Goal: Task Accomplishment & Management: Complete application form

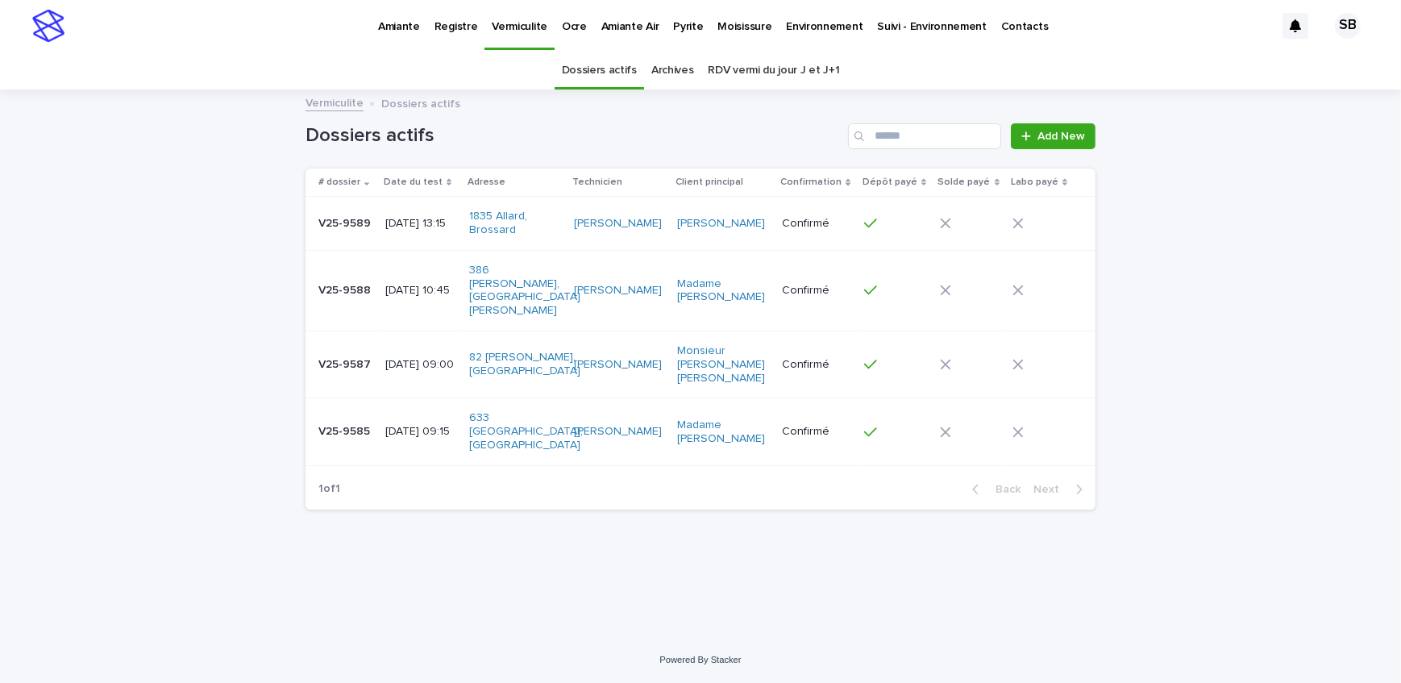
click at [673, 30] on p "Pyrite" at bounding box center [688, 17] width 30 height 34
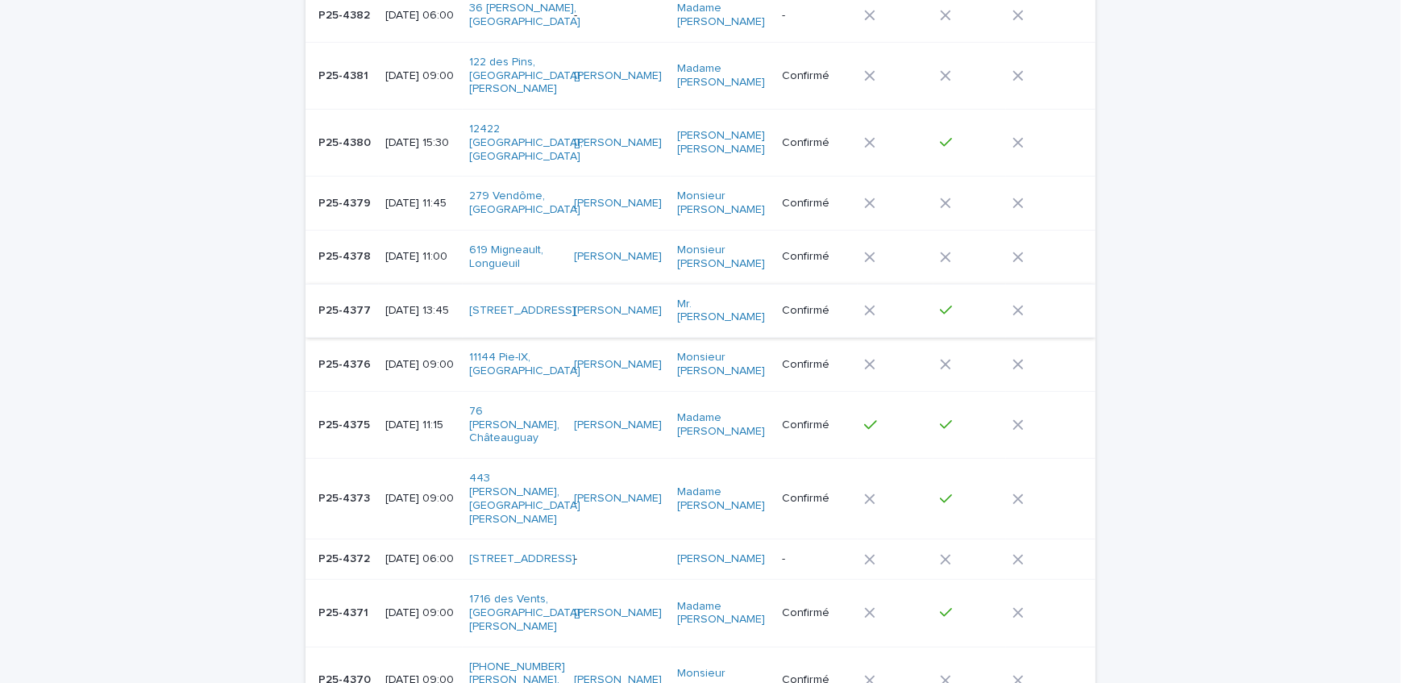
scroll to position [878, 0]
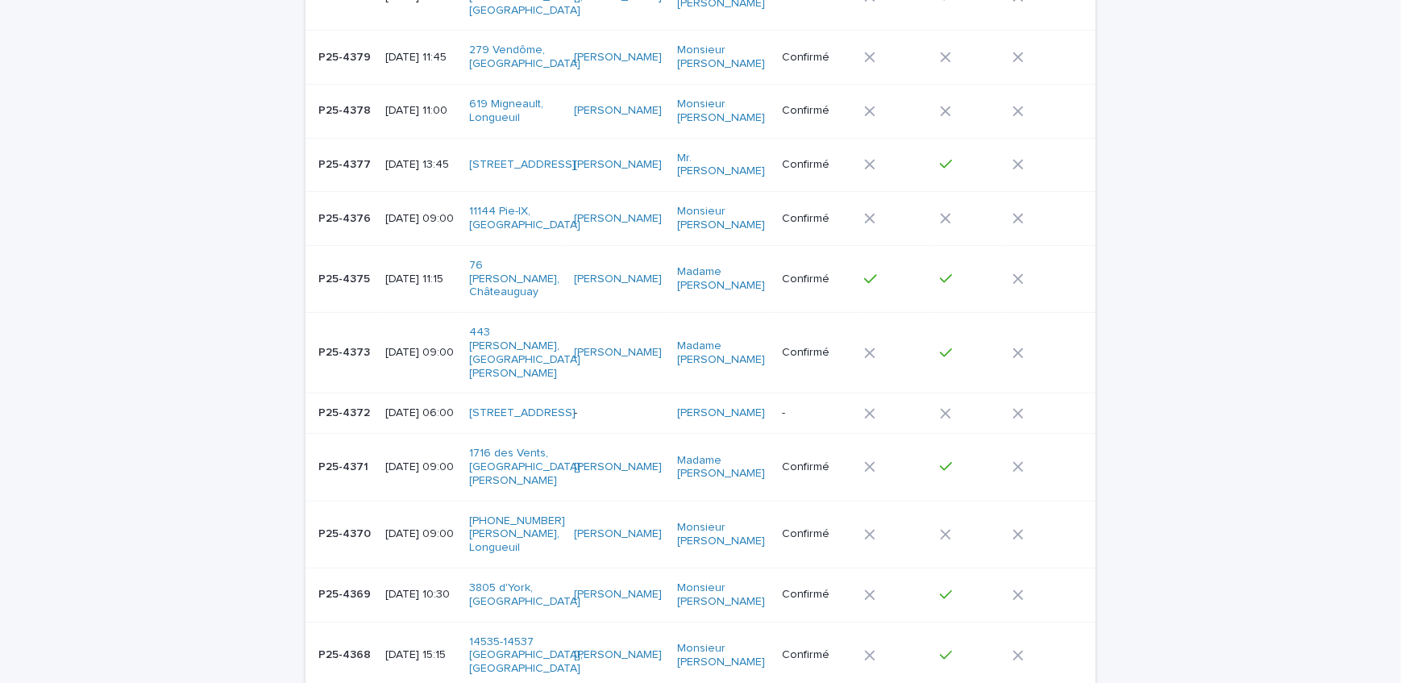
click at [379, 500] on td "[DATE] 09:00" at bounding box center [421, 533] width 84 height 67
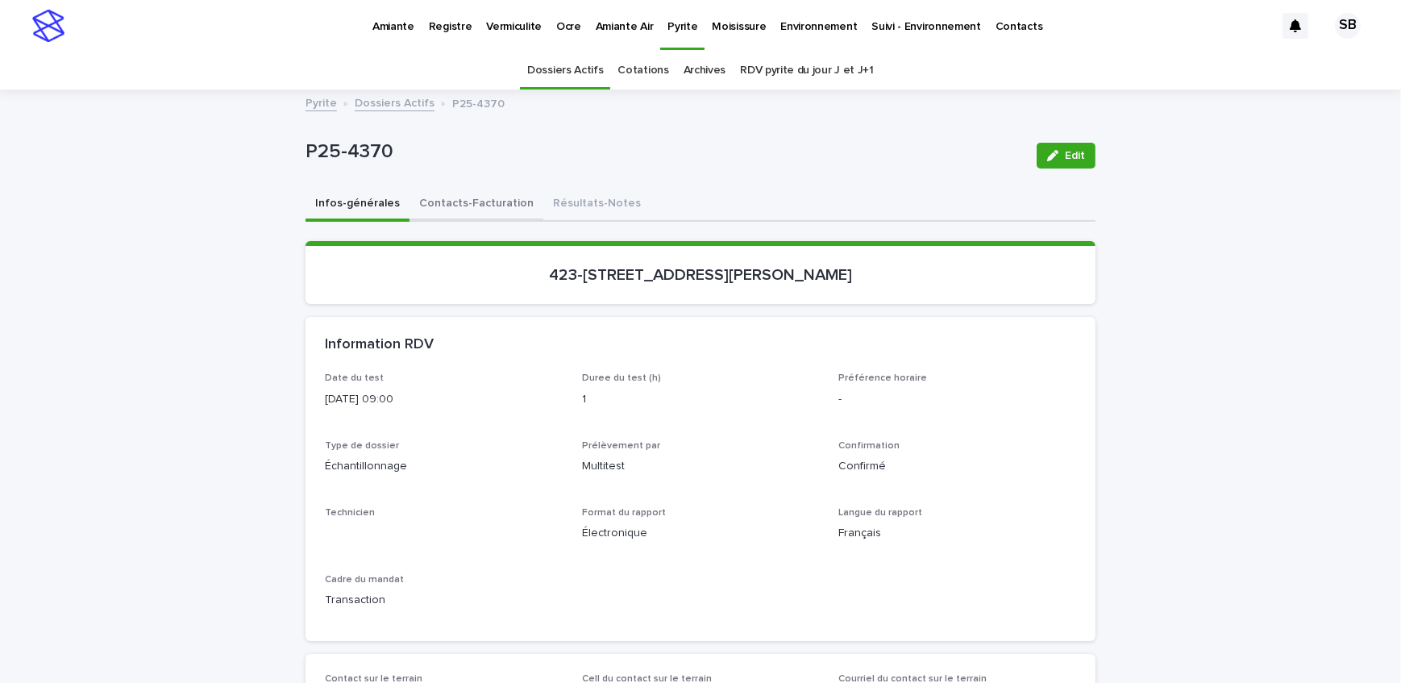
click at [477, 201] on button "Contacts-Facturation" at bounding box center [476, 205] width 134 height 34
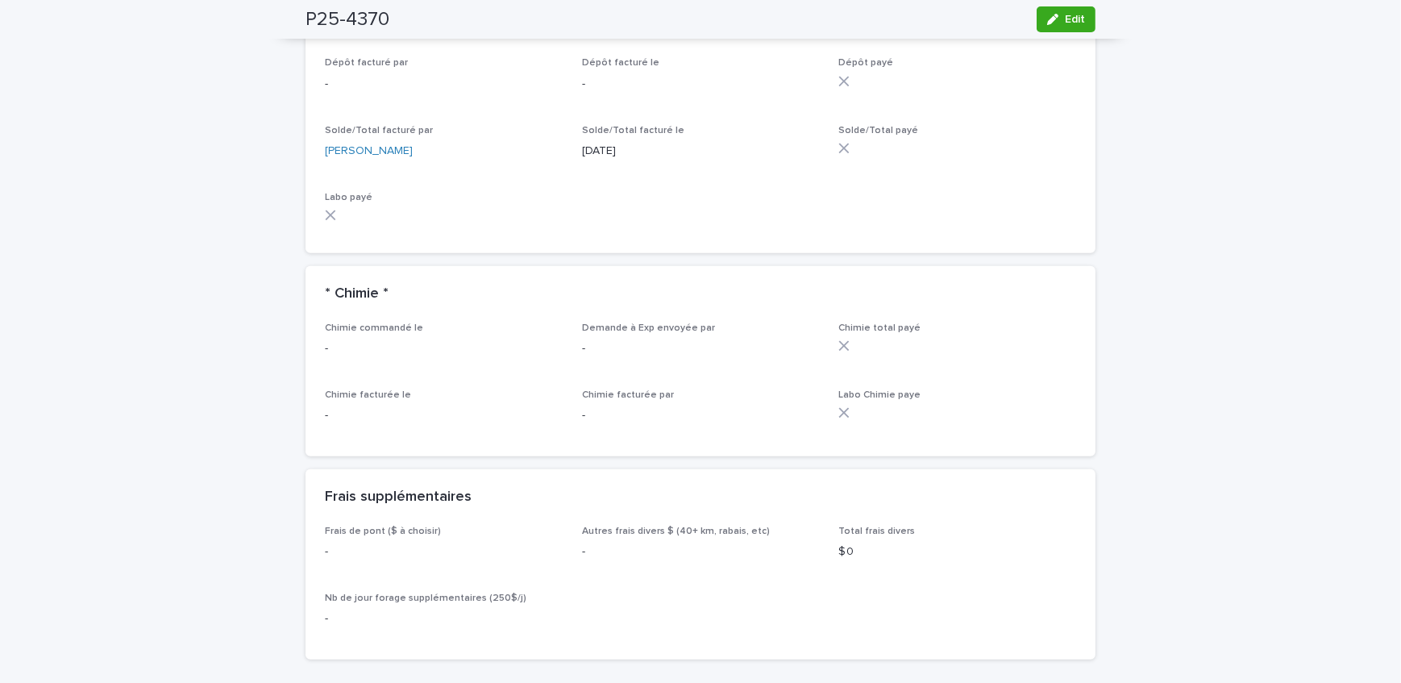
scroll to position [1318, 0]
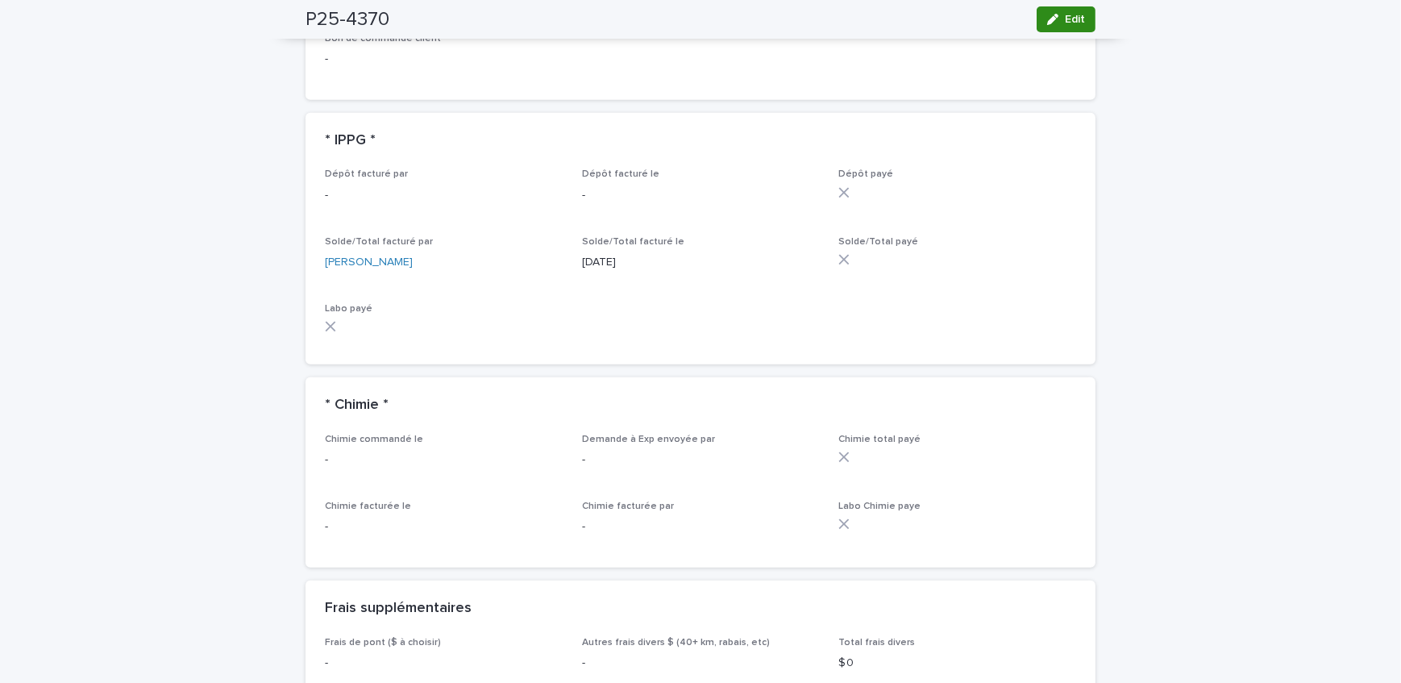
click at [1080, 28] on button "Edit" at bounding box center [1065, 19] width 59 height 26
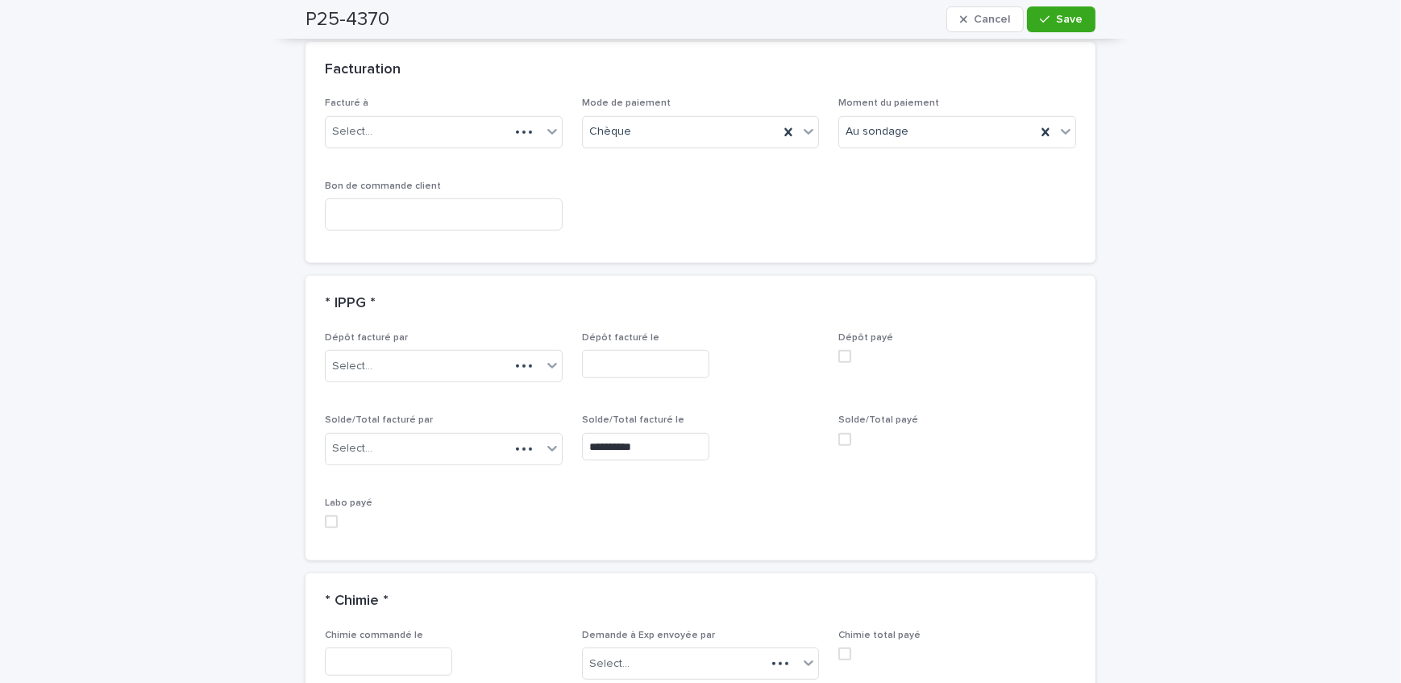
scroll to position [1295, 0]
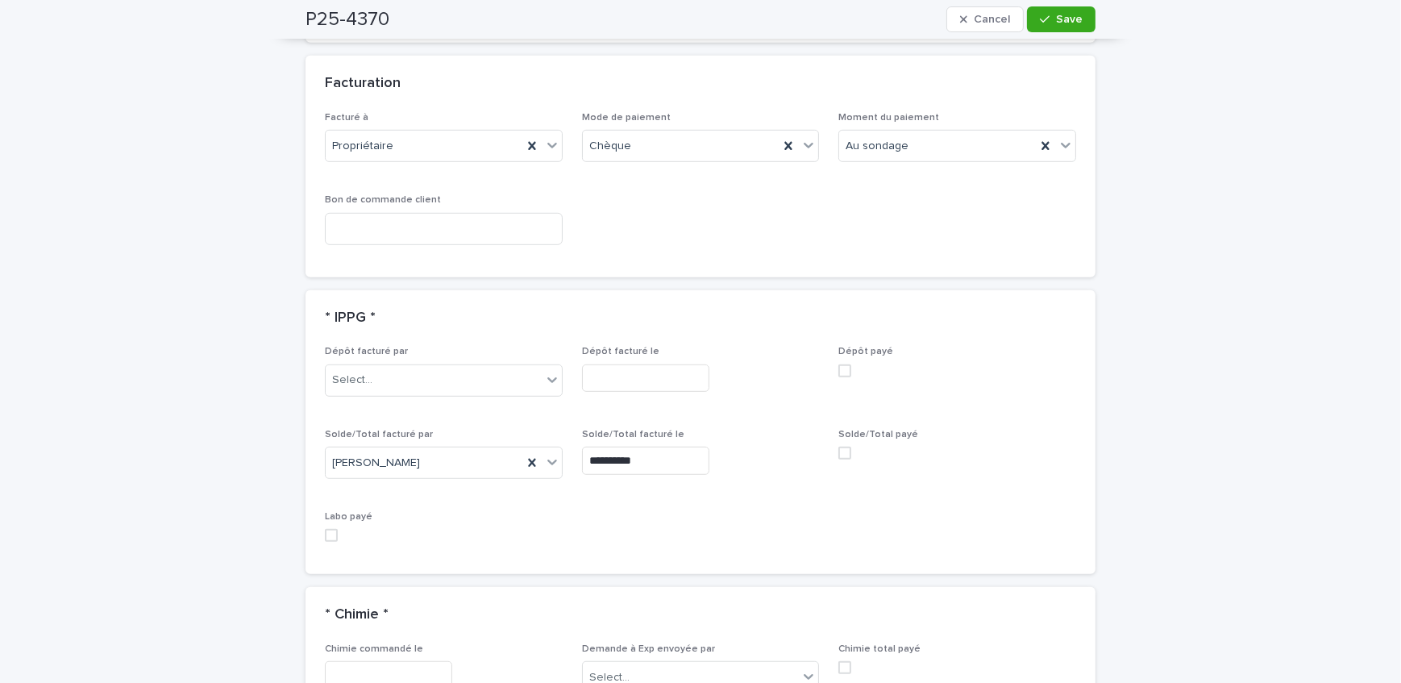
click at [840, 459] on span at bounding box center [844, 452] width 13 height 13
click at [1057, 19] on span "Save" at bounding box center [1069, 19] width 27 height 11
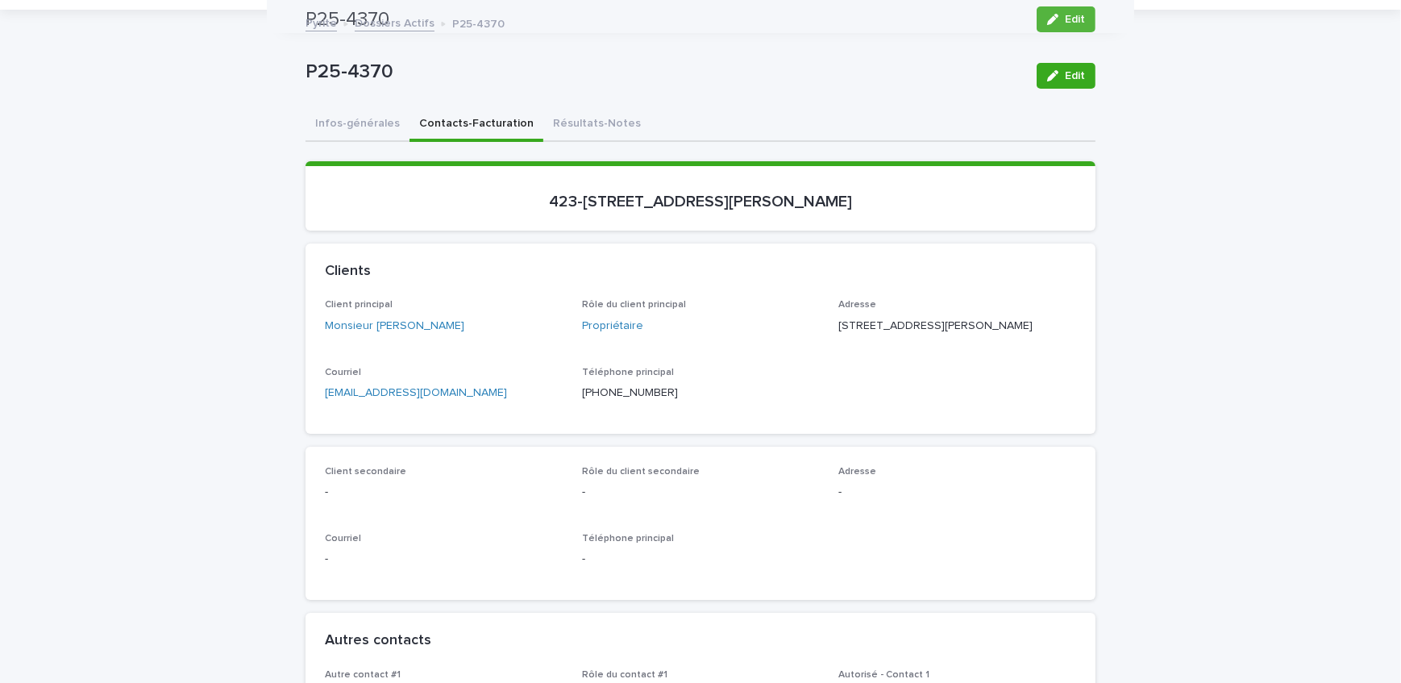
scroll to position [0, 0]
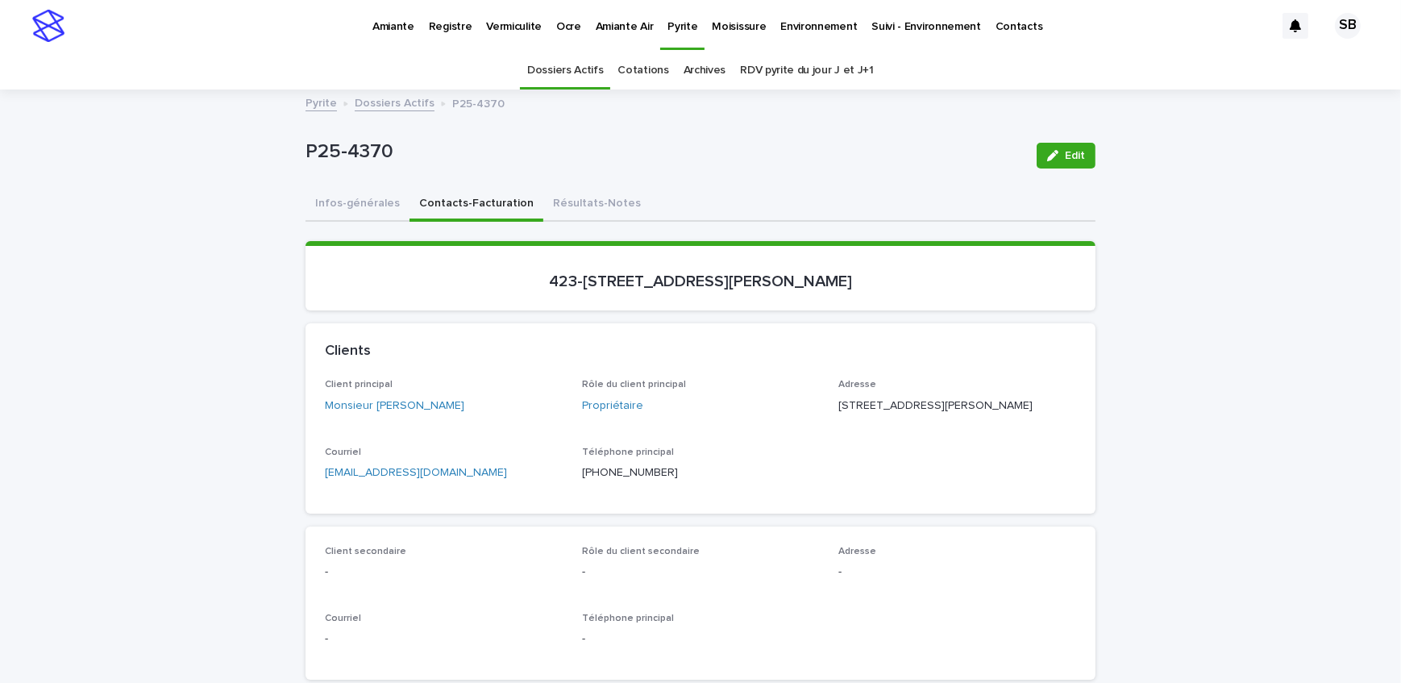
click at [400, 103] on link "Dossiers Actifs" at bounding box center [395, 102] width 80 height 19
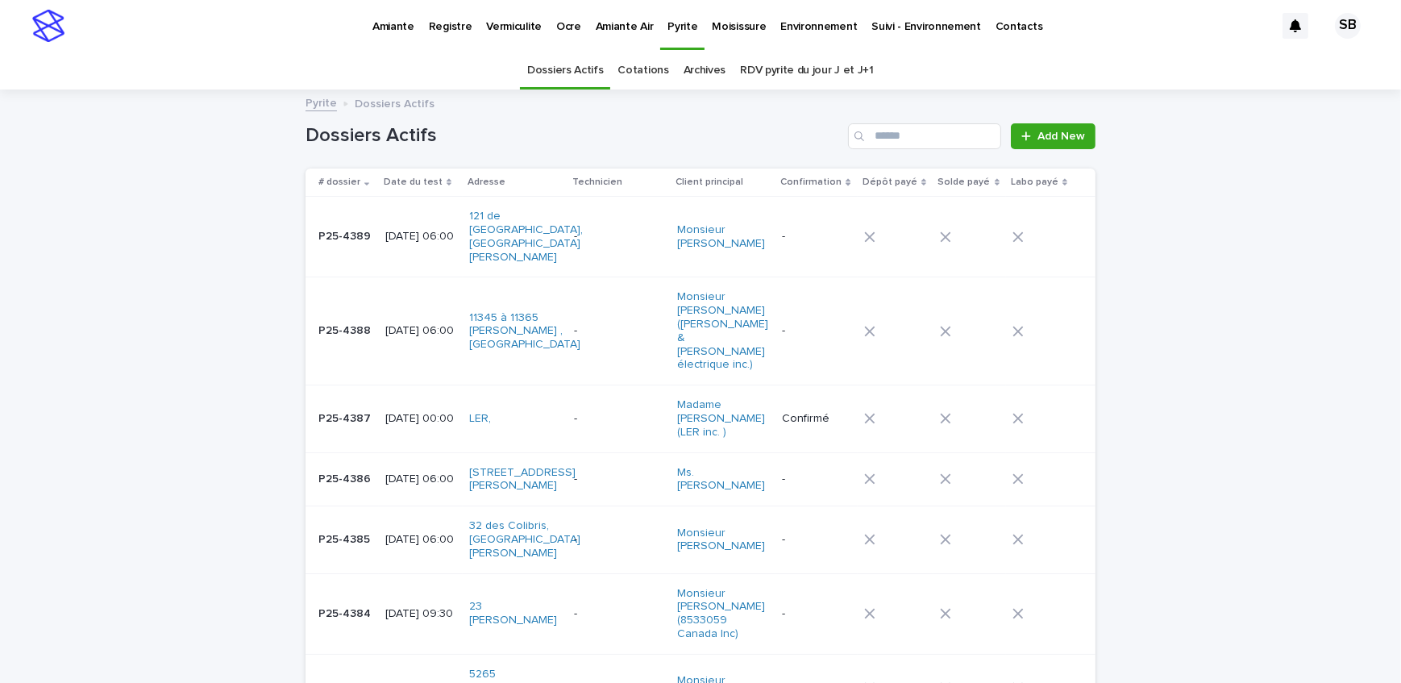
scroll to position [51, 0]
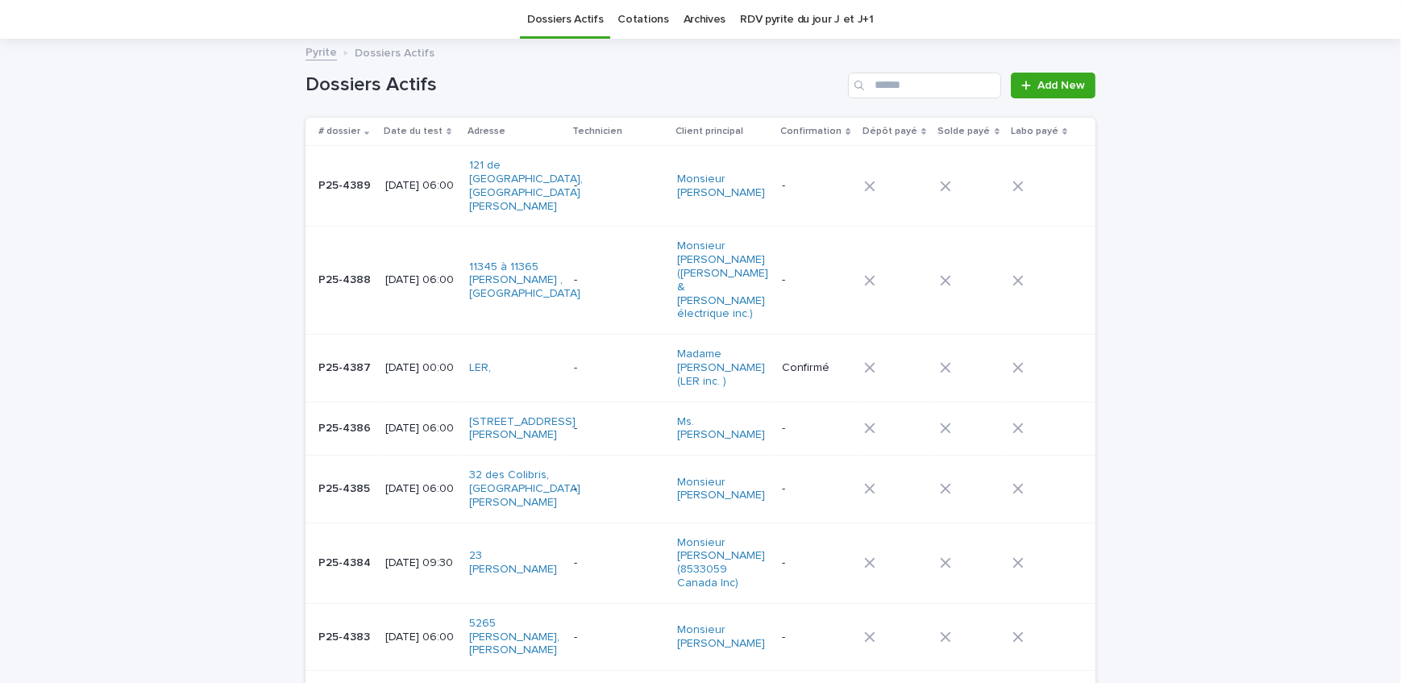
click at [1056, 88] on span "Add New" at bounding box center [1061, 85] width 48 height 11
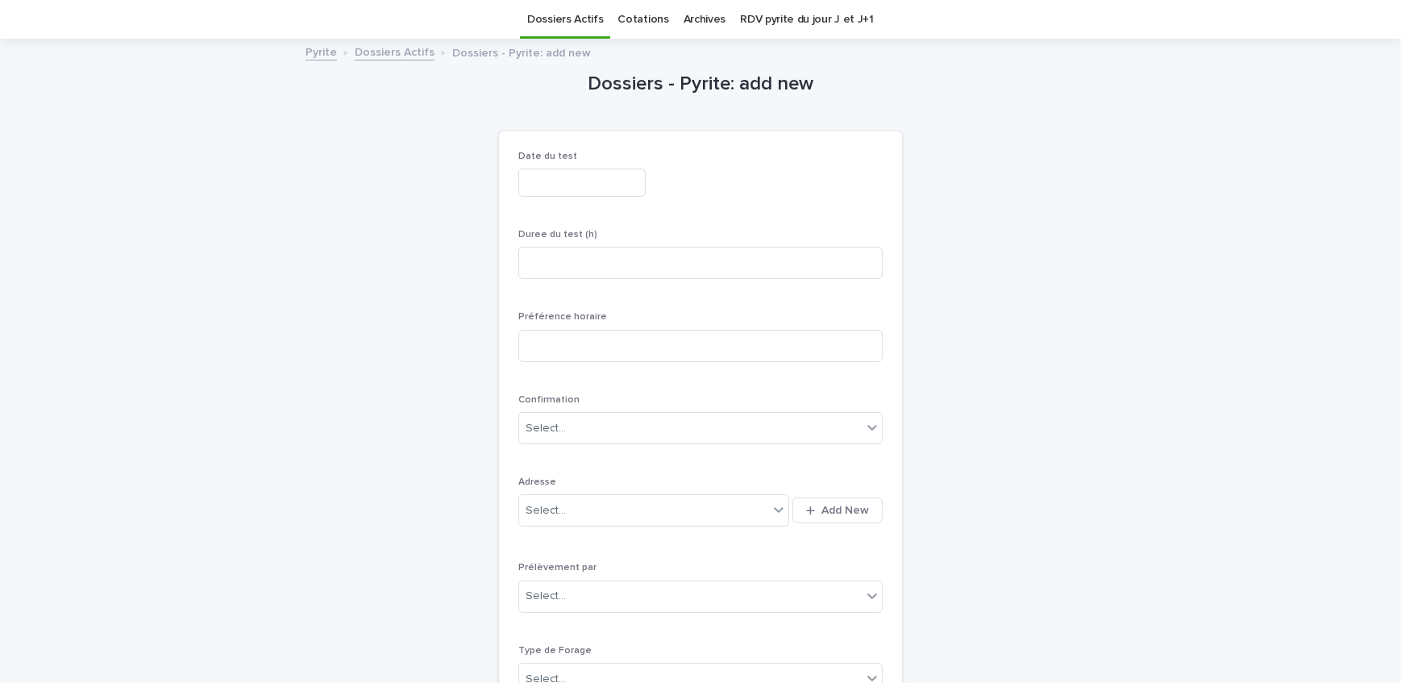
click at [564, 176] on input "text" at bounding box center [581, 182] width 127 height 28
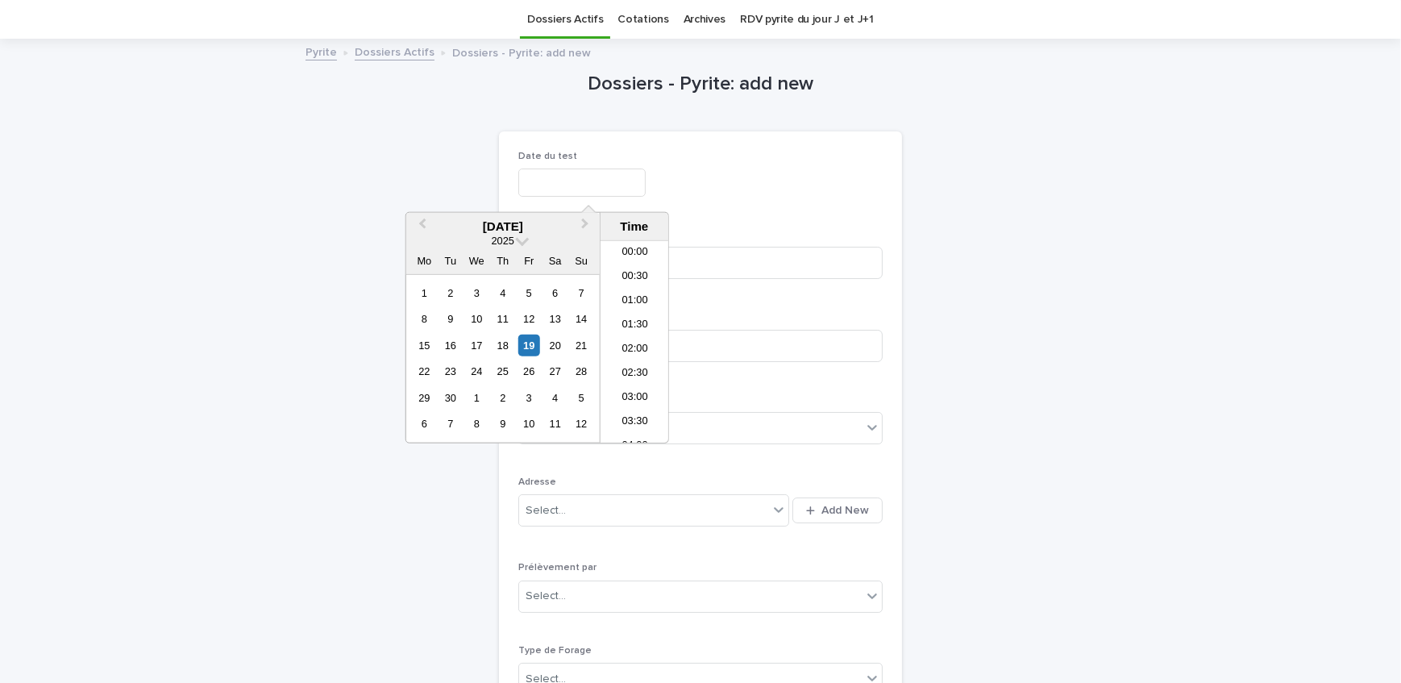
scroll to position [347, 0]
click at [449, 376] on div "23" at bounding box center [450, 371] width 22 height 22
click at [638, 340] on li "06:00" at bounding box center [634, 343] width 68 height 24
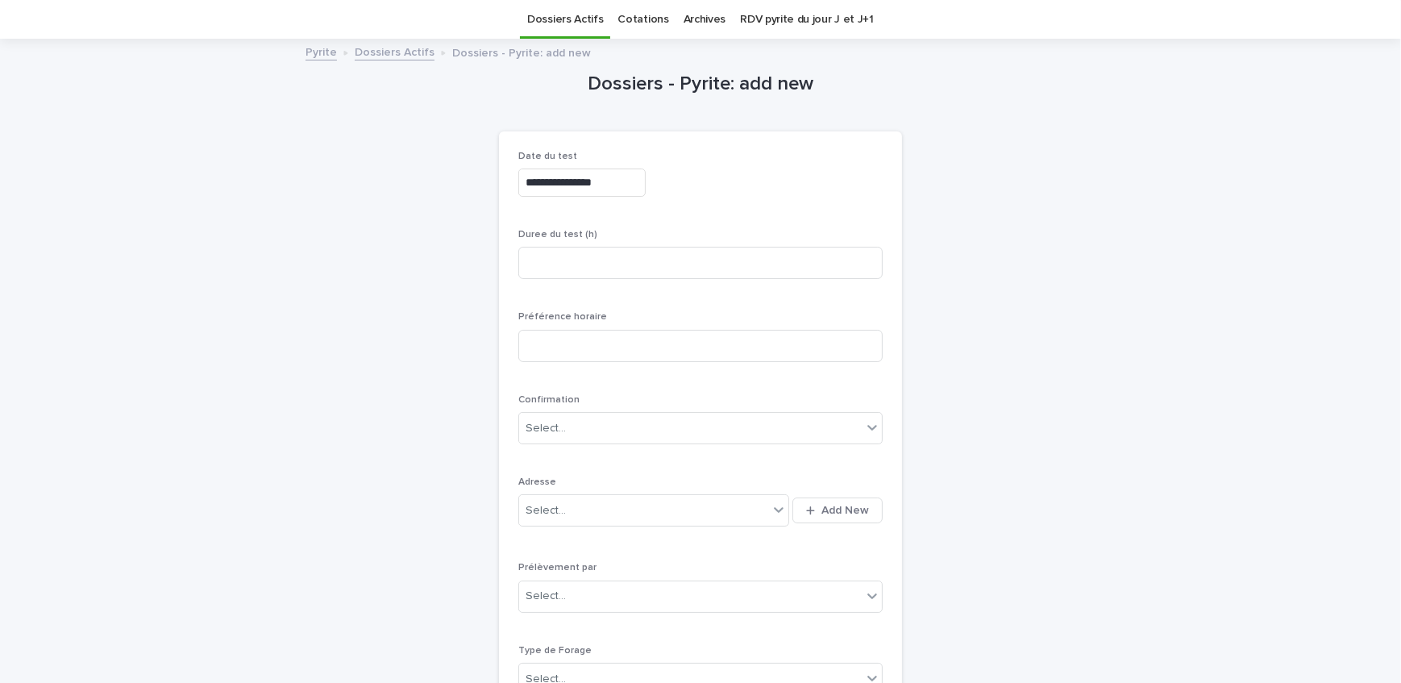
type input "**********"
click at [631, 272] on input at bounding box center [700, 263] width 364 height 32
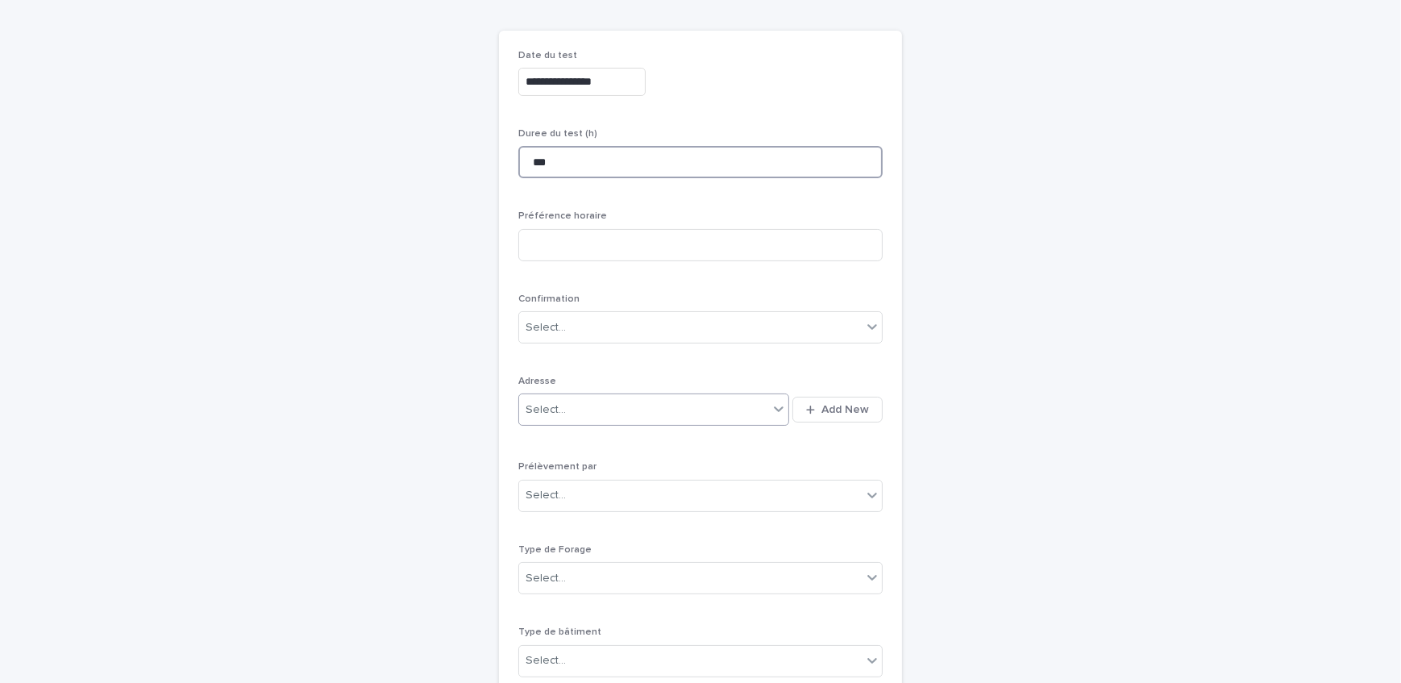
scroll to position [271, 0]
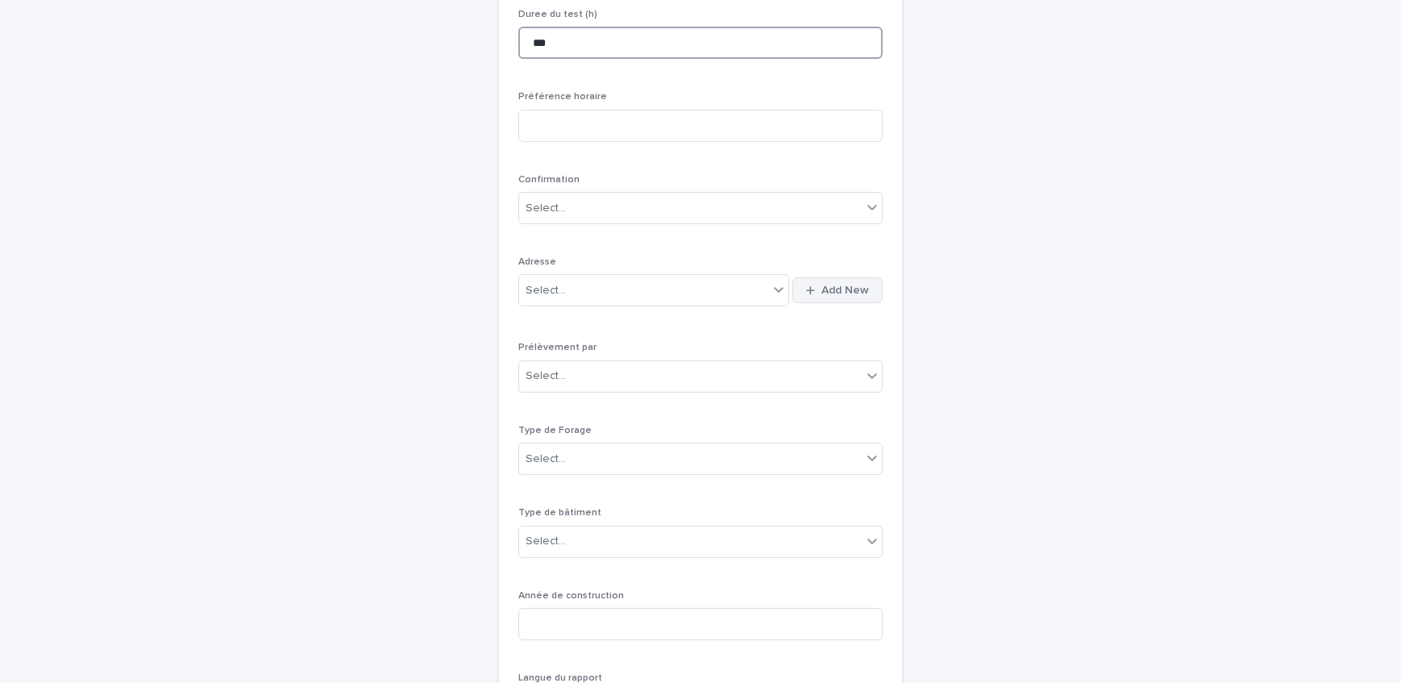
type input "***"
click at [825, 280] on button "Add New" at bounding box center [837, 290] width 90 height 26
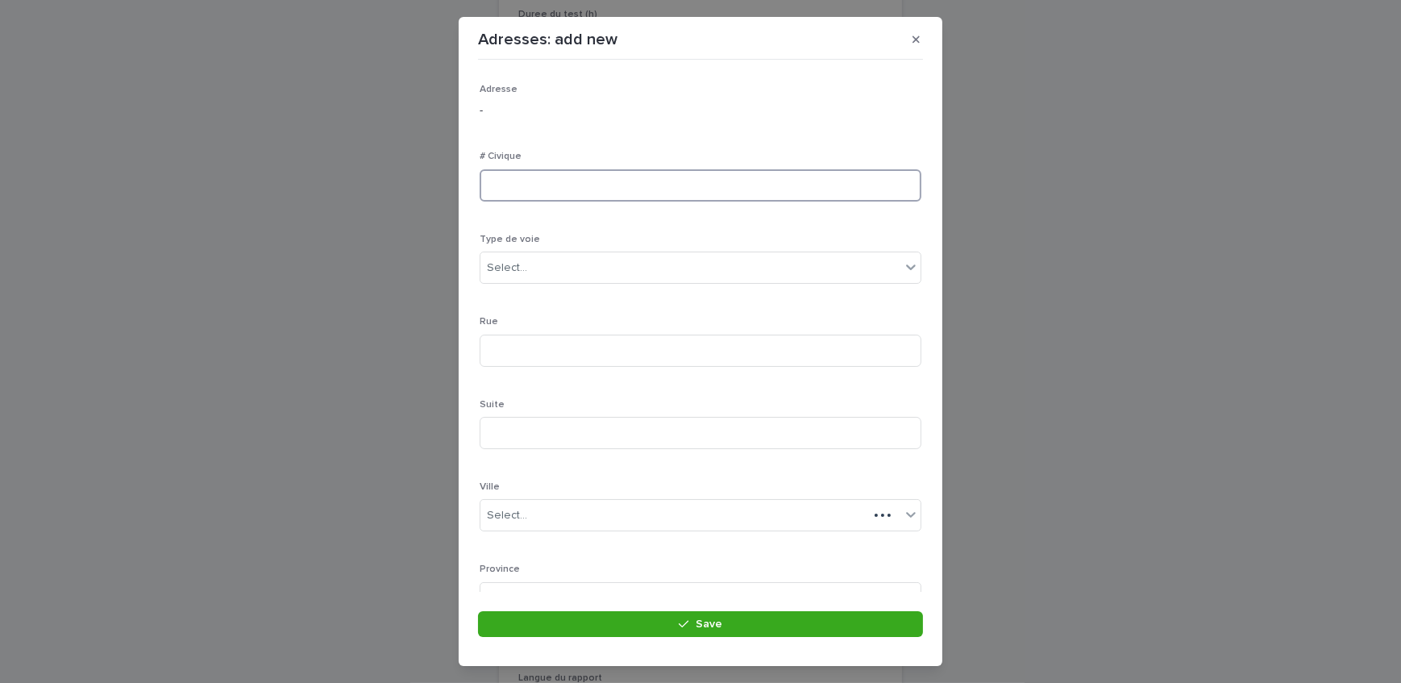
click at [568, 185] on input at bounding box center [700, 185] width 442 height 32
type input "**"
click at [611, 274] on div "Select..." at bounding box center [690, 268] width 420 height 27
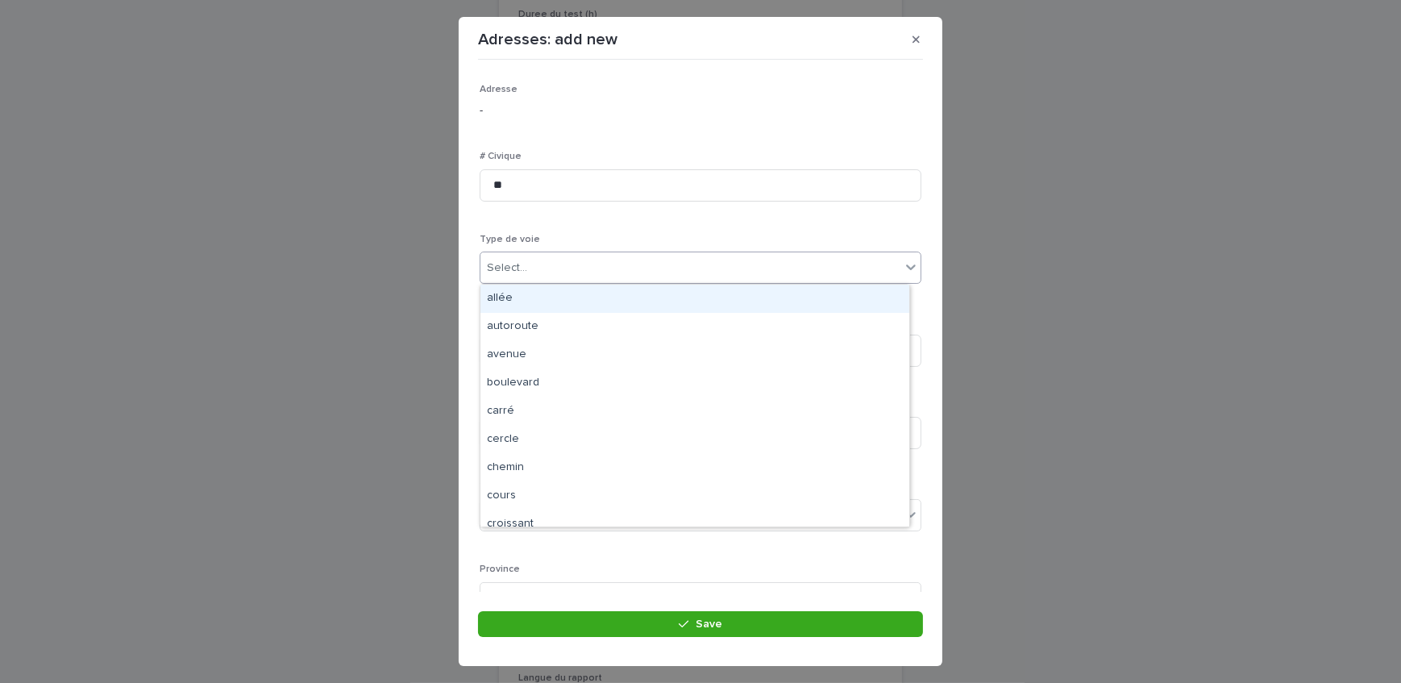
click at [608, 226] on div "Adresse - # Civique ** Type de voie option allée focused, 1 of 18. 18 results a…" at bounding box center [700, 438] width 442 height 708
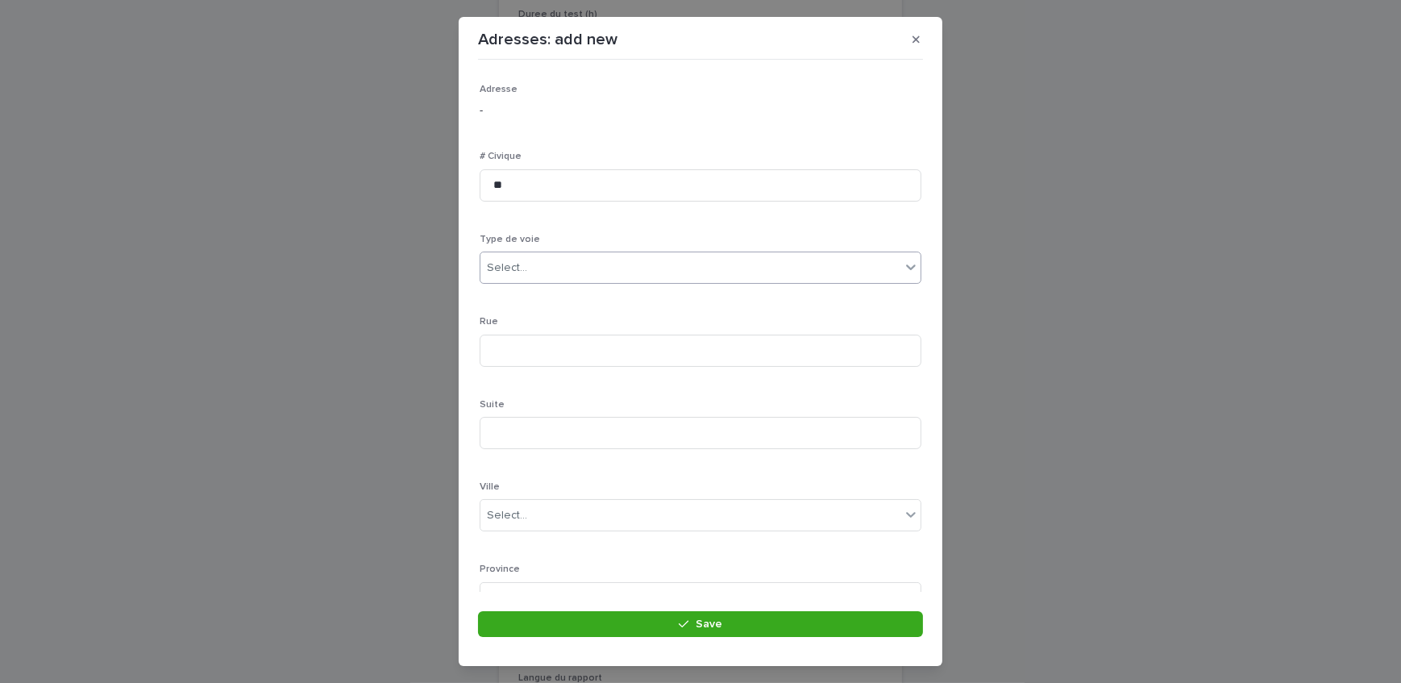
drag, startPoint x: 581, startPoint y: 257, endPoint x: 575, endPoint y: 276, distance: 20.4
click at [581, 257] on div "Select..." at bounding box center [690, 268] width 420 height 27
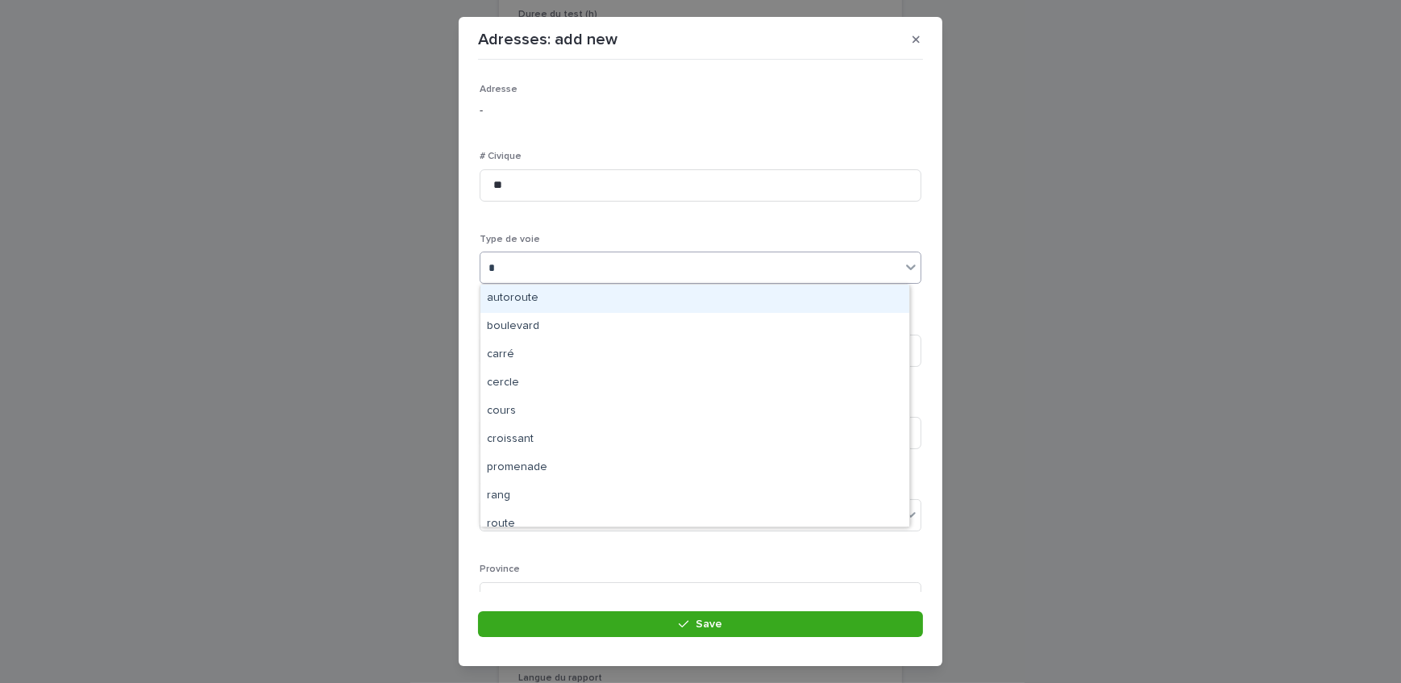
type input "**"
click at [535, 294] on div "rue" at bounding box center [694, 298] width 429 height 28
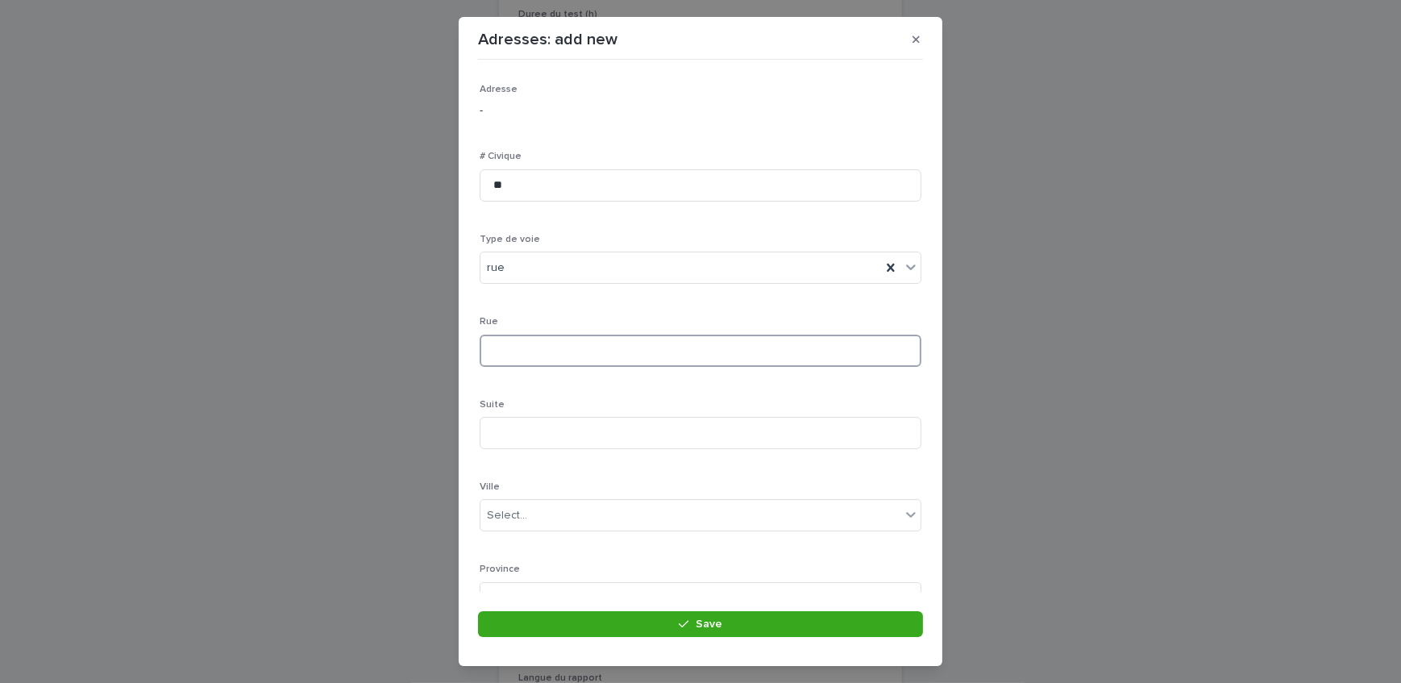
click at [499, 347] on input at bounding box center [700, 350] width 442 height 32
paste input "********"
type input "********"
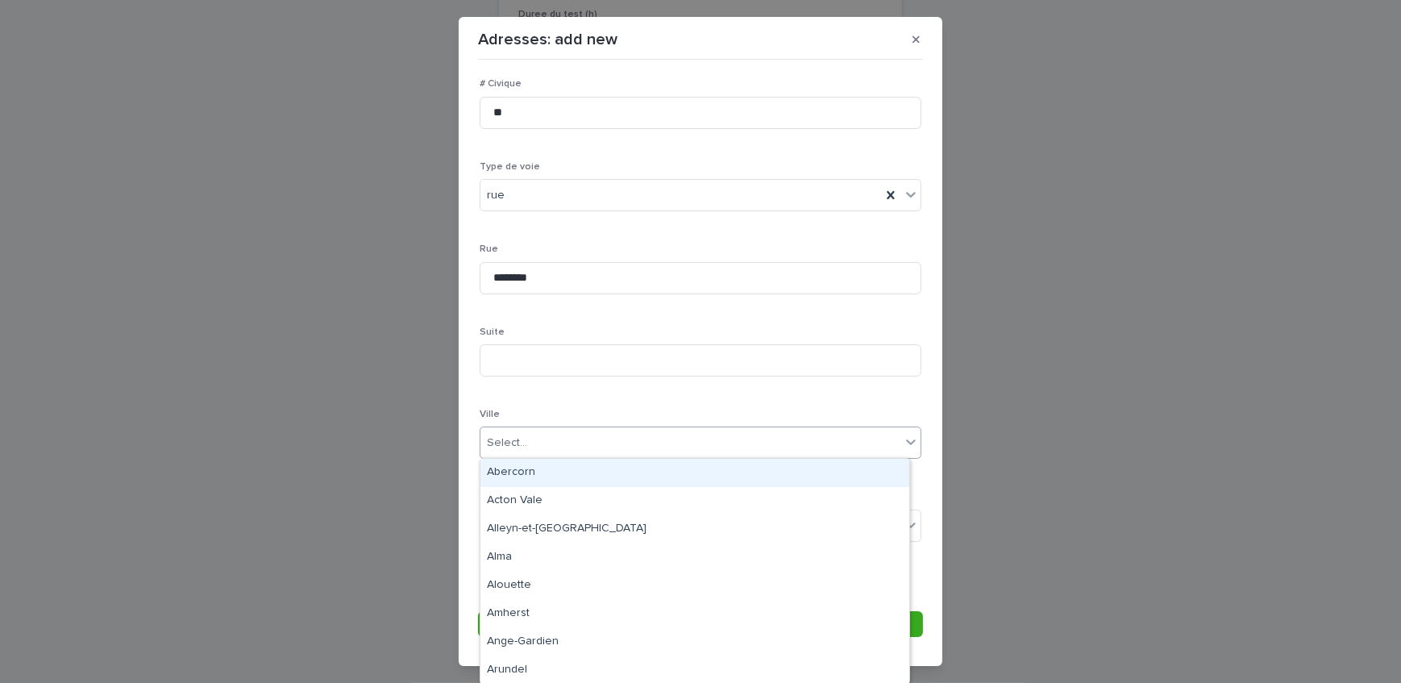
click at [544, 438] on div "Select..." at bounding box center [690, 443] width 420 height 27
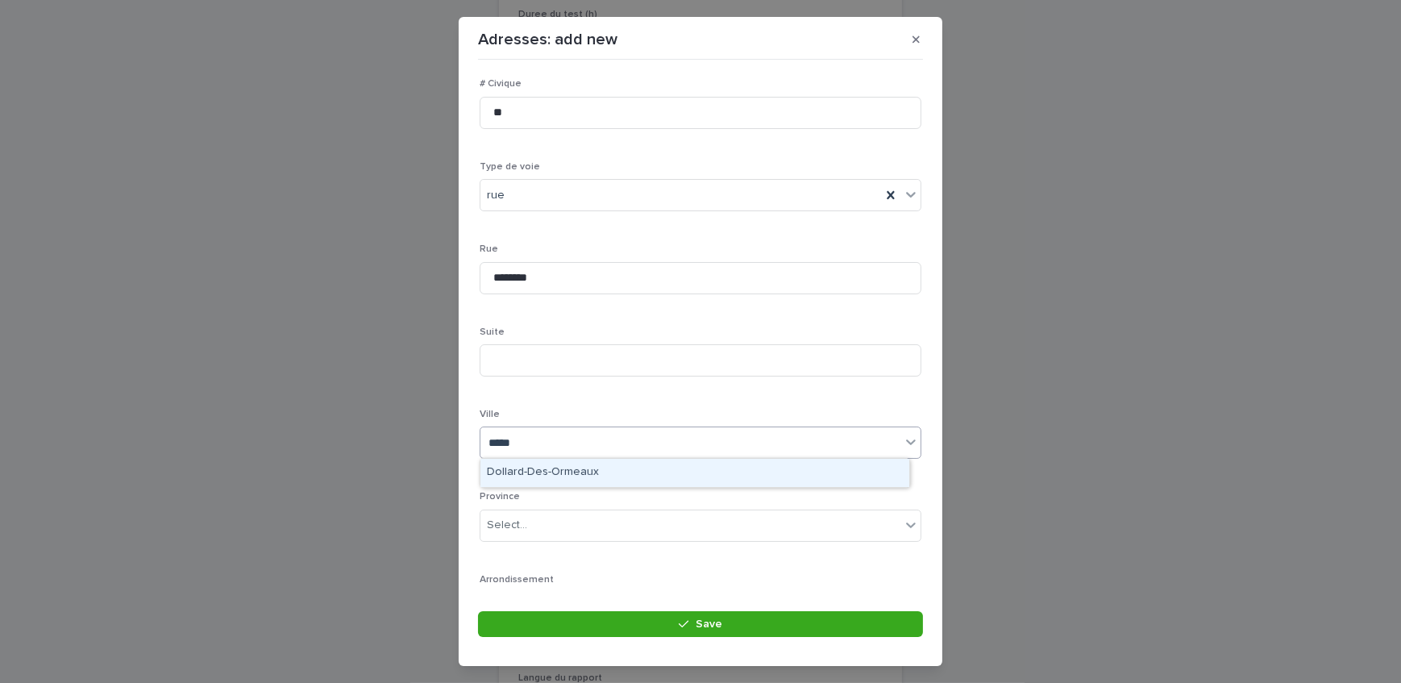
type input "******"
click at [558, 474] on div "Dollard-Des-Ormeaux" at bounding box center [694, 473] width 429 height 28
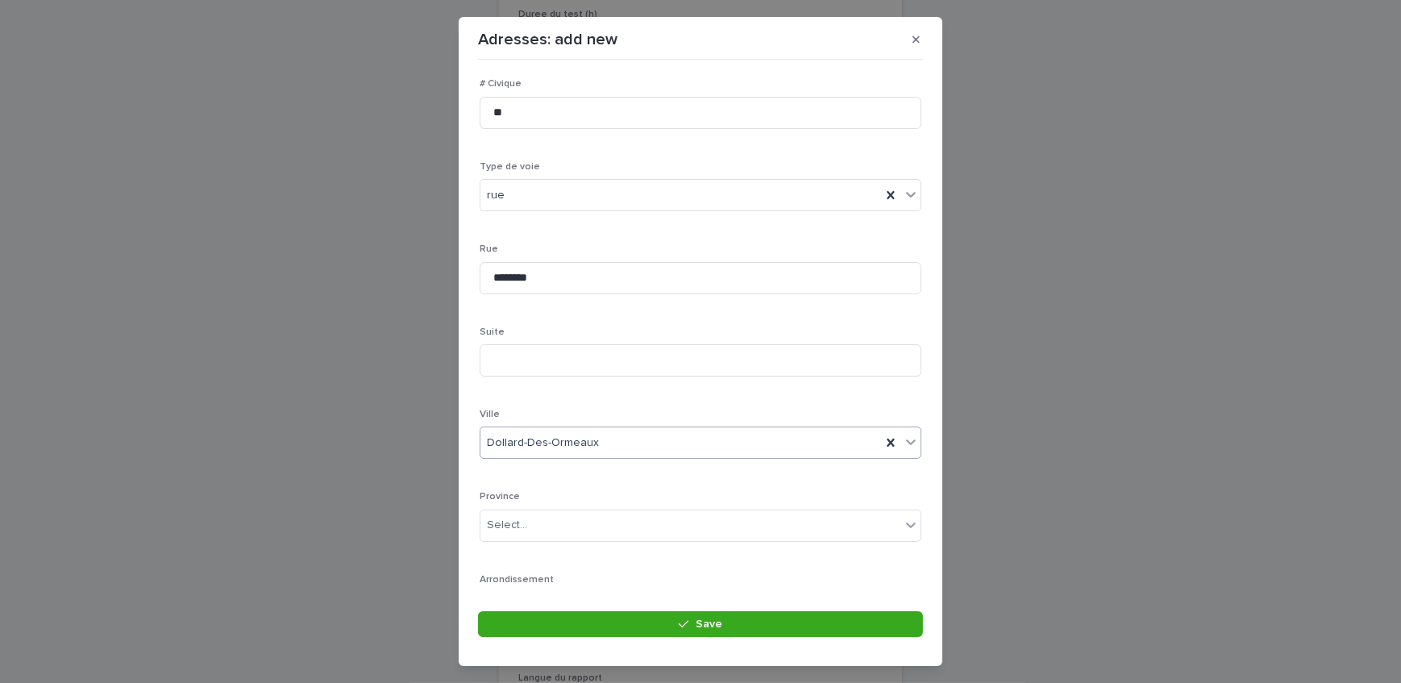
scroll to position [235, 0]
click at [529, 367] on input "text" at bounding box center [530, 362] width 2 height 14
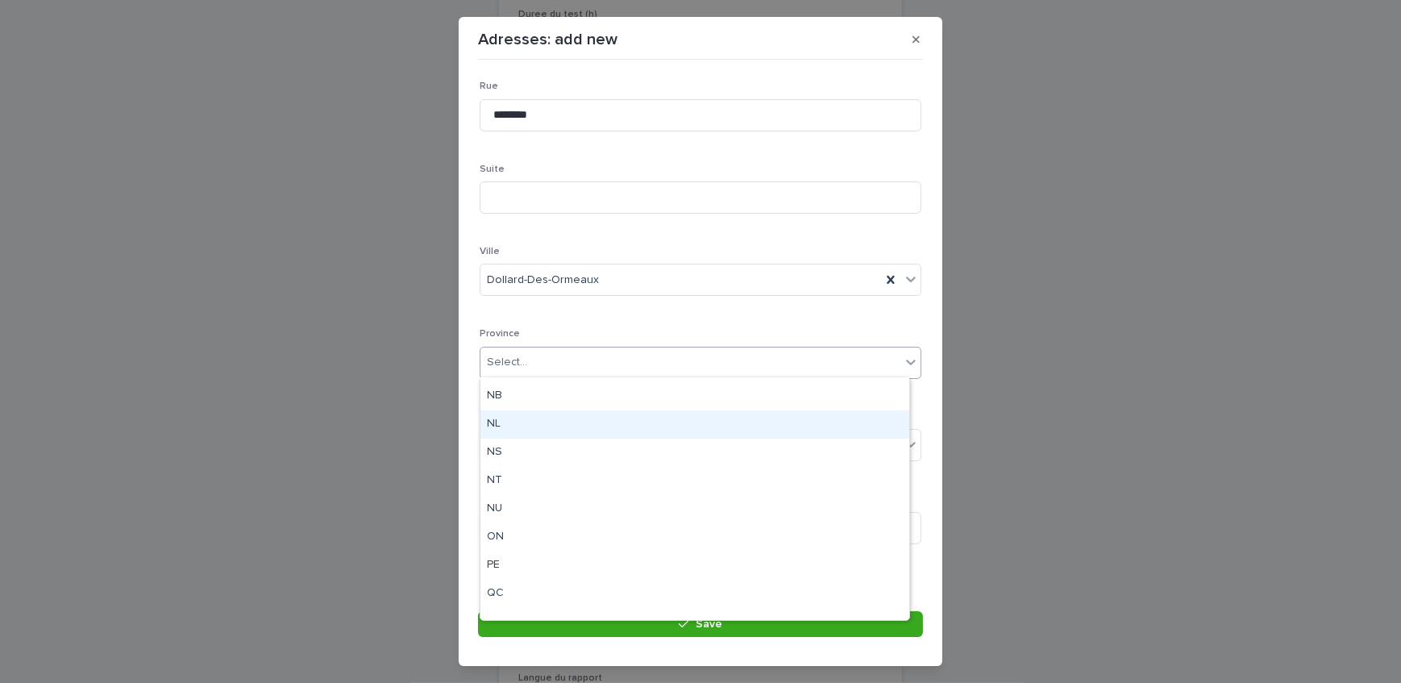
scroll to position [125, 0]
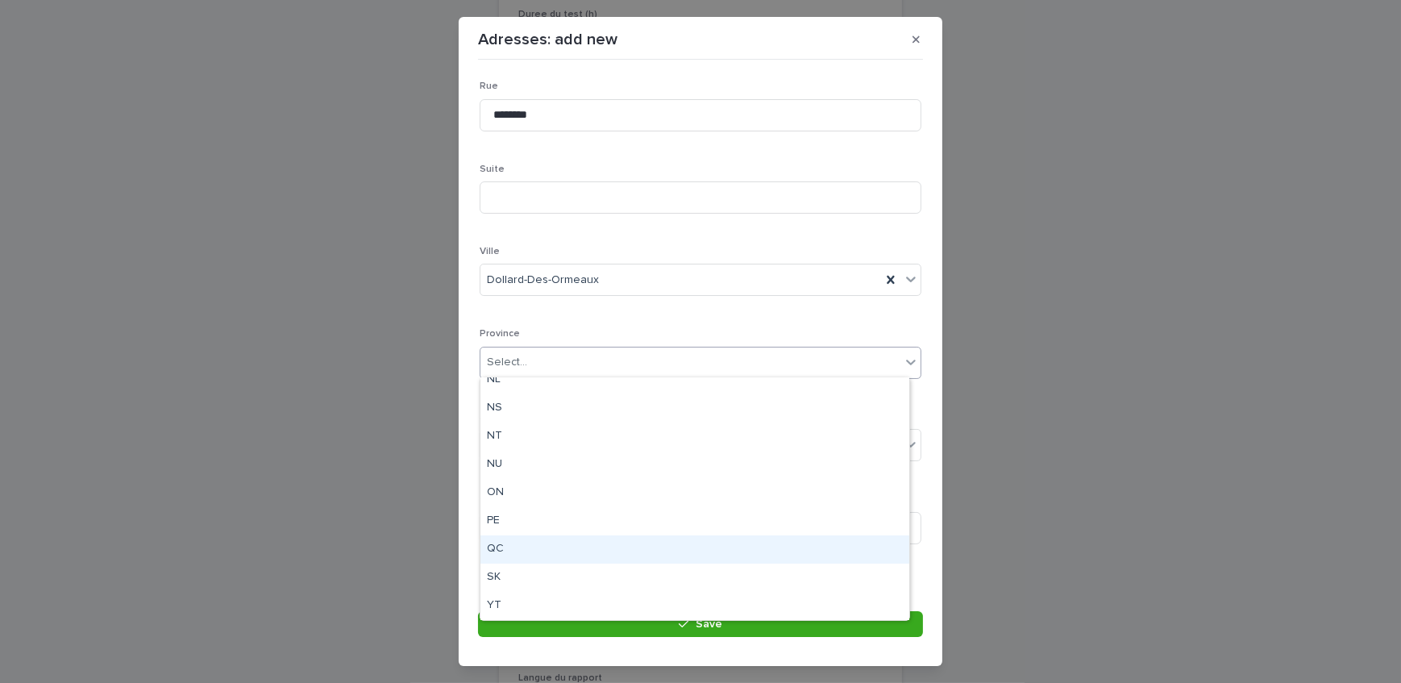
click at [521, 553] on div "QC" at bounding box center [694, 549] width 429 height 28
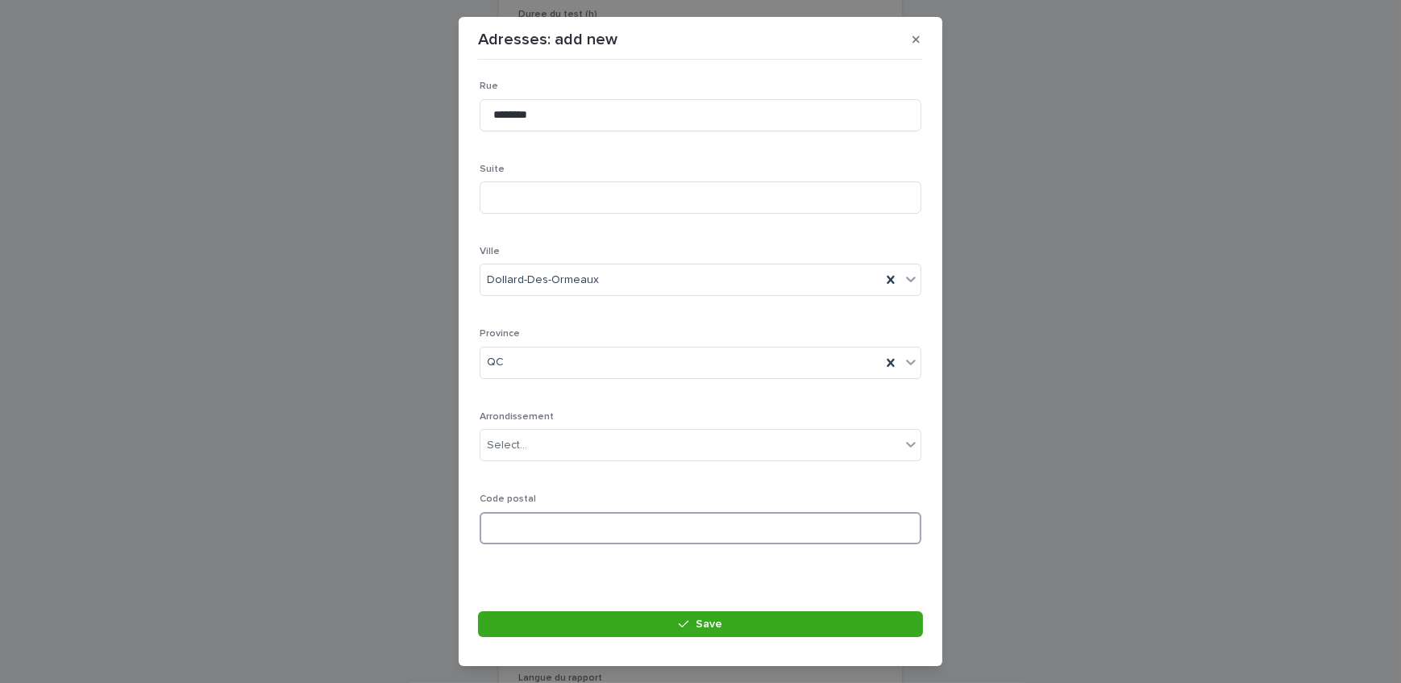
click at [552, 528] on input at bounding box center [700, 528] width 442 height 32
paste input "******"
click at [517, 519] on input "******" at bounding box center [700, 528] width 442 height 32
type input "*******"
click at [575, 621] on button "Save" at bounding box center [700, 624] width 445 height 26
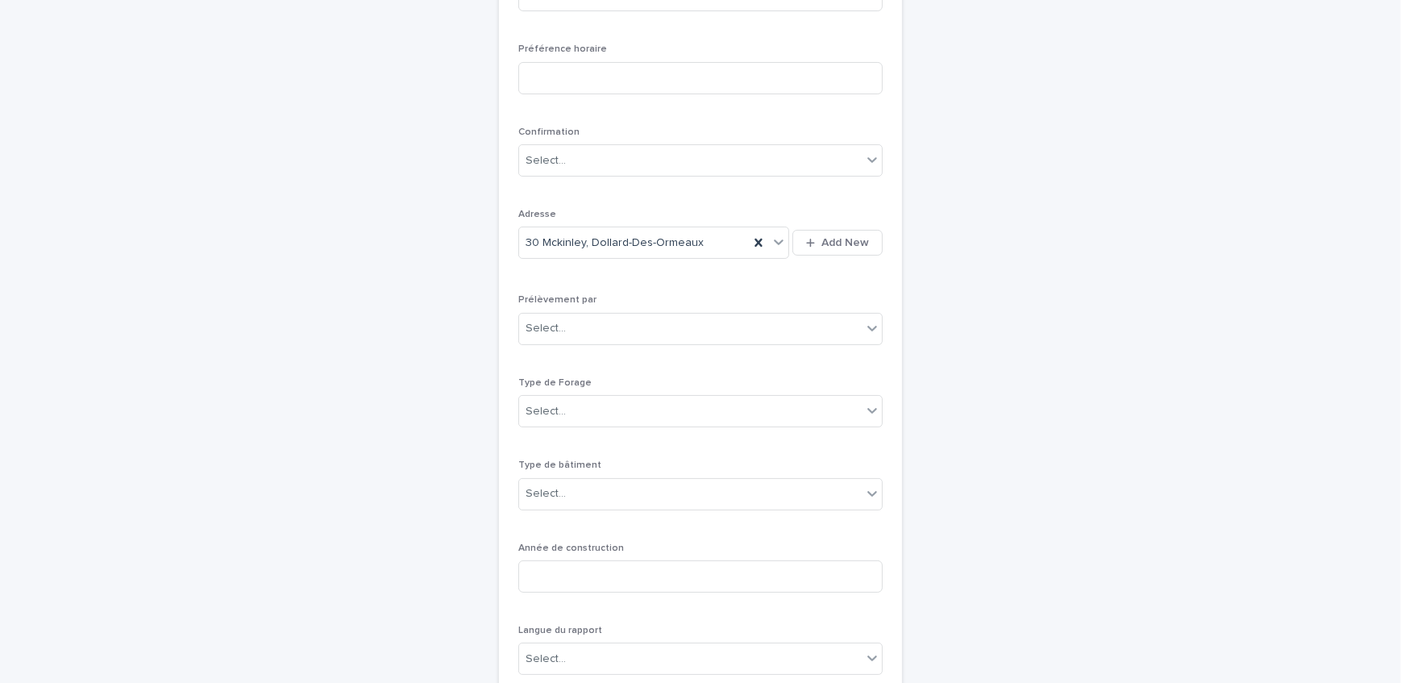
scroll to position [344, 0]
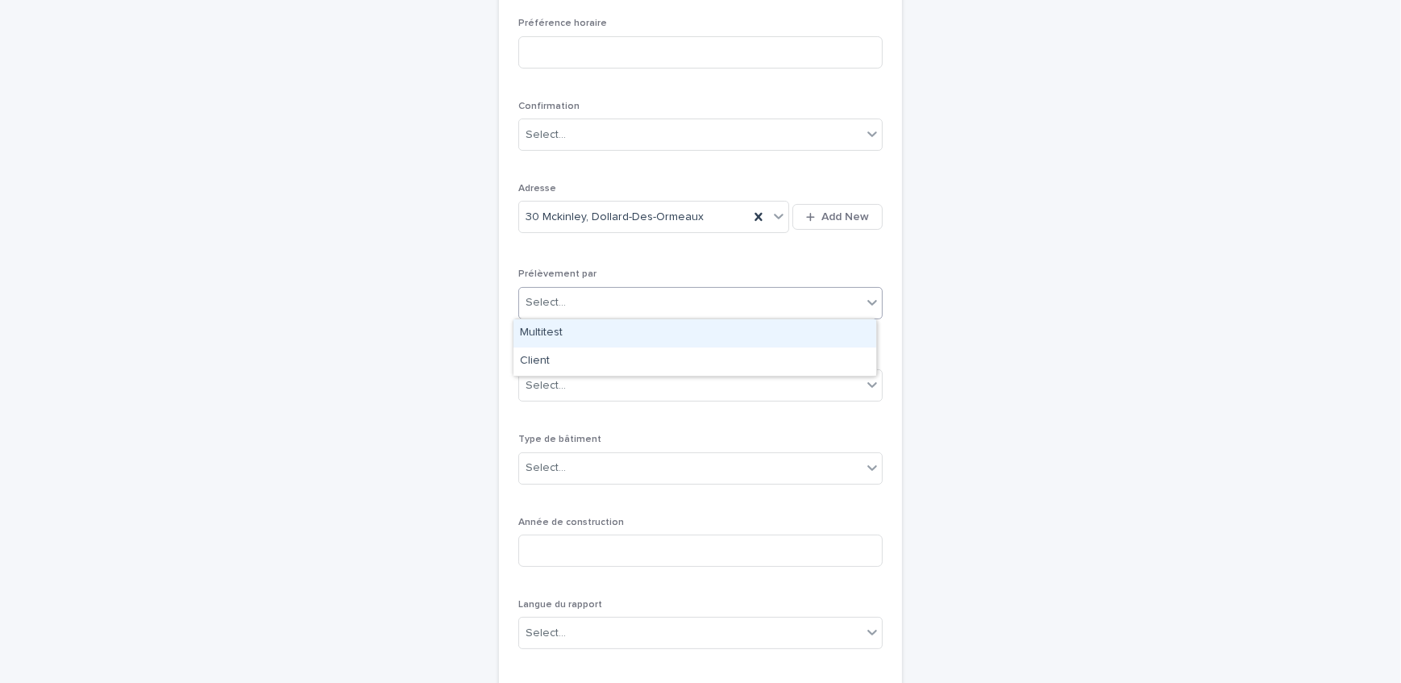
click at [614, 300] on div "Select..." at bounding box center [690, 302] width 342 height 27
click at [612, 333] on div "Multitest" at bounding box center [694, 333] width 363 height 28
click at [604, 386] on div "Select..." at bounding box center [690, 385] width 342 height 27
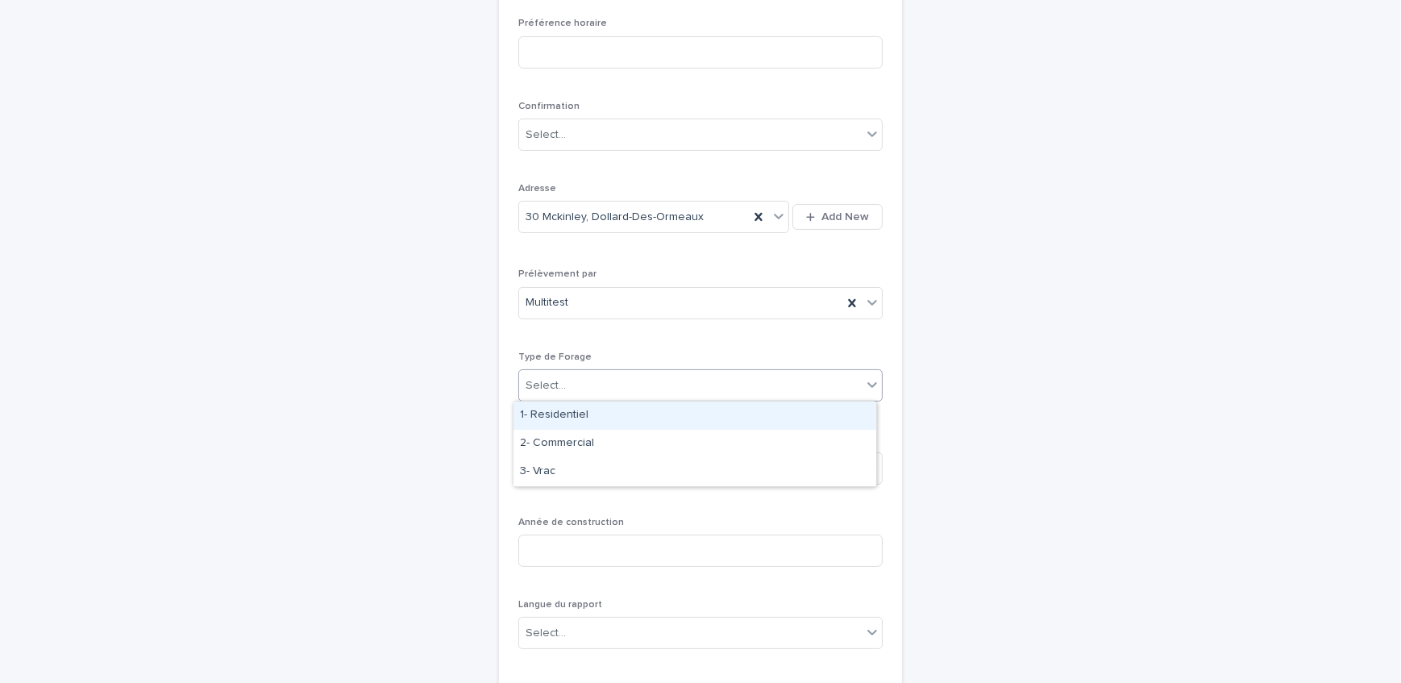
click at [604, 422] on div "1- Residentiel" at bounding box center [694, 415] width 363 height 28
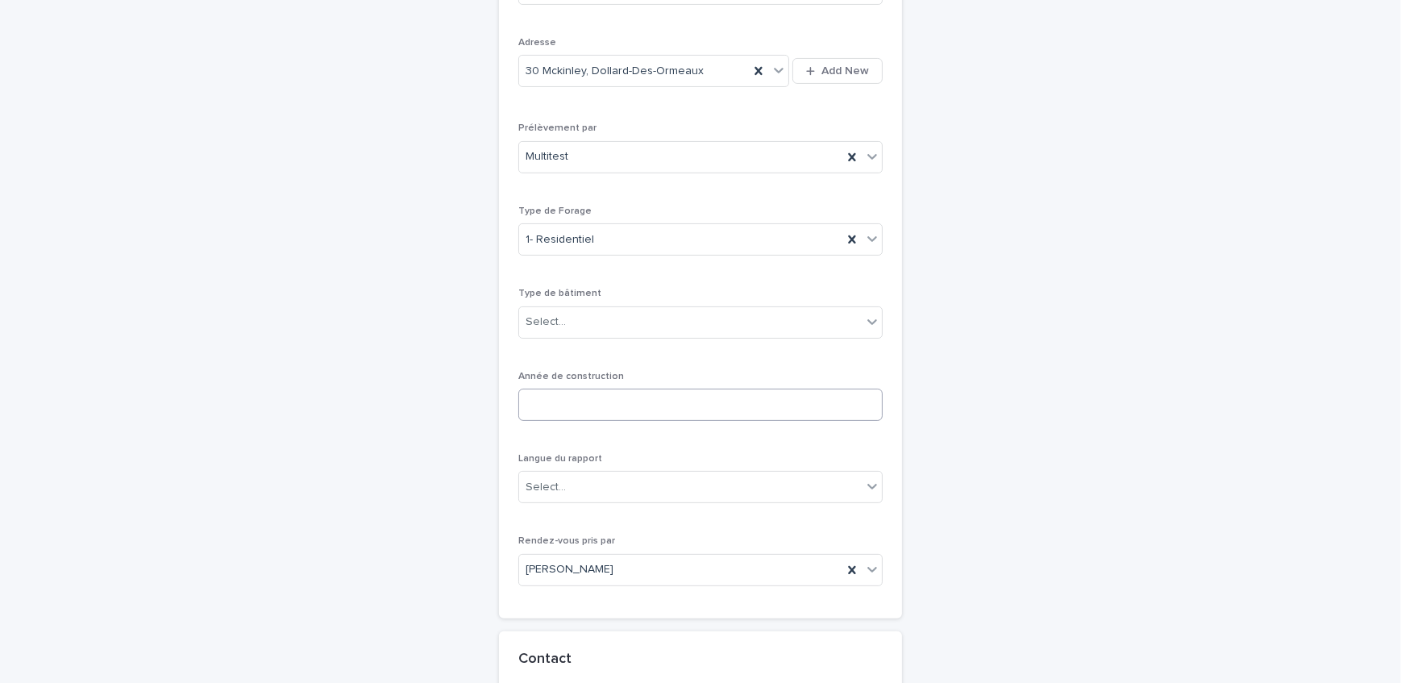
scroll to position [491, 0]
click at [632, 400] on input at bounding box center [700, 404] width 364 height 32
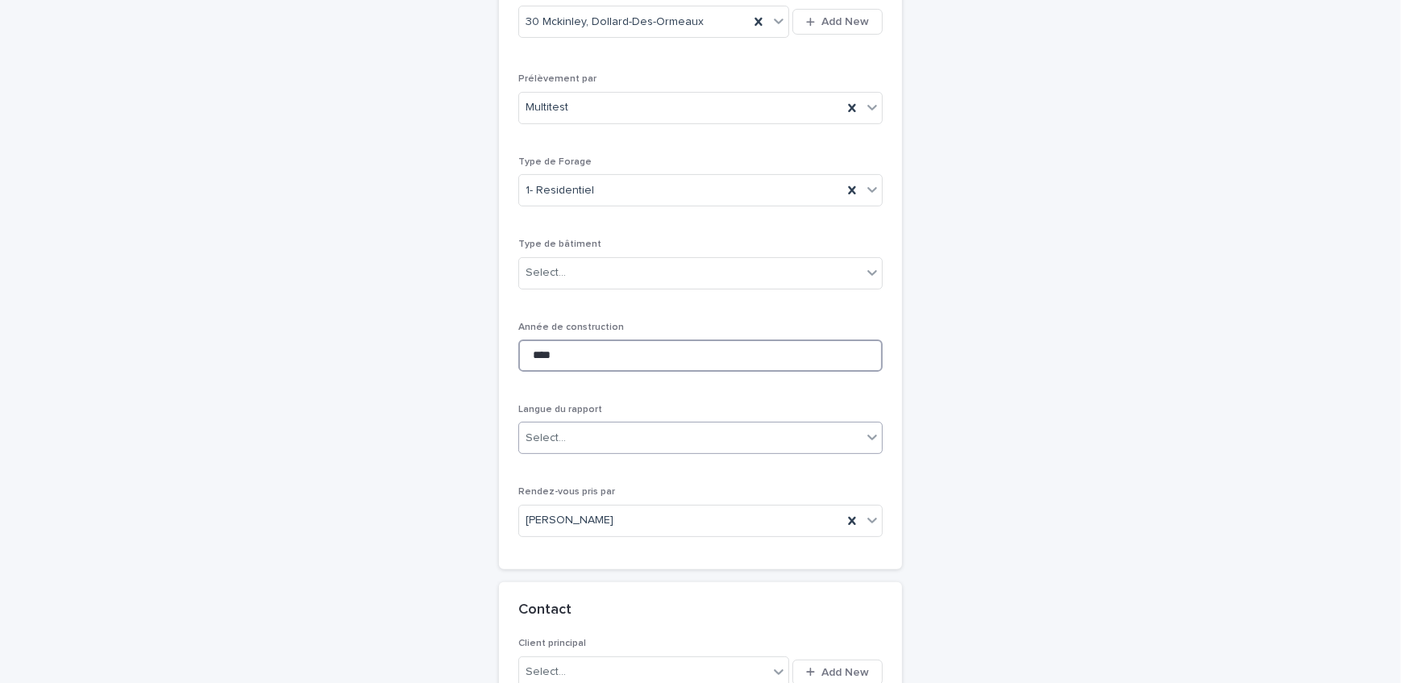
scroll to position [564, 0]
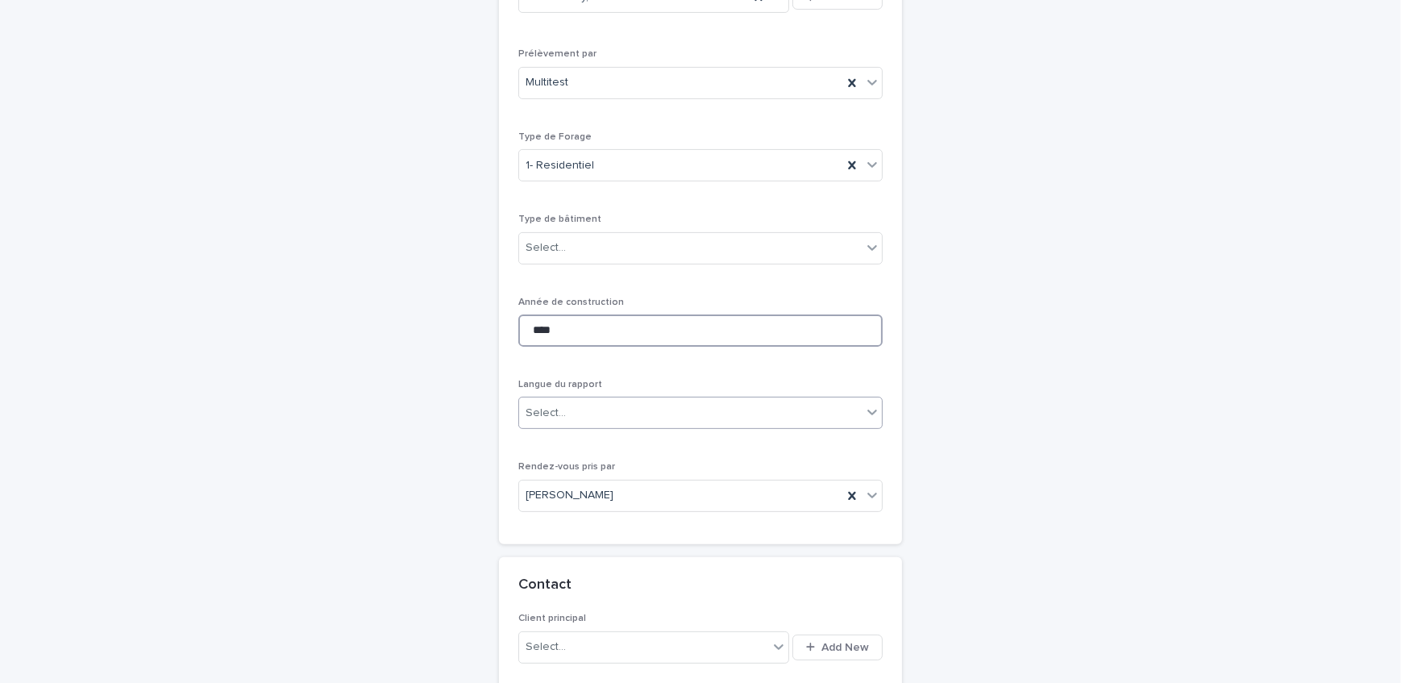
type input "****"
click at [571, 419] on div "Select..." at bounding box center [690, 413] width 342 height 27
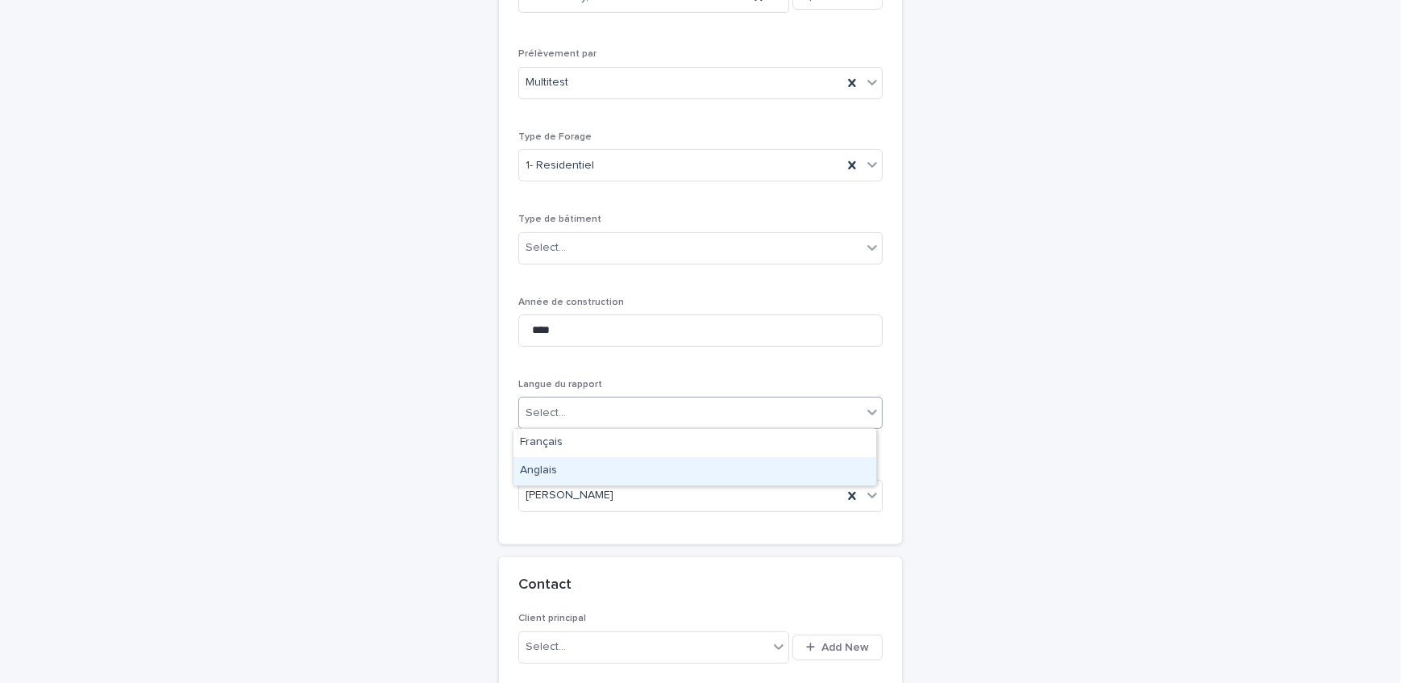
click at [576, 465] on div "Anglais" at bounding box center [694, 471] width 363 height 28
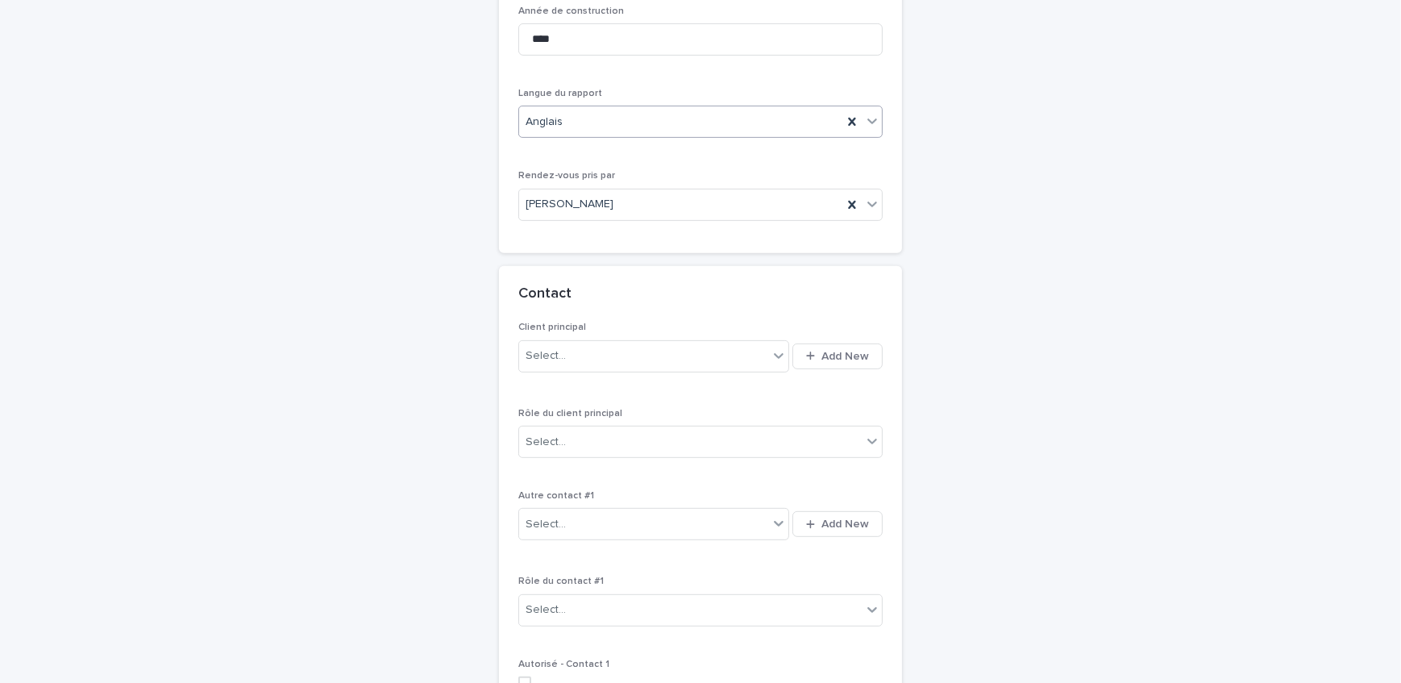
scroll to position [857, 0]
click at [830, 349] on span "Add New" at bounding box center [845, 354] width 48 height 11
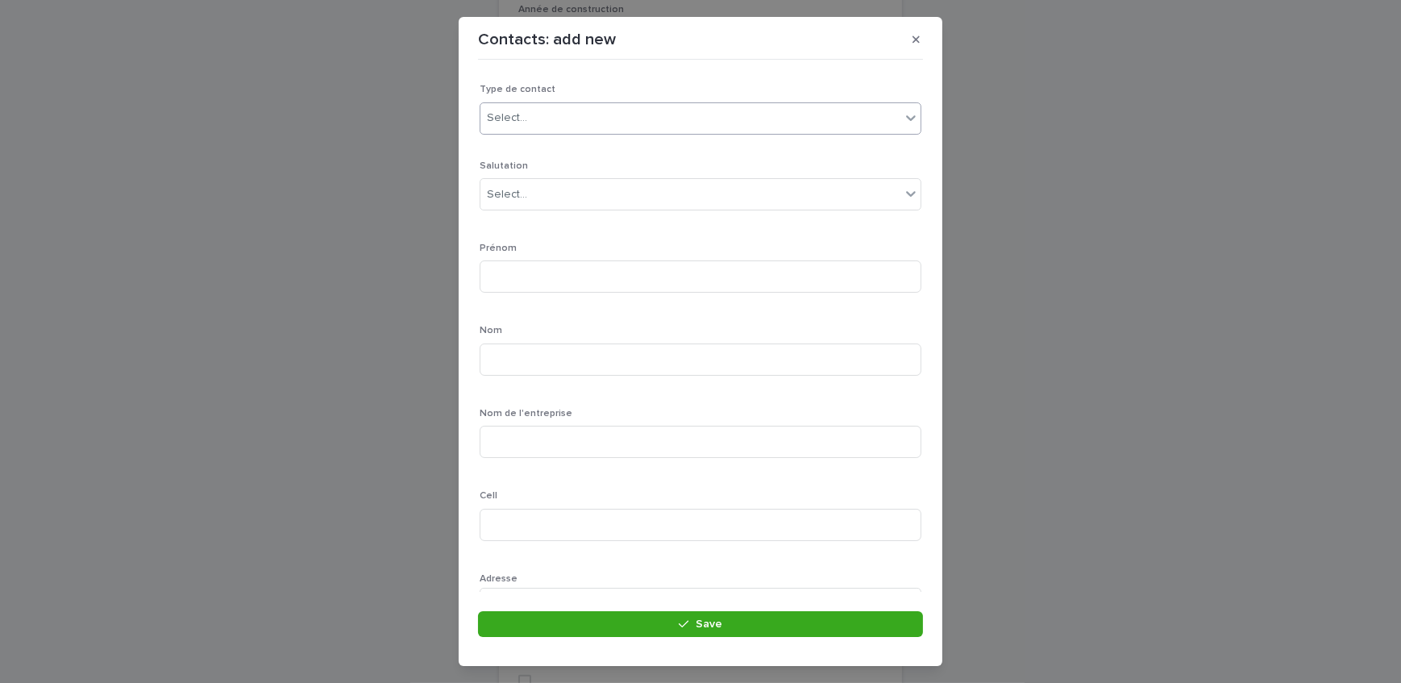
click at [586, 117] on div "Select..." at bounding box center [690, 118] width 420 height 27
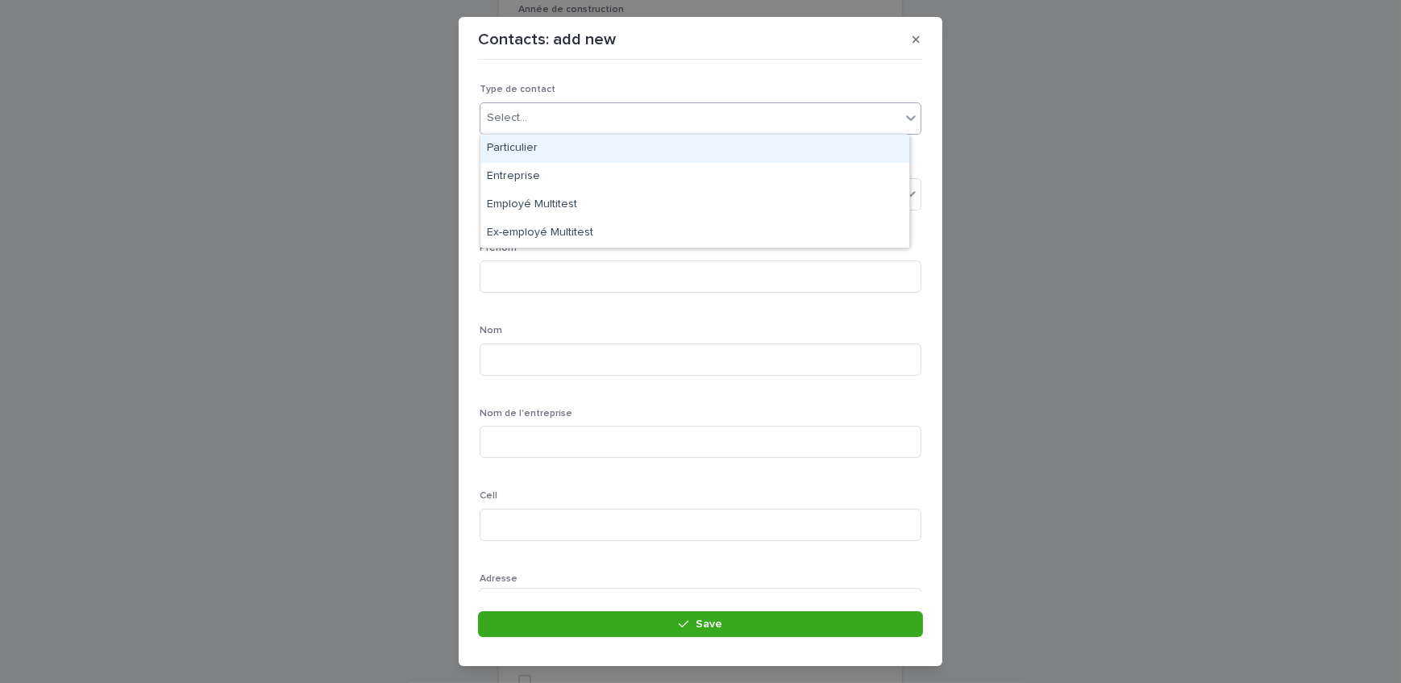
click at [578, 140] on div "Particulier" at bounding box center [694, 149] width 429 height 28
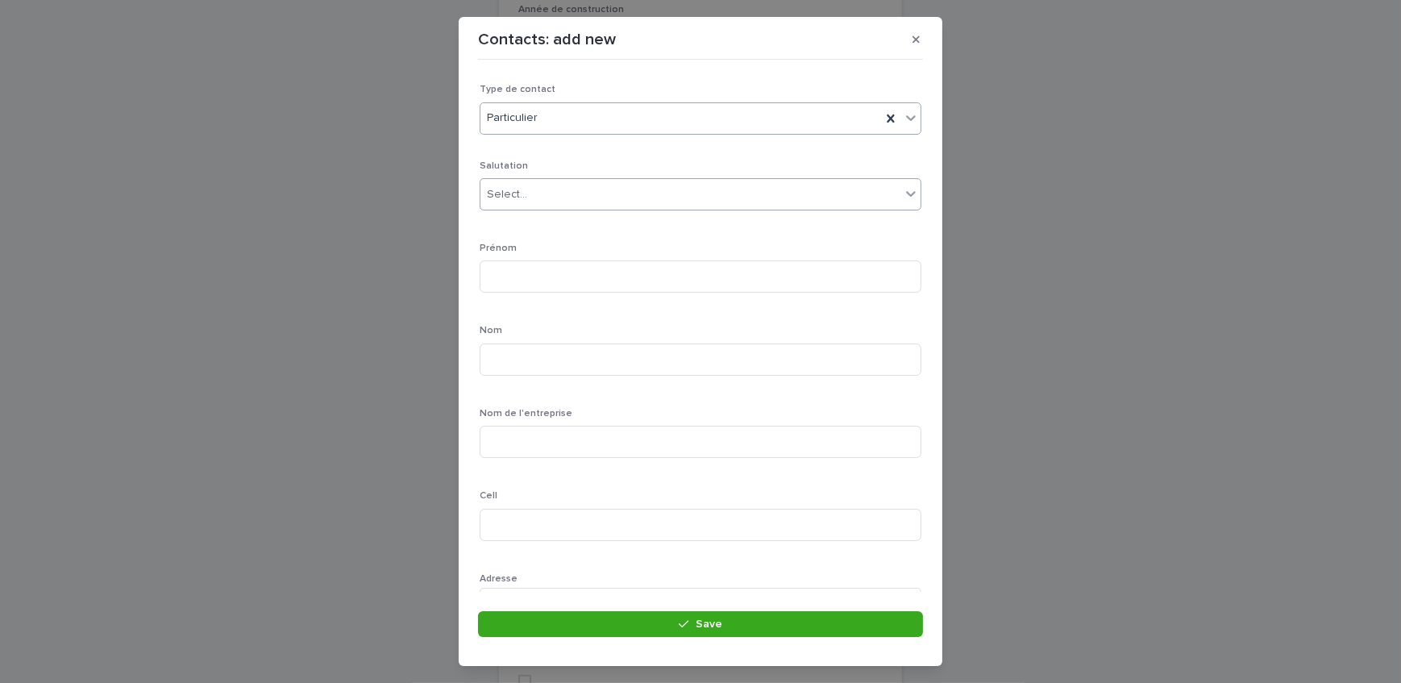
click at [554, 187] on div "Select..." at bounding box center [690, 194] width 420 height 27
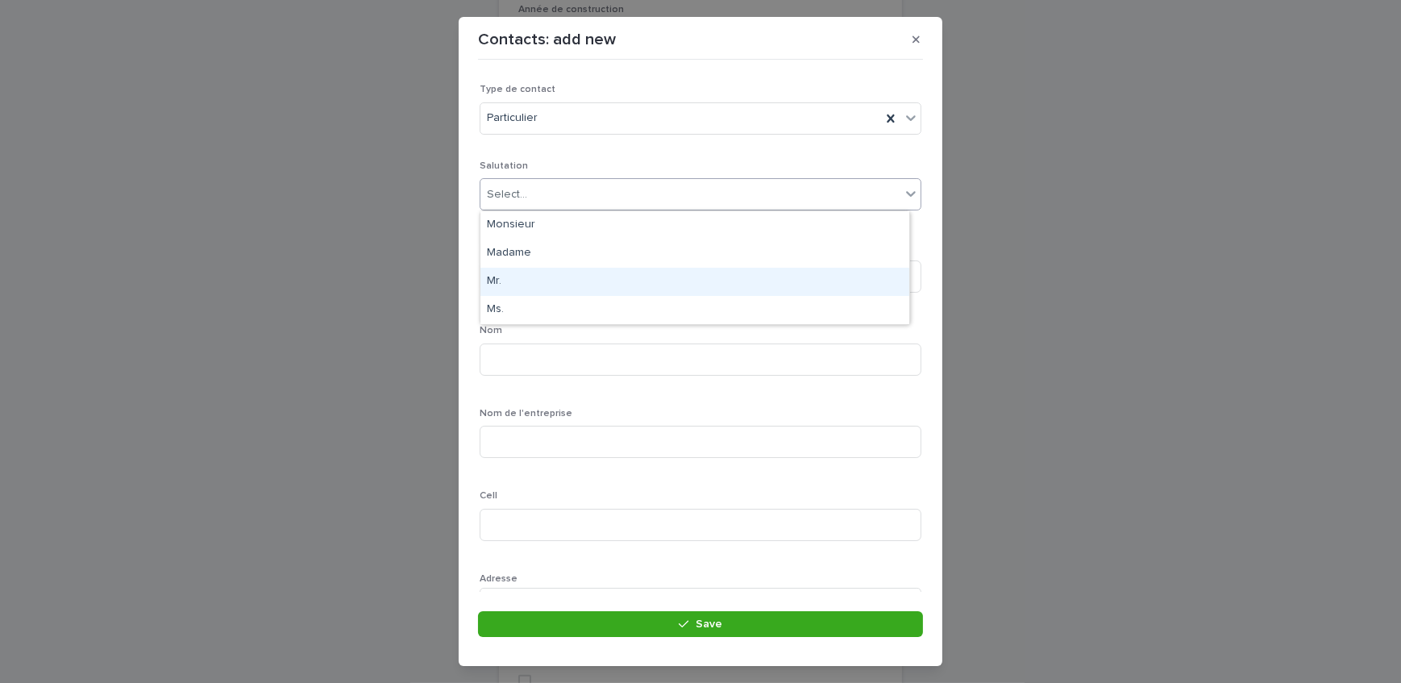
click at [541, 287] on div "Mr." at bounding box center [694, 282] width 429 height 28
click at [542, 285] on input at bounding box center [700, 276] width 442 height 32
type input "*"
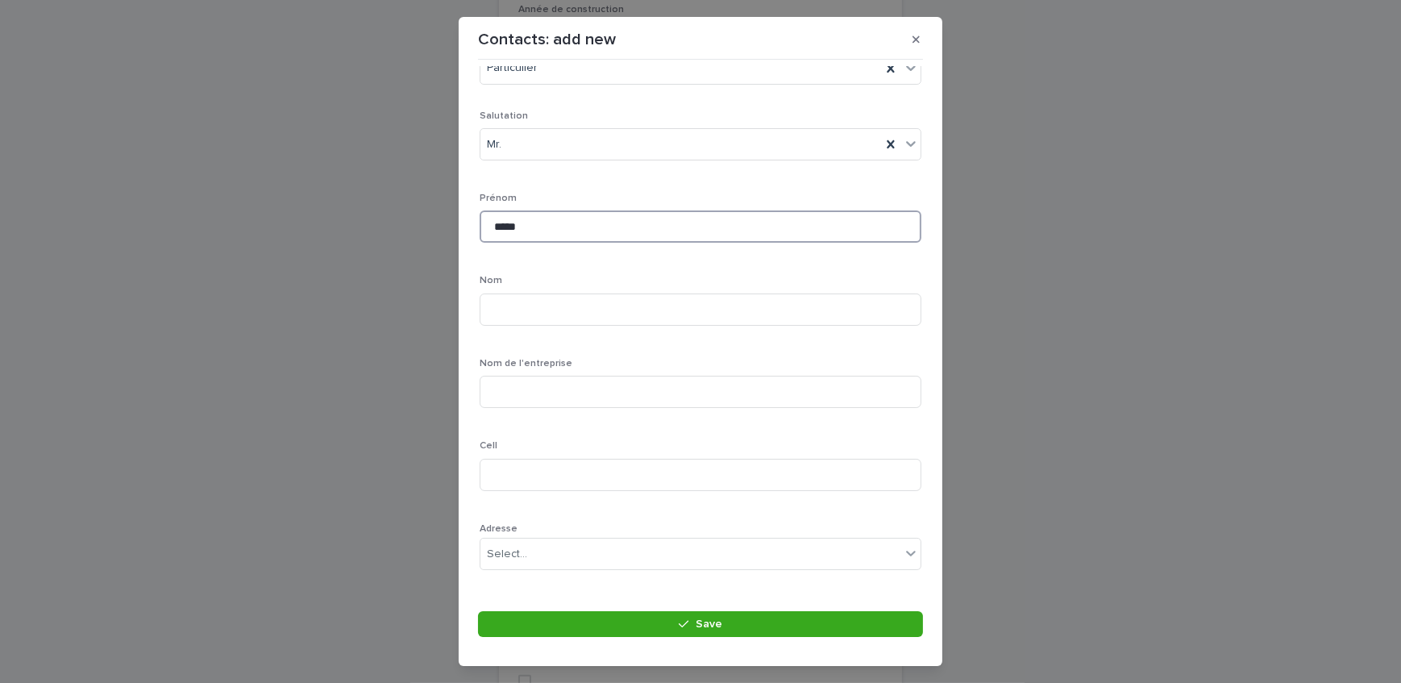
scroll to position [73, 0]
type input "*****"
click at [540, 289] on input at bounding box center [700, 287] width 442 height 32
type input "********"
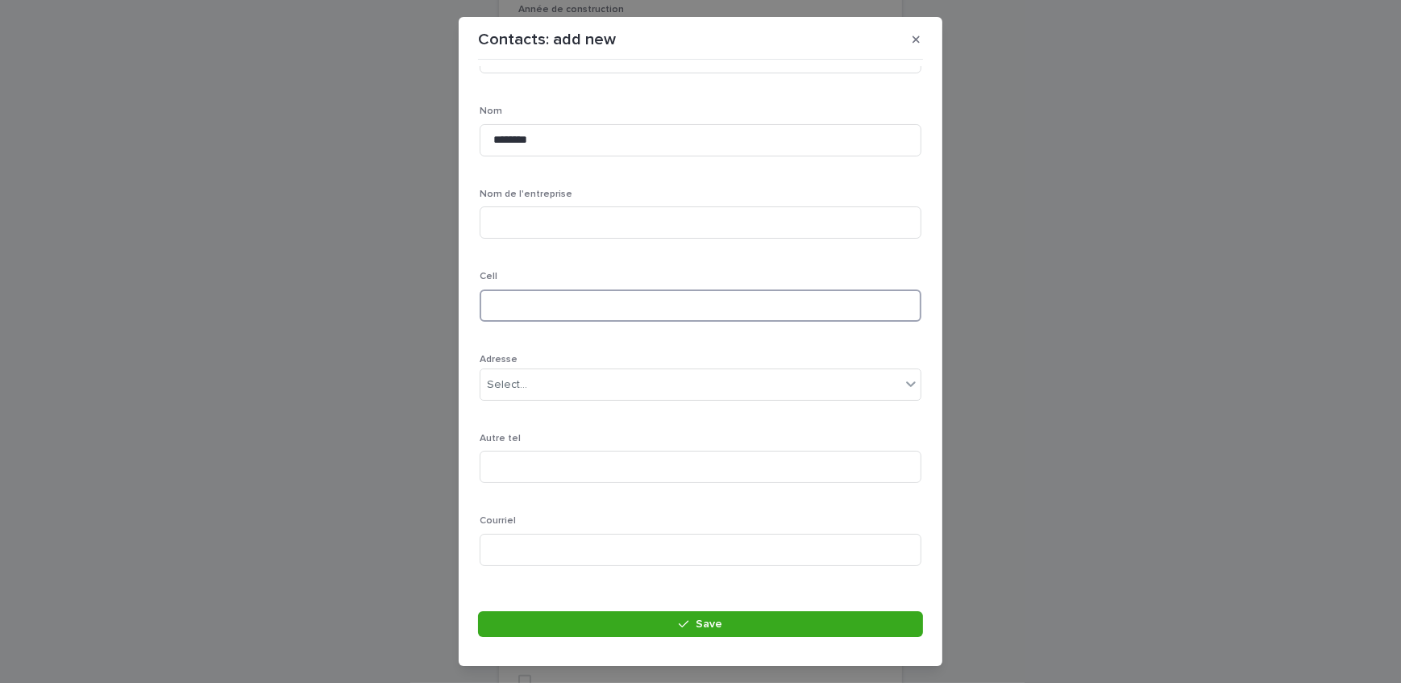
click at [540, 290] on input at bounding box center [700, 305] width 442 height 32
drag, startPoint x: 342, startPoint y: 218, endPoint x: 421, endPoint y: 301, distance: 115.1
click at [342, 218] on div "**********" at bounding box center [700, 341] width 1401 height 683
click at [537, 301] on input "**********" at bounding box center [700, 305] width 442 height 32
click at [580, 306] on input "**********" at bounding box center [700, 305] width 442 height 32
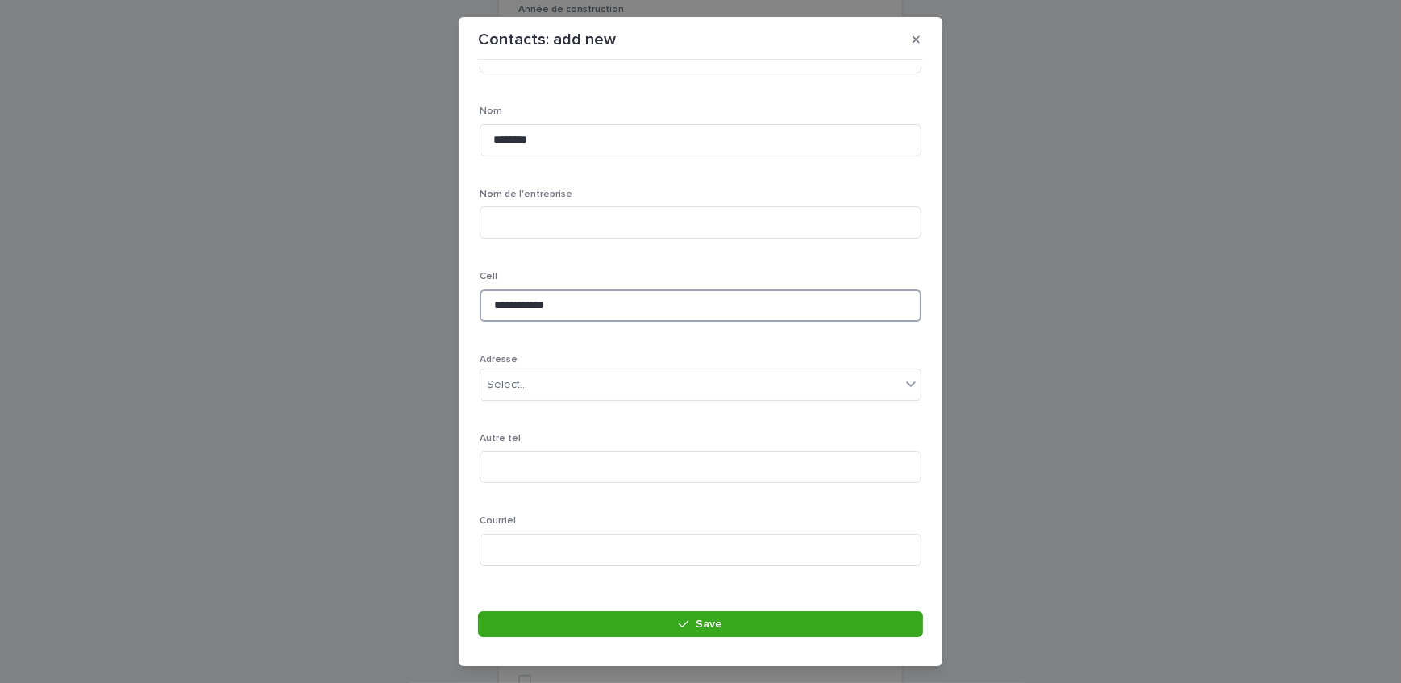
scroll to position [324, 0]
type input "**********"
click at [532, 452] on input at bounding box center [700, 445] width 442 height 32
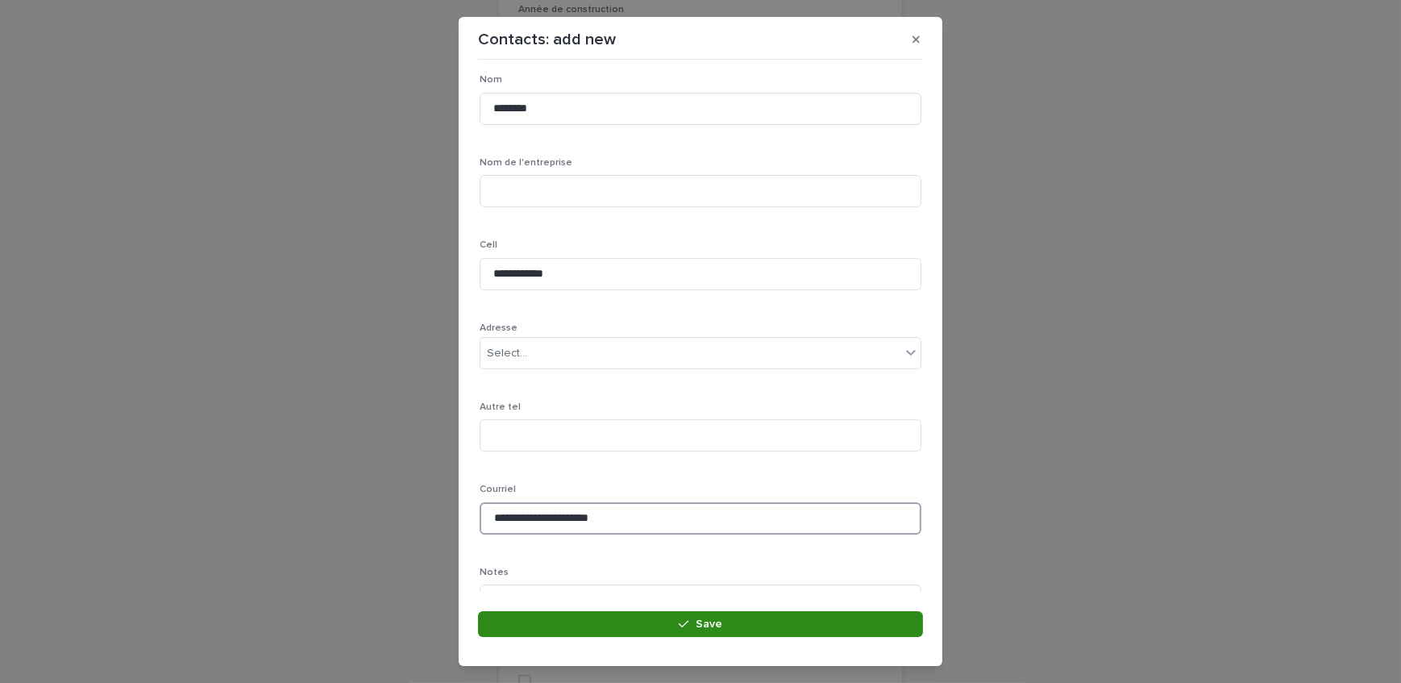
type input "**********"
click at [597, 622] on button "Save" at bounding box center [700, 624] width 445 height 26
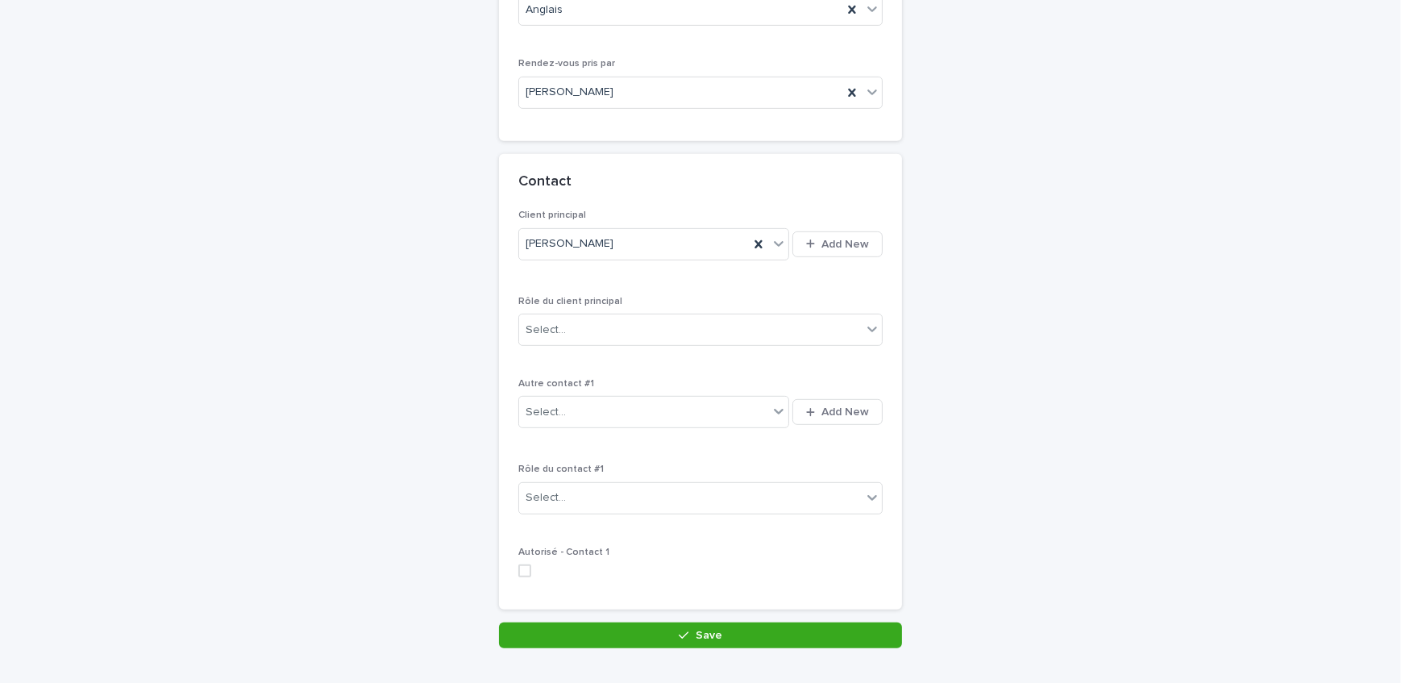
scroll to position [1056, 0]
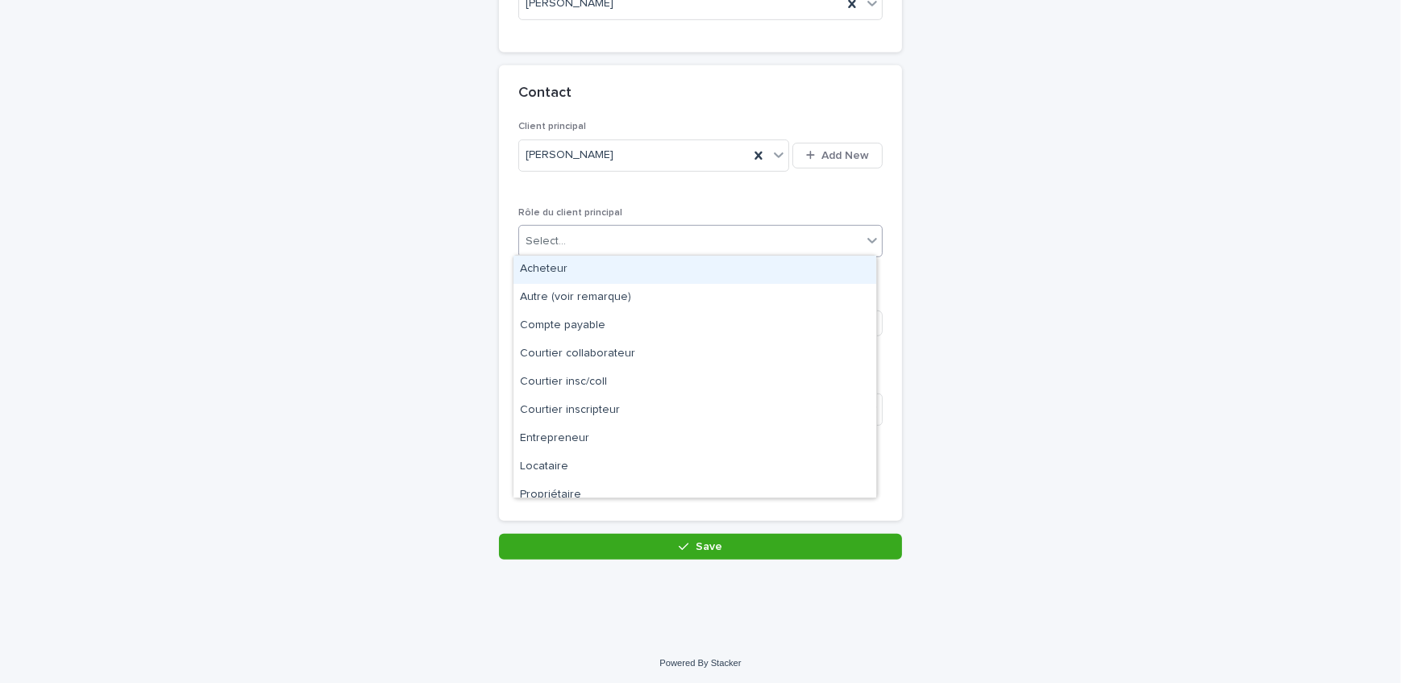
click at [598, 232] on div "Select..." at bounding box center [690, 241] width 342 height 27
click at [575, 272] on div "Acheteur" at bounding box center [694, 269] width 363 height 28
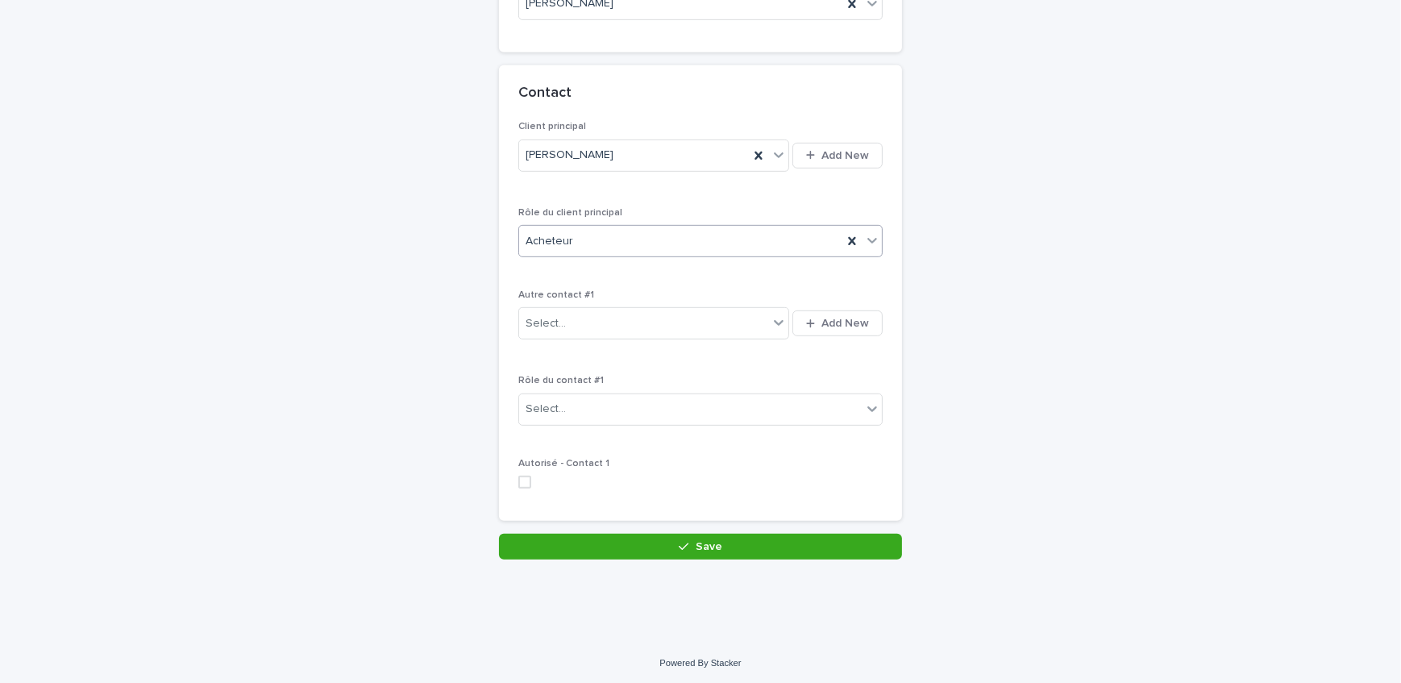
click at [621, 525] on div "Loading... Saving… Contact Client principal [PERSON_NAME] Add New Rôle du clien…" at bounding box center [700, 299] width 403 height 469
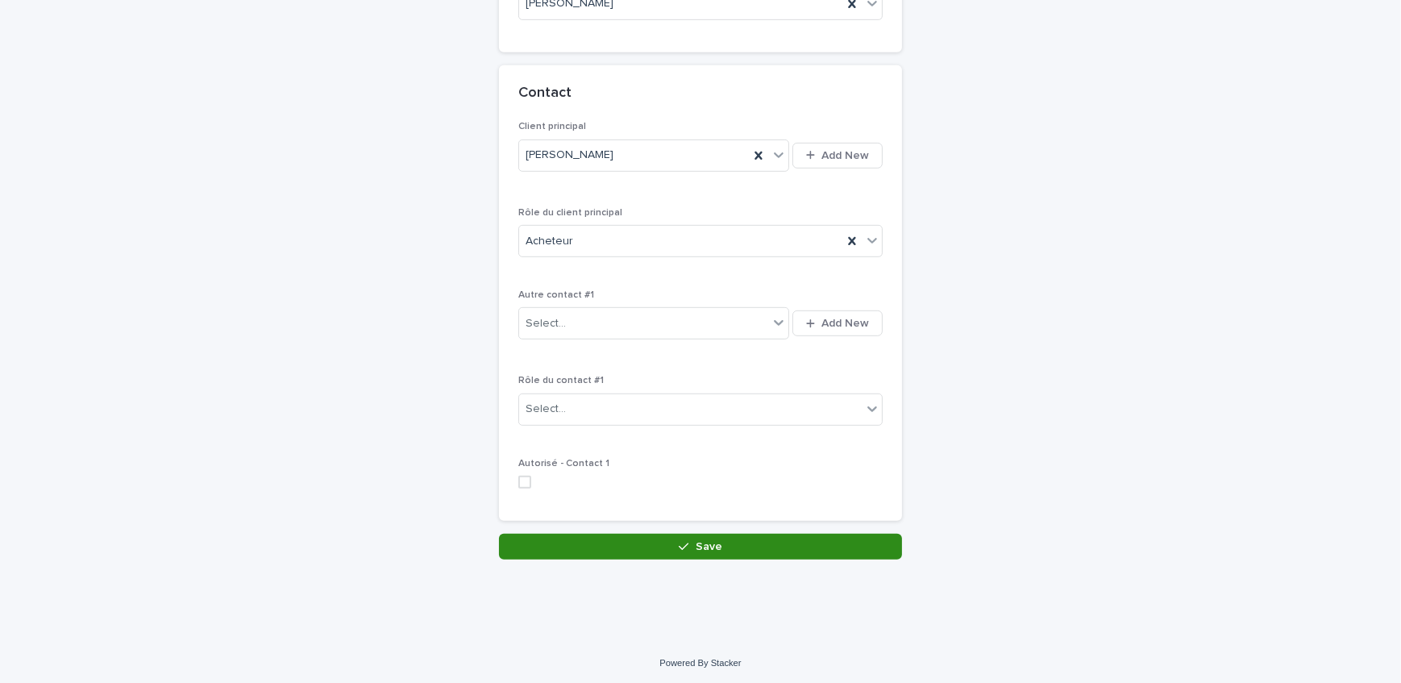
click at [630, 542] on button "Save" at bounding box center [700, 546] width 403 height 26
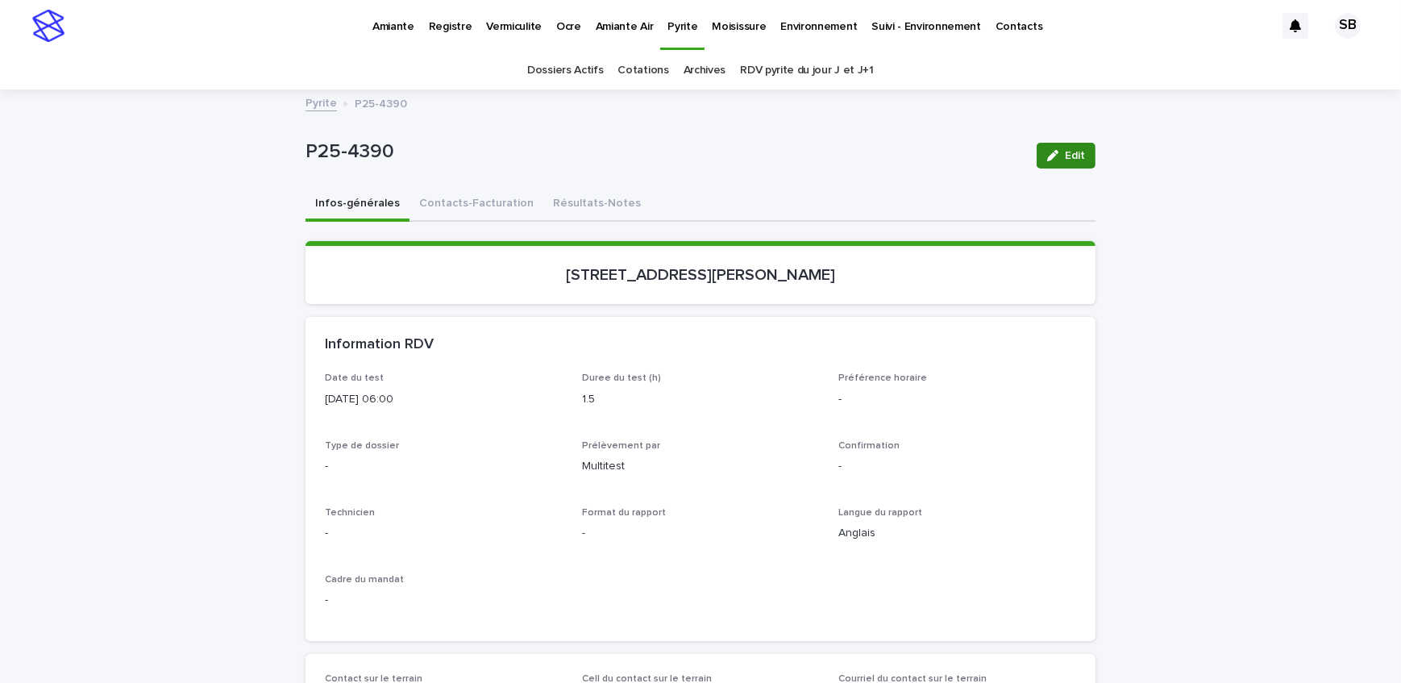
click at [1073, 152] on span "Edit" at bounding box center [1075, 155] width 20 height 11
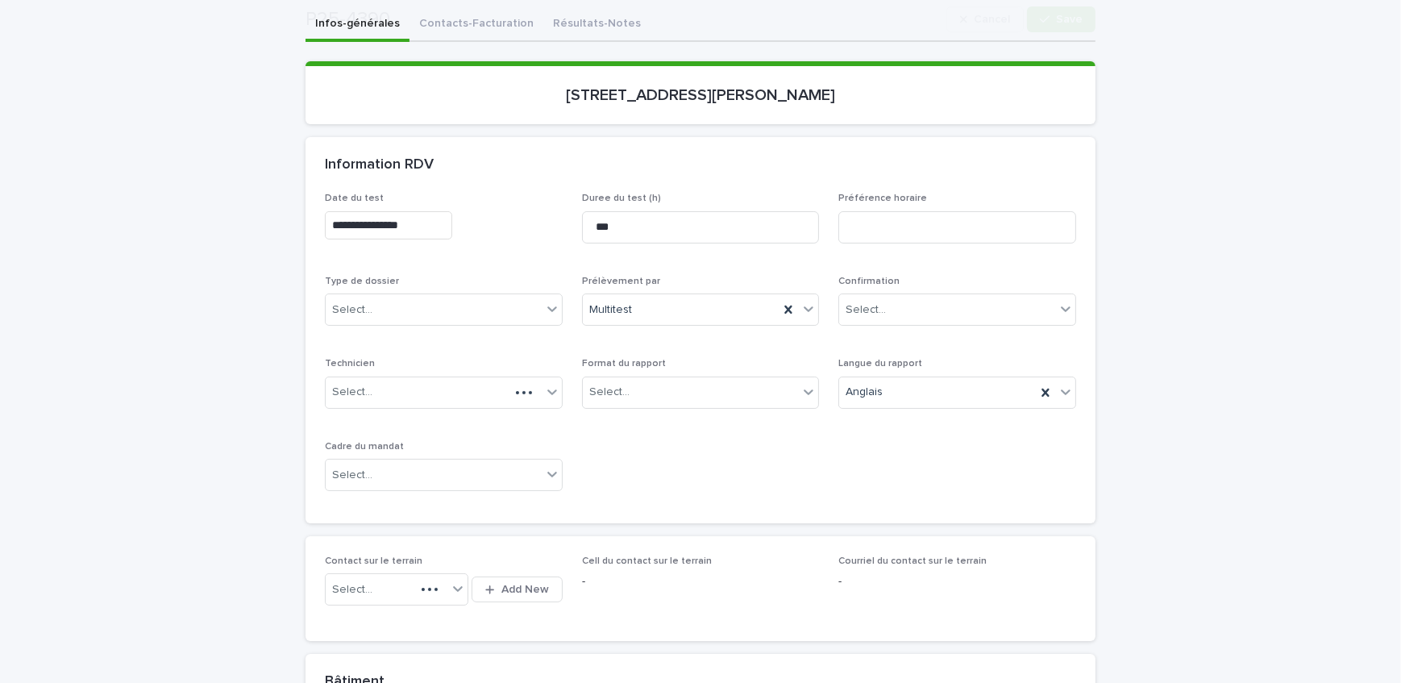
scroll to position [219, 0]
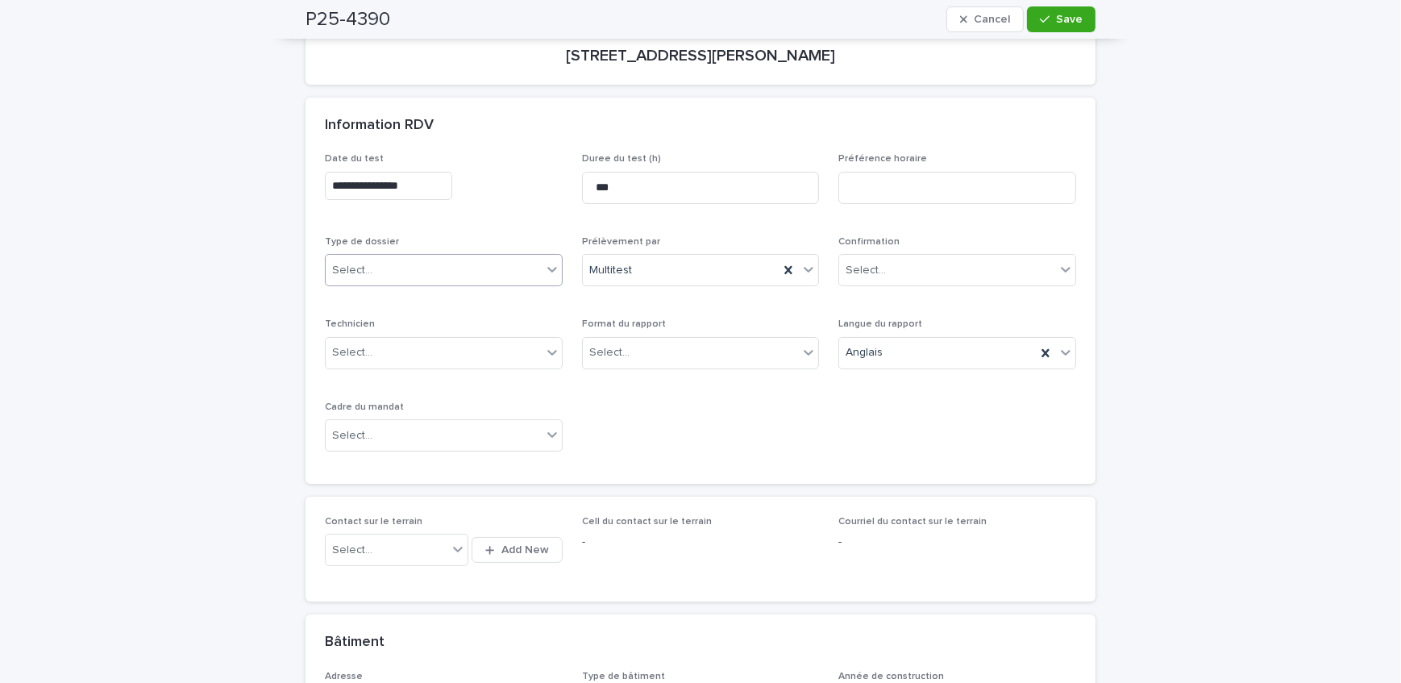
click at [401, 260] on div "Select..." at bounding box center [434, 270] width 216 height 27
click at [409, 305] on div "Échantillonnage" at bounding box center [438, 299] width 236 height 28
click at [658, 354] on div "Select..." at bounding box center [691, 352] width 216 height 27
click at [659, 381] on div "Électronique" at bounding box center [695, 381] width 236 height 28
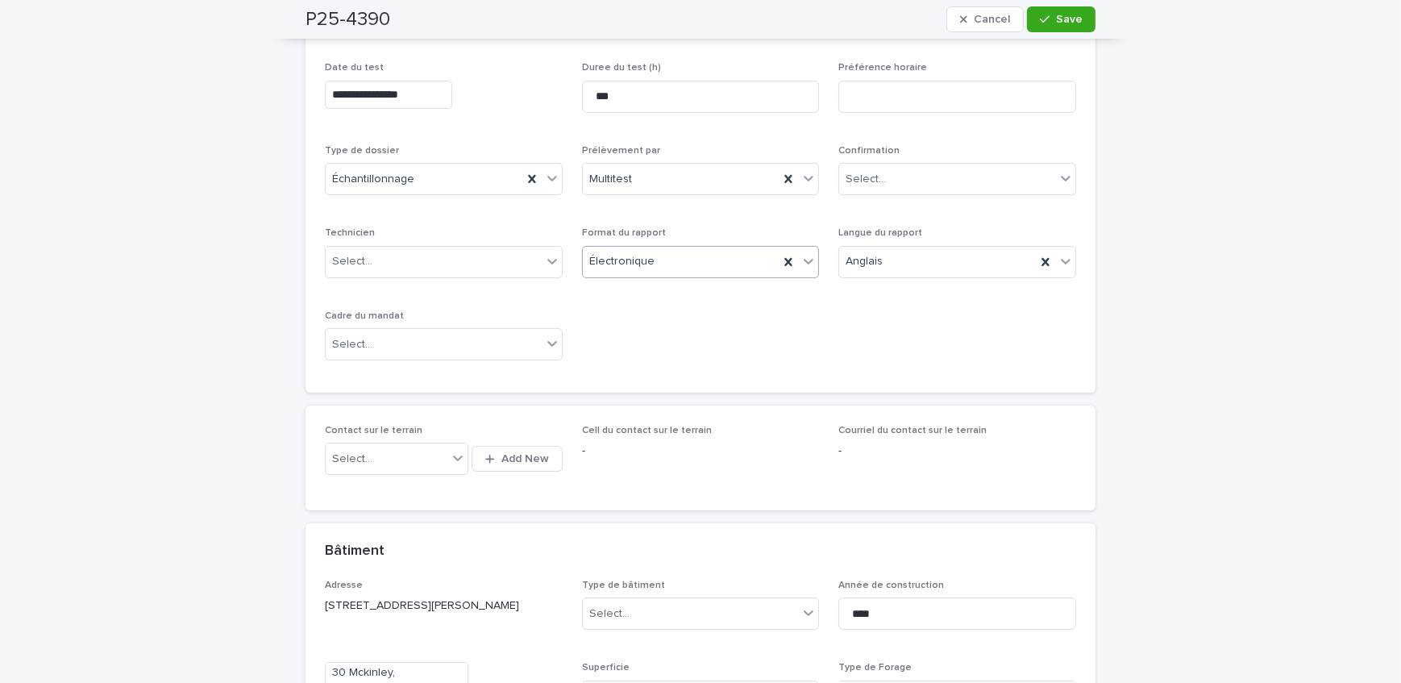
scroll to position [366, 0]
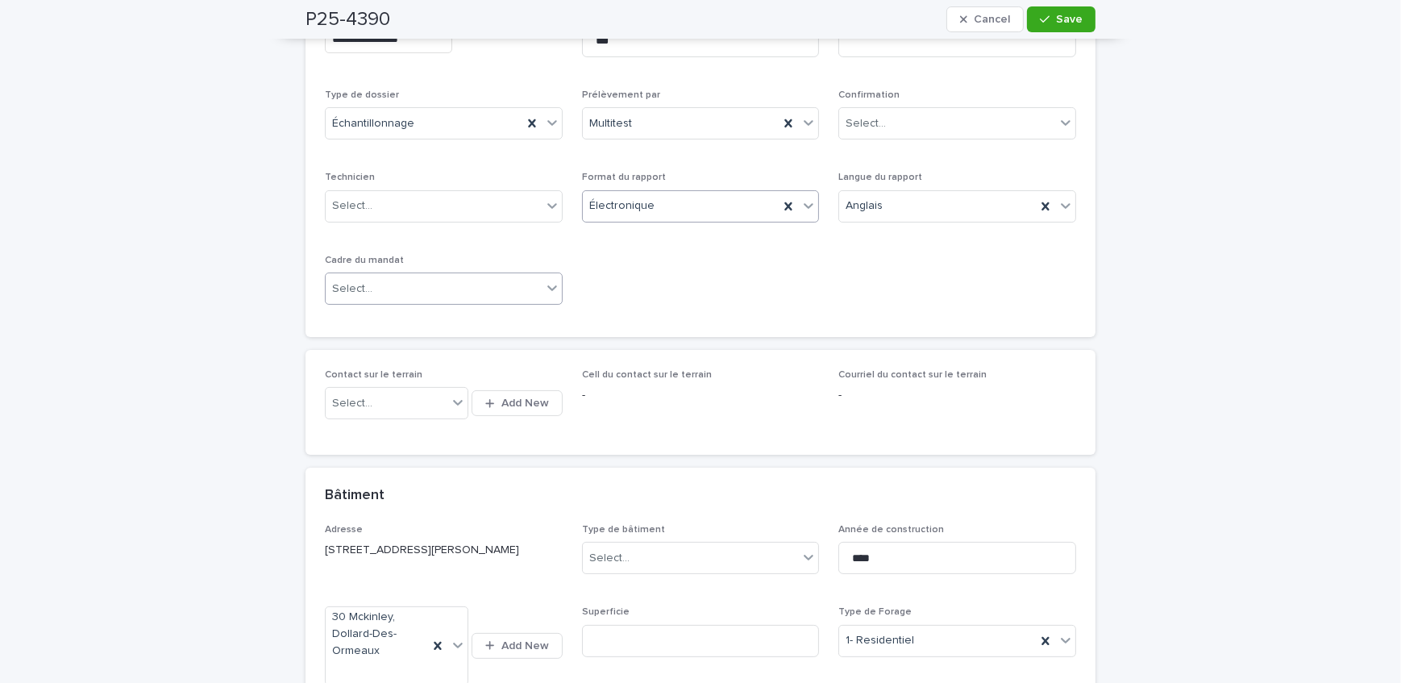
click at [400, 282] on div "Select..." at bounding box center [434, 289] width 216 height 27
click at [405, 342] on div "Transaction" at bounding box center [438, 346] width 236 height 28
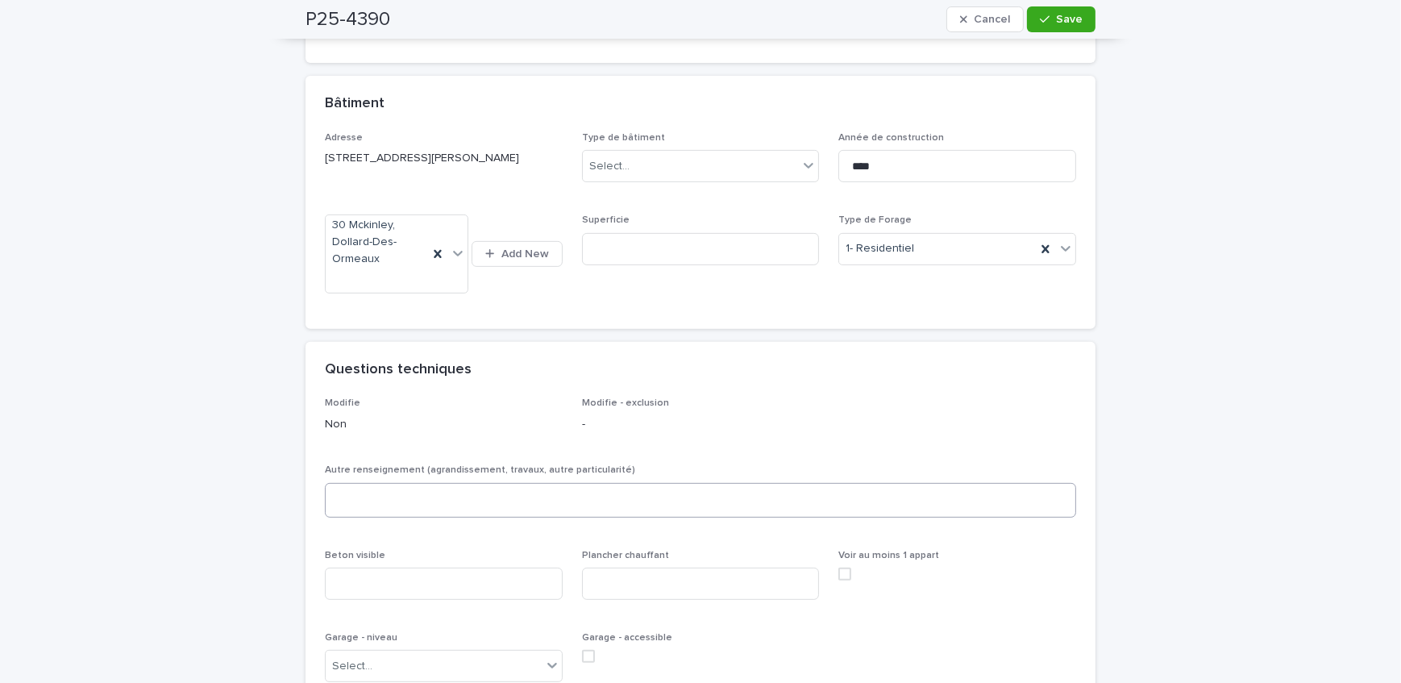
scroll to position [952, 0]
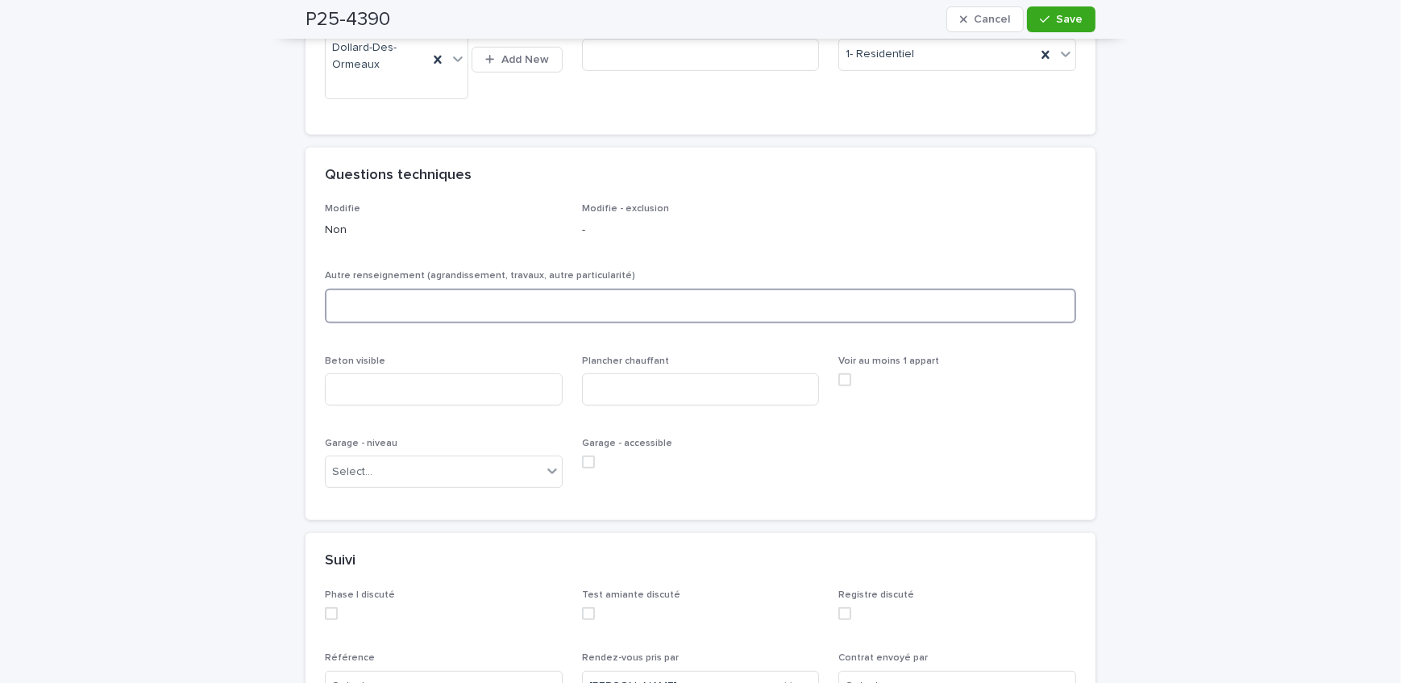
click at [413, 311] on textarea at bounding box center [700, 306] width 751 height 35
click at [480, 373] on input at bounding box center [444, 389] width 238 height 32
type input "***"
click at [452, 484] on div "Select..." at bounding box center [444, 471] width 238 height 32
click at [432, 586] on div "Rez-de-chaussée" at bounding box center [438, 585] width 236 height 28
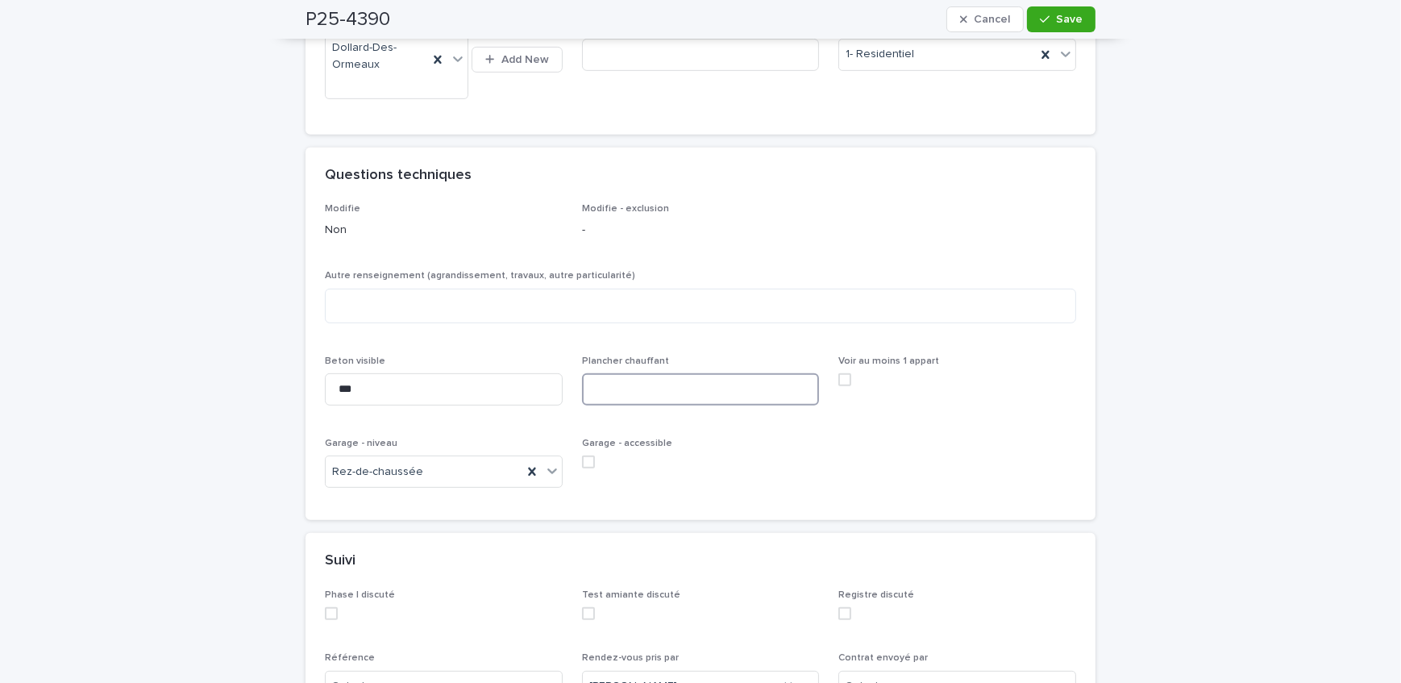
click at [624, 396] on input at bounding box center [701, 389] width 238 height 32
drag, startPoint x: 708, startPoint y: 385, endPoint x: 703, endPoint y: 402, distance: 17.6
click at [708, 384] on input at bounding box center [701, 389] width 238 height 32
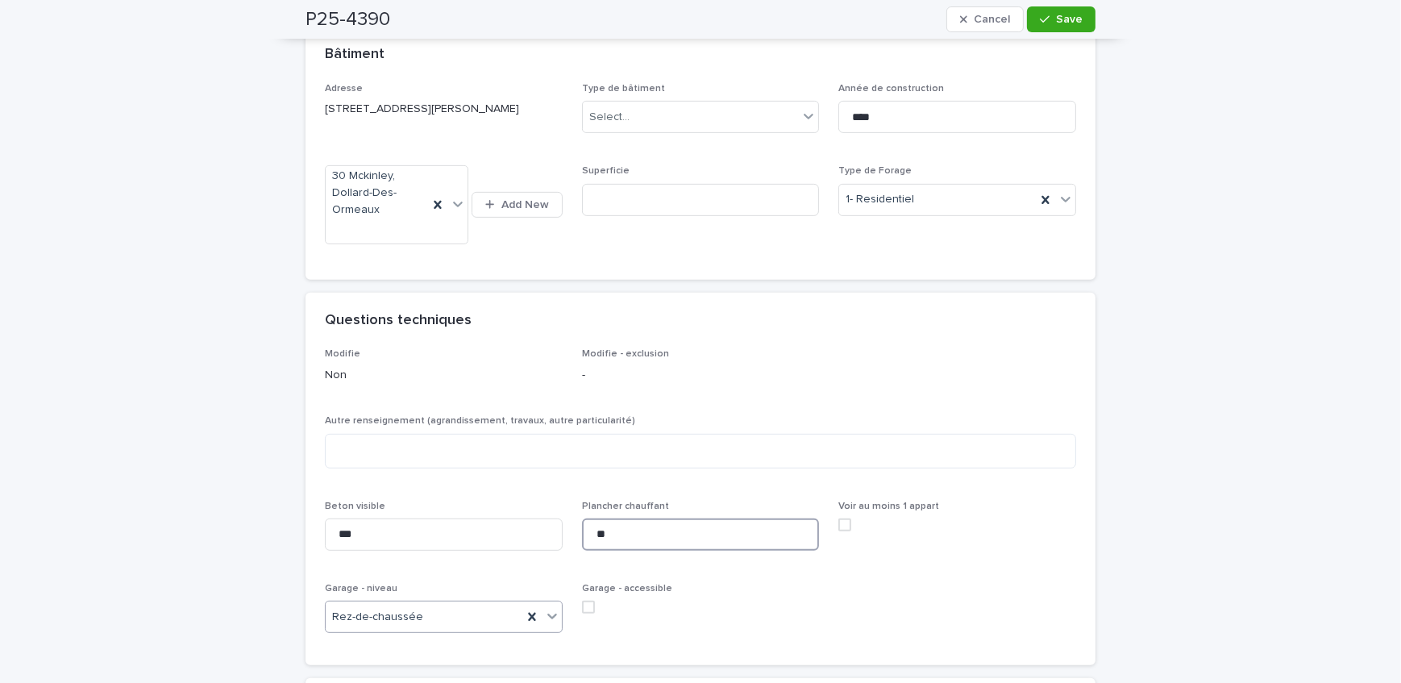
scroll to position [806, 0]
type input "**"
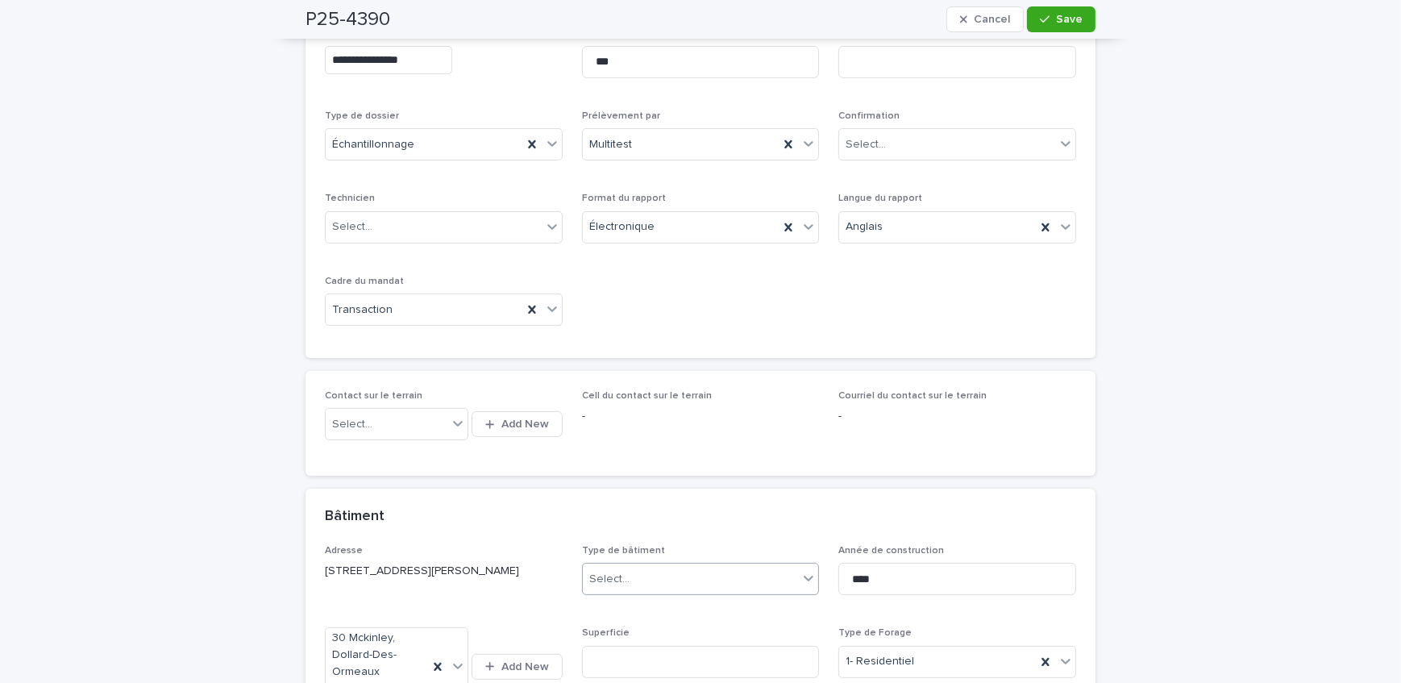
scroll to position [146, 0]
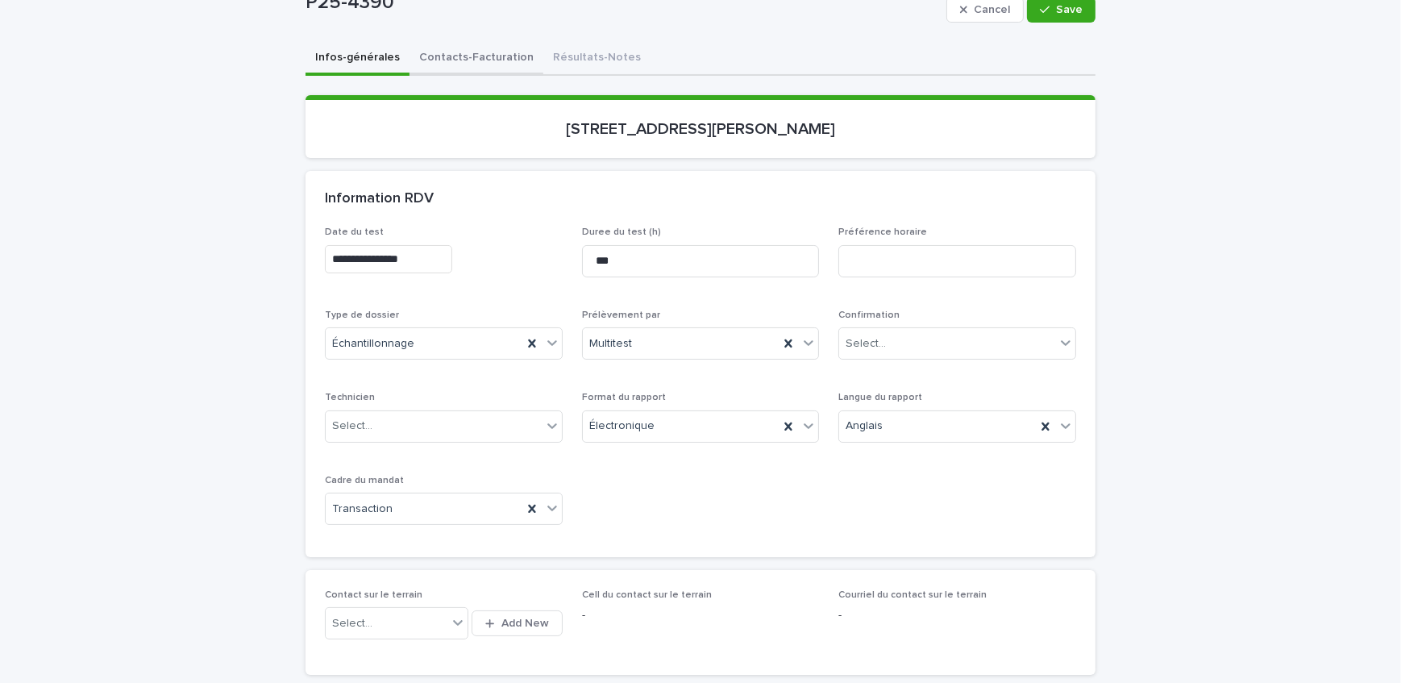
click at [475, 55] on button "Contacts-Facturation" at bounding box center [476, 59] width 134 height 34
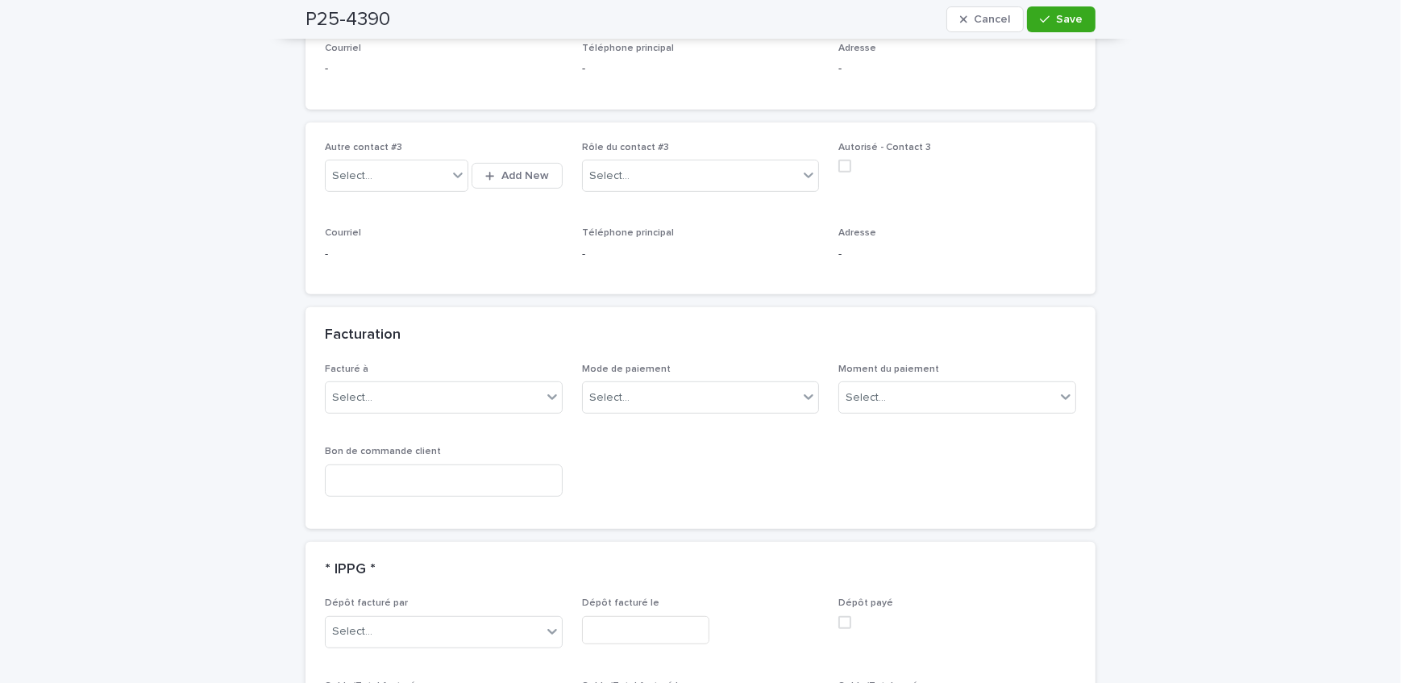
scroll to position [1098, 0]
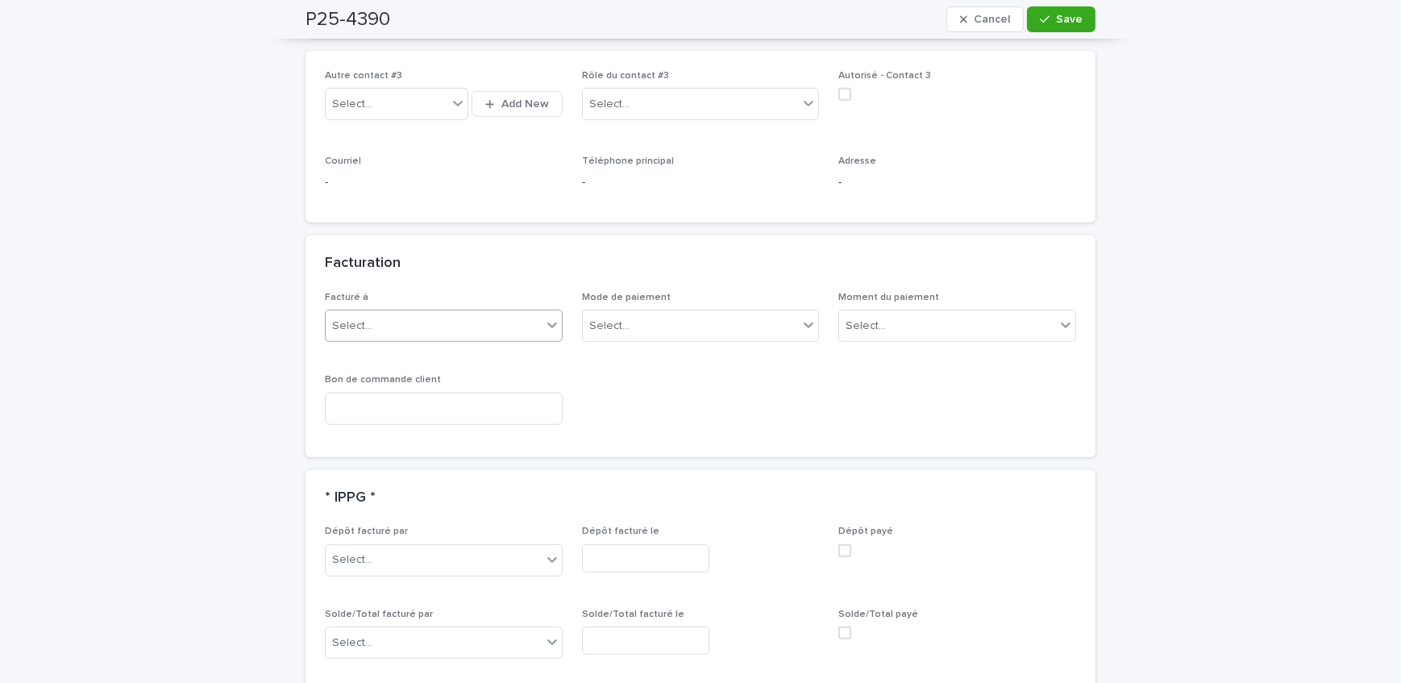
click at [432, 322] on div "Select..." at bounding box center [434, 326] width 216 height 27
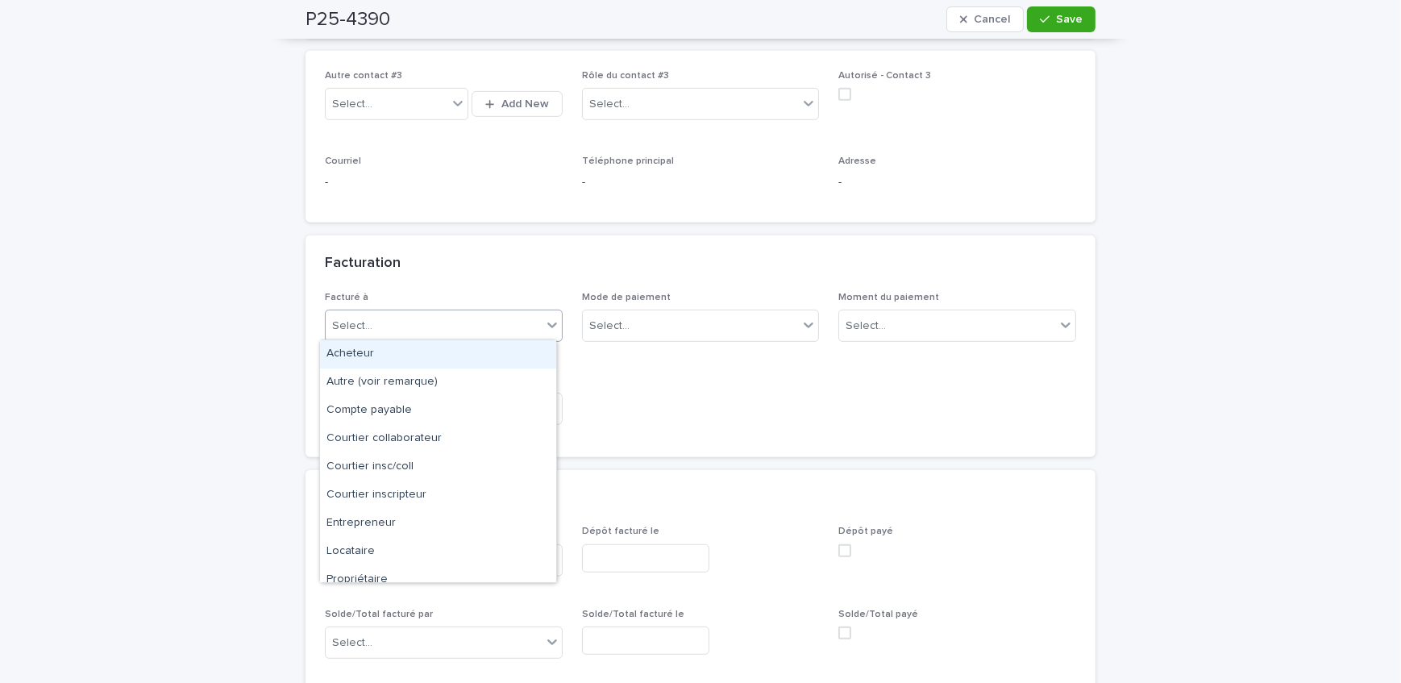
click at [416, 354] on div "Acheteur" at bounding box center [438, 354] width 236 height 28
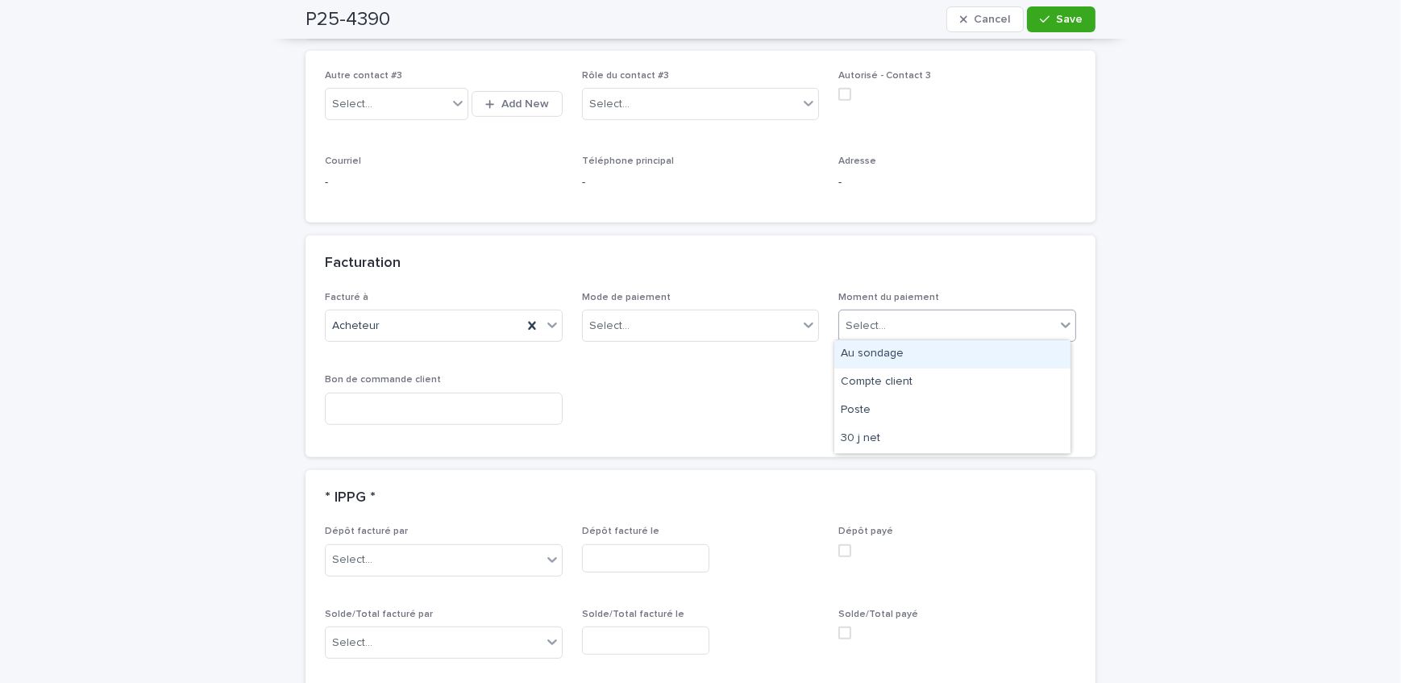
click at [899, 322] on div "Select..." at bounding box center [947, 326] width 216 height 27
click at [927, 349] on div "Au sondage" at bounding box center [952, 354] width 236 height 28
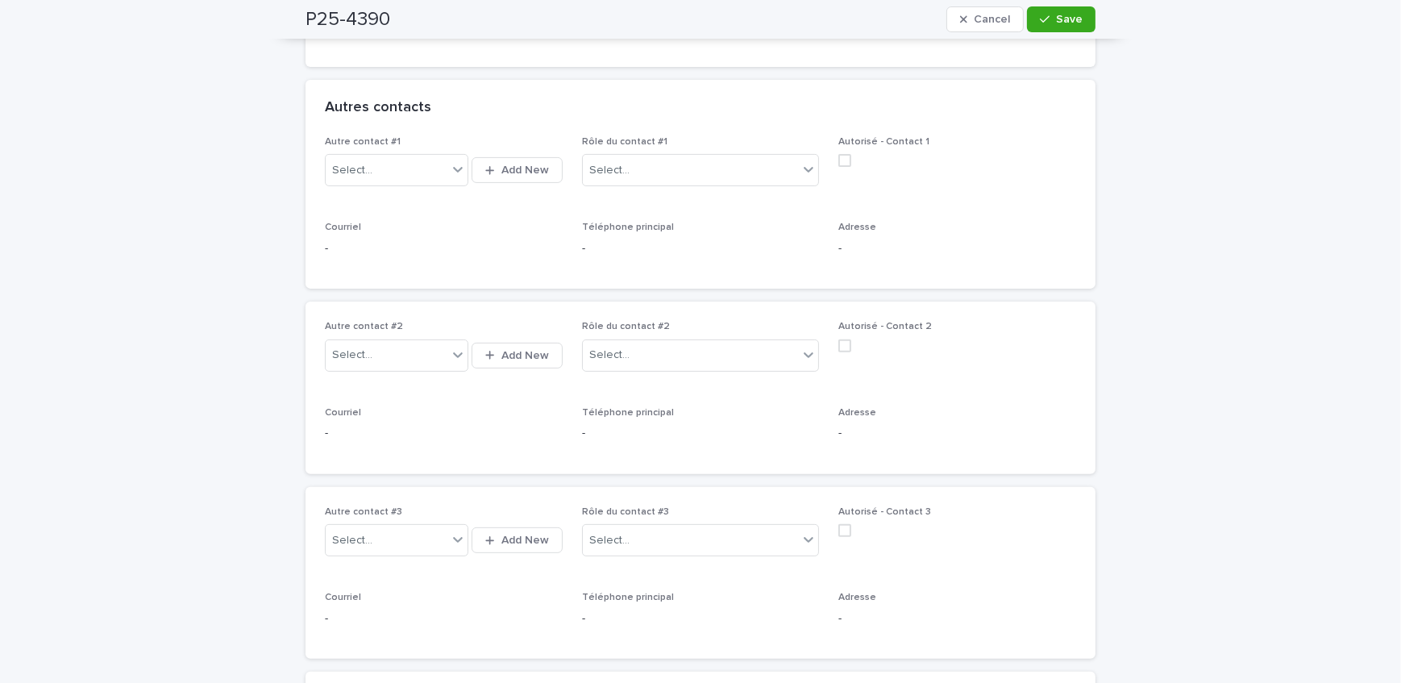
scroll to position [659, 0]
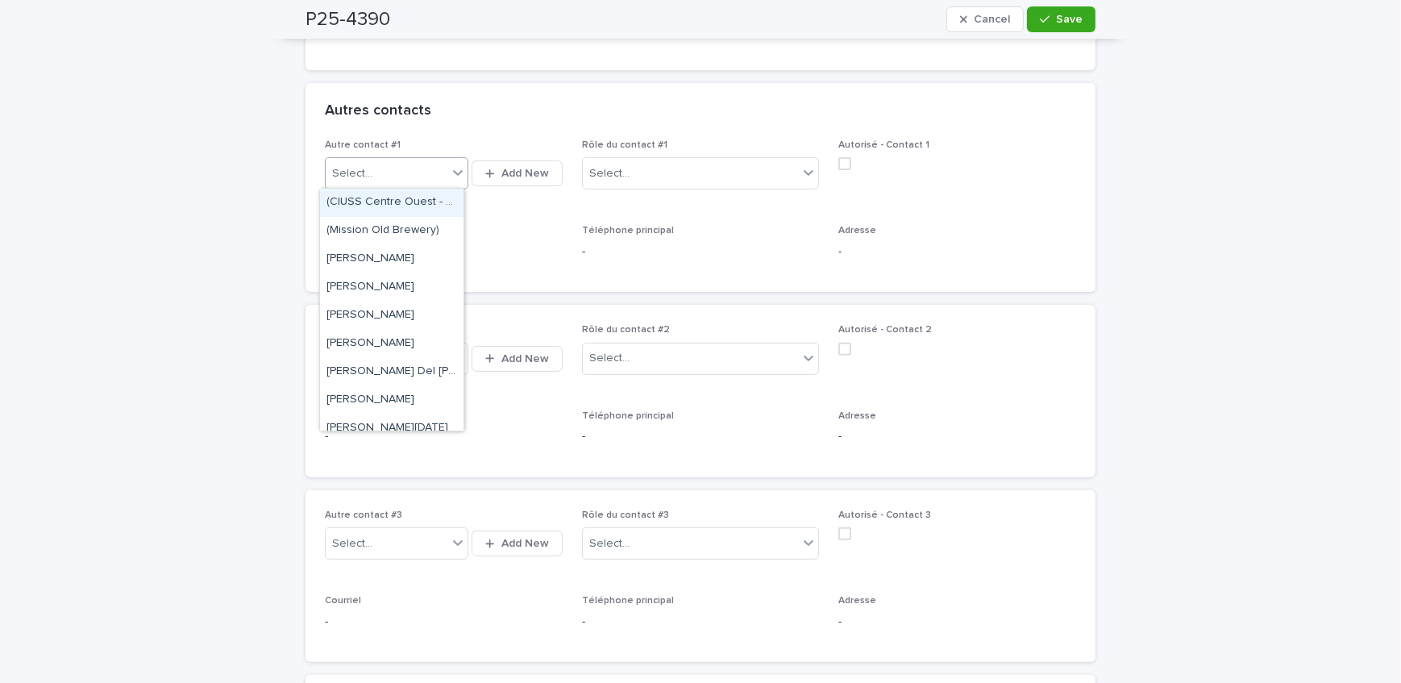
click at [394, 175] on div "Select..." at bounding box center [387, 173] width 122 height 27
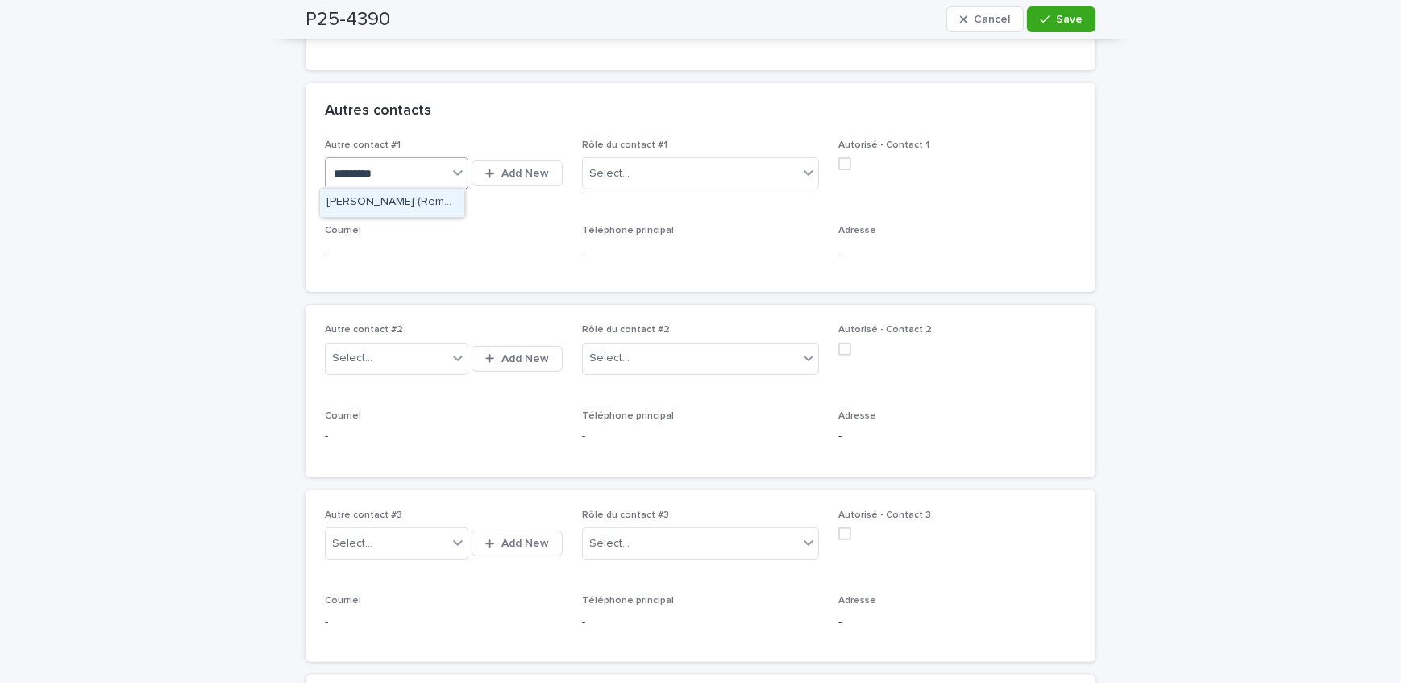
type input "**********"
click at [404, 203] on div "[PERSON_NAME] (Remax Royal Jordan)" at bounding box center [391, 203] width 143 height 28
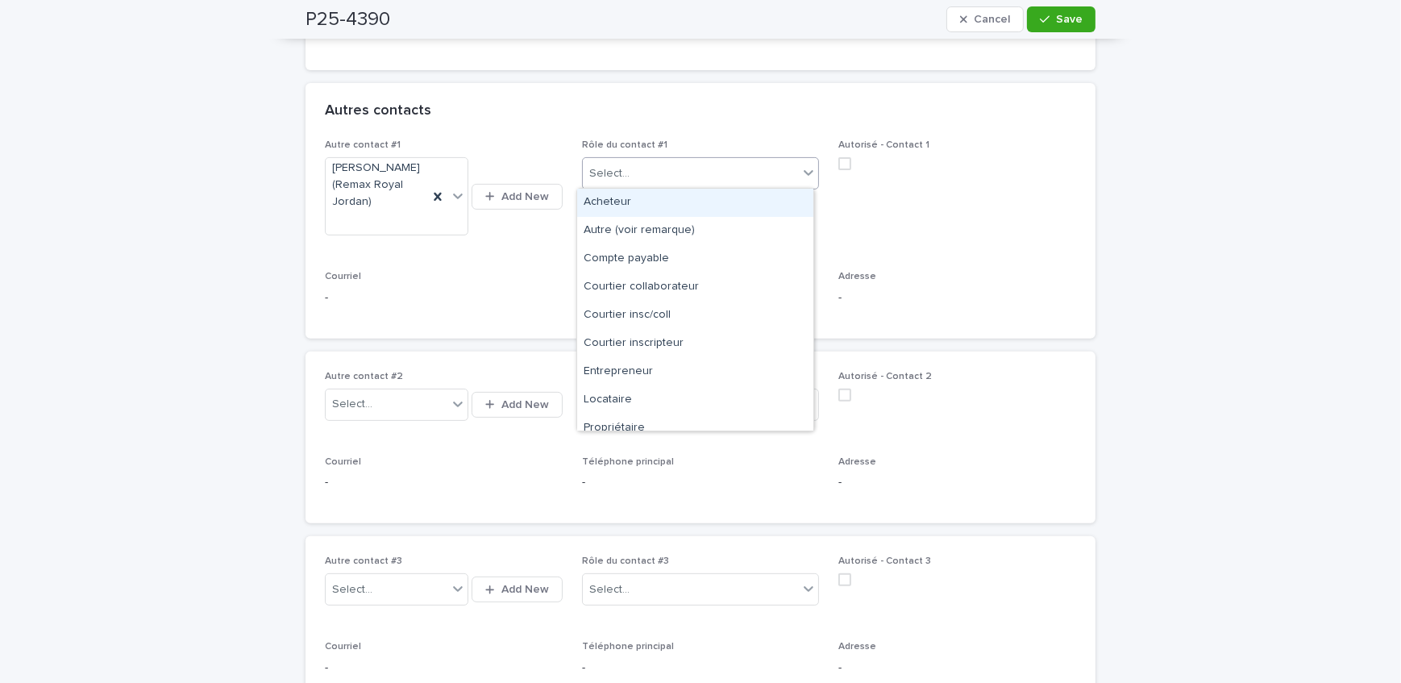
click at [662, 176] on div "Select..." at bounding box center [691, 173] width 216 height 27
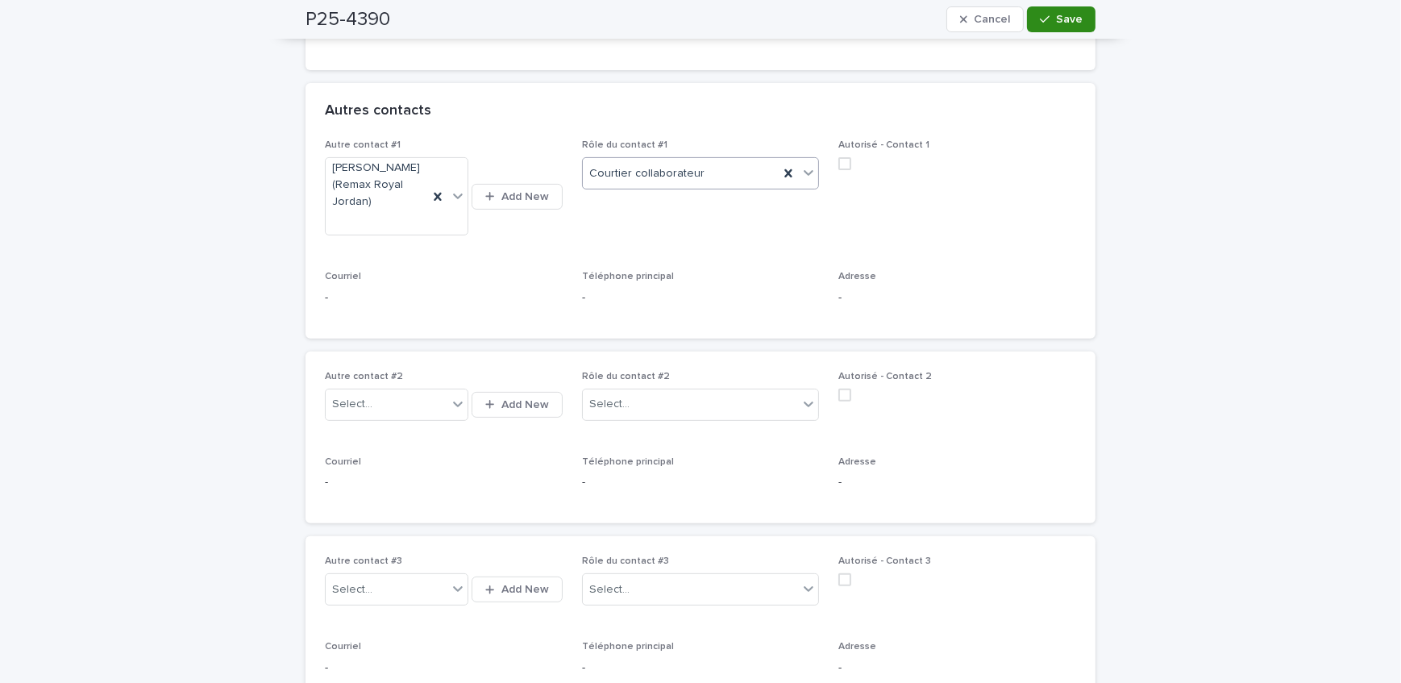
click at [1056, 19] on span "Save" at bounding box center [1069, 19] width 27 height 11
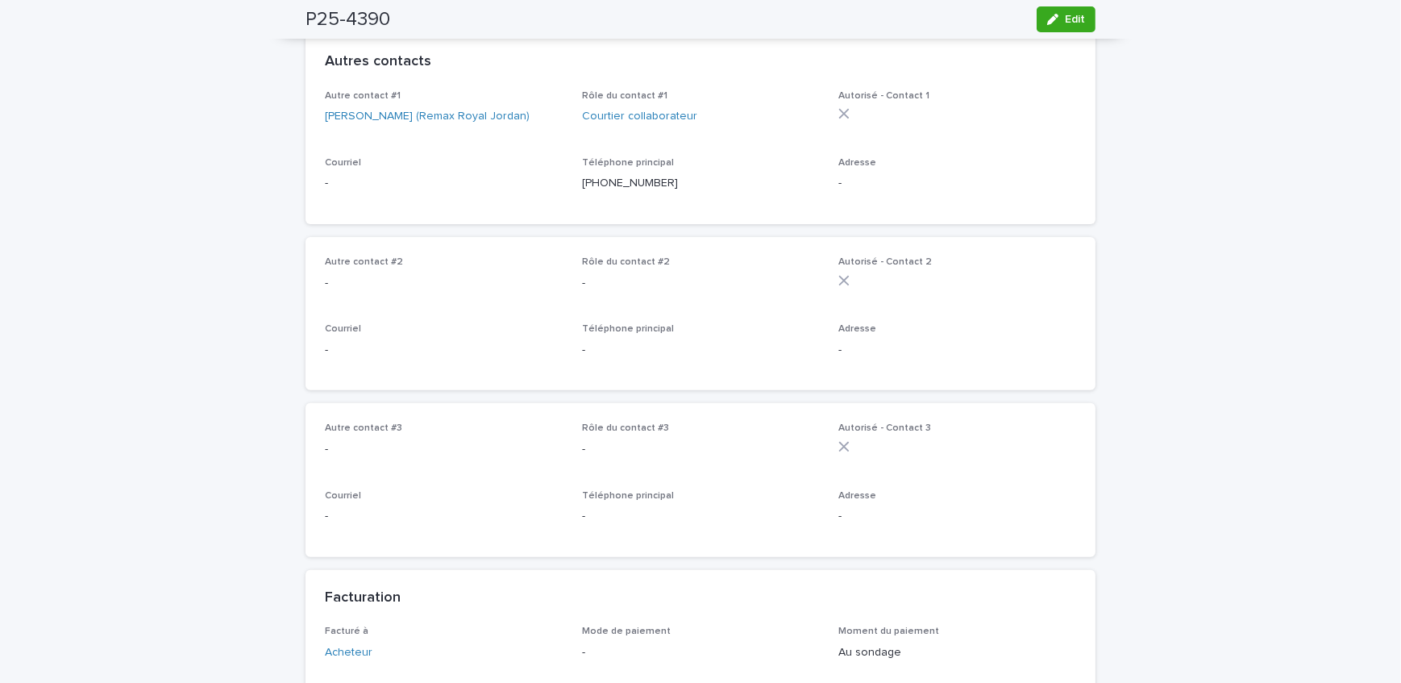
scroll to position [806, 0]
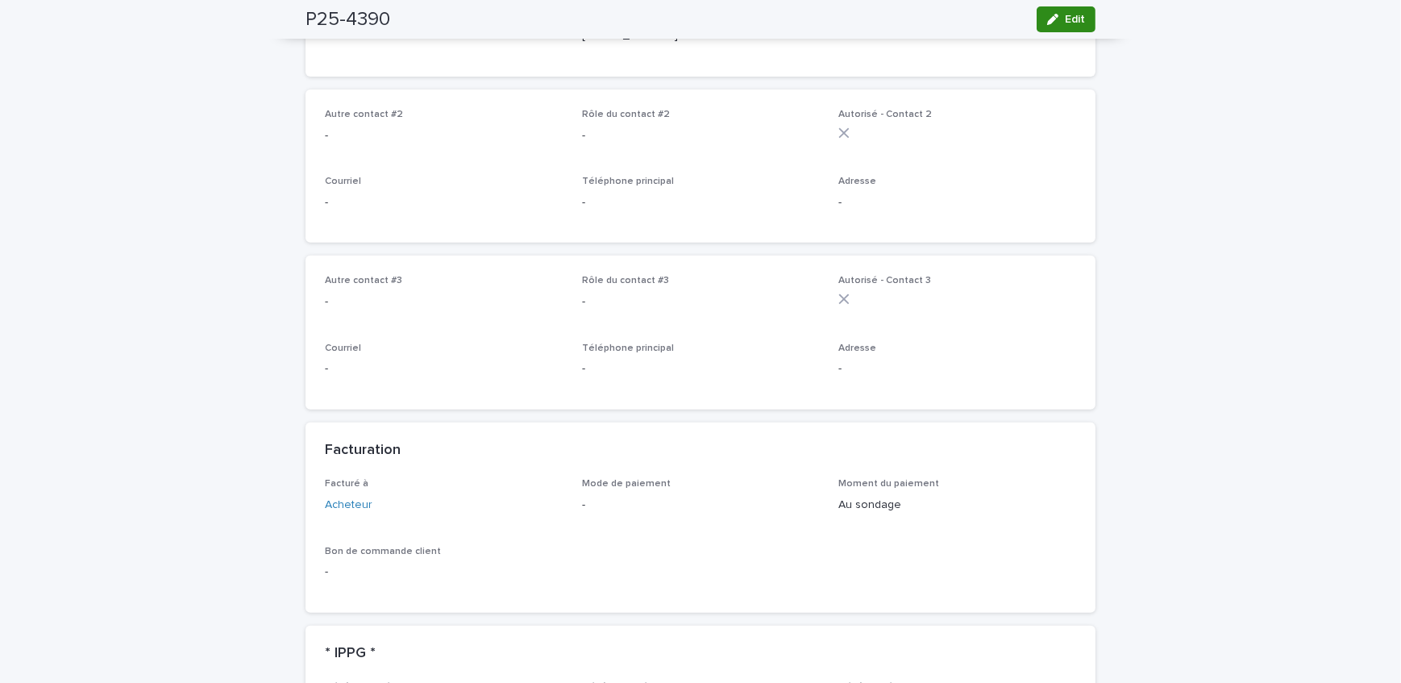
click at [1048, 19] on icon "button" at bounding box center [1052, 19] width 11 height 11
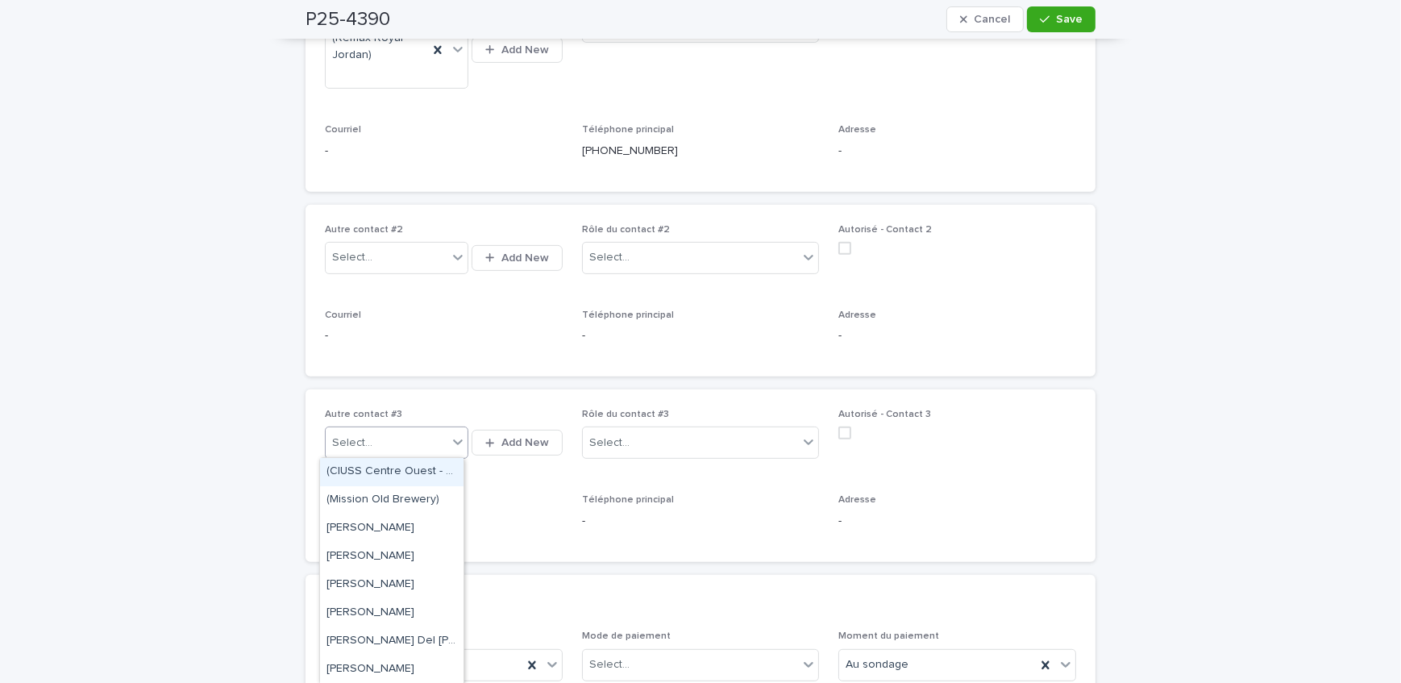
click at [396, 440] on div "Select..." at bounding box center [387, 443] width 122 height 27
type input "**********"
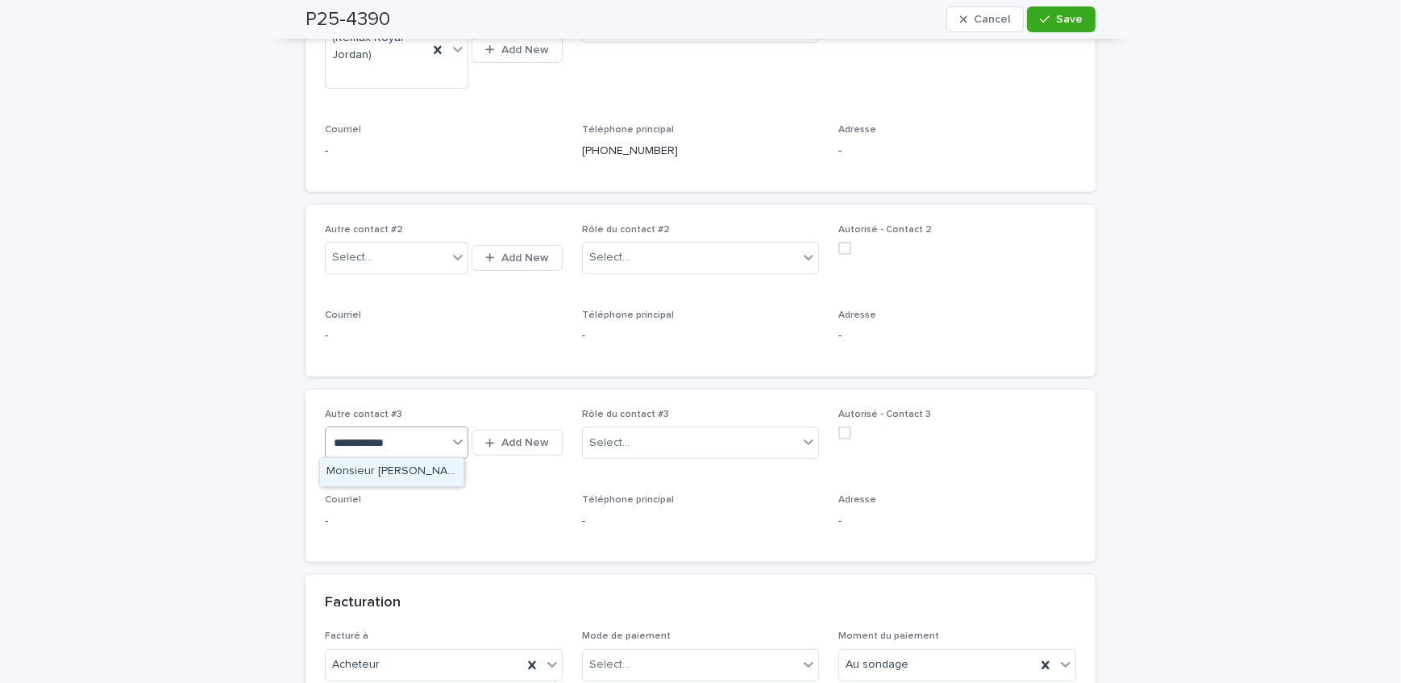
click at [436, 467] on div "Monsieur [PERSON_NAME] ([PERSON_NAME] Excellence)" at bounding box center [391, 472] width 143 height 28
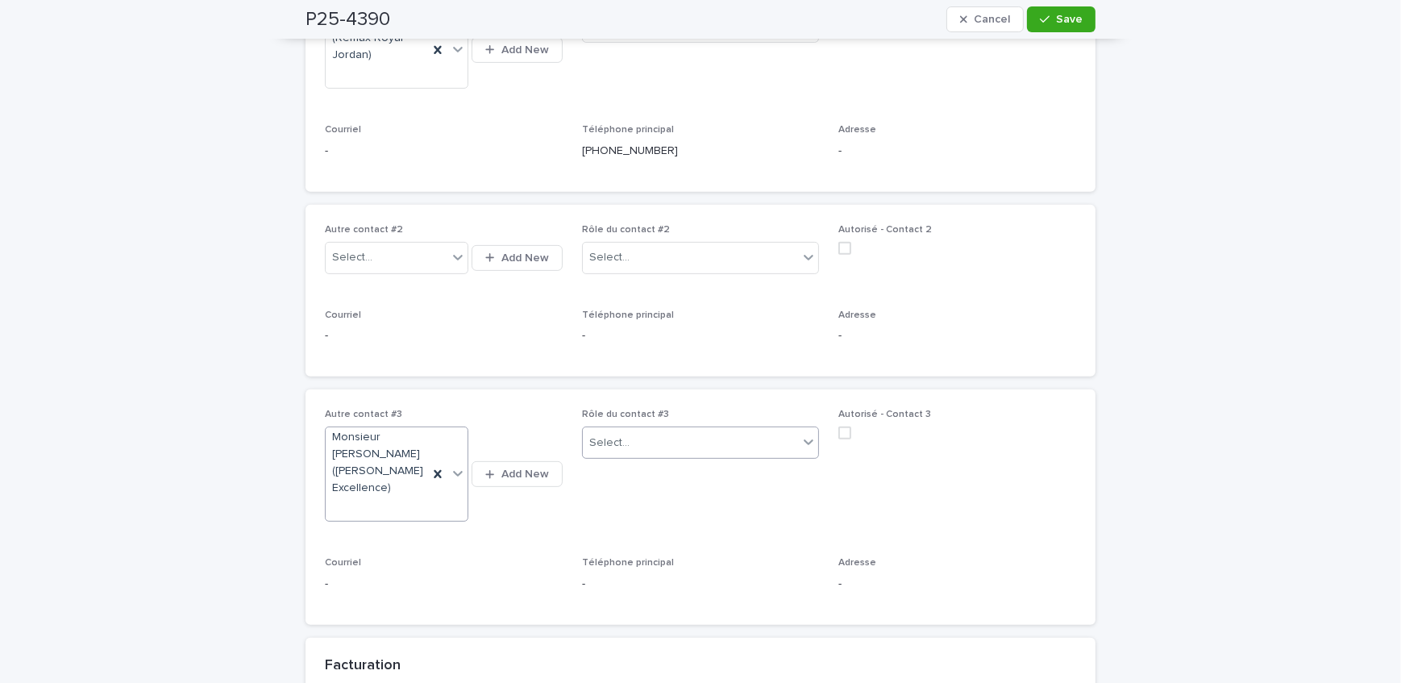
click at [684, 448] on div "Select..." at bounding box center [691, 443] width 216 height 27
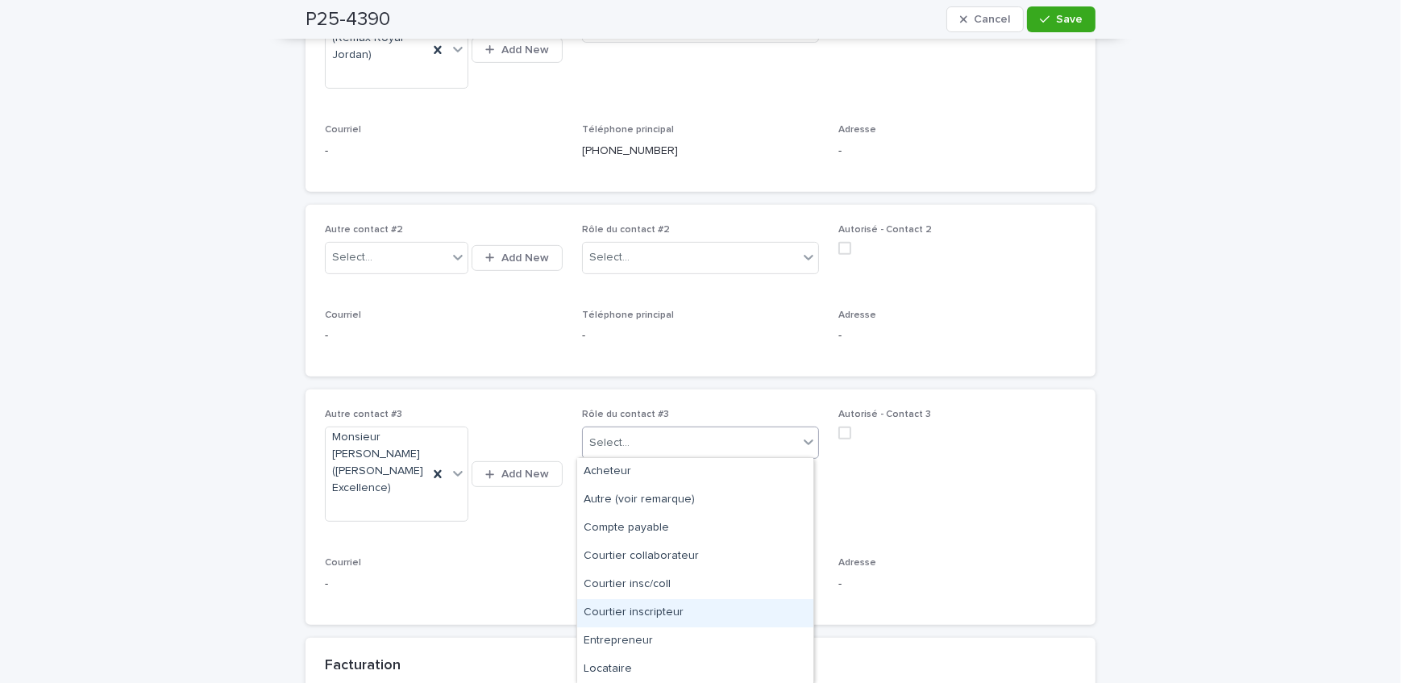
click at [674, 608] on div "Courtier inscripteur" at bounding box center [695, 613] width 236 height 28
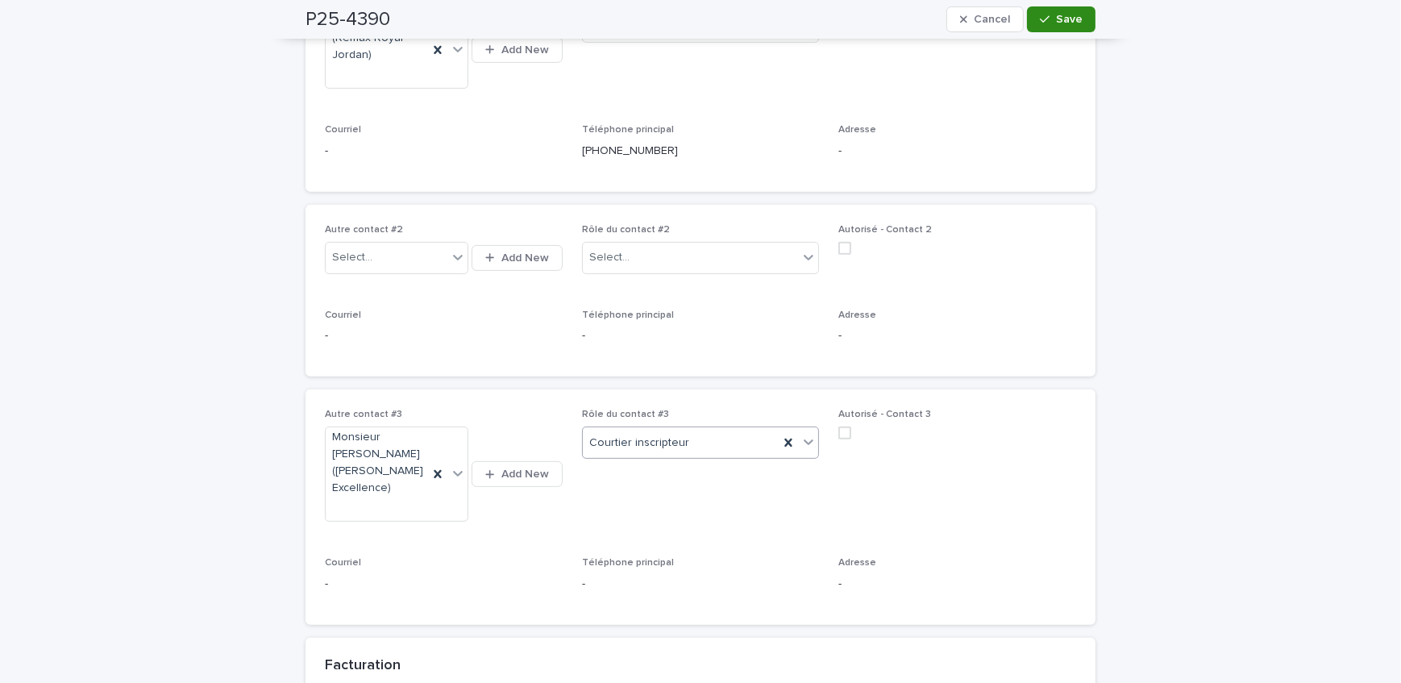
click at [1058, 12] on button "Save" at bounding box center [1061, 19] width 68 height 26
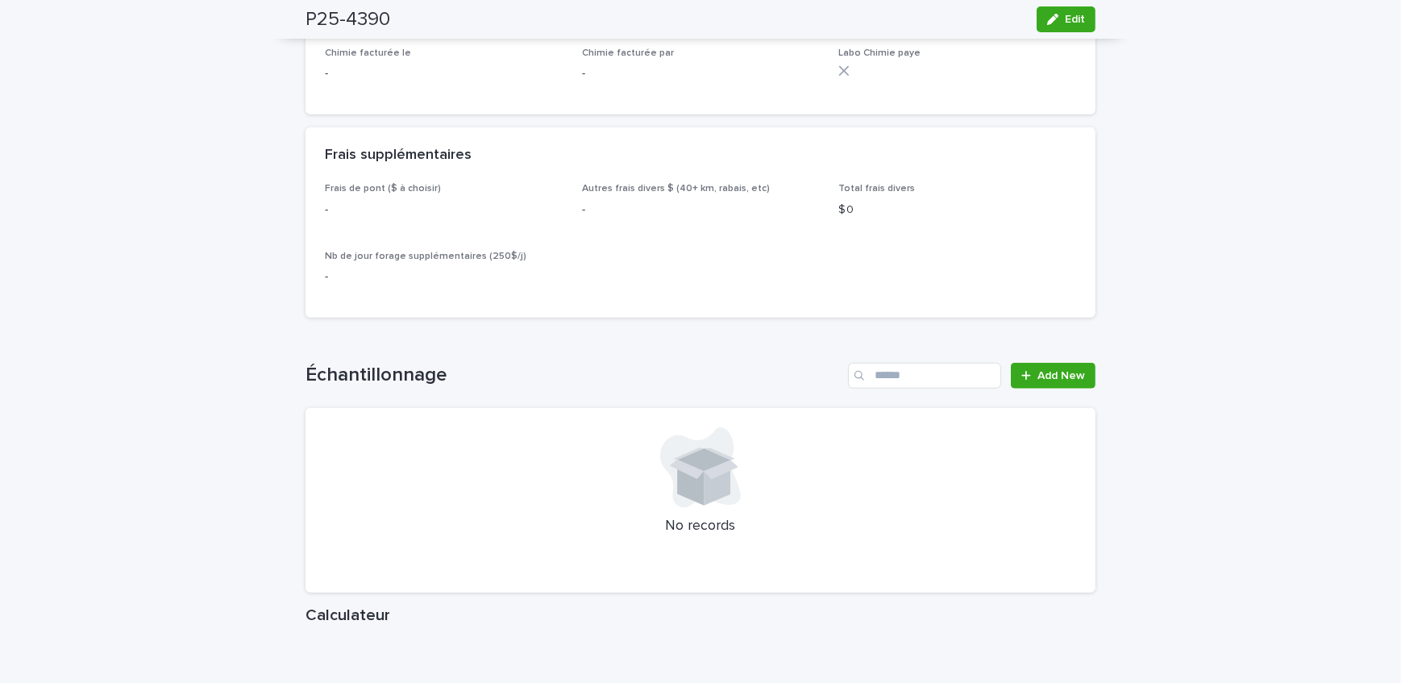
scroll to position [1831, 0]
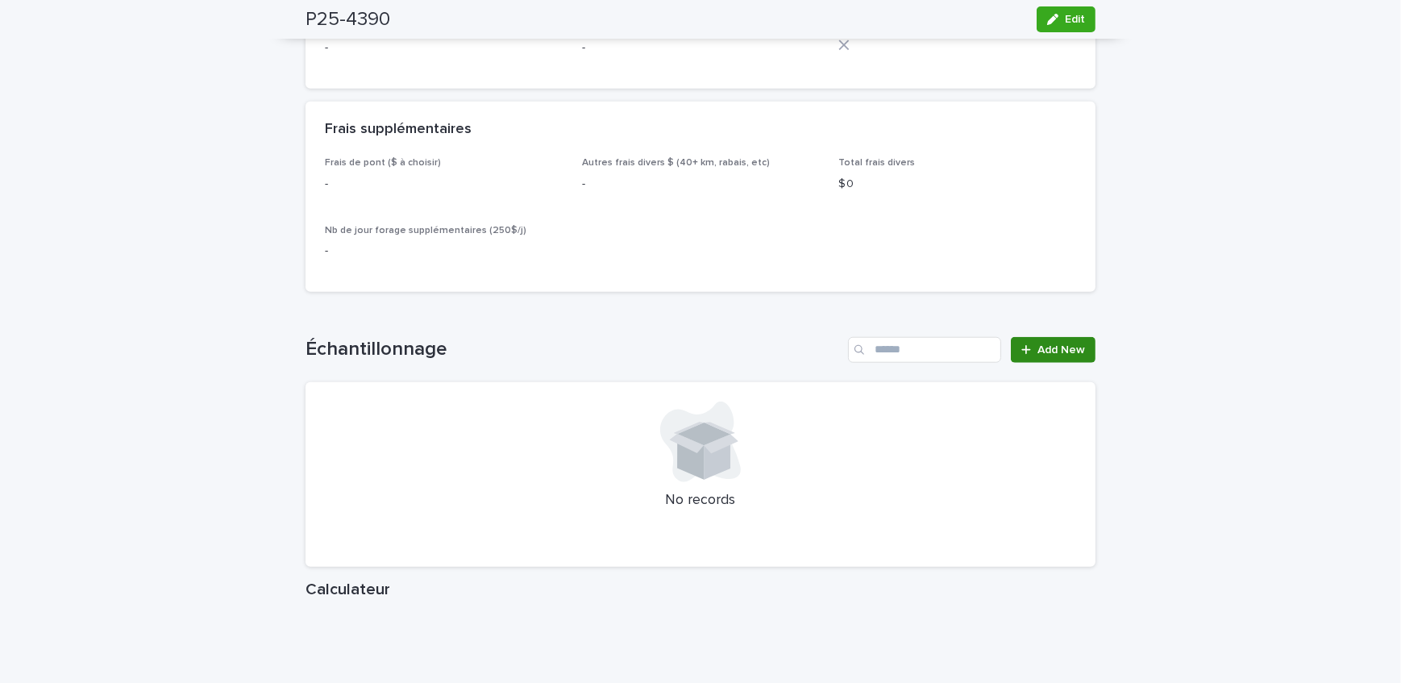
click at [1026, 344] on div at bounding box center [1029, 349] width 16 height 11
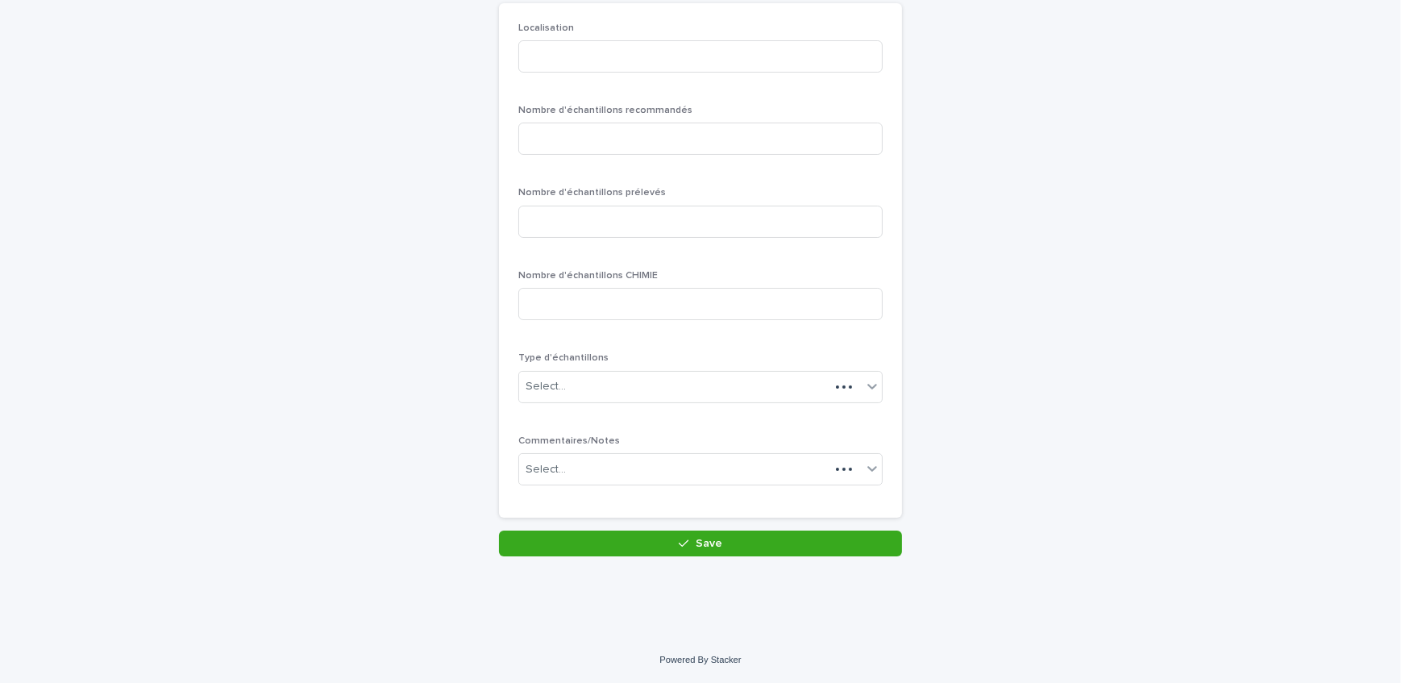
scroll to position [139, 0]
click at [574, 57] on input at bounding box center [700, 58] width 364 height 32
type input "********"
click at [685, 147] on input at bounding box center [700, 140] width 364 height 32
type input "*"
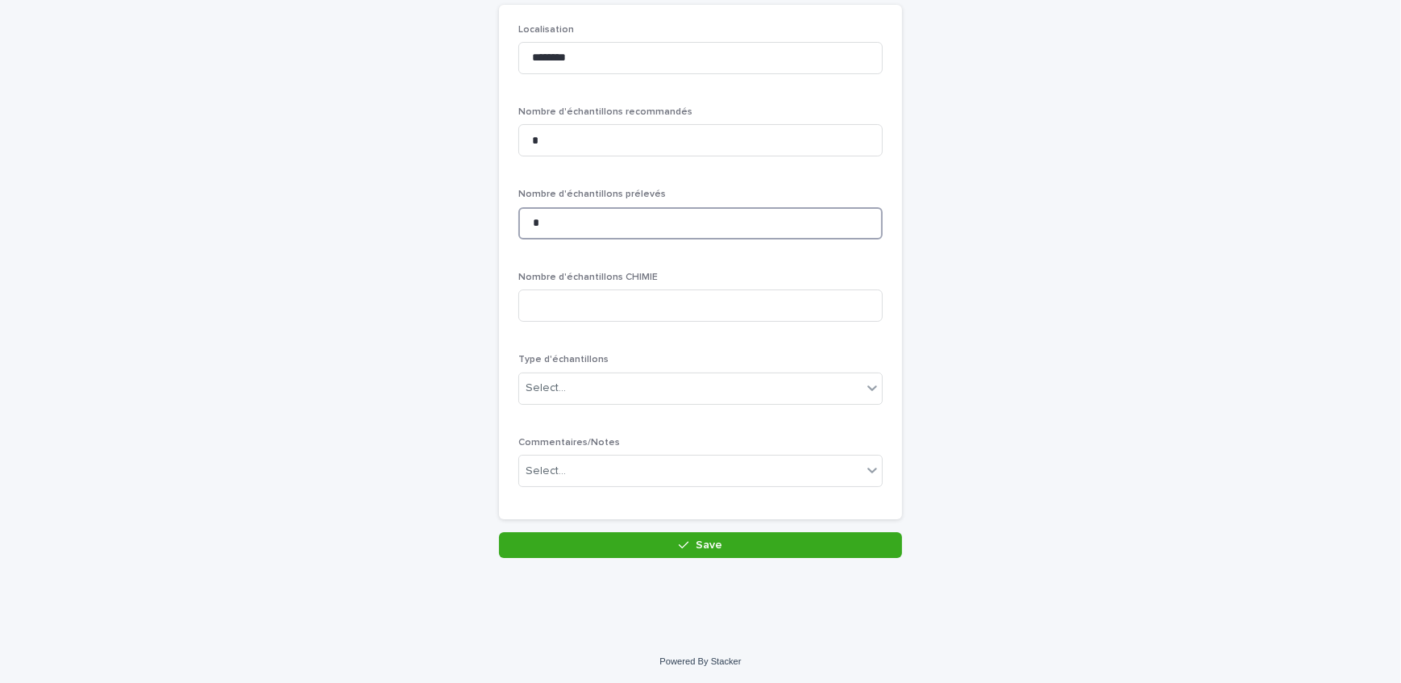
click at [667, 219] on input "*" at bounding box center [700, 223] width 364 height 32
type input "*"
click at [643, 388] on div "Select..." at bounding box center [690, 388] width 342 height 27
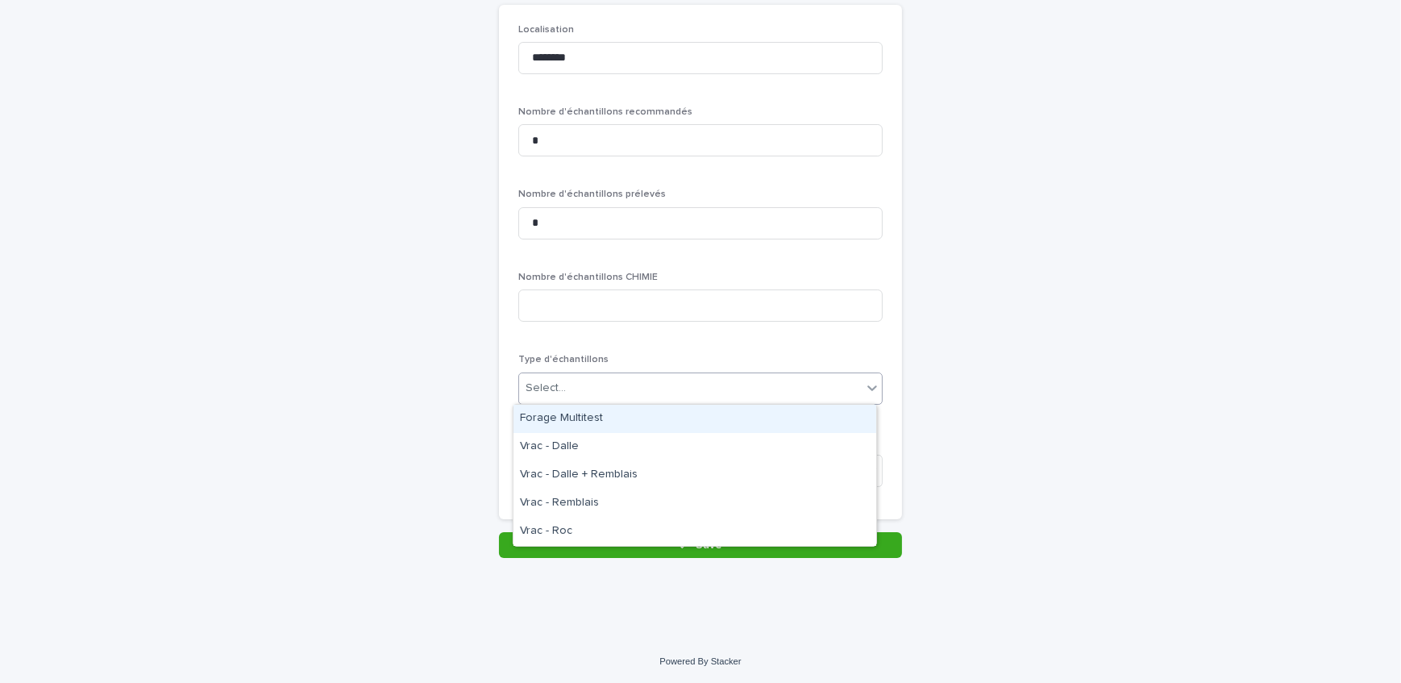
click at [643, 417] on div "Forage Multitest" at bounding box center [694, 419] width 363 height 28
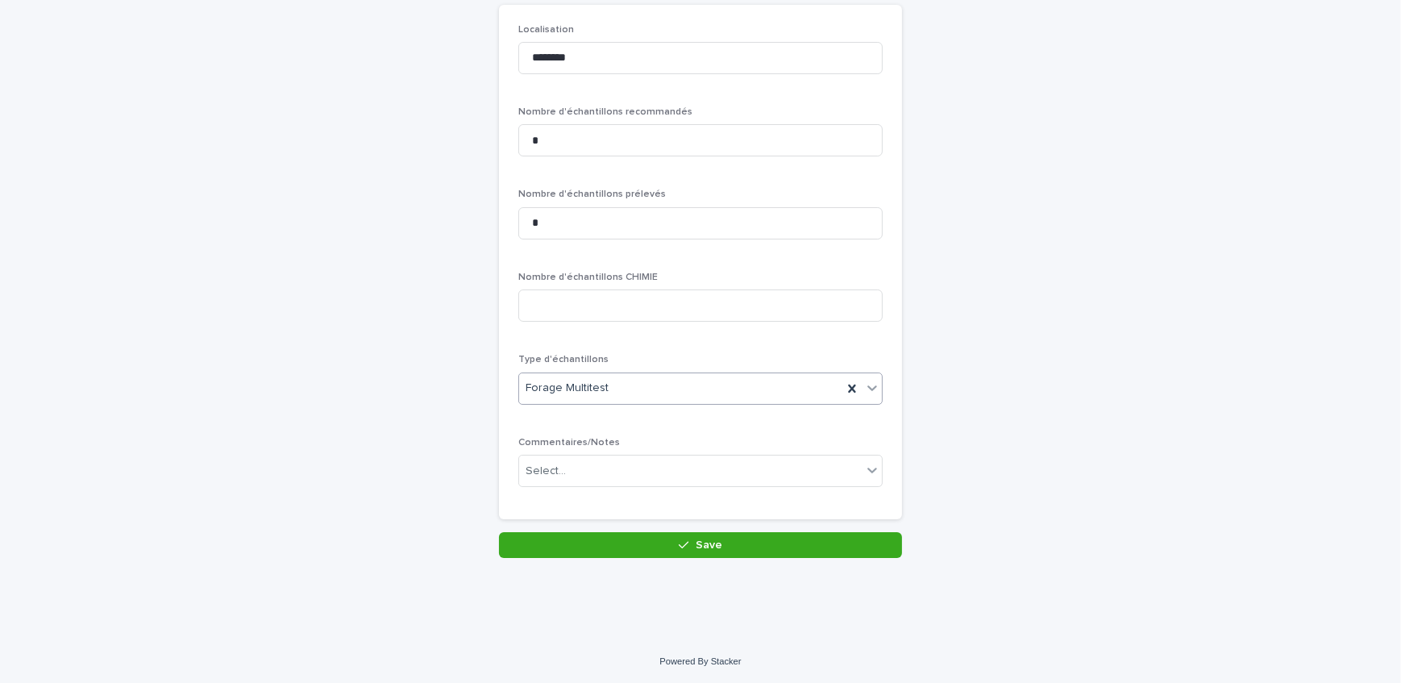
click at [661, 544] on button "Save" at bounding box center [700, 545] width 403 height 26
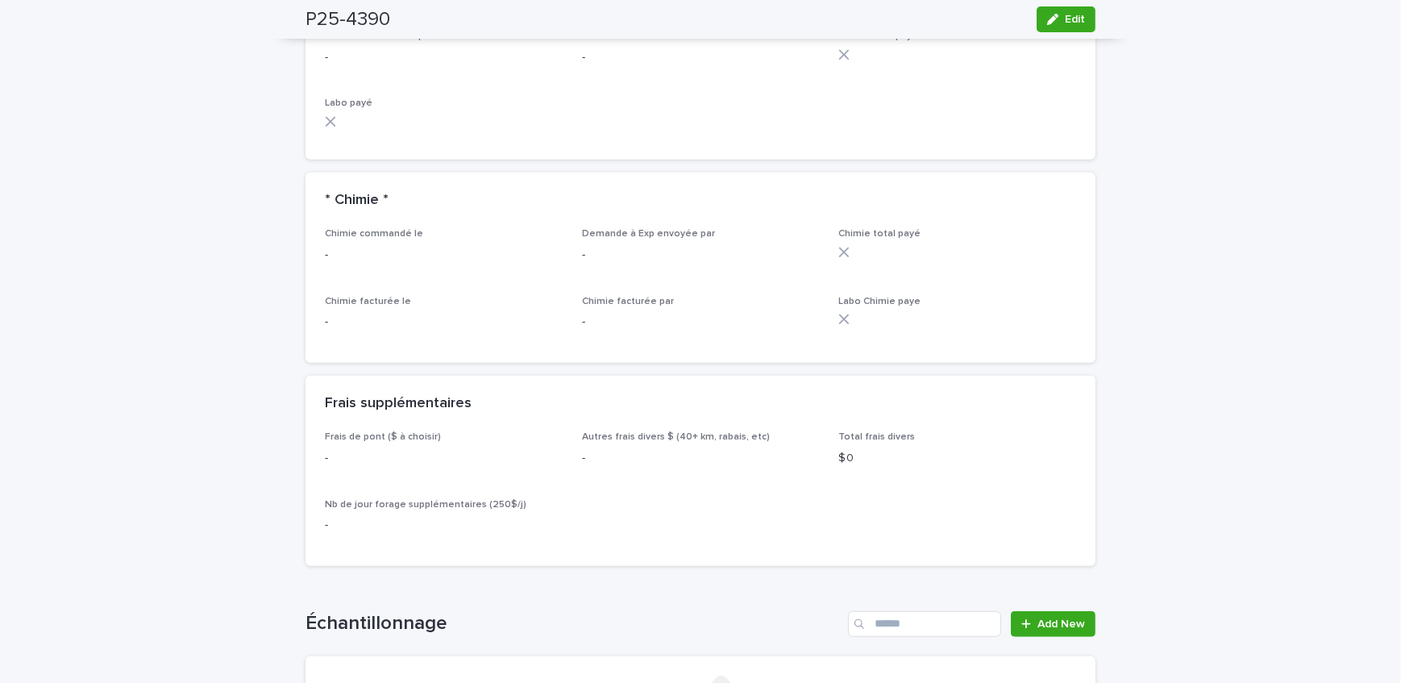
scroll to position [1684, 0]
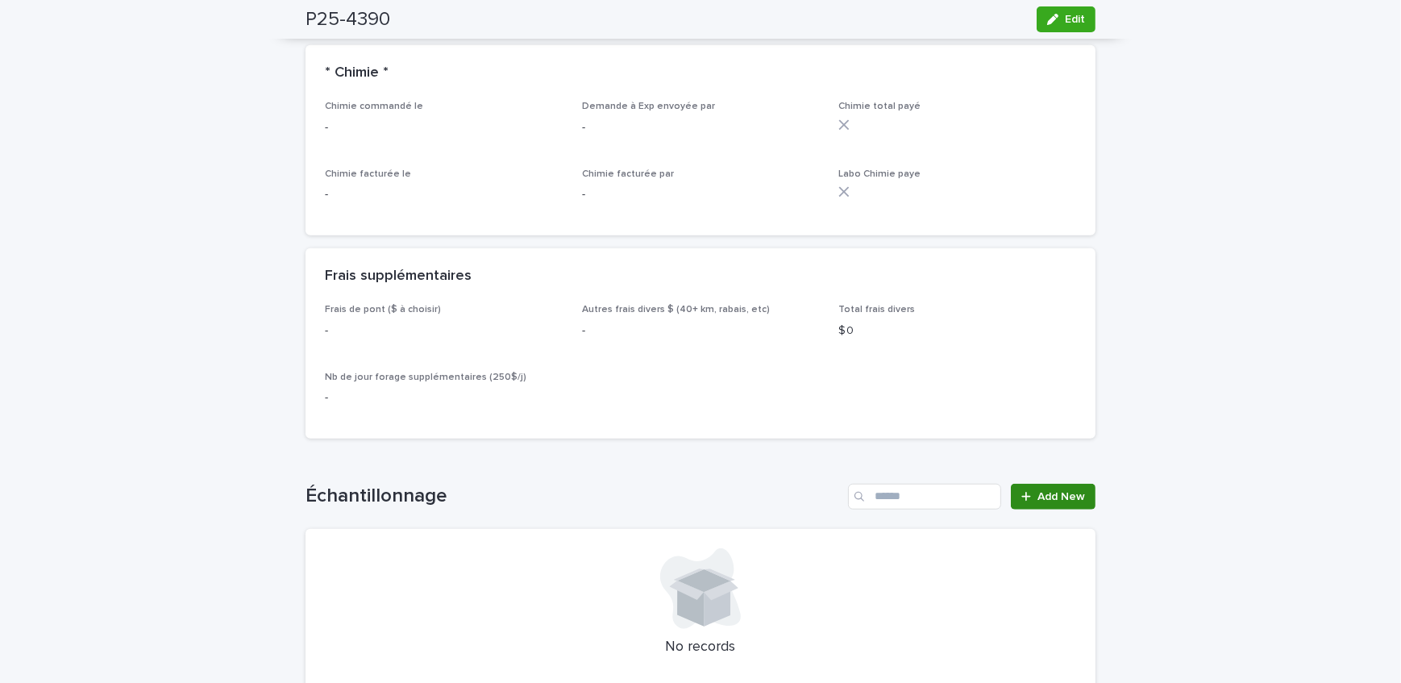
click at [1056, 491] on span "Add New" at bounding box center [1061, 496] width 48 height 11
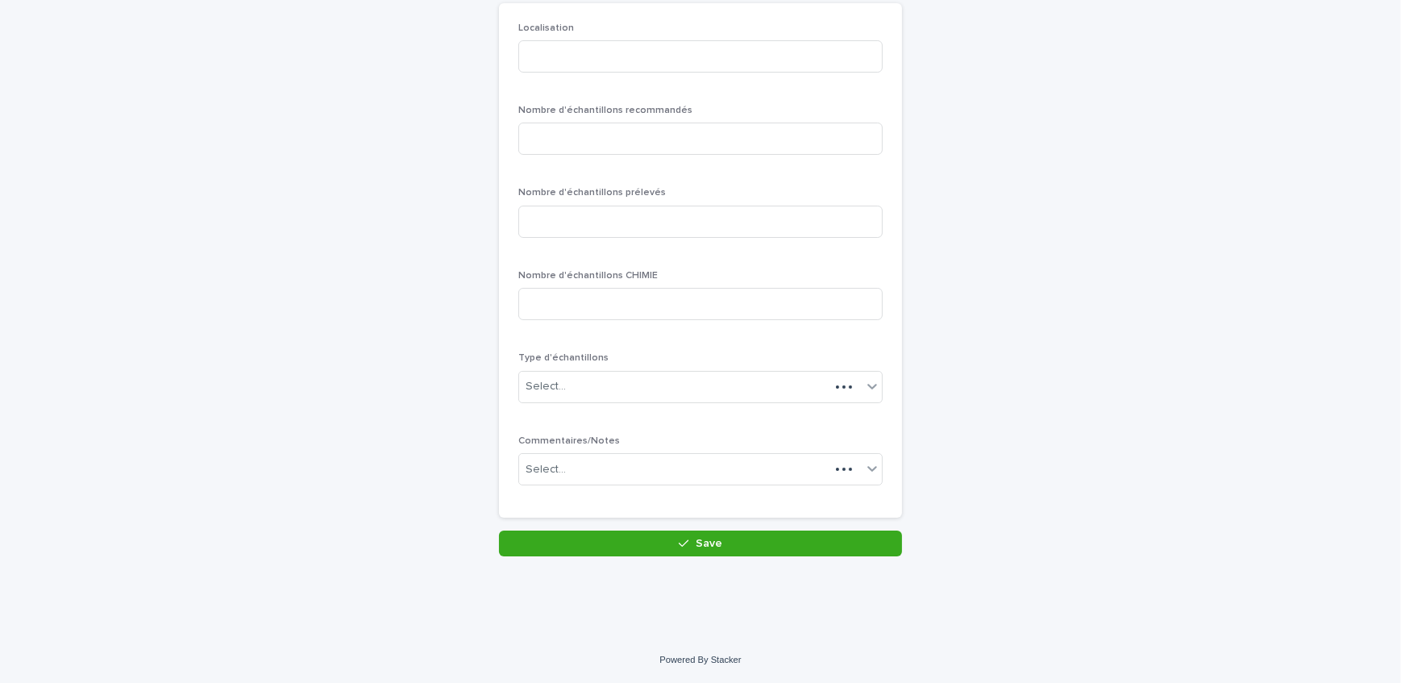
scroll to position [139, 0]
click at [592, 67] on input at bounding box center [700, 58] width 364 height 32
type input "******"
click at [589, 132] on input at bounding box center [700, 140] width 364 height 32
type input "*"
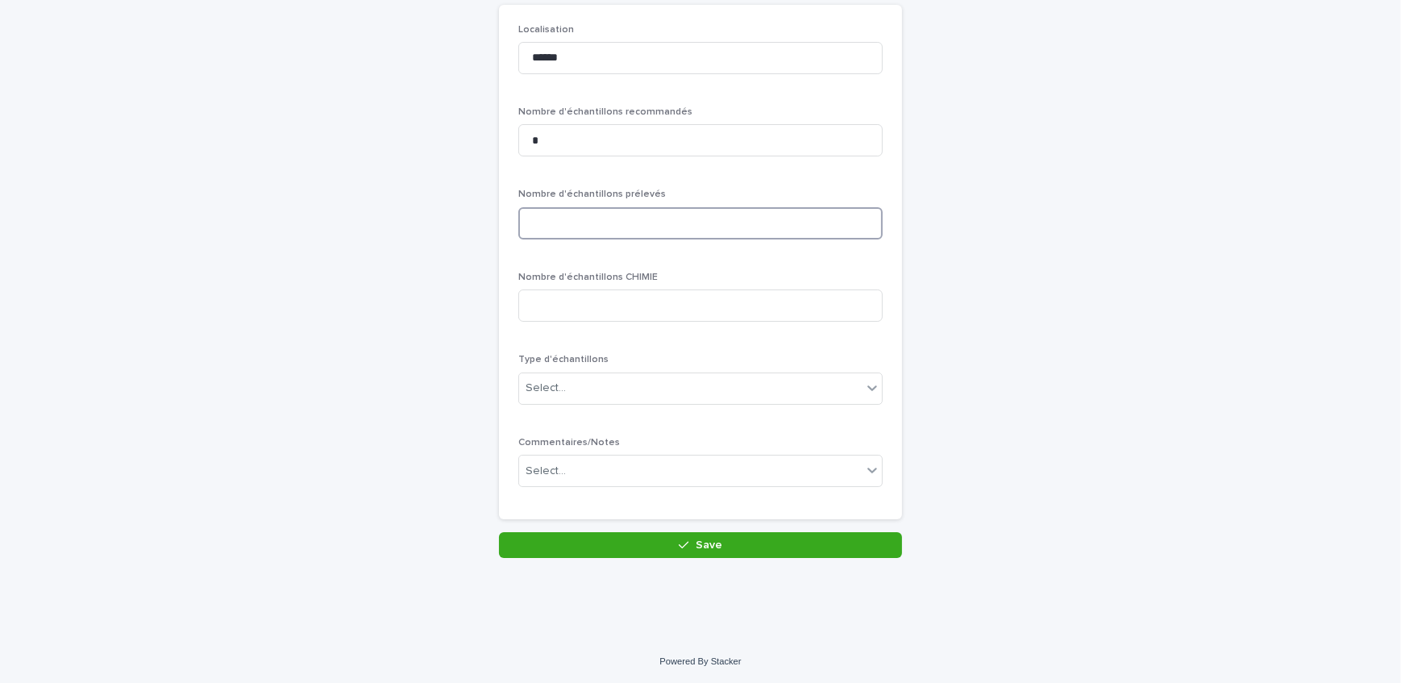
click at [595, 208] on input at bounding box center [700, 223] width 364 height 32
type input "*"
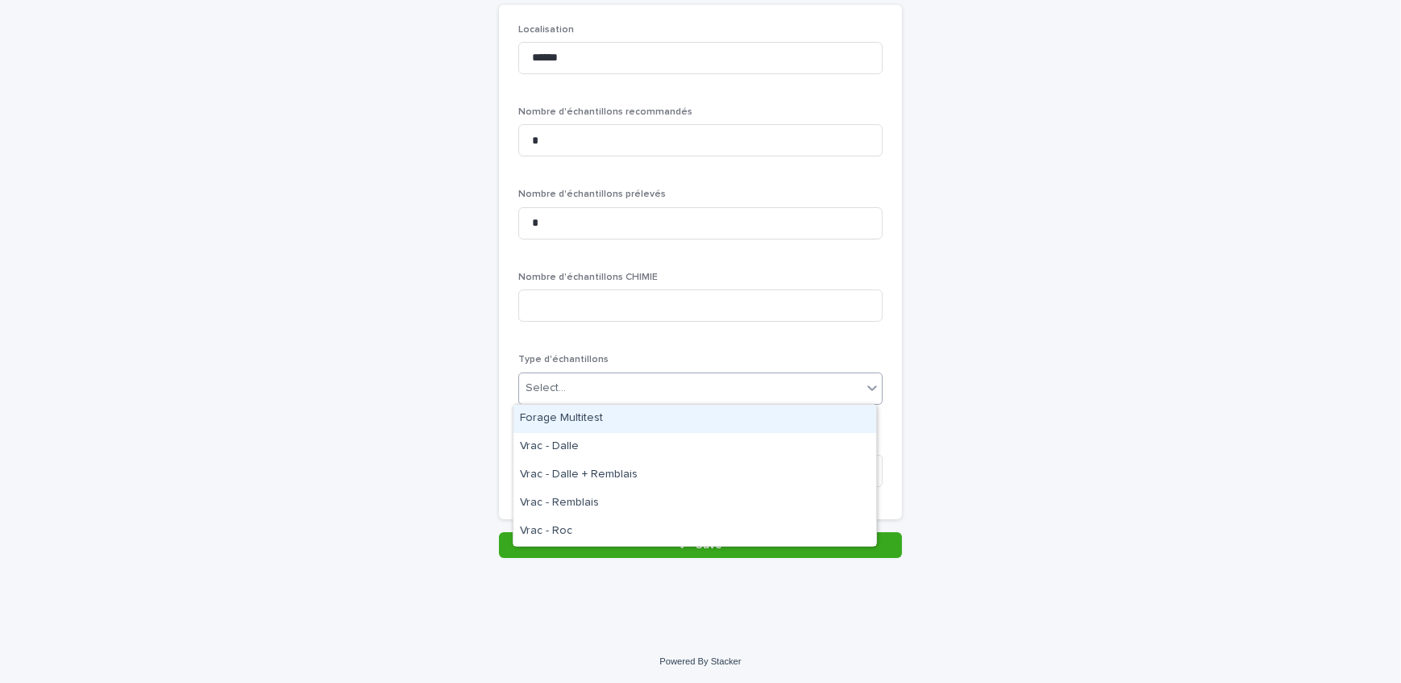
click at [596, 394] on div "Select..." at bounding box center [690, 388] width 342 height 27
click at [596, 416] on div "Forage Multitest" at bounding box center [694, 419] width 363 height 28
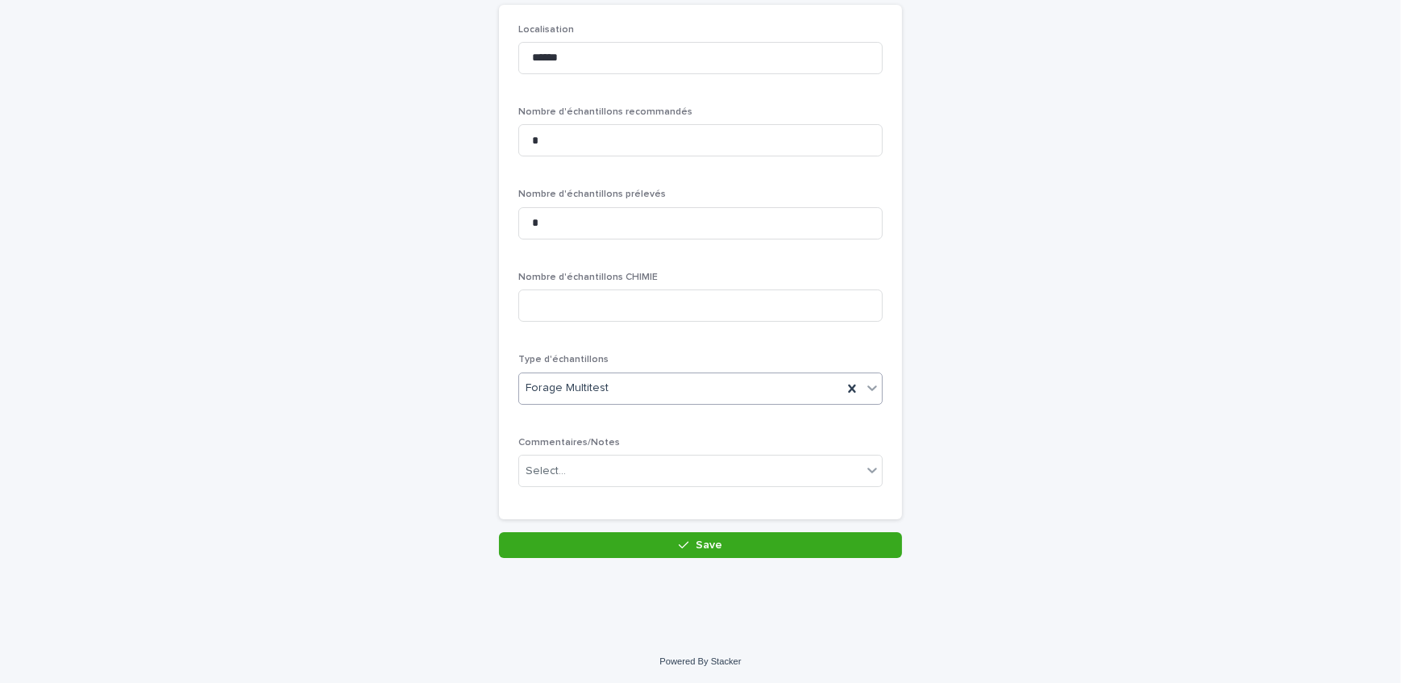
click at [621, 556] on div "Loading... Saving… Loading... Saving… Items - Pyrite: add new Loading... Saving…" at bounding box center [700, 256] width 806 height 684
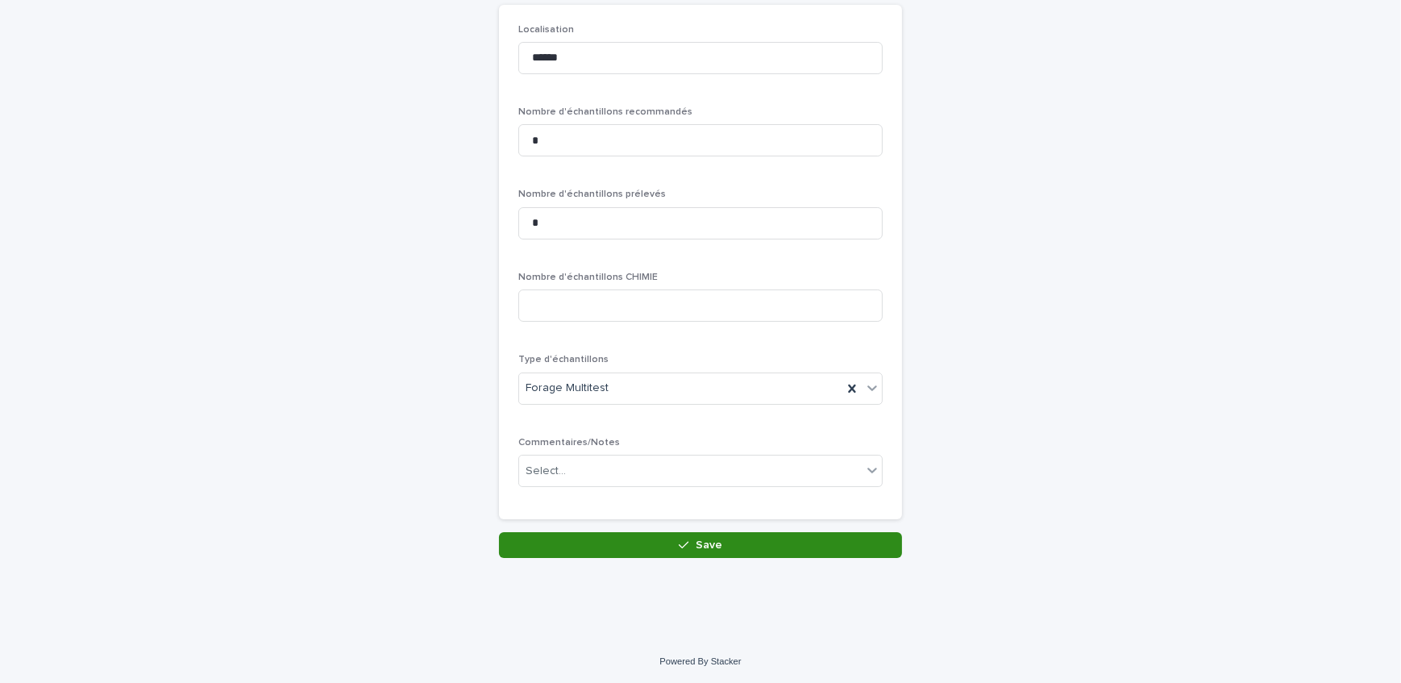
click at [621, 556] on div "Loading... Saving… Loading... Saving… Items - Pyrite: add new Loading... Saving…" at bounding box center [700, 256] width 806 height 684
click at [615, 542] on button "Save" at bounding box center [700, 545] width 403 height 26
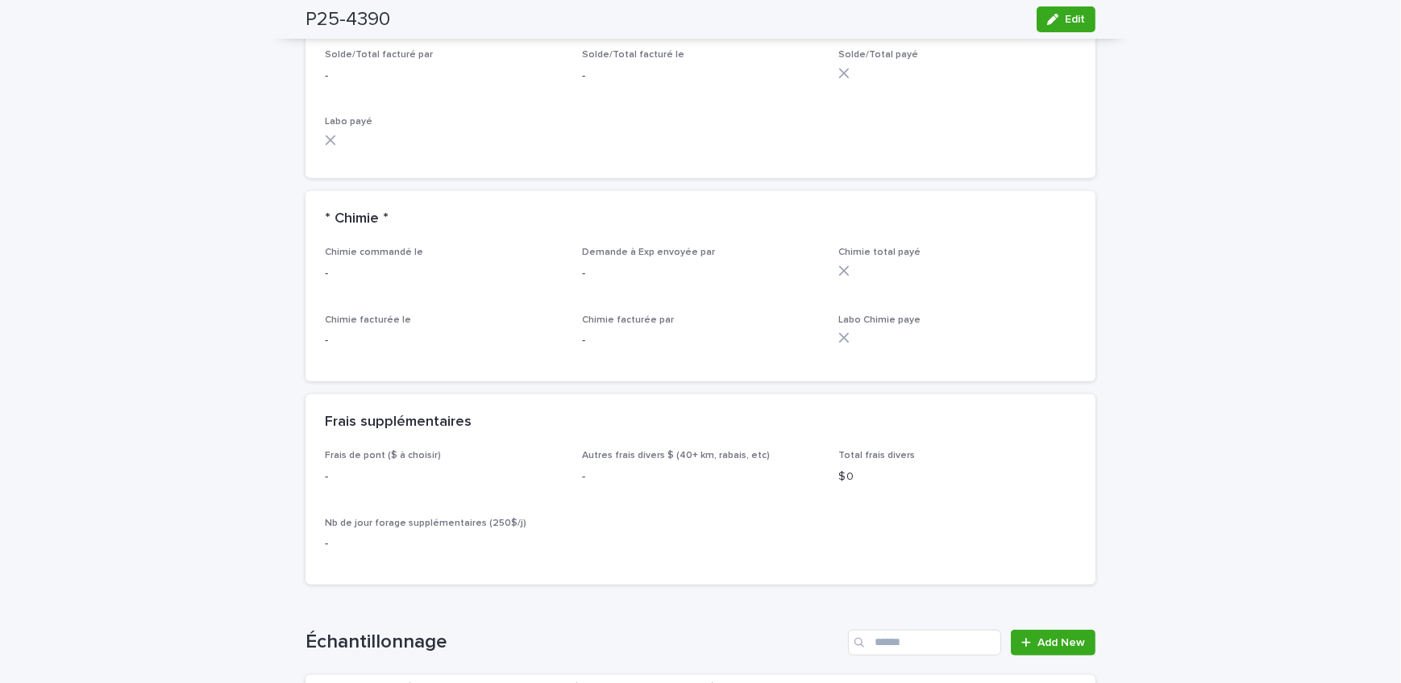
scroll to position [1758, 0]
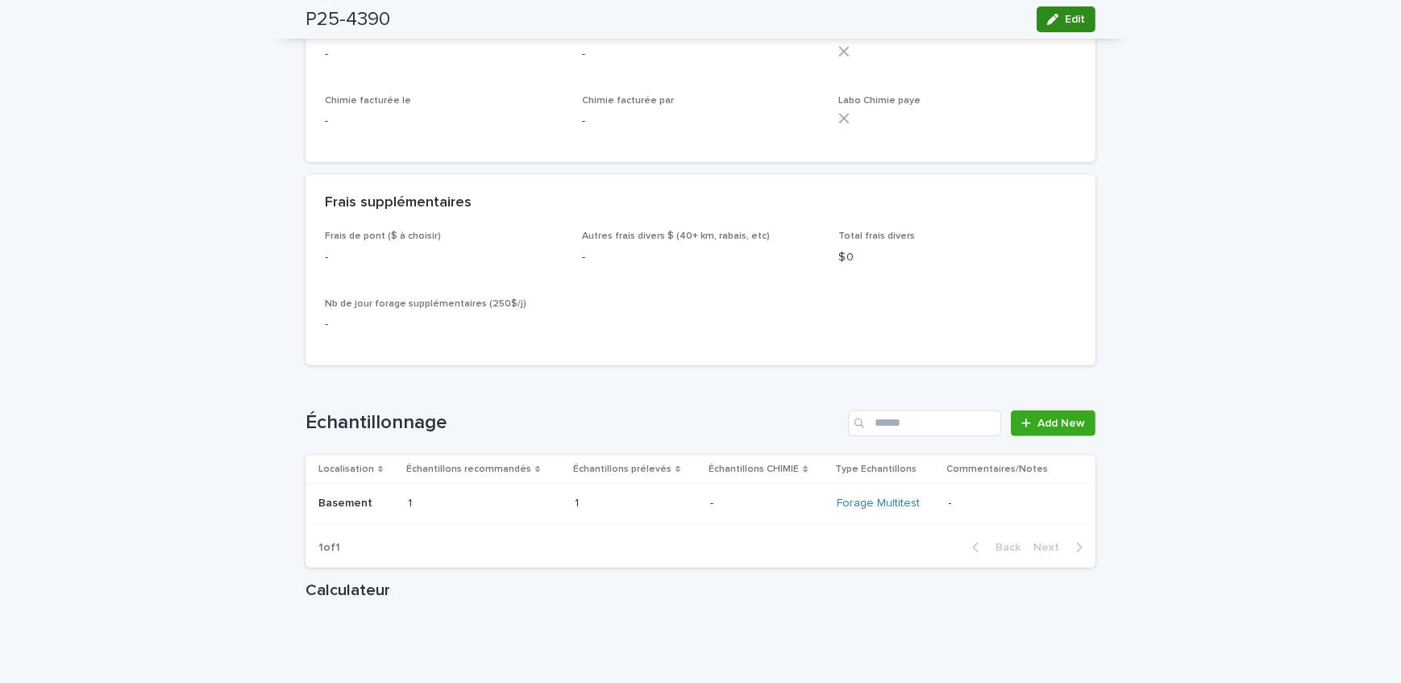
click at [1057, 13] on button "Edit" at bounding box center [1065, 19] width 59 height 26
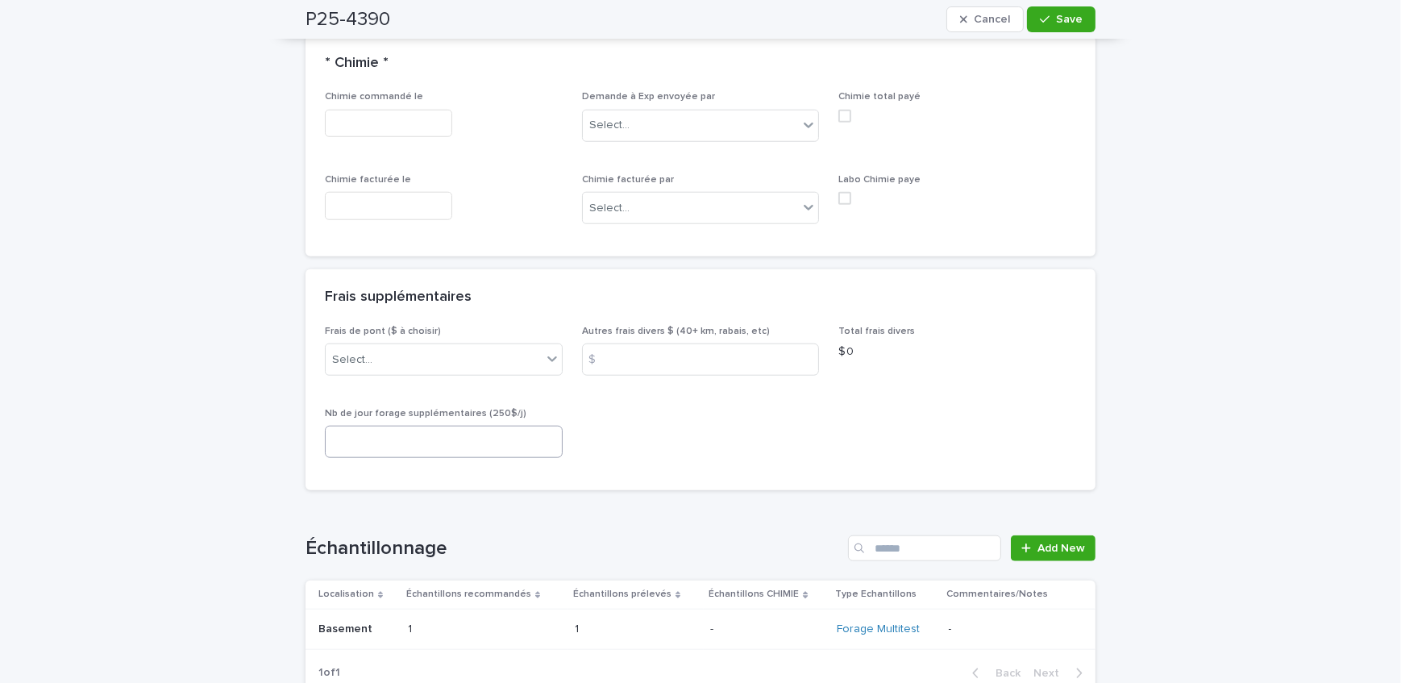
scroll to position [1978, 0]
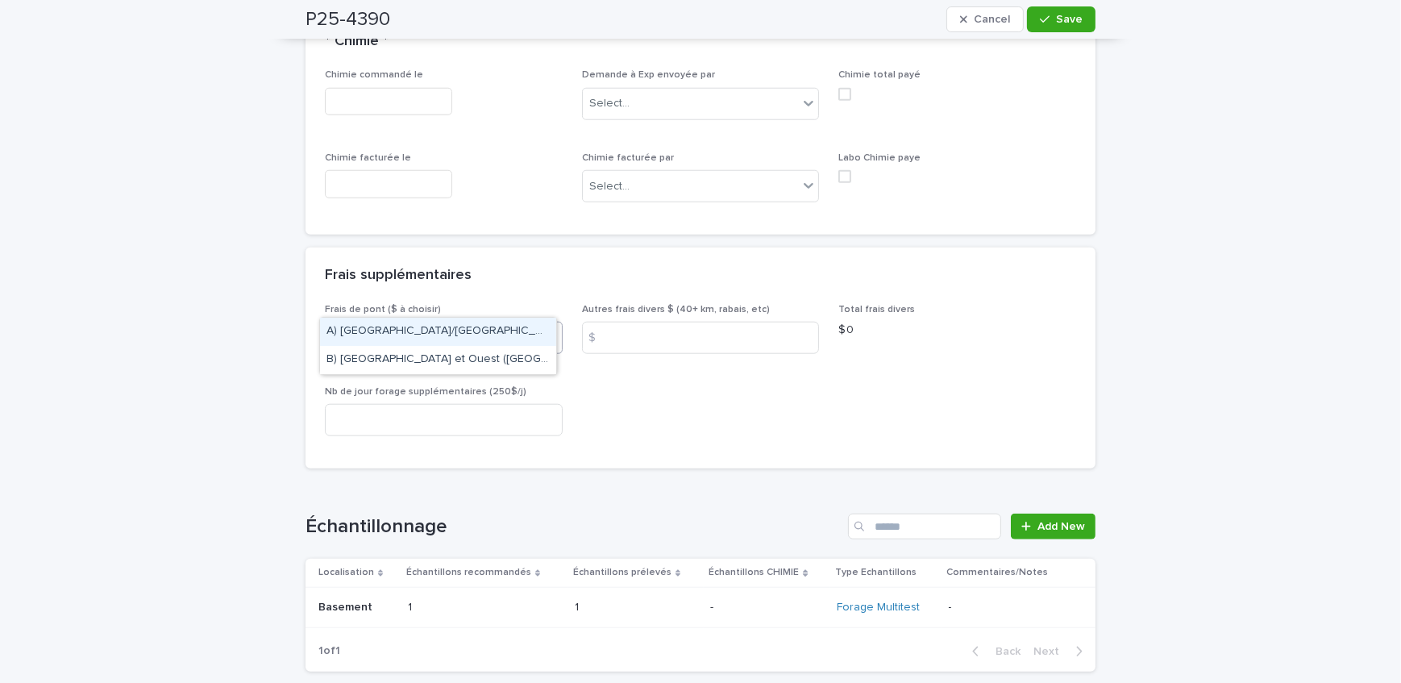
click at [429, 325] on div "Select..." at bounding box center [434, 338] width 216 height 27
click at [435, 338] on div "A) [GEOGRAPHIC_DATA]/[GEOGRAPHIC_DATA] 2024: 15$" at bounding box center [438, 332] width 236 height 28
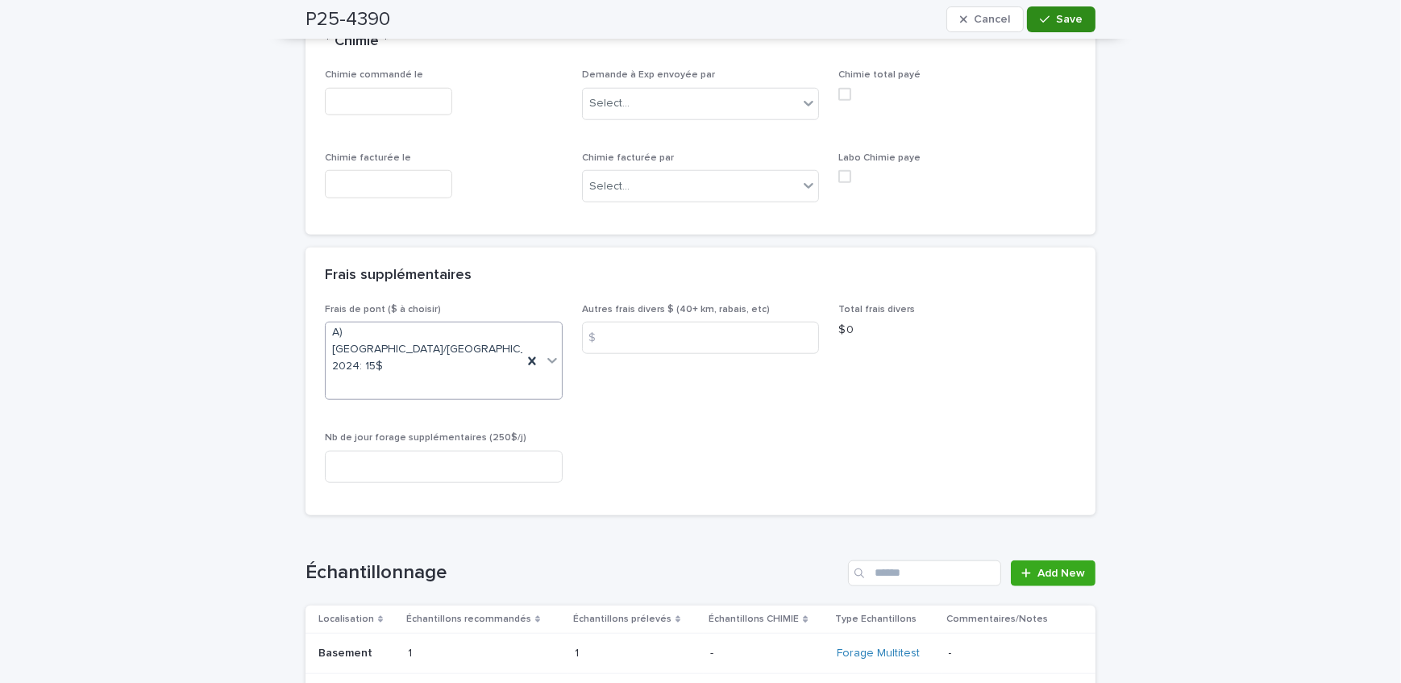
click at [1062, 16] on span "Save" at bounding box center [1069, 19] width 27 height 11
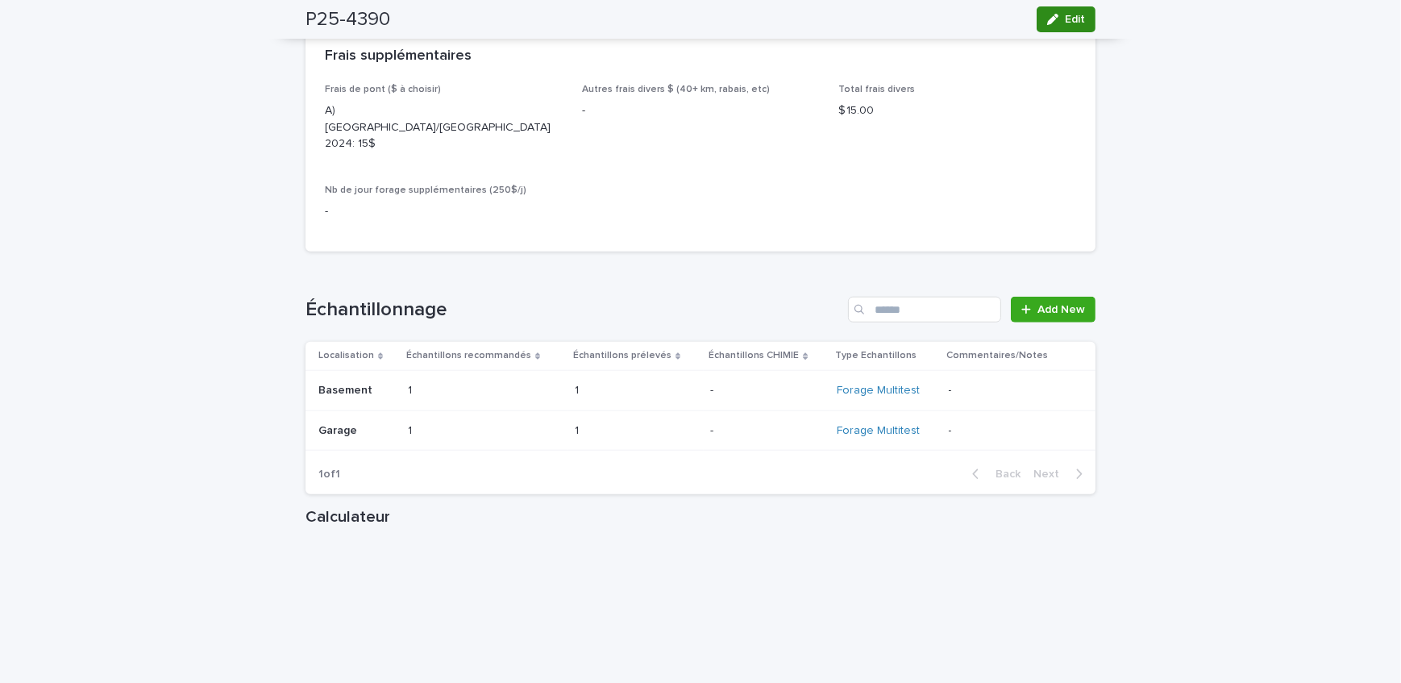
click at [1073, 15] on span "Edit" at bounding box center [1075, 19] width 20 height 11
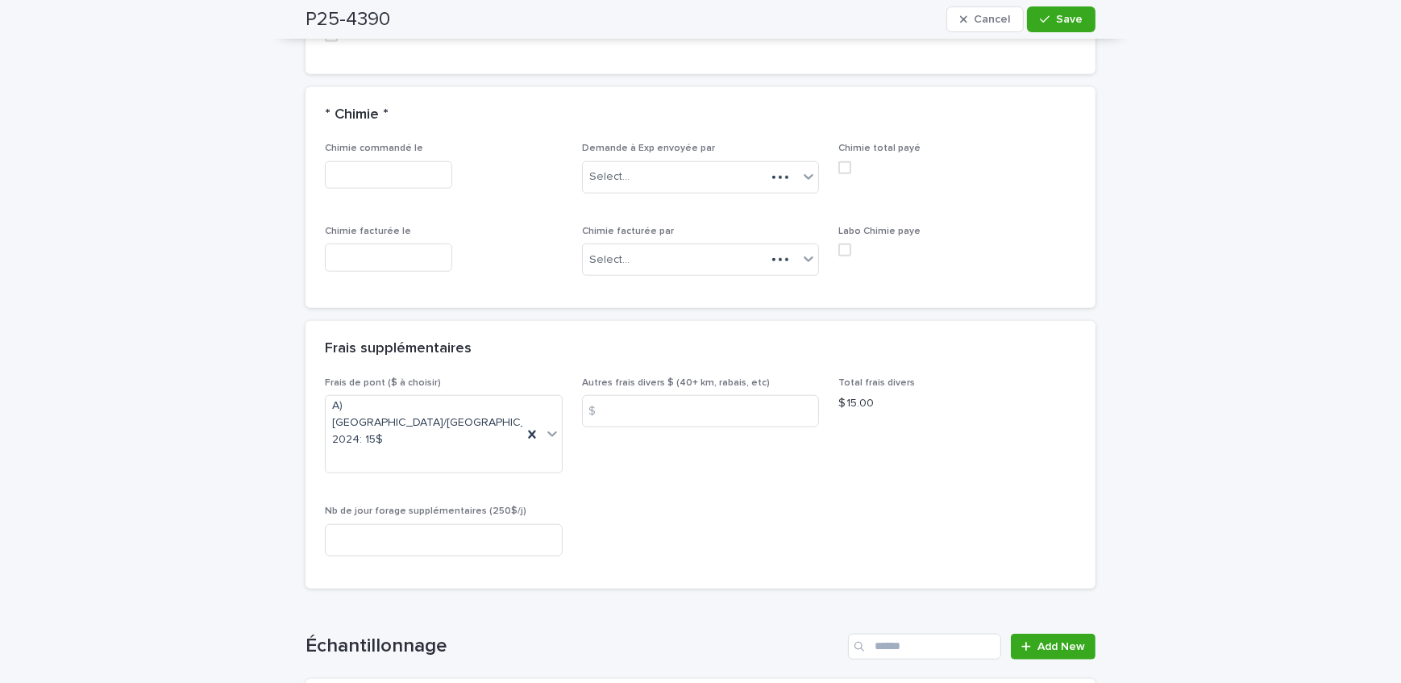
scroll to position [1831, 0]
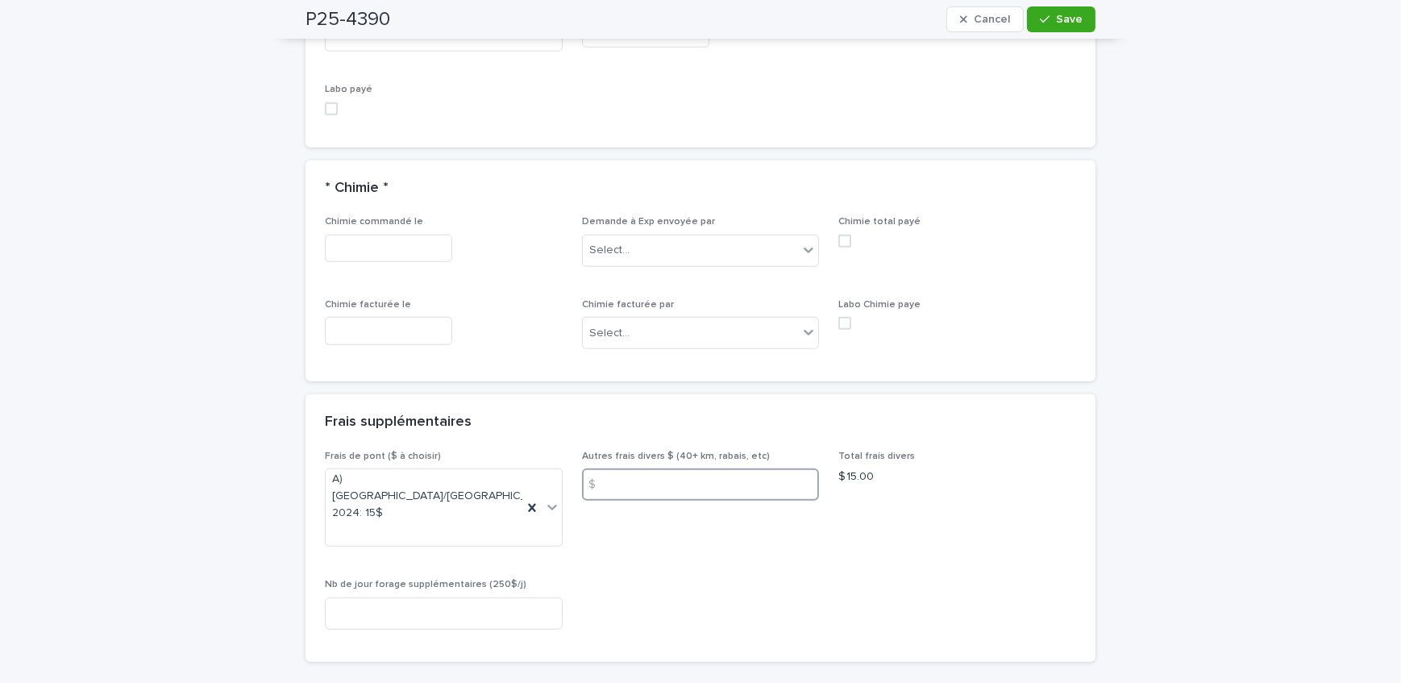
click at [664, 468] on input at bounding box center [701, 484] width 238 height 32
type input "**"
click at [1048, 11] on button "Save" at bounding box center [1061, 19] width 68 height 26
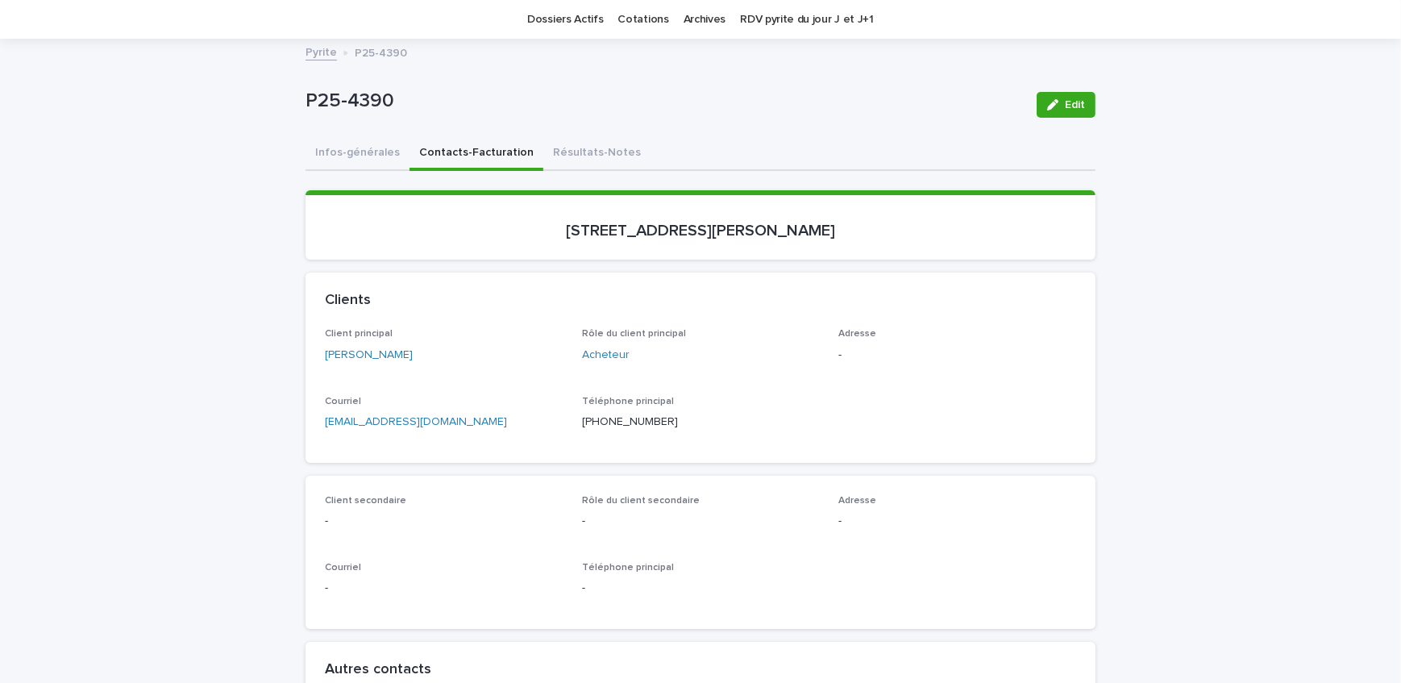
scroll to position [0, 0]
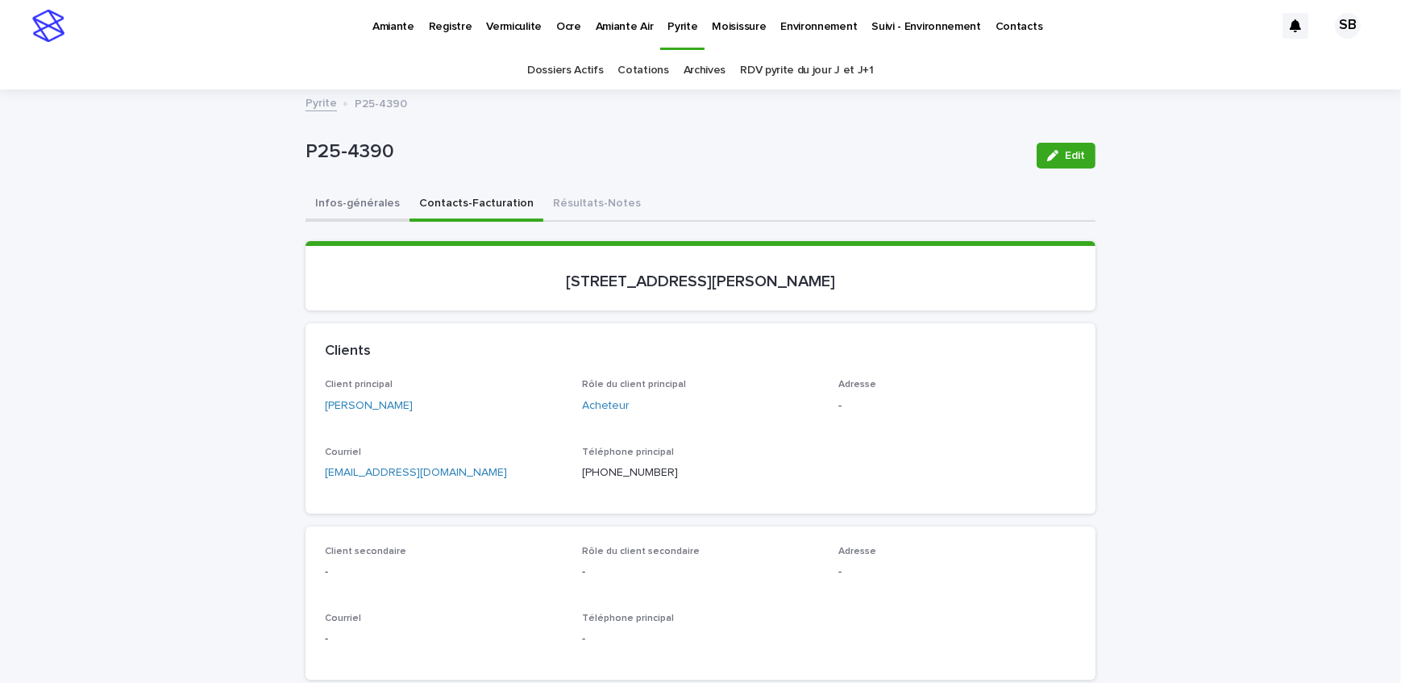
click at [330, 203] on button "Infos-générales" at bounding box center [357, 205] width 104 height 34
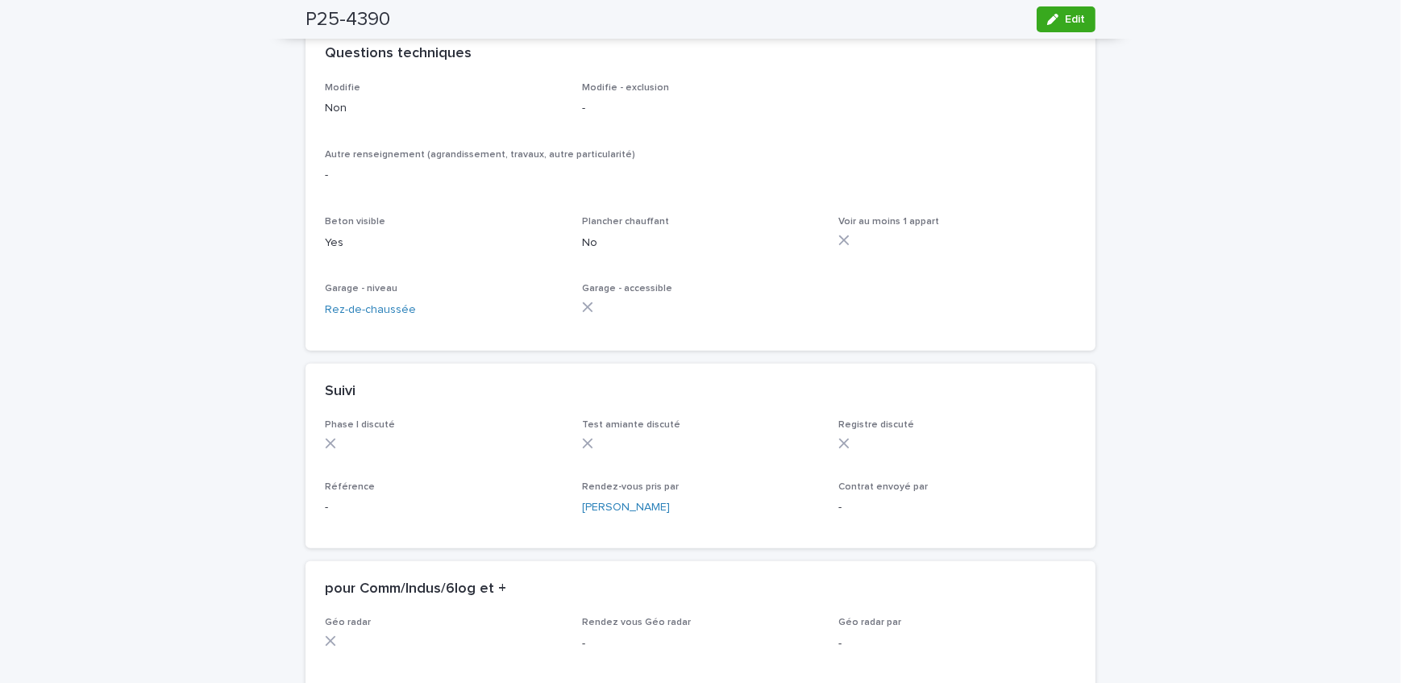
scroll to position [952, 0]
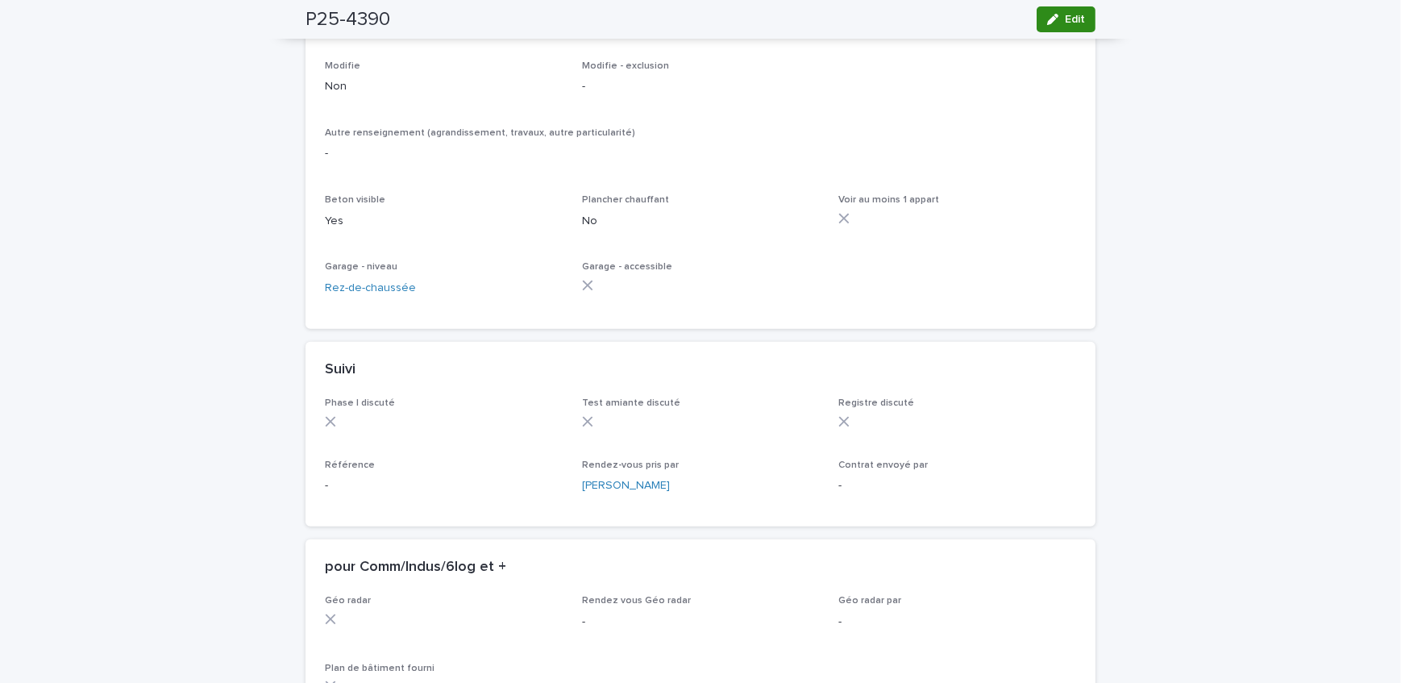
drag, startPoint x: 1066, startPoint y: 14, endPoint x: 616, endPoint y: 359, distance: 567.2
click at [1067, 19] on button "Edit" at bounding box center [1065, 19] width 59 height 26
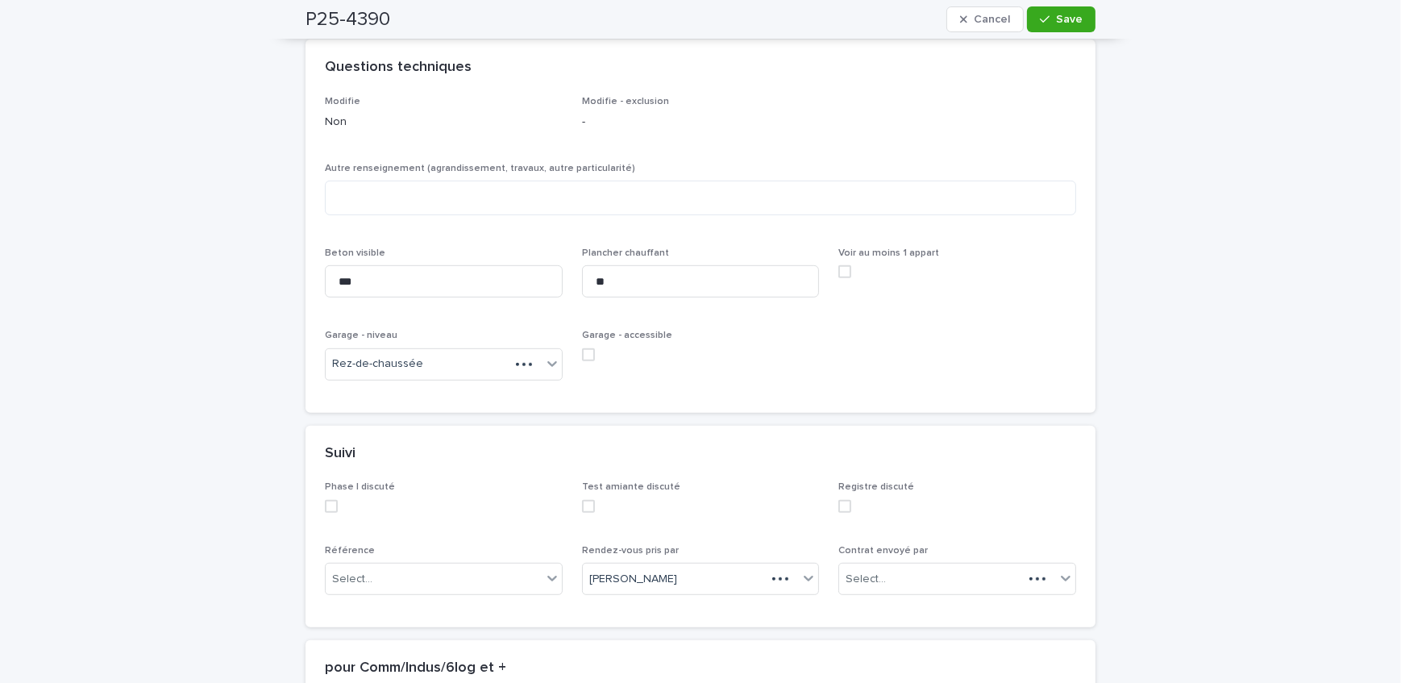
scroll to position [1064, 0]
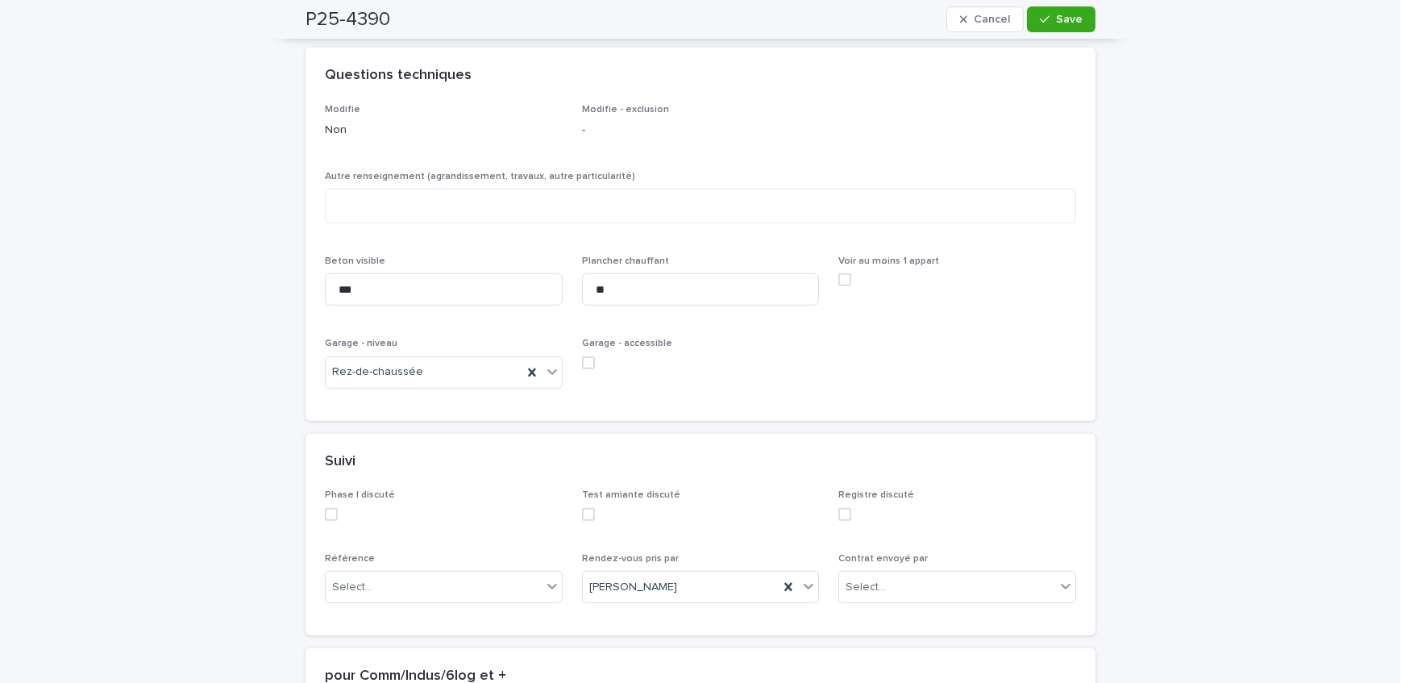
click at [586, 367] on span at bounding box center [588, 362] width 13 height 13
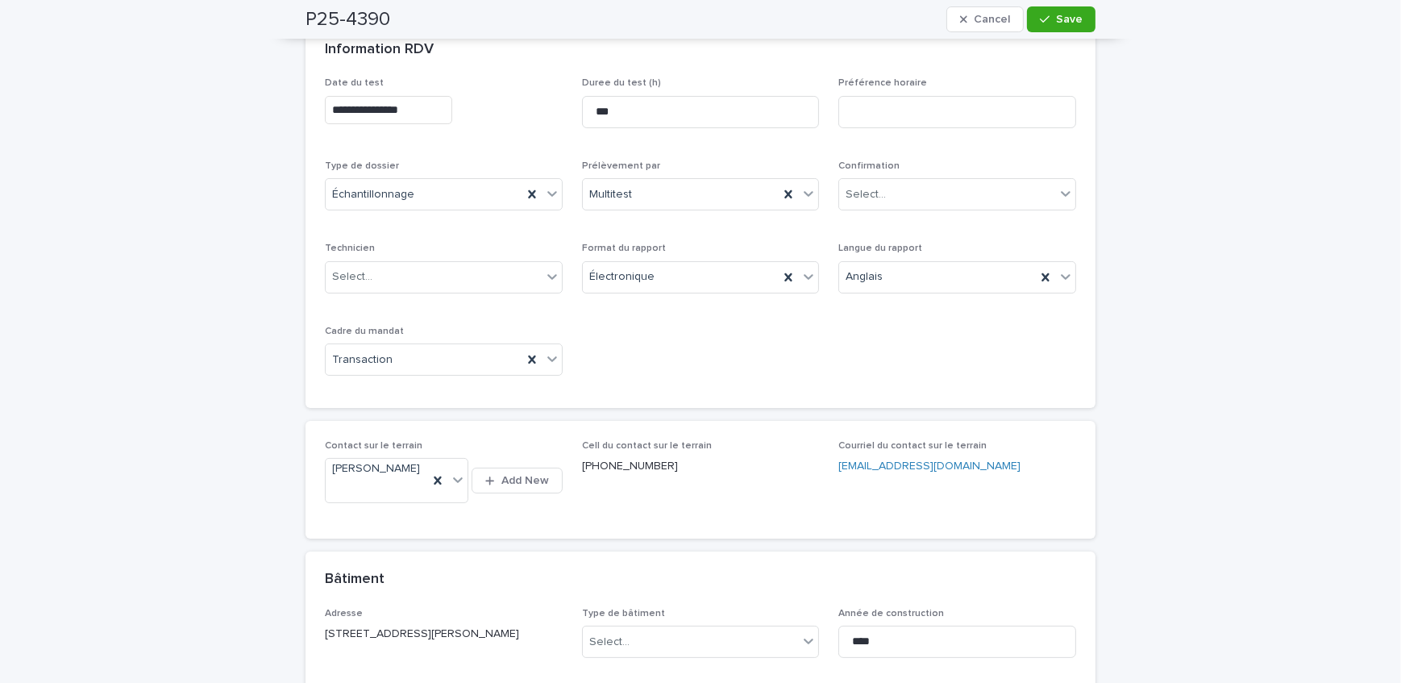
scroll to position [185, 0]
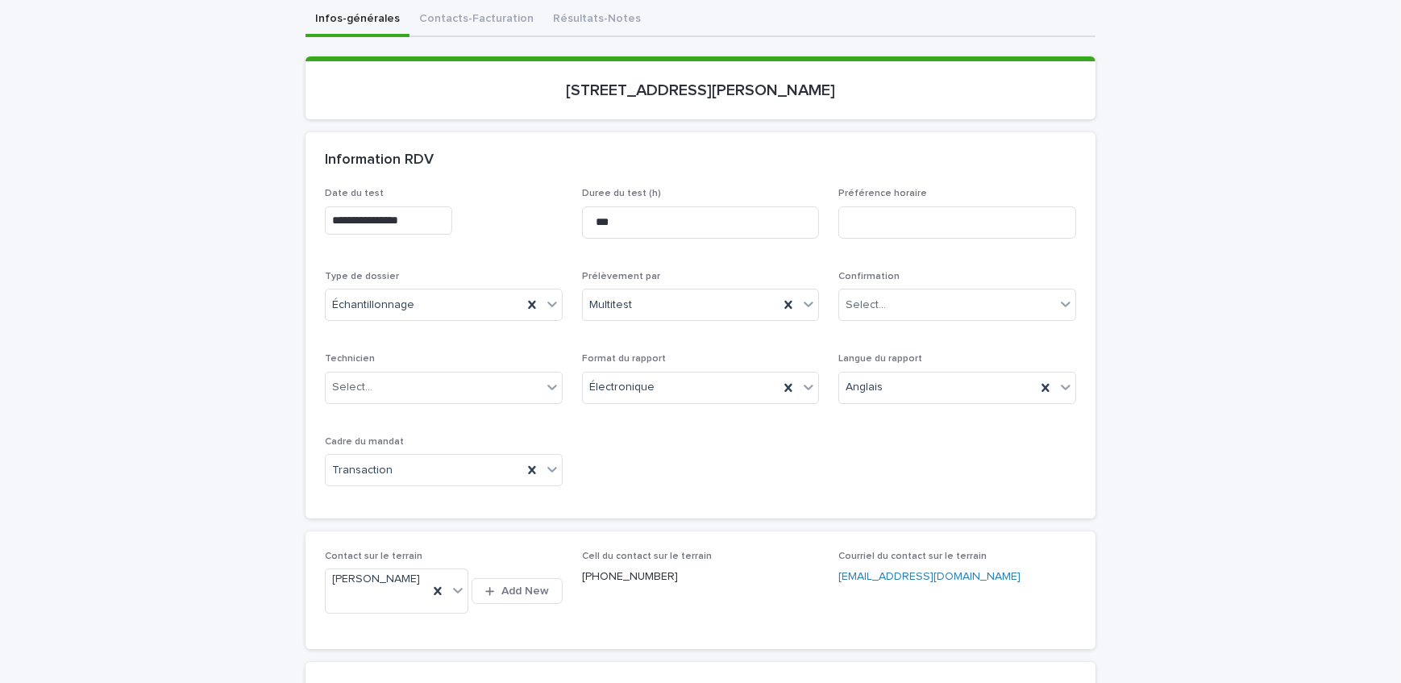
click at [467, 27] on button "Contacts-Facturation" at bounding box center [476, 20] width 134 height 34
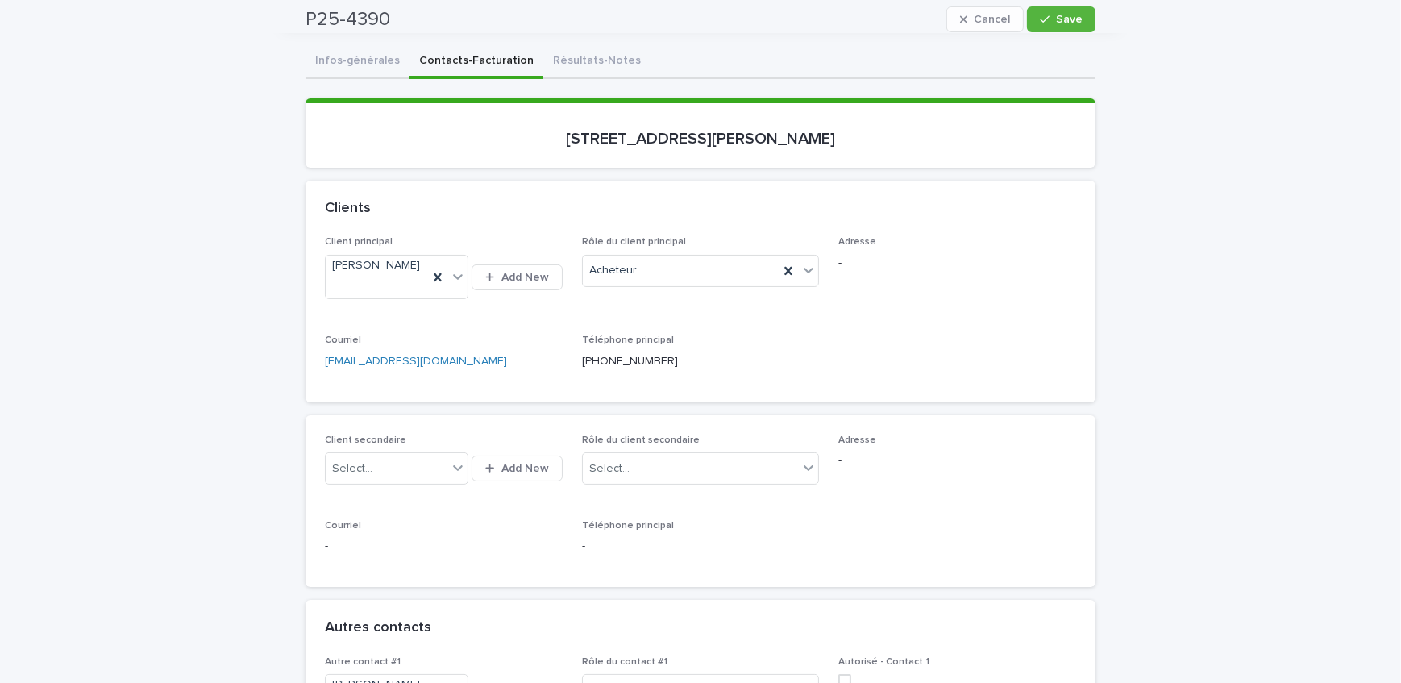
scroll to position [111, 0]
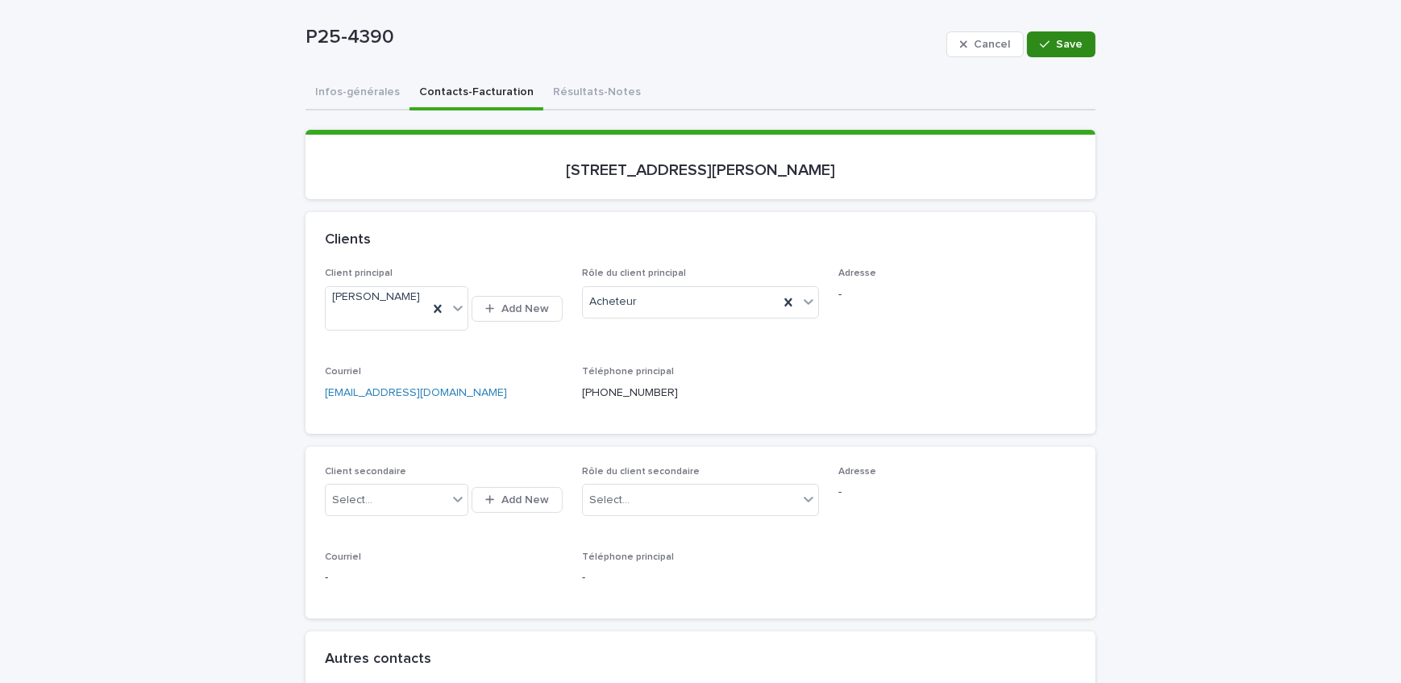
click at [1050, 39] on button "Save" at bounding box center [1061, 44] width 68 height 26
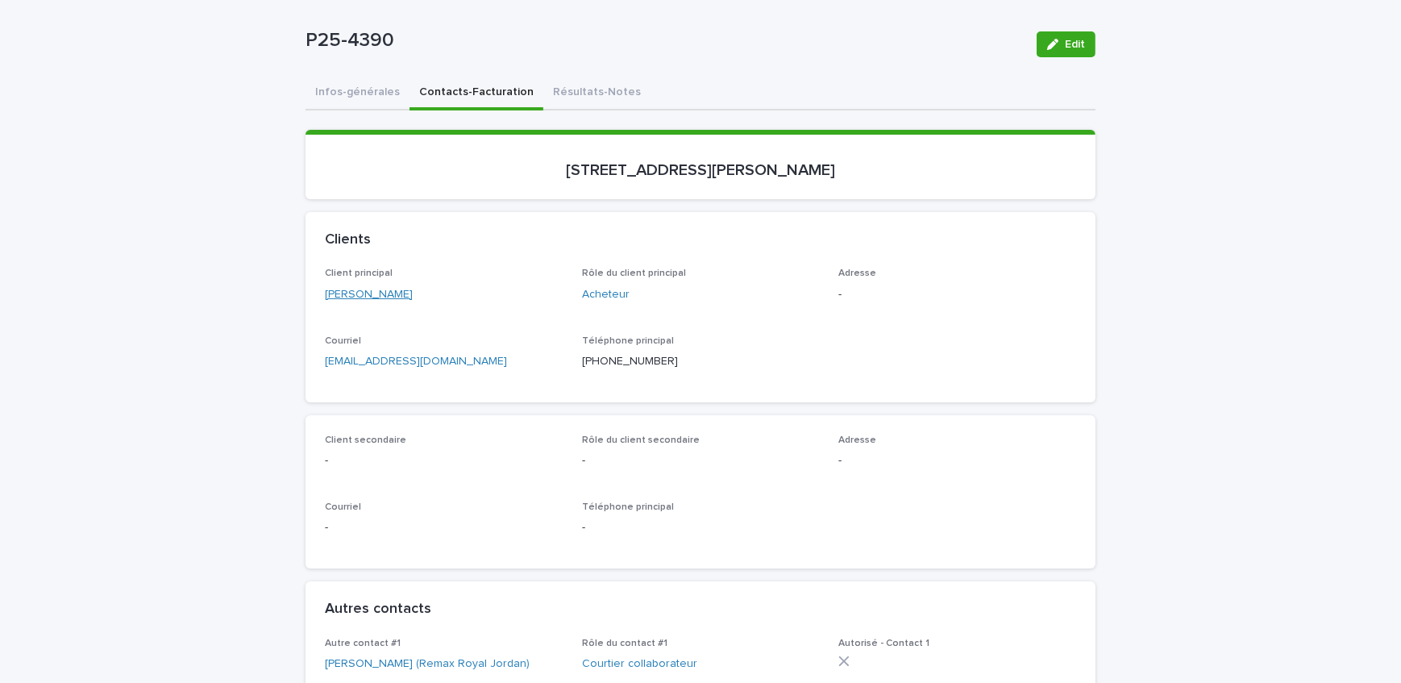
click at [382, 296] on link "[PERSON_NAME]" at bounding box center [369, 294] width 88 height 17
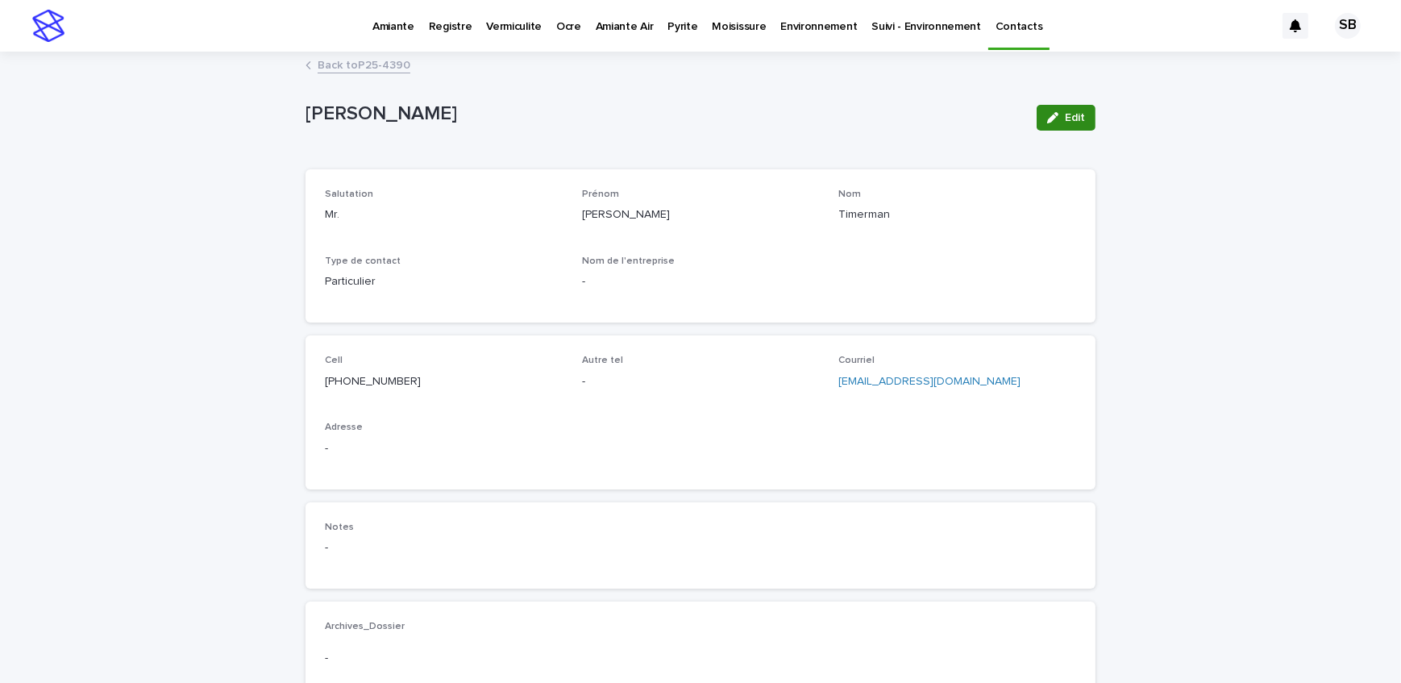
click at [1065, 113] on span "Edit" at bounding box center [1075, 117] width 20 height 11
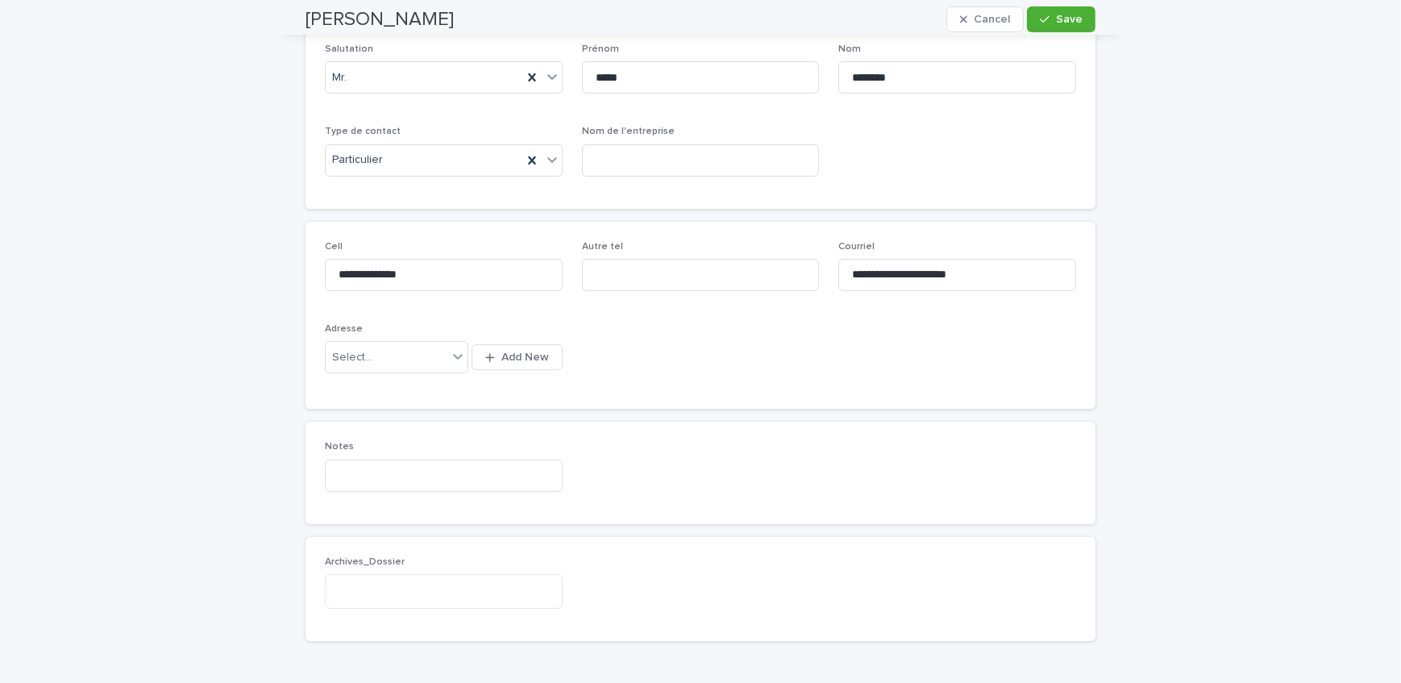
scroll to position [73, 0]
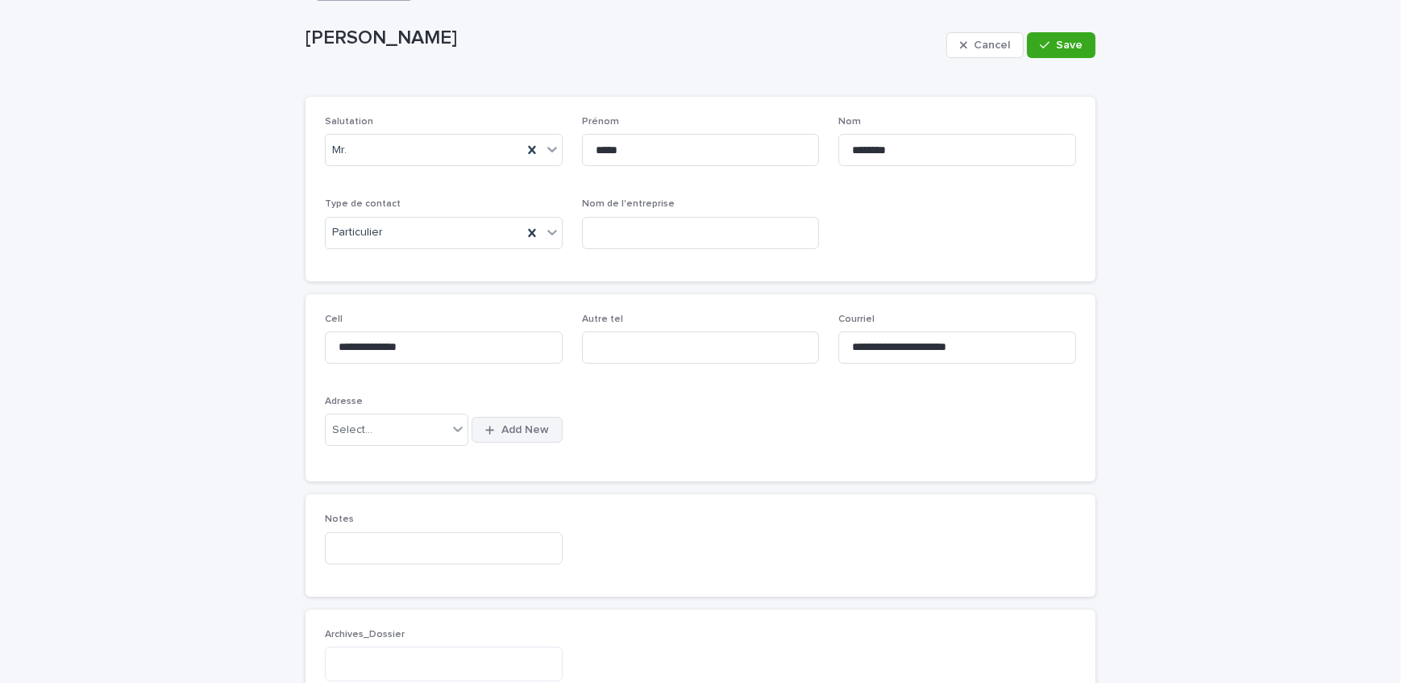
click at [501, 424] on span "Add New" at bounding box center [525, 429] width 48 height 11
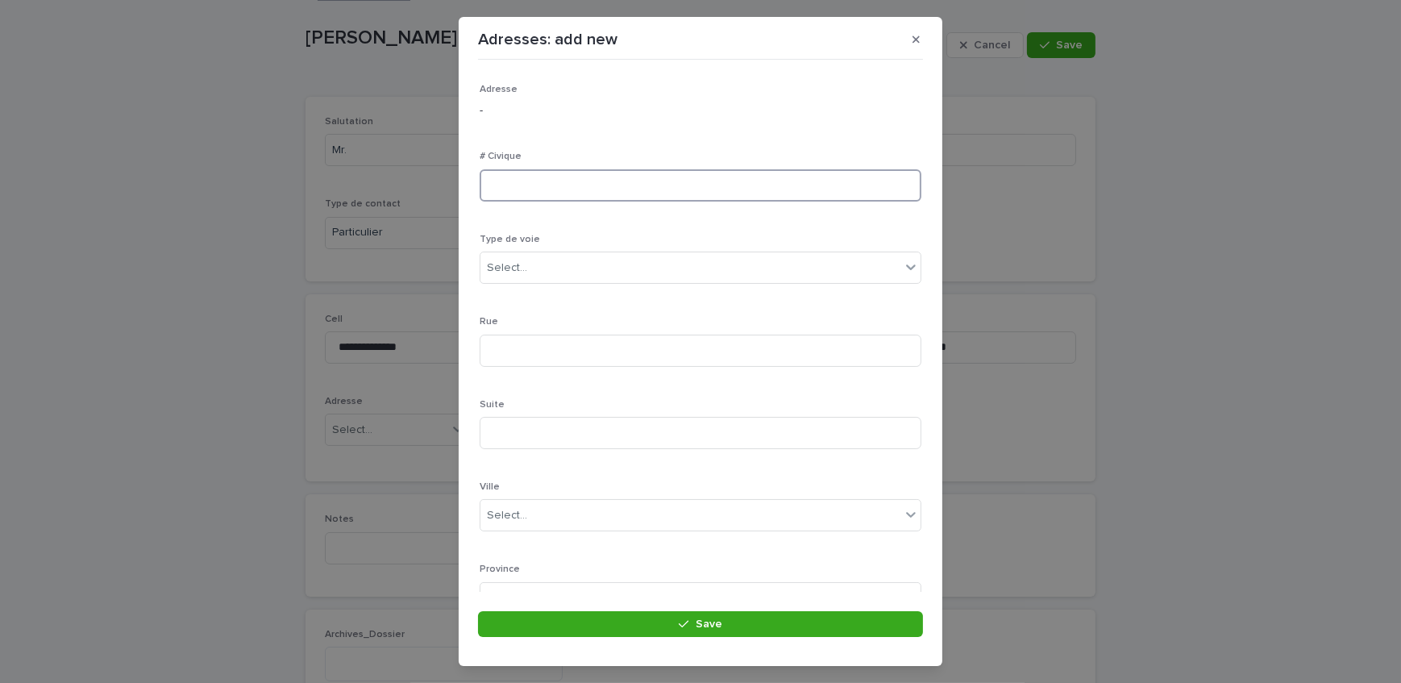
click at [643, 193] on input at bounding box center [700, 185] width 442 height 32
type input "***"
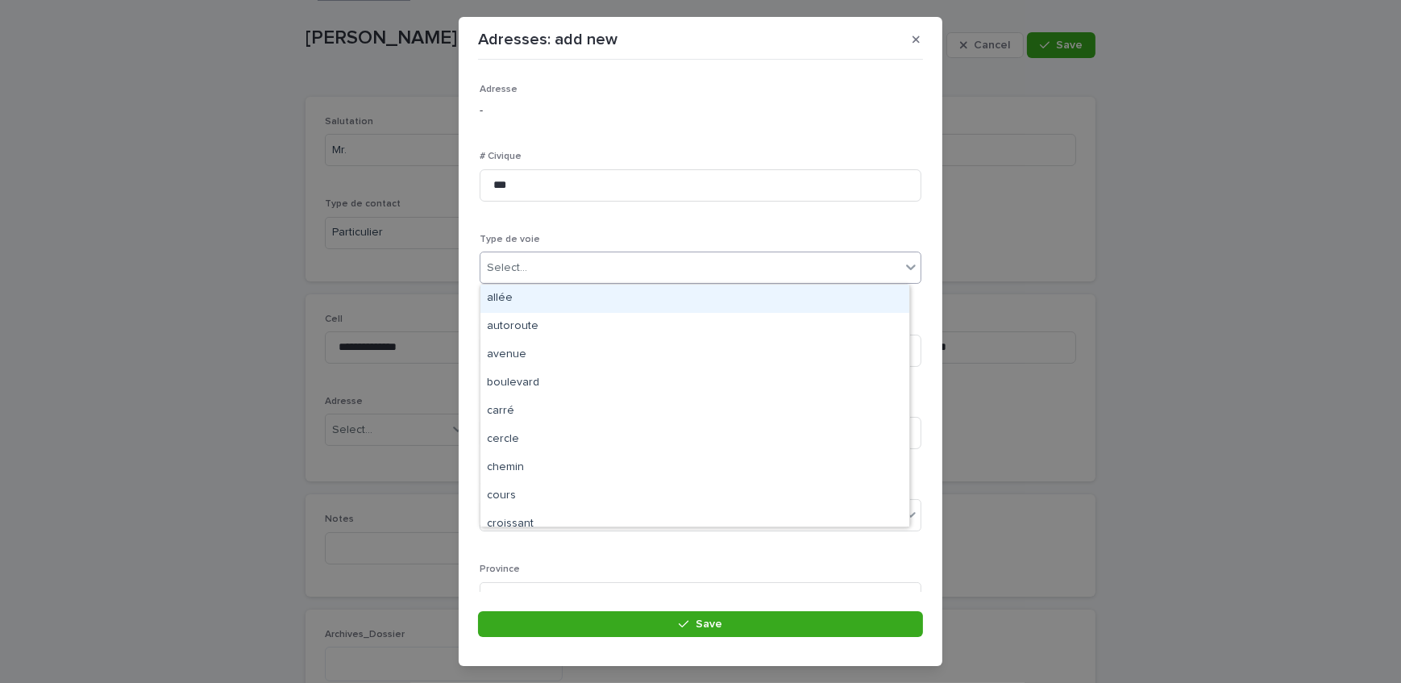
click at [630, 276] on div "Select..." at bounding box center [690, 268] width 420 height 27
type input "**"
click at [616, 299] on div "avenue" at bounding box center [694, 298] width 429 height 28
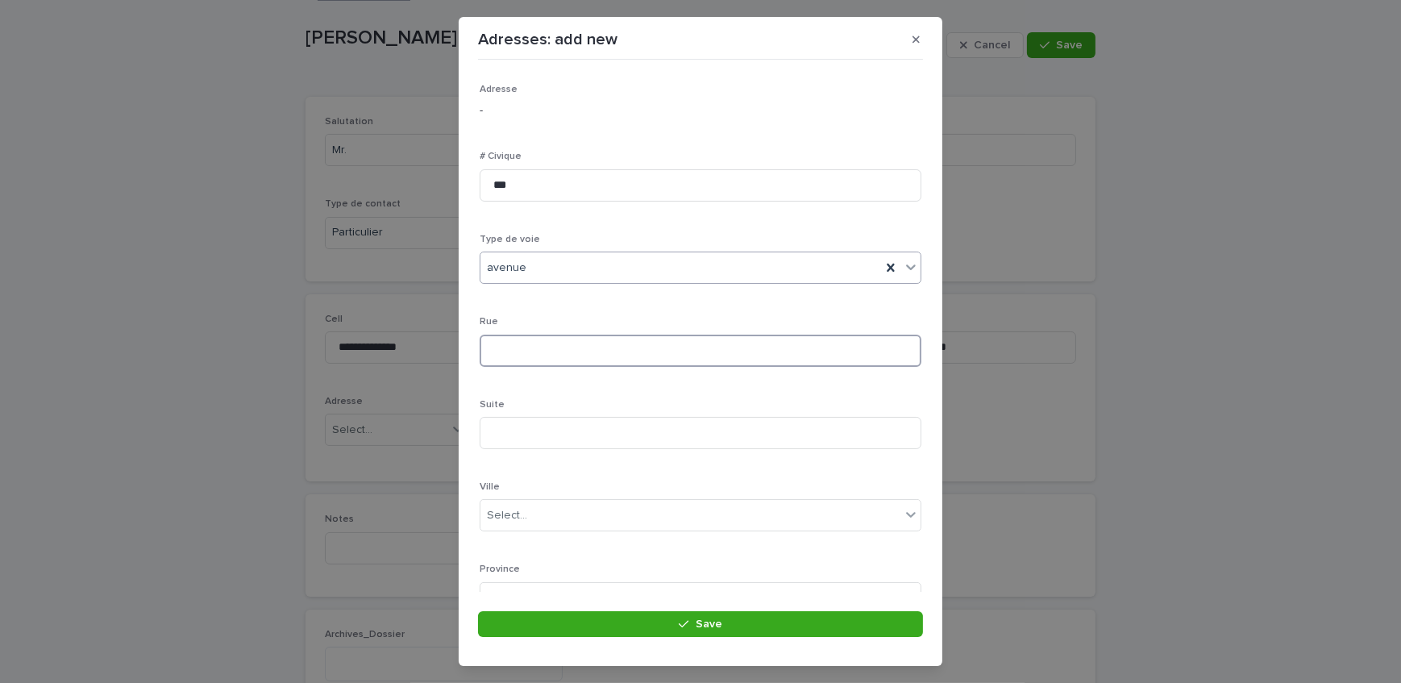
click at [594, 351] on input at bounding box center [700, 350] width 442 height 32
type input "*********"
click at [533, 506] on div "Select..." at bounding box center [690, 515] width 420 height 27
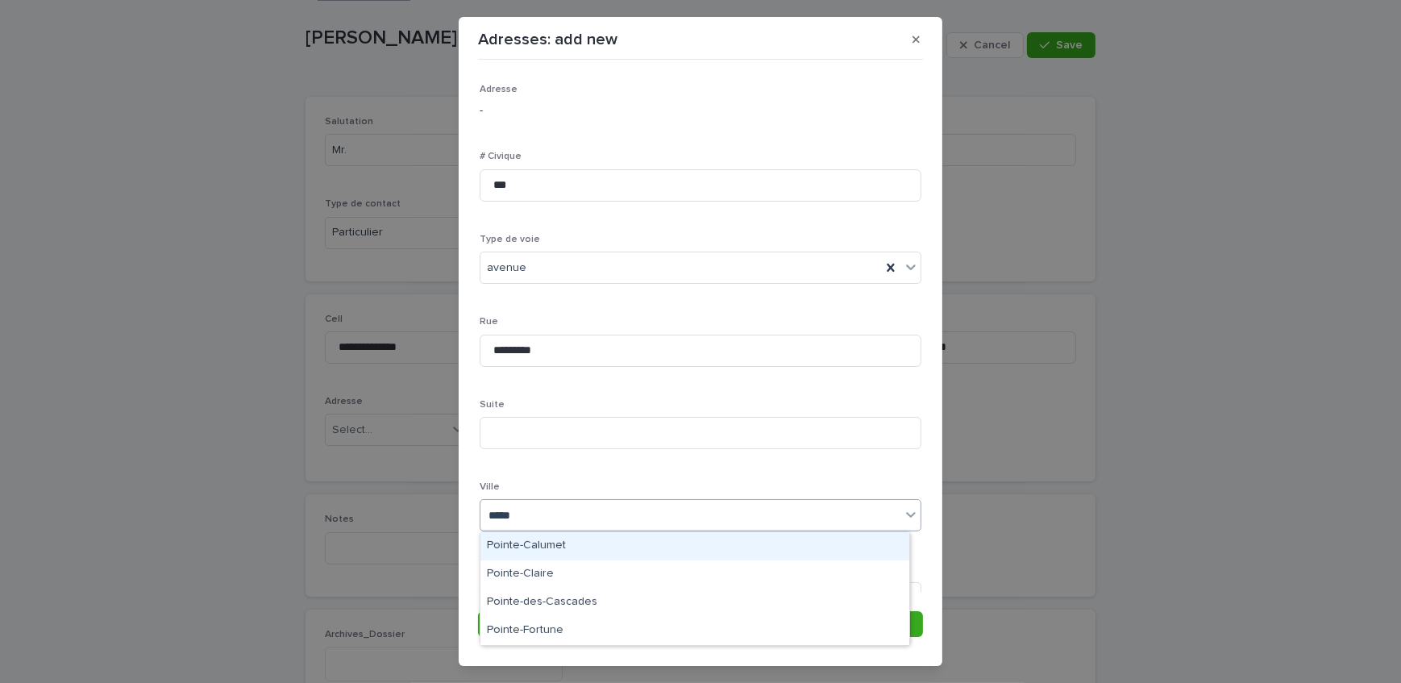
type input "******"
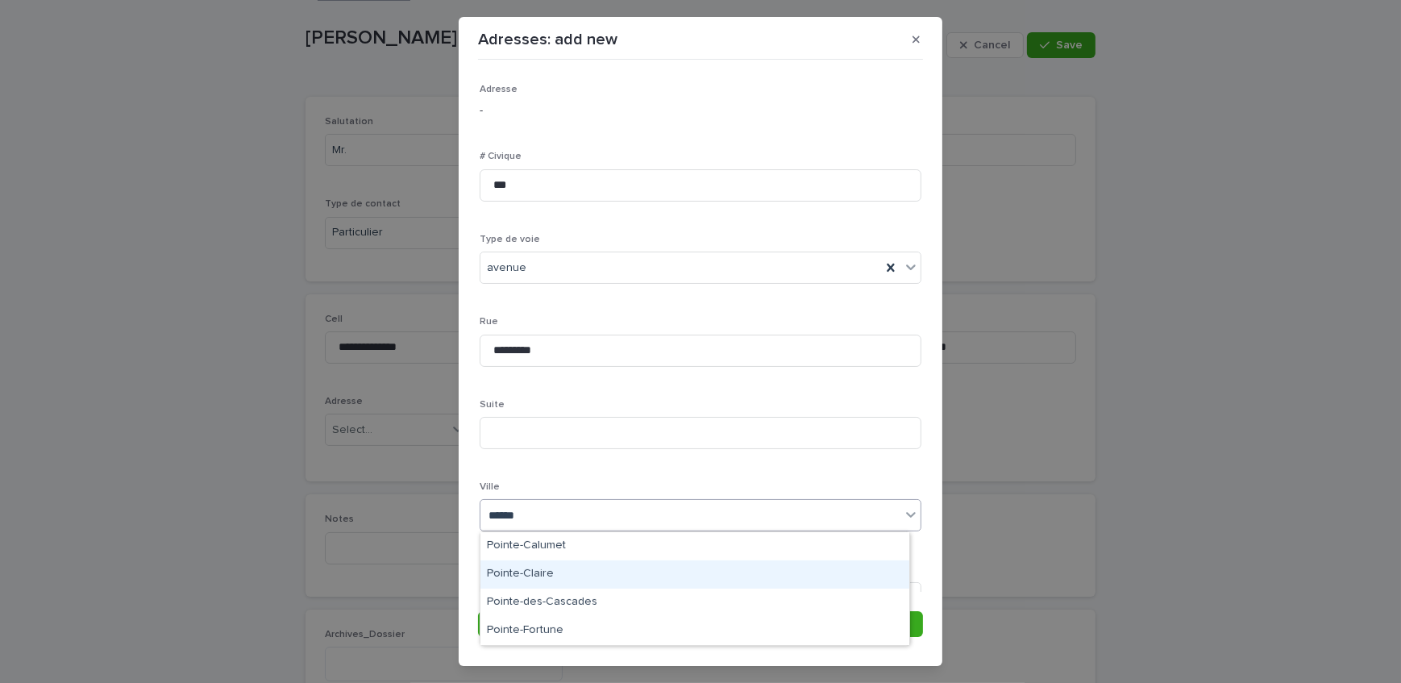
click at [549, 561] on div "Pointe-Claire" at bounding box center [694, 574] width 429 height 28
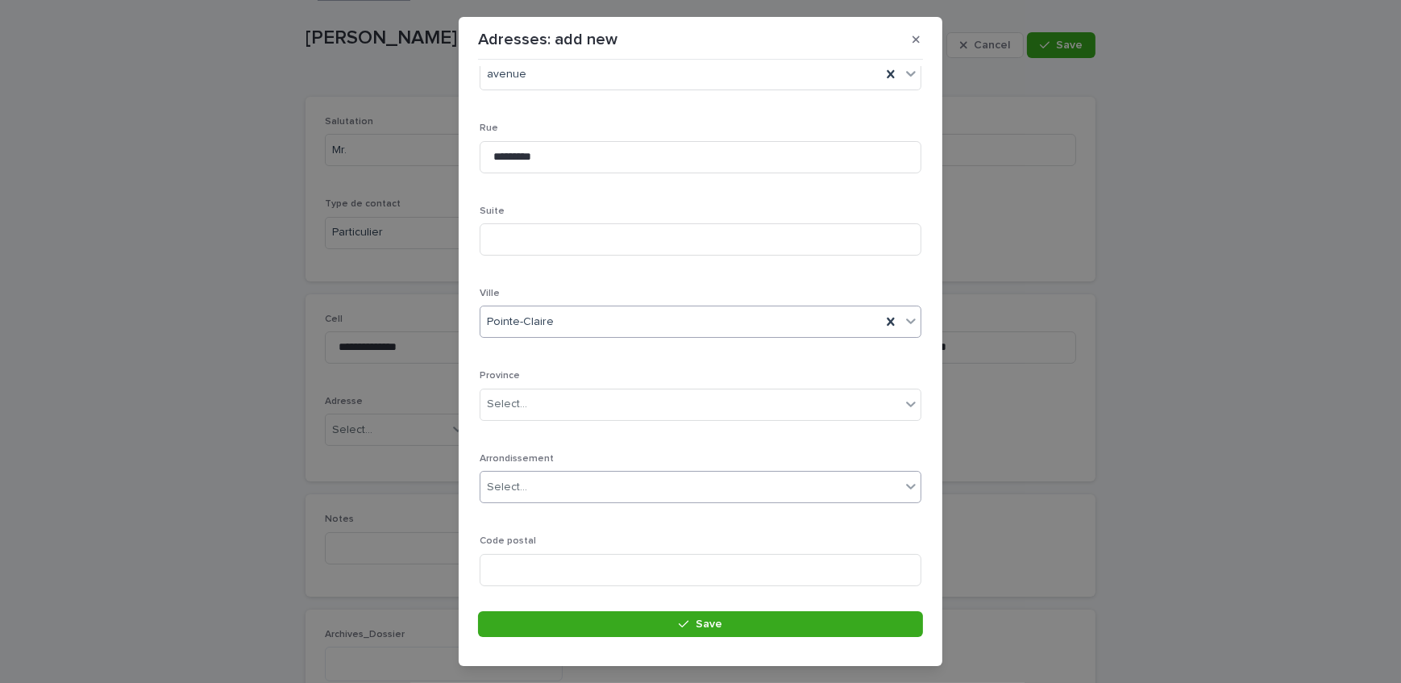
scroll to position [235, 0]
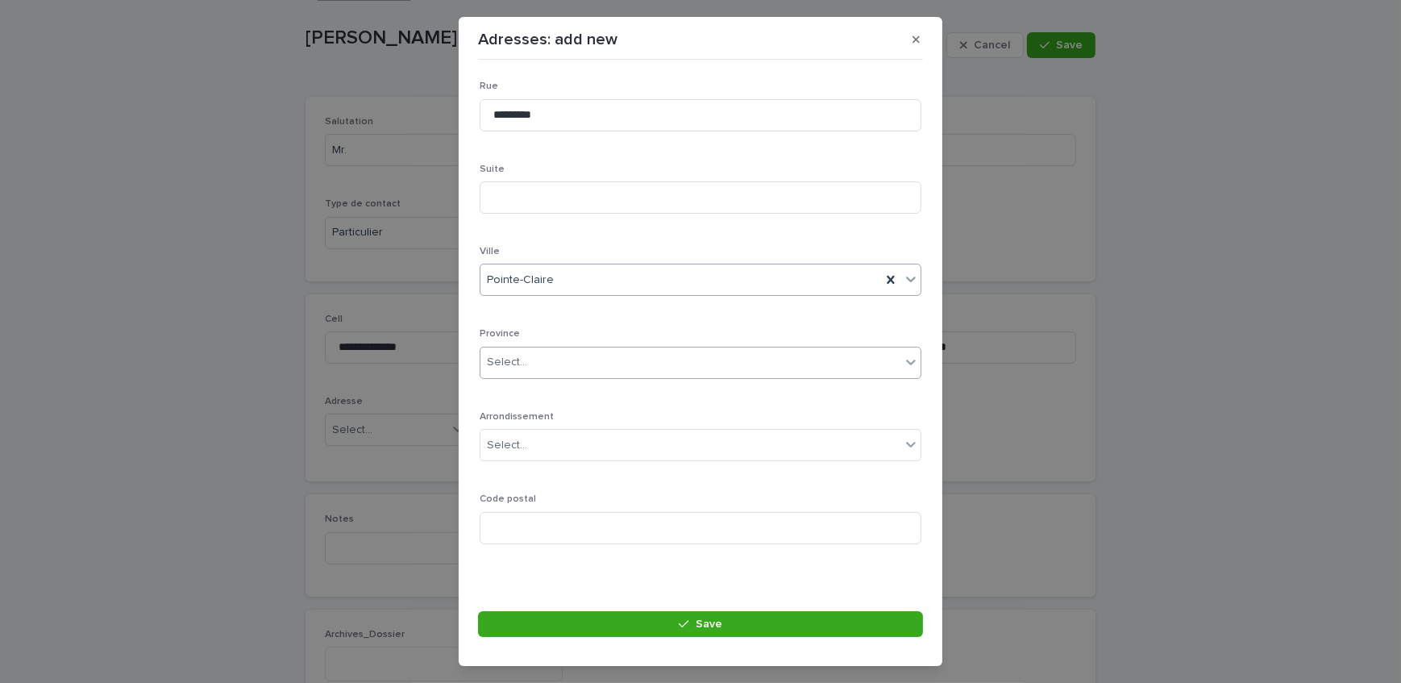
click at [563, 361] on div "Select..." at bounding box center [690, 362] width 420 height 27
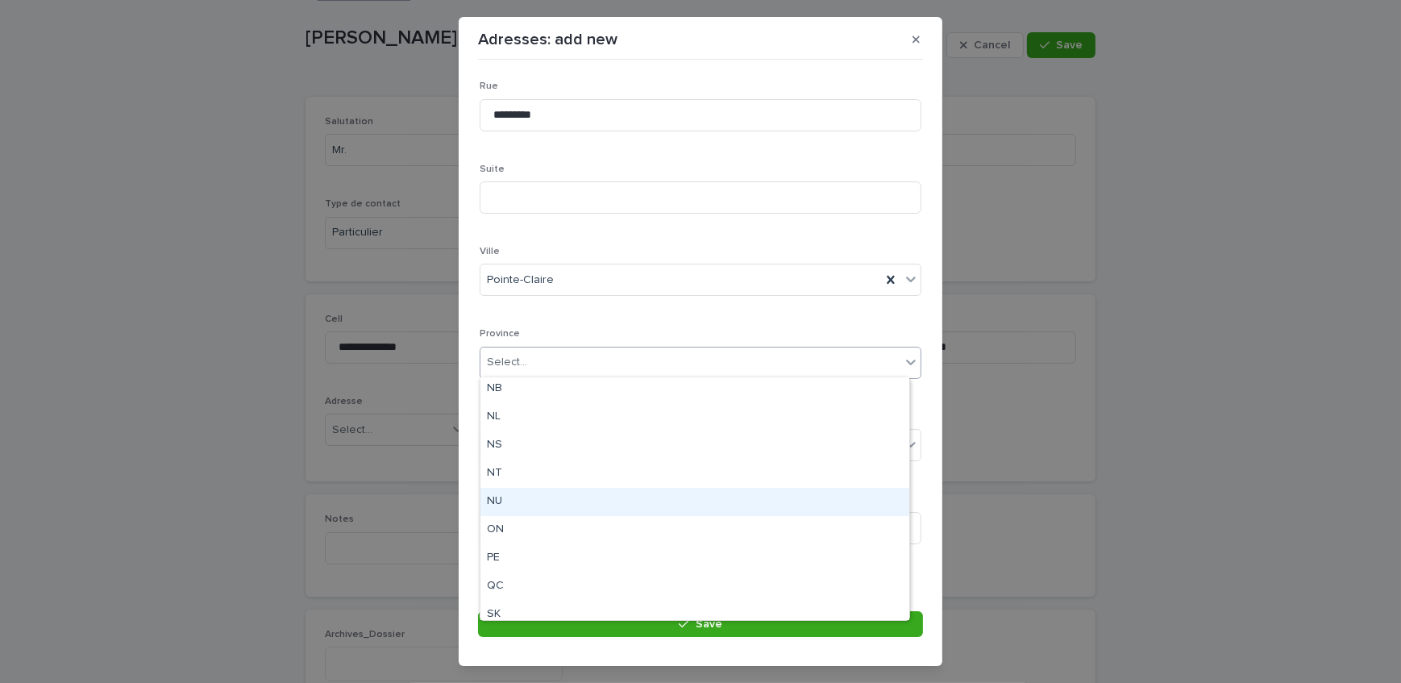
scroll to position [125, 0]
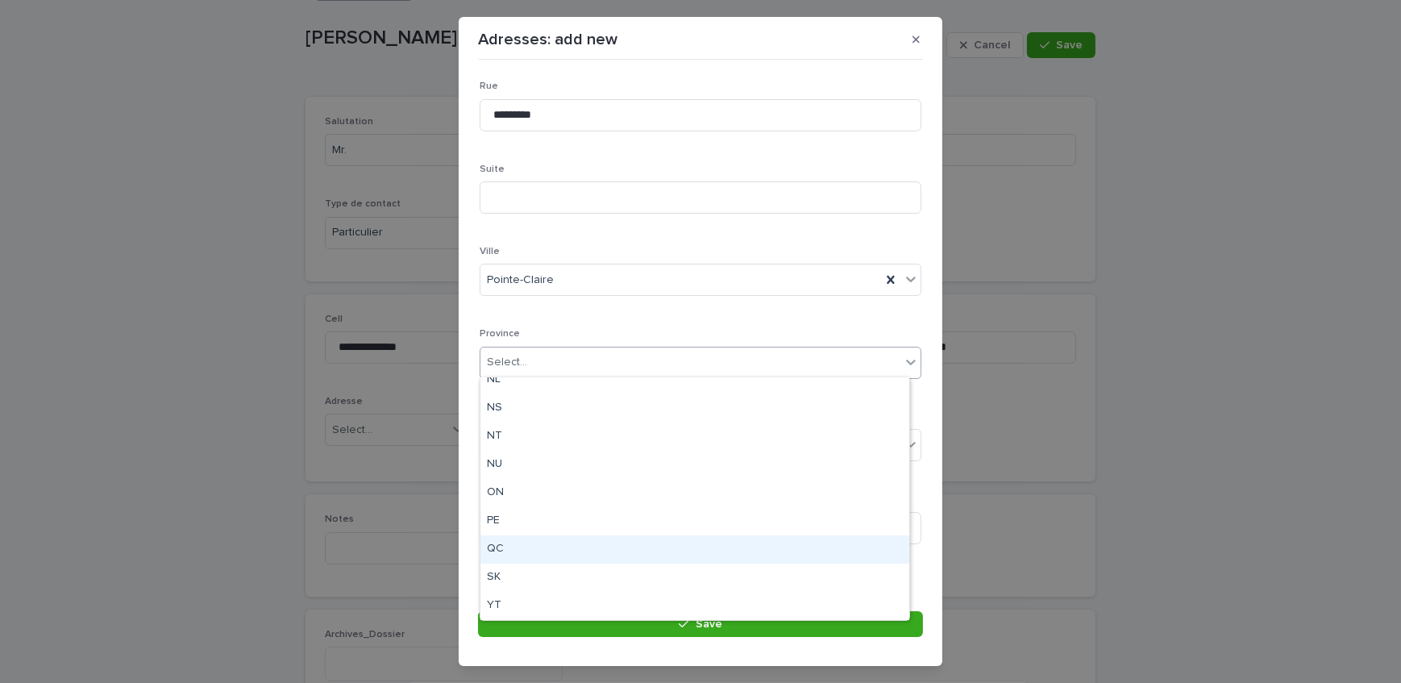
click at [518, 542] on div "QC" at bounding box center [694, 549] width 429 height 28
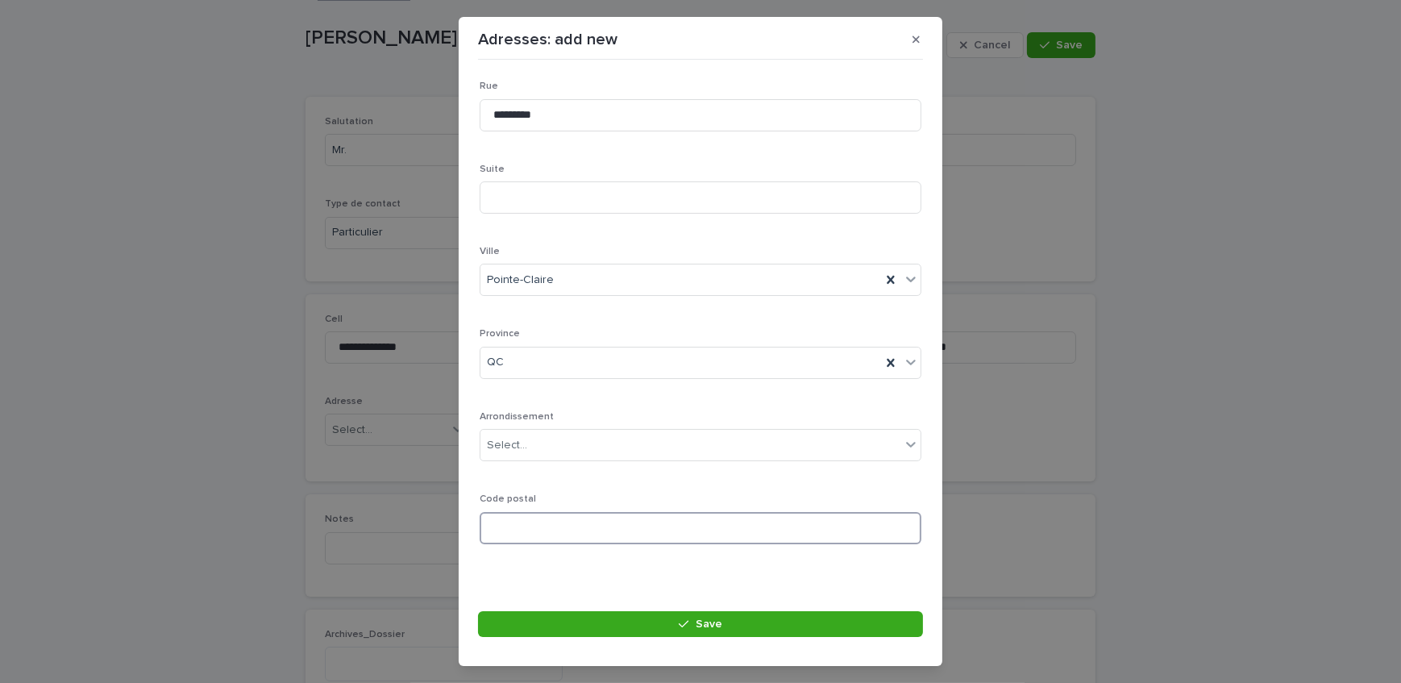
paste input "*******"
type input "*******"
click at [604, 622] on button "Save" at bounding box center [700, 624] width 445 height 26
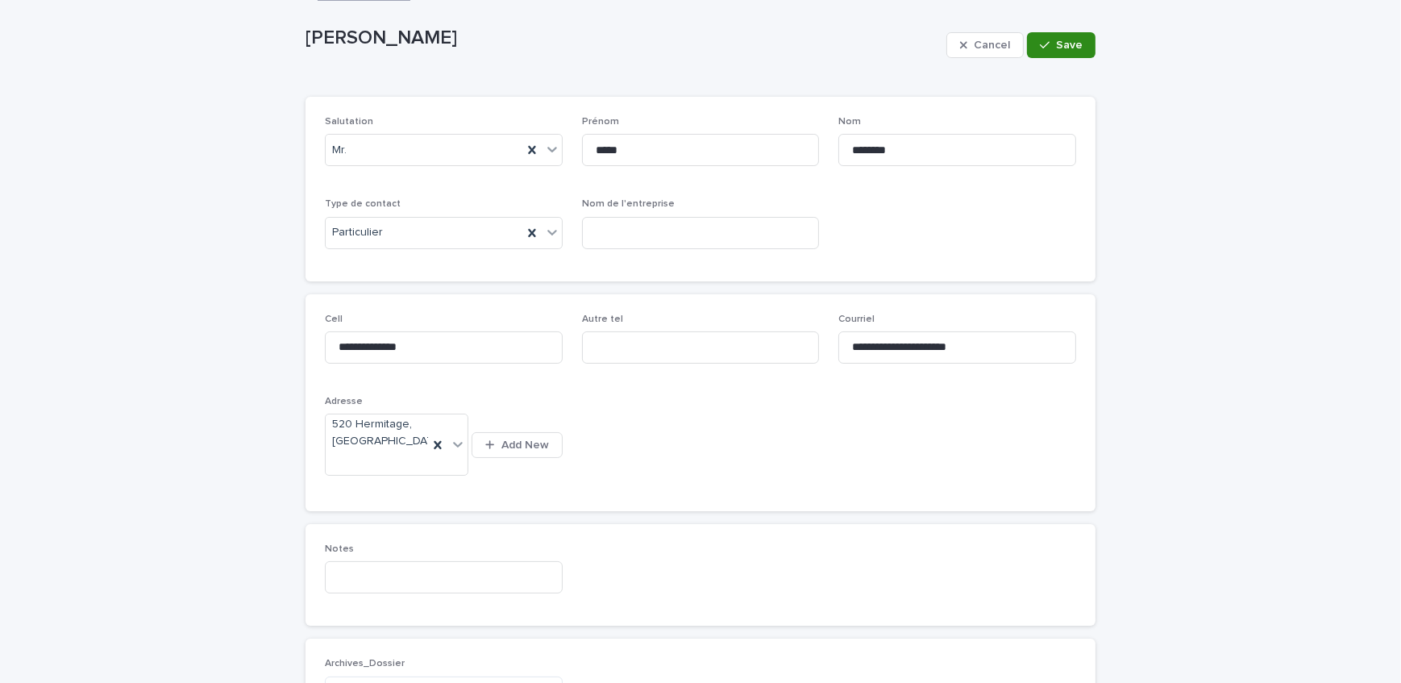
click at [1048, 40] on div "button" at bounding box center [1048, 44] width 16 height 11
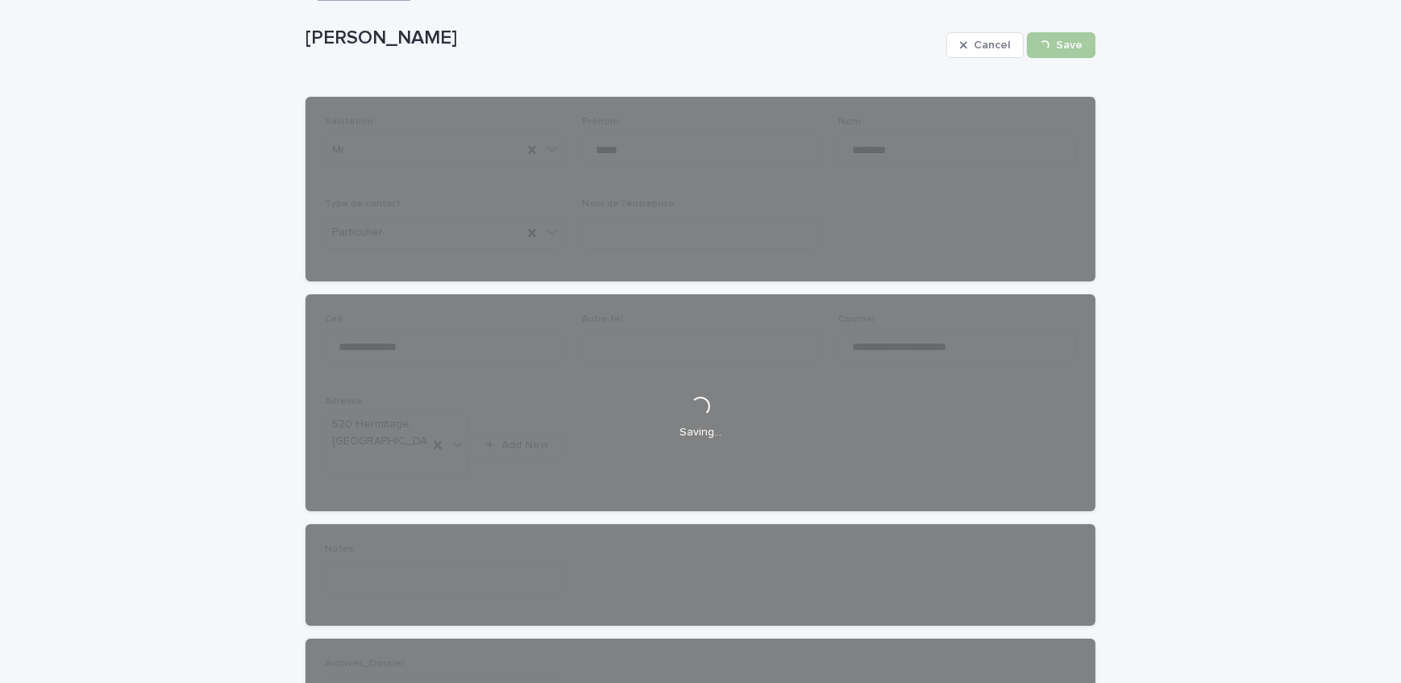
scroll to position [0, 0]
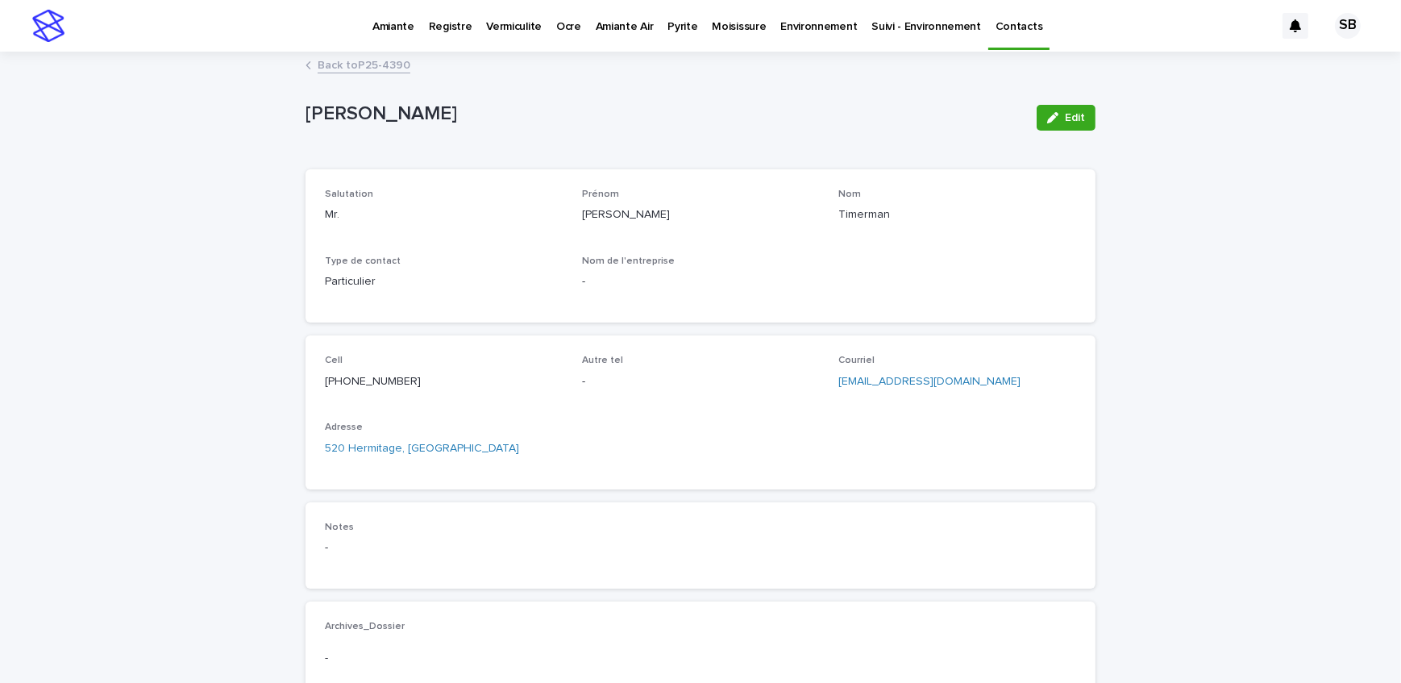
click at [342, 64] on link "Back to P25-4390" at bounding box center [364, 64] width 93 height 19
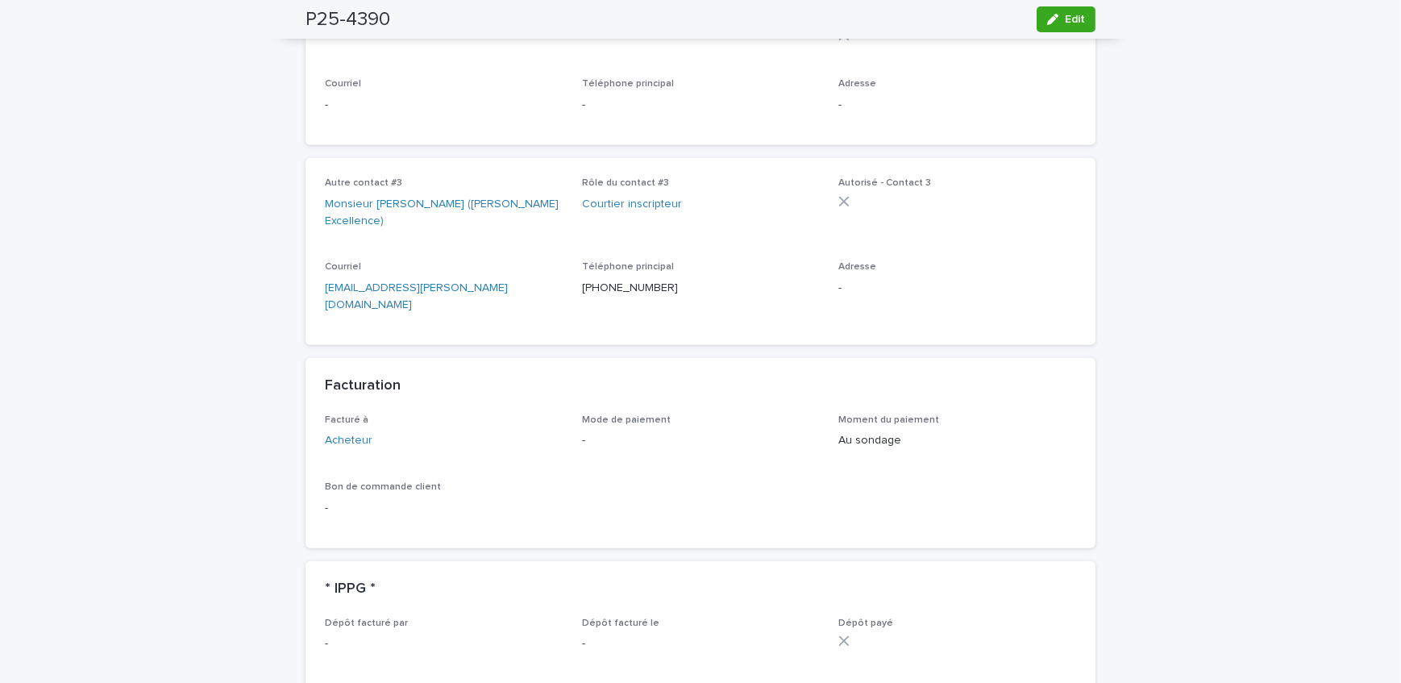
scroll to position [878, 0]
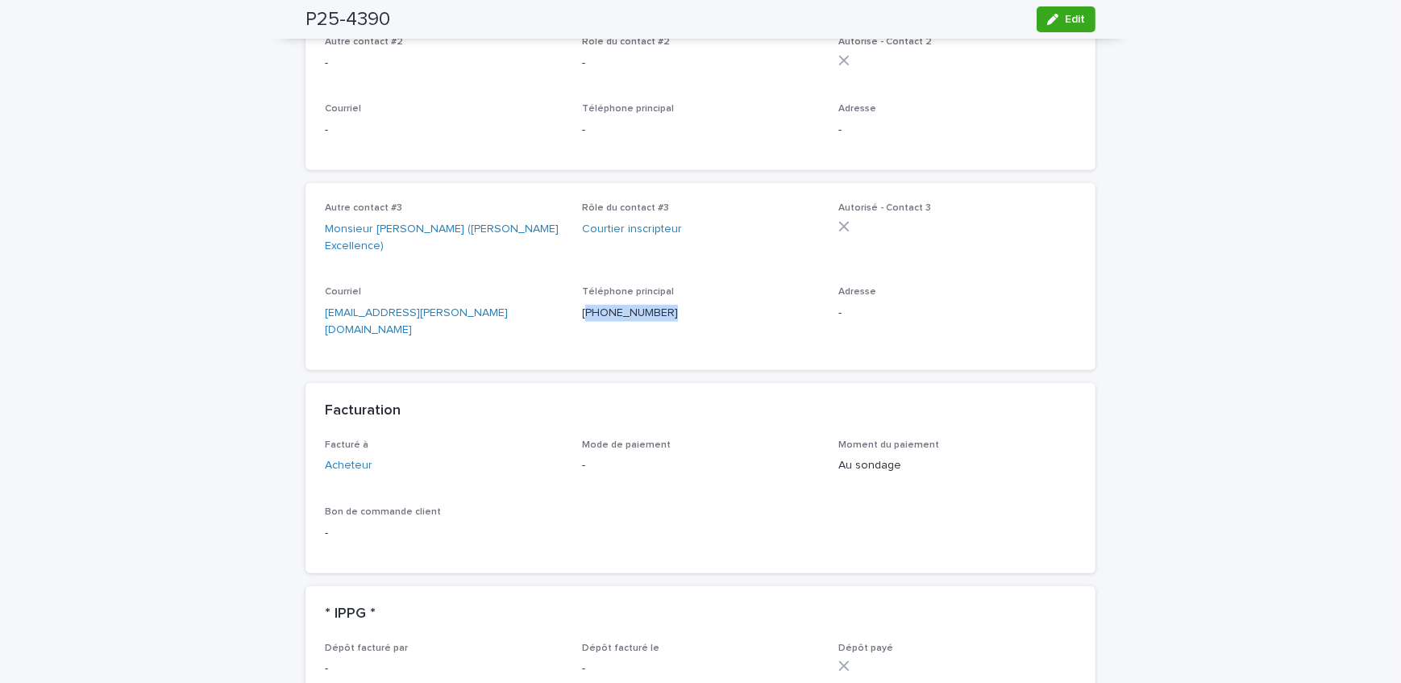
copy p "438) 868-8415"
drag, startPoint x: 648, startPoint y: 322, endPoint x: 579, endPoint y: 319, distance: 68.6
click at [582, 319] on div "Téléphone principal [PHONE_NUMBER]" at bounding box center [701, 310] width 238 height 48
click at [1086, 16] on button "Edit" at bounding box center [1065, 19] width 59 height 26
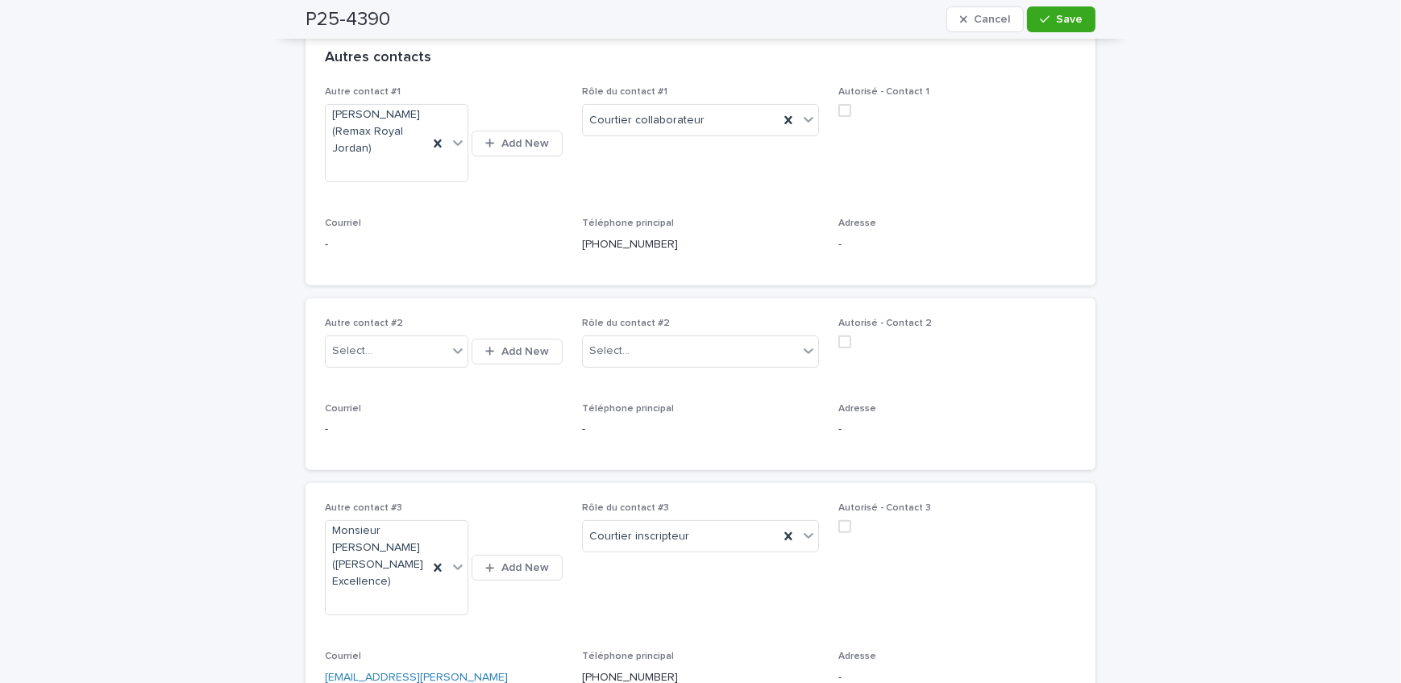
scroll to position [733, 0]
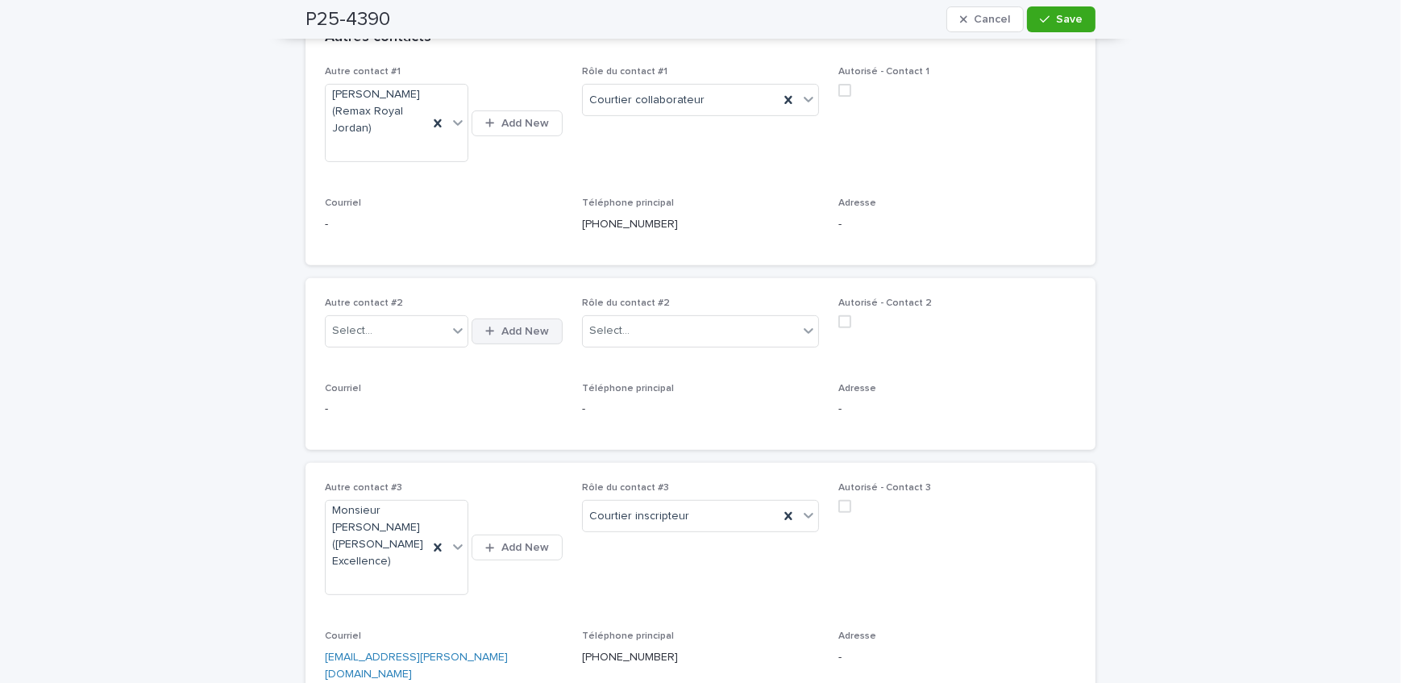
click at [532, 326] on span "Add New" at bounding box center [525, 331] width 48 height 11
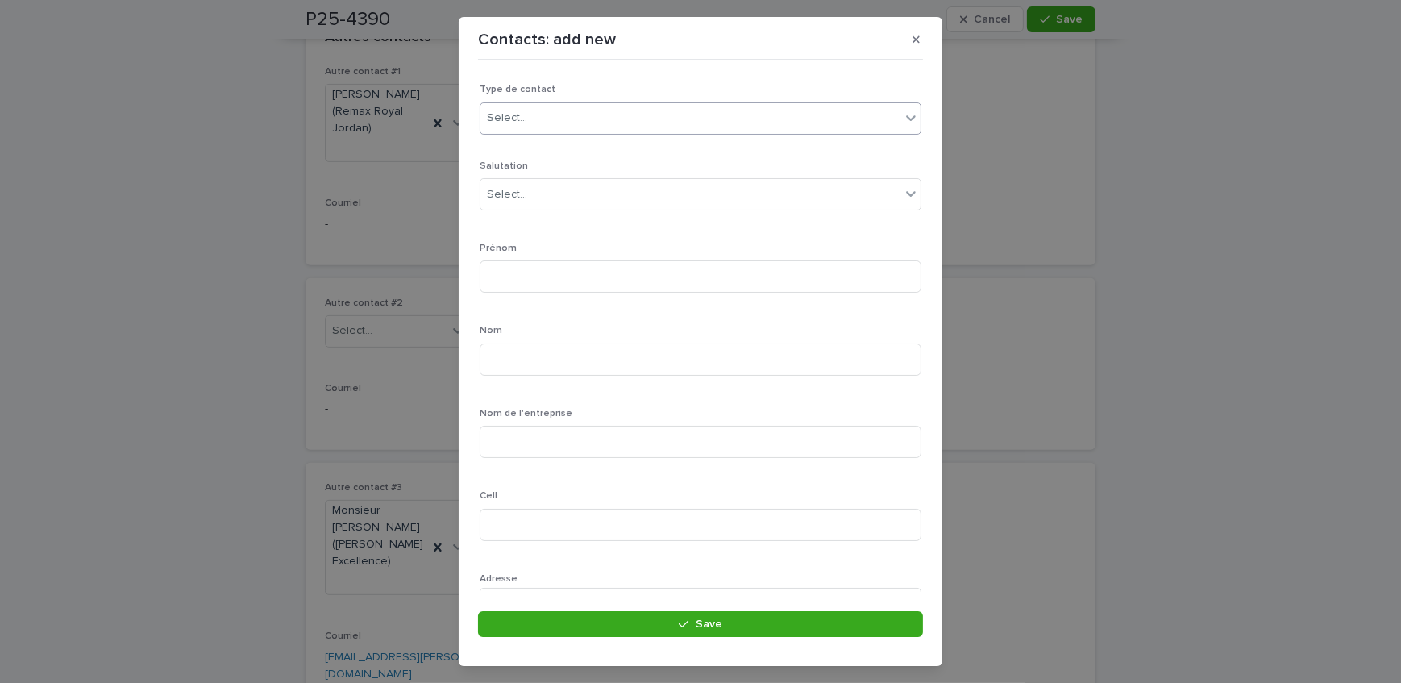
click at [523, 129] on div "Select..." at bounding box center [690, 118] width 420 height 27
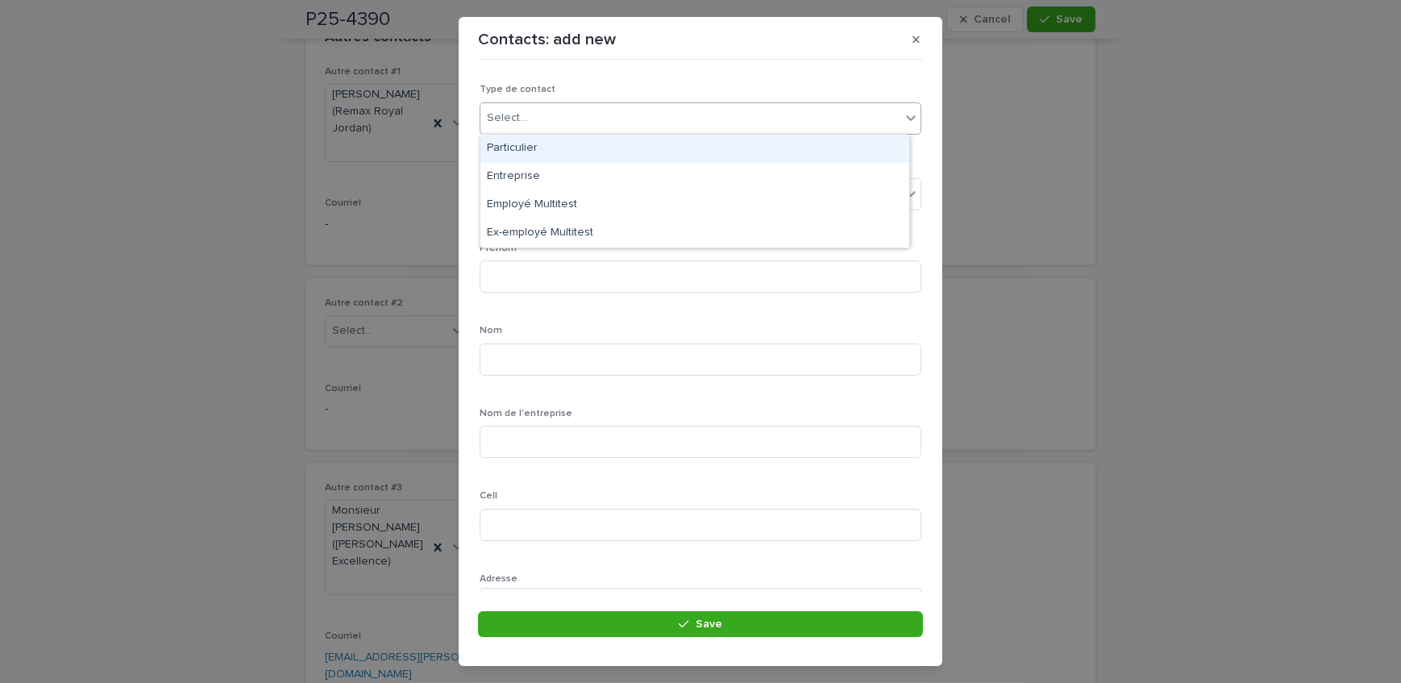
drag, startPoint x: 541, startPoint y: 145, endPoint x: 238, endPoint y: 126, distance: 303.6
click at [541, 145] on div "Particulier" at bounding box center [694, 149] width 429 height 28
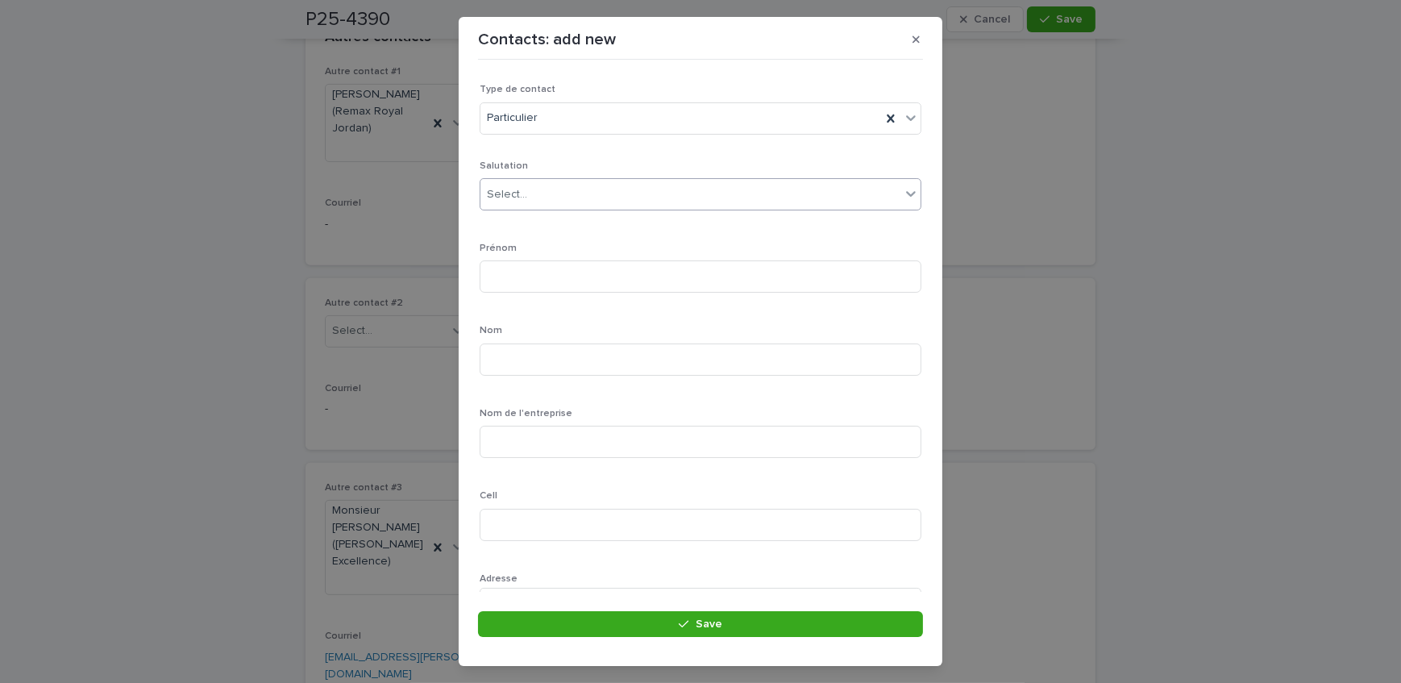
click at [597, 189] on div "Select..." at bounding box center [690, 194] width 420 height 27
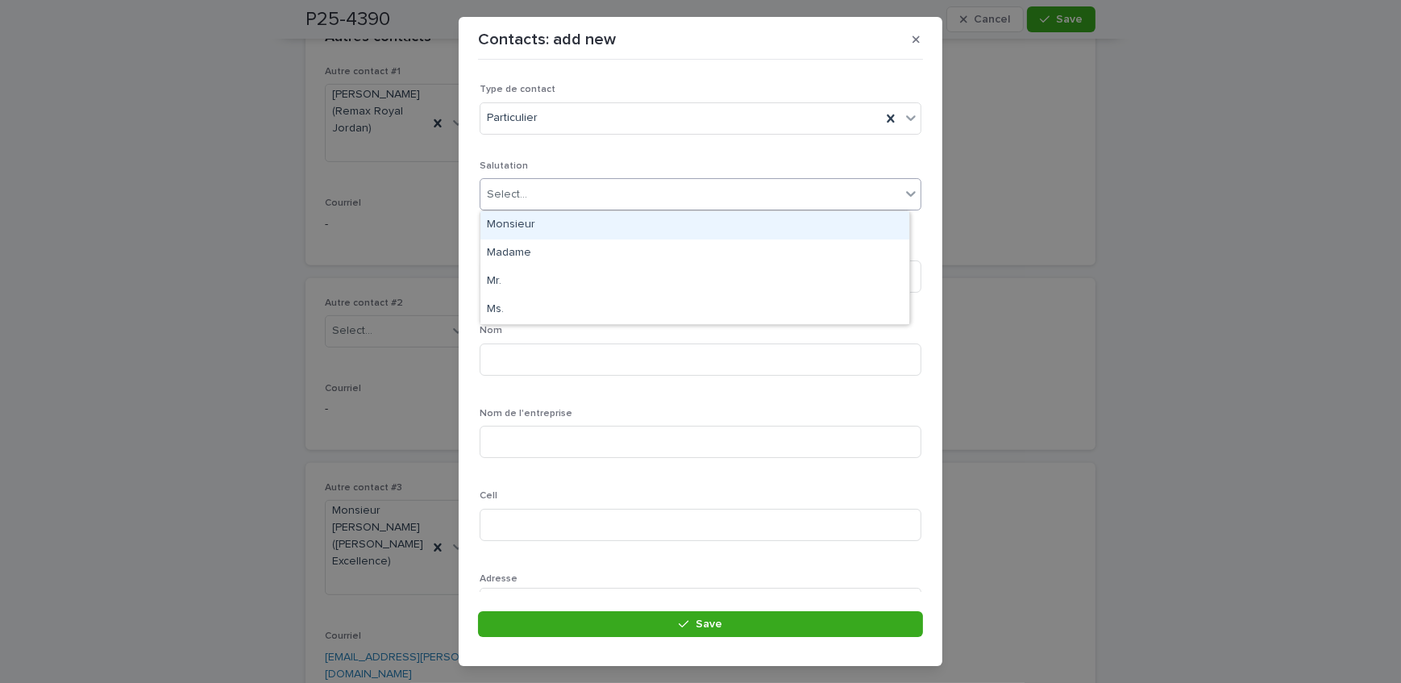
click at [575, 221] on div "Monsieur" at bounding box center [694, 225] width 429 height 28
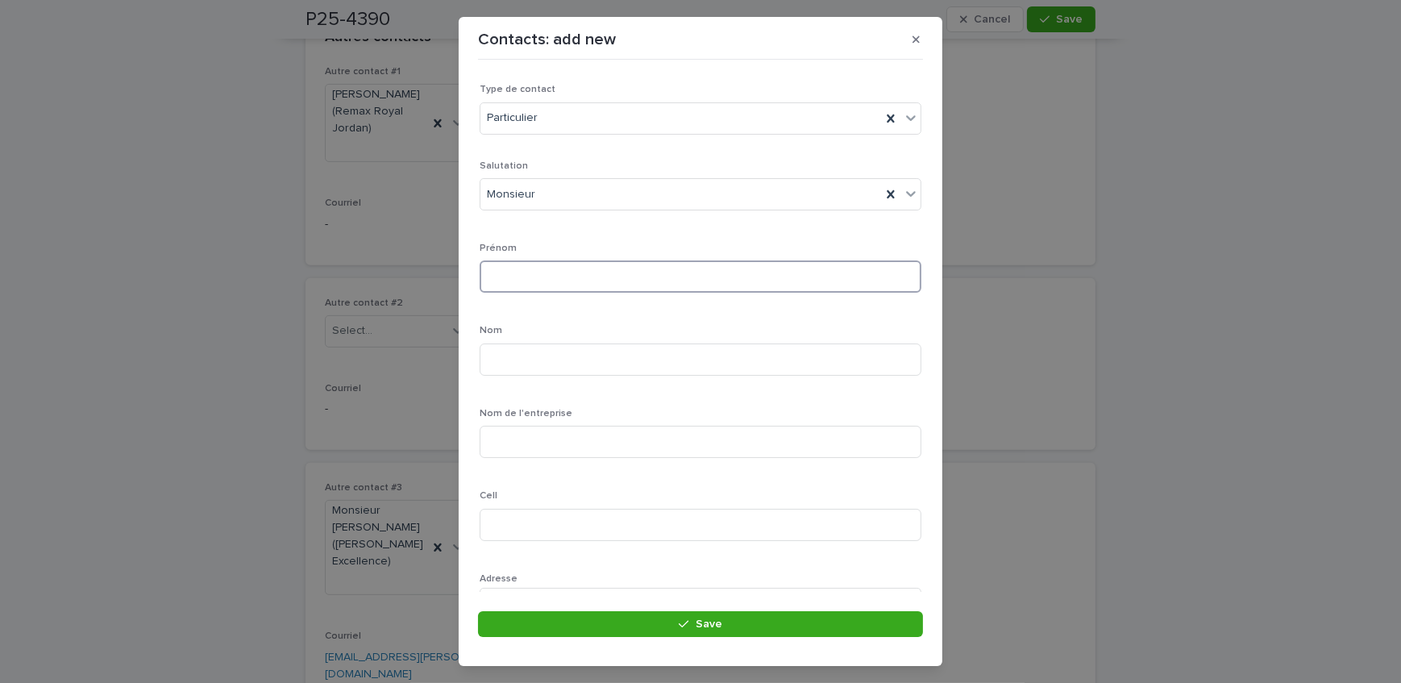
click at [539, 263] on input at bounding box center [700, 276] width 442 height 32
click at [532, 204] on div "Monsieur" at bounding box center [680, 194] width 401 height 27
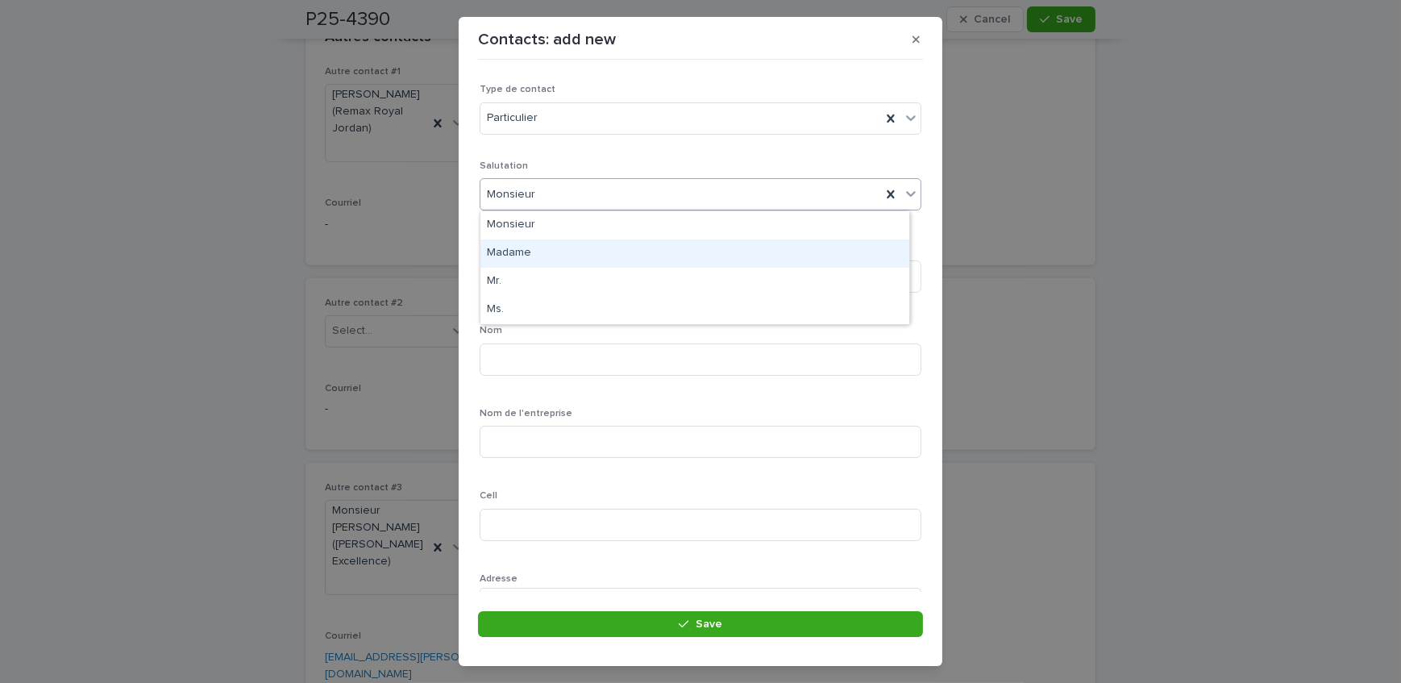
click at [521, 251] on div "Madame" at bounding box center [694, 253] width 429 height 28
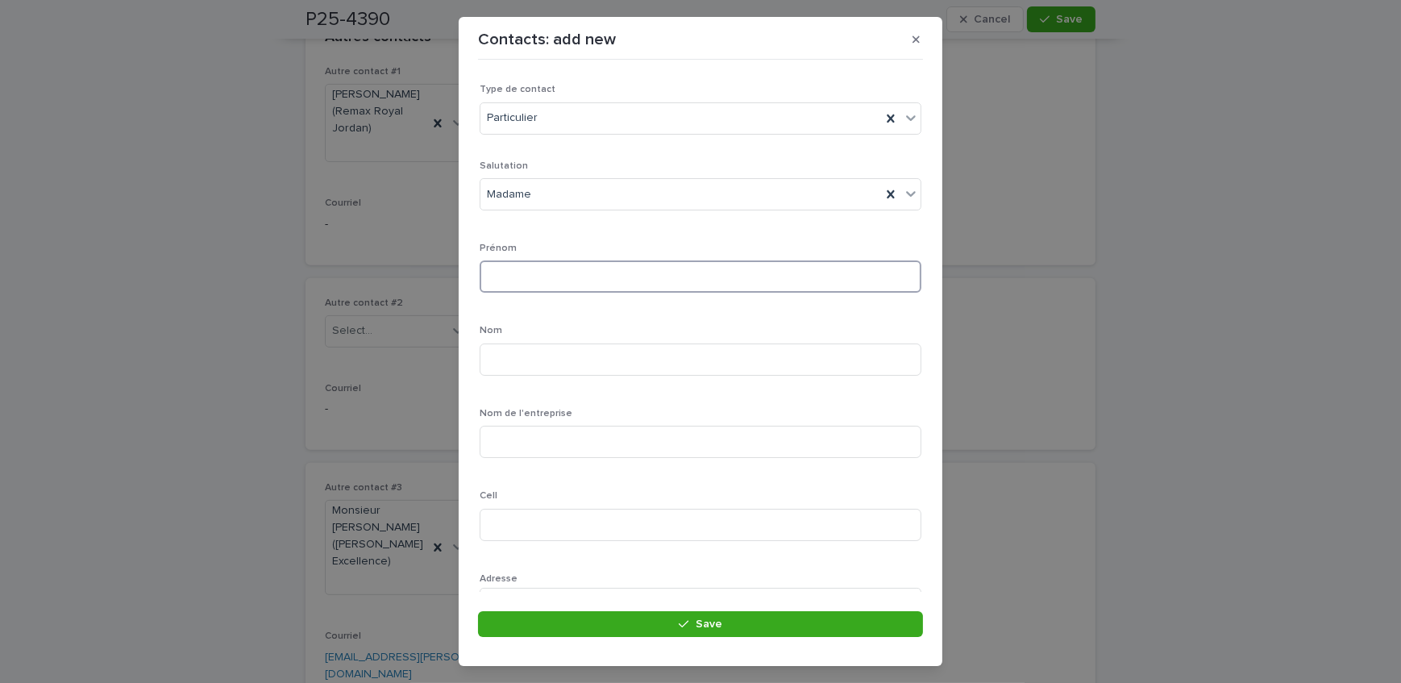
drag, startPoint x: 522, startPoint y: 272, endPoint x: 542, endPoint y: 282, distance: 21.6
click at [522, 272] on input at bounding box center [700, 276] width 442 height 32
type input "****"
click at [531, 352] on input at bounding box center [700, 359] width 442 height 32
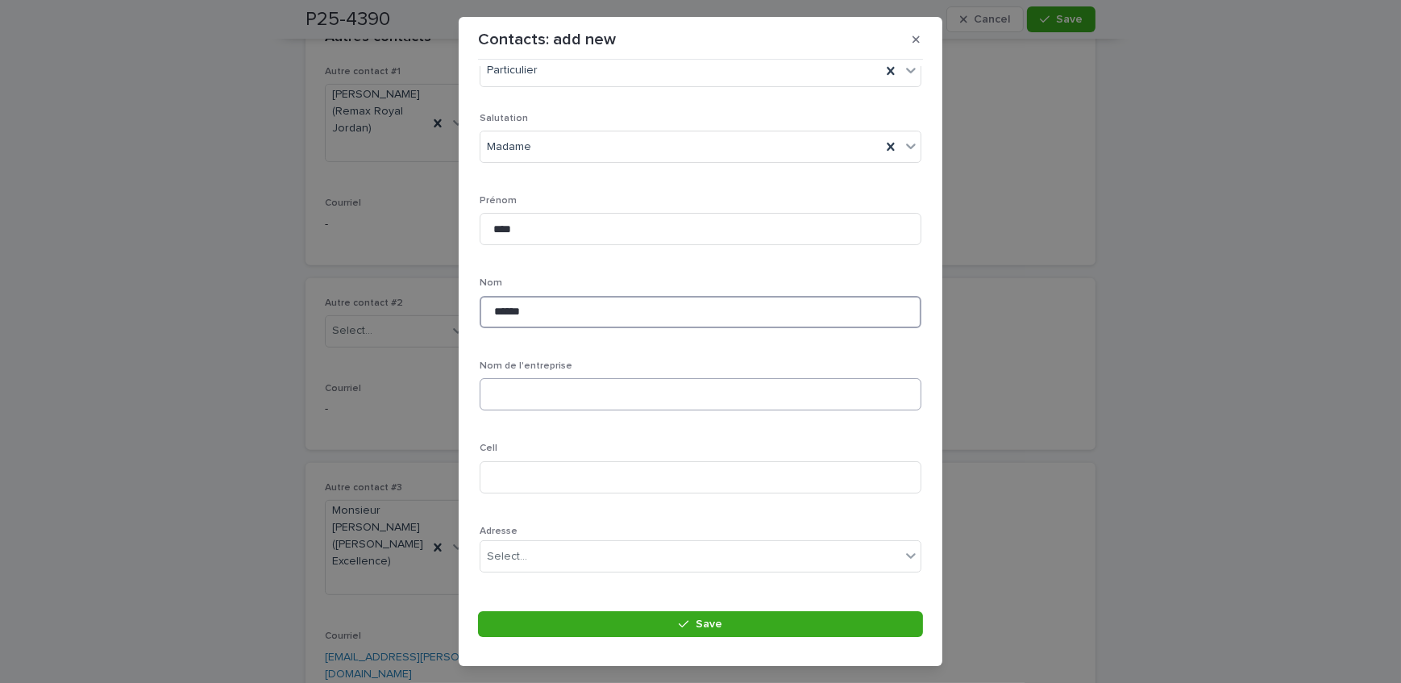
scroll to position [73, 0]
type input "******"
click at [547, 447] on input at bounding box center [700, 452] width 442 height 32
click at [585, 457] on input at bounding box center [700, 452] width 442 height 32
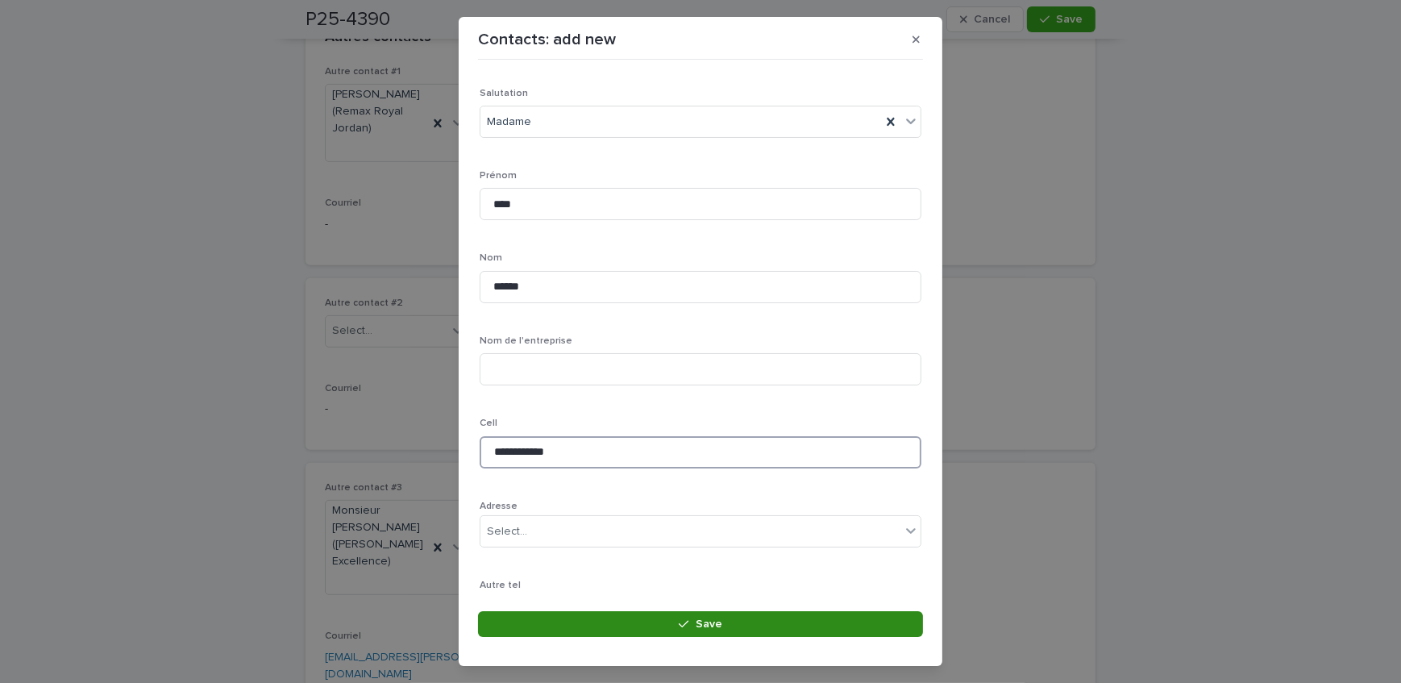
type input "**********"
click at [575, 619] on button "Save" at bounding box center [700, 624] width 445 height 26
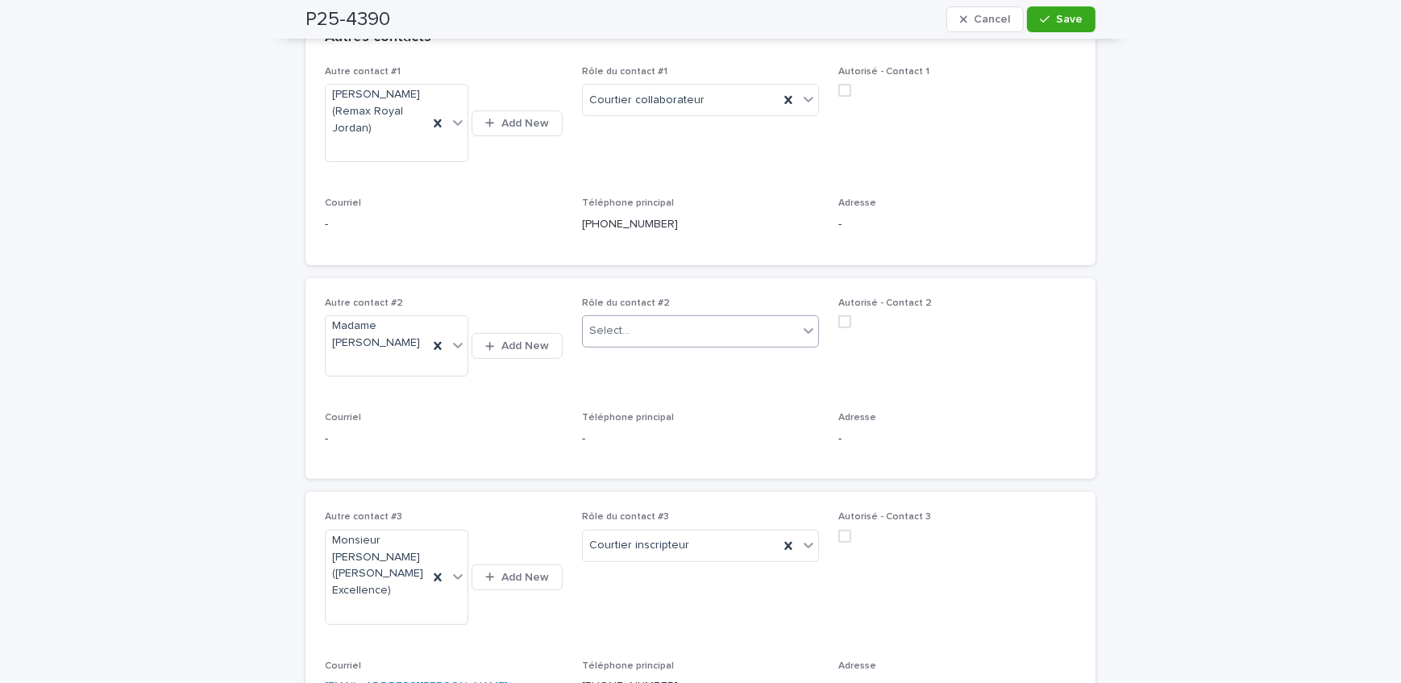
click at [655, 335] on div "Select..." at bounding box center [691, 331] width 216 height 27
click at [1040, 8] on button "Save" at bounding box center [1061, 19] width 68 height 26
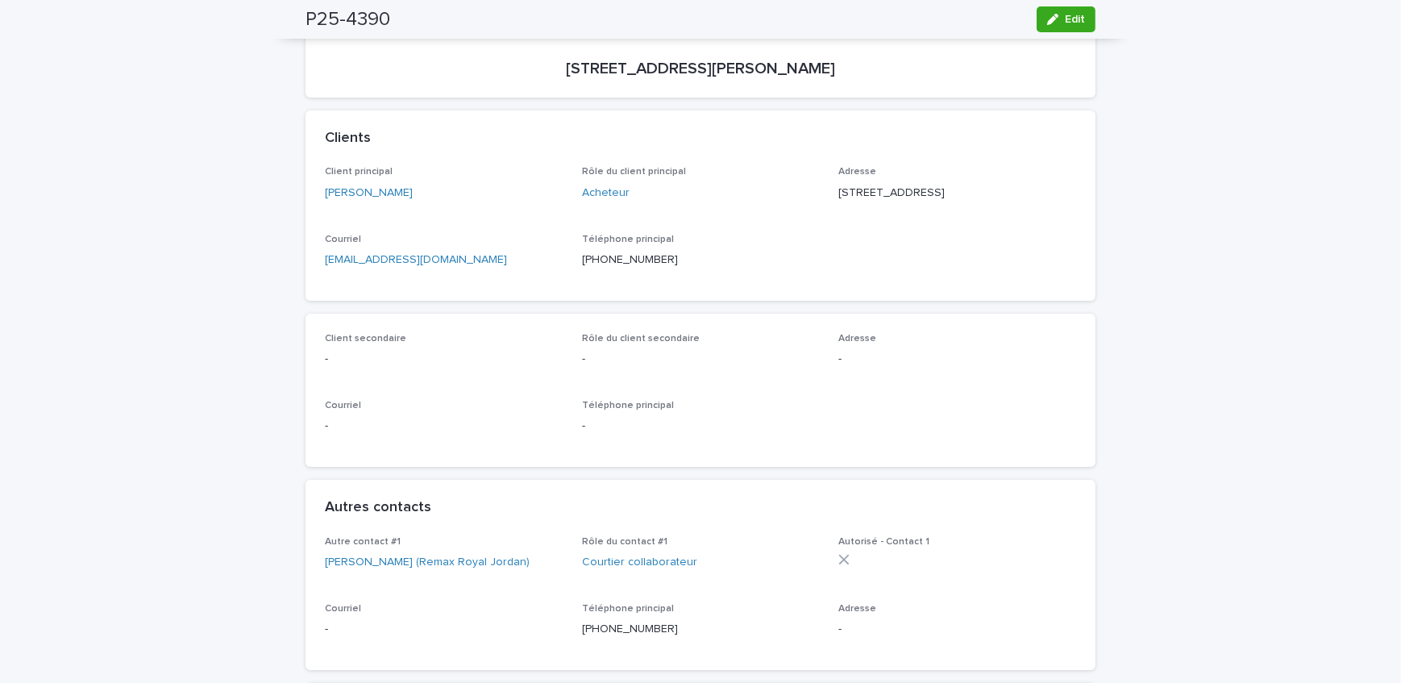
scroll to position [146, 0]
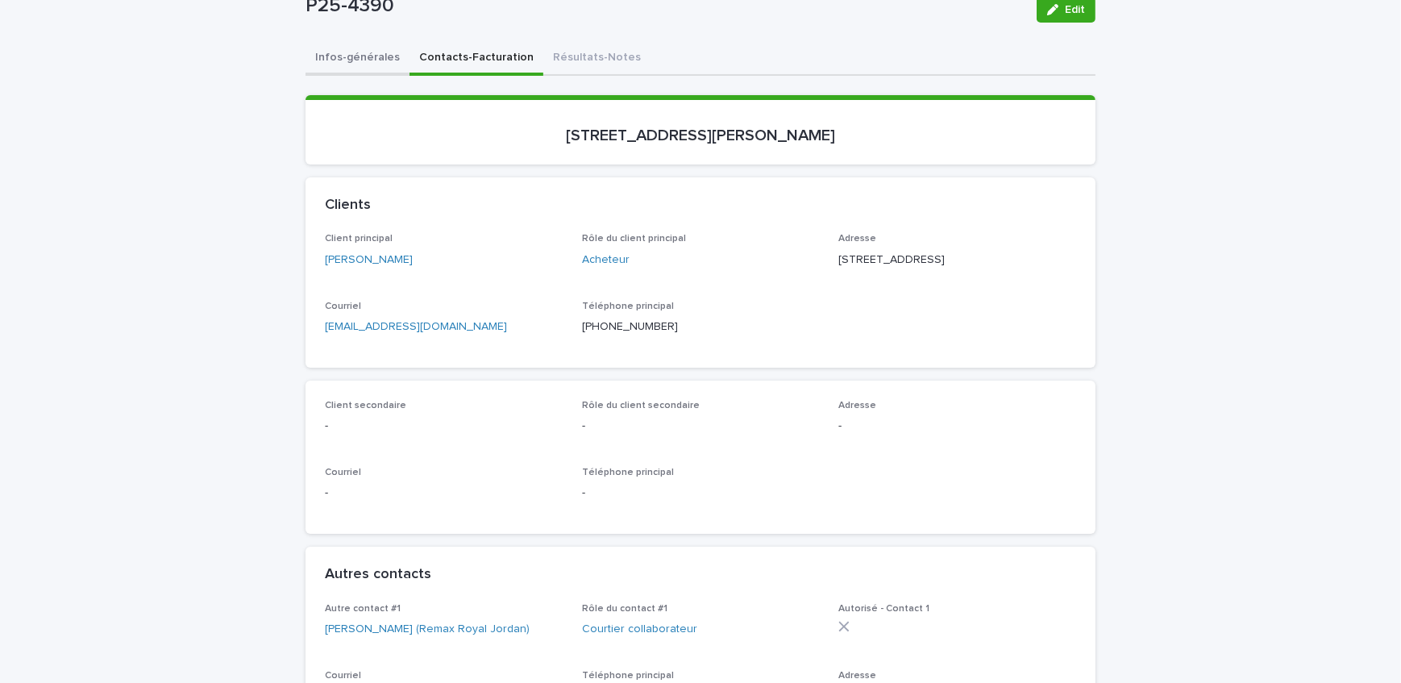
click at [342, 60] on button "Infos-générales" at bounding box center [357, 59] width 104 height 34
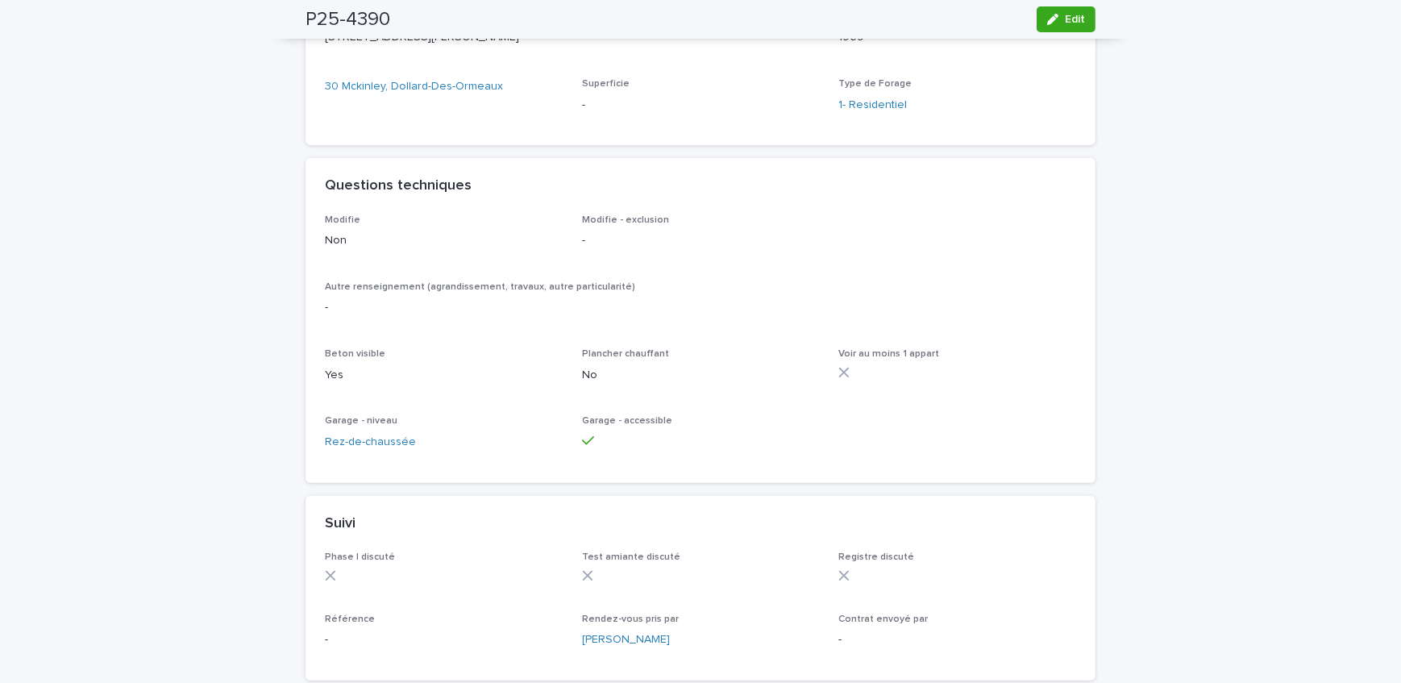
scroll to position [806, 0]
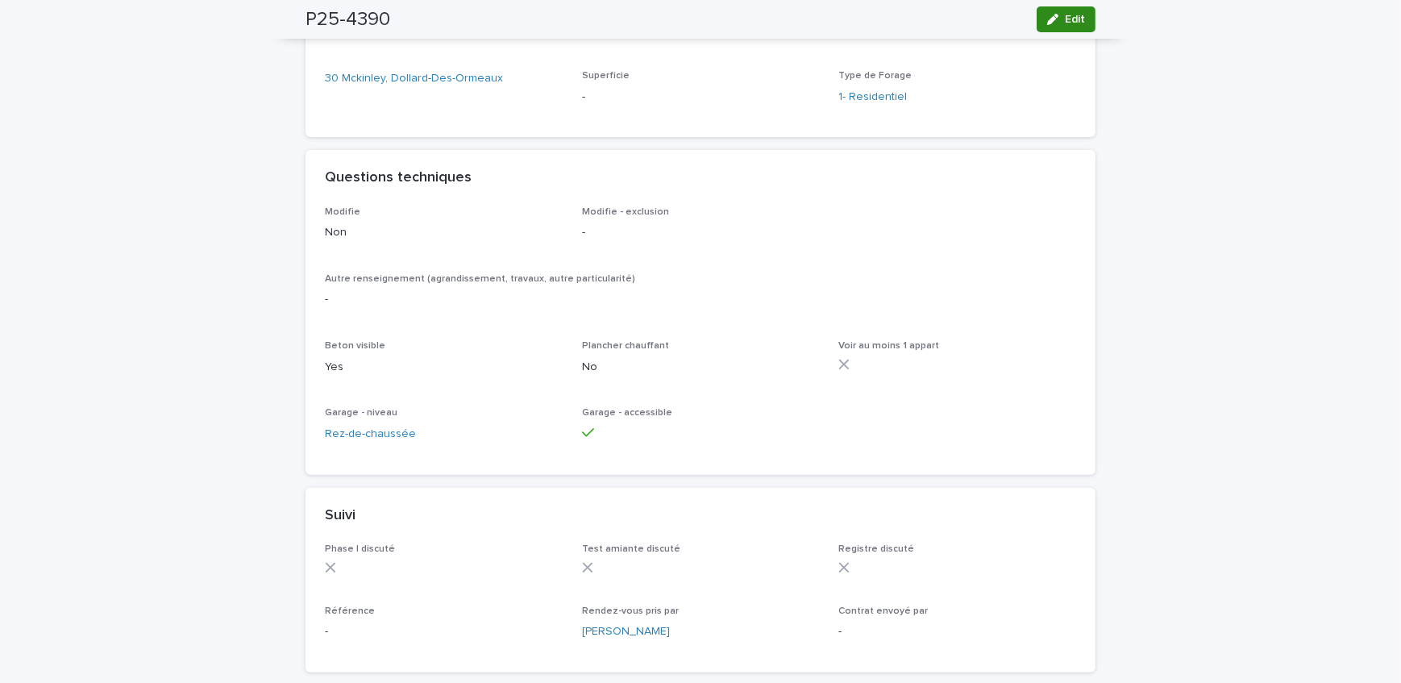
click at [1056, 23] on div "button" at bounding box center [1056, 19] width 18 height 11
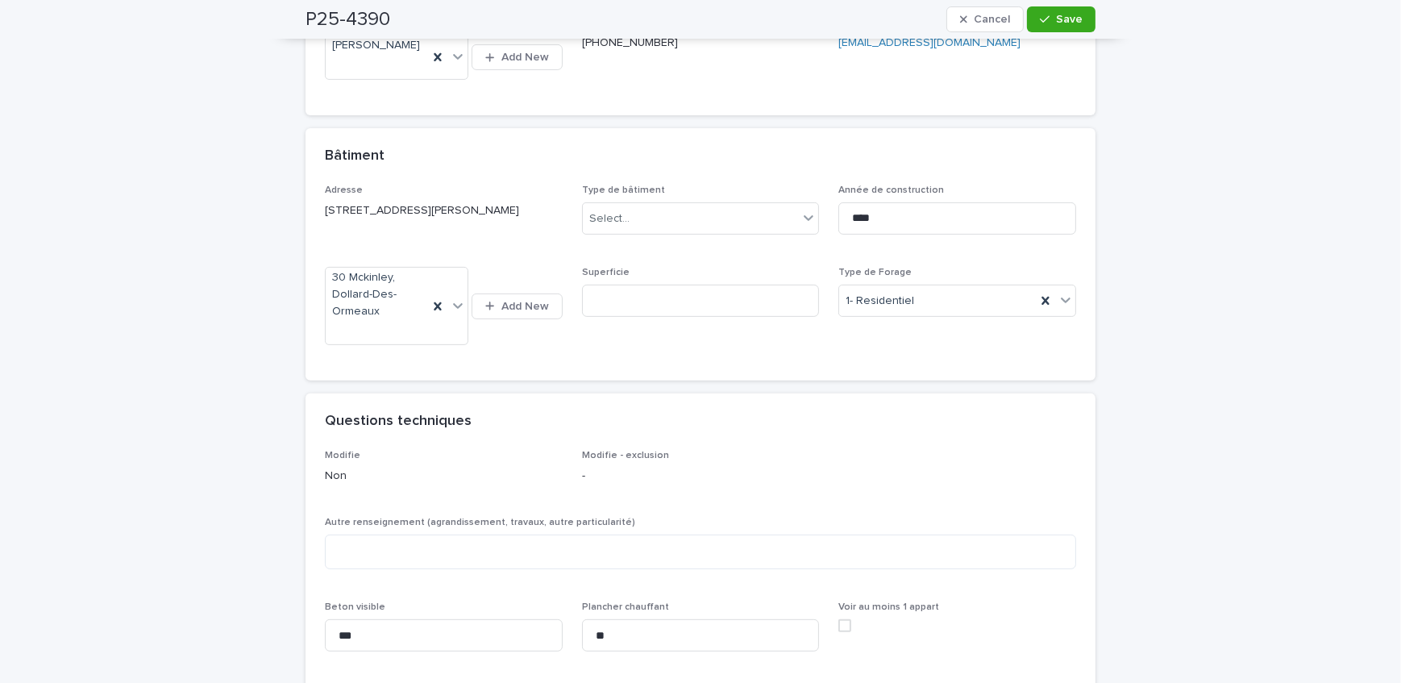
scroll to position [697, 0]
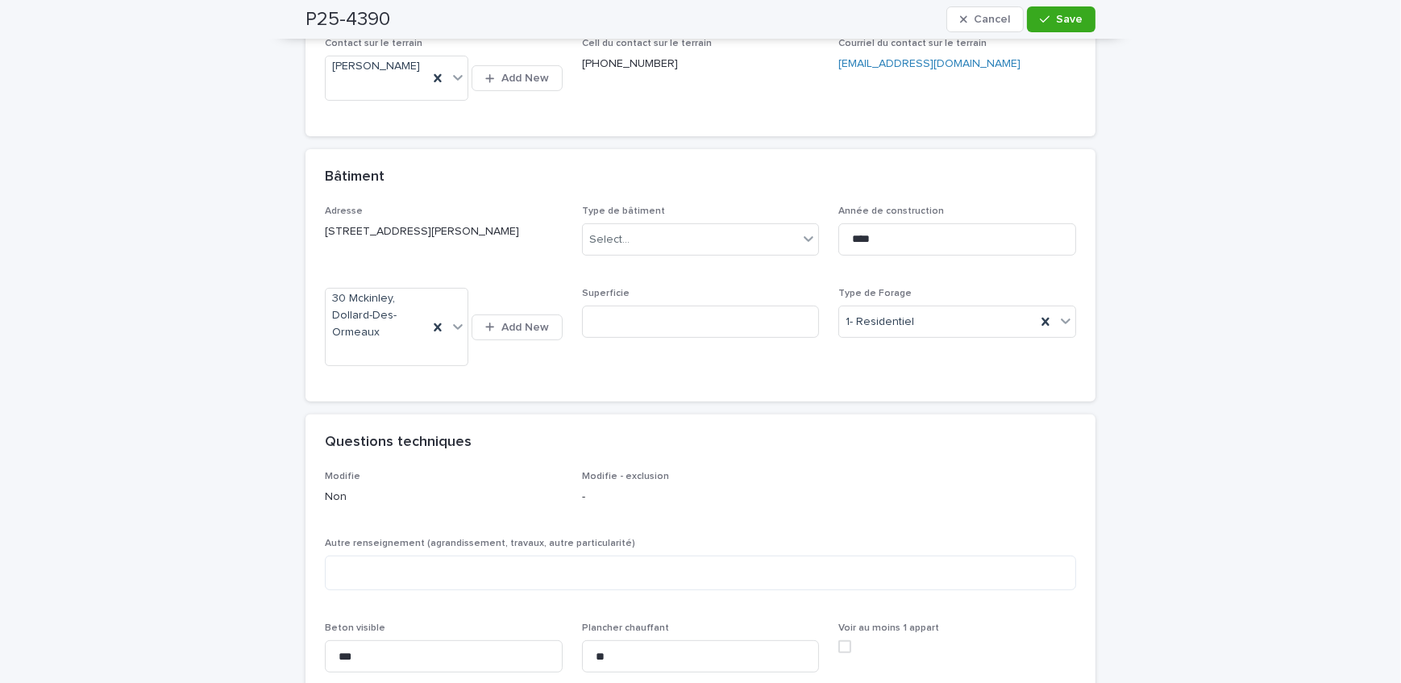
click at [768, 255] on div "Type de bâtiment Select..." at bounding box center [701, 236] width 238 height 63
click at [742, 242] on div "Select..." at bounding box center [691, 239] width 216 height 27
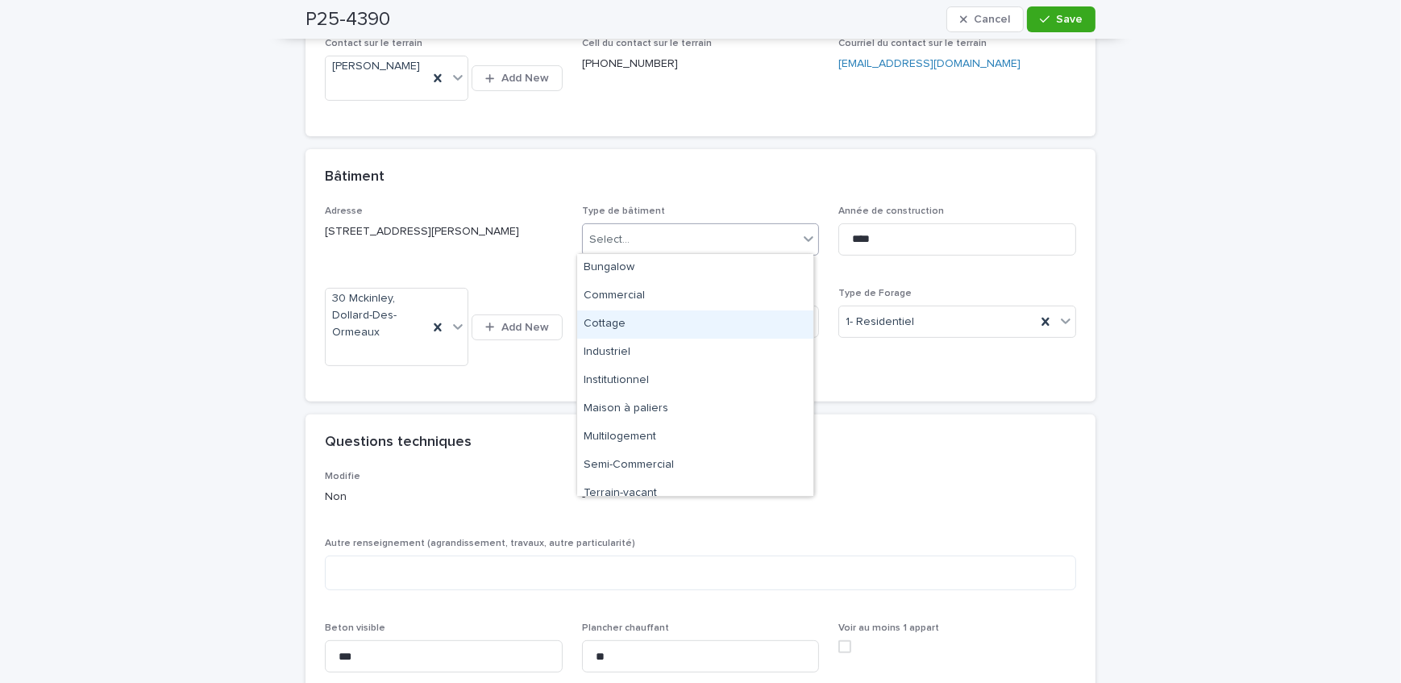
click at [700, 320] on div "Cottage" at bounding box center [695, 324] width 236 height 28
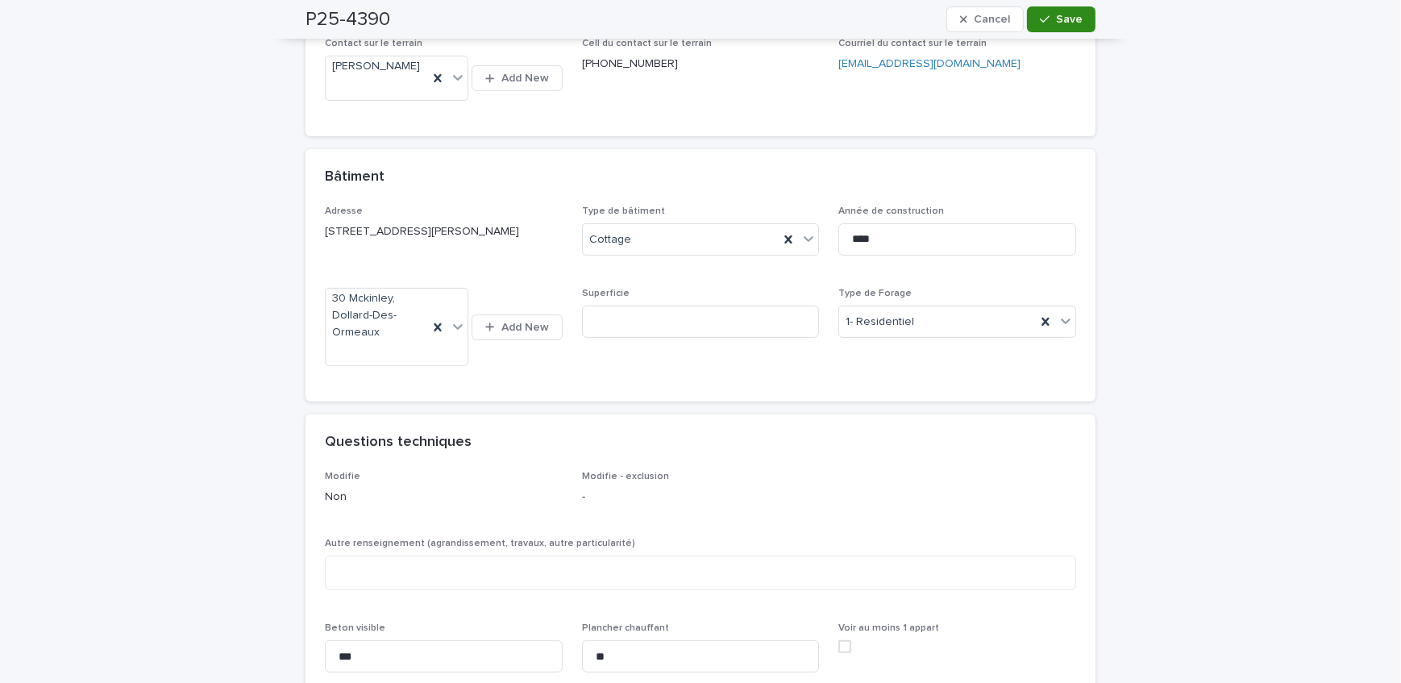
click at [1033, 19] on button "Save" at bounding box center [1061, 19] width 68 height 26
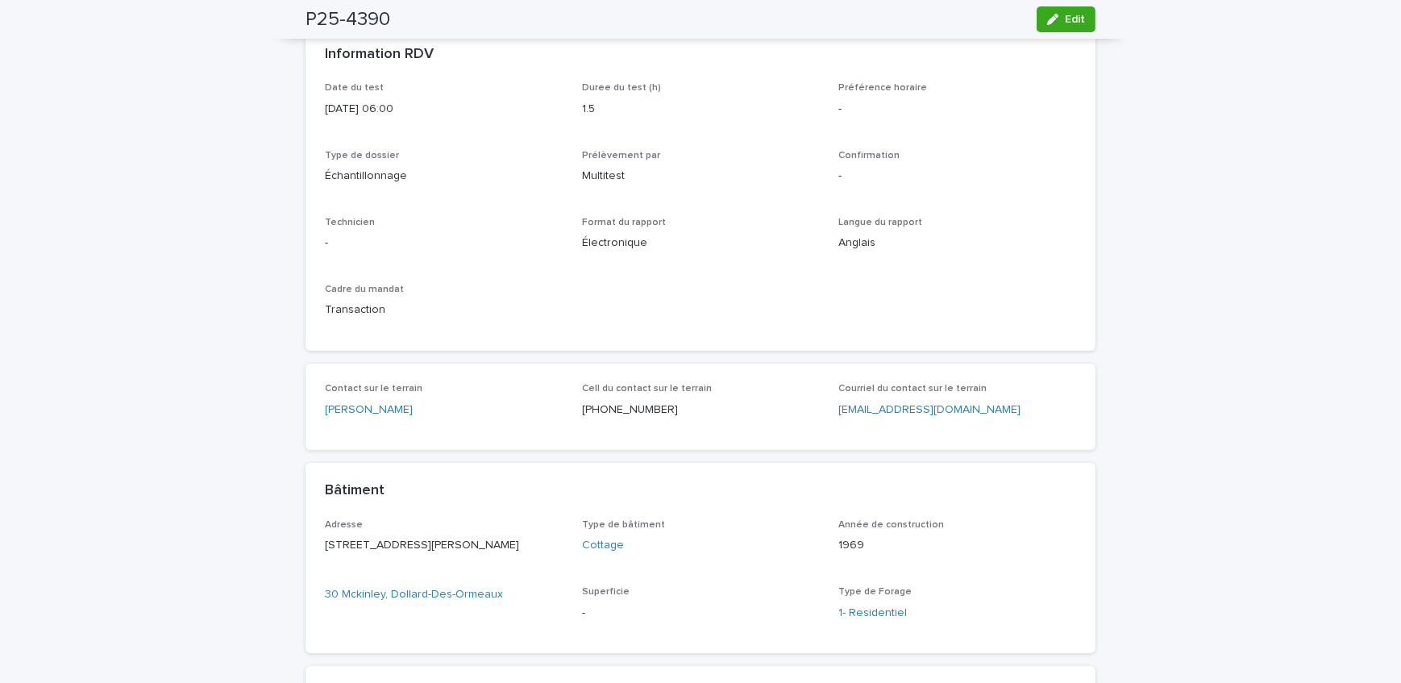
scroll to position [219, 0]
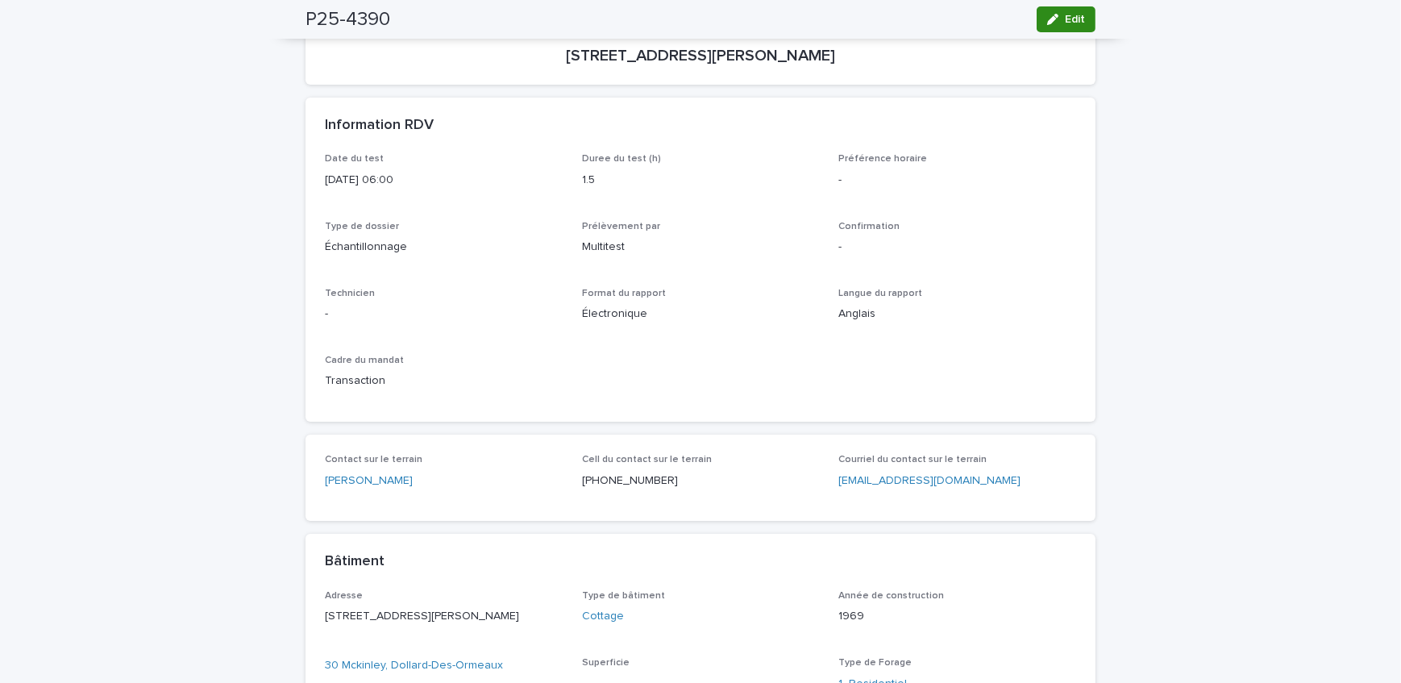
click at [1072, 23] on span "Edit" at bounding box center [1075, 19] width 20 height 11
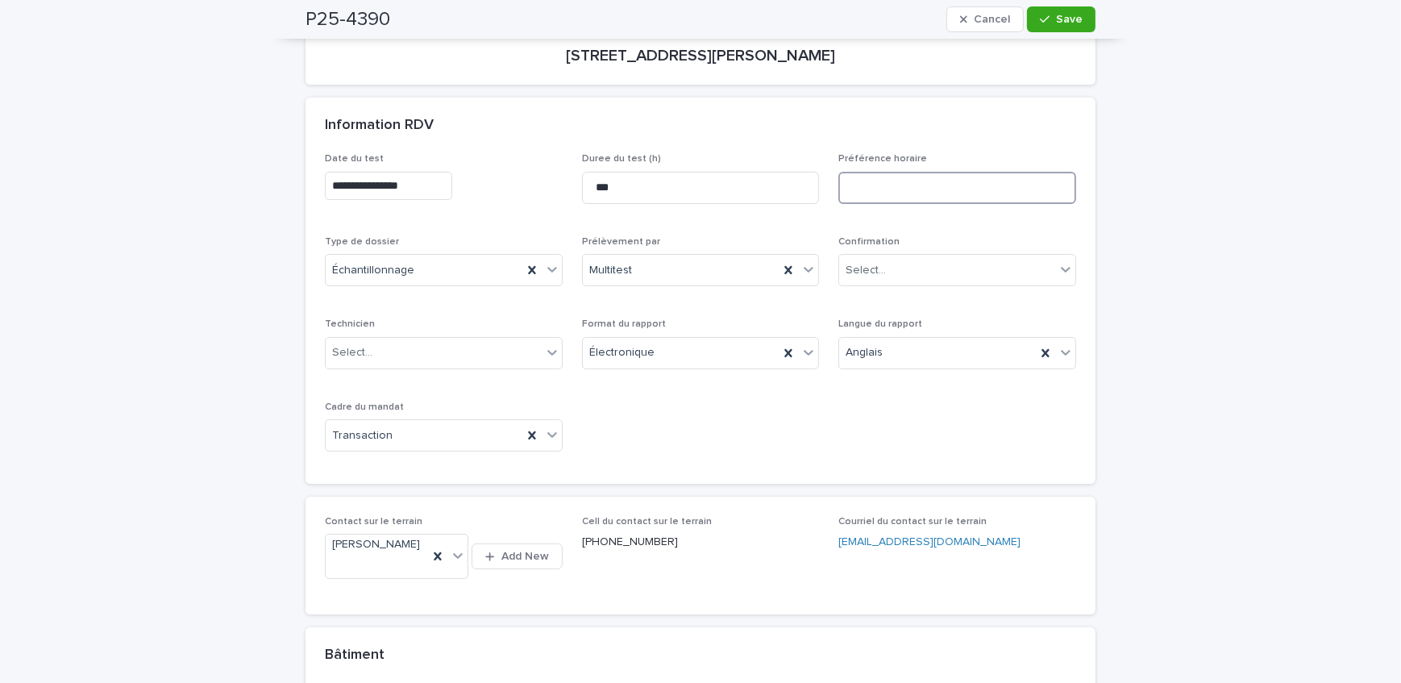
click at [866, 182] on input at bounding box center [957, 188] width 238 height 32
type input "**********"
click at [1041, 21] on icon "button" at bounding box center [1045, 19] width 10 height 11
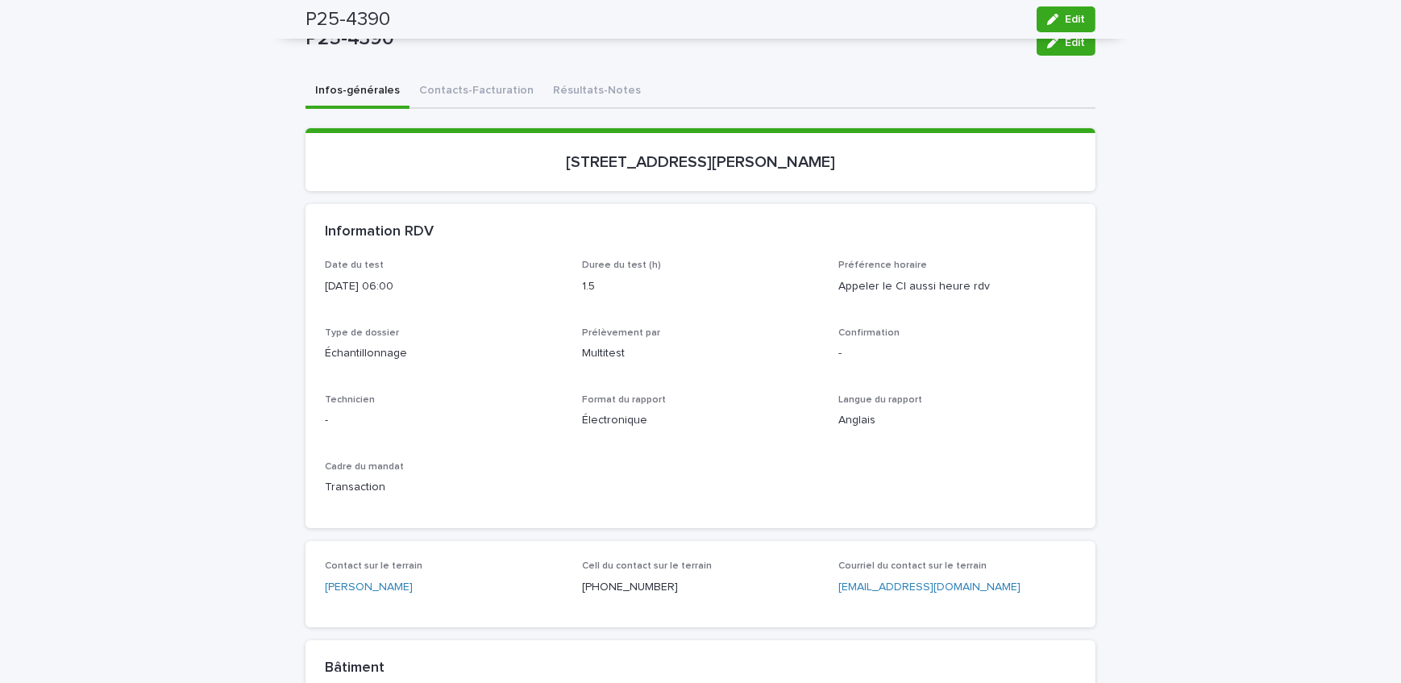
scroll to position [0, 0]
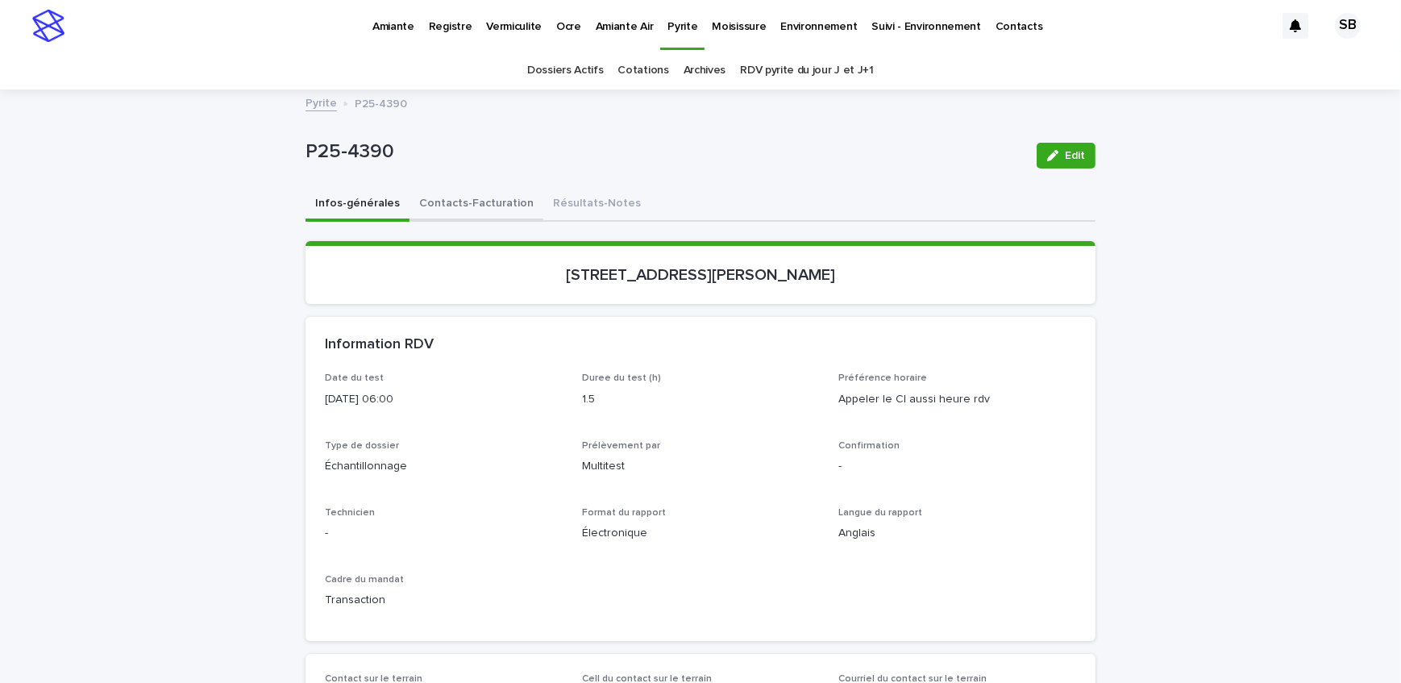
click at [461, 200] on button "Contacts-Facturation" at bounding box center [476, 205] width 134 height 34
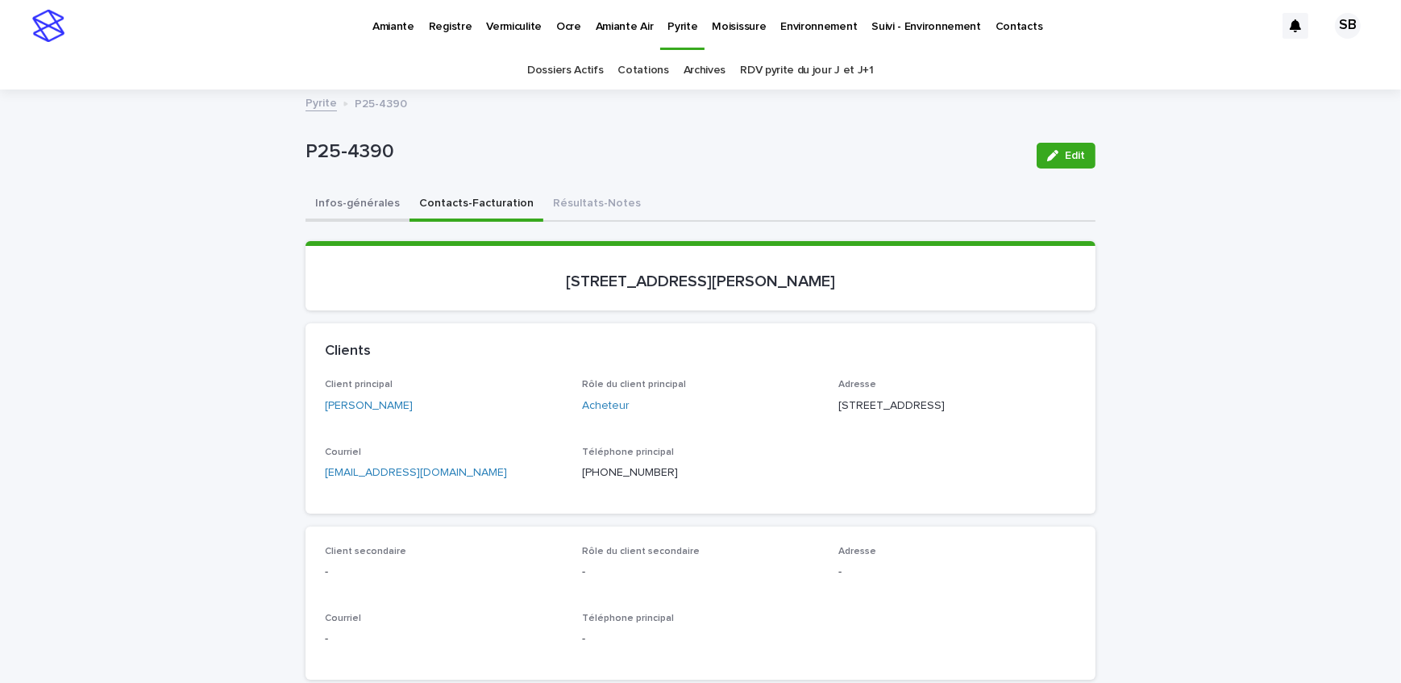
click at [333, 201] on button "Infos-générales" at bounding box center [357, 205] width 104 height 34
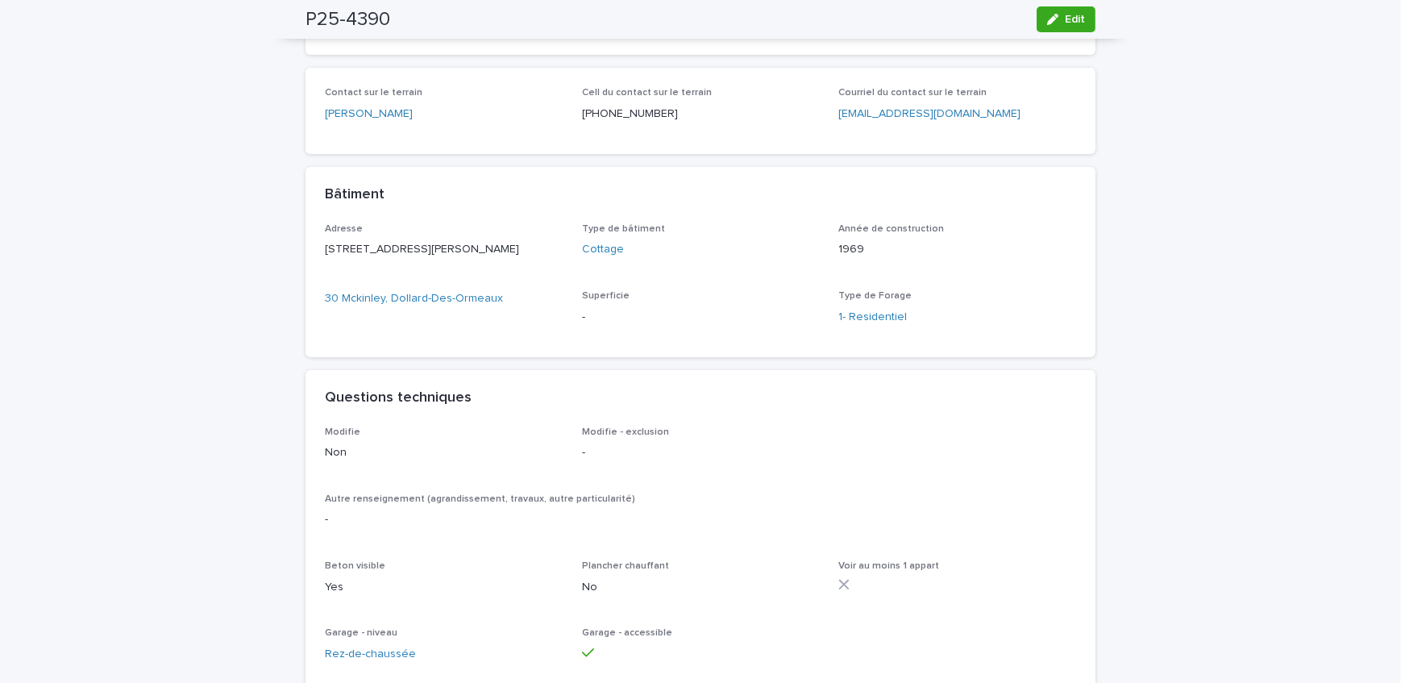
scroll to position [806, 0]
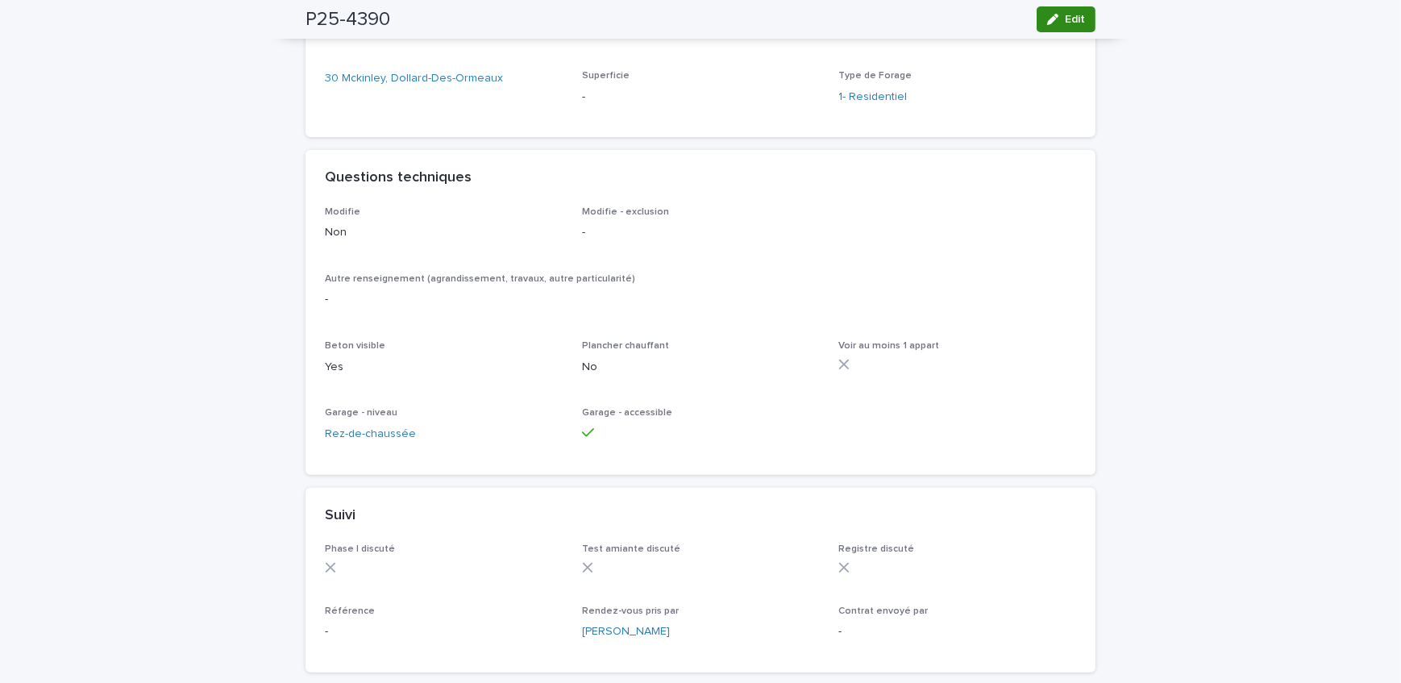
click at [1053, 16] on icon "button" at bounding box center [1052, 19] width 11 height 11
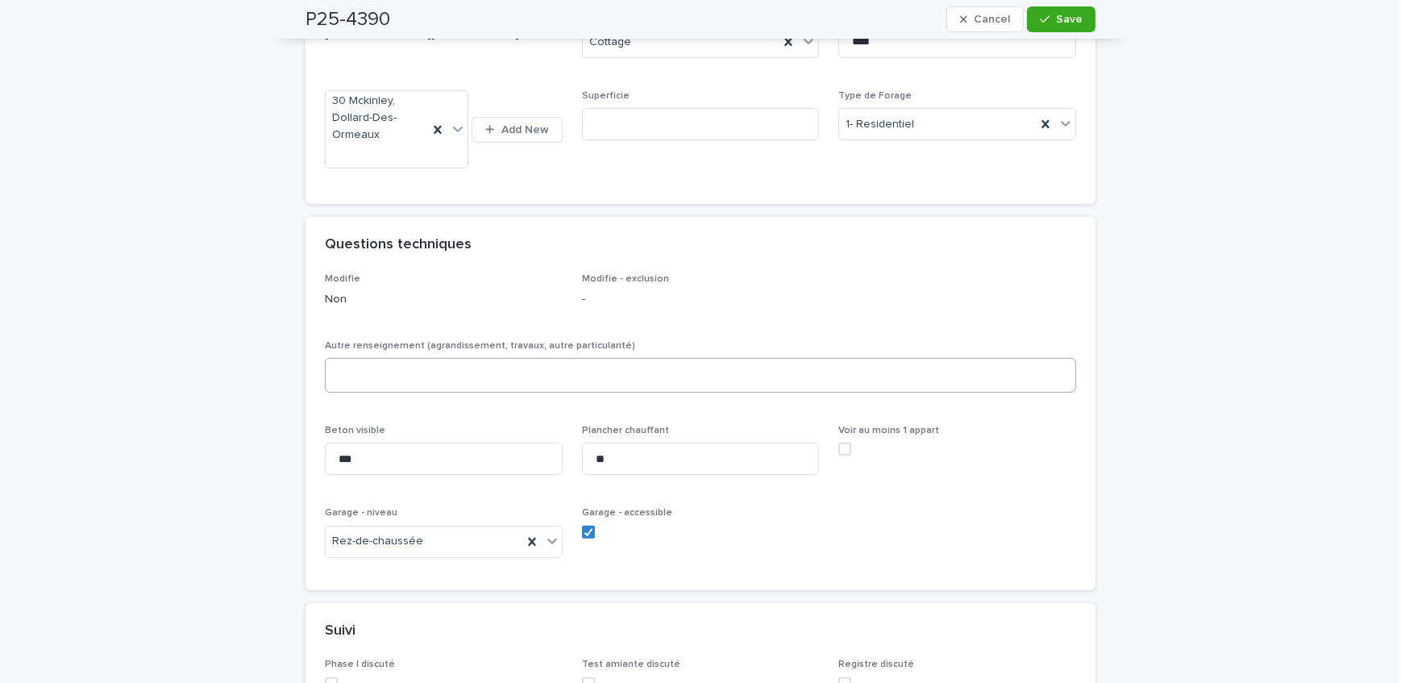
scroll to position [917, 0]
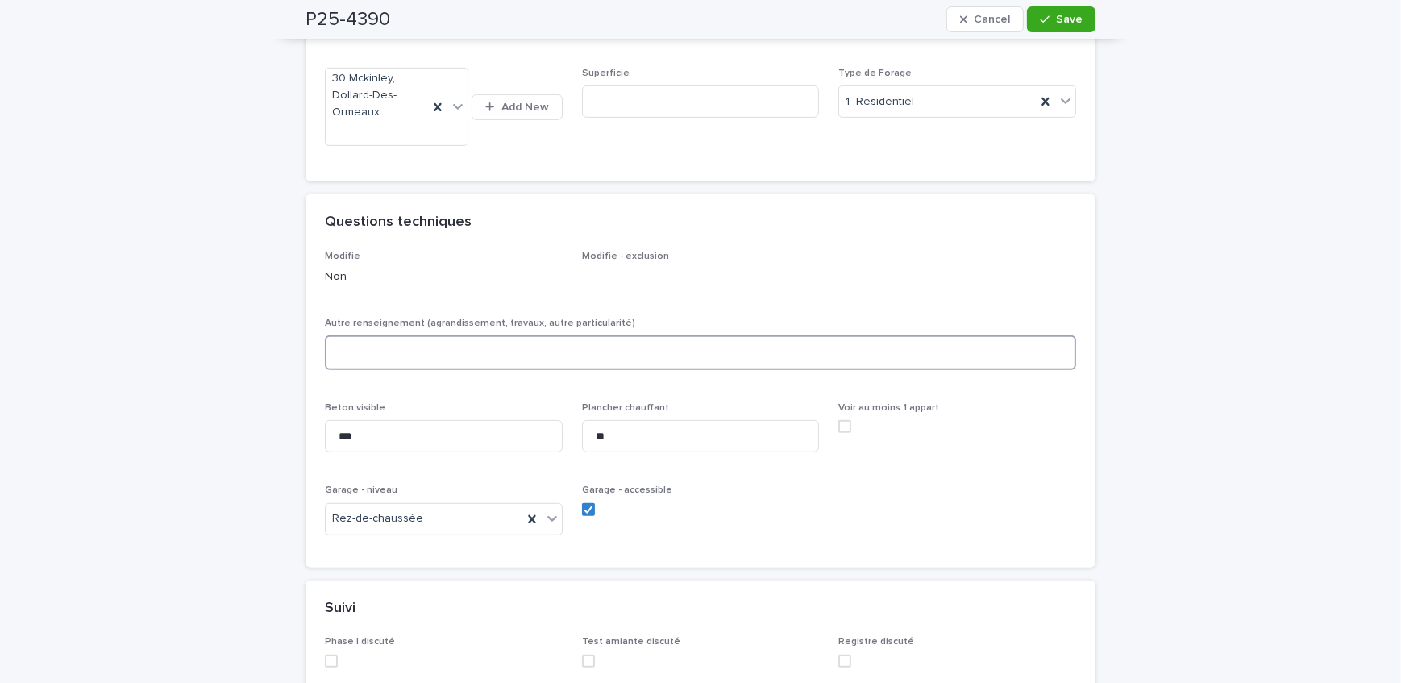
click at [438, 345] on textarea at bounding box center [700, 352] width 751 height 35
type textarea "*"
paste textarea "**********"
type textarea "**********"
click at [457, 375] on div "**********" at bounding box center [700, 350] width 751 height 65
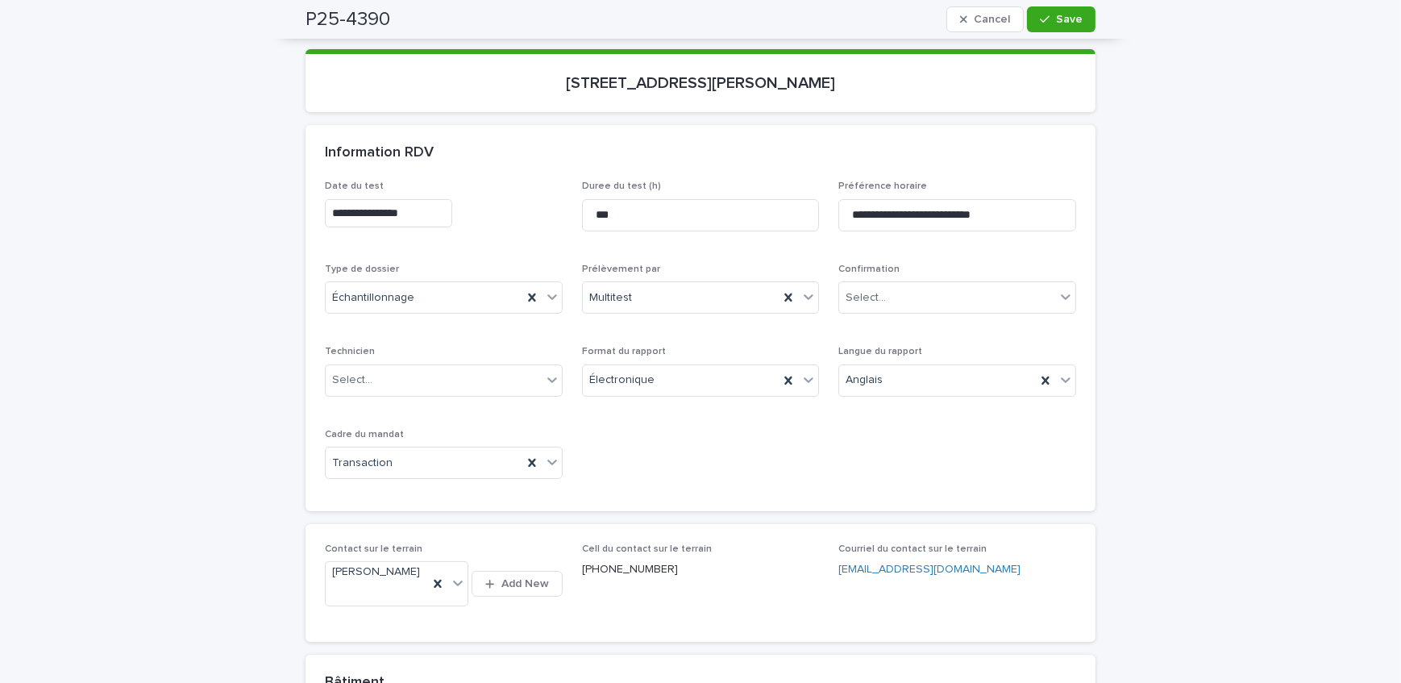
scroll to position [111, 0]
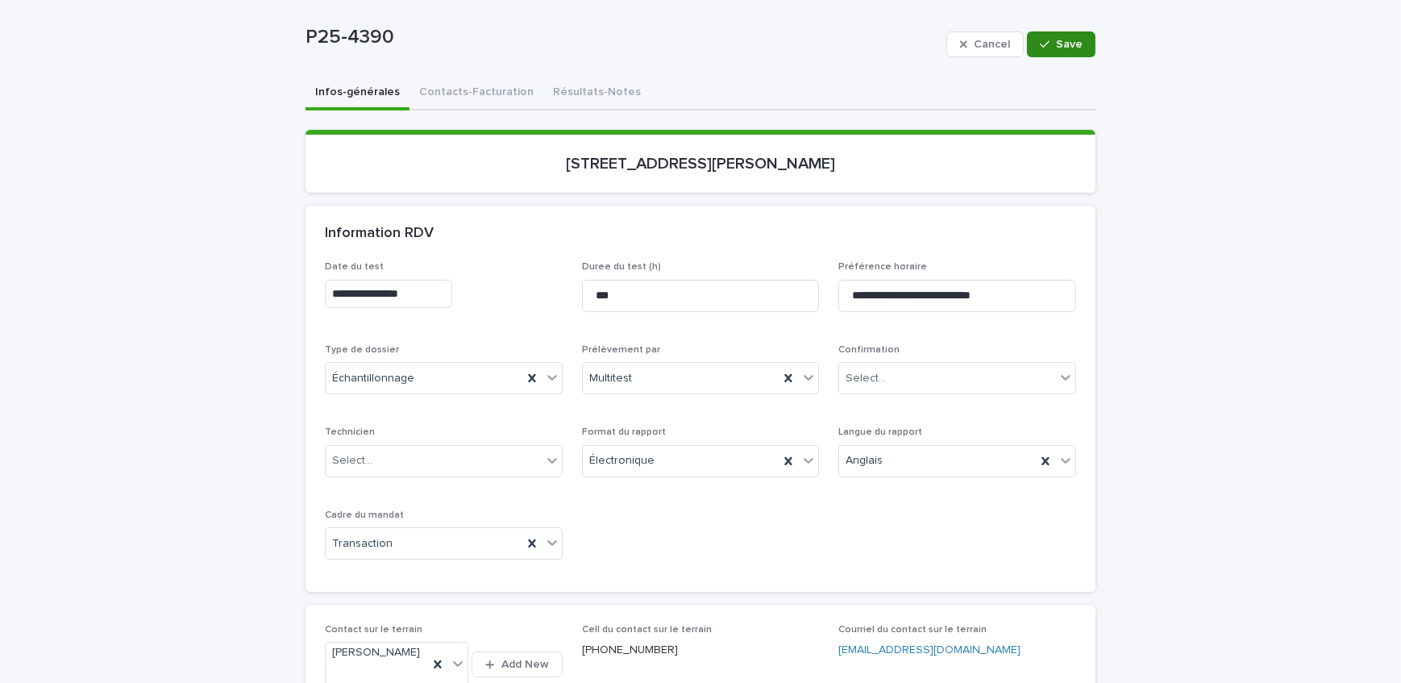
click at [1061, 45] on span "Save" at bounding box center [1069, 44] width 27 height 11
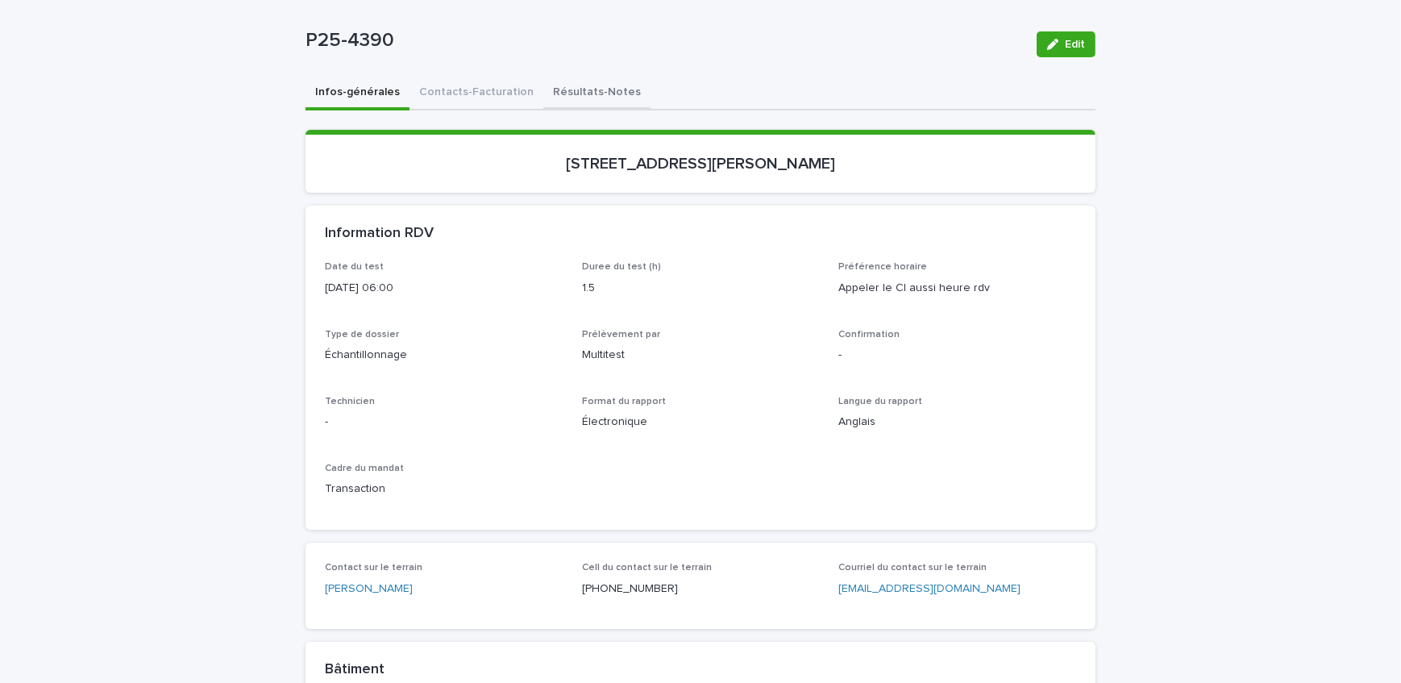
click at [583, 109] on button "Résultats-Notes" at bounding box center [596, 94] width 107 height 34
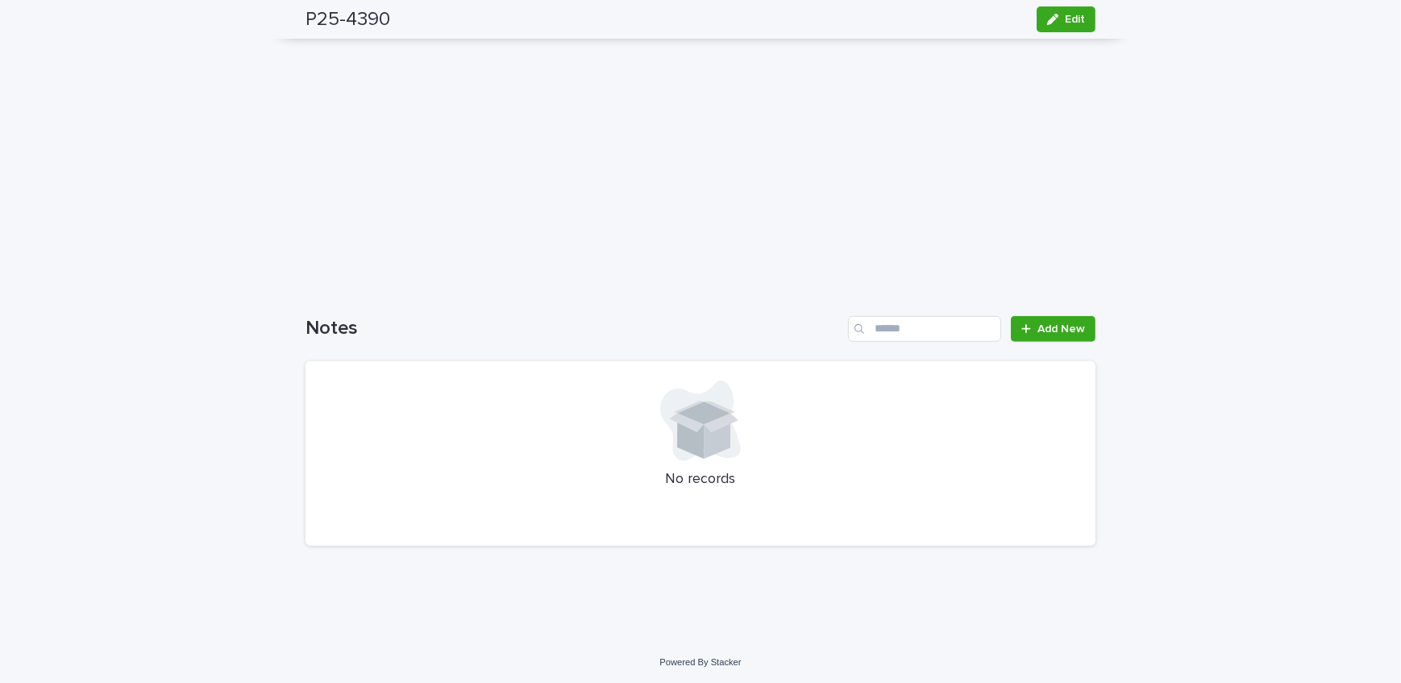
scroll to position [1288, 0]
click at [1039, 322] on span "Add New" at bounding box center [1061, 327] width 48 height 11
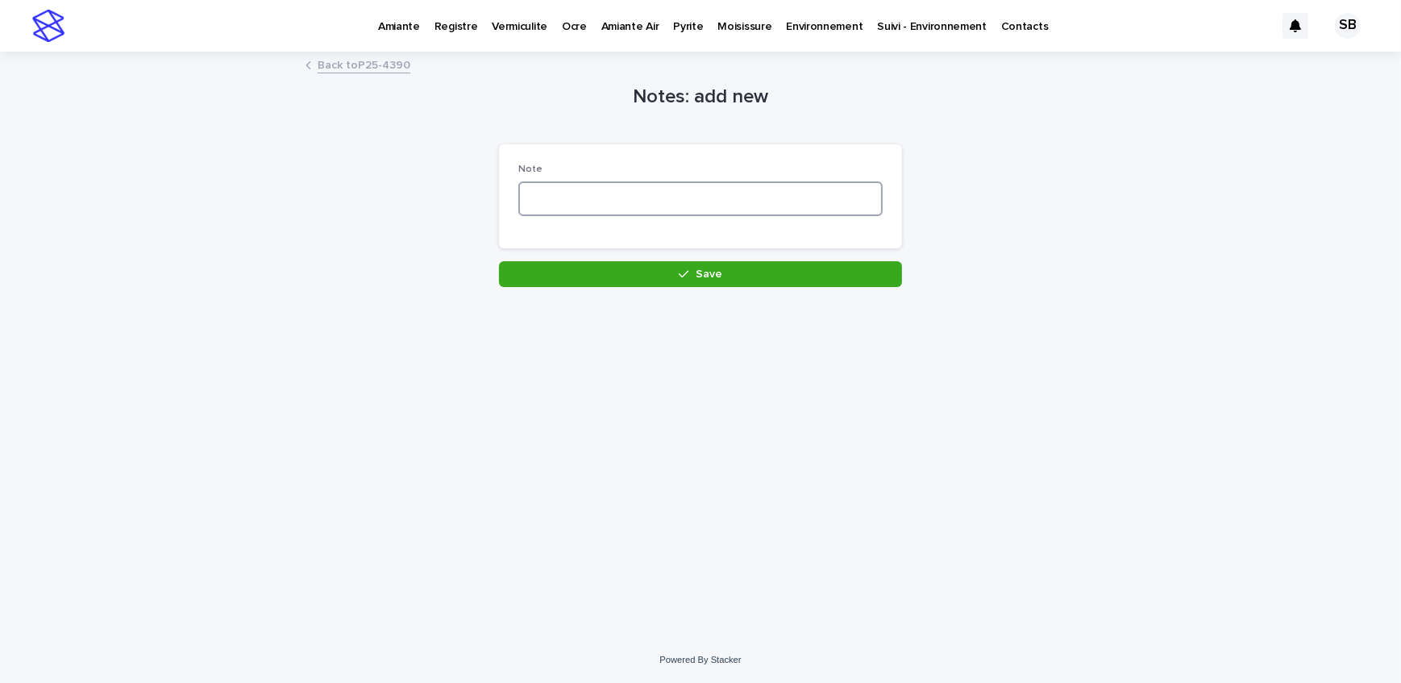
click at [579, 202] on textarea at bounding box center [700, 198] width 364 height 35
click at [802, 201] on textarea "**********" at bounding box center [700, 198] width 364 height 35
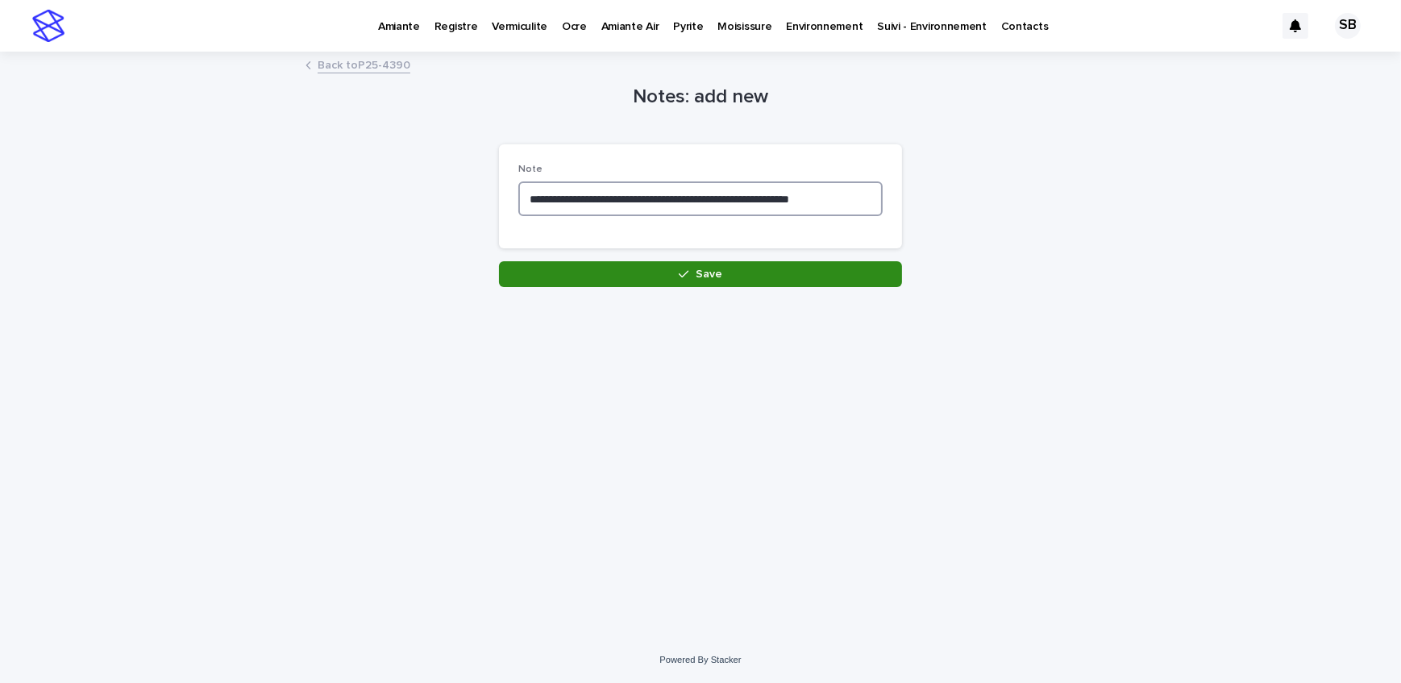
type textarea "**********"
click at [778, 280] on button "Save" at bounding box center [700, 274] width 403 height 26
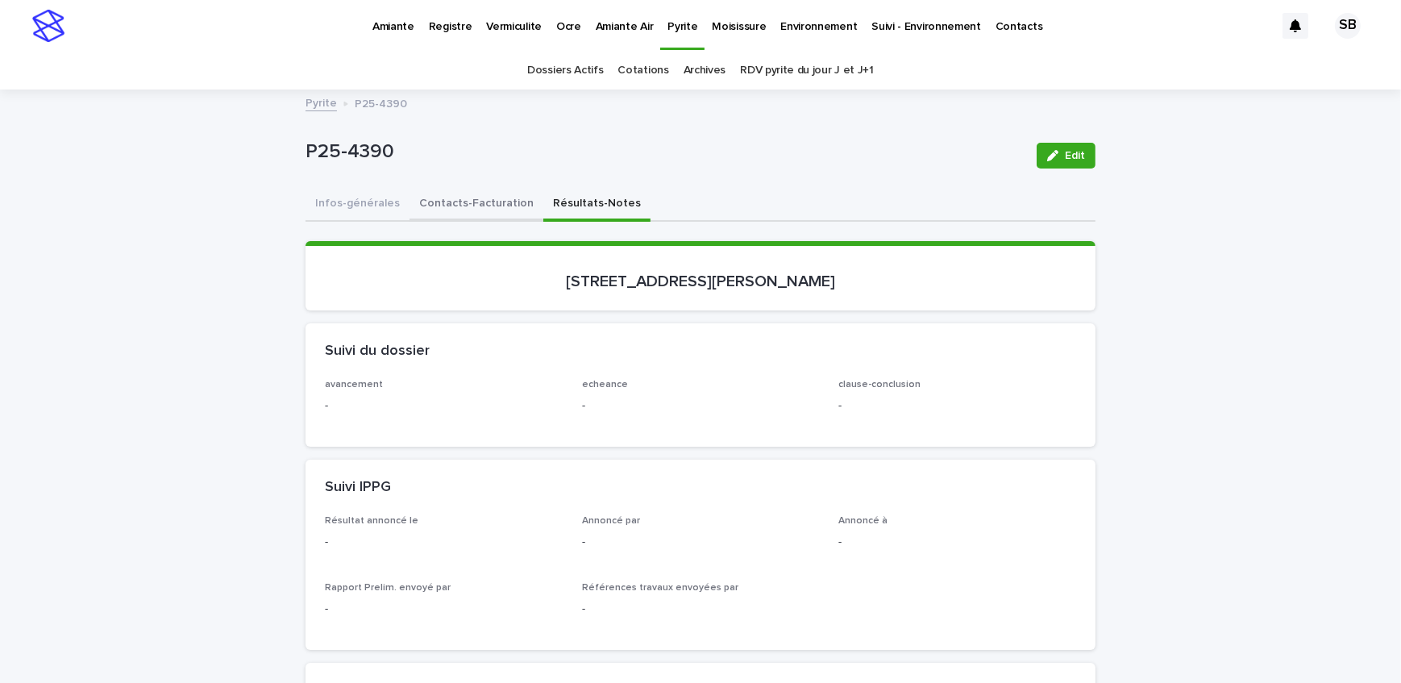
click at [475, 210] on button "Contacts-Facturation" at bounding box center [476, 205] width 134 height 34
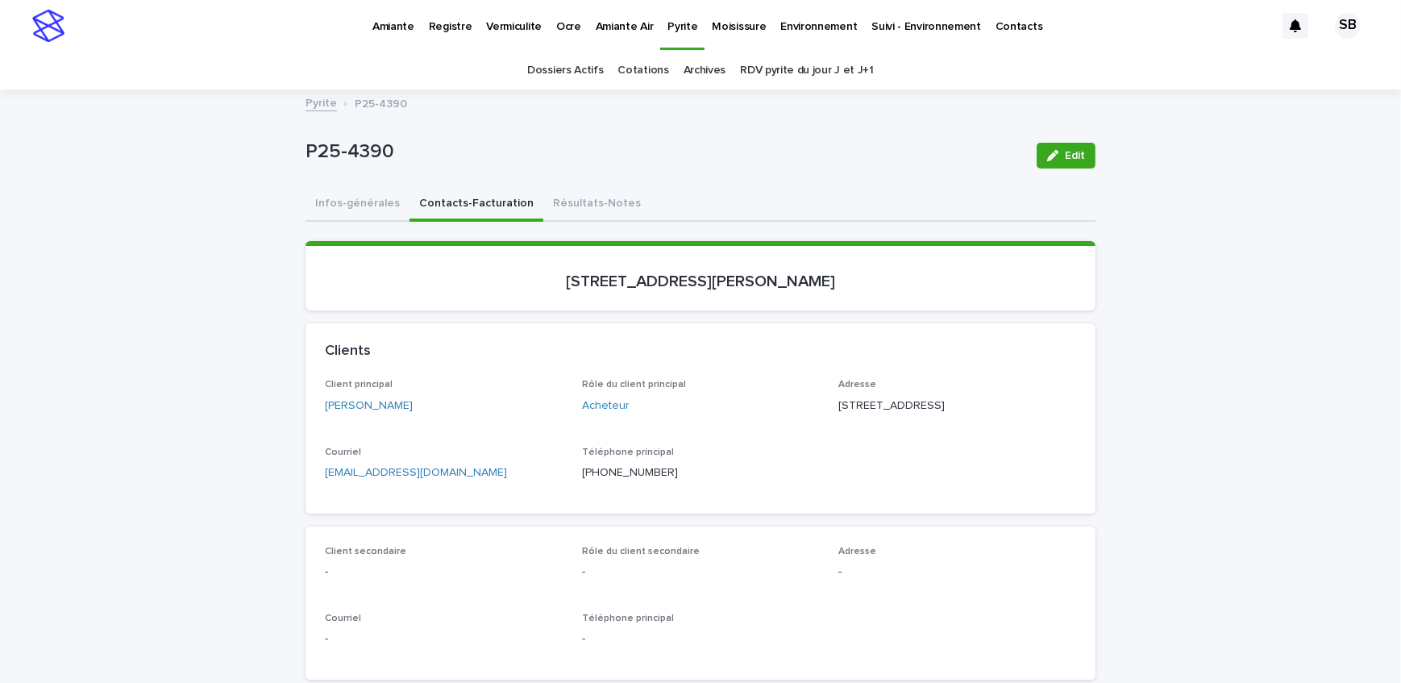
click at [337, 208] on button "Infos-générales" at bounding box center [357, 205] width 104 height 34
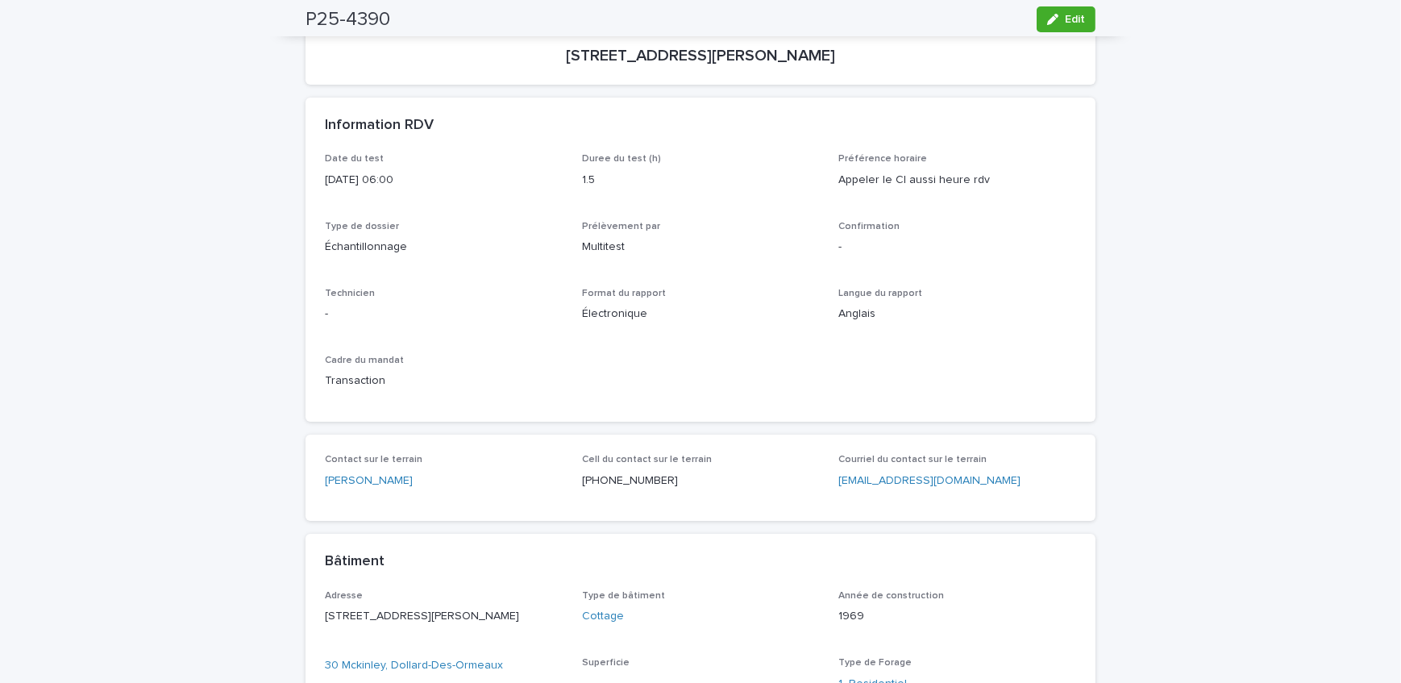
scroll to position [293, 0]
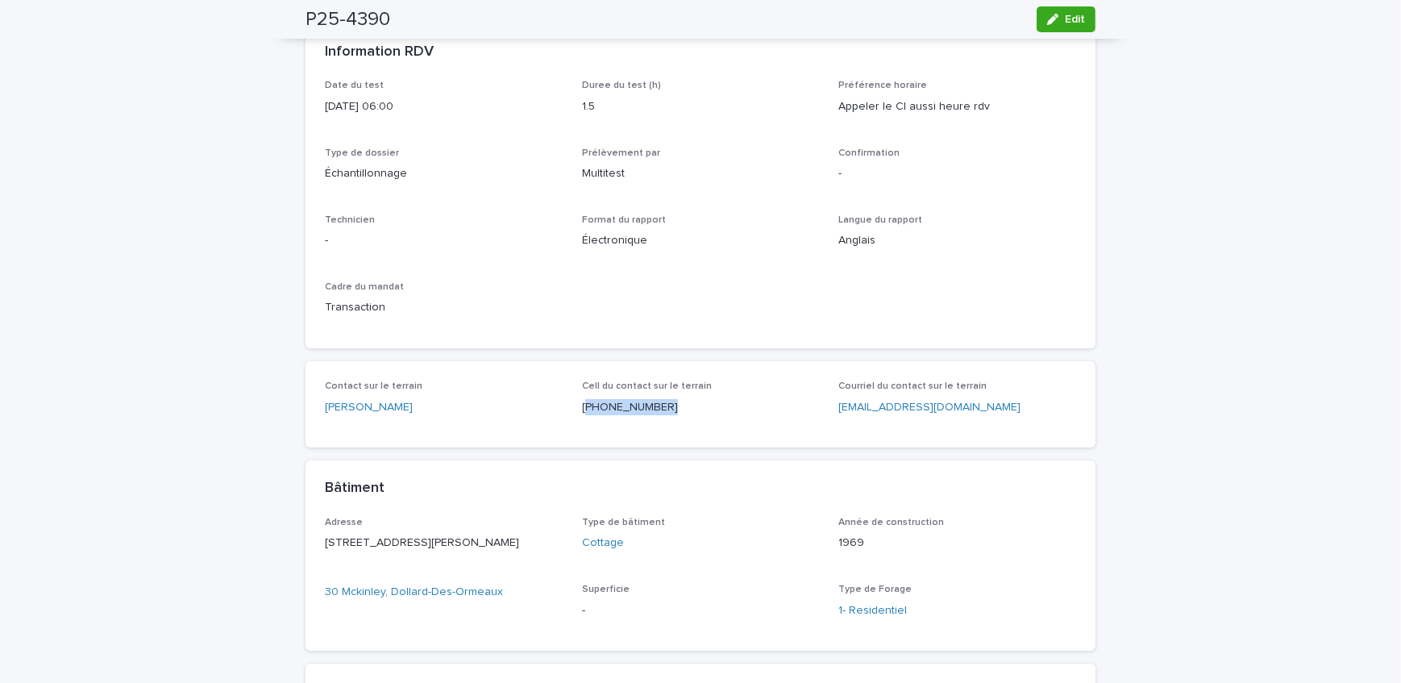
drag, startPoint x: 665, startPoint y: 418, endPoint x: 578, endPoint y: 421, distance: 87.1
click at [582, 421] on div "Cell du contact sur le terrain [PHONE_NUMBER]" at bounding box center [701, 404] width 238 height 48
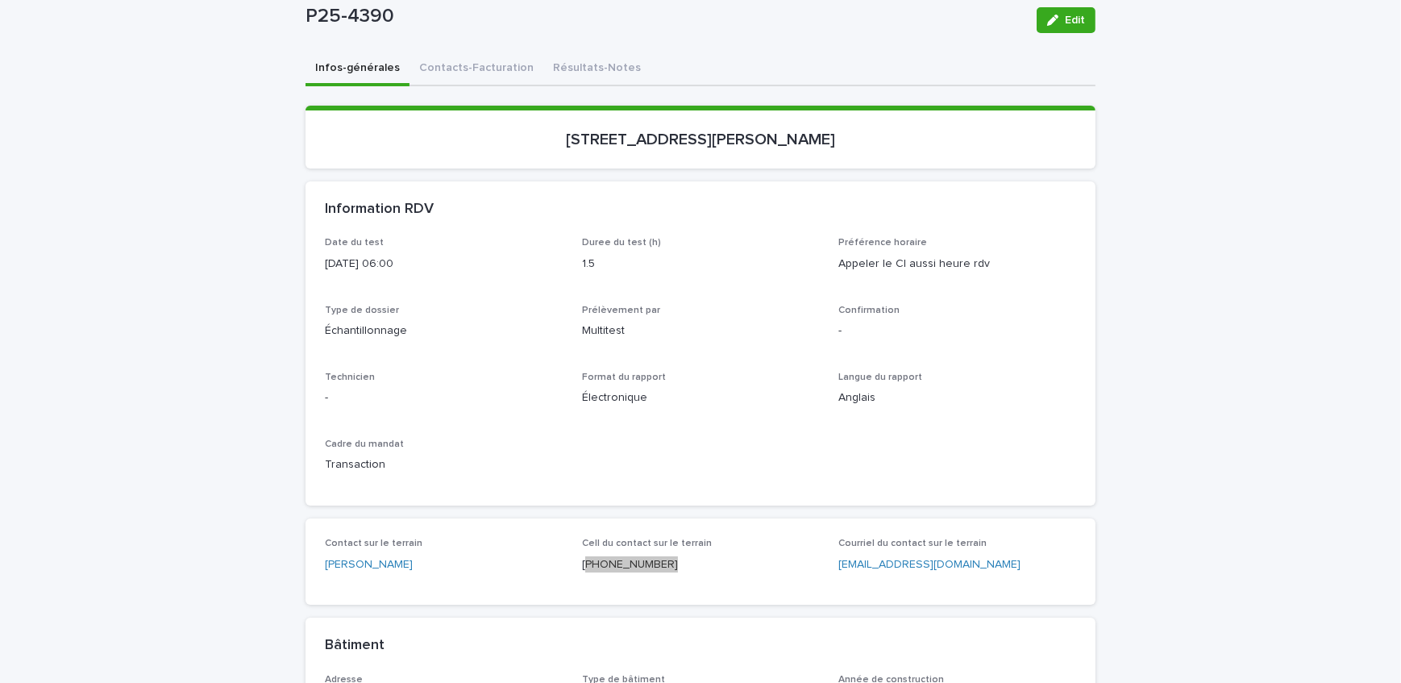
scroll to position [219, 0]
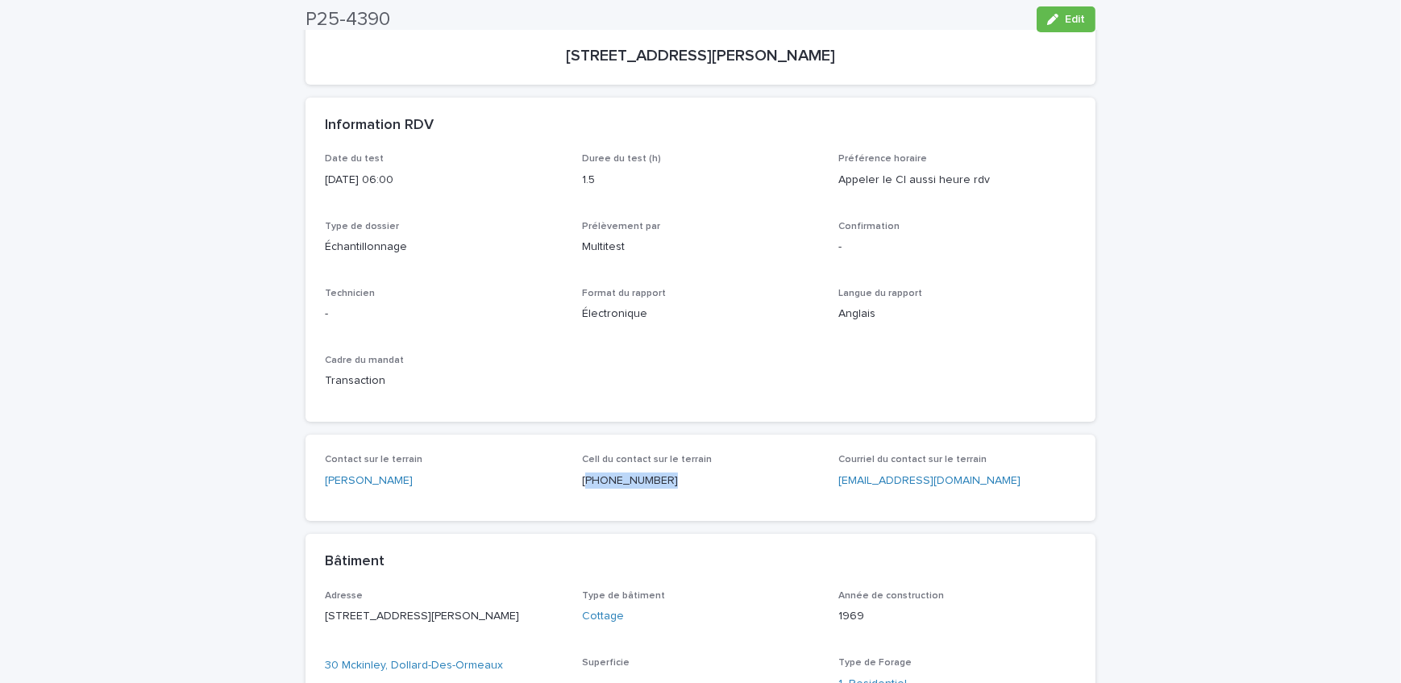
click at [683, 509] on div "Contact sur le terrain [PERSON_NAME] Cell du contact sur le terrain [PHONE_NUMB…" at bounding box center [700, 477] width 790 height 86
drag, startPoint x: 657, startPoint y: 484, endPoint x: 581, endPoint y: 490, distance: 76.0
click at [582, 490] on div "Cell du contact sur le terrain [PHONE_NUMBER]" at bounding box center [701, 478] width 238 height 48
copy p "514) 710-7583"
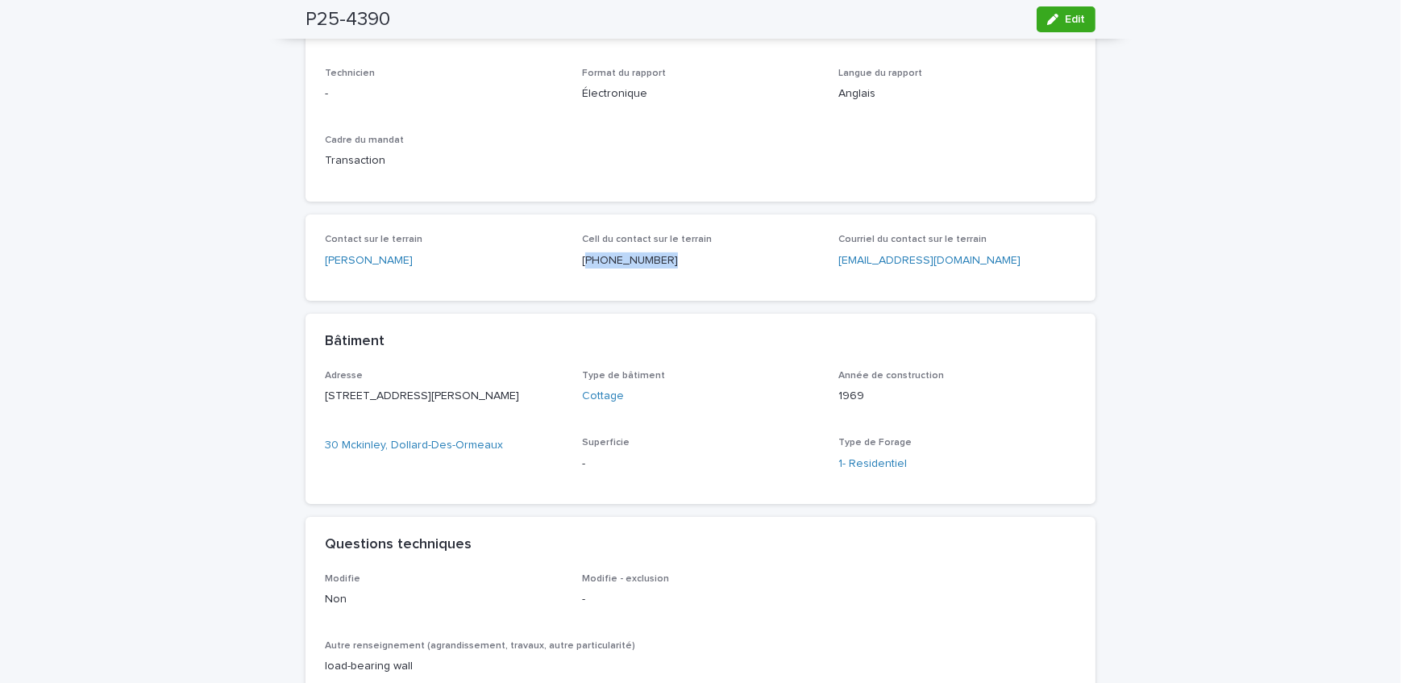
scroll to position [586, 0]
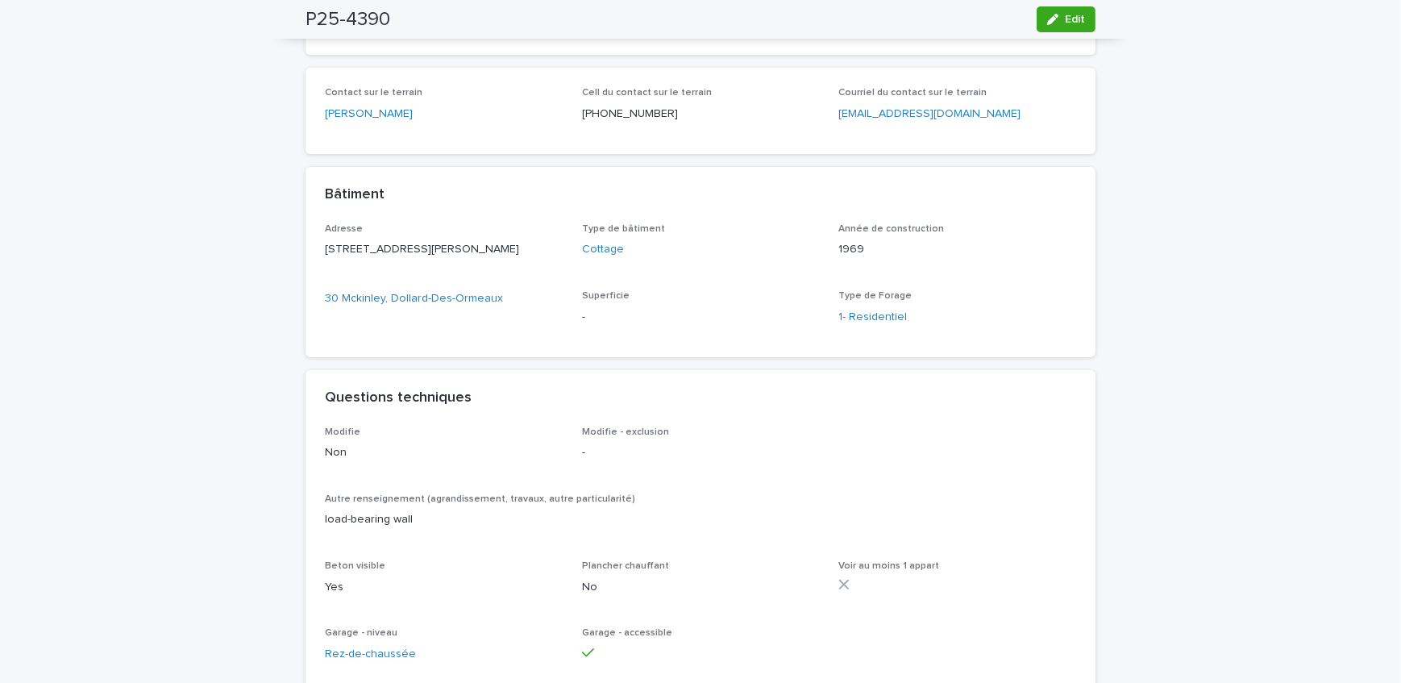
click at [229, 280] on div "Loading... Saving… Loading... Saving… P25-4390 Edit P25-4390 Edit Sorry, there …" at bounding box center [700, 407] width 1401 height 1805
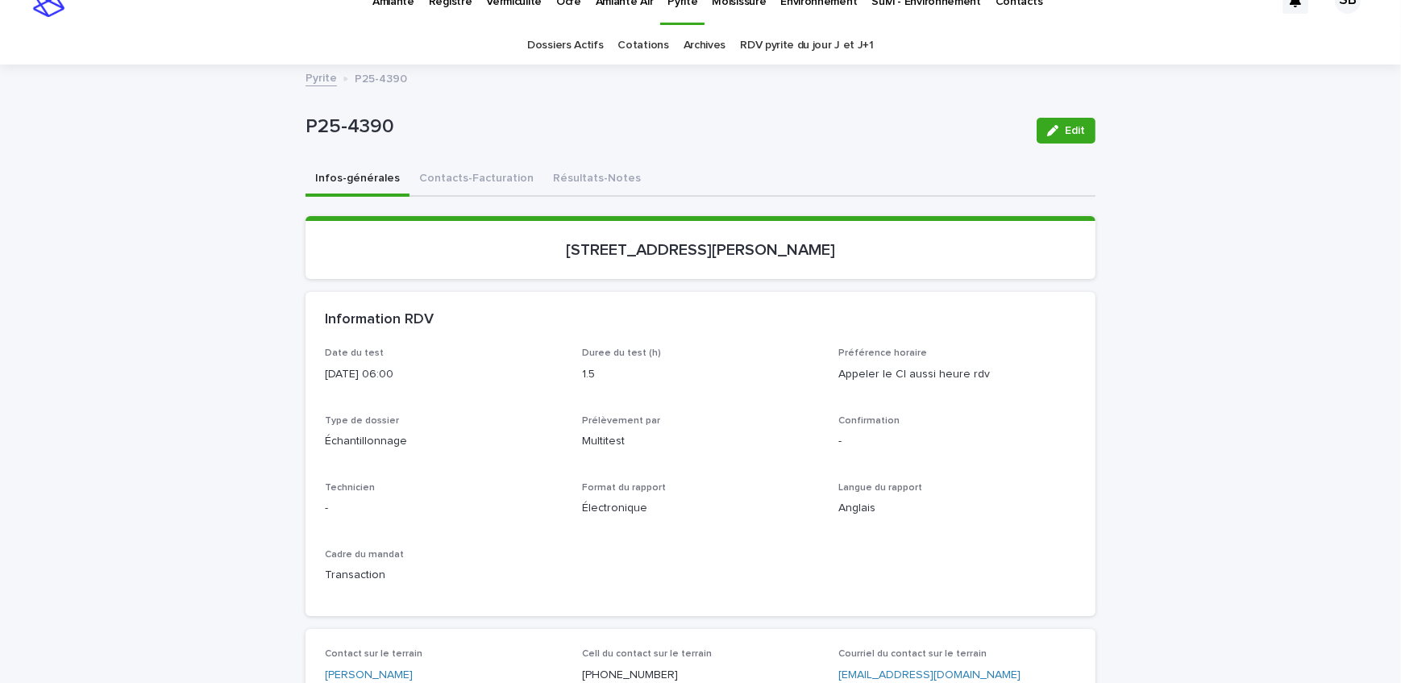
scroll to position [0, 0]
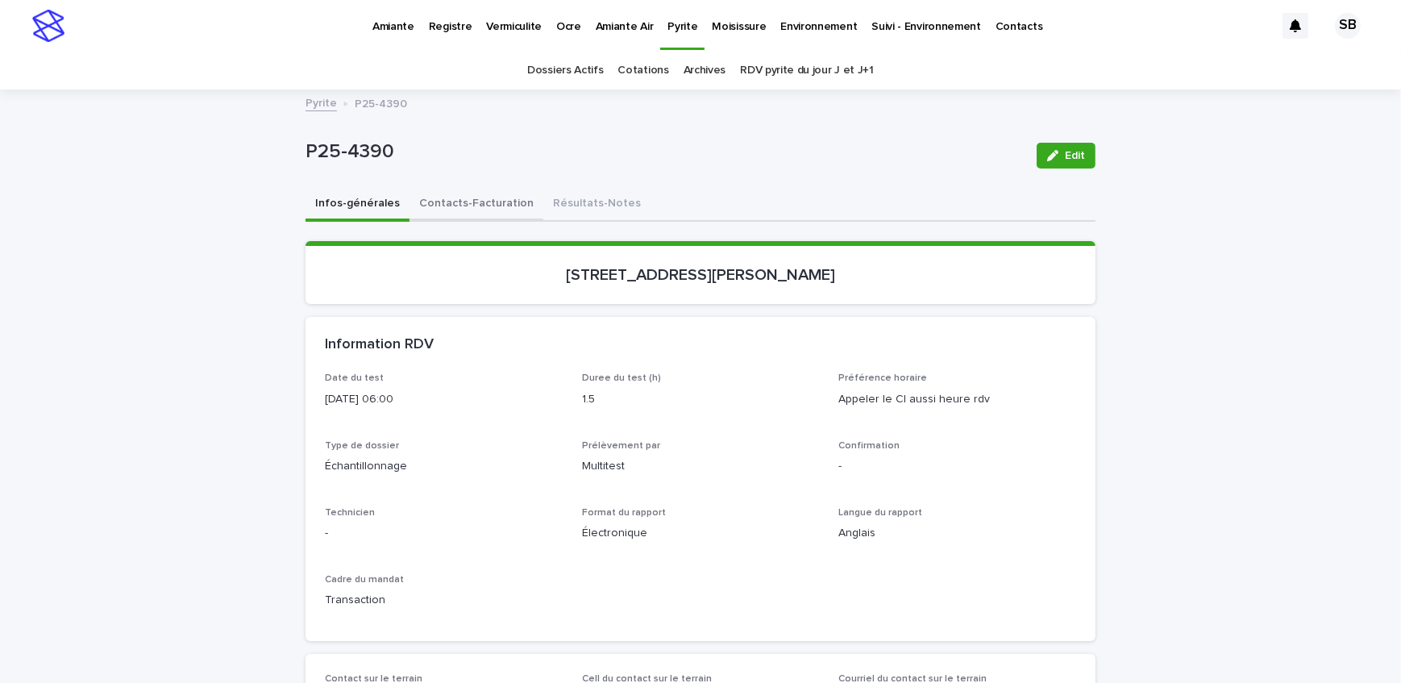
click at [503, 216] on button "Contacts-Facturation" at bounding box center [476, 205] width 134 height 34
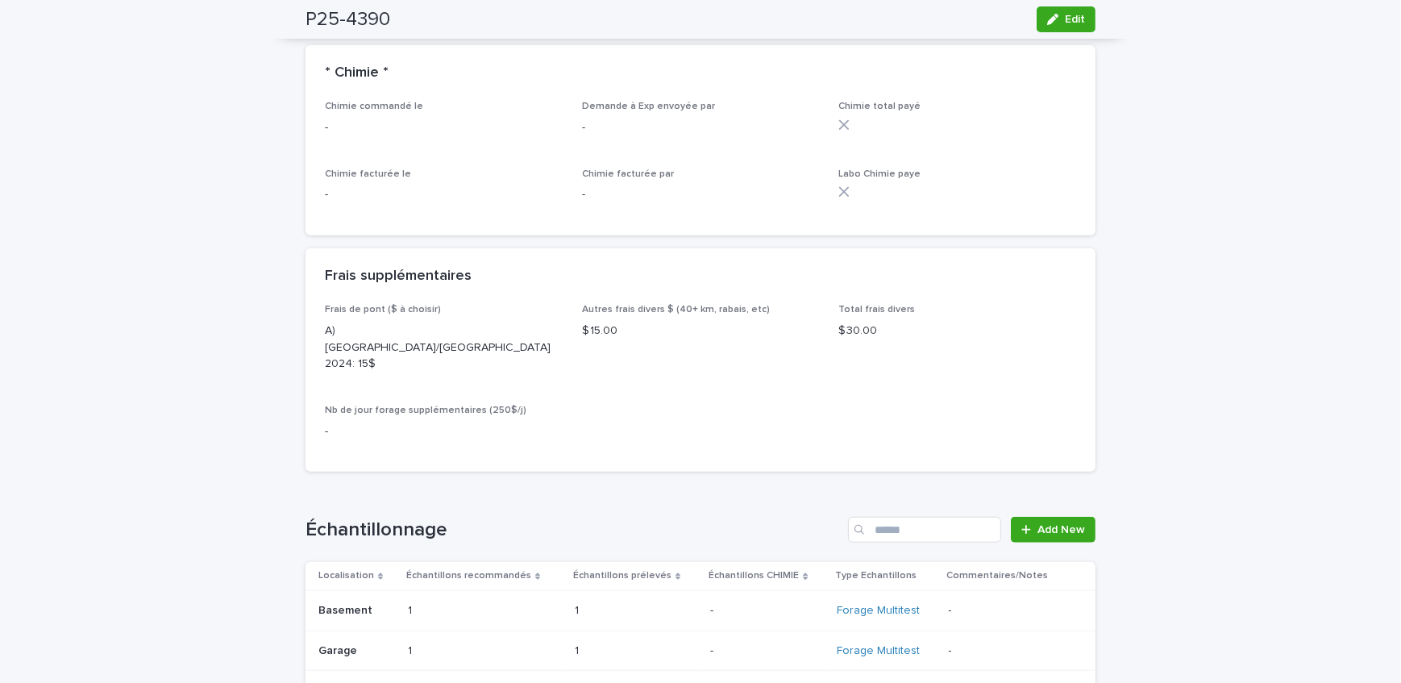
scroll to position [1904, 0]
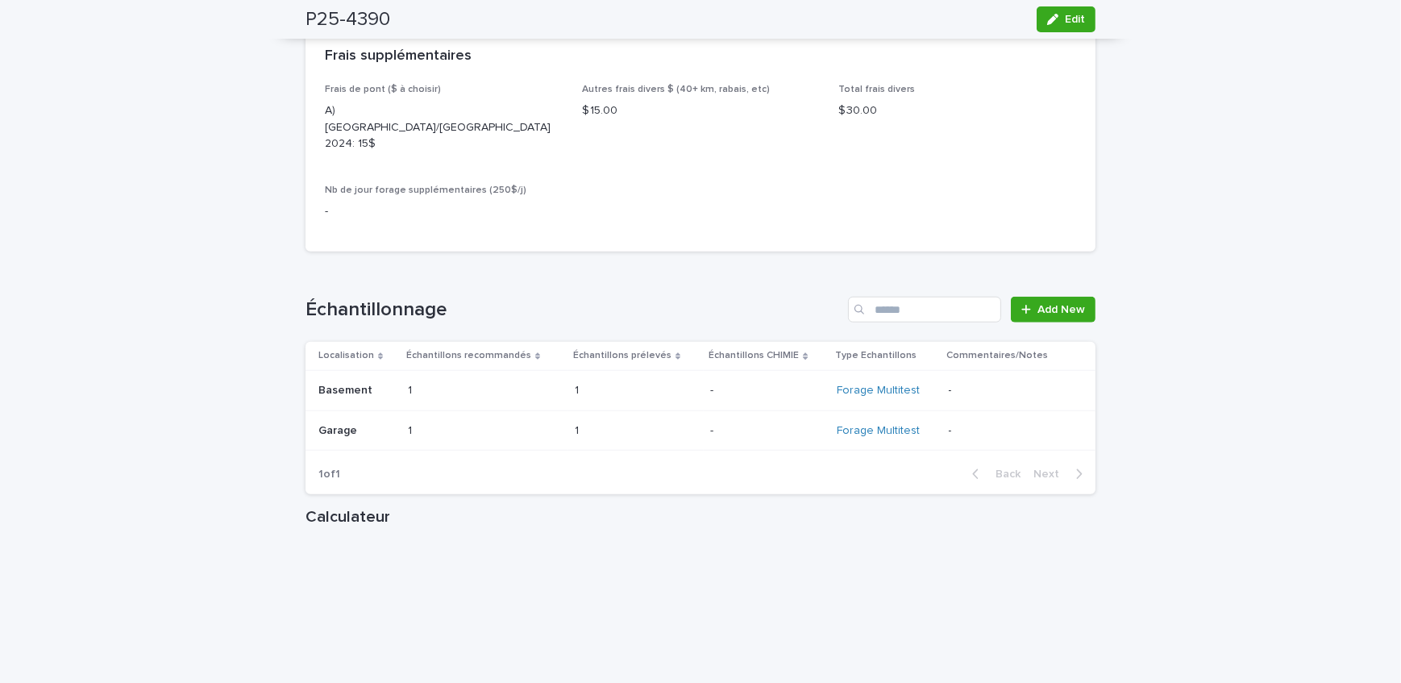
click at [550, 377] on div "1 1" at bounding box center [485, 390] width 154 height 27
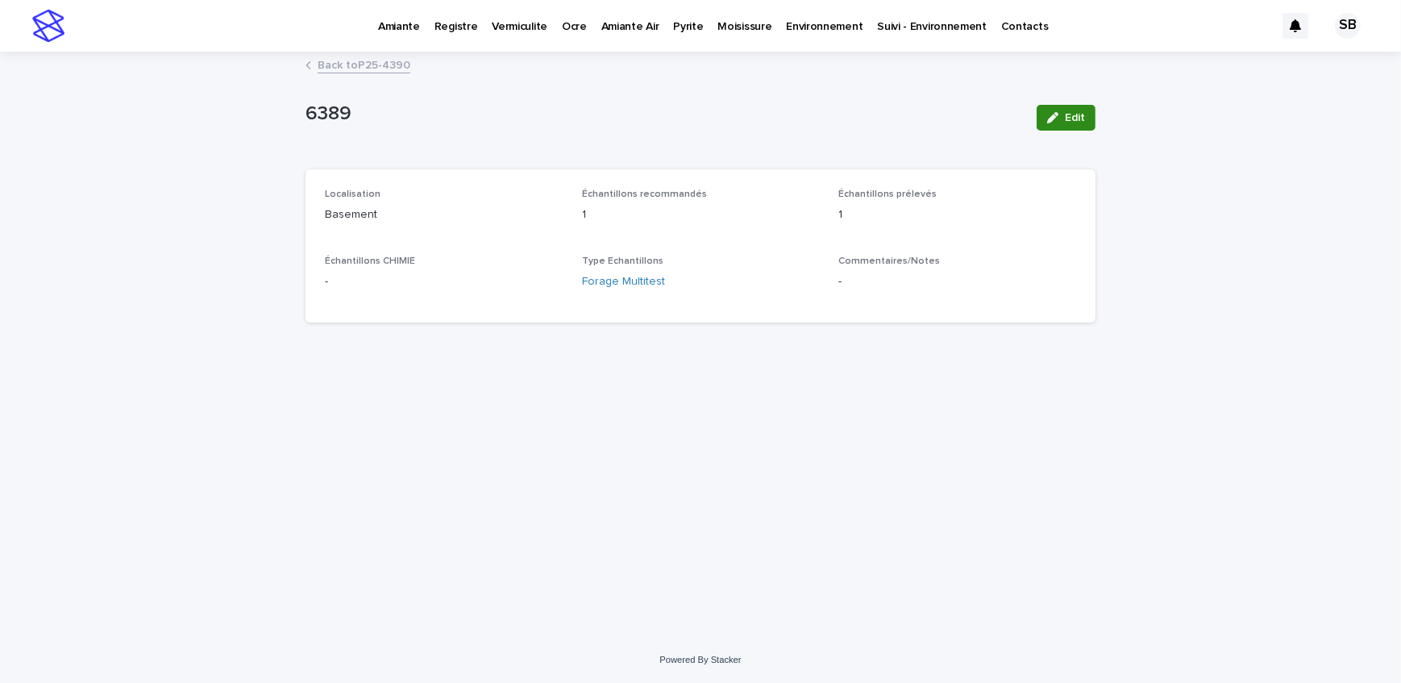
click at [1051, 112] on icon "button" at bounding box center [1052, 117] width 11 height 11
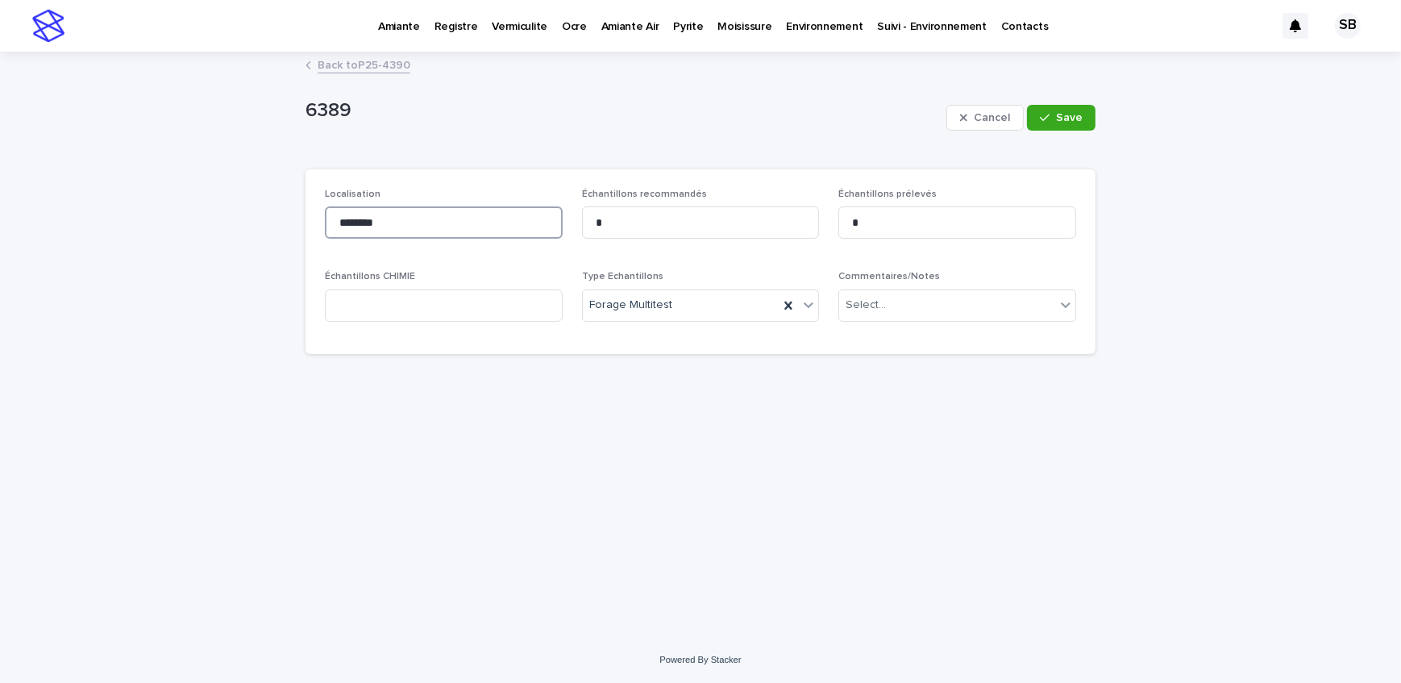
click at [492, 226] on input "********" at bounding box center [444, 222] width 238 height 32
type input "**********"
click at [1054, 123] on button "Save" at bounding box center [1061, 118] width 68 height 26
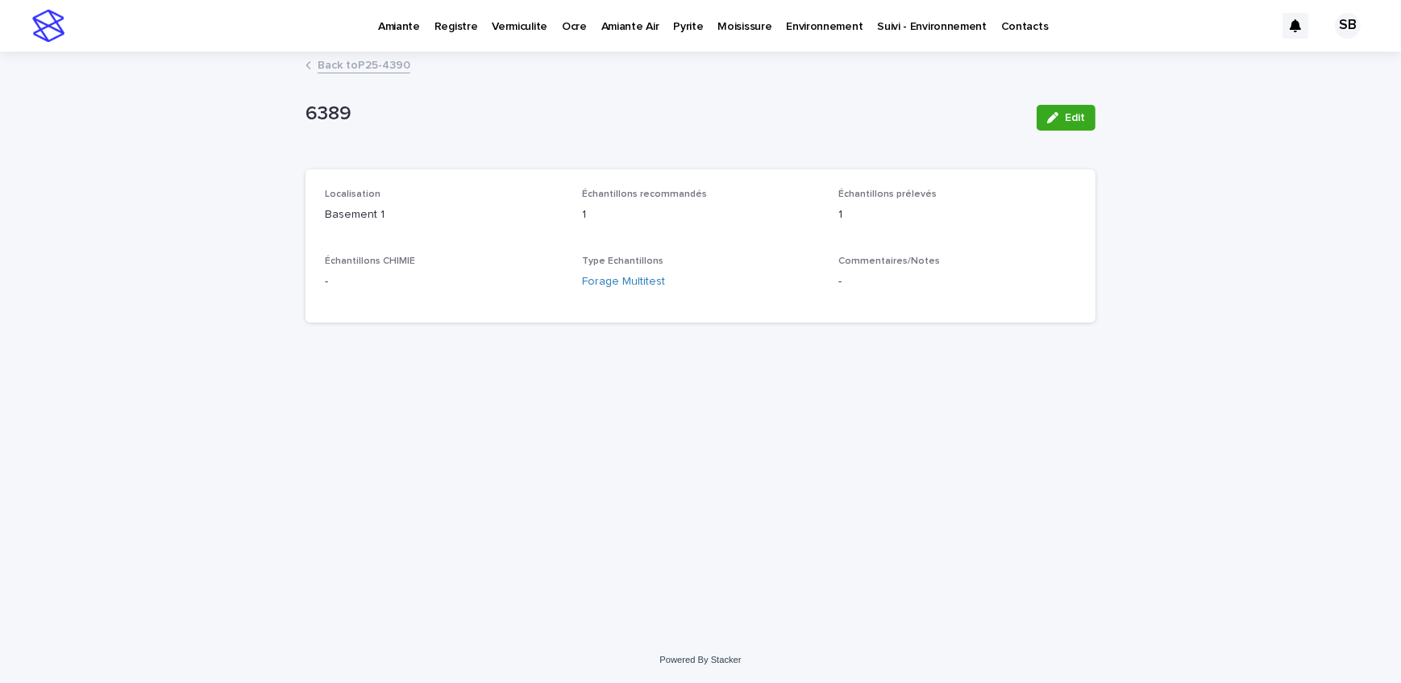
click at [383, 64] on link "Back to P25-4390" at bounding box center [364, 64] width 93 height 19
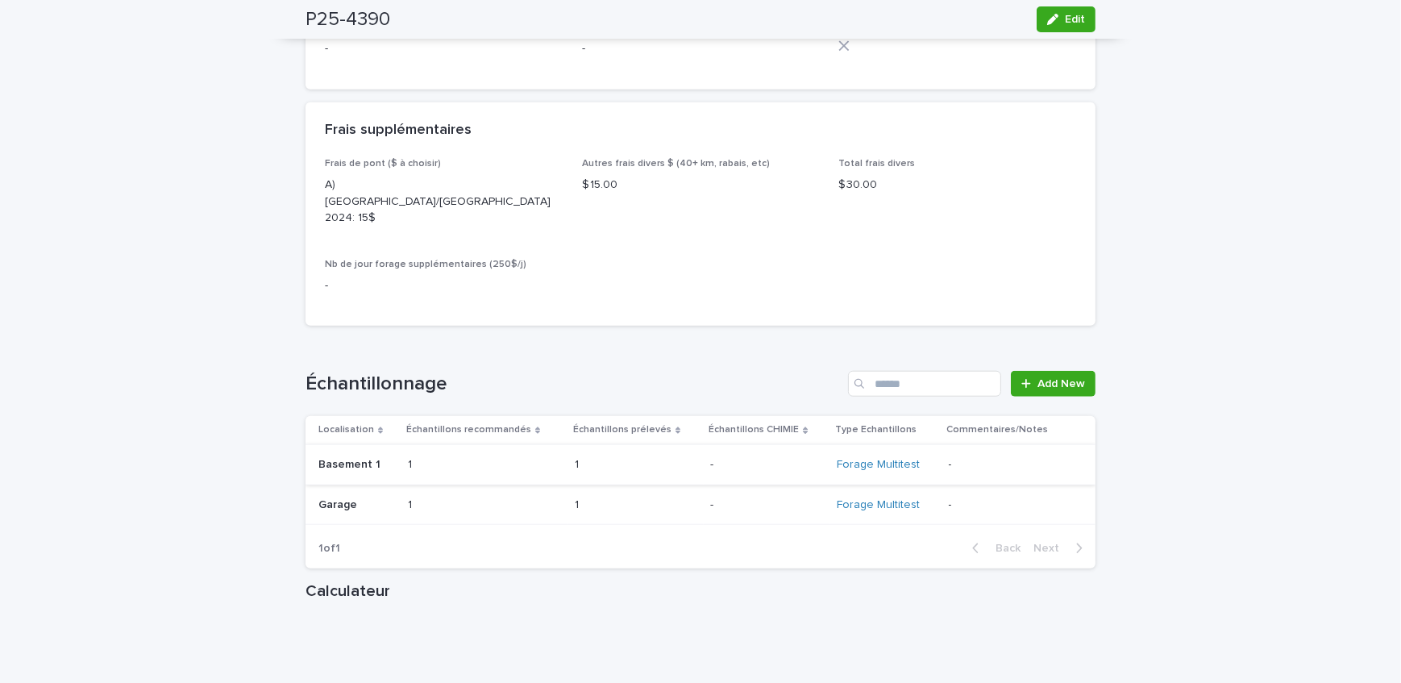
scroll to position [1831, 0]
click at [1040, 377] on span "Add New" at bounding box center [1061, 382] width 48 height 11
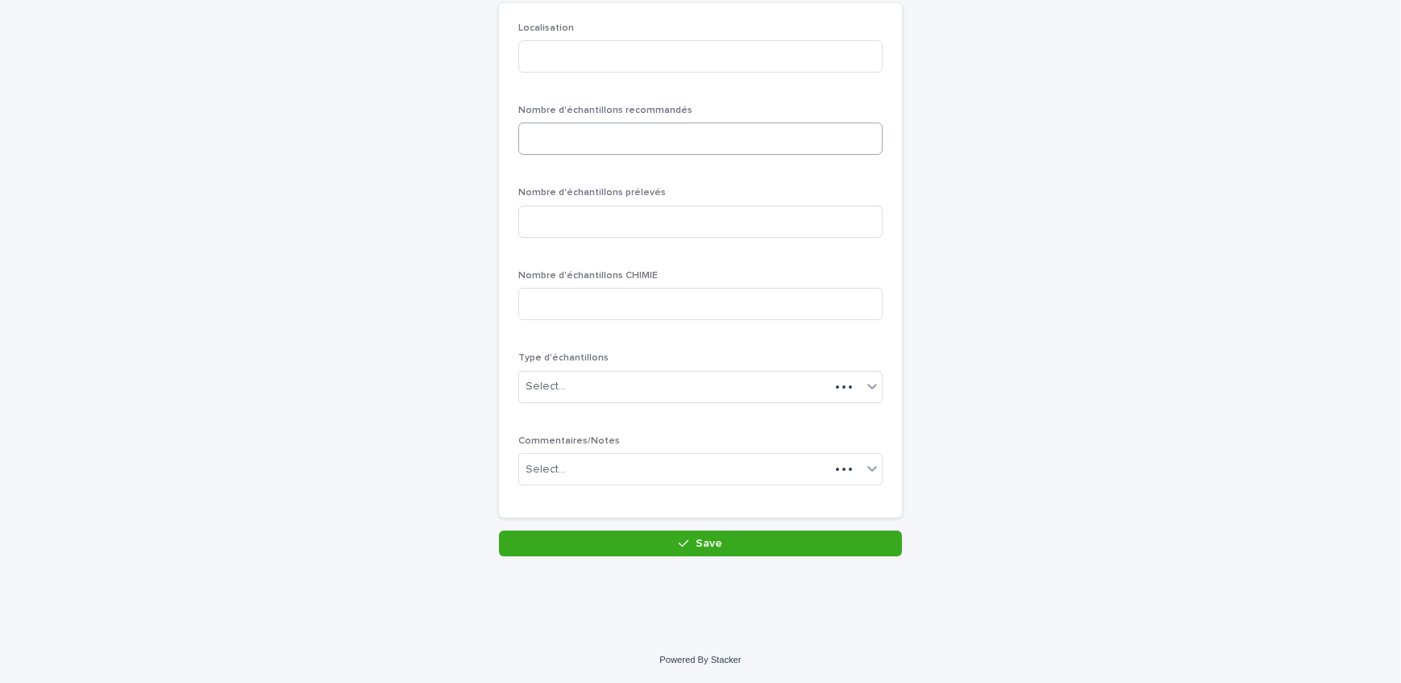
scroll to position [139, 0]
click at [604, 66] on input at bounding box center [700, 58] width 364 height 32
type input "********"
click at [594, 138] on input at bounding box center [700, 140] width 364 height 32
type input "*"
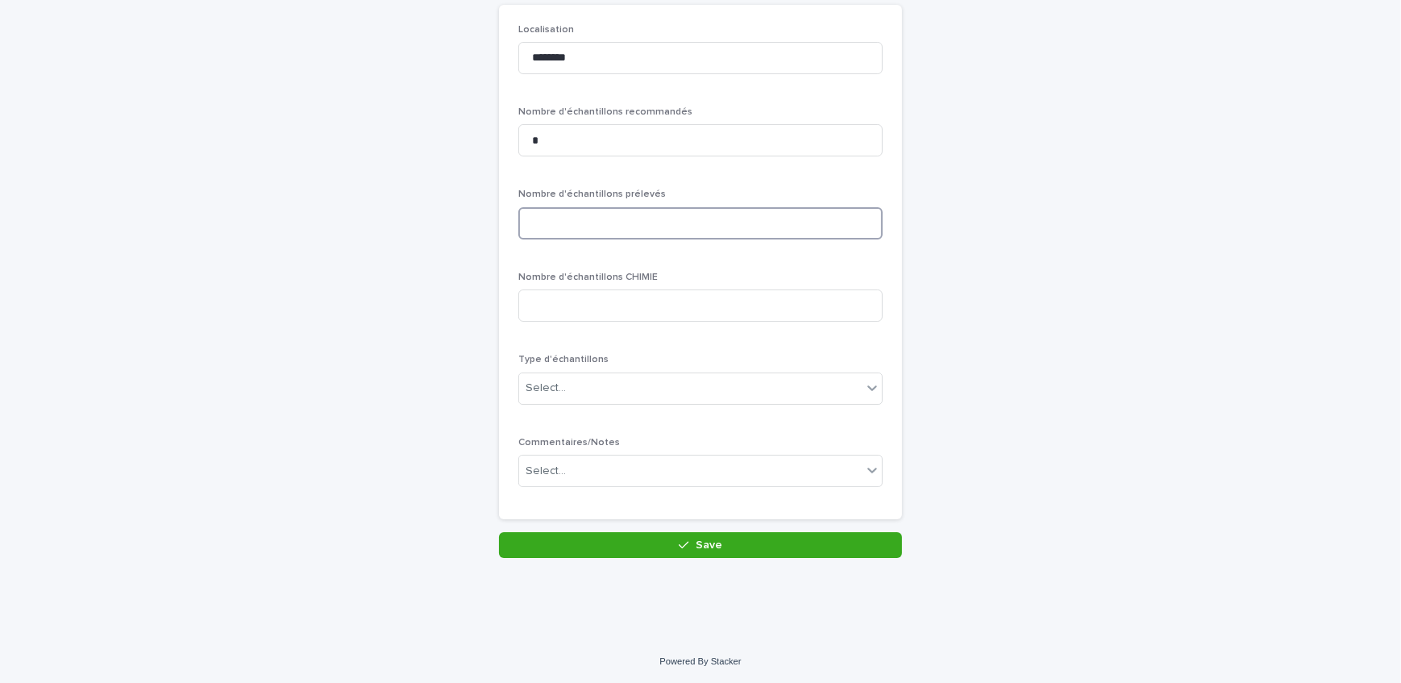
click at [629, 235] on input at bounding box center [700, 223] width 364 height 32
type input "*"
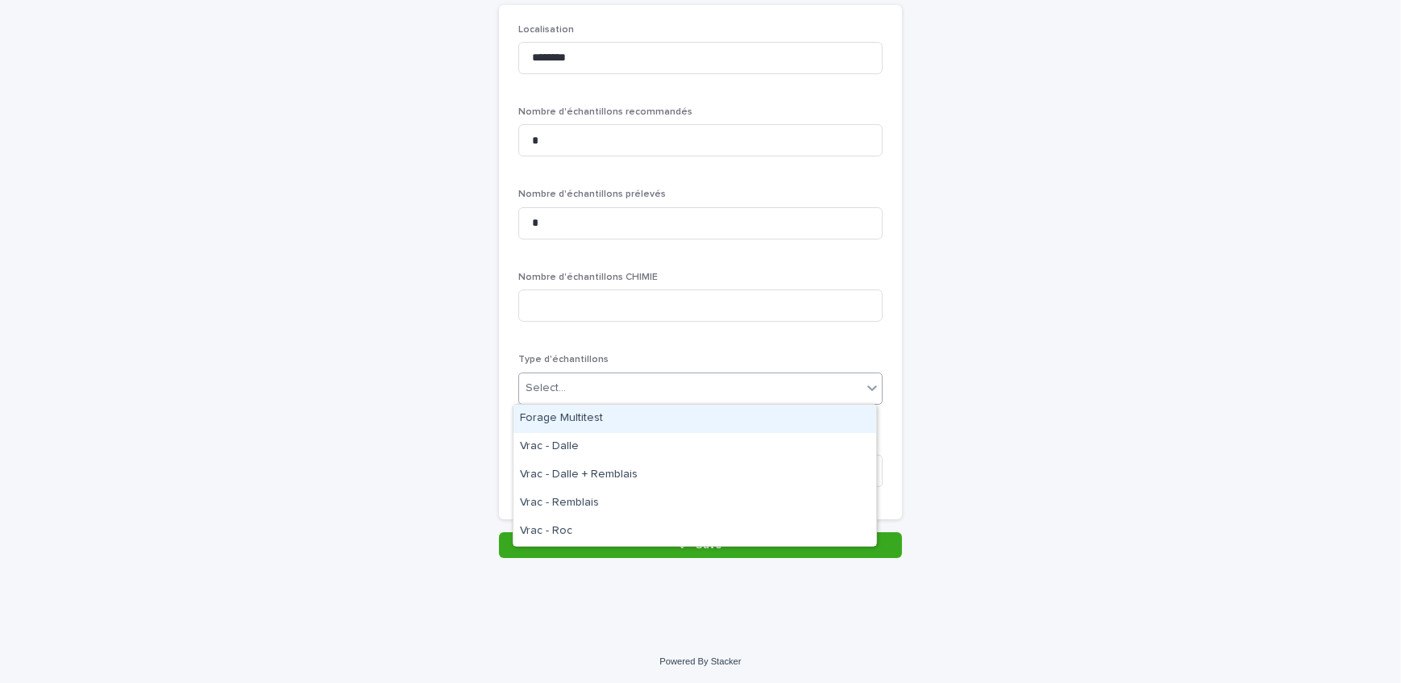
click at [642, 397] on div "Select..." at bounding box center [690, 388] width 342 height 27
click at [637, 423] on div "Forage Multitest" at bounding box center [694, 419] width 363 height 28
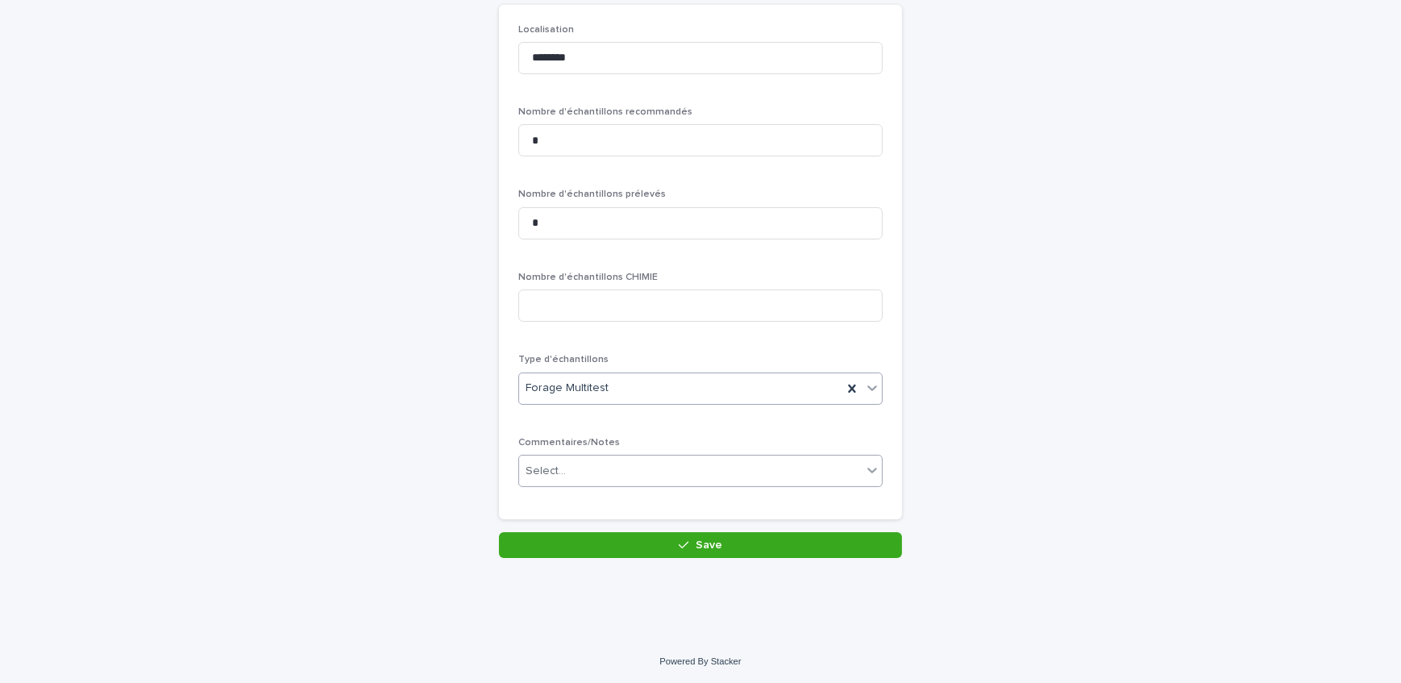
click at [629, 479] on div "Select..." at bounding box center [690, 471] width 342 height 27
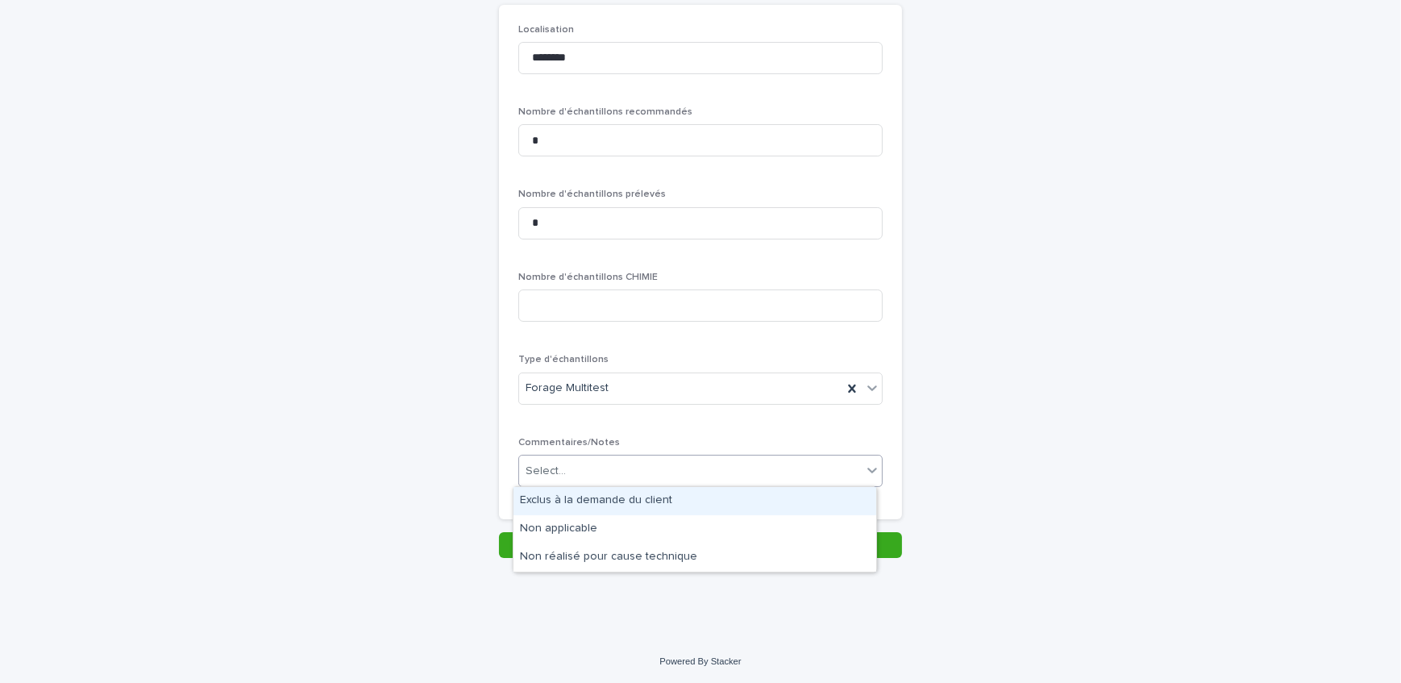
click at [632, 496] on div "Exclus à la demande du client" at bounding box center [694, 501] width 363 height 28
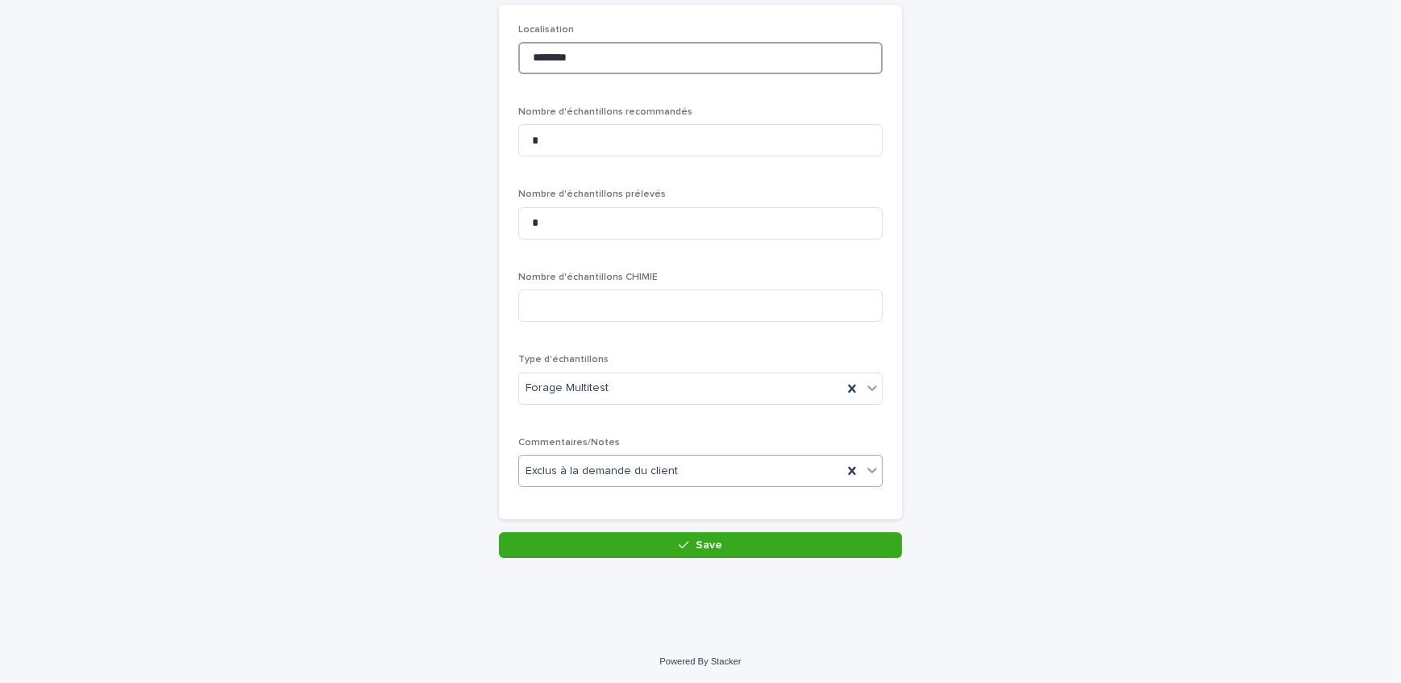
click at [612, 65] on input "********" at bounding box center [700, 58] width 364 height 32
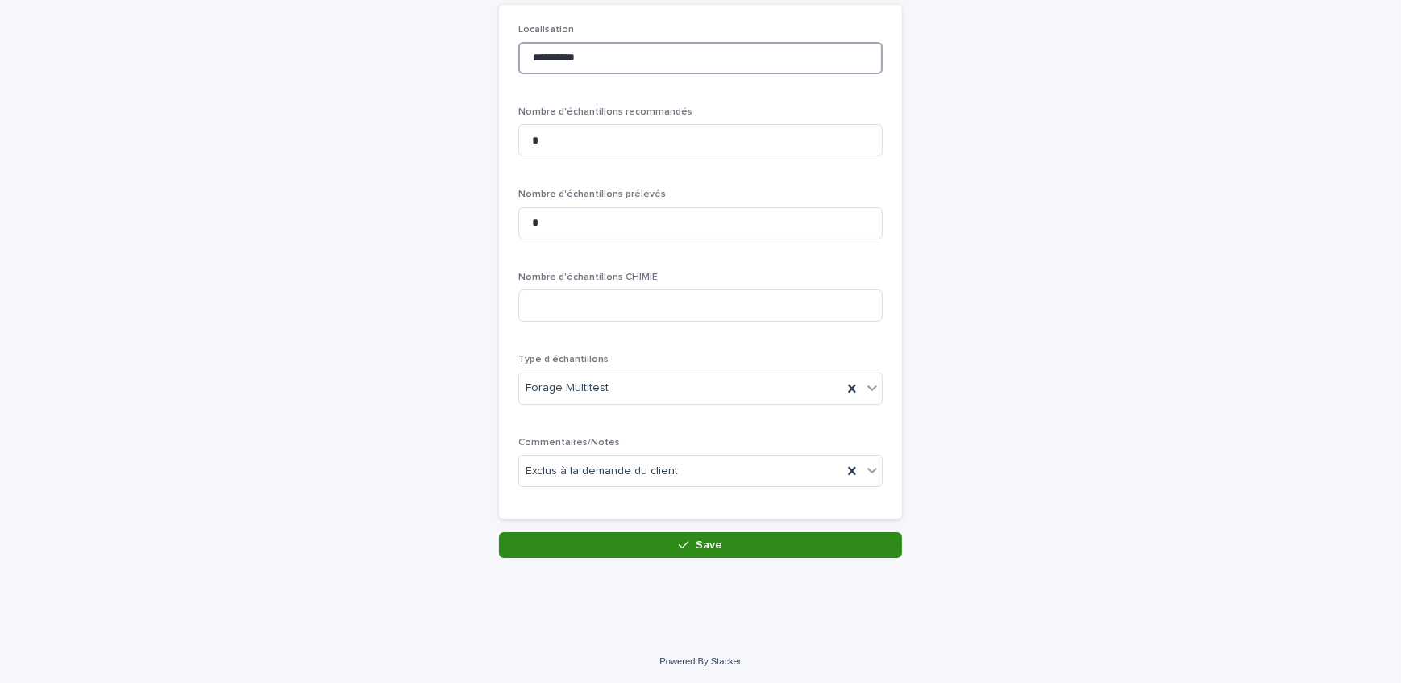
type input "**********"
click at [695, 542] on span "Save" at bounding box center [708, 544] width 27 height 11
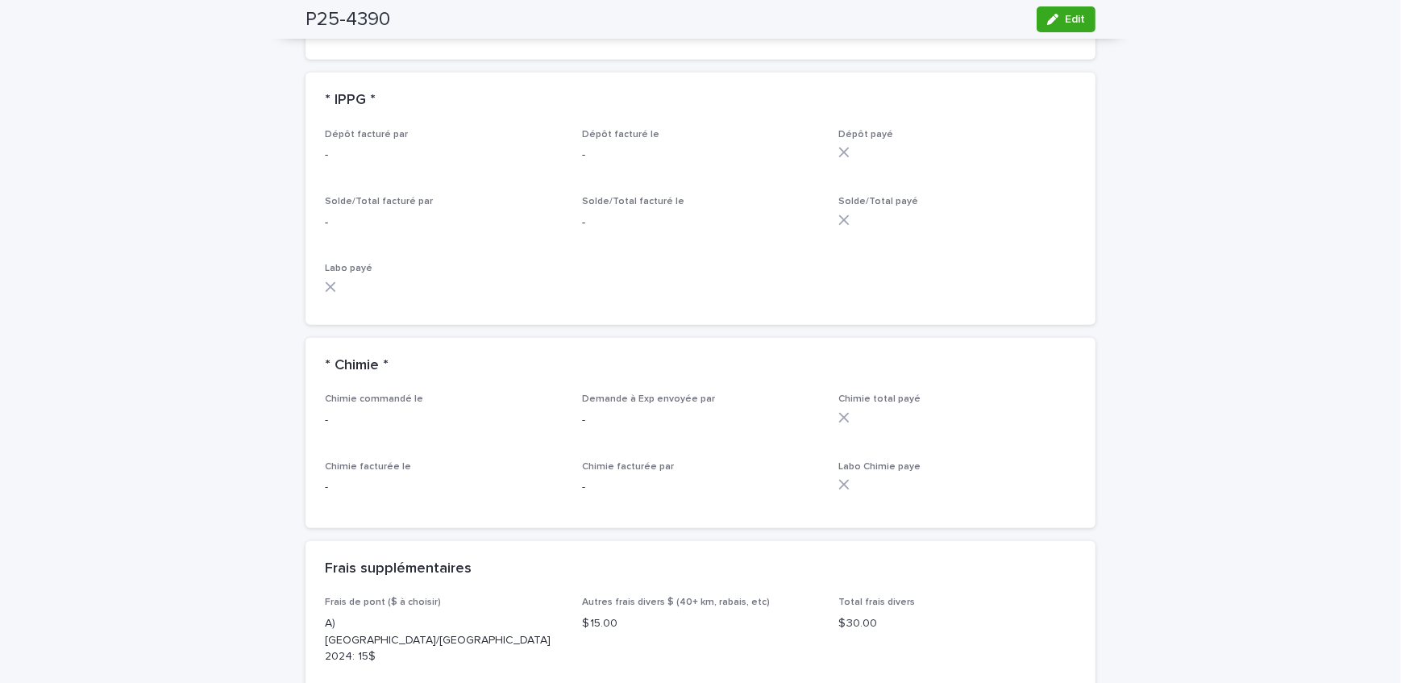
scroll to position [1245, 0]
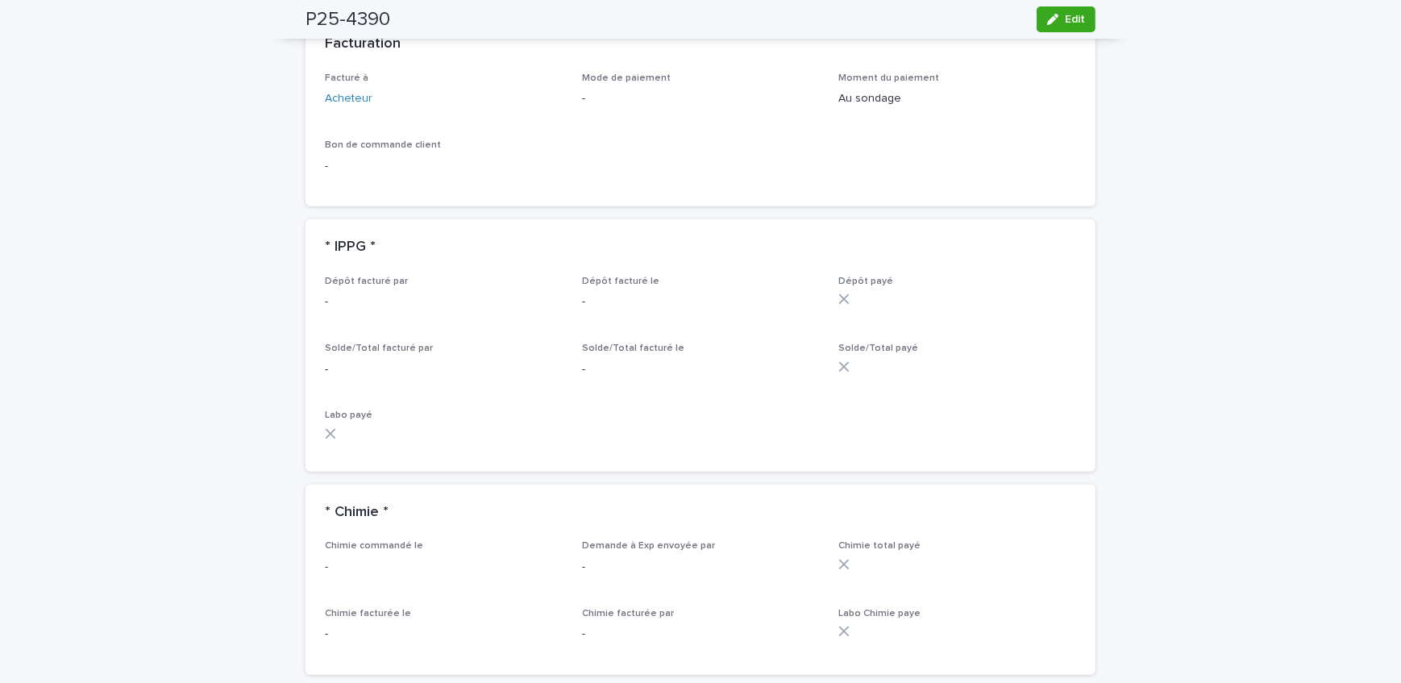
click at [230, 333] on div "Loading... Saving… Loading... Saving… P25-4390 Edit P25-4390 Edit Sorry, there …" at bounding box center [700, 489] width 1401 height 3287
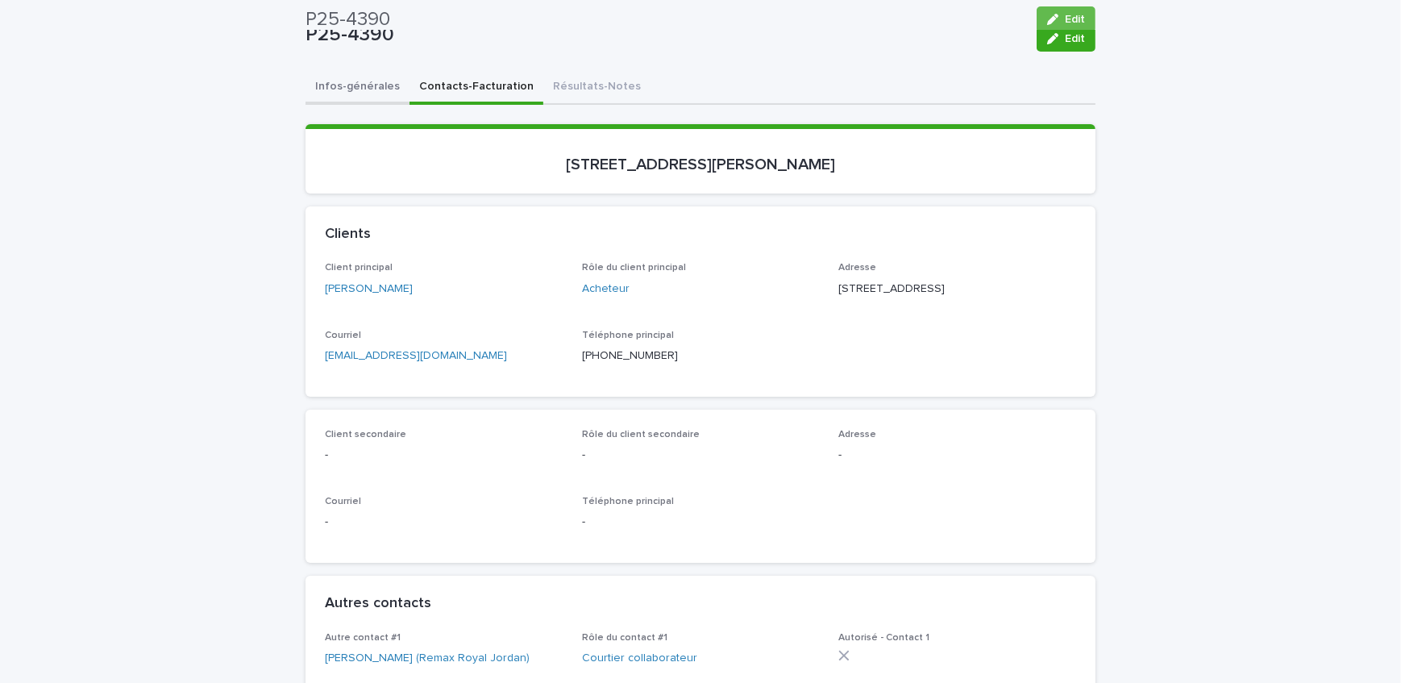
scroll to position [0, 0]
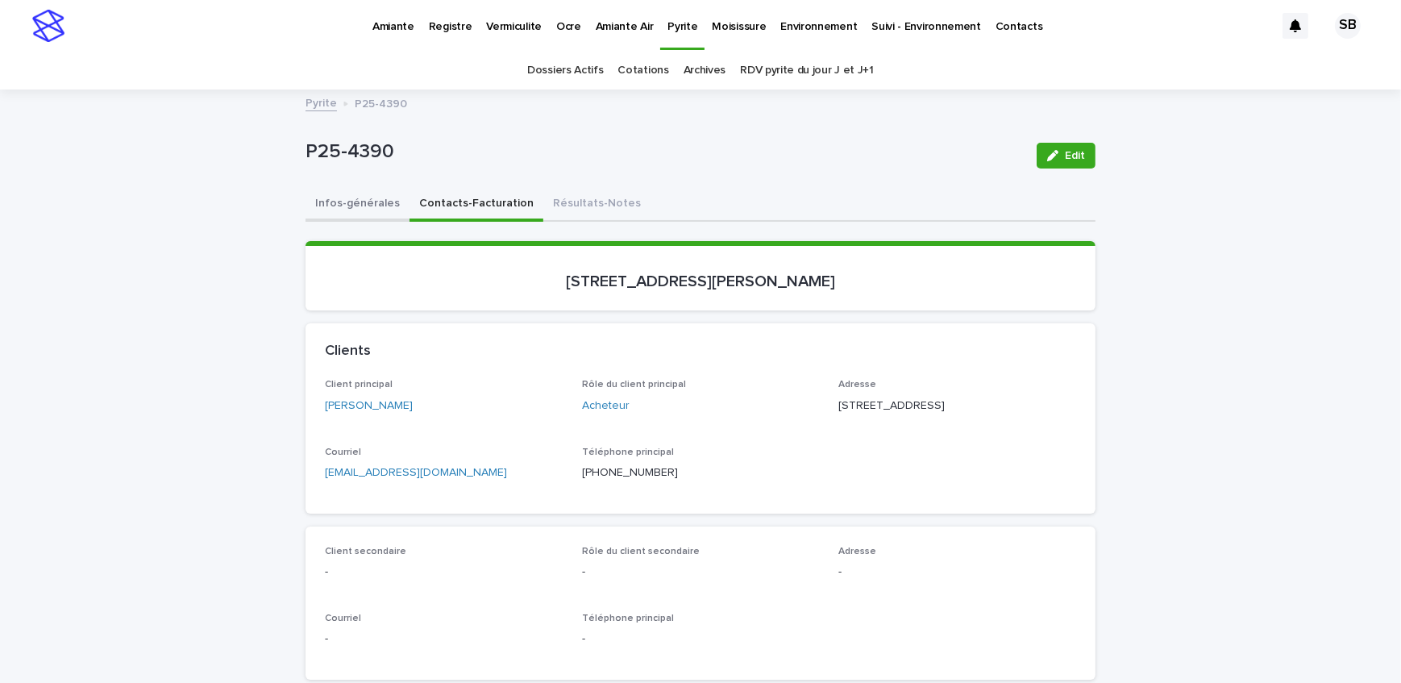
drag, startPoint x: 351, startPoint y: 197, endPoint x: 274, endPoint y: 348, distance: 170.1
click at [351, 197] on button "Infos-générales" at bounding box center [357, 205] width 104 height 34
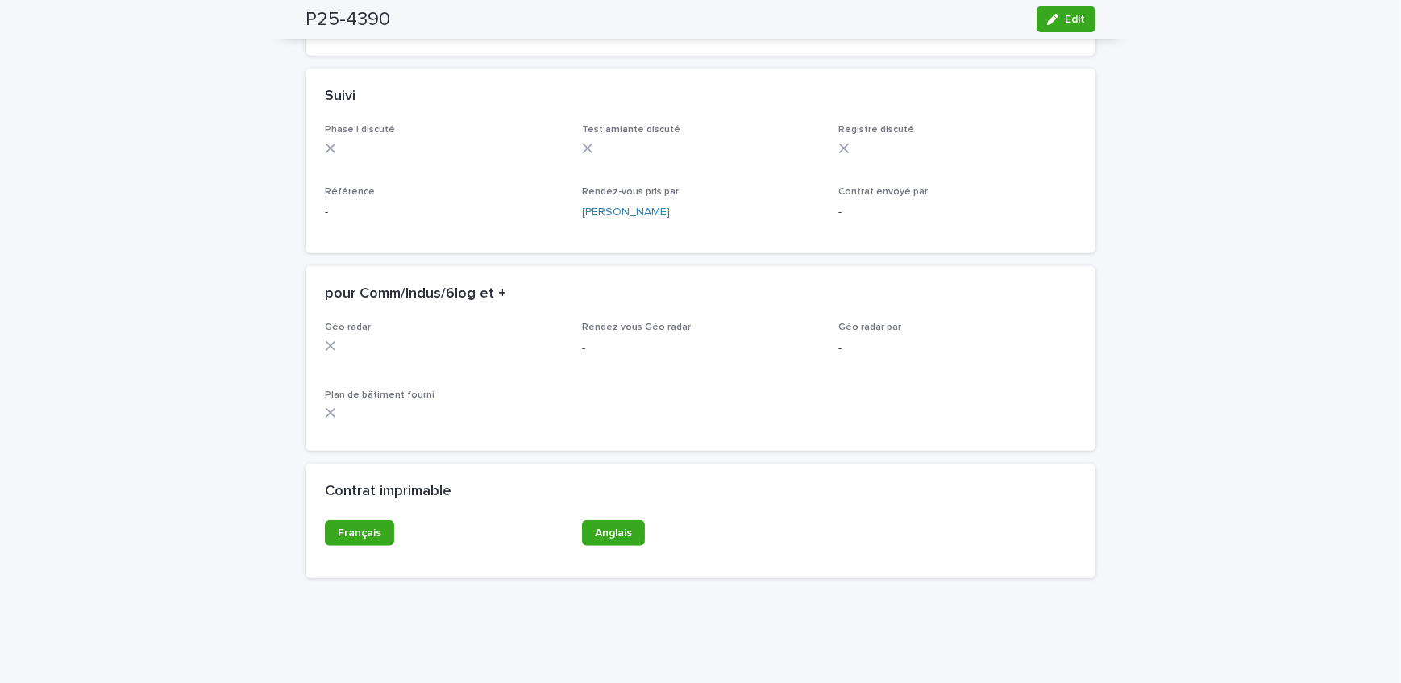
scroll to position [1274, 0]
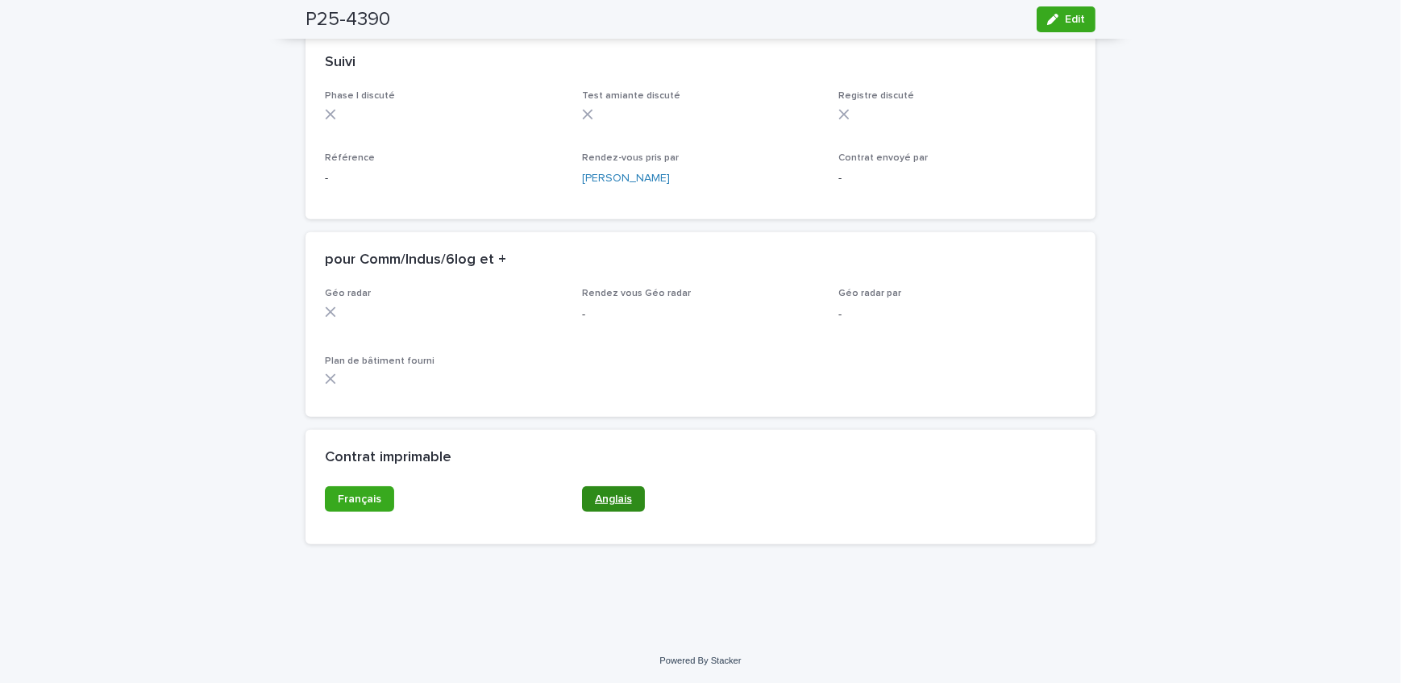
click at [614, 496] on span "Anglais" at bounding box center [613, 498] width 37 height 11
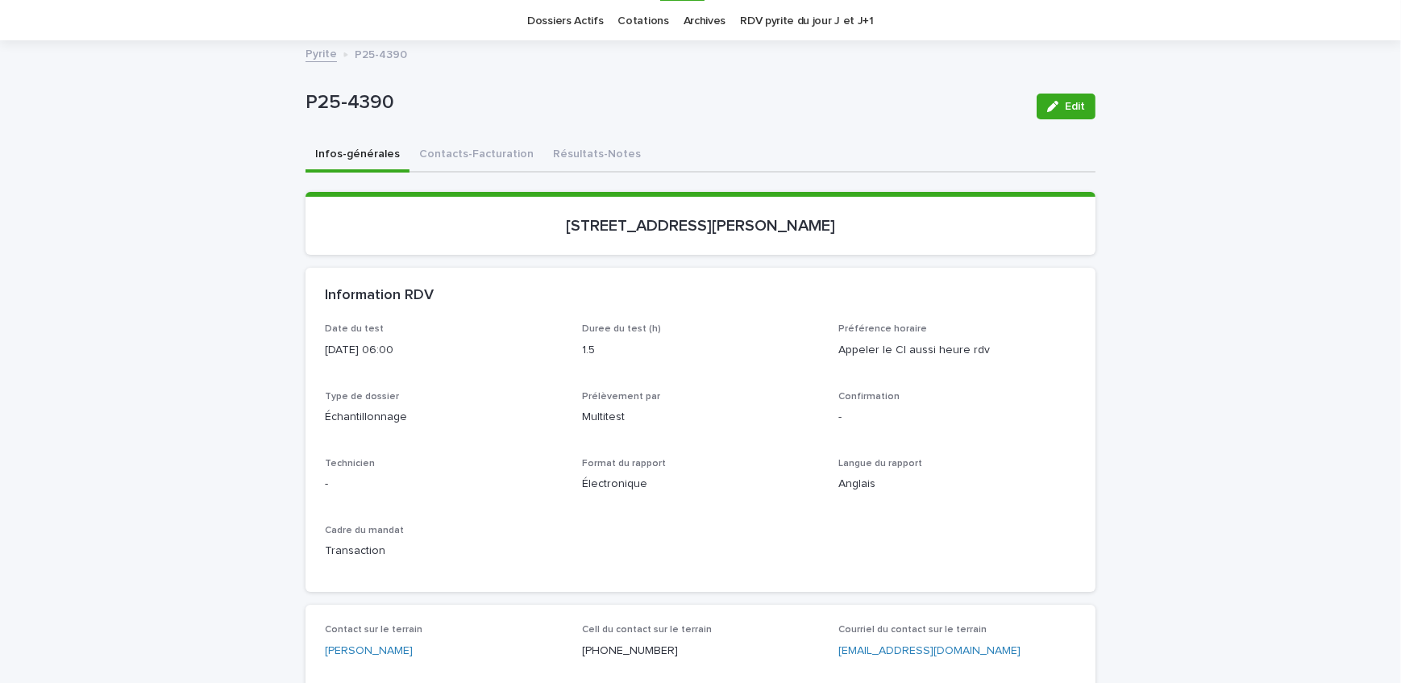
scroll to position [0, 0]
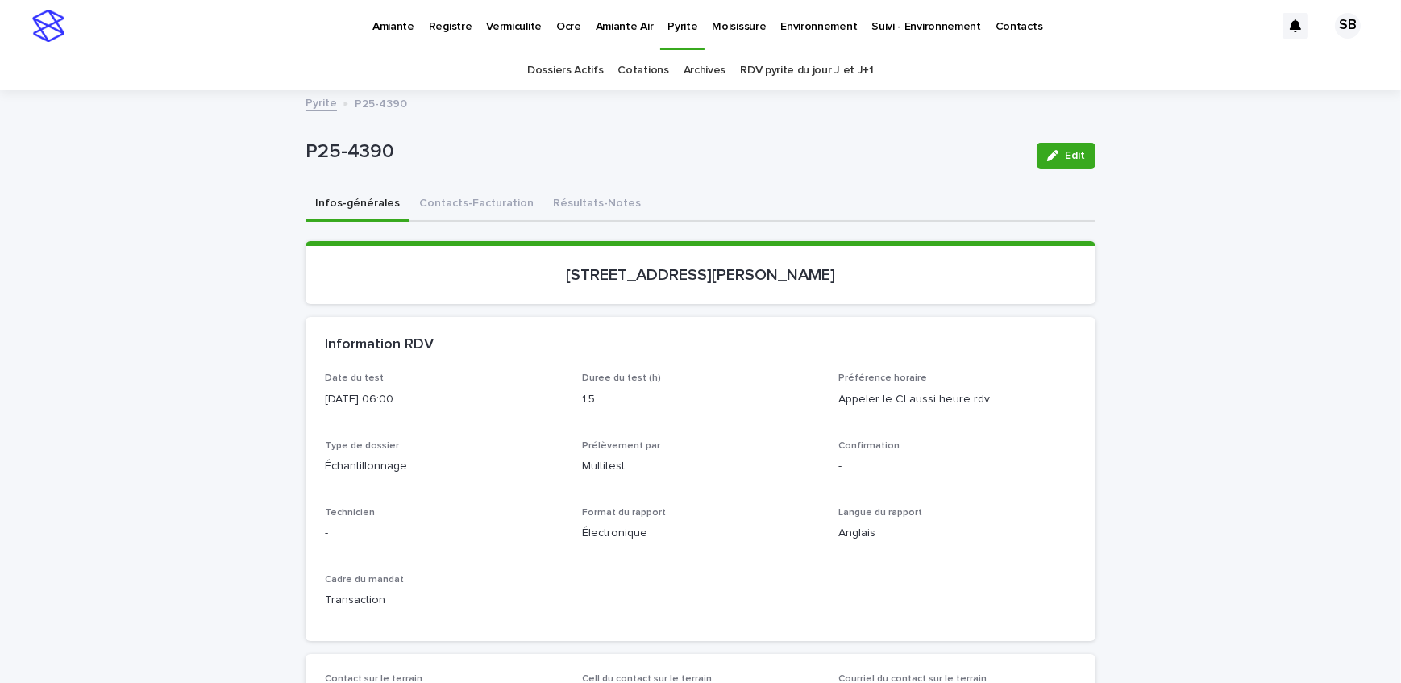
click at [320, 106] on link "Pyrite" at bounding box center [320, 102] width 31 height 19
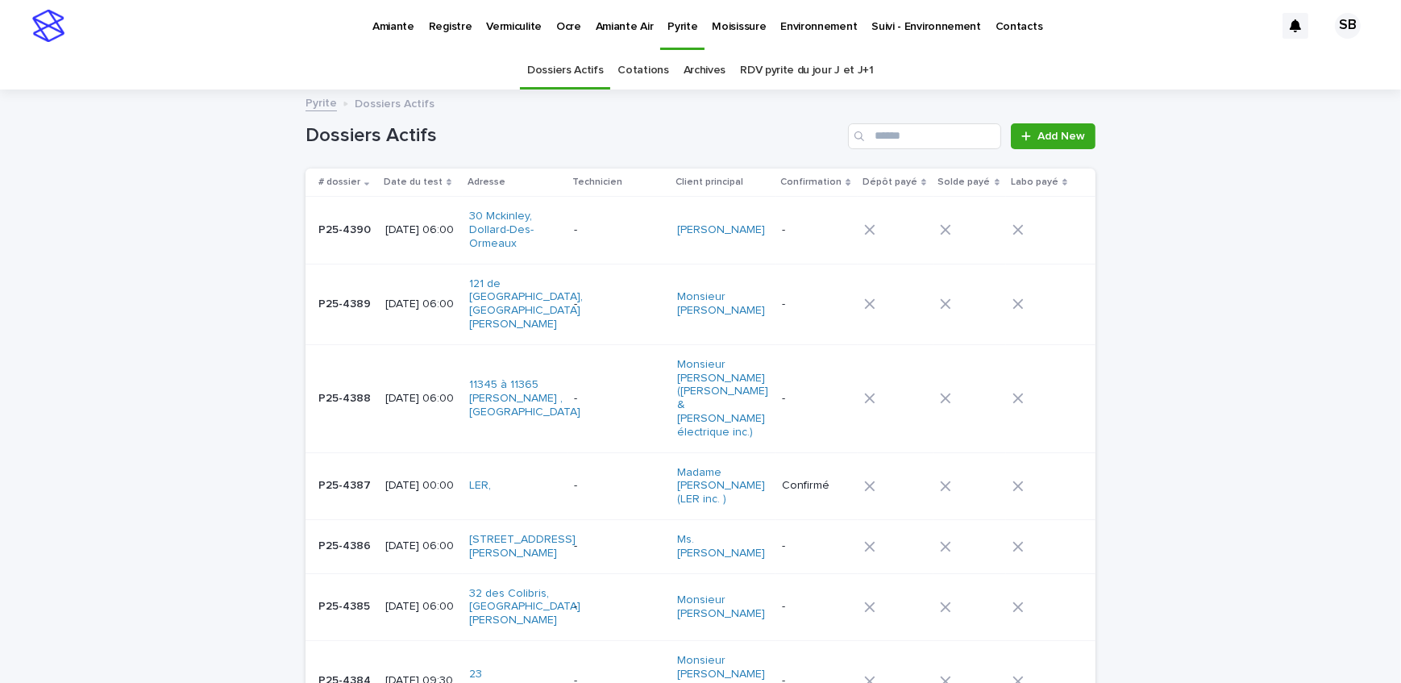
click at [347, 276] on td "P25-4389 P25-4389" at bounding box center [341, 304] width 73 height 81
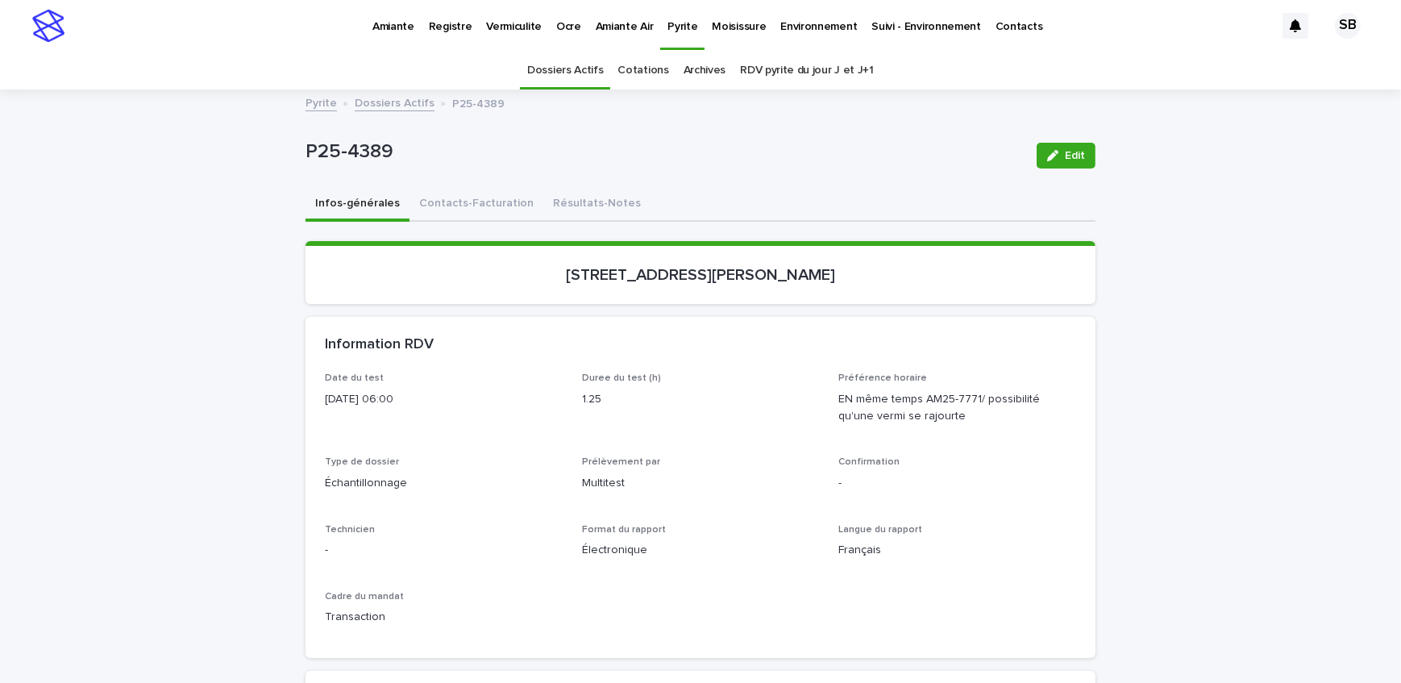
click at [362, 99] on link "Dossiers Actifs" at bounding box center [395, 102] width 80 height 19
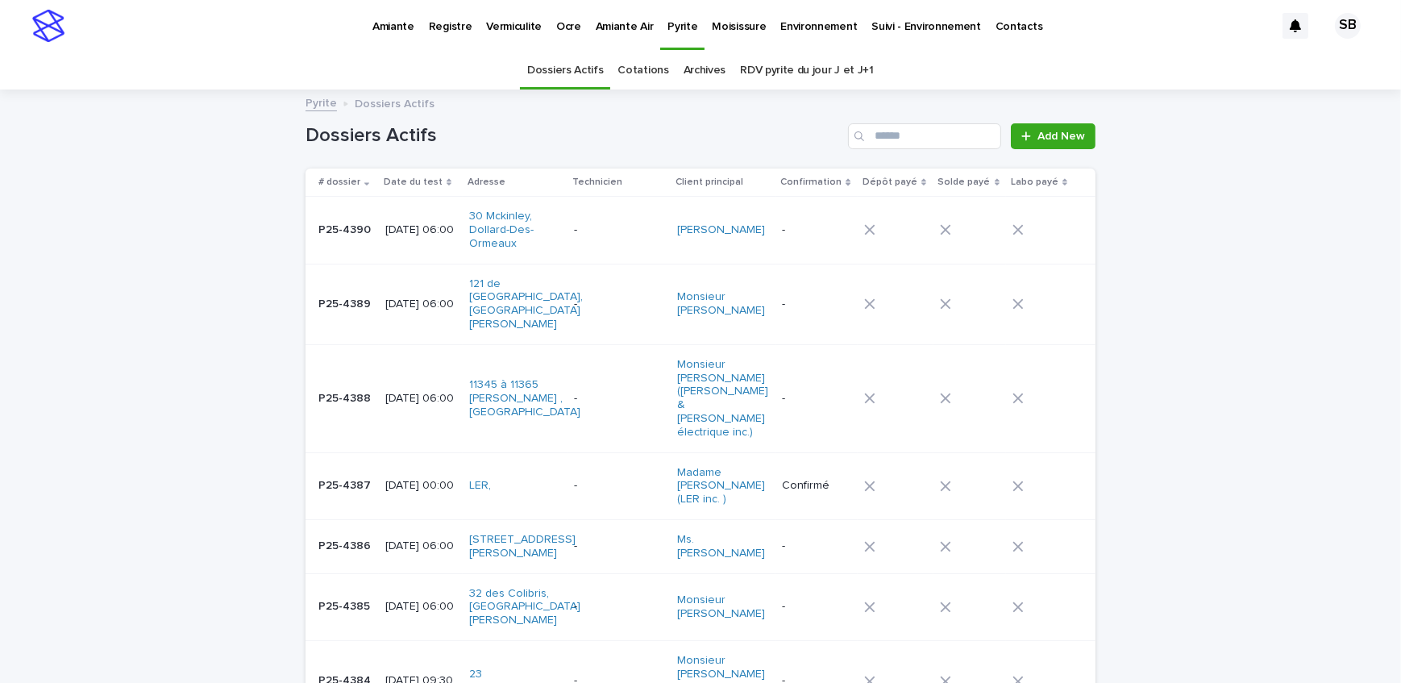
click at [385, 533] on div "[DATE] 06:00" at bounding box center [420, 546] width 71 height 27
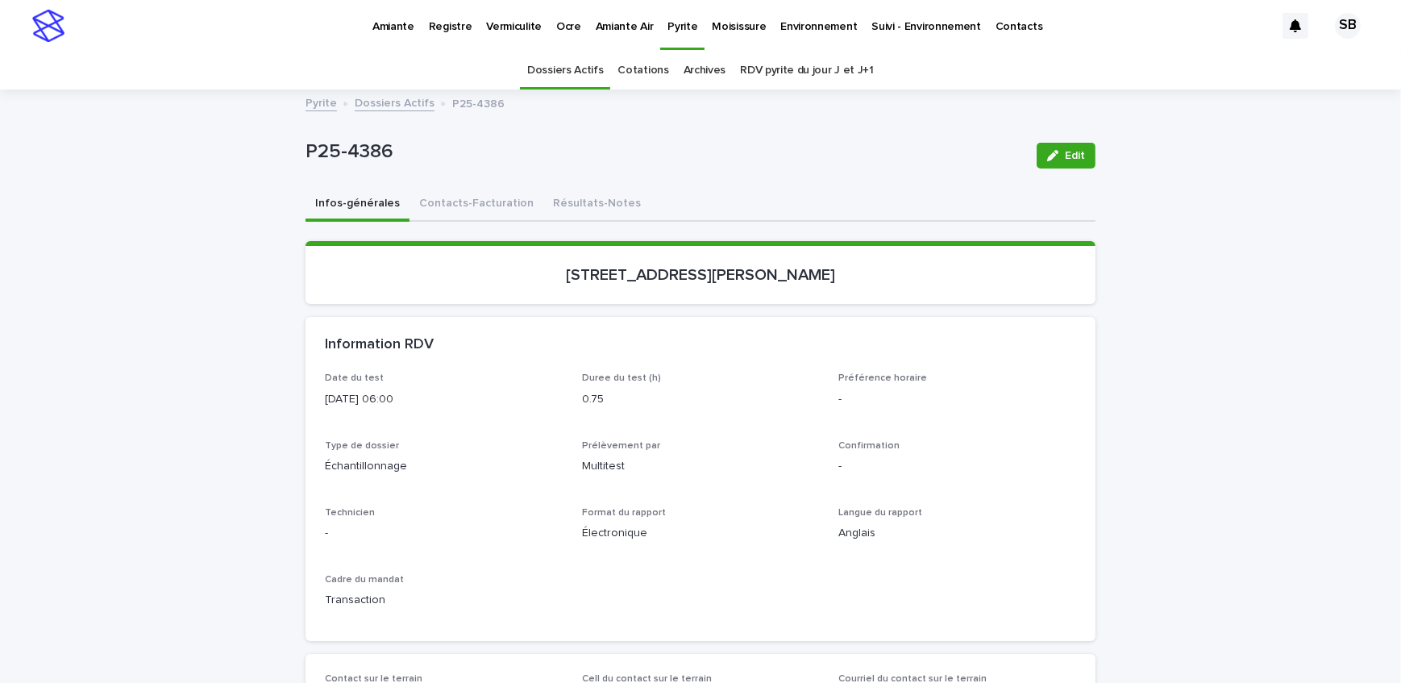
click at [451, 209] on button "Contacts-Facturation" at bounding box center [476, 205] width 134 height 34
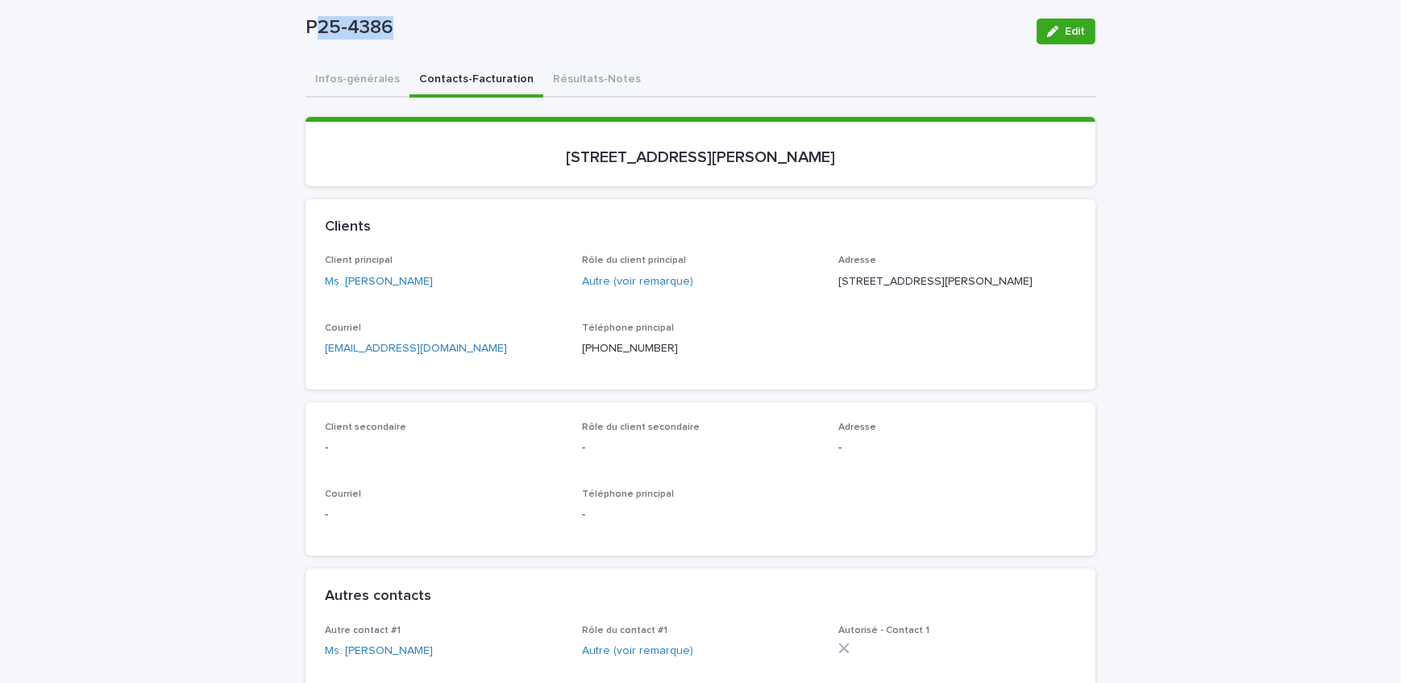
scroll to position [123, 0]
drag, startPoint x: 392, startPoint y: 8, endPoint x: 300, endPoint y: 19, distance: 92.6
click at [305, 19] on p "P25-4386" at bounding box center [664, 28] width 718 height 23
copy p "P25-4386"
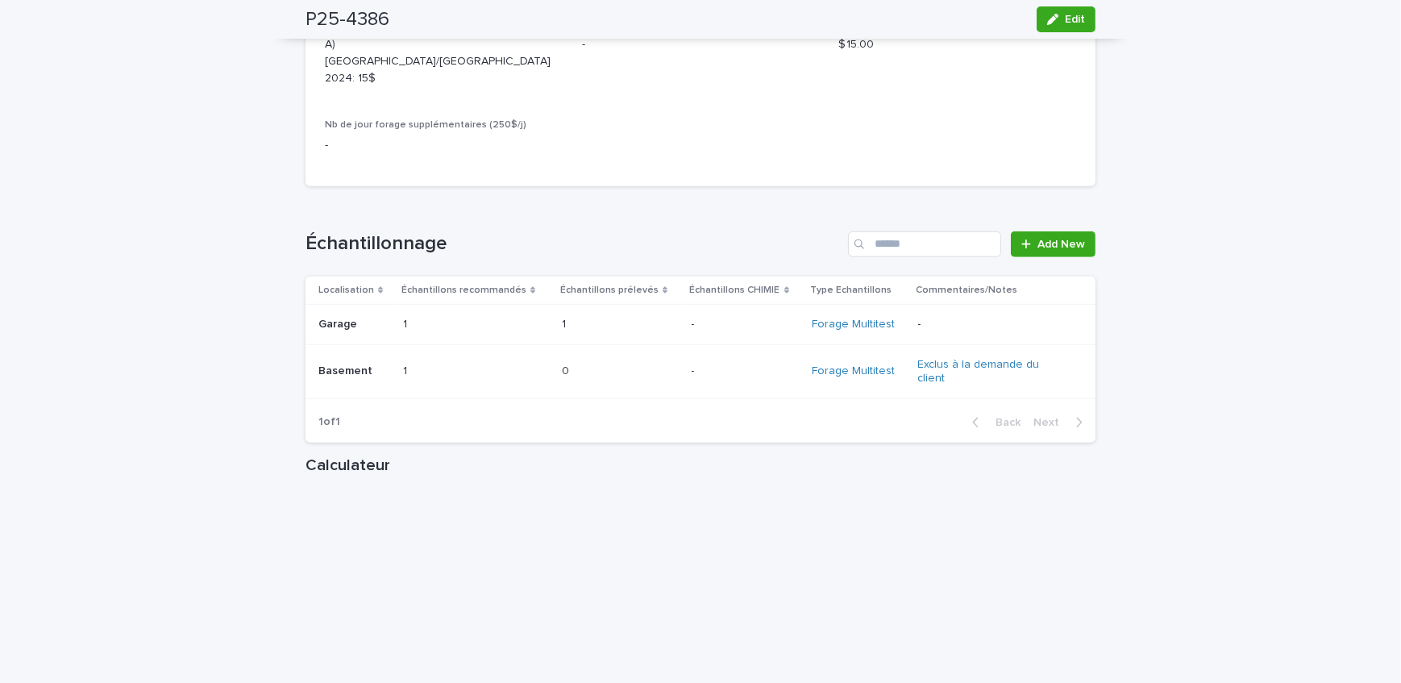
scroll to position [1808, 0]
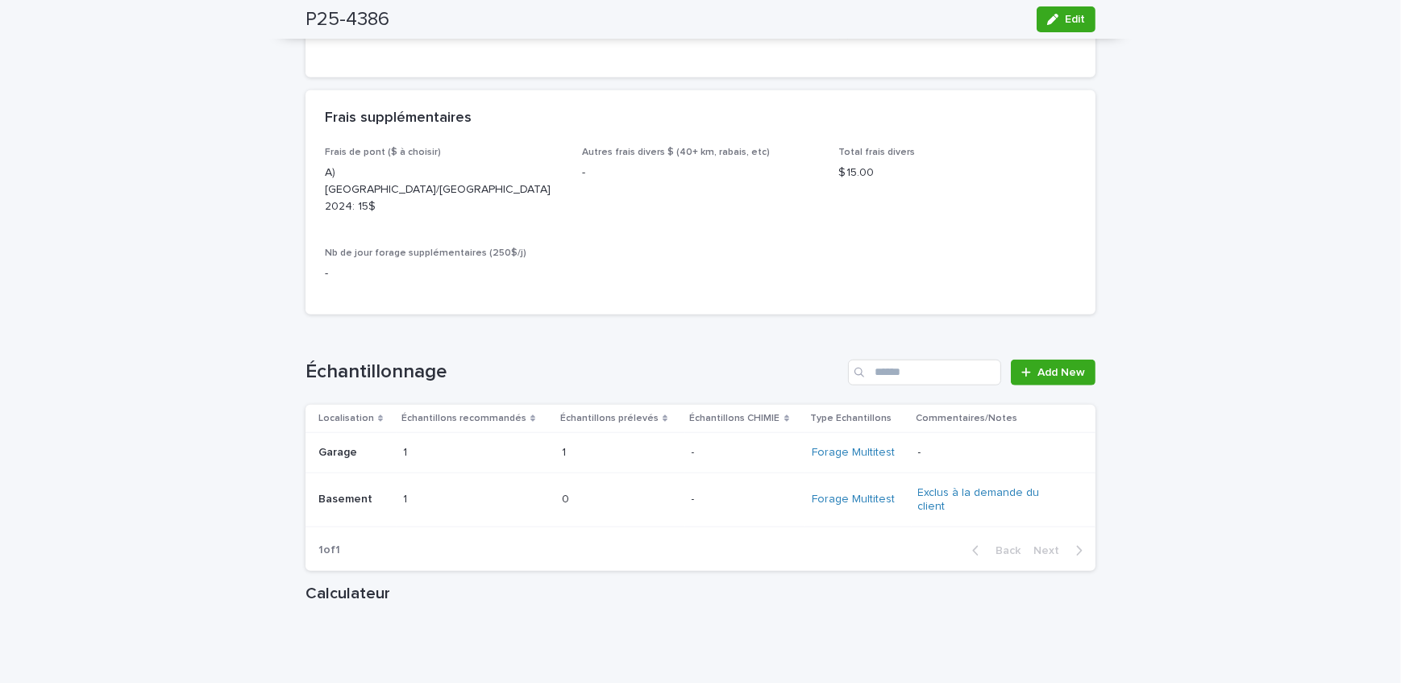
drag, startPoint x: 1062, startPoint y: 23, endPoint x: 475, endPoint y: 301, distance: 648.9
click at [1065, 23] on span "Edit" at bounding box center [1075, 19] width 20 height 11
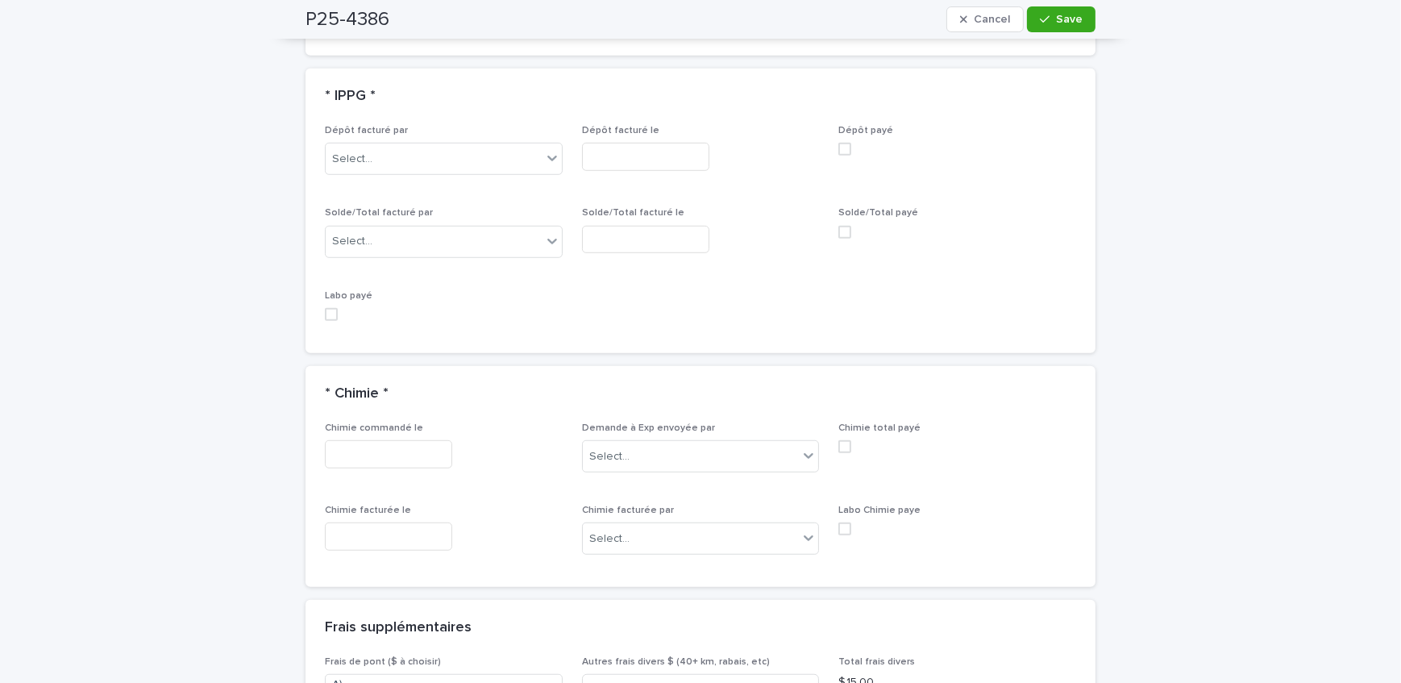
scroll to position [1472, 0]
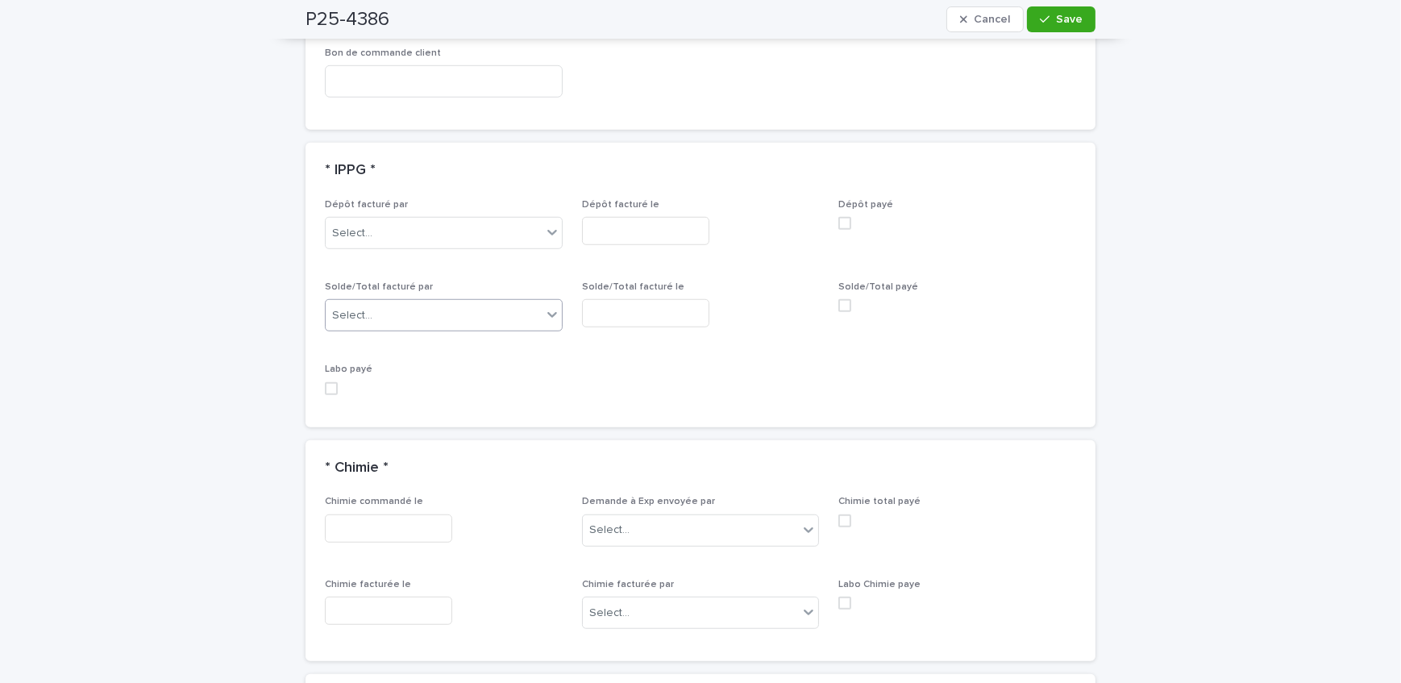
click at [411, 310] on div "Select..." at bounding box center [434, 315] width 216 height 27
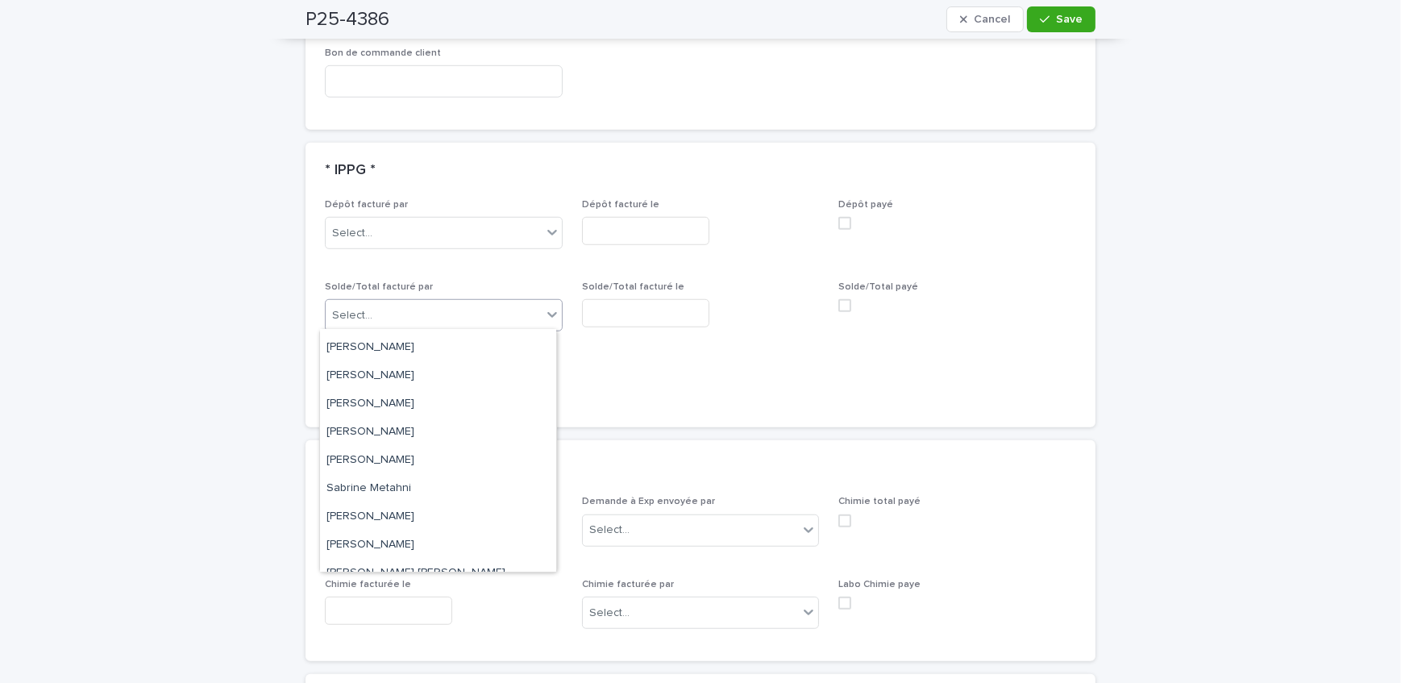
scroll to position [210, 0]
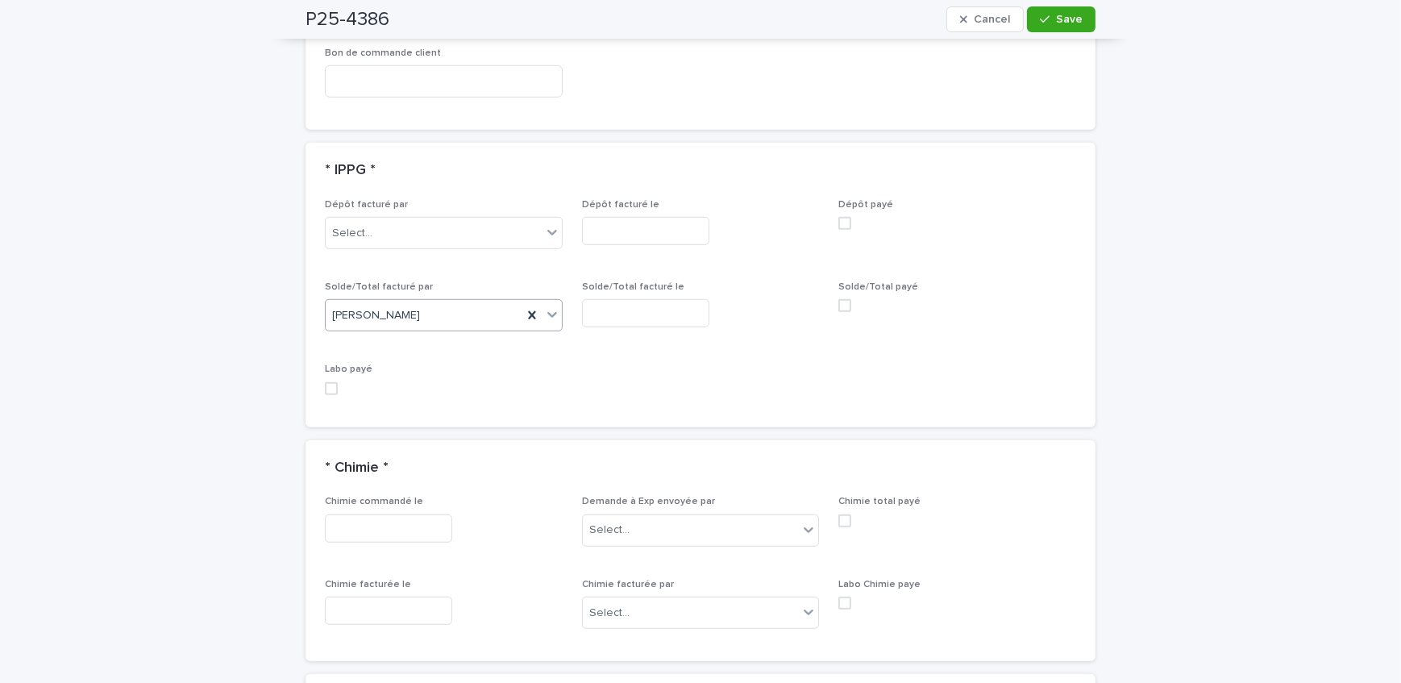
click at [624, 303] on input "text" at bounding box center [645, 313] width 127 height 28
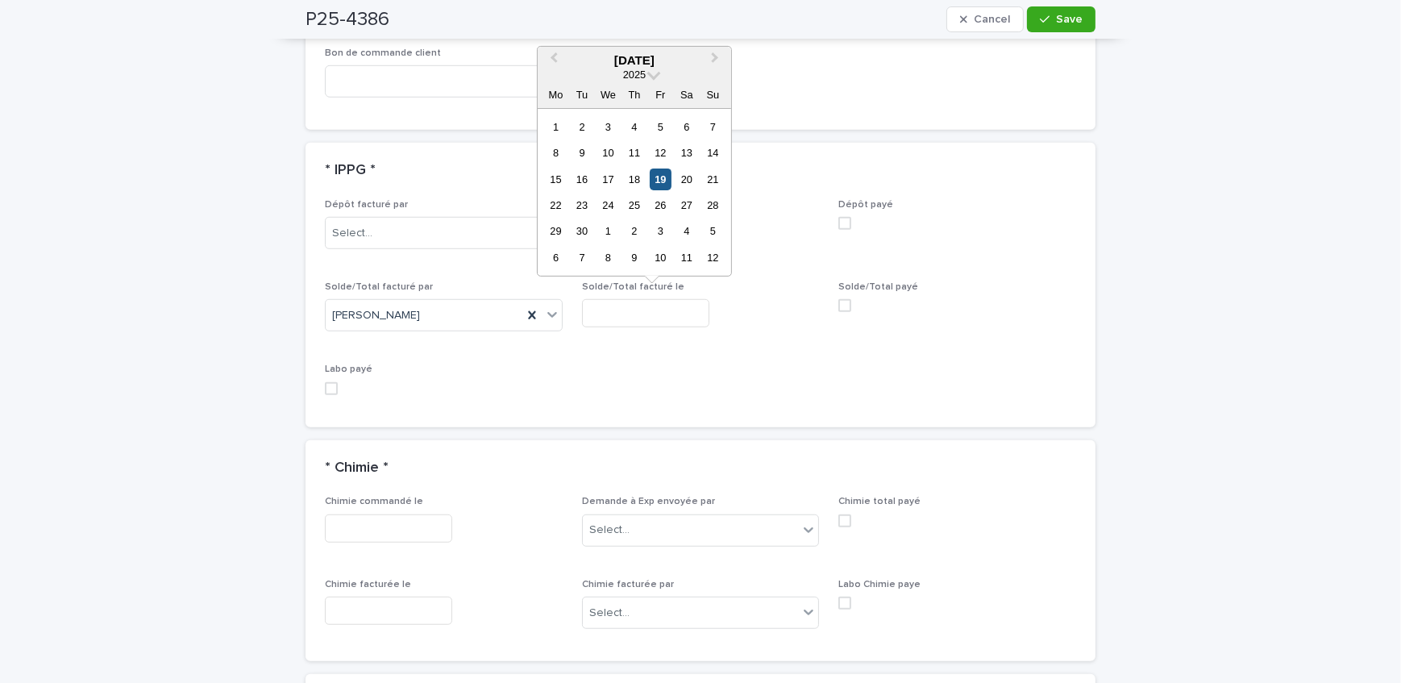
click at [661, 176] on div "19" at bounding box center [661, 179] width 22 height 22
type input "**********"
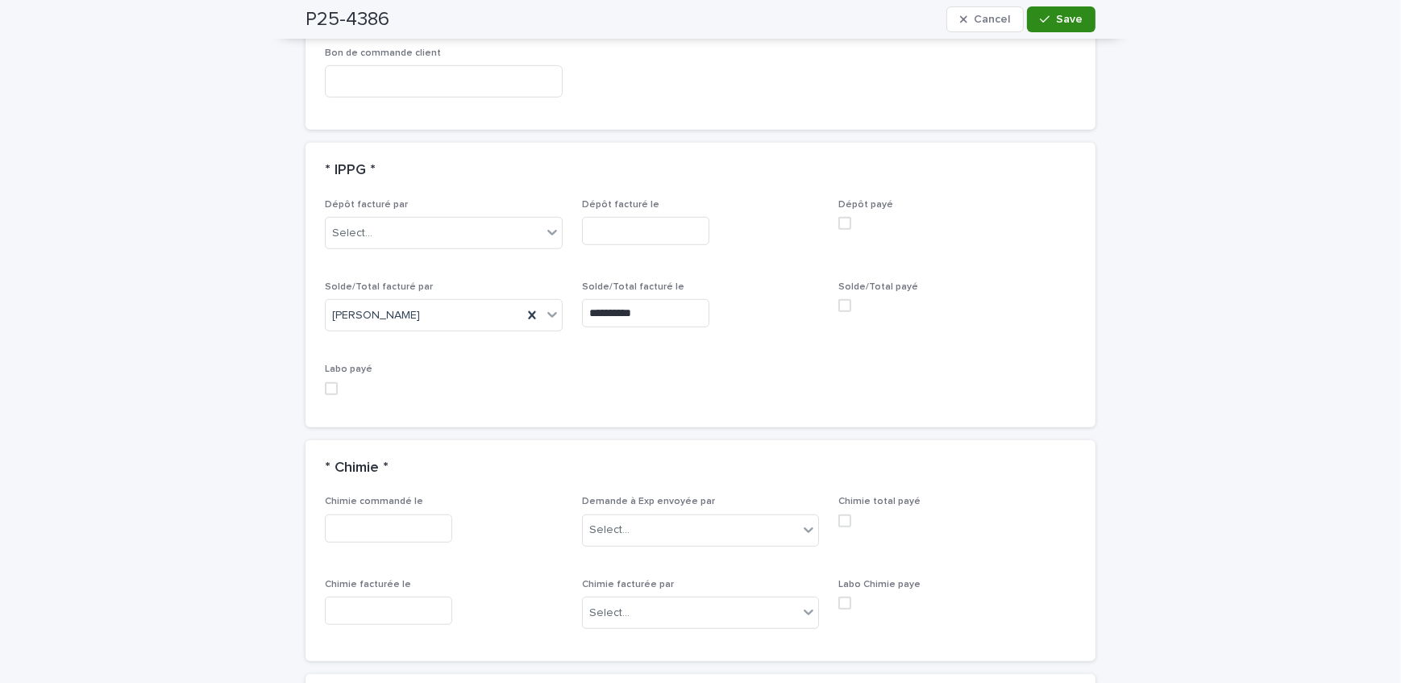
click at [1074, 16] on span "Save" at bounding box center [1069, 19] width 27 height 11
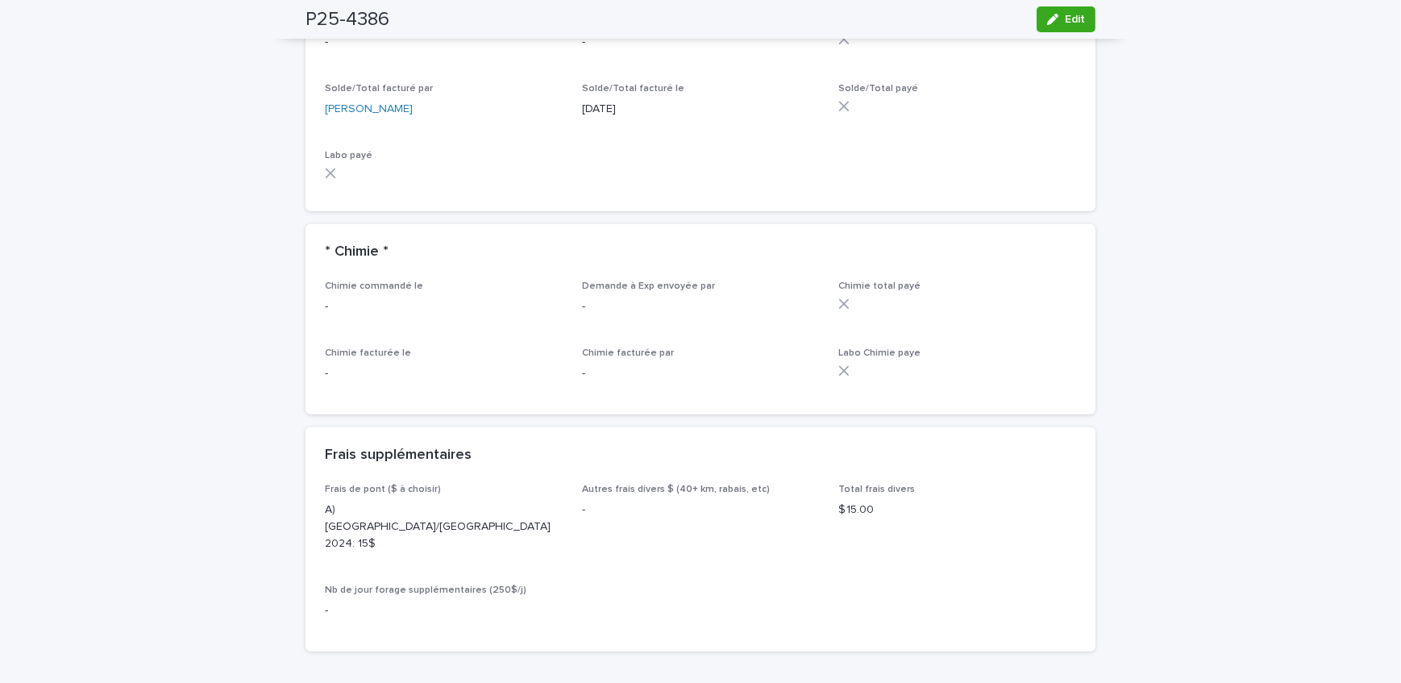
scroll to position [1335, 0]
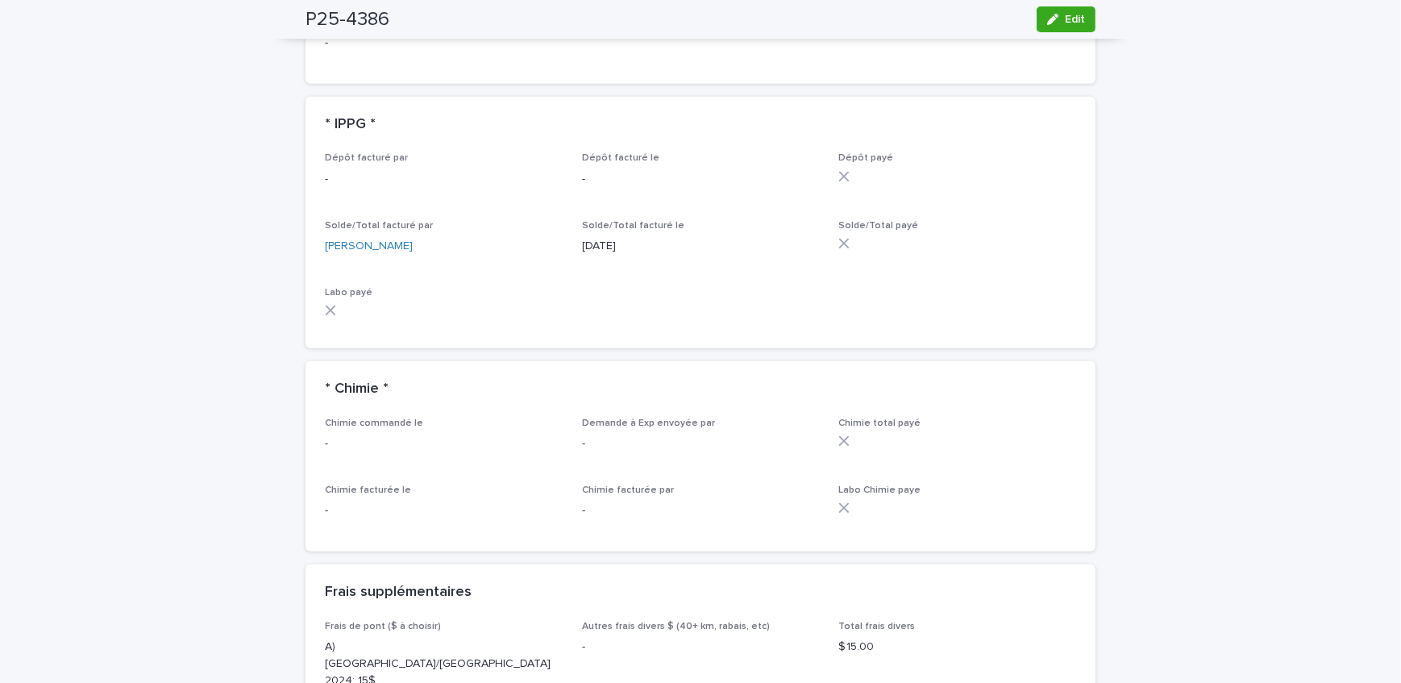
click at [237, 293] on div "Loading... Saving… Loading... Saving… P25-4386 Edit P25-4386 Edit Sorry, there …" at bounding box center [700, 363] width 1401 height 3213
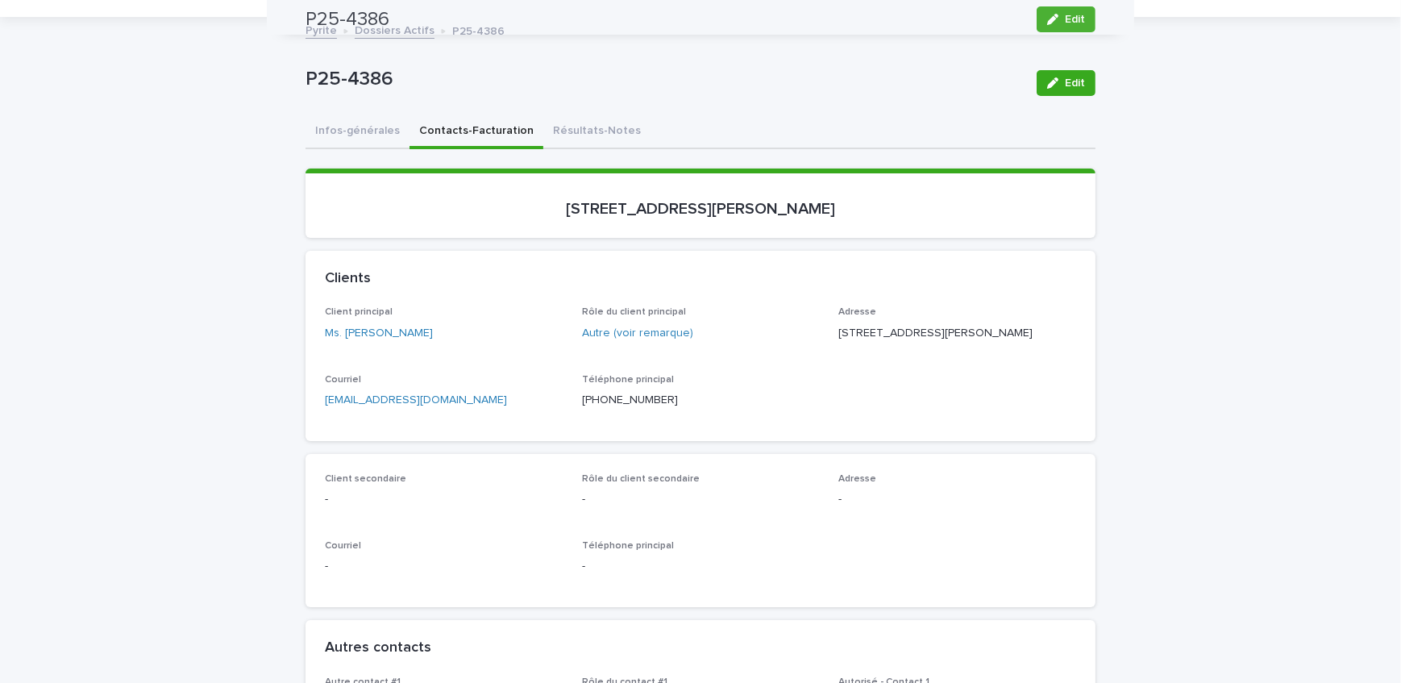
scroll to position [0, 0]
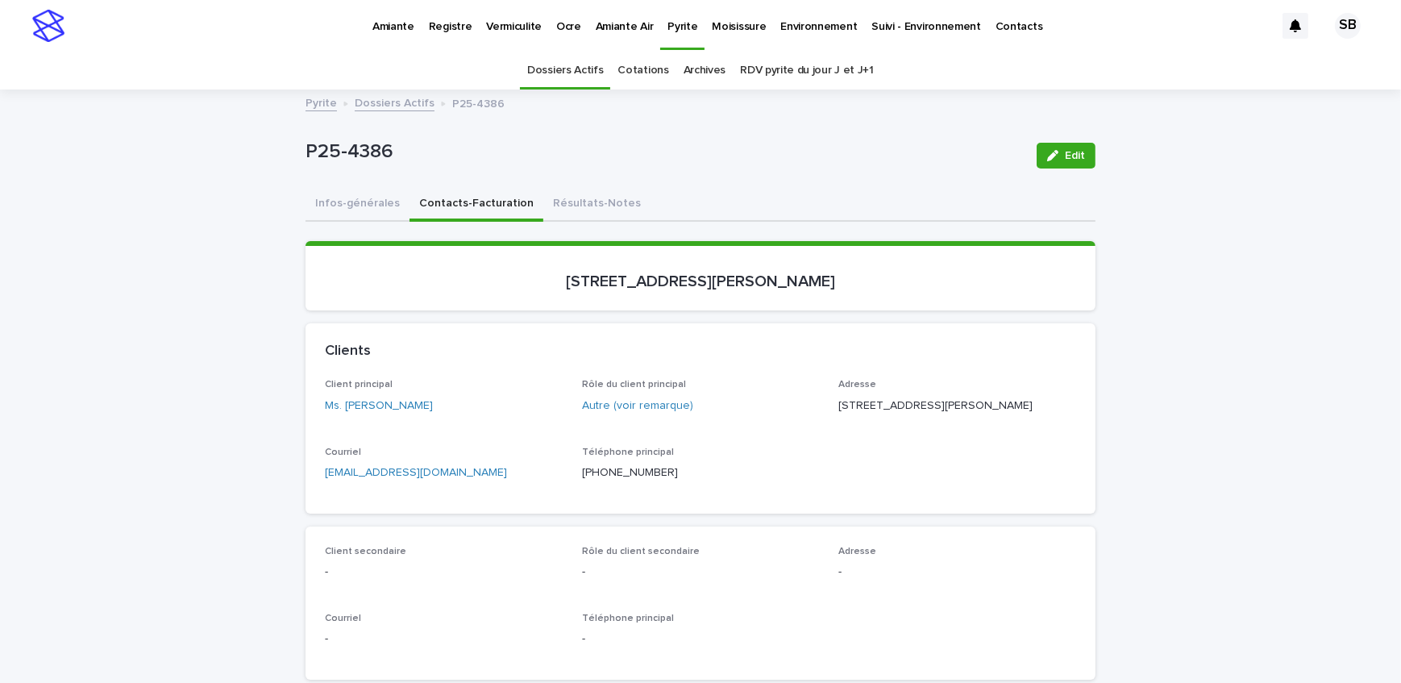
click at [388, 97] on link "Dossiers Actifs" at bounding box center [395, 102] width 80 height 19
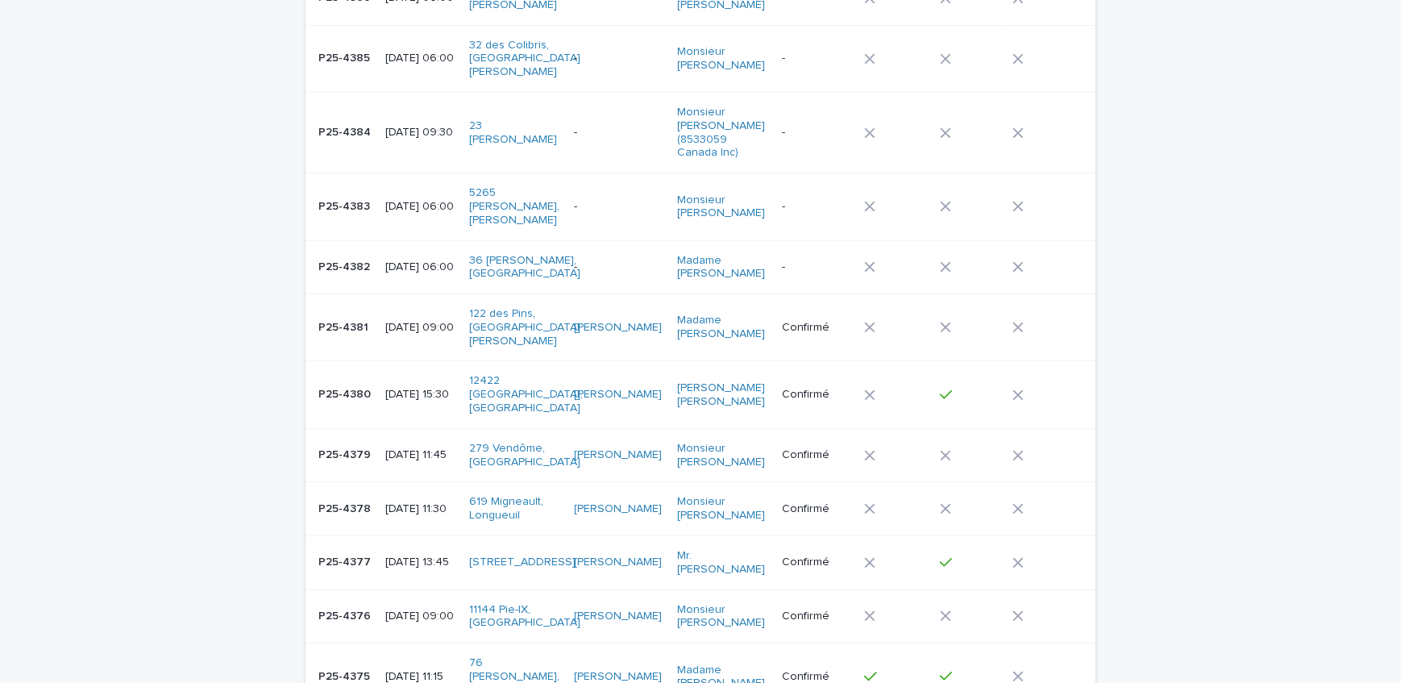
scroll to position [564, 0]
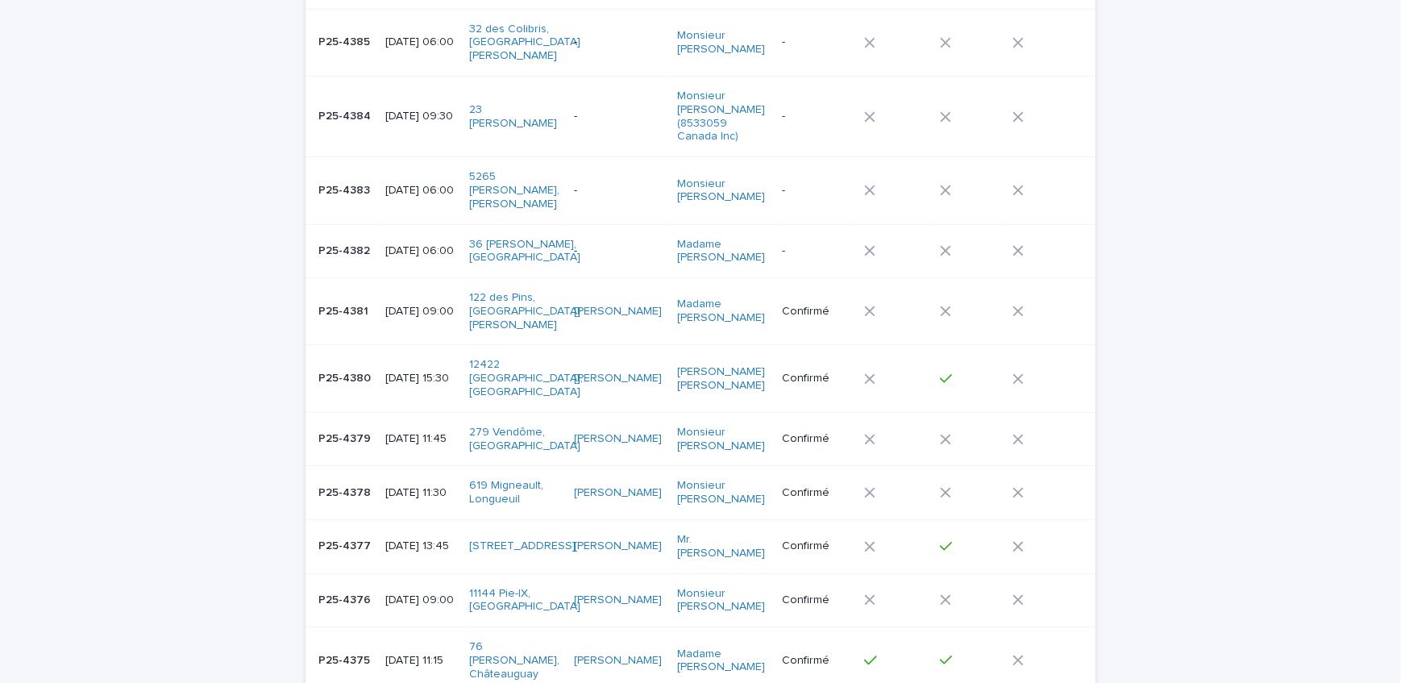
click at [207, 466] on div "Loading... Saving… Loading... Saving… Dossiers Actifs Add New # dossier Date du…" at bounding box center [700, 643] width 1401 height 2232
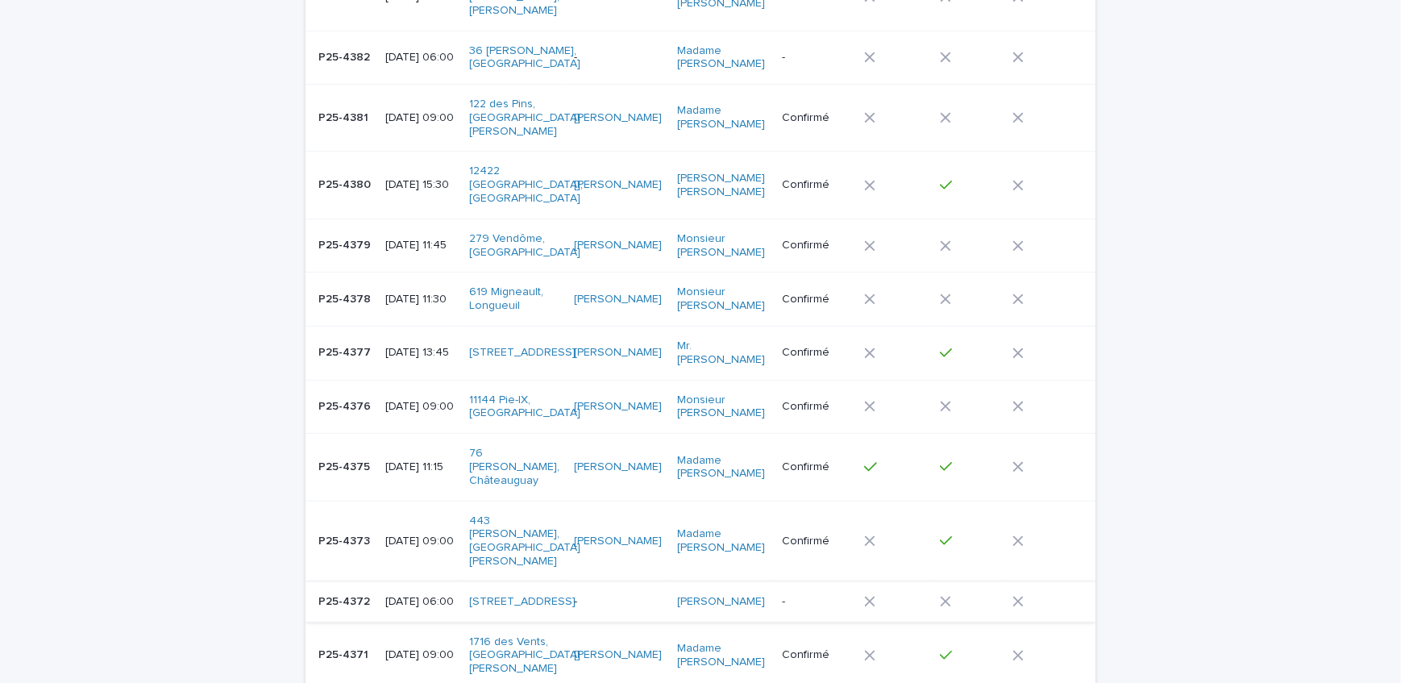
scroll to position [783, 0]
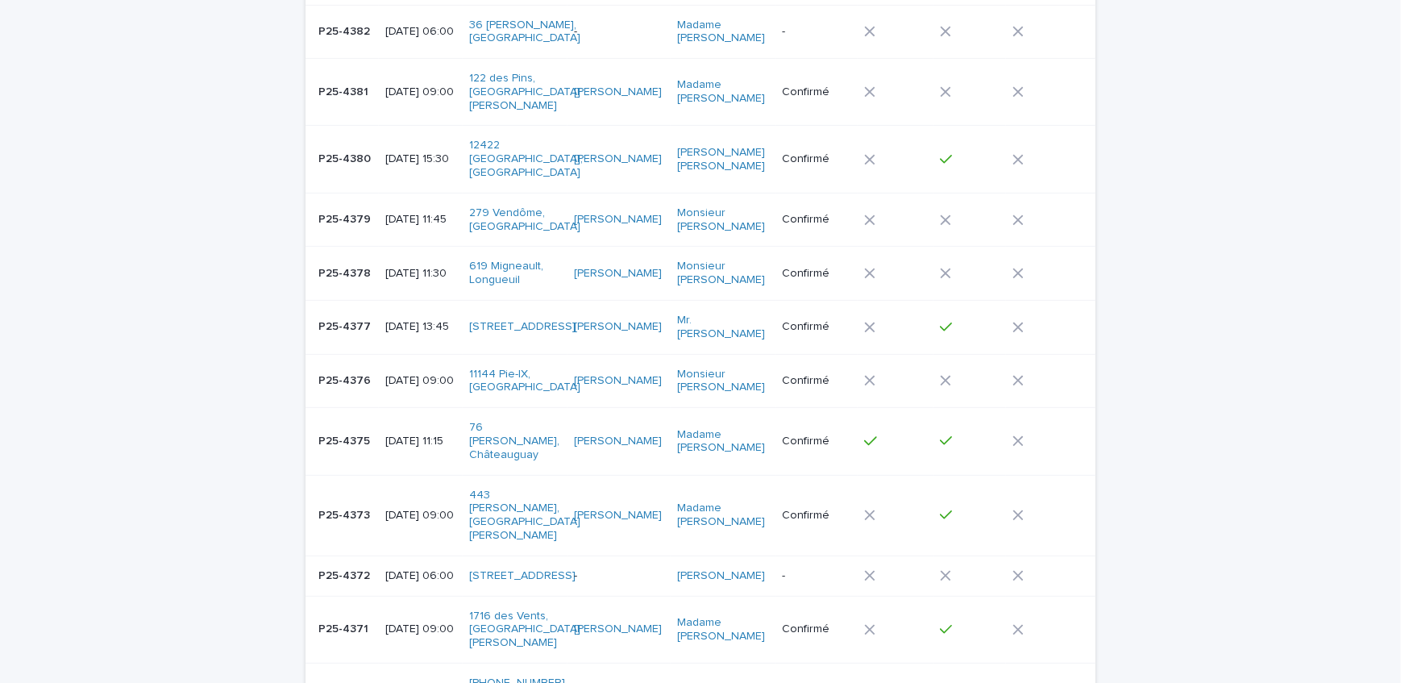
click at [355, 563] on div "P25-4372 P25-4372" at bounding box center [345, 576] width 54 height 27
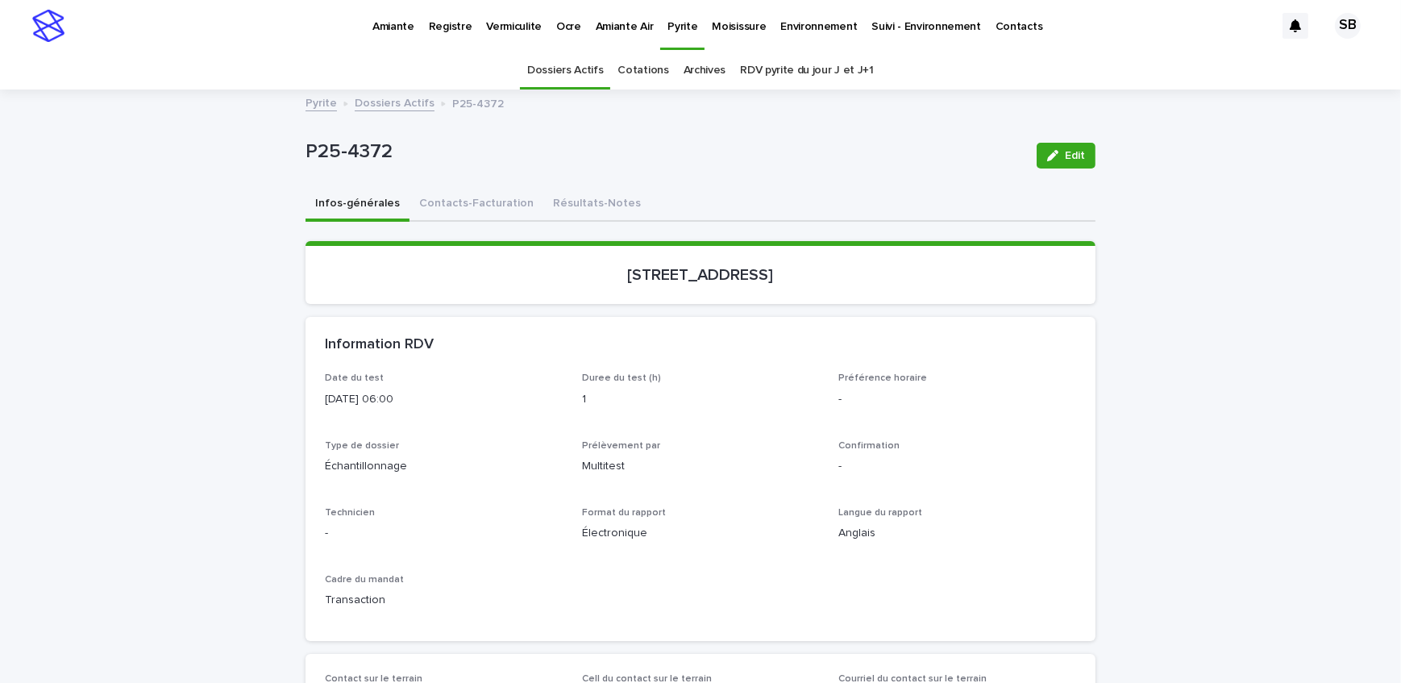
drag, startPoint x: 572, startPoint y: 280, endPoint x: 706, endPoint y: 287, distance: 133.9
click at [706, 287] on section "[STREET_ADDRESS]" at bounding box center [700, 272] width 790 height 63
copy p "[STREET_ADDRESS]"
drag, startPoint x: 401, startPoint y: 148, endPoint x: 287, endPoint y: 158, distance: 114.0
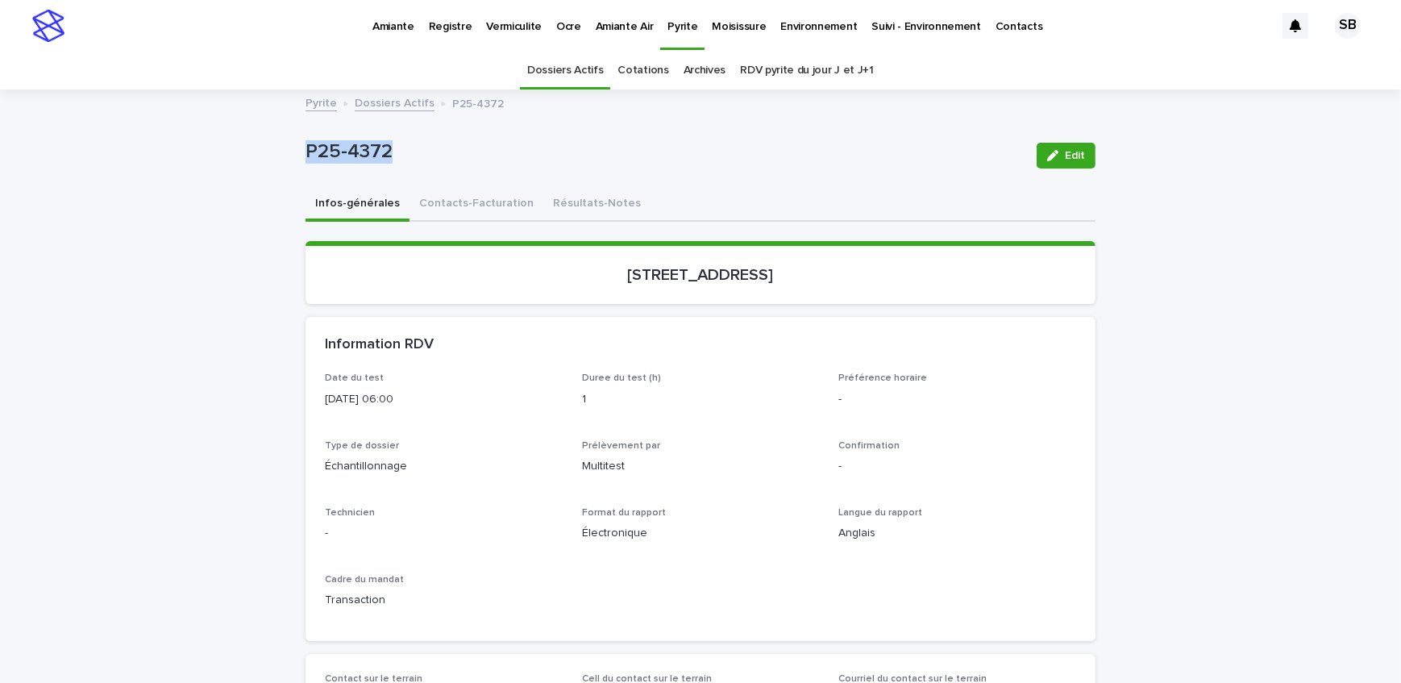
copy p "P25-4372"
click at [459, 208] on button "Contacts-Facturation" at bounding box center [476, 205] width 134 height 34
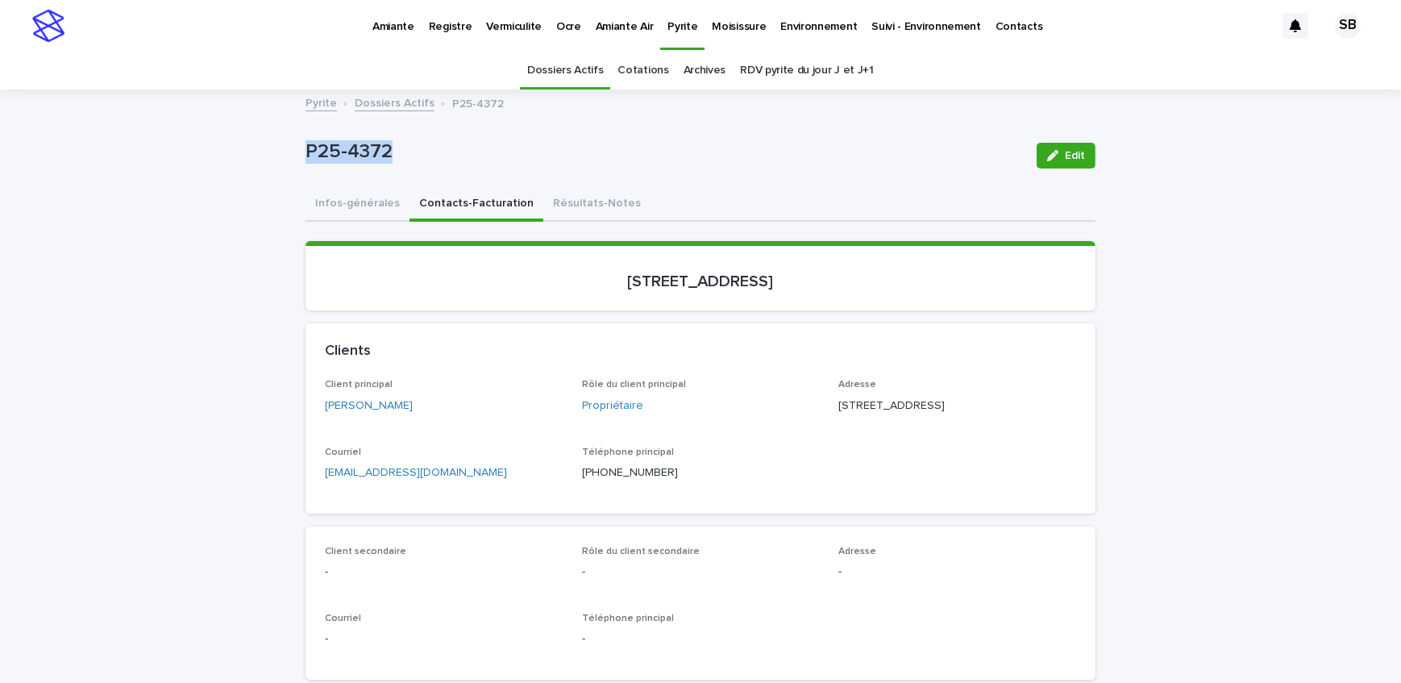
drag, startPoint x: 433, startPoint y: 409, endPoint x: 337, endPoint y: 415, distance: 96.1
click at [337, 415] on div "Client principal [PERSON_NAME]" at bounding box center [444, 403] width 238 height 48
copy link "[PERSON_NAME]"
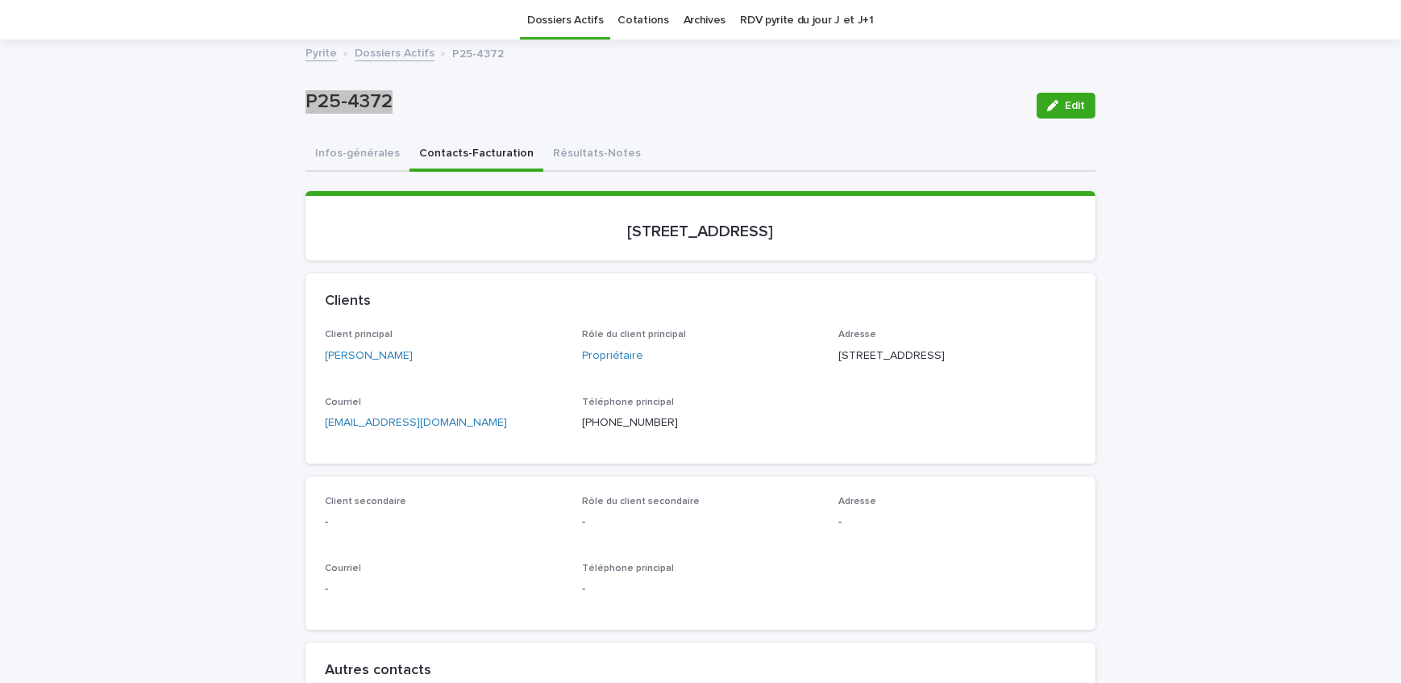
scroll to position [73, 0]
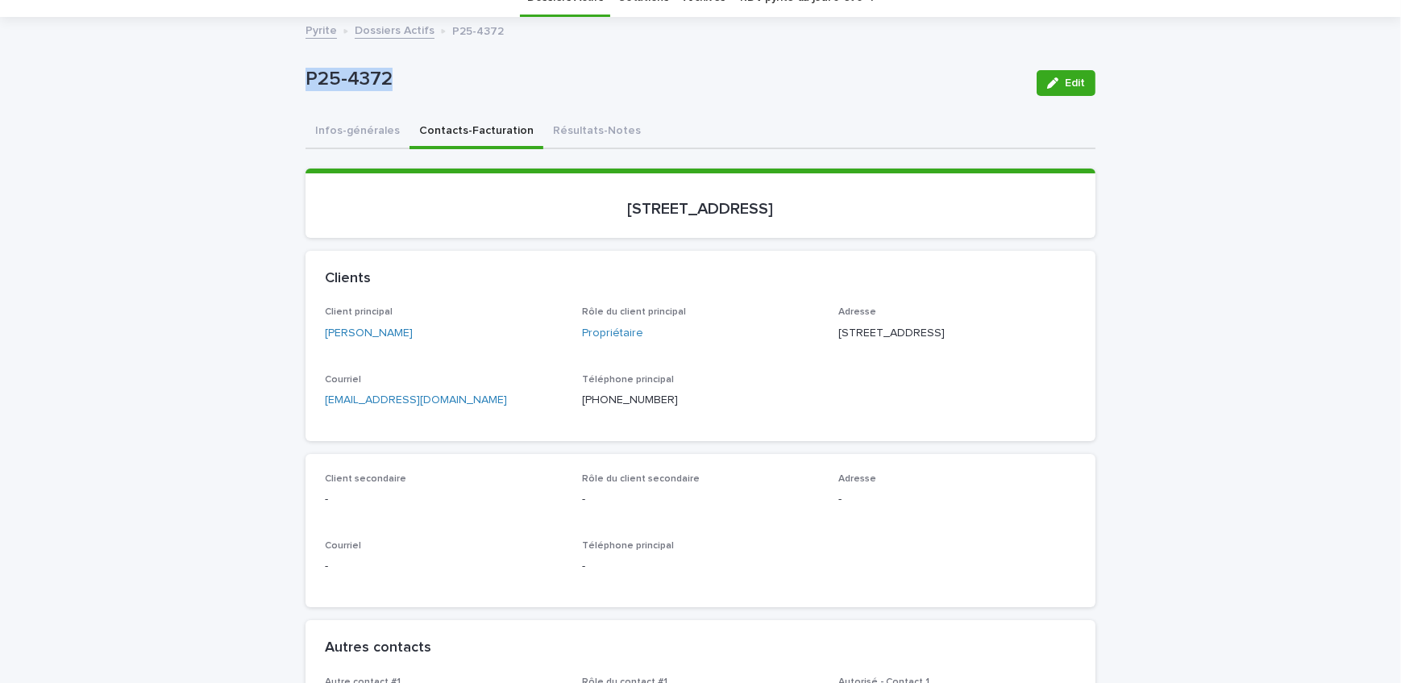
drag, startPoint x: 921, startPoint y: 326, endPoint x: 833, endPoint y: 334, distance: 88.1
click at [838, 334] on p "[STREET_ADDRESS]" at bounding box center [957, 333] width 238 height 17
copy p "[STREET_ADDRESS]"
drag, startPoint x: 914, startPoint y: 348, endPoint x: 834, endPoint y: 360, distance: 80.7
click at [838, 354] on div "Adresse [STREET_ADDRESS]" at bounding box center [957, 330] width 238 height 48
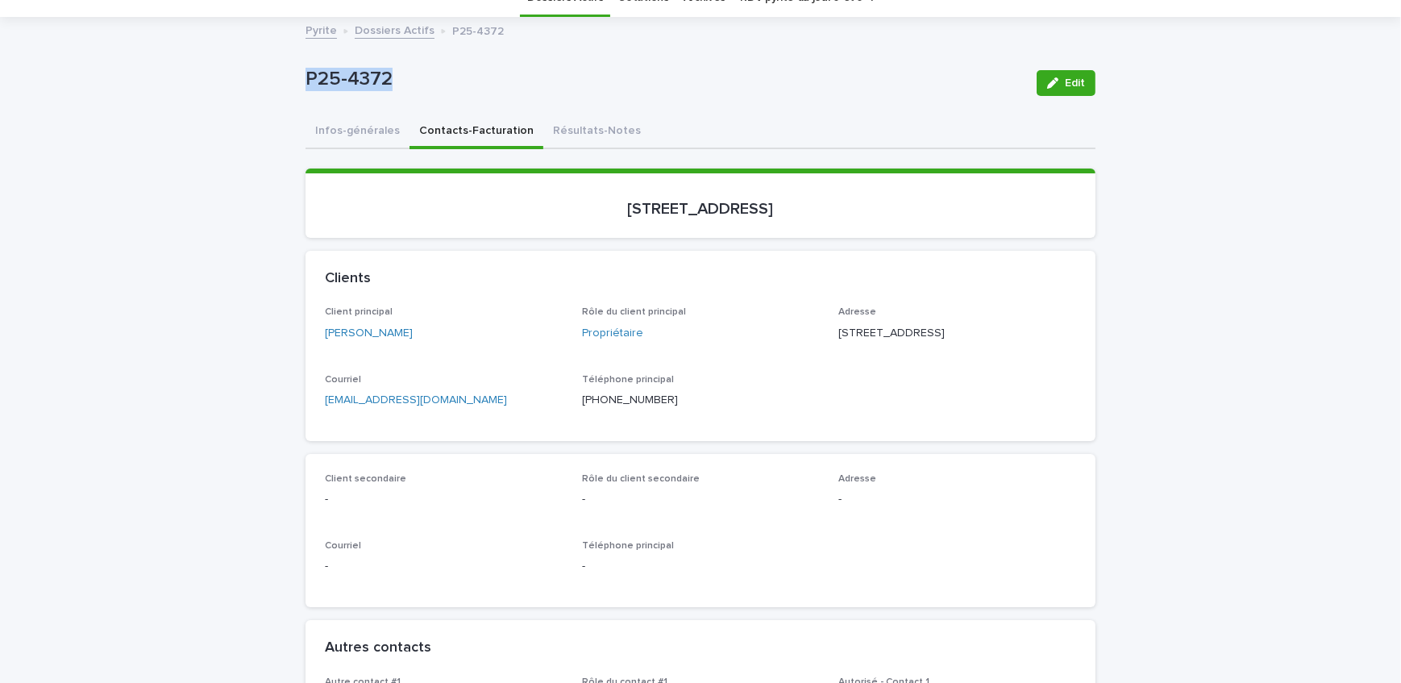
copy p "Beaconsfield QC"
drag, startPoint x: 953, startPoint y: 354, endPoint x: 920, endPoint y: 360, distance: 33.7
click at [920, 354] on div "Adresse [STREET_ADDRESS]" at bounding box center [957, 330] width 238 height 48
copy p "H9W 5S1"
drag, startPoint x: 822, startPoint y: 214, endPoint x: 563, endPoint y: 235, distance: 259.5
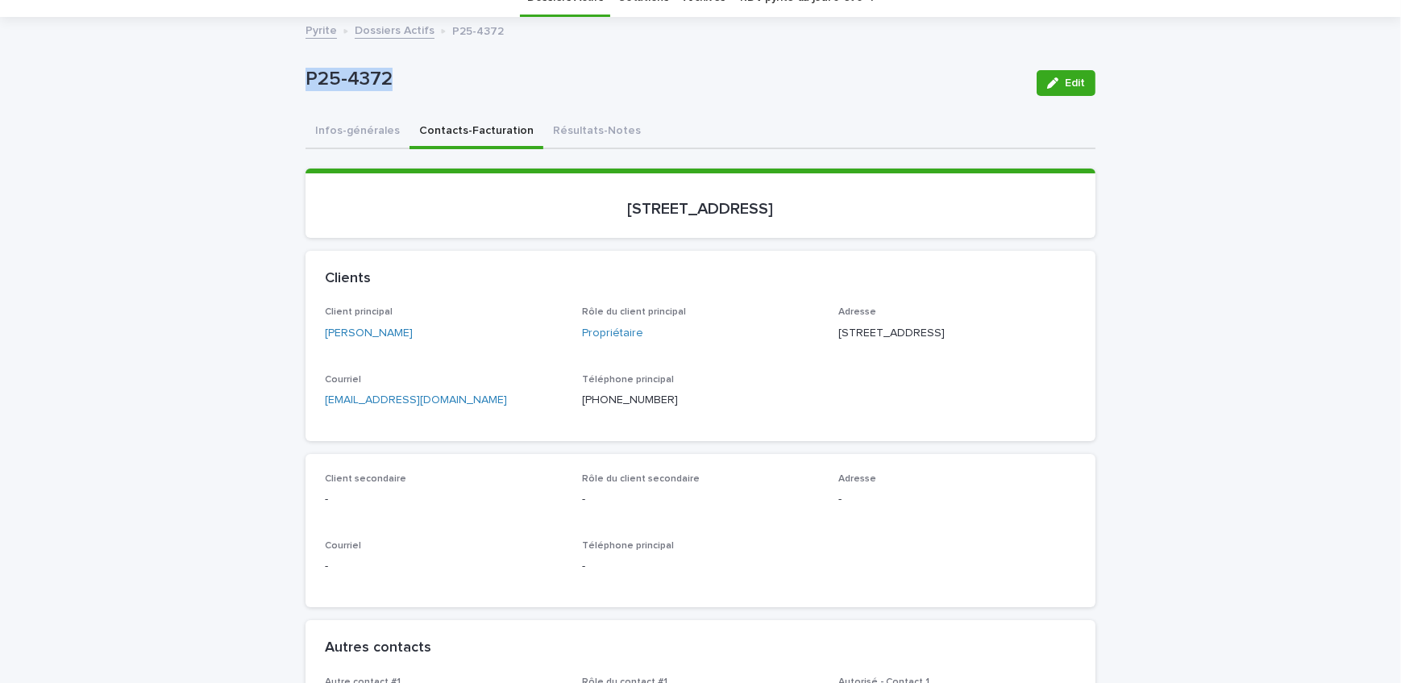
click at [563, 235] on section "[STREET_ADDRESS]" at bounding box center [700, 202] width 790 height 69
copy p "[STREET_ADDRESS]"
drag, startPoint x: 362, startPoint y: 94, endPoint x: 300, endPoint y: 101, distance: 62.4
click at [305, 101] on div "P25-4372 Edit" at bounding box center [700, 83] width 790 height 64
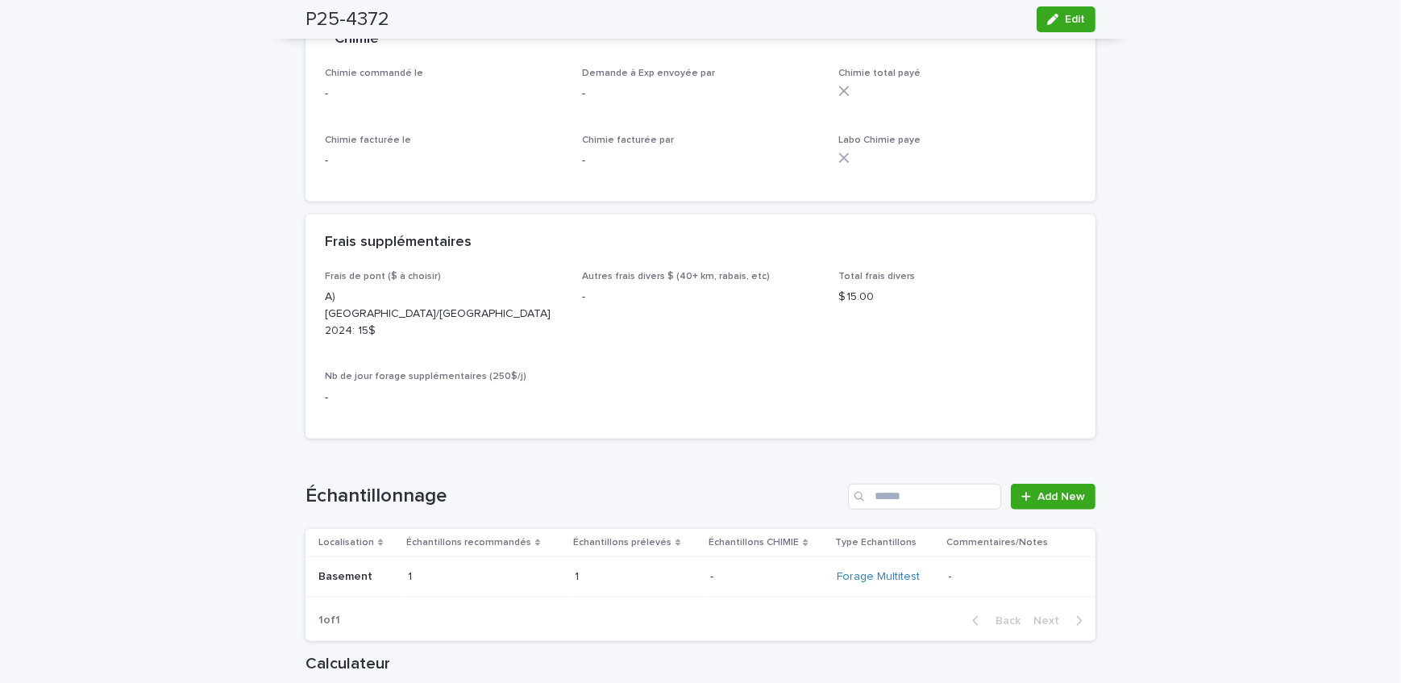
scroll to position [1612, 0]
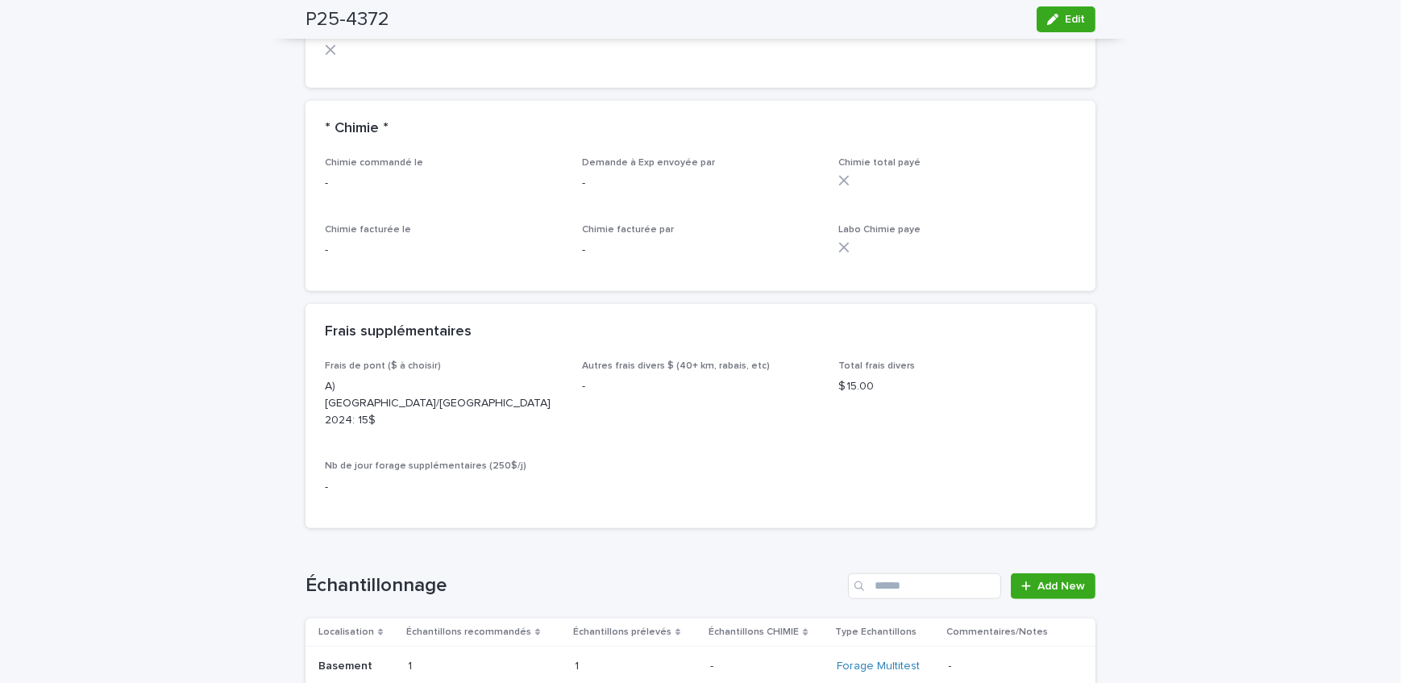
drag, startPoint x: 1044, startPoint y: 32, endPoint x: 949, endPoint y: 81, distance: 107.4
click at [1044, 32] on div "P25-4372 Edit" at bounding box center [700, 19] width 790 height 39
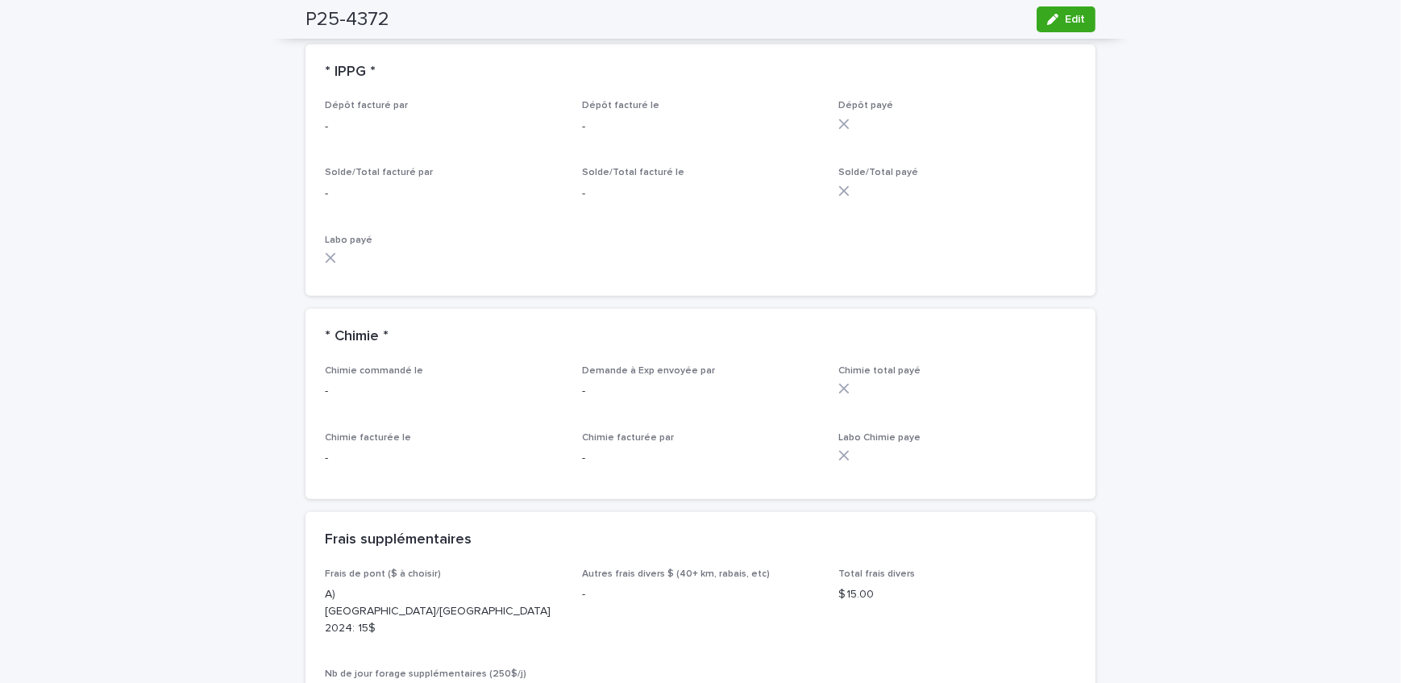
scroll to position [1392, 0]
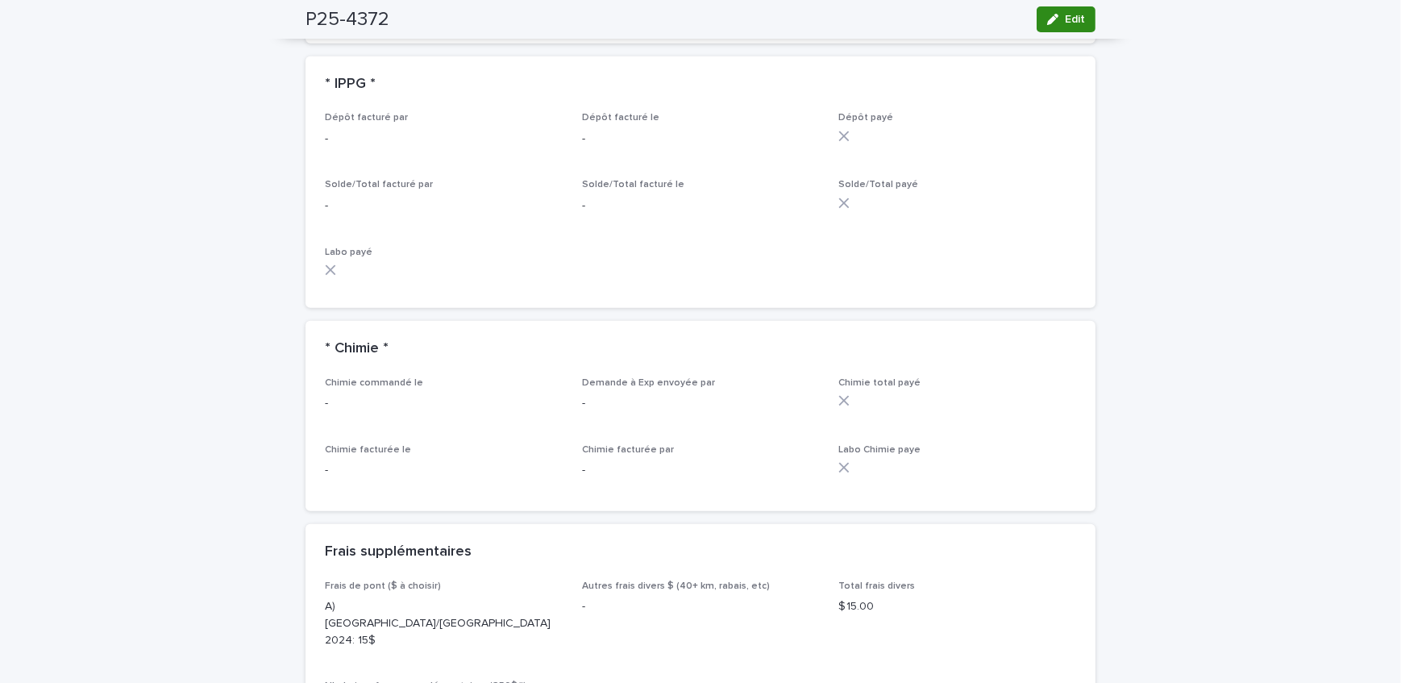
click at [1080, 20] on button "Edit" at bounding box center [1065, 19] width 59 height 26
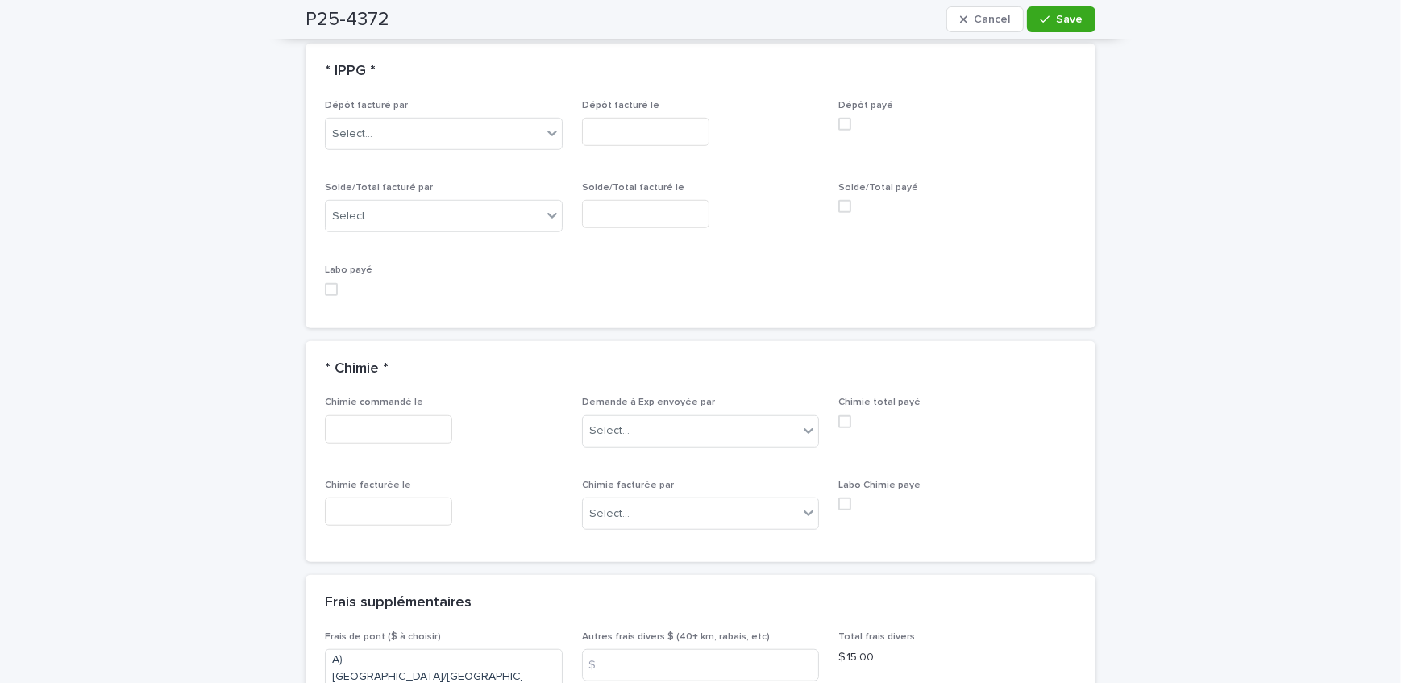
scroll to position [1529, 0]
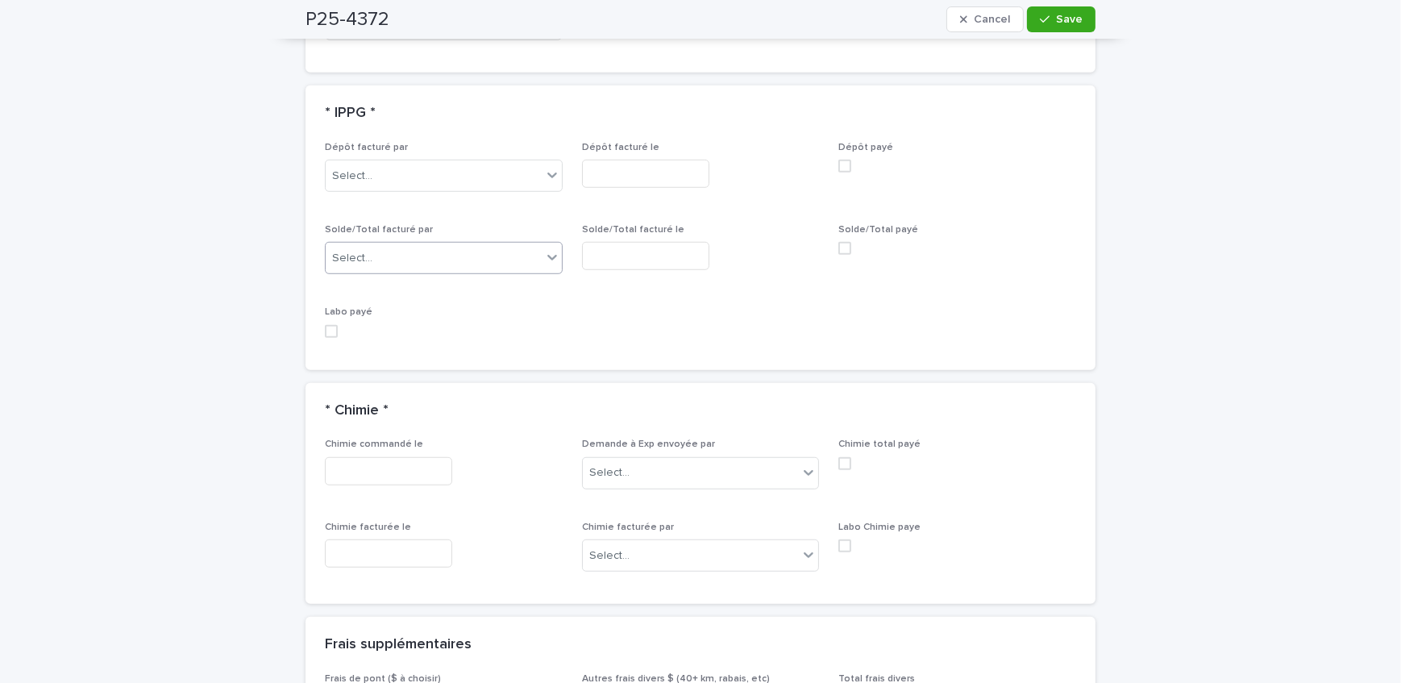
click at [393, 256] on div "Select..." at bounding box center [434, 258] width 216 height 27
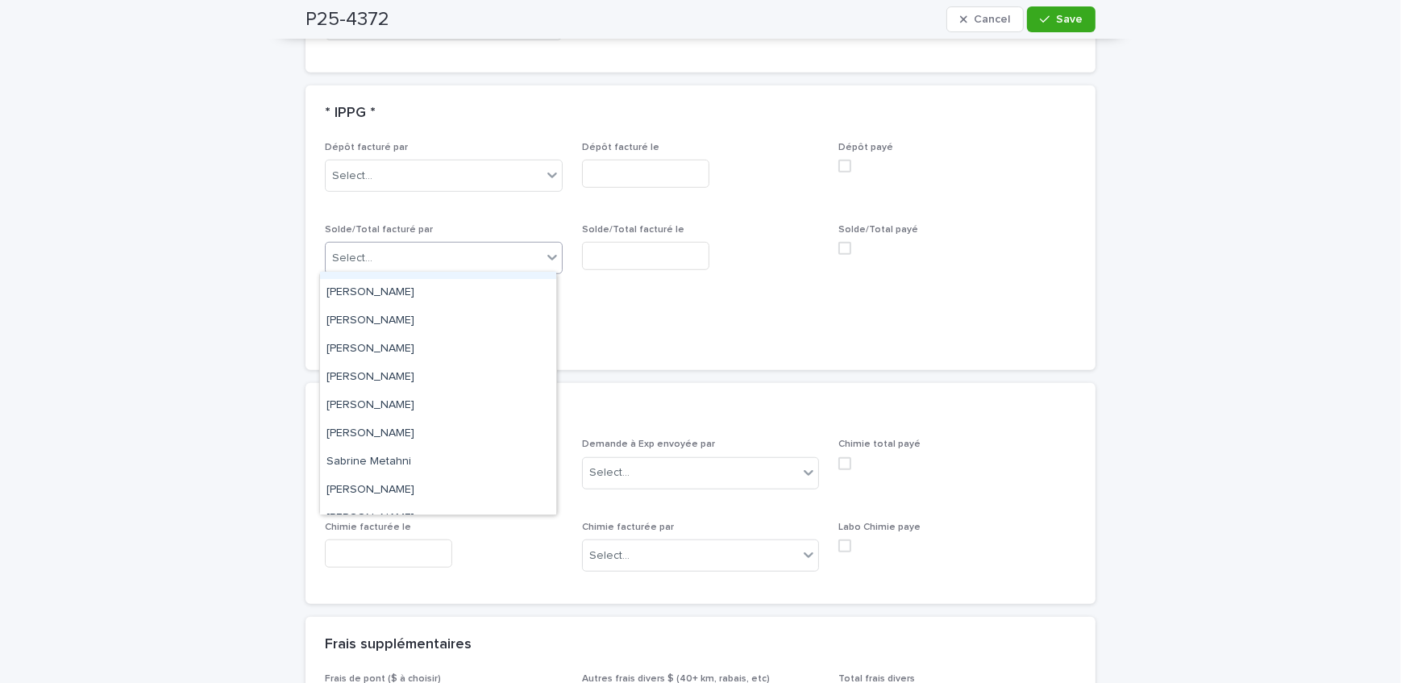
scroll to position [210, 0]
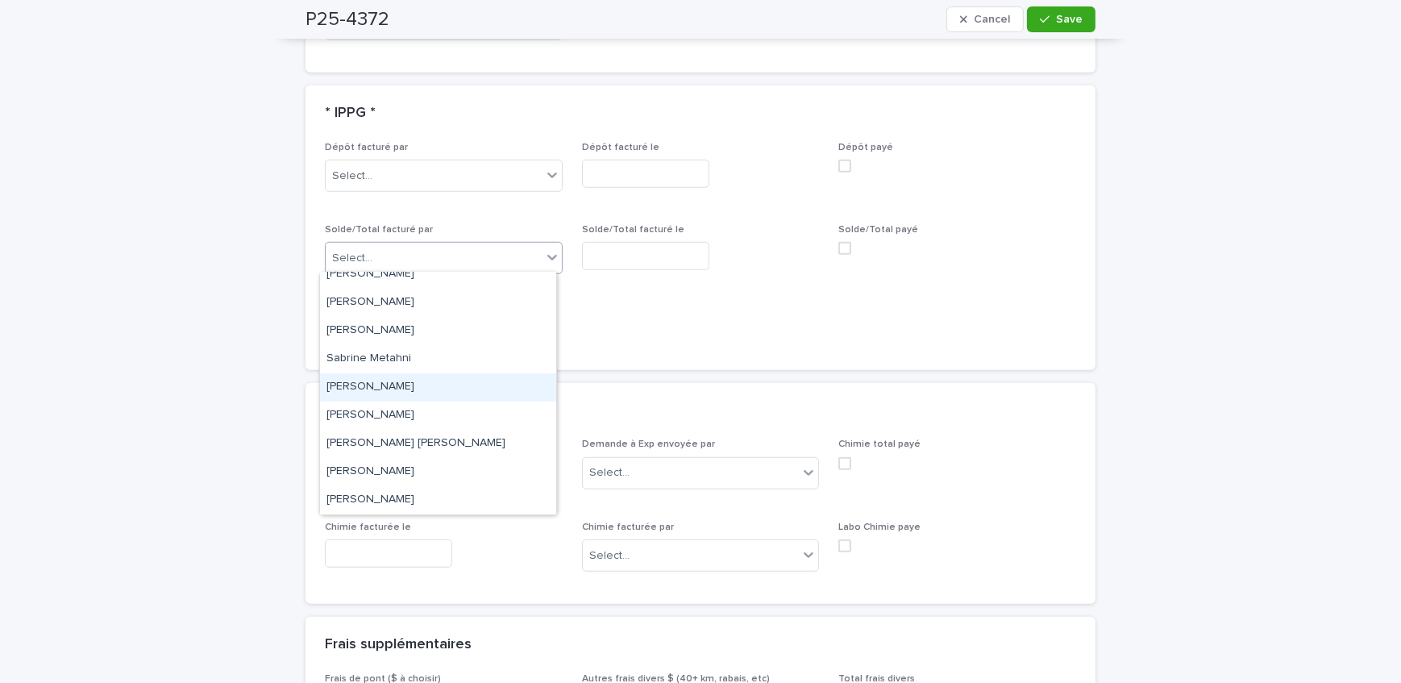
click at [417, 377] on div "[PERSON_NAME]" at bounding box center [438, 387] width 236 height 28
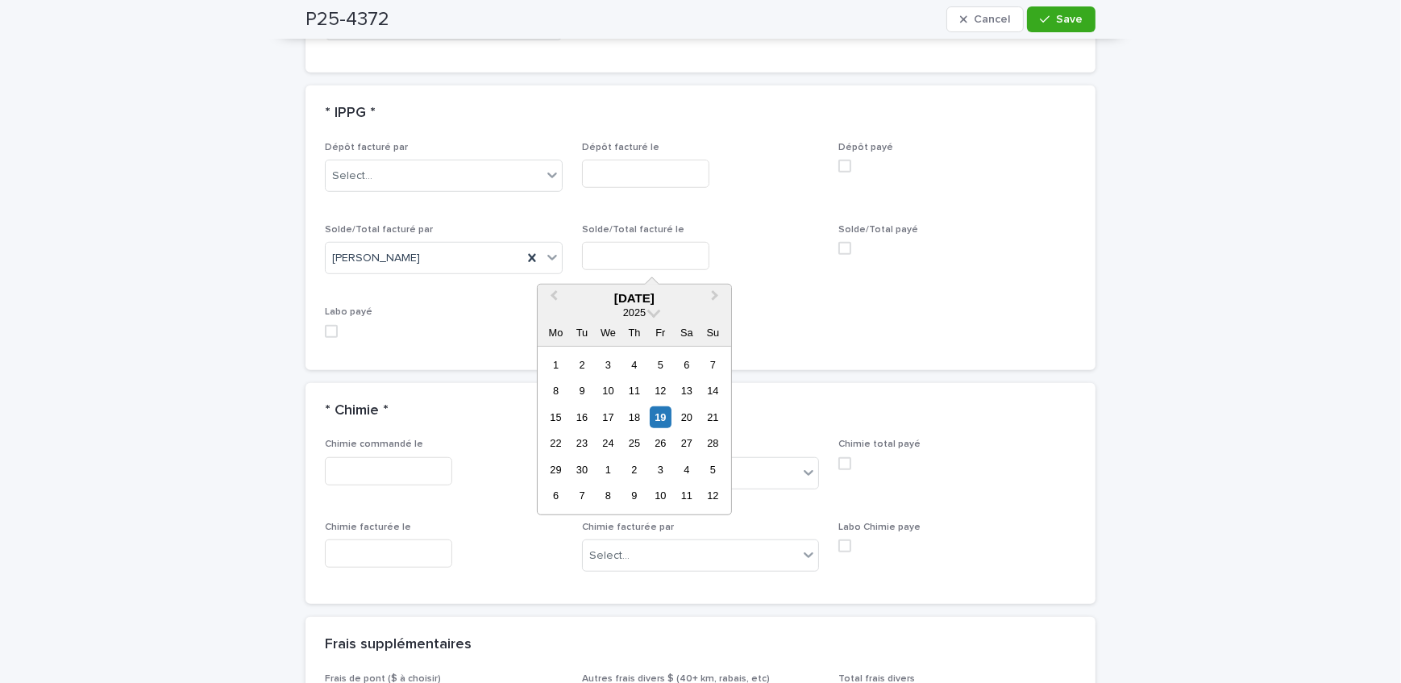
click at [662, 254] on input "text" at bounding box center [645, 256] width 127 height 28
click at [661, 411] on div "19" at bounding box center [661, 417] width 22 height 22
type input "**********"
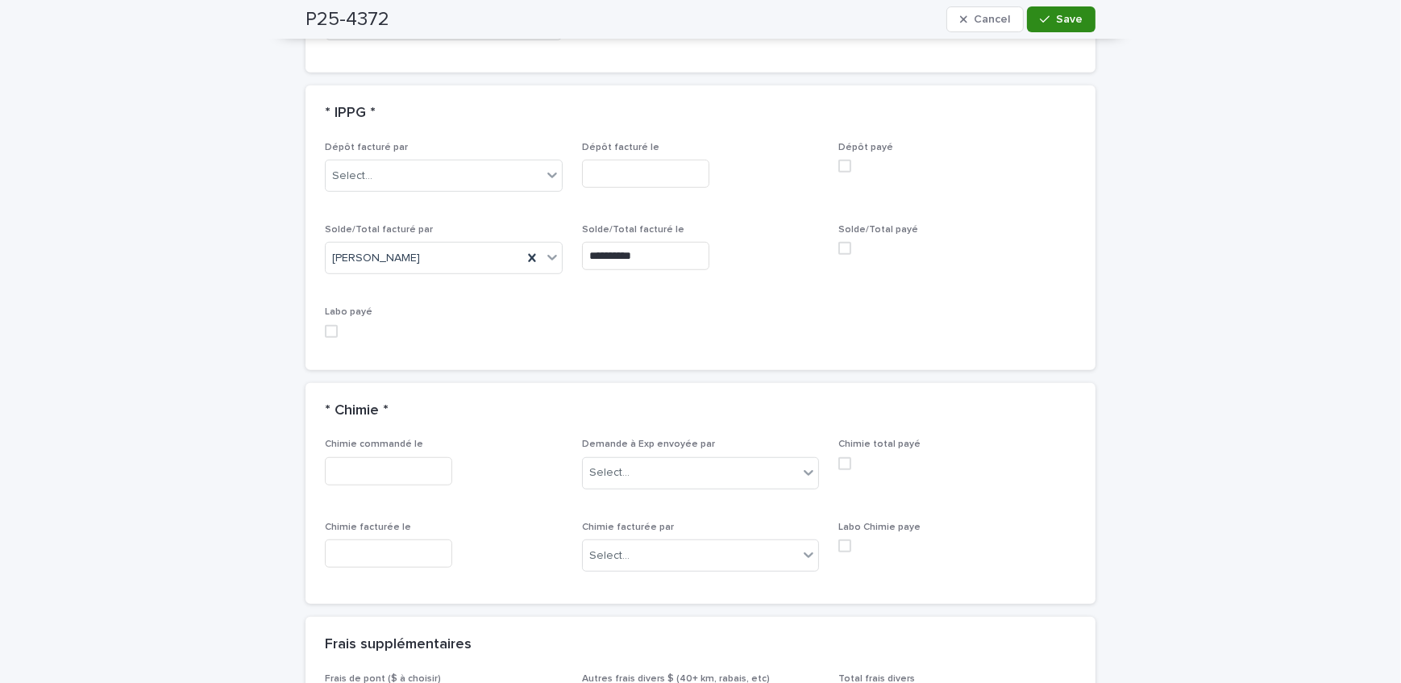
click at [1056, 22] on span "Save" at bounding box center [1069, 19] width 27 height 11
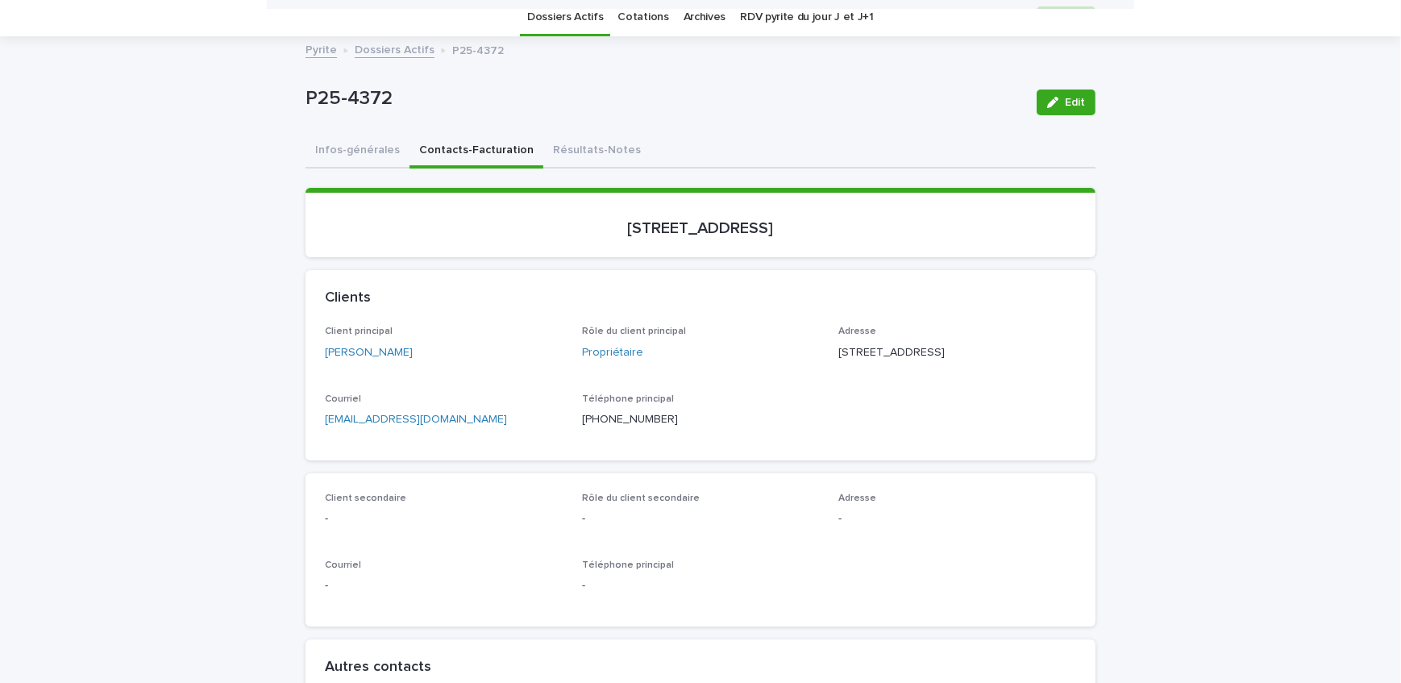
scroll to position [0, 0]
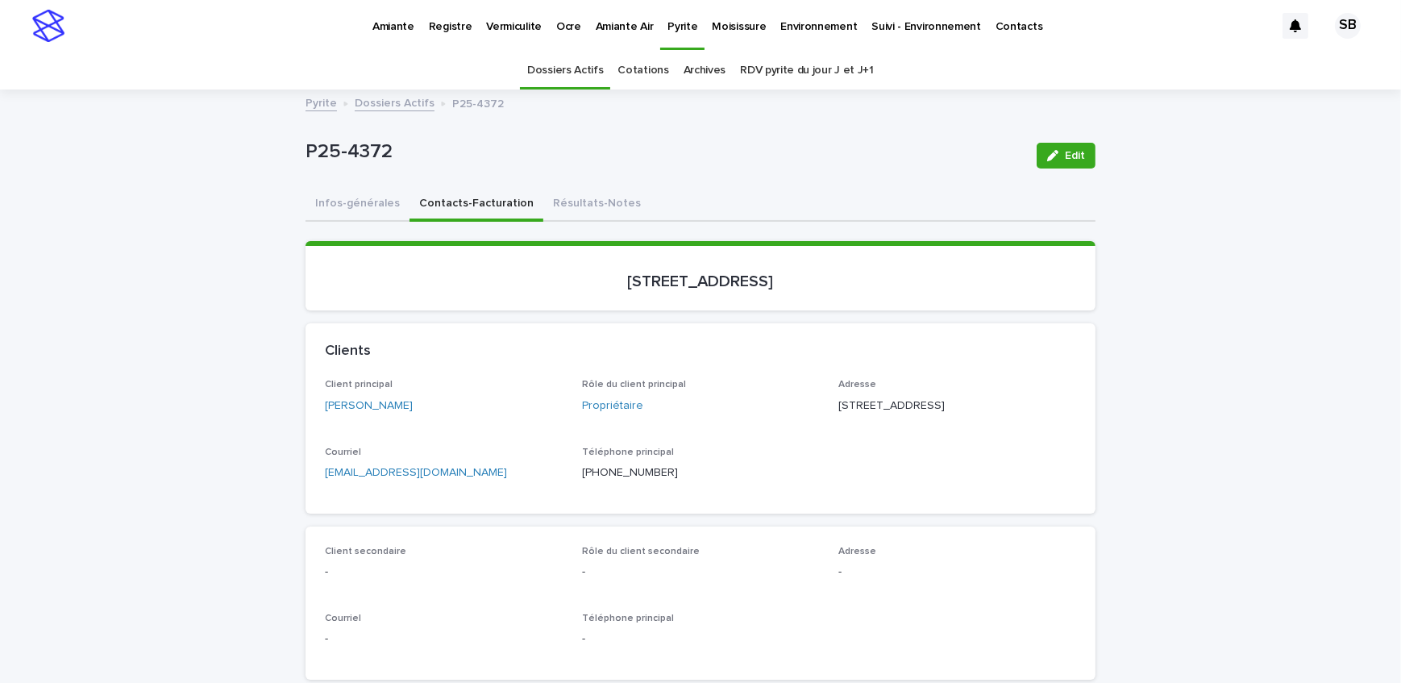
click at [368, 104] on link "Dossiers Actifs" at bounding box center [395, 102] width 80 height 19
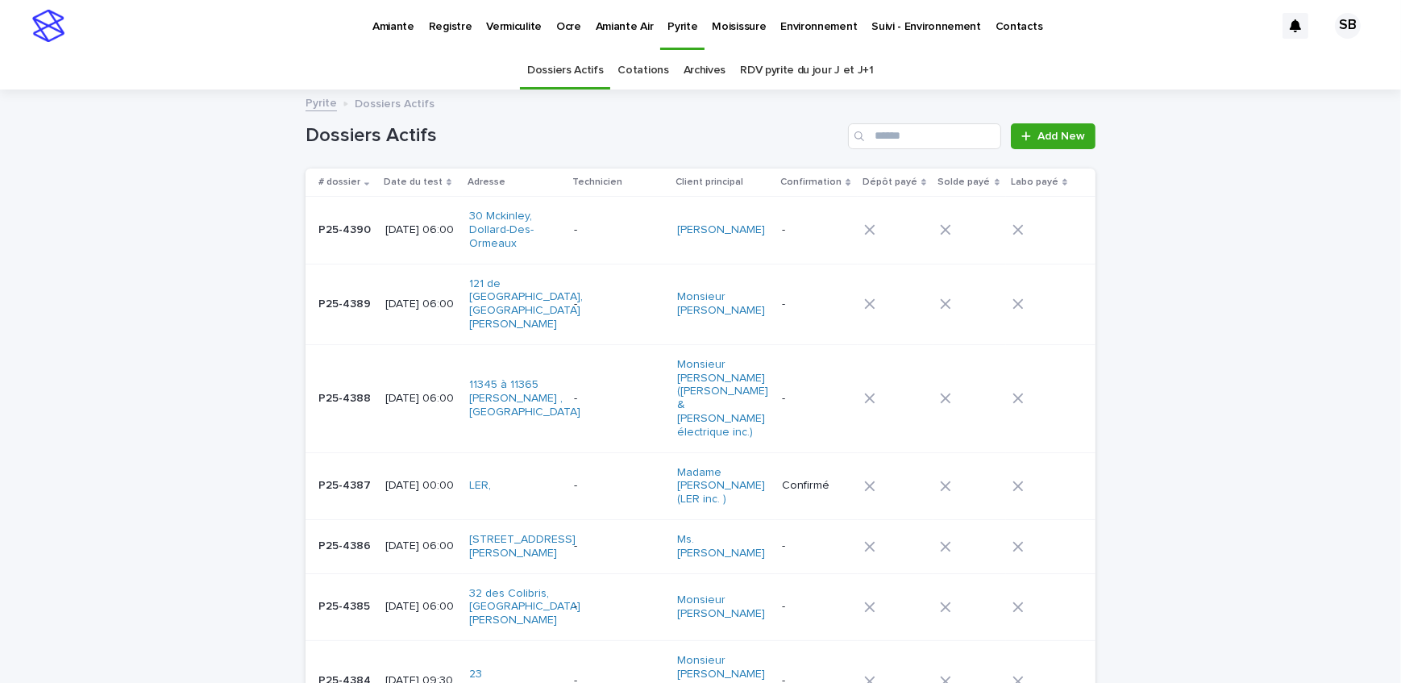
scroll to position [51, 0]
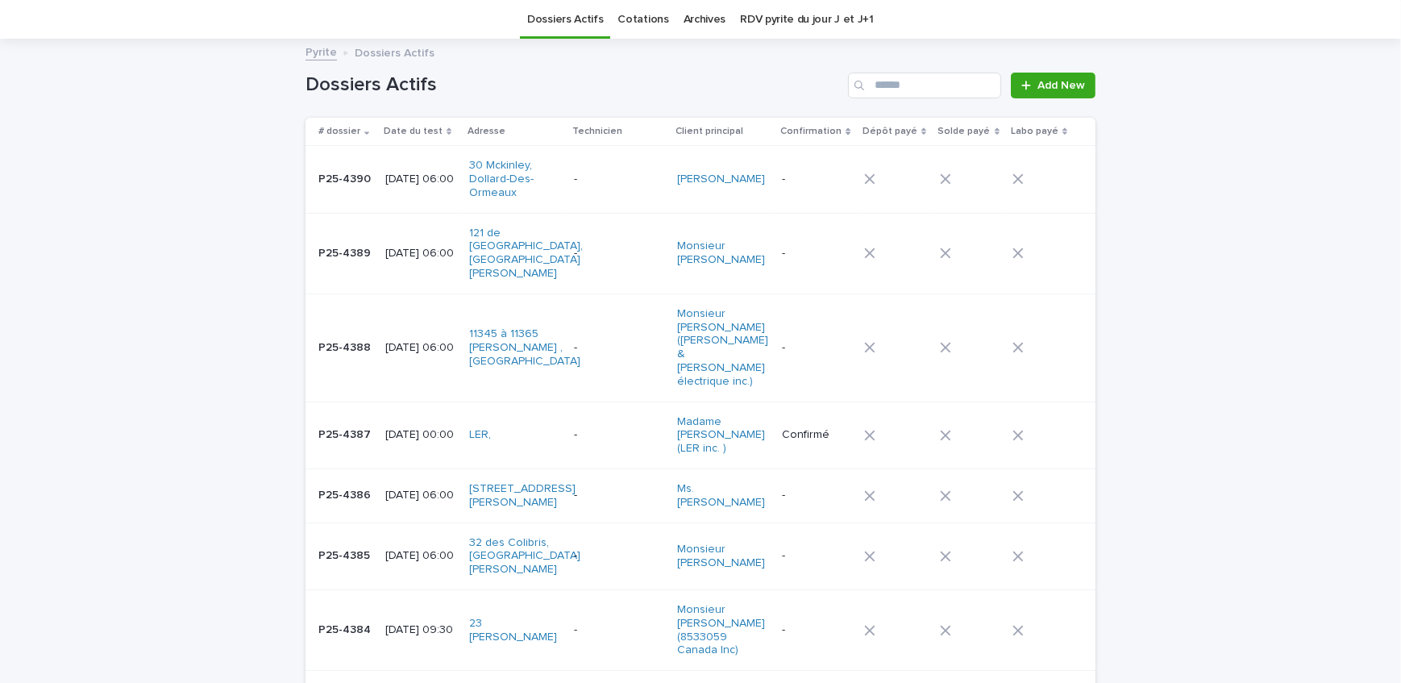
drag, startPoint x: 224, startPoint y: 296, endPoint x: 227, endPoint y: 252, distance: 43.6
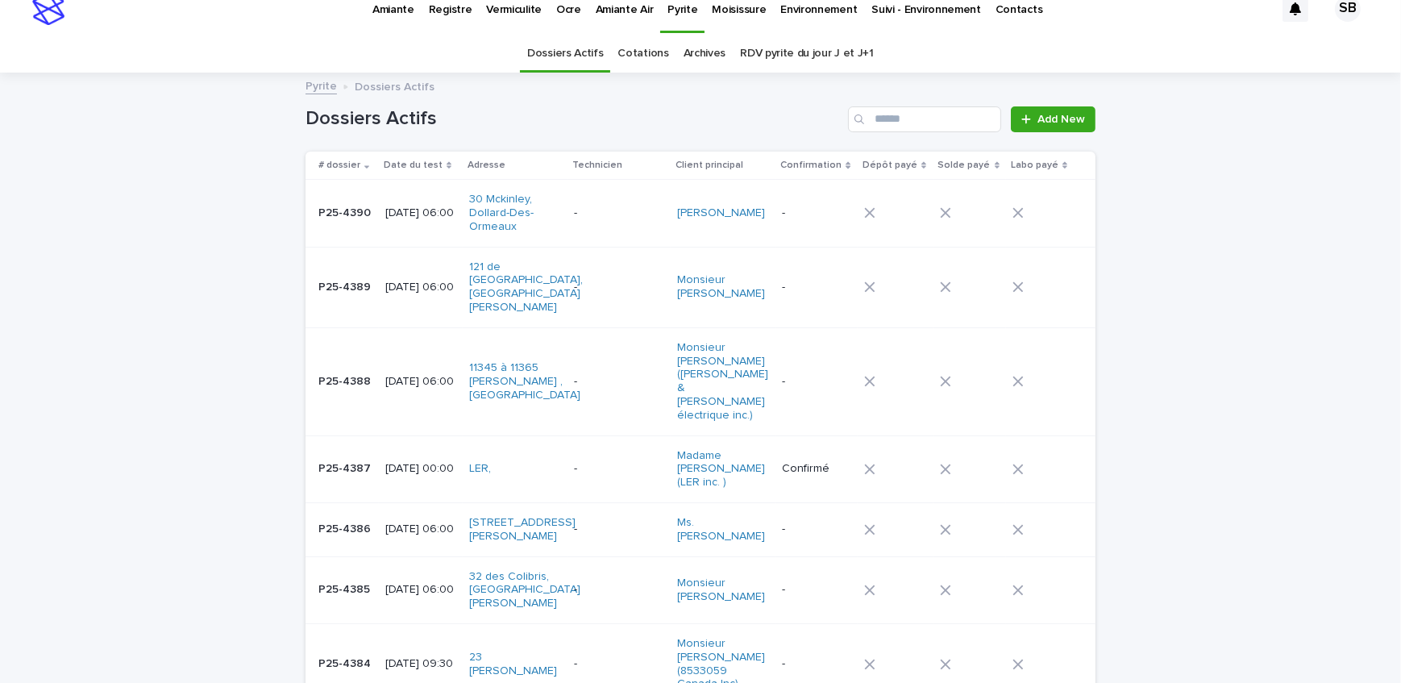
scroll to position [0, 0]
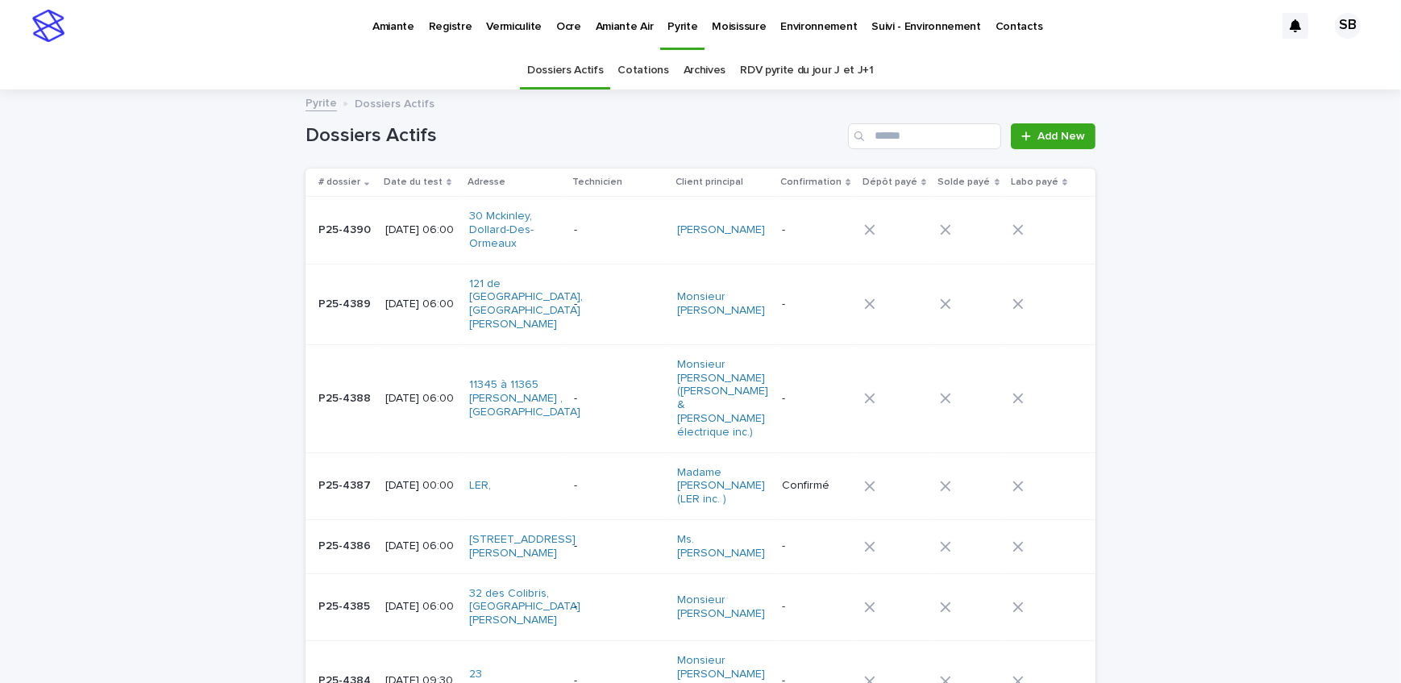
click at [1048, 132] on span "Add New" at bounding box center [1061, 136] width 48 height 11
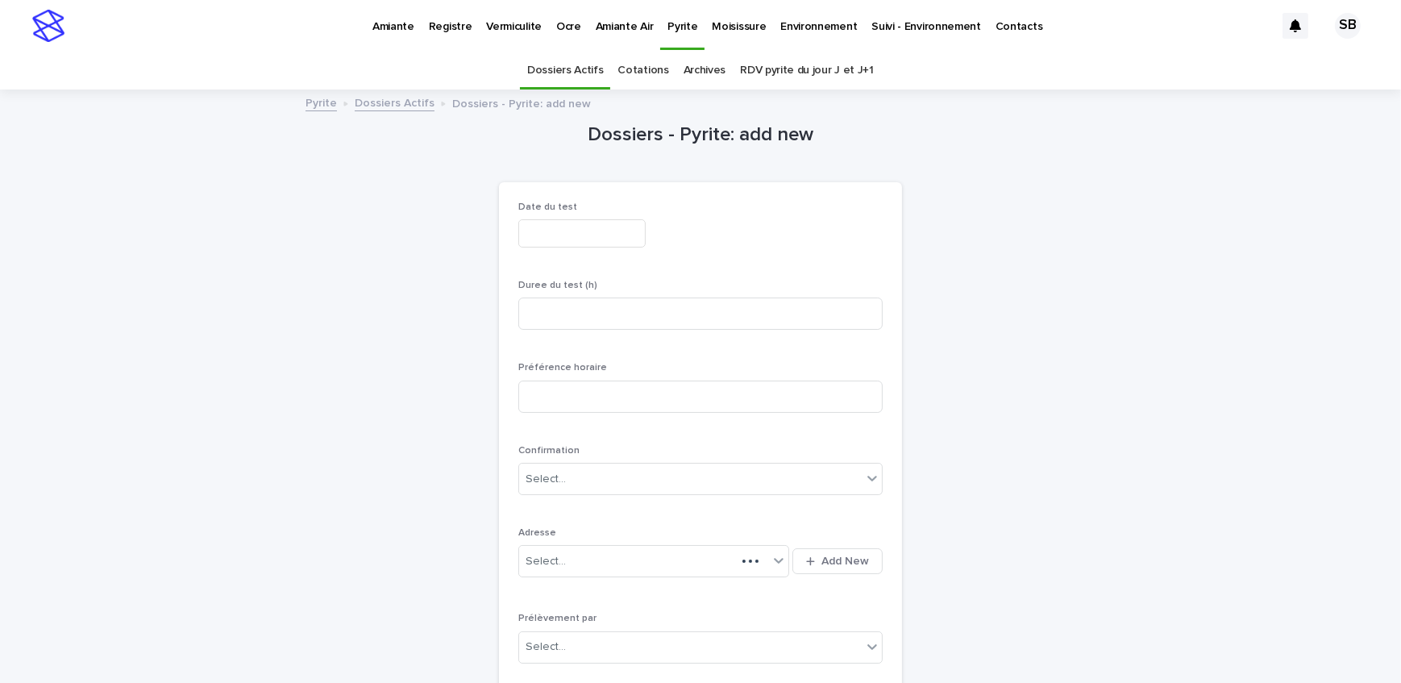
scroll to position [51, 0]
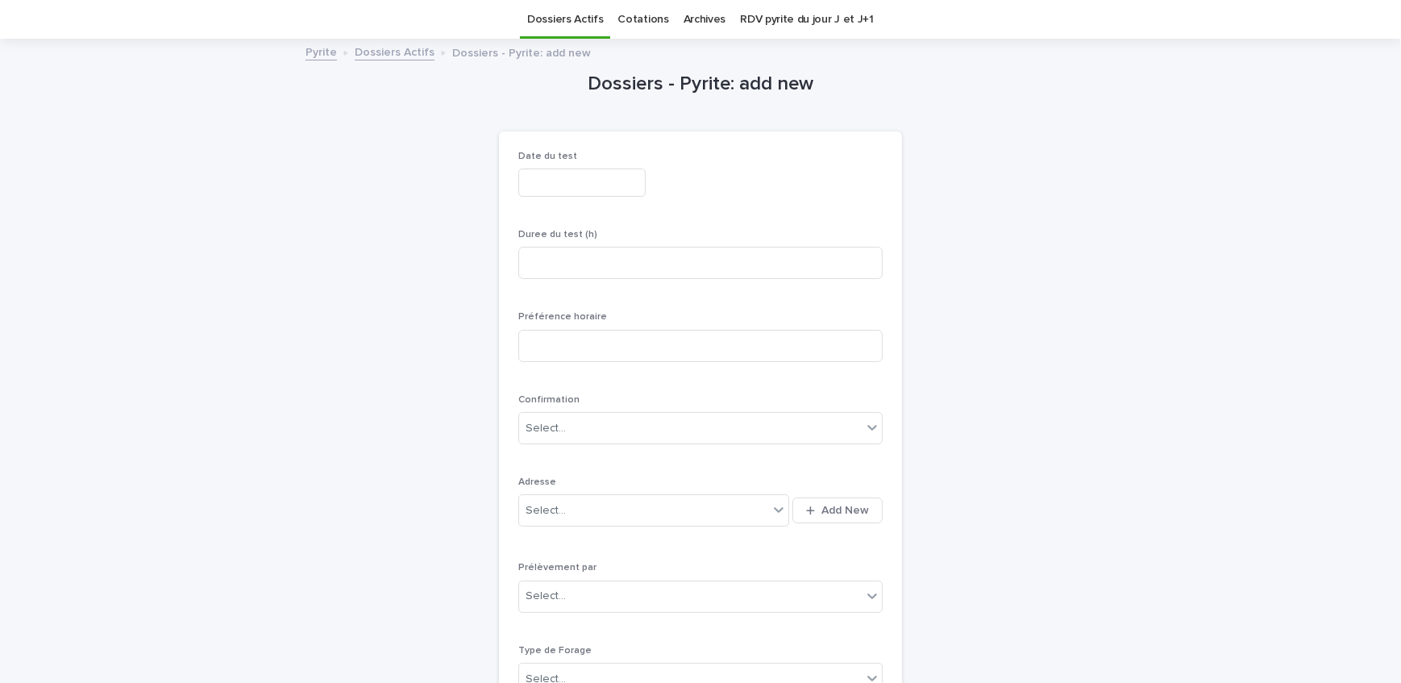
click at [568, 187] on input "text" at bounding box center [581, 182] width 127 height 28
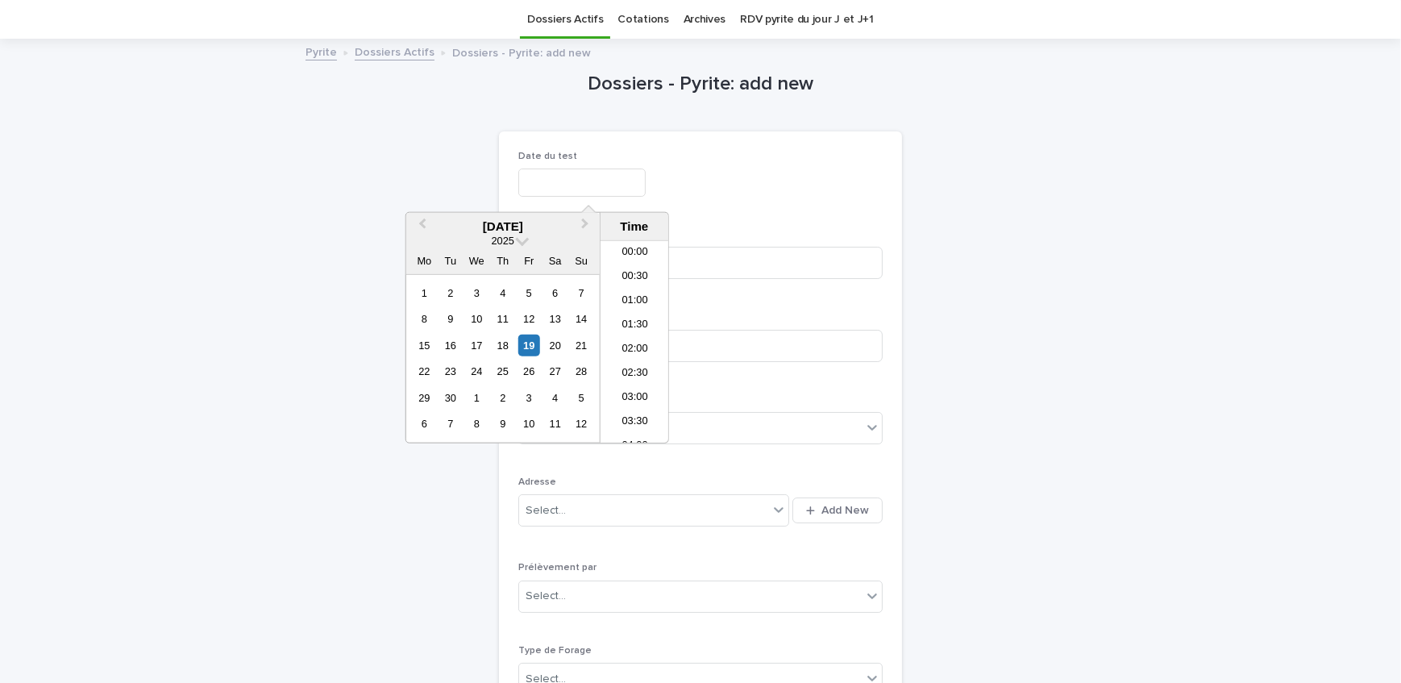
scroll to position [395, 0]
click at [456, 366] on div "23" at bounding box center [450, 371] width 22 height 22
click at [645, 361] on li "06:00" at bounding box center [634, 368] width 68 height 24
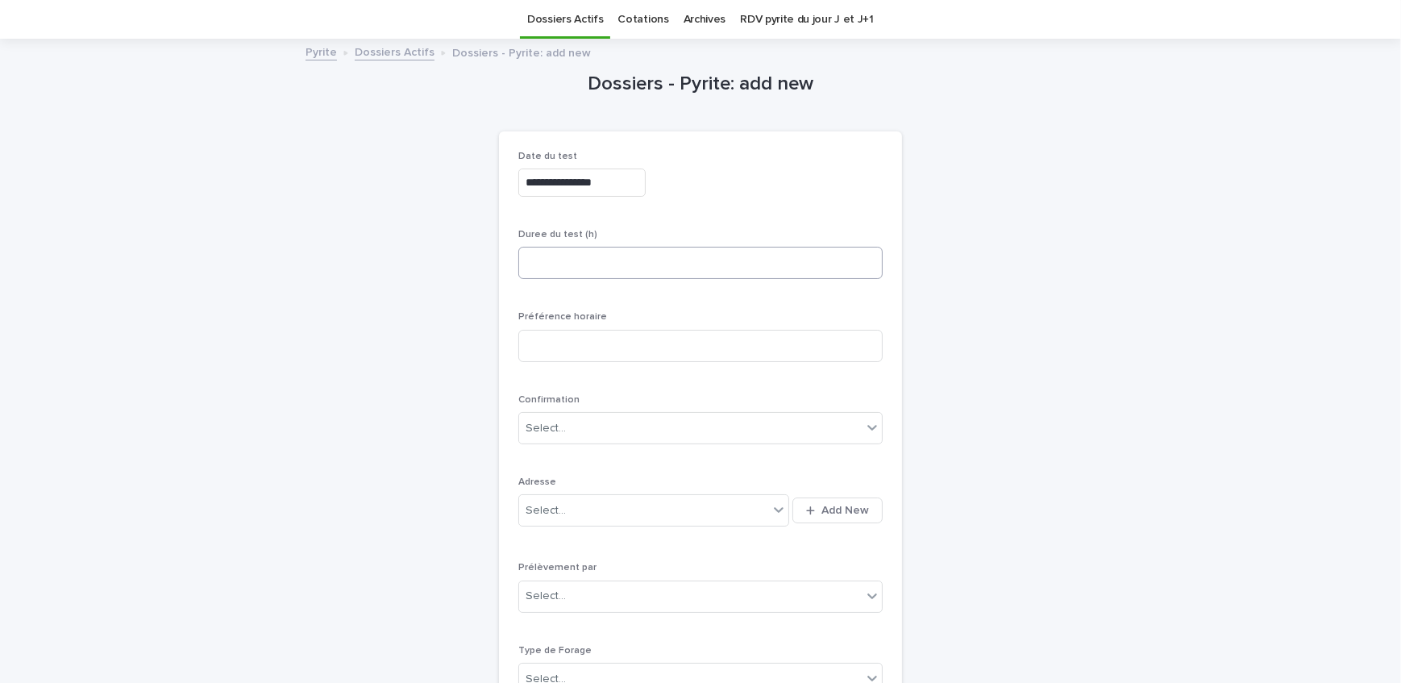
type input "**********"
click at [645, 265] on input at bounding box center [700, 263] width 364 height 32
click at [619, 267] on input at bounding box center [700, 263] width 364 height 32
click at [590, 268] on input at bounding box center [700, 263] width 364 height 32
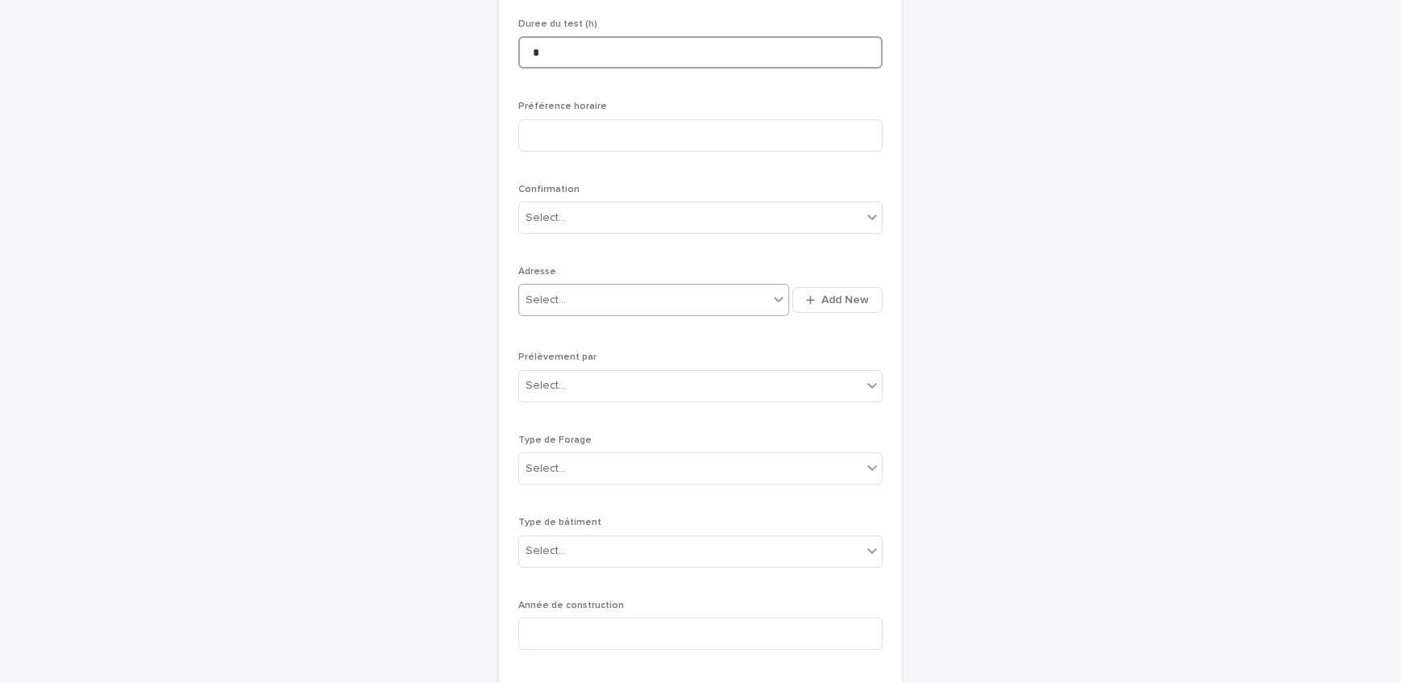
scroll to position [271, 0]
type input "*"
click at [838, 290] on span "Add New" at bounding box center [845, 289] width 48 height 11
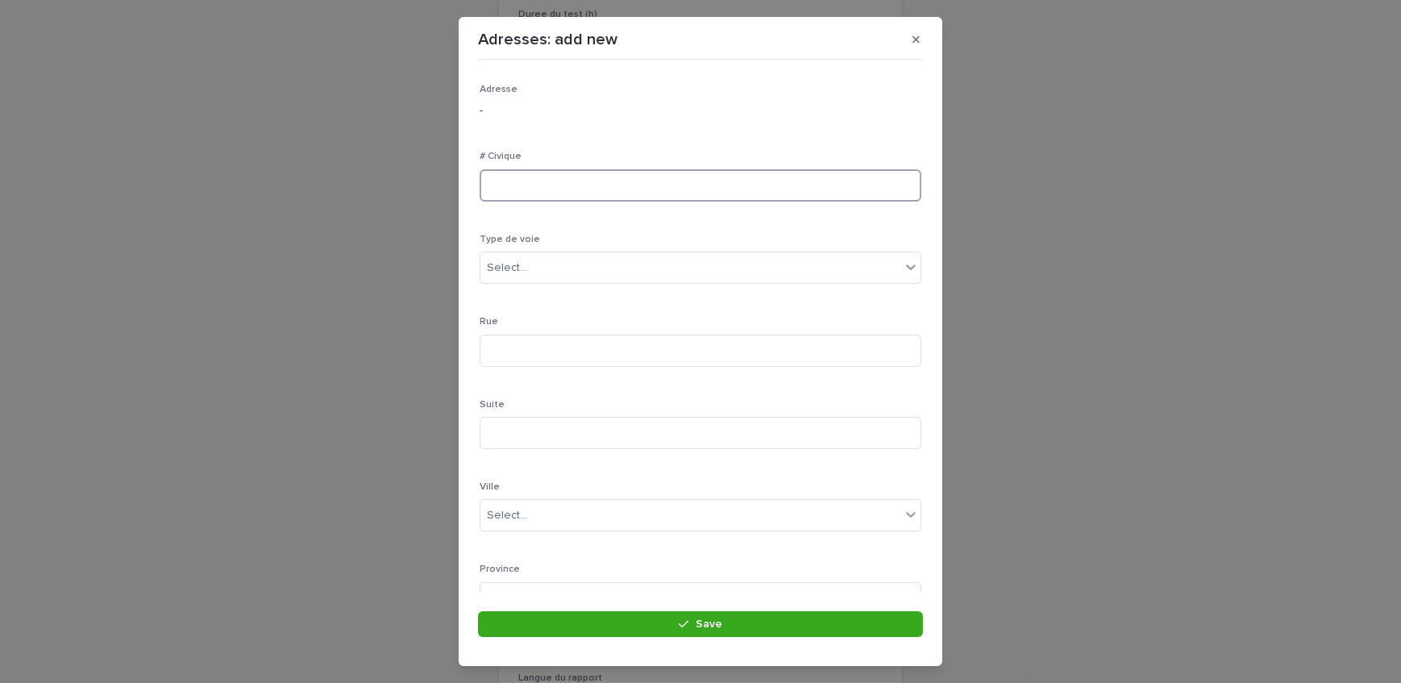
click at [562, 191] on input at bounding box center [700, 185] width 442 height 32
type input "***"
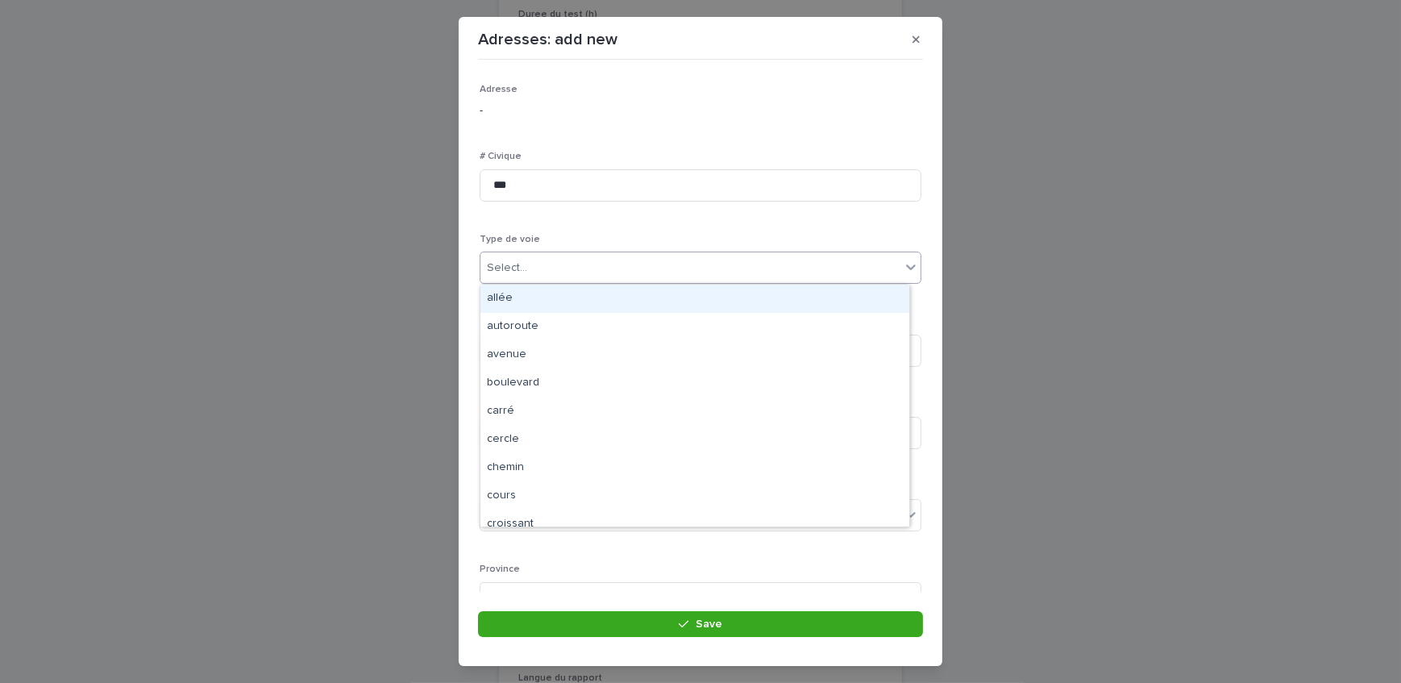
click at [533, 273] on div "Select..." at bounding box center [690, 268] width 420 height 27
type input "**"
click at [530, 291] on div "rue" at bounding box center [694, 298] width 429 height 28
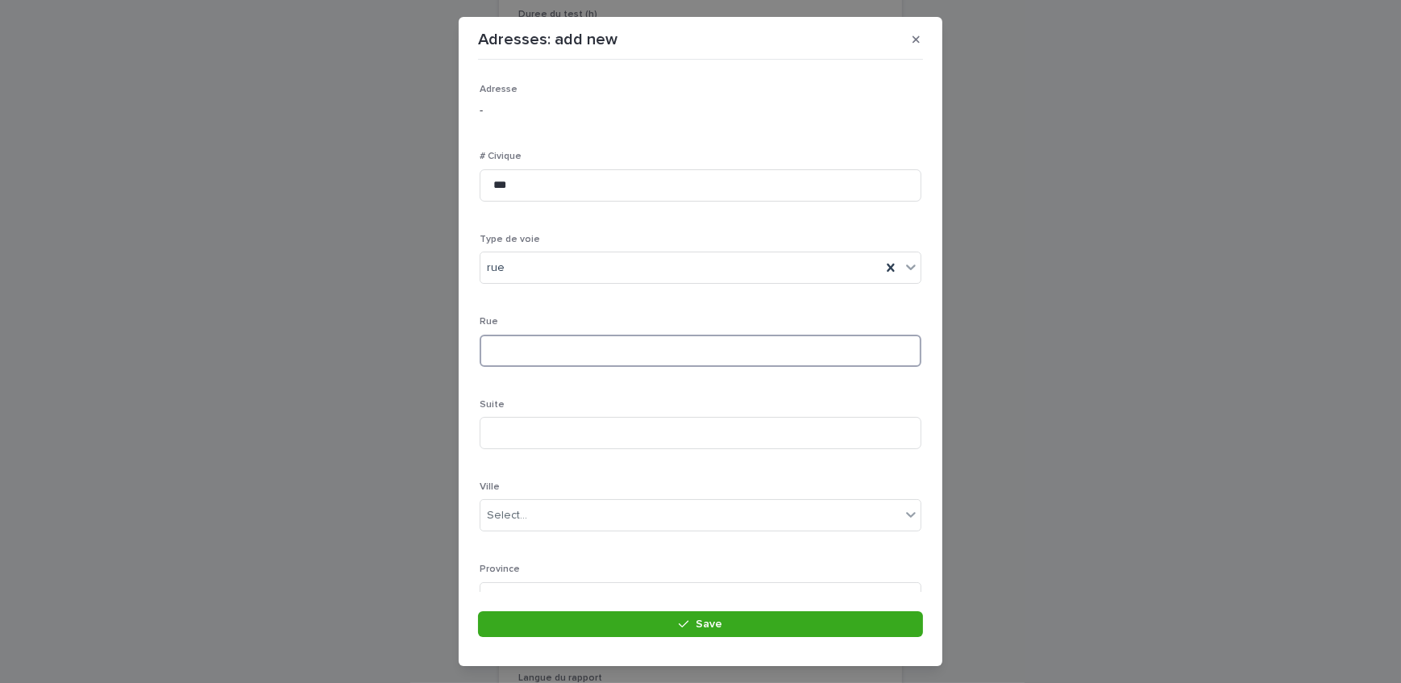
click at [533, 354] on input at bounding box center [700, 350] width 442 height 32
type input "*****"
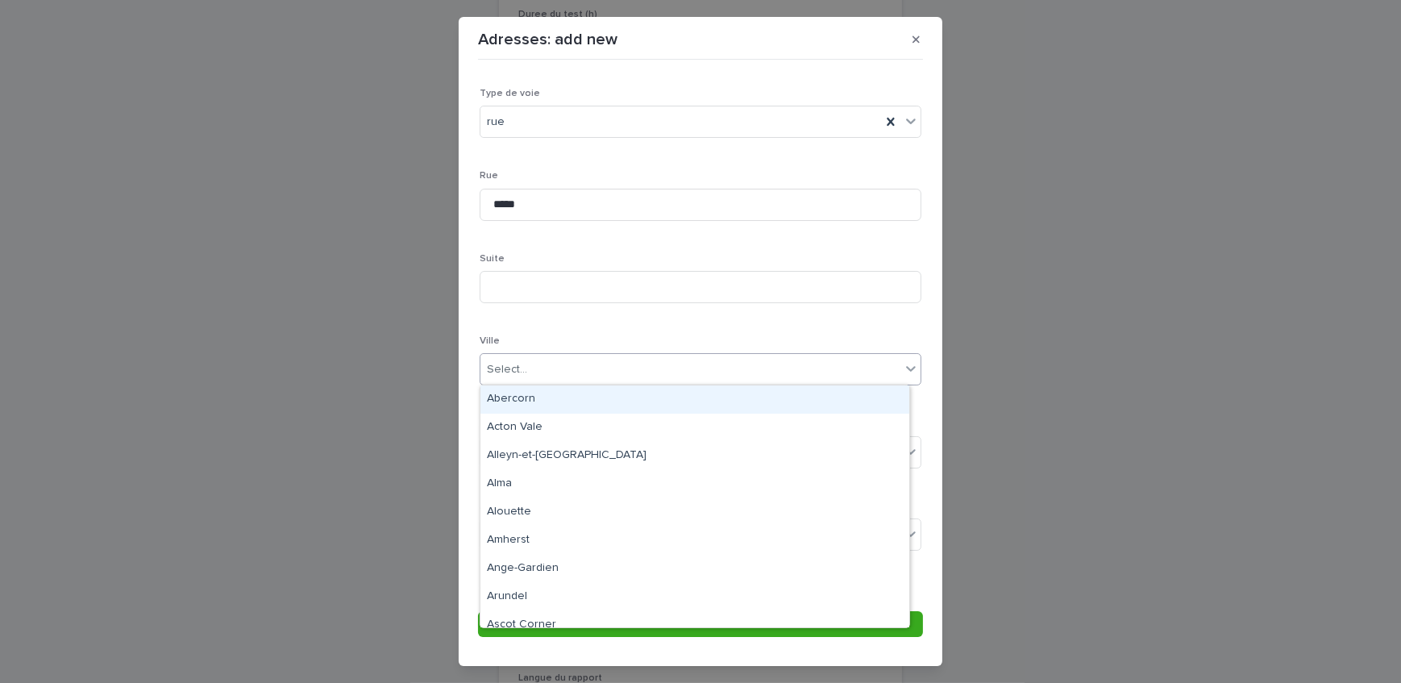
click at [556, 380] on div "Select..." at bounding box center [690, 369] width 420 height 27
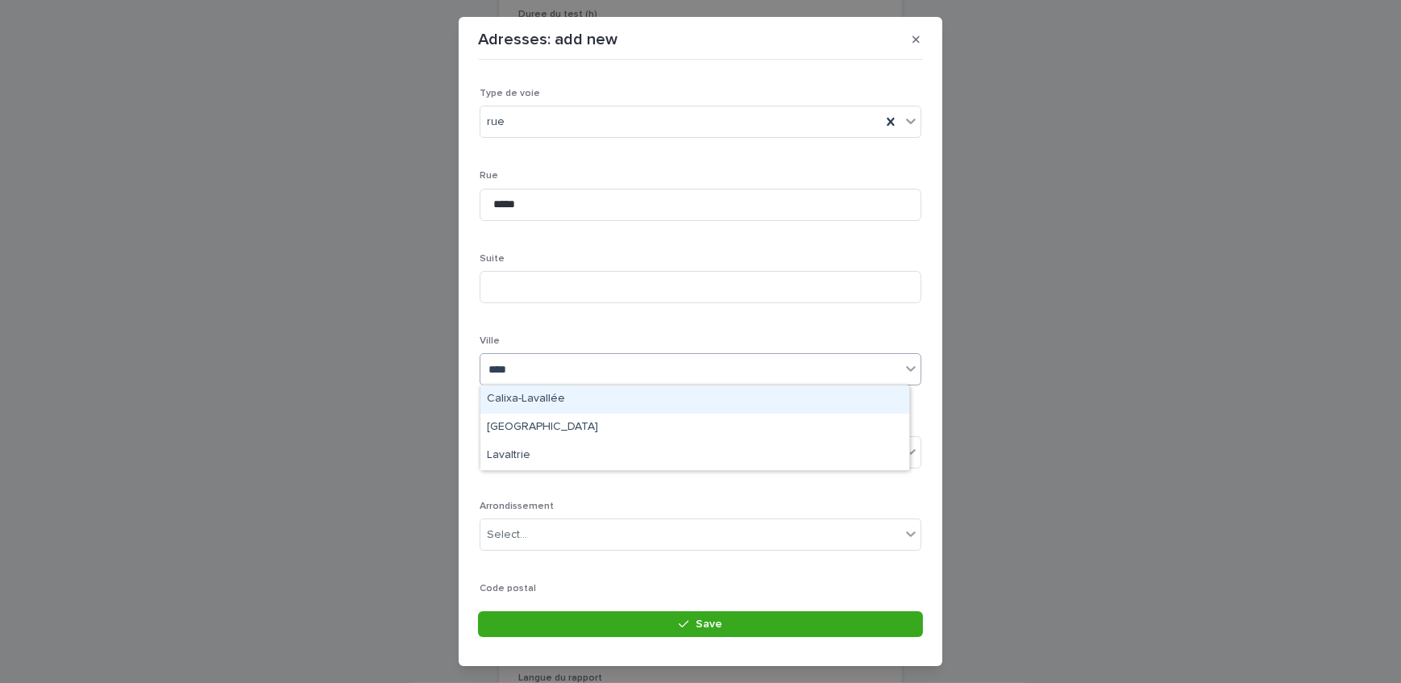
type input "*****"
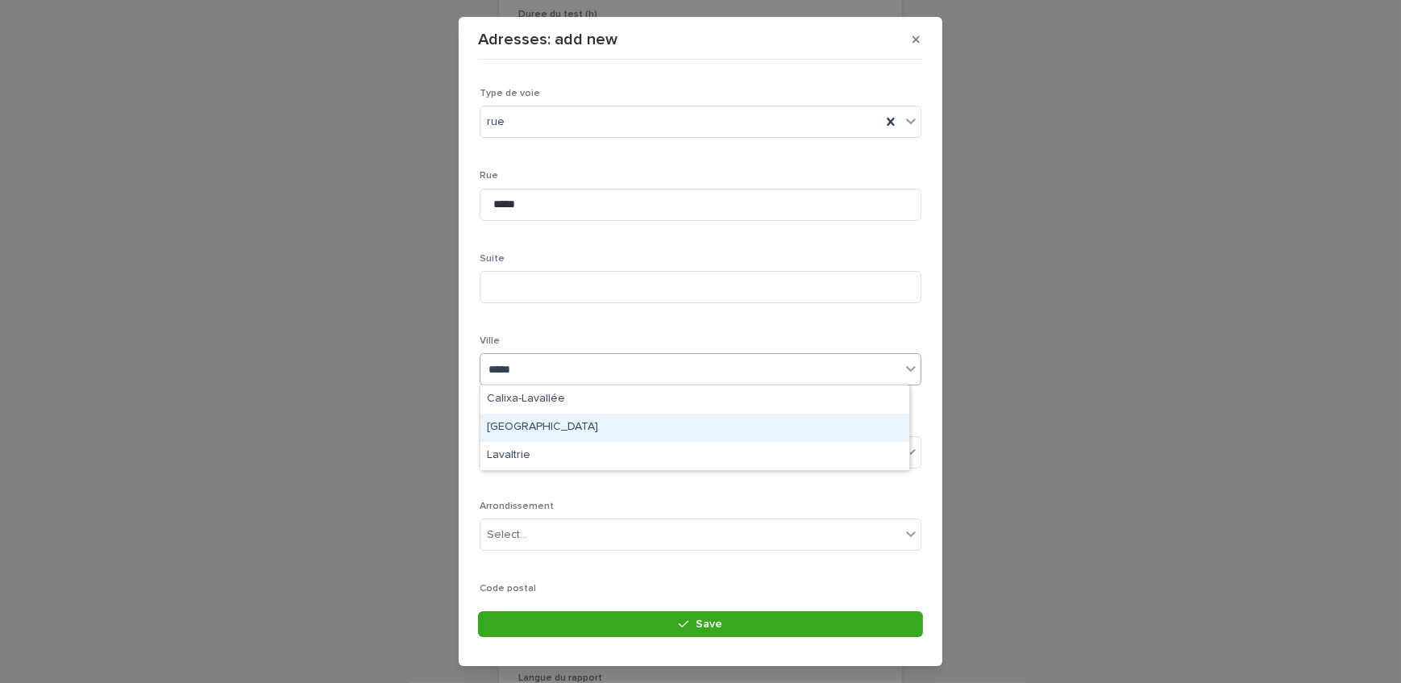
click at [533, 430] on div "[GEOGRAPHIC_DATA]" at bounding box center [694, 427] width 429 height 28
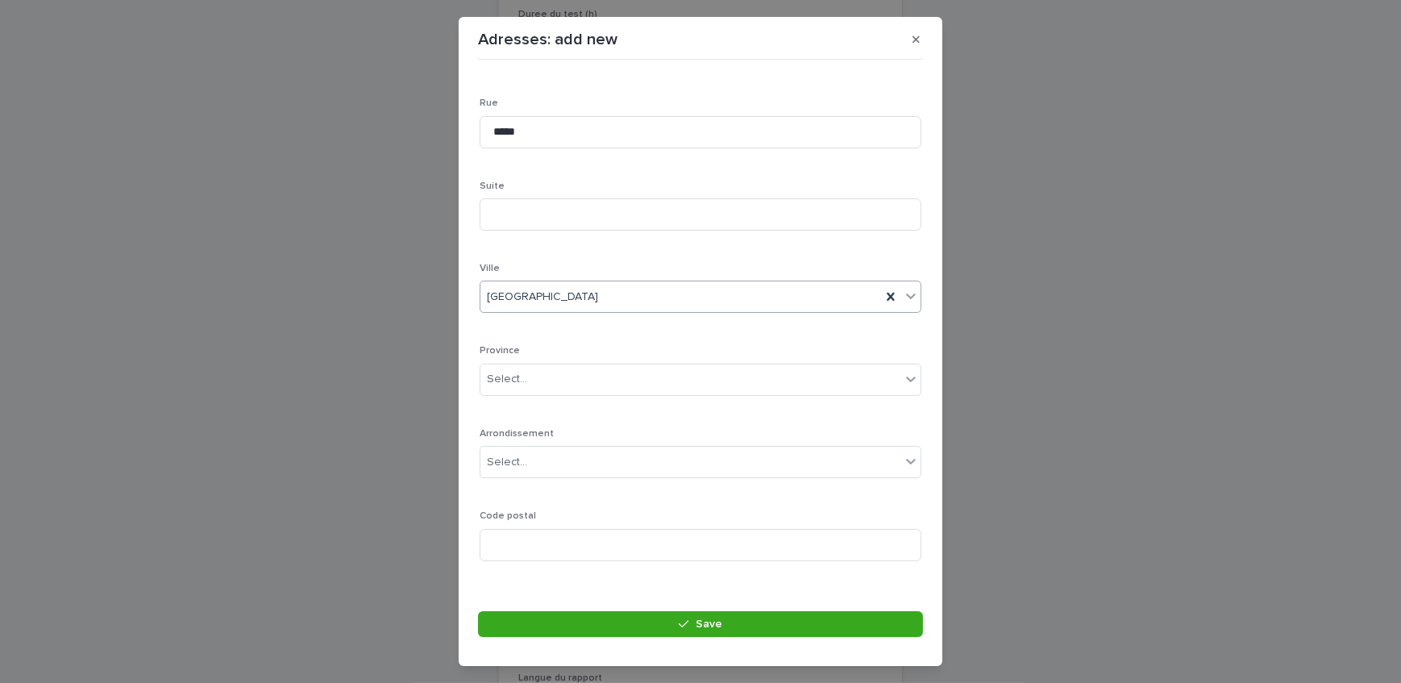
scroll to position [219, 0]
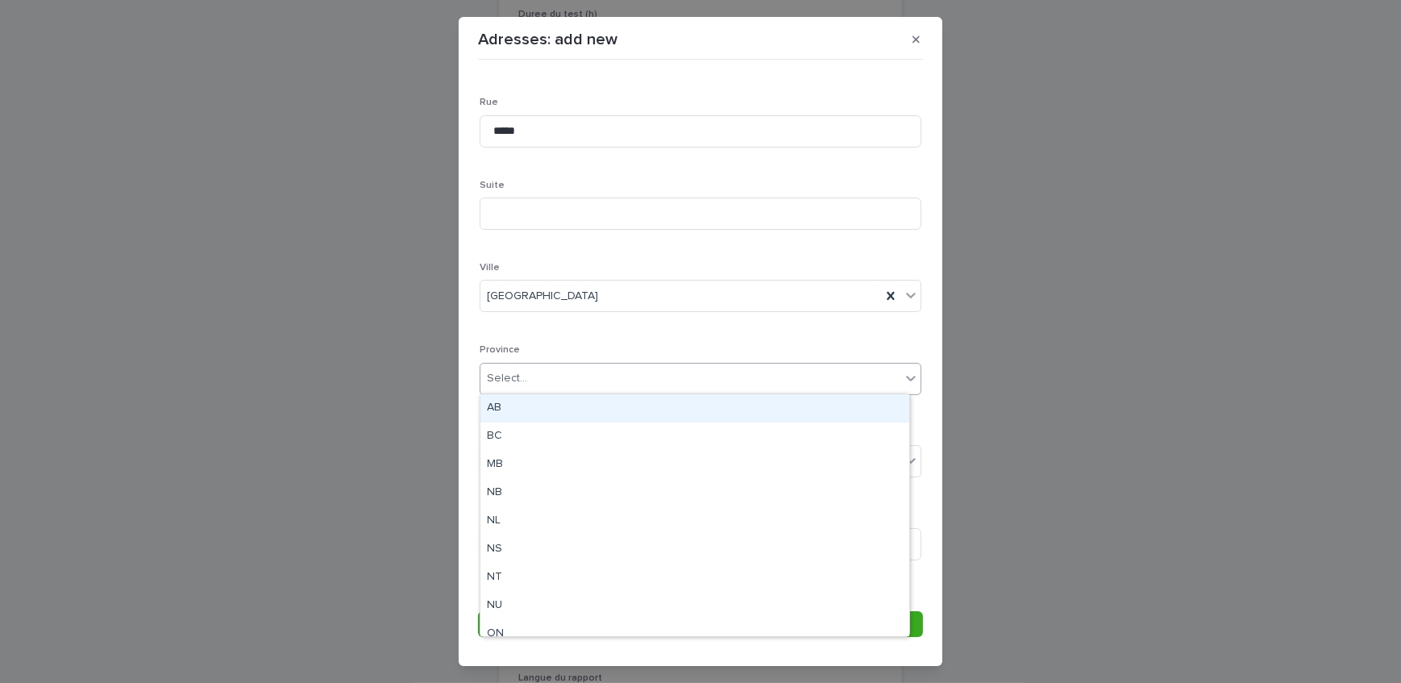
click at [539, 380] on div "Select..." at bounding box center [690, 378] width 420 height 27
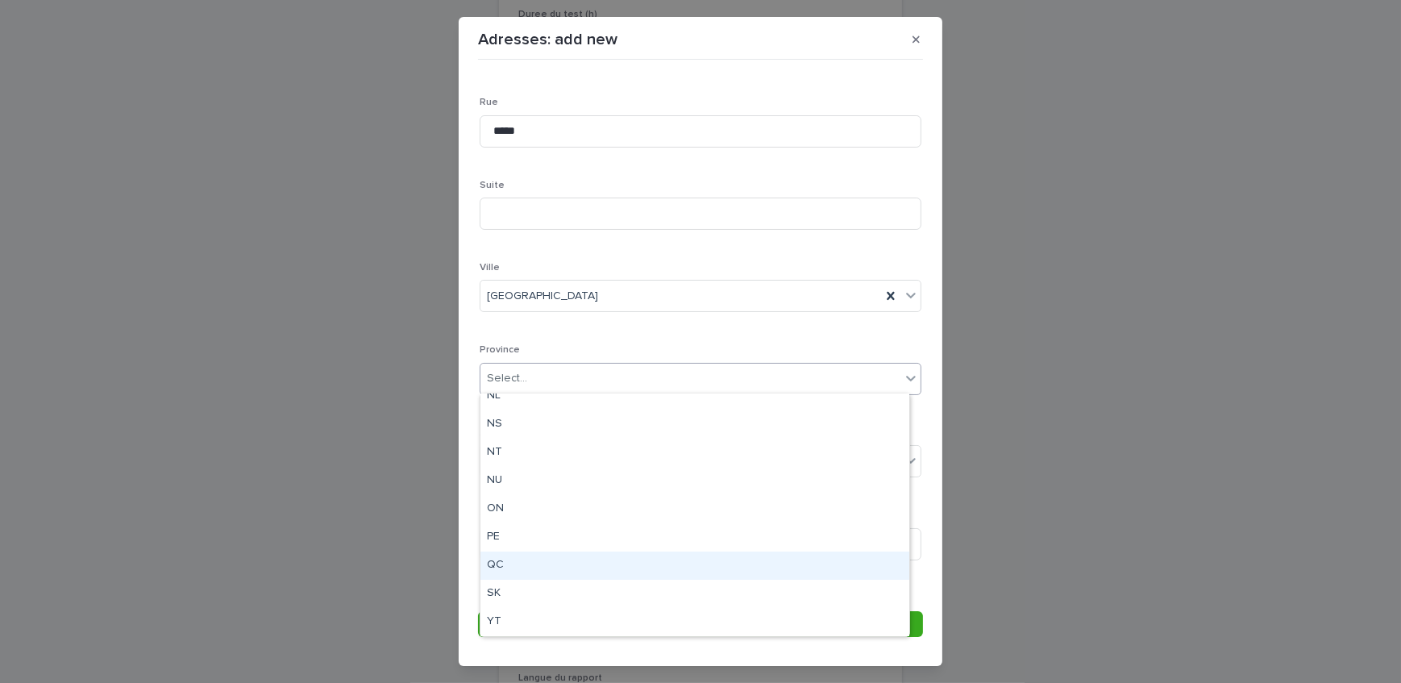
click at [521, 556] on div "QC" at bounding box center [694, 565] width 429 height 28
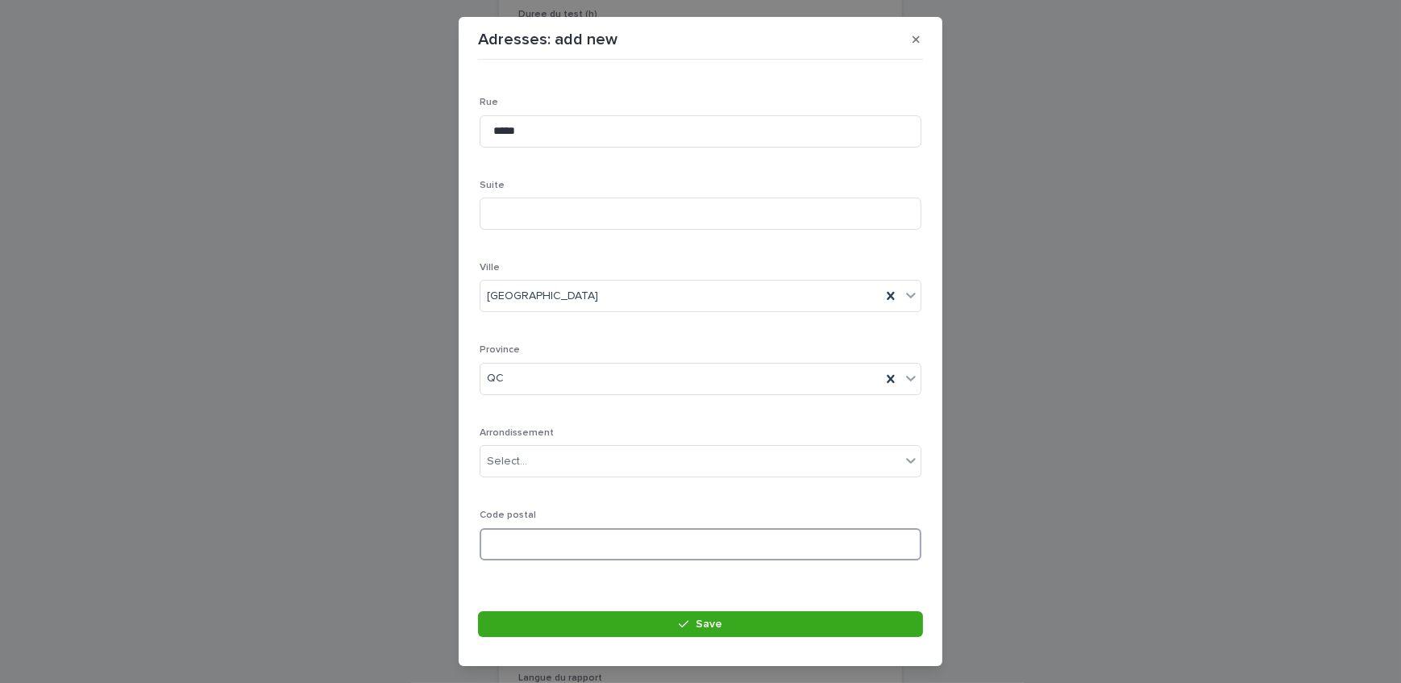
click at [504, 542] on input at bounding box center [700, 544] width 442 height 32
paste input "*******"
type input "*******"
click at [690, 622] on div "button" at bounding box center [687, 623] width 16 height 11
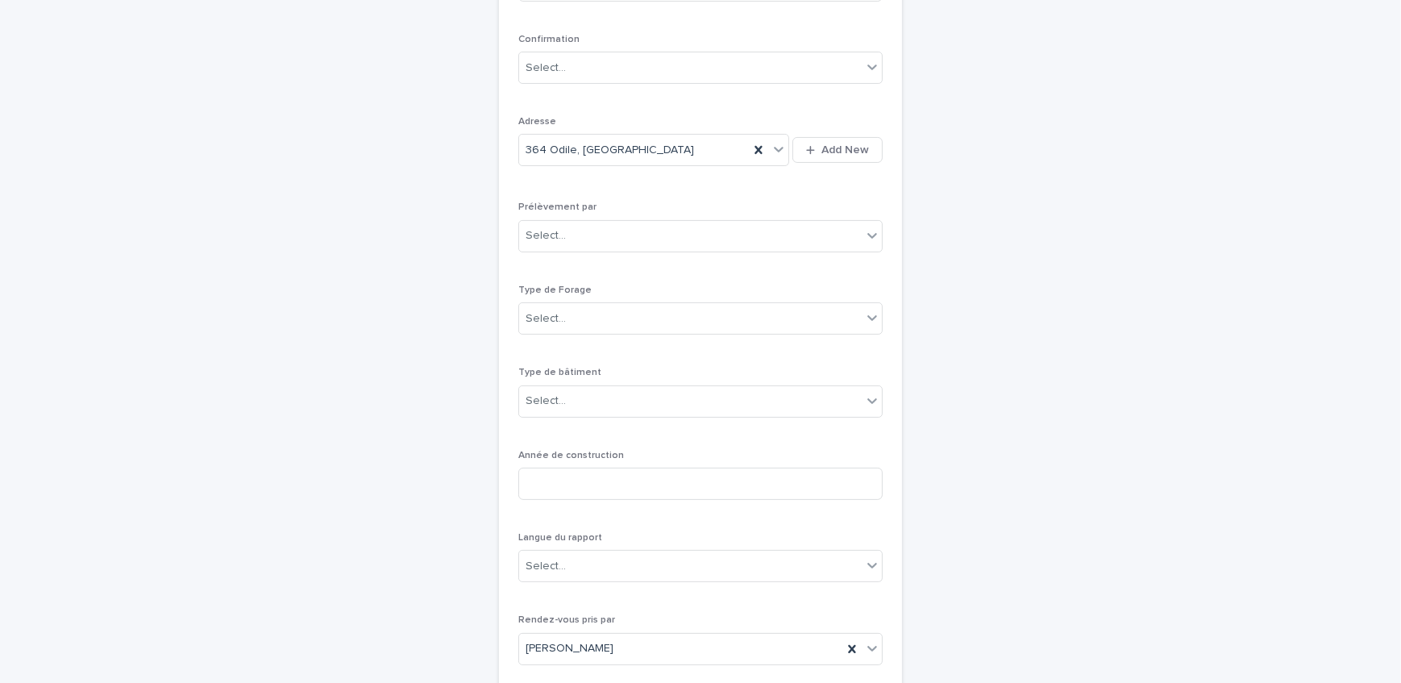
scroll to position [417, 0]
click at [600, 234] on div "Select..." at bounding box center [690, 229] width 342 height 27
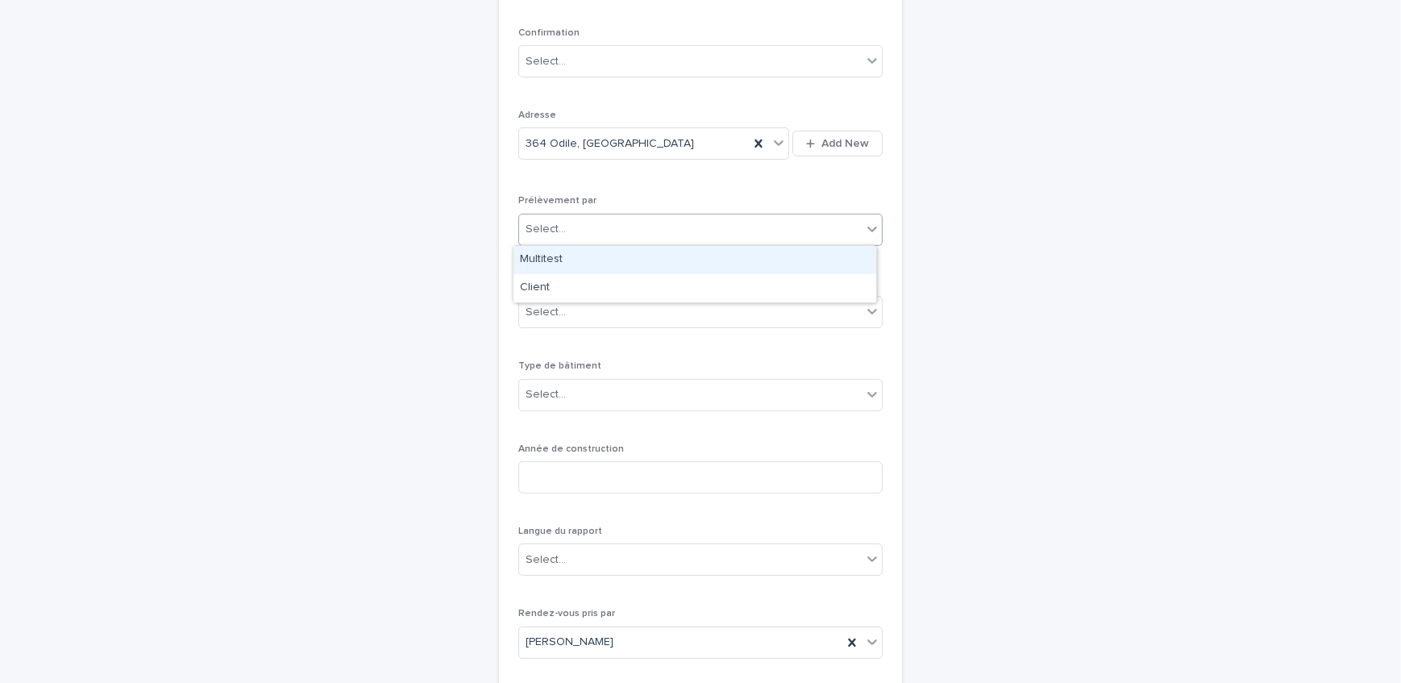
click at [602, 257] on div "Multitest" at bounding box center [694, 260] width 363 height 28
click at [616, 309] on div "Select..." at bounding box center [690, 312] width 342 height 27
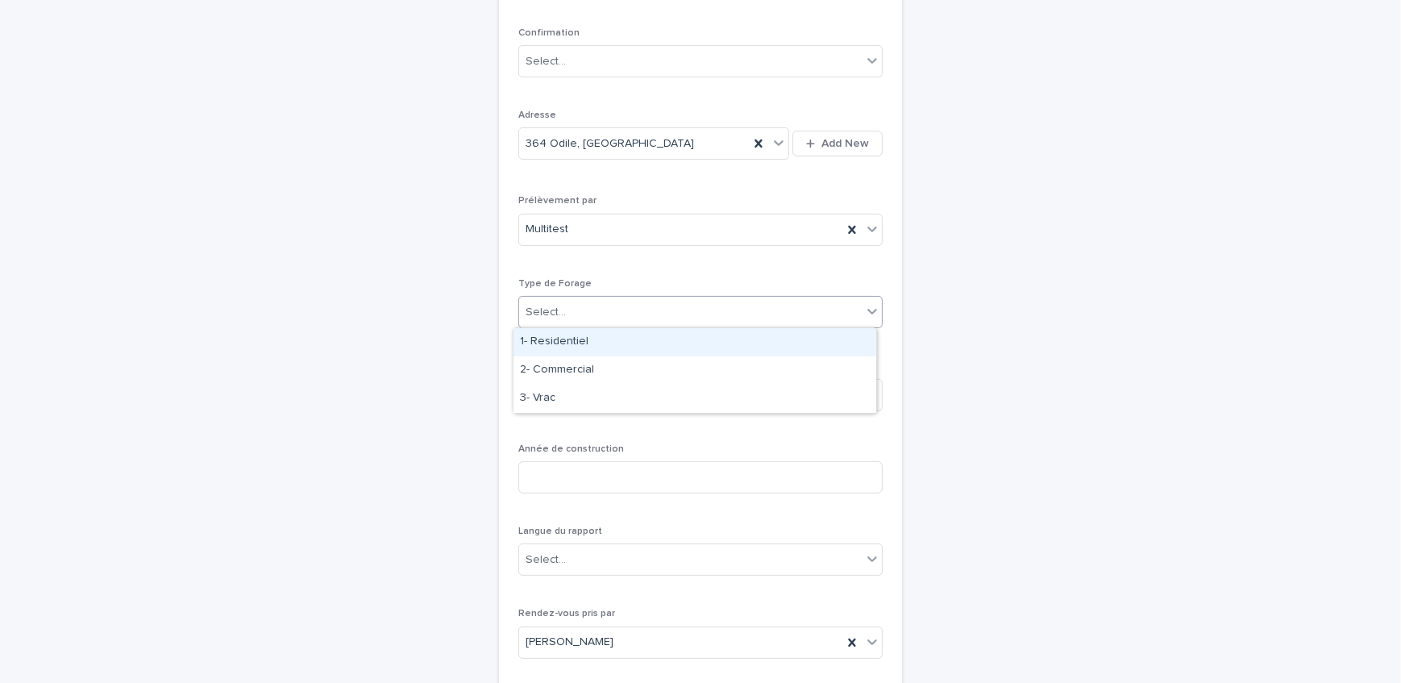
click at [625, 342] on div "1- Residentiel" at bounding box center [694, 342] width 363 height 28
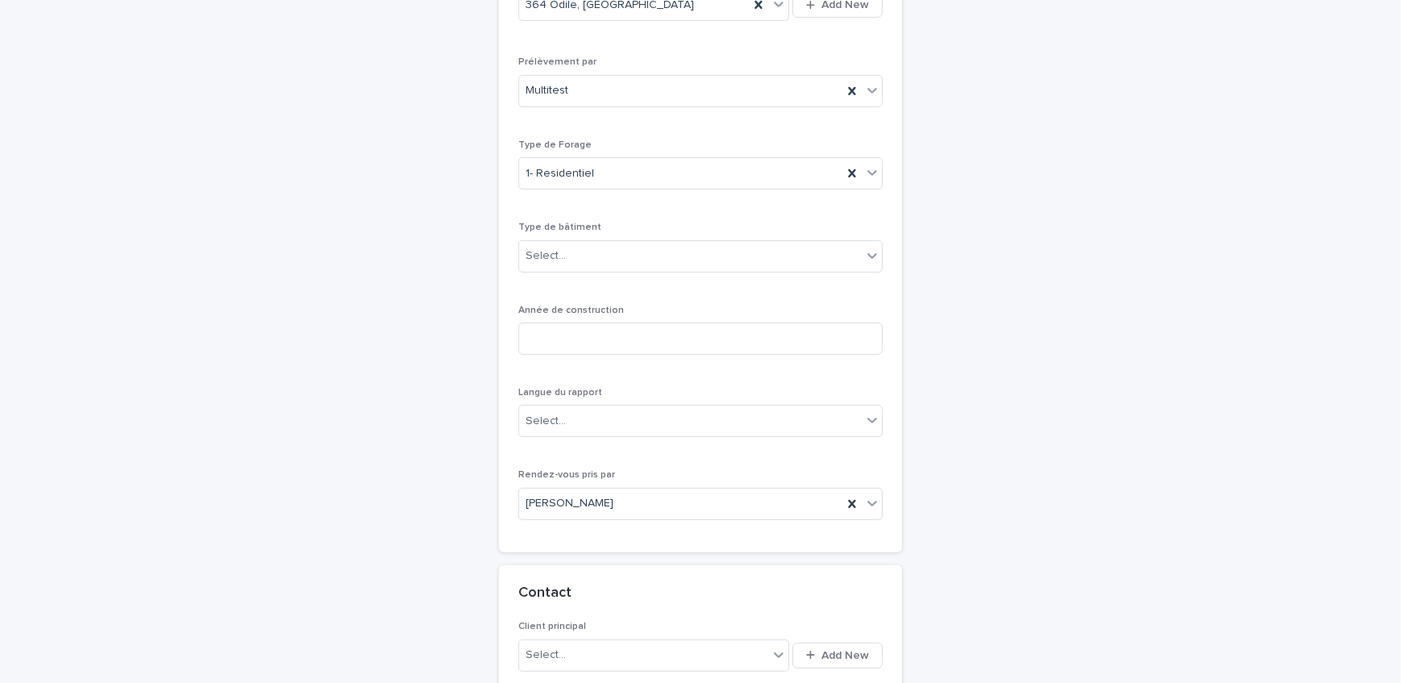
scroll to position [564, 0]
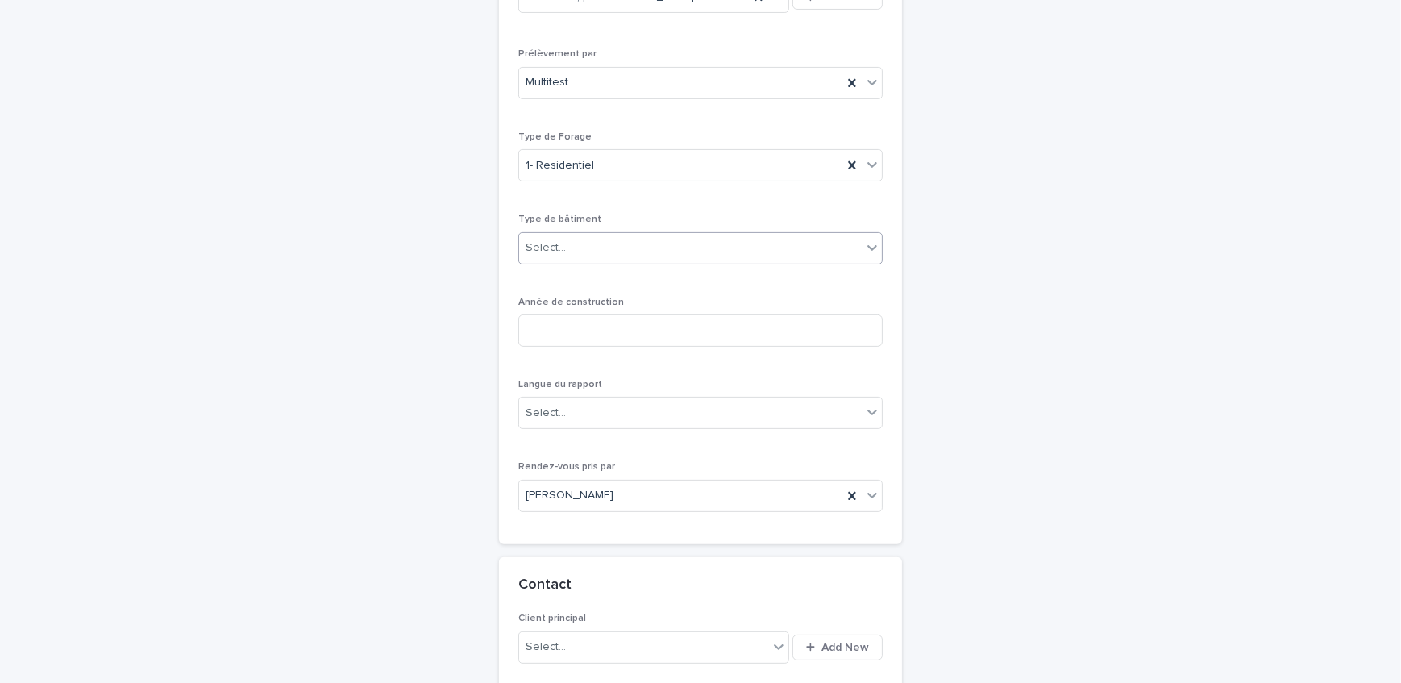
drag, startPoint x: 600, startPoint y: 243, endPoint x: 600, endPoint y: 254, distance: 11.3
click at [600, 243] on div "Select..." at bounding box center [690, 248] width 342 height 27
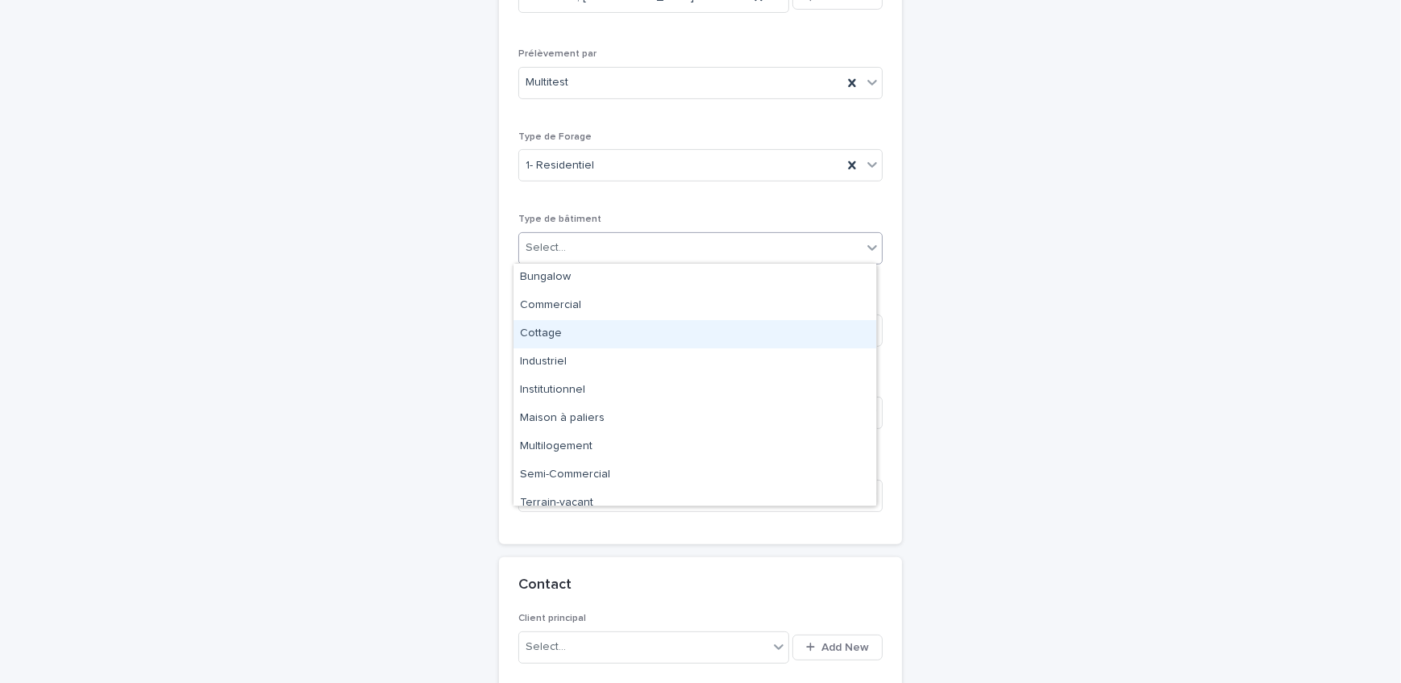
click at [589, 329] on div "Cottage" at bounding box center [694, 334] width 363 height 28
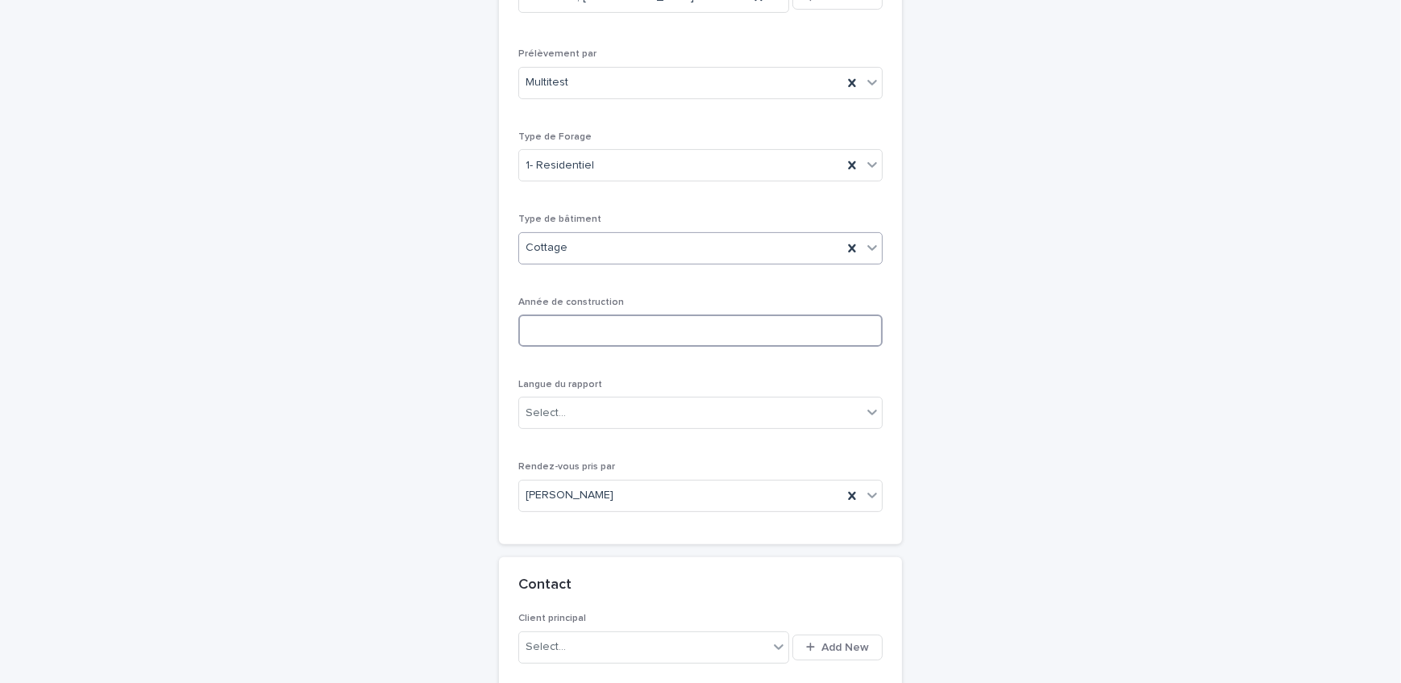
click at [582, 336] on input at bounding box center [700, 330] width 364 height 32
click at [645, 321] on input at bounding box center [700, 330] width 364 height 32
type input "****"
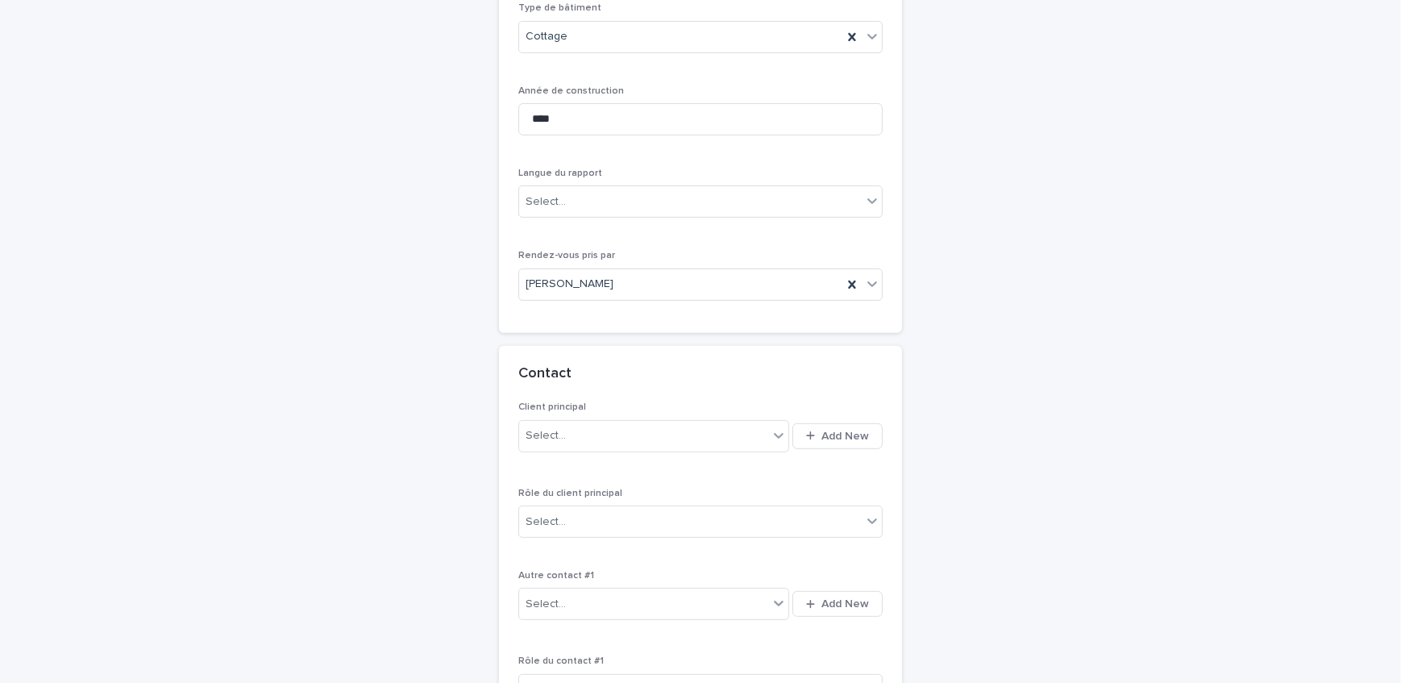
scroll to position [783, 0]
drag, startPoint x: 569, startPoint y: 187, endPoint x: 551, endPoint y: 193, distance: 18.6
click at [569, 187] on div "Select..." at bounding box center [690, 194] width 342 height 27
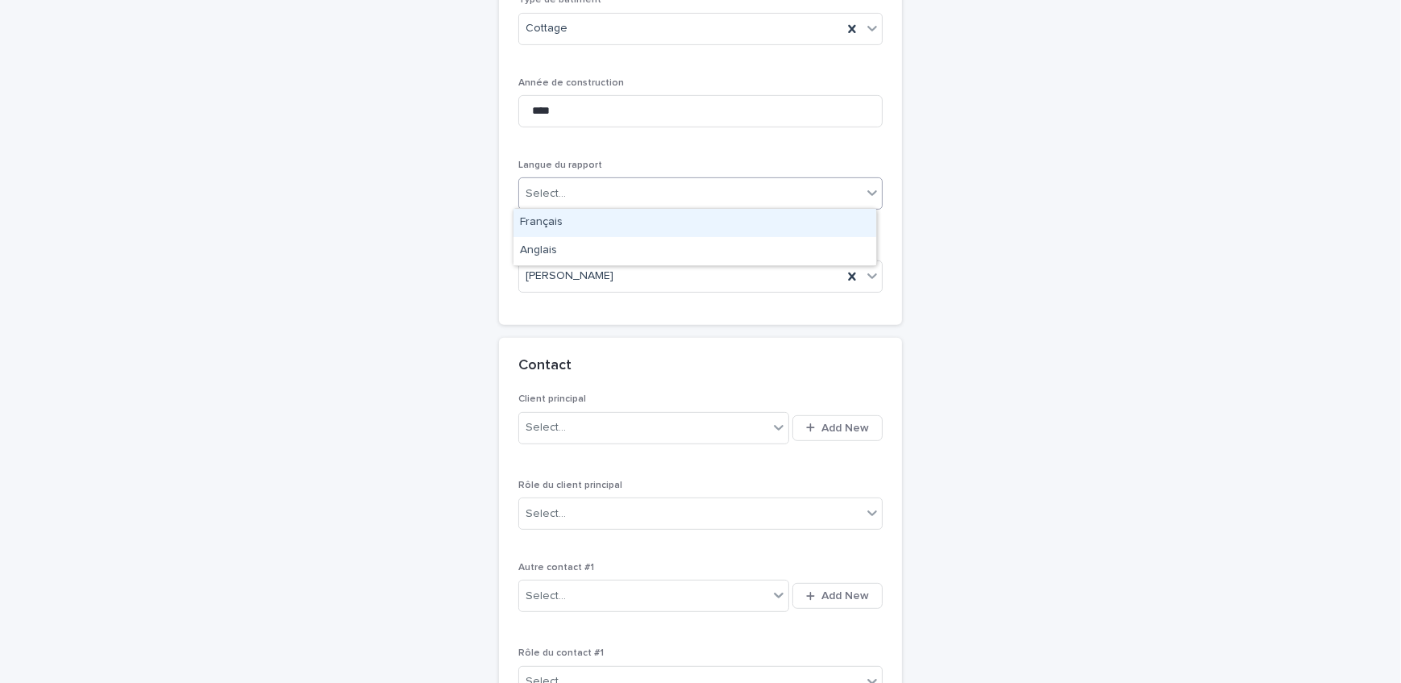
click at [587, 181] on div "Select..." at bounding box center [690, 194] width 342 height 27
drag, startPoint x: 593, startPoint y: 208, endPoint x: 593, endPoint y: 218, distance: 10.5
click at [593, 213] on div "Français Anglais" at bounding box center [695, 237] width 364 height 58
click at [575, 234] on div "Français" at bounding box center [694, 223] width 363 height 28
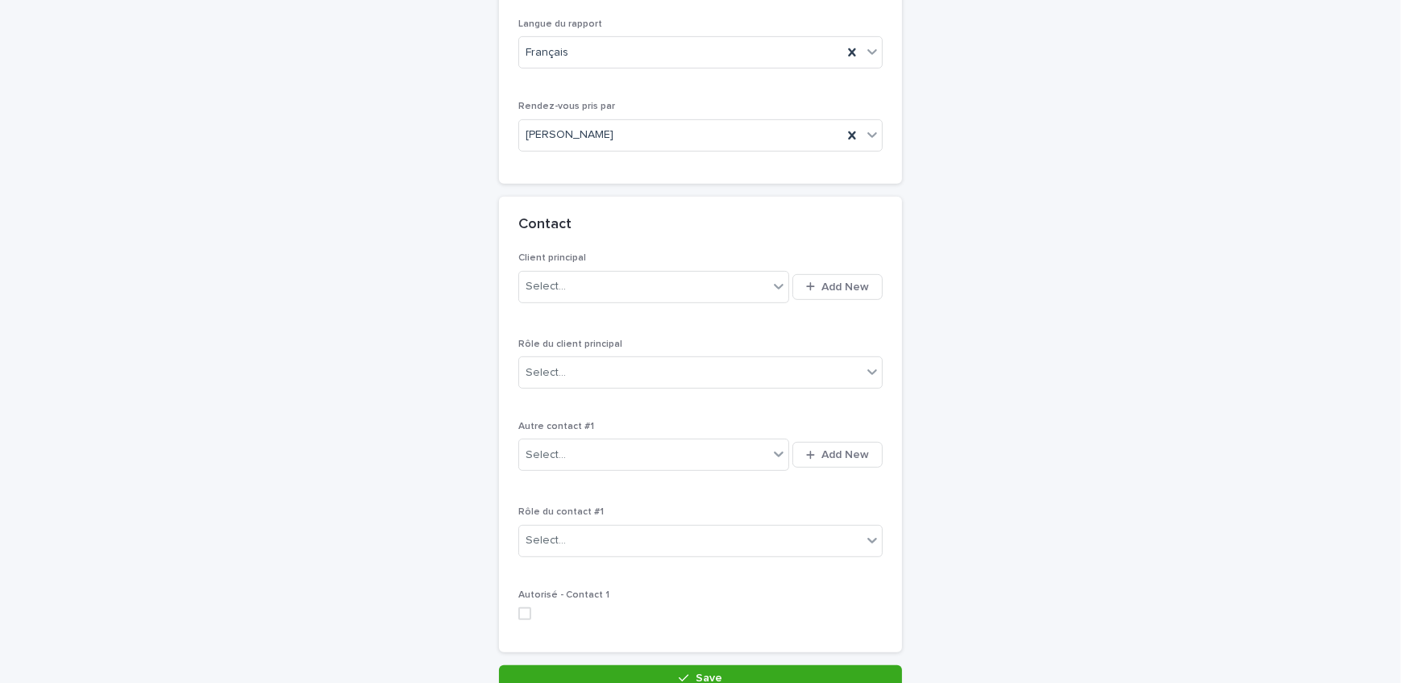
scroll to position [930, 0]
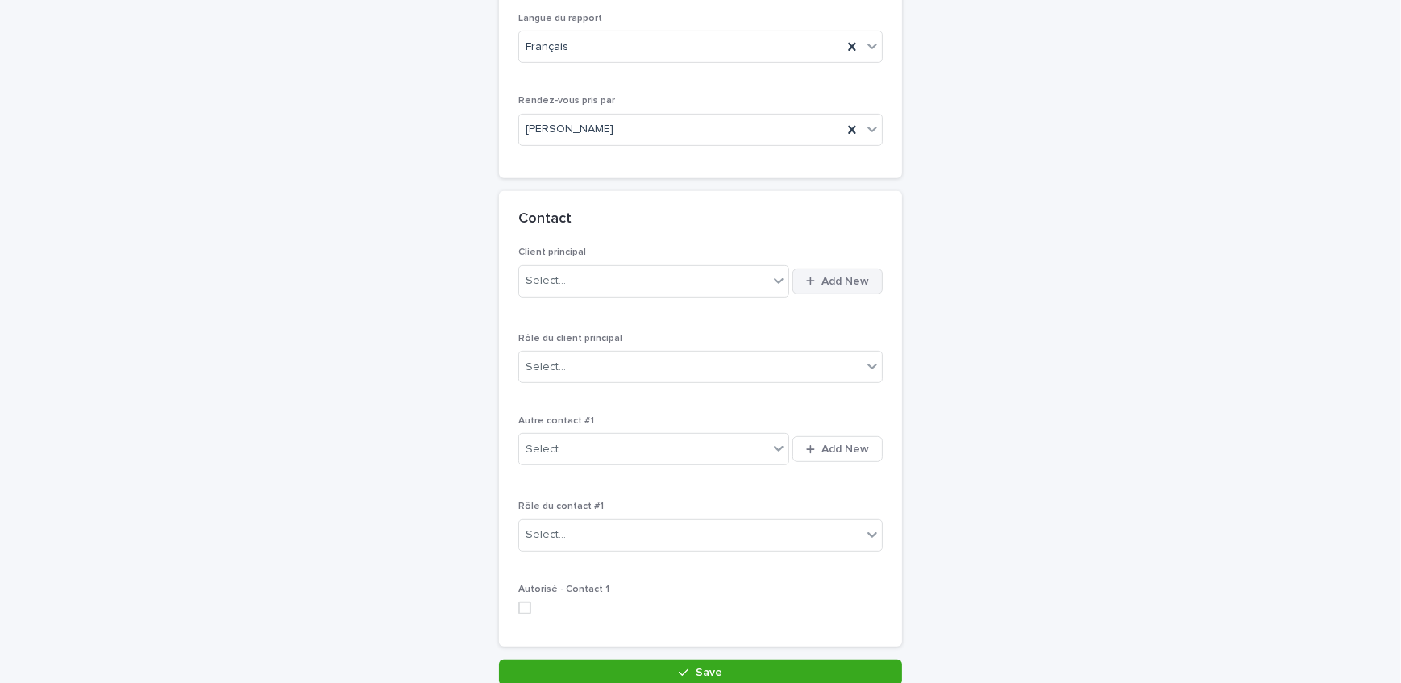
click at [821, 282] on span "Add New" at bounding box center [845, 281] width 48 height 11
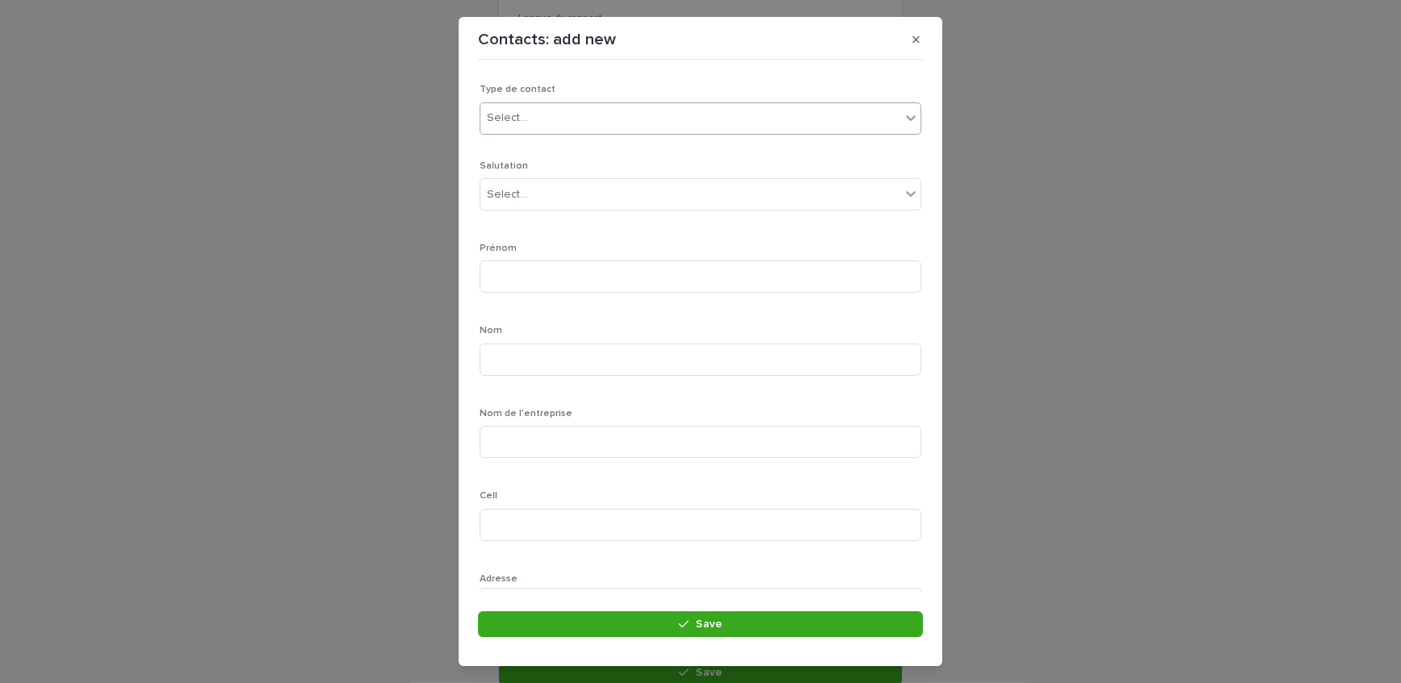
click at [515, 127] on div "Select..." at bounding box center [690, 118] width 420 height 27
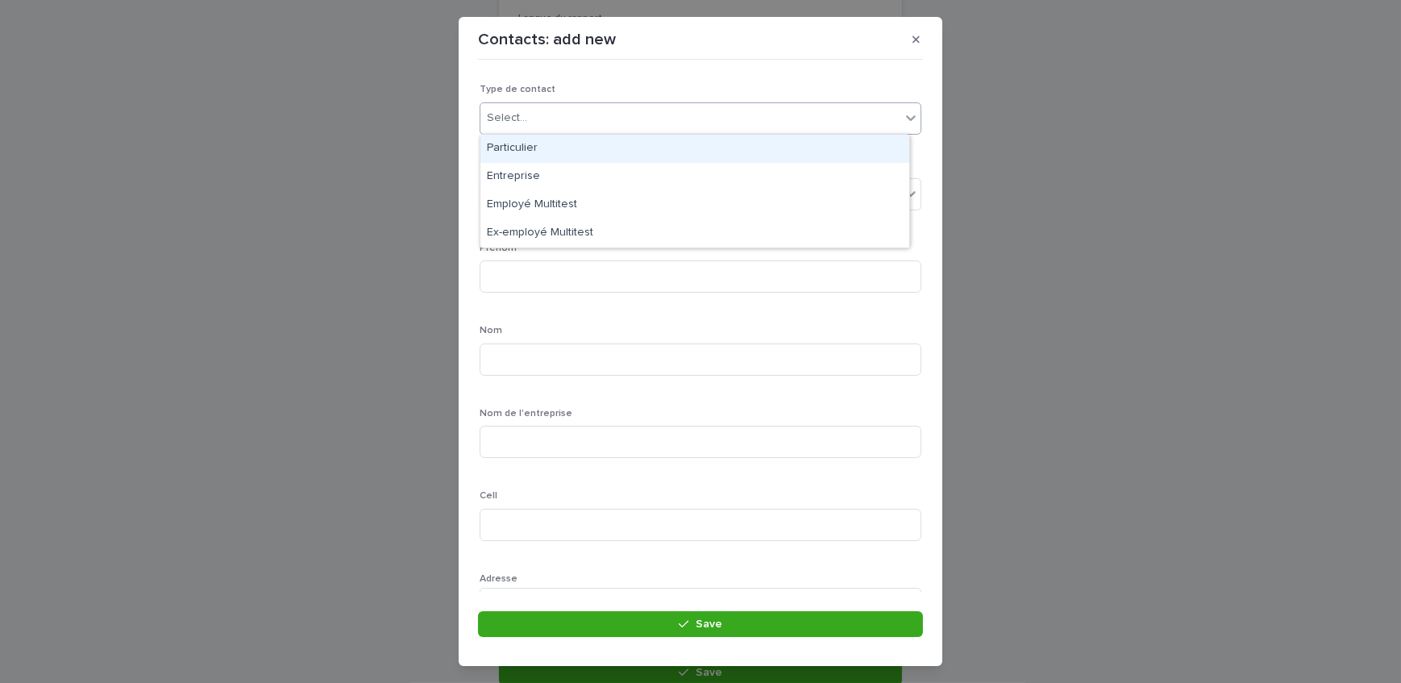
click at [534, 157] on div "Particulier" at bounding box center [694, 149] width 429 height 28
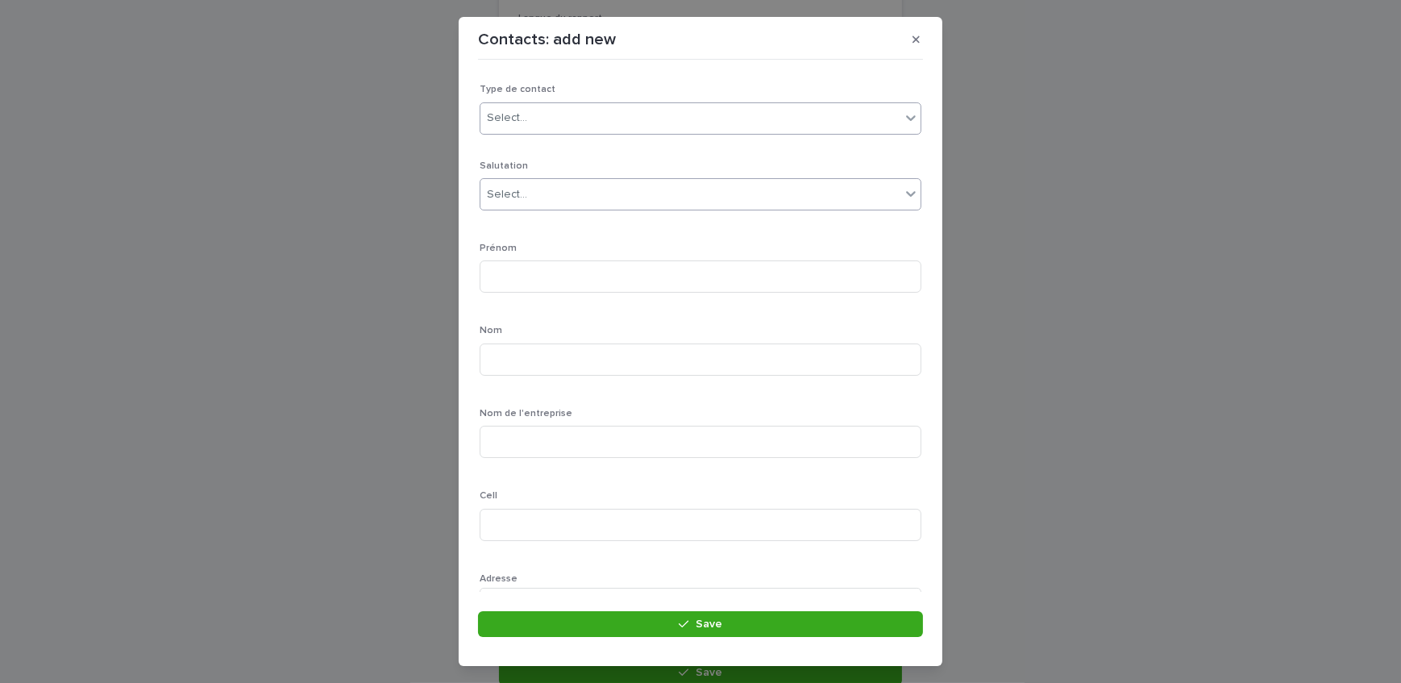
click at [536, 191] on div "Select..." at bounding box center [690, 194] width 420 height 27
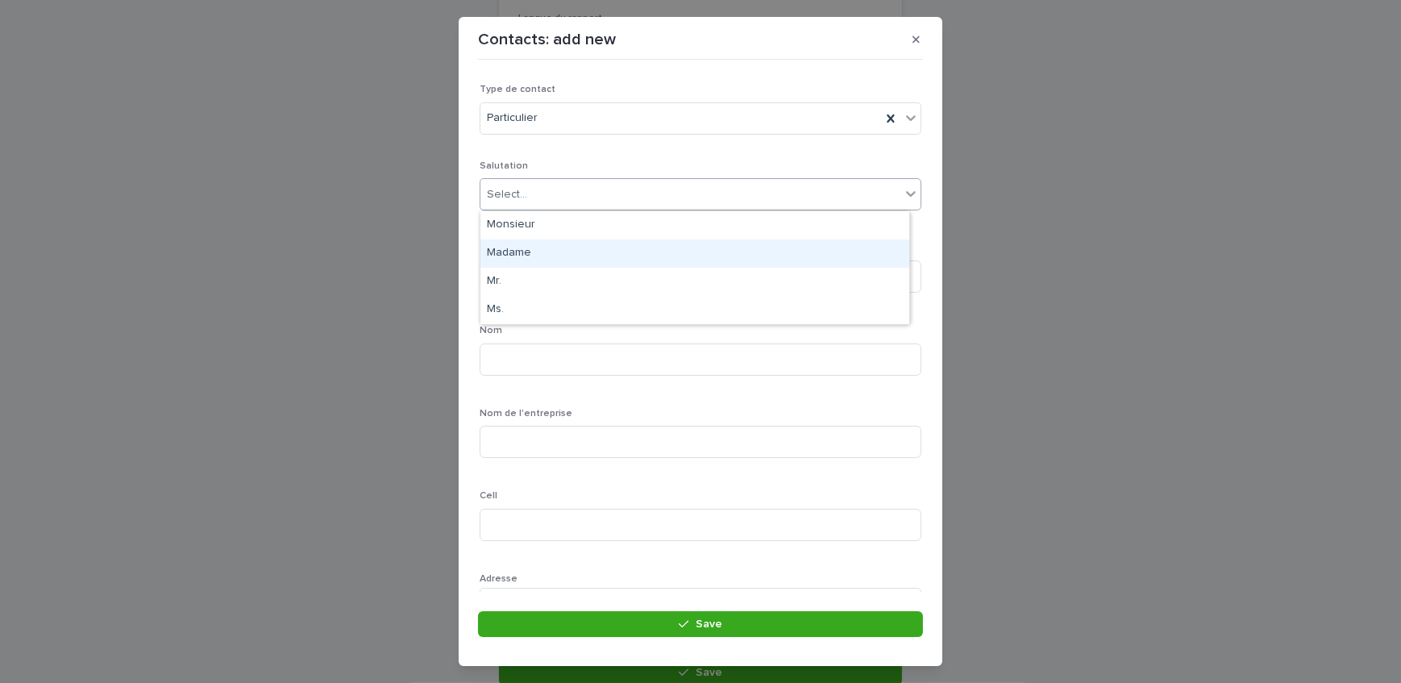
click at [546, 255] on div "Madame" at bounding box center [694, 253] width 429 height 28
drag, startPoint x: 565, startPoint y: 275, endPoint x: 538, endPoint y: 281, distance: 28.1
click at [565, 275] on input at bounding box center [700, 276] width 442 height 32
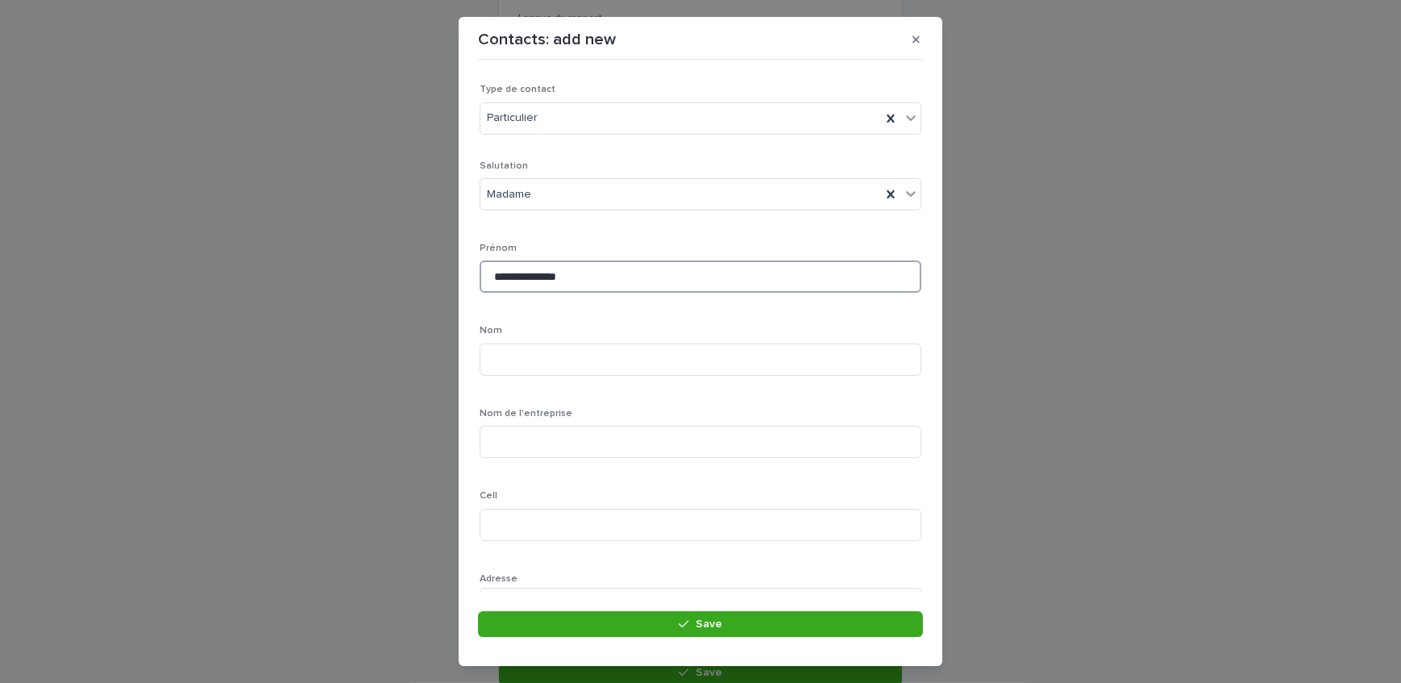
drag, startPoint x: 583, startPoint y: 277, endPoint x: 537, endPoint y: 274, distance: 46.0
click at [537, 274] on input "**********" at bounding box center [700, 276] width 442 height 32
type input "*******"
click at [496, 358] on input at bounding box center [700, 359] width 442 height 32
type input "*"
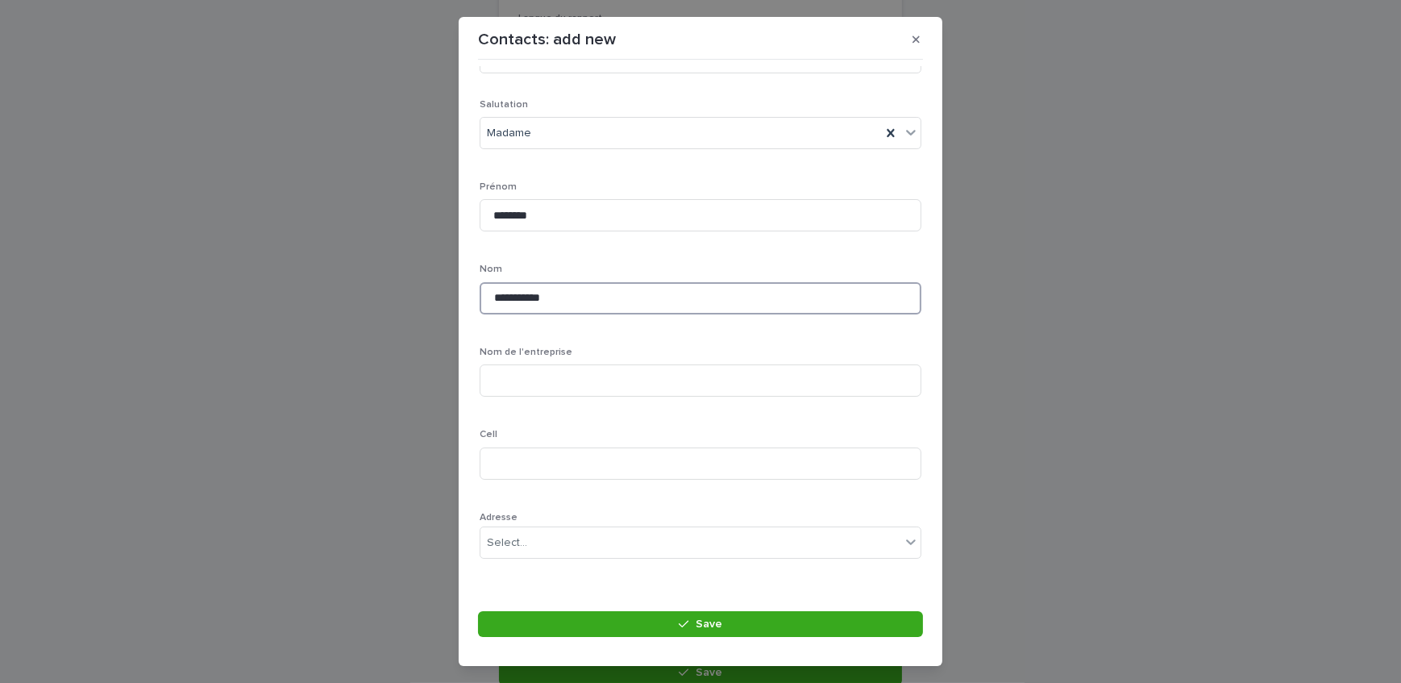
scroll to position [146, 0]
type input "**********"
click at [554, 386] on input at bounding box center [700, 379] width 442 height 32
type input "**********"
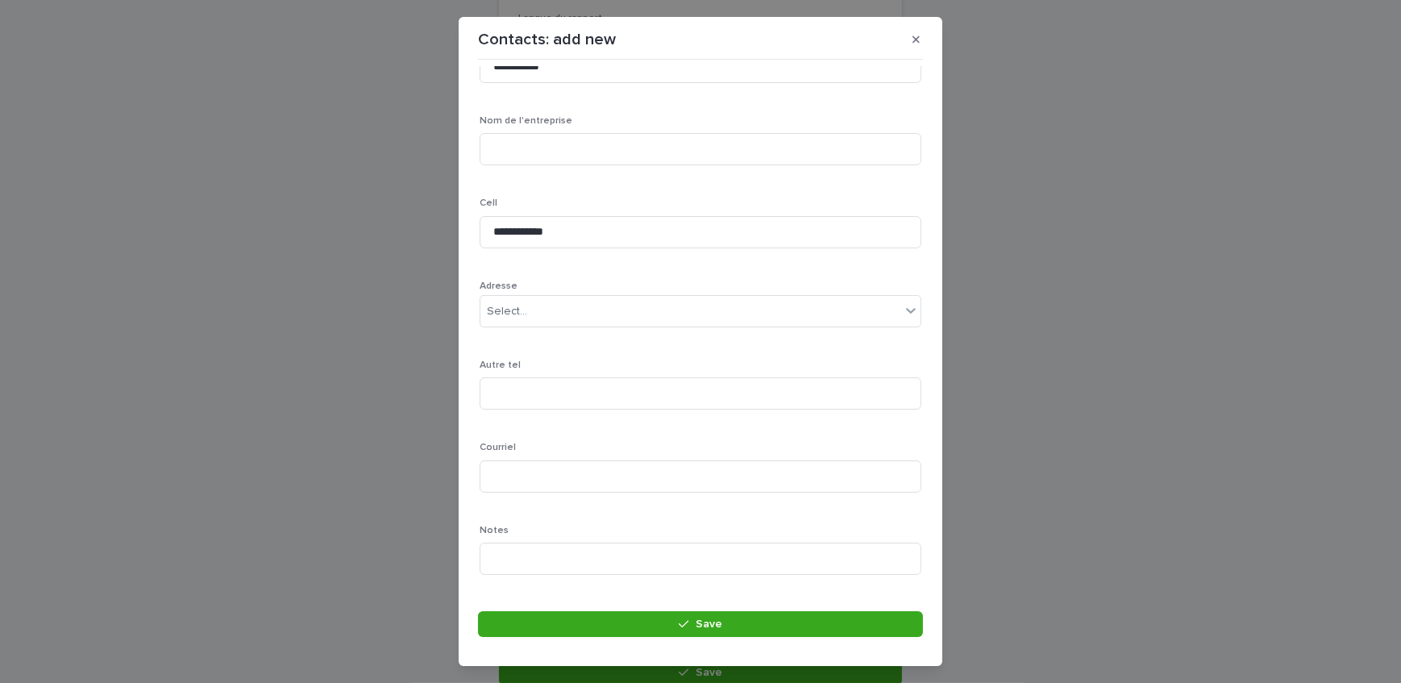
scroll to position [324, 0]
click at [525, 432] on input at bounding box center [700, 445] width 442 height 32
click at [572, 442] on input at bounding box center [700, 445] width 442 height 32
click at [608, 450] on input at bounding box center [700, 445] width 442 height 32
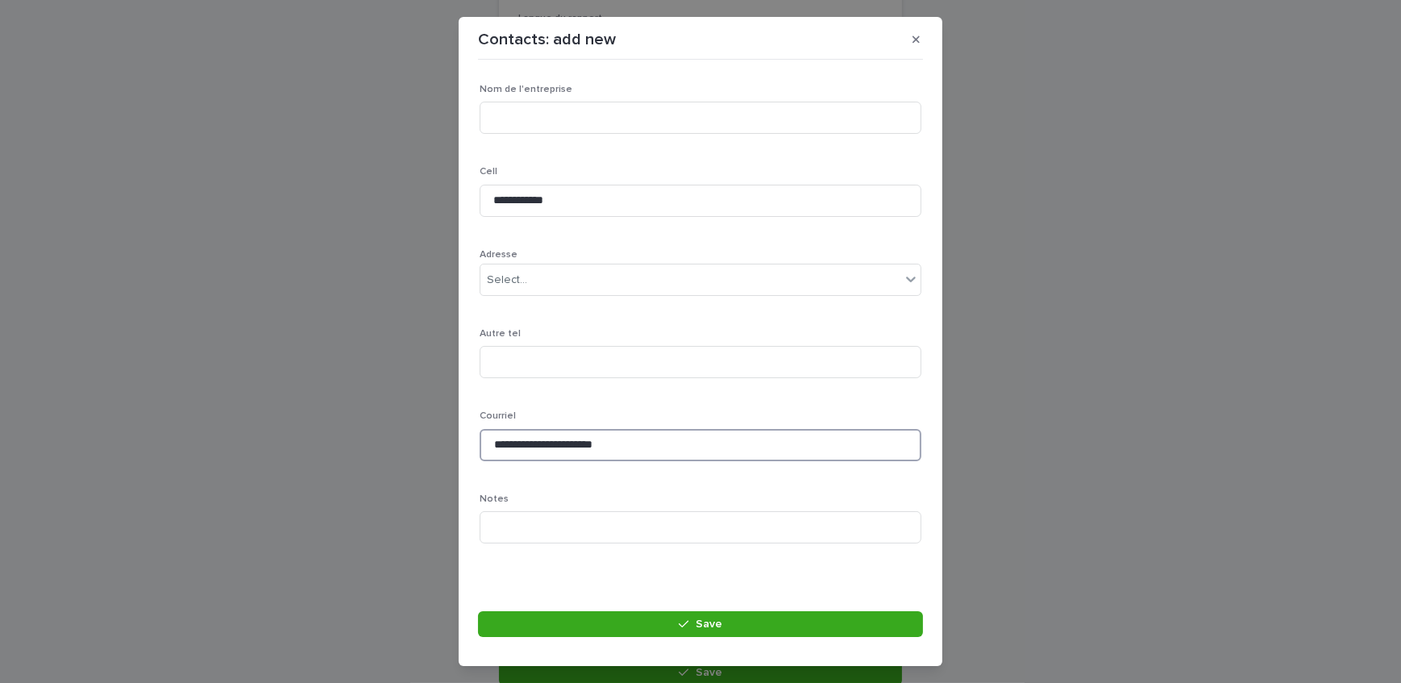
click at [522, 443] on input "**********" at bounding box center [700, 445] width 442 height 32
type input "**********"
click at [602, 626] on button "Save" at bounding box center [700, 624] width 445 height 26
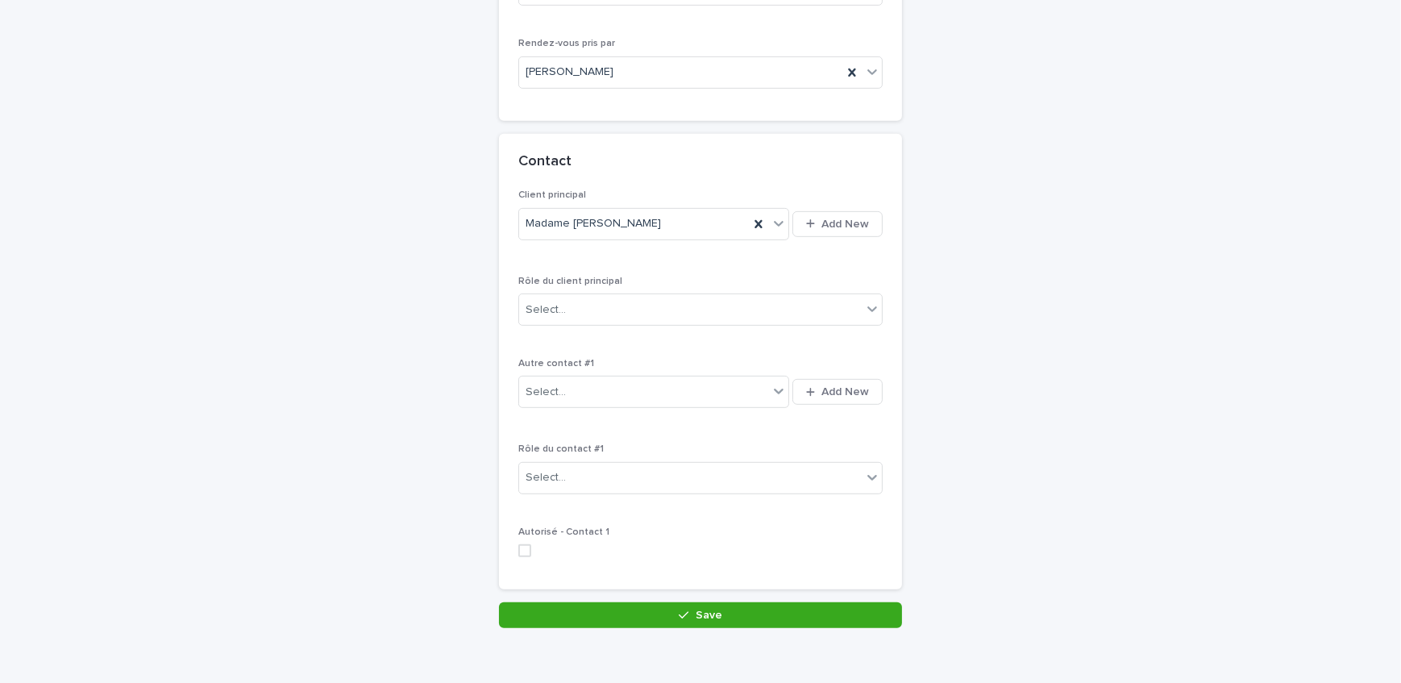
scroll to position [1056, 0]
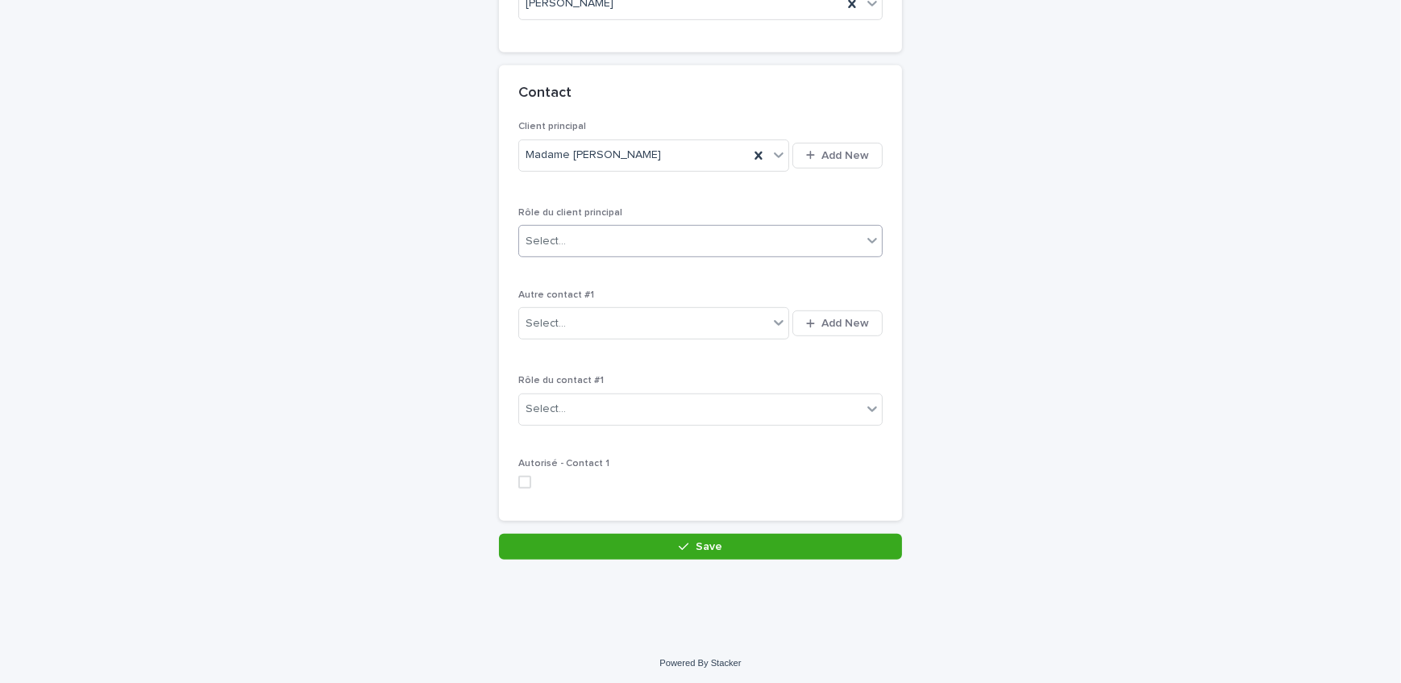
click at [619, 234] on div "Select..." at bounding box center [690, 241] width 342 height 27
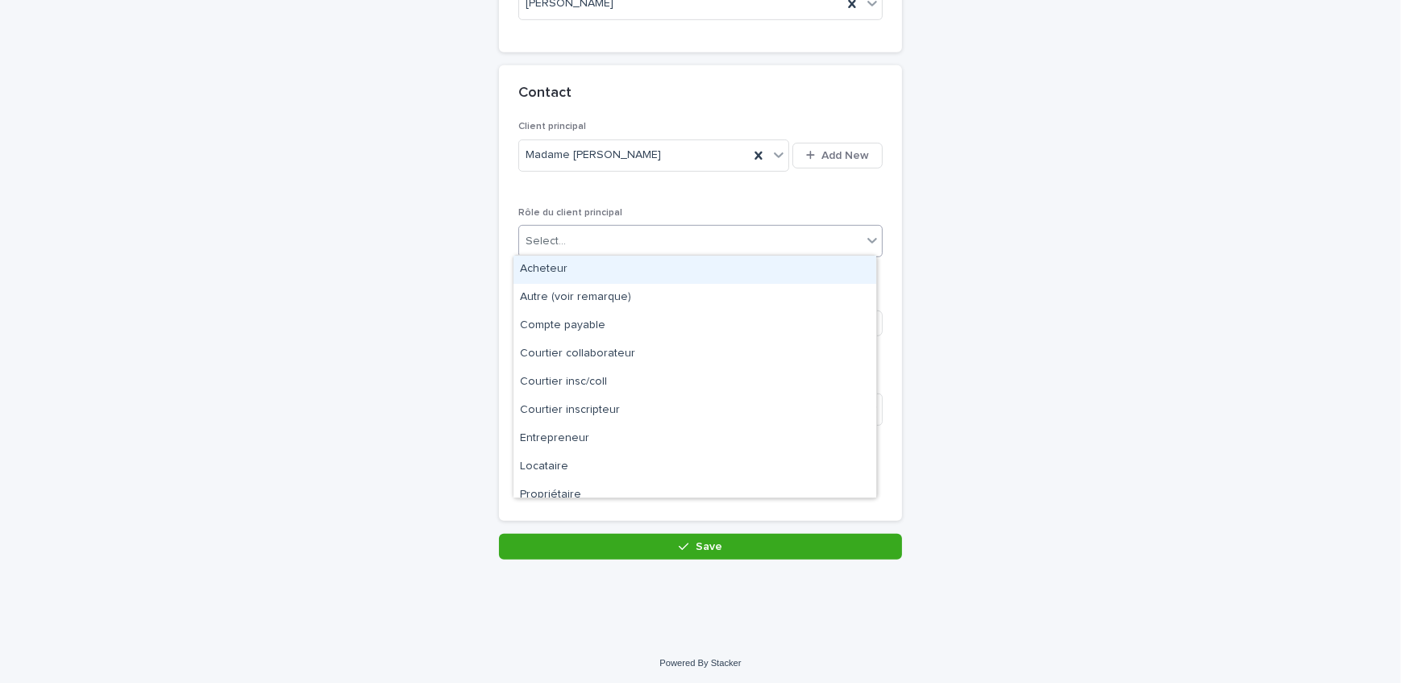
click at [610, 277] on div "Acheteur" at bounding box center [694, 269] width 363 height 28
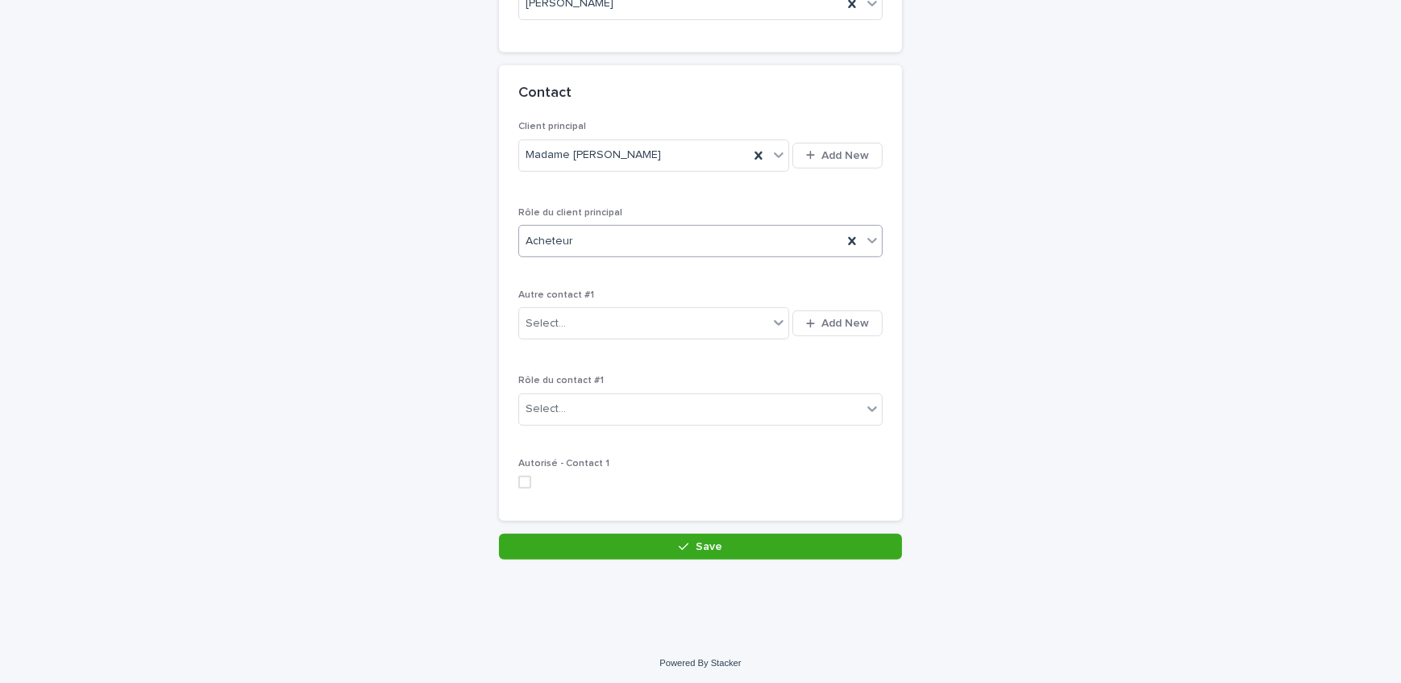
click at [716, 542] on button "Save" at bounding box center [700, 546] width 403 height 26
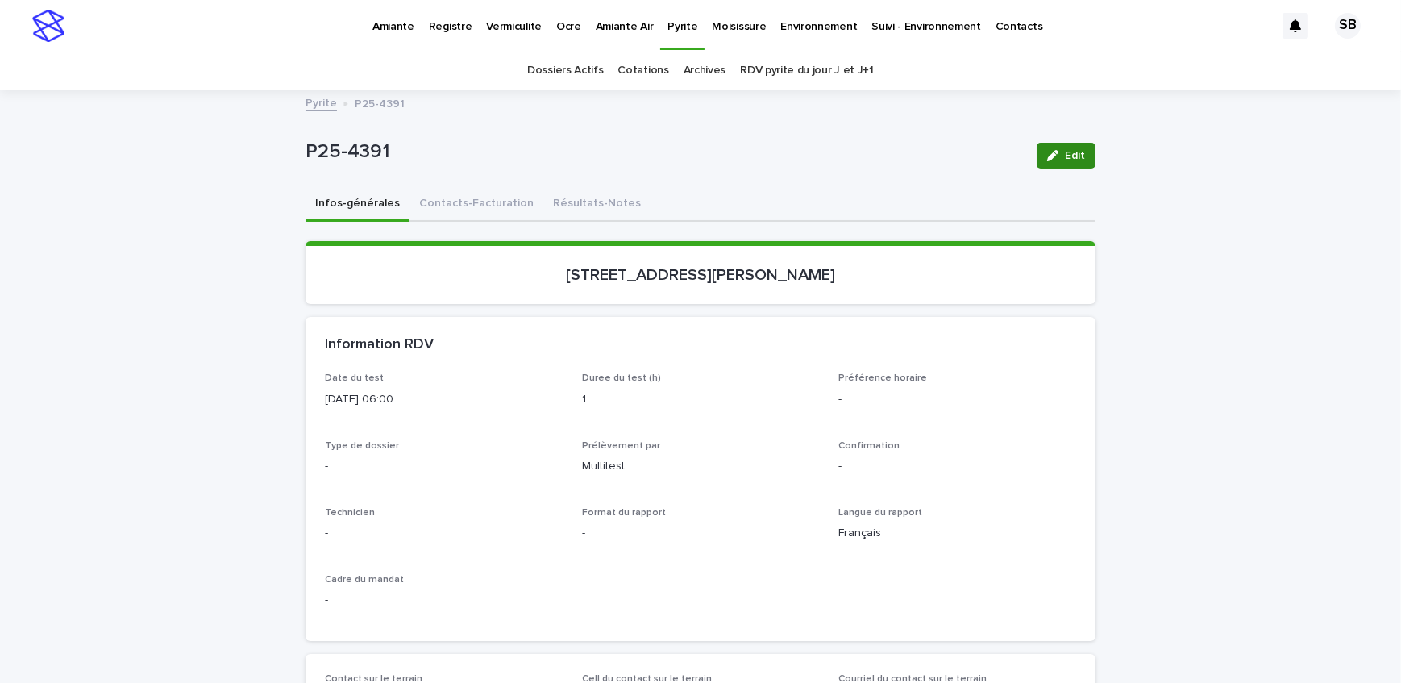
click at [1073, 152] on span "Edit" at bounding box center [1075, 155] width 20 height 11
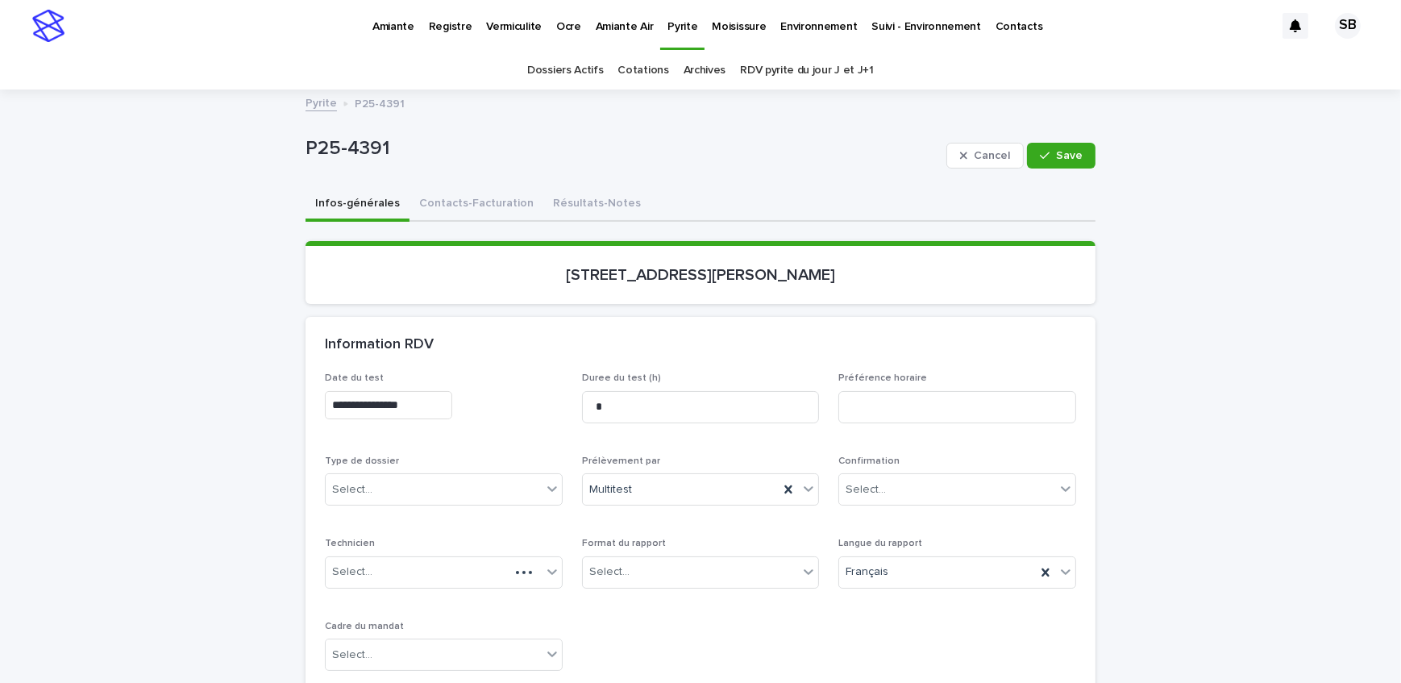
scroll to position [146, 0]
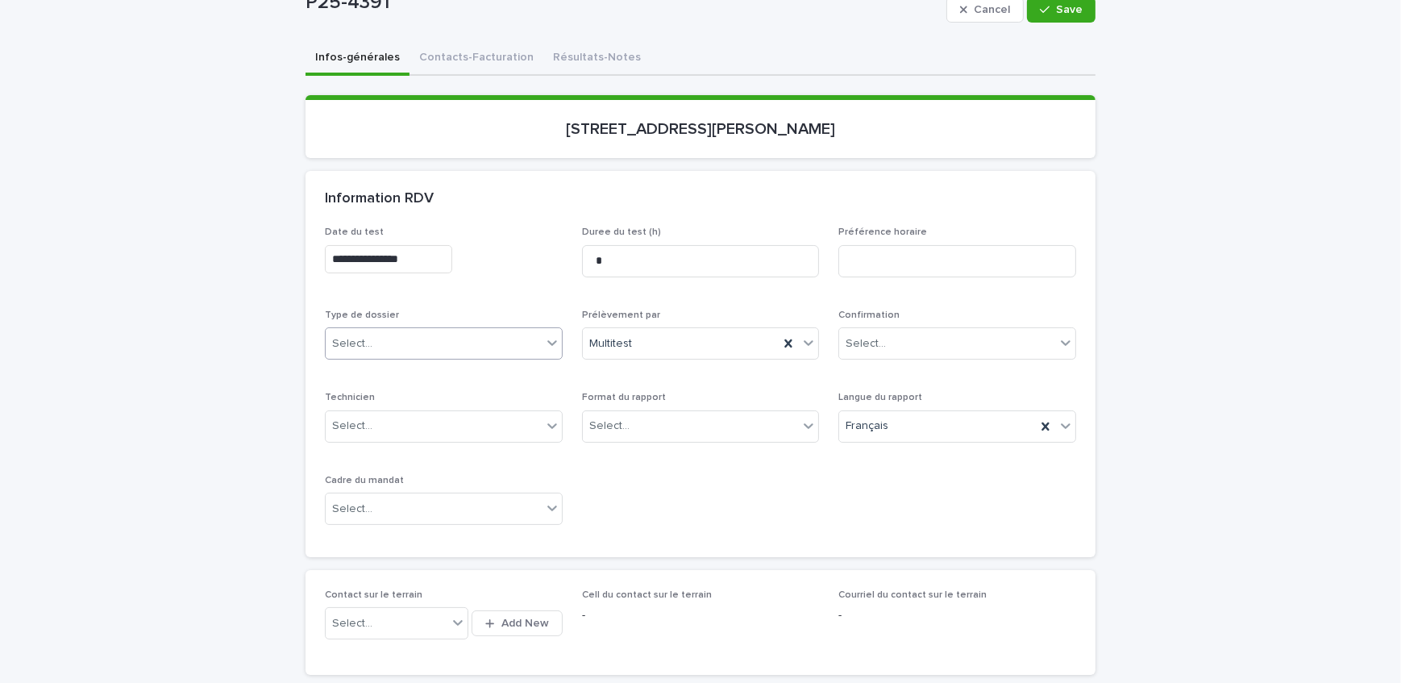
click at [443, 338] on div "Select..." at bounding box center [434, 343] width 216 height 27
click at [446, 370] on div "Échantillonnage" at bounding box center [438, 373] width 236 height 28
click at [650, 435] on div "Select..." at bounding box center [691, 426] width 216 height 27
click at [661, 451] on div "Électronique" at bounding box center [695, 455] width 236 height 28
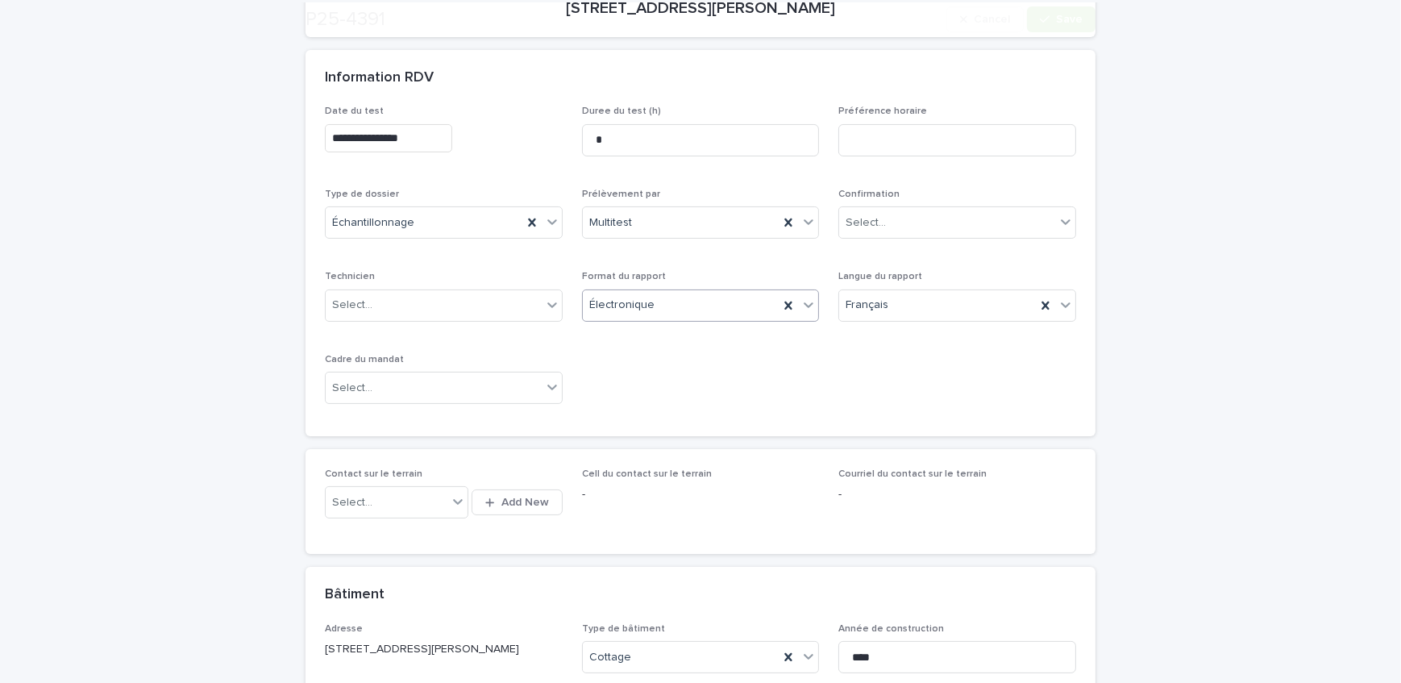
scroll to position [293, 0]
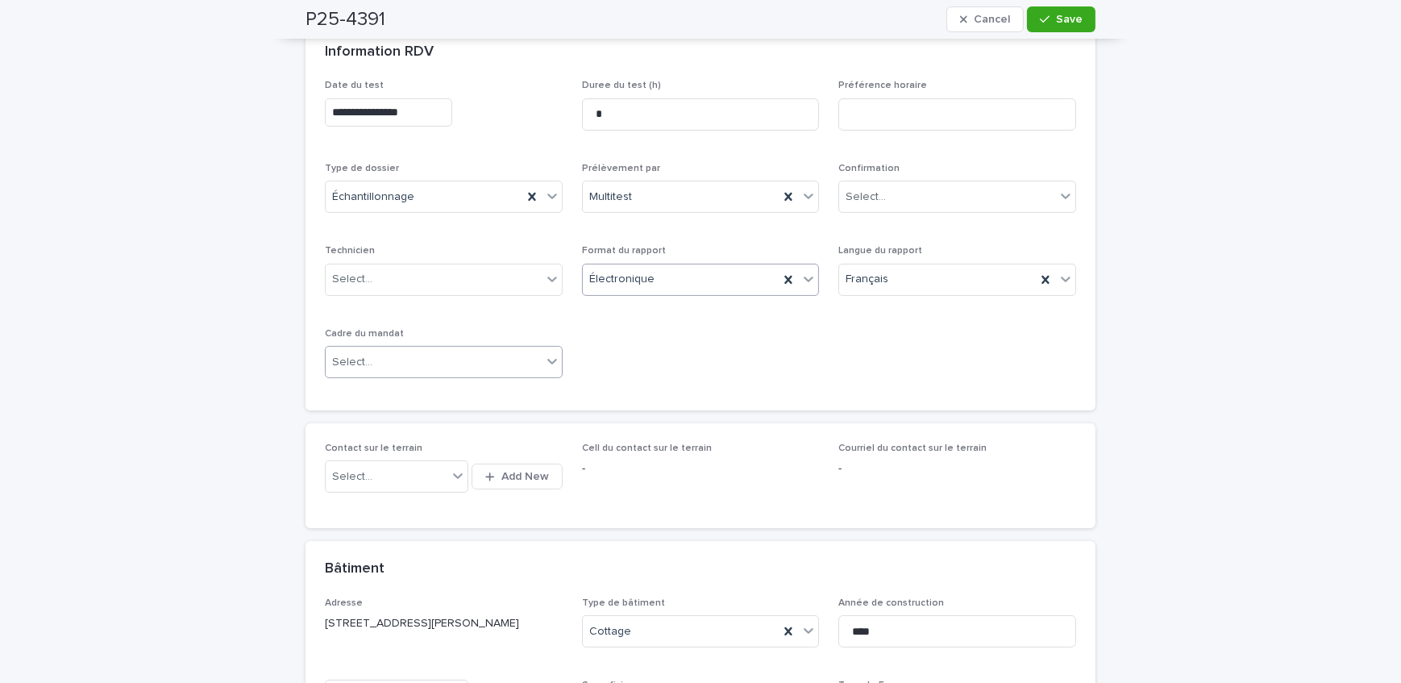
click at [459, 369] on div "Select..." at bounding box center [434, 362] width 216 height 27
click at [461, 424] on div "Transaction" at bounding box center [438, 419] width 236 height 28
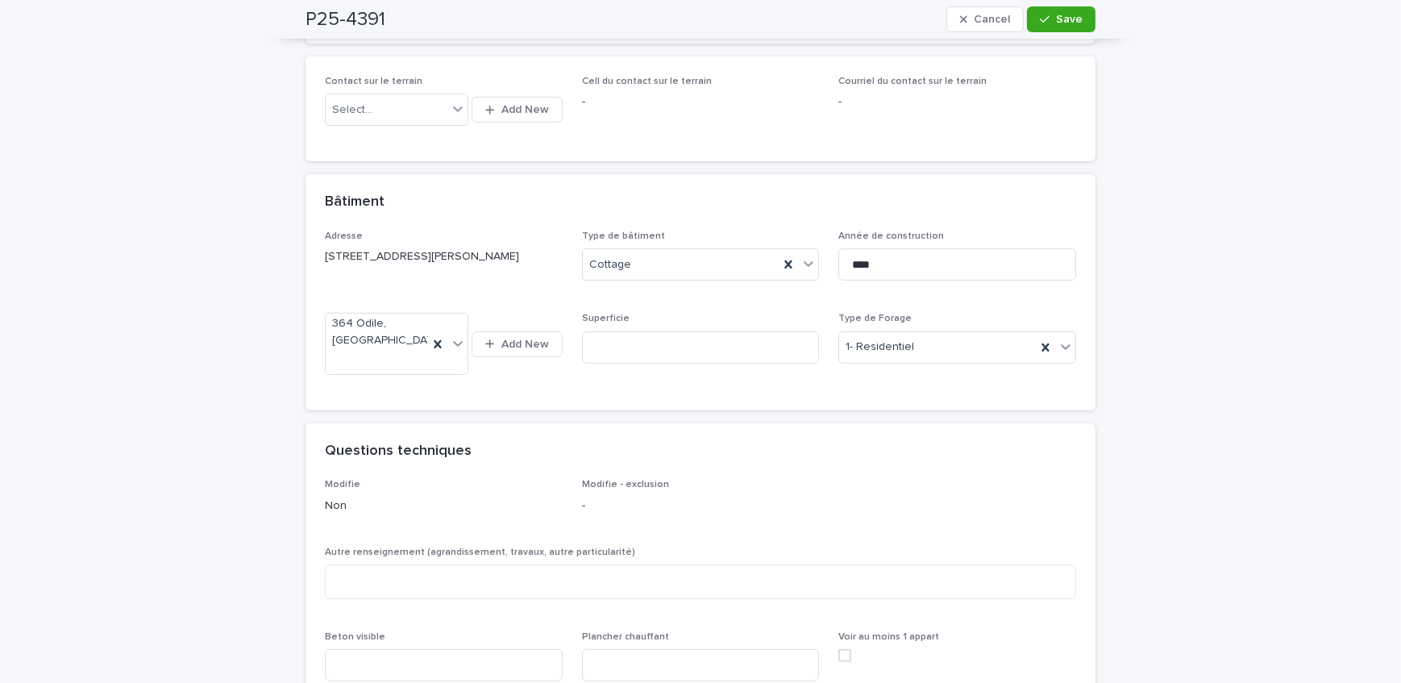
scroll to position [806, 0]
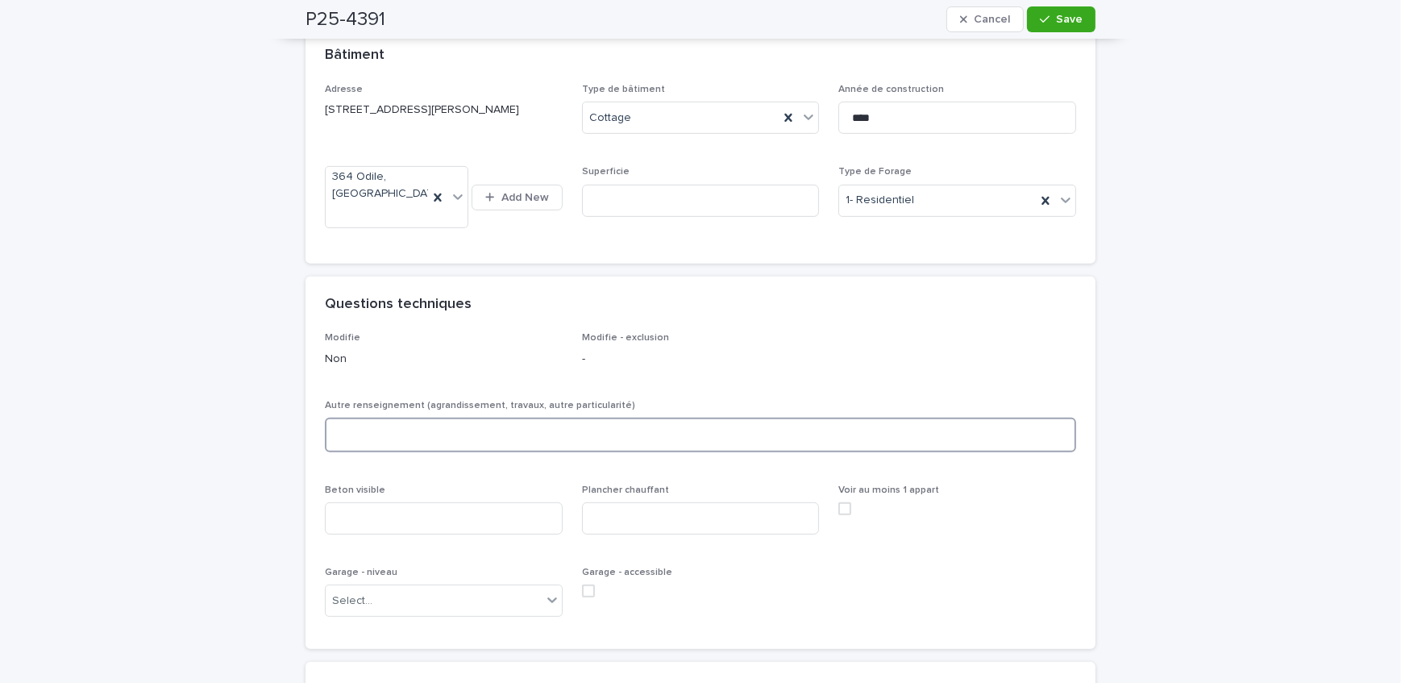
click at [438, 417] on textarea at bounding box center [700, 434] width 751 height 35
type textarea "*****"
click at [392, 502] on input at bounding box center [444, 518] width 238 height 32
click at [385, 502] on input at bounding box center [444, 518] width 238 height 32
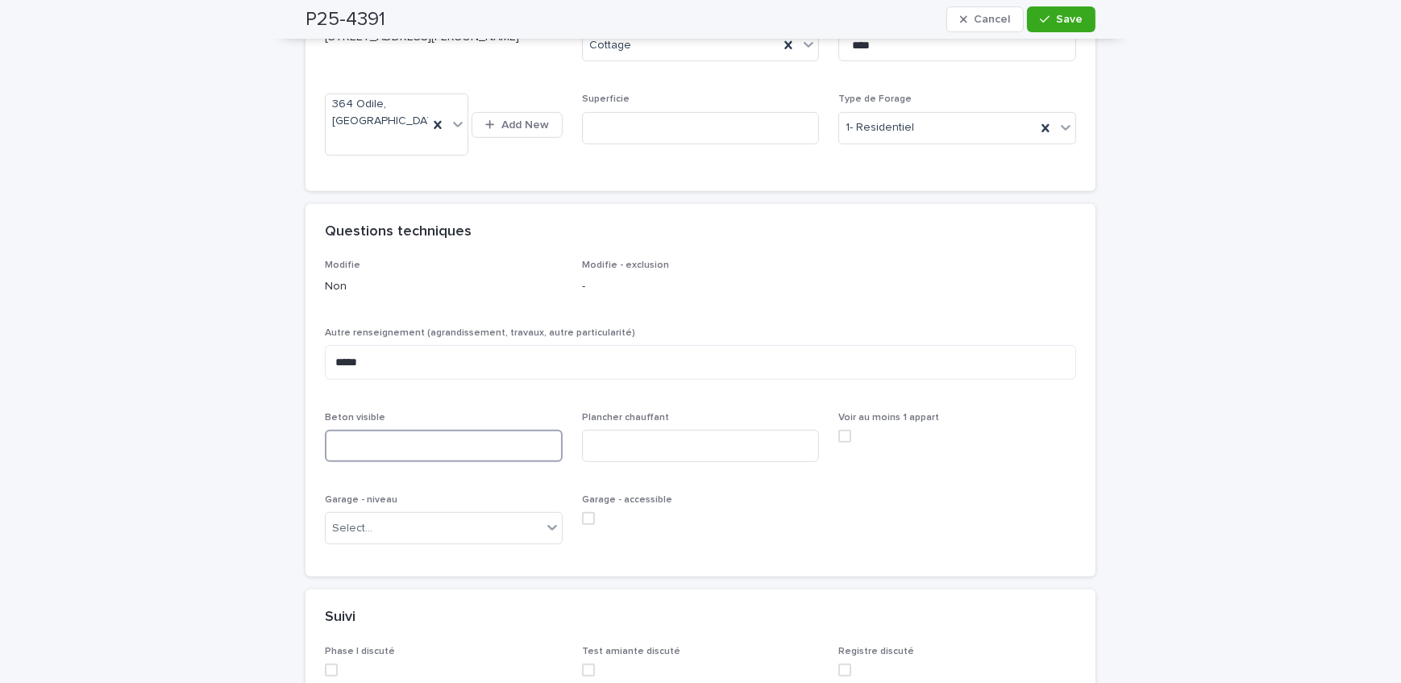
click at [380, 437] on input at bounding box center [444, 446] width 238 height 32
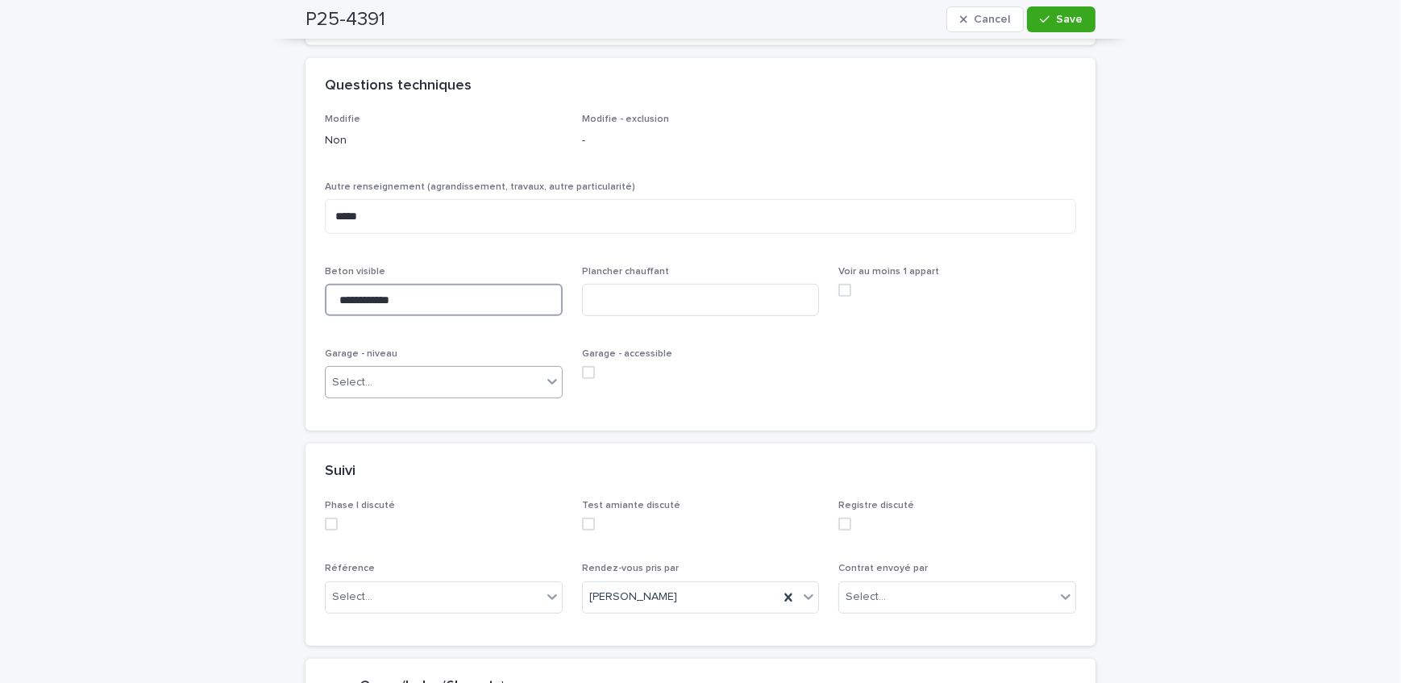
scroll to position [1025, 0]
type input "**********"
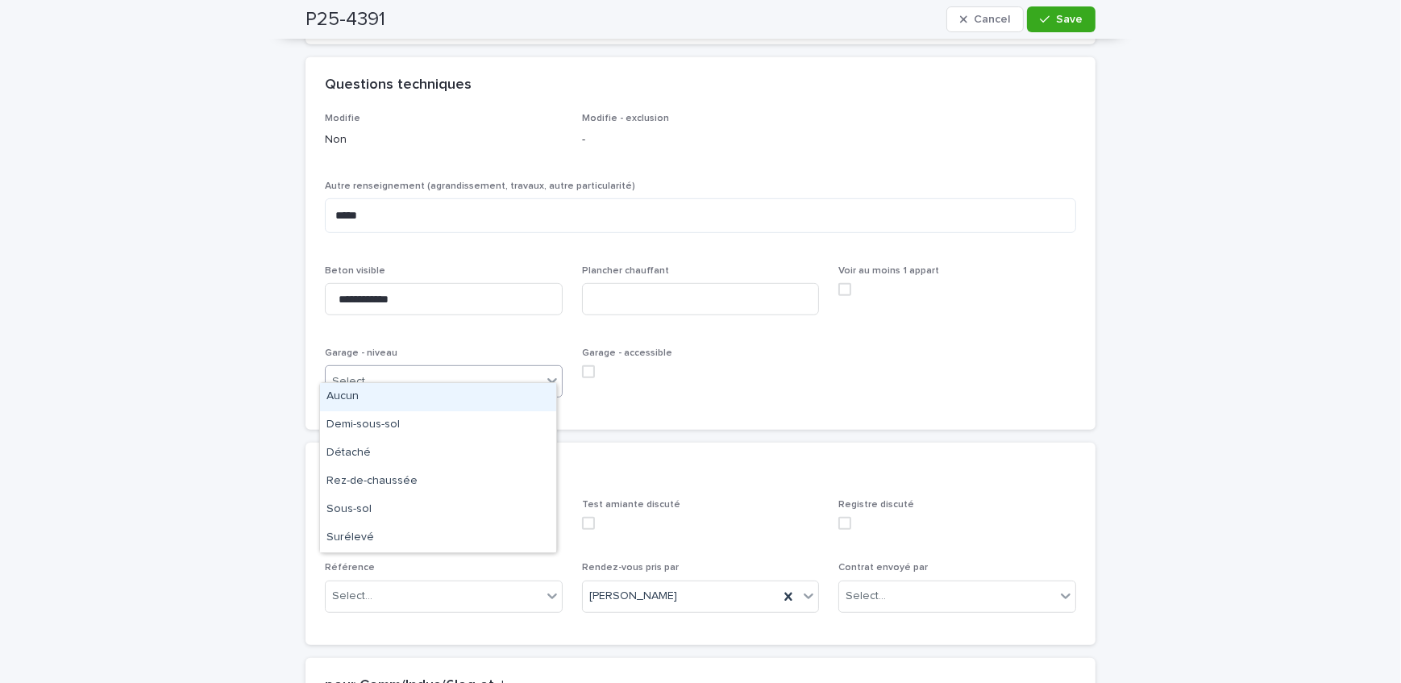
click at [380, 368] on div "Select..." at bounding box center [434, 381] width 216 height 27
drag, startPoint x: 386, startPoint y: 462, endPoint x: 386, endPoint y: 476, distance: 14.5
click at [386, 476] on div "Rez-de-chaussée" at bounding box center [438, 481] width 236 height 28
drag, startPoint x: 421, startPoint y: 367, endPoint x: 426, endPoint y: 376, distance: 11.2
click at [421, 368] on div "Rez-de-chaussée" at bounding box center [424, 381] width 197 height 27
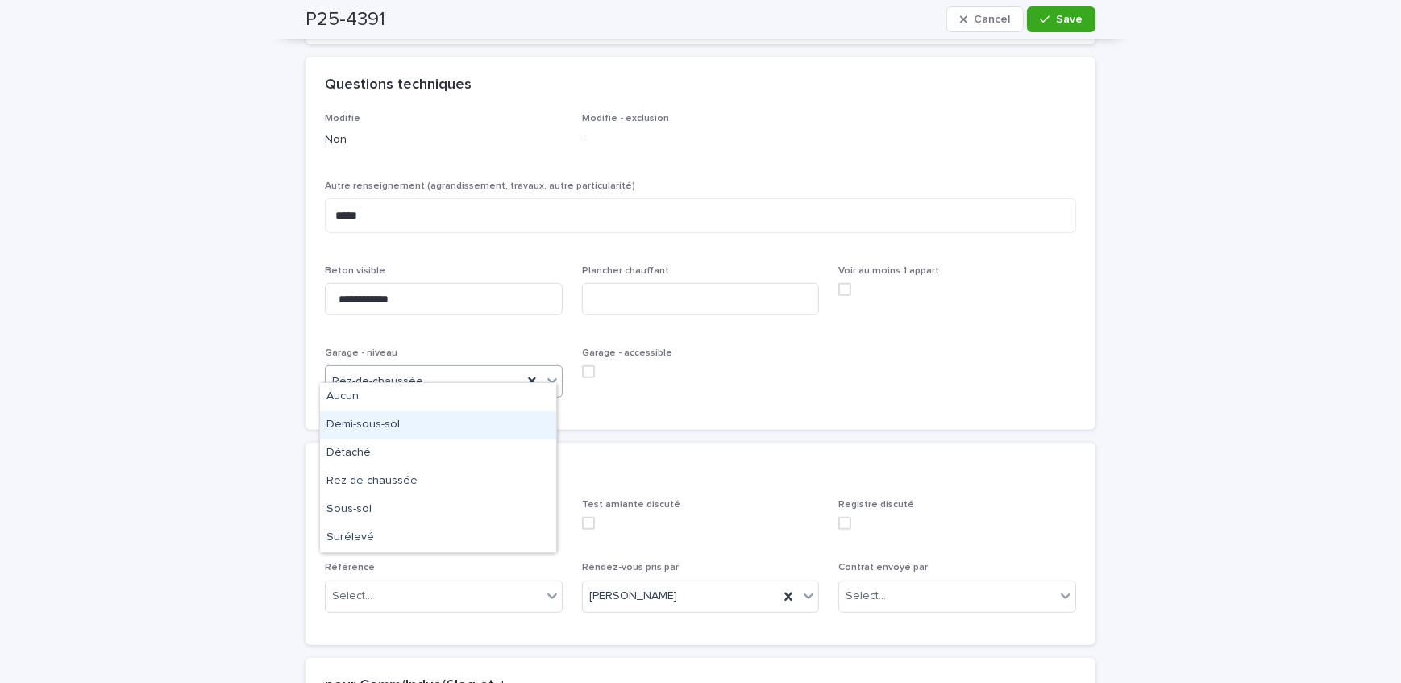
click at [419, 430] on div "Demi-sous-sol" at bounding box center [438, 425] width 236 height 28
click at [585, 365] on span at bounding box center [588, 371] width 13 height 13
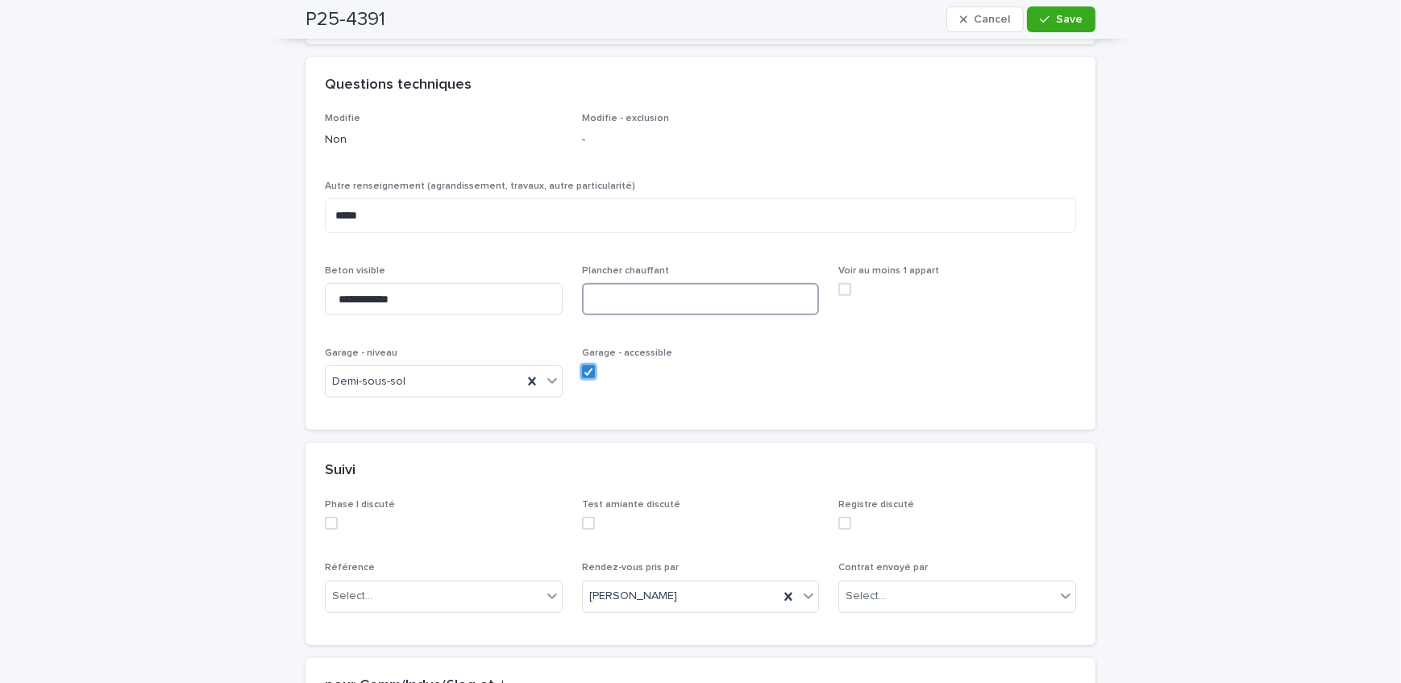
click at [708, 283] on input at bounding box center [701, 299] width 238 height 32
click at [737, 283] on input at bounding box center [701, 299] width 238 height 32
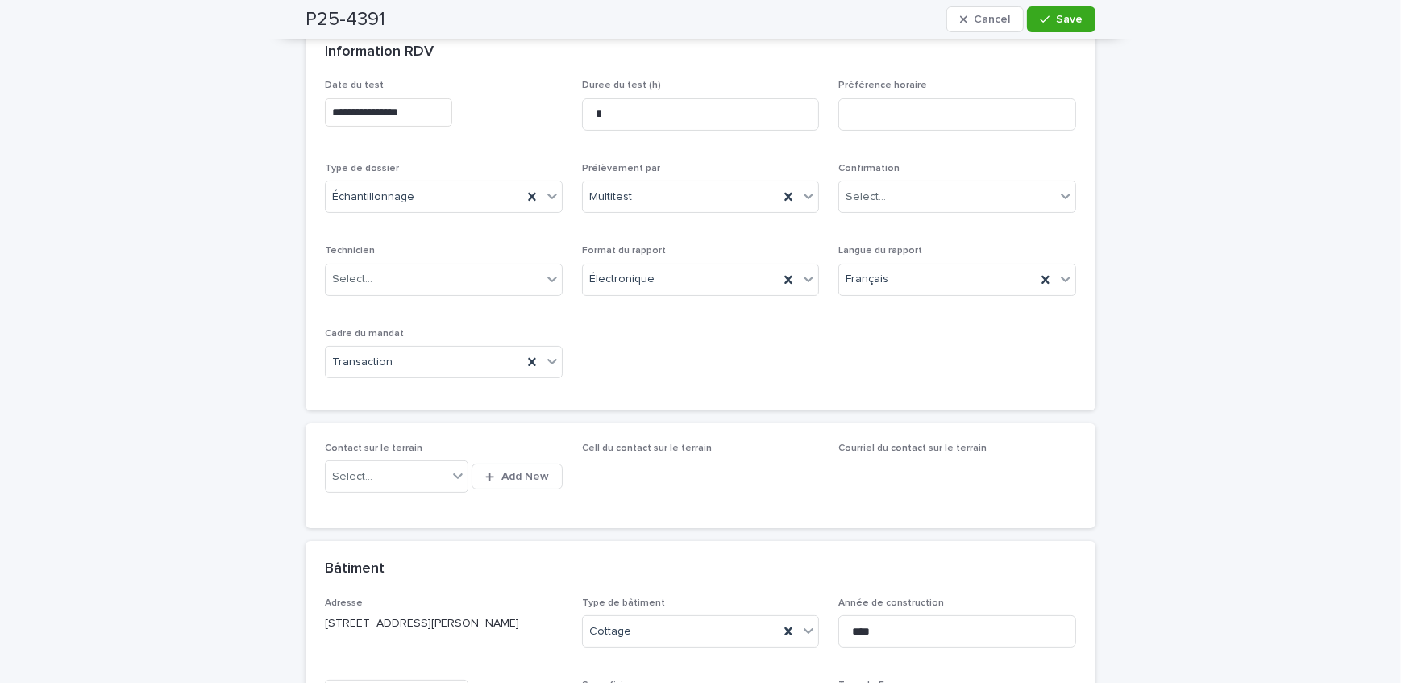
scroll to position [0, 0]
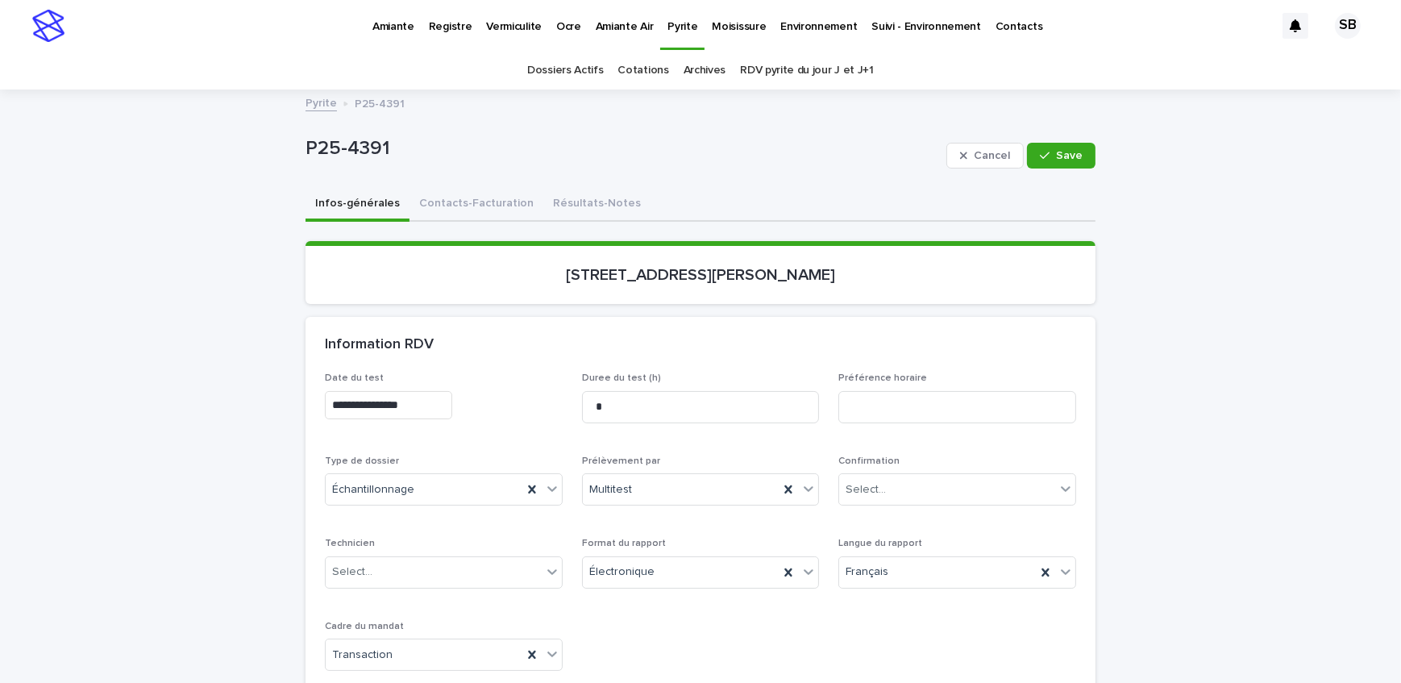
type input "***"
click at [474, 185] on div "P25-4391 Cancel Save" at bounding box center [700, 155] width 790 height 64
click at [483, 214] on button "Contacts-Facturation" at bounding box center [476, 205] width 134 height 34
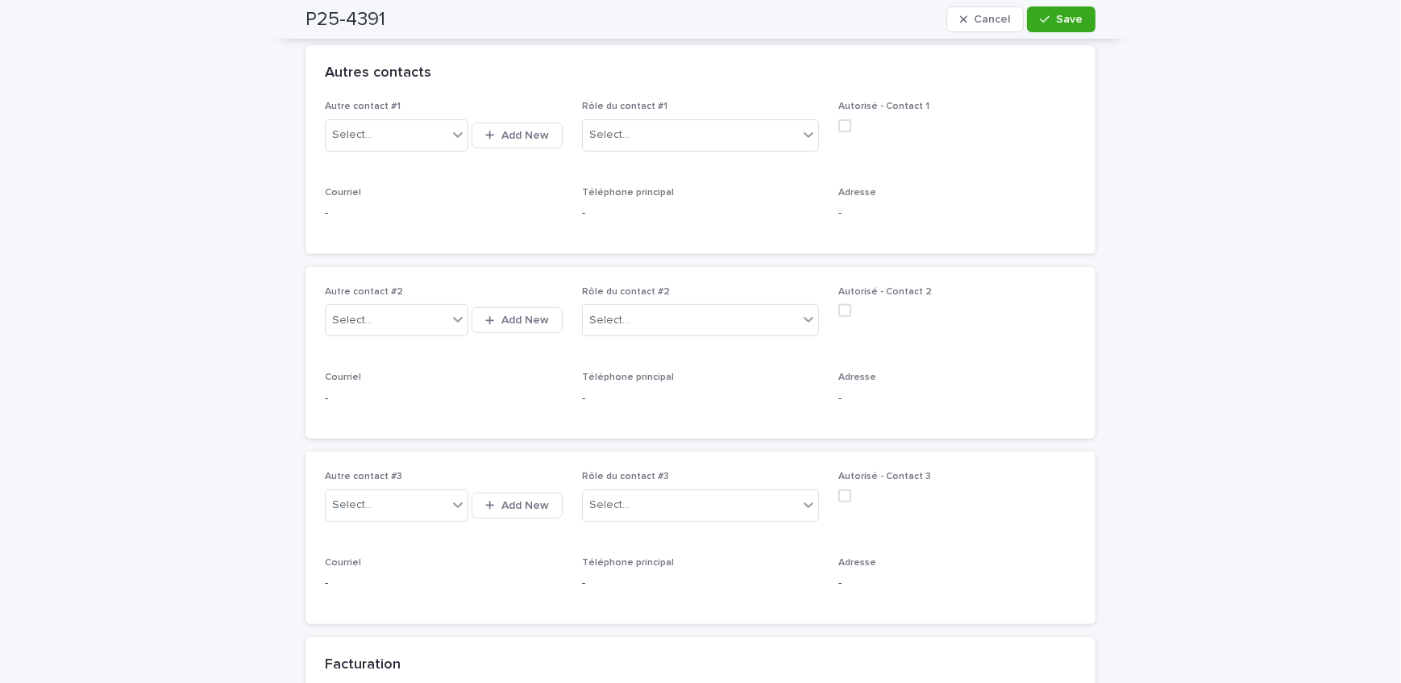
scroll to position [659, 0]
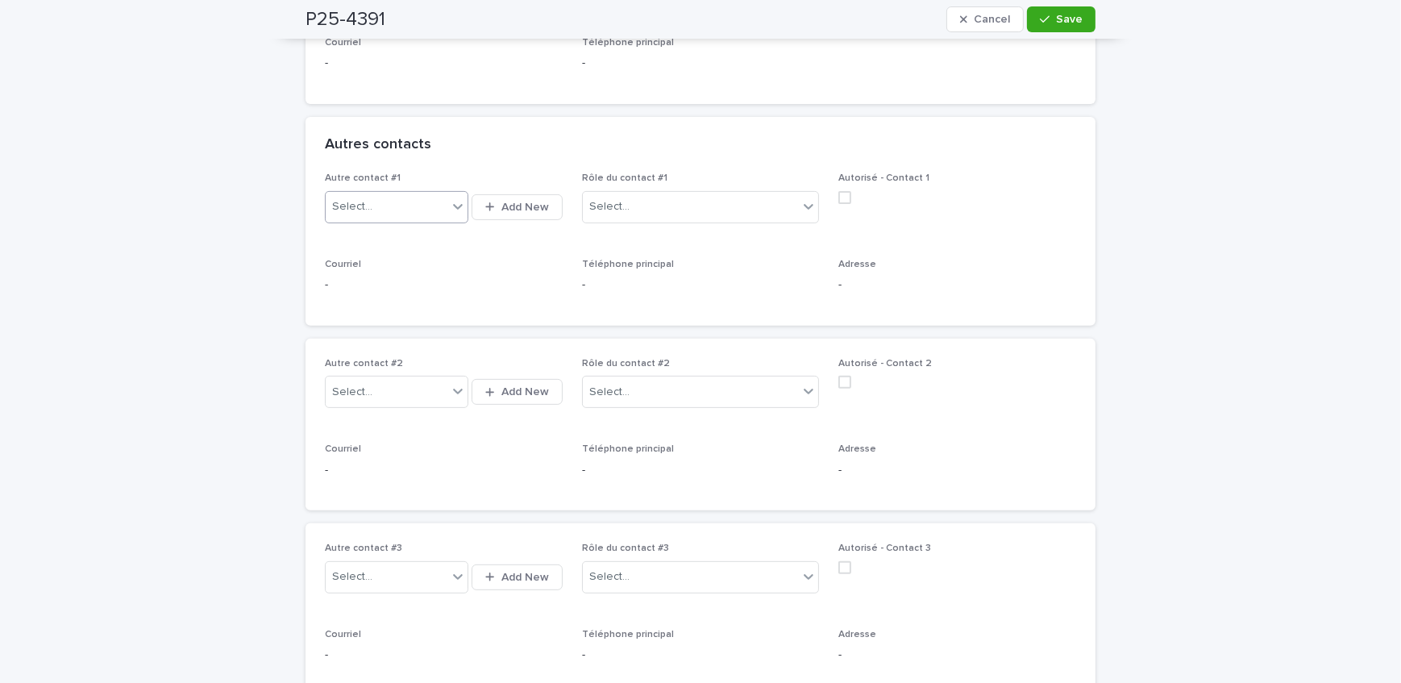
click at [388, 193] on div "Select..." at bounding box center [387, 206] width 122 height 27
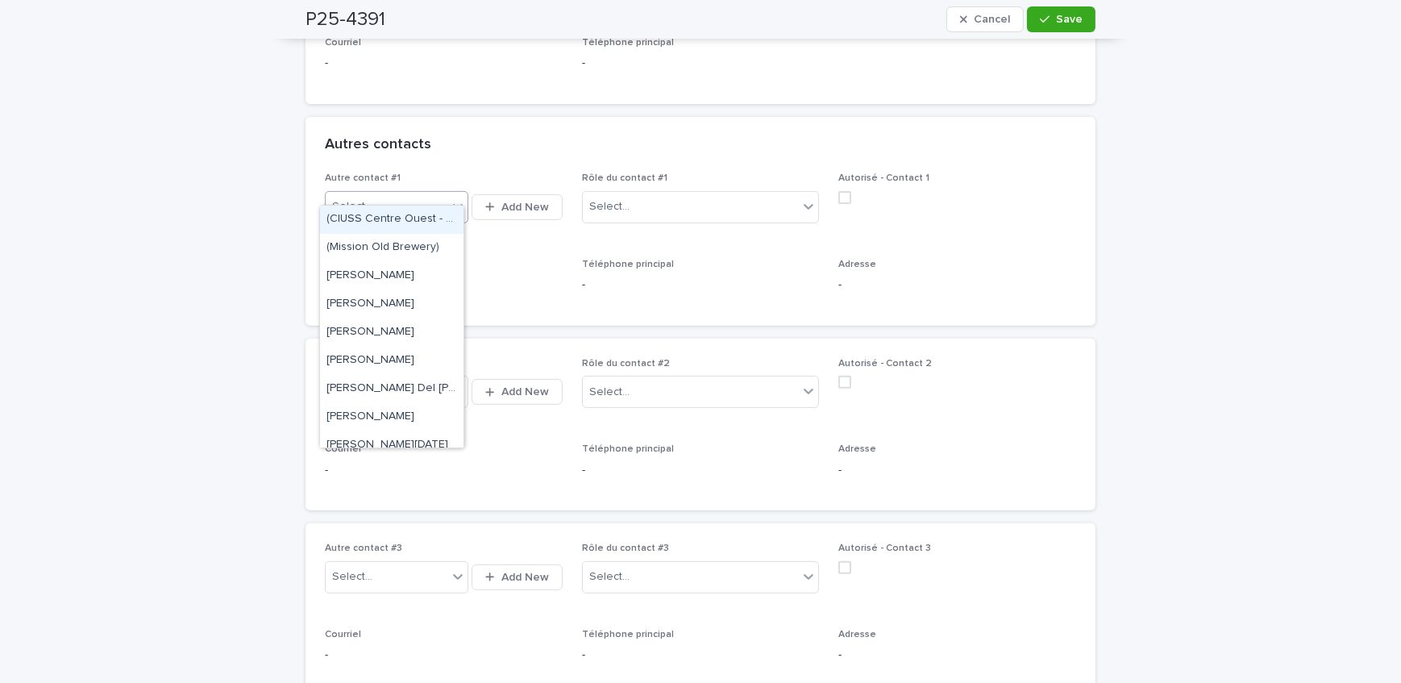
type input "*"
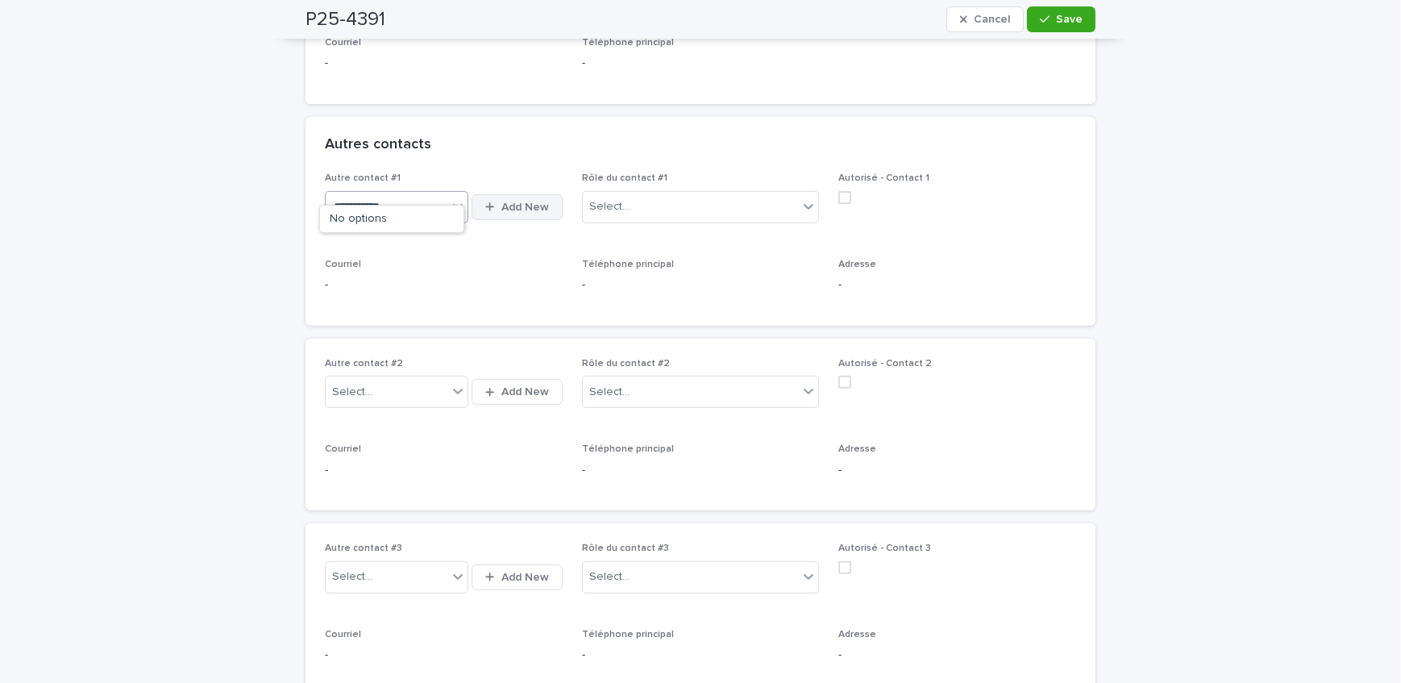
type input "**********"
click at [512, 201] on span "Add New" at bounding box center [525, 206] width 48 height 11
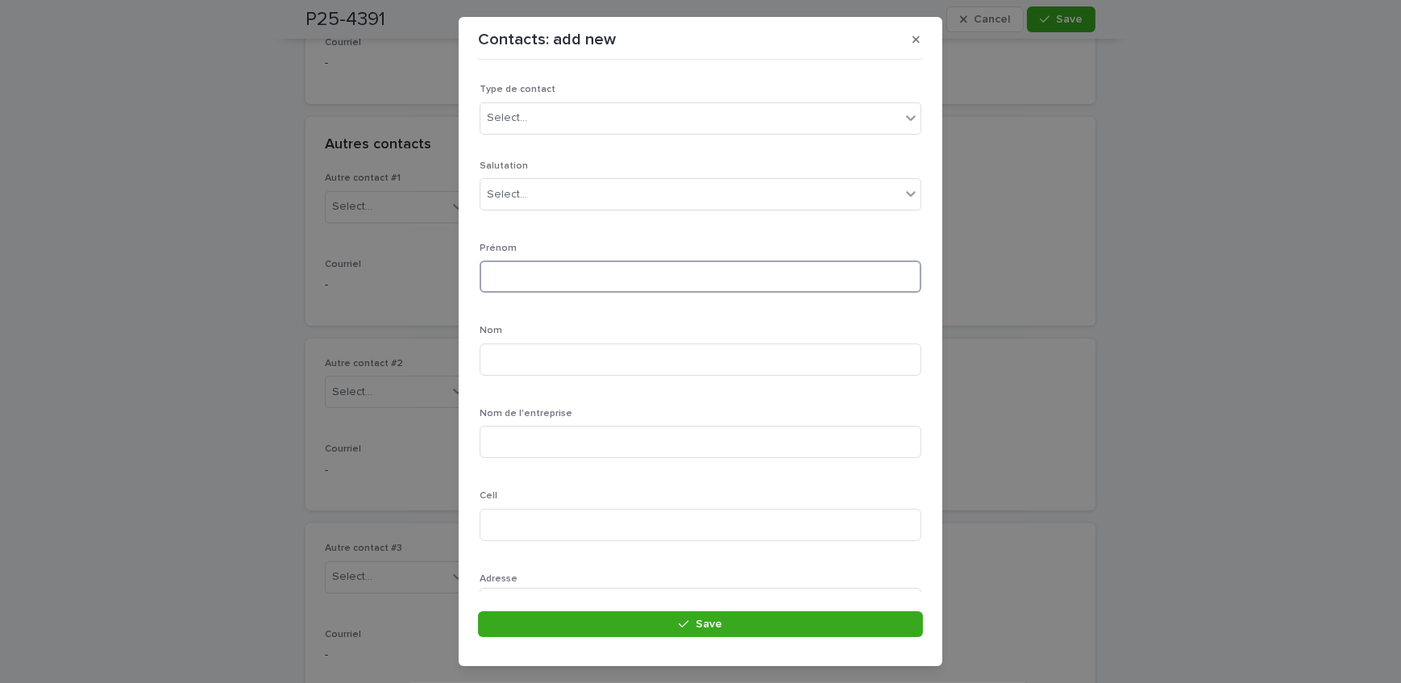
click at [571, 281] on input at bounding box center [700, 276] width 442 height 32
type input "*****"
drag, startPoint x: 494, startPoint y: 443, endPoint x: 484, endPoint y: 447, distance: 10.5
click at [494, 443] on input at bounding box center [700, 442] width 442 height 32
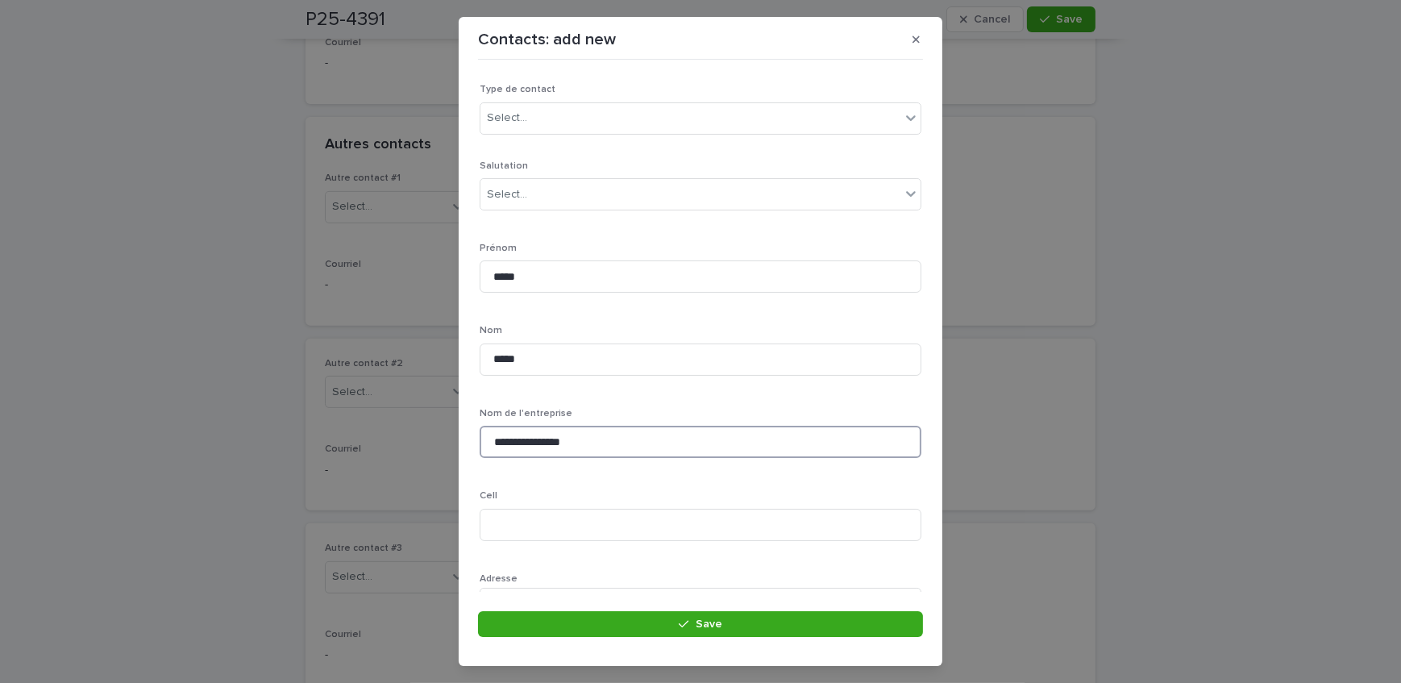
drag, startPoint x: 549, startPoint y: 435, endPoint x: 493, endPoint y: 467, distance: 64.3
click at [549, 435] on input "**********" at bounding box center [700, 442] width 442 height 32
type input "**********"
click at [545, 464] on input at bounding box center [700, 452] width 442 height 32
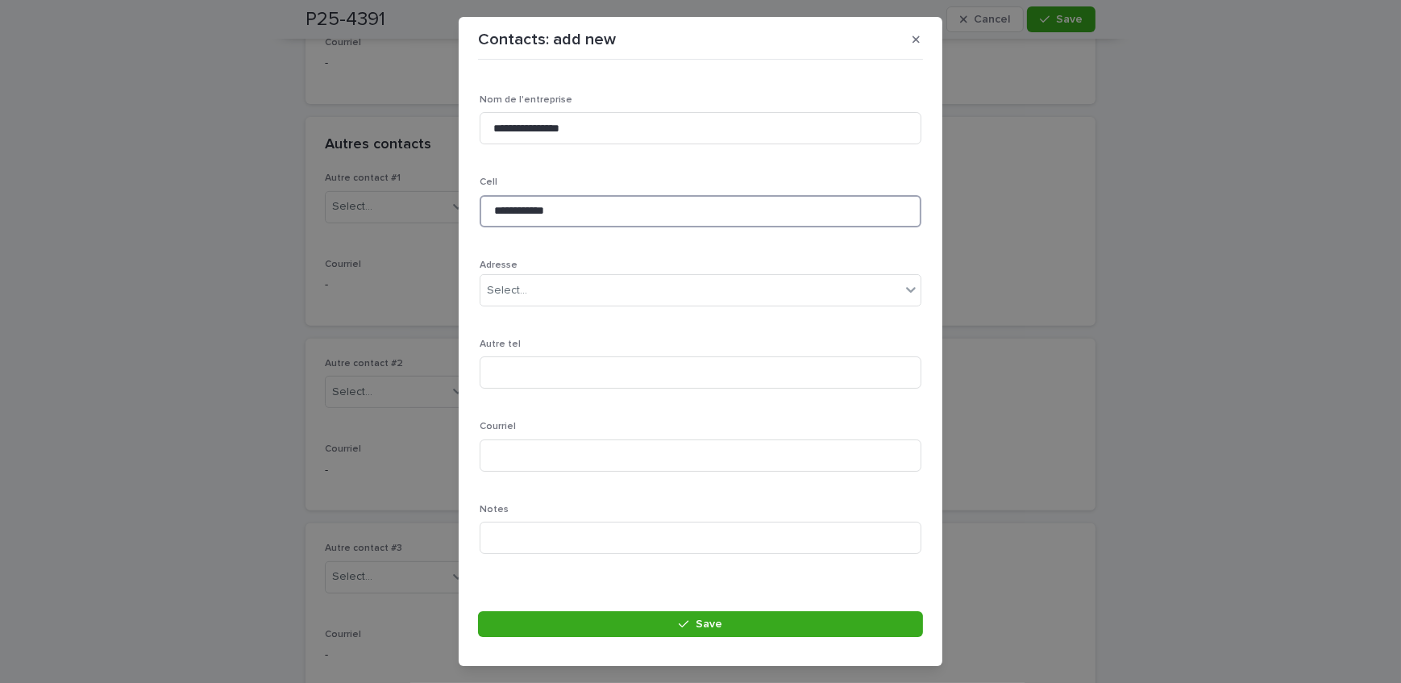
scroll to position [324, 0]
type input "**********"
click at [519, 443] on input at bounding box center [700, 445] width 442 height 32
type input "*"
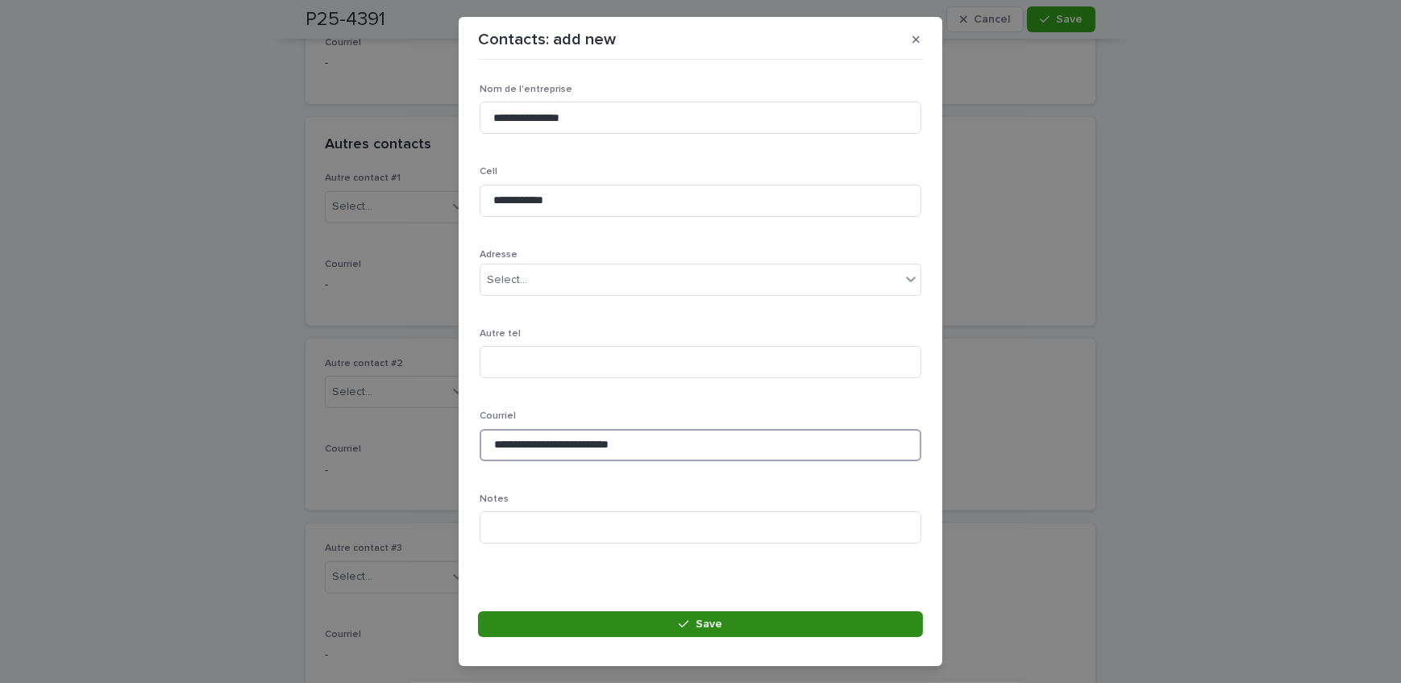
type input "**********"
click at [643, 636] on button "Save" at bounding box center [700, 624] width 445 height 26
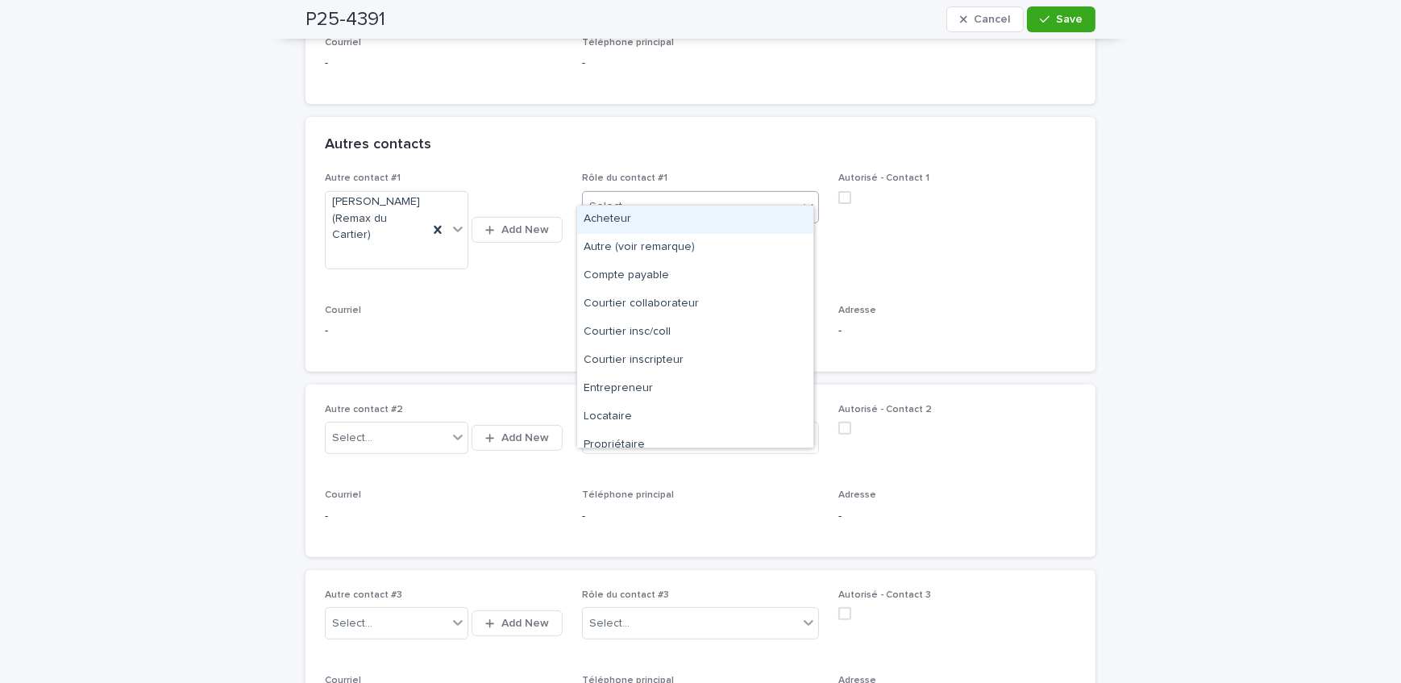
click at [749, 193] on div "Select..." at bounding box center [691, 206] width 216 height 27
click at [671, 301] on div "Courtier collaborateur" at bounding box center [695, 304] width 236 height 28
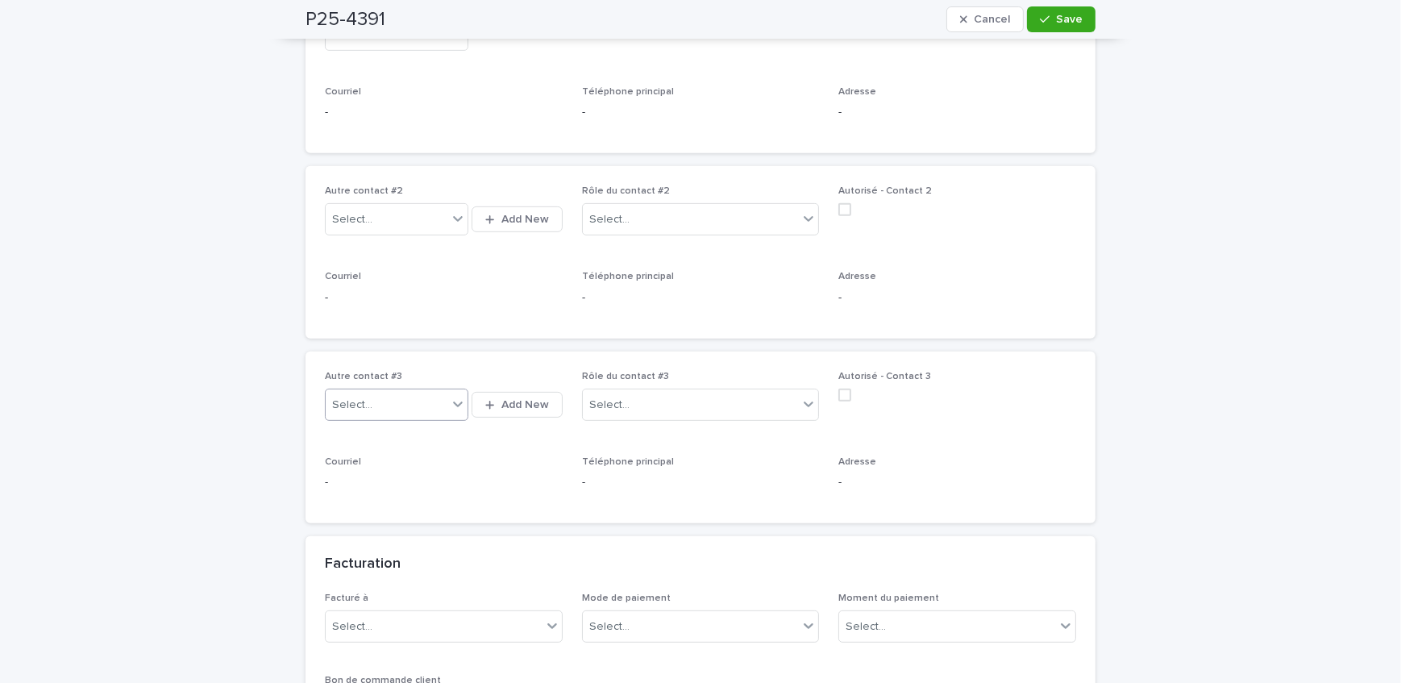
scroll to position [878, 0]
click at [408, 391] on div "Select..." at bounding box center [387, 404] width 122 height 27
type input "*******"
click at [528, 391] on button "Add New" at bounding box center [516, 404] width 90 height 26
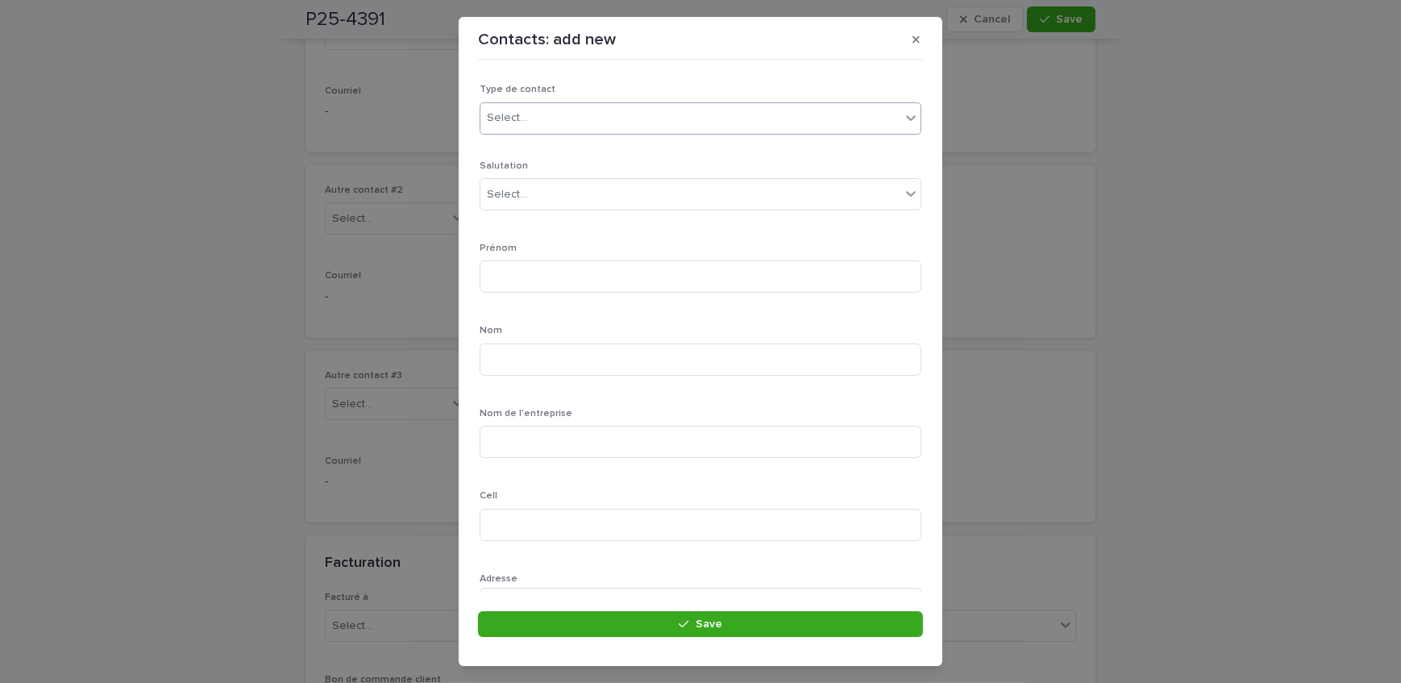
click at [582, 127] on div "Select..." at bounding box center [690, 118] width 420 height 27
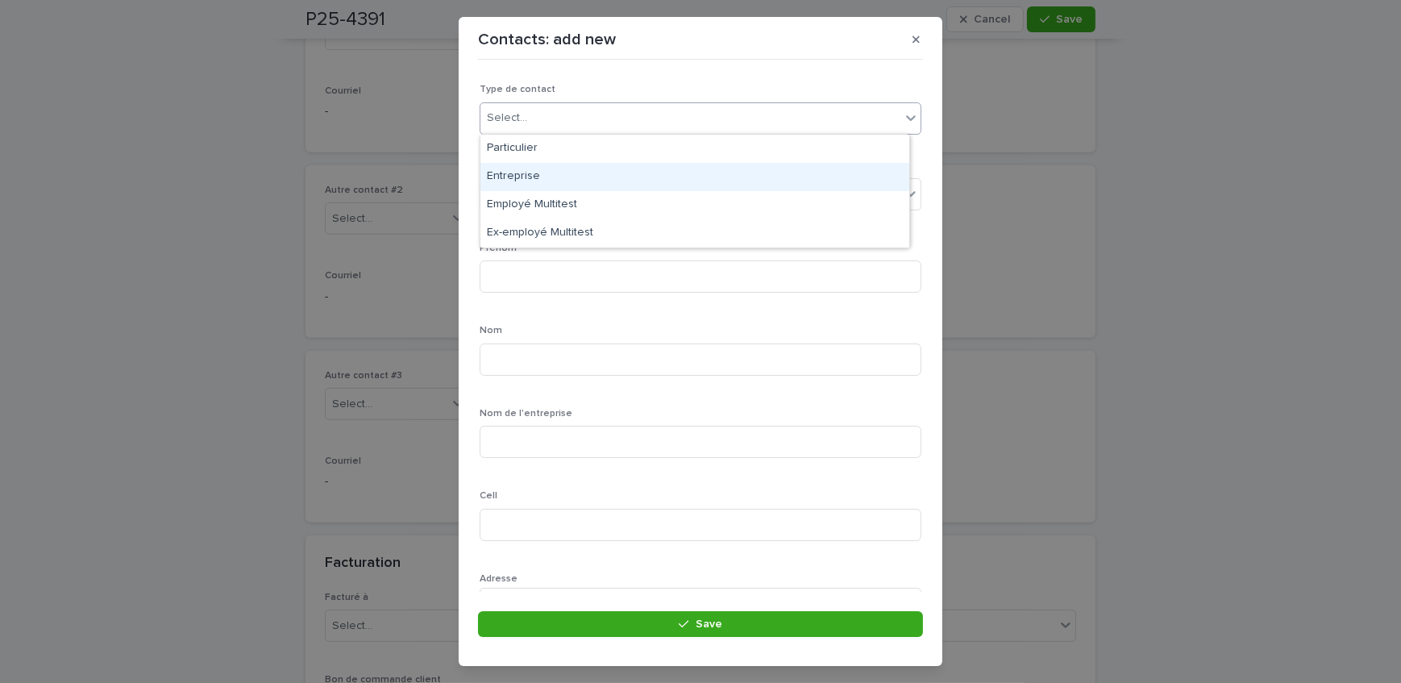
click at [575, 175] on div "Entreprise" at bounding box center [694, 177] width 429 height 28
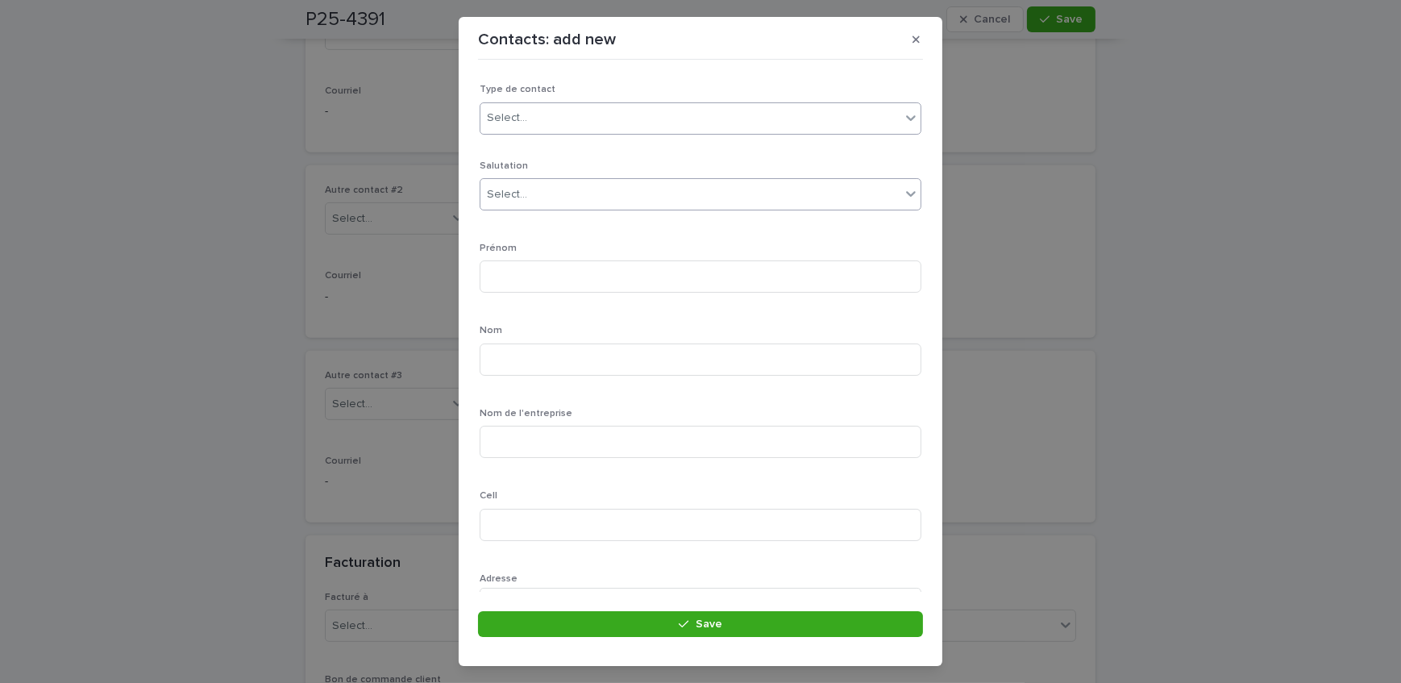
click at [582, 201] on div "Select..." at bounding box center [690, 194] width 420 height 27
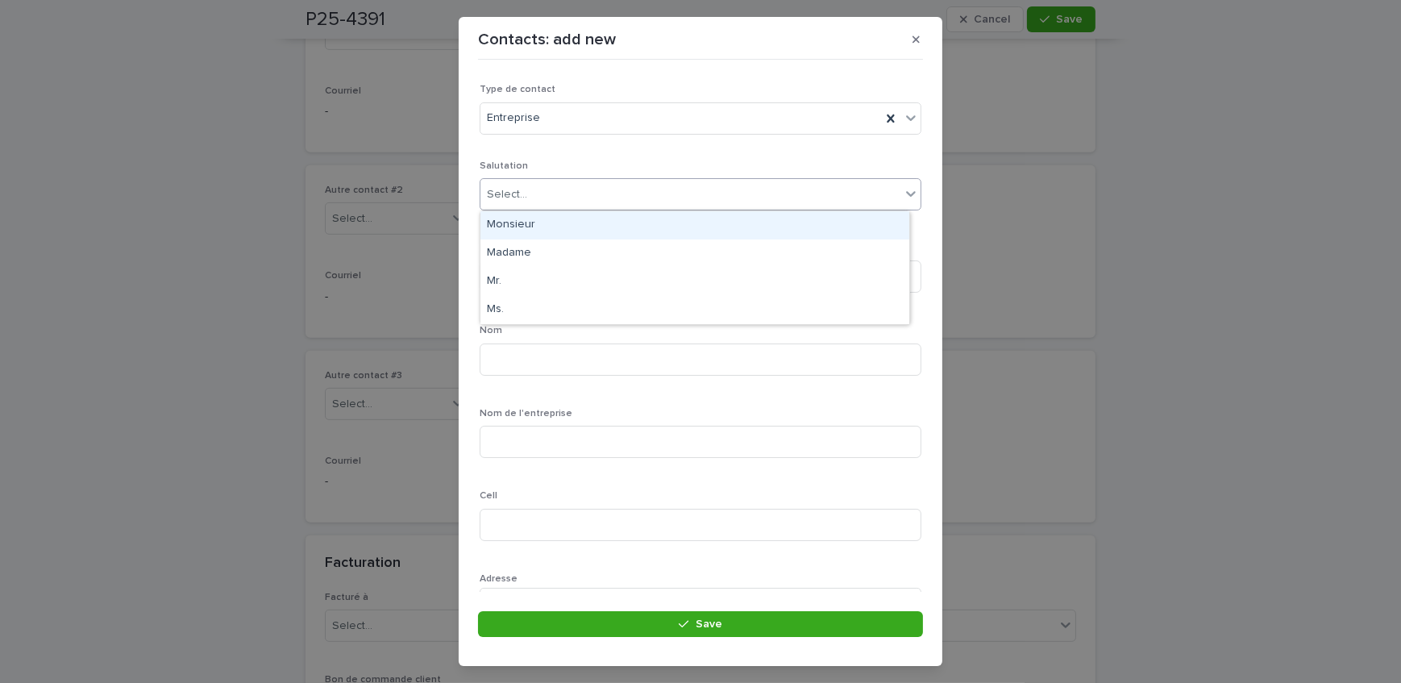
click at [572, 224] on div "Monsieur" at bounding box center [694, 225] width 429 height 28
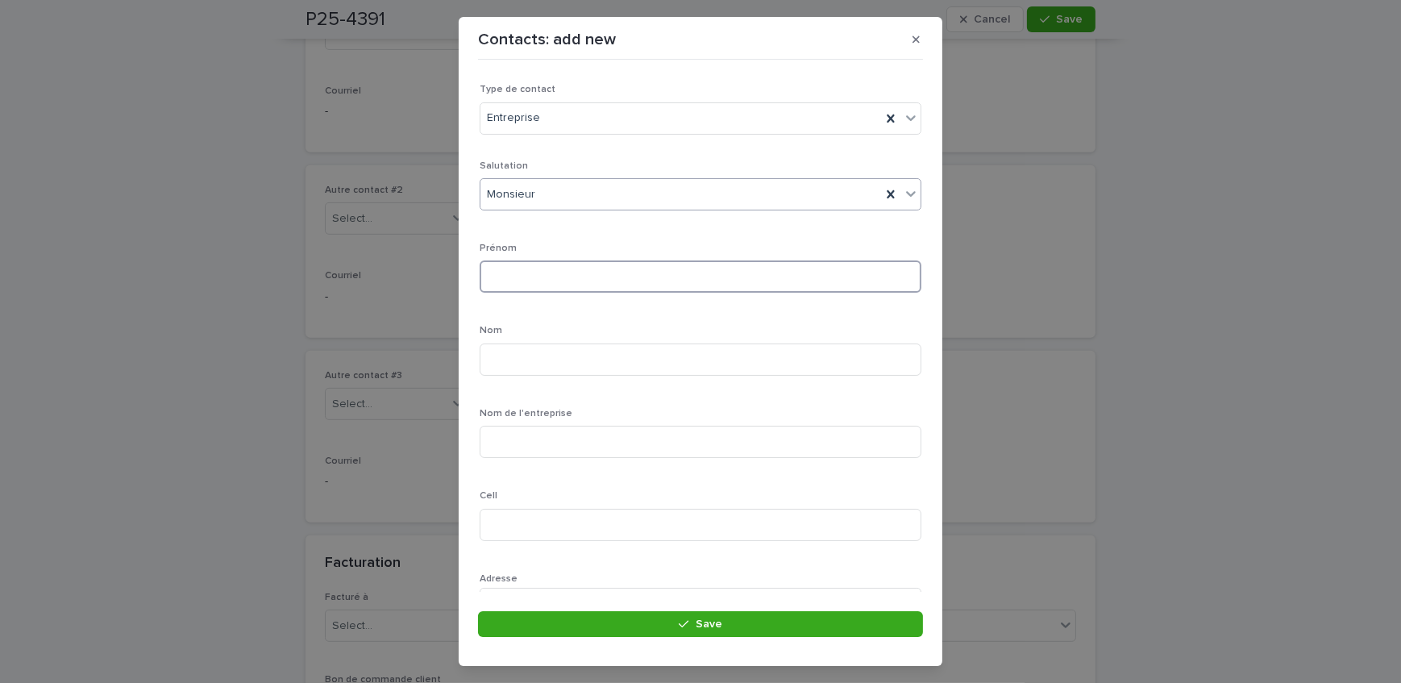
click at [568, 280] on input at bounding box center [700, 276] width 442 height 32
type input "*******"
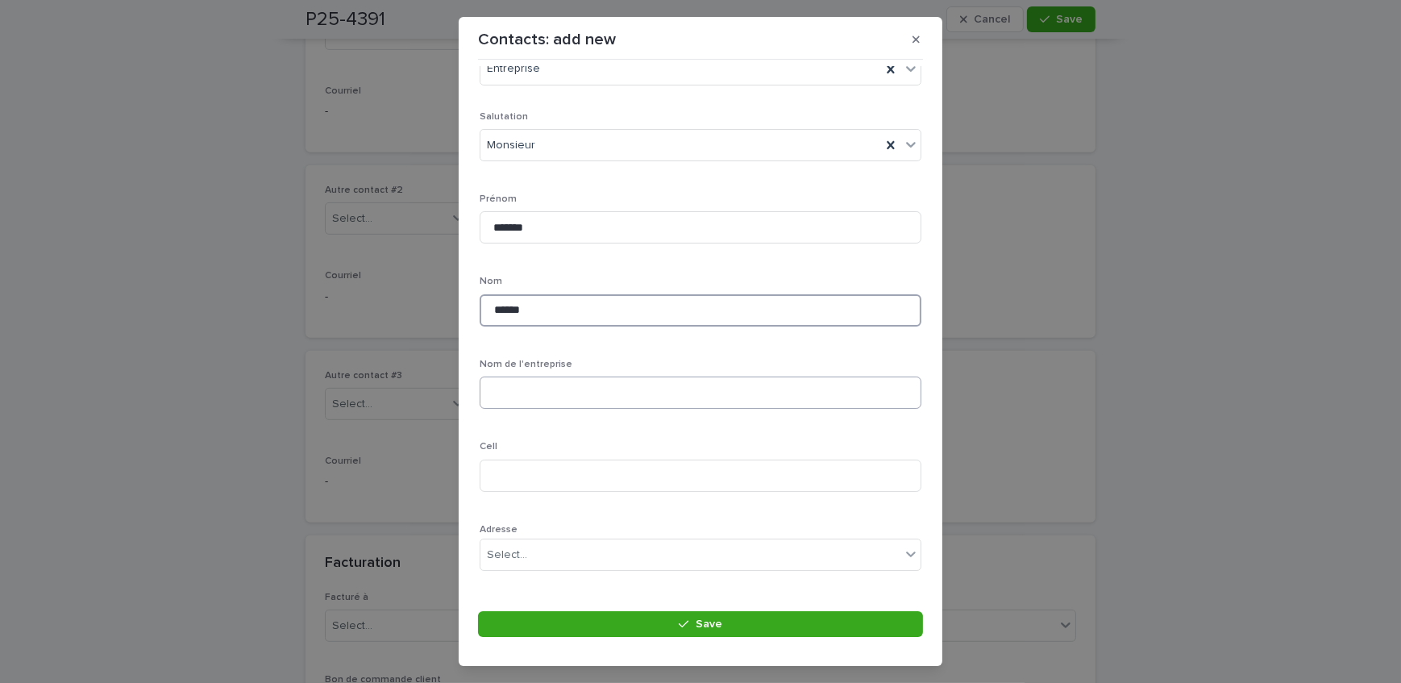
scroll to position [73, 0]
type input "******"
click at [538, 453] on input at bounding box center [700, 452] width 442 height 32
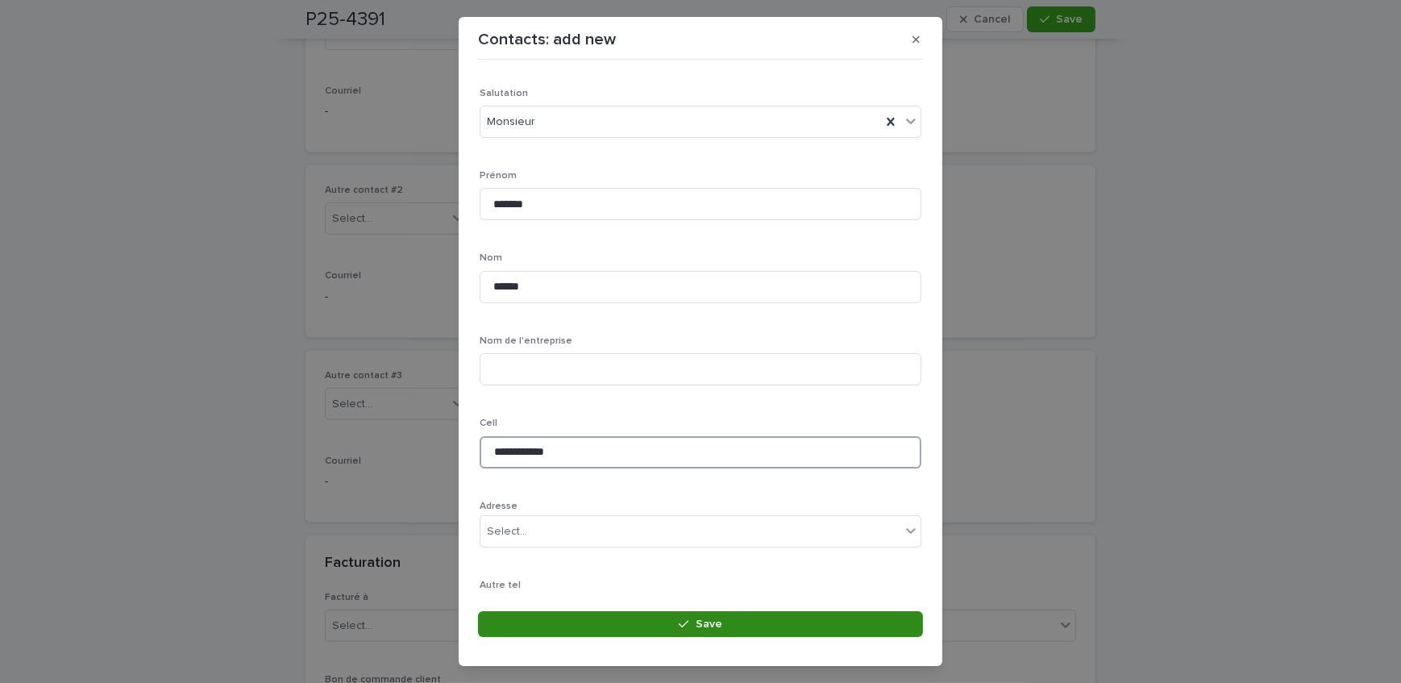
type input "**********"
click at [608, 628] on button "Save" at bounding box center [700, 624] width 445 height 26
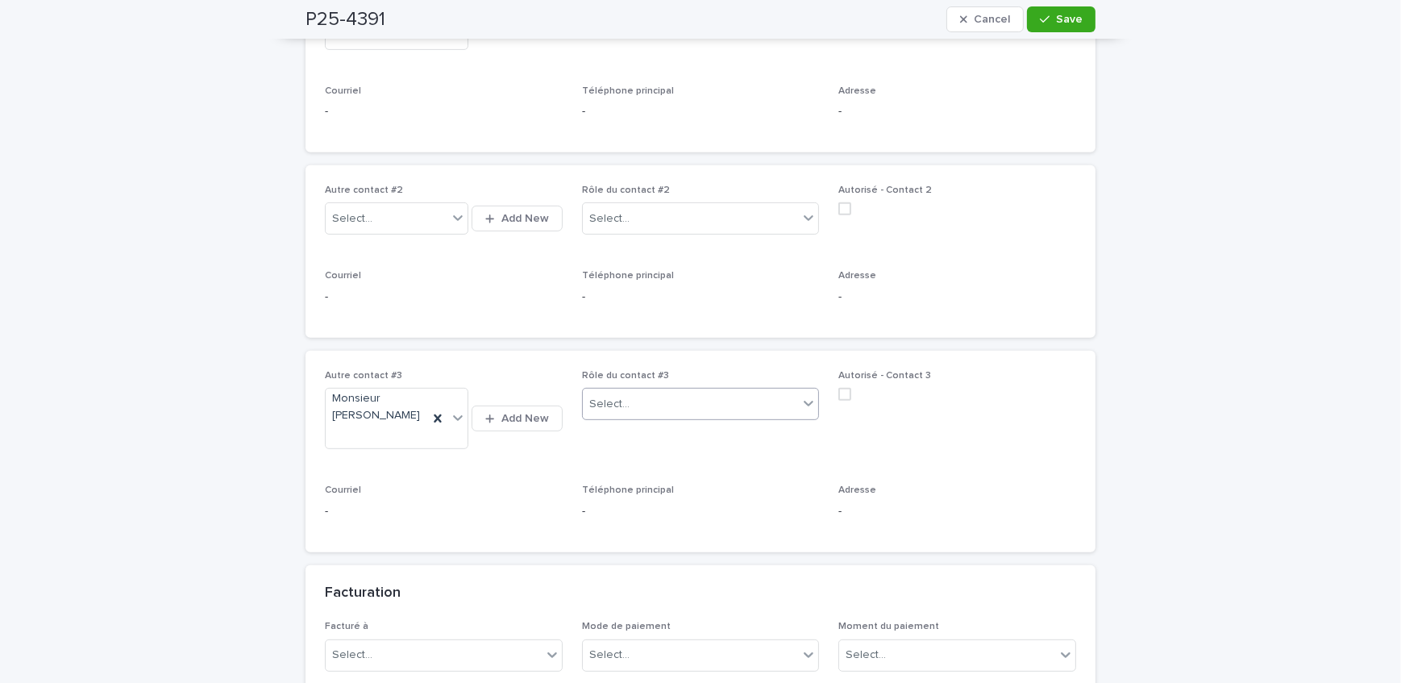
click at [653, 391] on div "Select..." at bounding box center [691, 404] width 216 height 27
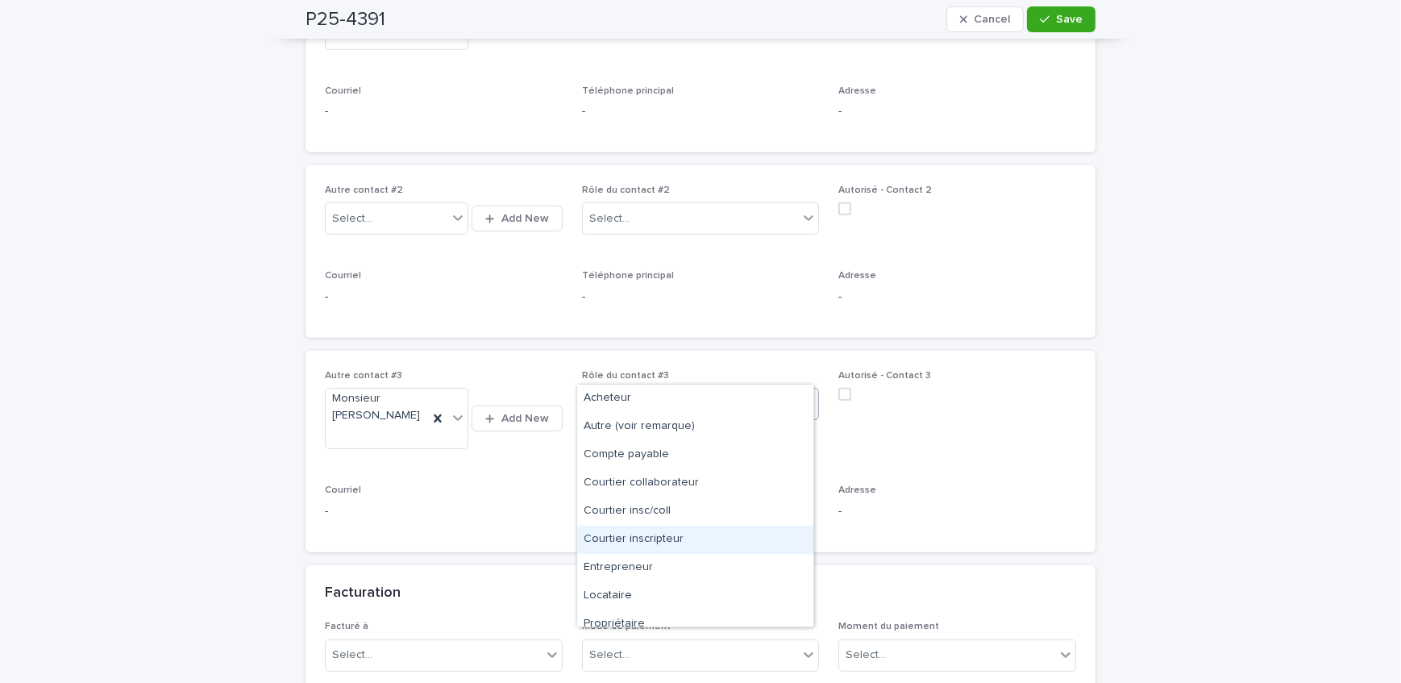
click at [673, 538] on div "Courtier inscripteur" at bounding box center [695, 539] width 236 height 28
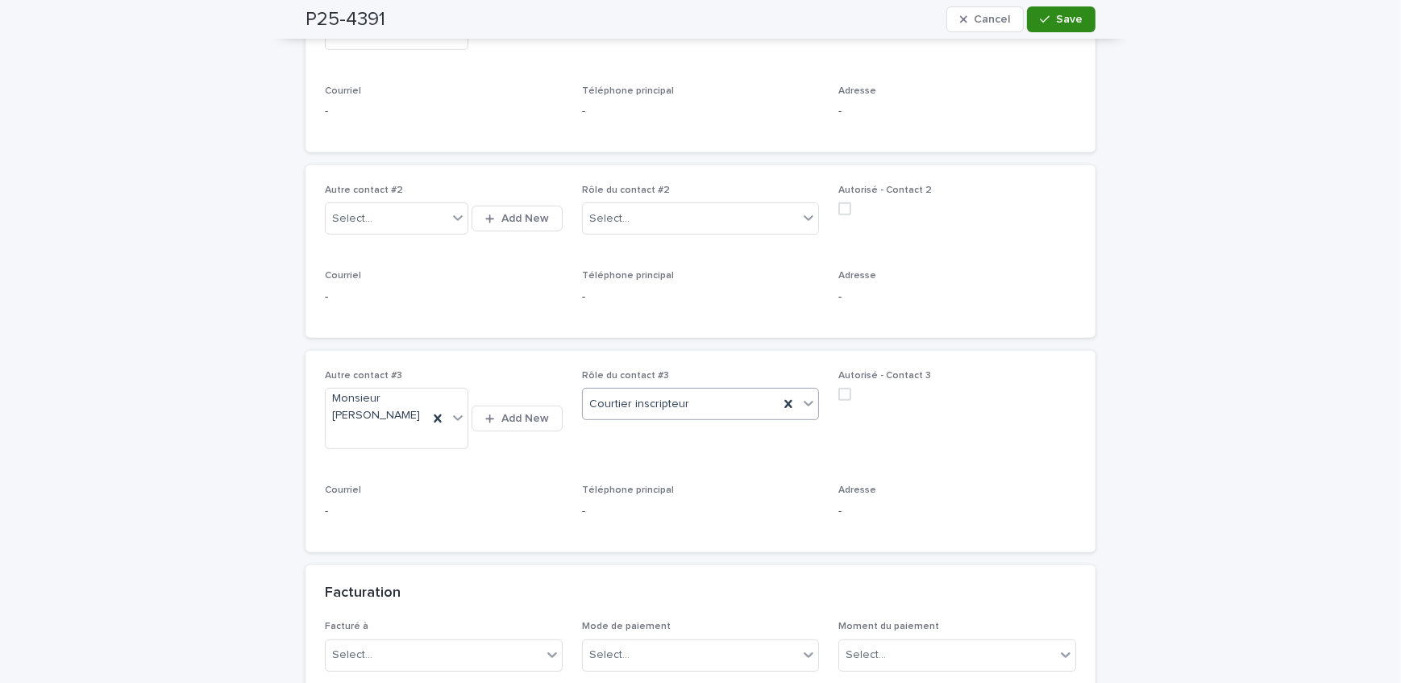
click at [1049, 29] on button "Save" at bounding box center [1061, 19] width 68 height 26
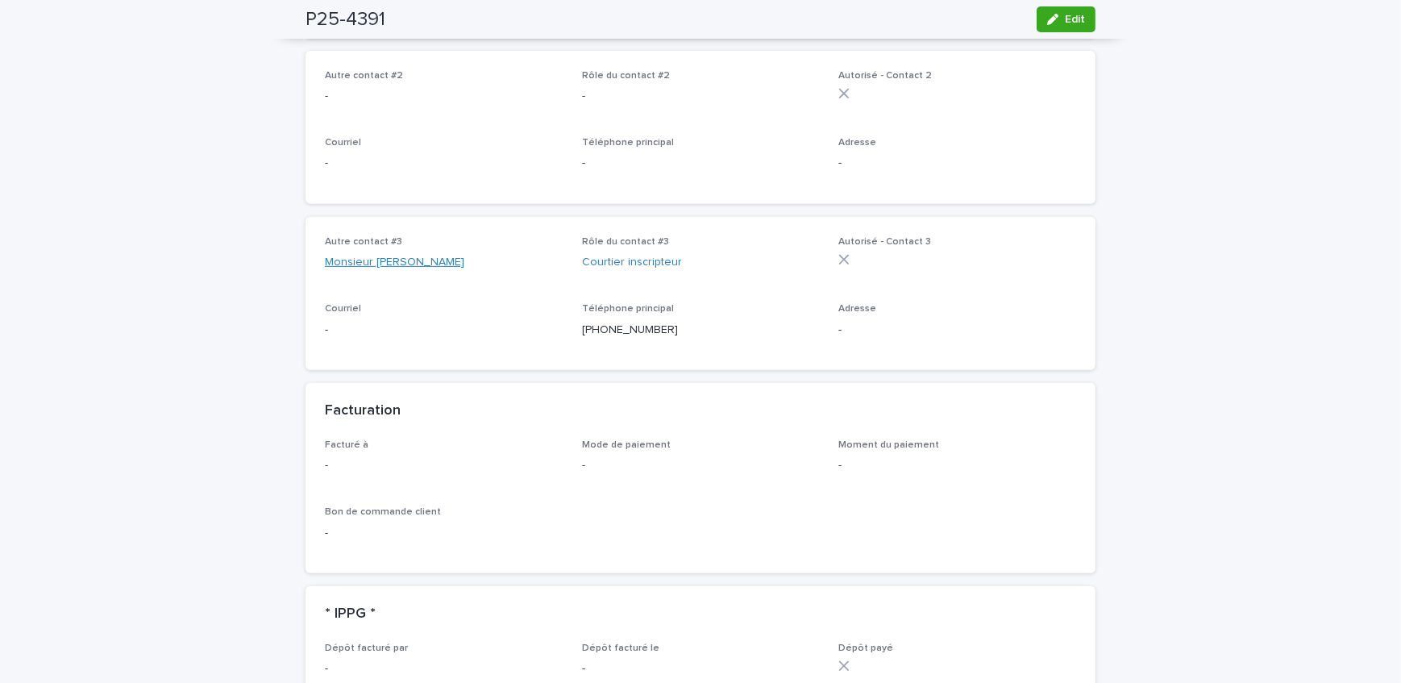
click at [377, 254] on link "Monsieur [PERSON_NAME]" at bounding box center [394, 262] width 139 height 17
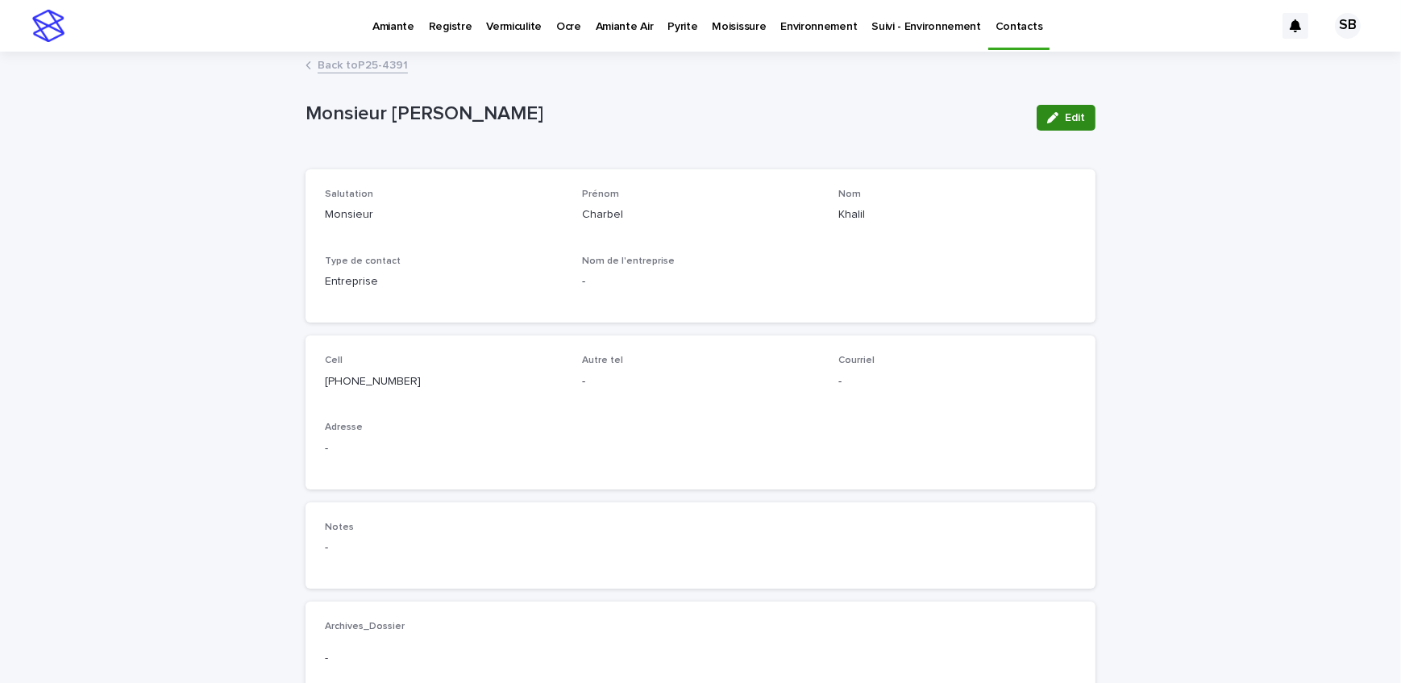
click at [1064, 131] on div "Edit" at bounding box center [1062, 117] width 65 height 64
click at [1058, 118] on div "button" at bounding box center [1056, 117] width 18 height 11
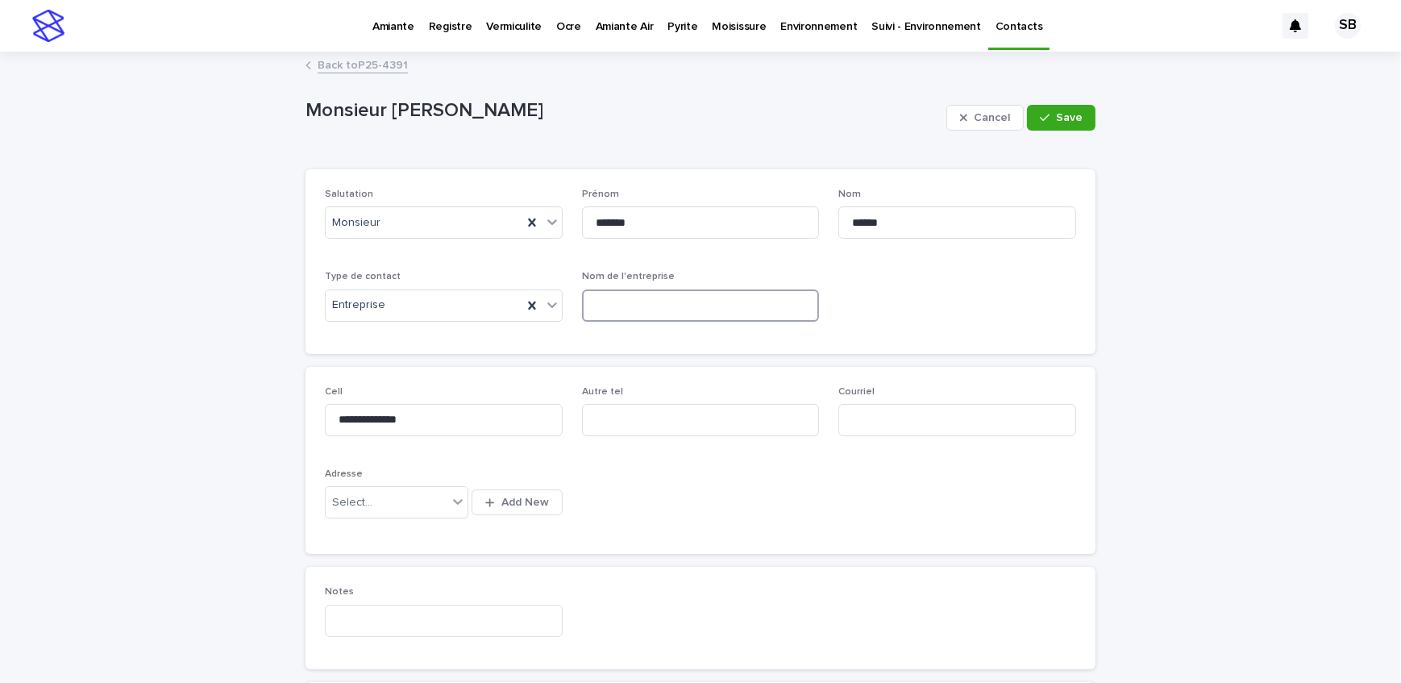
click at [657, 306] on input at bounding box center [701, 305] width 238 height 32
type input "**********"
click at [1051, 126] on button "Save" at bounding box center [1061, 118] width 68 height 26
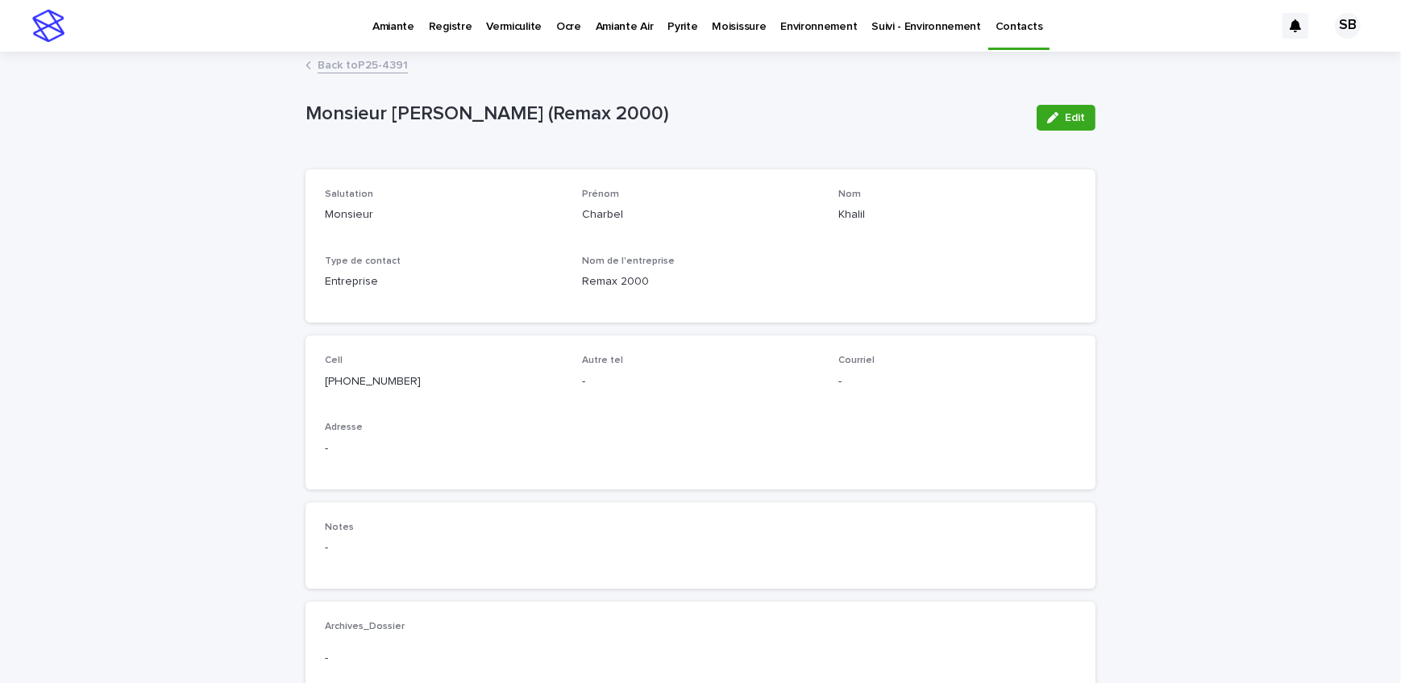
click at [334, 63] on link "Back to P25-4391" at bounding box center [363, 64] width 90 height 19
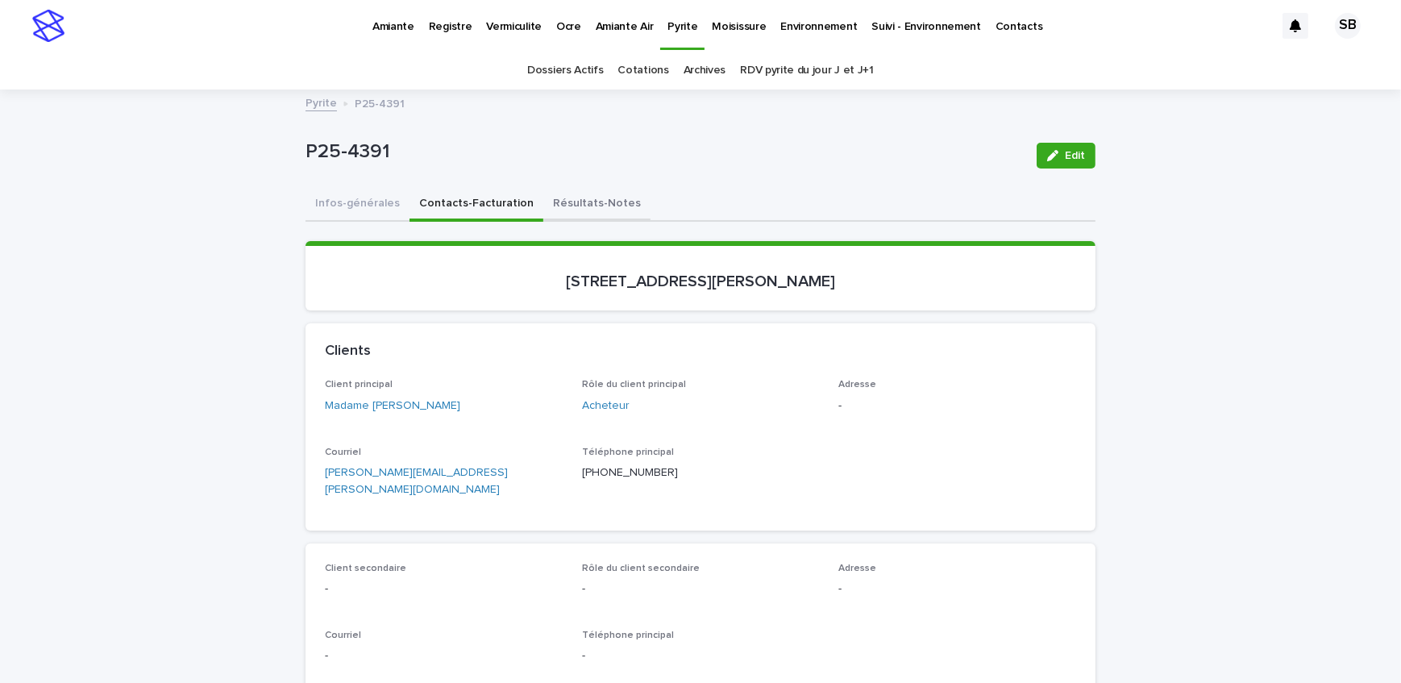
click at [583, 201] on button "Résultats-Notes" at bounding box center [596, 205] width 107 height 34
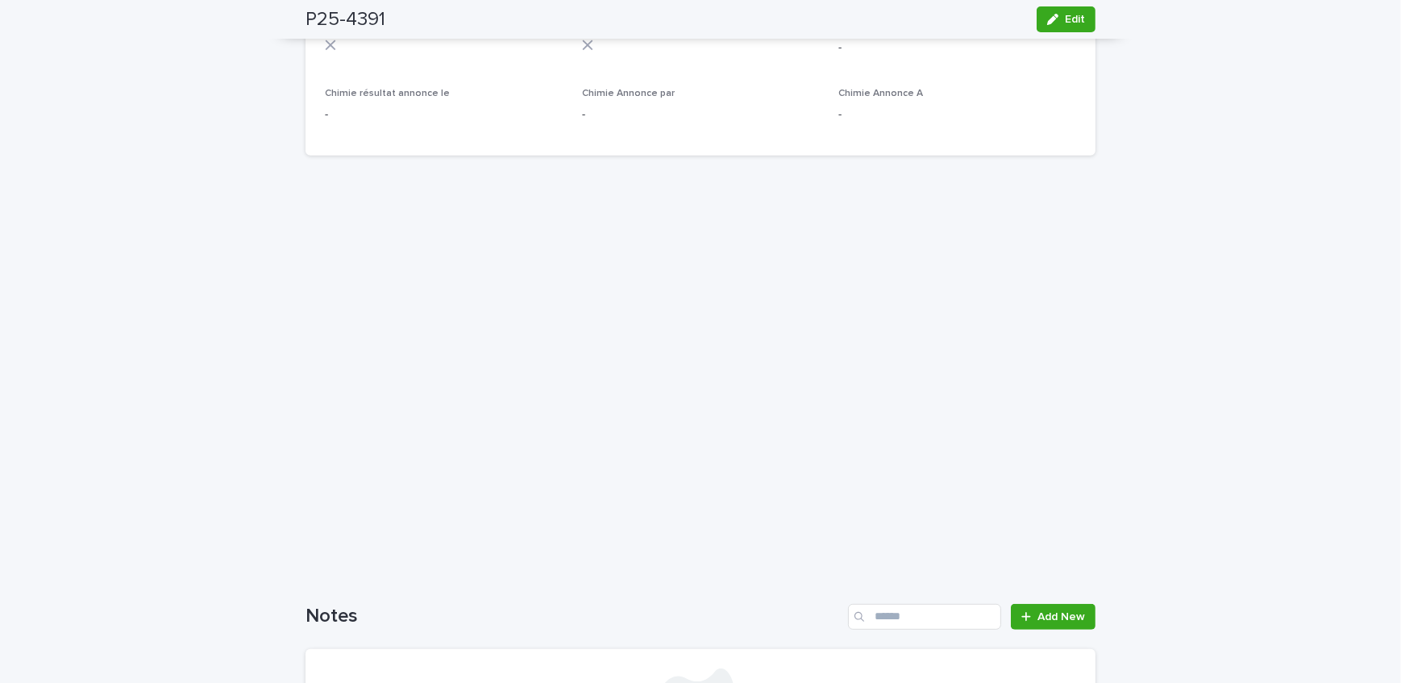
scroll to position [1180, 0]
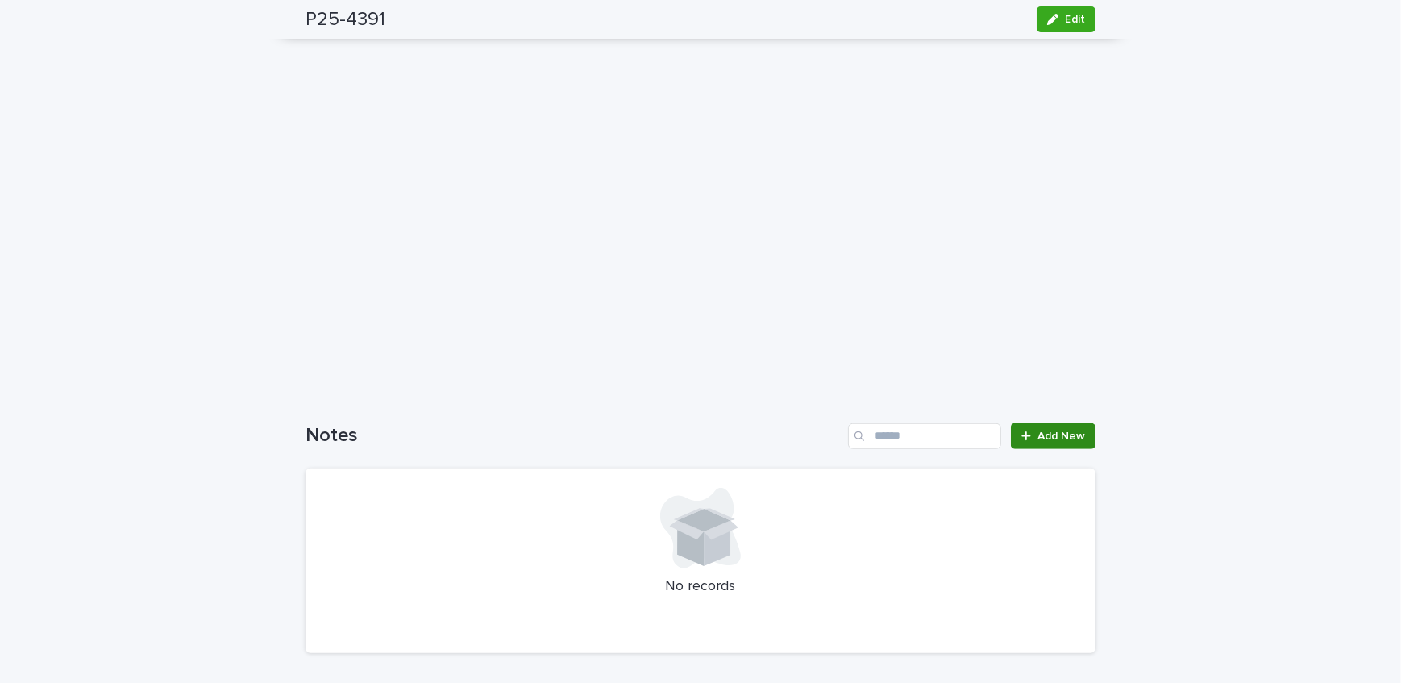
click at [1029, 424] on link "Add New" at bounding box center [1053, 436] width 85 height 26
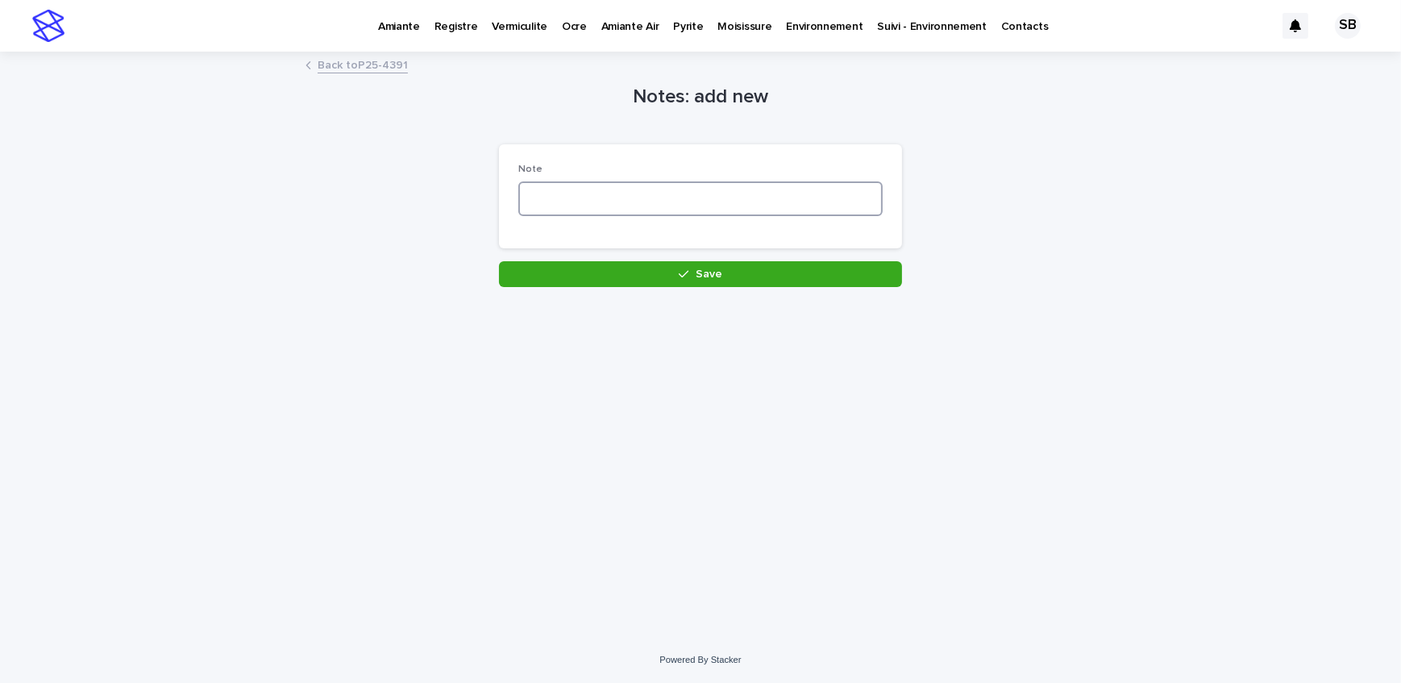
click at [632, 199] on textarea at bounding box center [700, 198] width 364 height 35
click at [562, 200] on textarea at bounding box center [700, 198] width 364 height 35
click at [613, 199] on textarea at bounding box center [700, 198] width 364 height 35
click at [677, 194] on textarea "**********" at bounding box center [700, 198] width 364 height 35
click at [749, 193] on textarea "**********" at bounding box center [700, 198] width 364 height 35
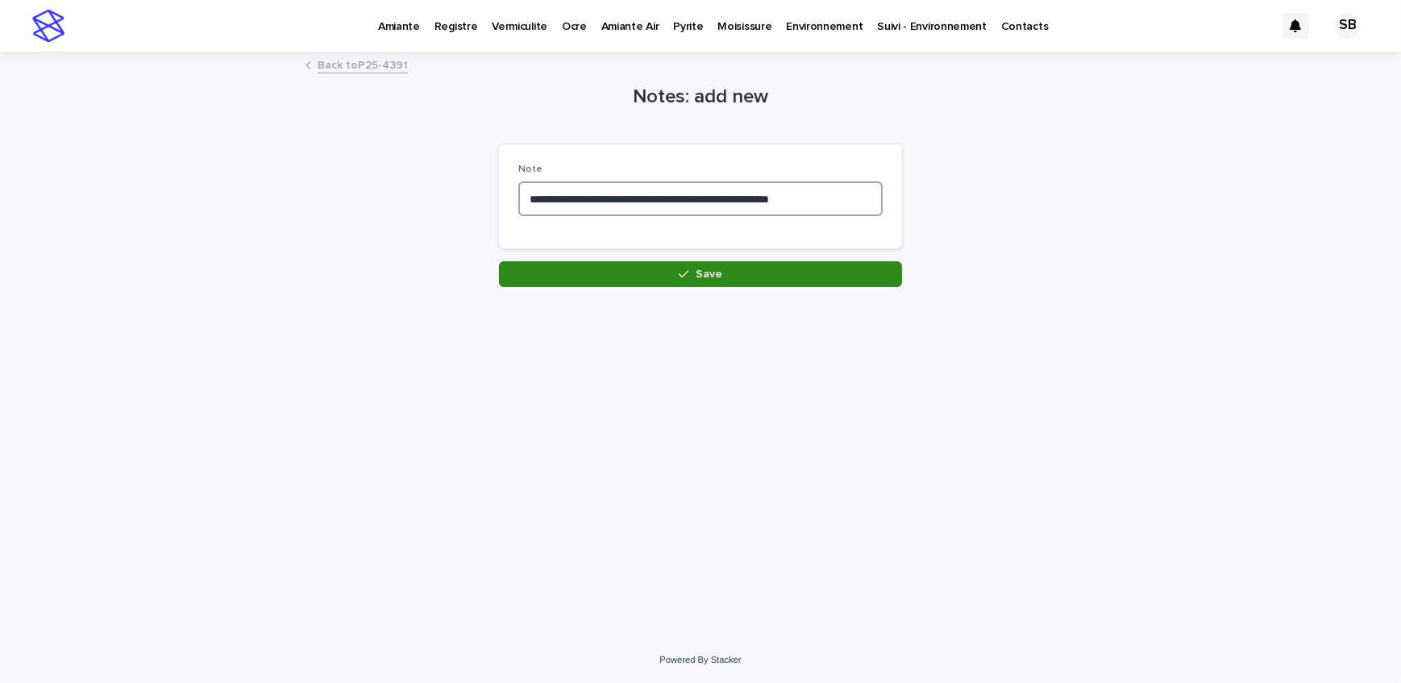
type textarea "**********"
click at [793, 262] on button "Save" at bounding box center [700, 274] width 403 height 26
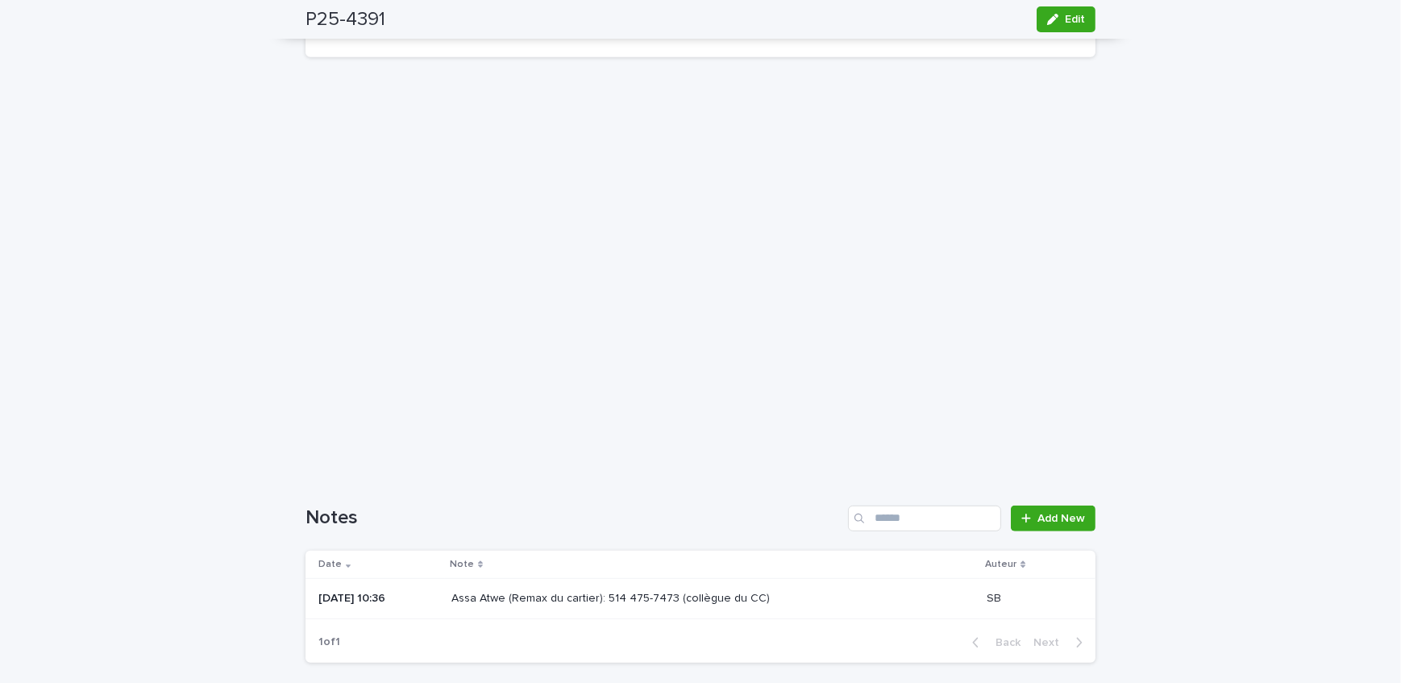
scroll to position [1098, 0]
click at [726, 599] on p "Assa Atwe (Remax du cartier): 514 475-7473 (collègue du CC)" at bounding box center [712, 598] width 522 height 14
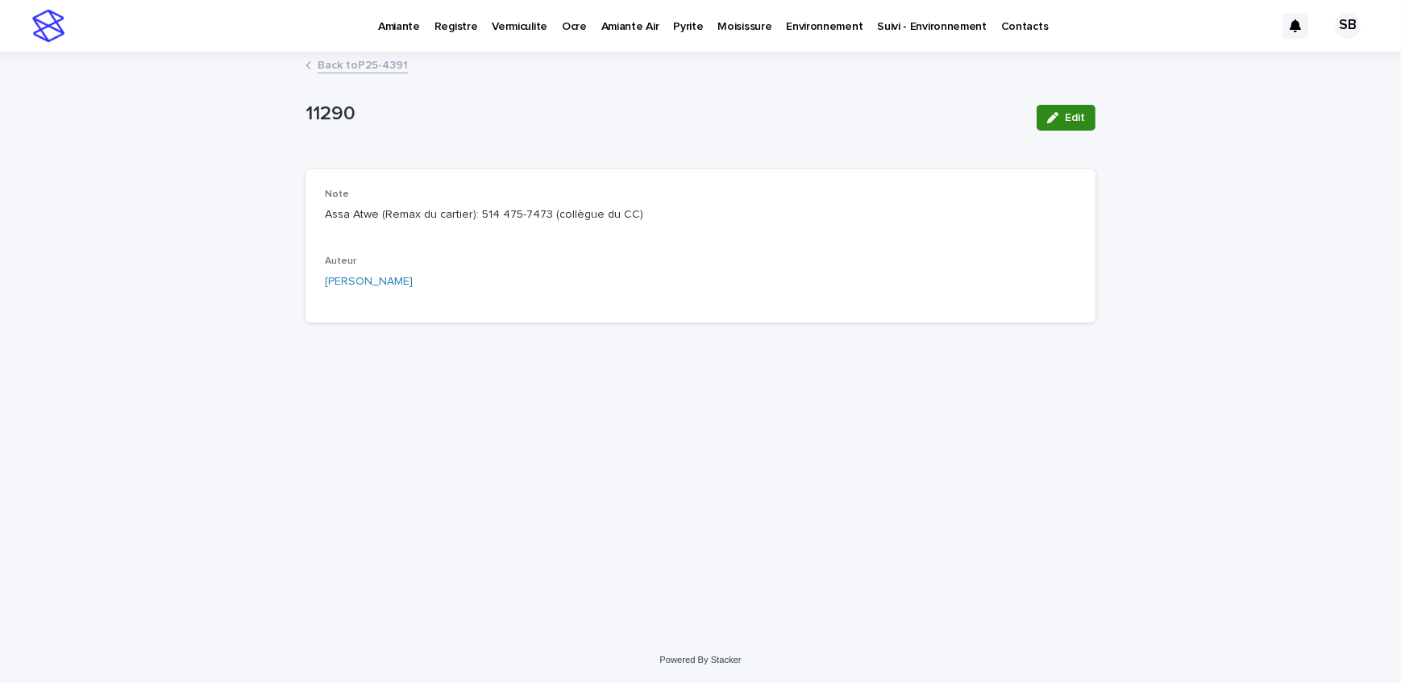
click at [1040, 112] on button "Edit" at bounding box center [1065, 118] width 59 height 26
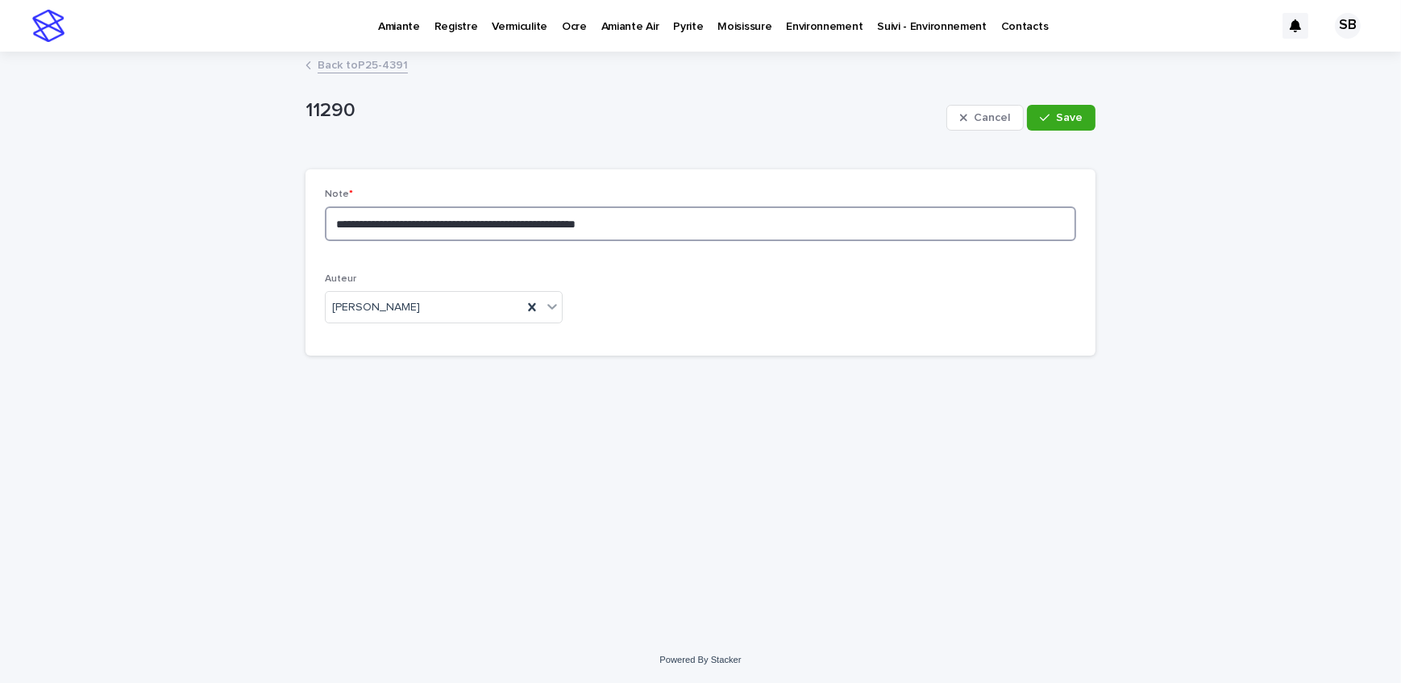
click at [716, 222] on textarea "**********" at bounding box center [700, 223] width 751 height 35
drag, startPoint x: 895, startPoint y: 226, endPoint x: 758, endPoint y: 227, distance: 137.0
click at [758, 227] on textarea "**********" at bounding box center [700, 223] width 751 height 35
type textarea "**********"
click at [1062, 112] on span "Save" at bounding box center [1069, 117] width 27 height 11
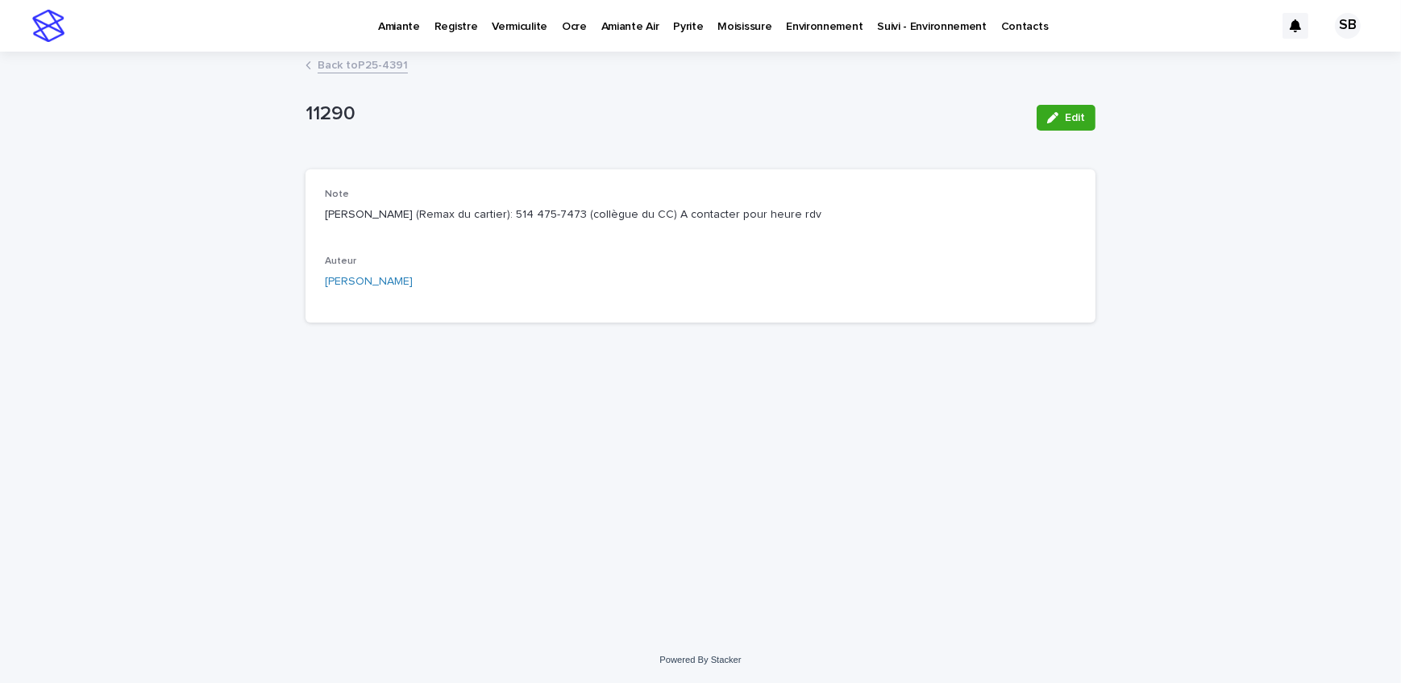
click at [338, 57] on link "Back to P25-4391" at bounding box center [363, 64] width 90 height 19
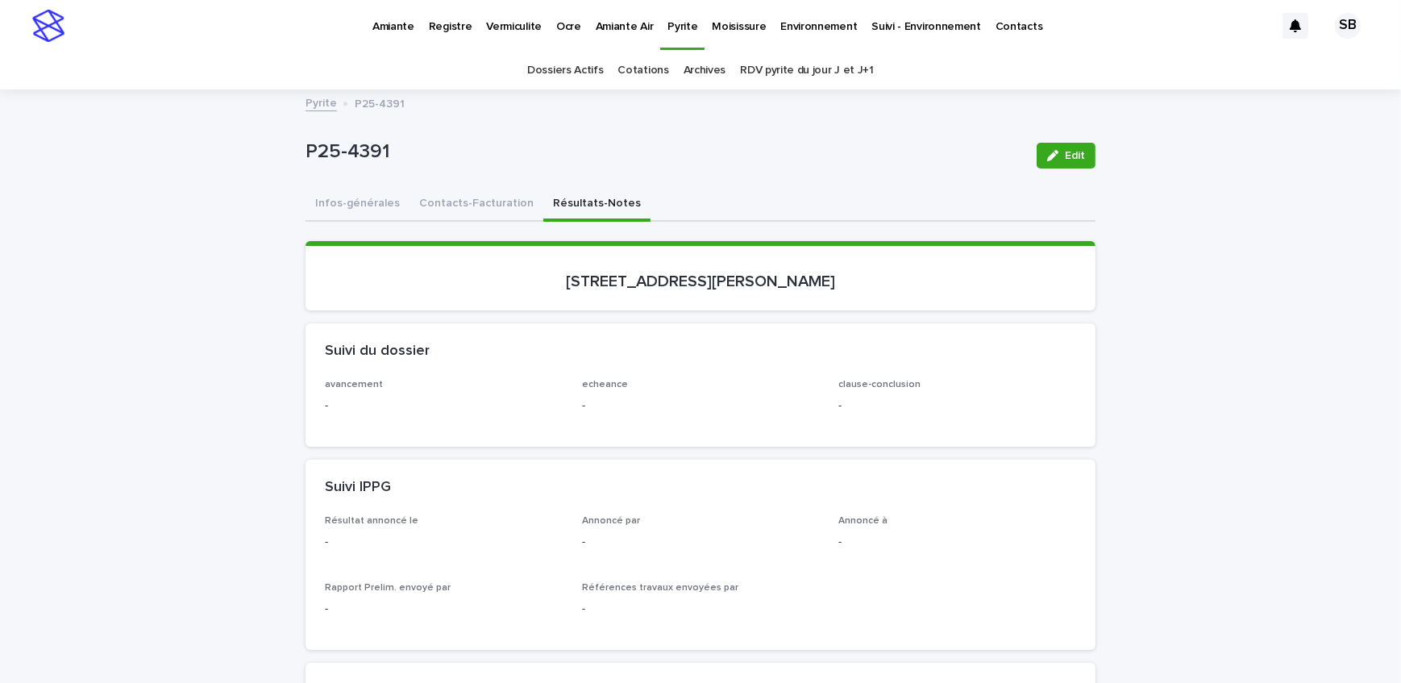
click at [345, 198] on button "Infos-générales" at bounding box center [357, 205] width 104 height 34
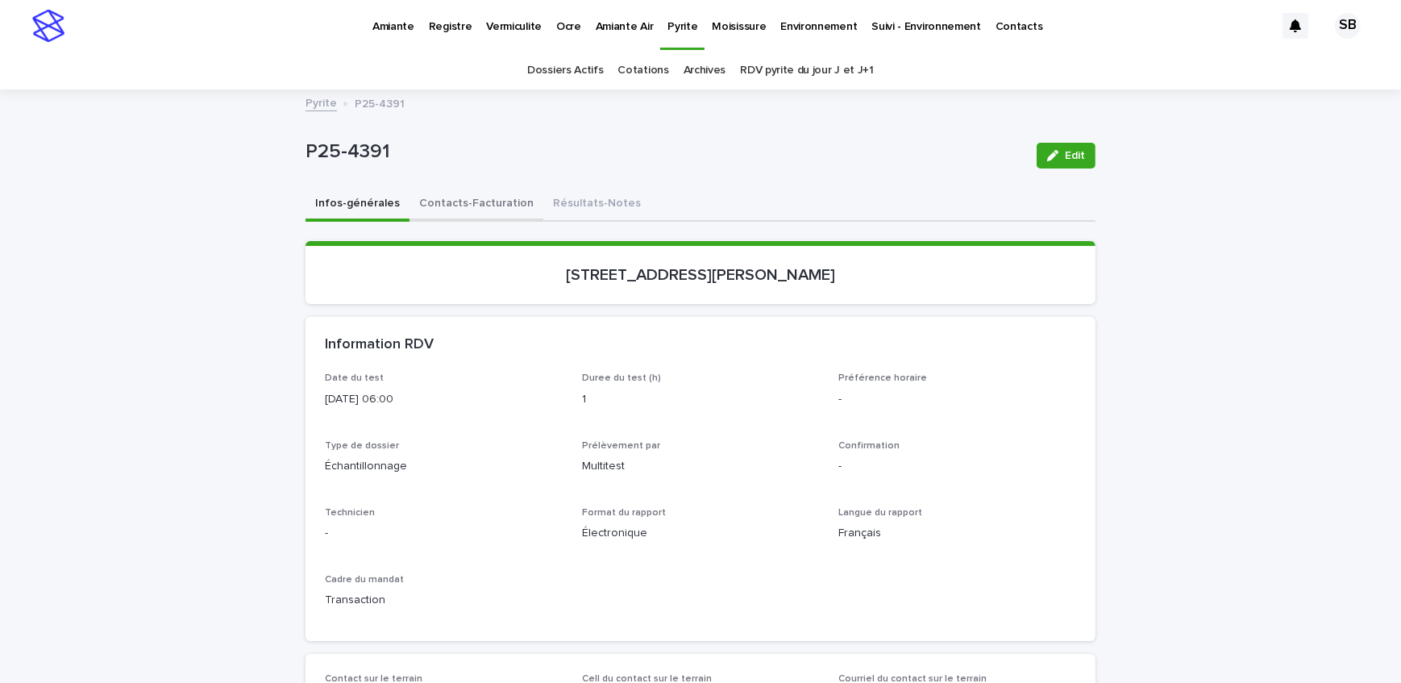
click at [481, 197] on button "Contacts-Facturation" at bounding box center [476, 205] width 134 height 34
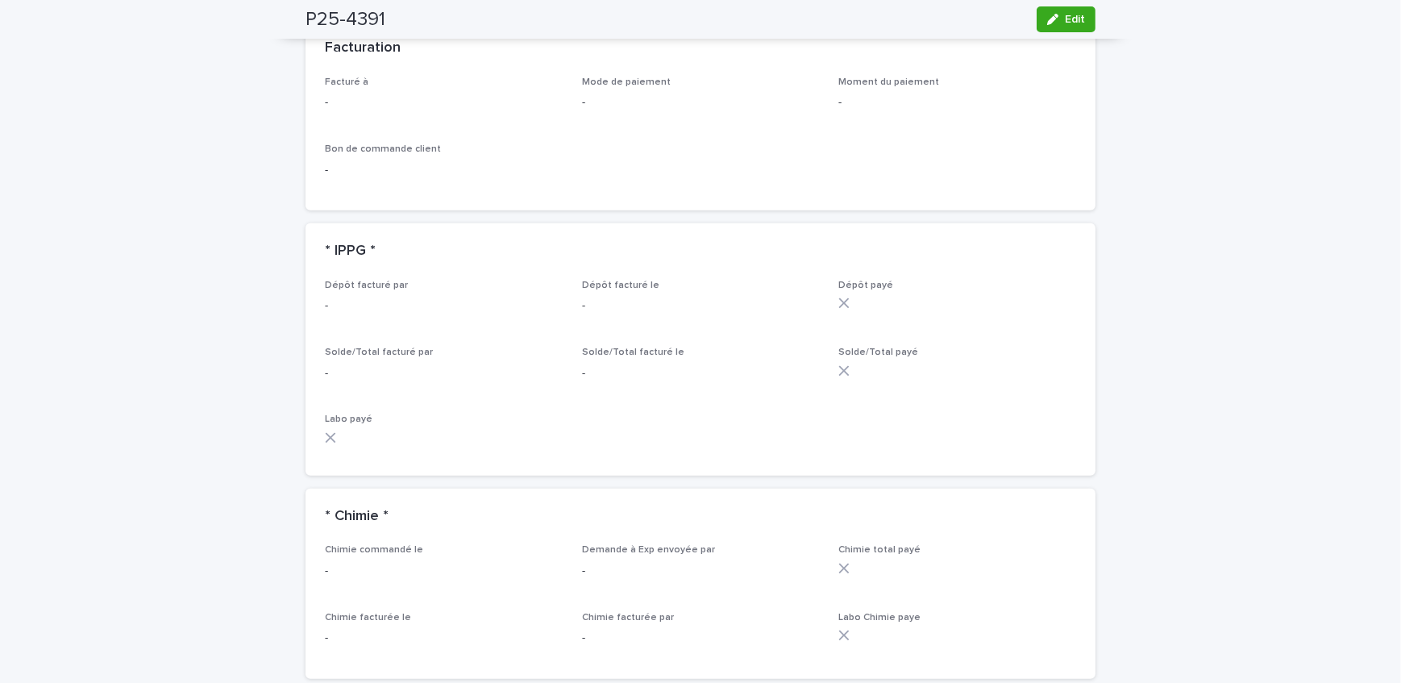
scroll to position [1098, 0]
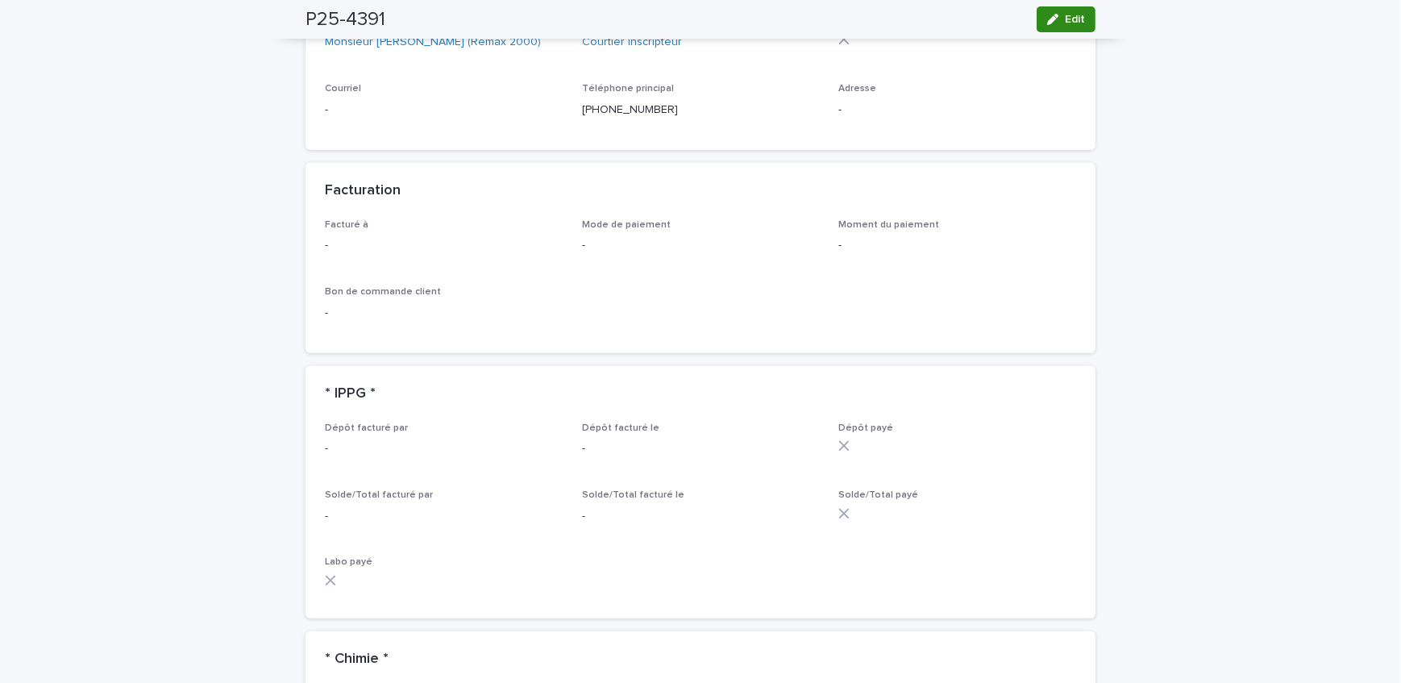
click at [1060, 27] on button "Edit" at bounding box center [1065, 19] width 59 height 26
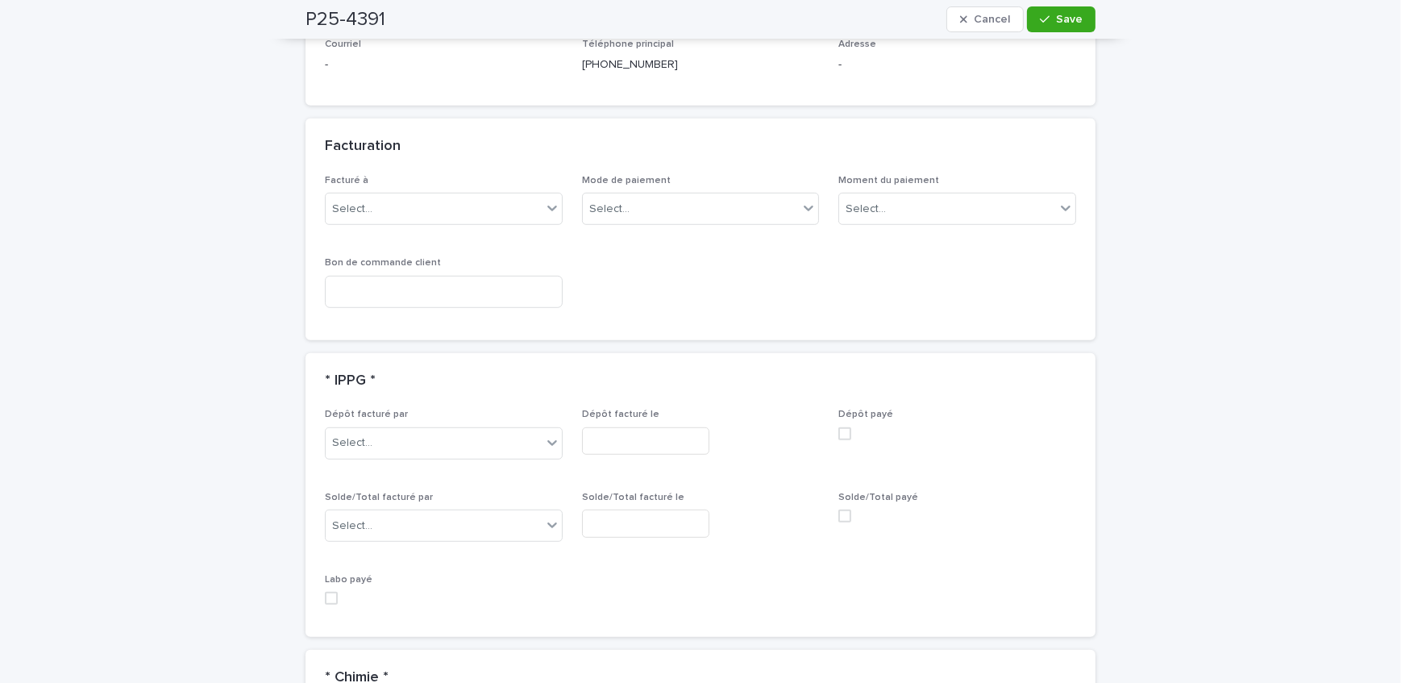
scroll to position [1341, 0]
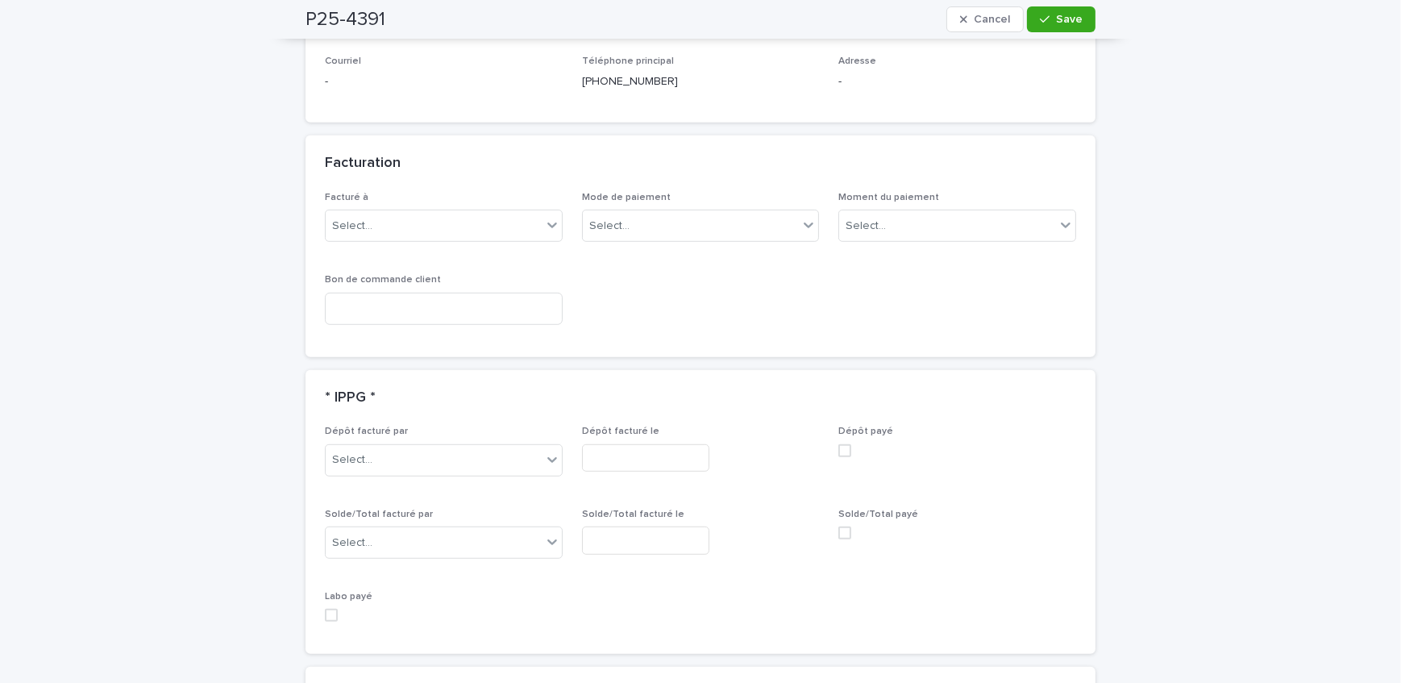
click at [406, 206] on div "Facturé à Select... Mode de paiement Select... Moment du paiement Select... Bon…" at bounding box center [700, 265] width 751 height 146
click at [405, 192] on div "Facturé à Select..." at bounding box center [444, 223] width 238 height 63
click at [402, 213] on div "Select..." at bounding box center [434, 226] width 216 height 27
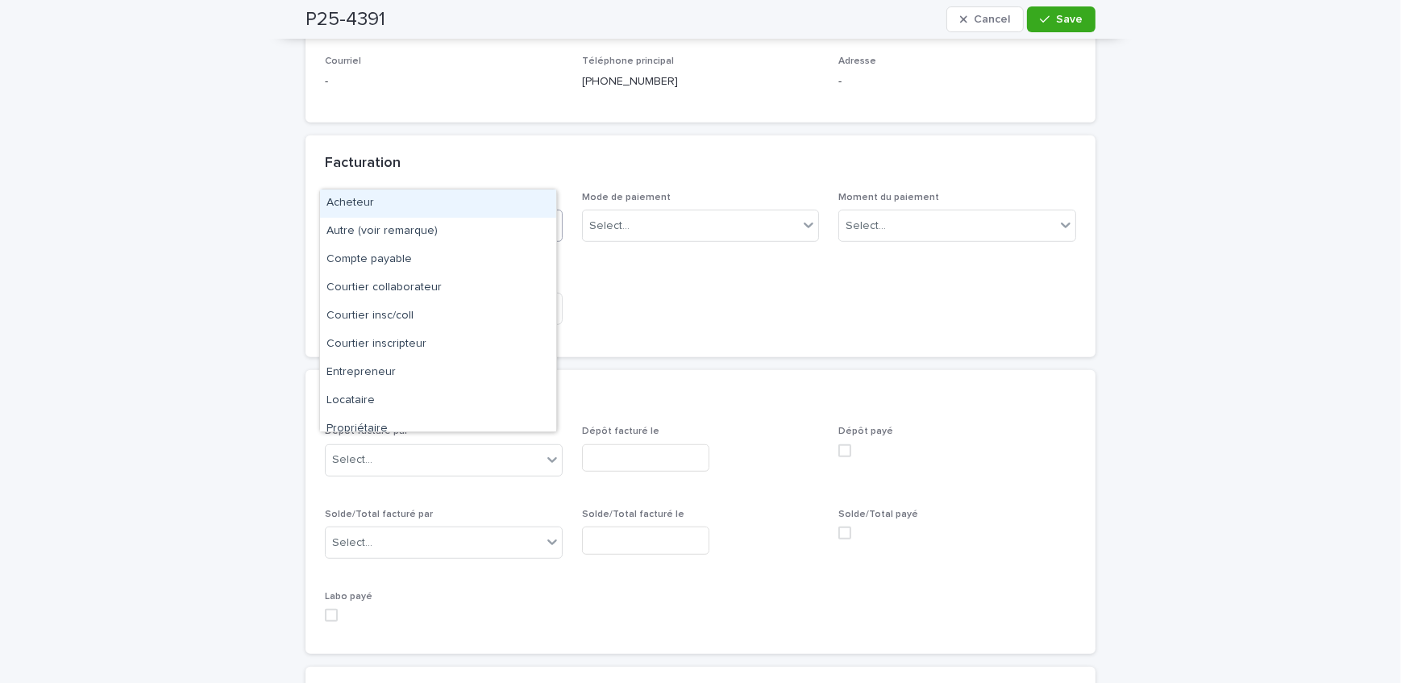
click at [392, 208] on div "Acheteur" at bounding box center [438, 203] width 236 height 28
click at [865, 218] on div "Select..." at bounding box center [865, 226] width 40 height 17
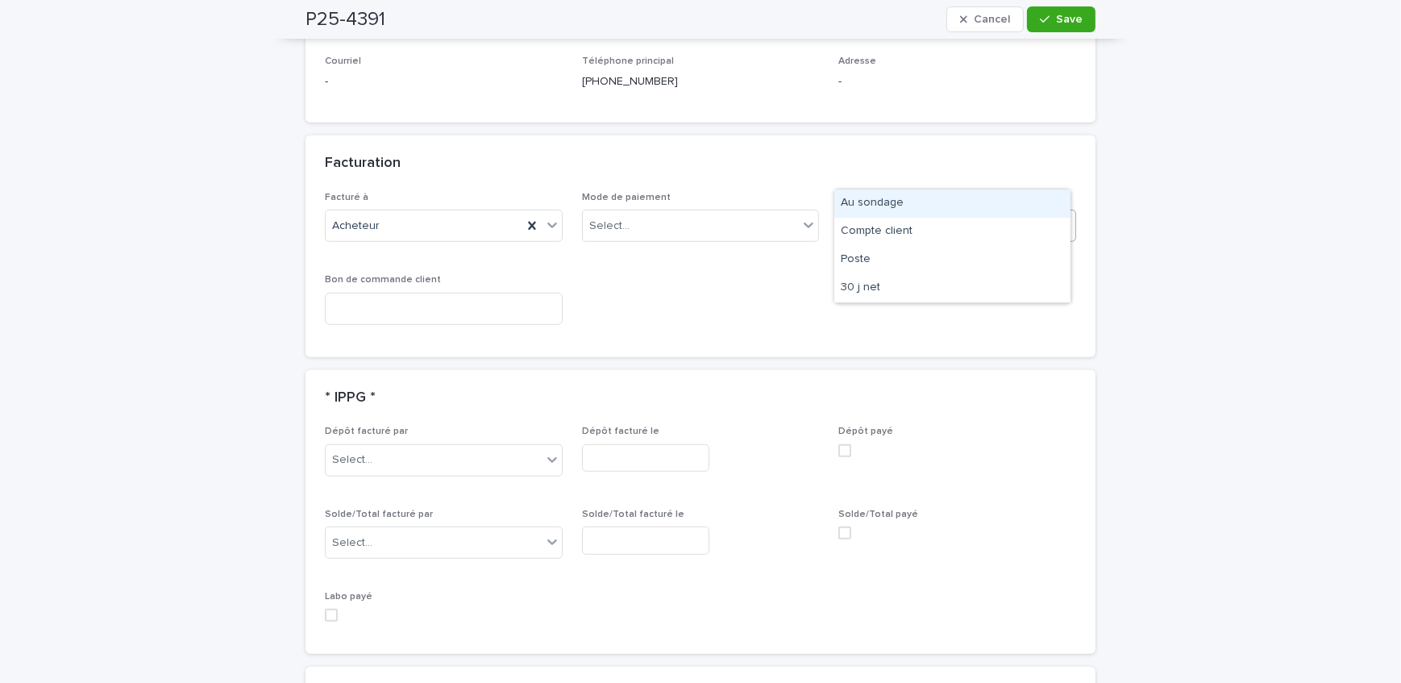
click at [907, 197] on div "Au sondage" at bounding box center [952, 203] width 236 height 28
click at [1072, 19] on span "Save" at bounding box center [1069, 19] width 27 height 11
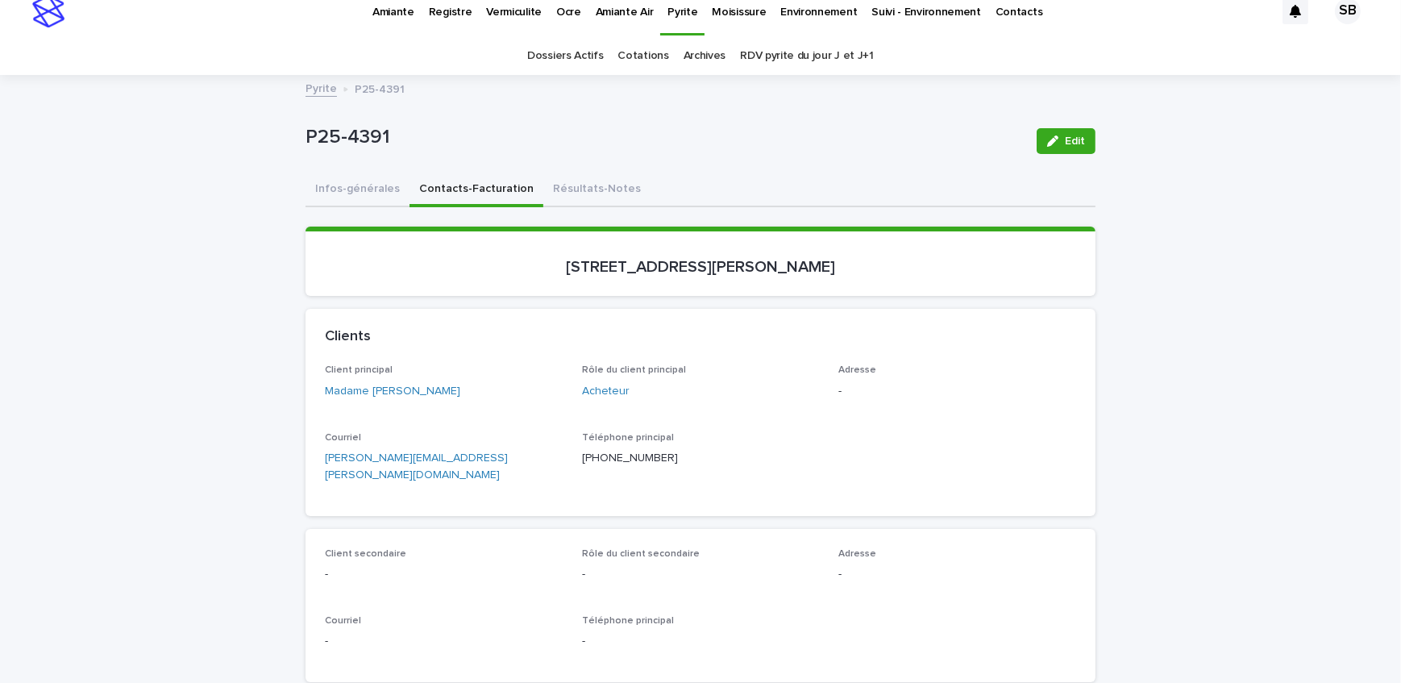
scroll to position [0, 0]
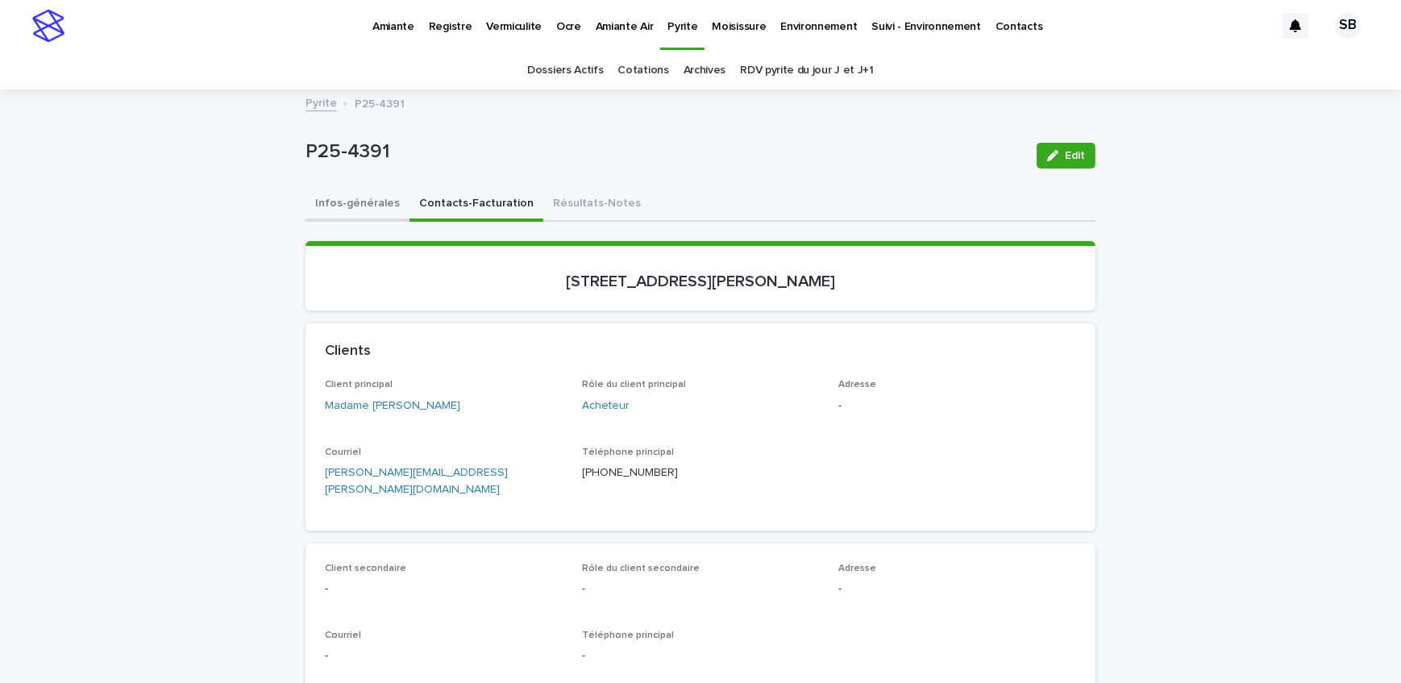
drag, startPoint x: 356, startPoint y: 210, endPoint x: 1062, endPoint y: 198, distance: 706.0
click at [356, 210] on button "Infos-générales" at bounding box center [357, 205] width 104 height 34
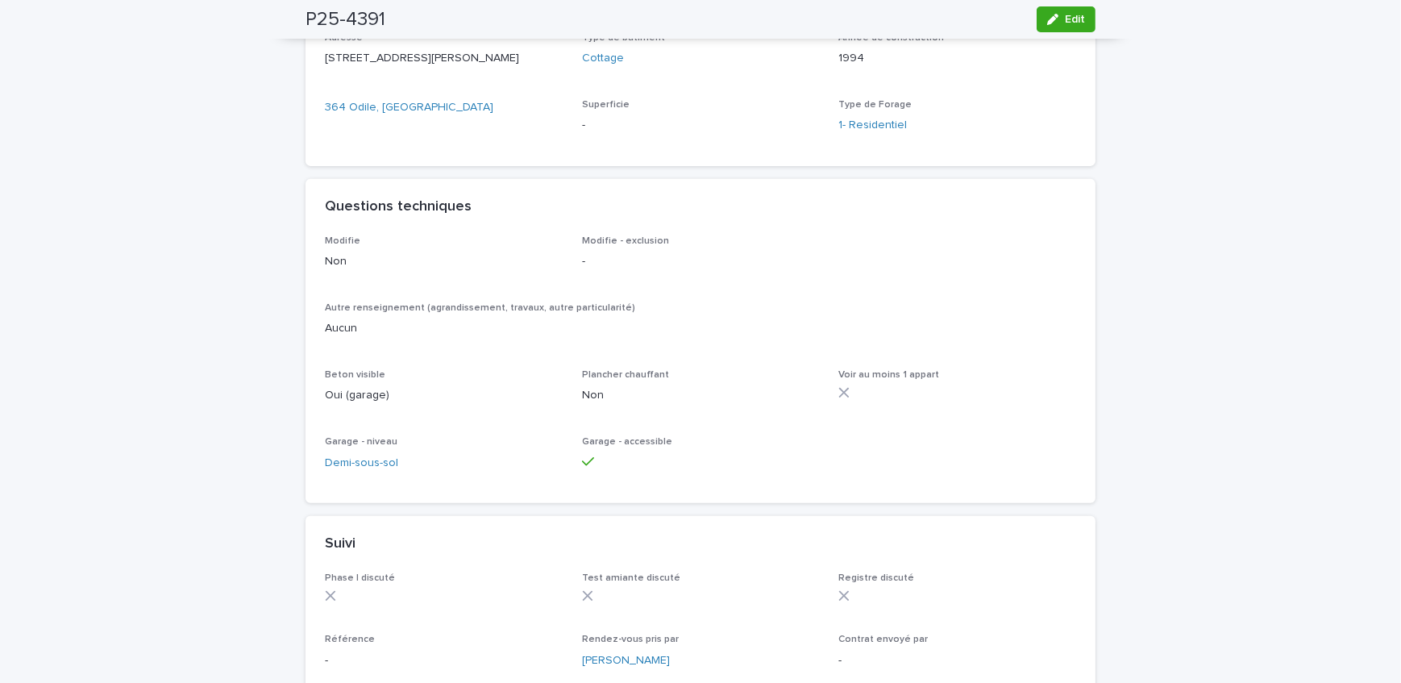
scroll to position [806, 0]
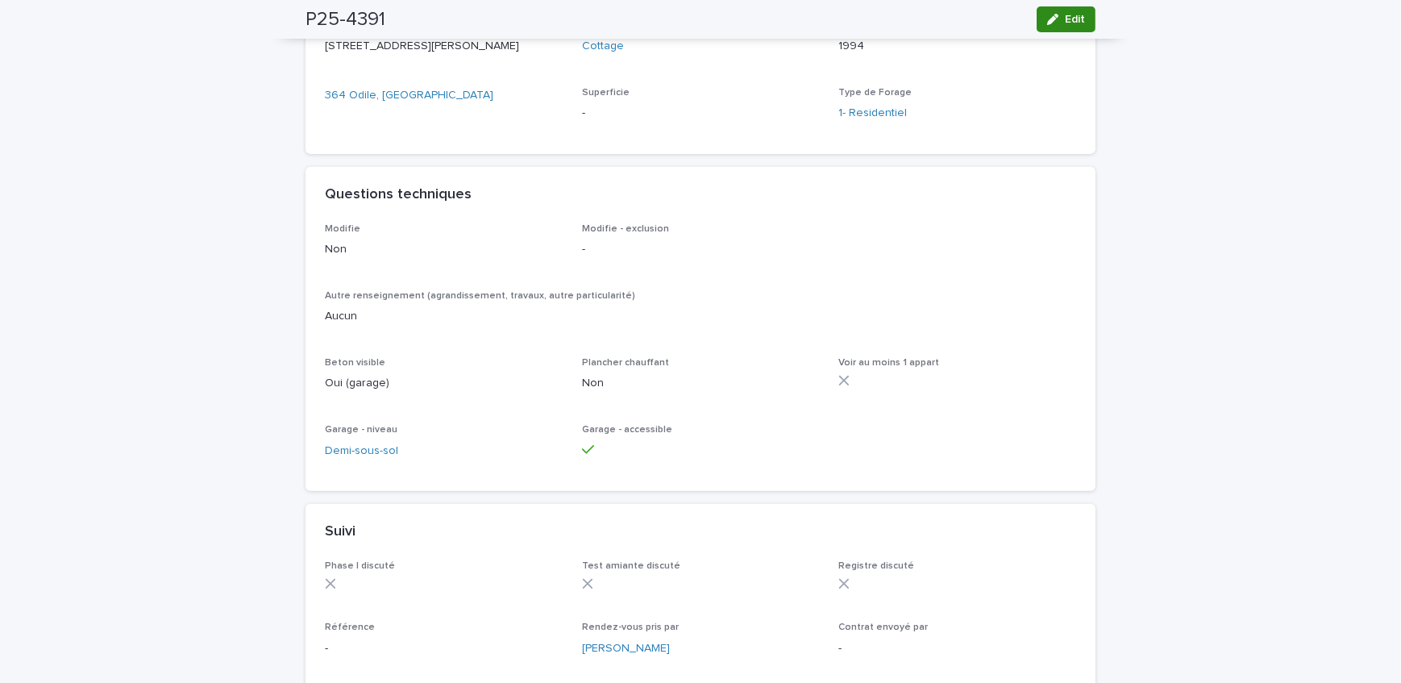
click at [1057, 21] on div "button" at bounding box center [1056, 19] width 18 height 11
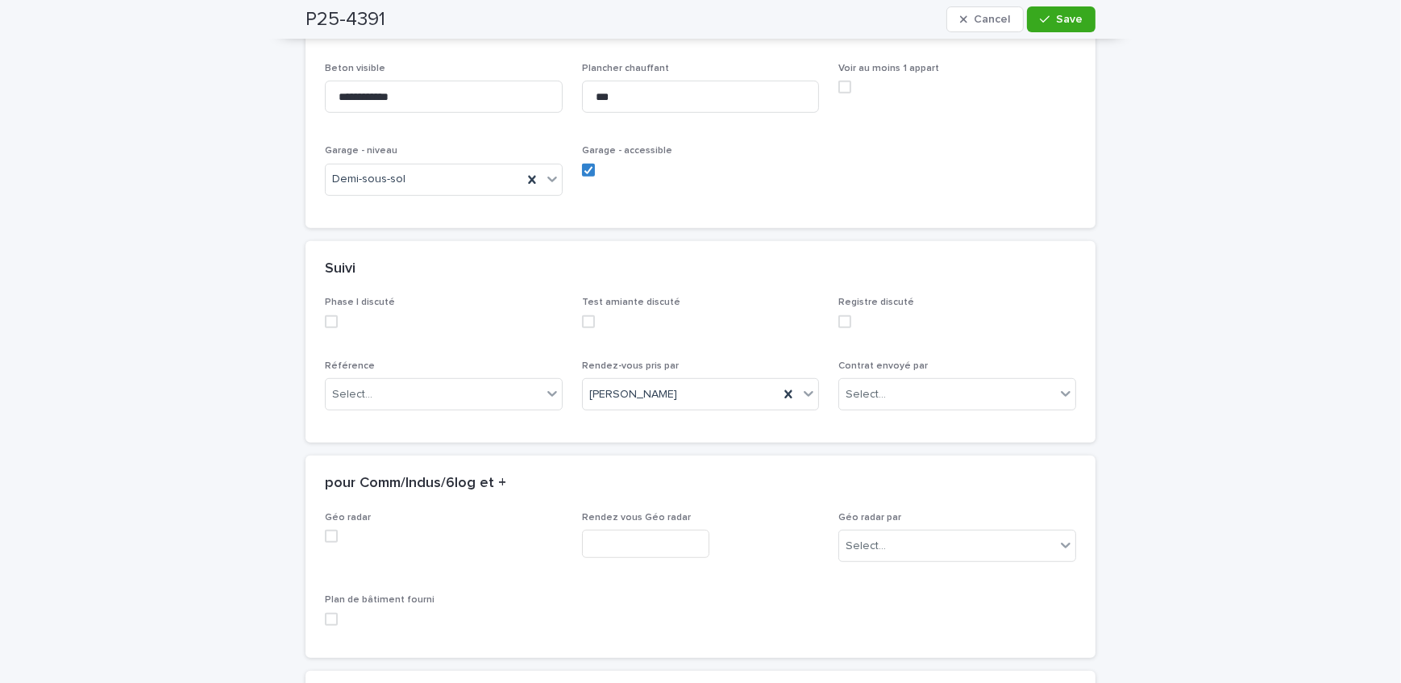
scroll to position [1291, 0]
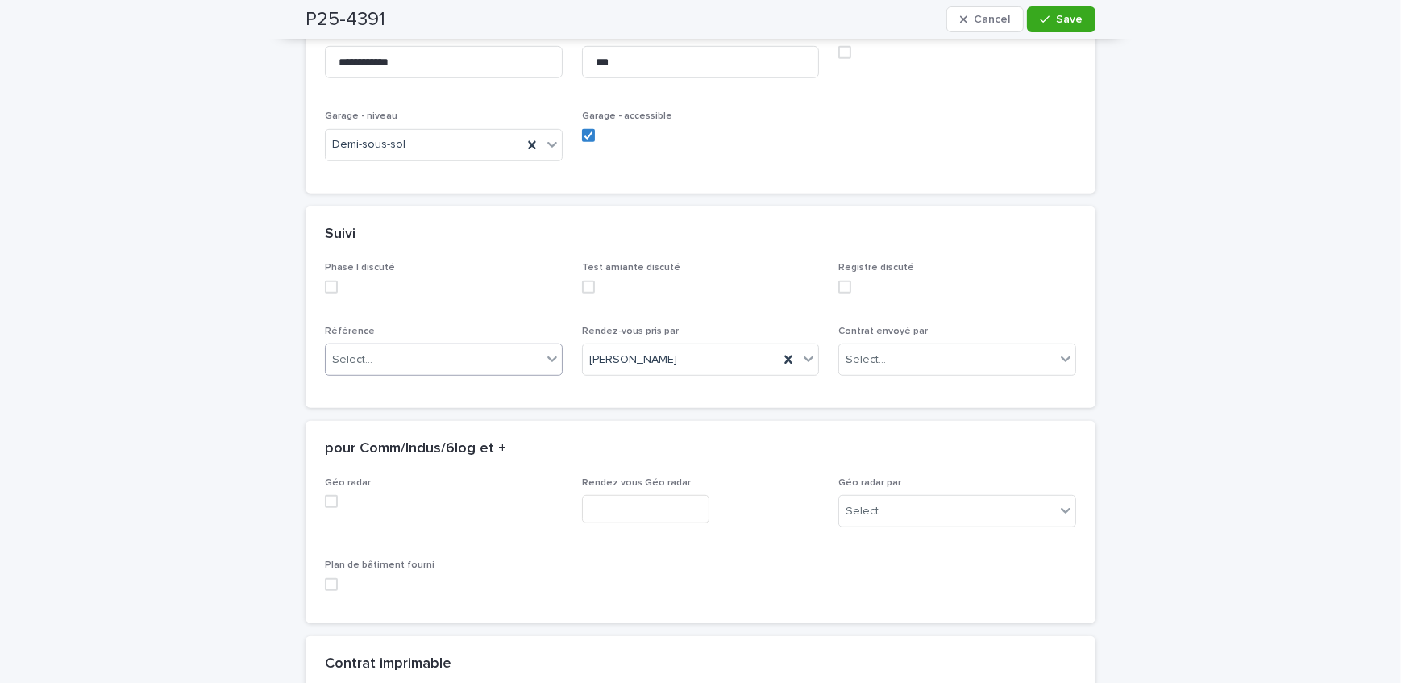
click at [397, 347] on div "Select..." at bounding box center [434, 360] width 216 height 27
click at [392, 430] on div "Courtier" at bounding box center [438, 431] width 236 height 28
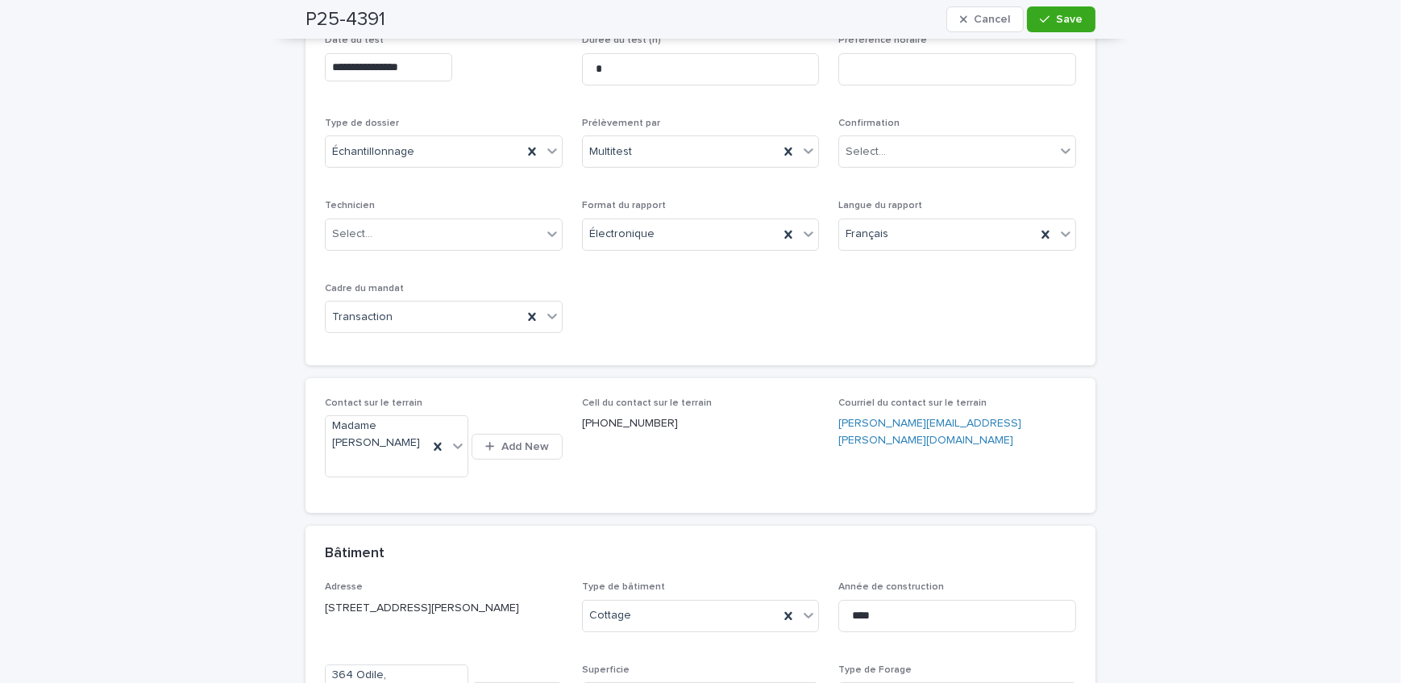
scroll to position [193, 0]
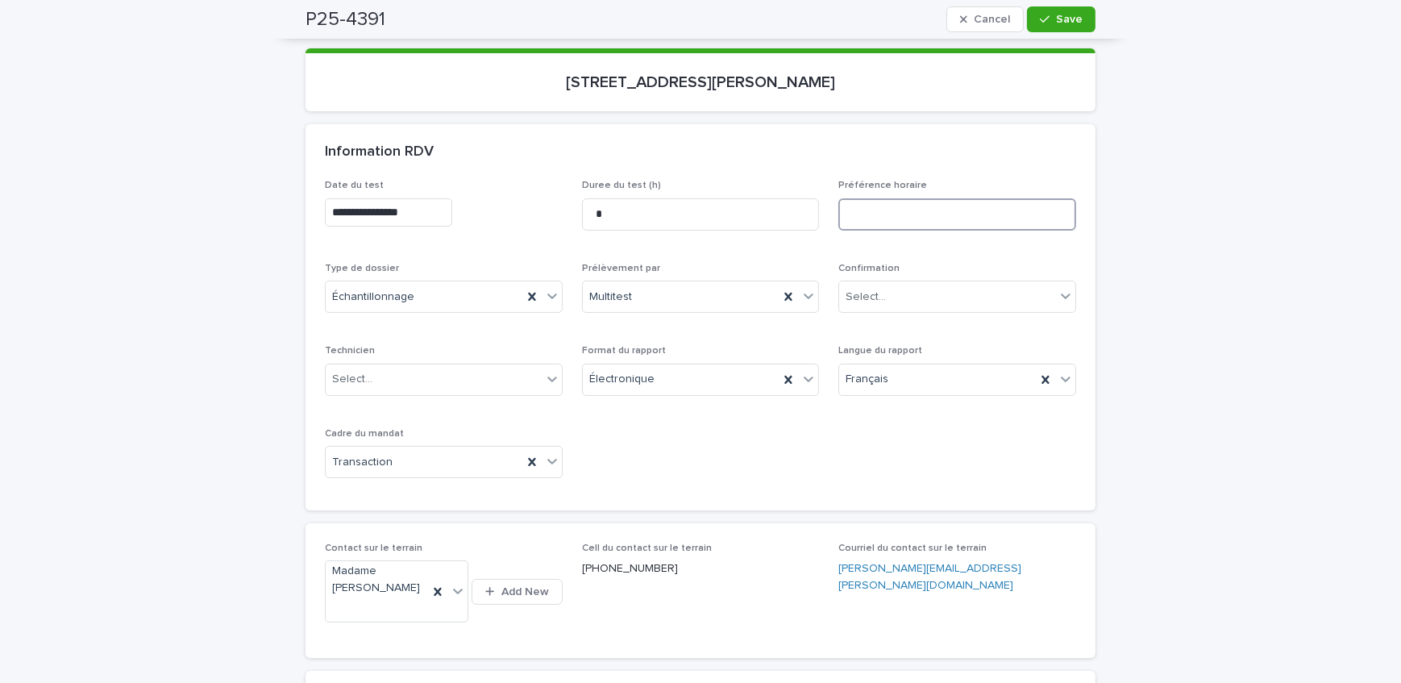
click at [876, 227] on input at bounding box center [957, 214] width 238 height 32
click at [934, 212] on input "**********" at bounding box center [957, 214] width 238 height 32
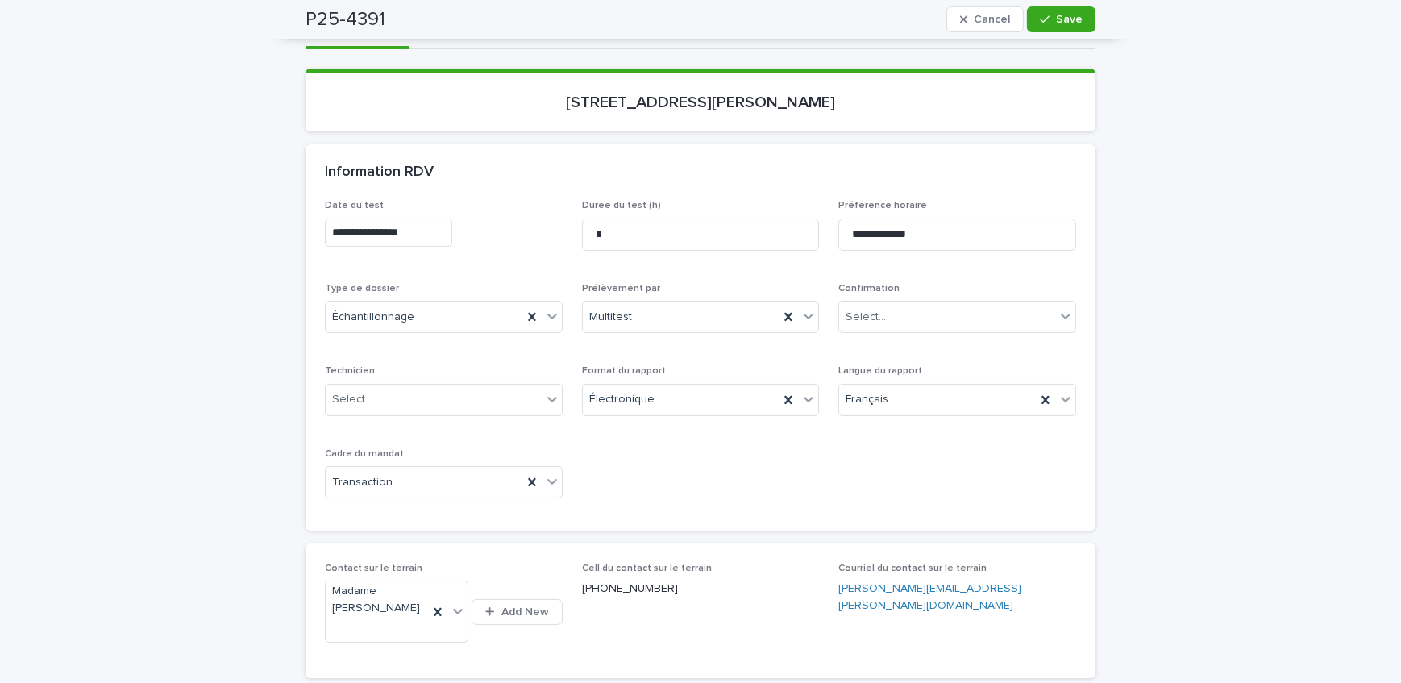
scroll to position [119, 0]
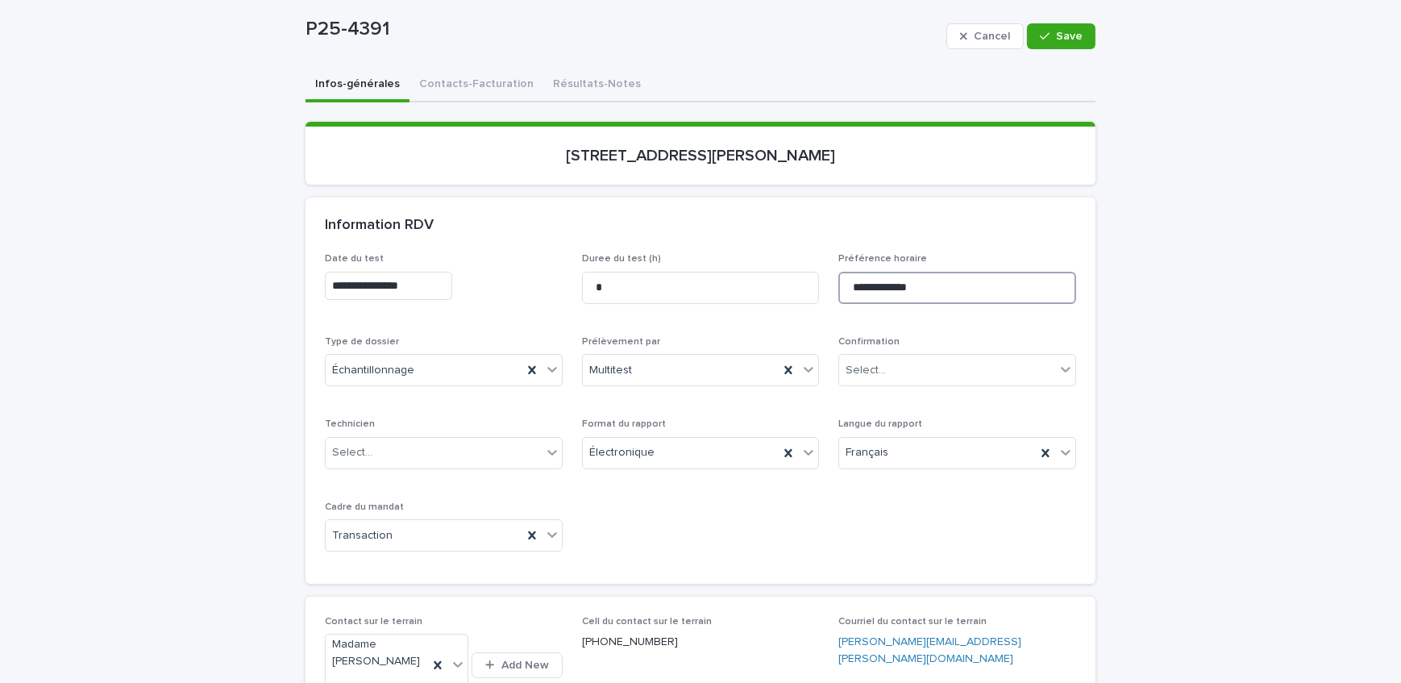
click at [943, 291] on input "**********" at bounding box center [957, 288] width 238 height 32
type input "**********"
click at [1043, 25] on button "Save" at bounding box center [1061, 36] width 68 height 26
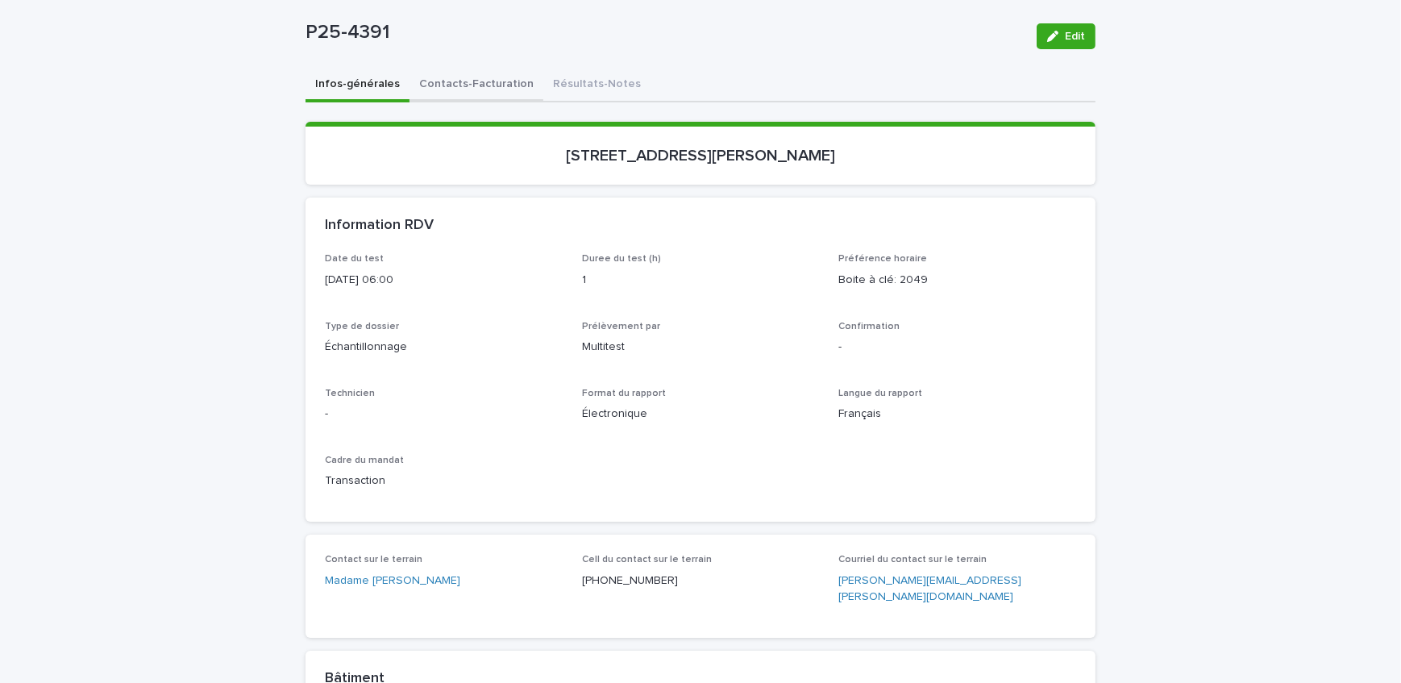
click at [461, 75] on button "Contacts-Facturation" at bounding box center [476, 85] width 134 height 34
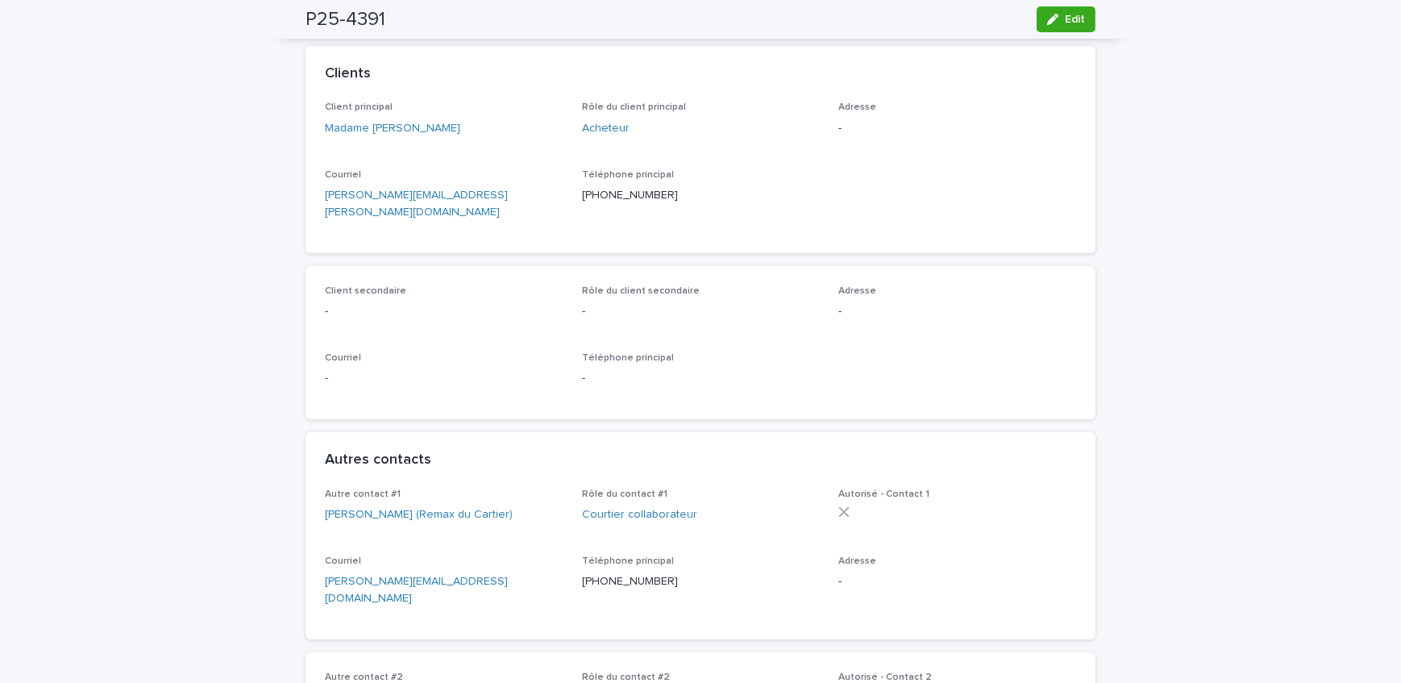
scroll to position [193, 0]
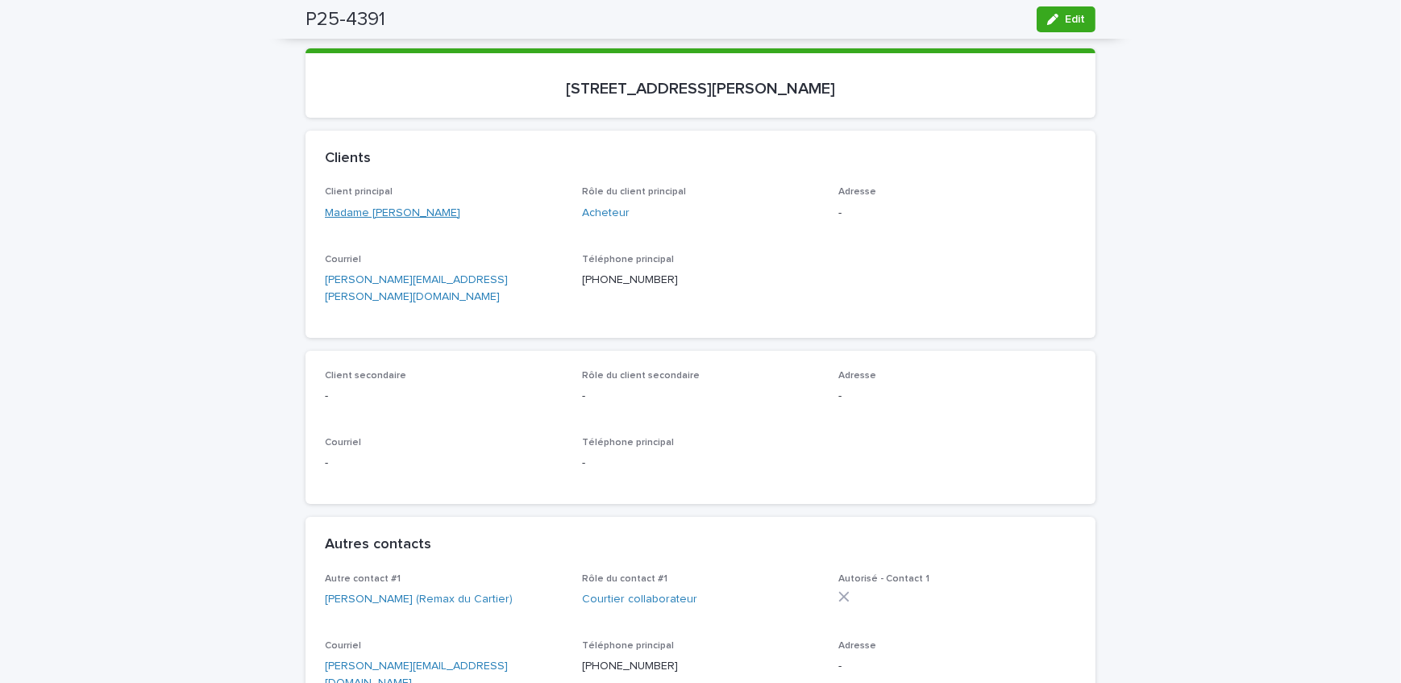
click at [365, 213] on link "Madame [PERSON_NAME]" at bounding box center [392, 213] width 135 height 17
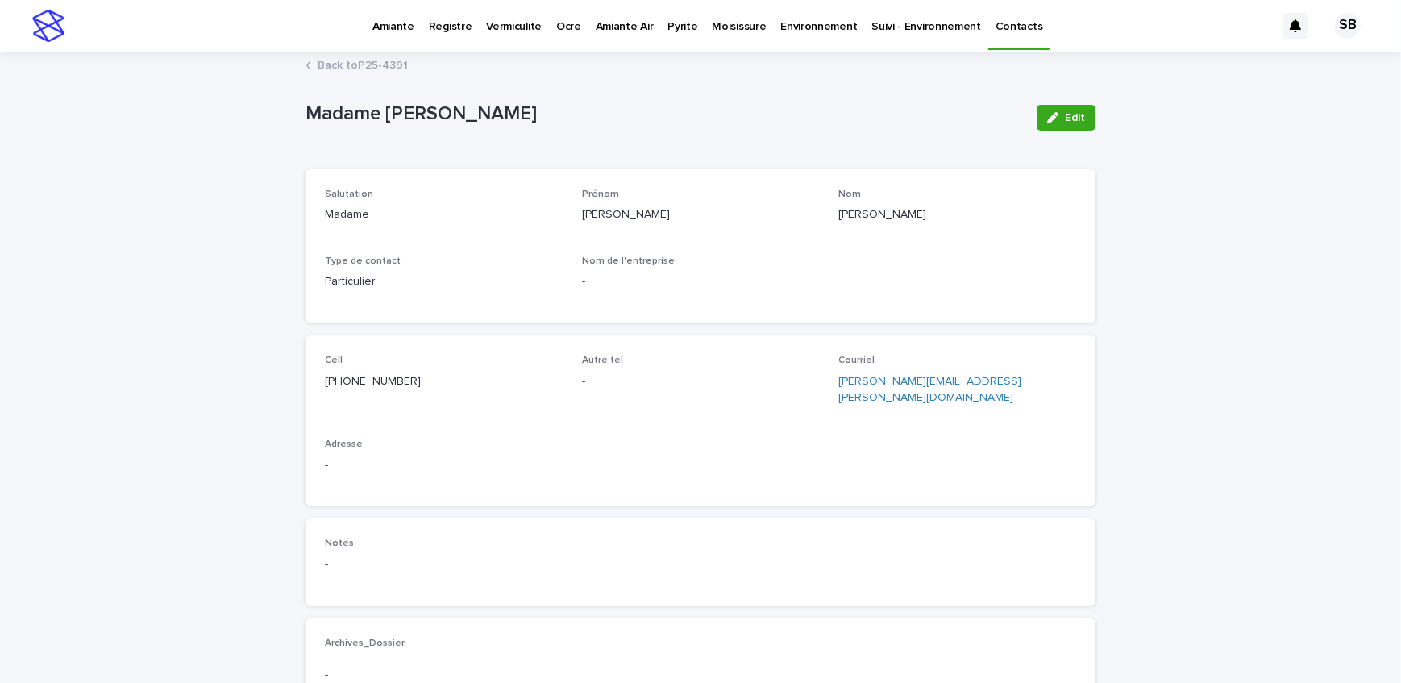
click at [360, 67] on link "Back to P25-4391" at bounding box center [363, 64] width 90 height 19
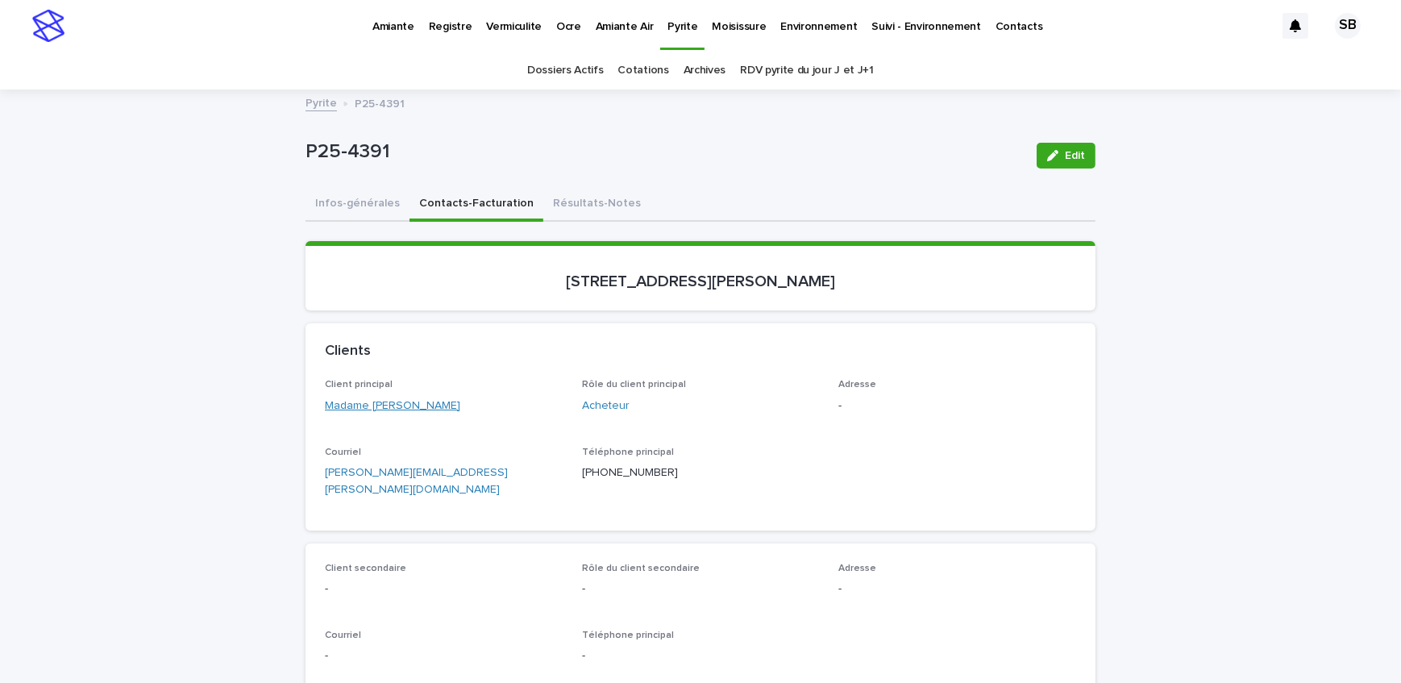
click at [409, 407] on link "Madame [PERSON_NAME]" at bounding box center [392, 405] width 135 height 17
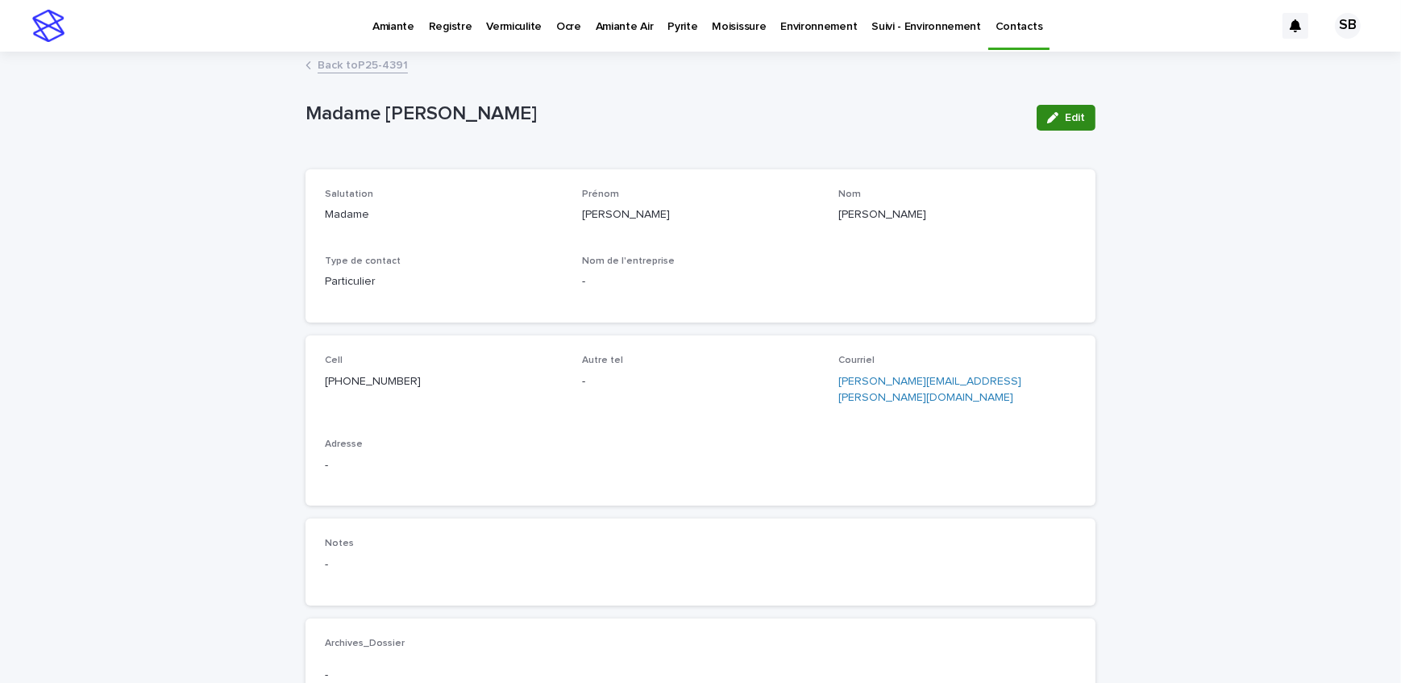
click at [1063, 123] on button "Edit" at bounding box center [1065, 118] width 59 height 26
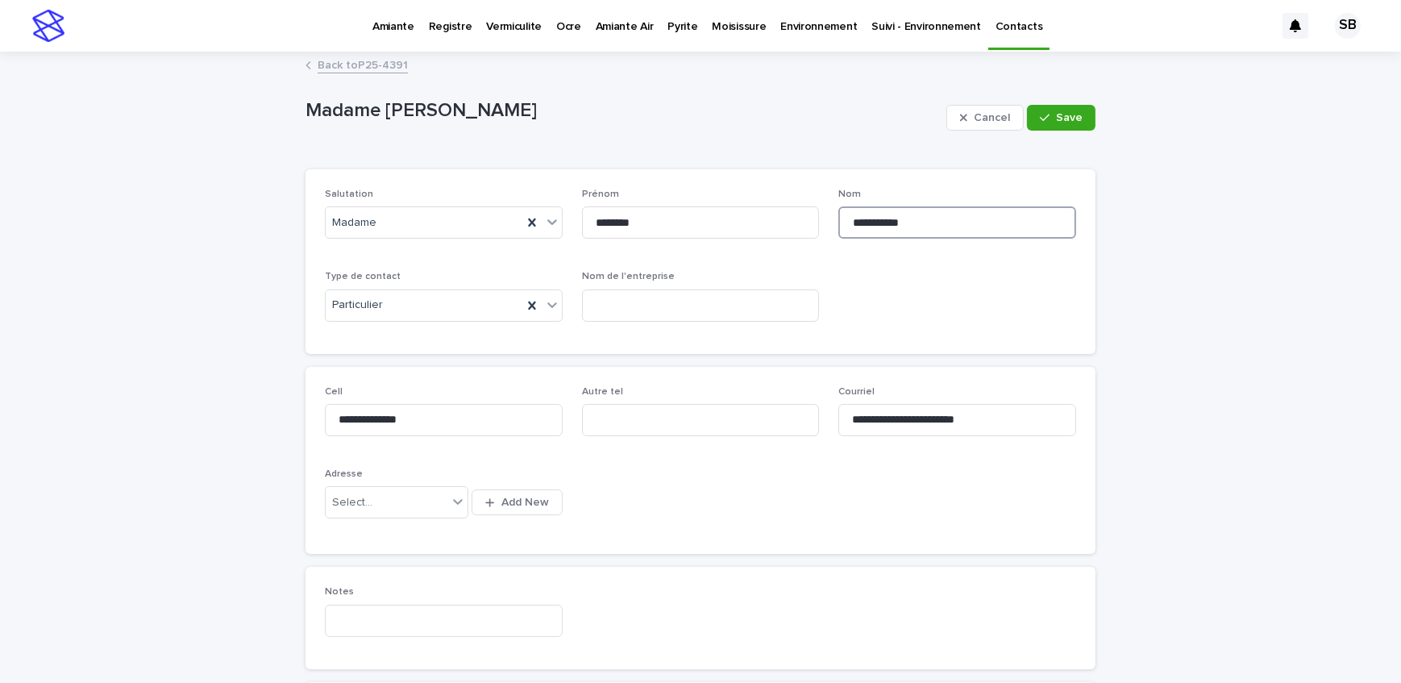
drag, startPoint x: 867, startPoint y: 222, endPoint x: 913, endPoint y: 232, distance: 47.1
click at [867, 222] on input "**********" at bounding box center [957, 222] width 238 height 32
type input "**********"
click at [1076, 114] on span "Save" at bounding box center [1069, 117] width 27 height 11
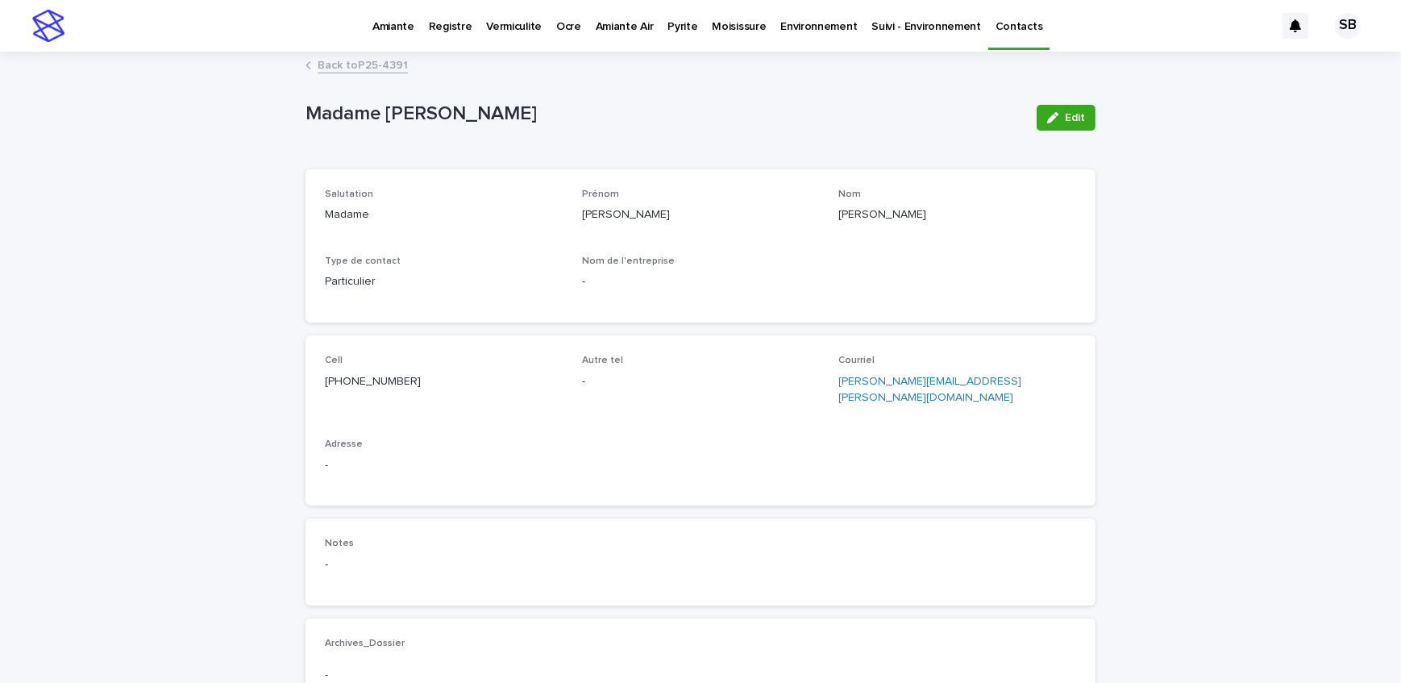
click at [346, 60] on link "Back to P25-4391" at bounding box center [363, 64] width 90 height 19
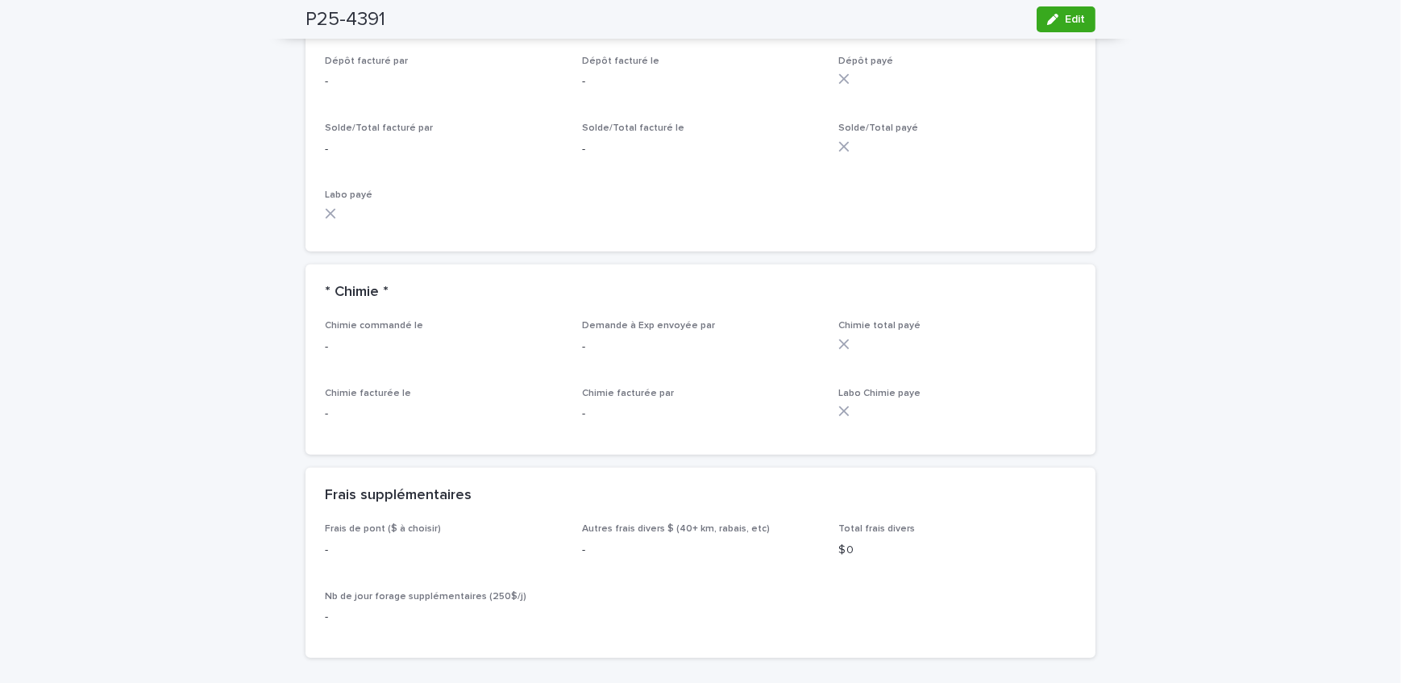
scroll to position [1758, 0]
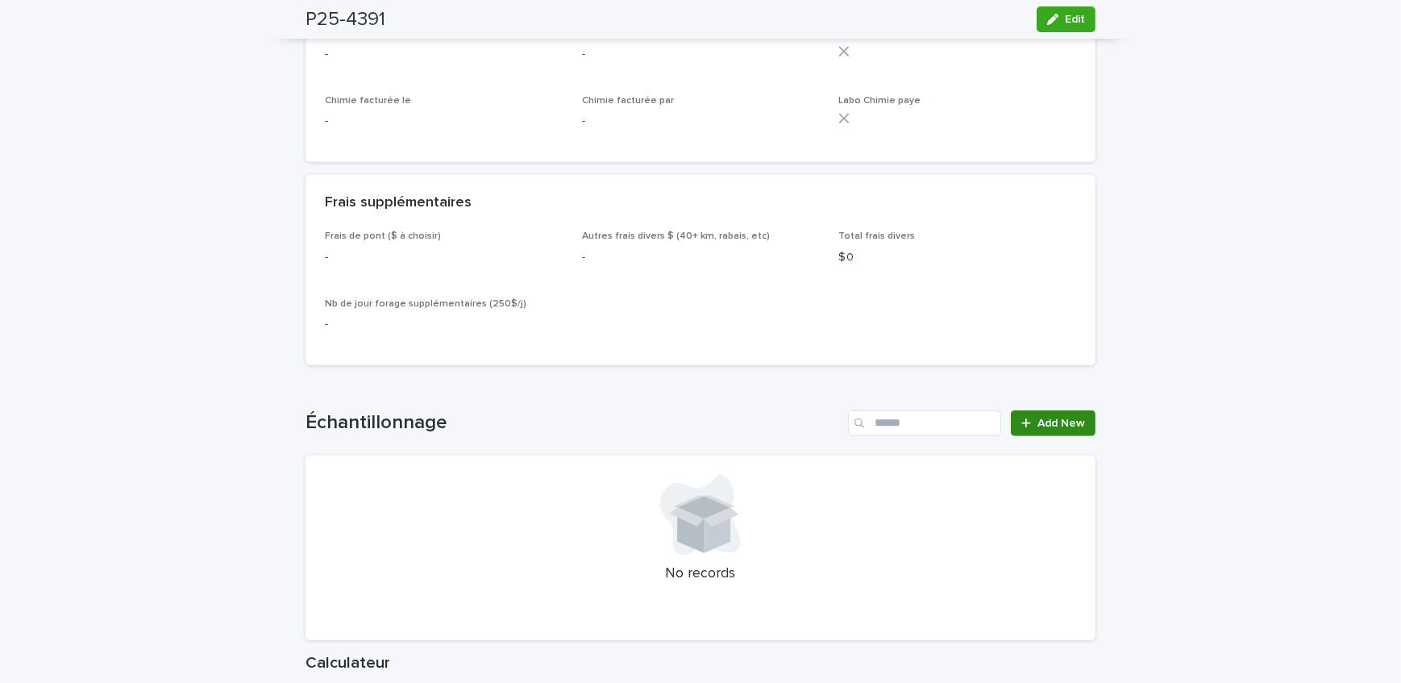
click at [1061, 417] on span "Add New" at bounding box center [1061, 422] width 48 height 11
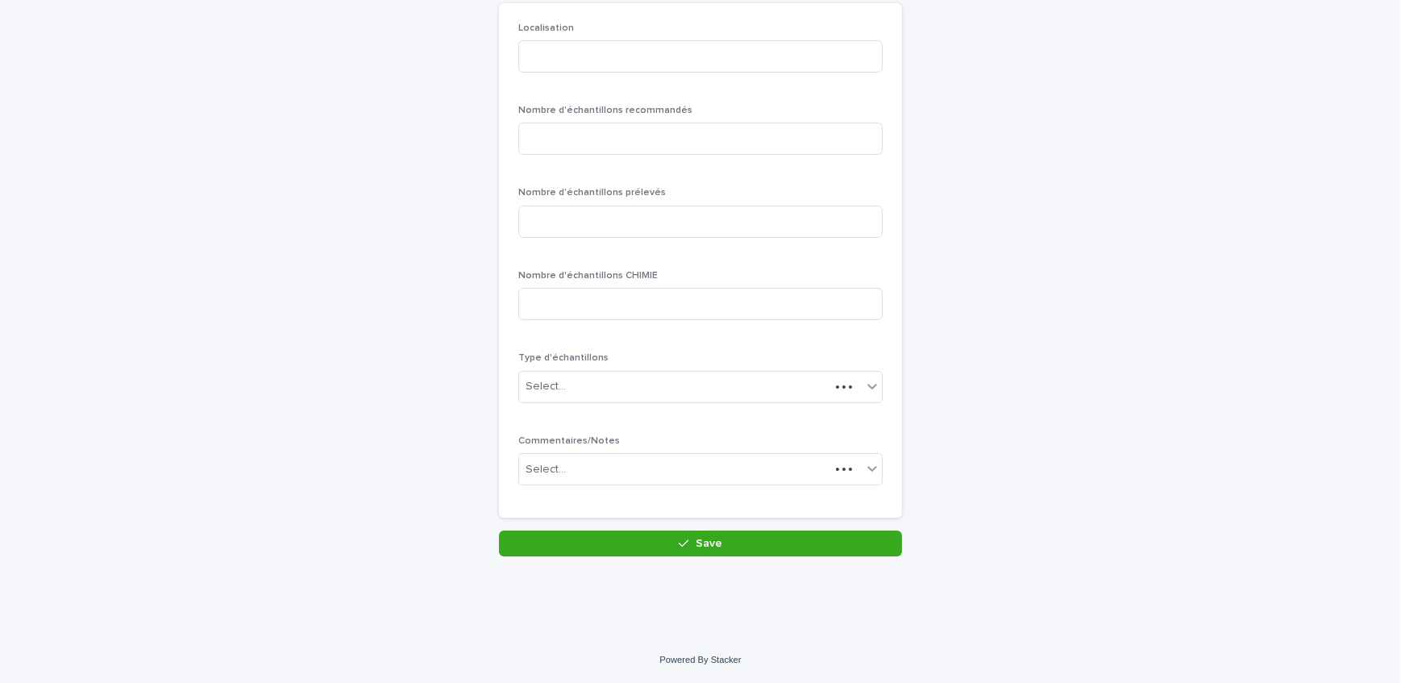
scroll to position [139, 0]
click at [589, 60] on input at bounding box center [700, 58] width 364 height 32
click at [531, 61] on input "******" at bounding box center [700, 58] width 364 height 32
type input "******"
click at [600, 149] on input at bounding box center [700, 140] width 364 height 32
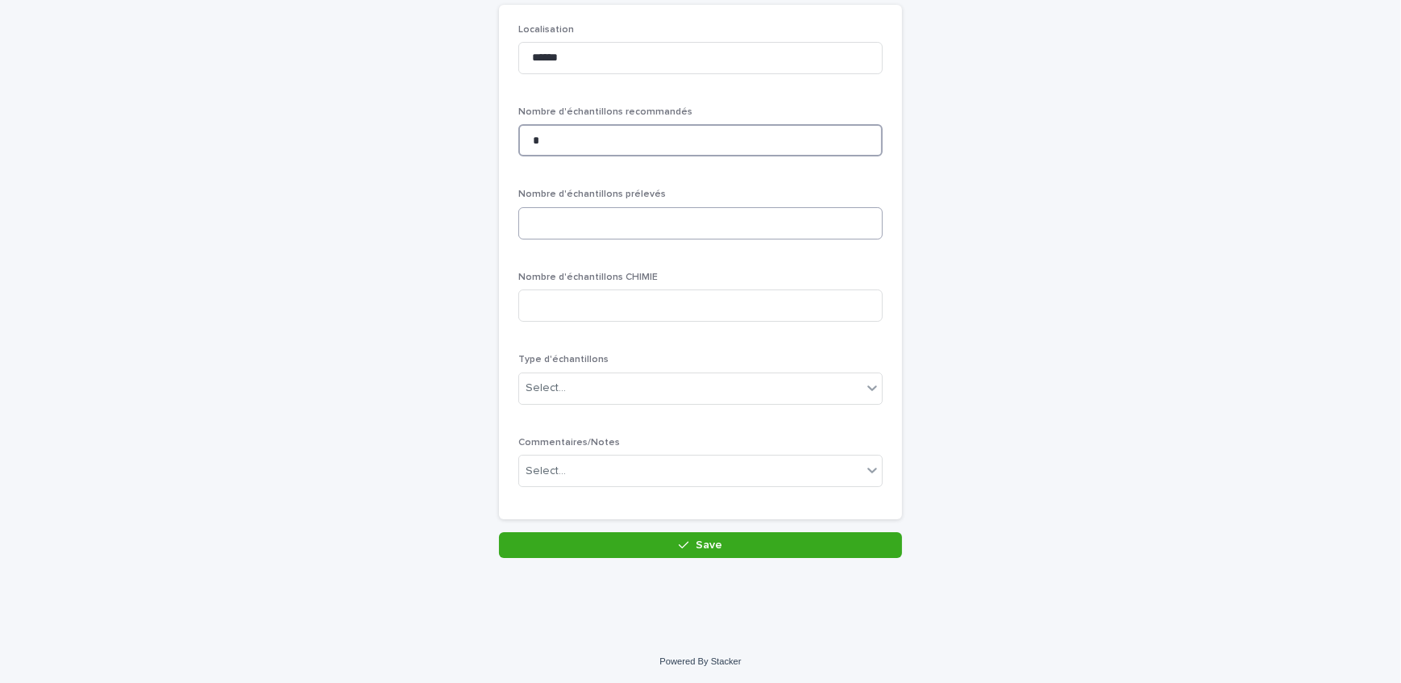
type input "*"
click at [573, 229] on input "*" at bounding box center [700, 223] width 364 height 32
type input "*"
click at [575, 384] on div "Select..." at bounding box center [690, 388] width 342 height 27
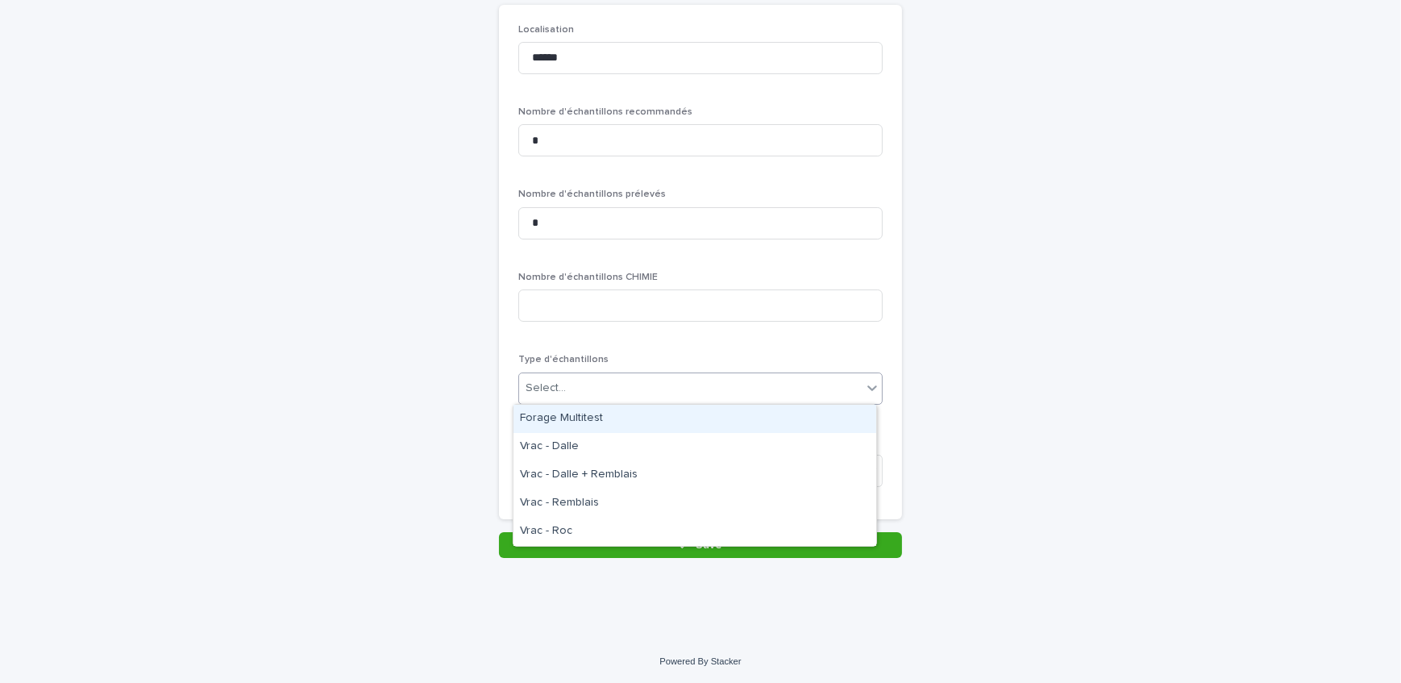
click at [583, 419] on div "Forage Multitest" at bounding box center [694, 419] width 363 height 28
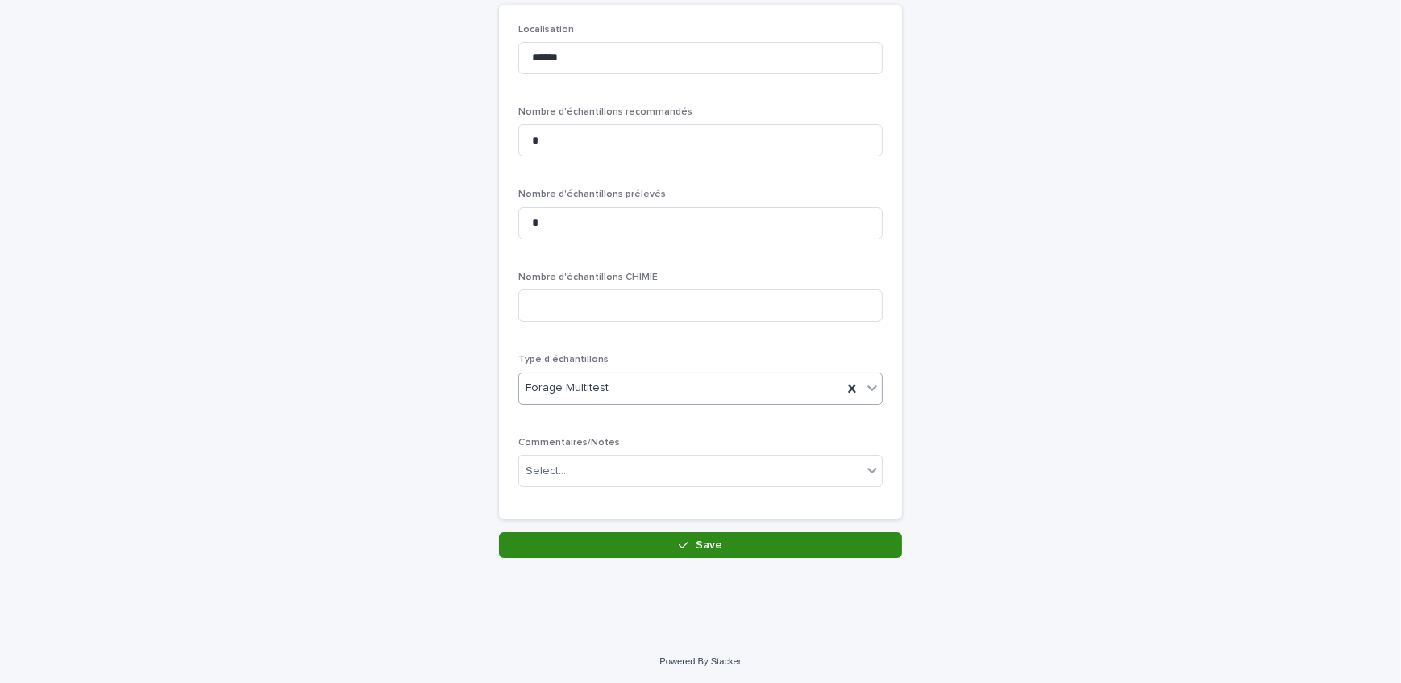
click at [616, 534] on button "Save" at bounding box center [700, 545] width 403 height 26
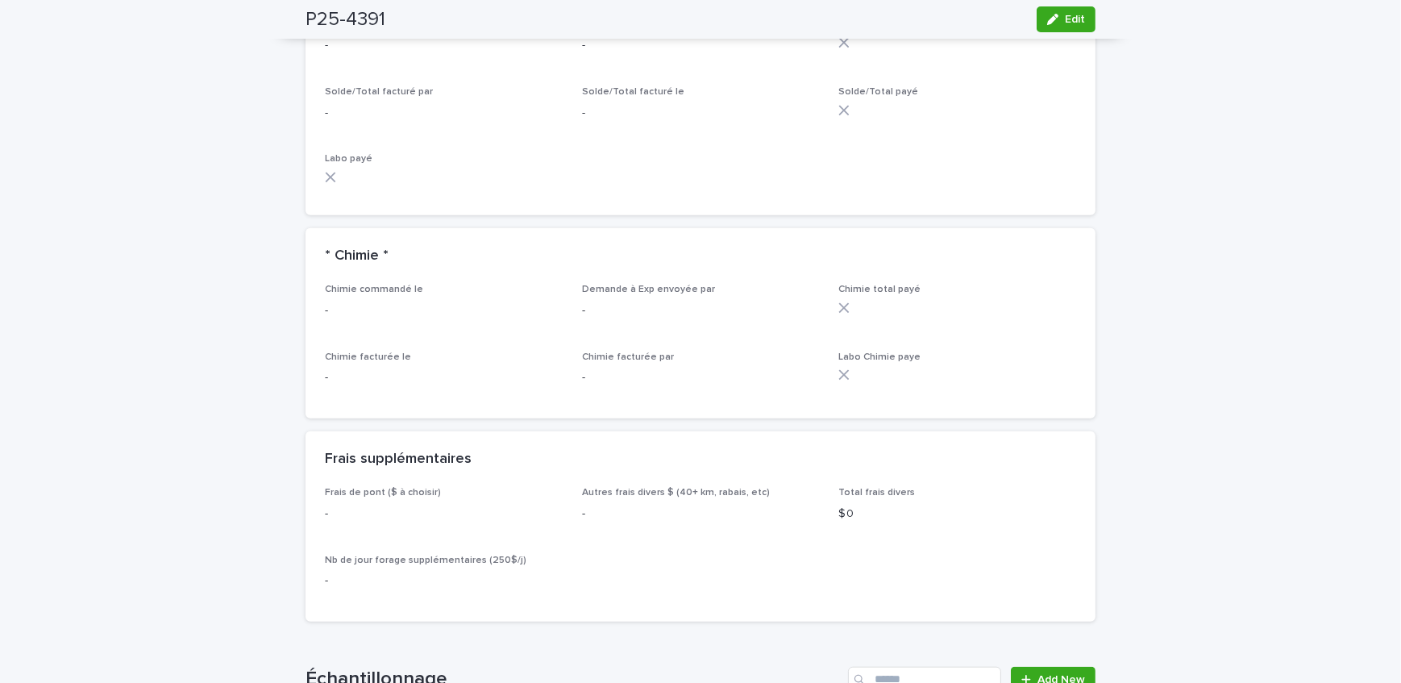
scroll to position [1612, 0]
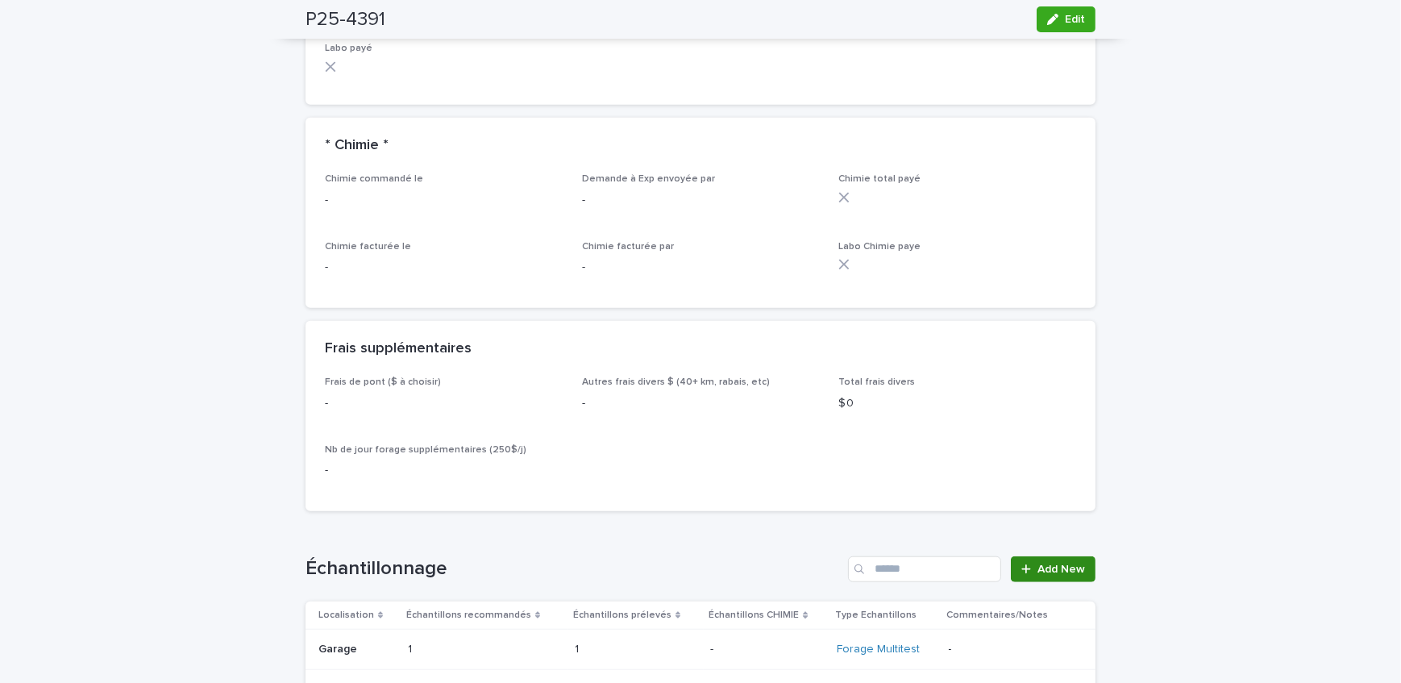
click at [1048, 563] on span "Add New" at bounding box center [1061, 568] width 48 height 11
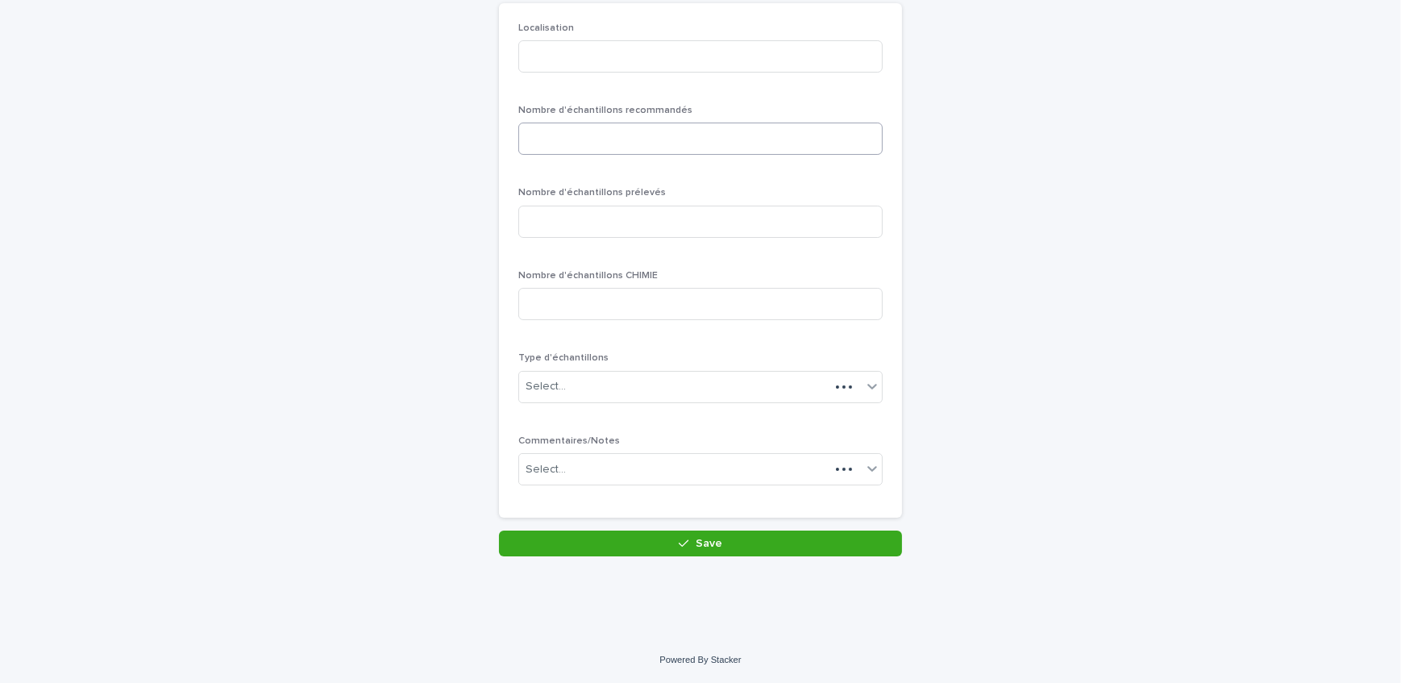
scroll to position [139, 0]
click at [576, 58] on input at bounding box center [700, 58] width 364 height 32
type input "********"
click at [594, 146] on input at bounding box center [700, 140] width 364 height 32
type input "*"
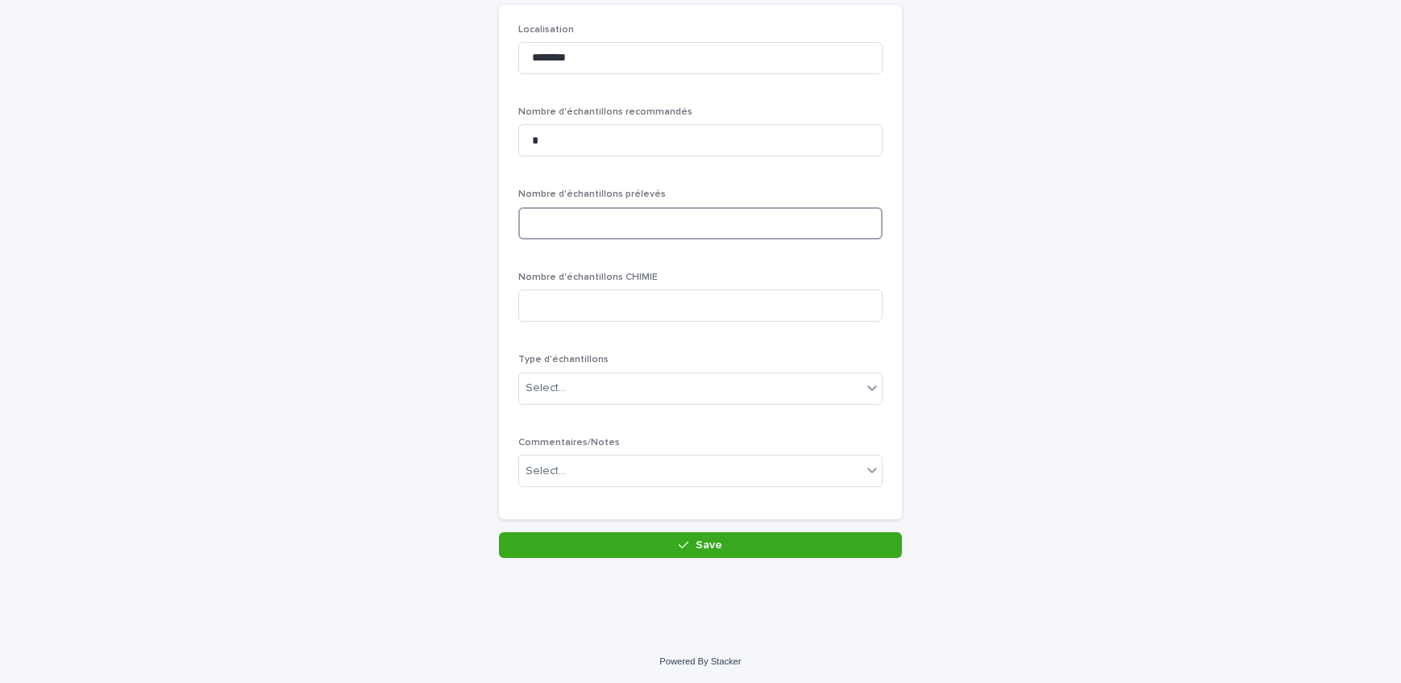
type input "*"
click at [592, 226] on input "*" at bounding box center [700, 223] width 364 height 32
type input "*"
click at [590, 388] on div "Select..." at bounding box center [690, 388] width 342 height 27
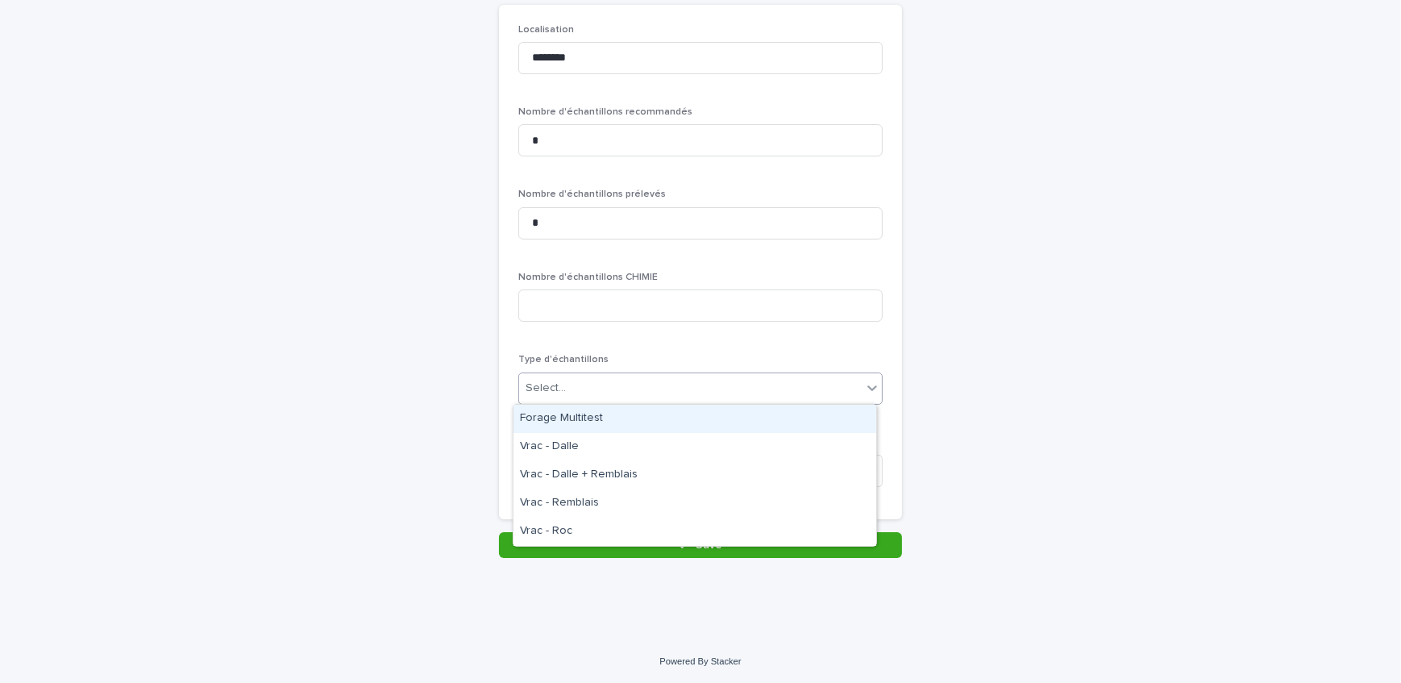
click at [616, 422] on div "Forage Multitest" at bounding box center [694, 419] width 363 height 28
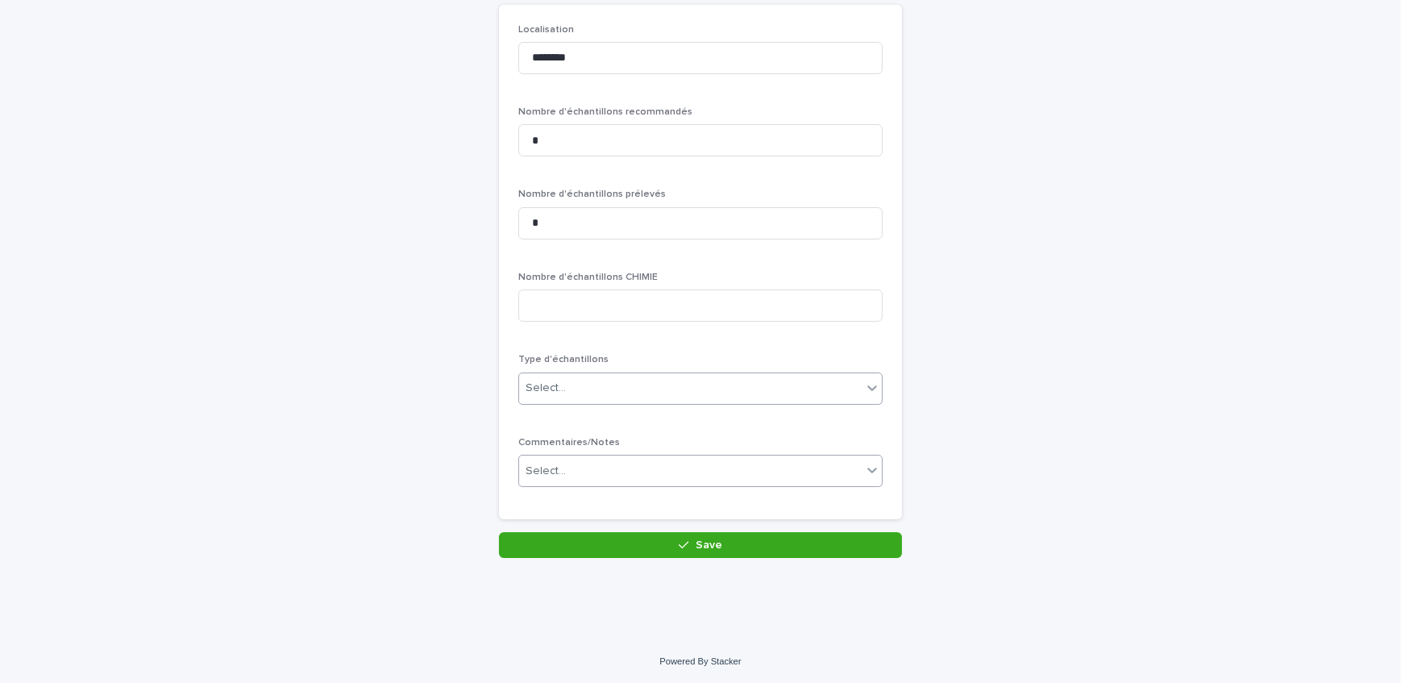
click at [622, 476] on div "Select..." at bounding box center [690, 471] width 342 height 27
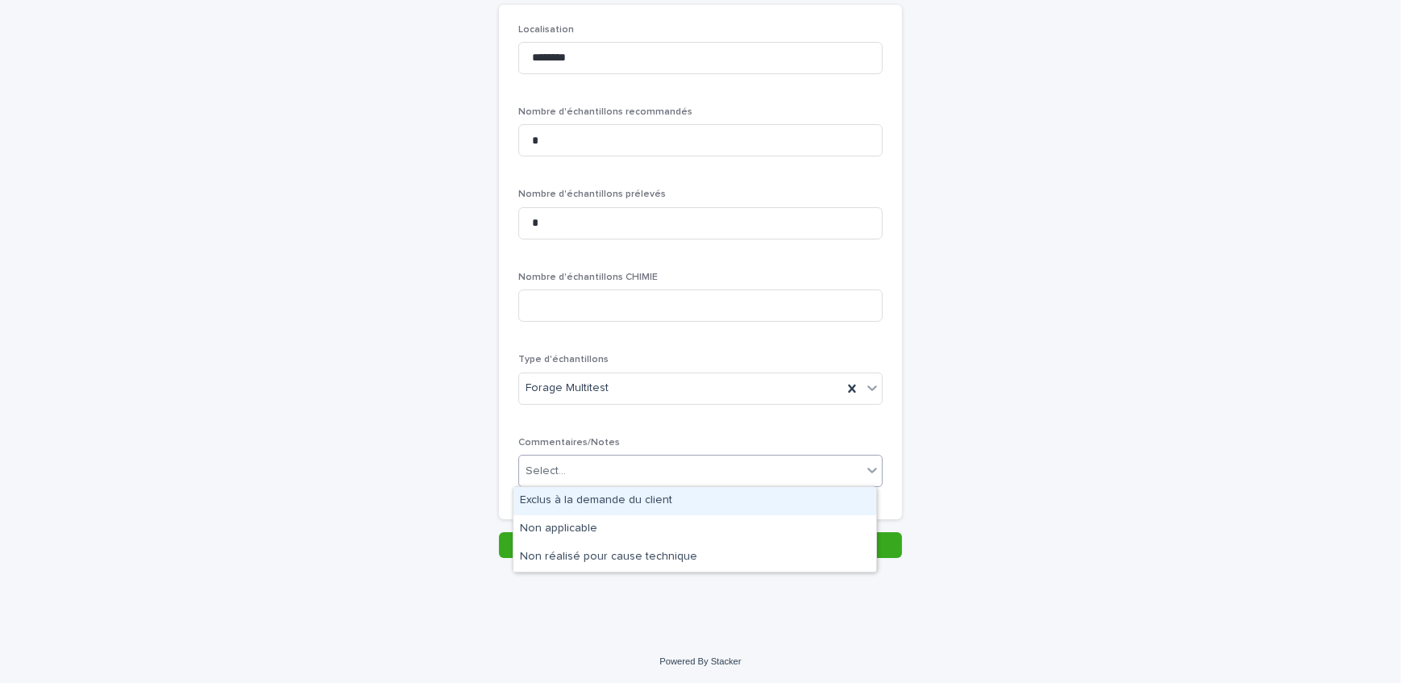
click at [629, 504] on div "Exclus à la demande du client" at bounding box center [694, 501] width 363 height 28
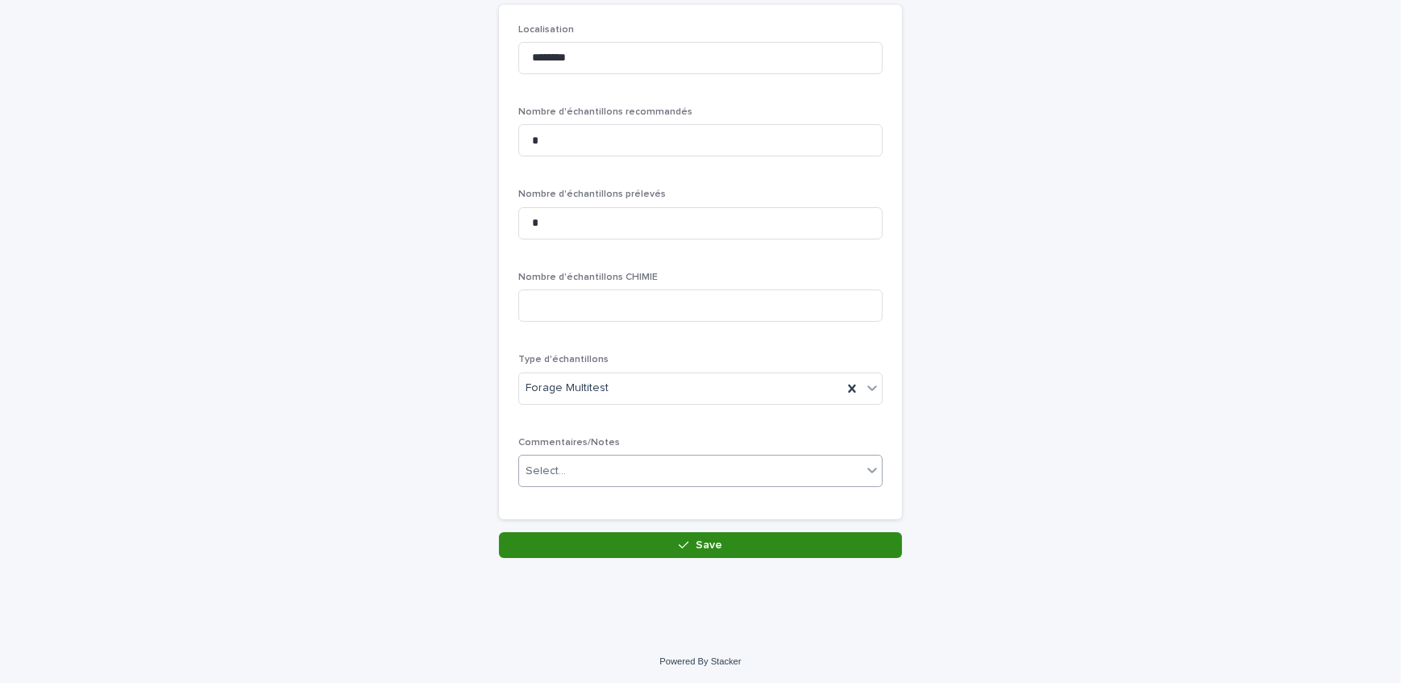
click at [645, 541] on button "Save" at bounding box center [700, 545] width 403 height 26
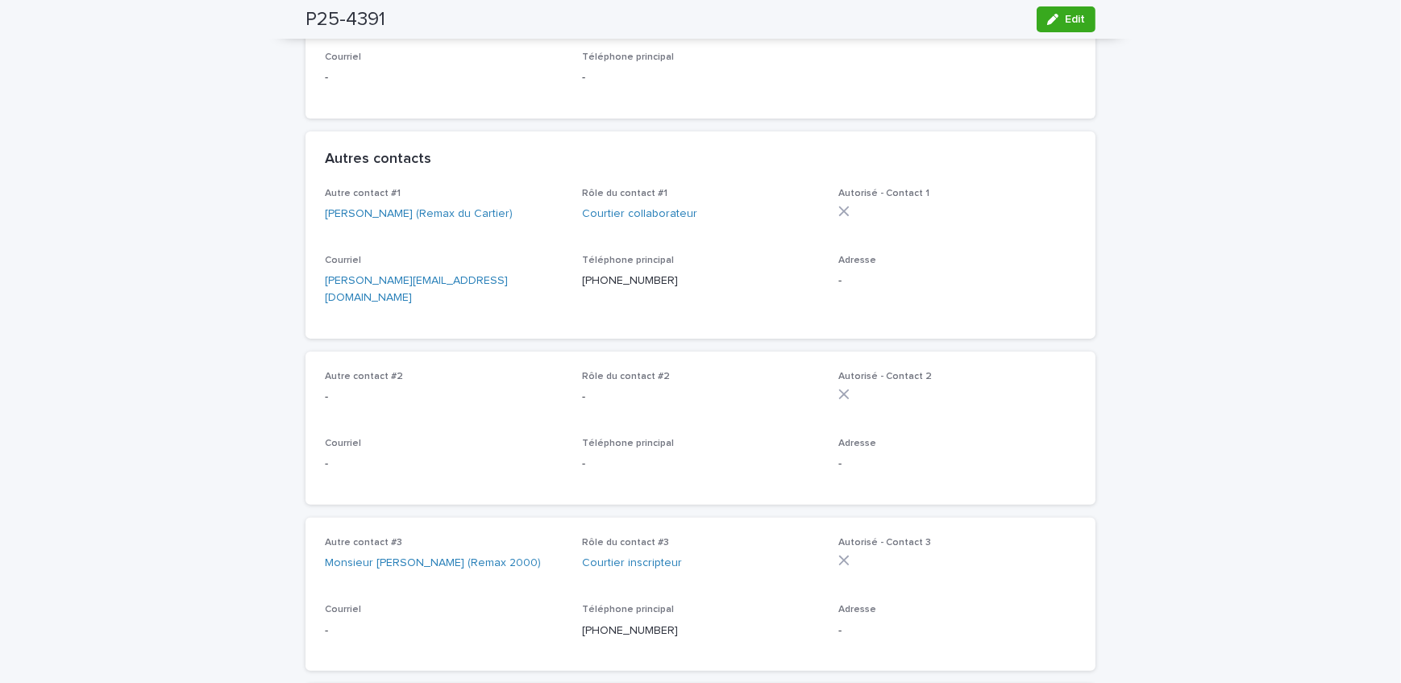
scroll to position [586, 0]
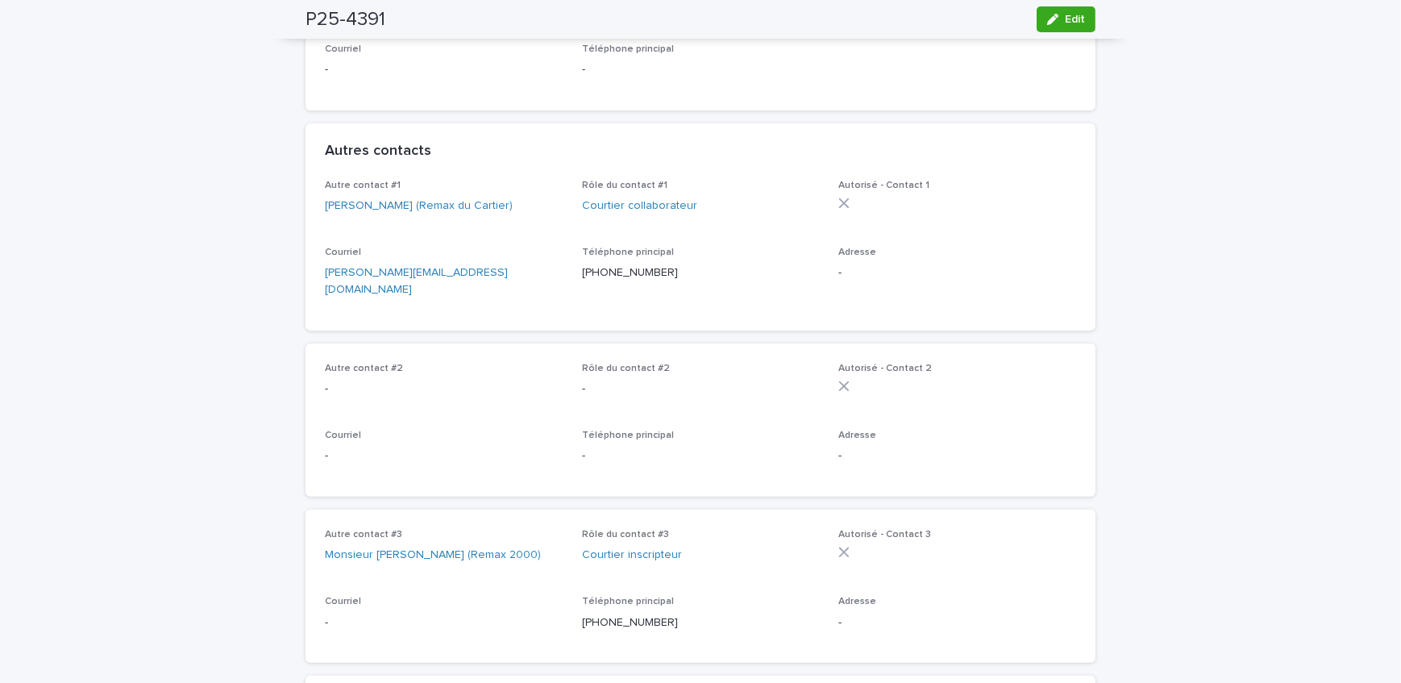
click at [409, 197] on link "[PERSON_NAME] (Remax du Cartier)" at bounding box center [419, 205] width 188 height 17
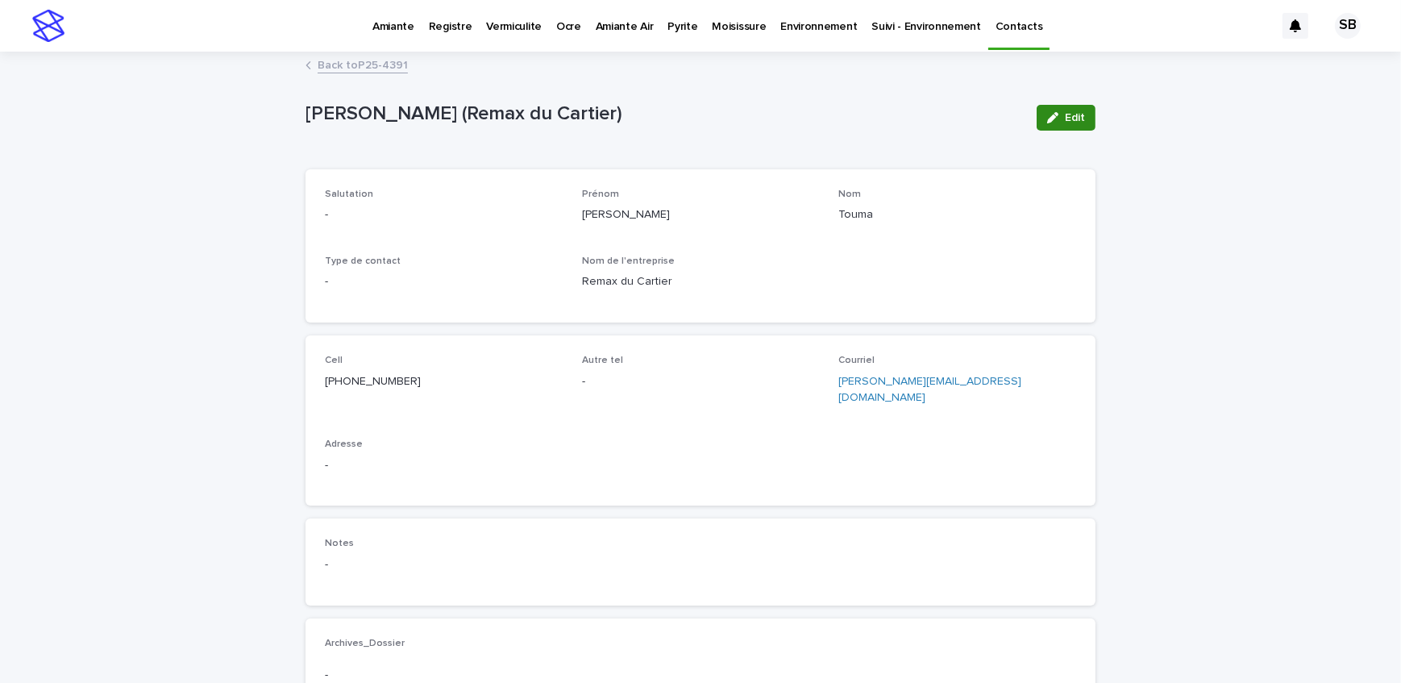
click at [1036, 119] on button "Edit" at bounding box center [1065, 118] width 59 height 26
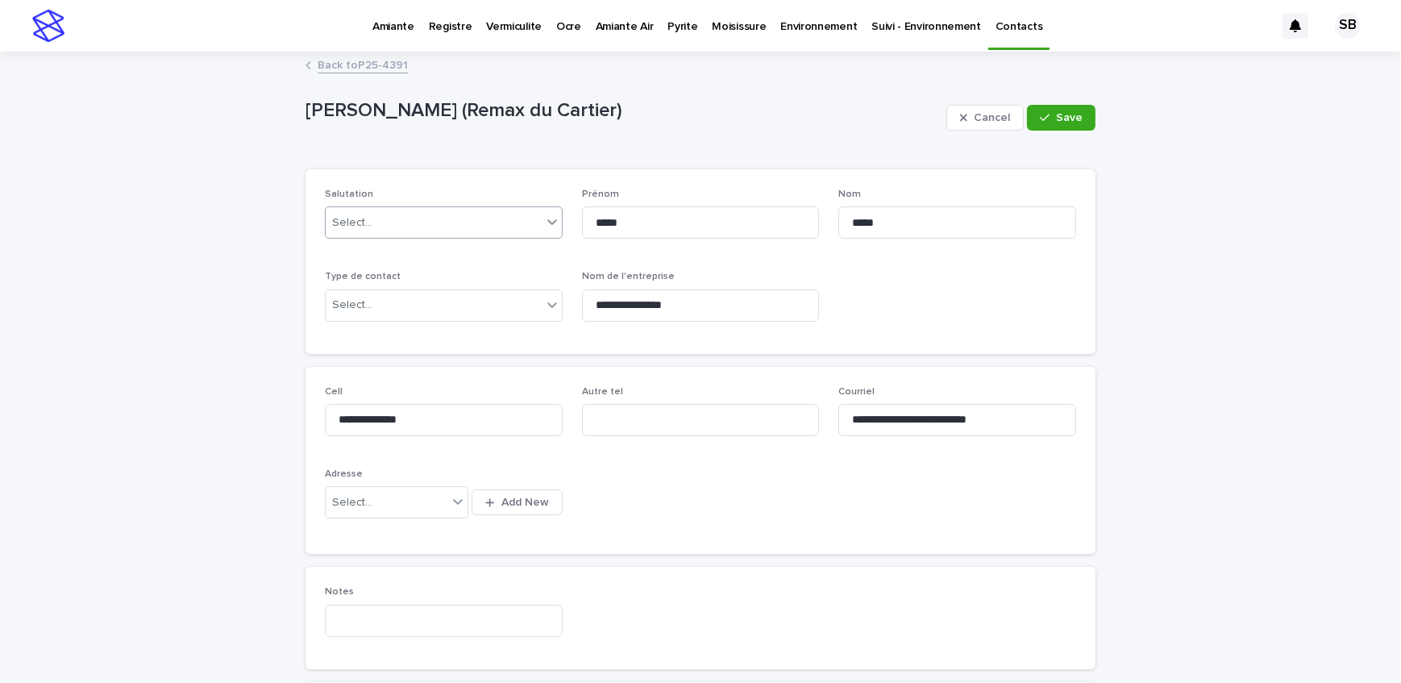
click at [376, 218] on div "Select..." at bounding box center [434, 223] width 216 height 27
click at [376, 259] on div "Monsieur" at bounding box center [438, 253] width 236 height 28
click at [1052, 123] on button "Save" at bounding box center [1061, 118] width 68 height 26
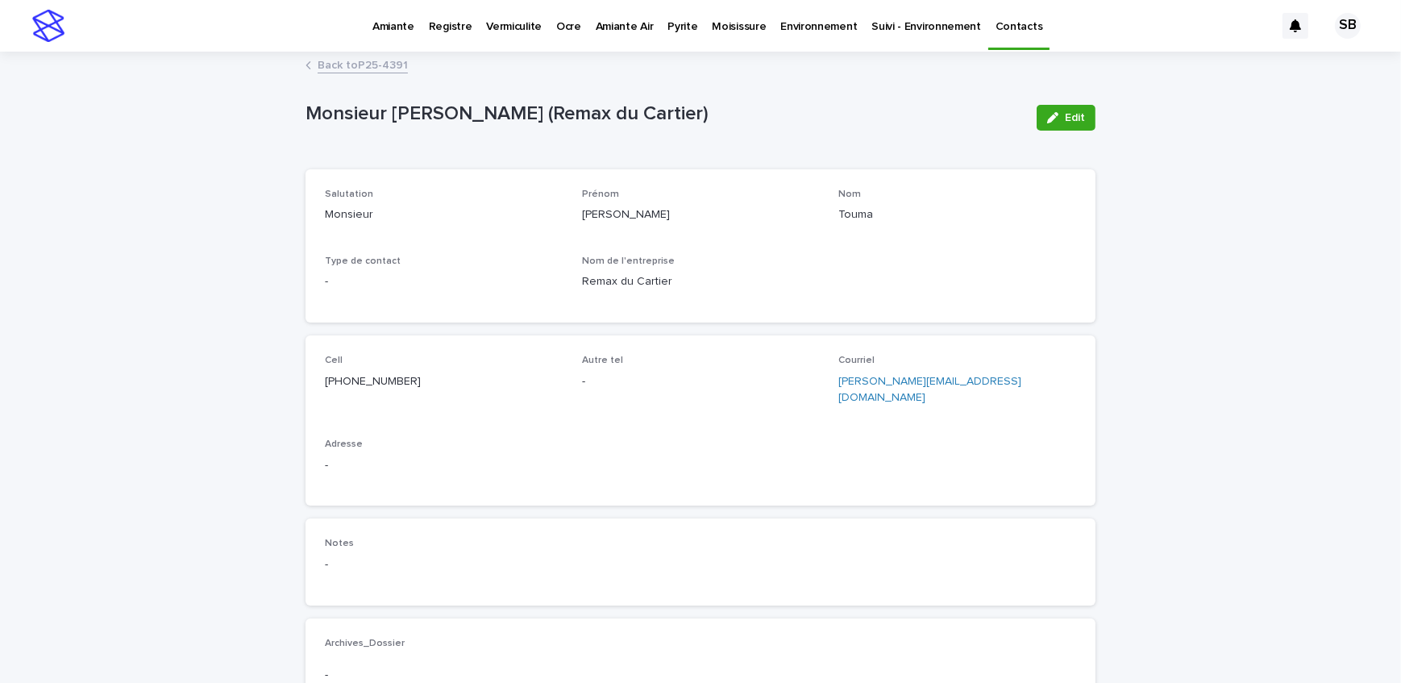
click at [379, 64] on link "Back to P25-4391" at bounding box center [363, 64] width 90 height 19
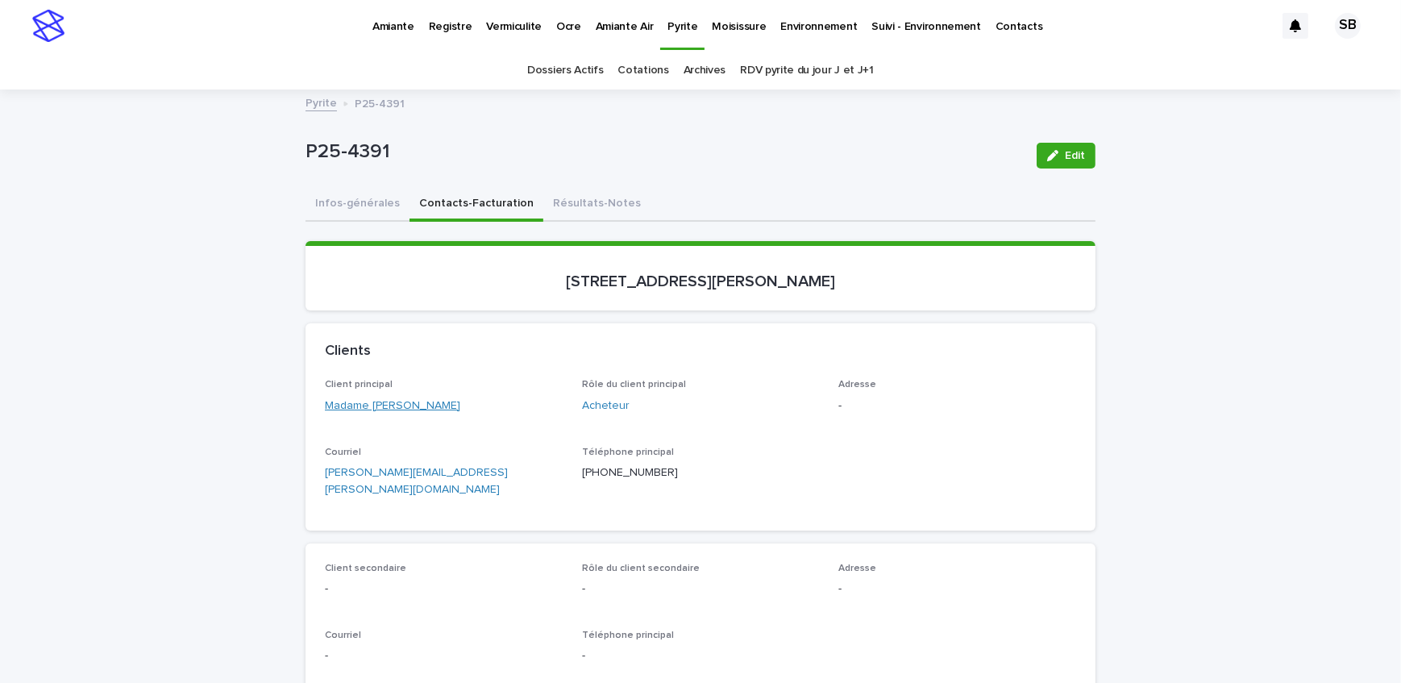
click at [360, 404] on link "Madame [PERSON_NAME]" at bounding box center [392, 405] width 135 height 17
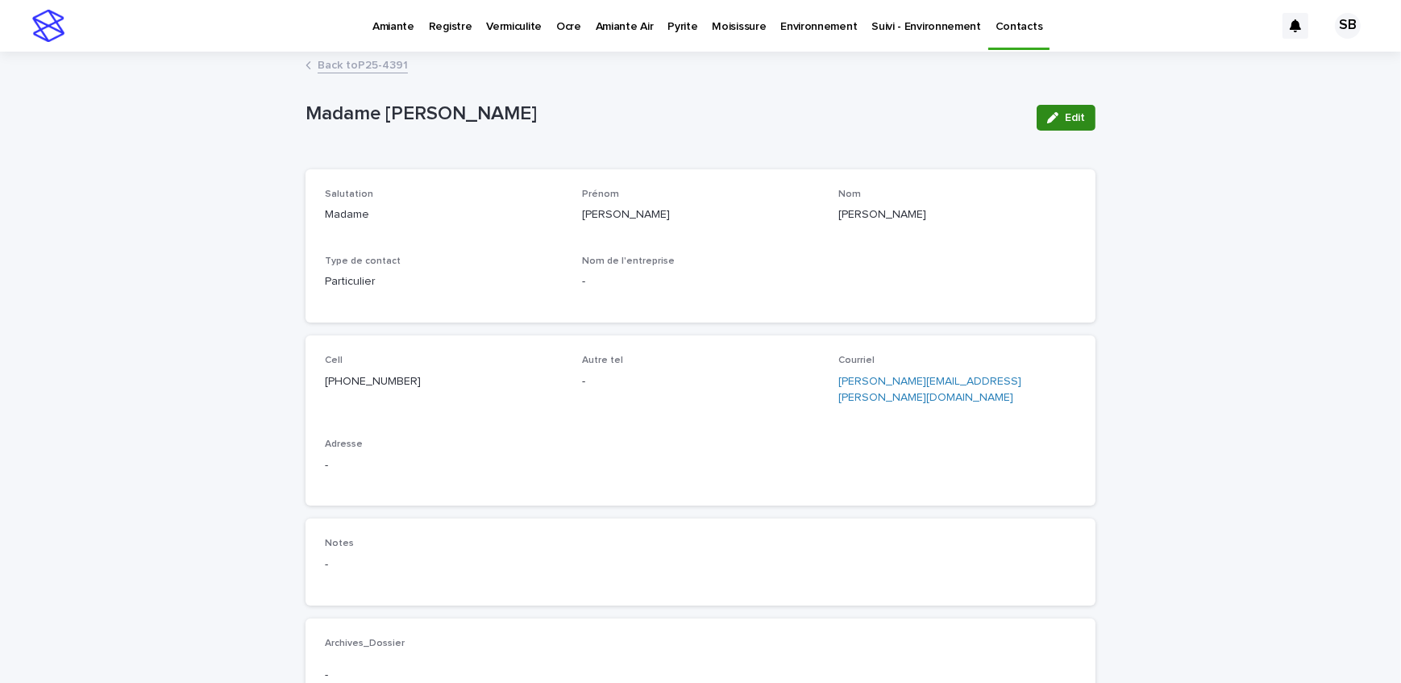
click at [1048, 121] on icon "button" at bounding box center [1052, 117] width 11 height 11
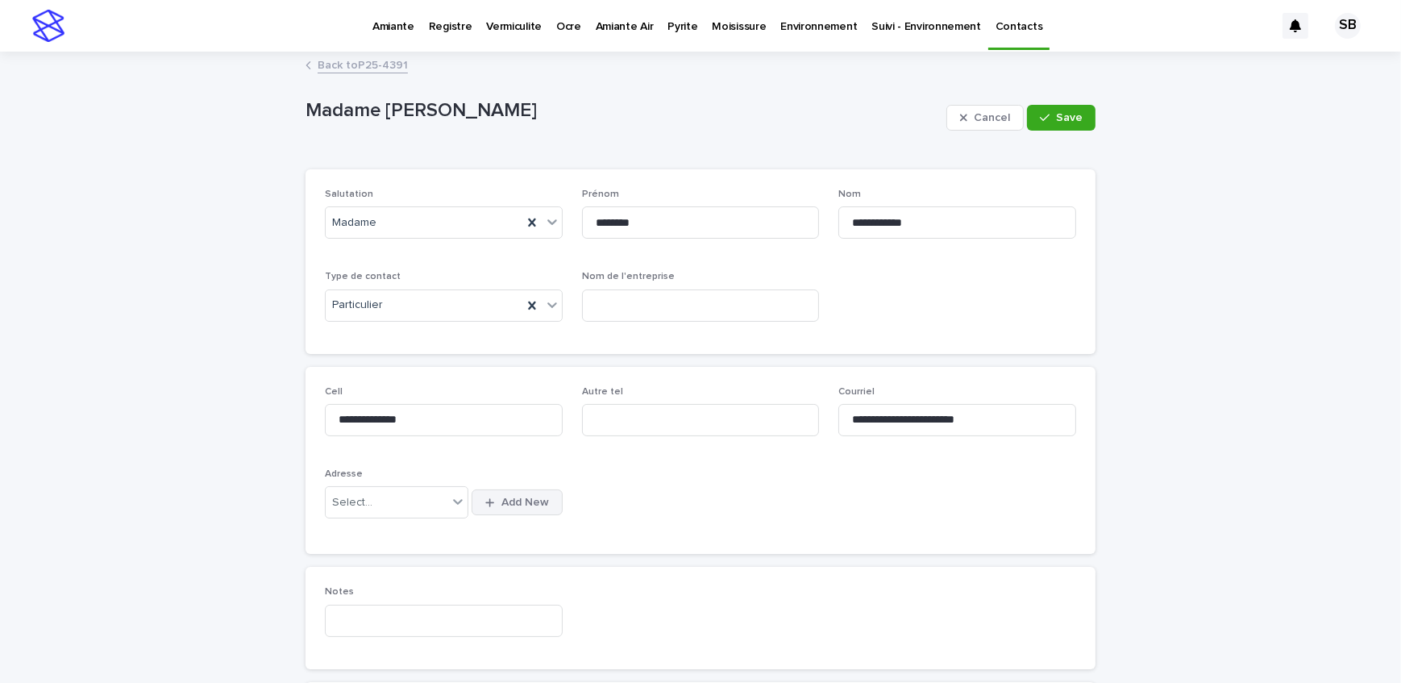
click at [542, 502] on button "Add New" at bounding box center [516, 502] width 90 height 26
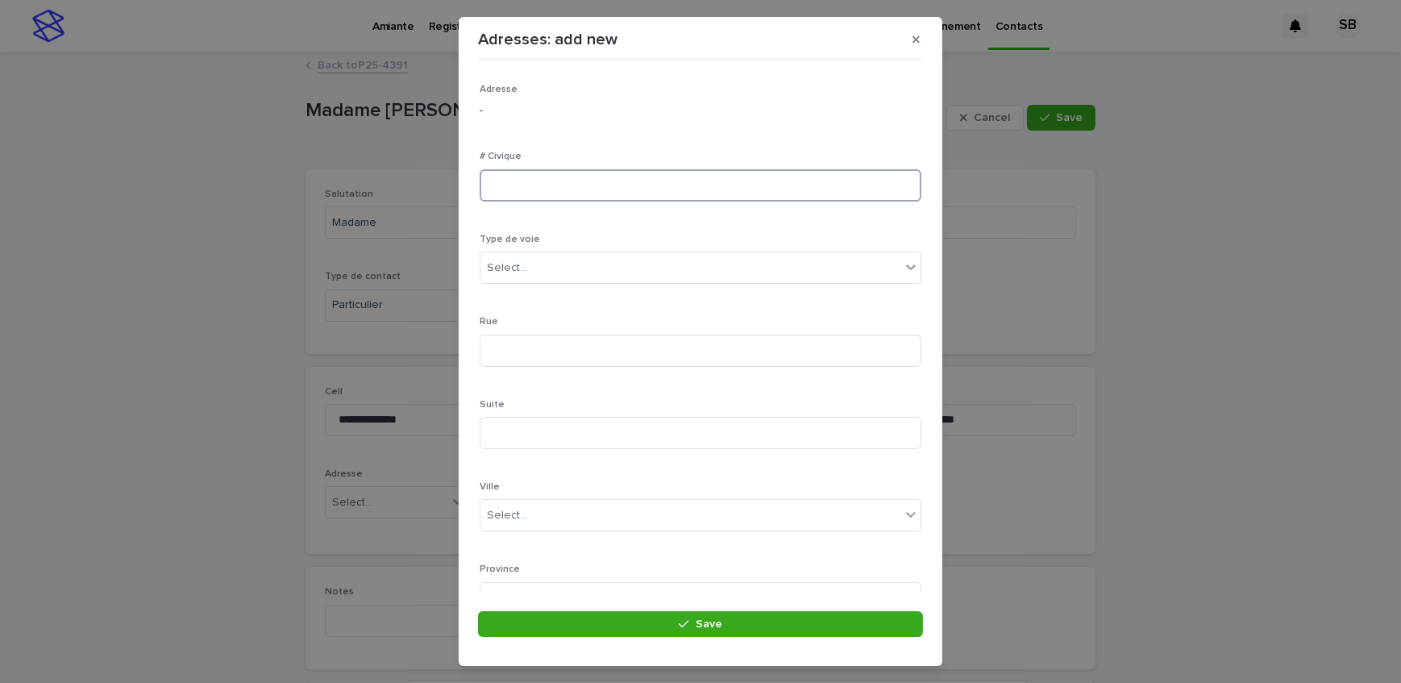
click at [617, 177] on input at bounding box center [700, 185] width 442 height 32
type input "***"
click at [593, 259] on div "Select..." at bounding box center [690, 268] width 420 height 27
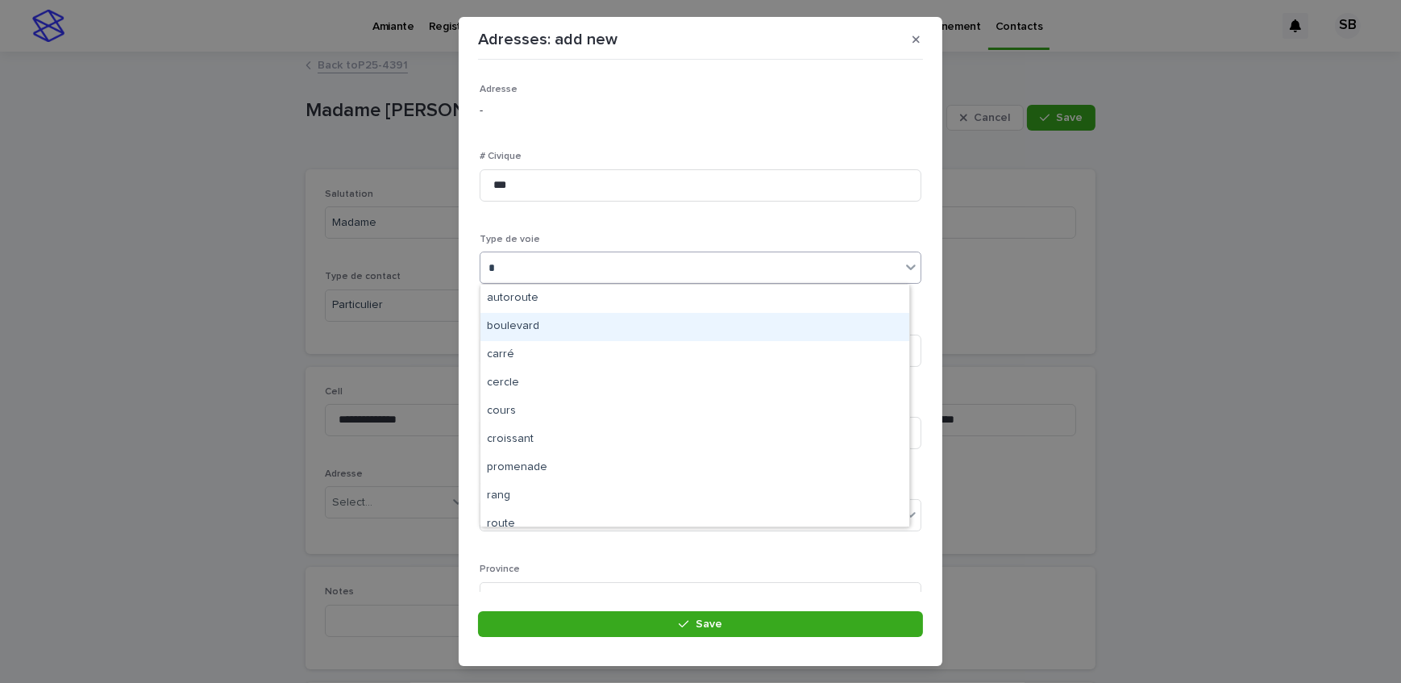
type input "**"
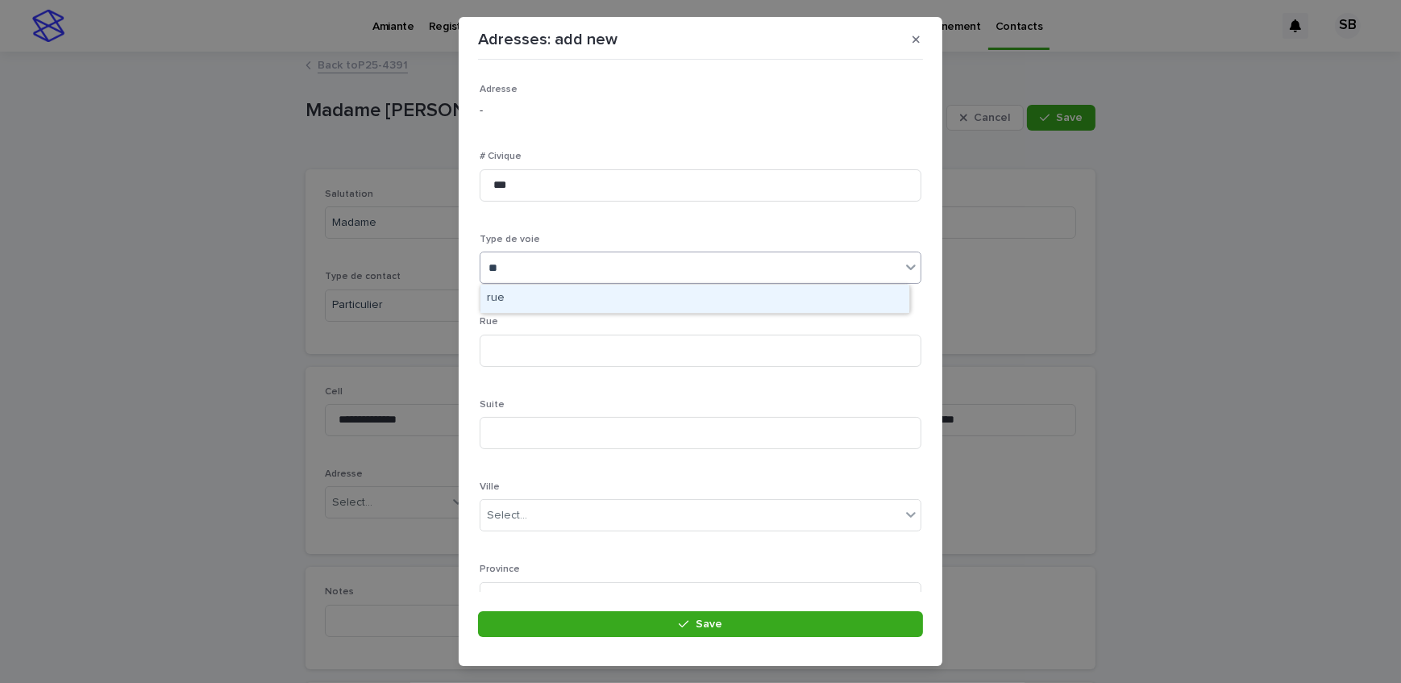
click at [529, 298] on div "rue" at bounding box center [694, 298] width 429 height 28
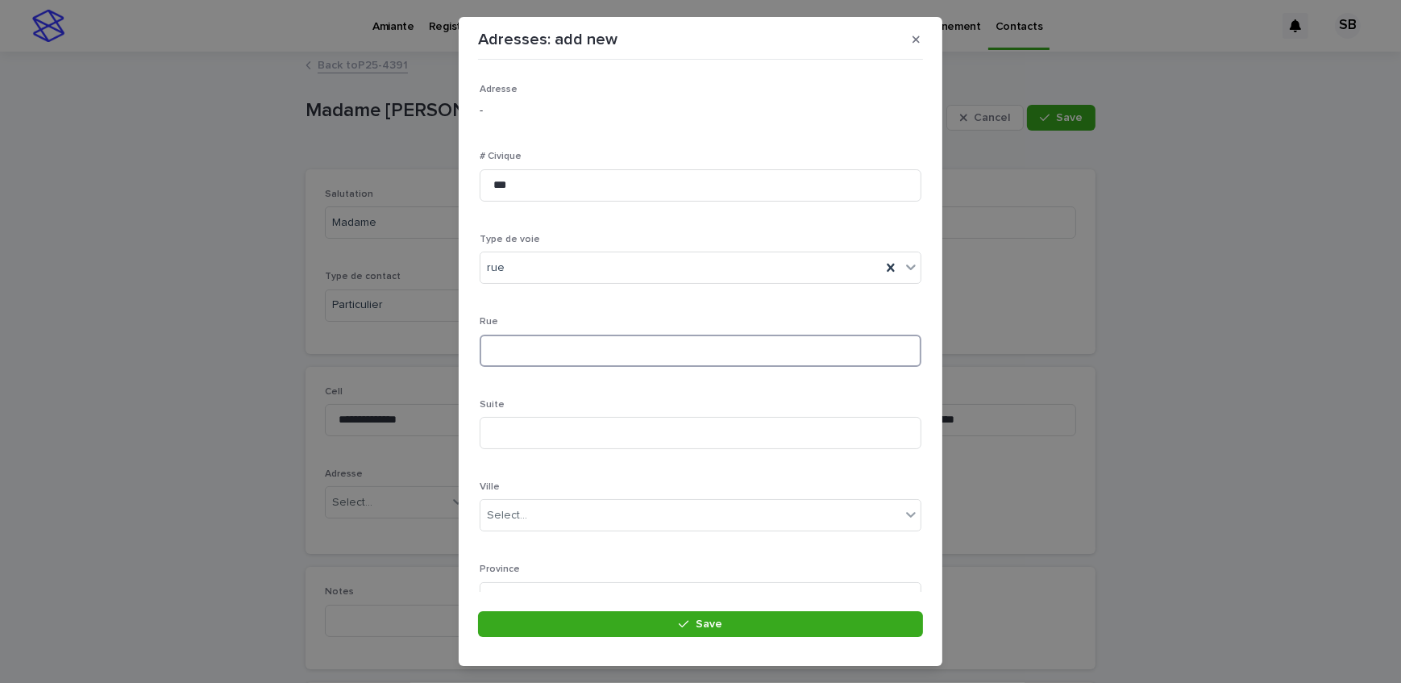
click at [546, 346] on input at bounding box center [700, 350] width 442 height 32
type input "**********"
click at [533, 438] on div "Select..." at bounding box center [690, 443] width 420 height 27
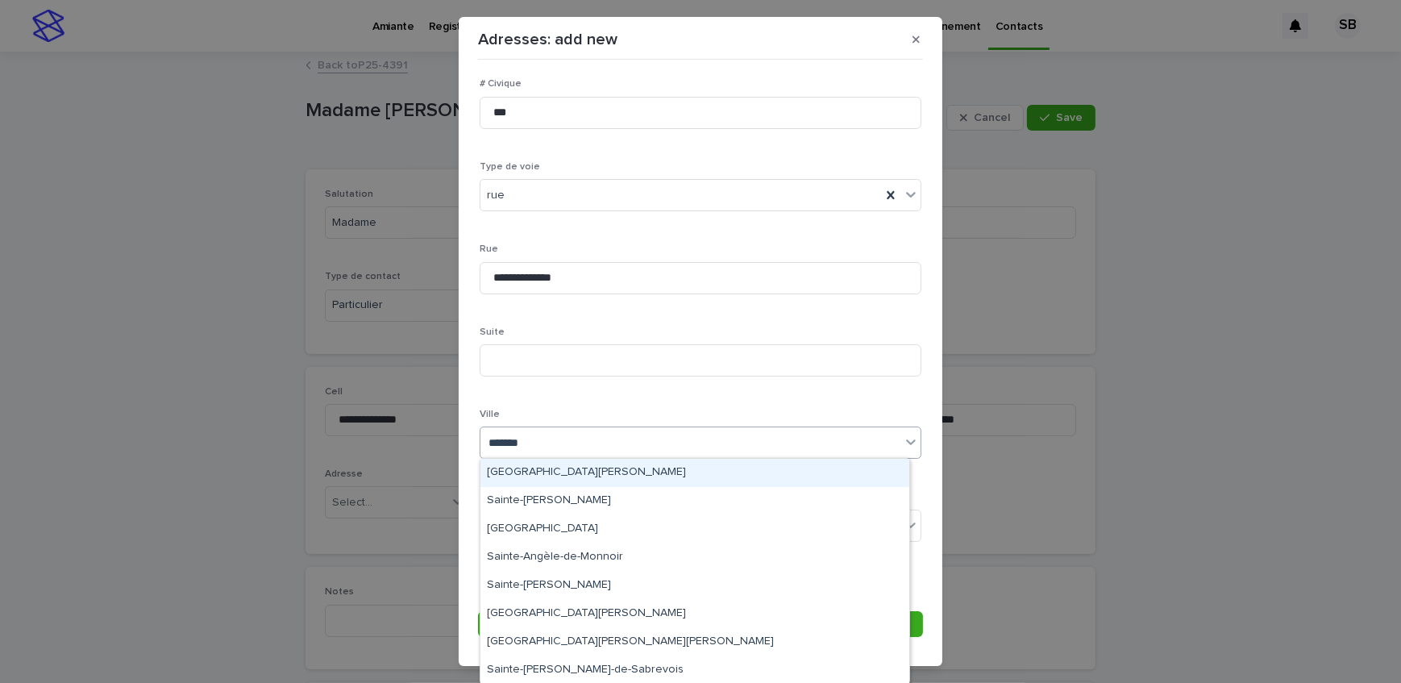
type input "********"
click at [534, 473] on div "Sainte-[PERSON_NAME]" at bounding box center [694, 473] width 429 height 28
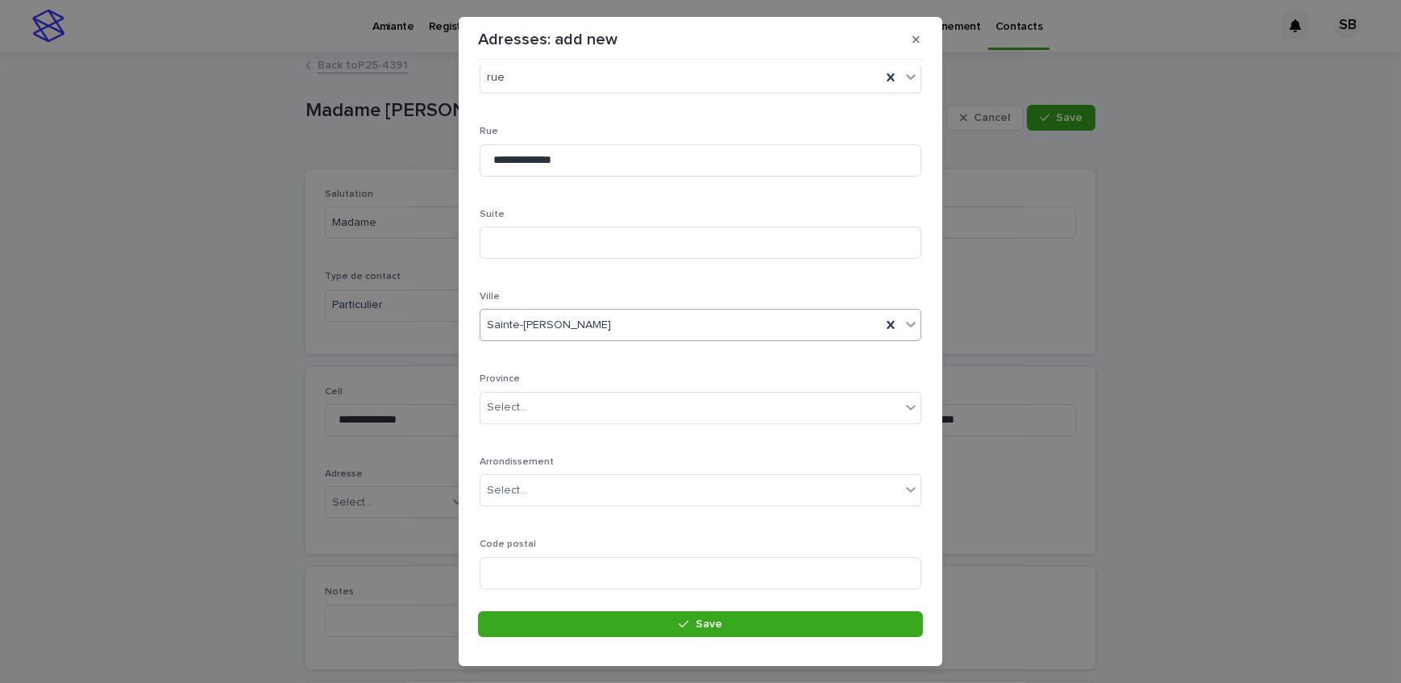
scroll to position [219, 0]
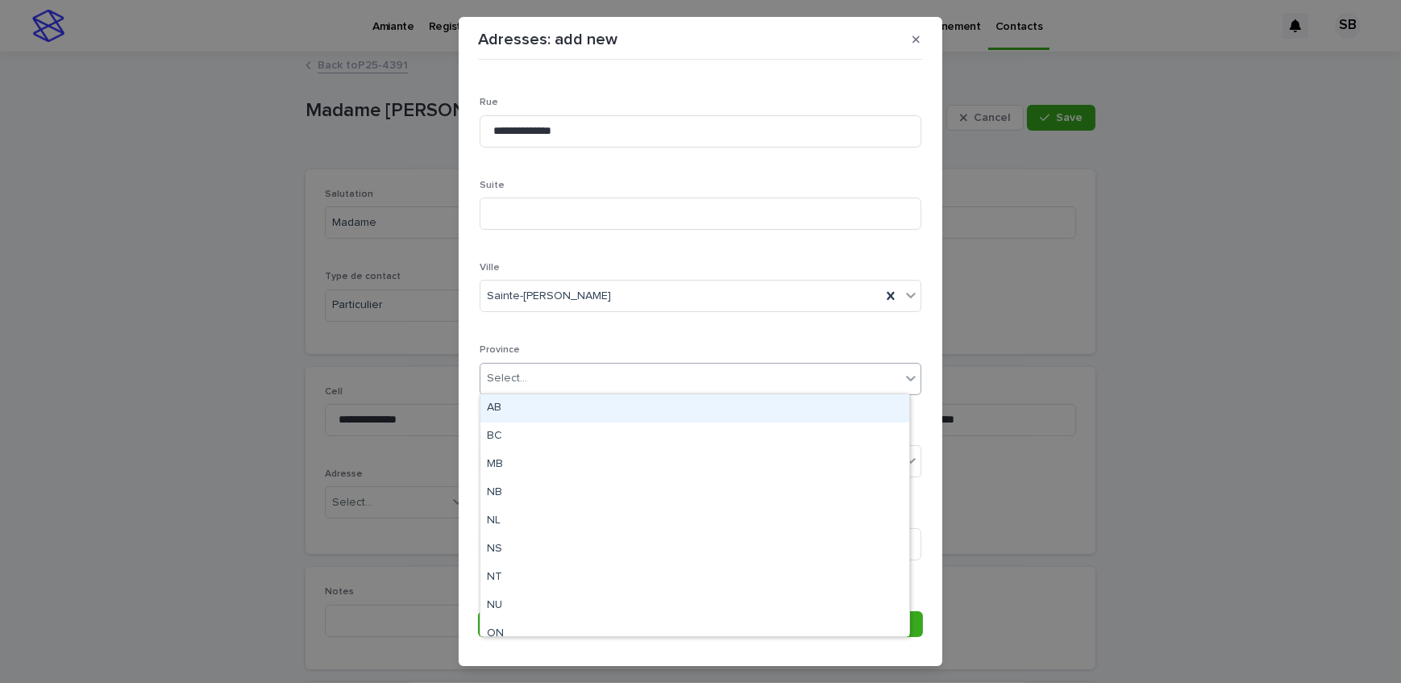
click at [534, 370] on div "Select..." at bounding box center [690, 378] width 420 height 27
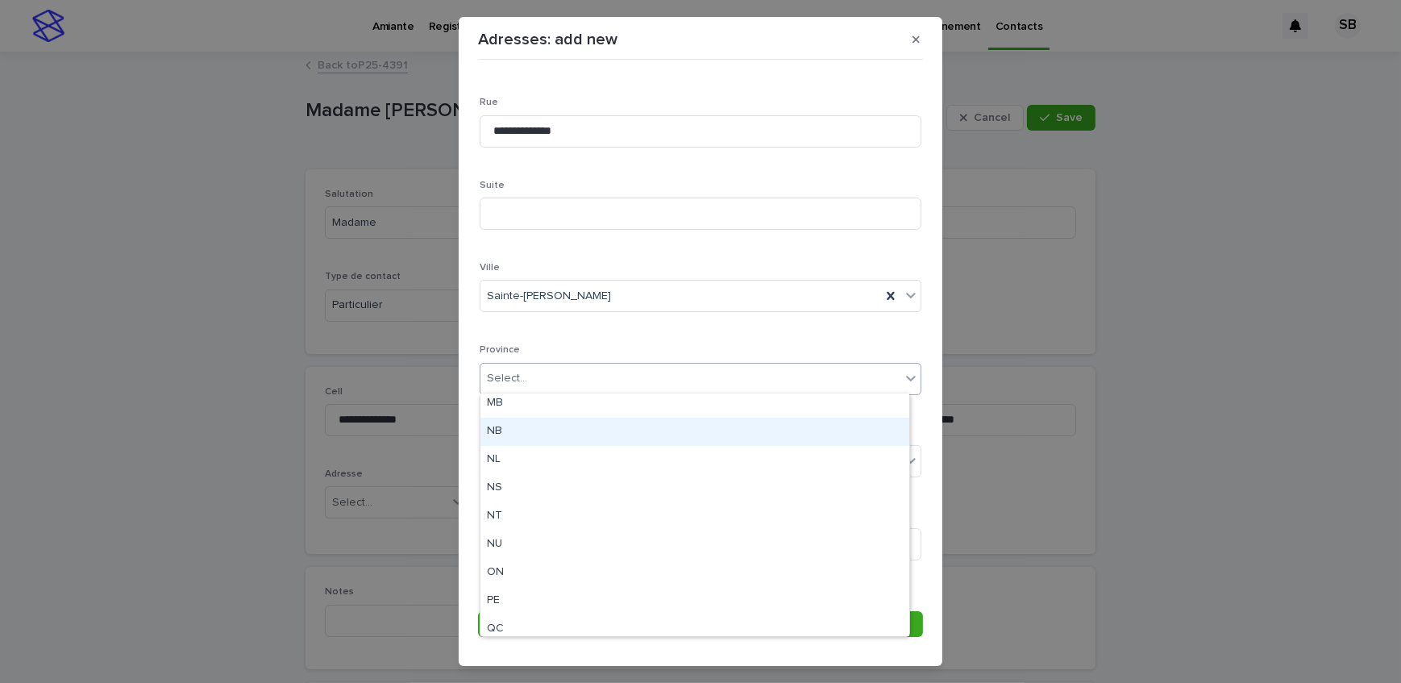
scroll to position [125, 0]
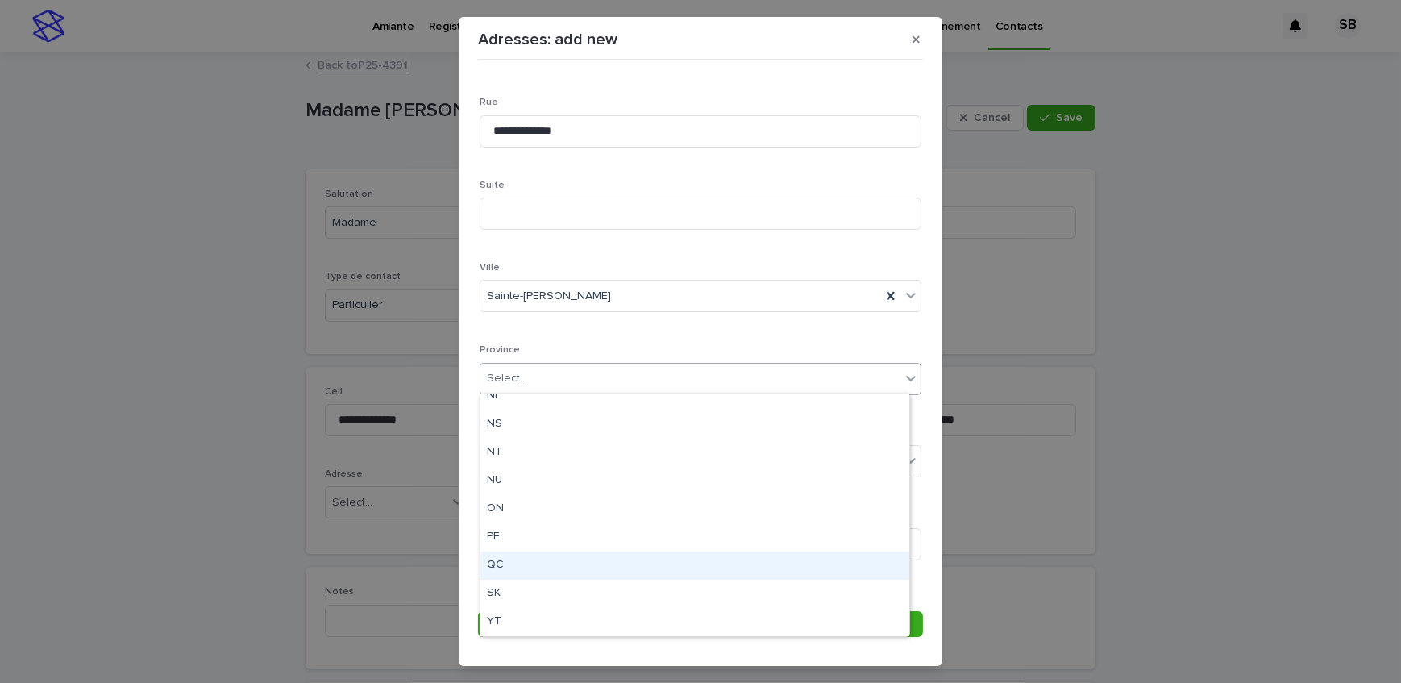
click at [522, 563] on div "QC" at bounding box center [694, 565] width 429 height 28
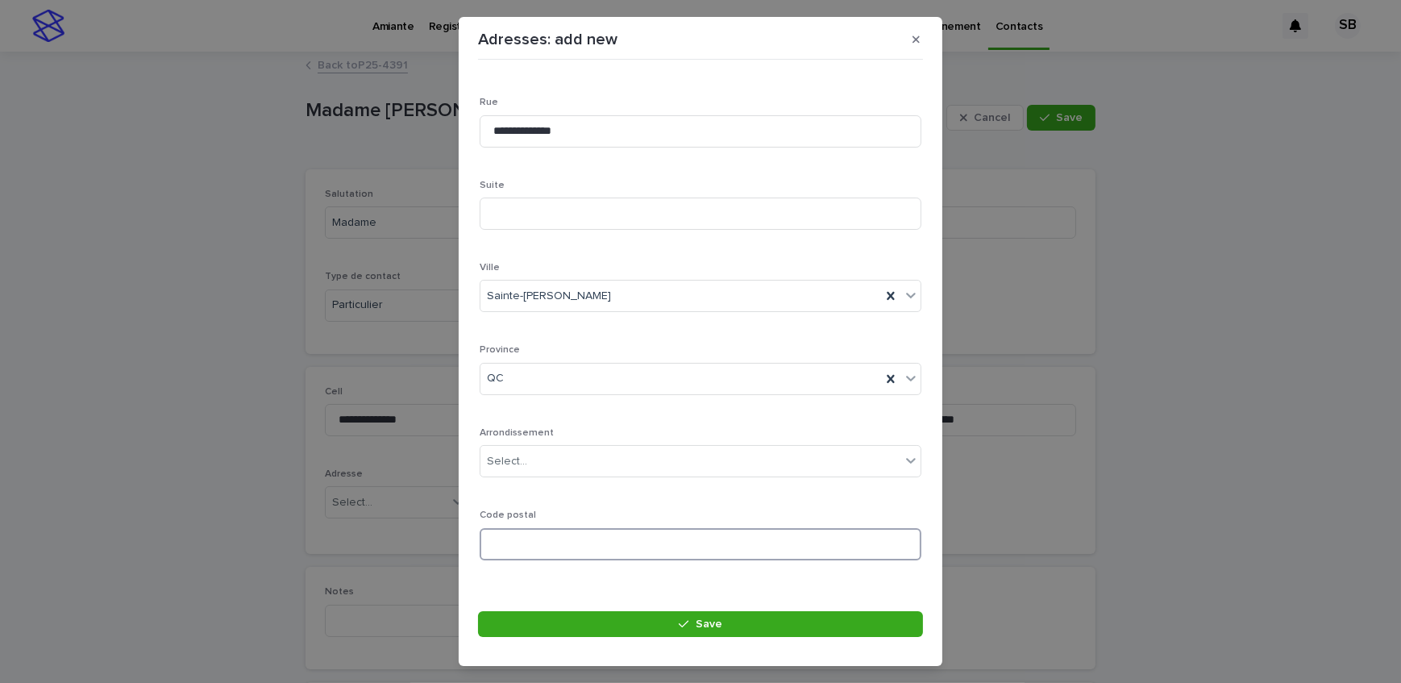
paste input "*******"
type input "*******"
drag, startPoint x: 607, startPoint y: 619, endPoint x: 406, endPoint y: 608, distance: 200.9
click at [606, 619] on button "Save" at bounding box center [700, 624] width 445 height 26
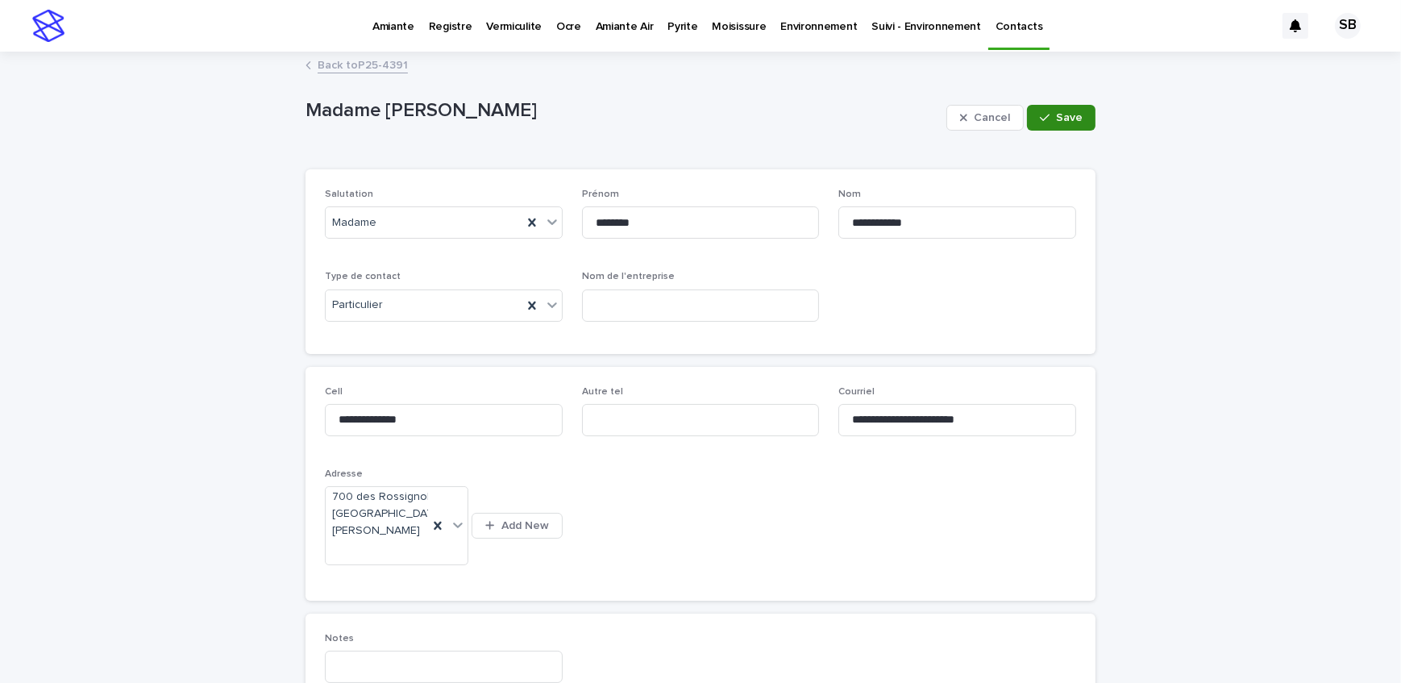
click at [1077, 118] on button "Save" at bounding box center [1061, 118] width 68 height 26
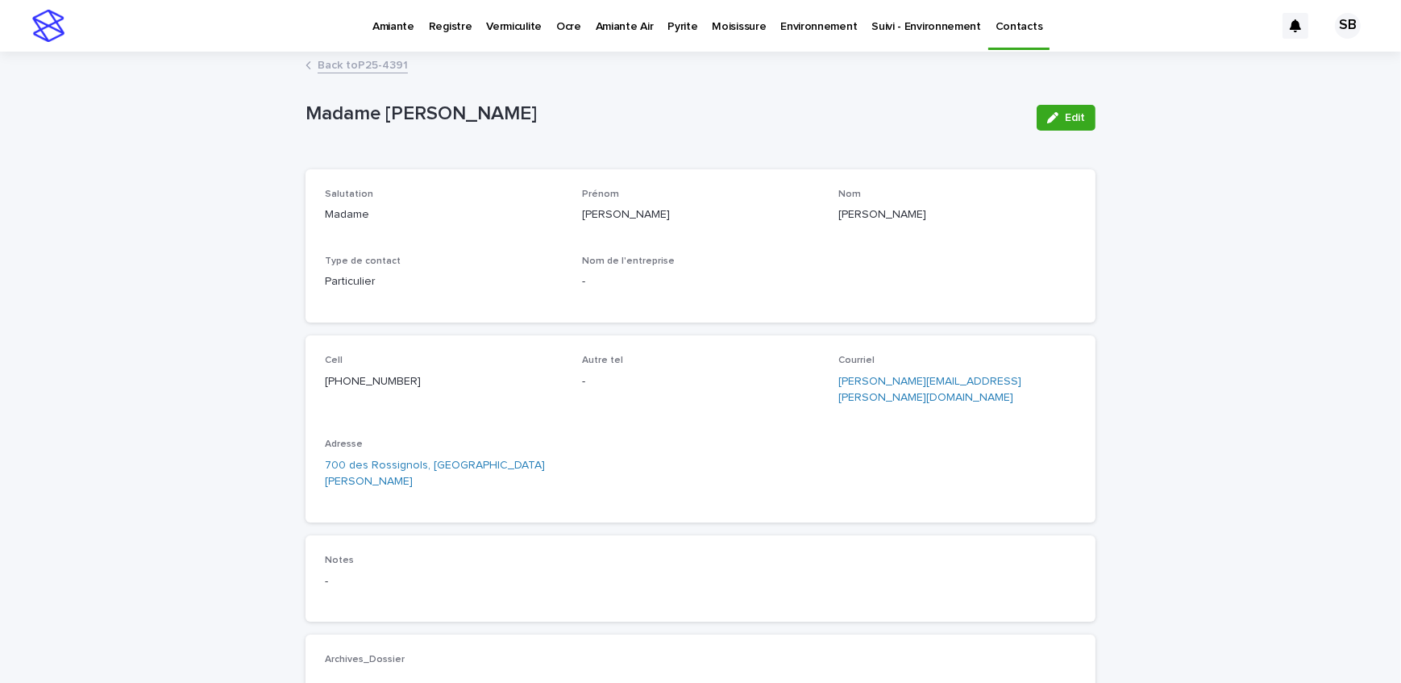
click at [382, 64] on link "Back to P25-4391" at bounding box center [363, 64] width 90 height 19
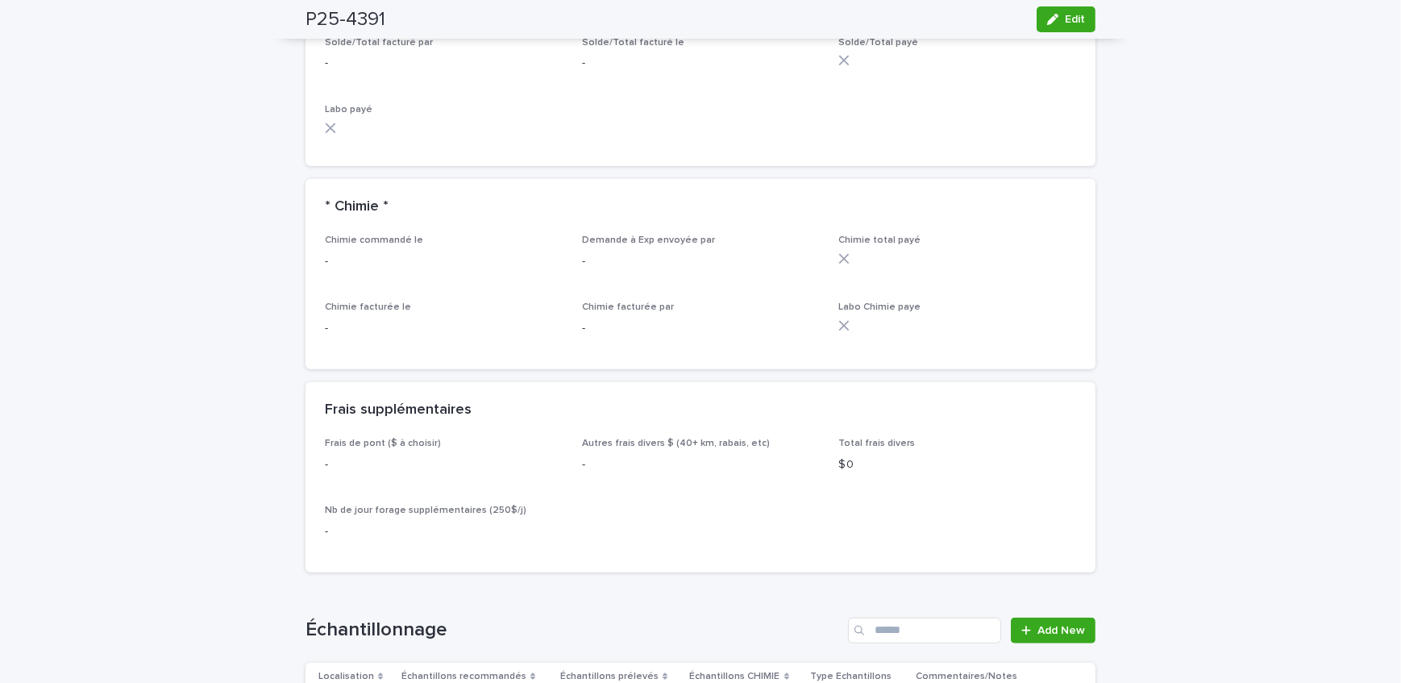
scroll to position [1612, 0]
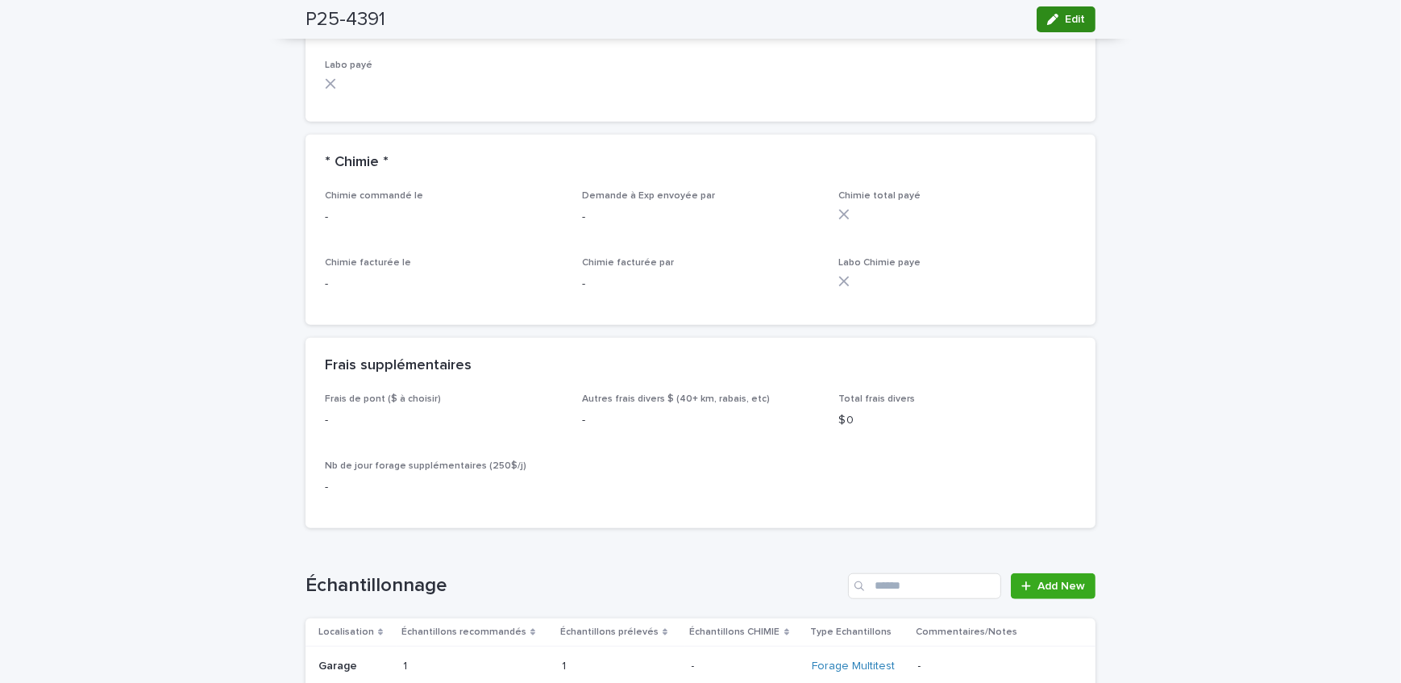
click at [1047, 15] on icon "button" at bounding box center [1052, 19] width 11 height 11
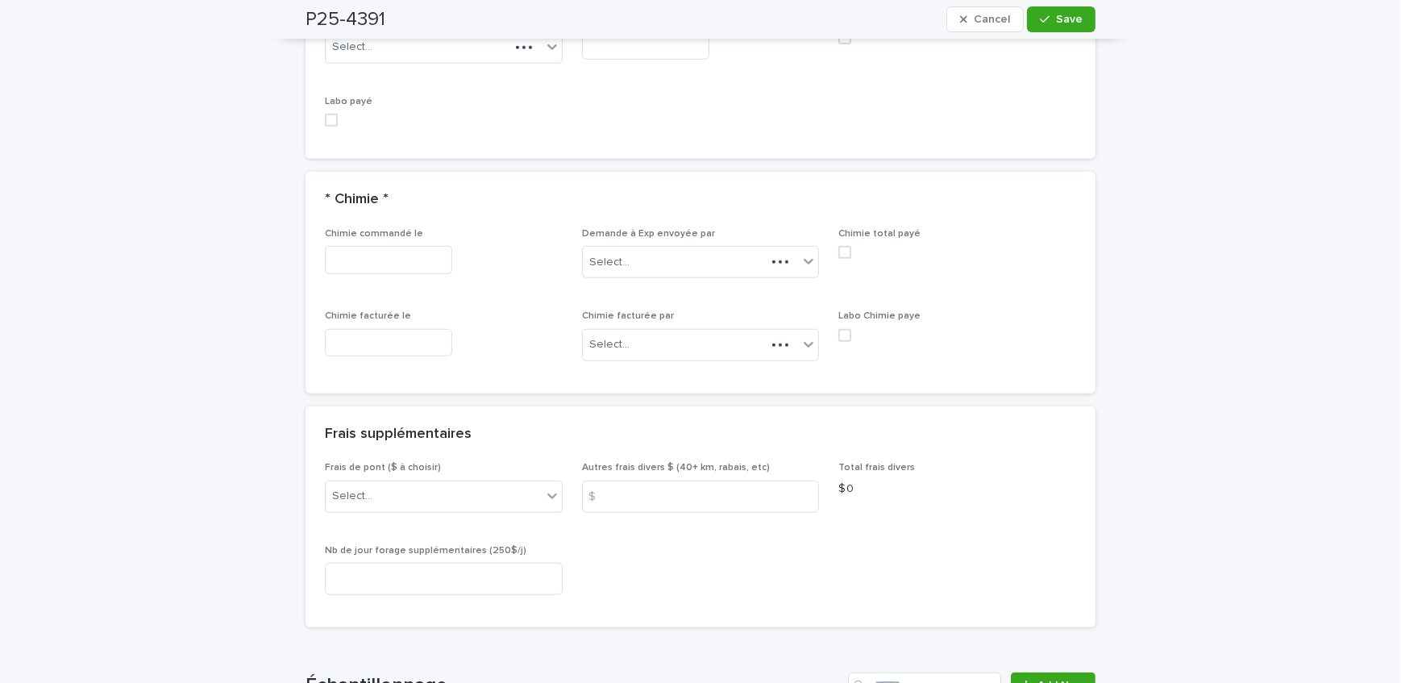
scroll to position [1943, 0]
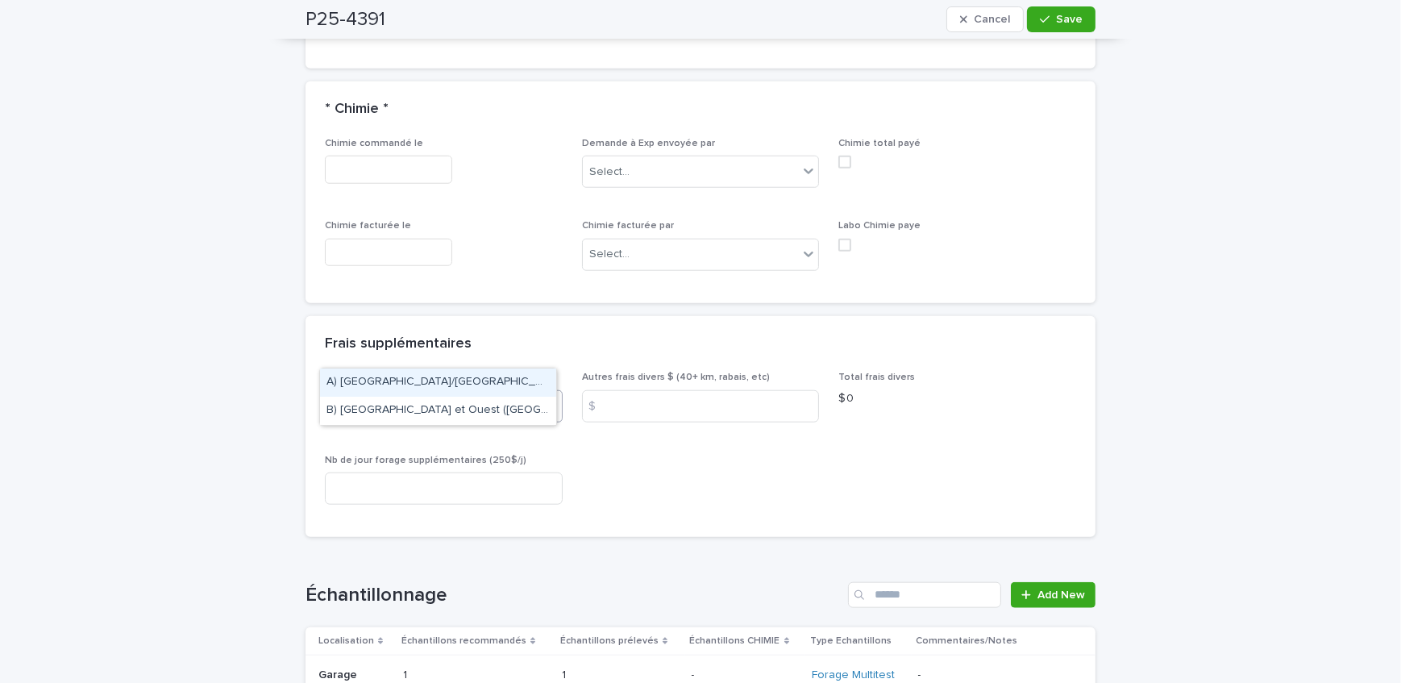
click at [417, 392] on div "Select..." at bounding box center [434, 405] width 216 height 27
click at [424, 381] on div "A) [GEOGRAPHIC_DATA]/[GEOGRAPHIC_DATA] 2024: 15$" at bounding box center [438, 382] width 236 height 28
click at [692, 390] on input at bounding box center [701, 406] width 238 height 32
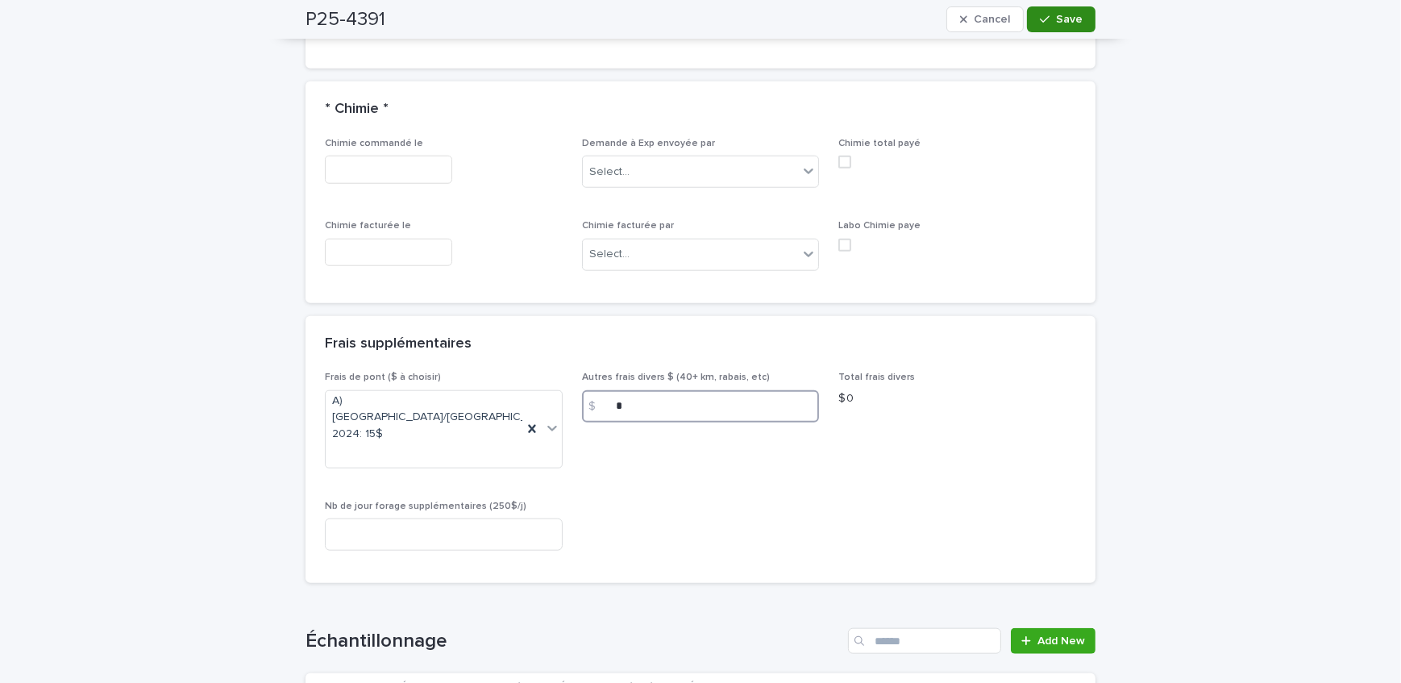
type input "*"
click at [1057, 18] on span "Save" at bounding box center [1069, 19] width 27 height 11
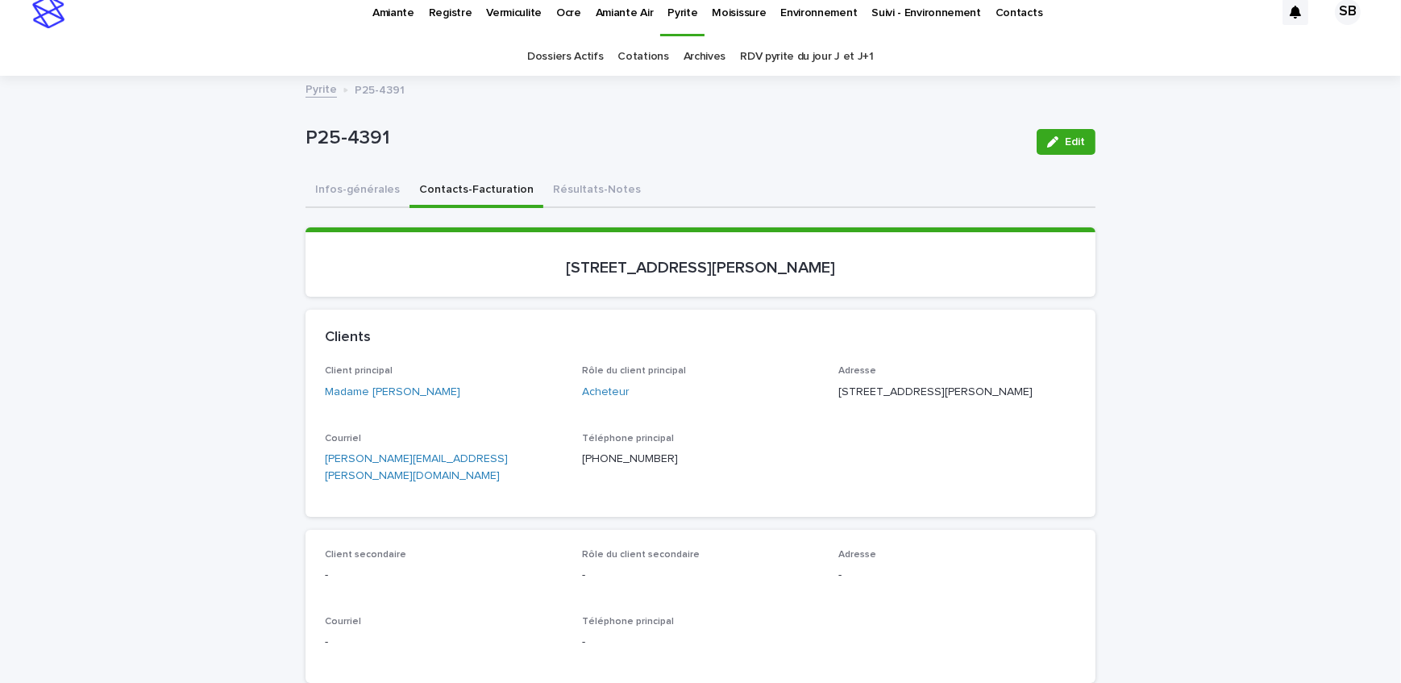
scroll to position [0, 0]
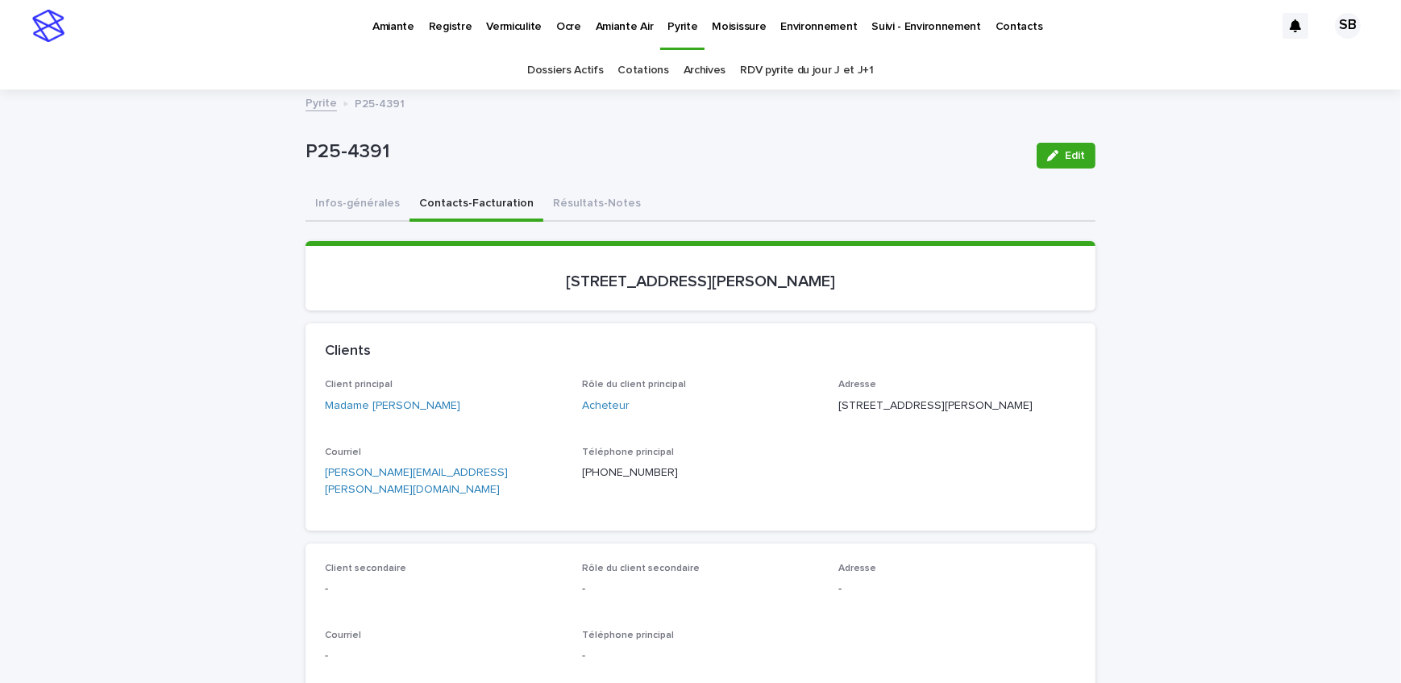
drag, startPoint x: 346, startPoint y: 203, endPoint x: 197, endPoint y: 334, distance: 198.2
click at [346, 203] on button "Infos-générales" at bounding box center [357, 205] width 104 height 34
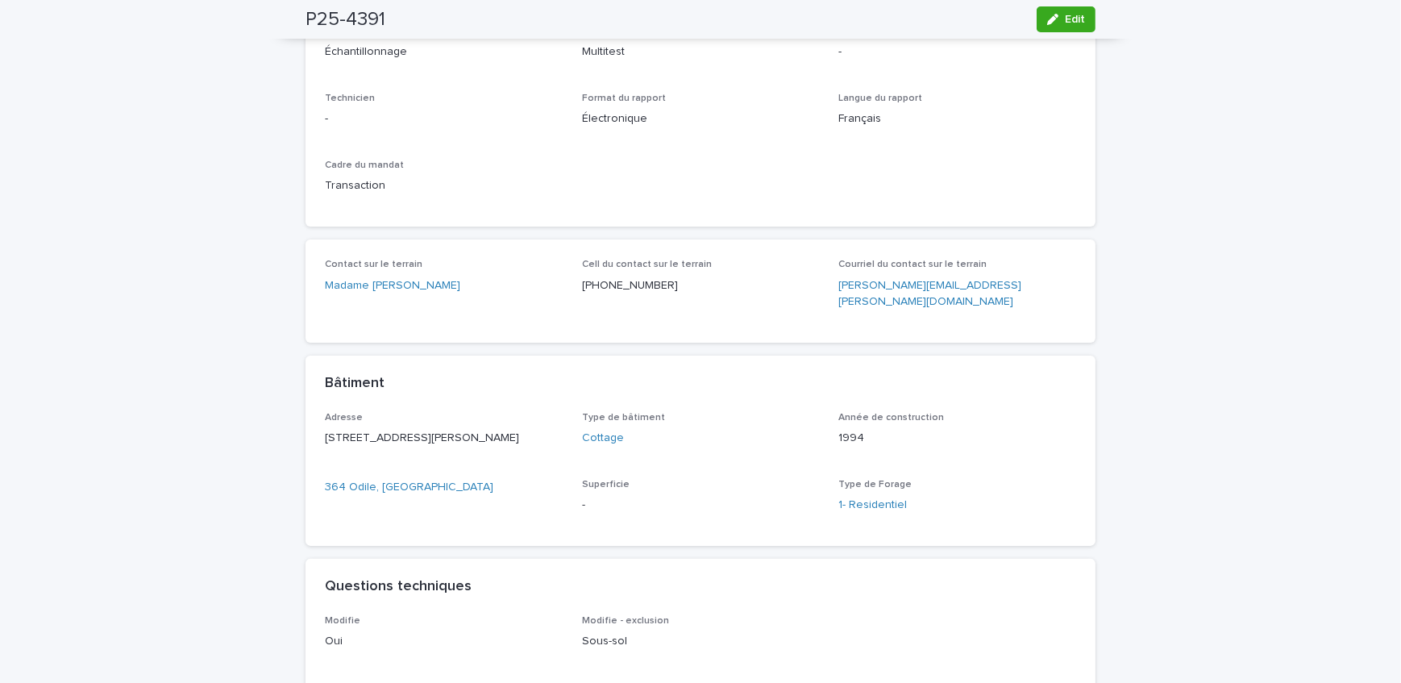
scroll to position [513, 0]
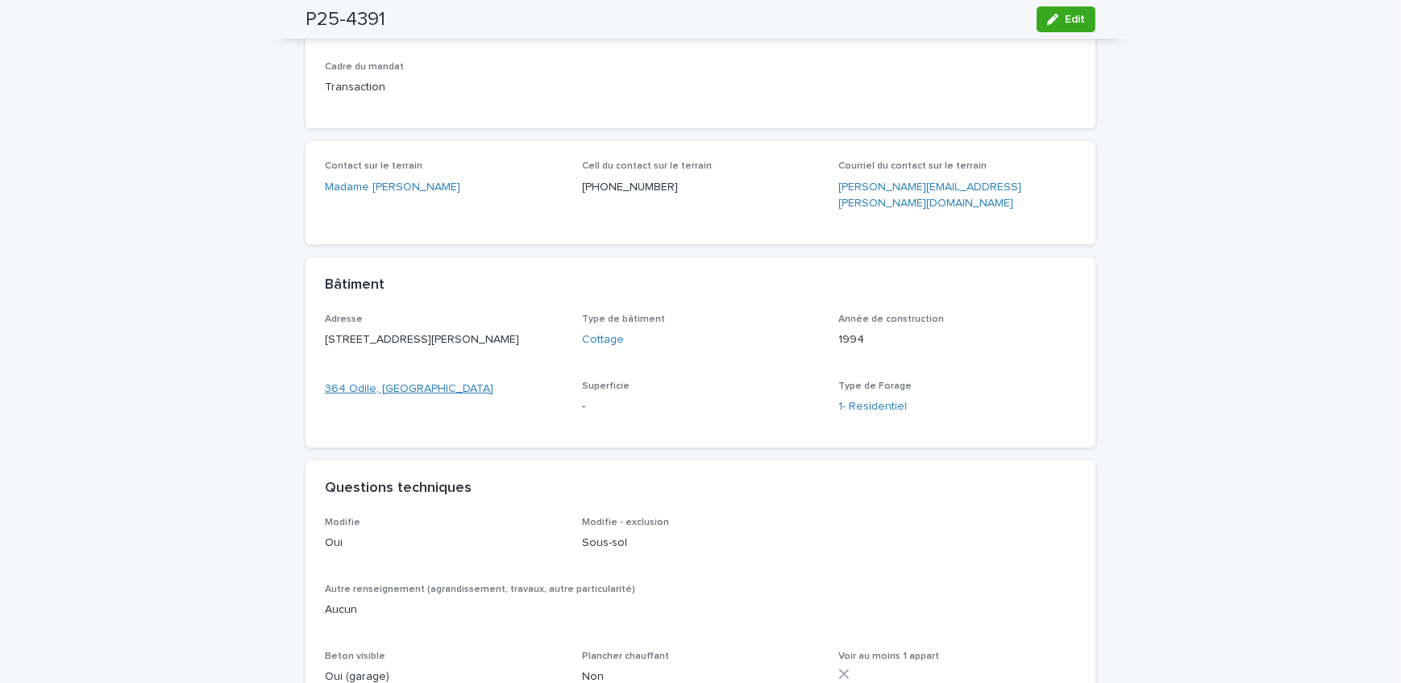
click at [367, 391] on link "364 Odile, [GEOGRAPHIC_DATA]" at bounding box center [409, 388] width 168 height 17
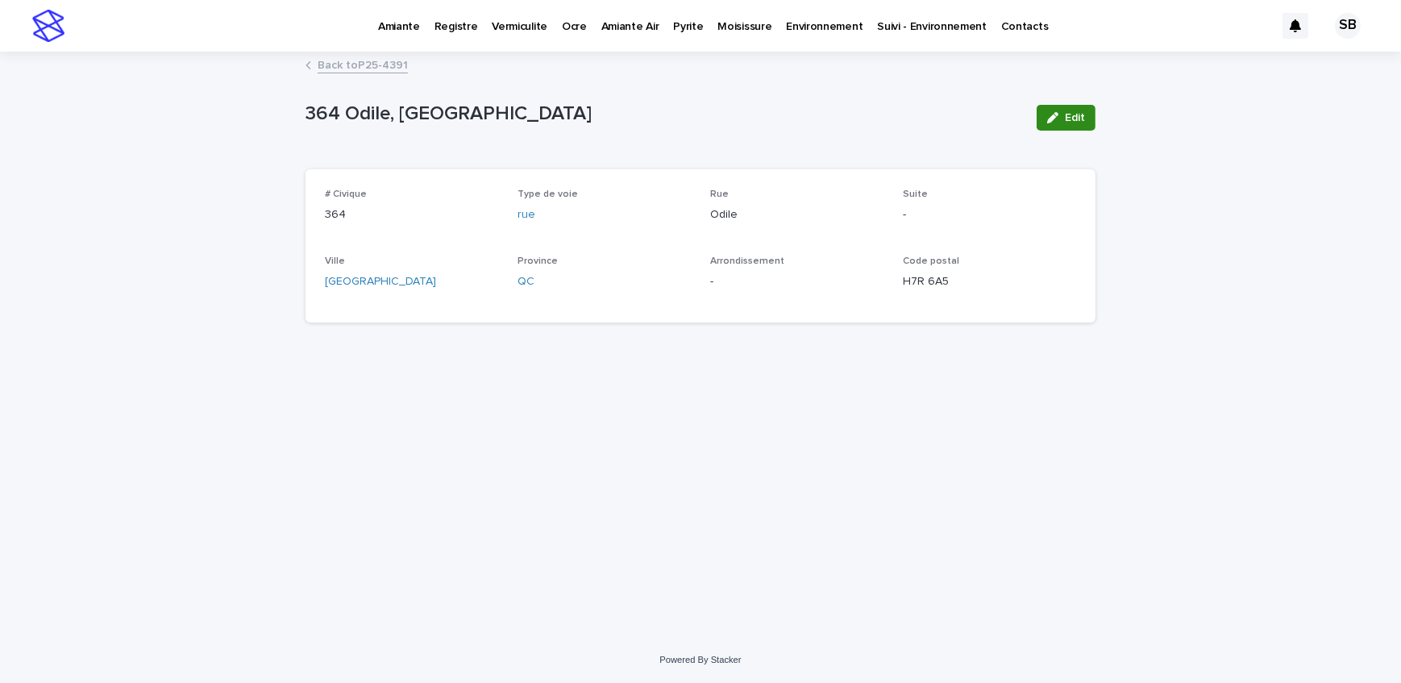
click at [1040, 118] on button "Edit" at bounding box center [1065, 118] width 59 height 26
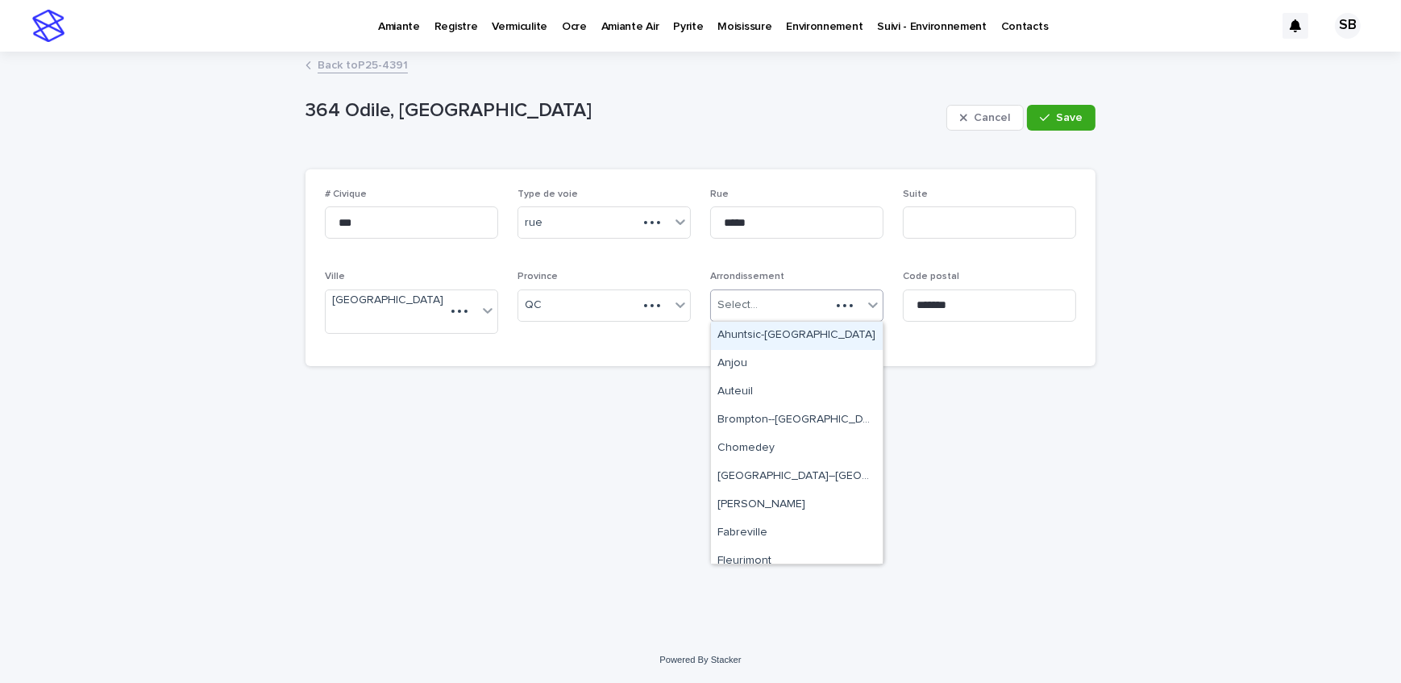
click at [783, 294] on div "Select..." at bounding box center [770, 305] width 119 height 27
type input "*"
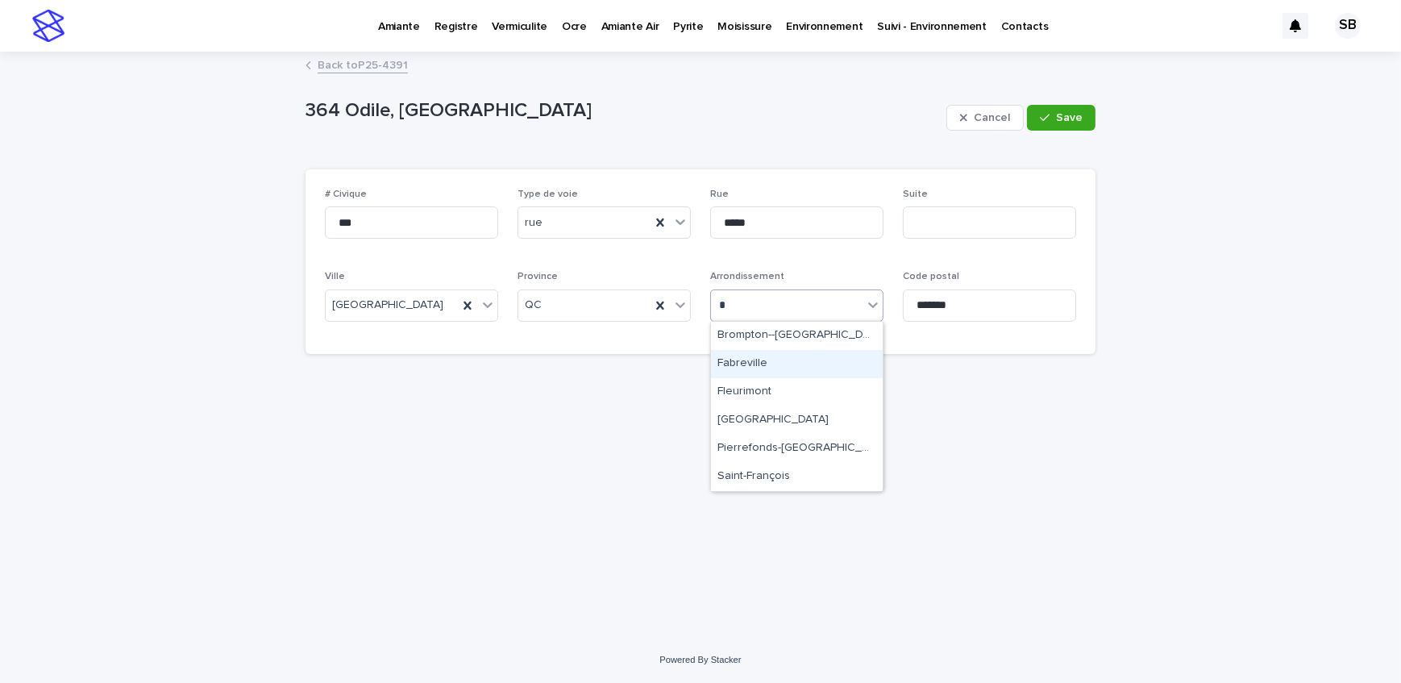
click at [793, 372] on div "Fabreville" at bounding box center [797, 364] width 172 height 28
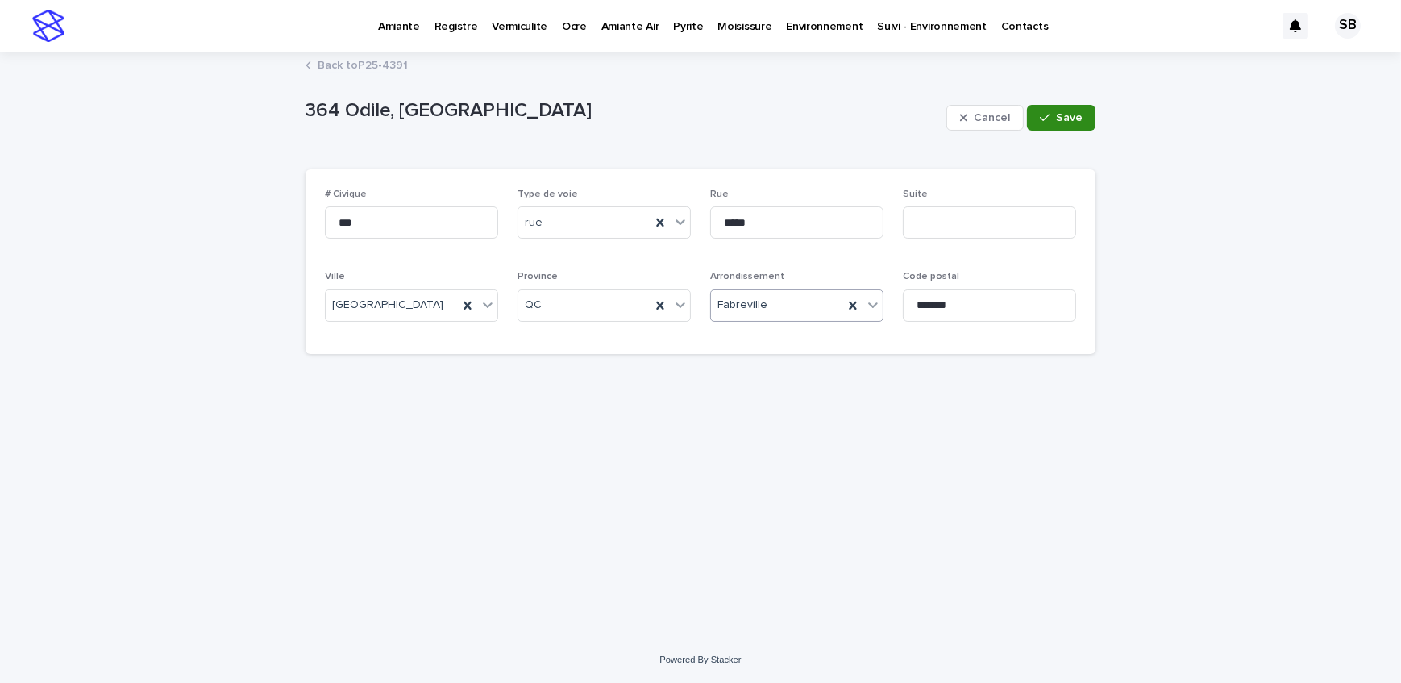
drag, startPoint x: 1069, startPoint y: 101, endPoint x: 1076, endPoint y: 119, distance: 19.6
click at [1069, 105] on div "Cancel Save" at bounding box center [1020, 117] width 149 height 64
click at [1074, 127] on button "Save" at bounding box center [1061, 118] width 68 height 26
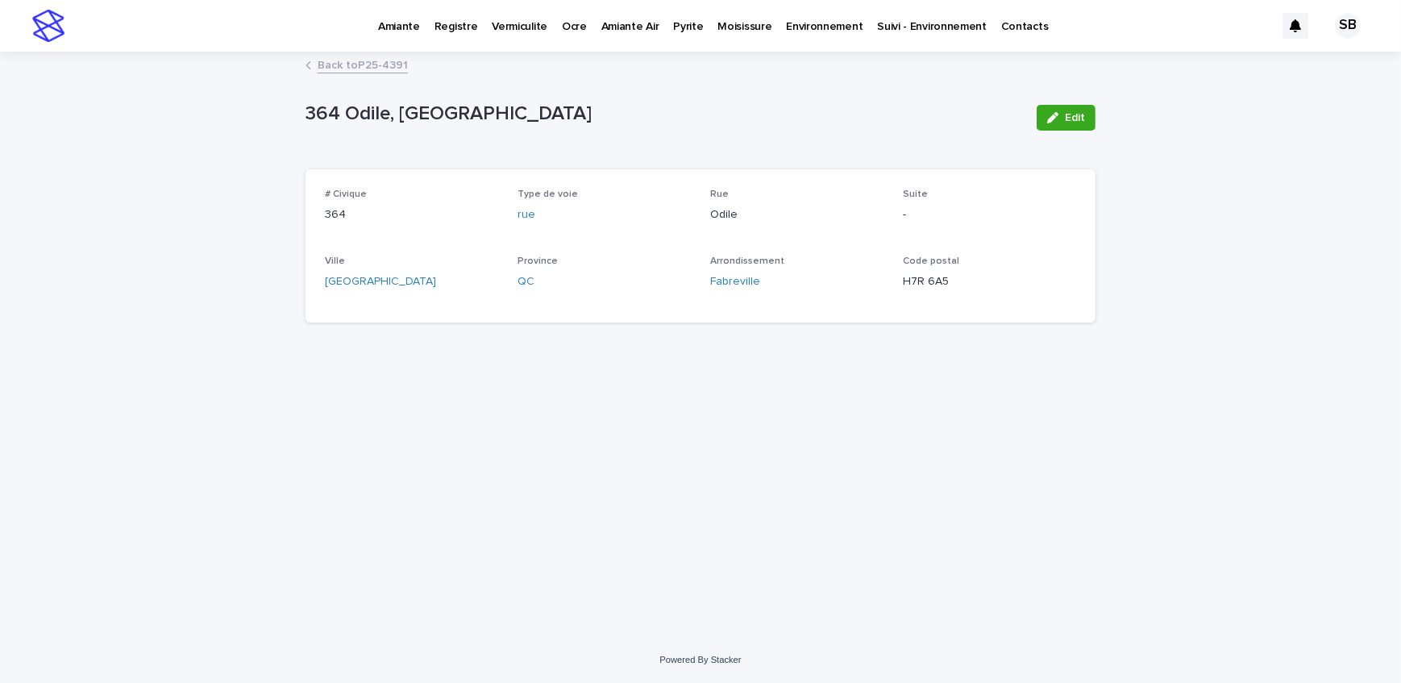
click at [395, 70] on link "Back to P25-4391" at bounding box center [363, 64] width 90 height 19
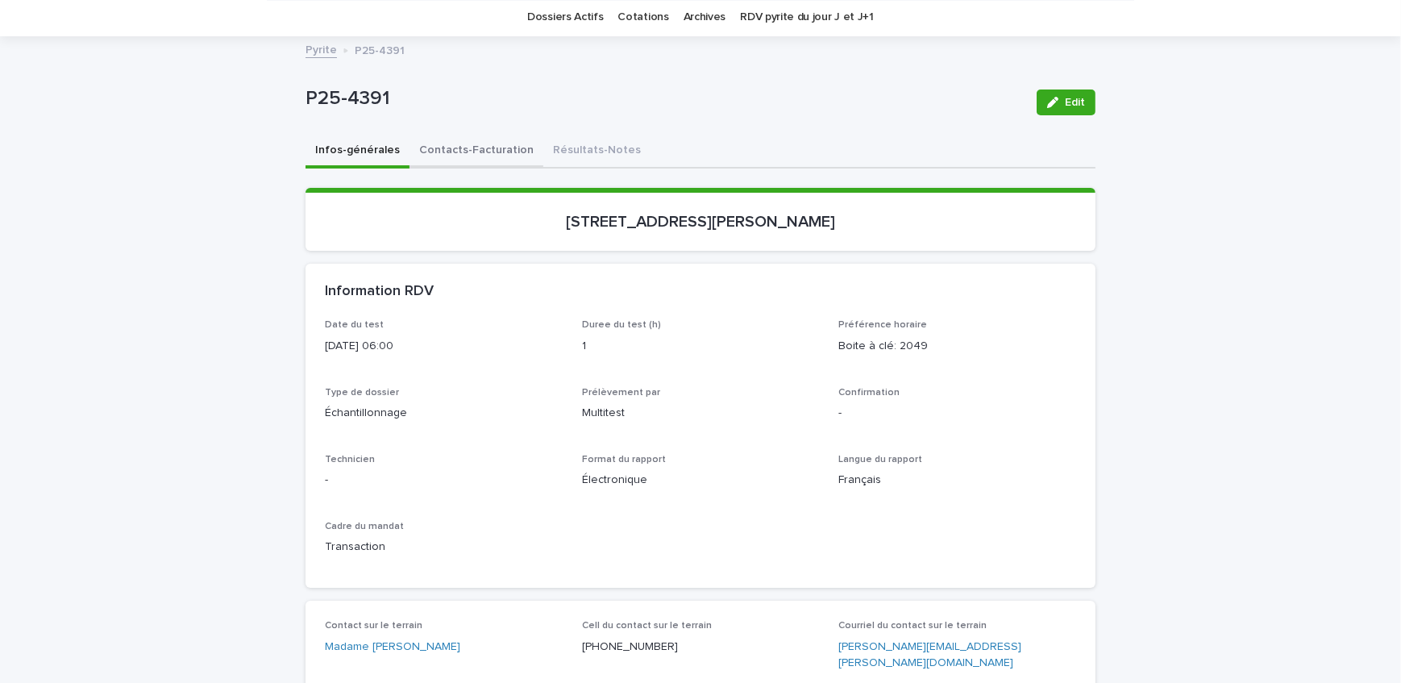
scroll to position [29, 0]
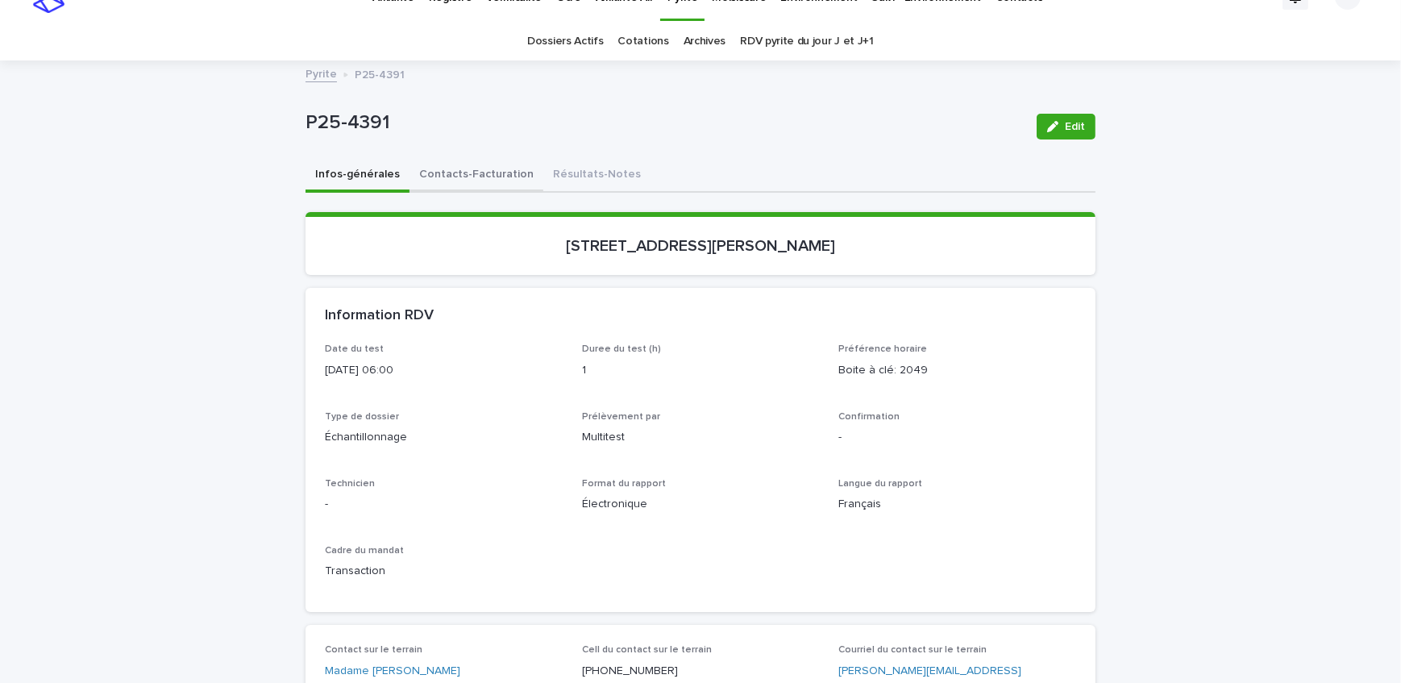
click at [466, 163] on button "Contacts-Facturation" at bounding box center [476, 176] width 134 height 34
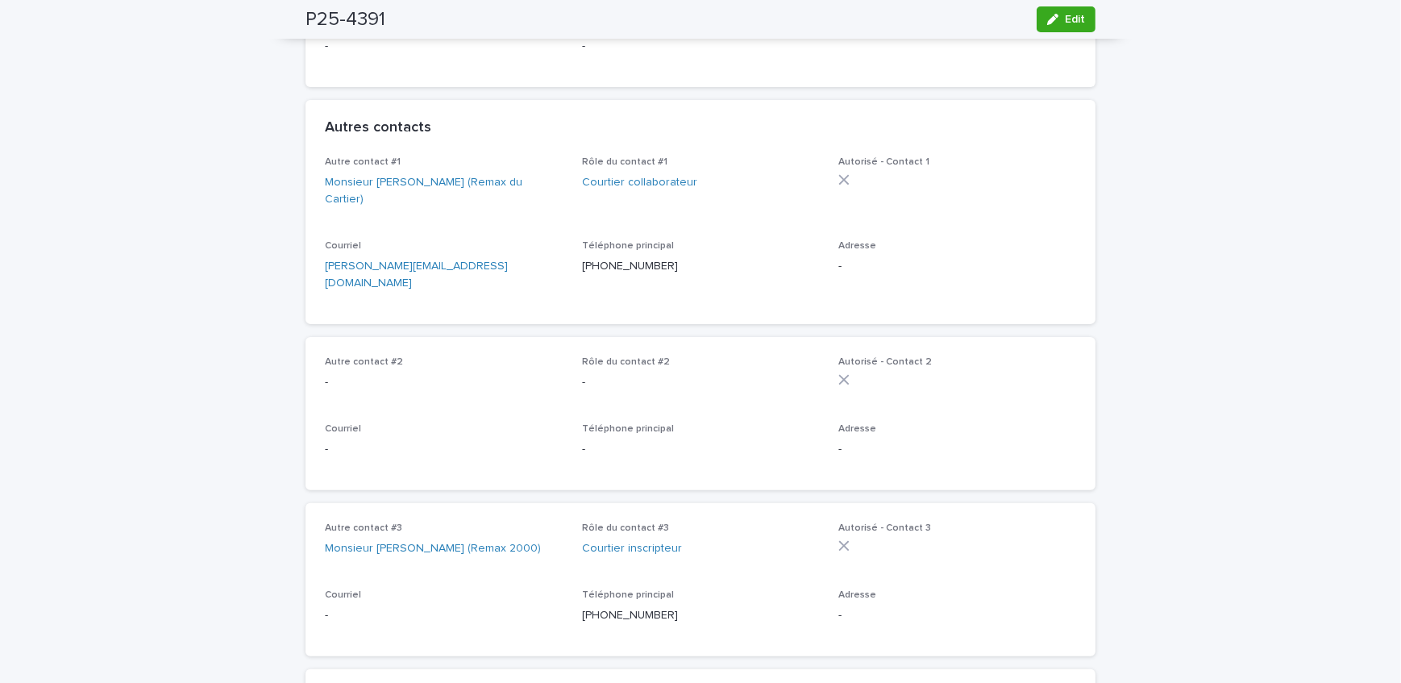
scroll to position [615, 0]
drag, startPoint x: 662, startPoint y: 587, endPoint x: 578, endPoint y: 588, distance: 83.8
click at [582, 588] on div "Téléphone principal [PHONE_NUMBER]" at bounding box center [701, 607] width 238 height 48
drag, startPoint x: 289, startPoint y: 359, endPoint x: 267, endPoint y: 349, distance: 24.5
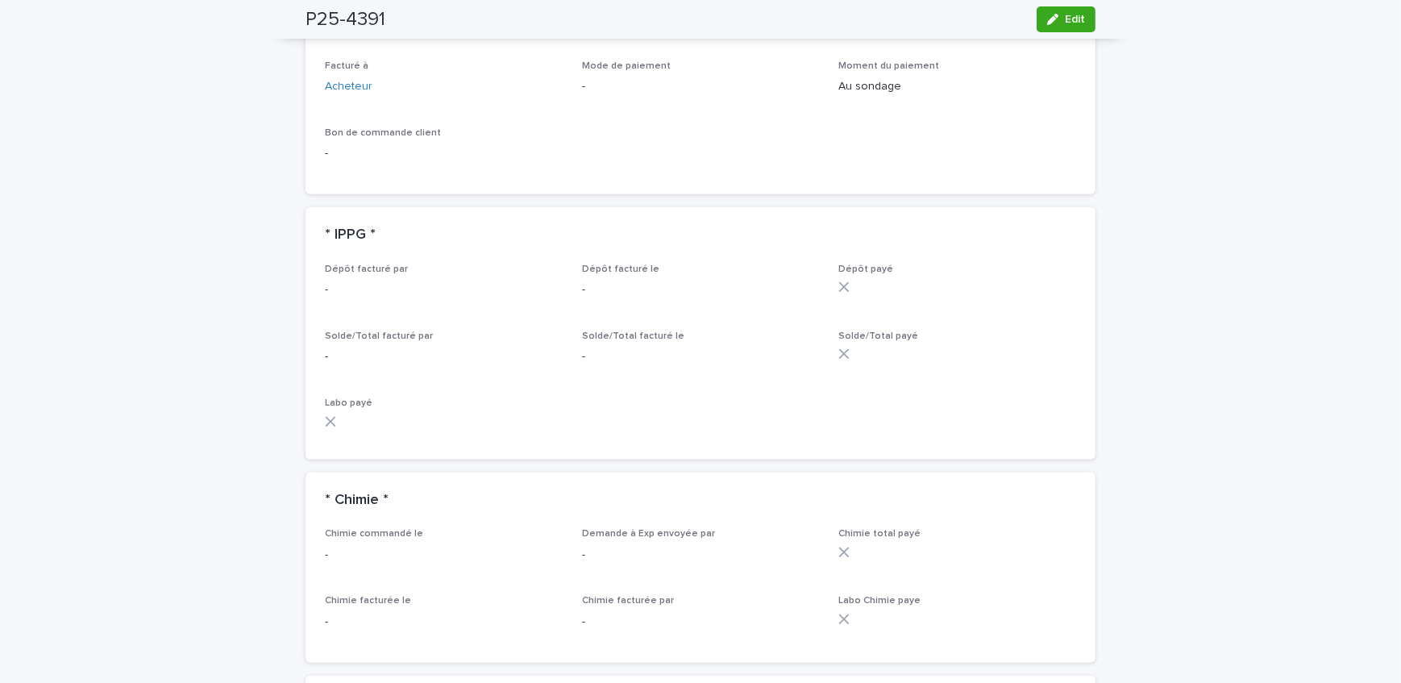
scroll to position [982, 0]
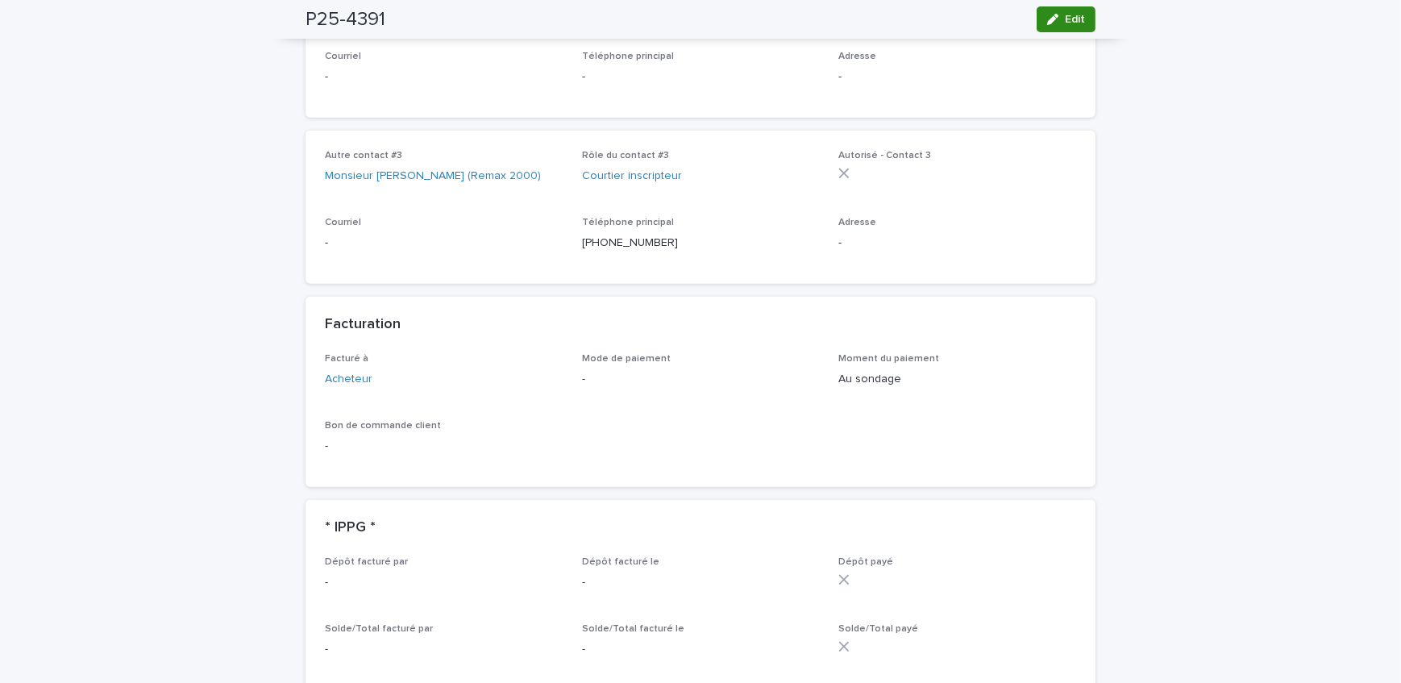
click at [1052, 31] on button "Edit" at bounding box center [1065, 19] width 59 height 26
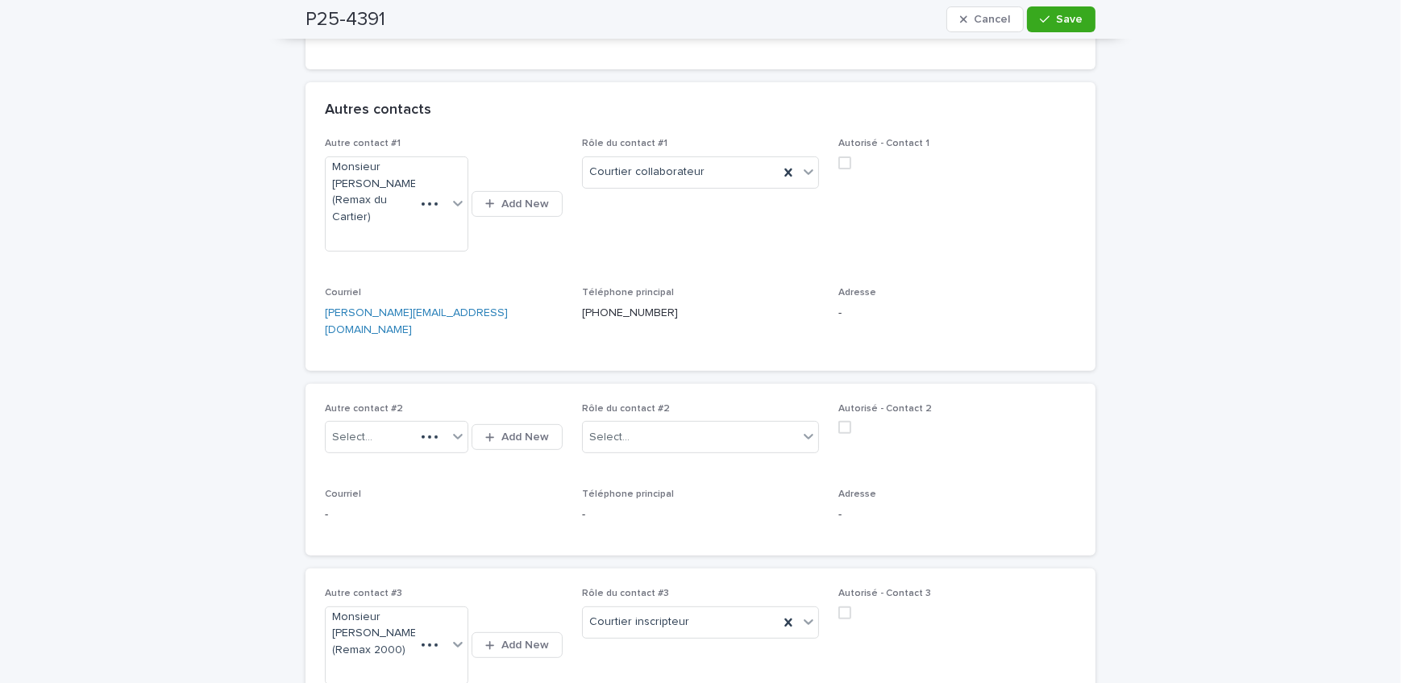
scroll to position [688, 0]
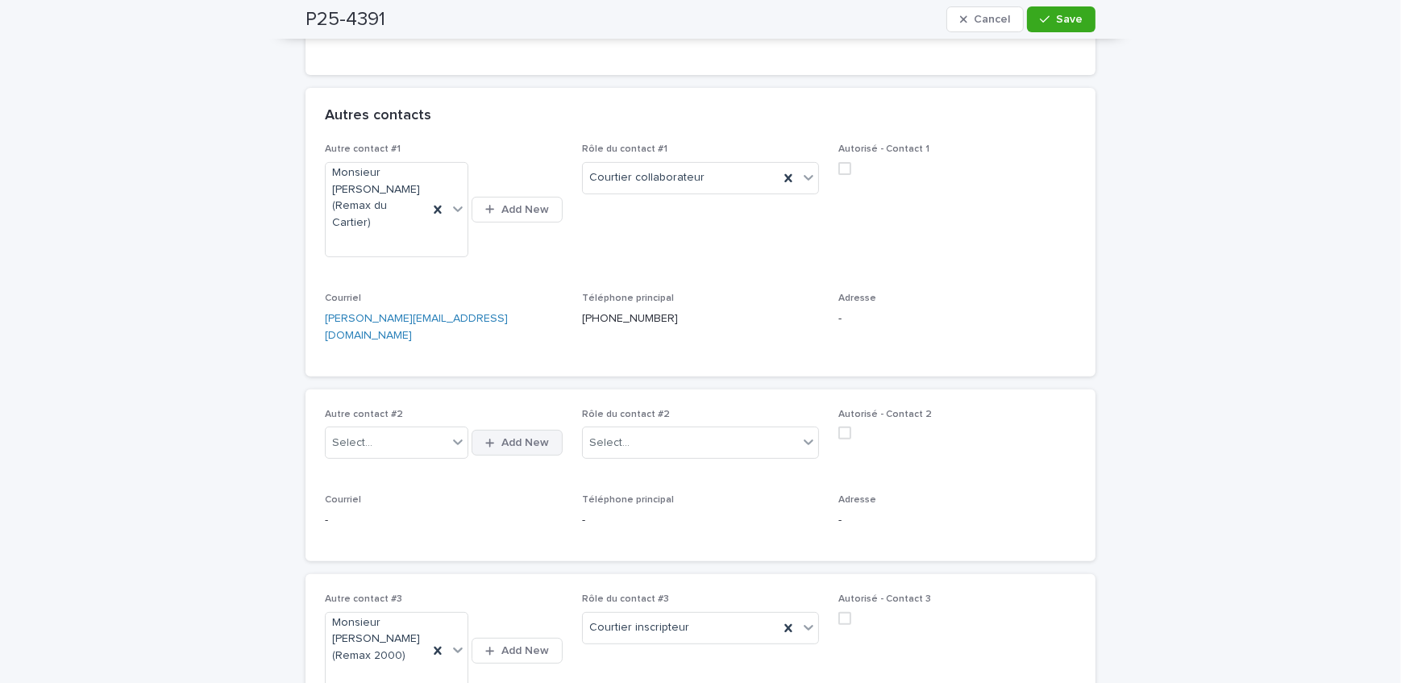
click at [510, 437] on span "Add New" at bounding box center [525, 442] width 48 height 11
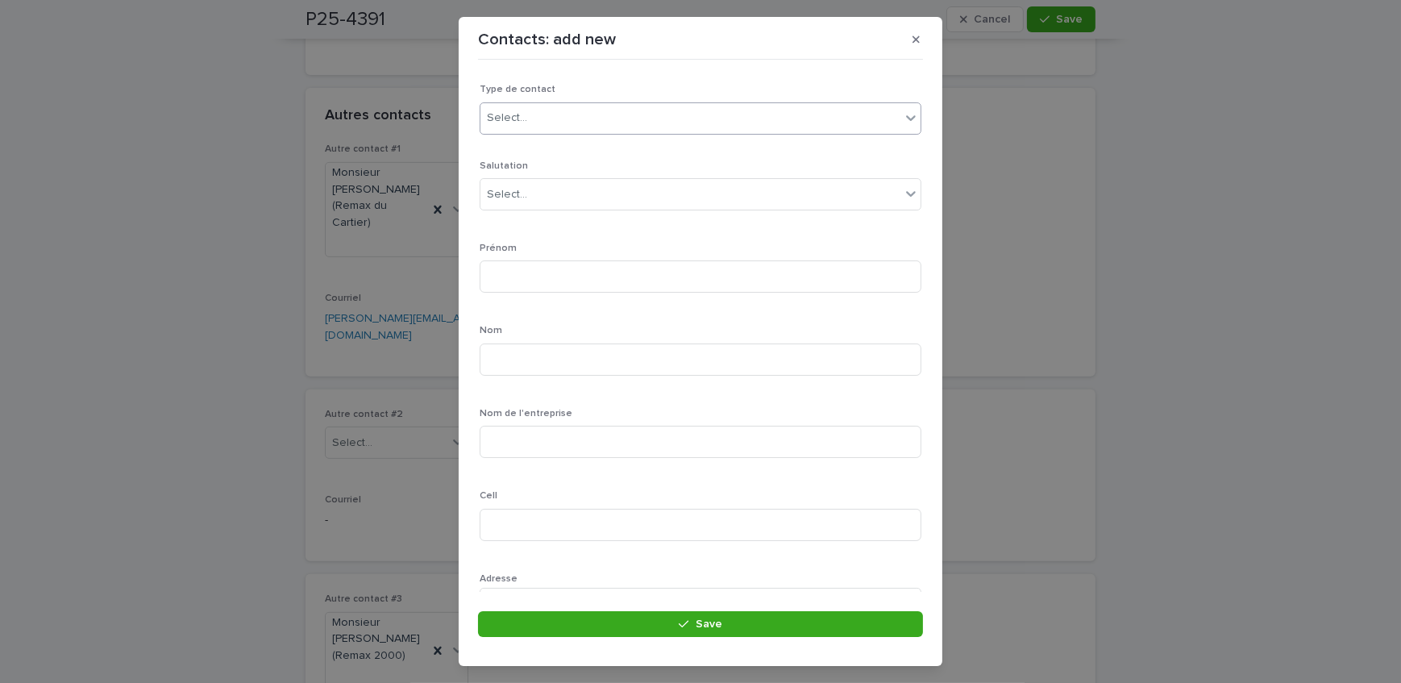
click at [576, 122] on div "Select..." at bounding box center [690, 118] width 420 height 27
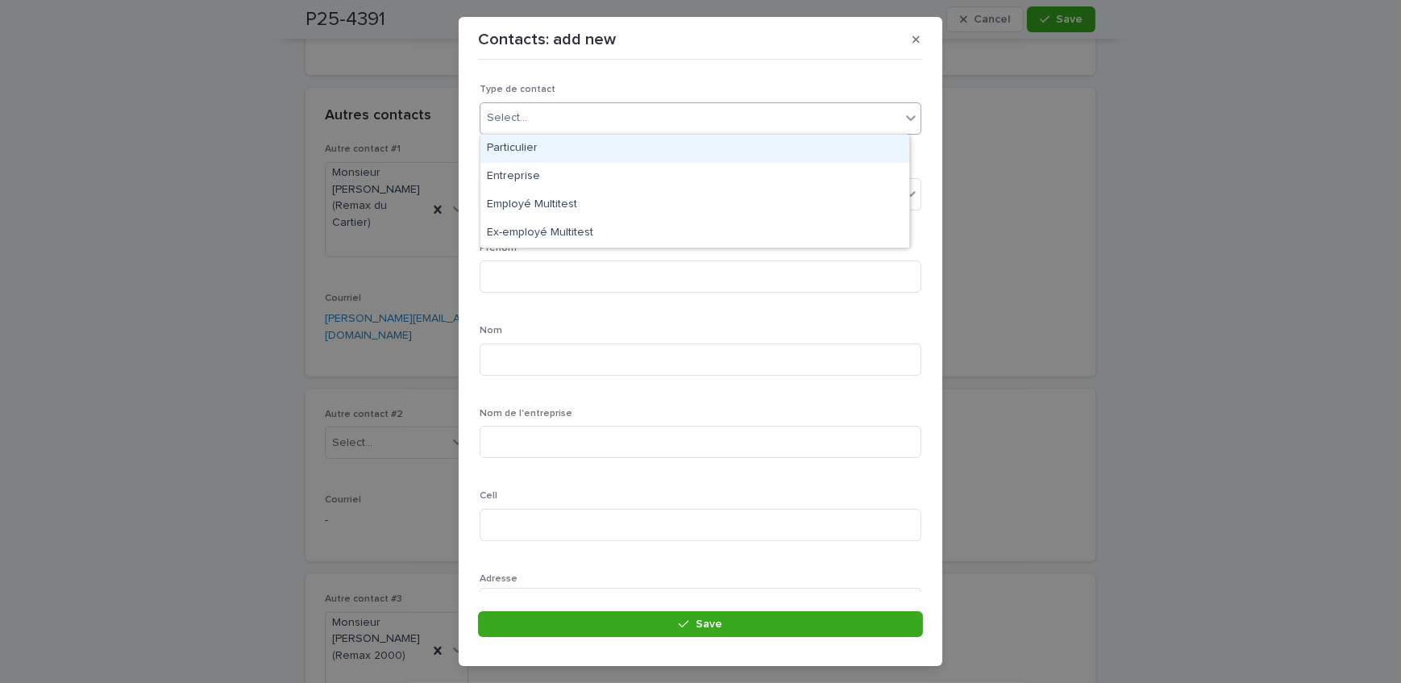
click at [556, 152] on div "Particulier" at bounding box center [694, 149] width 429 height 28
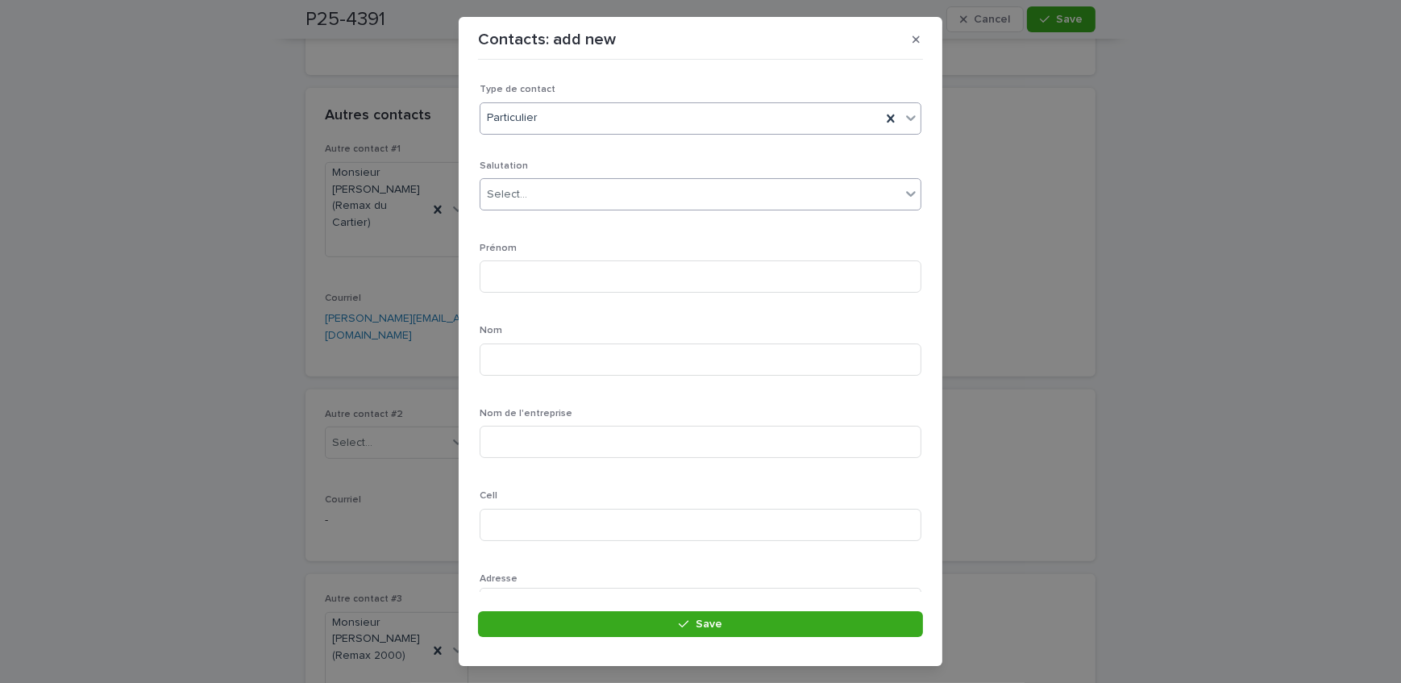
click at [544, 188] on div "Select..." at bounding box center [690, 194] width 420 height 27
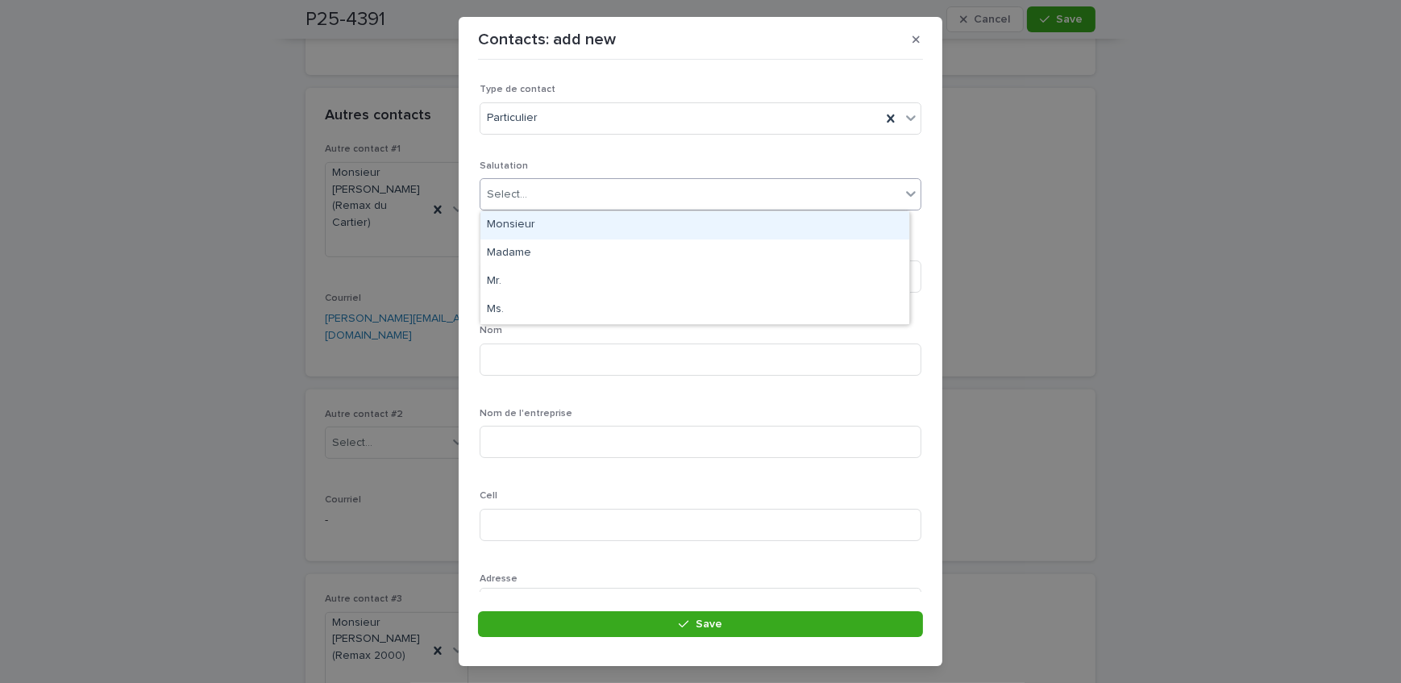
click at [537, 225] on div "Monsieur" at bounding box center [694, 225] width 429 height 28
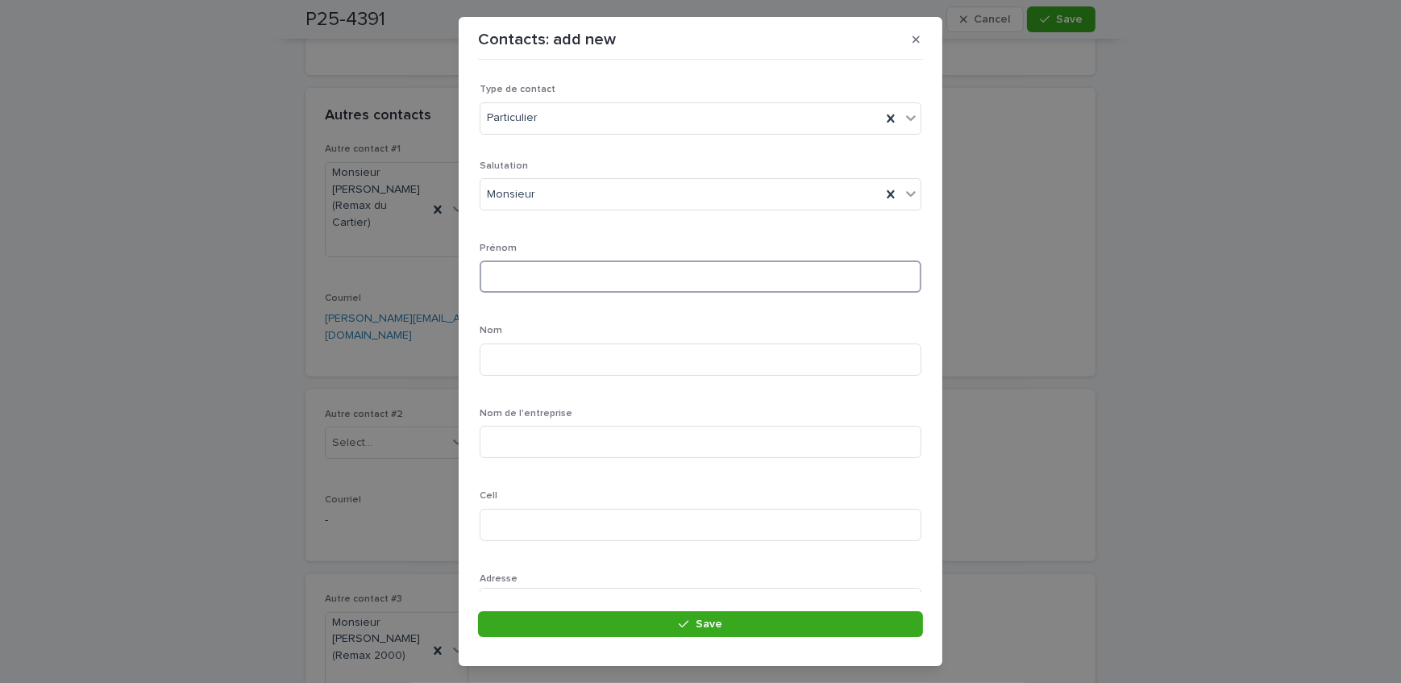
click at [534, 275] on input at bounding box center [700, 276] width 442 height 32
click at [567, 210] on div "Salutation Monsieur" at bounding box center [700, 191] width 442 height 63
click at [559, 210] on div "Salutation Monsieur" at bounding box center [700, 191] width 442 height 63
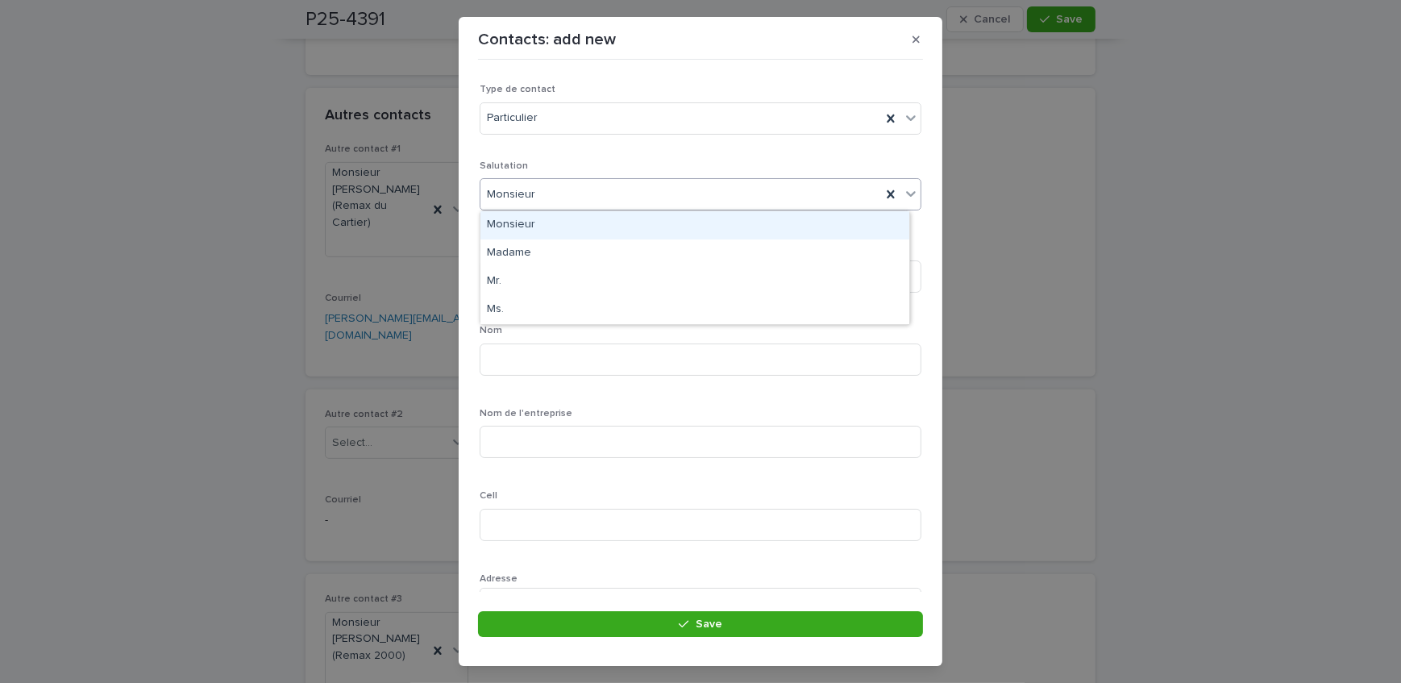
click at [533, 201] on div "Monsieur" at bounding box center [680, 194] width 401 height 27
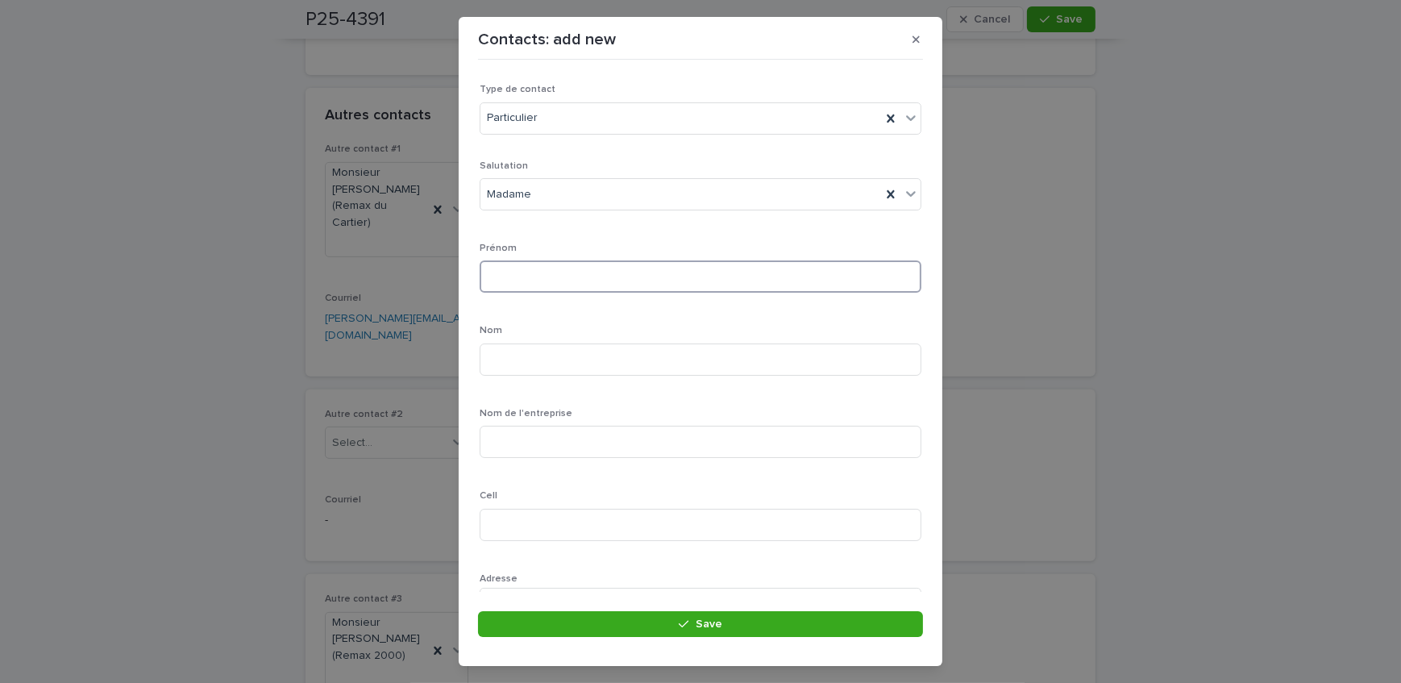
drag, startPoint x: 526, startPoint y: 276, endPoint x: 521, endPoint y: 259, distance: 18.4
click at [526, 276] on input at bounding box center [700, 276] width 442 height 32
type input "*****"
type input "*********"
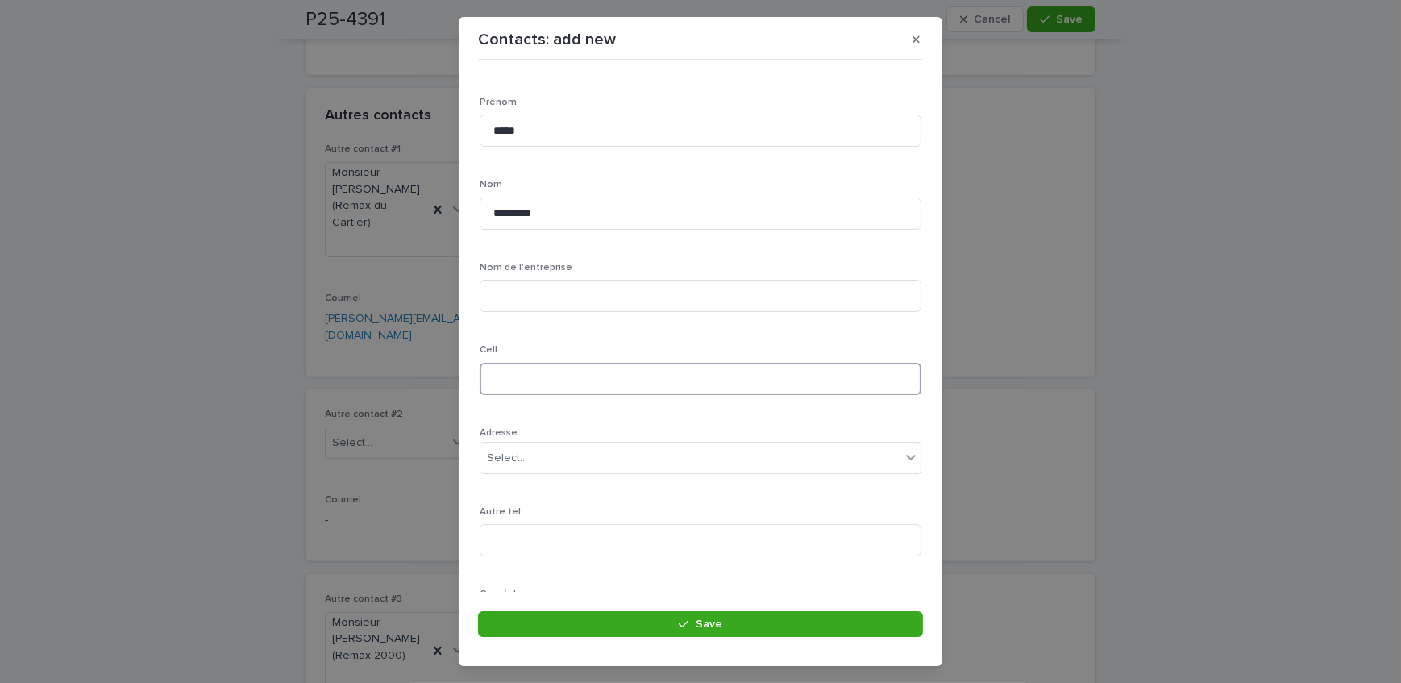
click at [540, 376] on input at bounding box center [700, 379] width 442 height 32
click at [596, 384] on input at bounding box center [700, 379] width 442 height 32
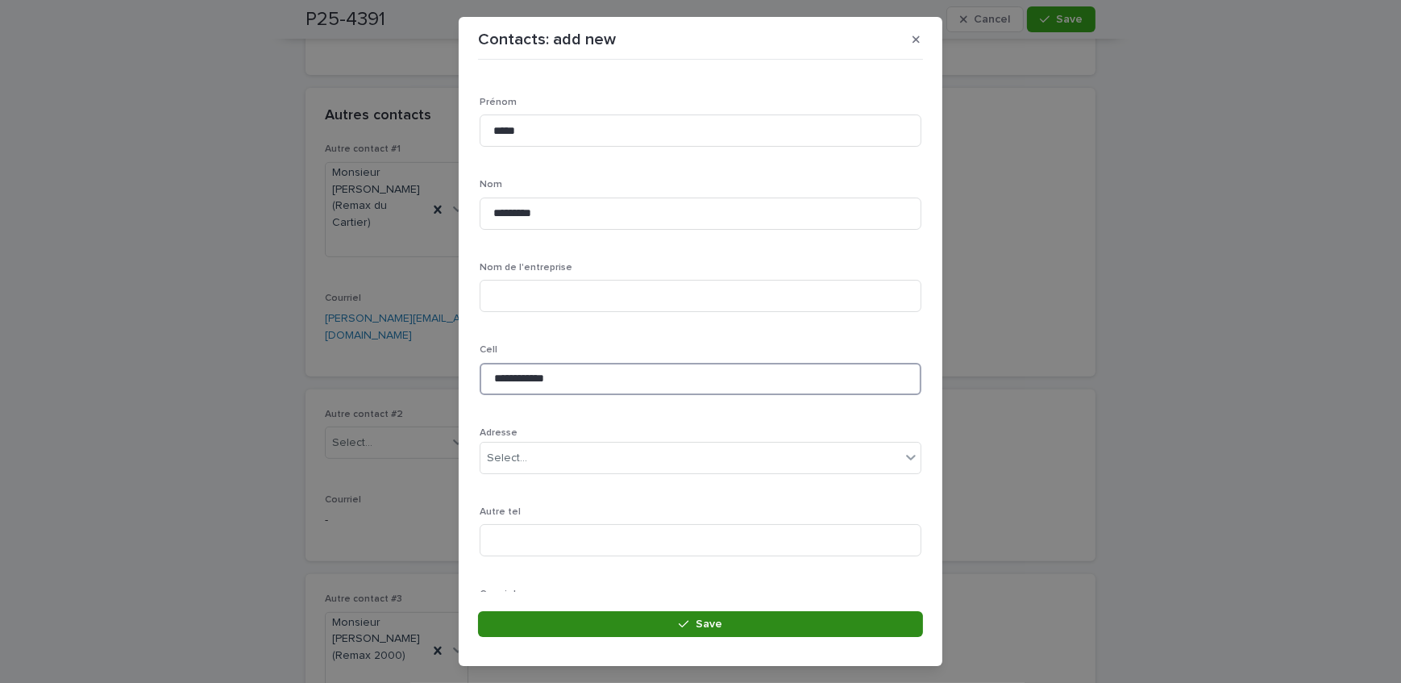
type input "**********"
drag, startPoint x: 700, startPoint y: 615, endPoint x: 375, endPoint y: 546, distance: 332.9
click at [704, 611] on button "Save" at bounding box center [700, 624] width 445 height 26
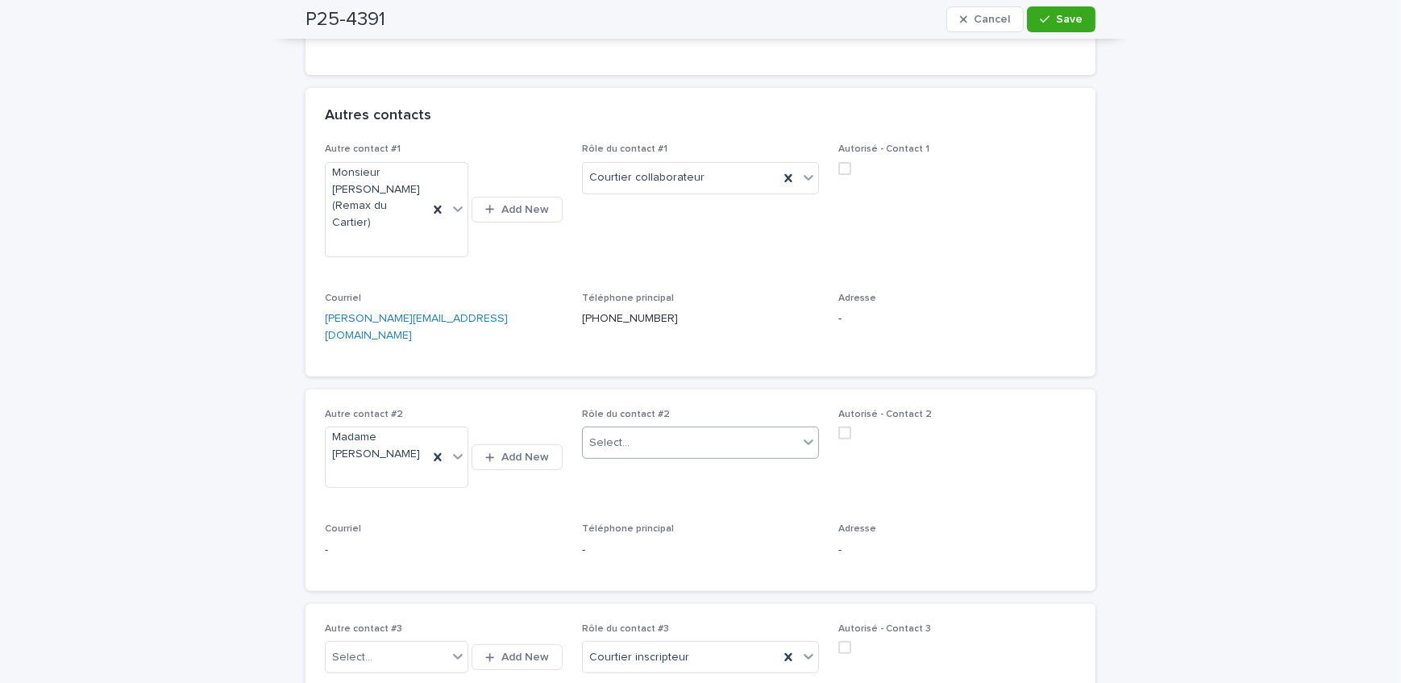
click at [669, 430] on div "Select..." at bounding box center [691, 443] width 216 height 27
click at [646, 637] on div "Propriétaire" at bounding box center [695, 647] width 236 height 28
click at [1043, 16] on icon "button" at bounding box center [1045, 19] width 10 height 11
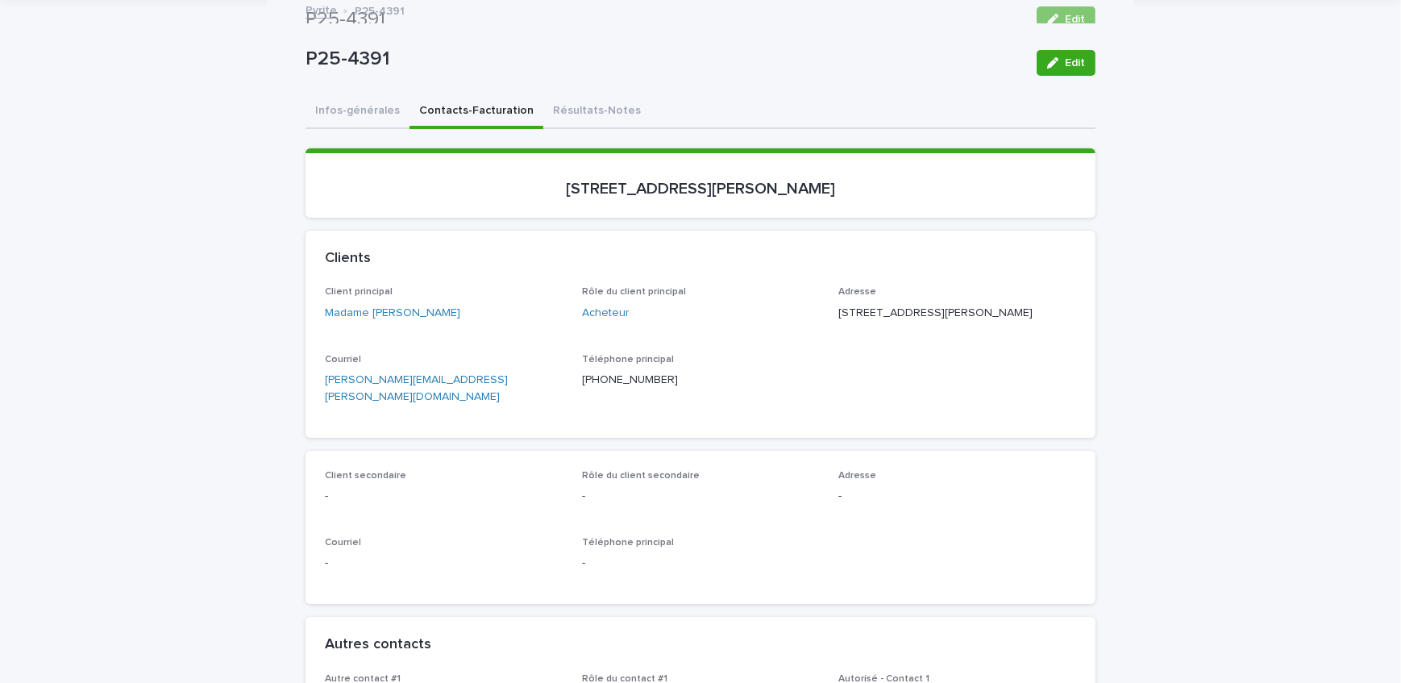
scroll to position [0, 0]
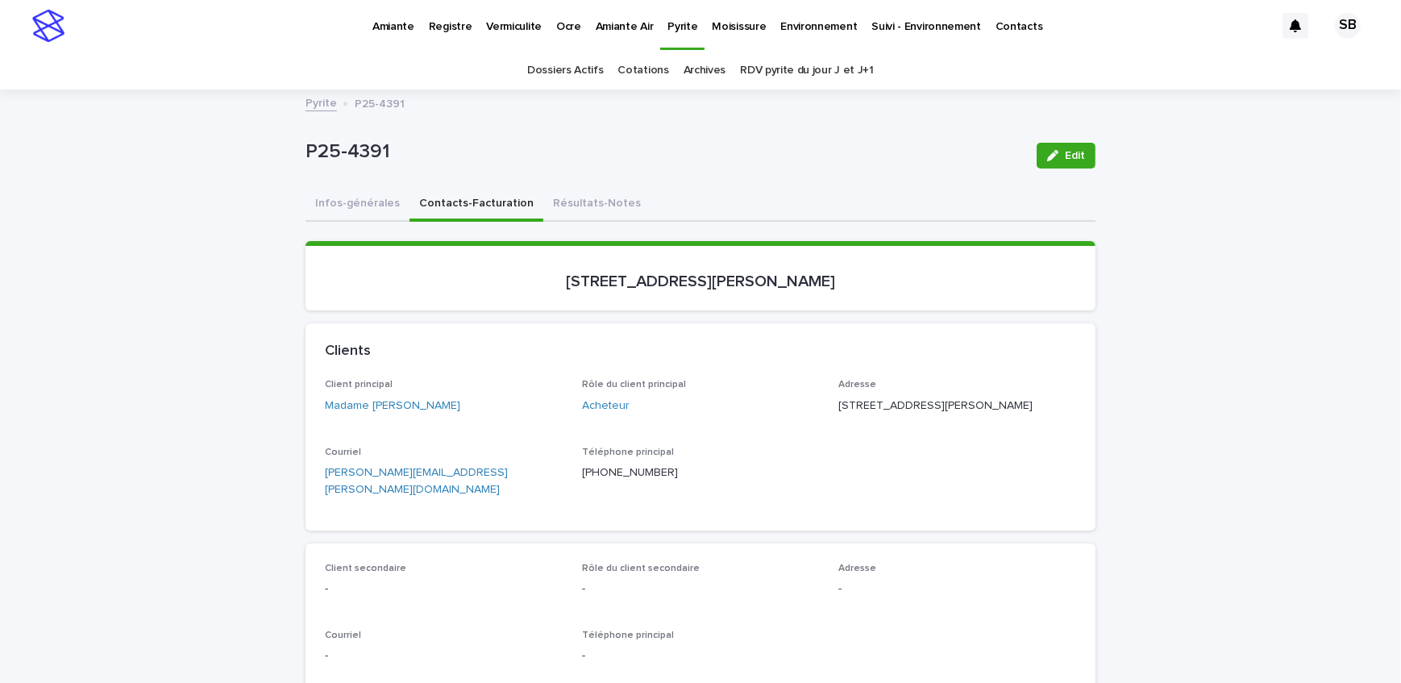
drag, startPoint x: 369, startPoint y: 214, endPoint x: 944, endPoint y: 137, distance: 579.7
click at [369, 213] on button "Infos-générales" at bounding box center [357, 205] width 104 height 34
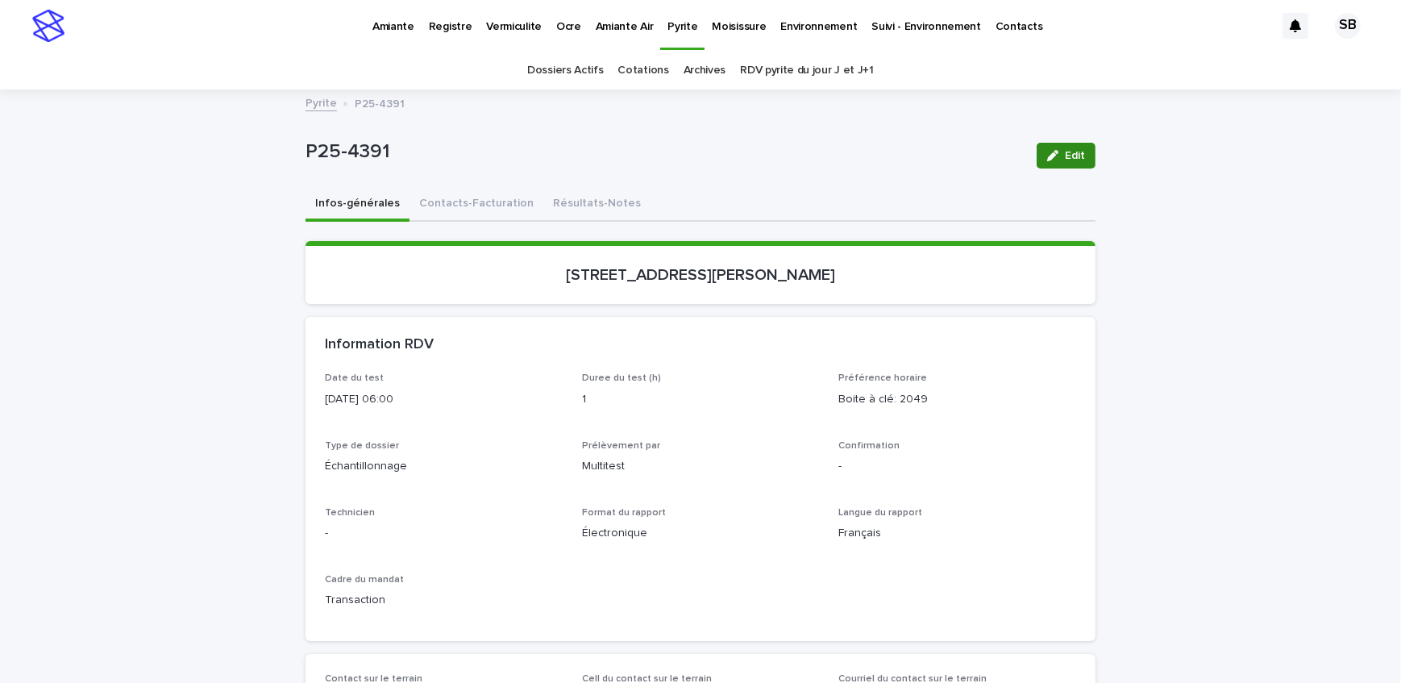
click at [1049, 144] on button "Edit" at bounding box center [1065, 156] width 59 height 26
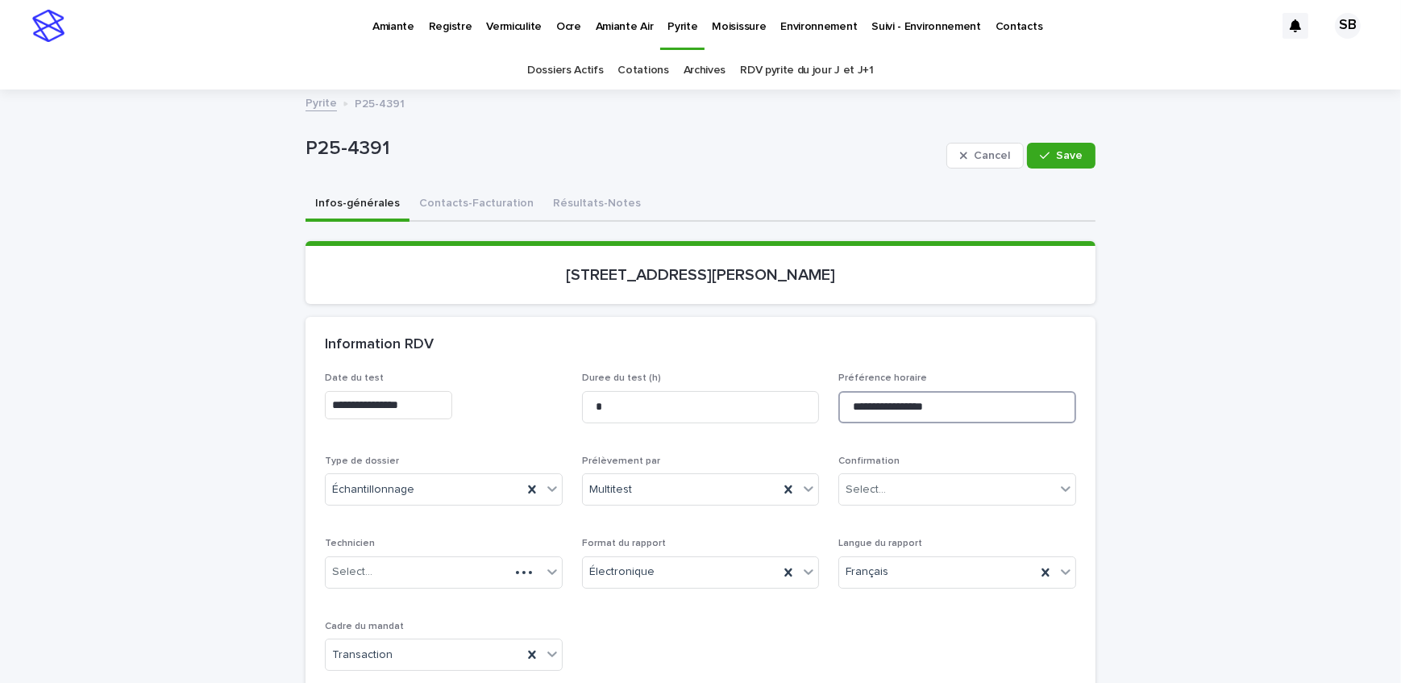
click at [971, 402] on input "**********" at bounding box center [957, 407] width 238 height 32
type input "**********"
click at [1075, 164] on button "Save" at bounding box center [1061, 156] width 68 height 26
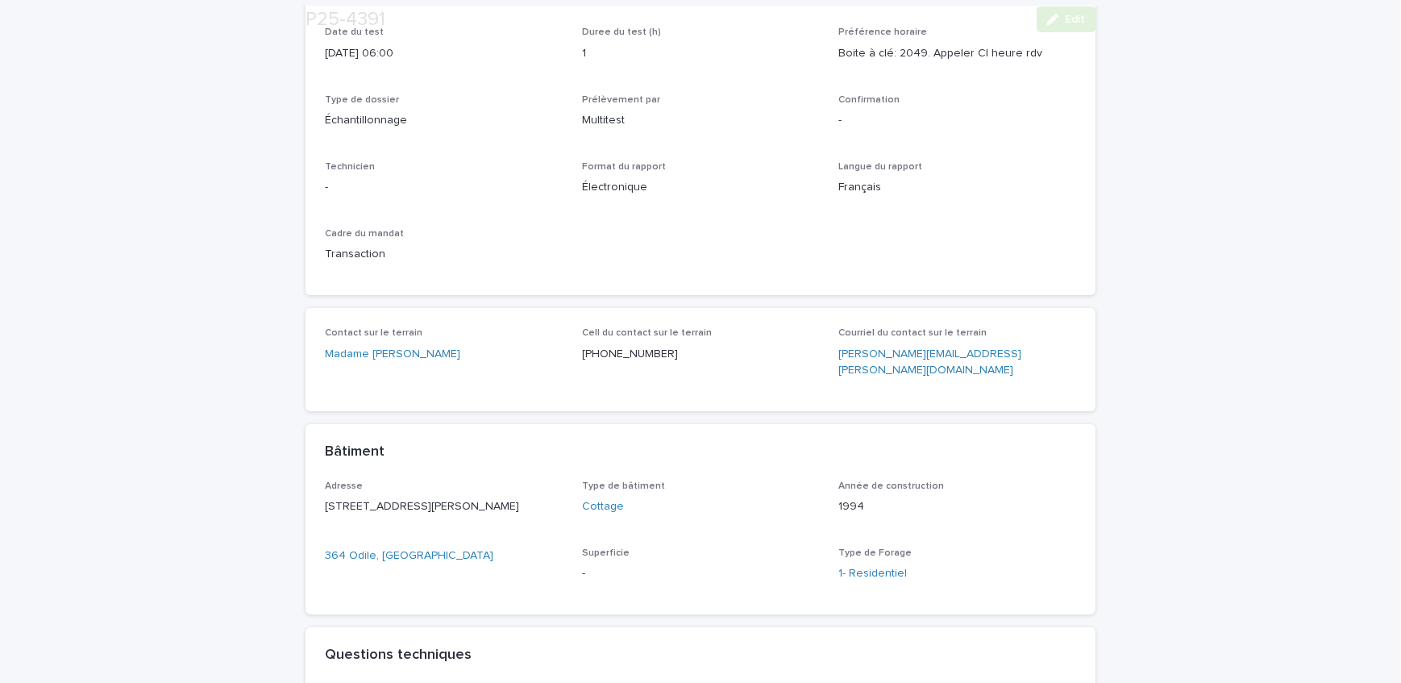
scroll to position [366, 0]
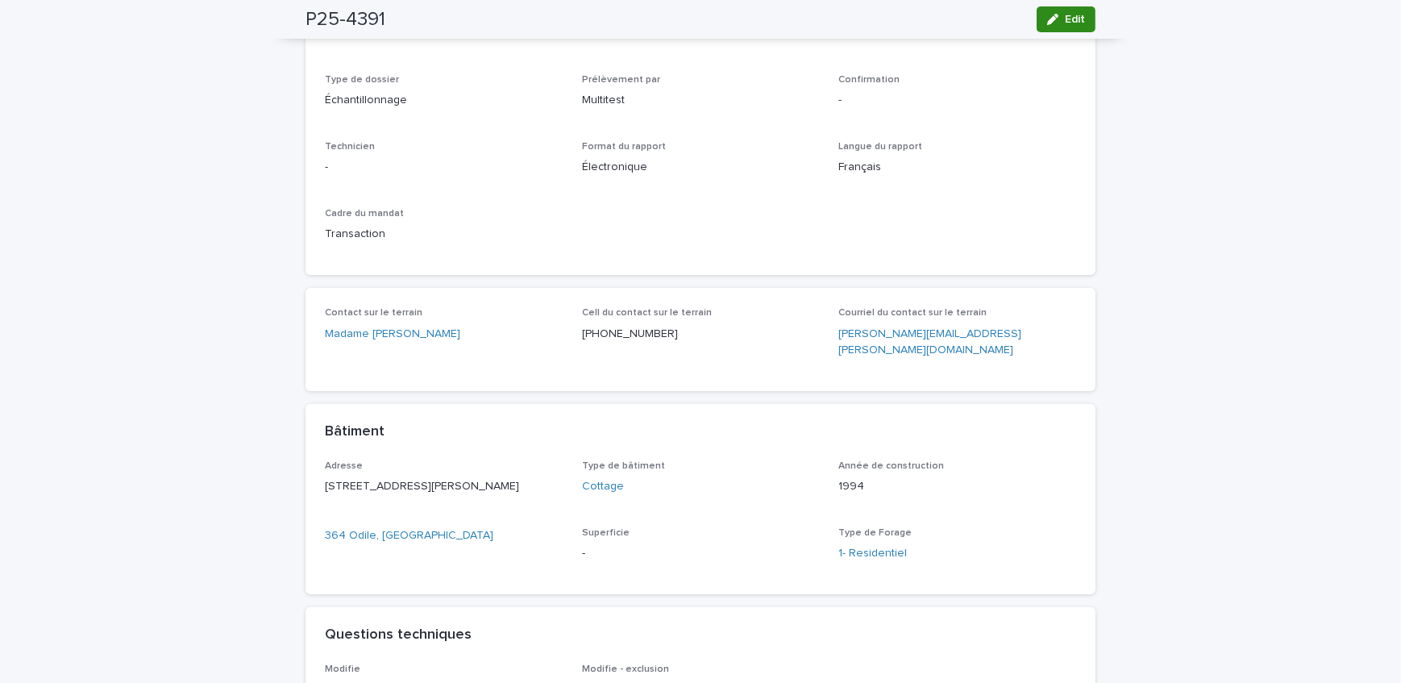
click at [1070, 16] on span "Edit" at bounding box center [1075, 19] width 20 height 11
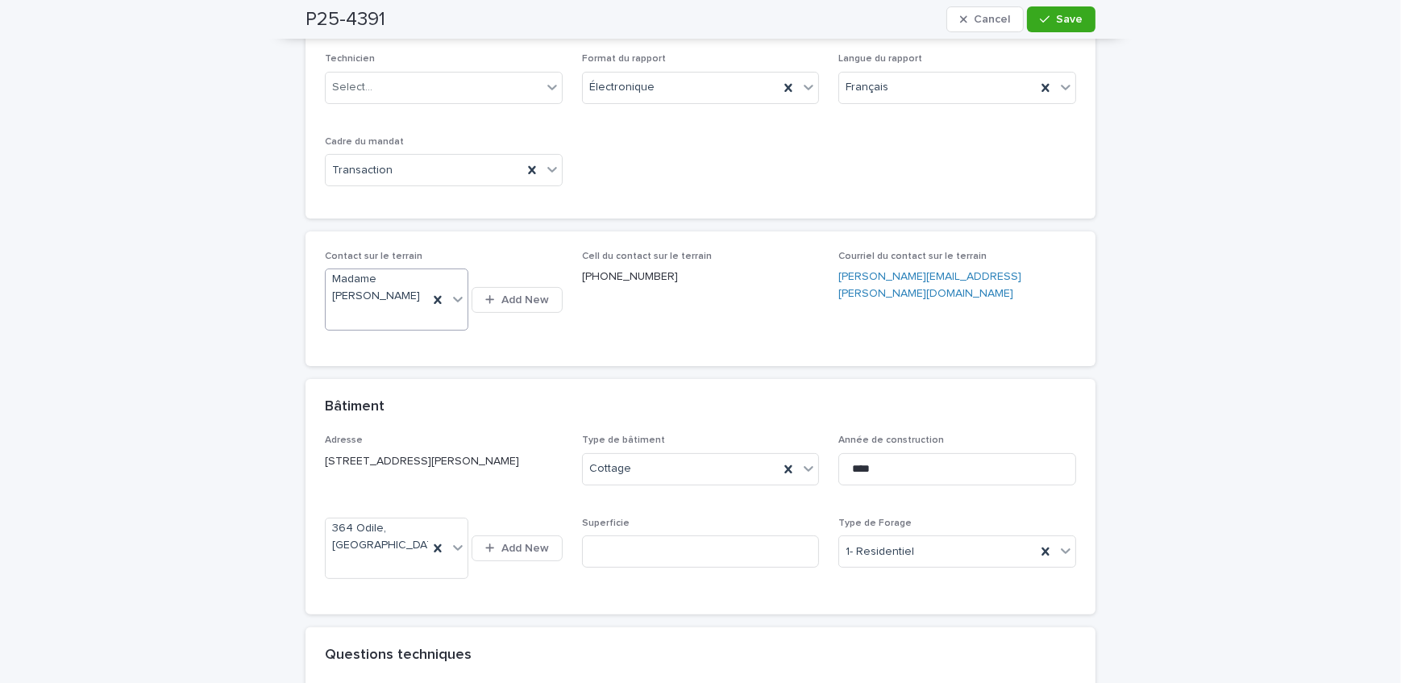
scroll to position [469, 0]
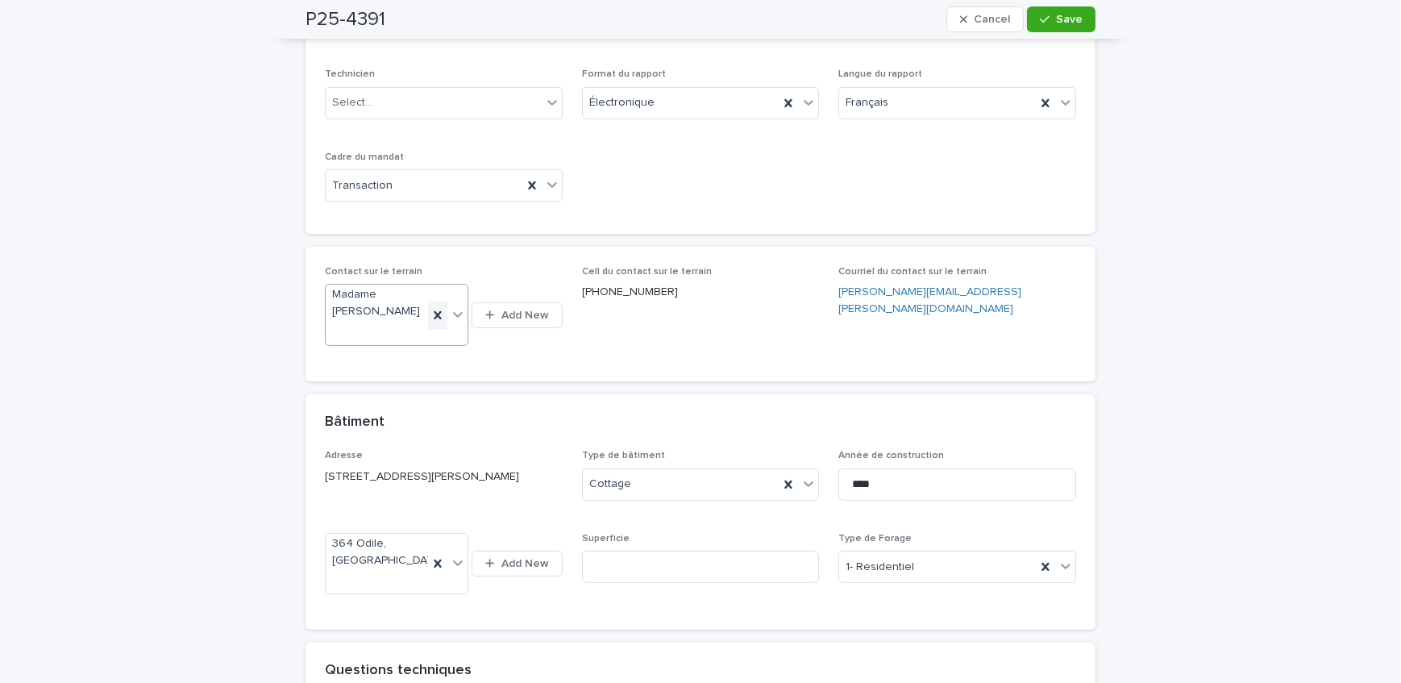
click at [438, 318] on icon at bounding box center [438, 315] width 16 height 16
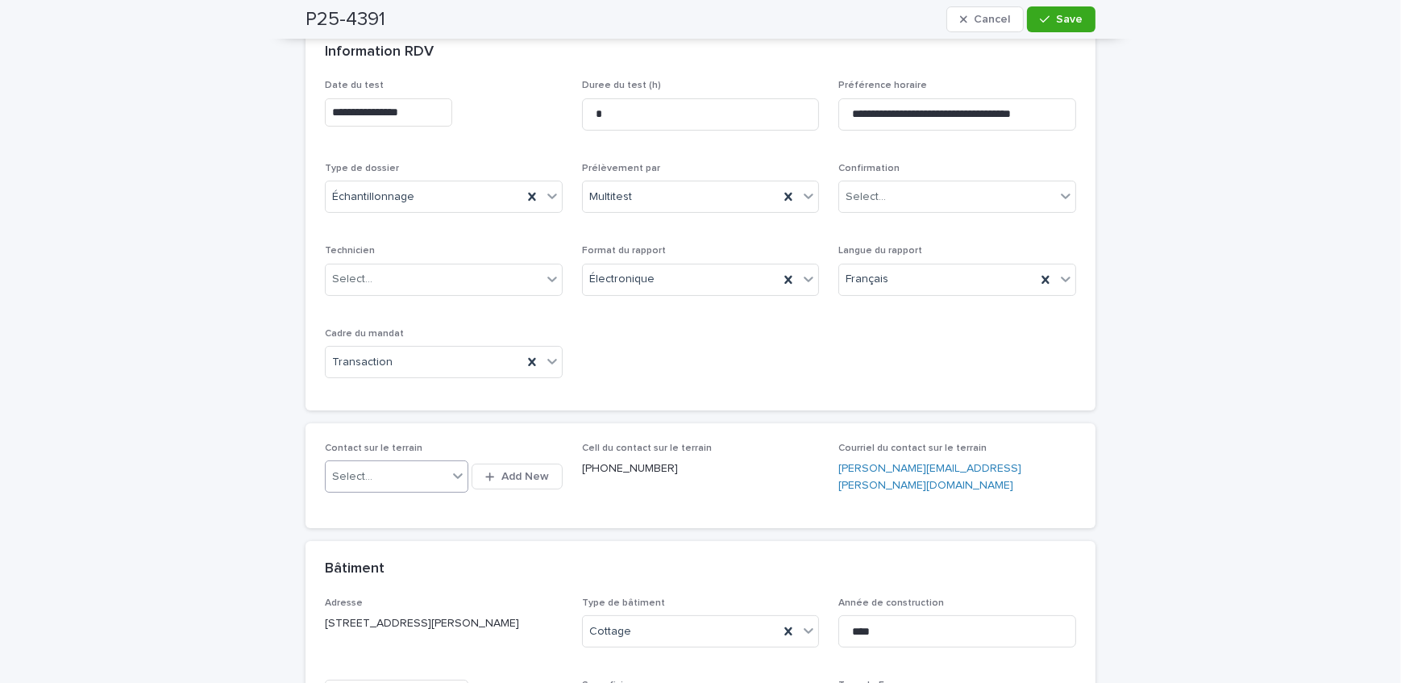
scroll to position [0, 0]
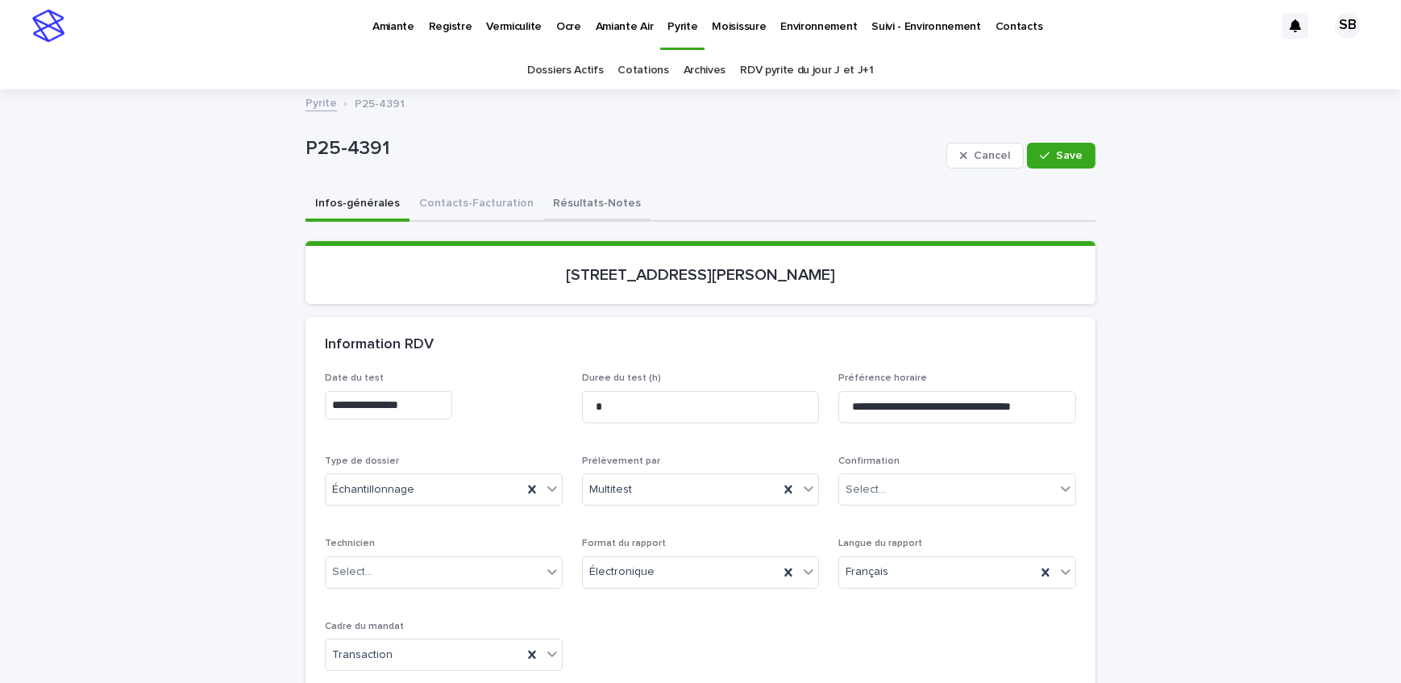
click at [562, 210] on button "Résultats-Notes" at bounding box center [596, 205] width 107 height 34
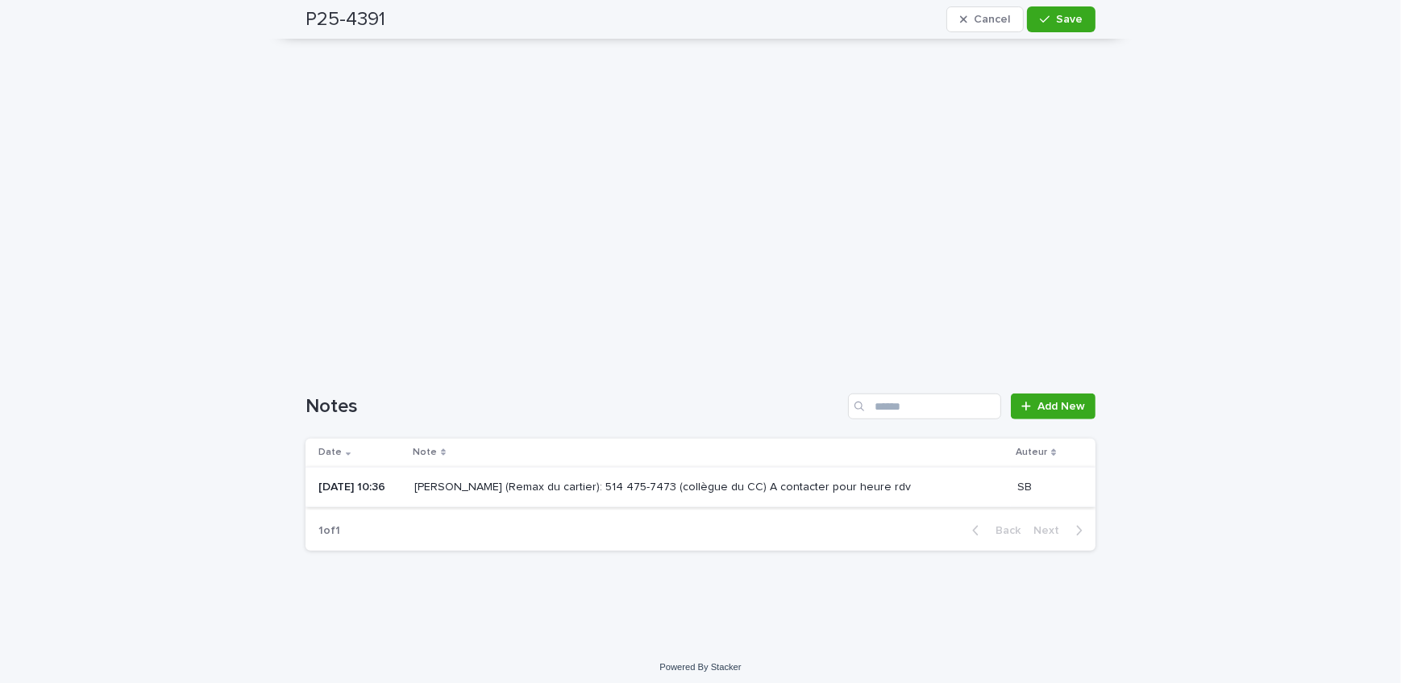
scroll to position [1341, 0]
drag, startPoint x: 444, startPoint y: 475, endPoint x: 544, endPoint y: 490, distance: 101.0
click at [544, 490] on div "[PERSON_NAME] (Remax du cartier): 514 475-7473 (collègue du CC) A contacter pou…" at bounding box center [709, 482] width 591 height 27
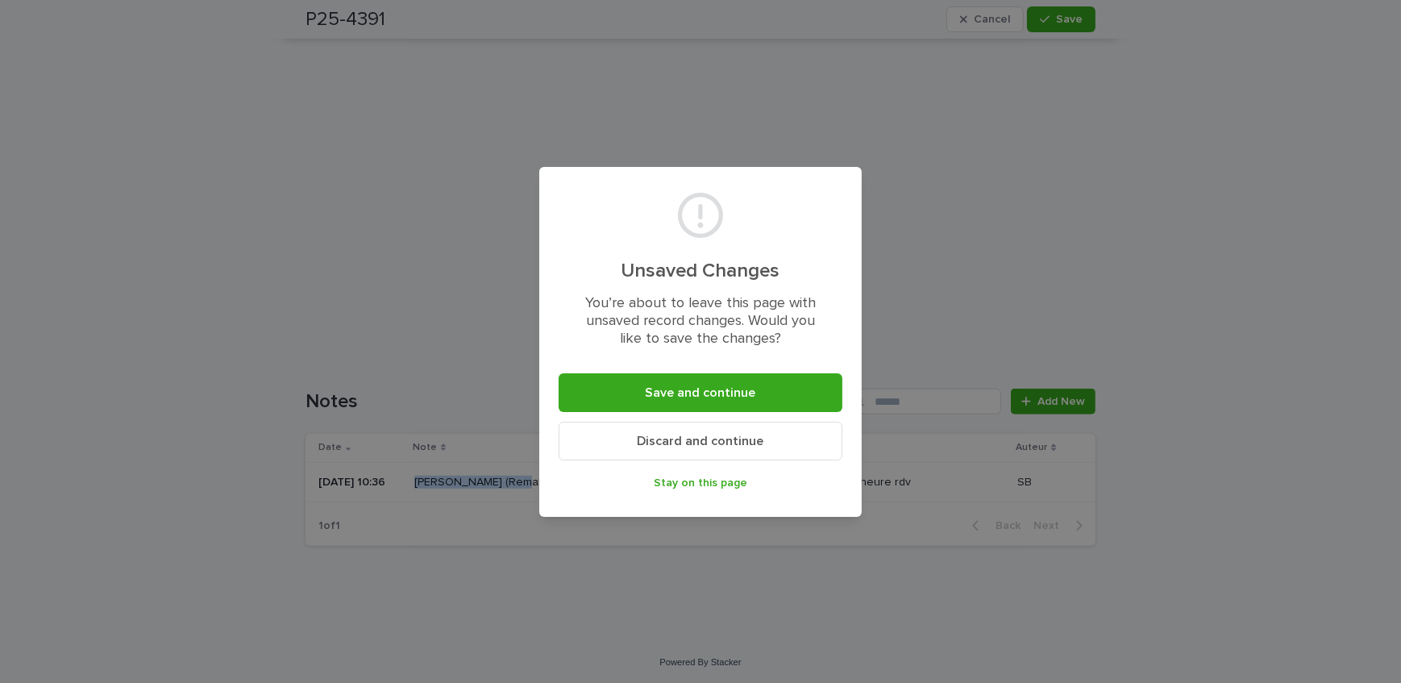
drag, startPoint x: 701, startPoint y: 434, endPoint x: 626, endPoint y: 423, distance: 75.7
click at [698, 432] on button "Discard and continue" at bounding box center [700, 440] width 284 height 39
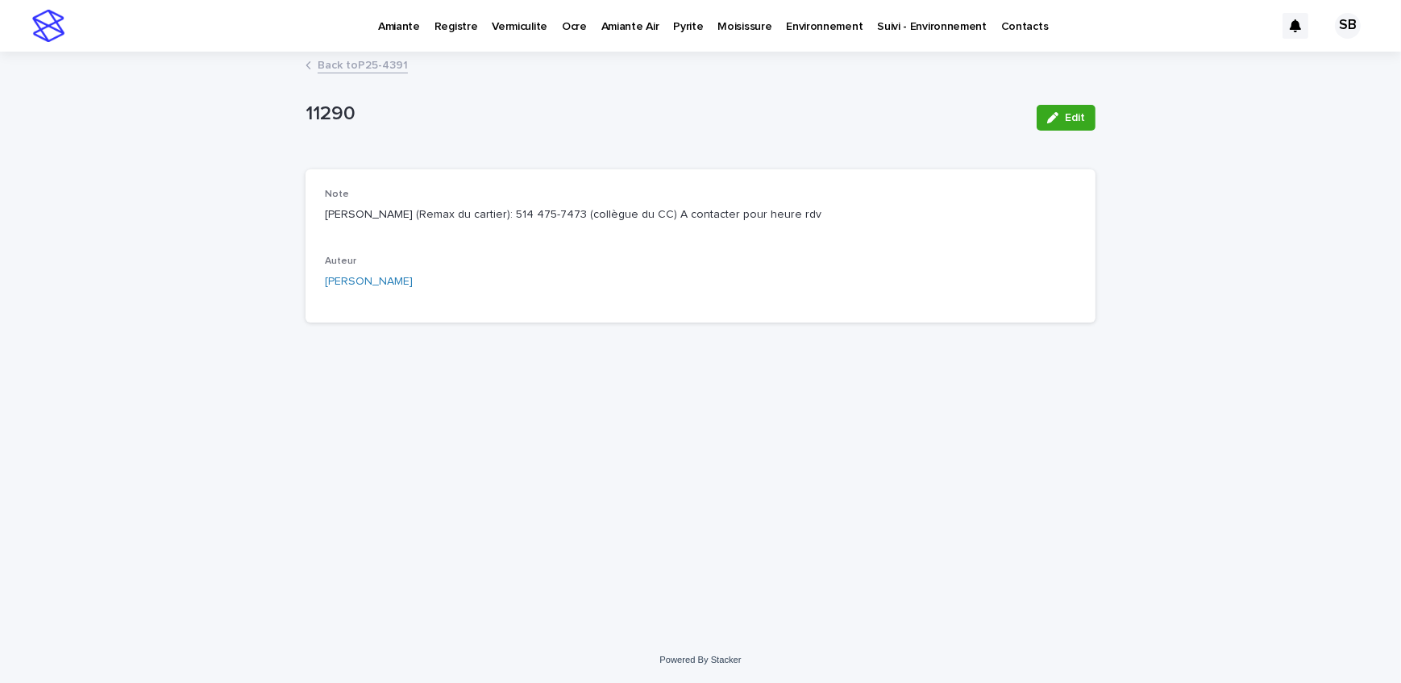
click at [345, 60] on link "Back to P25-4391" at bounding box center [363, 64] width 90 height 19
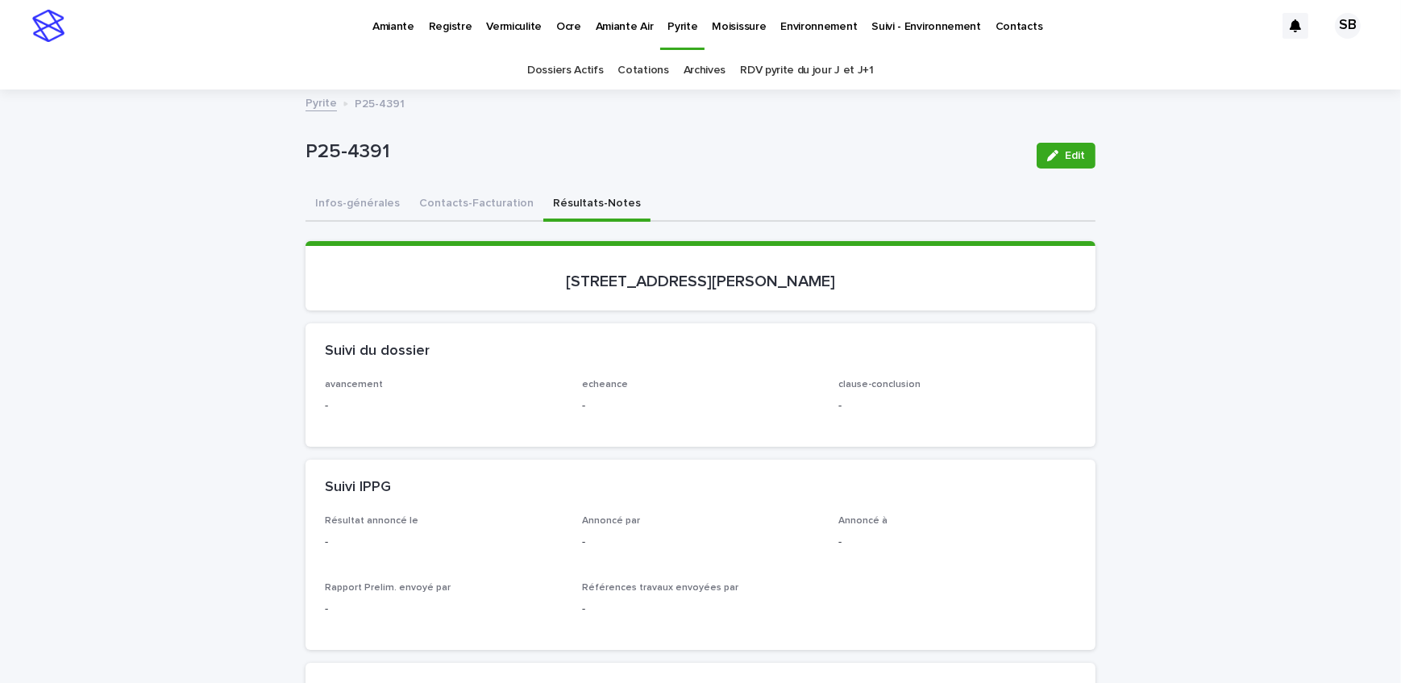
click at [340, 207] on button "Infos-générales" at bounding box center [357, 205] width 104 height 34
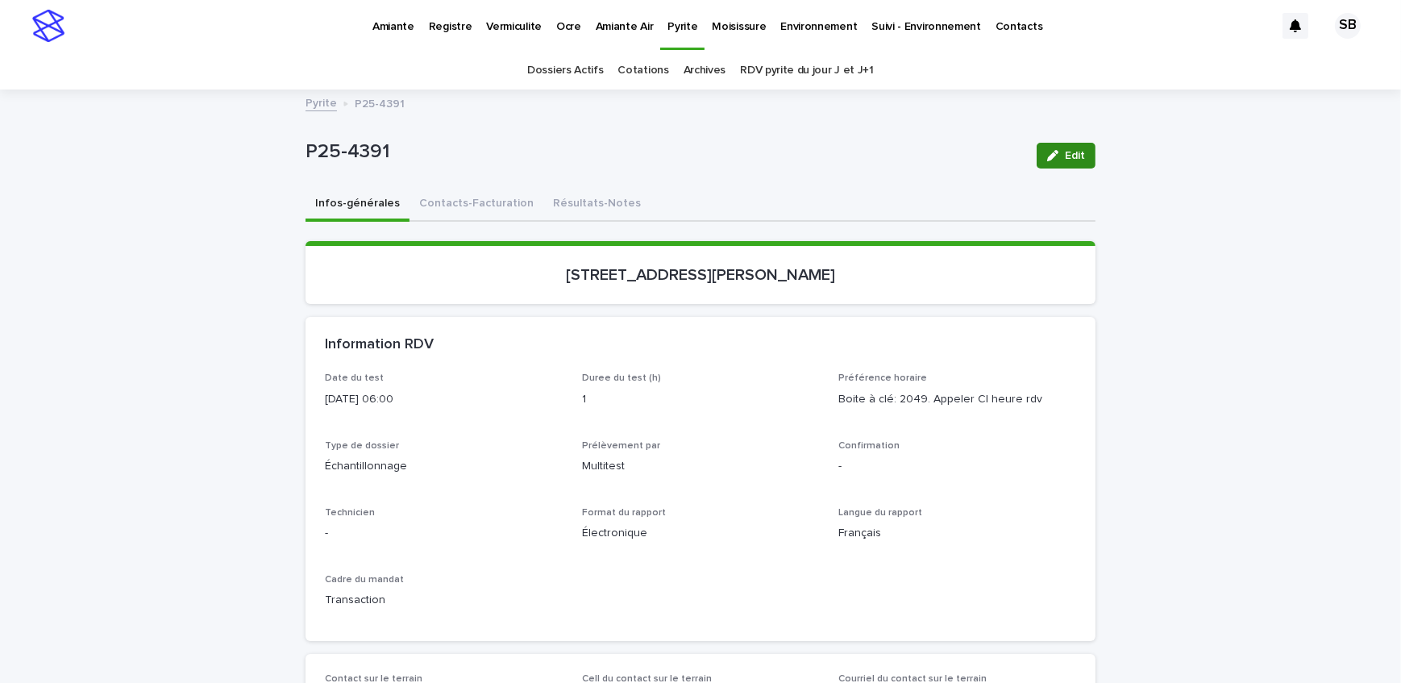
click at [1047, 159] on icon "button" at bounding box center [1052, 155] width 11 height 11
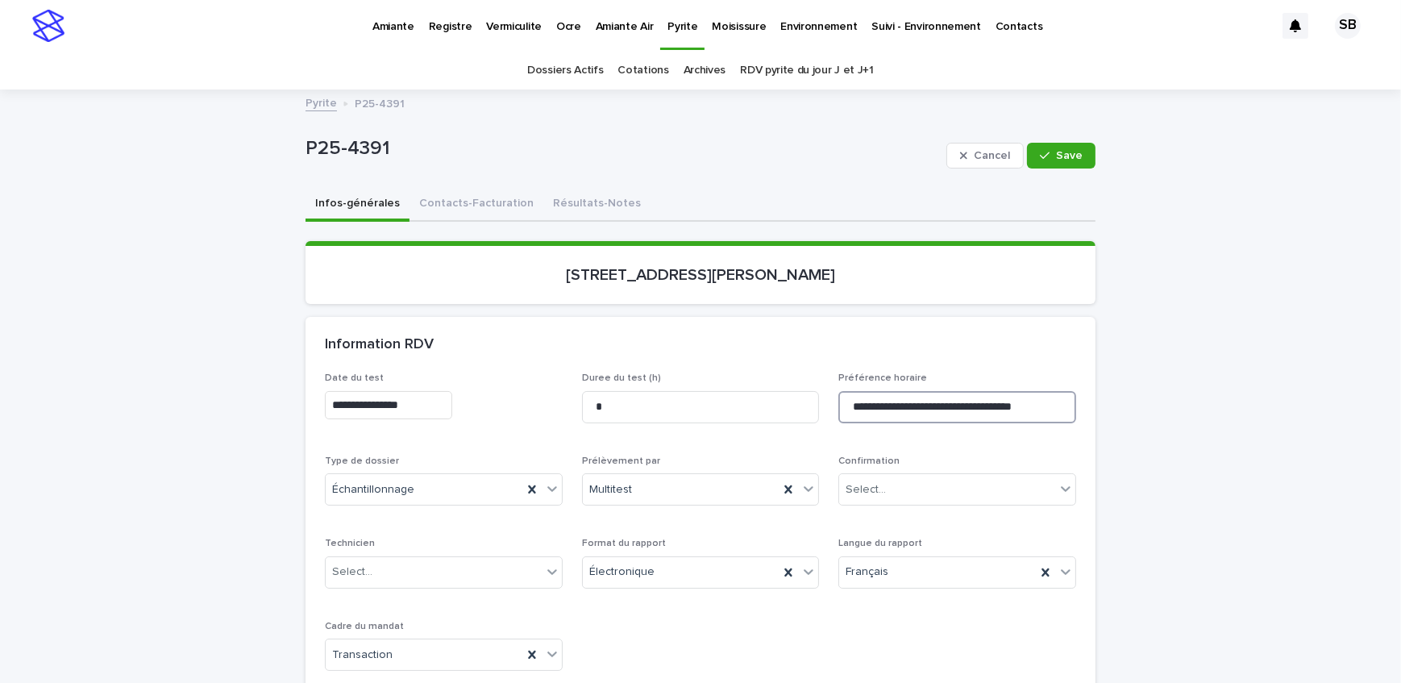
drag, startPoint x: 1048, startPoint y: 404, endPoint x: 935, endPoint y: 396, distance: 113.1
click at [935, 396] on input "**********" at bounding box center [957, 407] width 238 height 32
type input "**********"
click at [1058, 152] on span "Save" at bounding box center [1069, 155] width 27 height 11
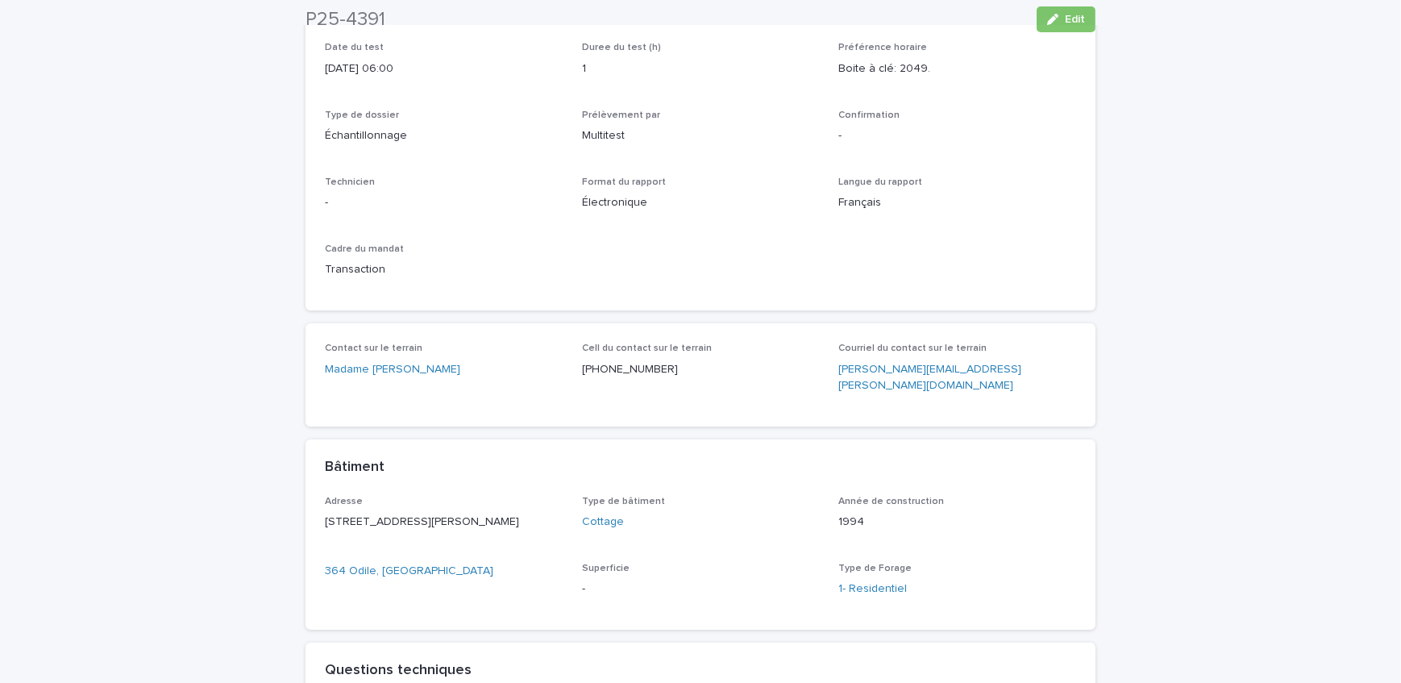
scroll to position [366, 0]
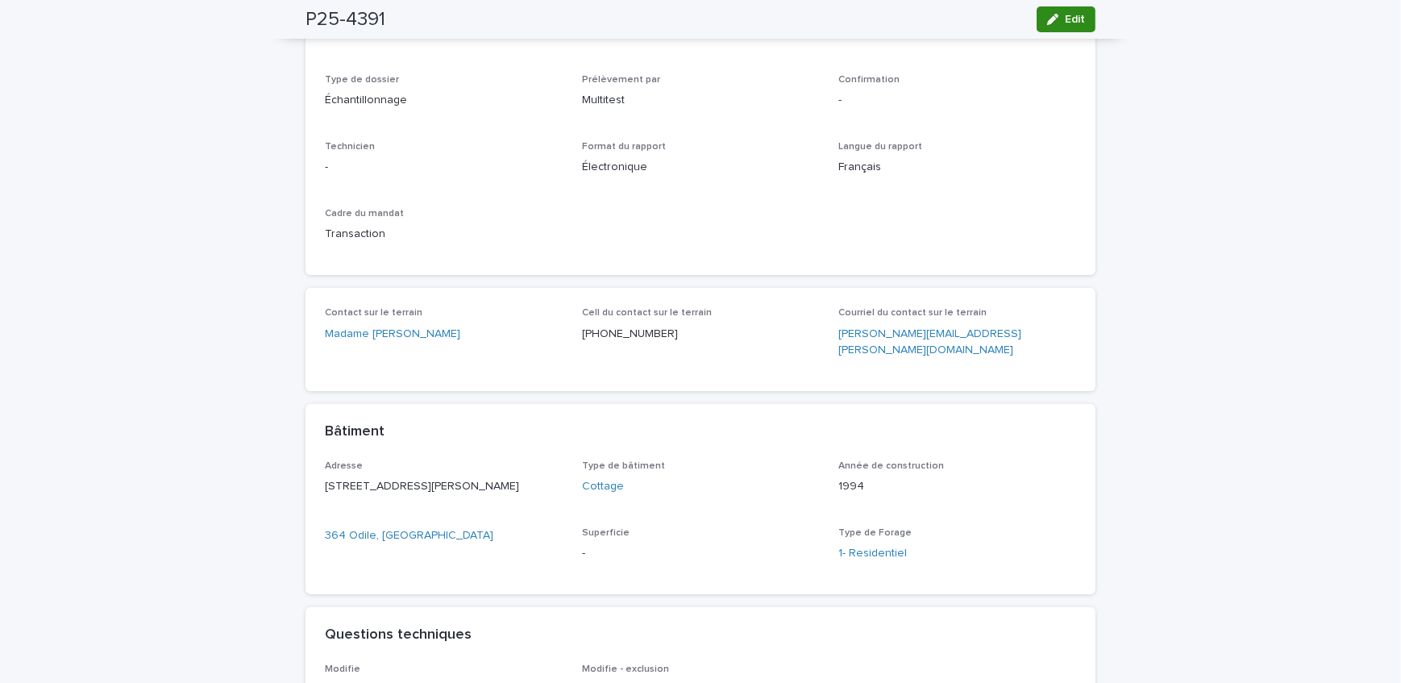
click at [1051, 16] on icon "button" at bounding box center [1052, 19] width 11 height 11
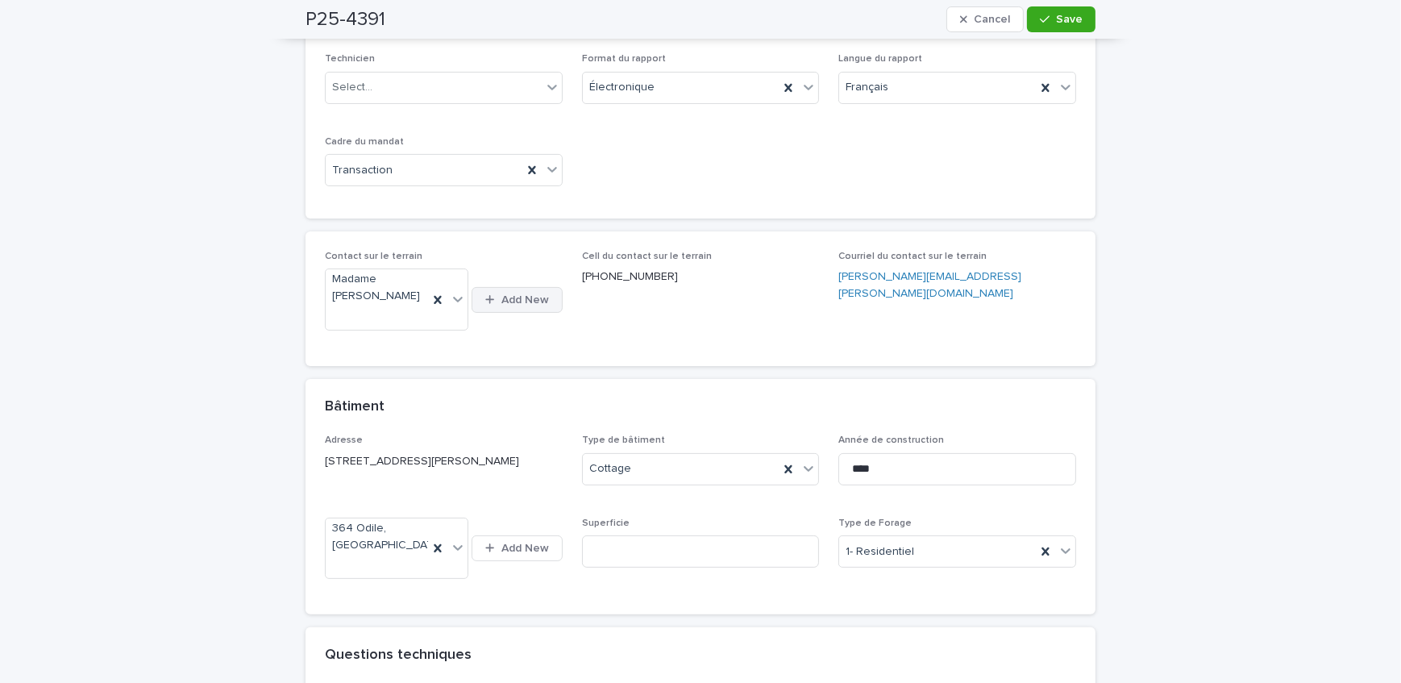
scroll to position [469, 0]
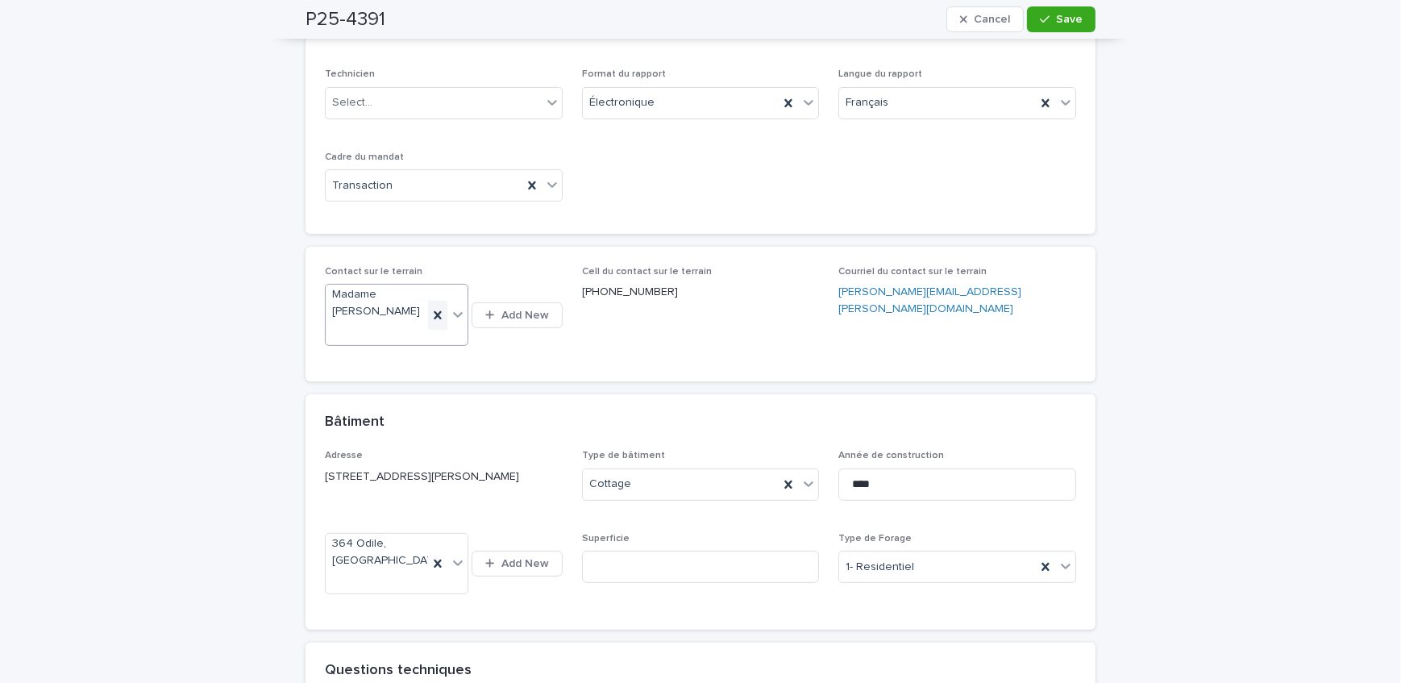
click at [435, 314] on icon at bounding box center [437, 314] width 7 height 8
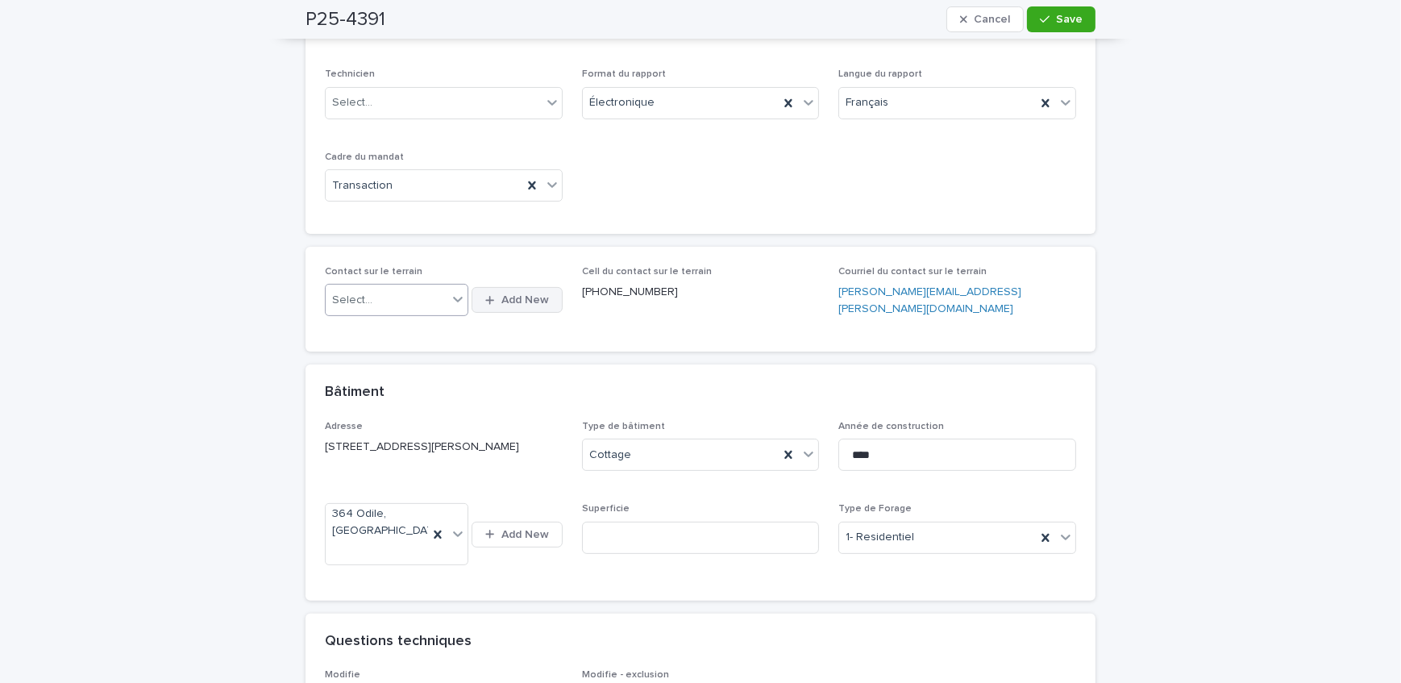
scroll to position [455, 0]
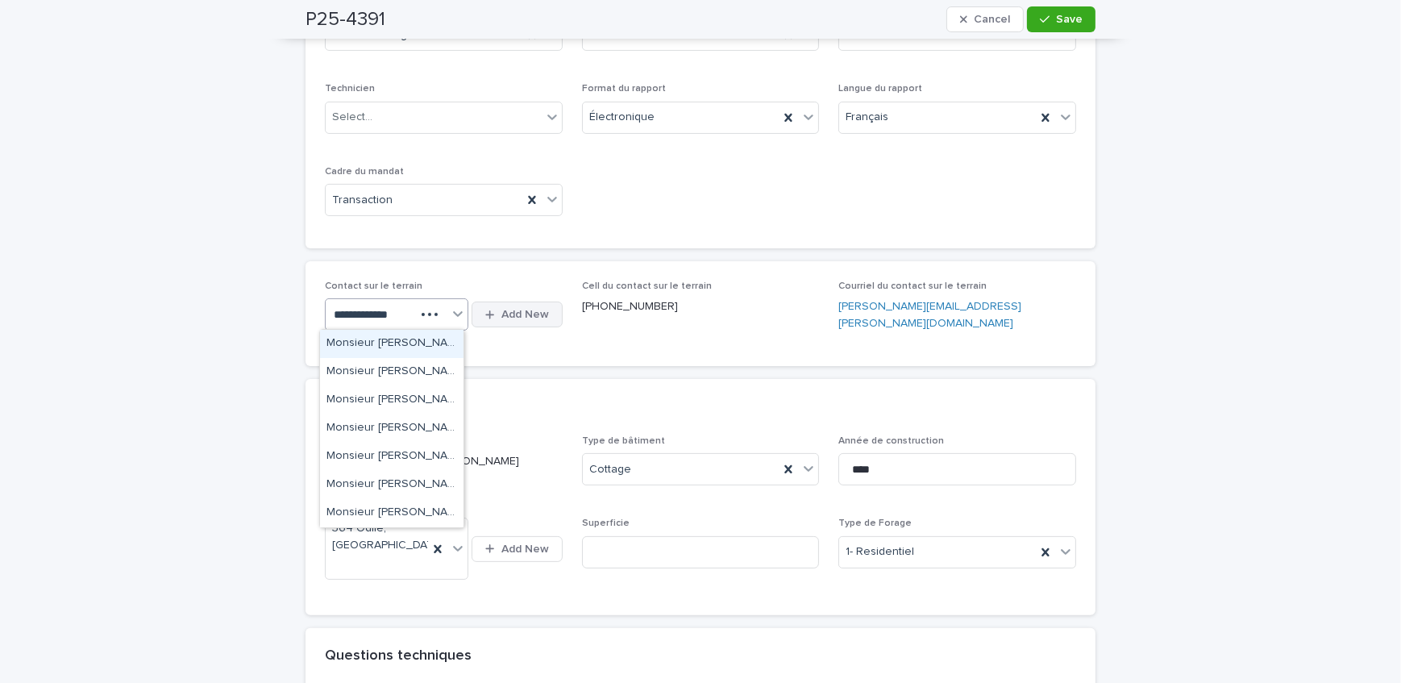
type input "**********"
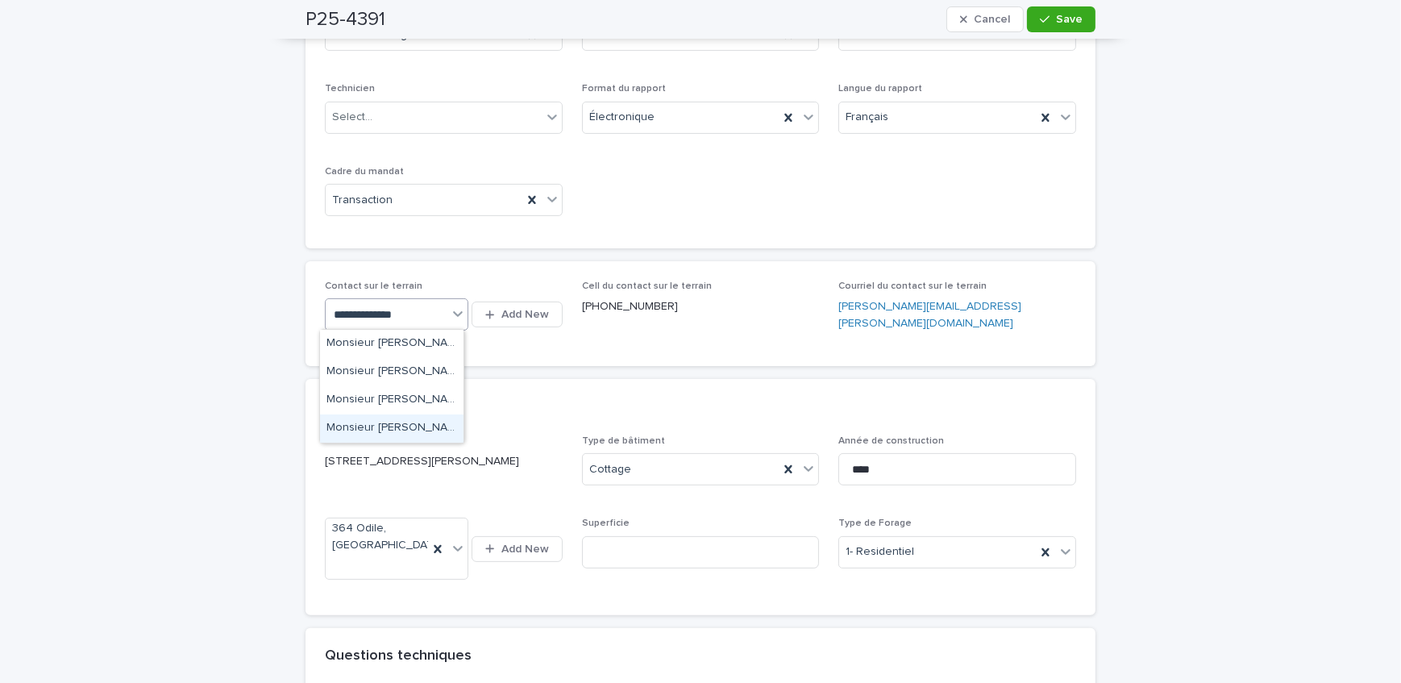
click at [431, 423] on div "Monsieur [PERSON_NAME] (Remax 2000)" at bounding box center [391, 428] width 143 height 28
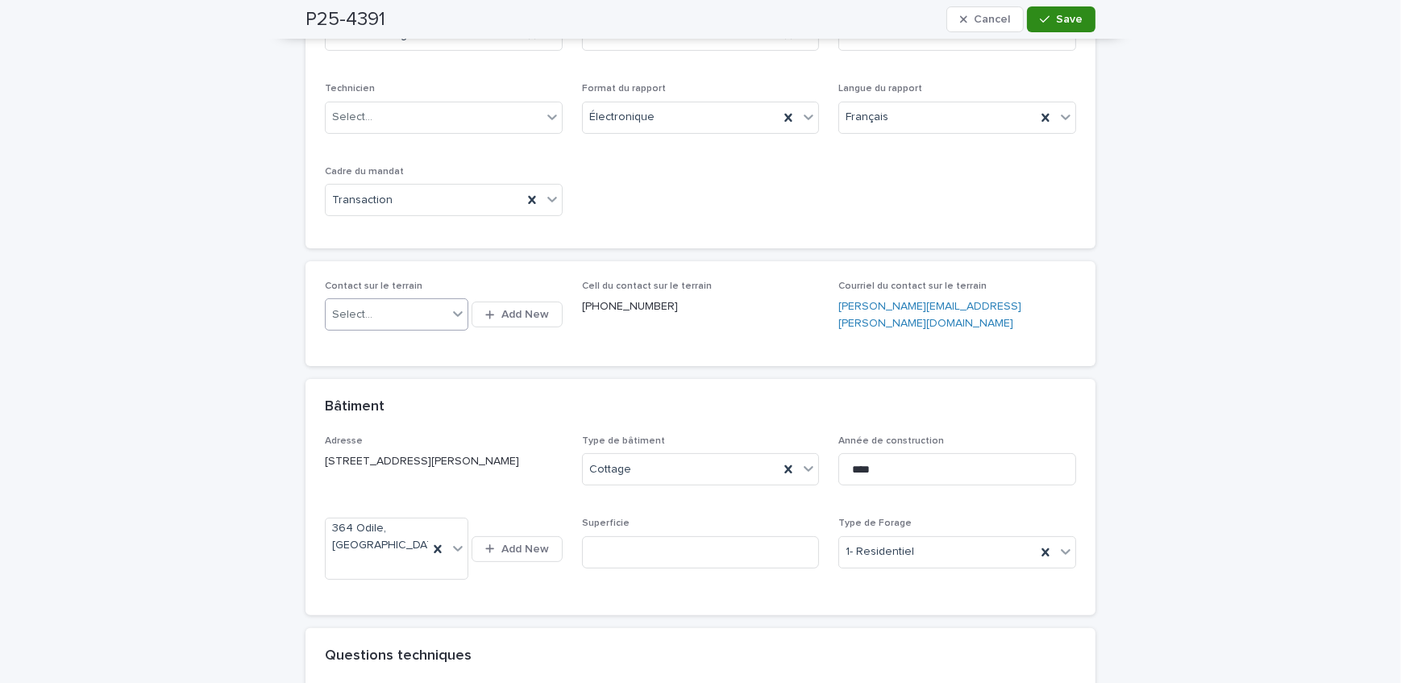
click at [1048, 24] on button "Save" at bounding box center [1061, 19] width 68 height 26
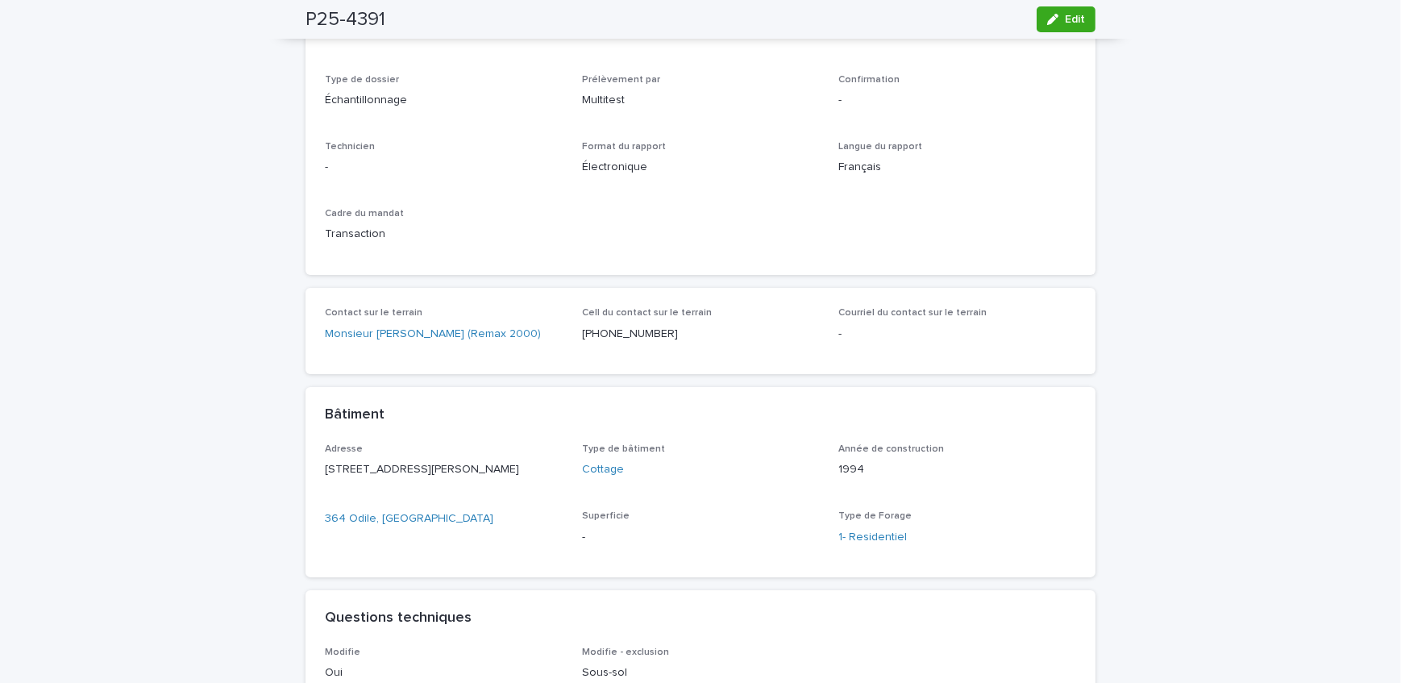
scroll to position [293, 0]
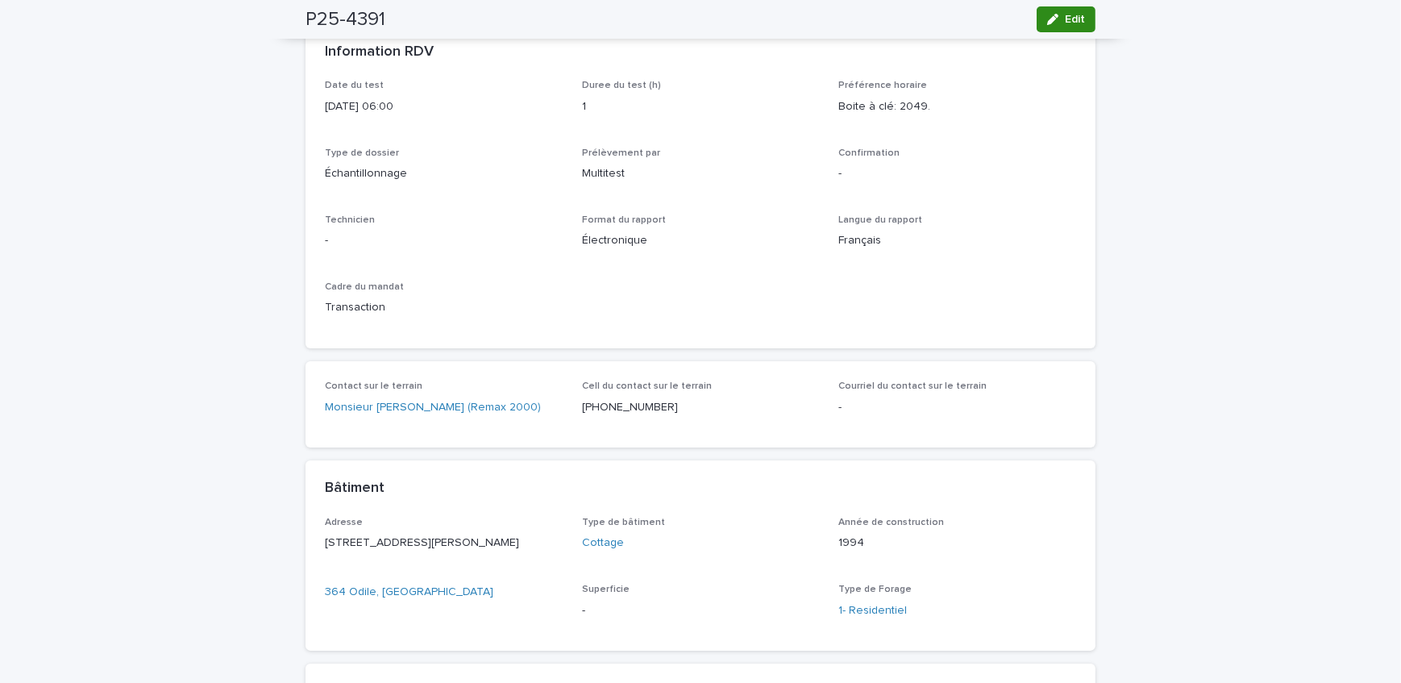
click at [1051, 20] on icon "button" at bounding box center [1052, 19] width 11 height 11
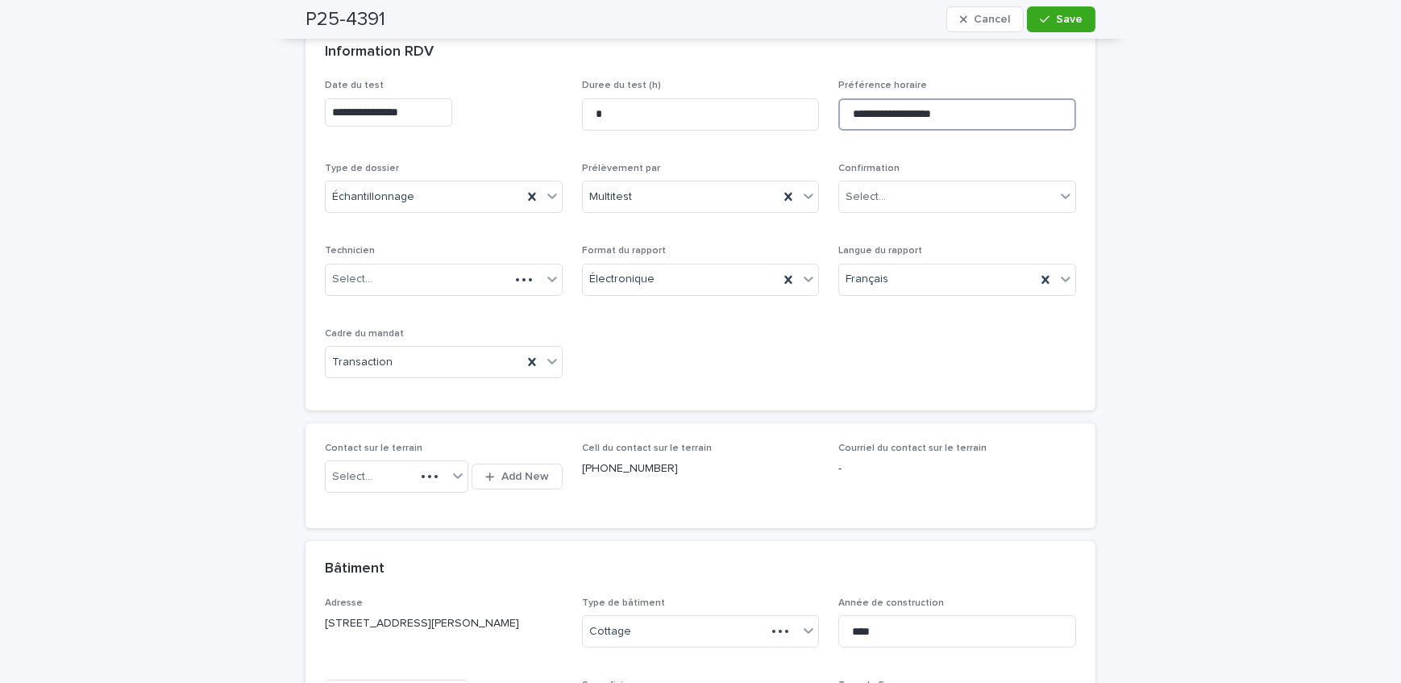
click at [972, 115] on input "**********" at bounding box center [957, 114] width 238 height 32
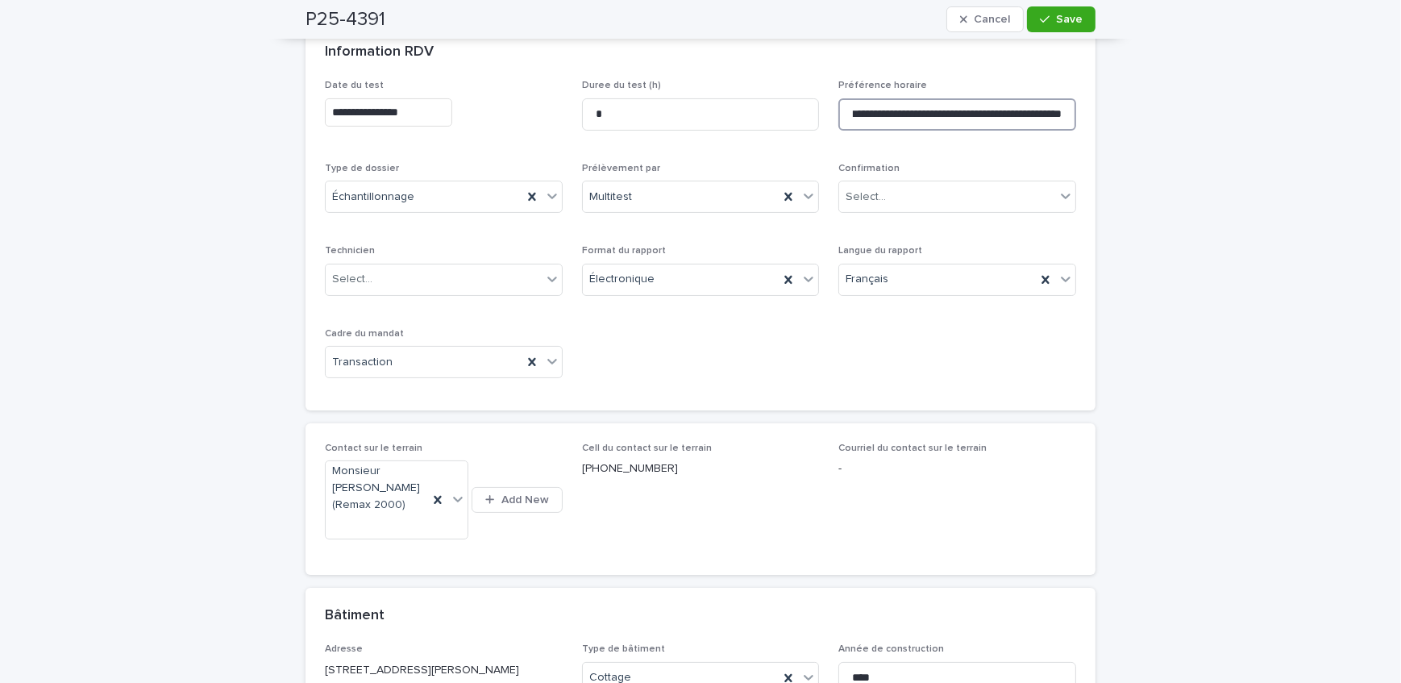
scroll to position [0, 47]
type input "**********"
click at [1071, 23] on span "Save" at bounding box center [1069, 19] width 27 height 11
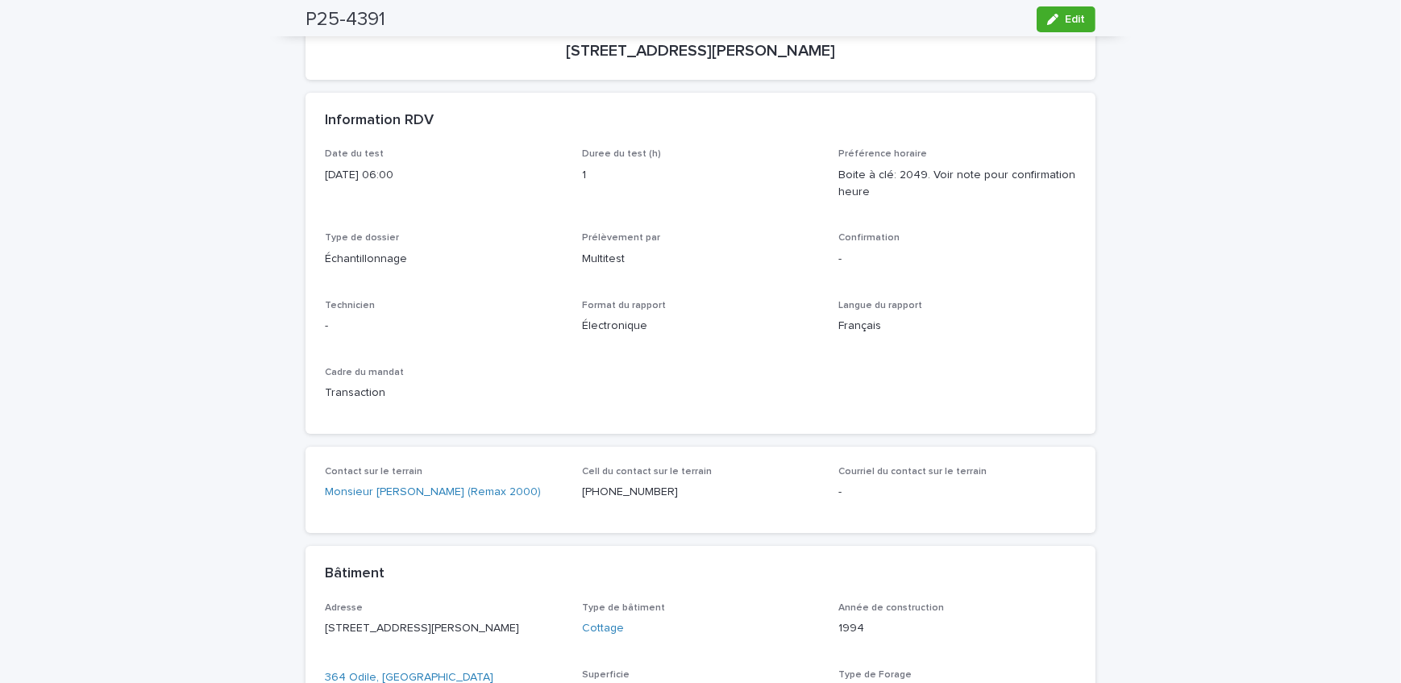
scroll to position [146, 0]
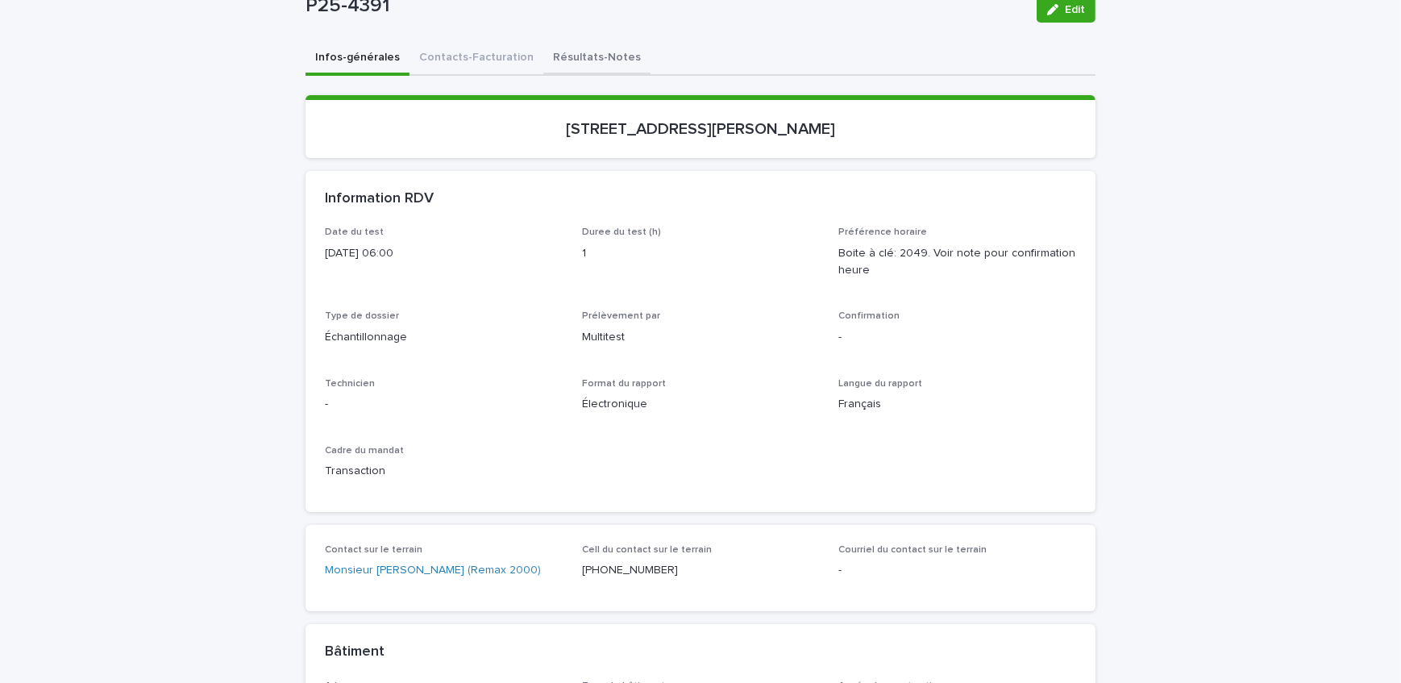
click at [575, 54] on button "Résultats-Notes" at bounding box center [596, 59] width 107 height 34
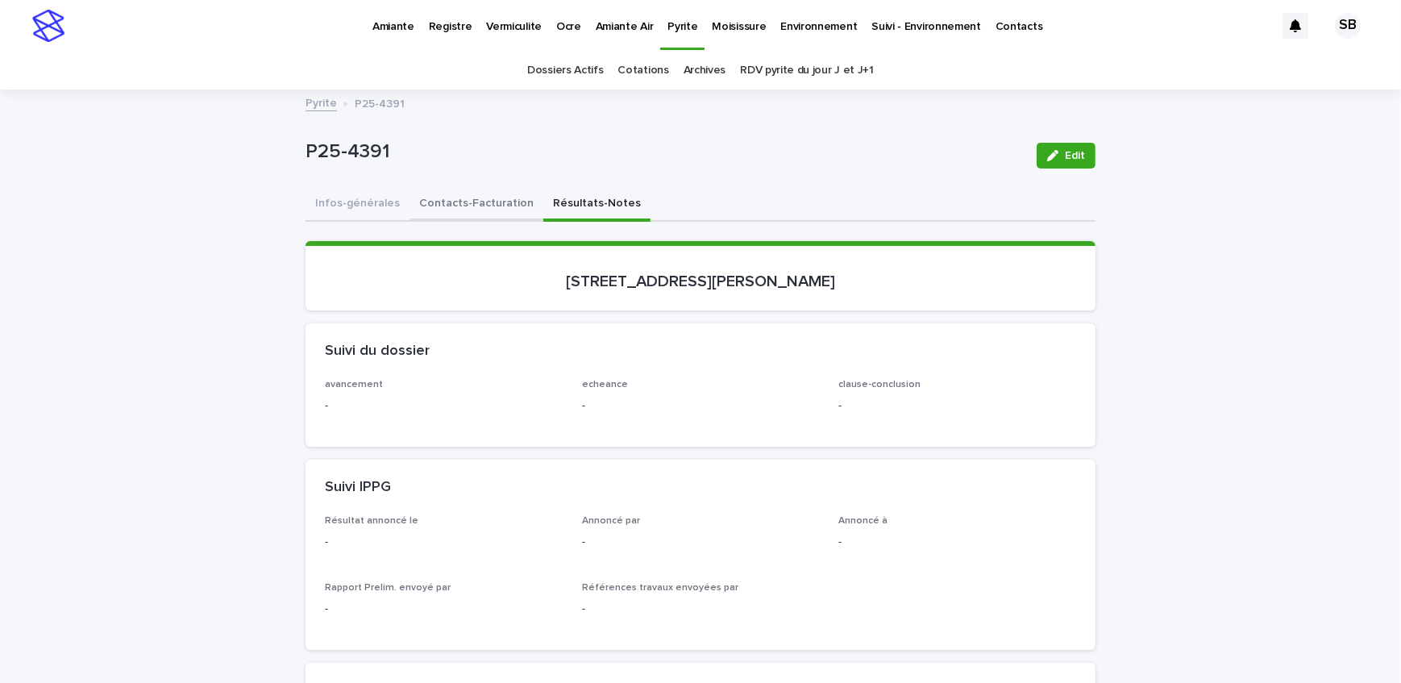
click at [427, 202] on button "Contacts-Facturation" at bounding box center [476, 205] width 134 height 34
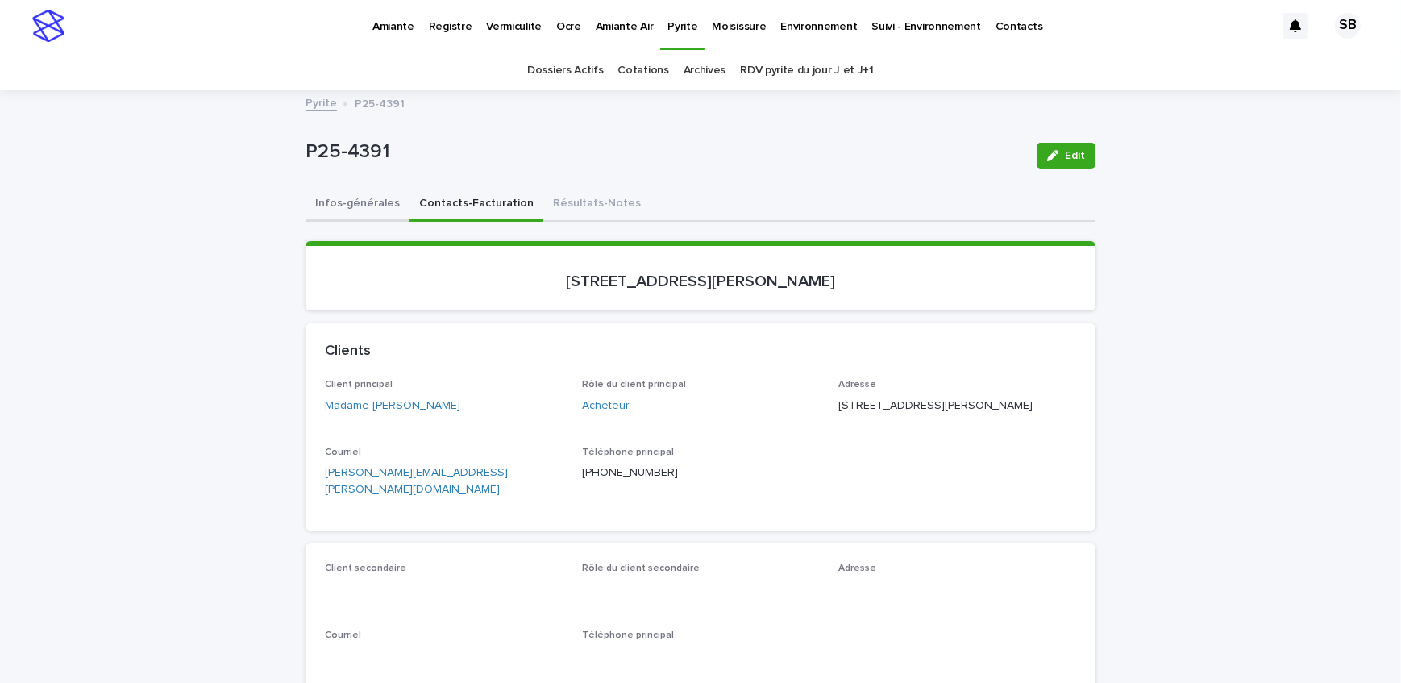
click at [343, 214] on button "Infos-générales" at bounding box center [357, 205] width 104 height 34
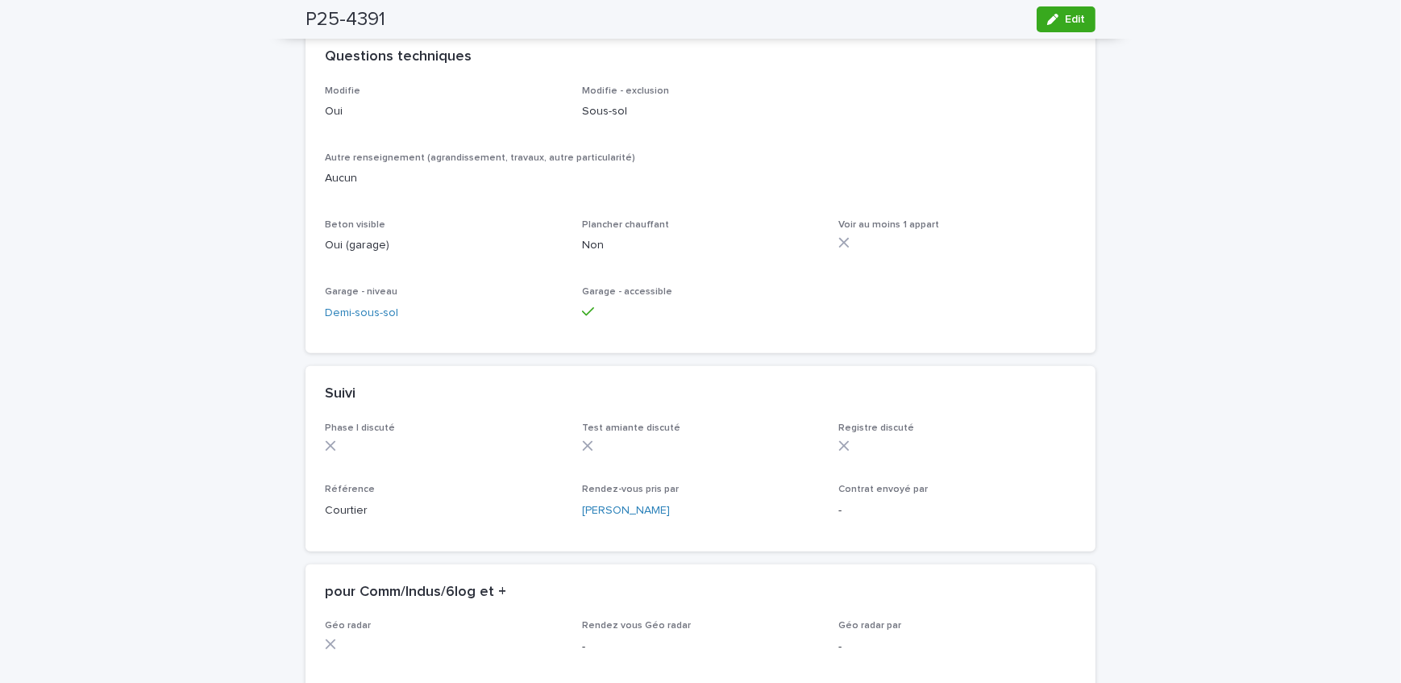
scroll to position [952, 0]
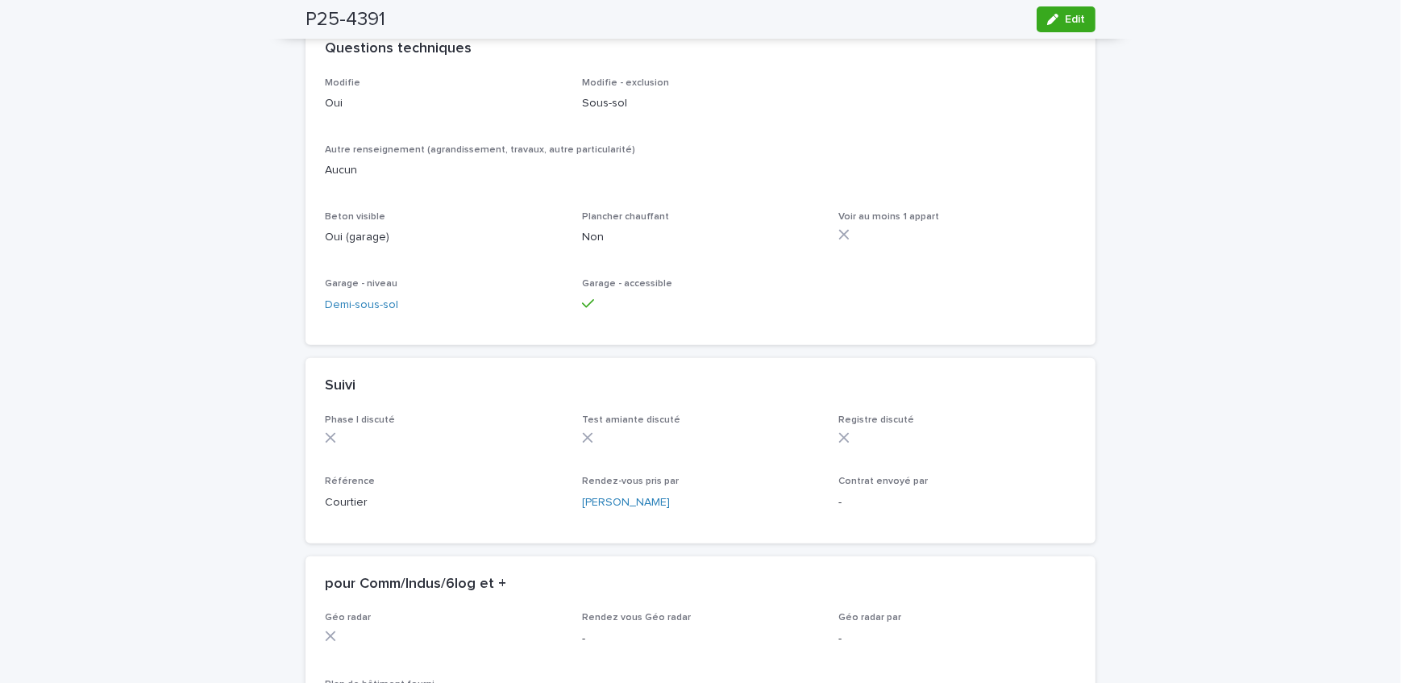
click at [230, 233] on div "Loading... Saving… Loading... Saving… P25-4391 Edit P25-4391 Edit Sorry, there …" at bounding box center [700, 50] width 1401 height 1822
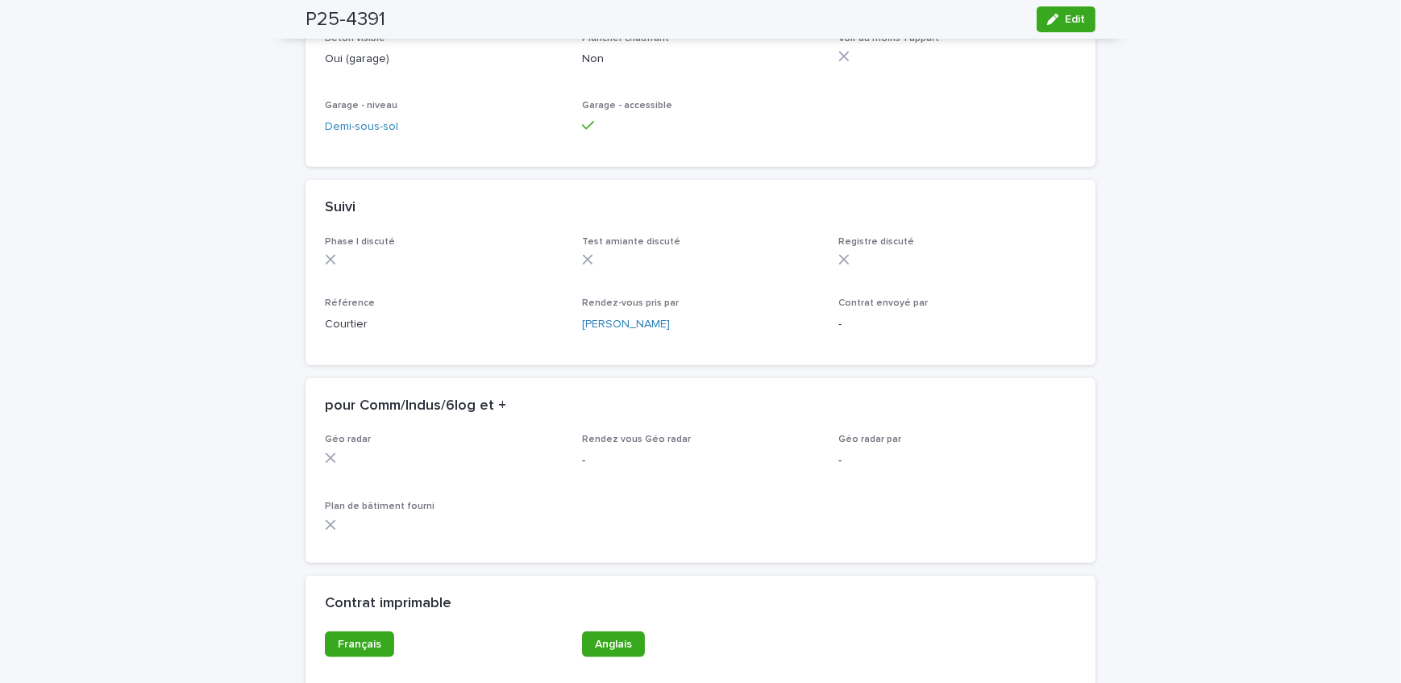
scroll to position [1307, 0]
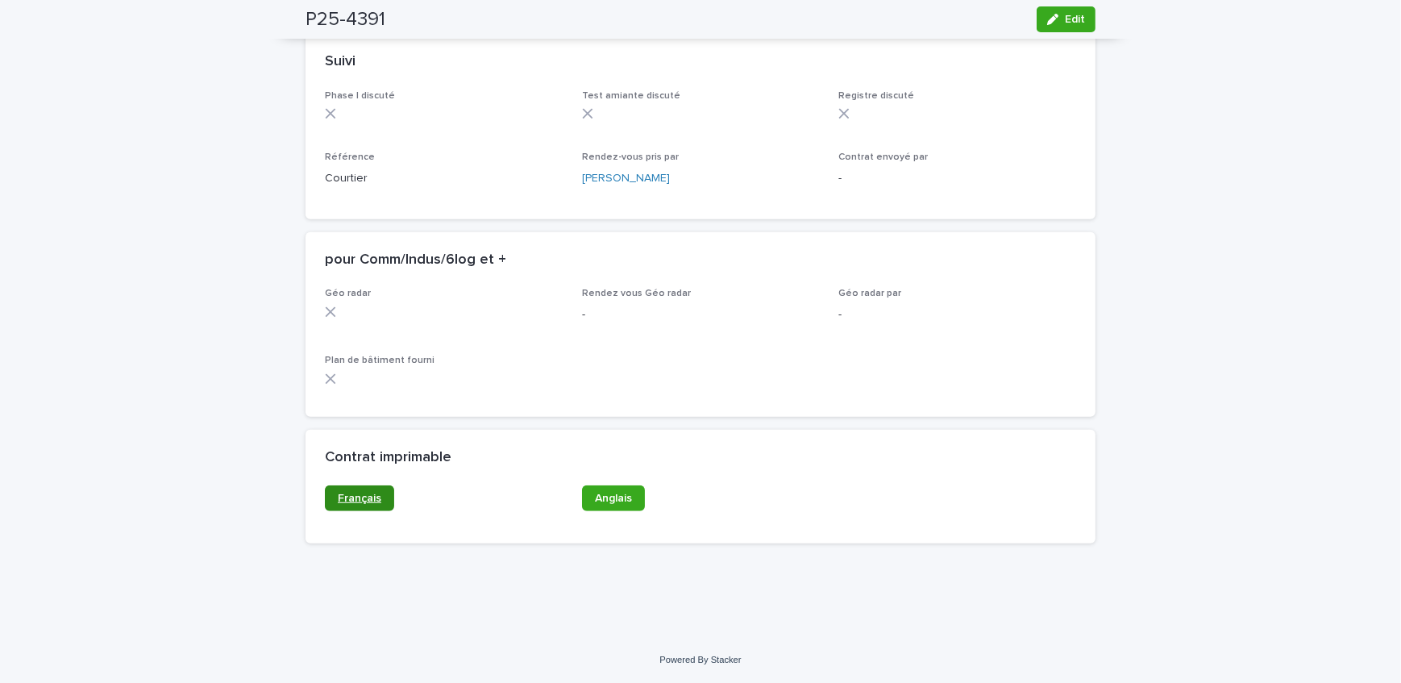
click at [363, 492] on span "Français" at bounding box center [360, 497] width 44 height 11
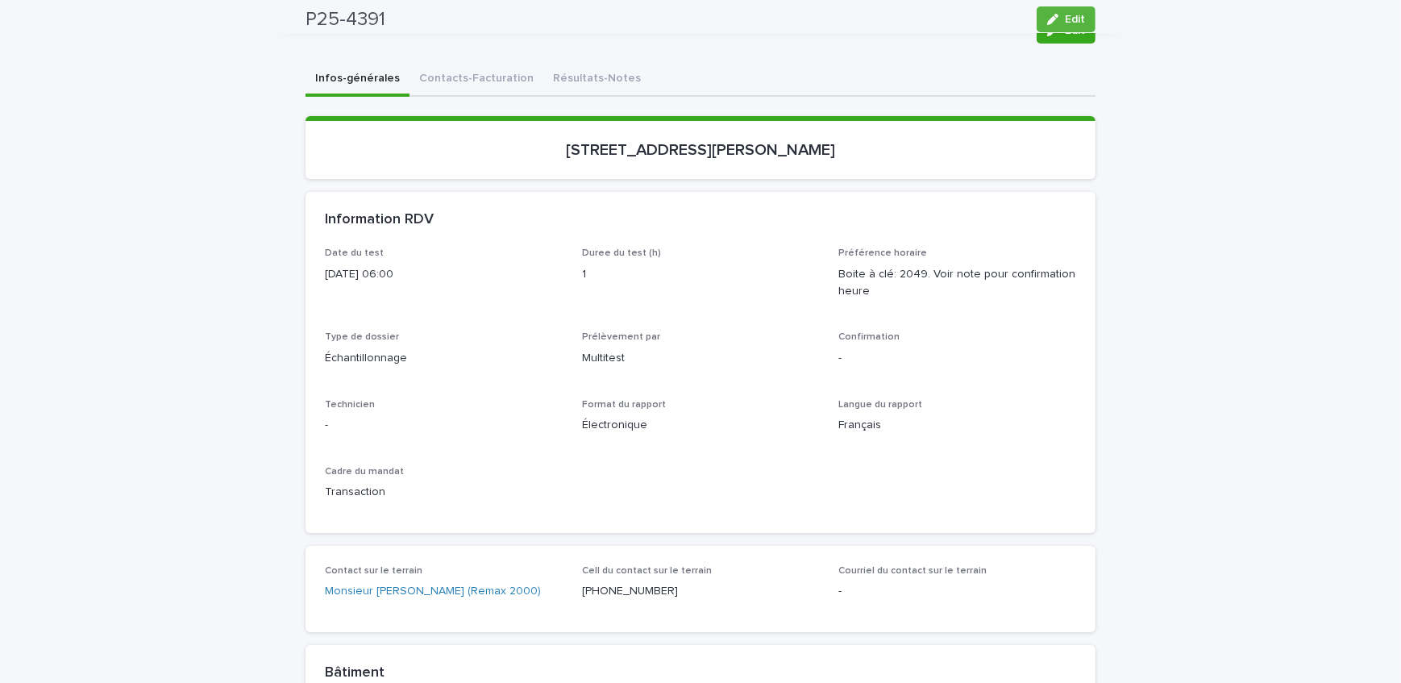
scroll to position [0, 0]
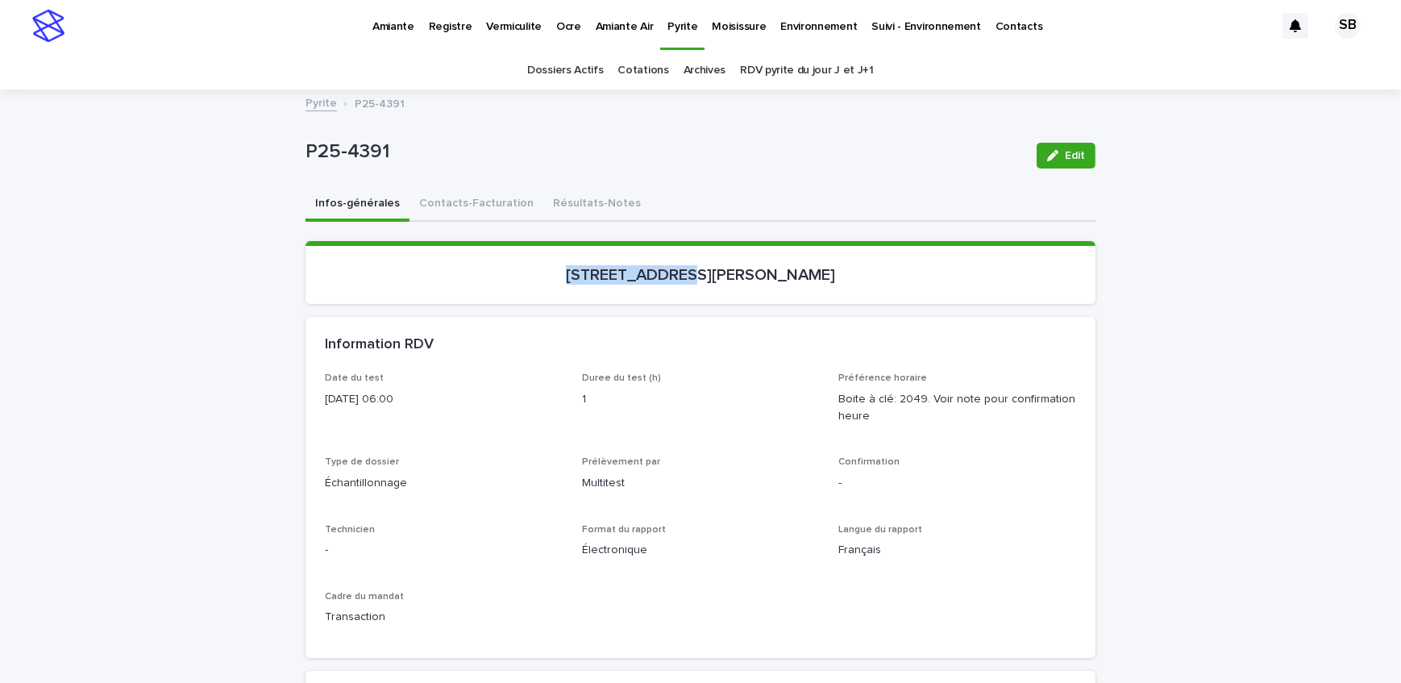
drag, startPoint x: 622, startPoint y: 278, endPoint x: 720, endPoint y: 284, distance: 98.5
click at [720, 284] on section "[STREET_ADDRESS][PERSON_NAME]" at bounding box center [700, 272] width 790 height 63
drag, startPoint x: 419, startPoint y: 158, endPoint x: 296, endPoint y: 165, distance: 123.5
click at [448, 209] on button "Contacts-Facturation" at bounding box center [476, 205] width 134 height 34
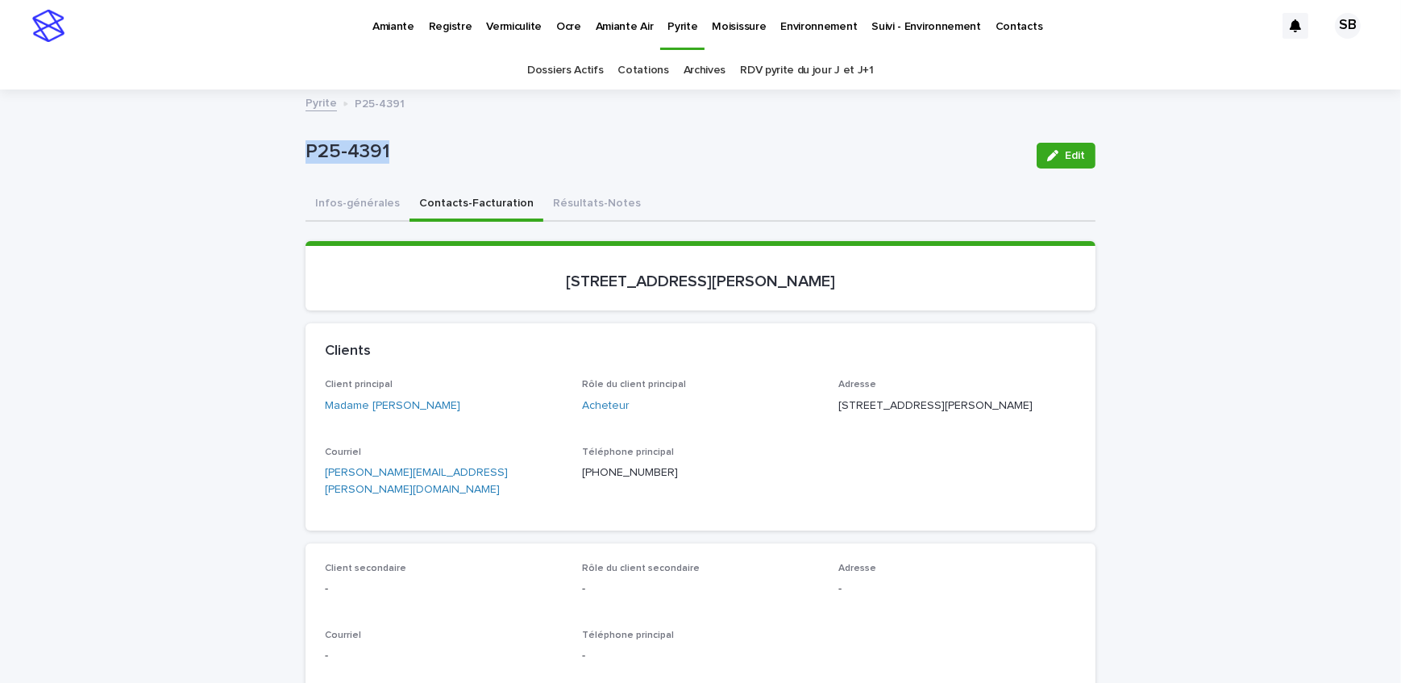
drag, startPoint x: 473, startPoint y: 414, endPoint x: 363, endPoint y: 413, distance: 110.4
click at [363, 413] on div "Client principal Madame [PERSON_NAME]" at bounding box center [444, 403] width 238 height 48
drag, startPoint x: 958, startPoint y: 396, endPoint x: 829, endPoint y: 398, distance: 129.0
click at [829, 398] on div "Client principal Madame [PERSON_NAME] Rôle du client principal Acheteur Adresse…" at bounding box center [700, 444] width 751 height 131
drag, startPoint x: 914, startPoint y: 423, endPoint x: 834, endPoint y: 427, distance: 79.9
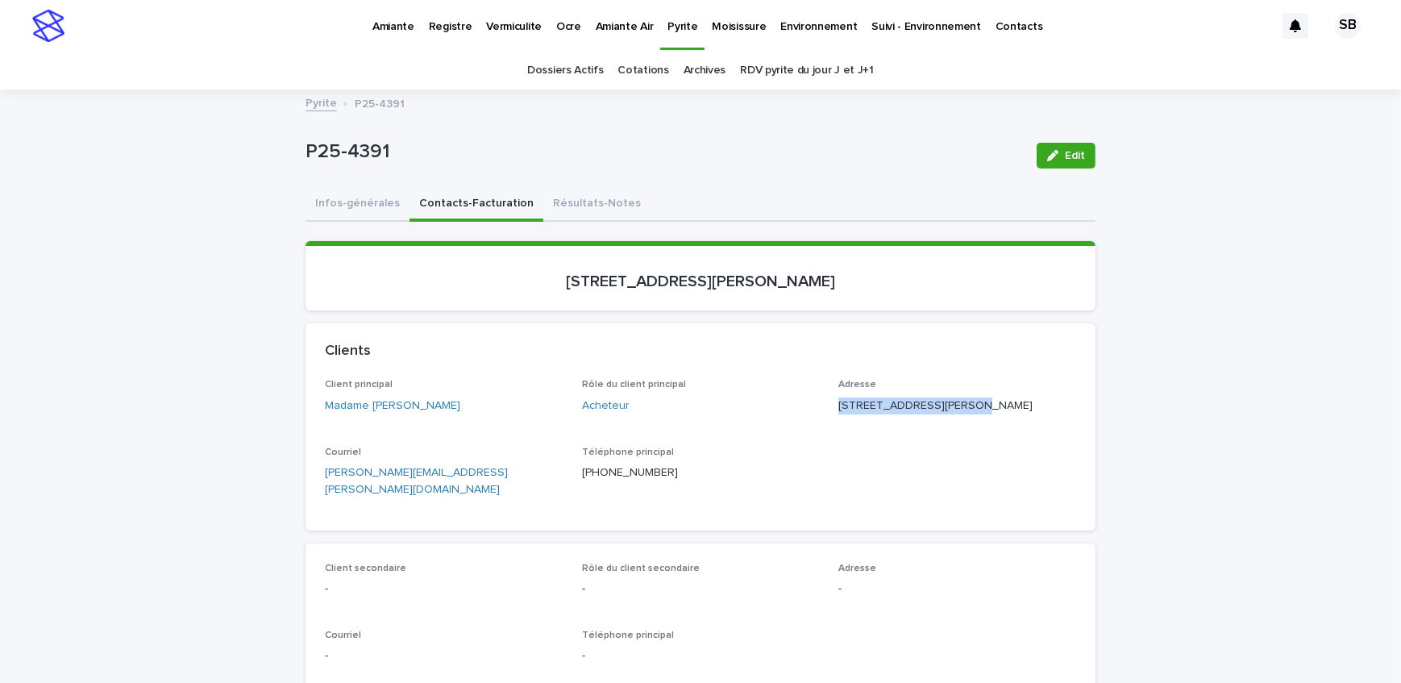
click at [838, 414] on p "[STREET_ADDRESS][PERSON_NAME]" at bounding box center [957, 405] width 238 height 17
drag, startPoint x: 937, startPoint y: 433, endPoint x: 917, endPoint y: 435, distance: 20.3
click at [917, 426] on div "Adresse [STREET_ADDRESS][PERSON_NAME]" at bounding box center [957, 403] width 238 height 48
drag, startPoint x: 781, startPoint y: 298, endPoint x: 611, endPoint y: 306, distance: 170.2
click at [611, 306] on section "[STREET_ADDRESS][PERSON_NAME]" at bounding box center [700, 275] width 790 height 69
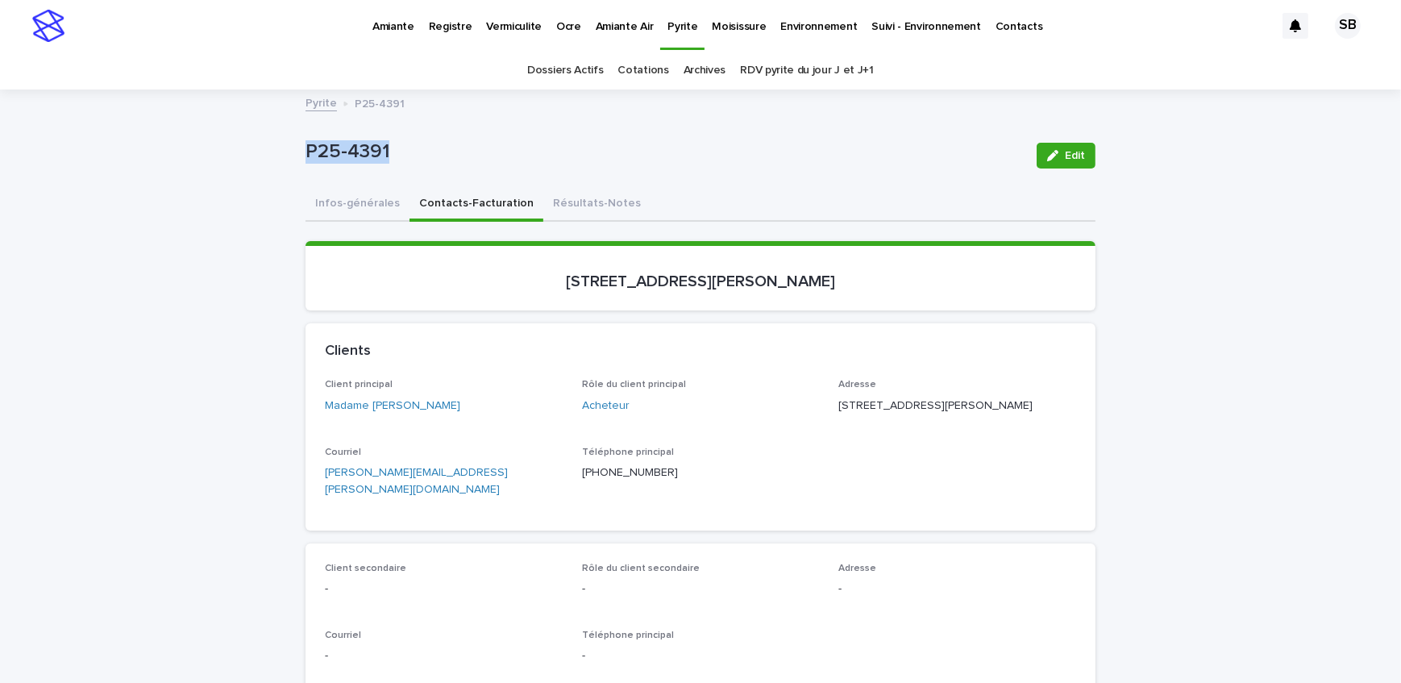
drag, startPoint x: 334, startPoint y: 167, endPoint x: 298, endPoint y: 168, distance: 36.3
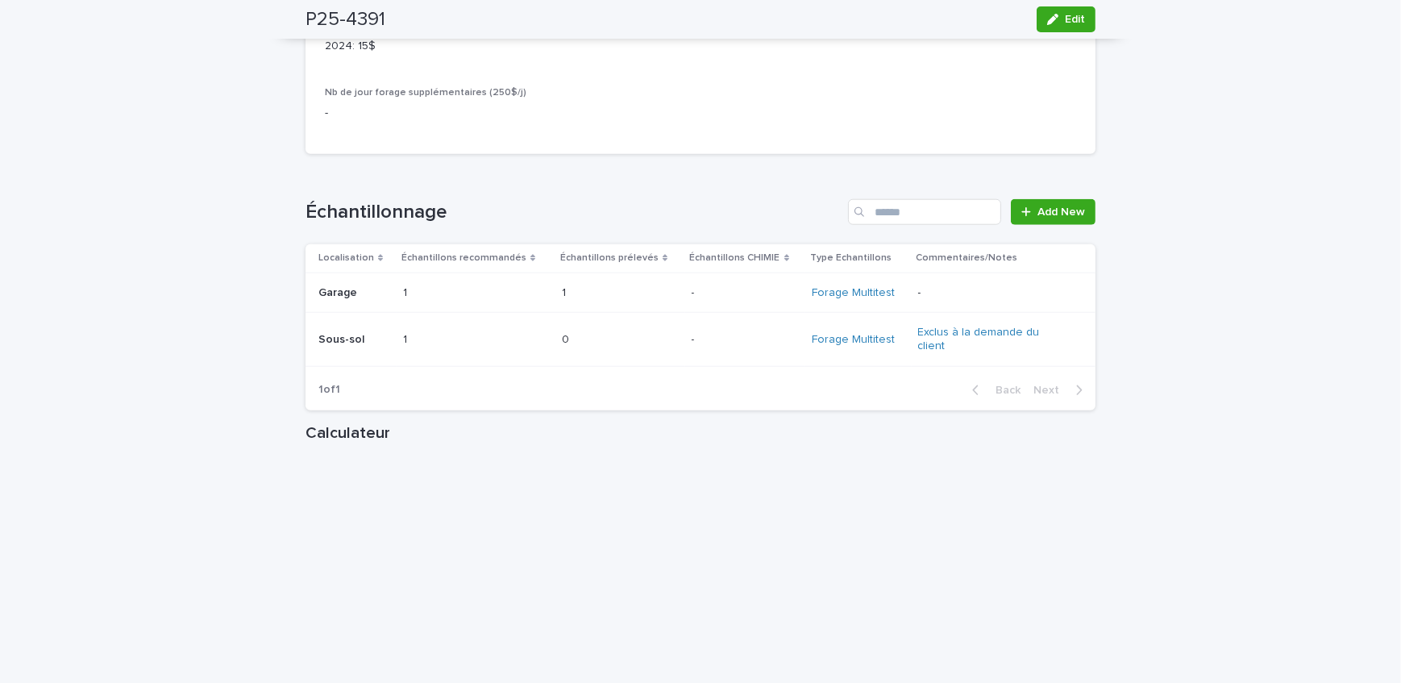
scroll to position [1904, 0]
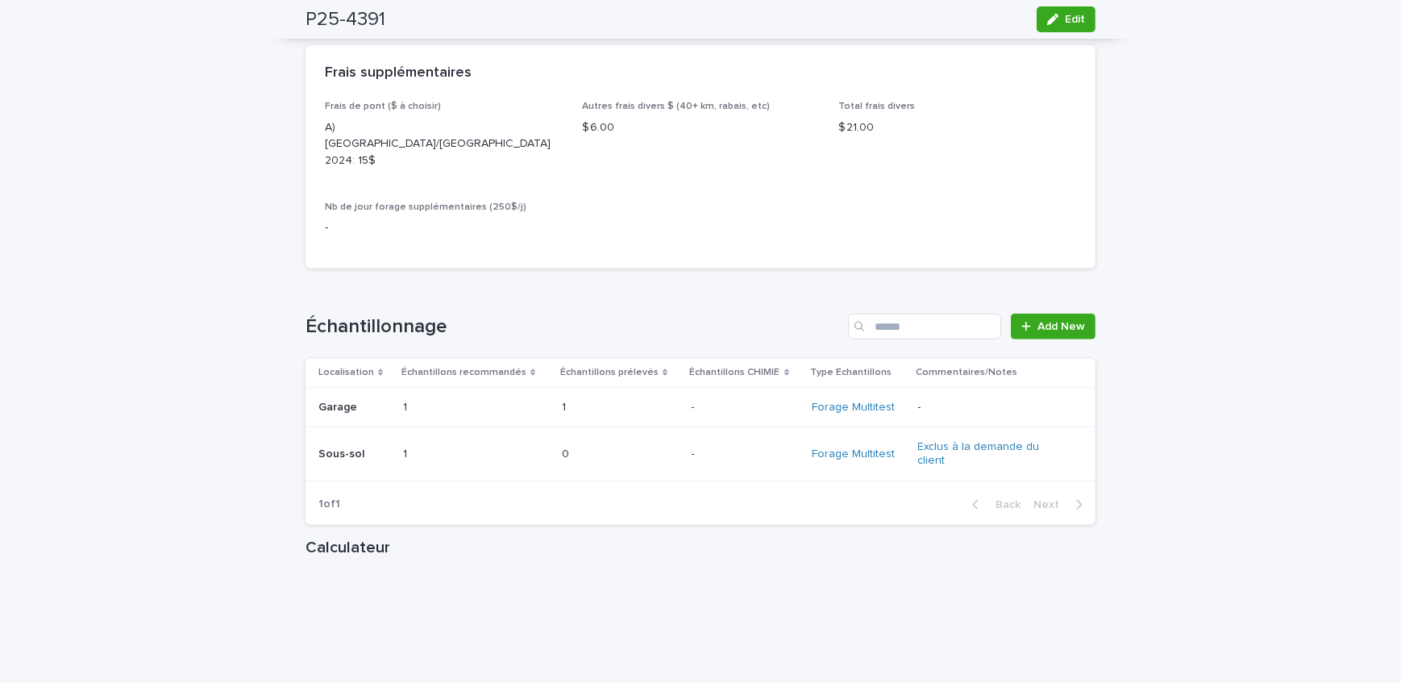
drag, startPoint x: 1057, startPoint y: 23, endPoint x: 424, endPoint y: 293, distance: 688.6
click at [1057, 23] on div "button" at bounding box center [1056, 19] width 18 height 11
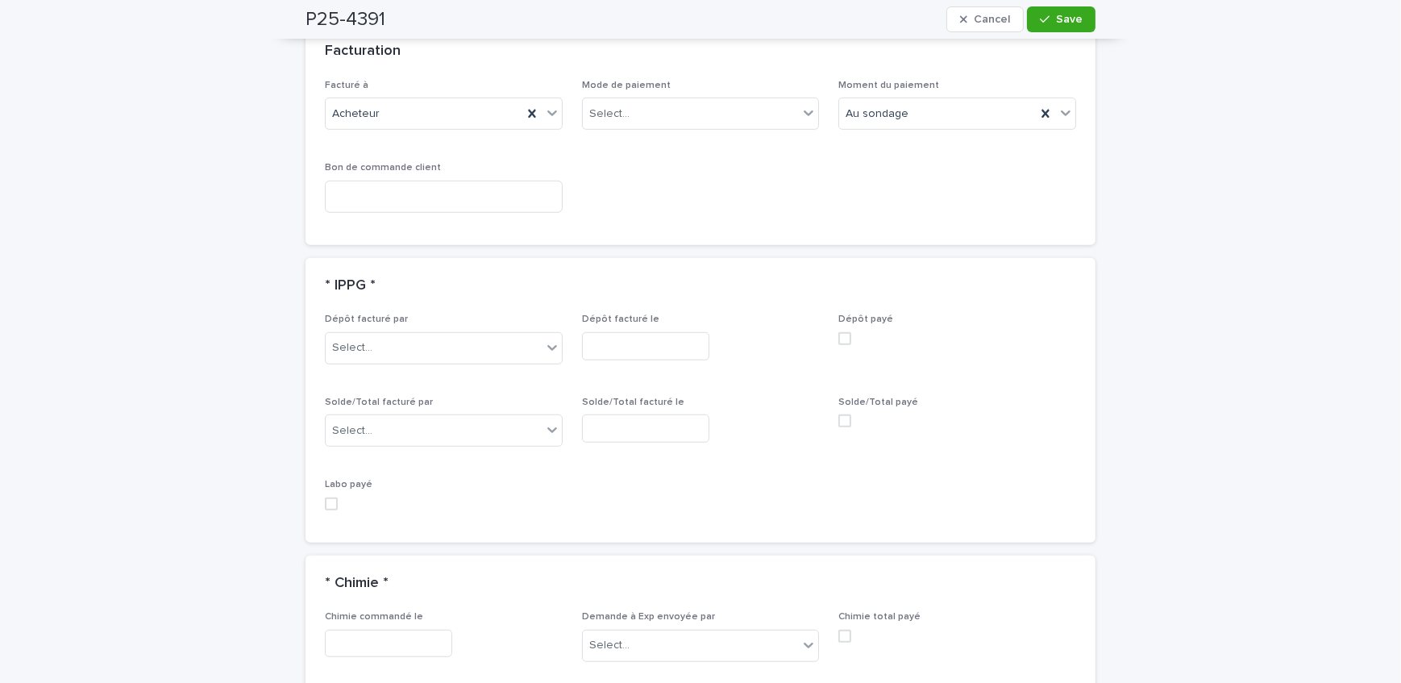
scroll to position [1503, 0]
click at [401, 410] on div "Select..." at bounding box center [444, 426] width 238 height 32
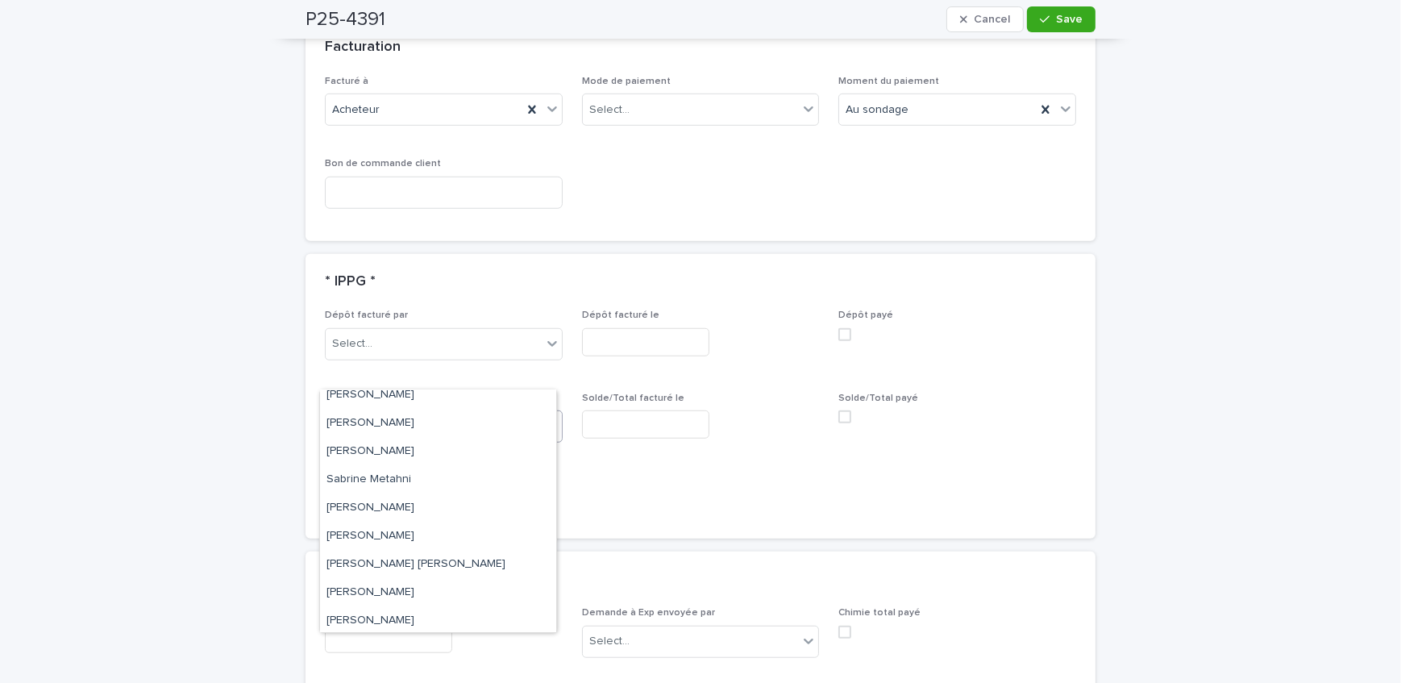
scroll to position [210, 0]
click at [402, 506] on div "[PERSON_NAME]" at bounding box center [438, 505] width 236 height 28
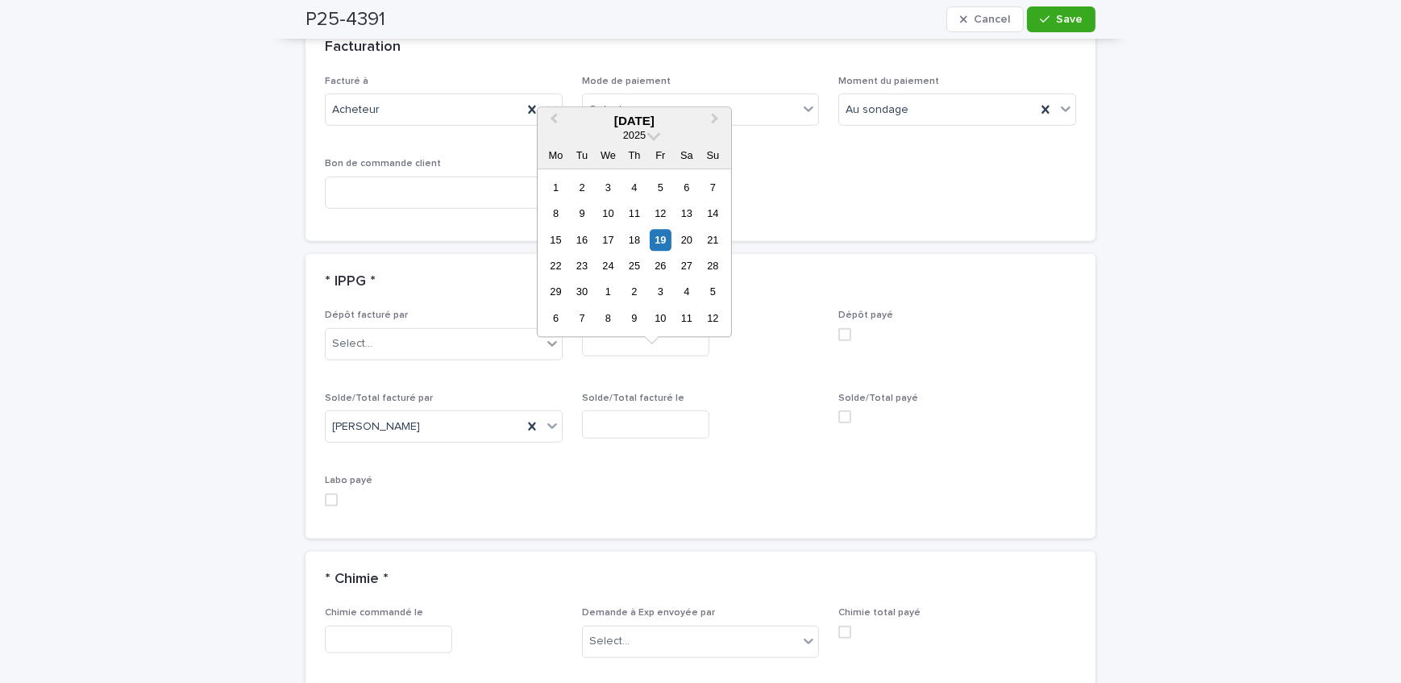
click at [687, 410] on input "text" at bounding box center [645, 424] width 127 height 28
click at [661, 239] on div "19" at bounding box center [661, 240] width 22 height 22
type input "**********"
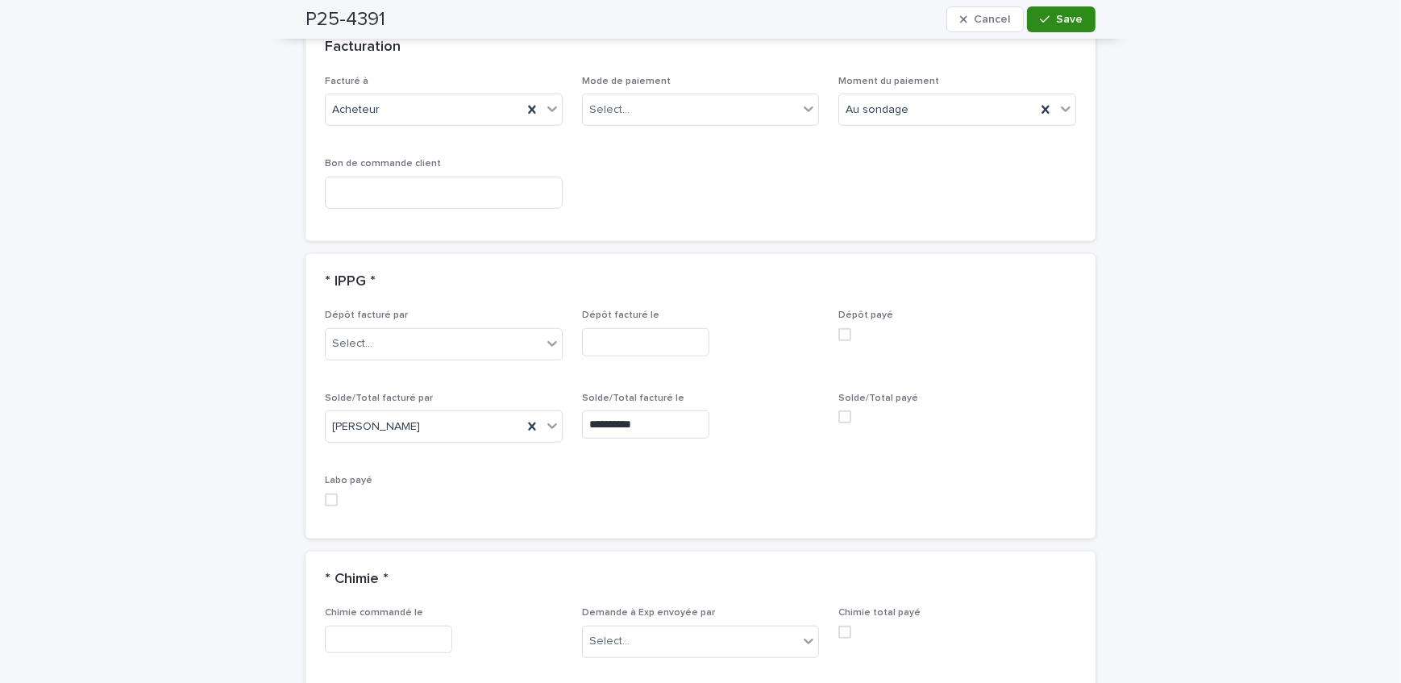
click at [1033, 19] on button "Save" at bounding box center [1061, 19] width 68 height 26
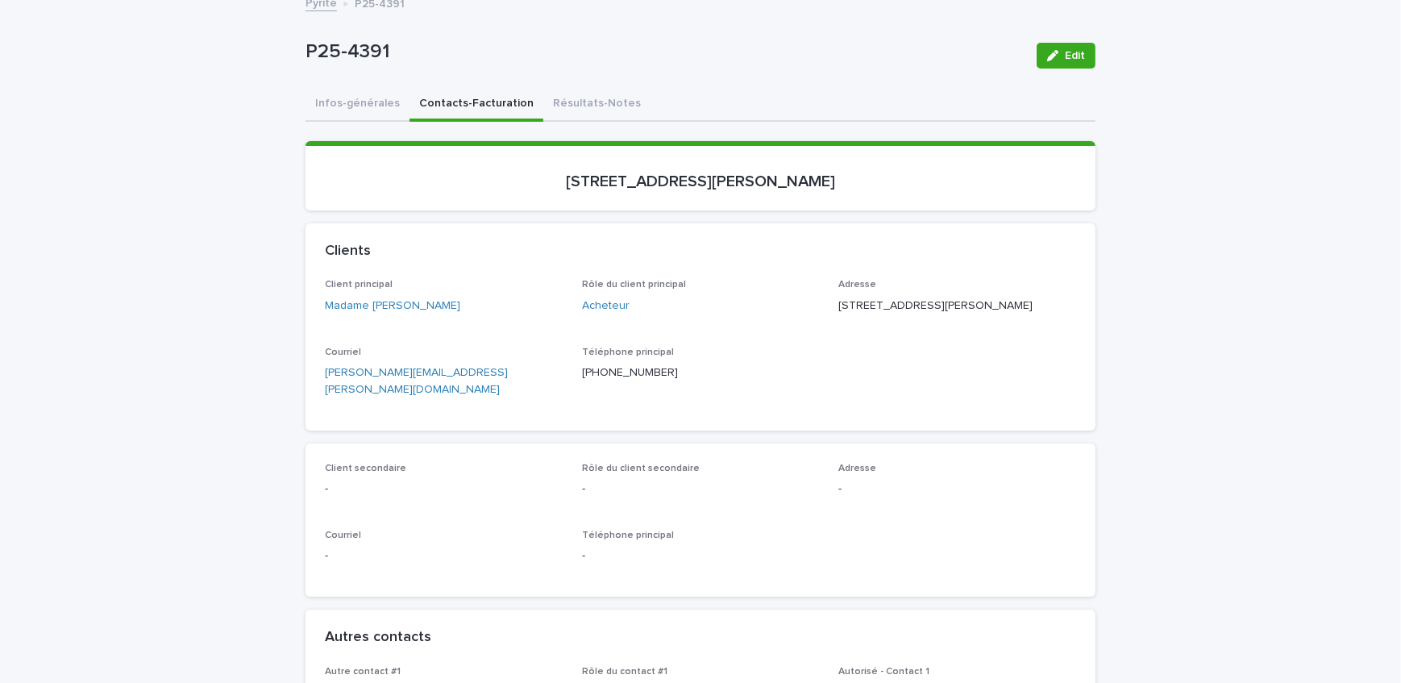
scroll to position [0, 0]
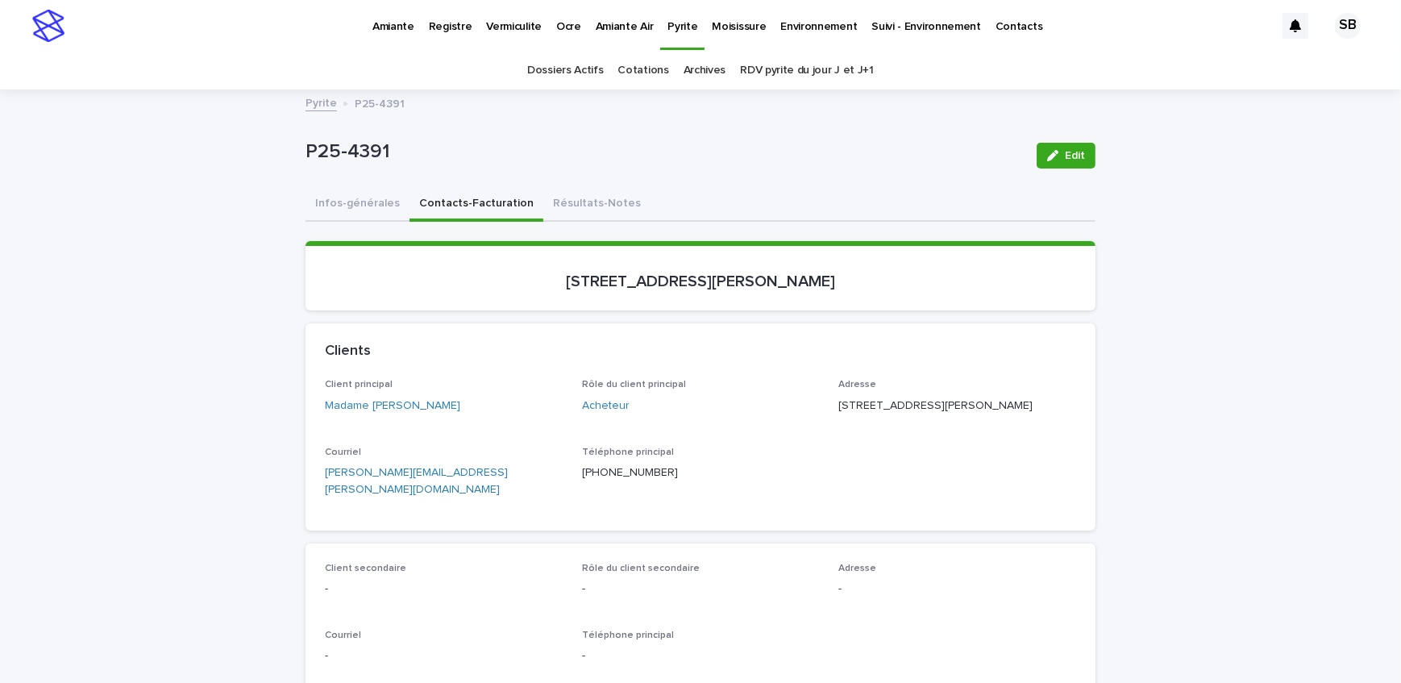
click at [384, 23] on p "Amiante" at bounding box center [393, 17] width 42 height 34
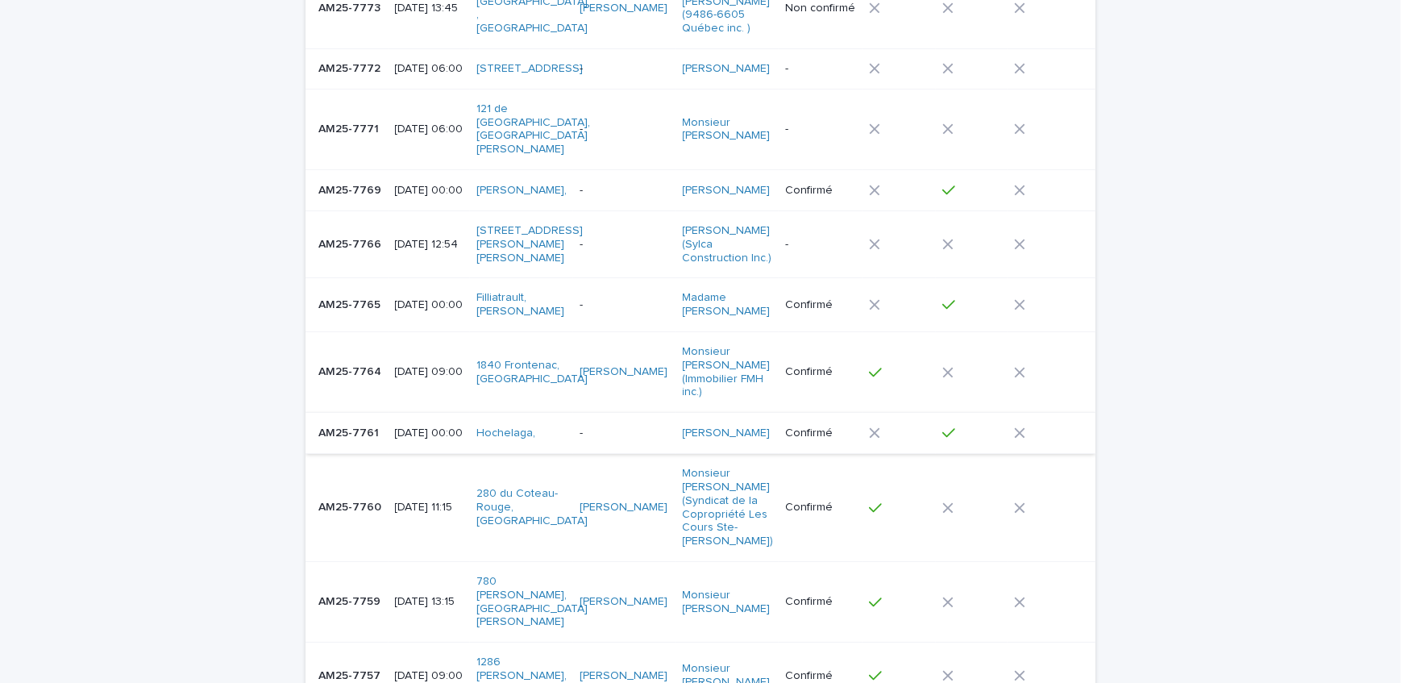
scroll to position [293, 0]
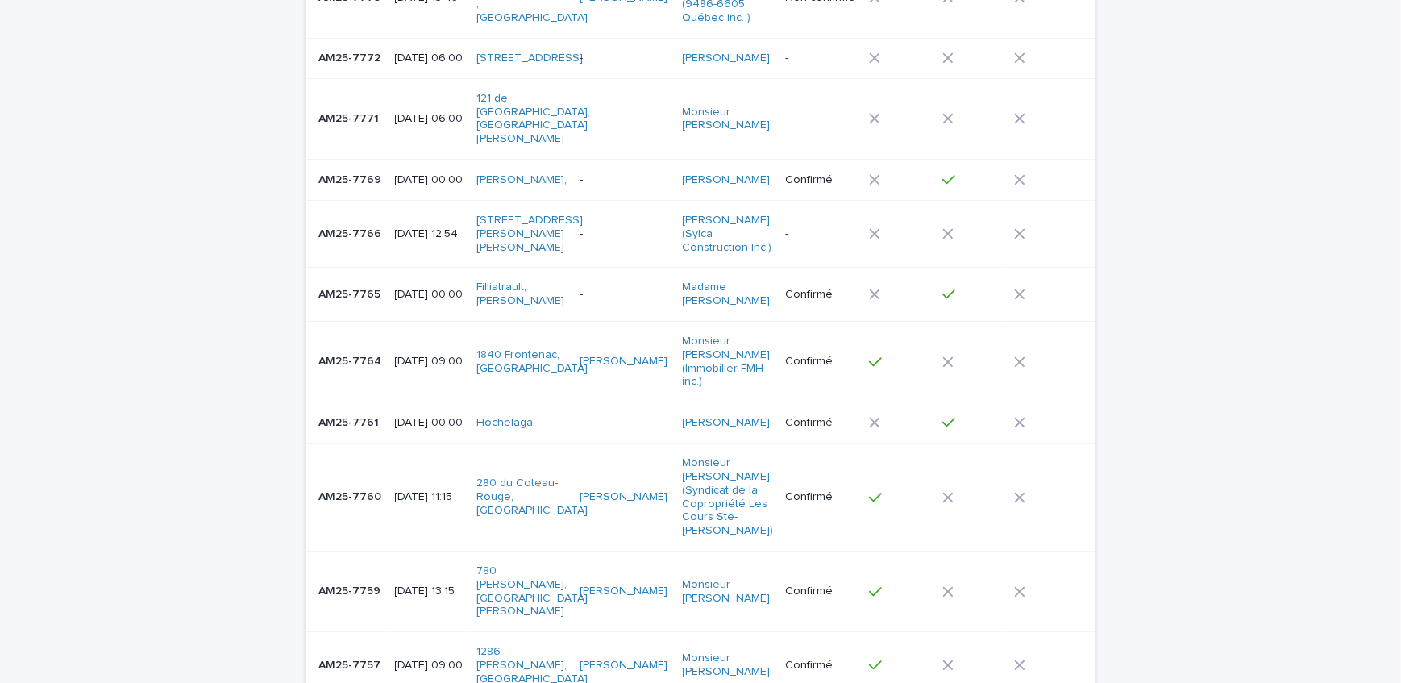
click at [363, 366] on div "AM25-7764 AM25-7764" at bounding box center [350, 361] width 64 height 27
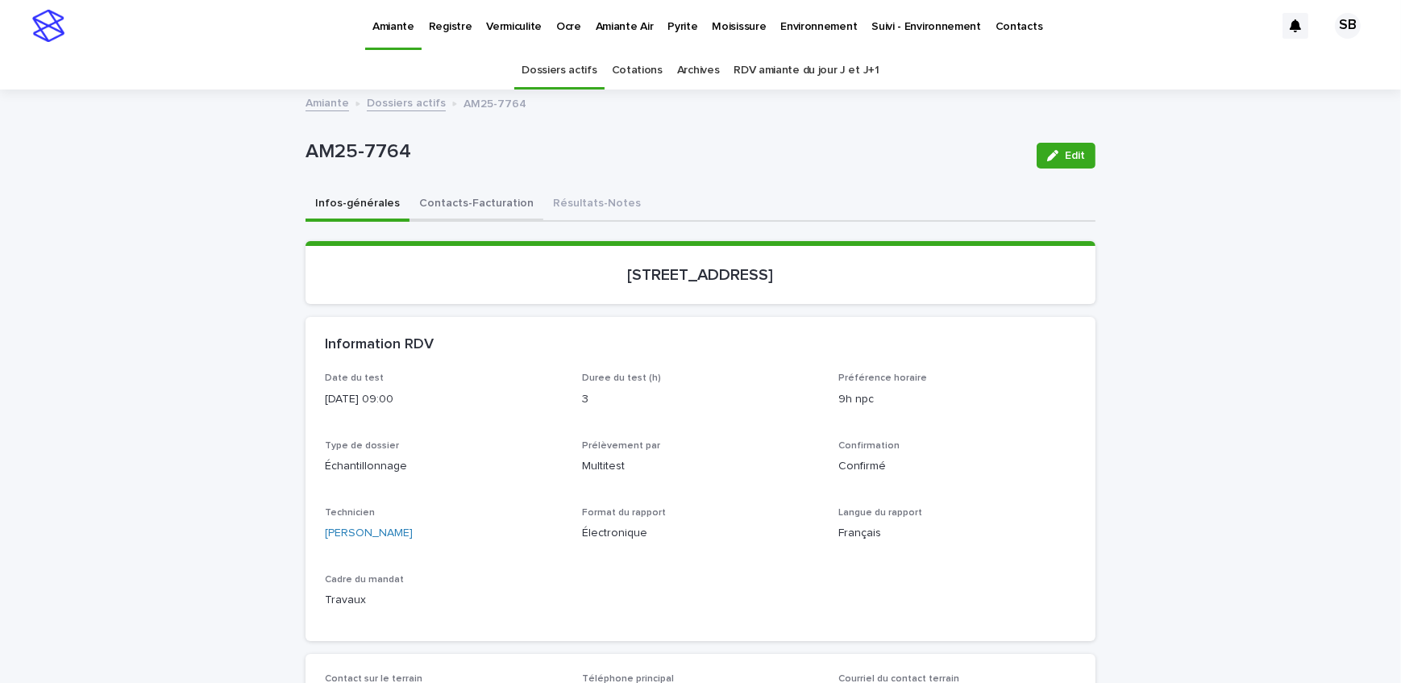
click at [467, 194] on button "Contacts-Facturation" at bounding box center [476, 205] width 134 height 34
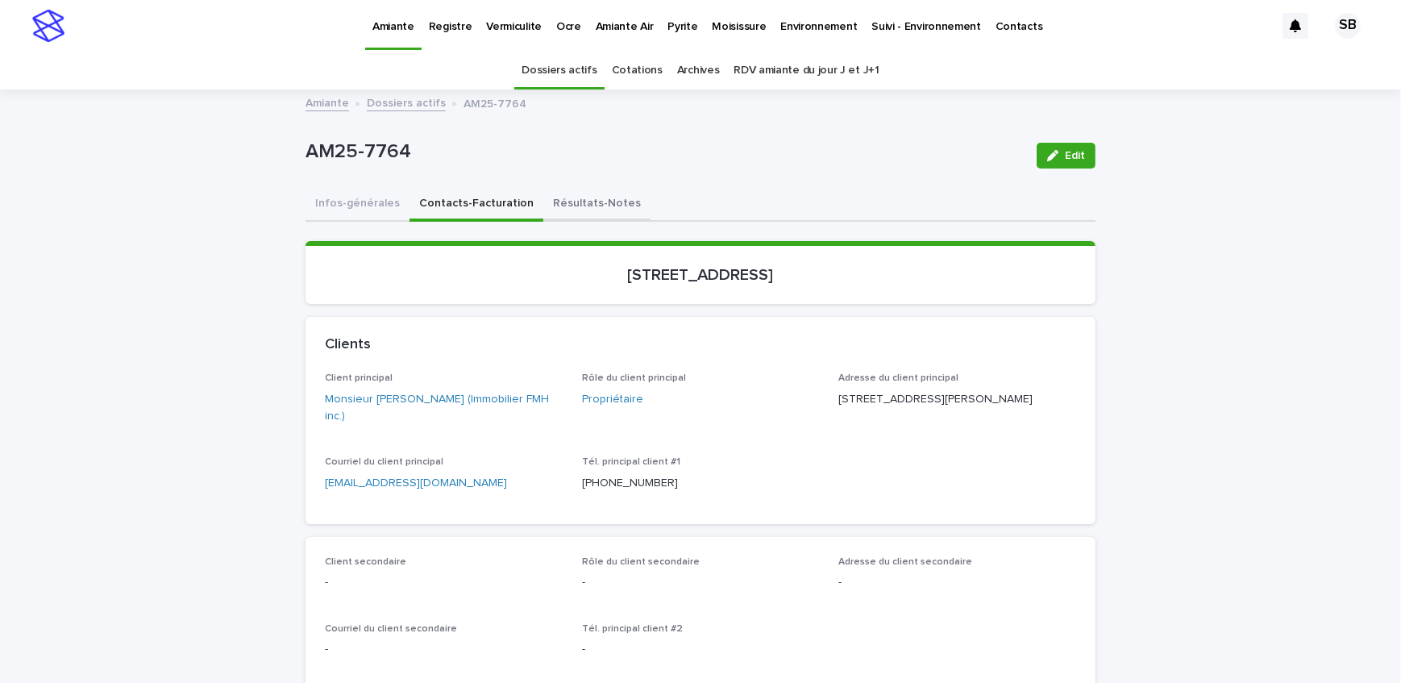
click at [608, 193] on button "Résultats-Notes" at bounding box center [596, 205] width 107 height 34
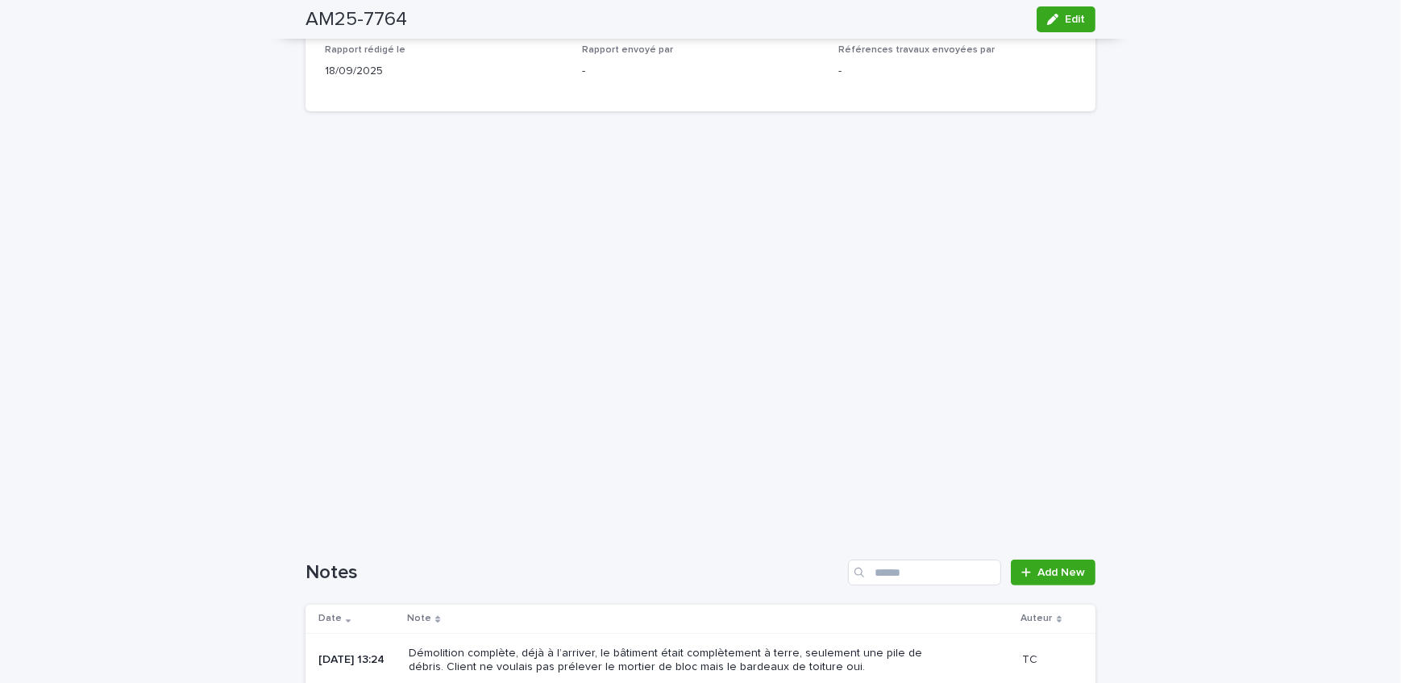
scroll to position [177, 0]
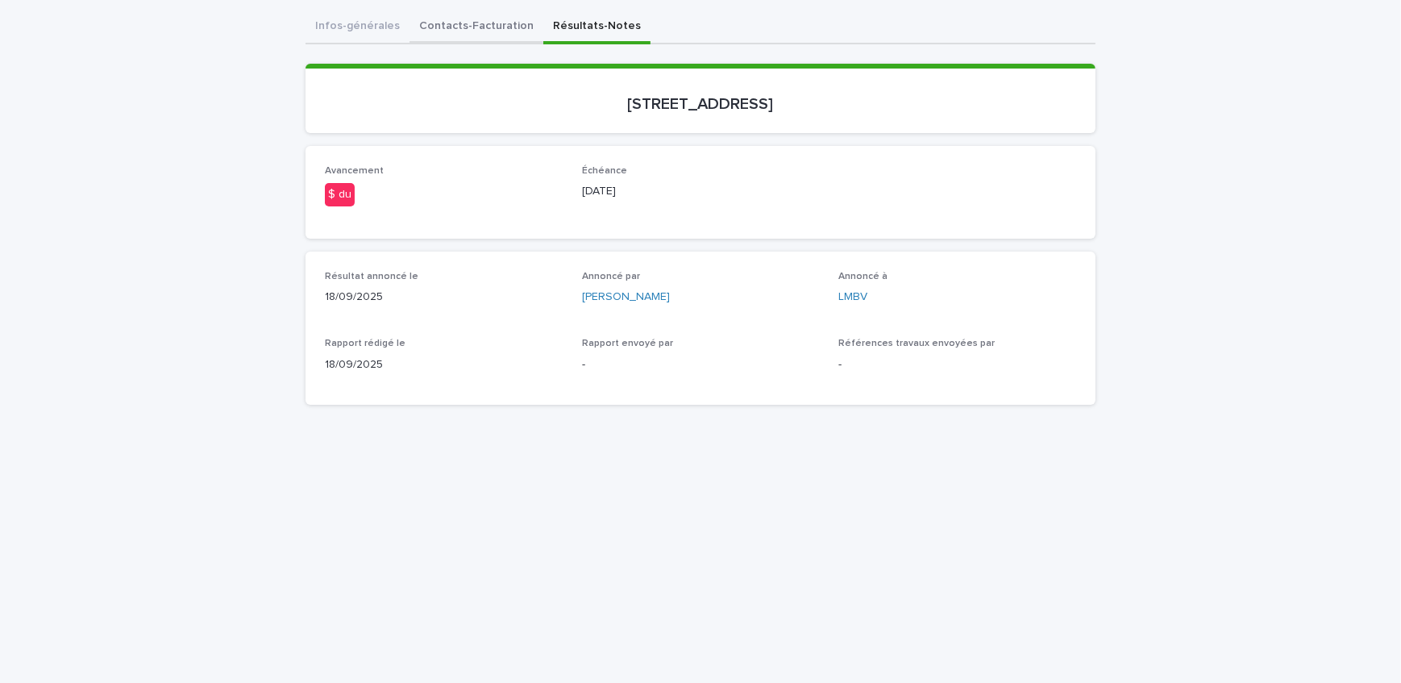
click at [457, 34] on div "Infos-générales Contacts-Facturation Résultats-Notes Can't display tree at inde…" at bounding box center [700, 577] width 790 height 1134
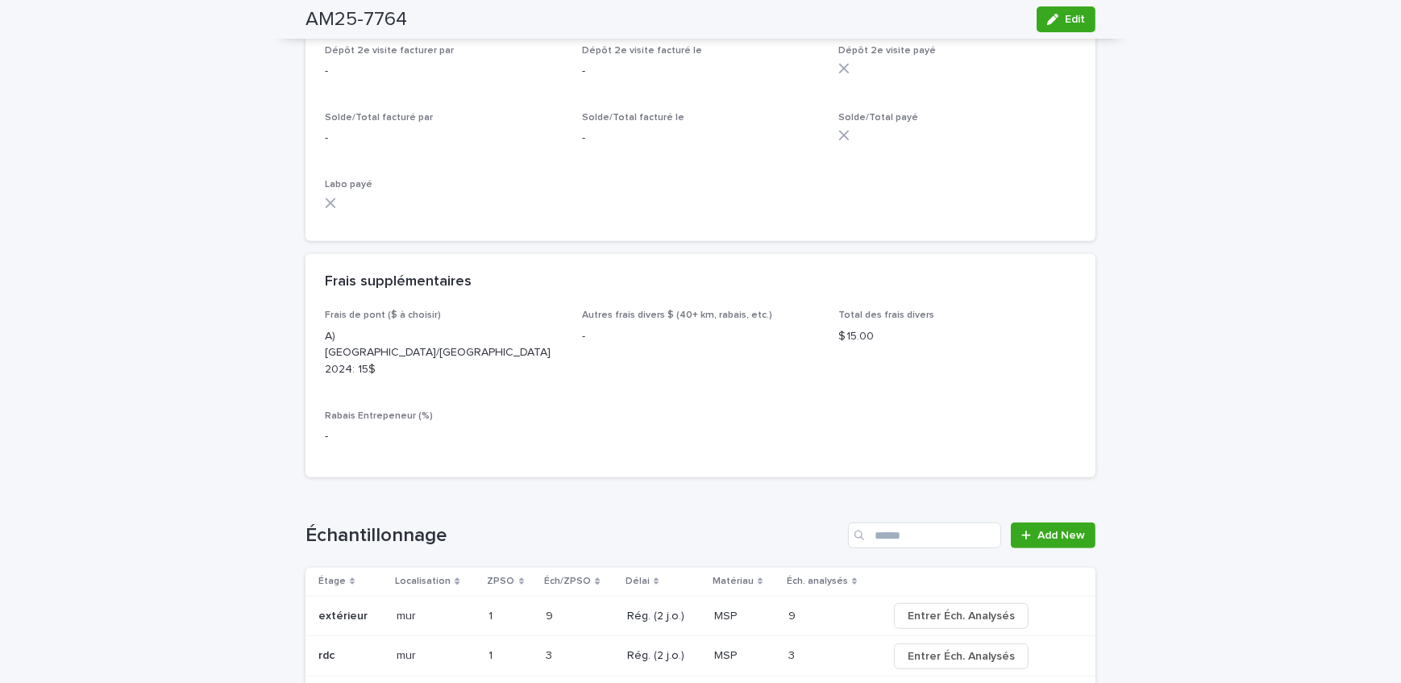
scroll to position [1377, 0]
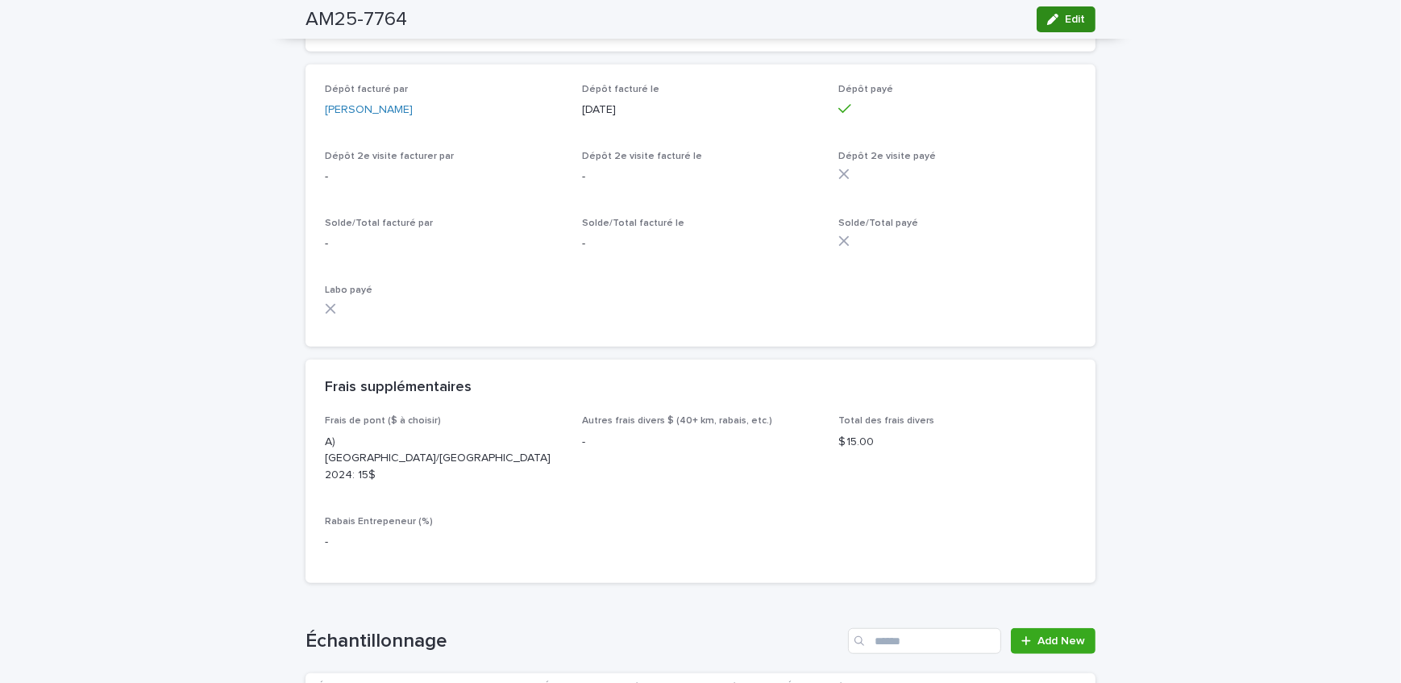
click at [1056, 15] on div "button" at bounding box center [1056, 19] width 18 height 11
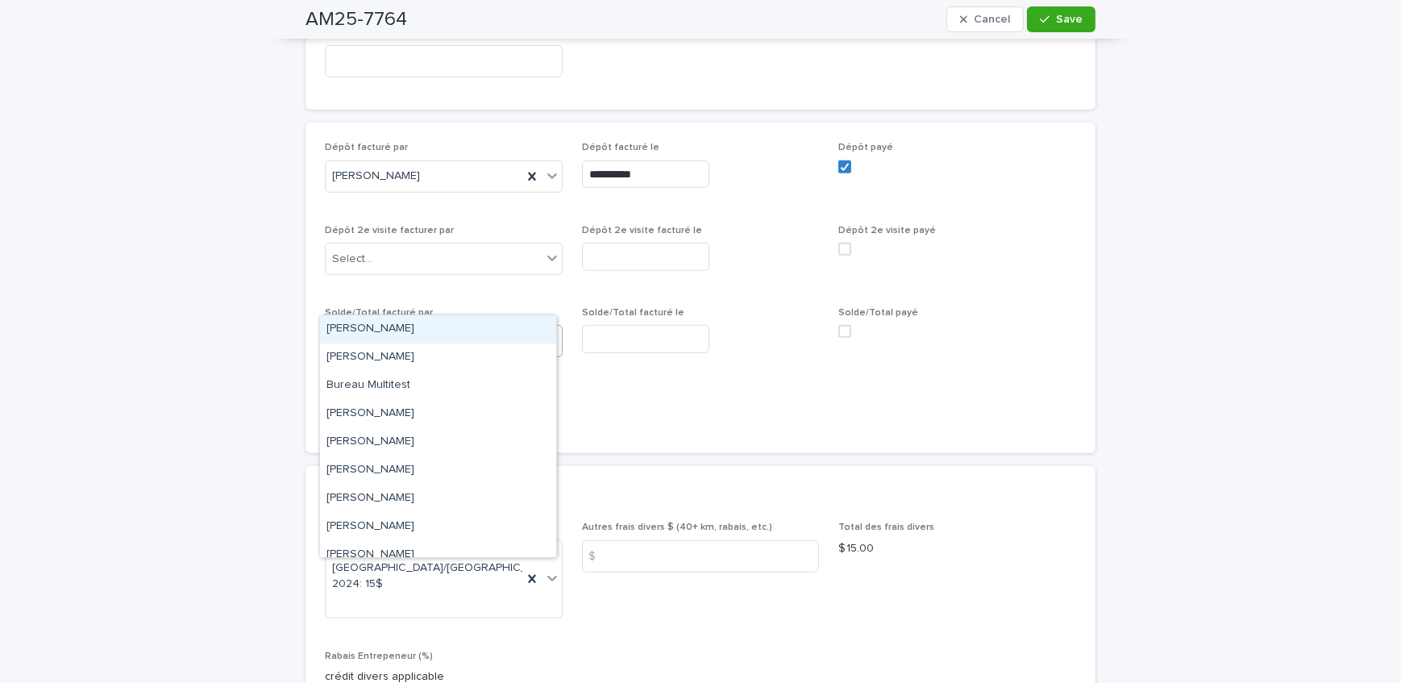
click at [446, 325] on div "Select..." at bounding box center [444, 341] width 238 height 32
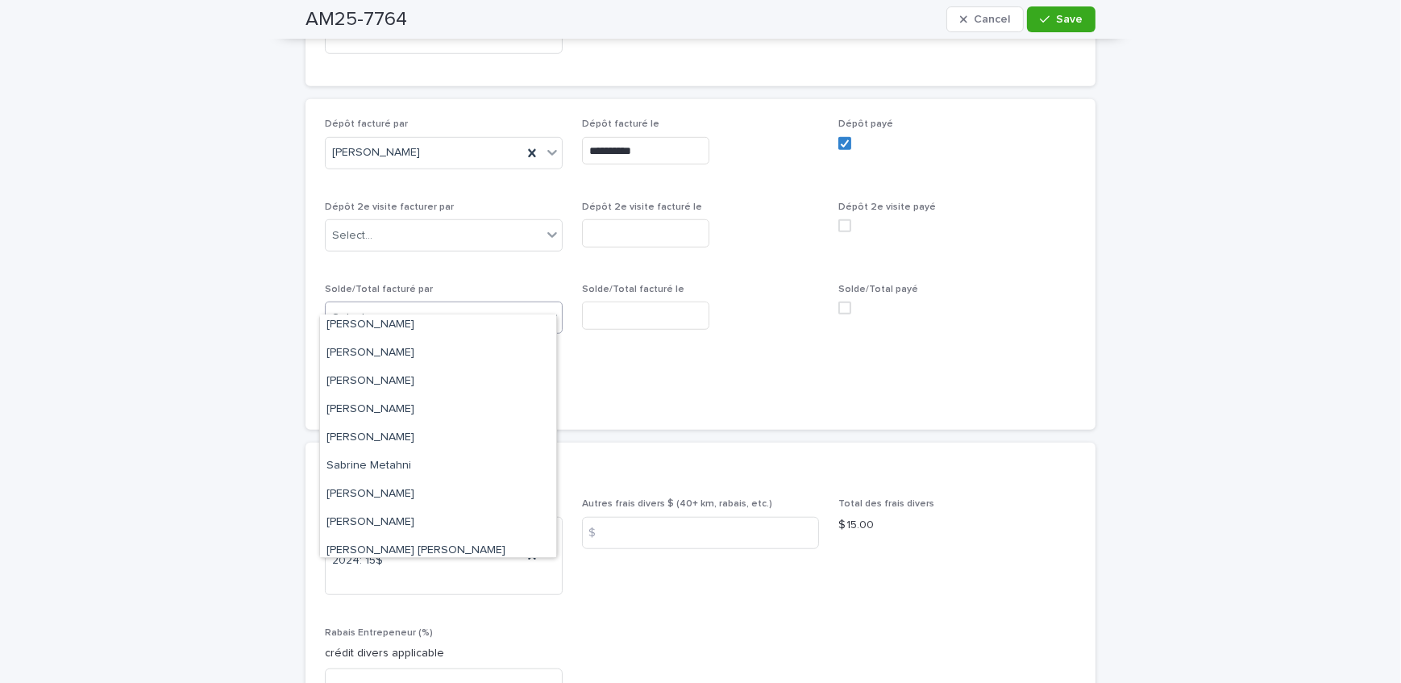
scroll to position [210, 0]
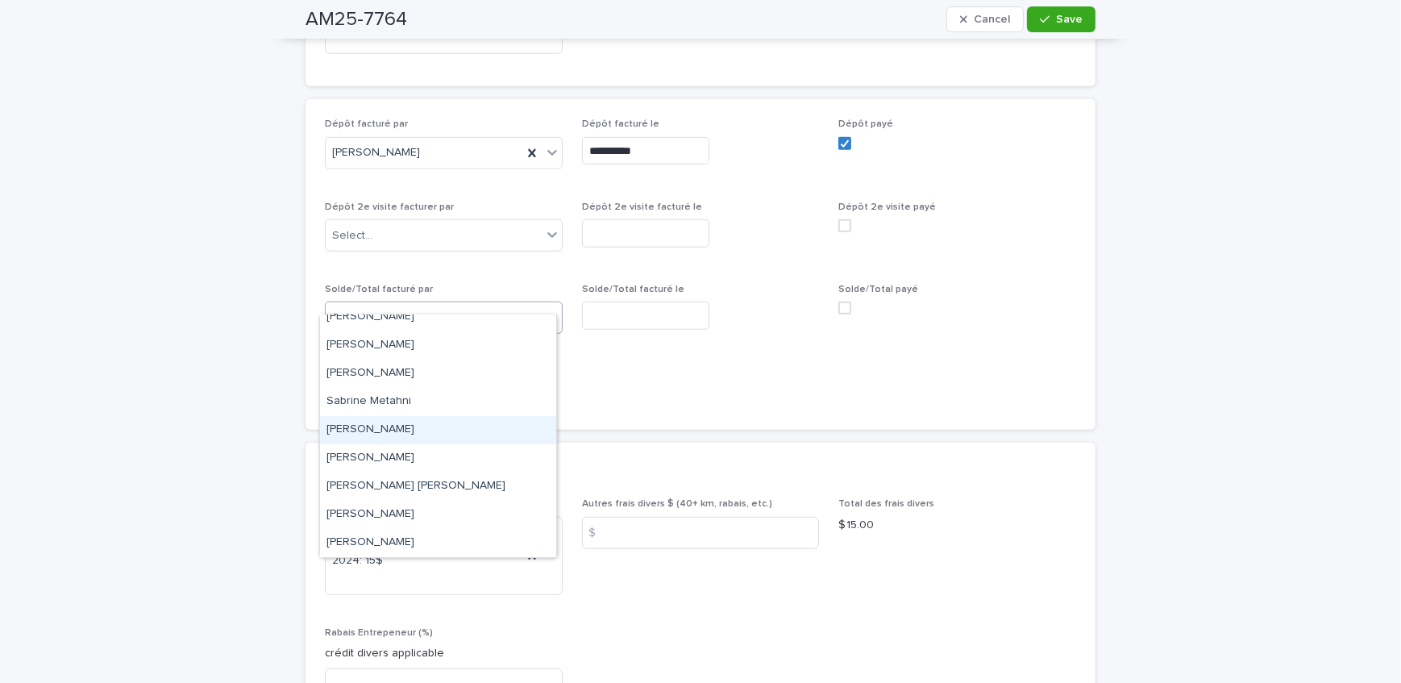
click at [417, 427] on div "[PERSON_NAME]" at bounding box center [438, 430] width 236 height 28
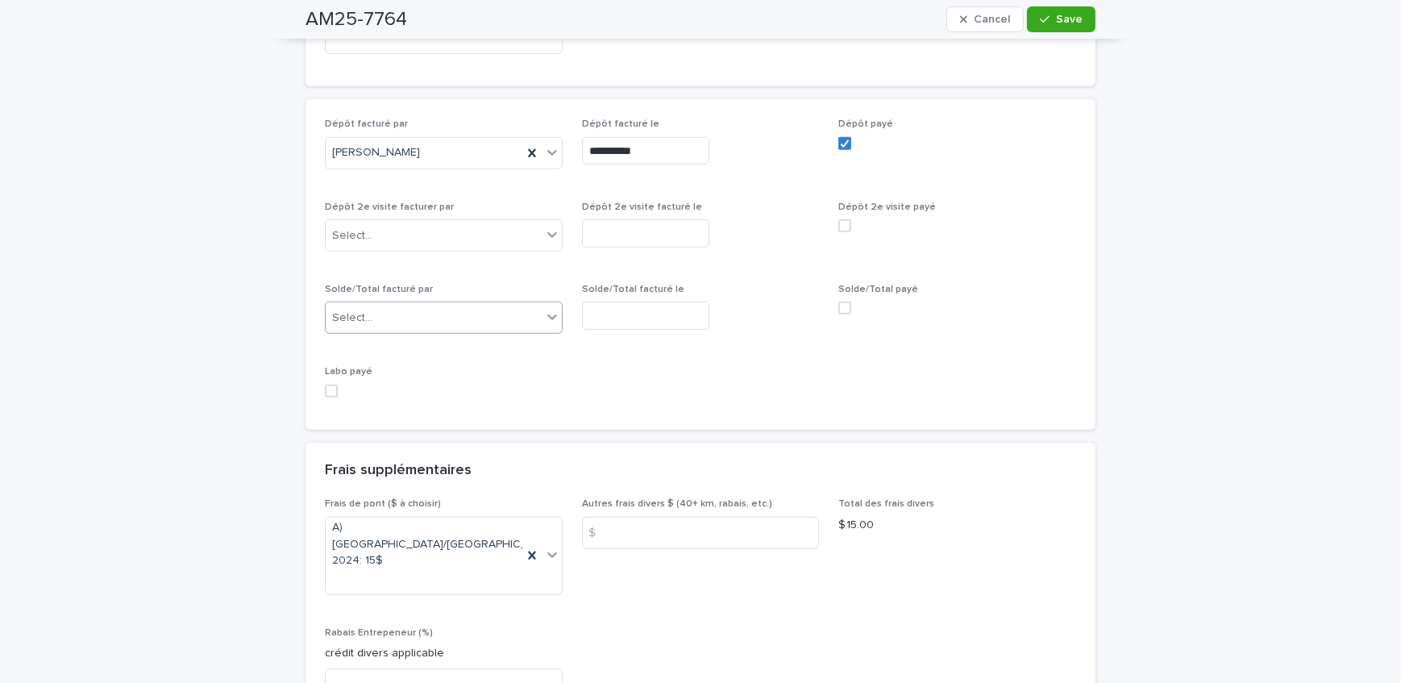
click at [654, 301] on input "text" at bounding box center [645, 315] width 127 height 28
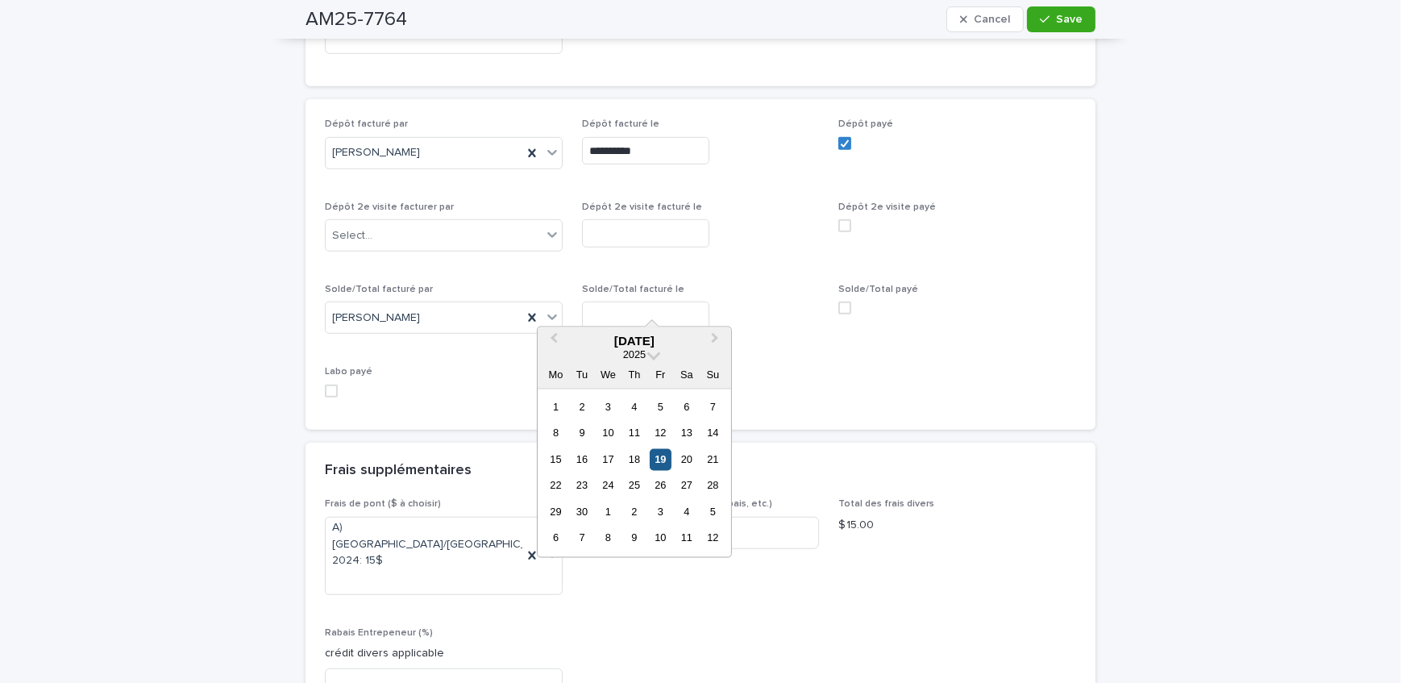
click at [666, 459] on div "19" at bounding box center [661, 459] width 22 height 22
type input "**********"
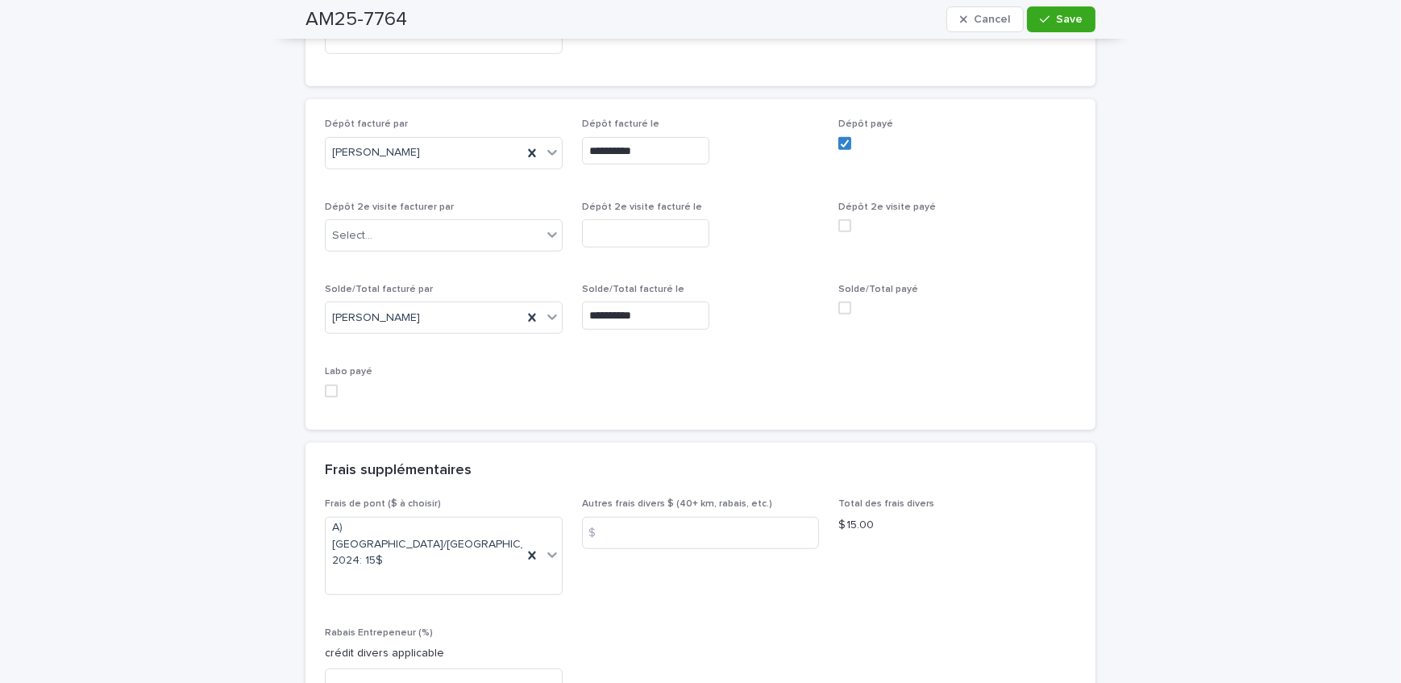
click at [838, 301] on span at bounding box center [844, 307] width 13 height 13
click at [1072, 19] on span "Save" at bounding box center [1069, 19] width 27 height 11
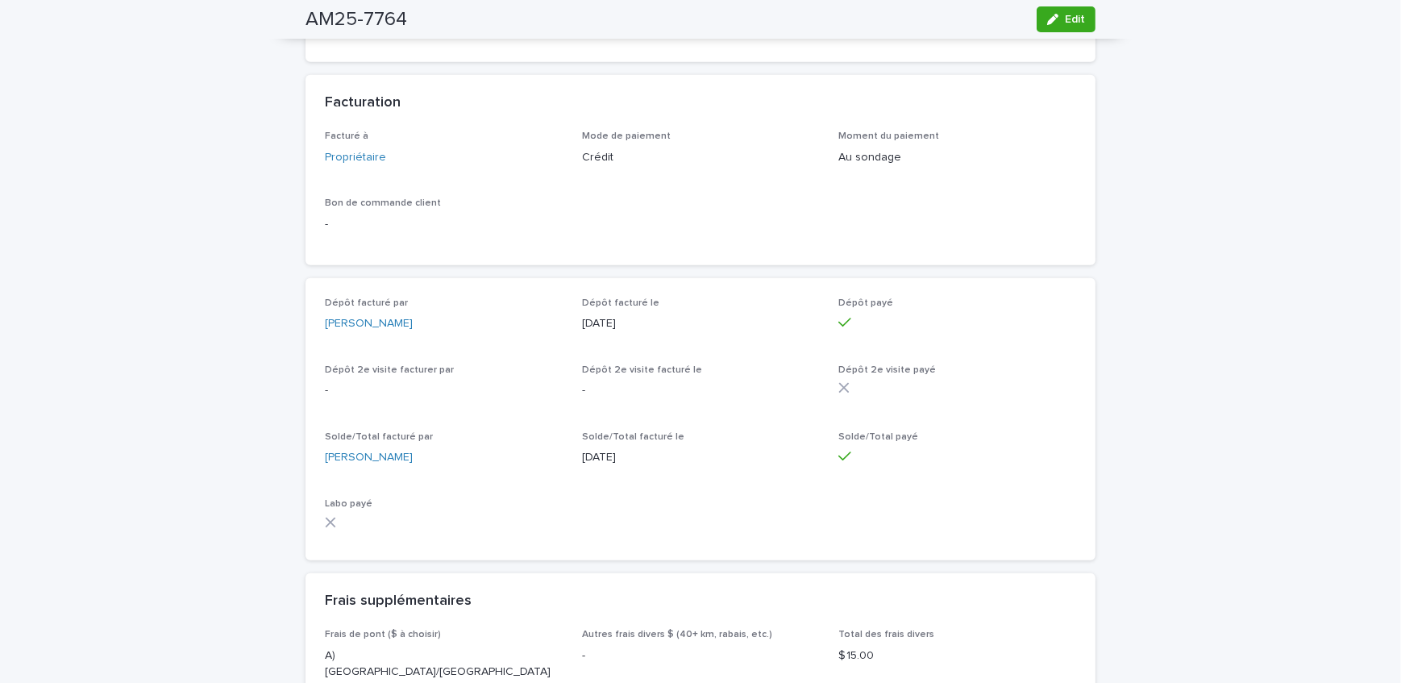
scroll to position [1157, 0]
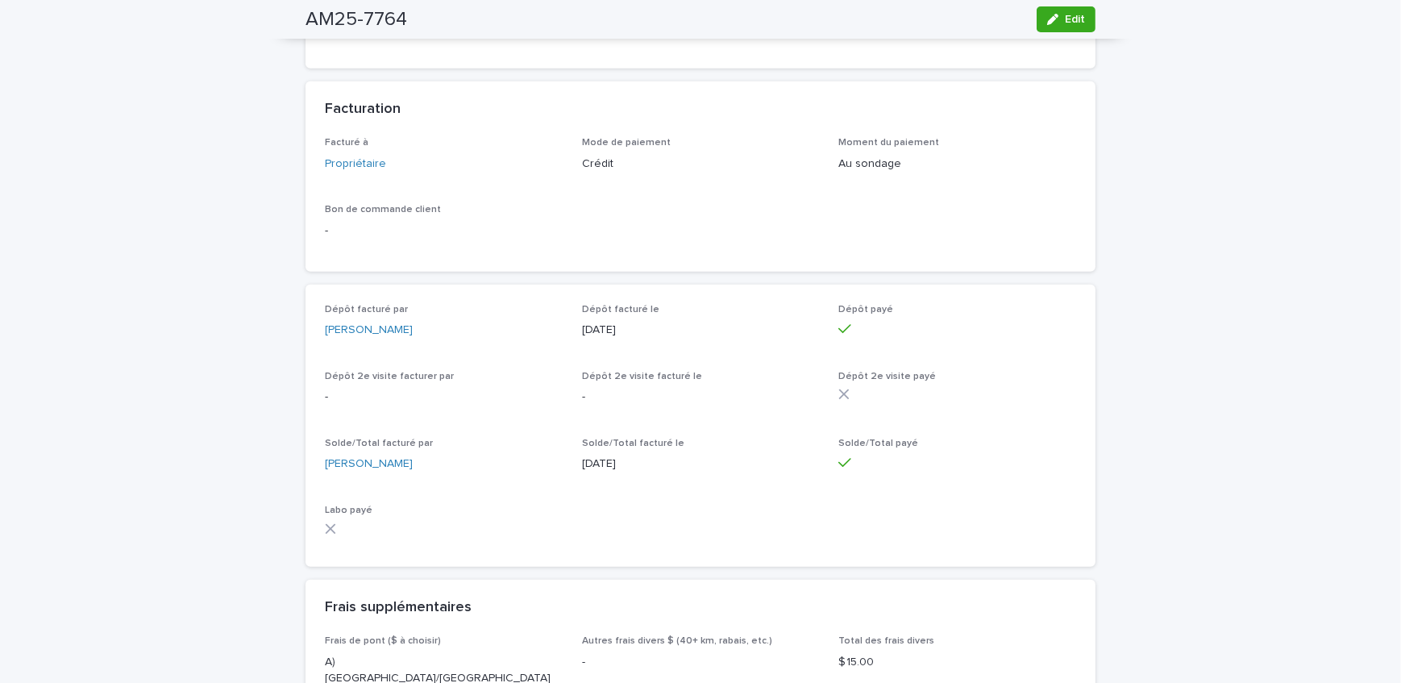
drag, startPoint x: 1060, startPoint y: 20, endPoint x: 475, endPoint y: 477, distance: 741.7
click at [1065, 20] on span "Edit" at bounding box center [1075, 19] width 20 height 11
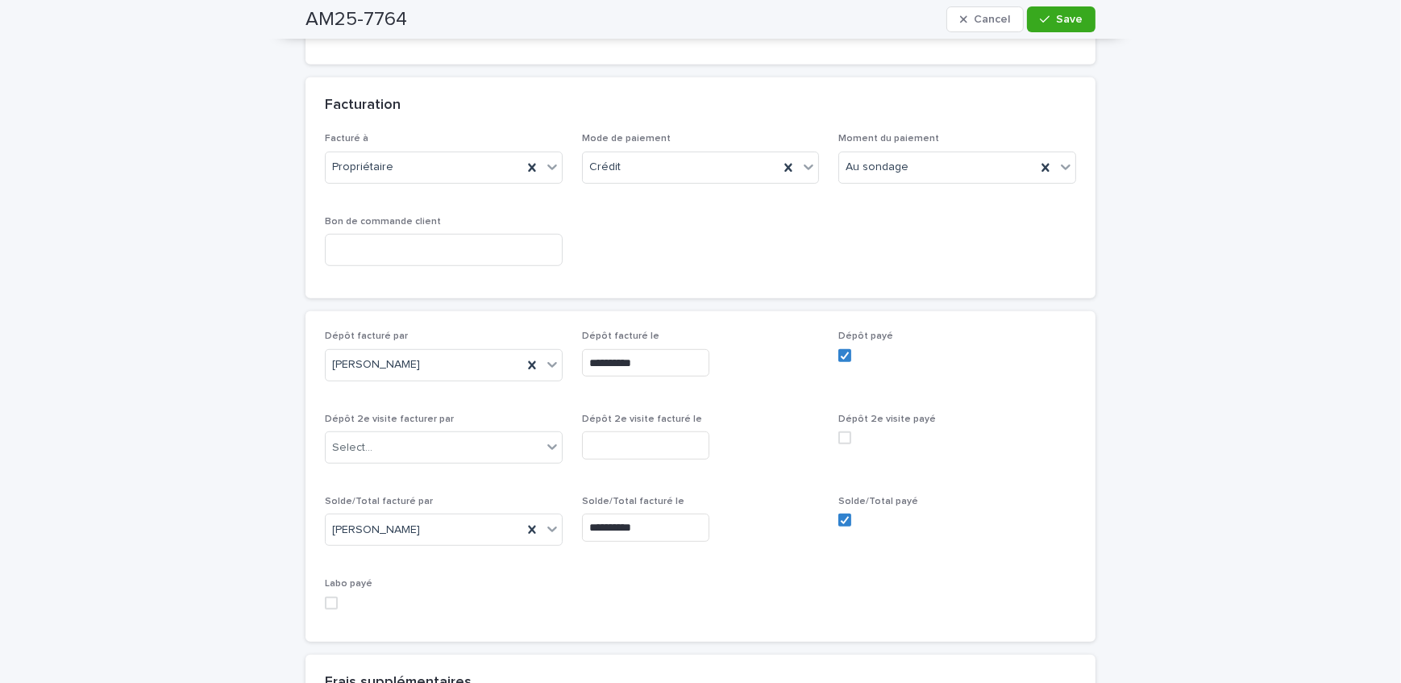
scroll to position [1293, 0]
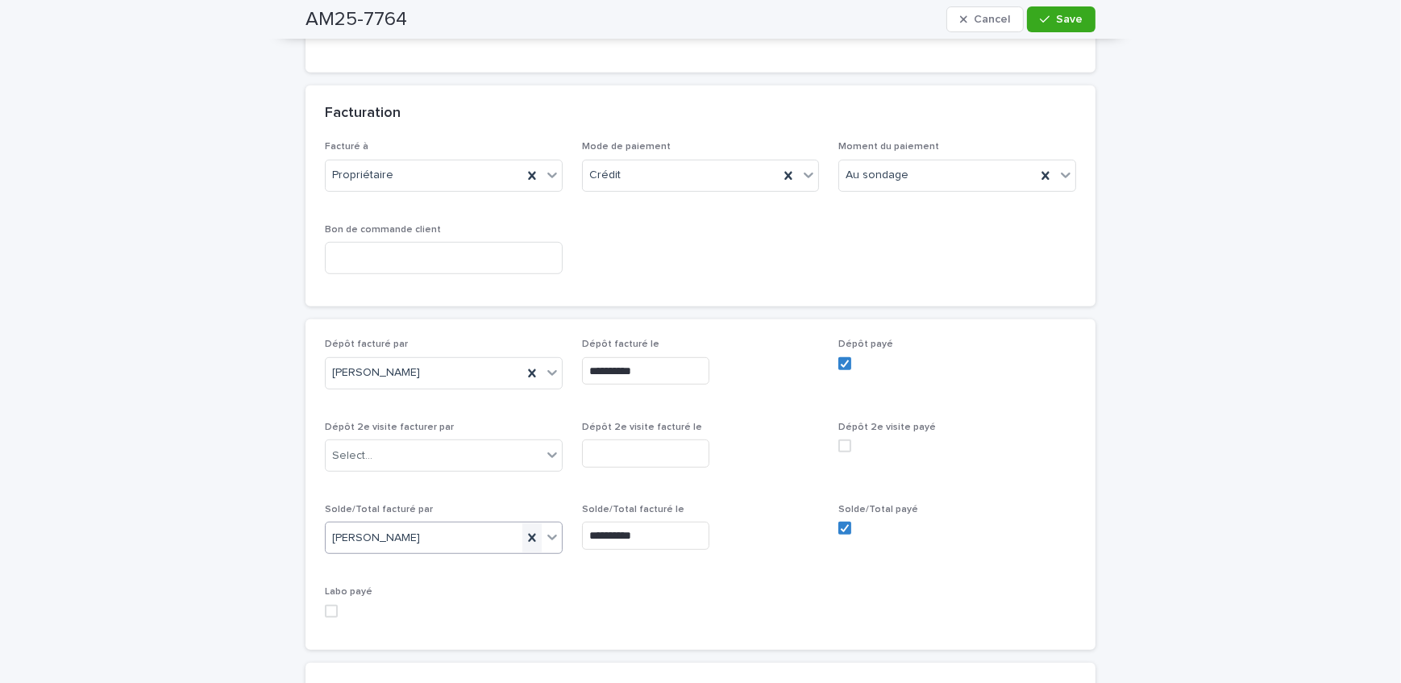
click at [524, 529] on icon at bounding box center [532, 537] width 16 height 16
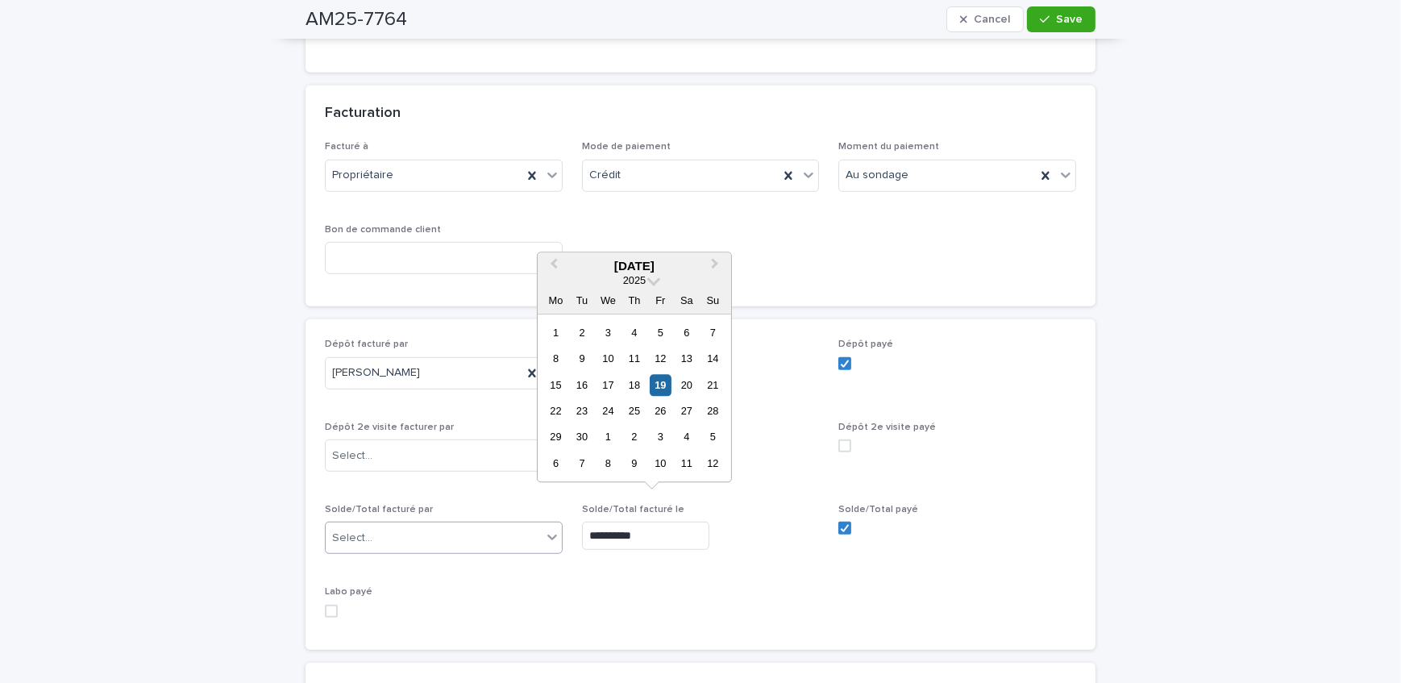
drag, startPoint x: 666, startPoint y: 515, endPoint x: 550, endPoint y: 507, distance: 117.1
click at [550, 507] on div "**********" at bounding box center [700, 484] width 751 height 292
click at [967, 604] on div "**********" at bounding box center [700, 484] width 751 height 292
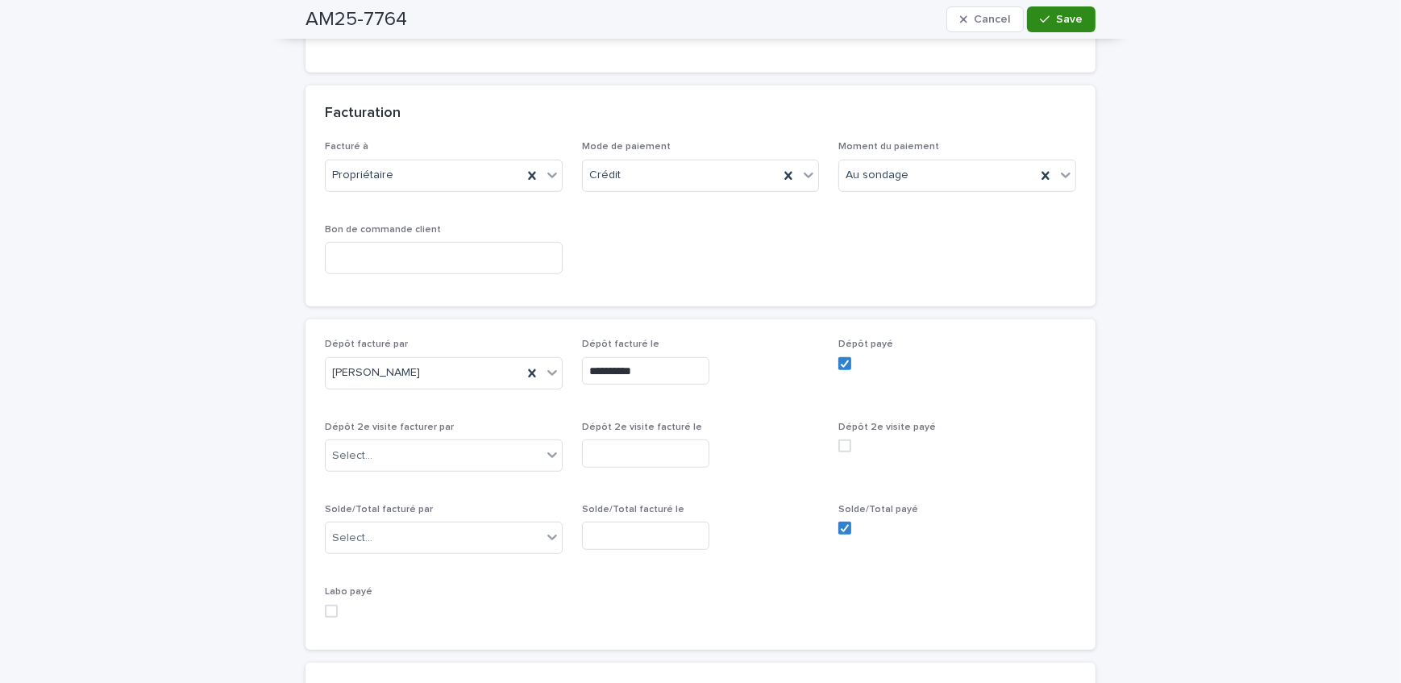
click at [1072, 19] on span "Save" at bounding box center [1069, 19] width 27 height 11
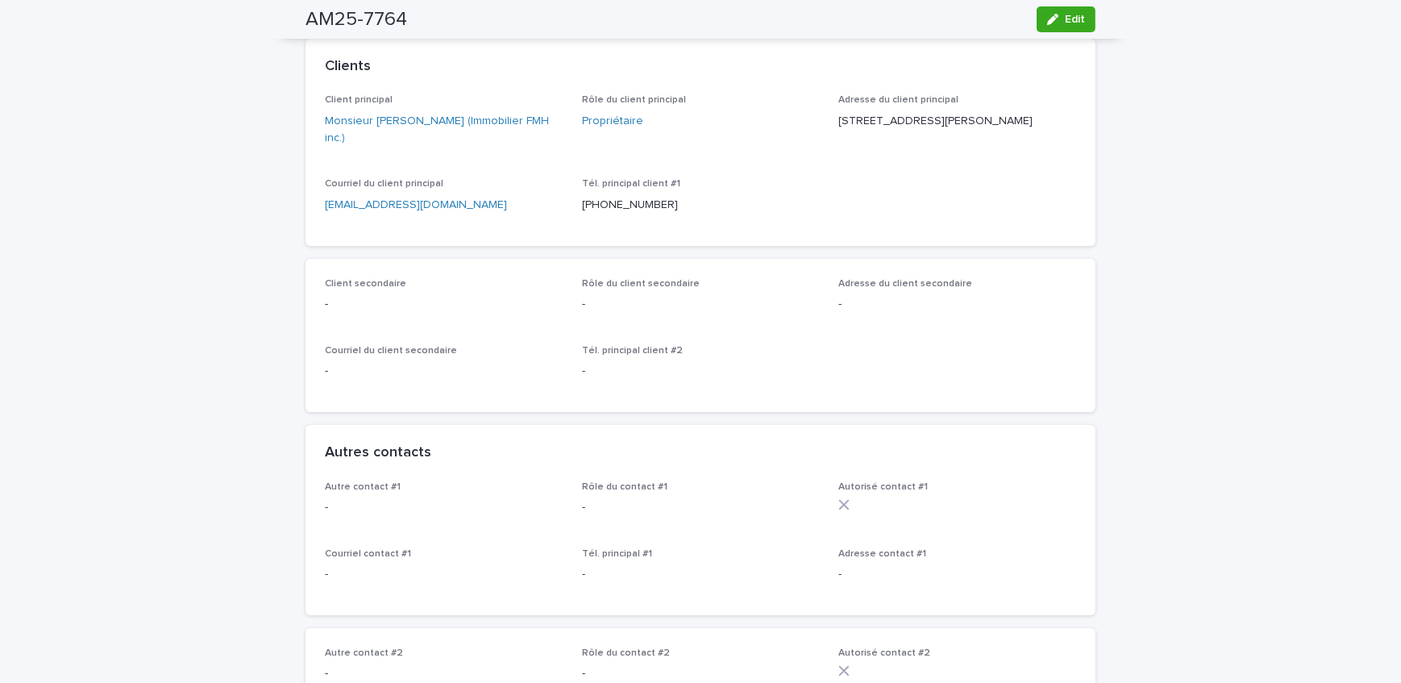
scroll to position [0, 0]
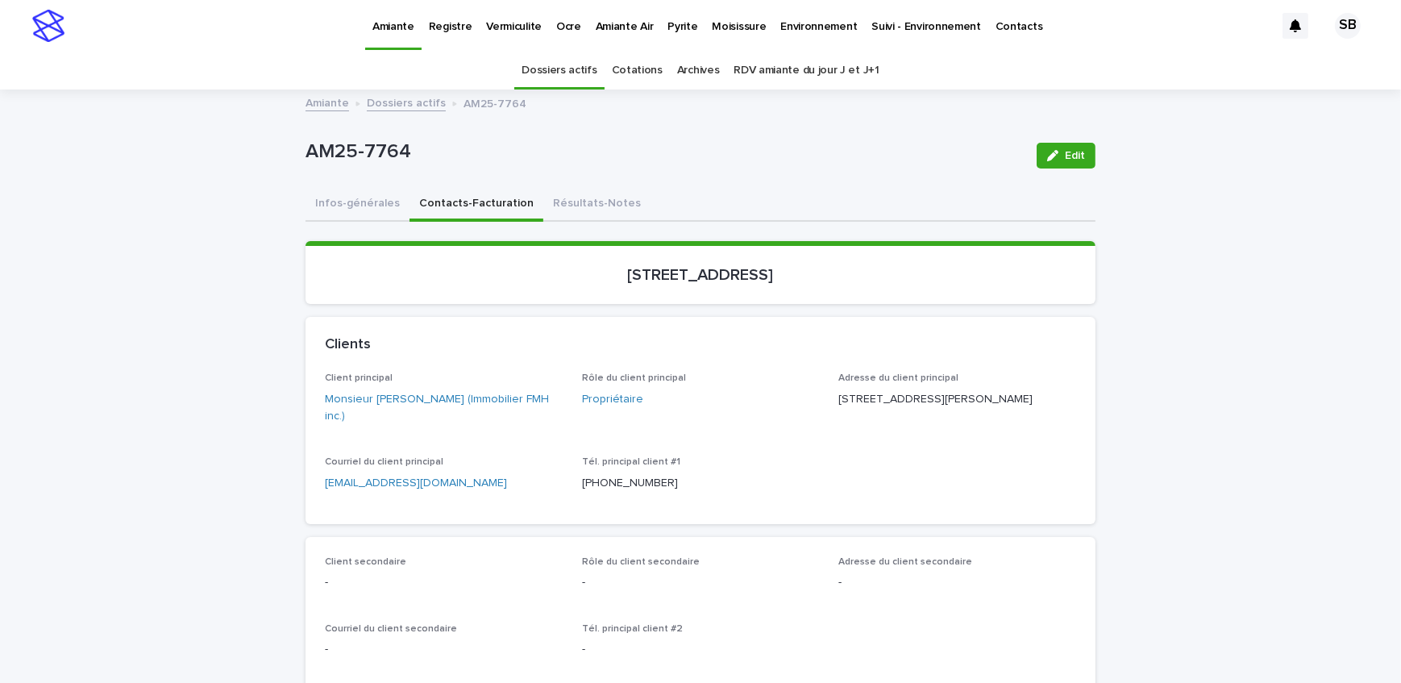
click at [374, 104] on link "Dossiers actifs" at bounding box center [406, 102] width 79 height 19
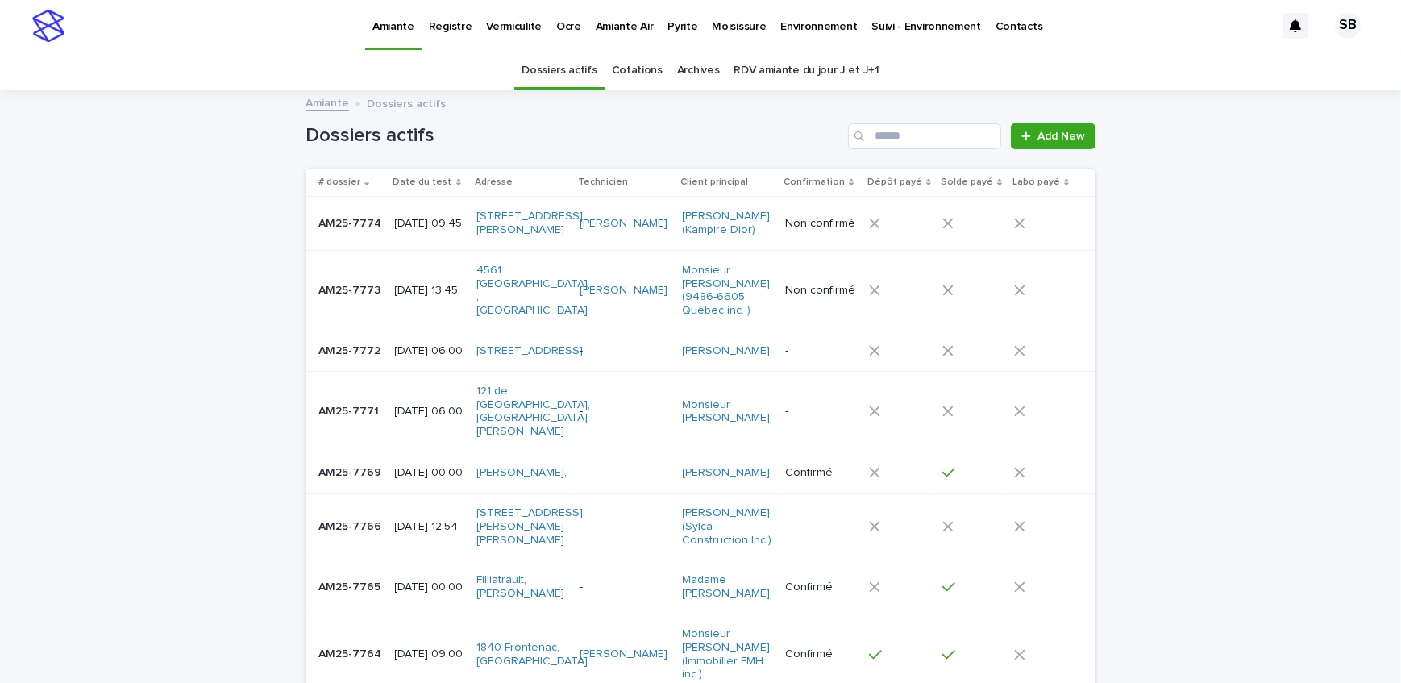
click at [340, 239] on td "AM25-7774 AM25-7774" at bounding box center [346, 224] width 83 height 54
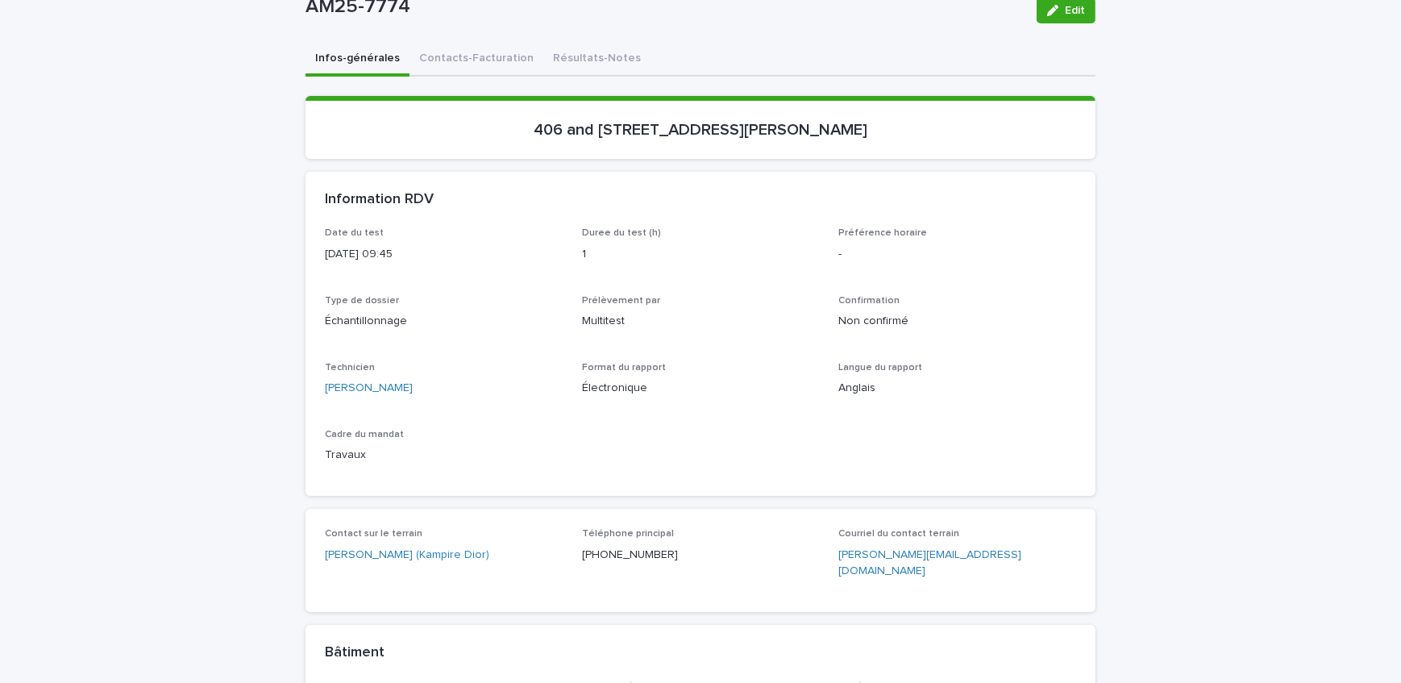
scroll to position [146, 0]
drag, startPoint x: 664, startPoint y: 557, endPoint x: 580, endPoint y: 558, distance: 83.8
click at [582, 558] on p "[PHONE_NUMBER]" at bounding box center [701, 554] width 238 height 17
click at [331, 315] on p "Échantillonnage" at bounding box center [444, 320] width 238 height 17
click at [442, 63] on div "Infos-générales Contacts-Facturation Résultats-Notes Loading... Saving… Loading…" at bounding box center [700, 589] width 790 height 1095
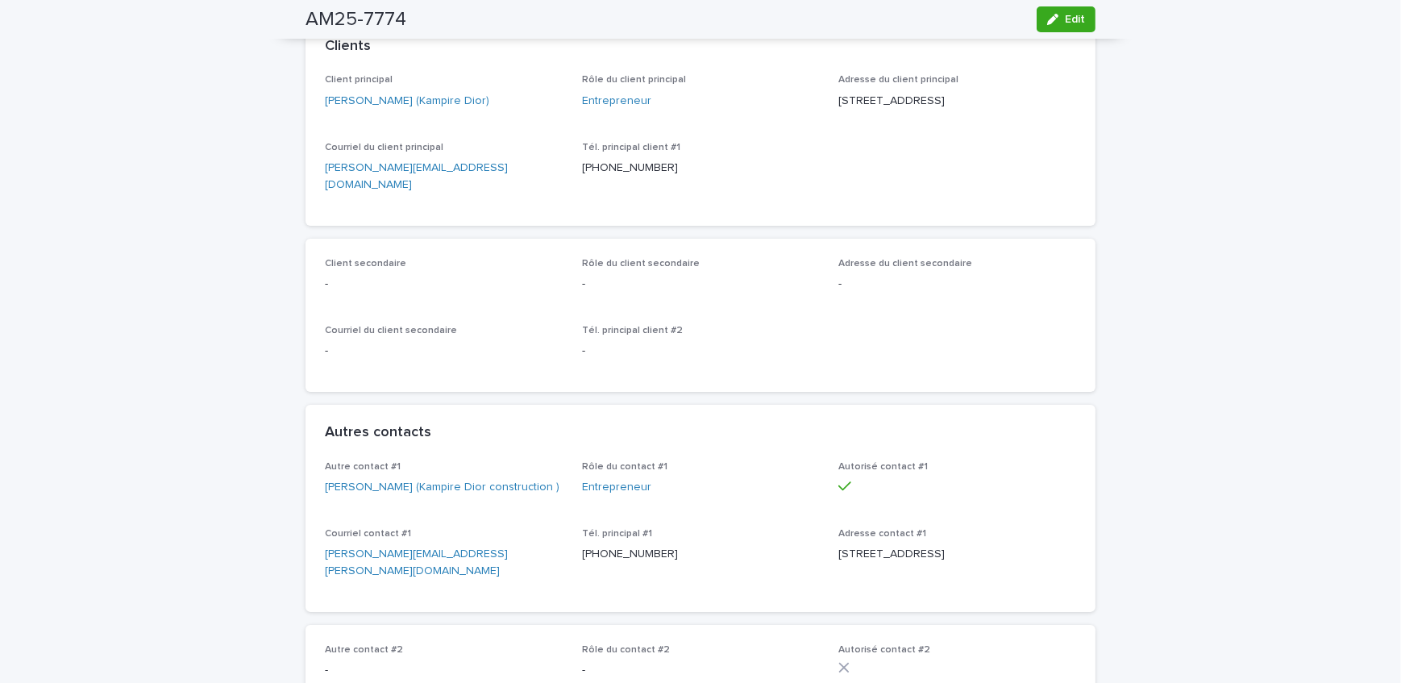
scroll to position [206, 0]
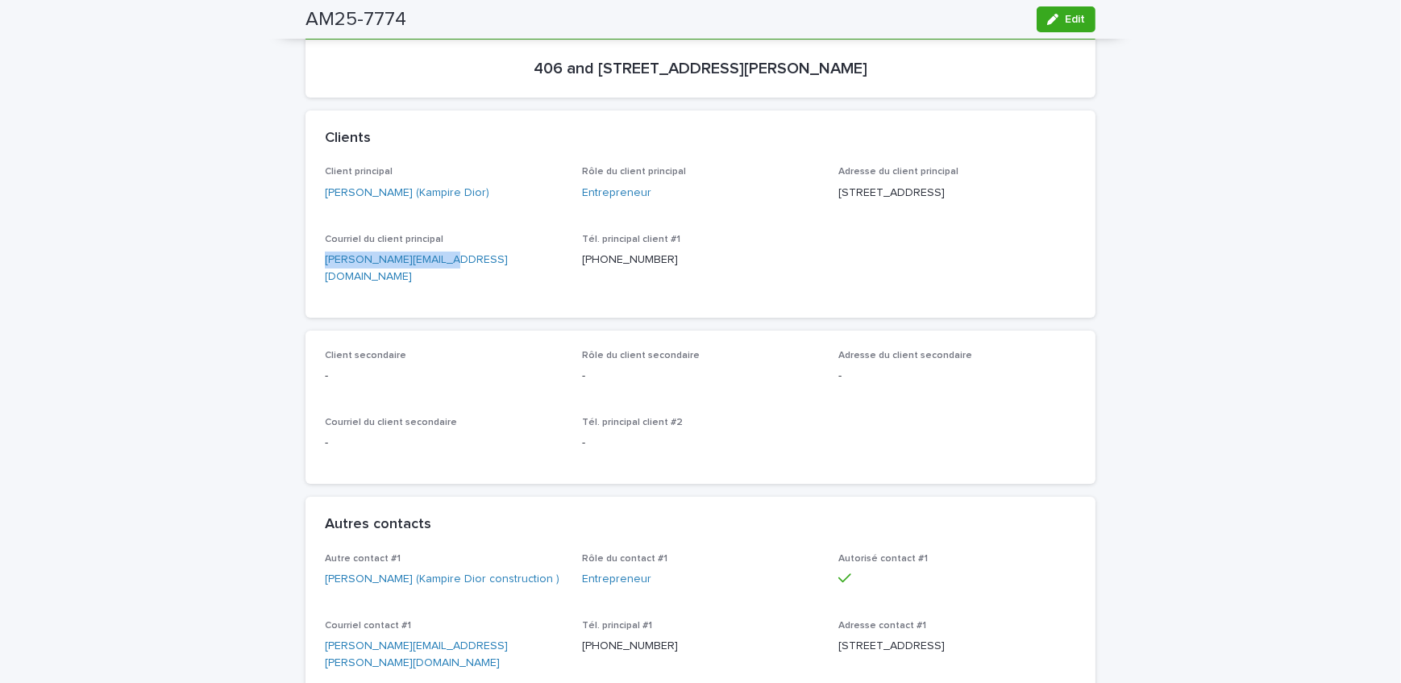
drag, startPoint x: 446, startPoint y: 301, endPoint x: 285, endPoint y: 298, distance: 161.2
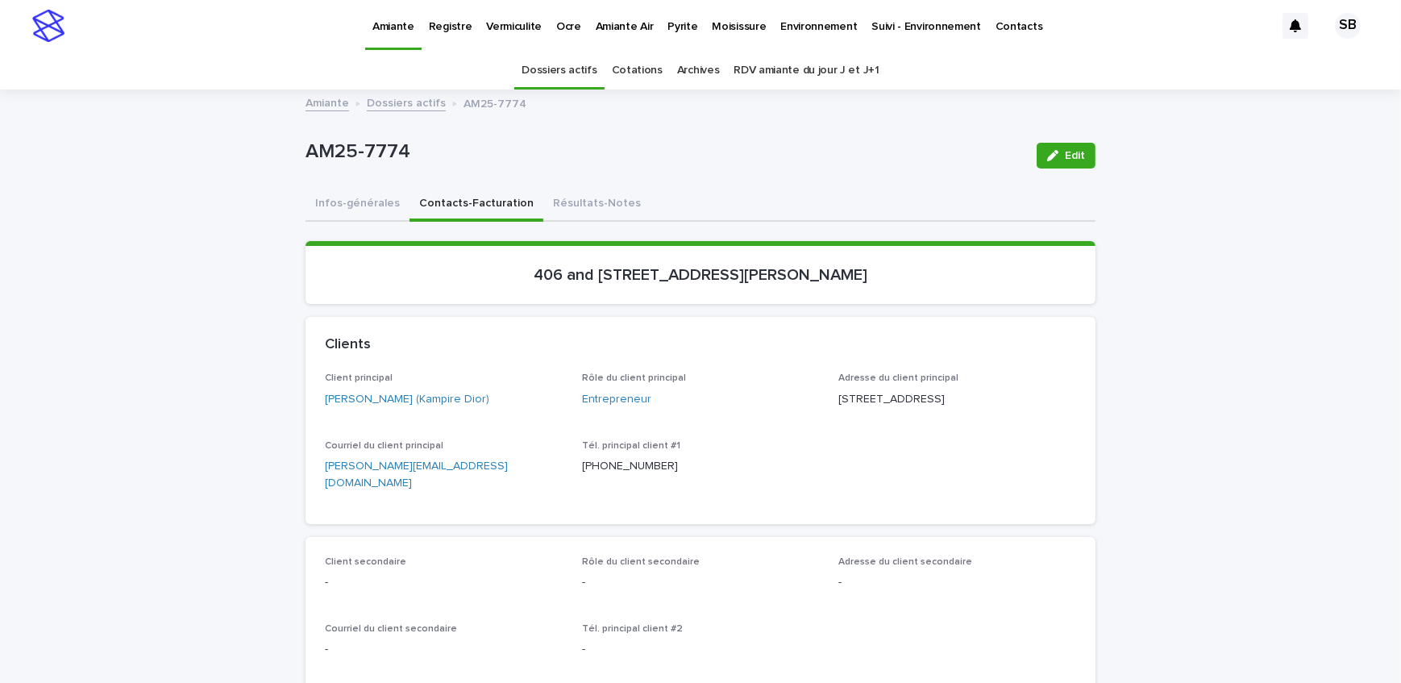
click at [402, 108] on link "Dossiers actifs" at bounding box center [406, 102] width 79 height 19
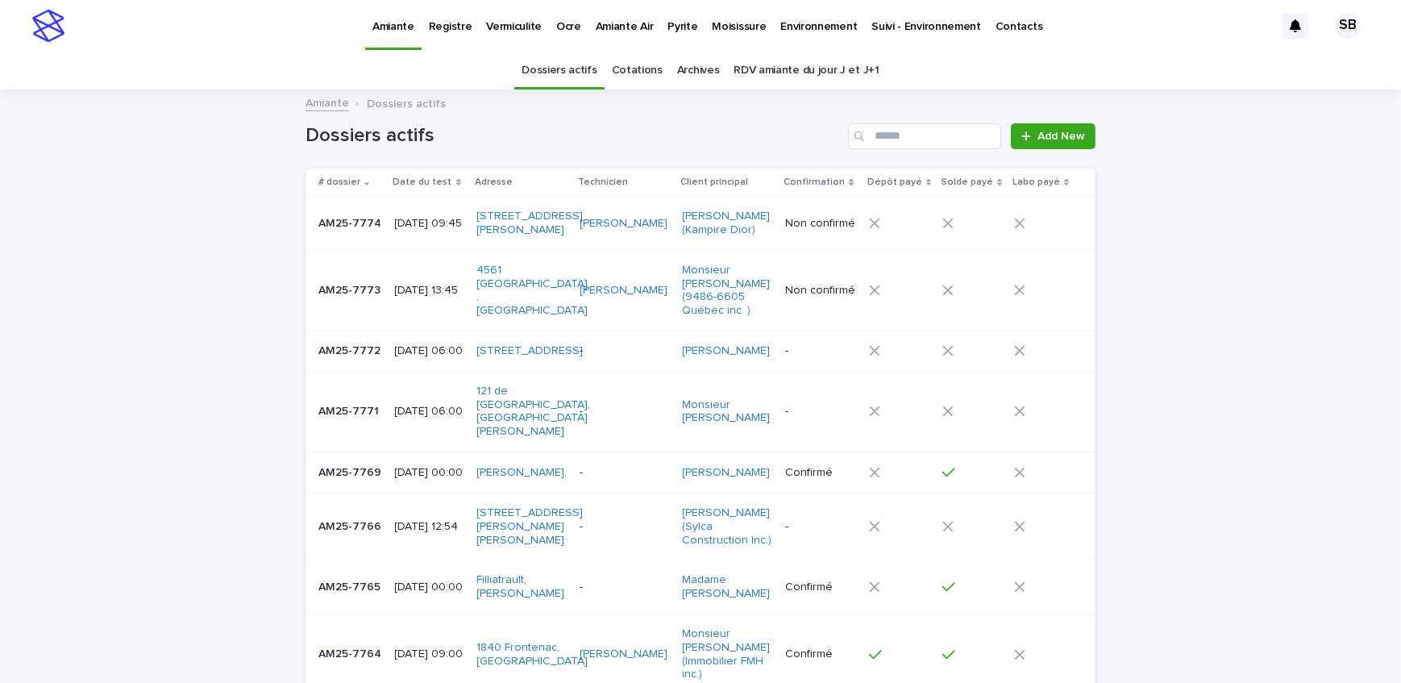
click at [368, 280] on p "AM25-7773" at bounding box center [350, 288] width 65 height 17
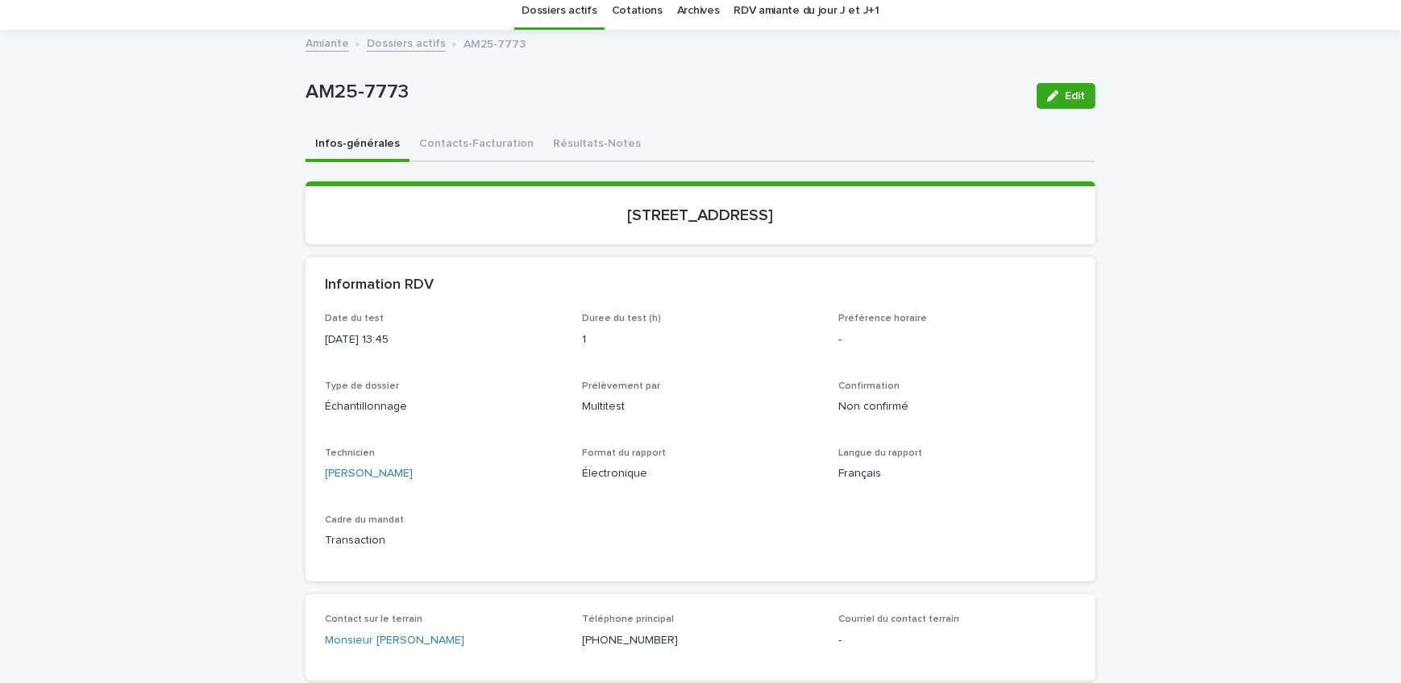
scroll to position [293, 0]
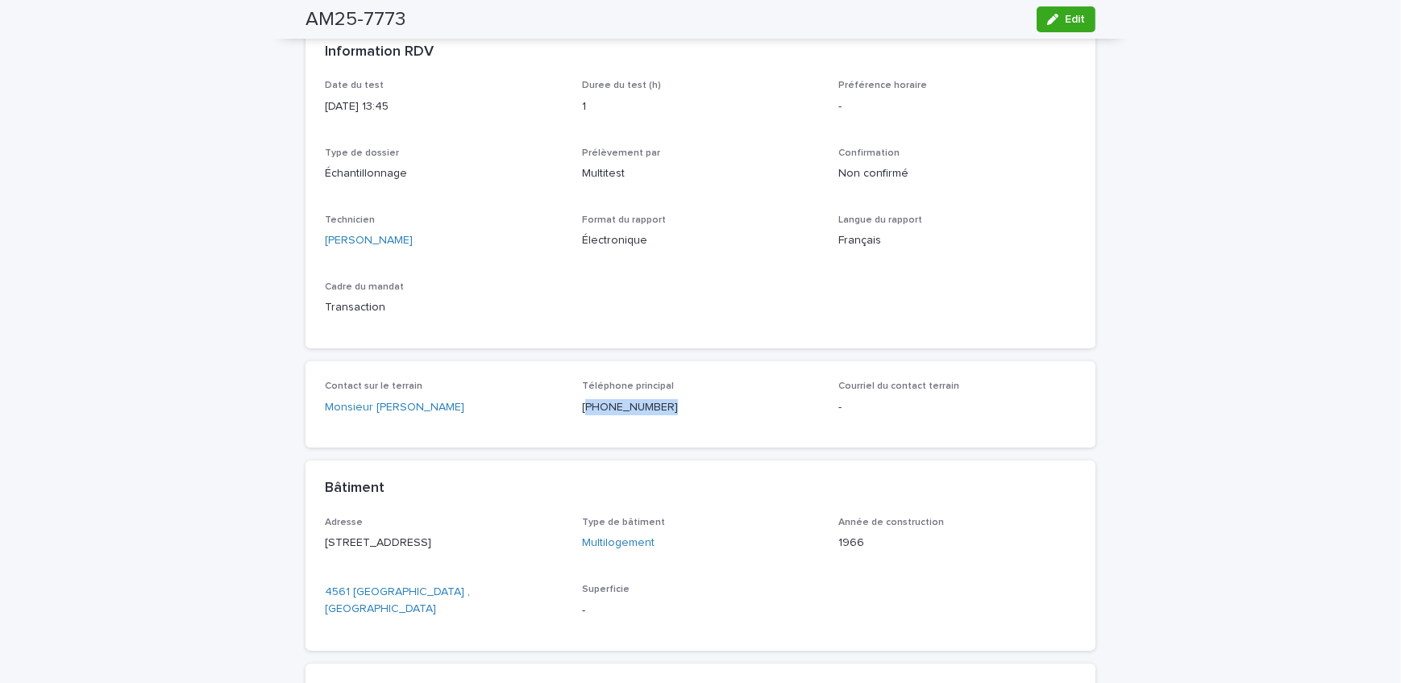
drag, startPoint x: 672, startPoint y: 417, endPoint x: 580, endPoint y: 415, distance: 91.9
click at [582, 415] on div "Téléphone principal [PHONE_NUMBER]" at bounding box center [701, 404] width 238 height 48
click at [227, 351] on div "Loading... Saving… Loading... Saving… AM25-7773 Edit AM25-7773 Edit Sorry, ther…" at bounding box center [700, 418] width 1401 height 1239
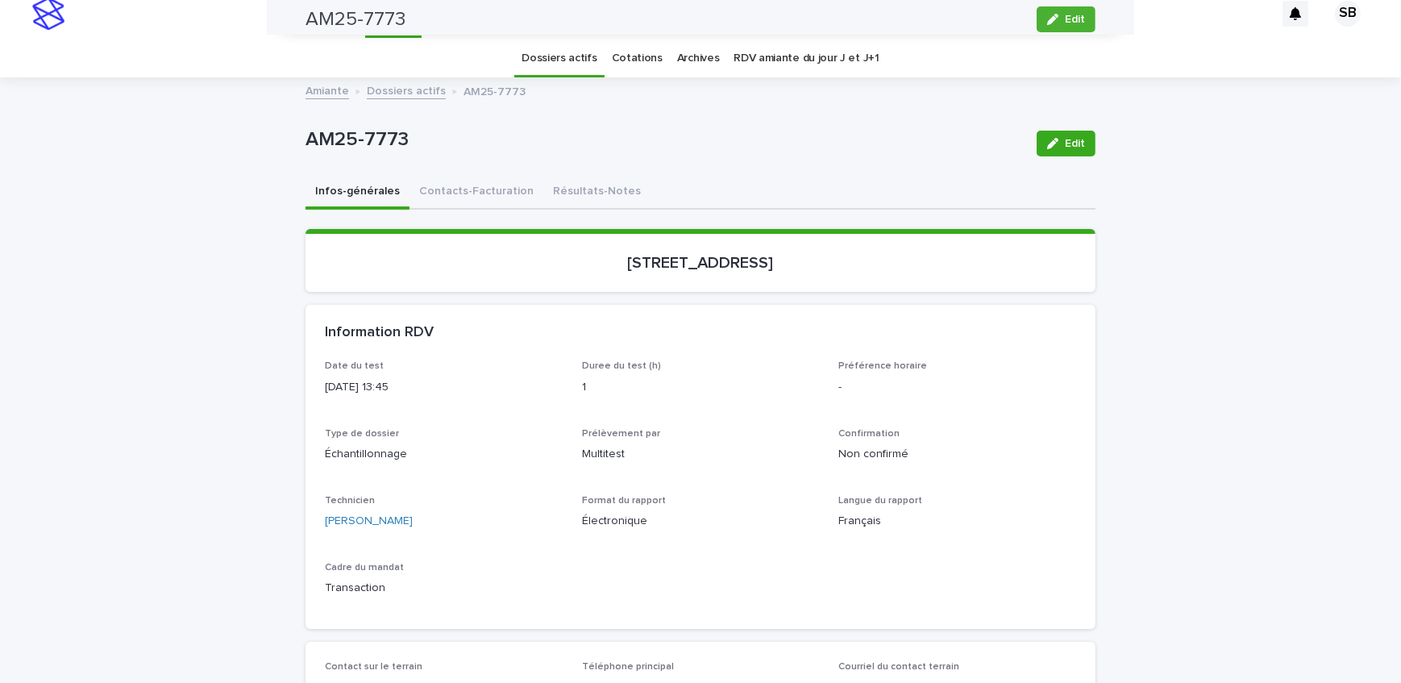
scroll to position [0, 0]
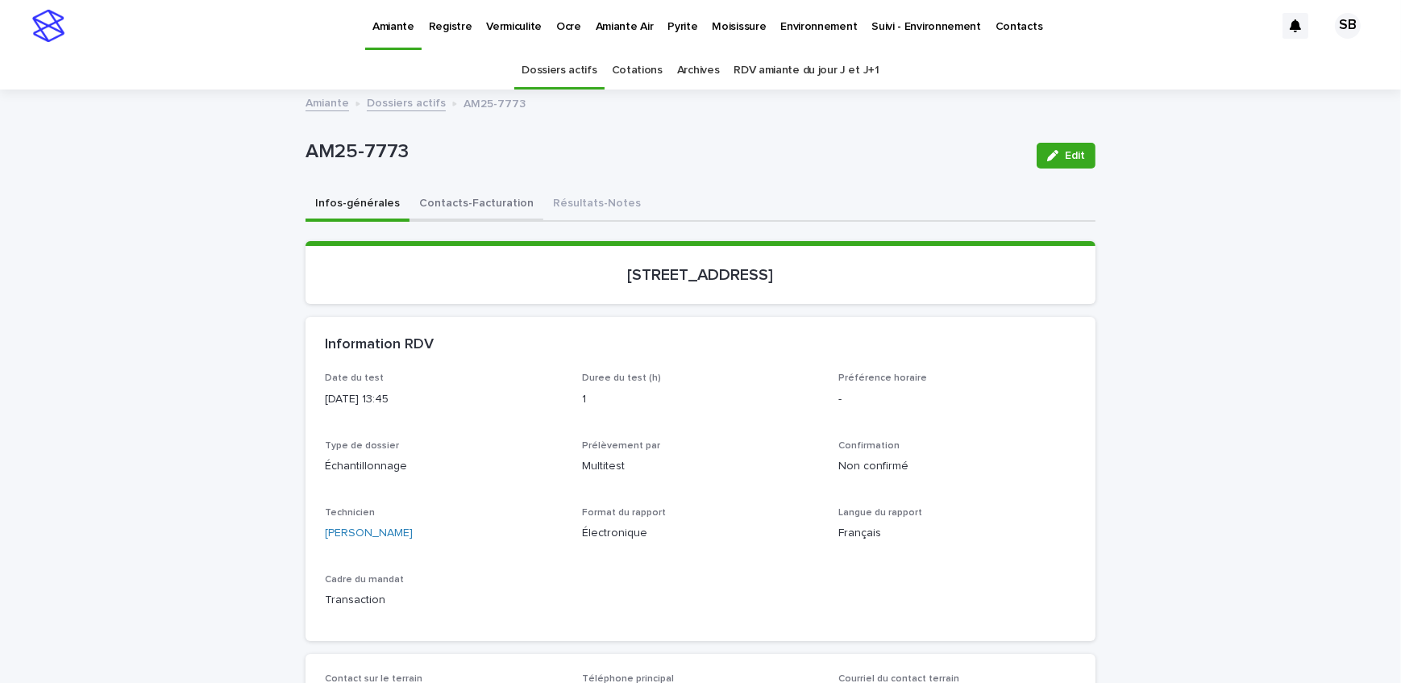
click at [434, 201] on button "Contacts-Facturation" at bounding box center [476, 205] width 134 height 34
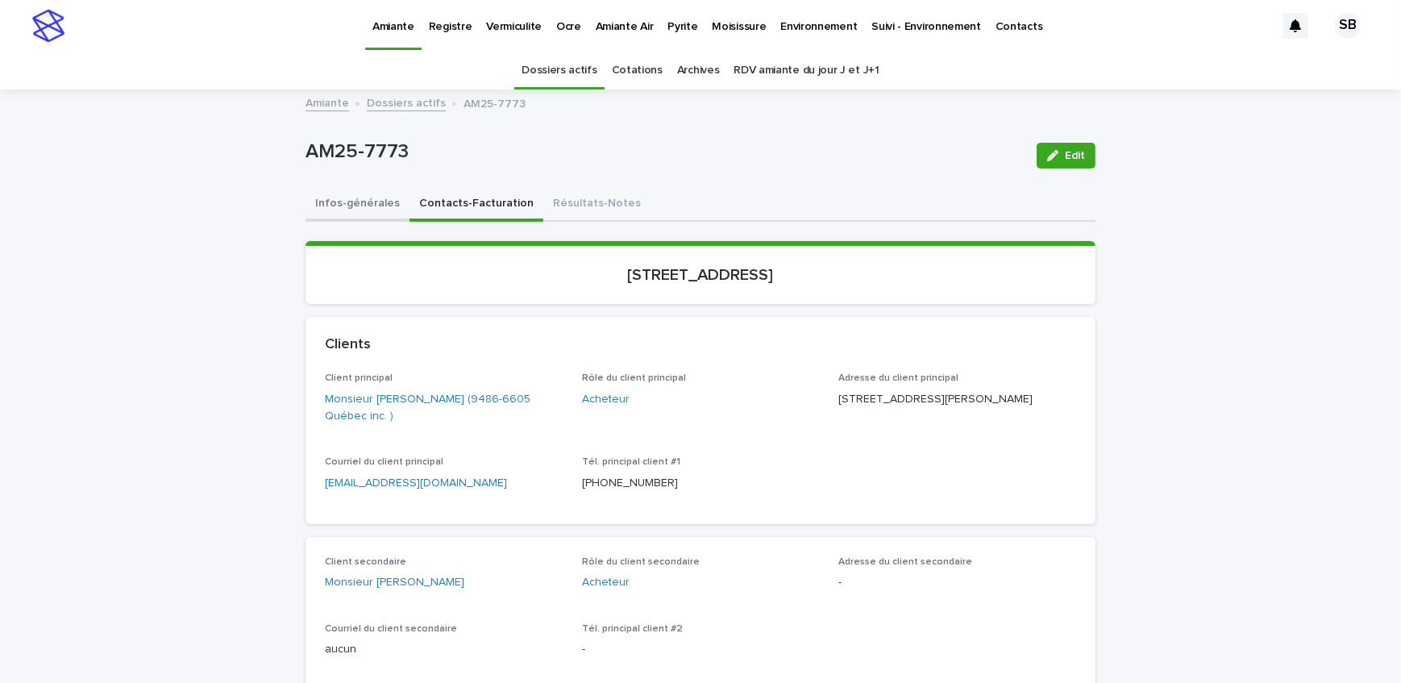
click at [376, 205] on button "Infos-générales" at bounding box center [357, 205] width 104 height 34
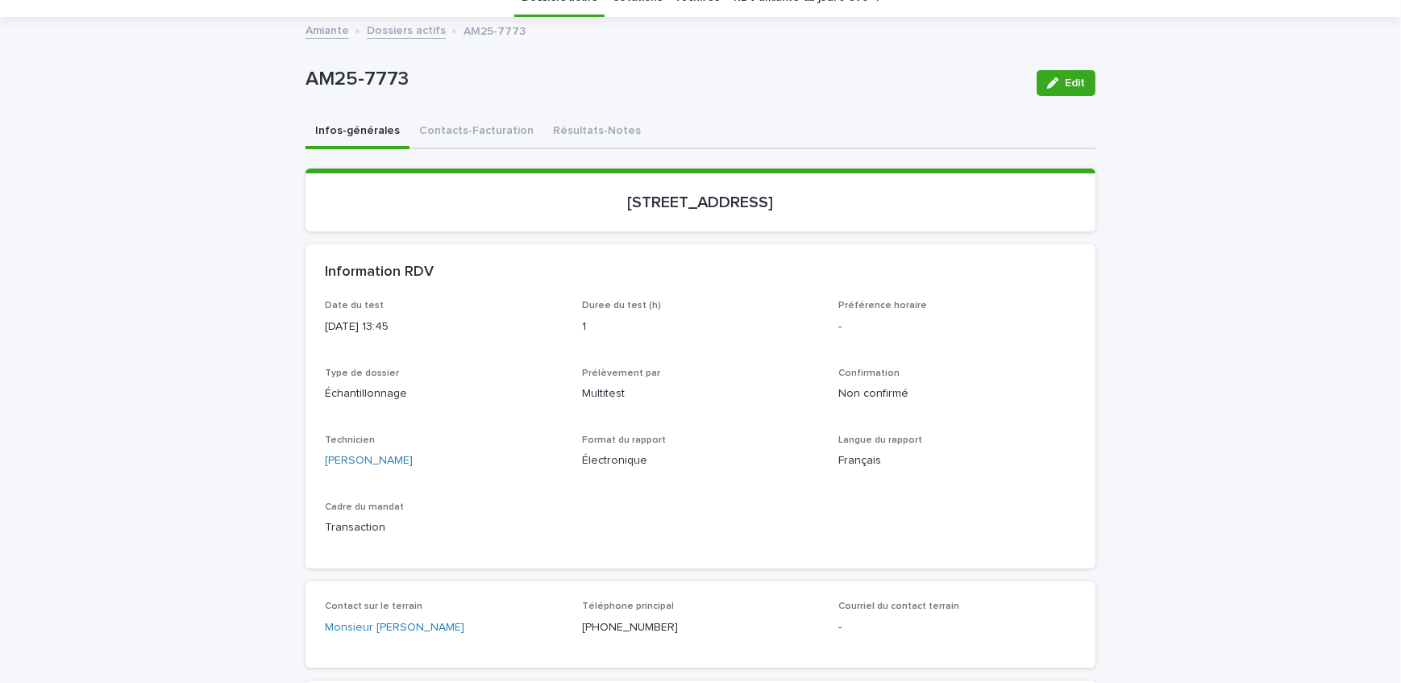
scroll to position [146, 0]
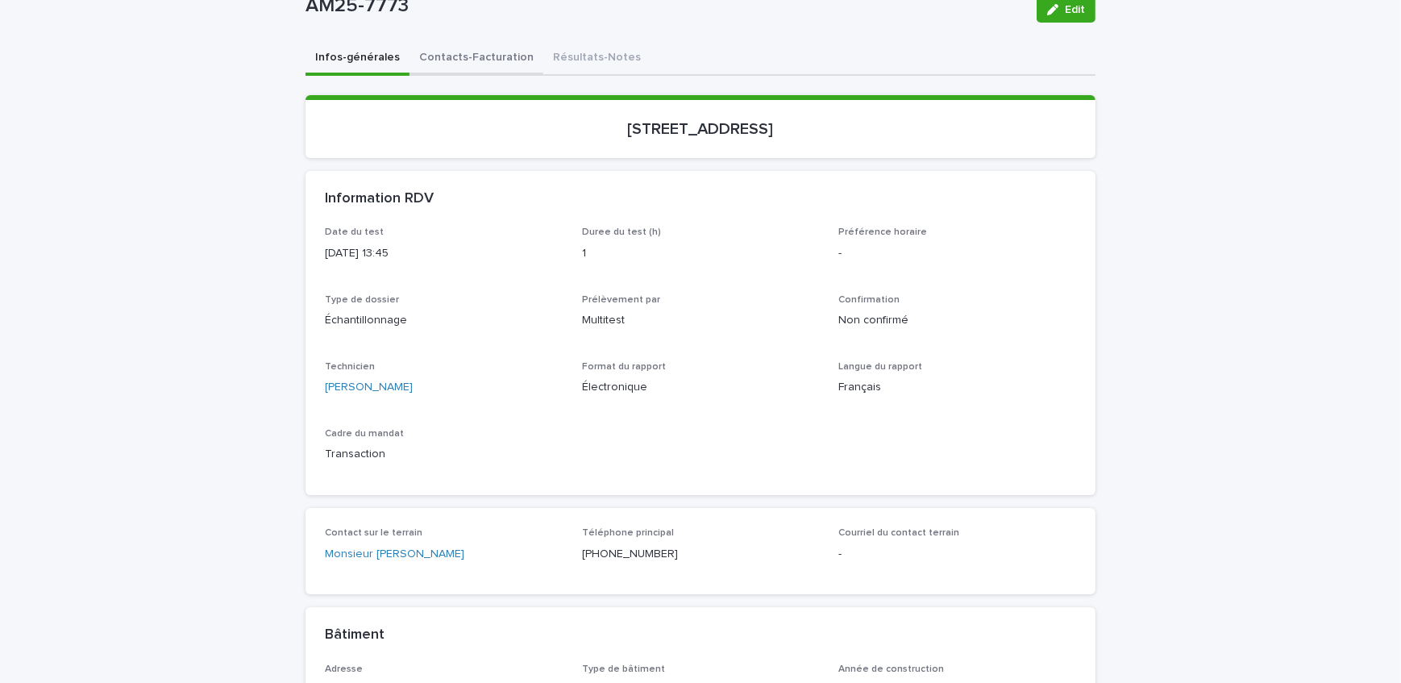
click at [462, 62] on div "Infos-générales Contacts-Facturation Résultats-Notes Loading... Saving… Loading…" at bounding box center [700, 572] width 790 height 1061
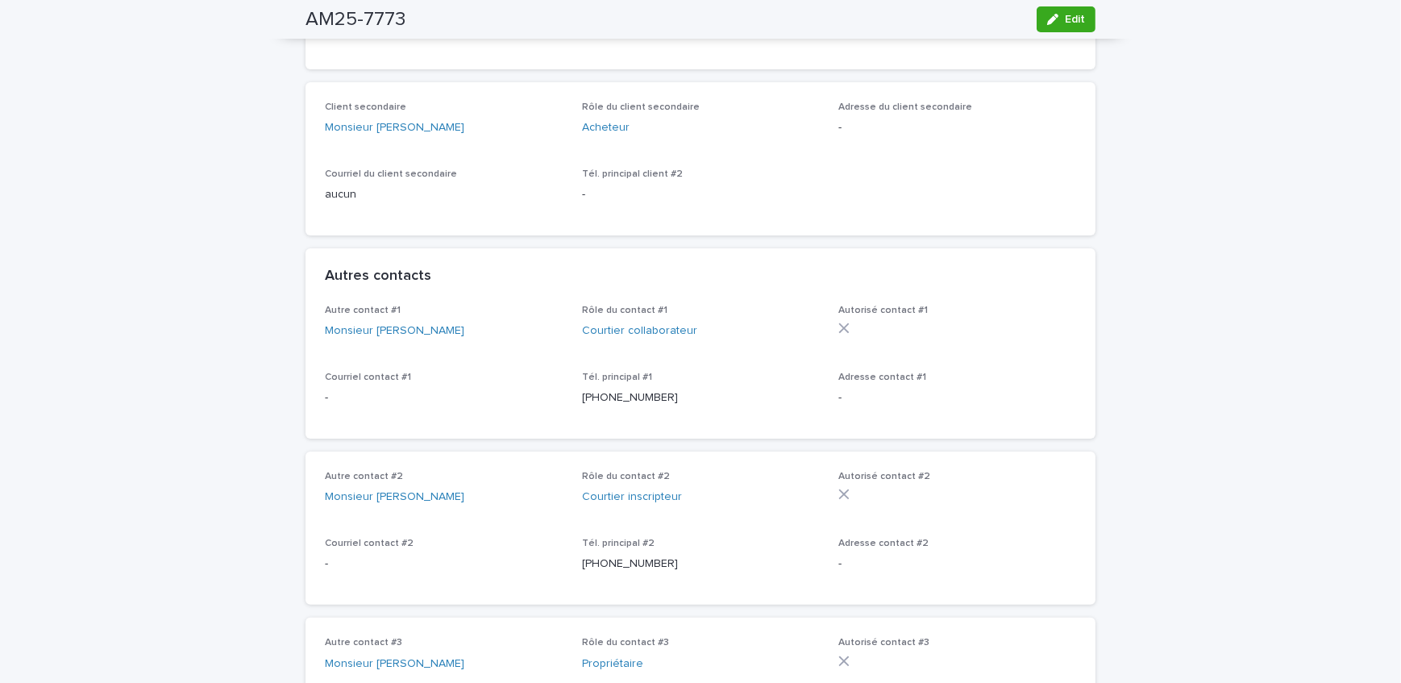
scroll to position [235, 0]
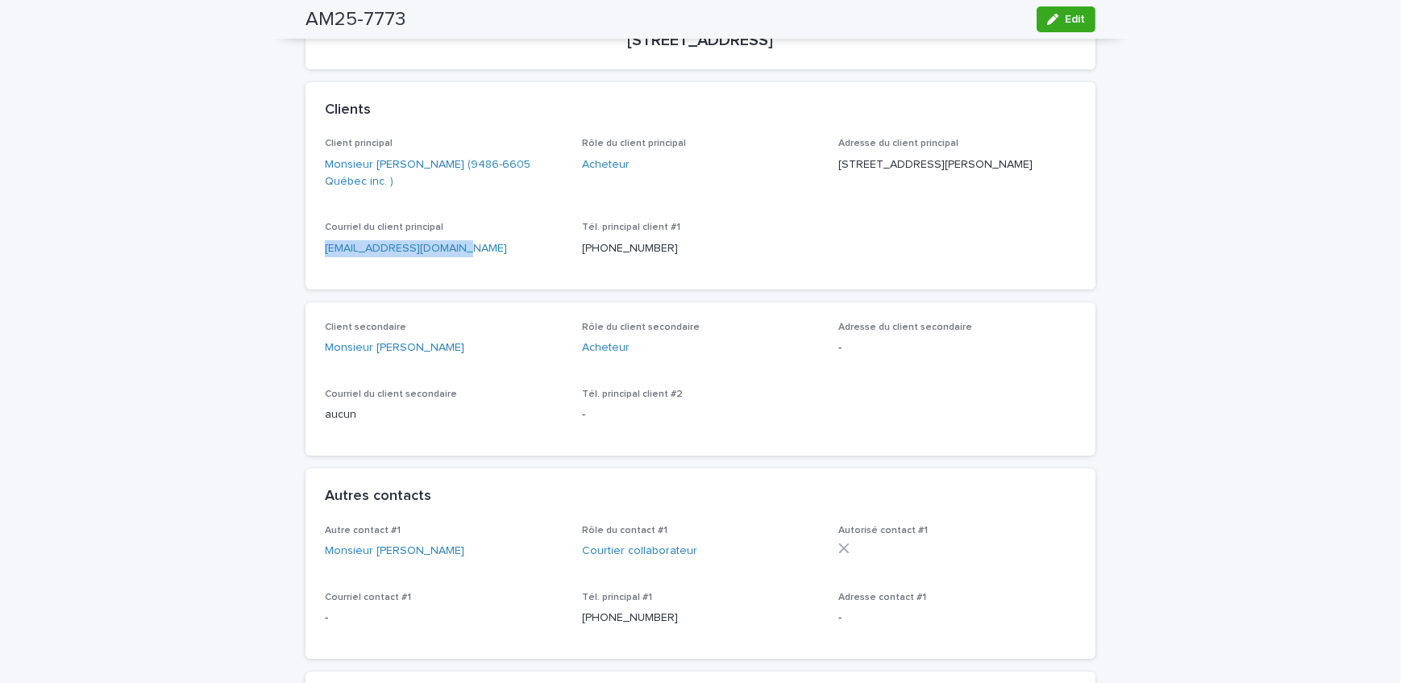
drag, startPoint x: 462, startPoint y: 254, endPoint x: 282, endPoint y: 264, distance: 180.0
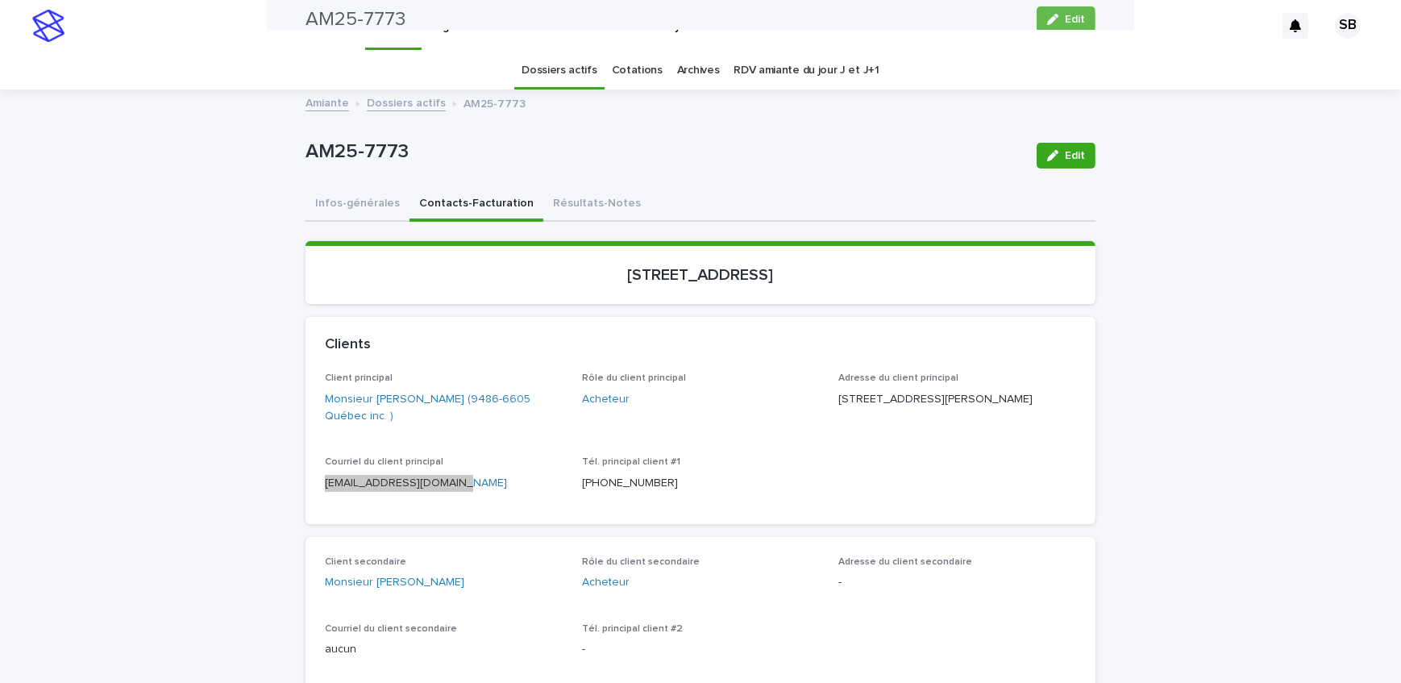
scroll to position [0, 0]
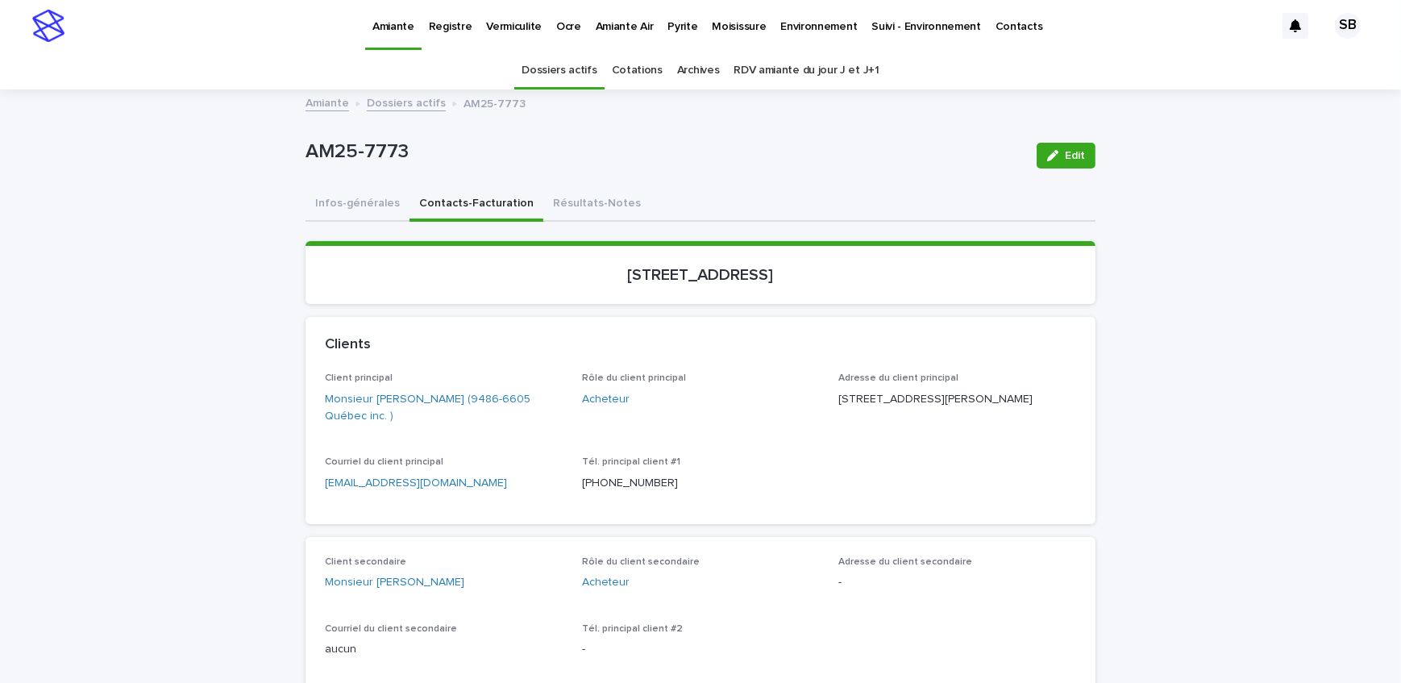
drag, startPoint x: 203, startPoint y: 236, endPoint x: 239, endPoint y: 210, distance: 44.3
click at [426, 98] on link "Dossiers actifs" at bounding box center [406, 102] width 79 height 19
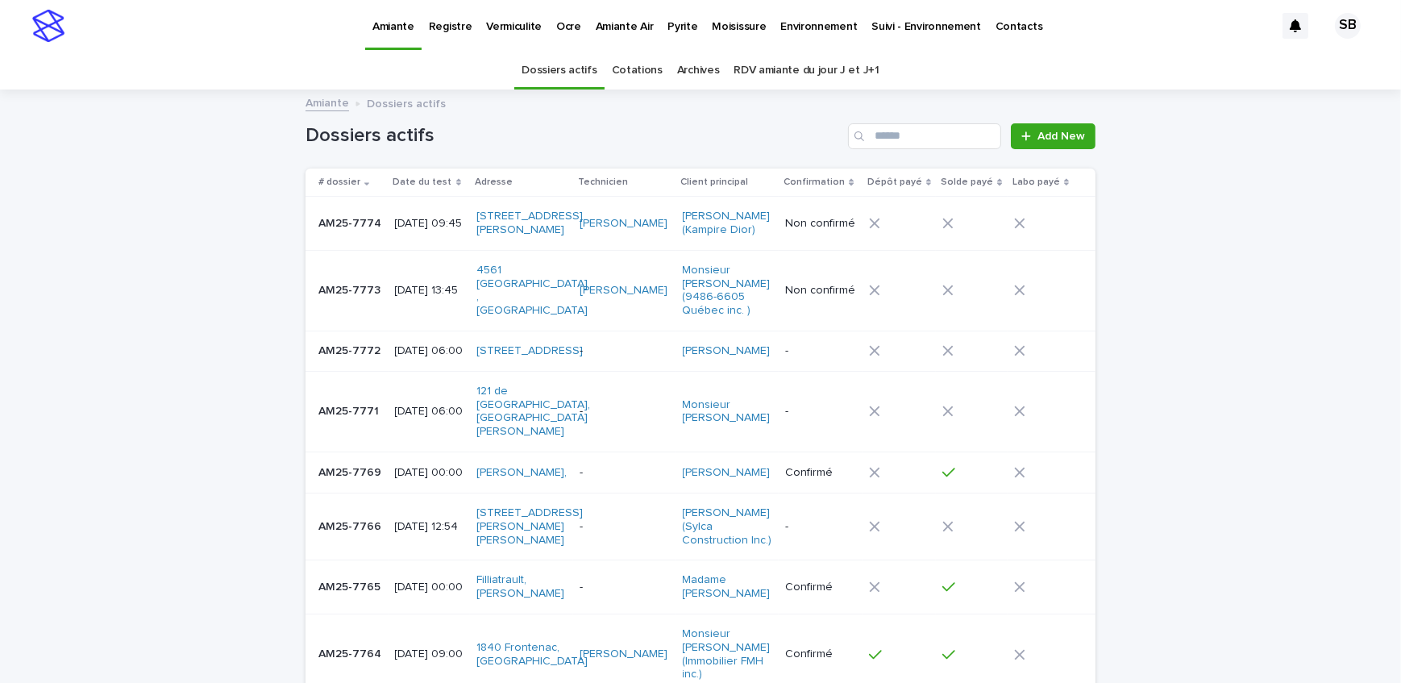
click at [672, 27] on p "Pyrite" at bounding box center [682, 17] width 30 height 34
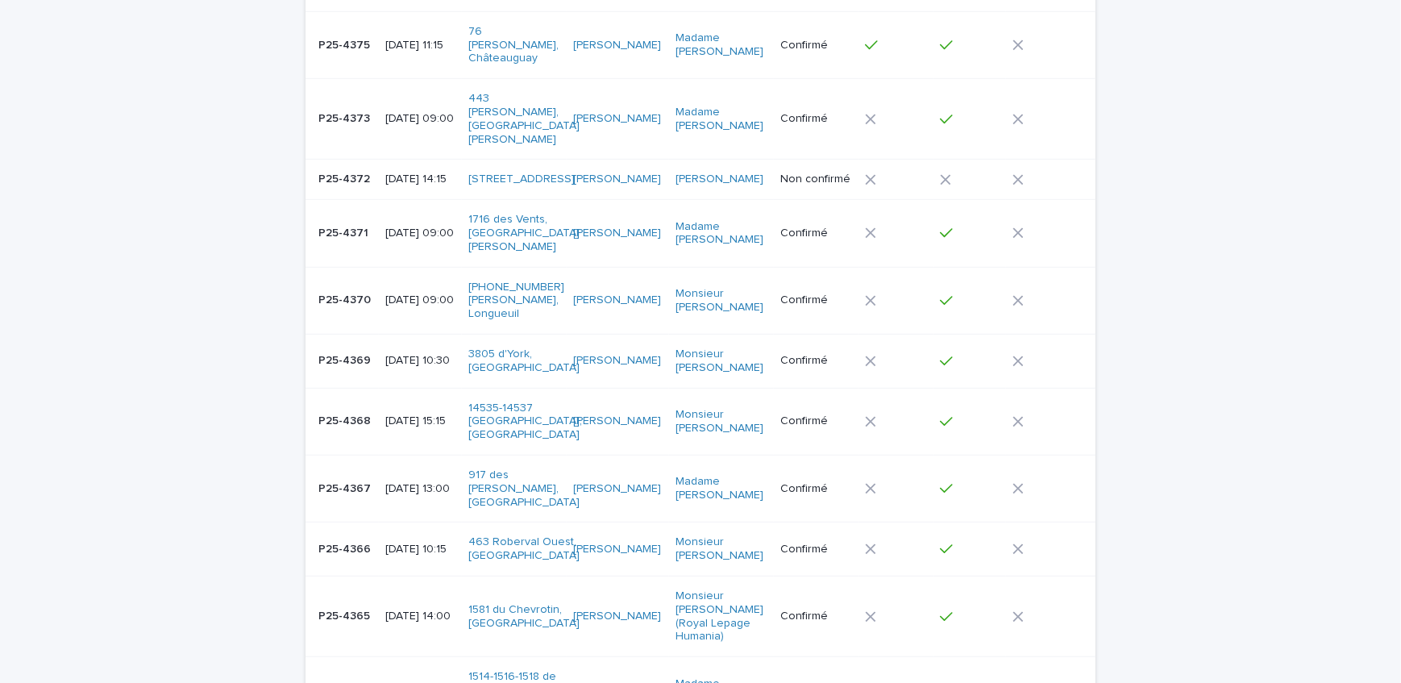
scroll to position [1318, 0]
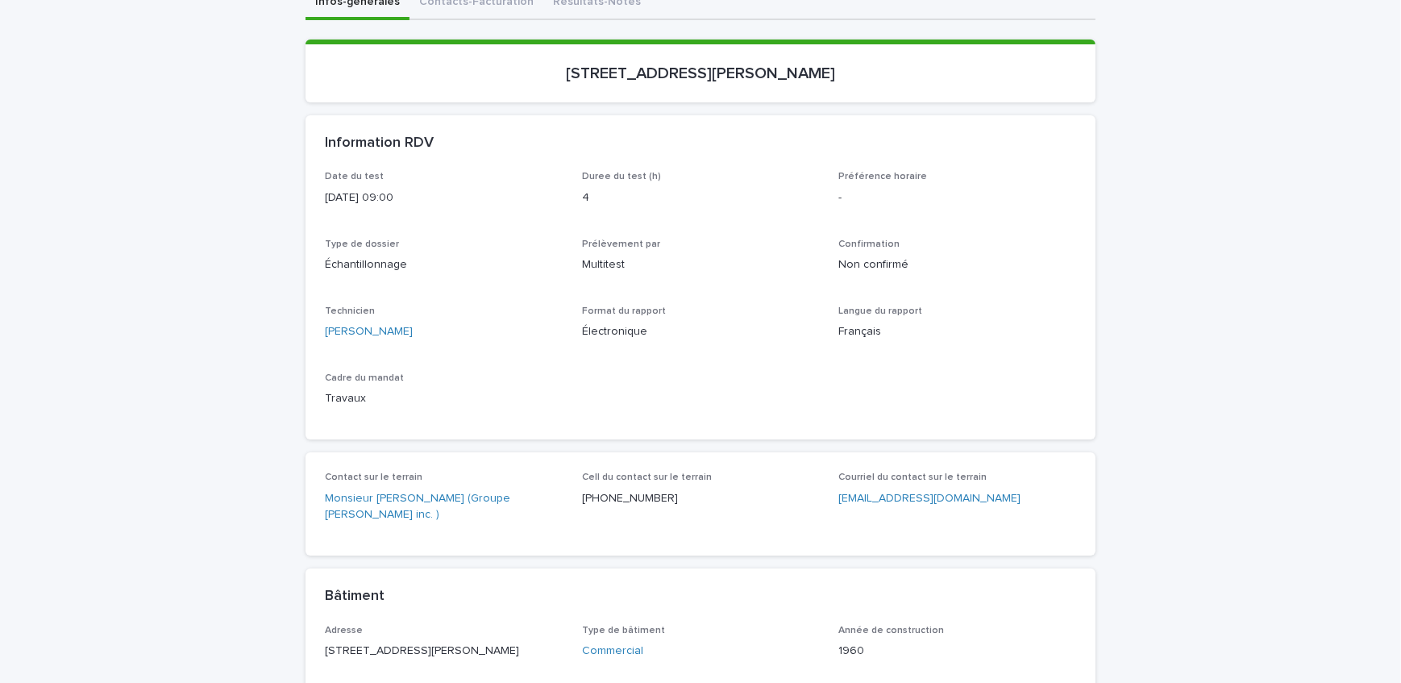
scroll to position [293, 0]
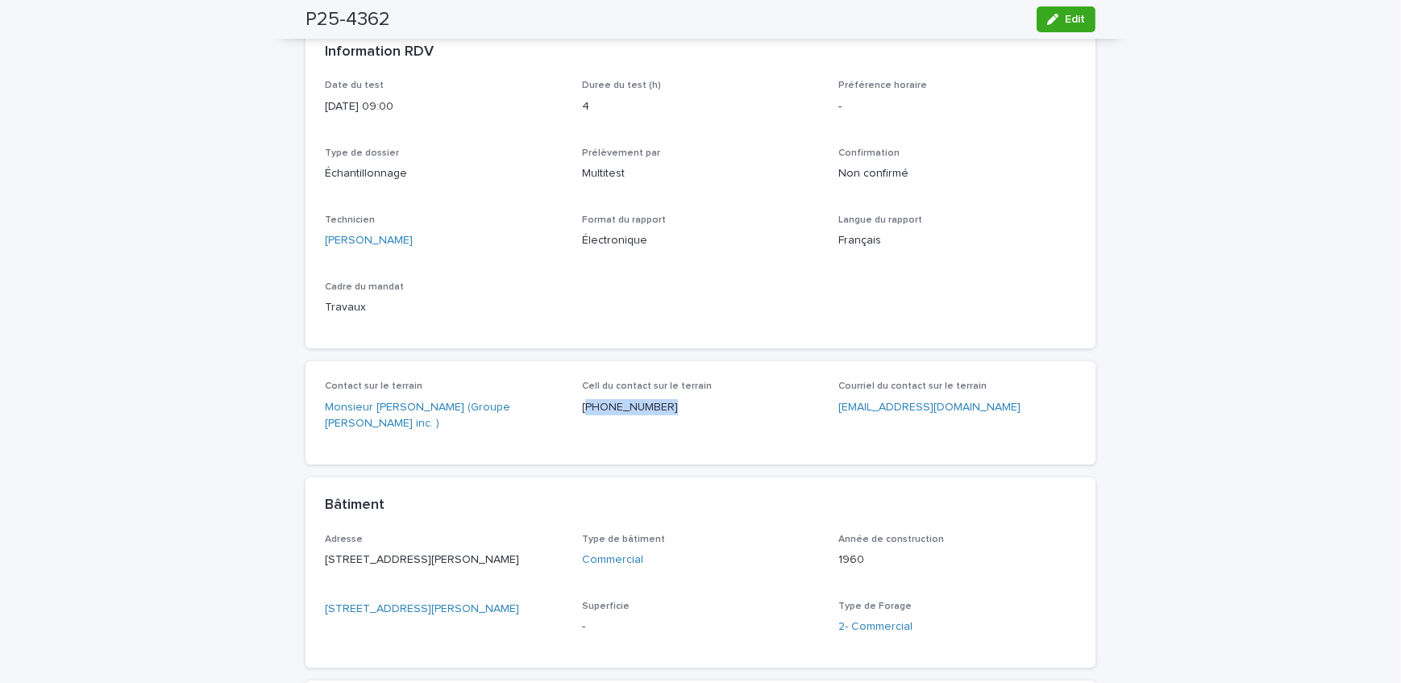
drag, startPoint x: 667, startPoint y: 410, endPoint x: 580, endPoint y: 419, distance: 87.5
click at [582, 419] on div "Cell du contact sur le terrain [PHONE_NUMBER]" at bounding box center [701, 404] width 238 height 48
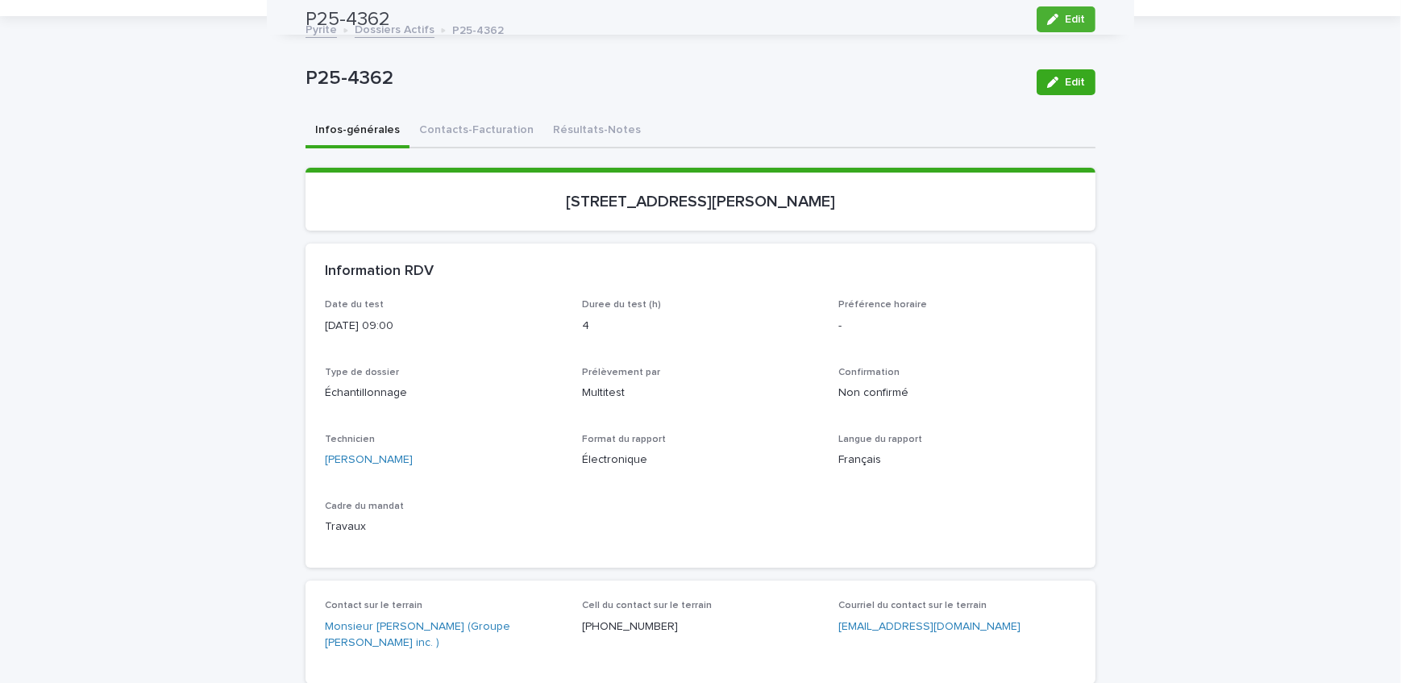
scroll to position [73, 0]
click at [482, 122] on button "Contacts-Facturation" at bounding box center [476, 132] width 134 height 34
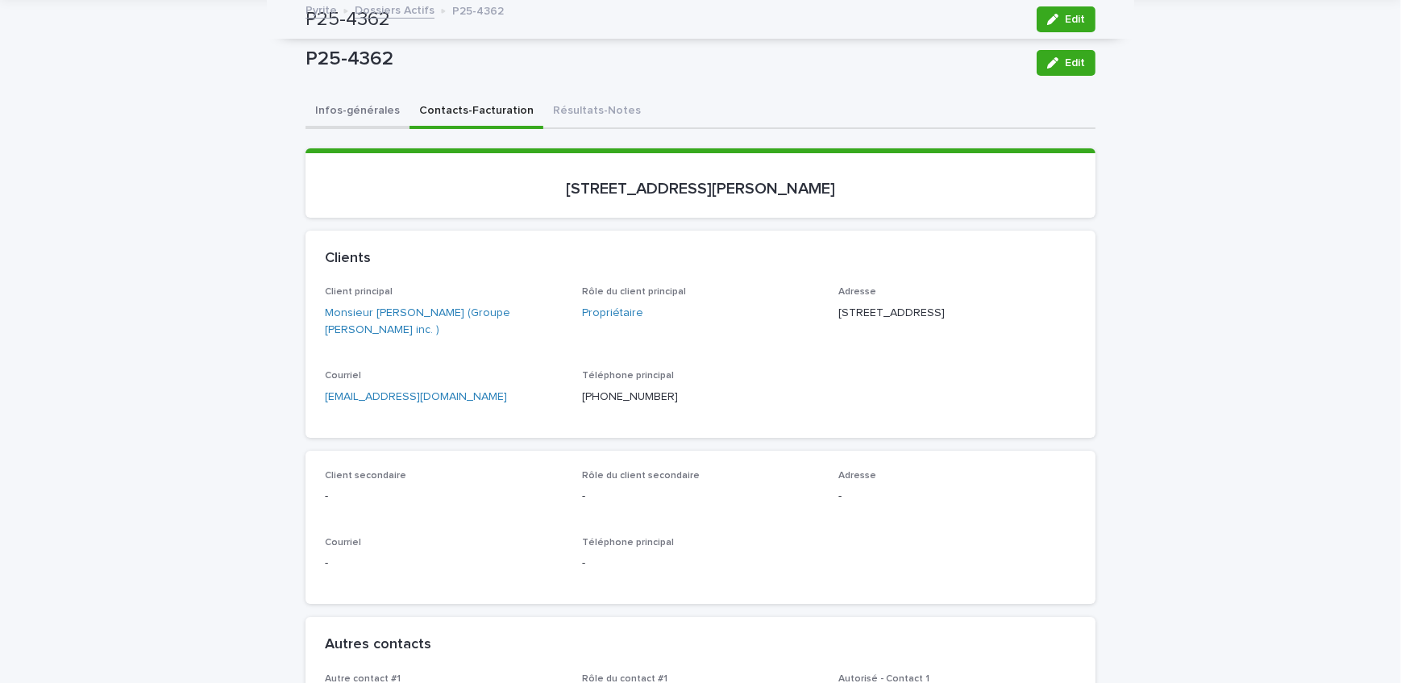
scroll to position [73, 0]
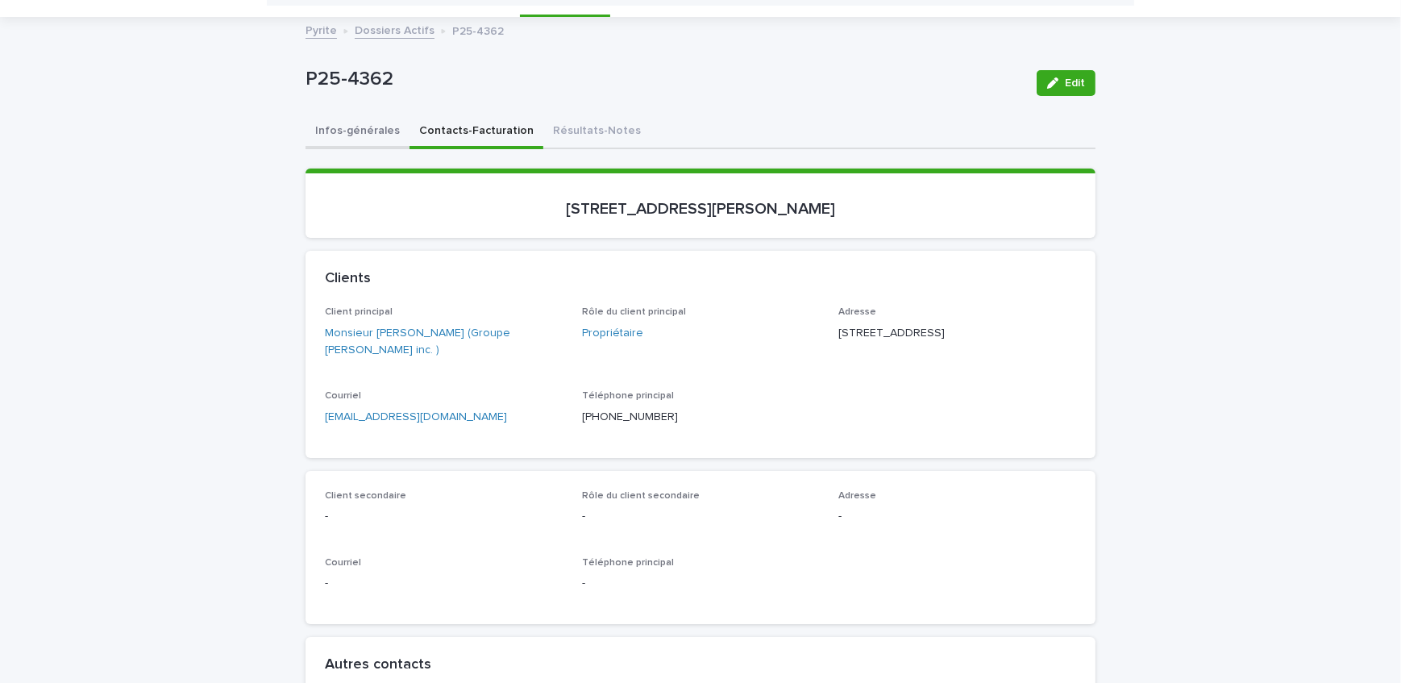
drag, startPoint x: 355, startPoint y: 129, endPoint x: 118, endPoint y: 226, distance: 255.5
click at [355, 129] on button "Infos-générales" at bounding box center [357, 132] width 104 height 34
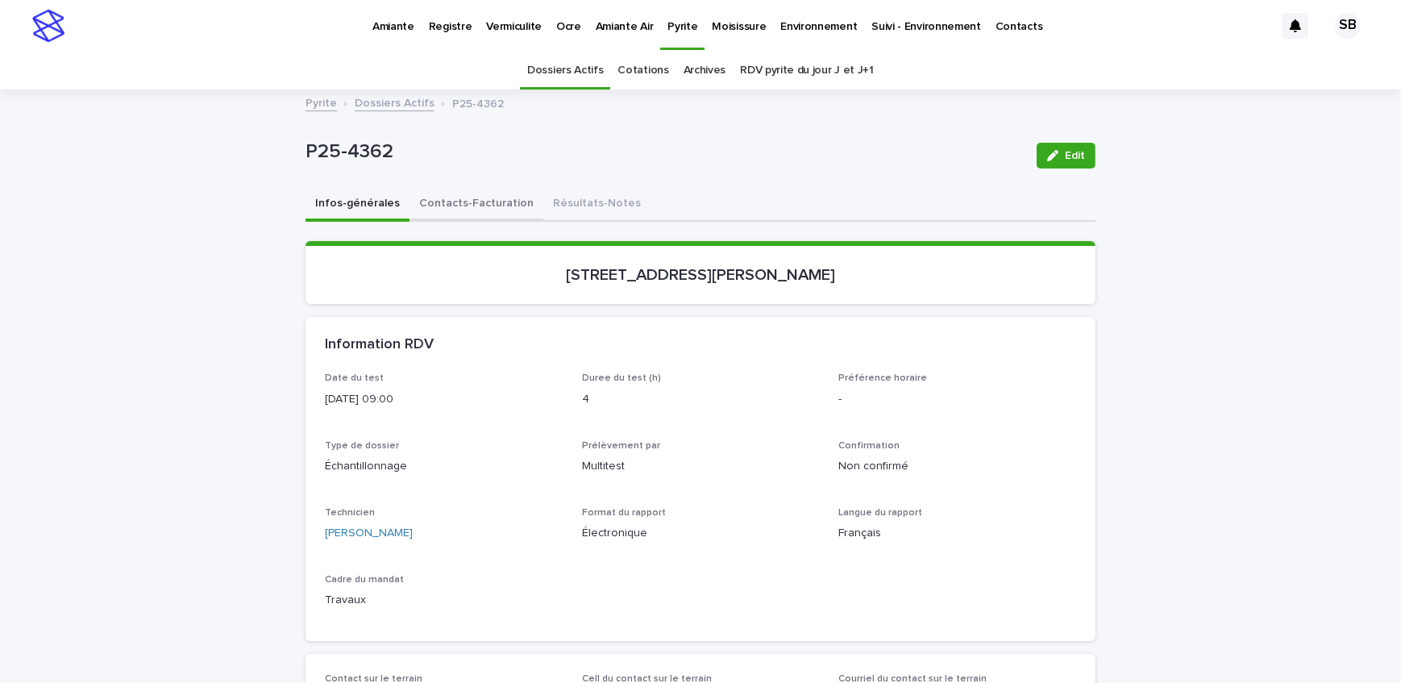
click at [464, 202] on button "Contacts-Facturation" at bounding box center [476, 205] width 134 height 34
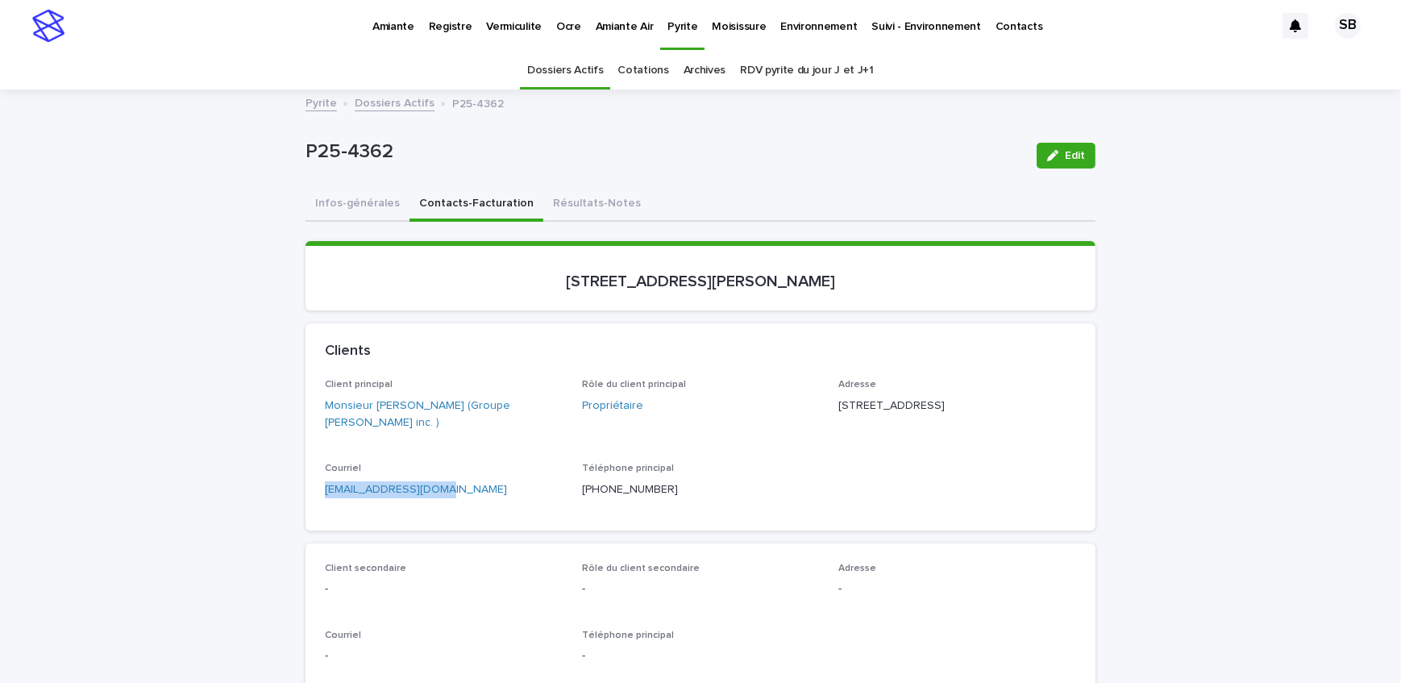
drag, startPoint x: 267, startPoint y: 500, endPoint x: 234, endPoint y: 500, distance: 33.0
drag, startPoint x: 202, startPoint y: 330, endPoint x: 208, endPoint y: 320, distance: 11.2
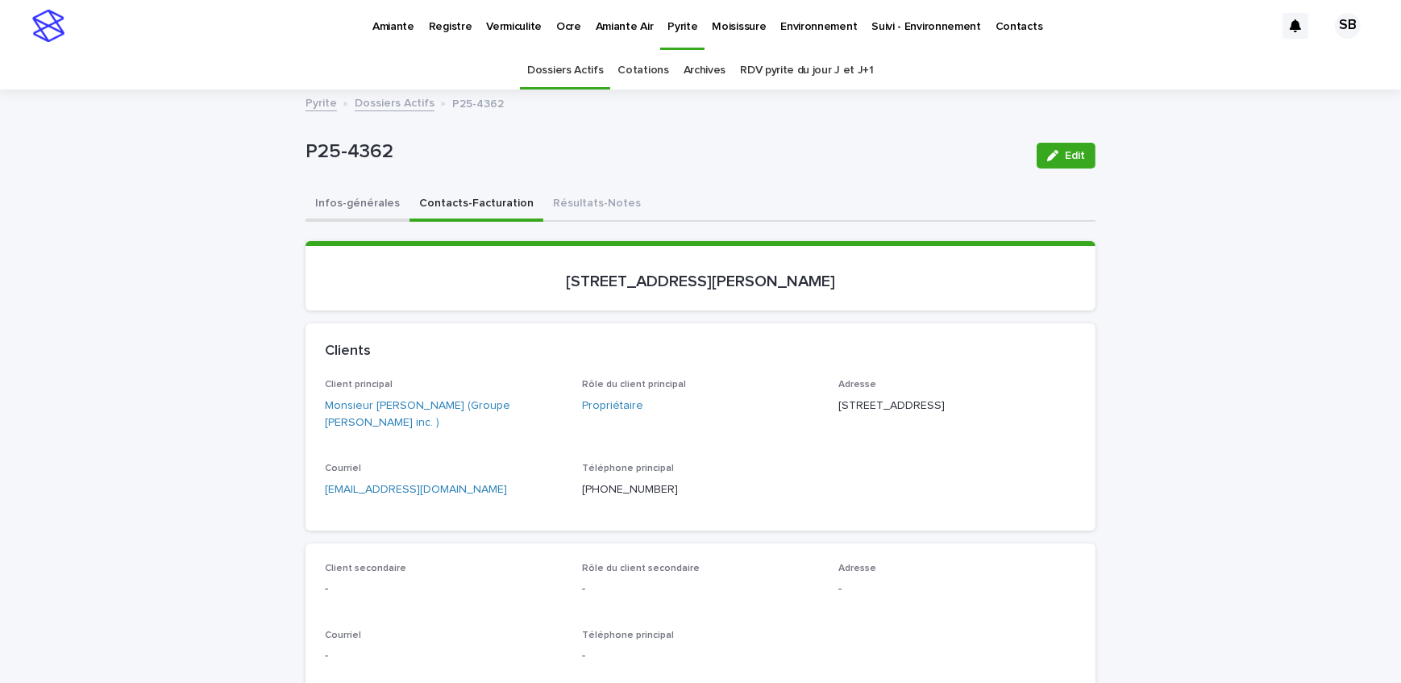
click at [321, 214] on button "Infos-générales" at bounding box center [357, 205] width 104 height 34
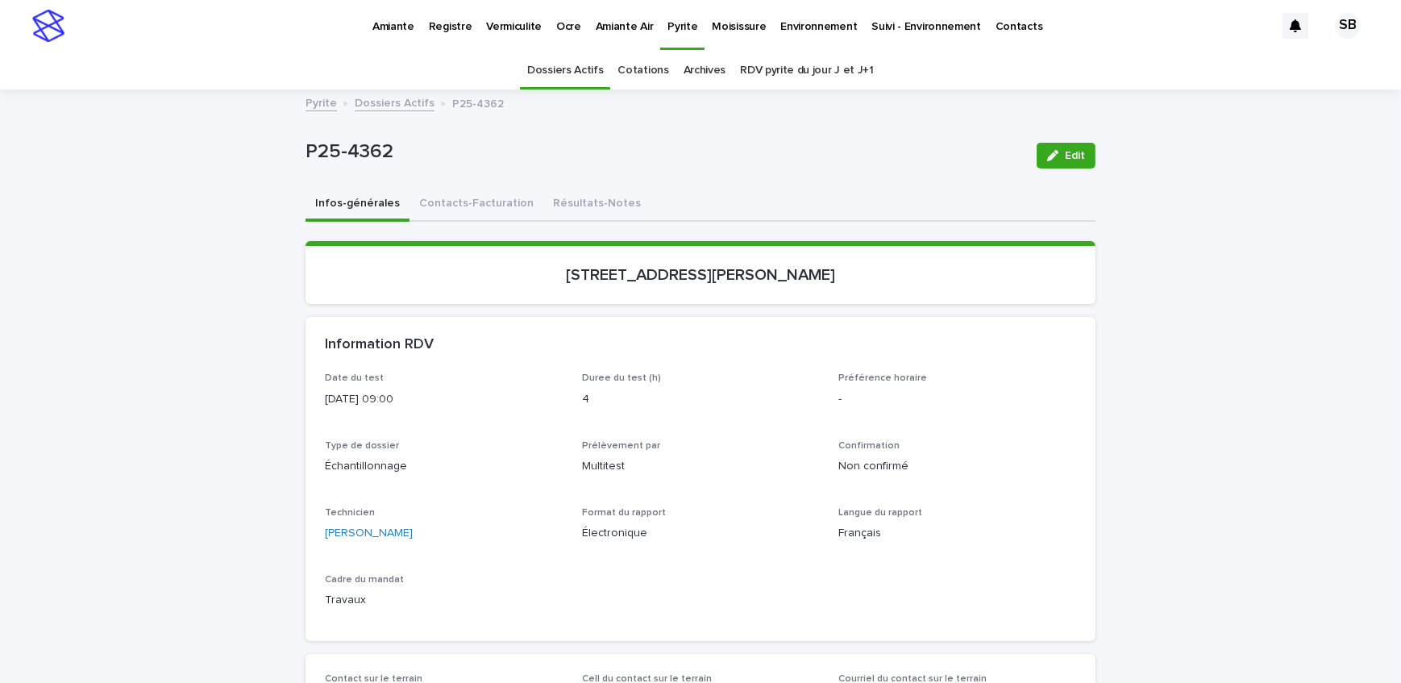
drag, startPoint x: 259, startPoint y: 216, endPoint x: 274, endPoint y: 253, distance: 40.1
click at [376, 109] on link "Dossiers Actifs" at bounding box center [395, 102] width 80 height 19
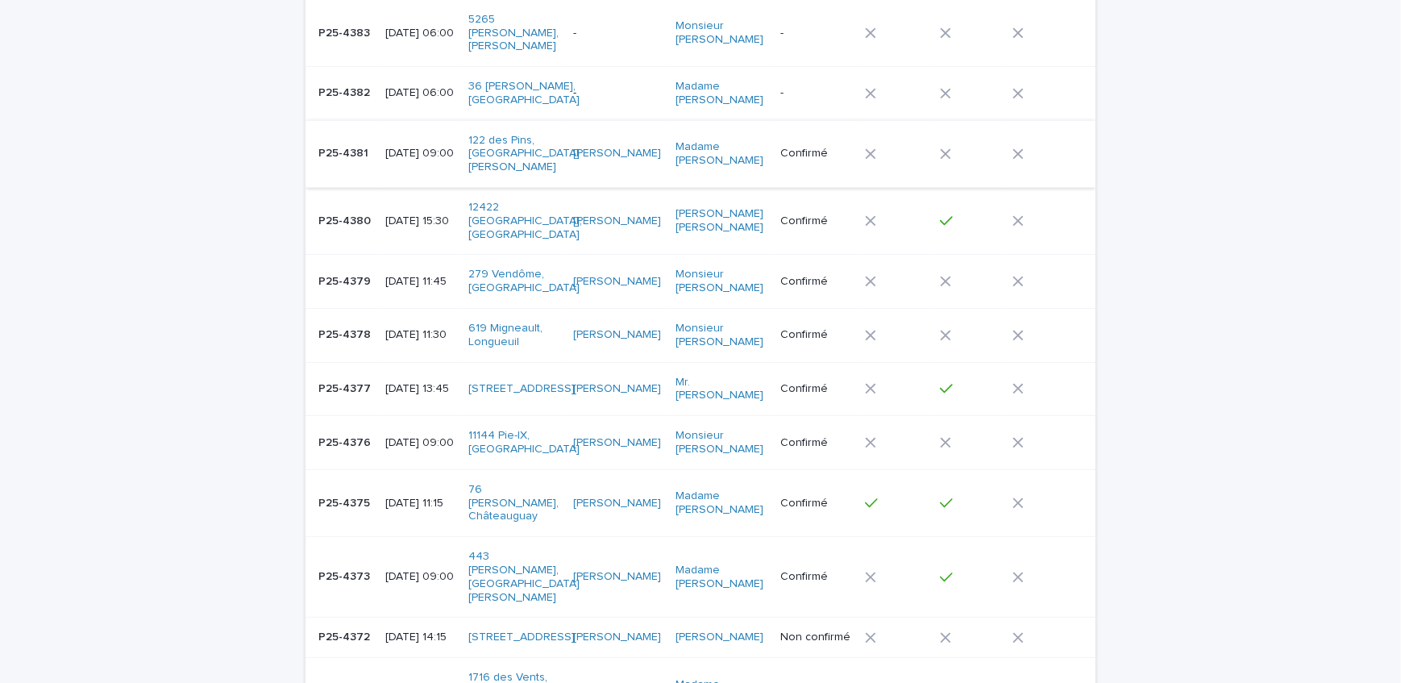
scroll to position [783, 0]
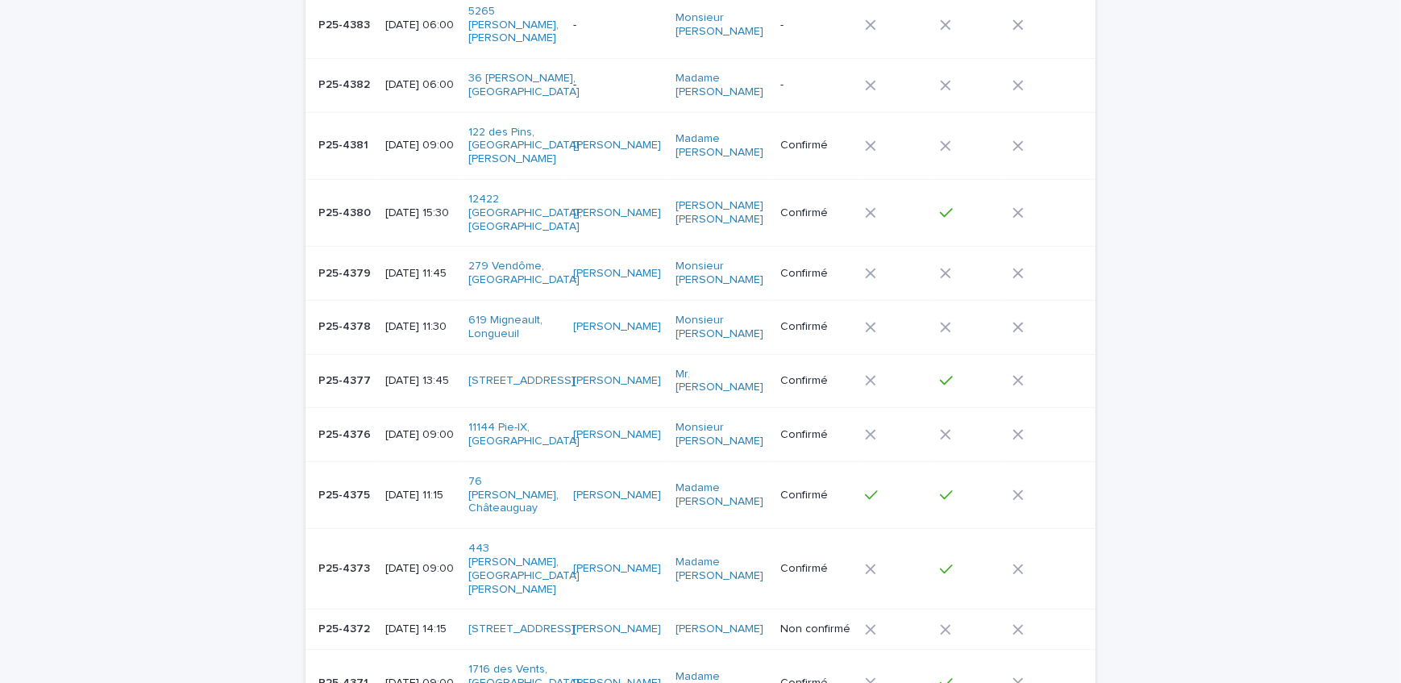
click at [349, 619] on p "P25-4372" at bounding box center [345, 627] width 55 height 17
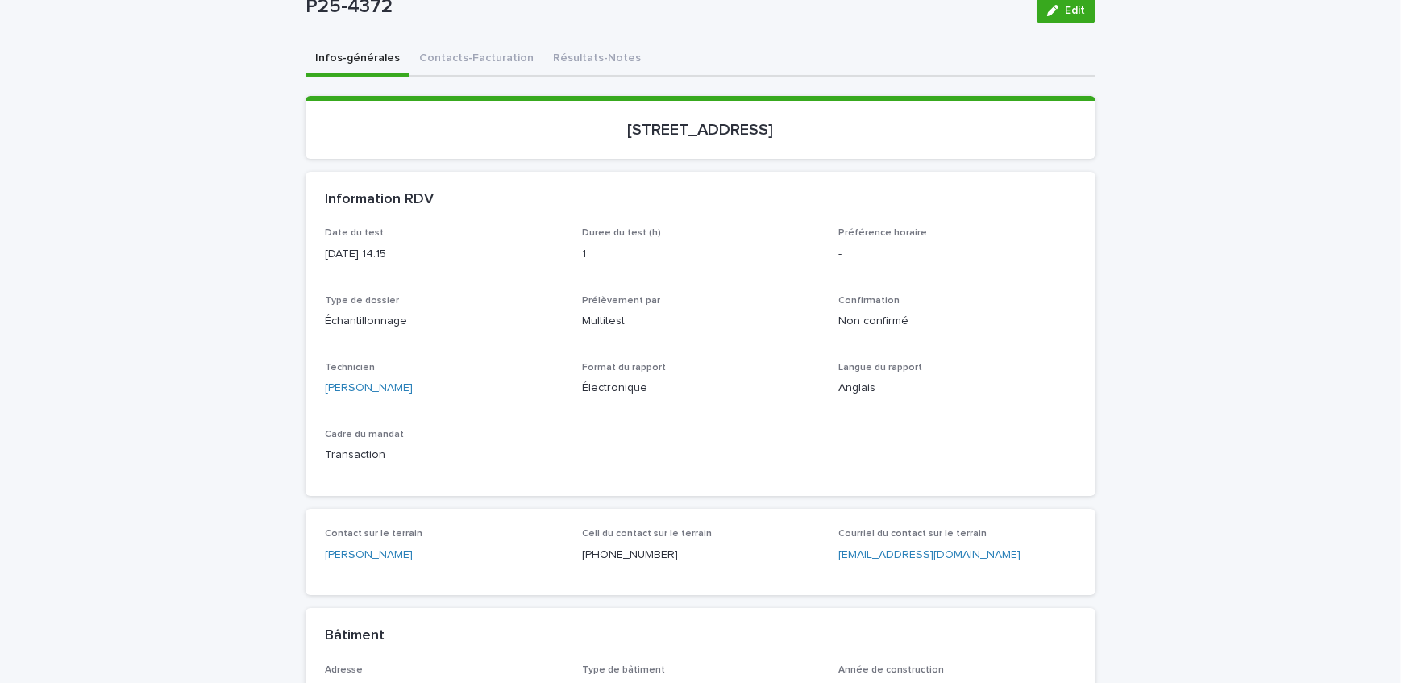
scroll to position [146, 0]
drag, startPoint x: 658, startPoint y: 561, endPoint x: 581, endPoint y: 564, distance: 76.6
click at [582, 564] on div "Cell du contact sur le terrain [PHONE_NUMBER]" at bounding box center [701, 551] width 238 height 48
click at [685, 570] on div "Cell du contact sur le terrain [PHONE_NUMBER]" at bounding box center [701, 551] width 238 height 48
drag, startPoint x: 651, startPoint y: 548, endPoint x: 577, endPoint y: 560, distance: 75.1
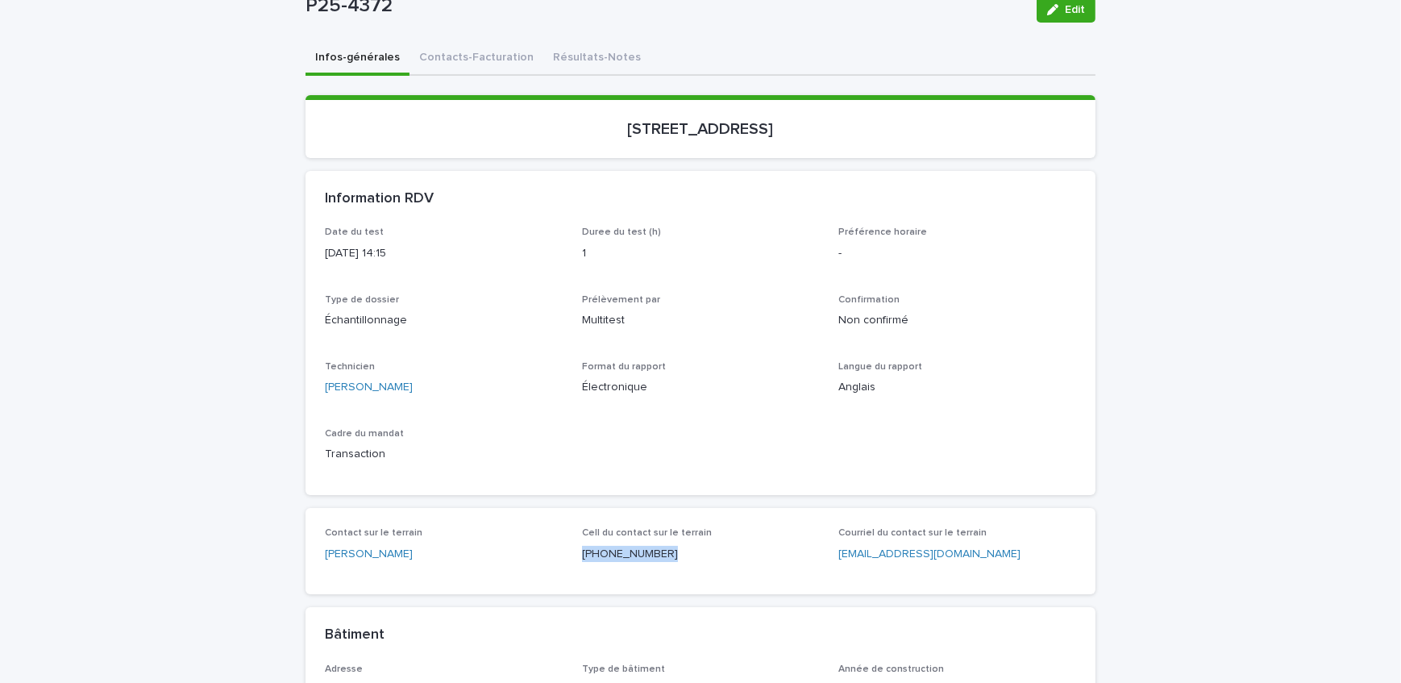
click at [582, 560] on div "Cell du contact sur le terrain [PHONE_NUMBER]" at bounding box center [701, 551] width 238 height 48
click at [483, 61] on button "Contacts-Facturation" at bounding box center [476, 59] width 134 height 34
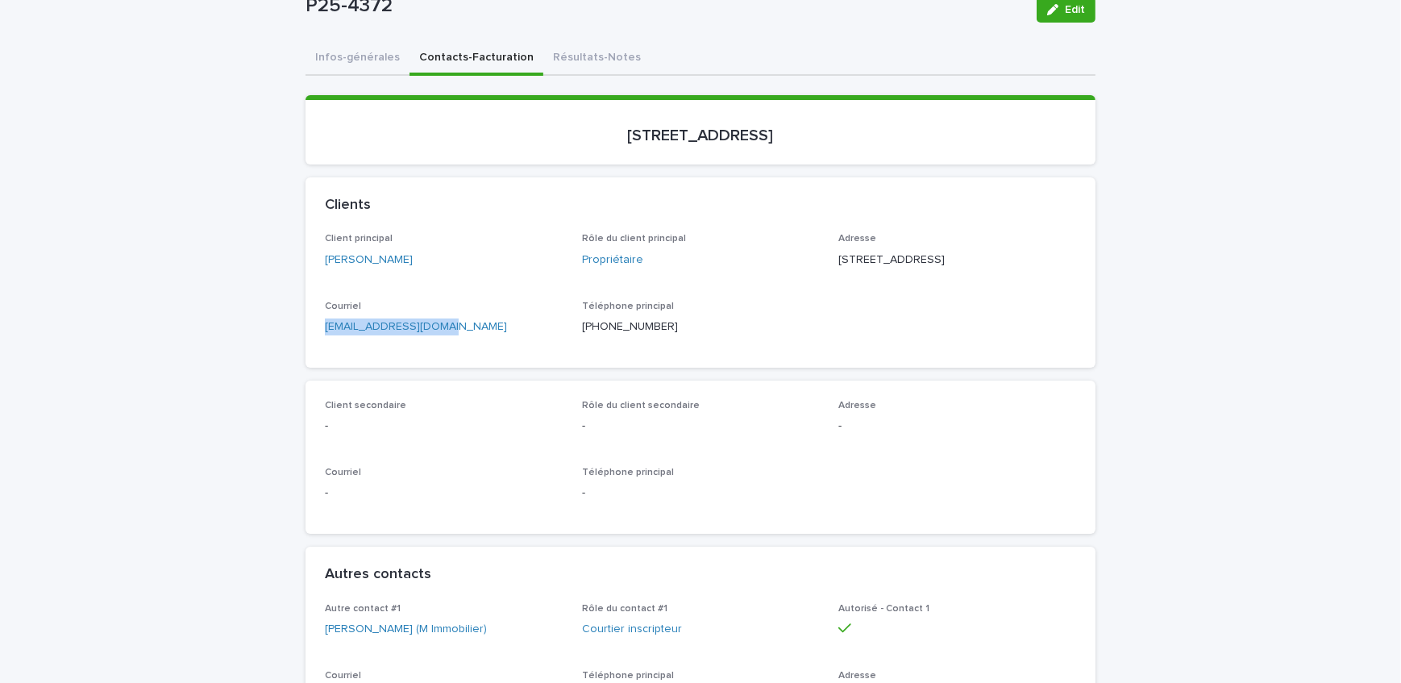
drag, startPoint x: 450, startPoint y: 356, endPoint x: 272, endPoint y: 356, distance: 178.9
click at [366, 60] on button "Infos-générales" at bounding box center [357, 59] width 104 height 34
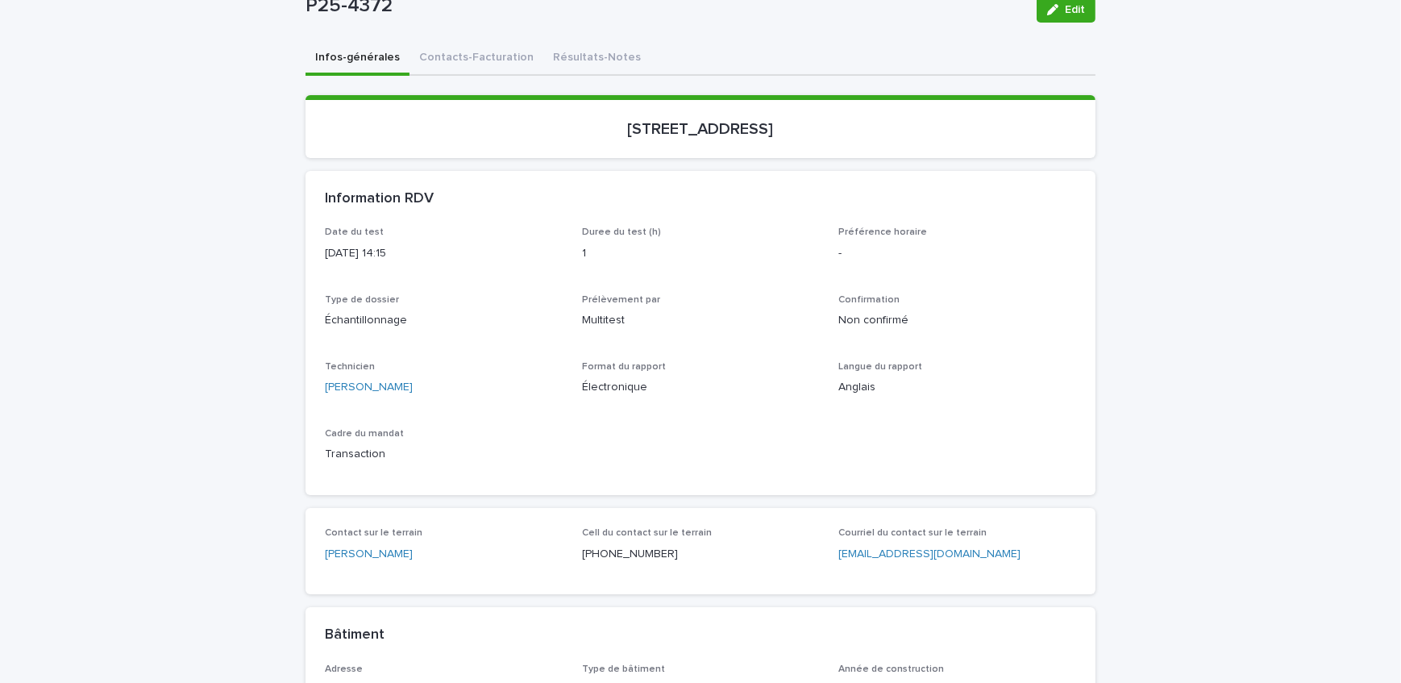
drag, startPoint x: 262, startPoint y: 286, endPoint x: 255, endPoint y: 292, distance: 8.6
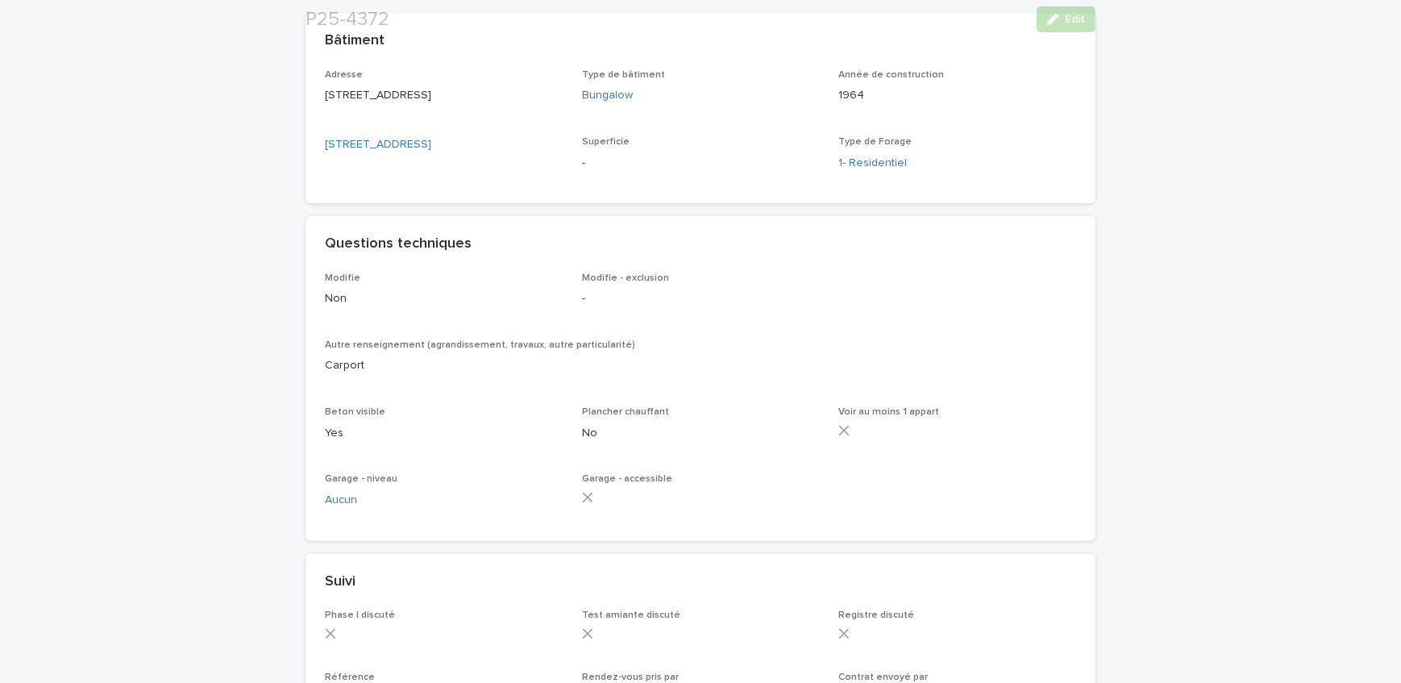
scroll to position [878, 0]
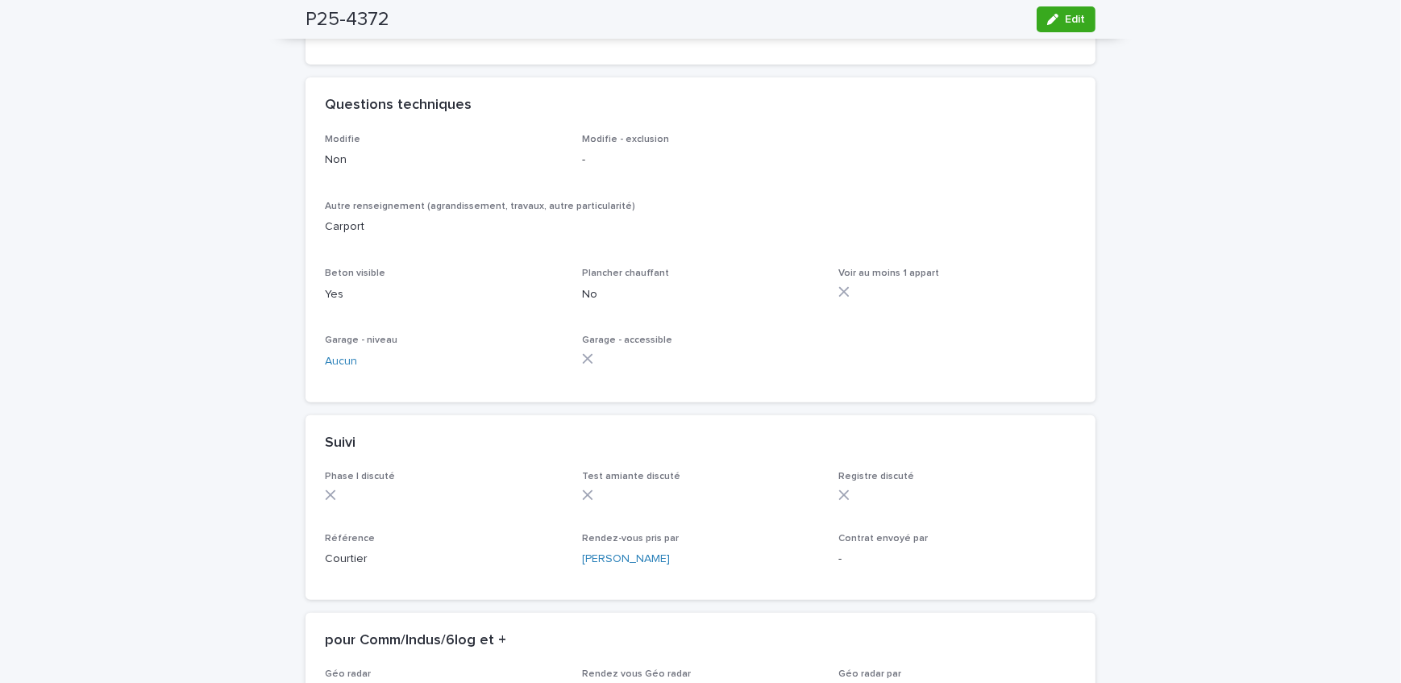
drag, startPoint x: 1061, startPoint y: 30, endPoint x: 885, endPoint y: 308, distance: 329.3
click at [1061, 30] on button "Edit" at bounding box center [1065, 19] width 59 height 26
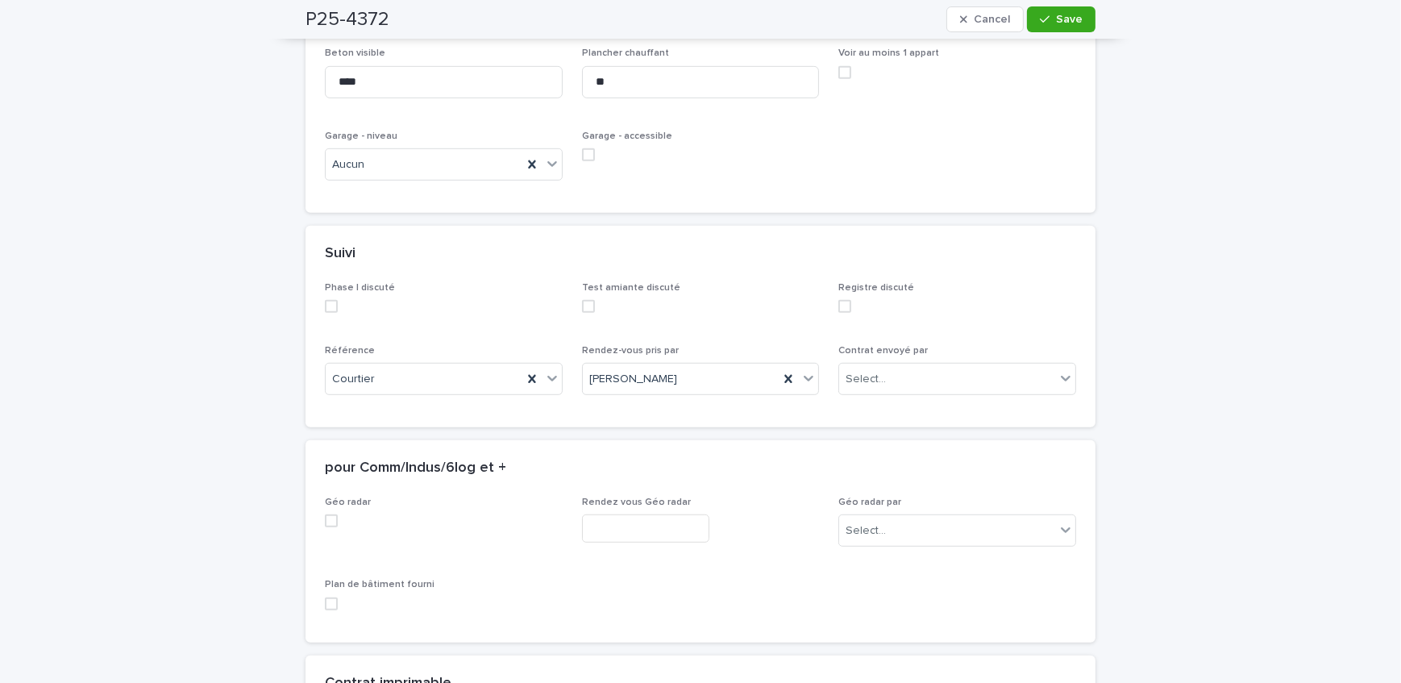
scroll to position [1276, 0]
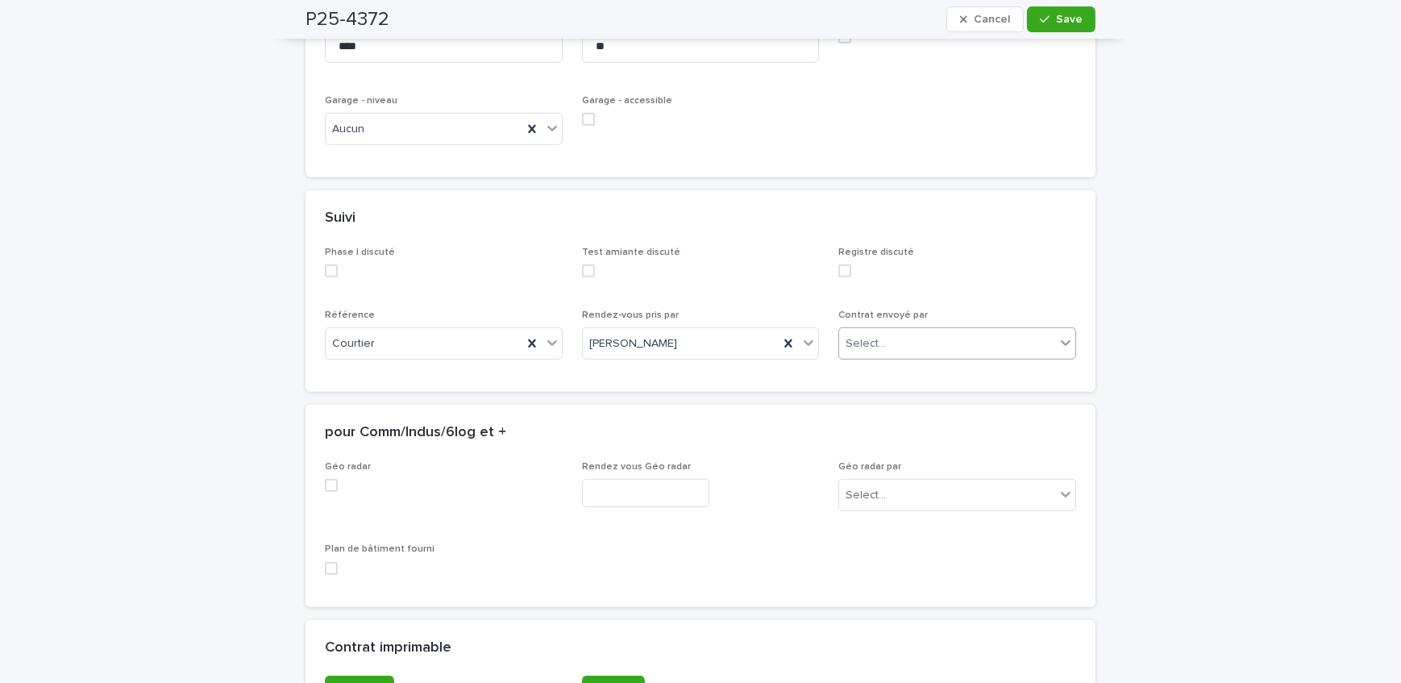
click at [919, 346] on div "Select..." at bounding box center [947, 343] width 216 height 27
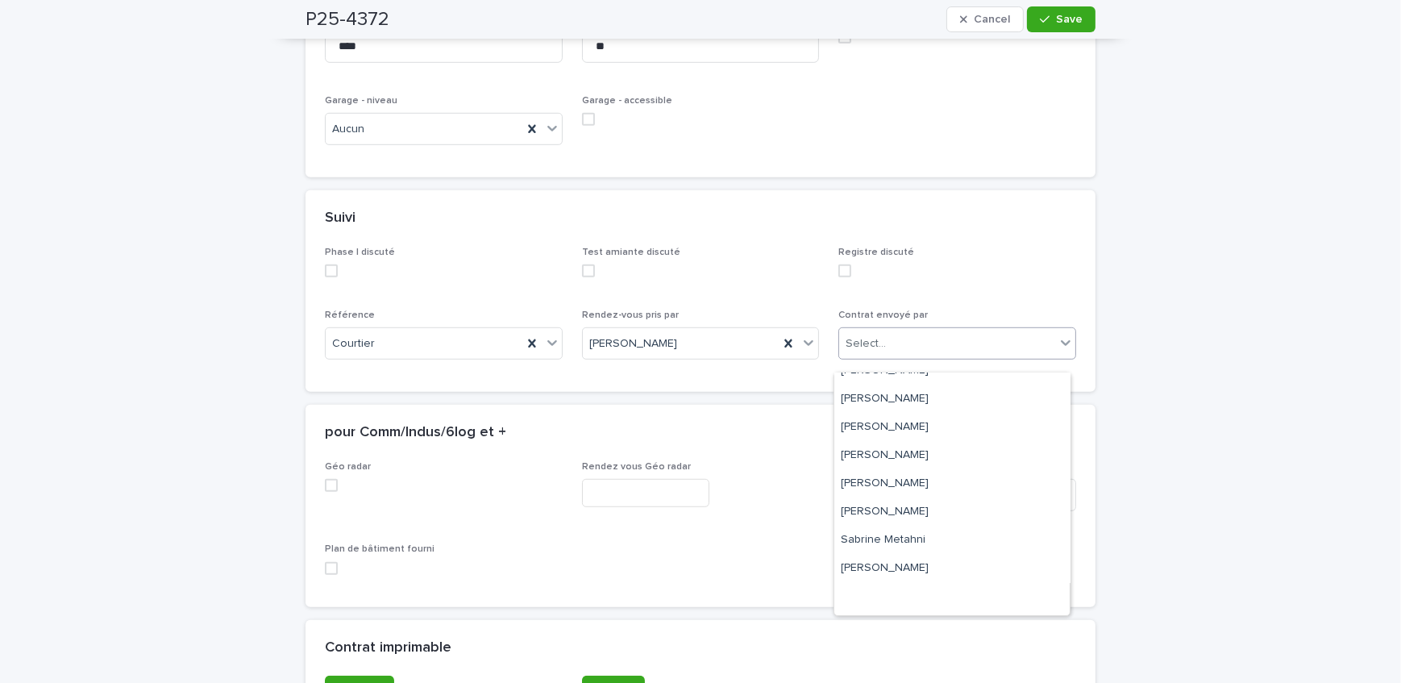
scroll to position [210, 0]
click at [951, 483] on div "[PERSON_NAME]" at bounding box center [952, 488] width 236 height 28
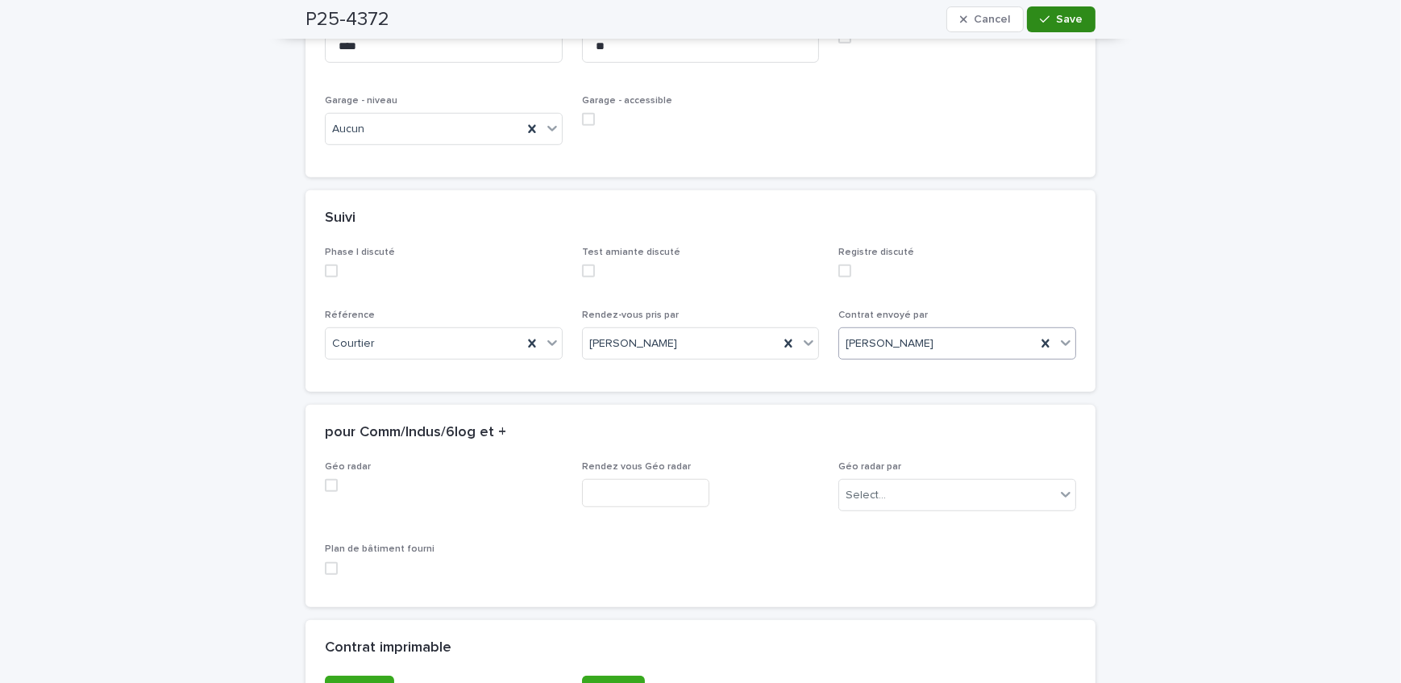
click at [1034, 28] on button "Save" at bounding box center [1061, 19] width 68 height 26
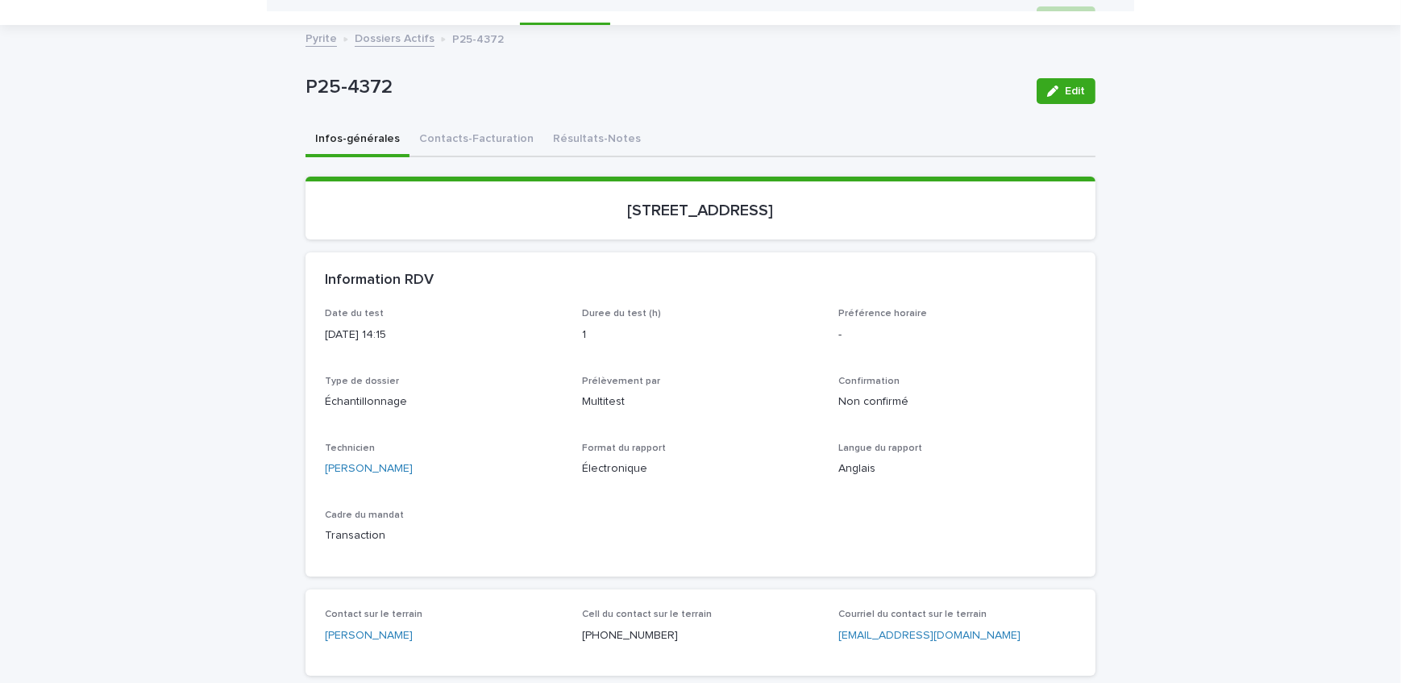
scroll to position [0, 0]
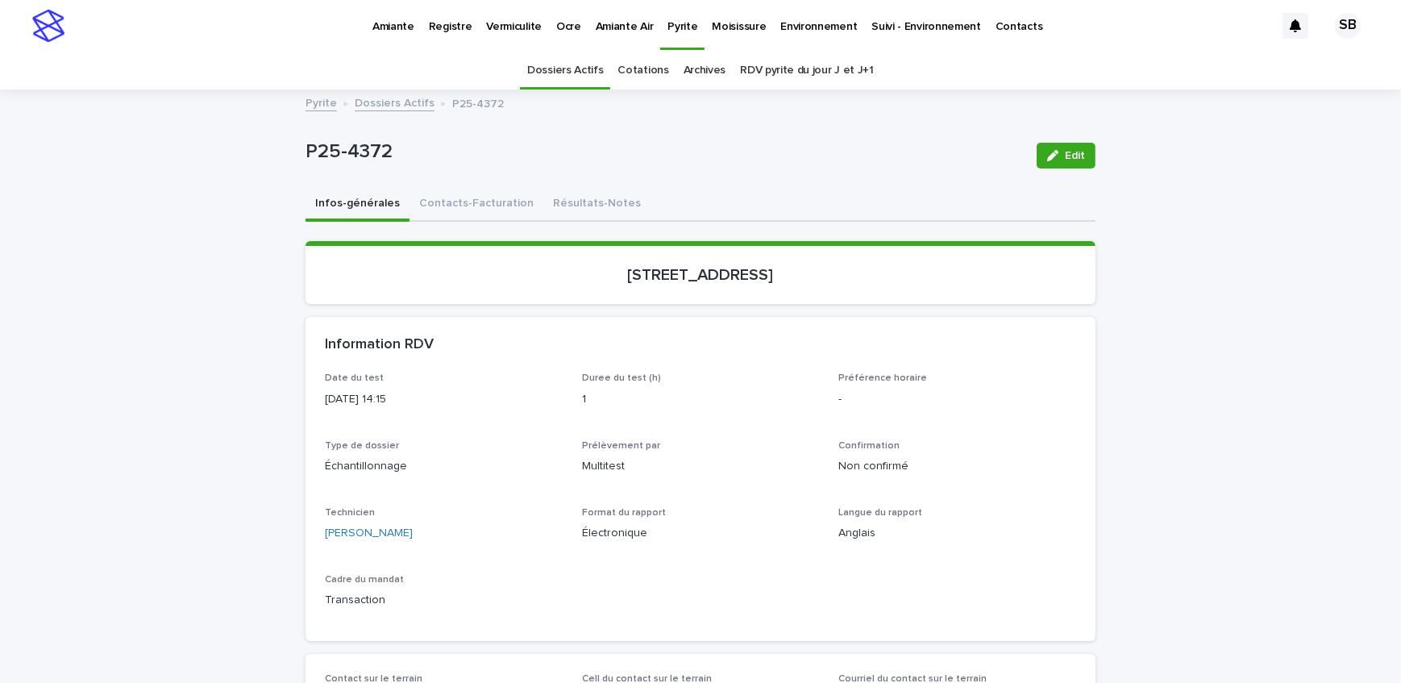
click at [373, 109] on link "Dossiers Actifs" at bounding box center [395, 102] width 80 height 19
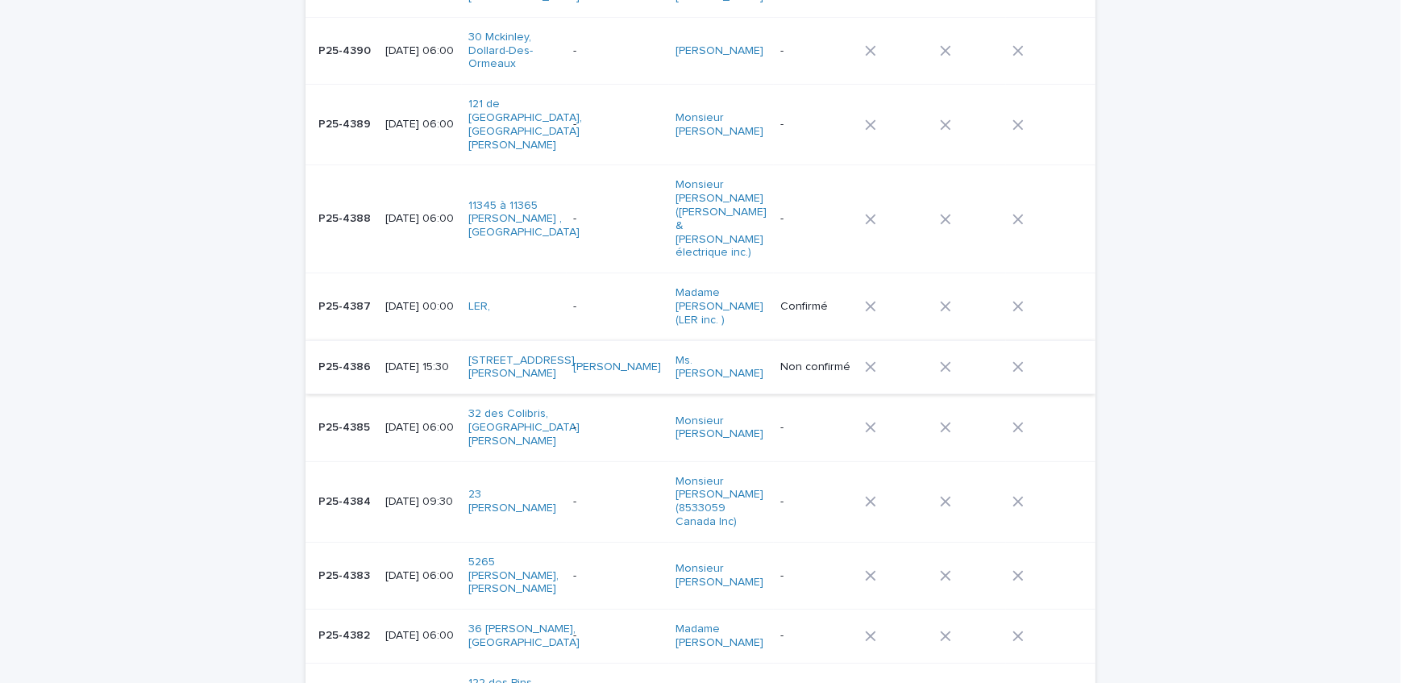
scroll to position [271, 0]
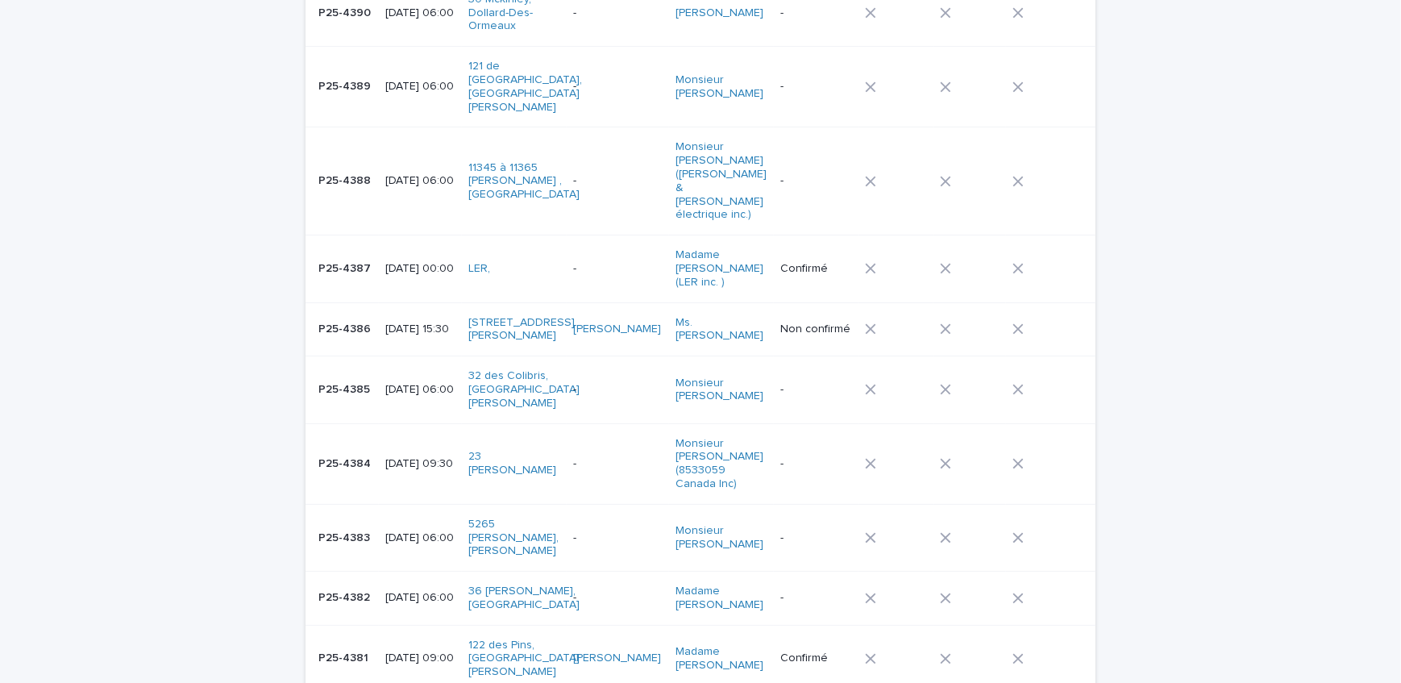
click at [954, 302] on td at bounding box center [969, 329] width 73 height 54
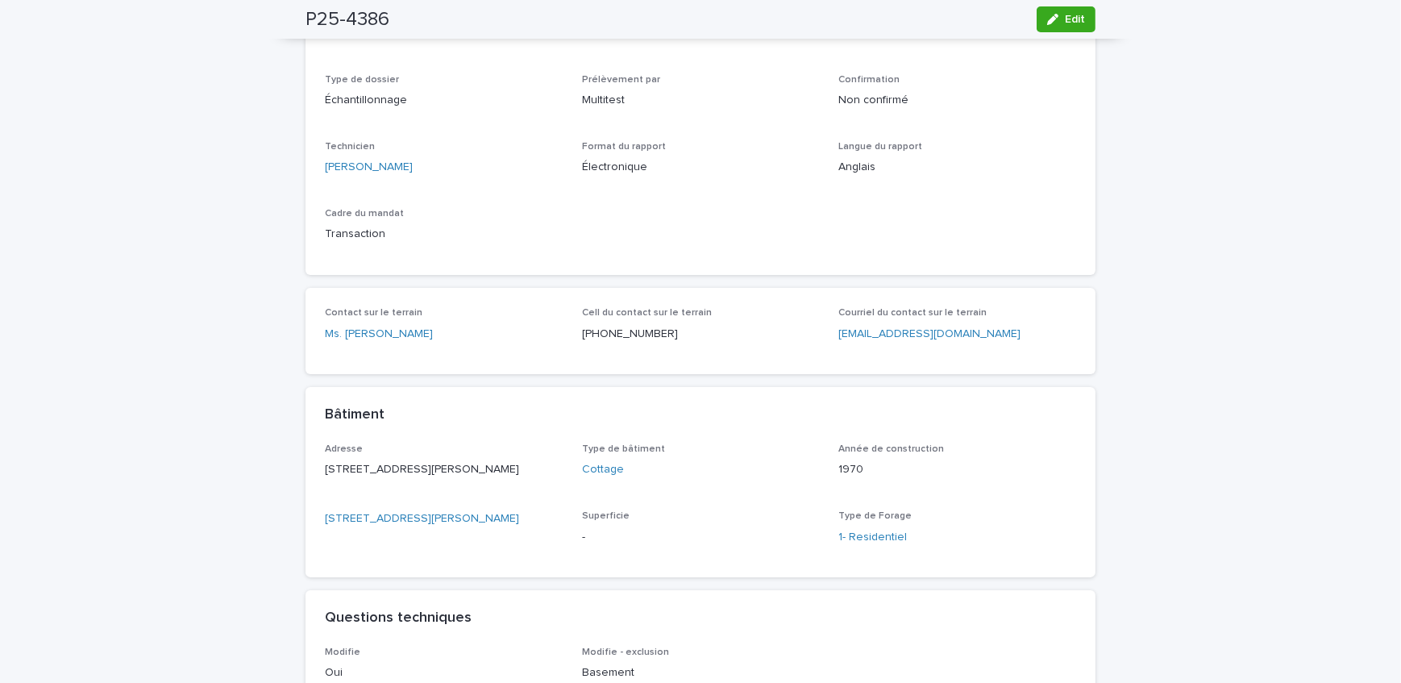
scroll to position [219, 0]
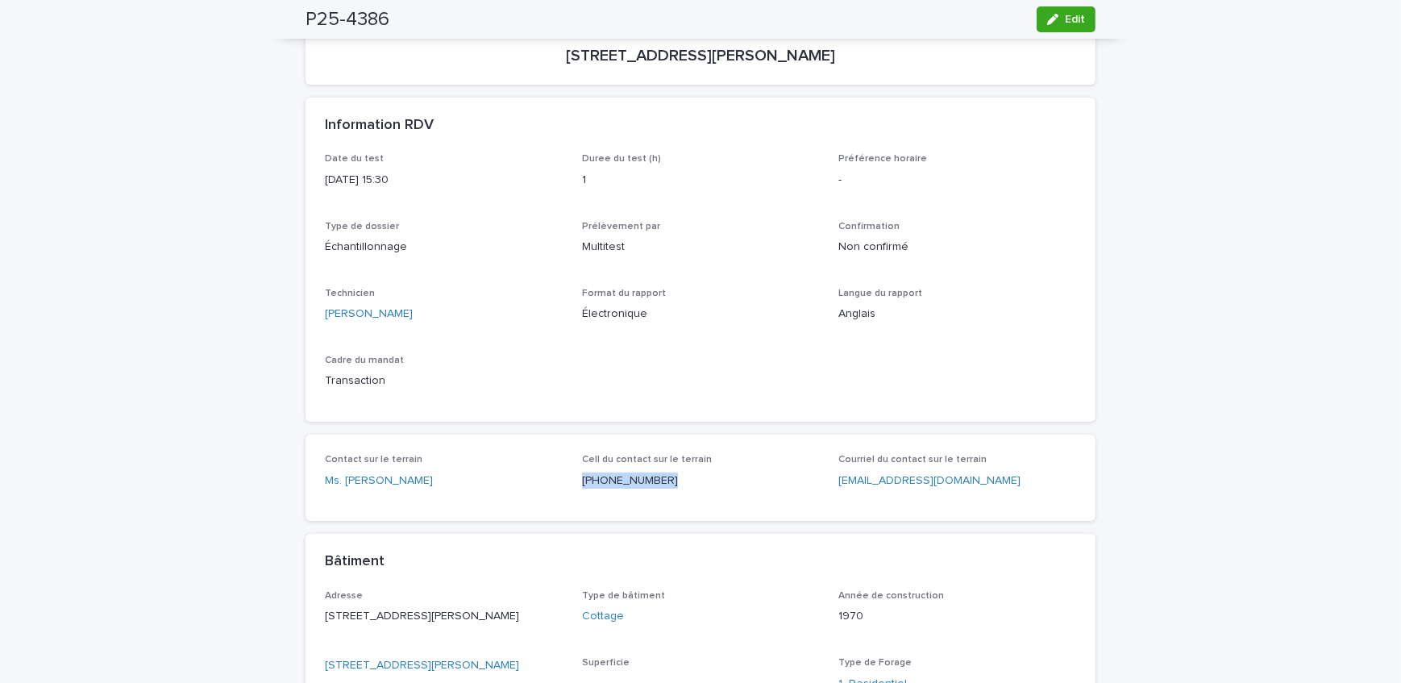
drag, startPoint x: 654, startPoint y: 492, endPoint x: 571, endPoint y: 502, distance: 84.5
click at [571, 502] on div "Contact sur le terrain Ms. [PERSON_NAME] Cell du contact sur le terrain [PHONE_…" at bounding box center [700, 477] width 790 height 86
click at [1076, 18] on span "Edit" at bounding box center [1075, 19] width 20 height 11
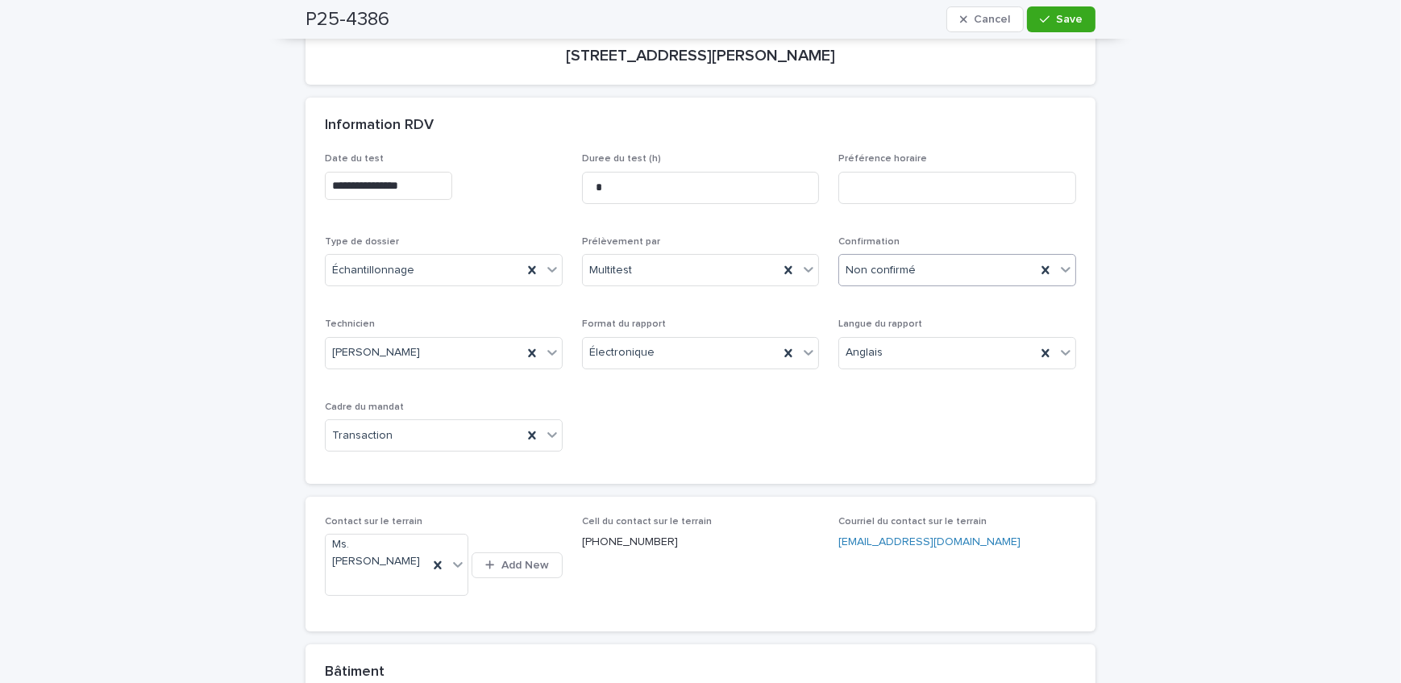
click at [917, 276] on div at bounding box center [918, 270] width 2 height 17
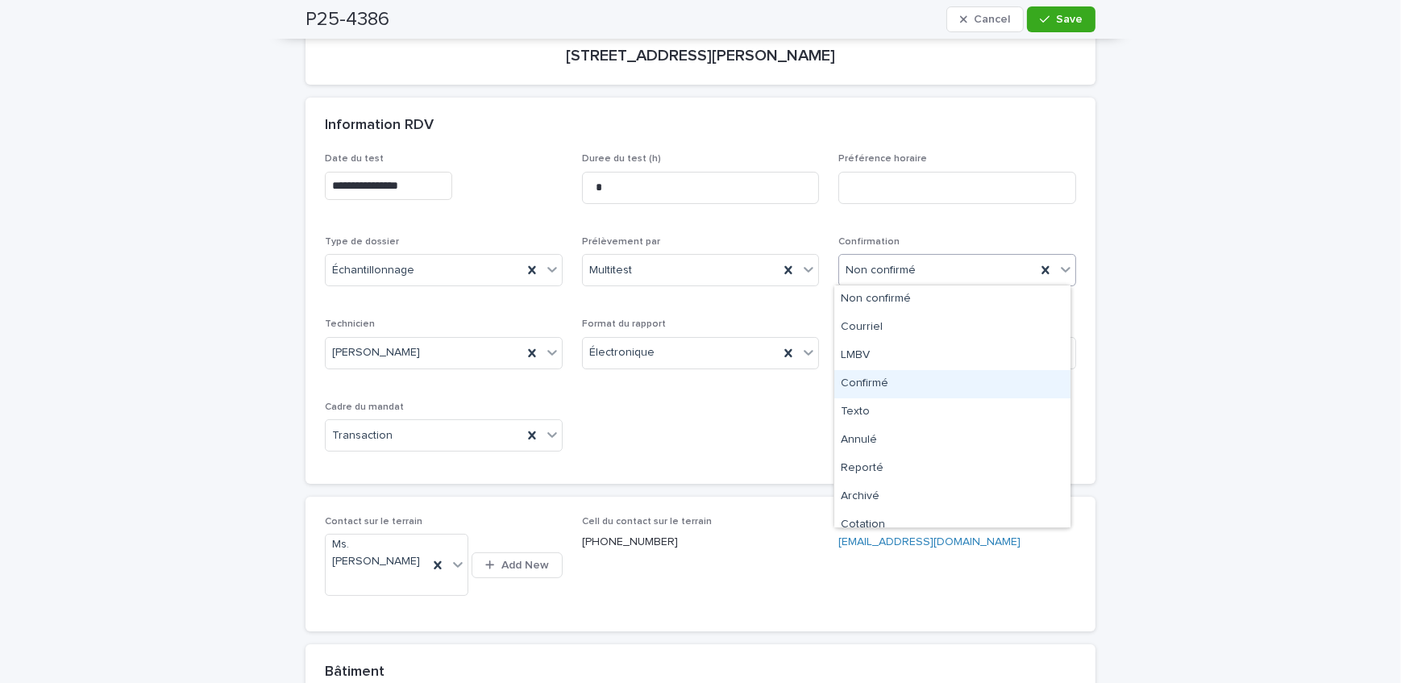
click at [902, 387] on div "Confirmé" at bounding box center [952, 384] width 236 height 28
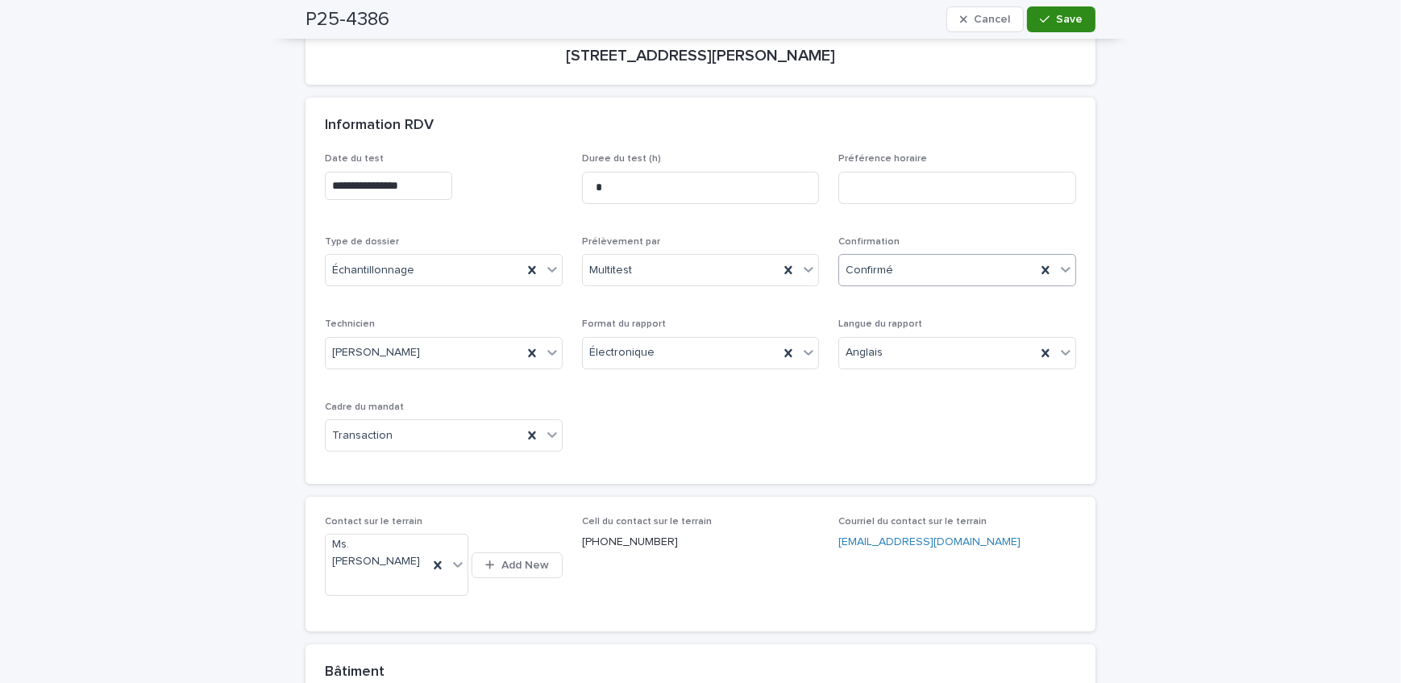
click at [1049, 24] on button "Save" at bounding box center [1061, 19] width 68 height 26
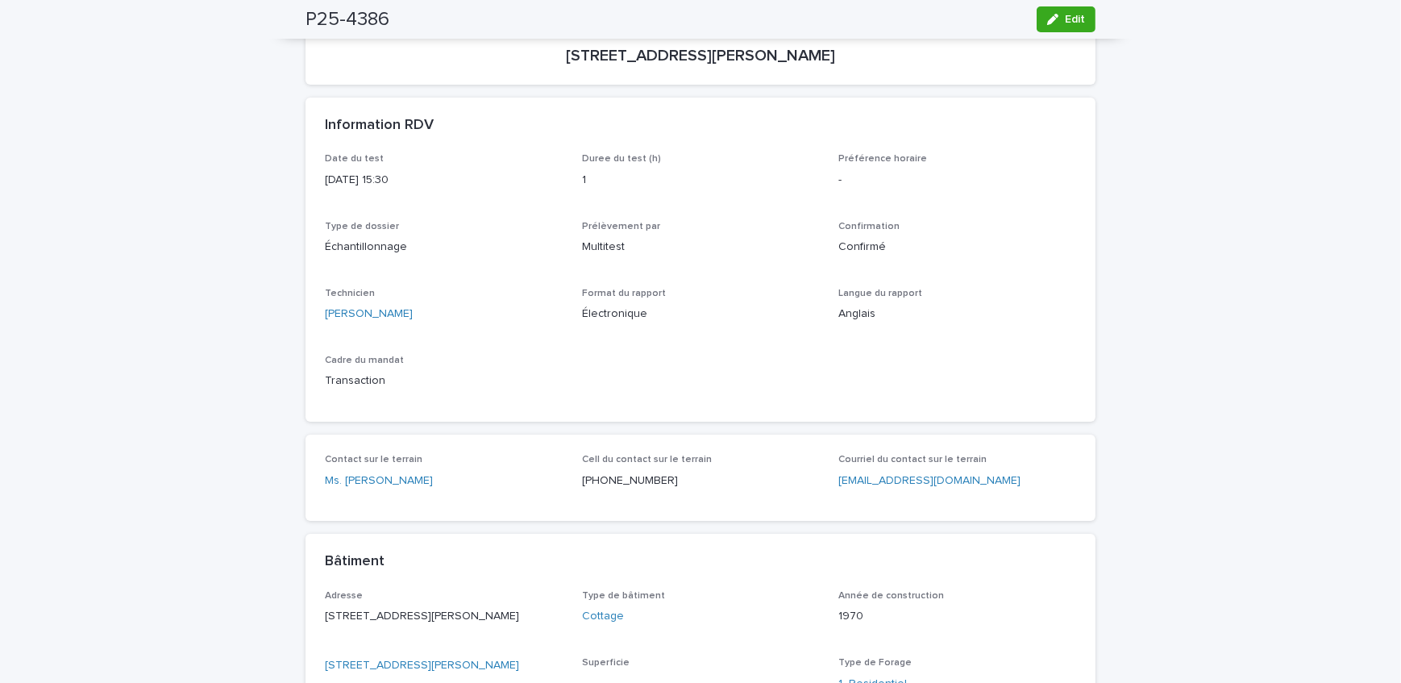
scroll to position [0, 0]
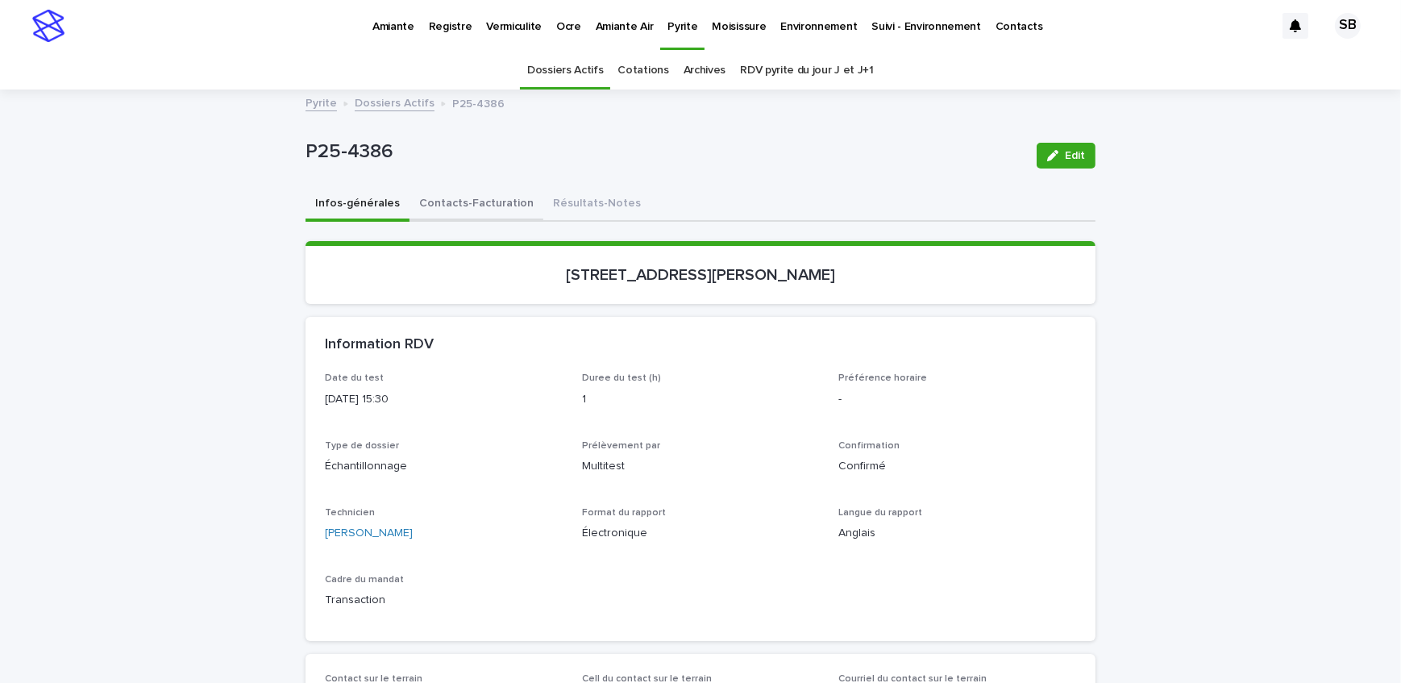
click at [450, 217] on button "Contacts-Facturation" at bounding box center [476, 205] width 134 height 34
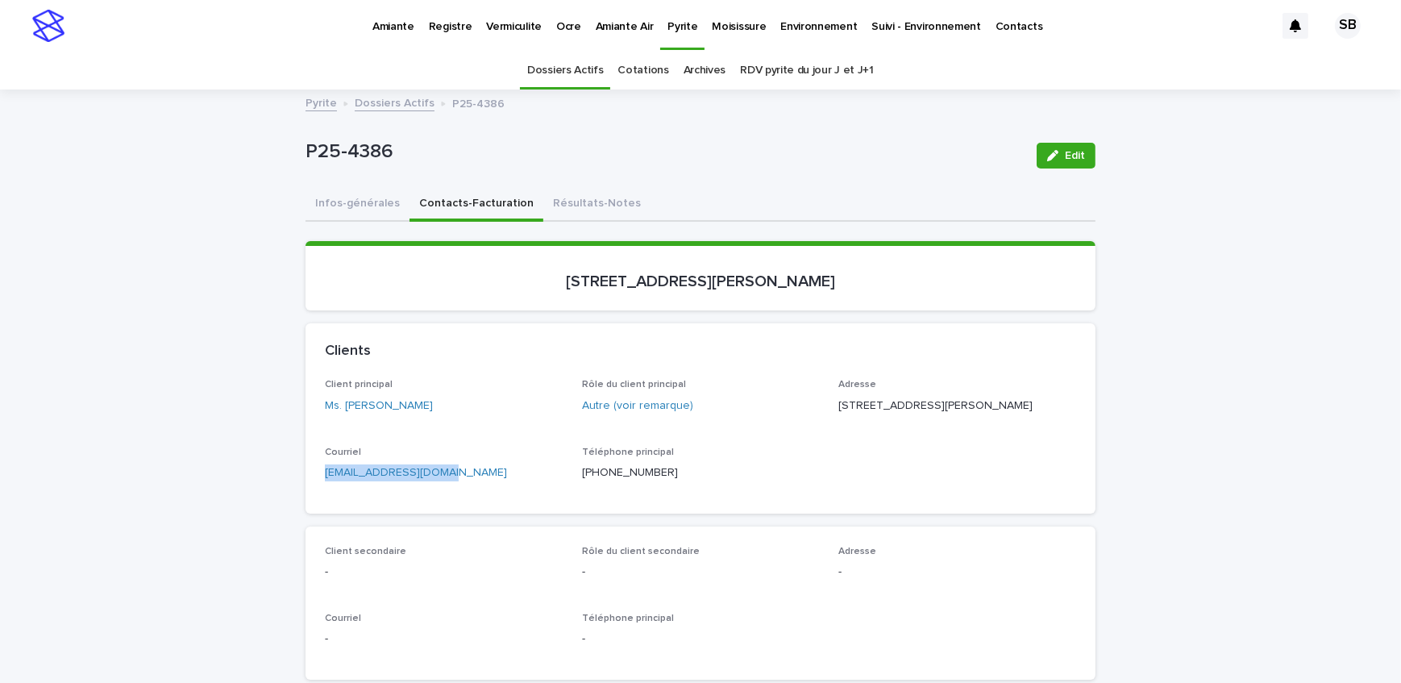
drag, startPoint x: 342, startPoint y: 492, endPoint x: 376, endPoint y: 488, distance: 34.8
drag, startPoint x: 138, startPoint y: 272, endPoint x: 330, endPoint y: 230, distance: 197.1
click at [377, 205] on button "Infos-générales" at bounding box center [357, 205] width 104 height 34
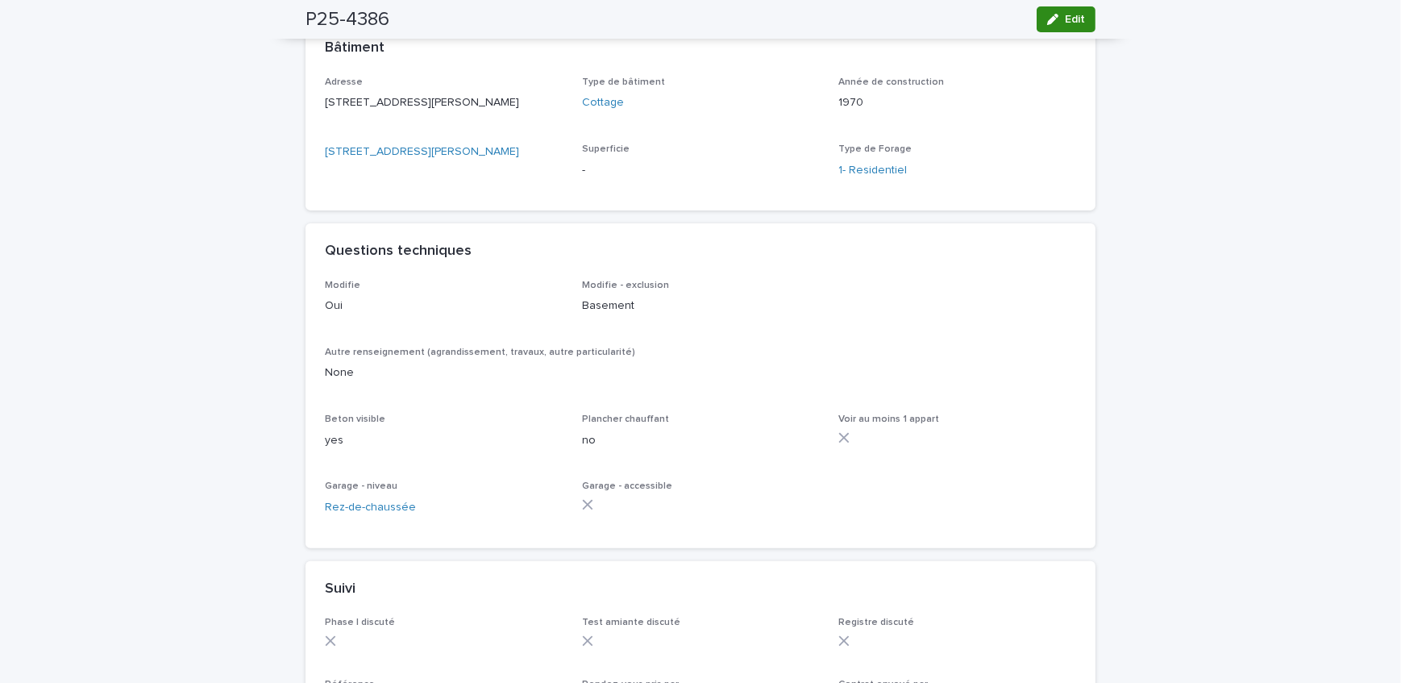
click at [1058, 16] on div "button" at bounding box center [1056, 19] width 18 height 11
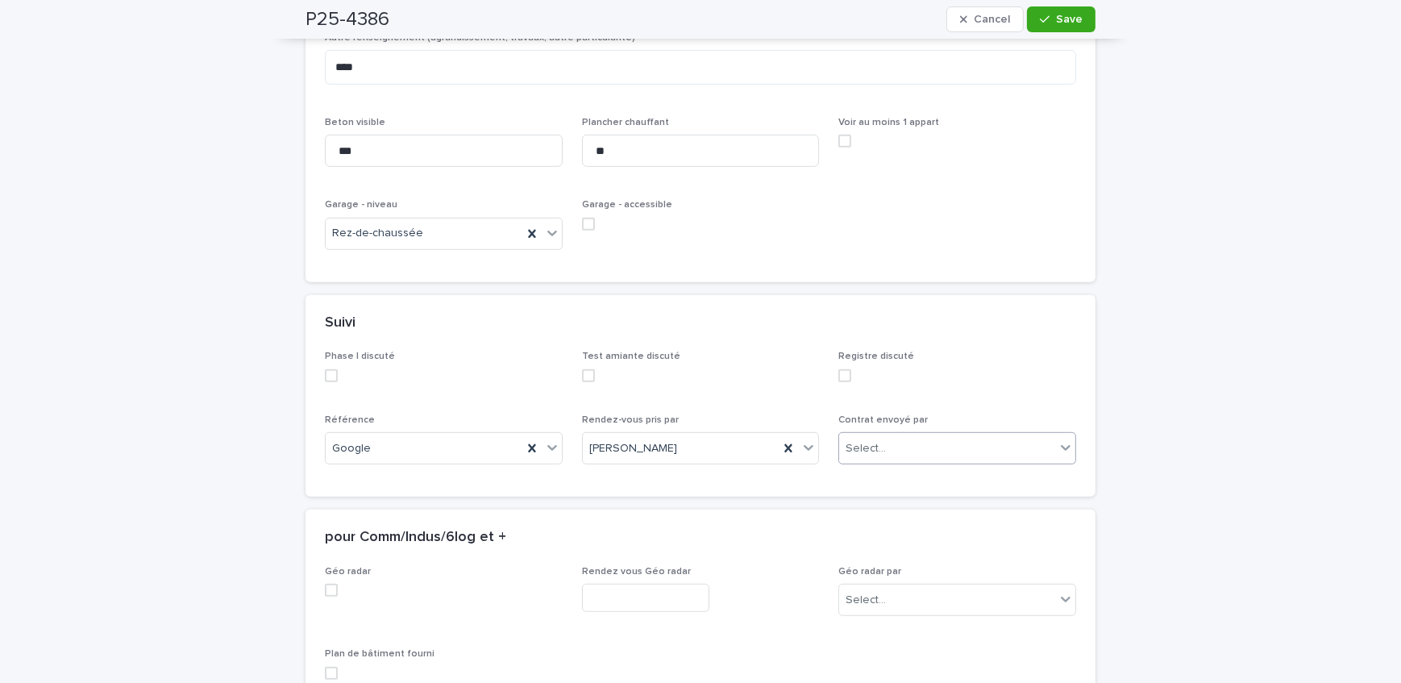
scroll to position [1218, 0]
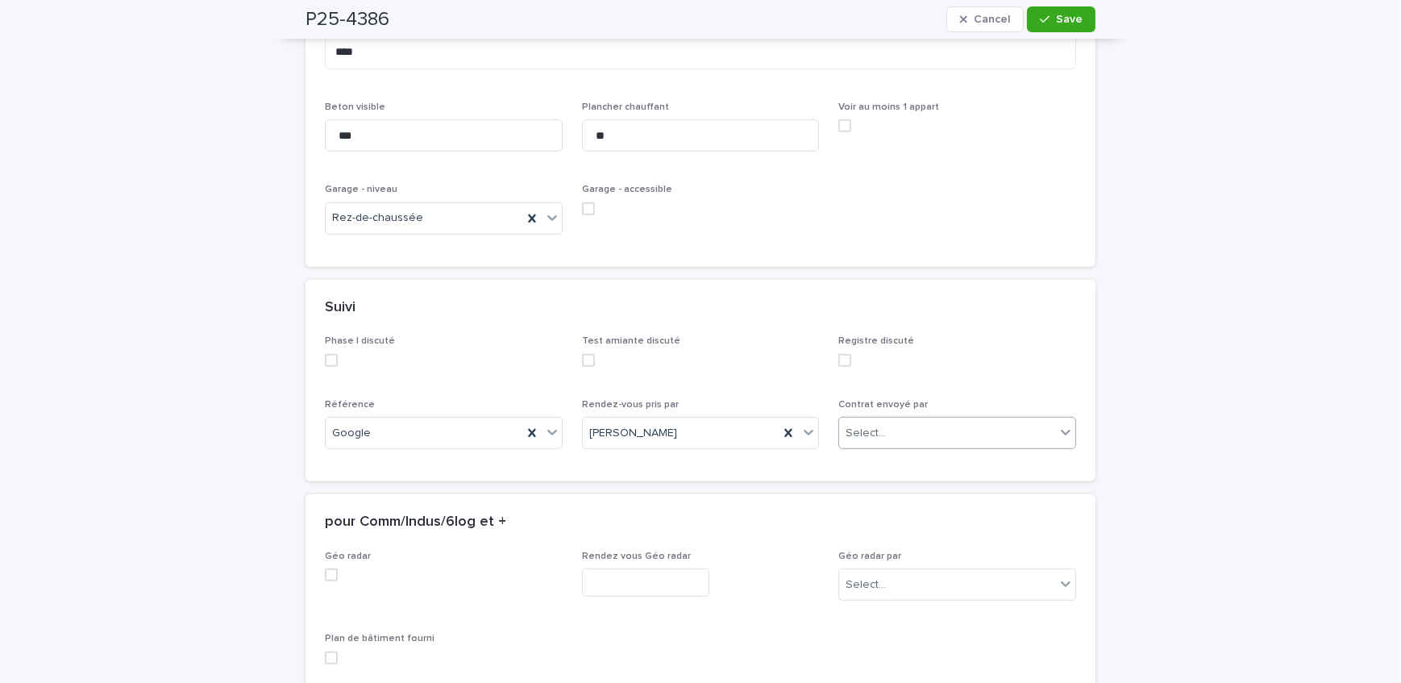
click at [922, 433] on div "Select..." at bounding box center [947, 433] width 216 height 27
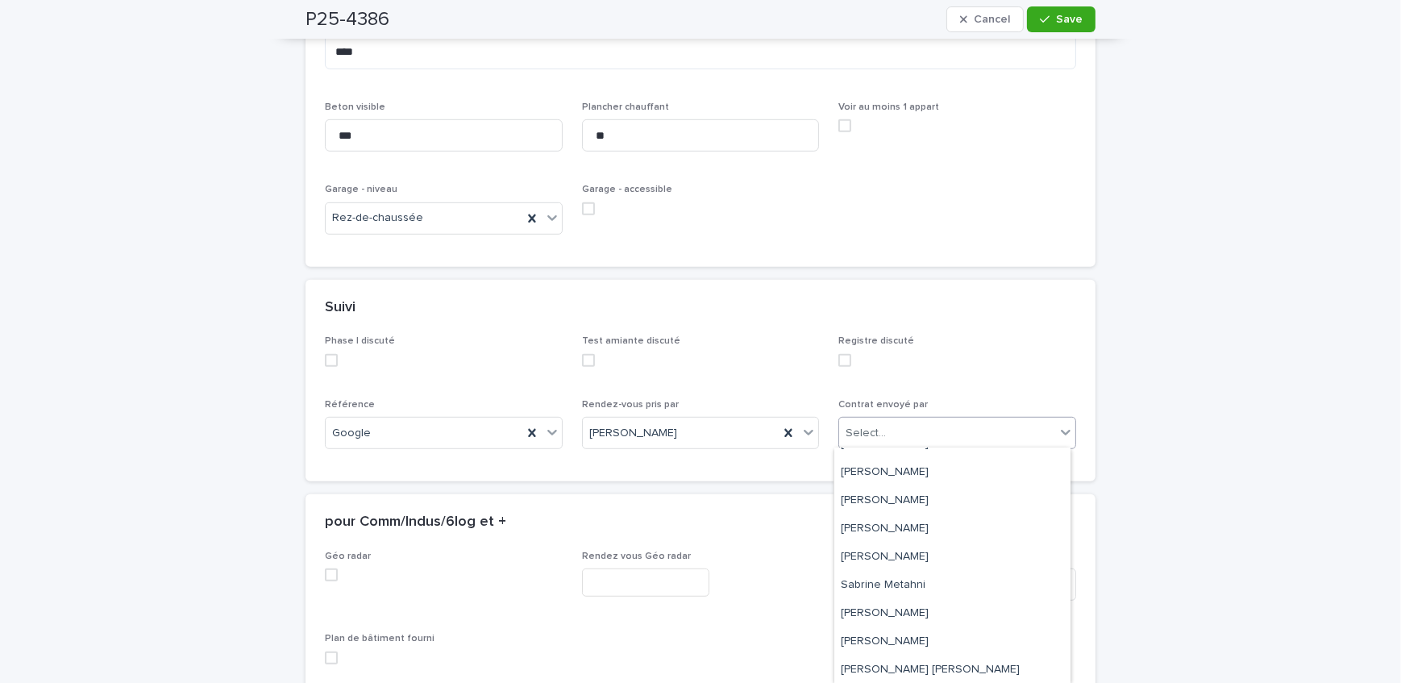
scroll to position [216, 0]
drag, startPoint x: 927, startPoint y: 554, endPoint x: 960, endPoint y: 446, distance: 112.2
click at [927, 553] on div "[PERSON_NAME]" at bounding box center [952, 556] width 236 height 28
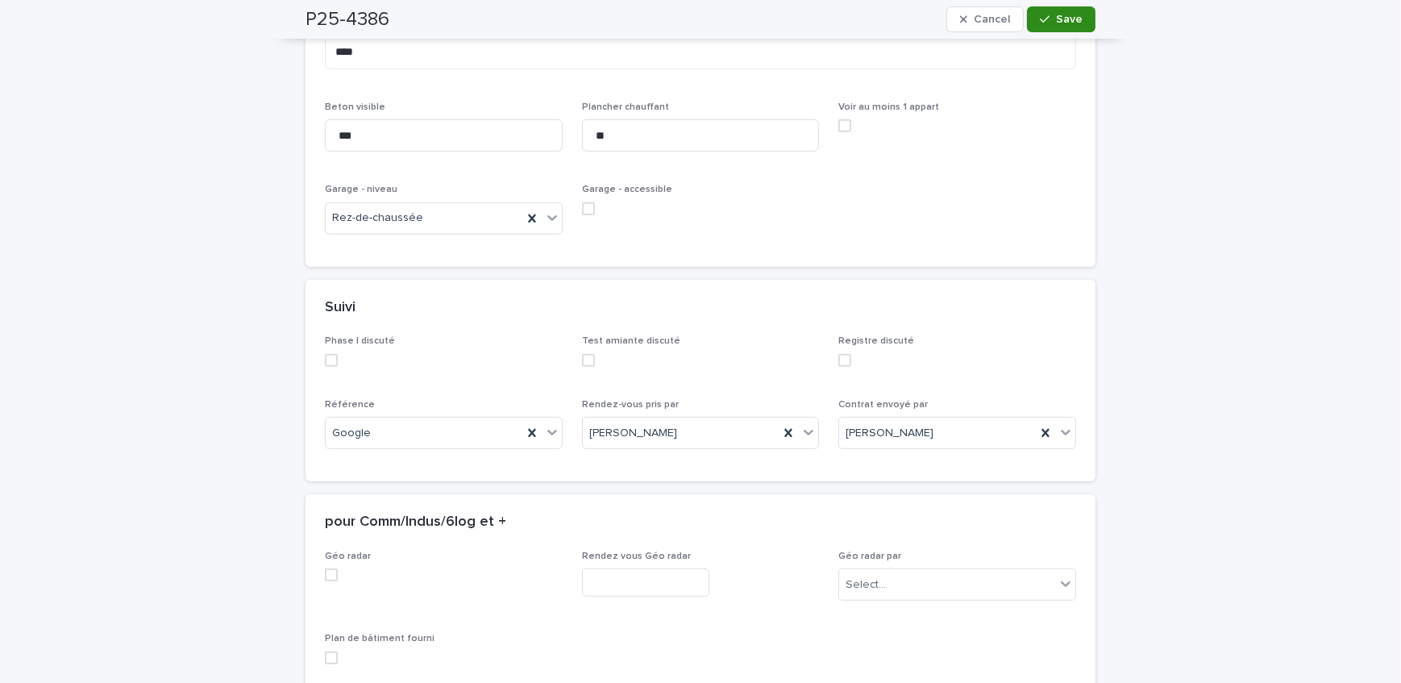
click at [1073, 17] on span "Save" at bounding box center [1069, 19] width 27 height 11
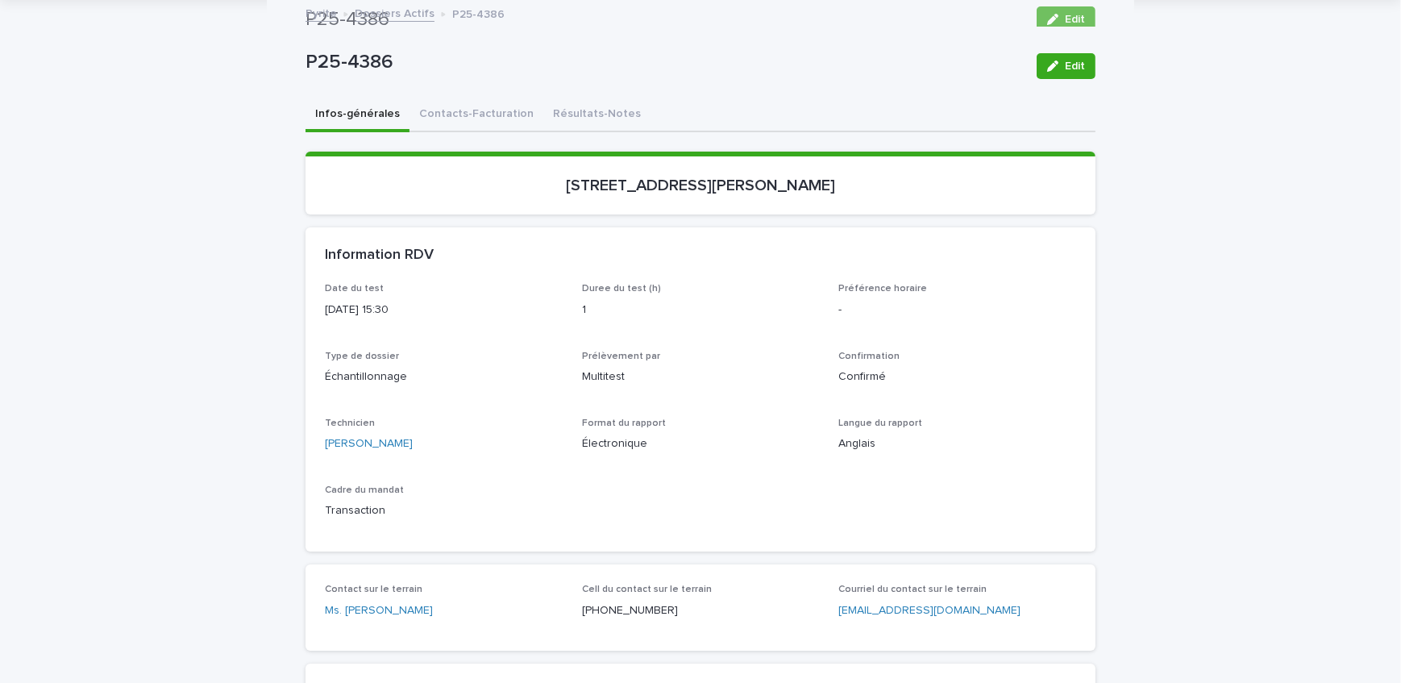
scroll to position [0, 0]
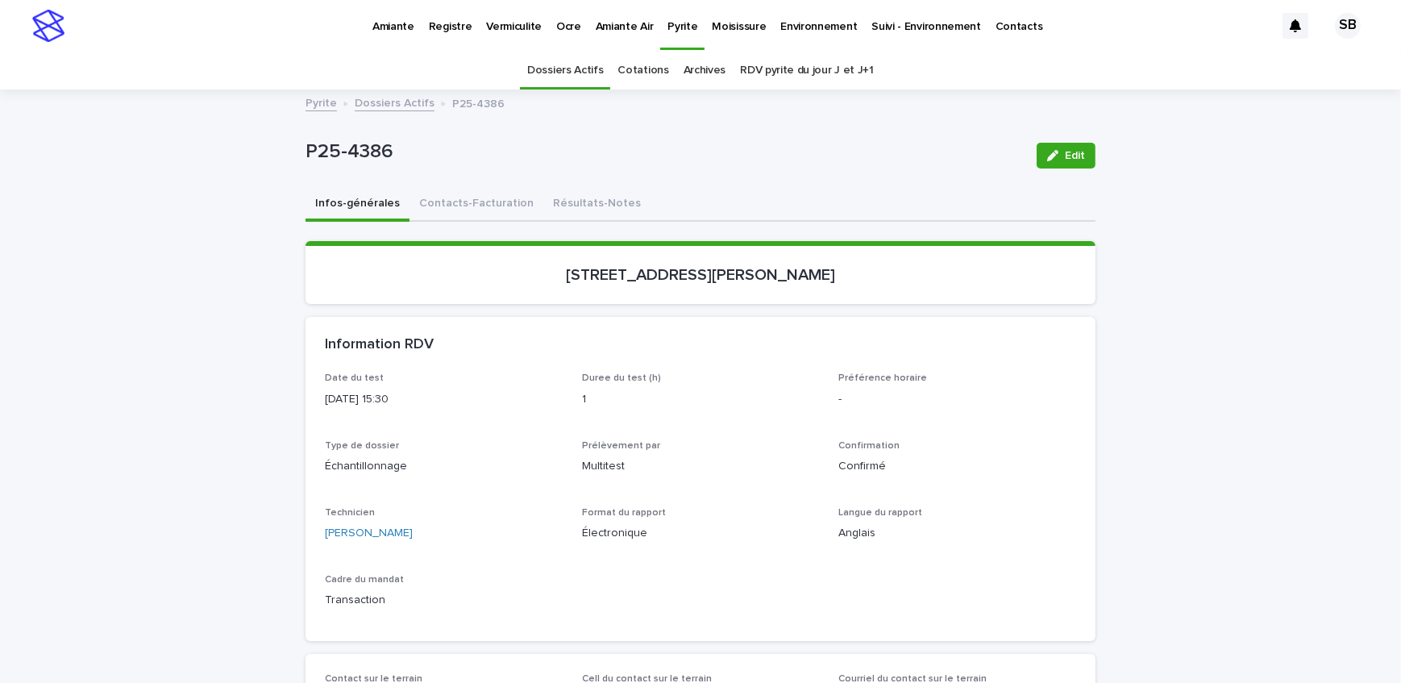
click at [409, 105] on link "Dossiers Actifs" at bounding box center [395, 102] width 80 height 19
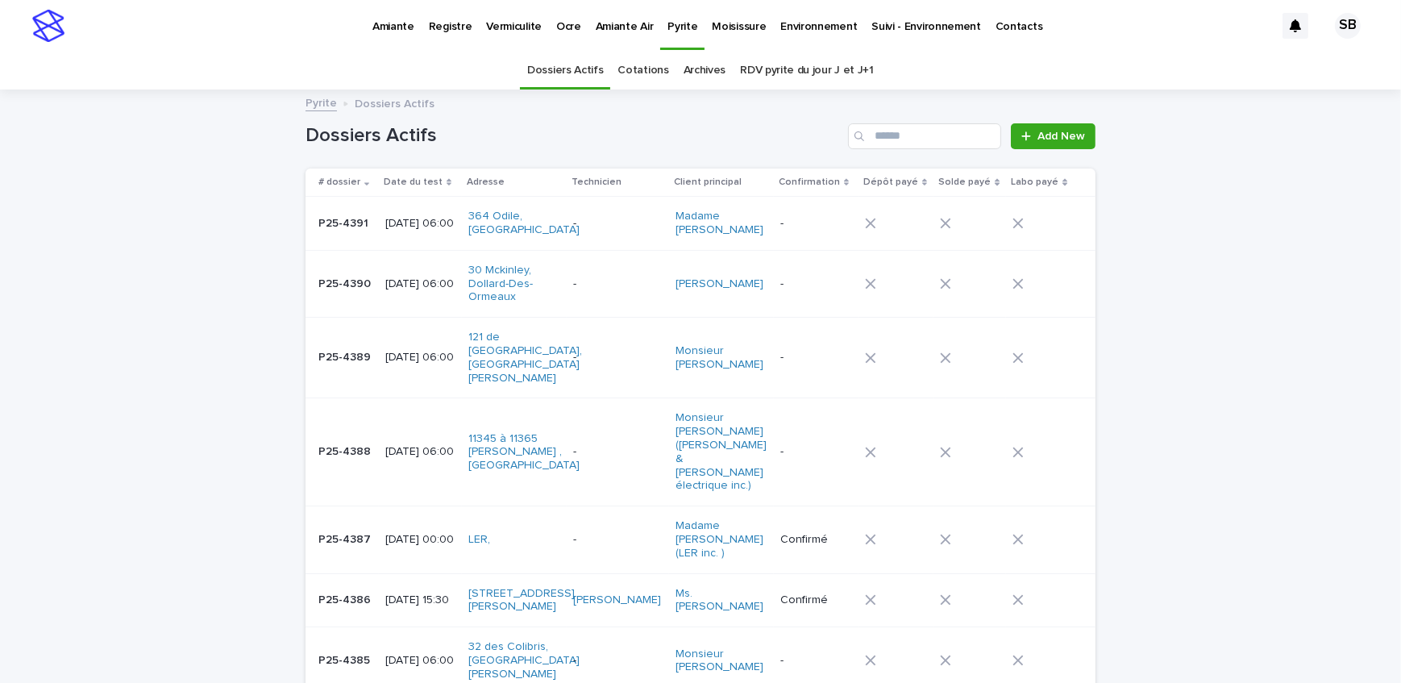
scroll to position [51, 0]
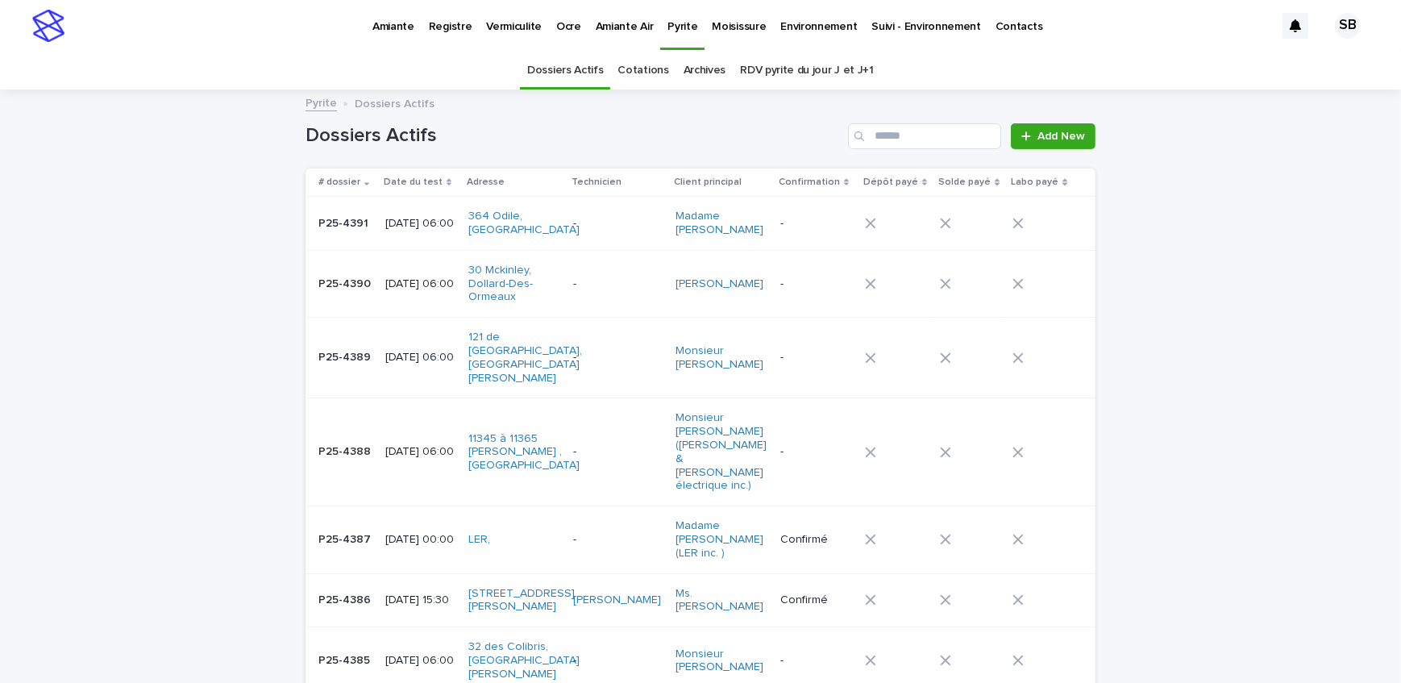
click at [1057, 142] on link "Add New" at bounding box center [1053, 136] width 85 height 26
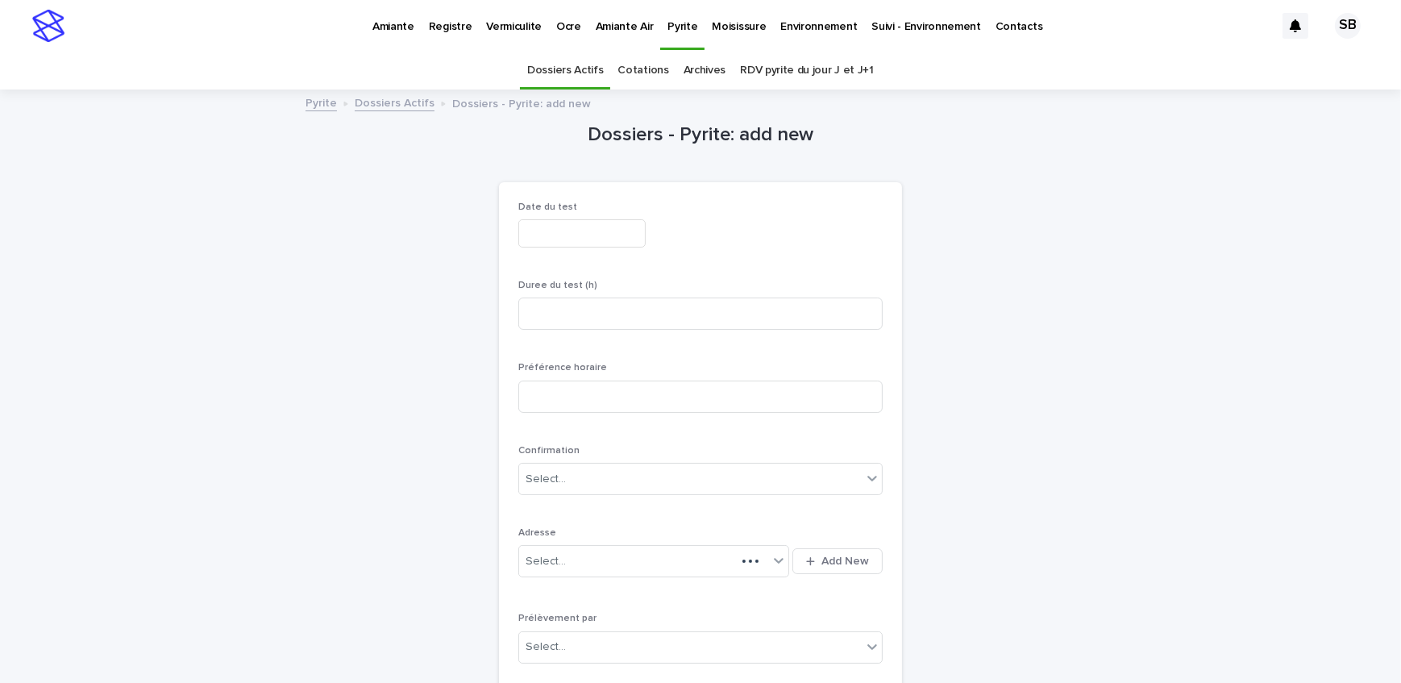
scroll to position [51, 0]
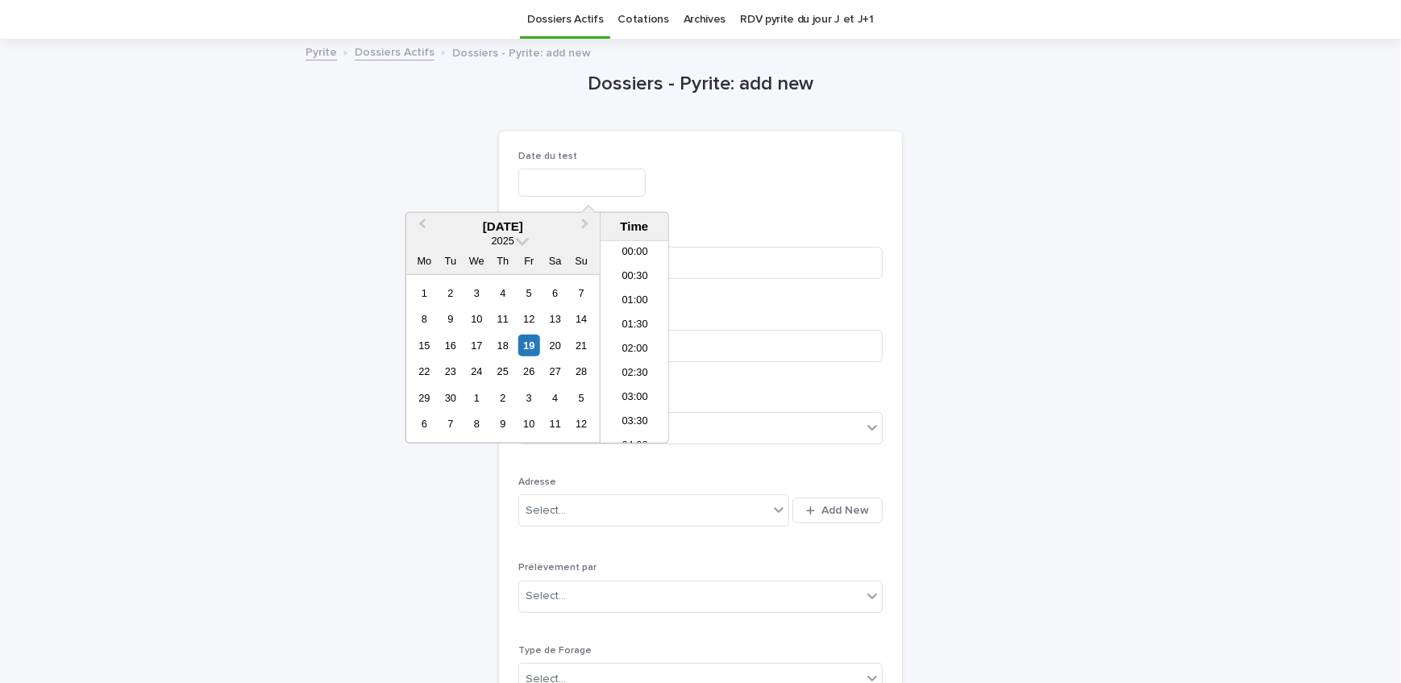
click at [606, 190] on input "text" at bounding box center [581, 182] width 127 height 28
click at [451, 368] on div "23" at bounding box center [450, 371] width 22 height 22
click at [640, 298] on li "06:00" at bounding box center [634, 296] width 68 height 24
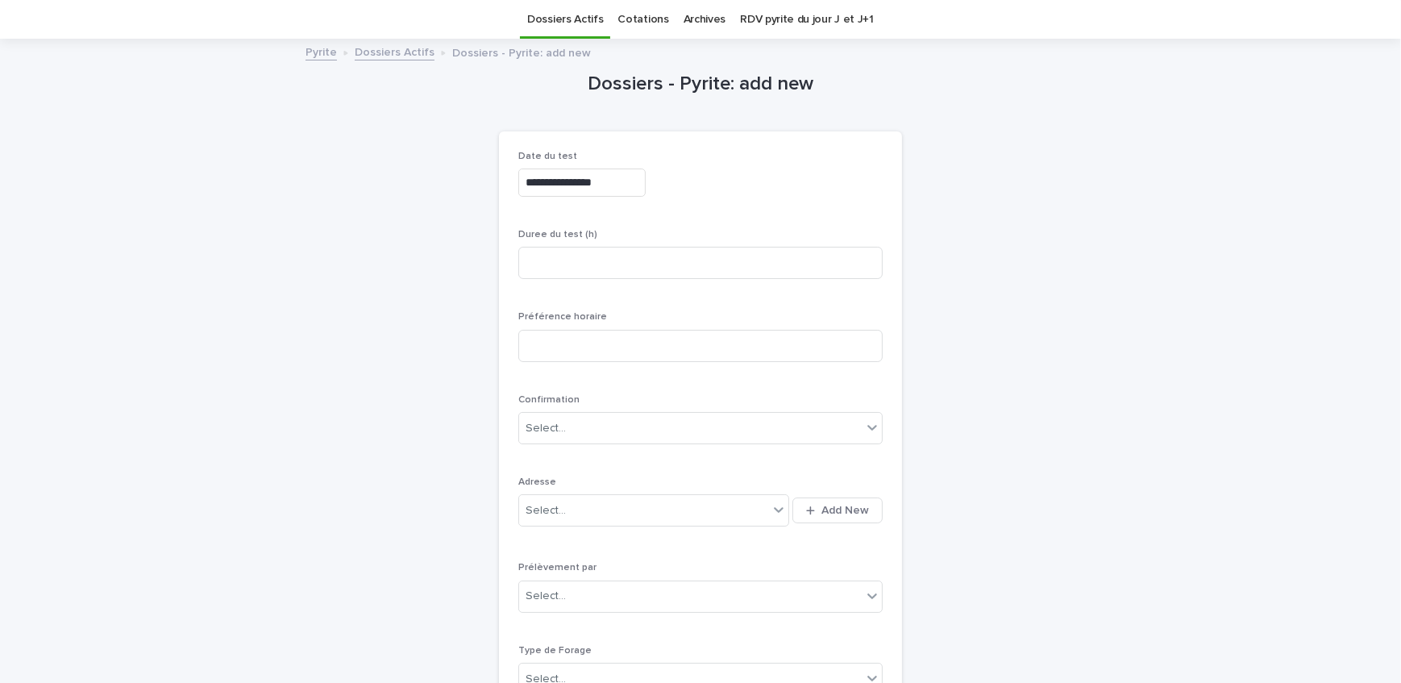
type input "**********"
click at [721, 273] on input at bounding box center [700, 263] width 364 height 32
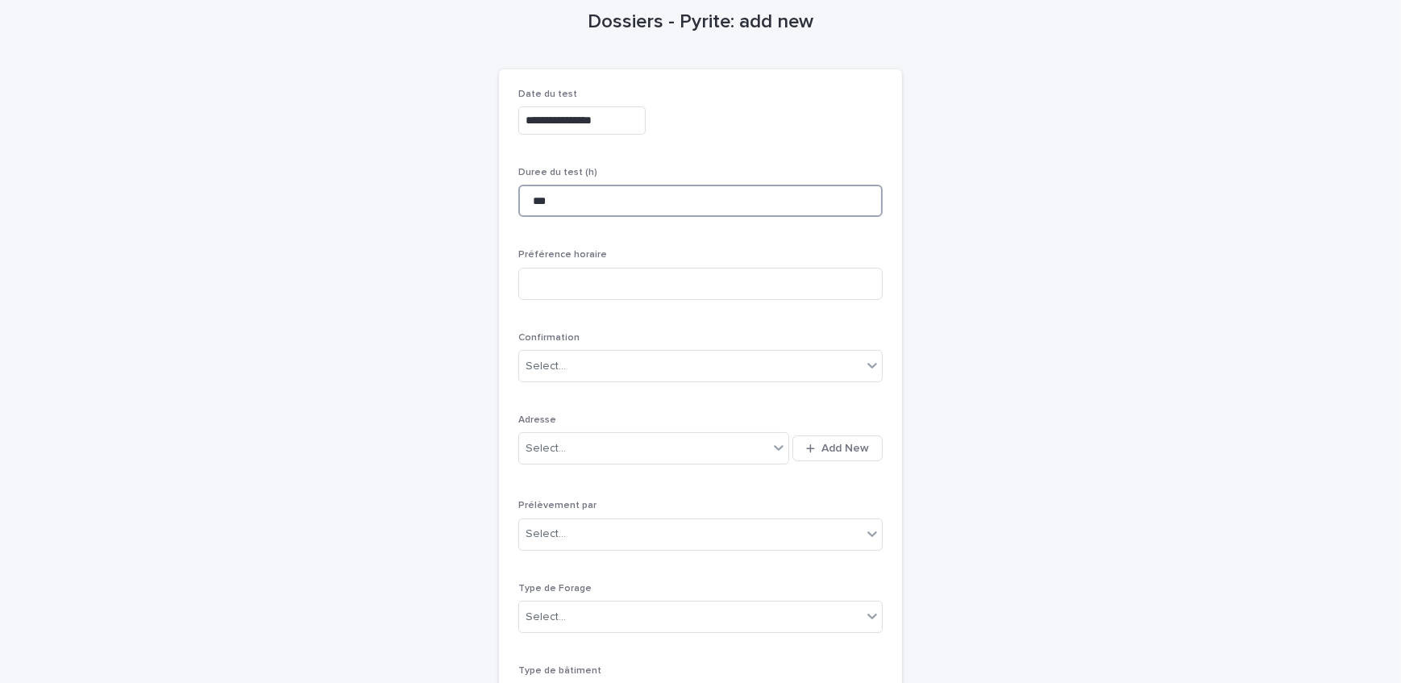
scroll to position [197, 0]
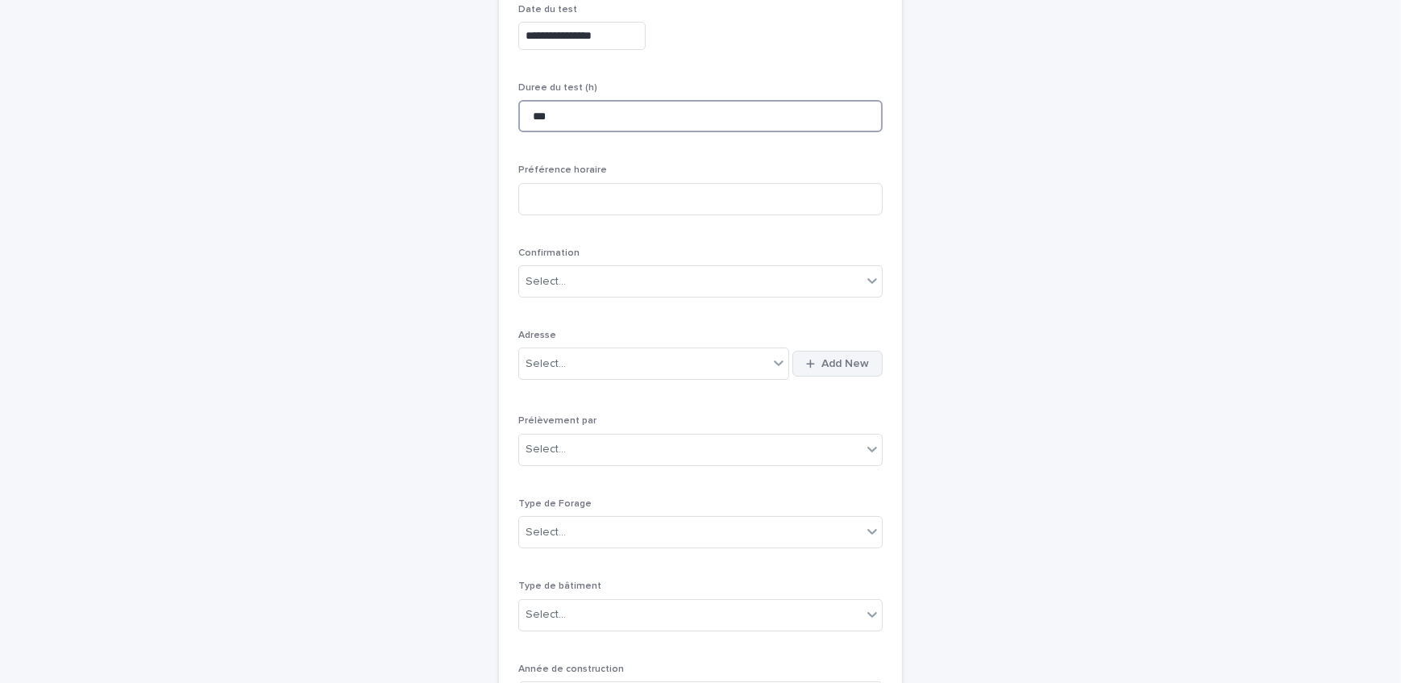
type input "***"
click at [850, 365] on span "Add New" at bounding box center [845, 363] width 48 height 11
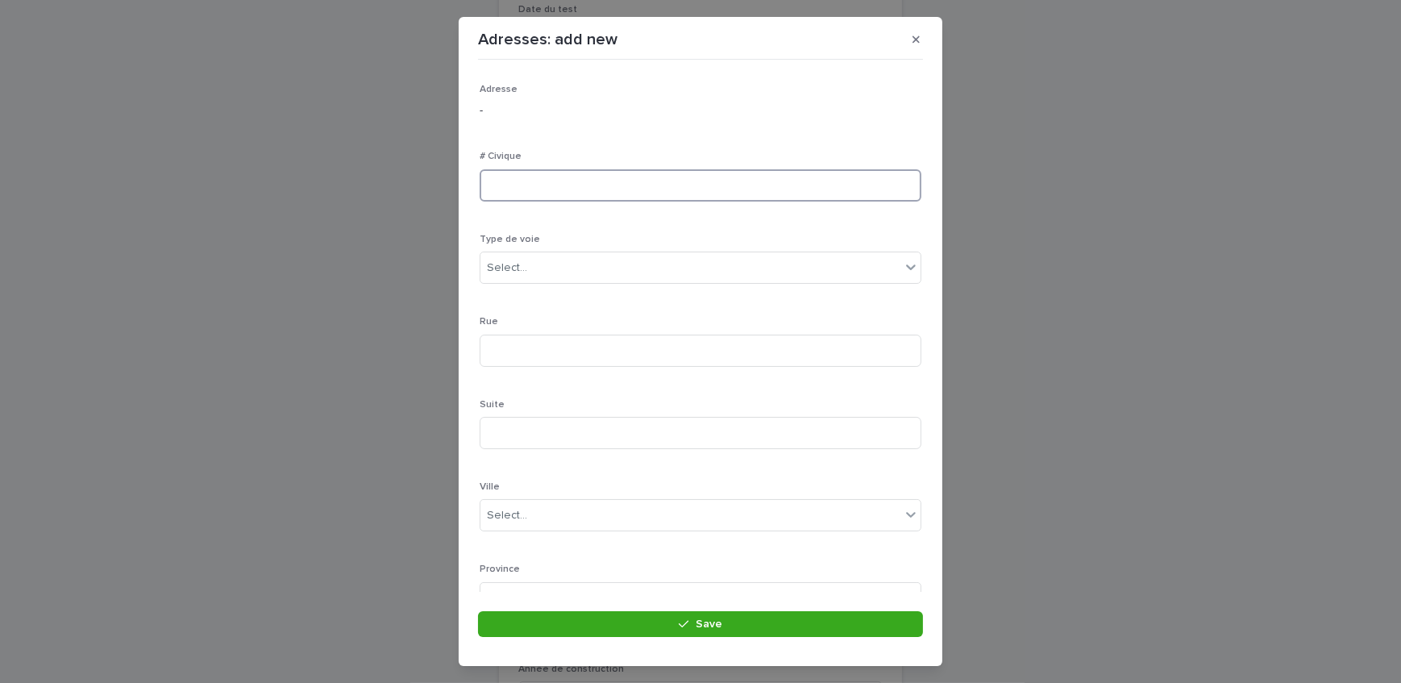
click at [591, 189] on input at bounding box center [700, 185] width 442 height 32
type input "*"
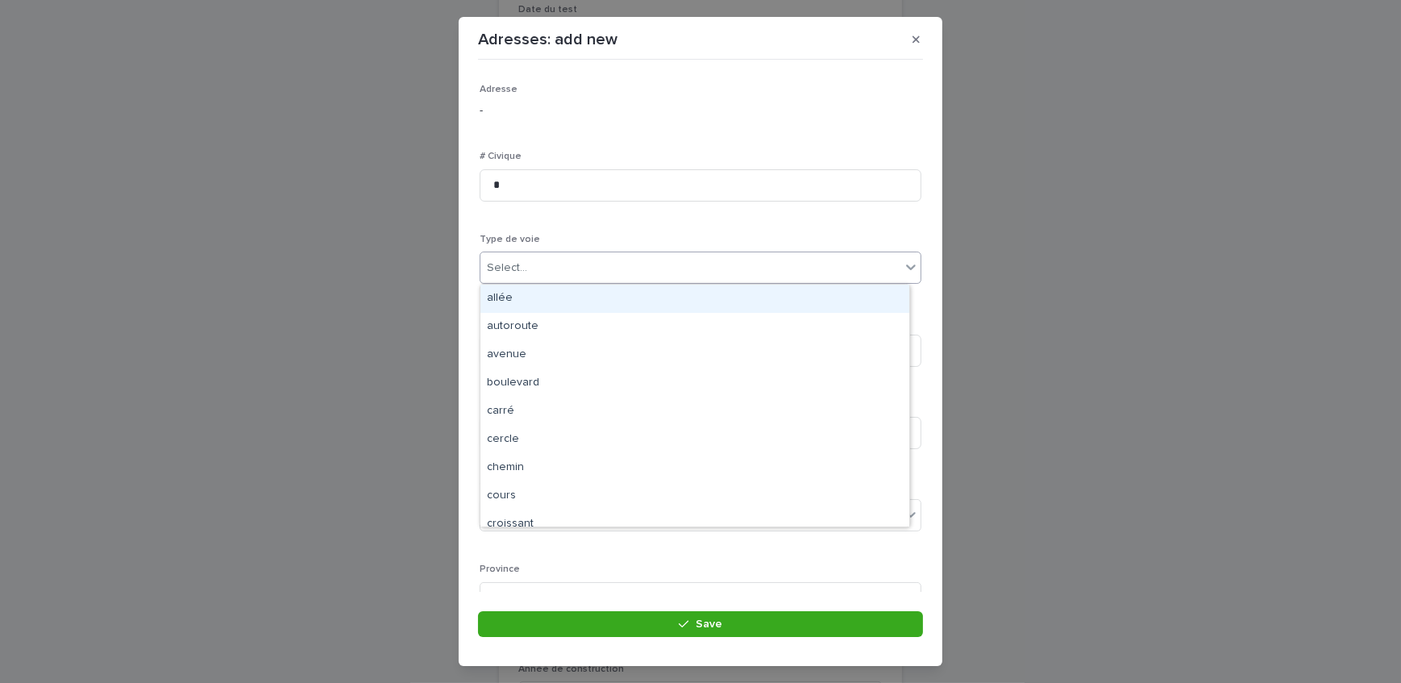
click at [571, 264] on div "Select..." at bounding box center [690, 268] width 420 height 27
type input "**"
click at [567, 293] on div "rue" at bounding box center [694, 298] width 429 height 28
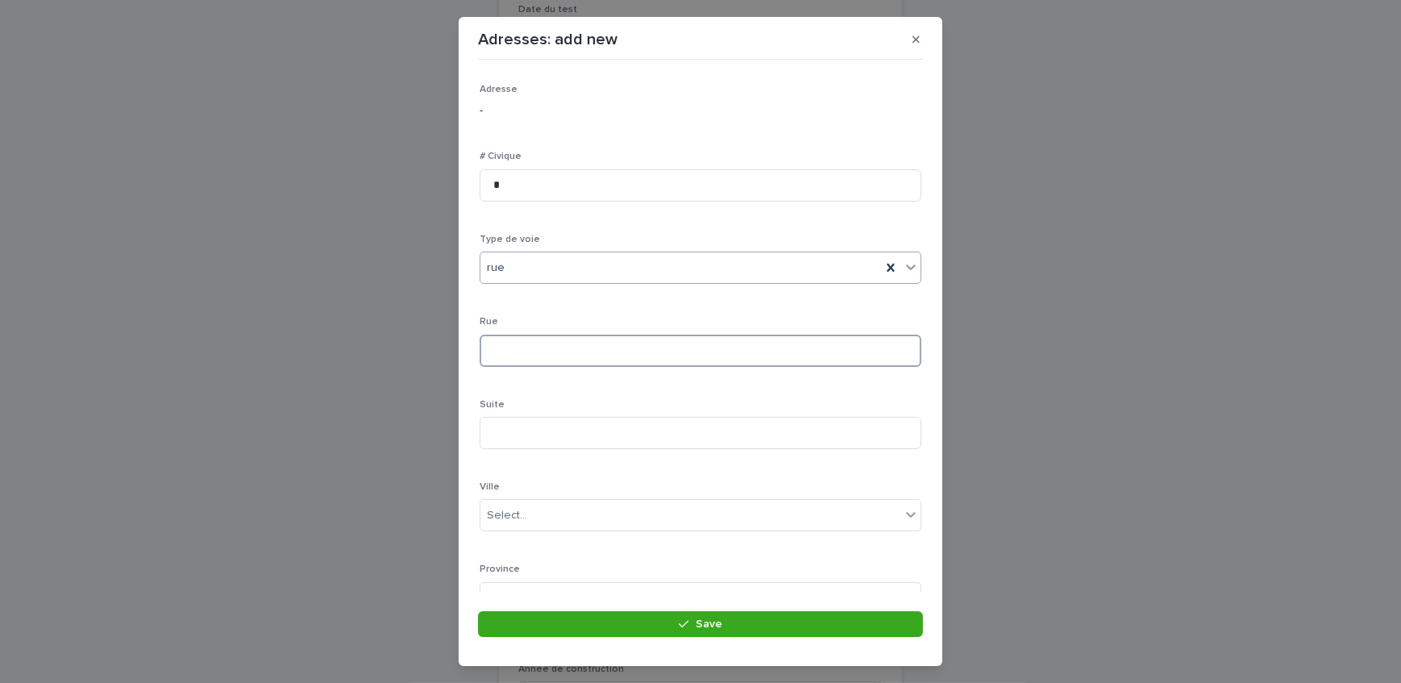
click at [554, 353] on input at bounding box center [700, 350] width 442 height 32
click at [575, 343] on input "*********" at bounding box center [700, 350] width 442 height 32
click at [566, 372] on div "Select..." at bounding box center [690, 369] width 420 height 27
click at [573, 214] on input "**********" at bounding box center [700, 205] width 442 height 32
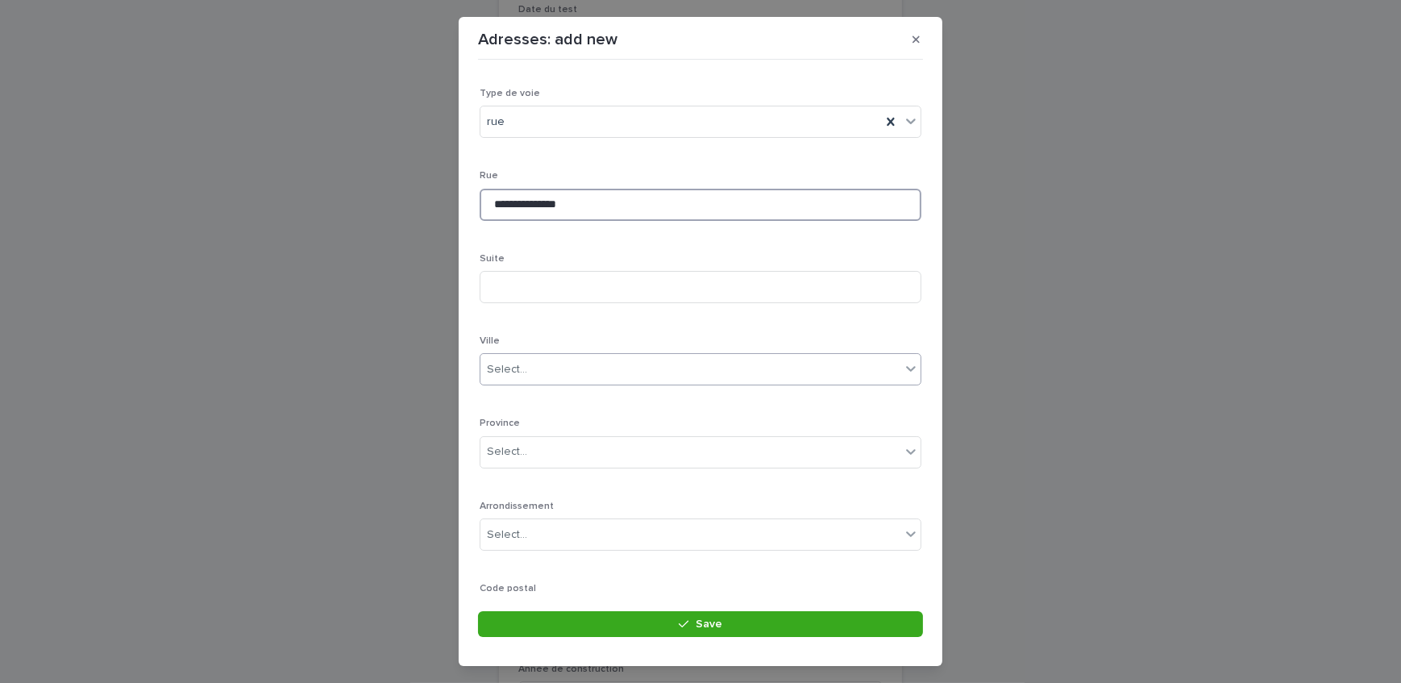
type input "**********"
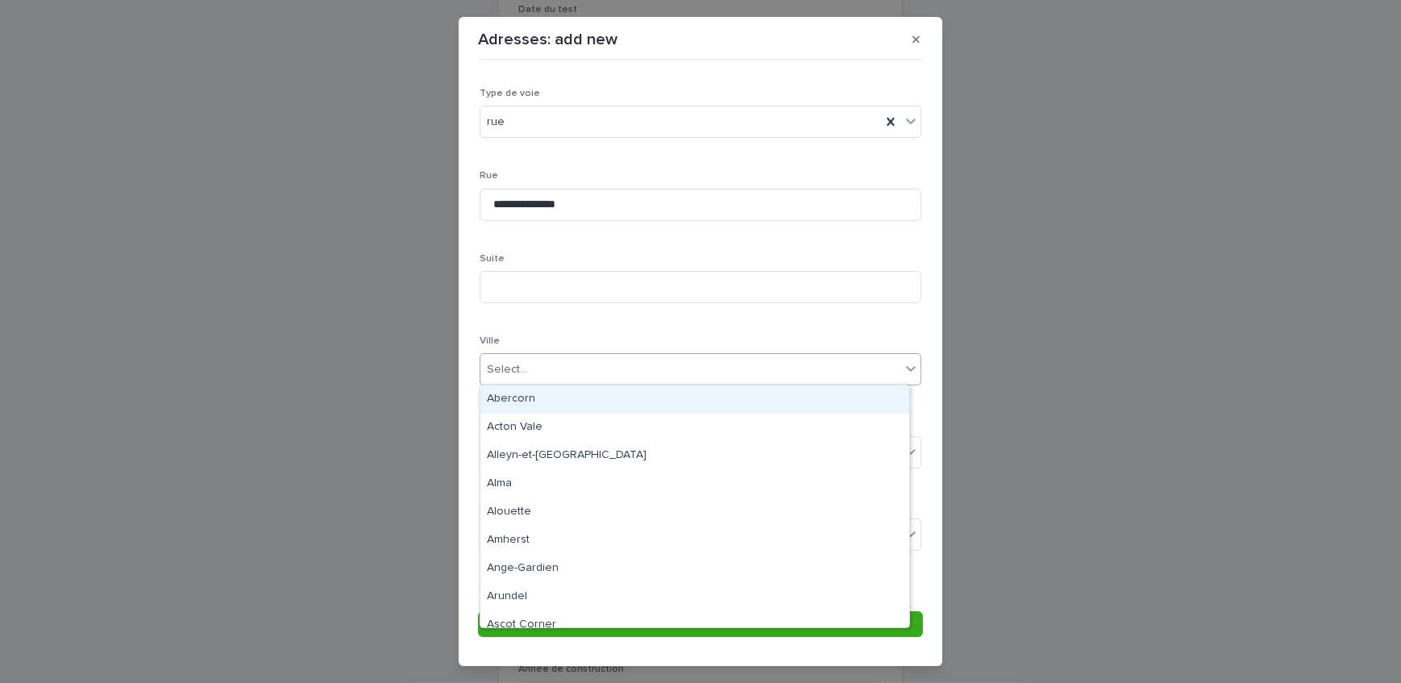
click at [556, 362] on div "Select..." at bounding box center [690, 369] width 420 height 27
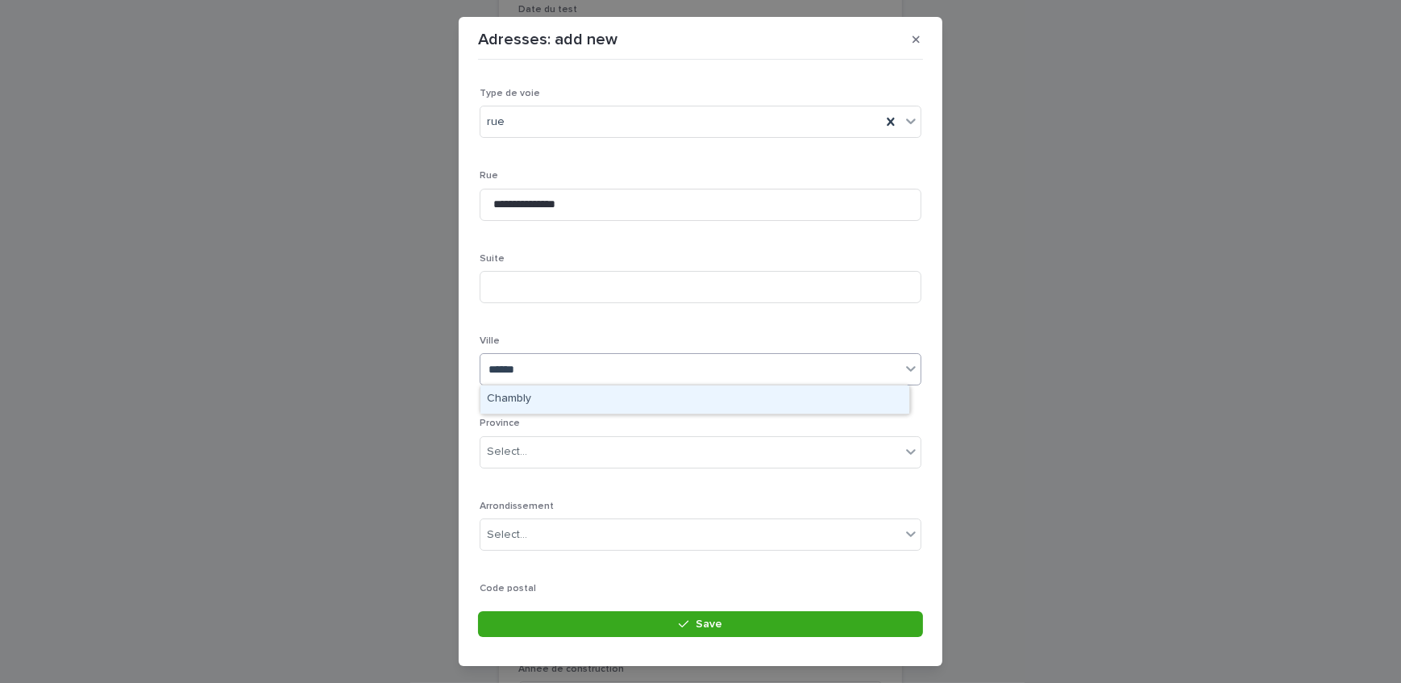
type input "*******"
click at [555, 396] on div "Chambly" at bounding box center [694, 399] width 429 height 28
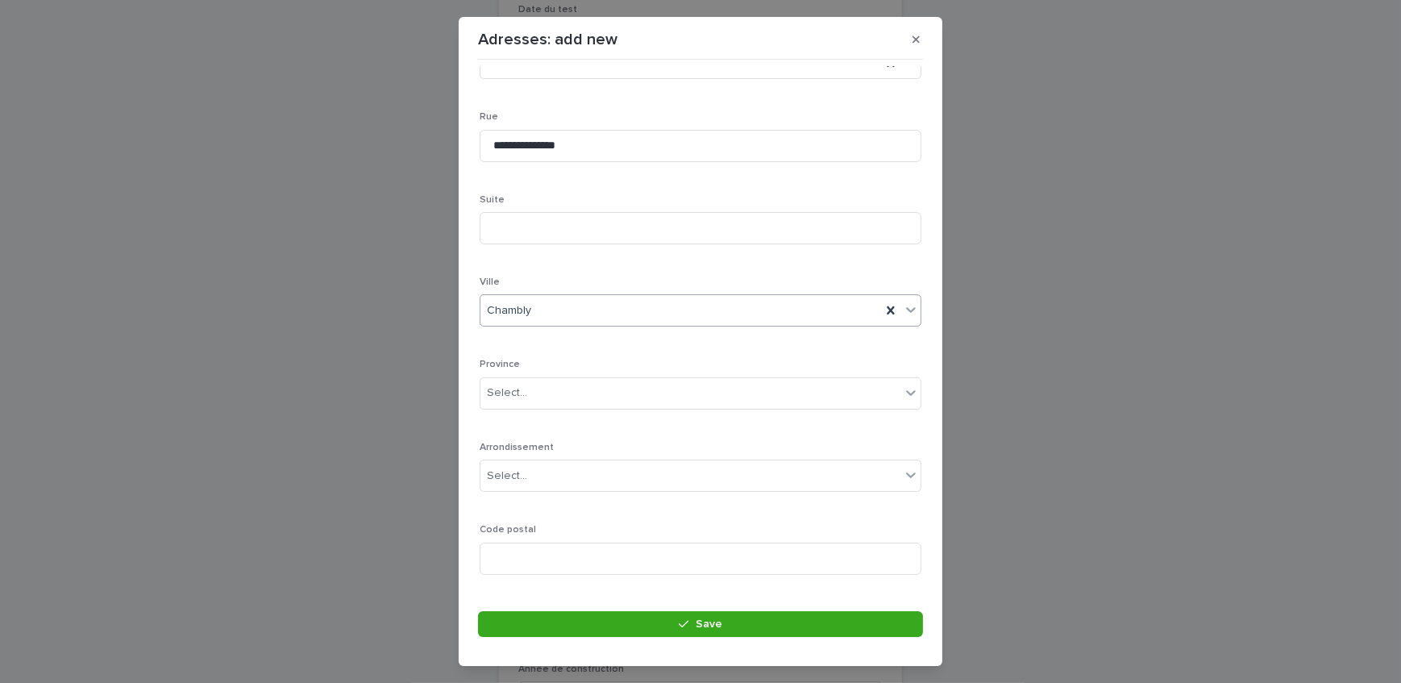
scroll to position [235, 0]
click at [563, 370] on div "Select..." at bounding box center [690, 362] width 420 height 27
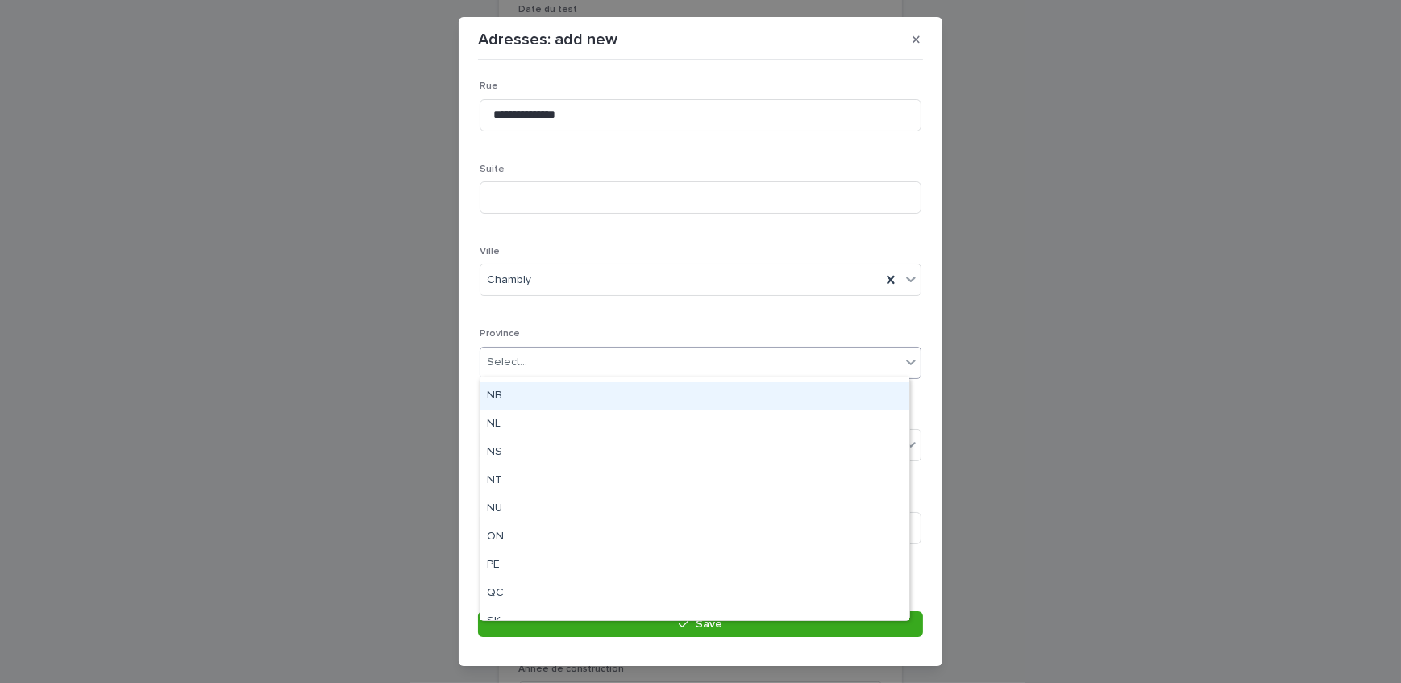
scroll to position [125, 0]
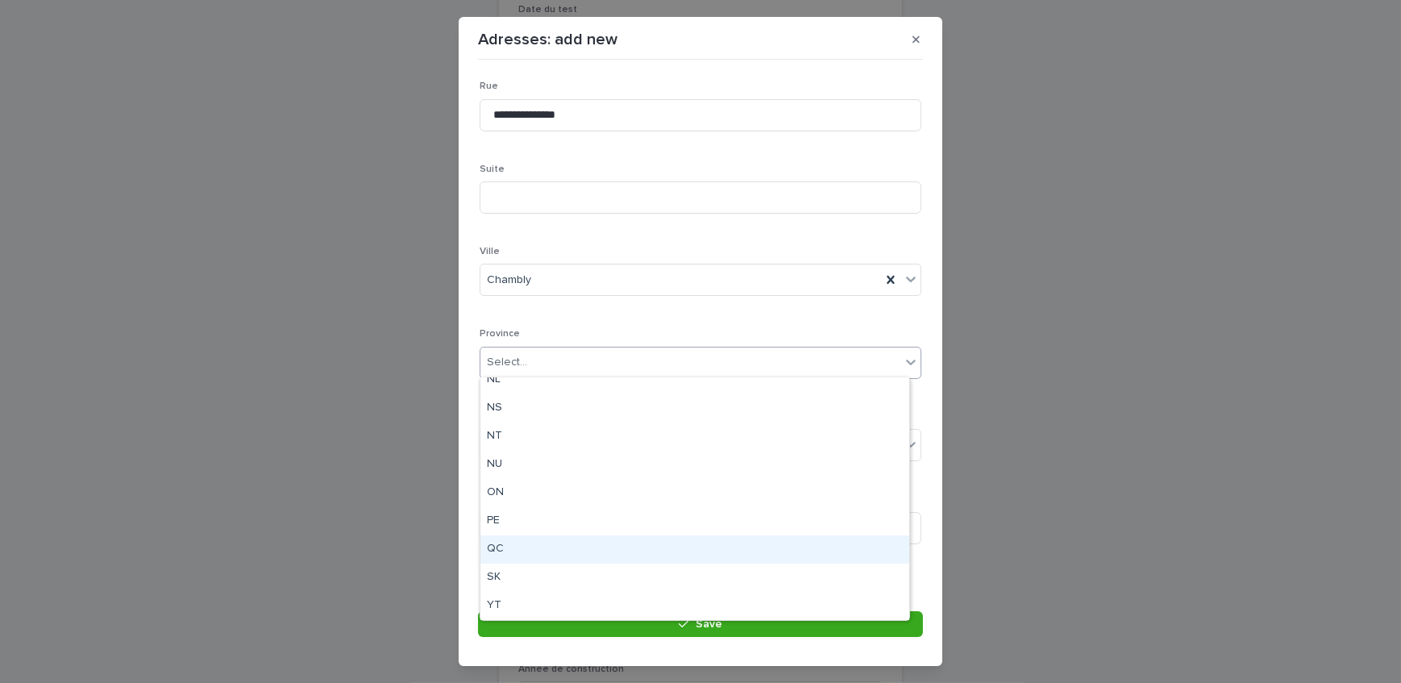
click at [520, 546] on div "QC" at bounding box center [694, 549] width 429 height 28
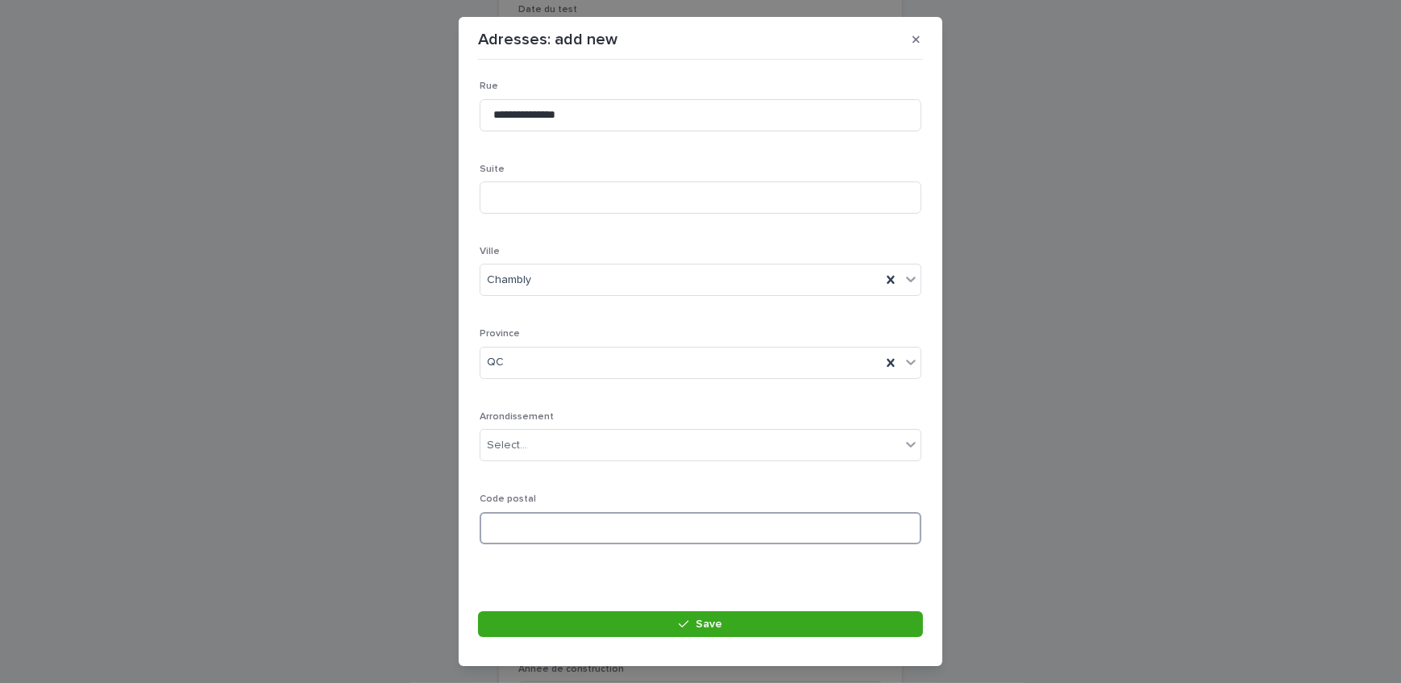
click at [509, 524] on input at bounding box center [700, 528] width 442 height 32
paste input "*******"
type input "*******"
click at [641, 622] on button "Save" at bounding box center [700, 624] width 445 height 26
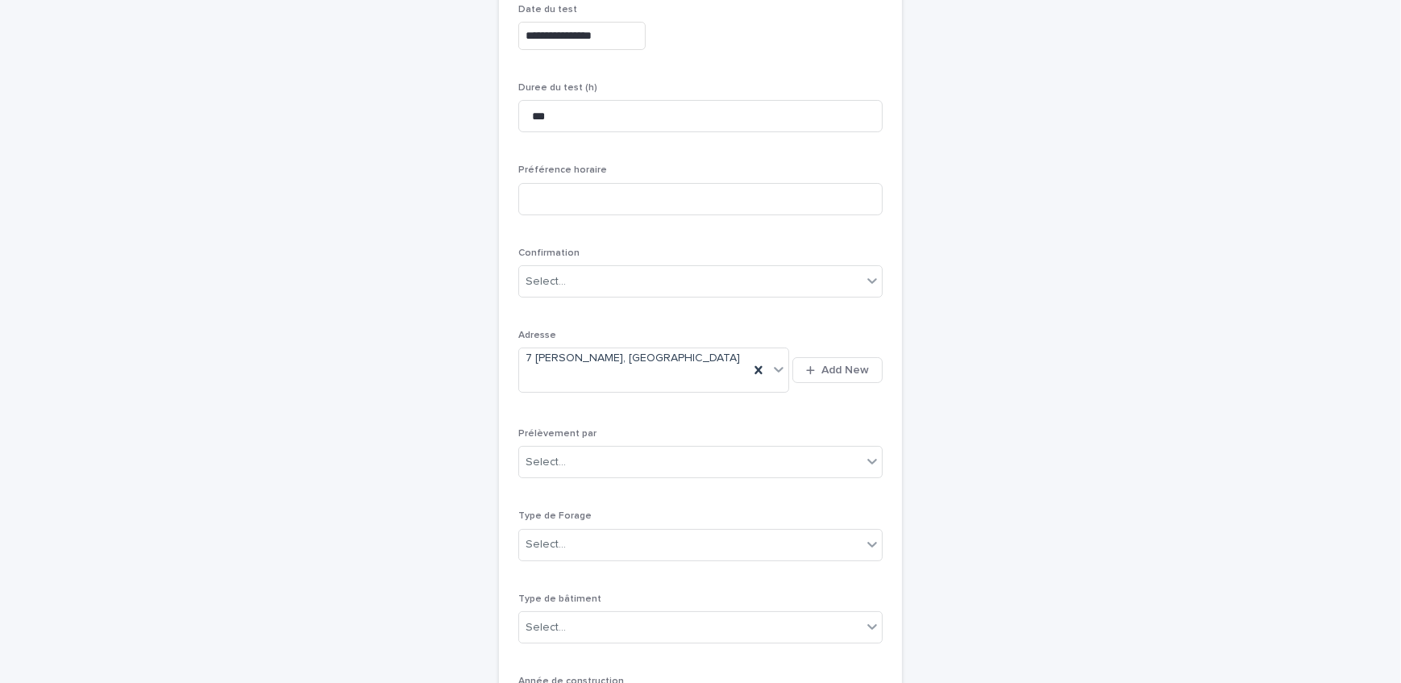
scroll to position [271, 0]
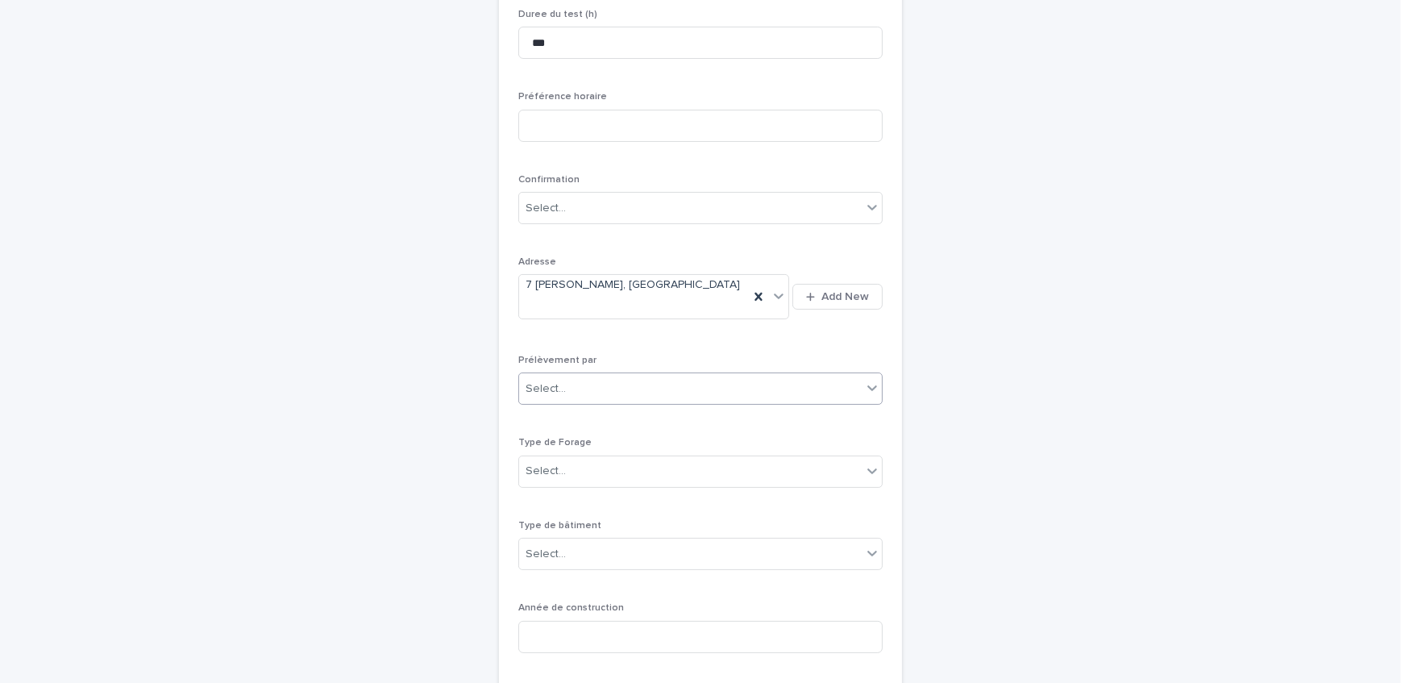
click at [569, 376] on div "Select..." at bounding box center [690, 389] width 342 height 27
click at [584, 401] on div "Multitest" at bounding box center [694, 406] width 363 height 28
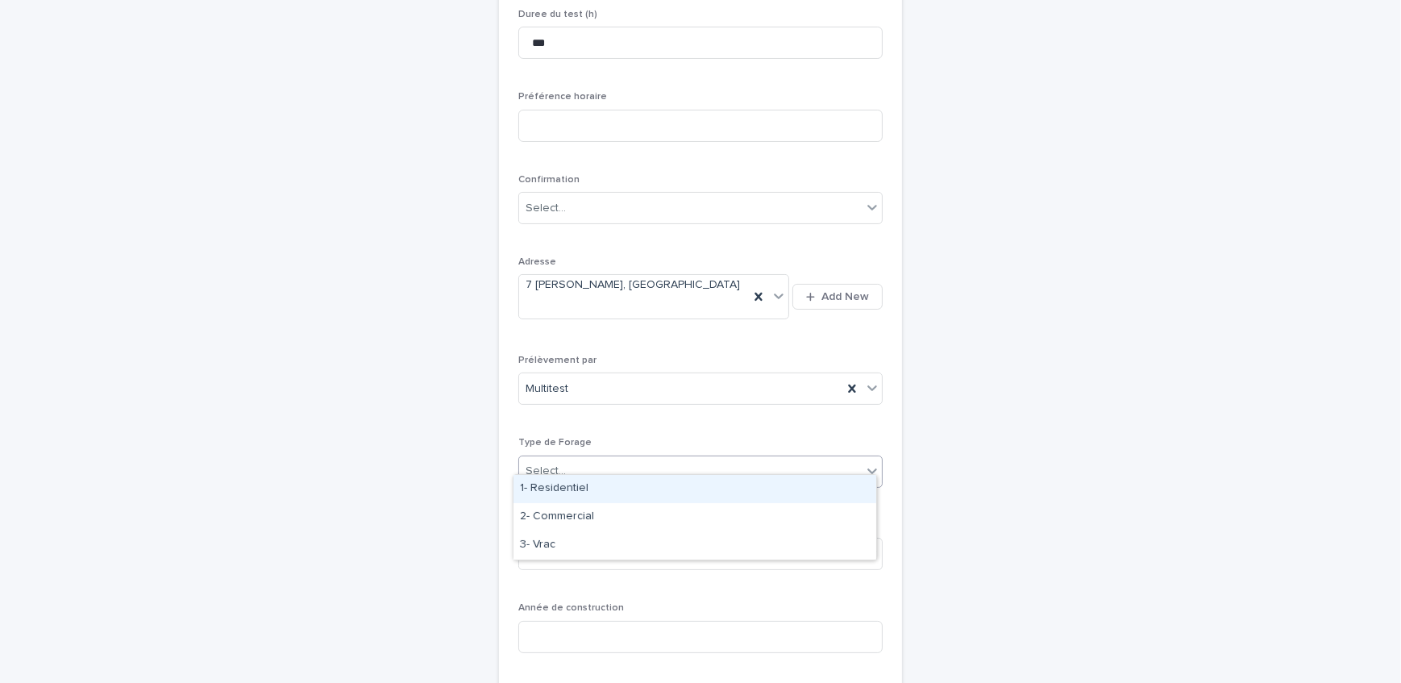
click at [597, 458] on div "Select..." at bounding box center [690, 471] width 342 height 27
click at [600, 483] on div "1- Residentiel" at bounding box center [694, 489] width 363 height 28
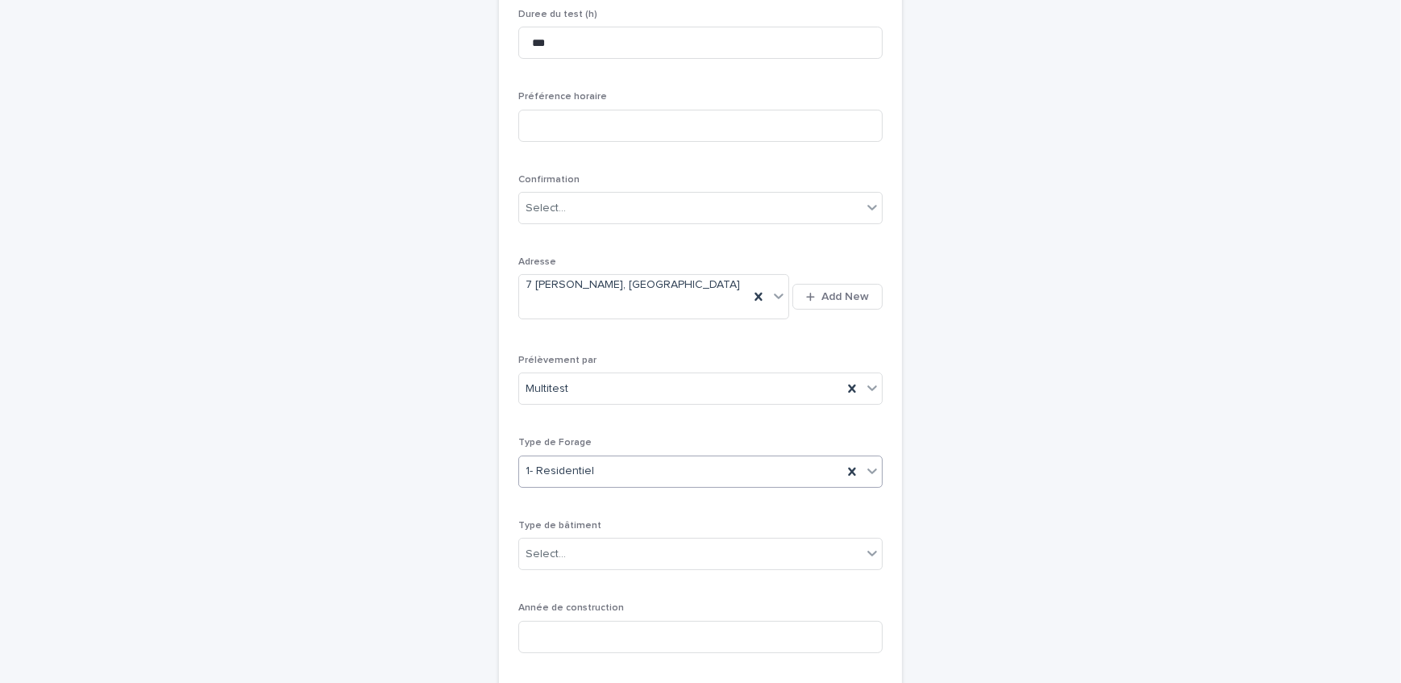
scroll to position [417, 0]
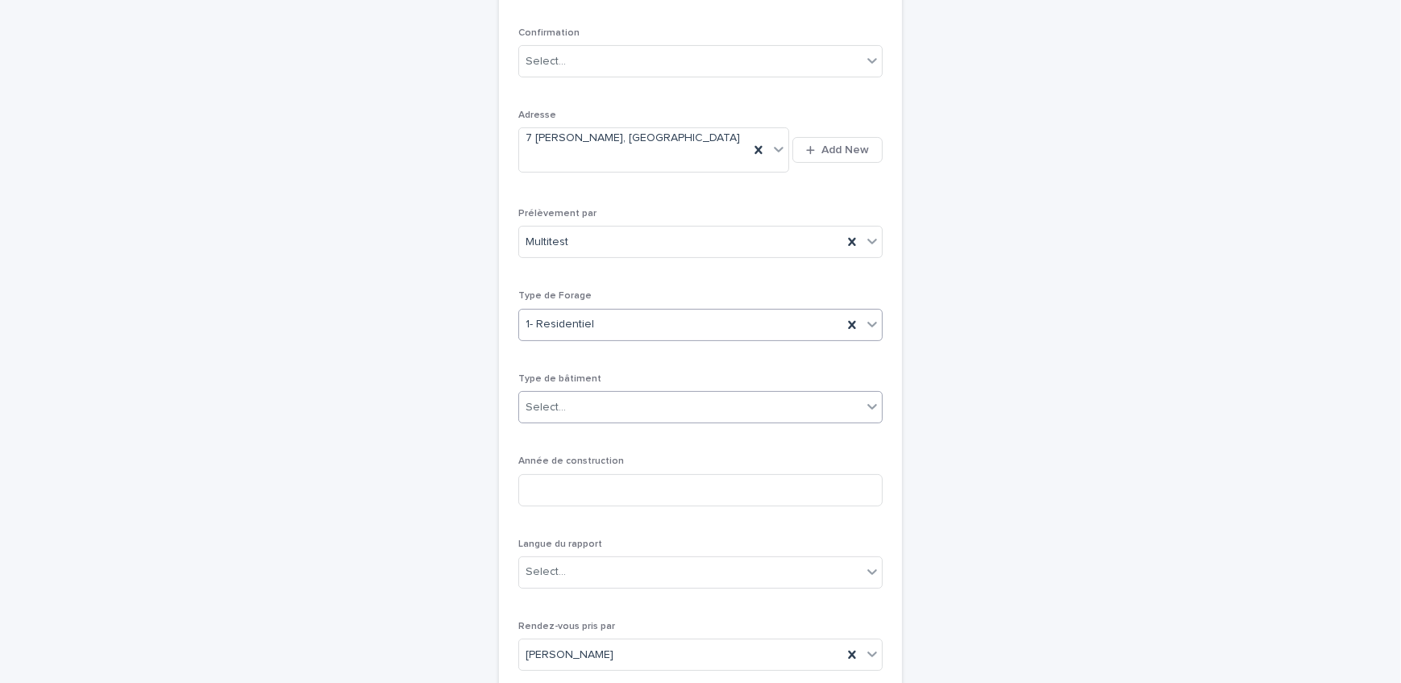
click at [571, 396] on div "Select..." at bounding box center [690, 407] width 342 height 27
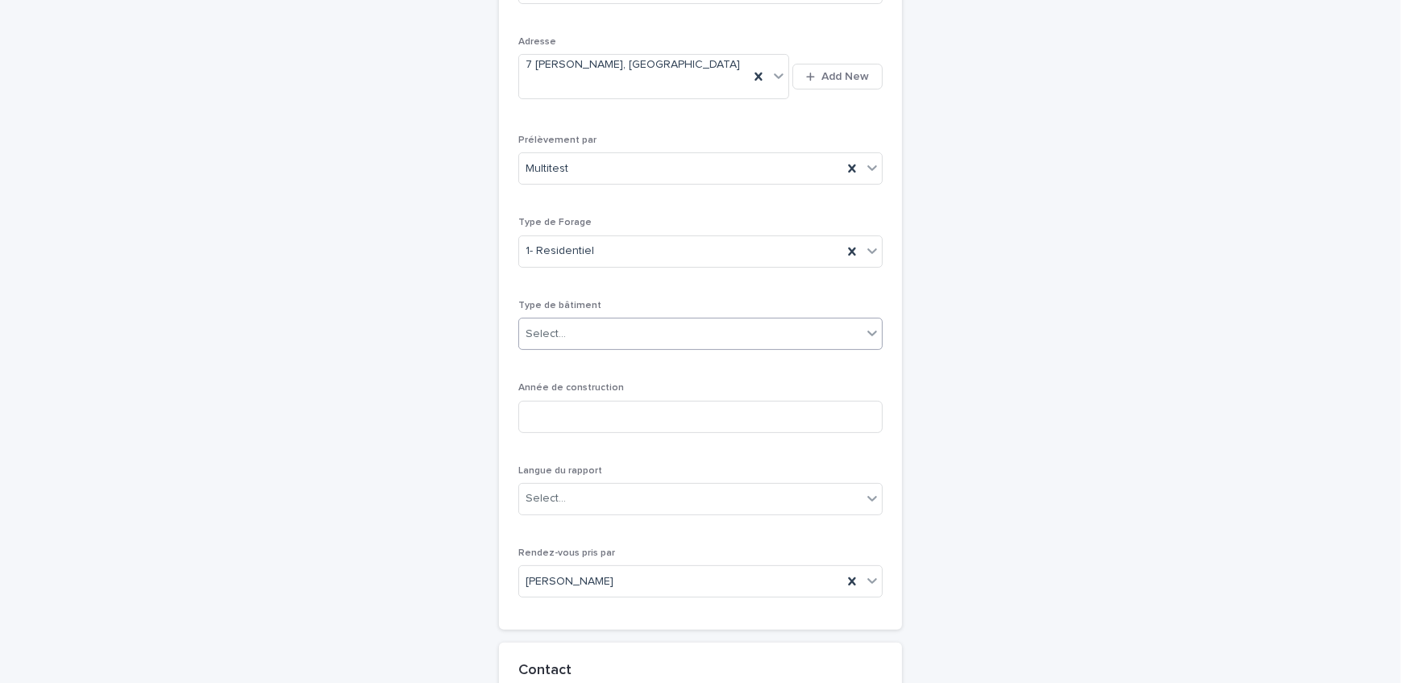
scroll to position [564, 0]
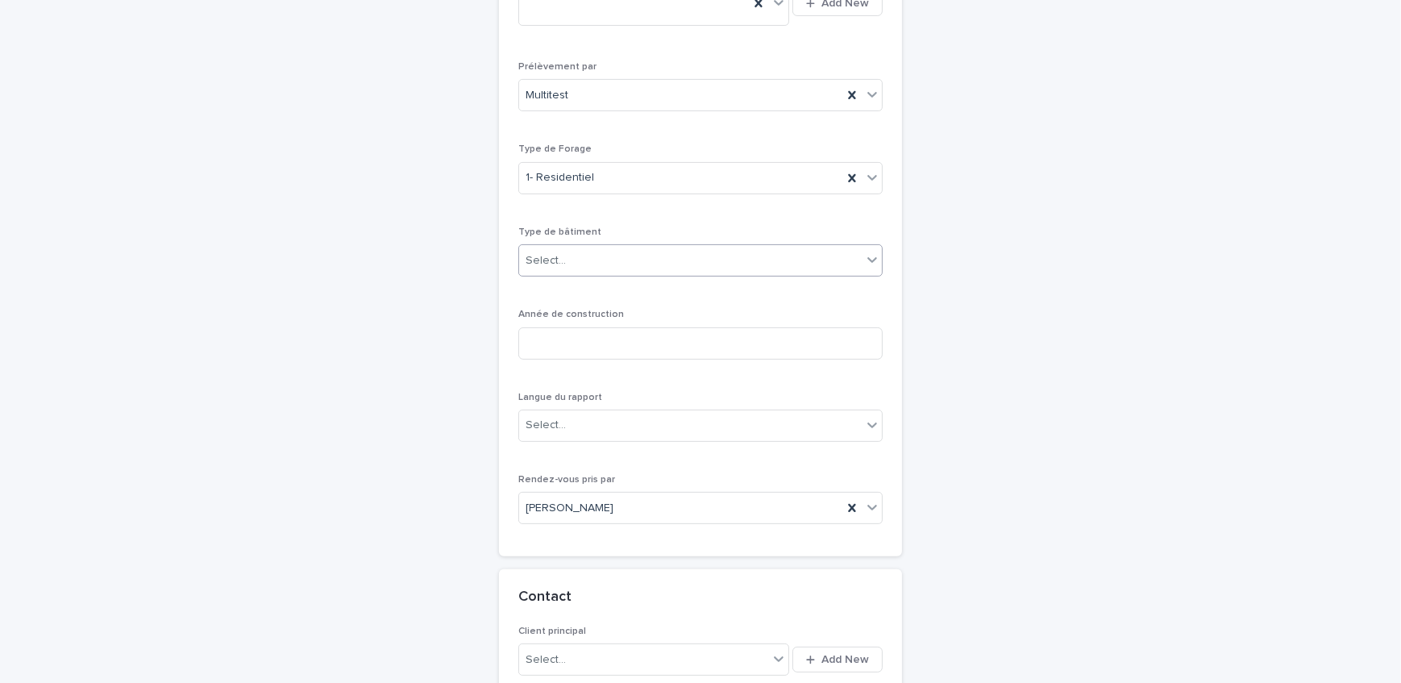
click at [591, 250] on div "Select..." at bounding box center [690, 260] width 342 height 27
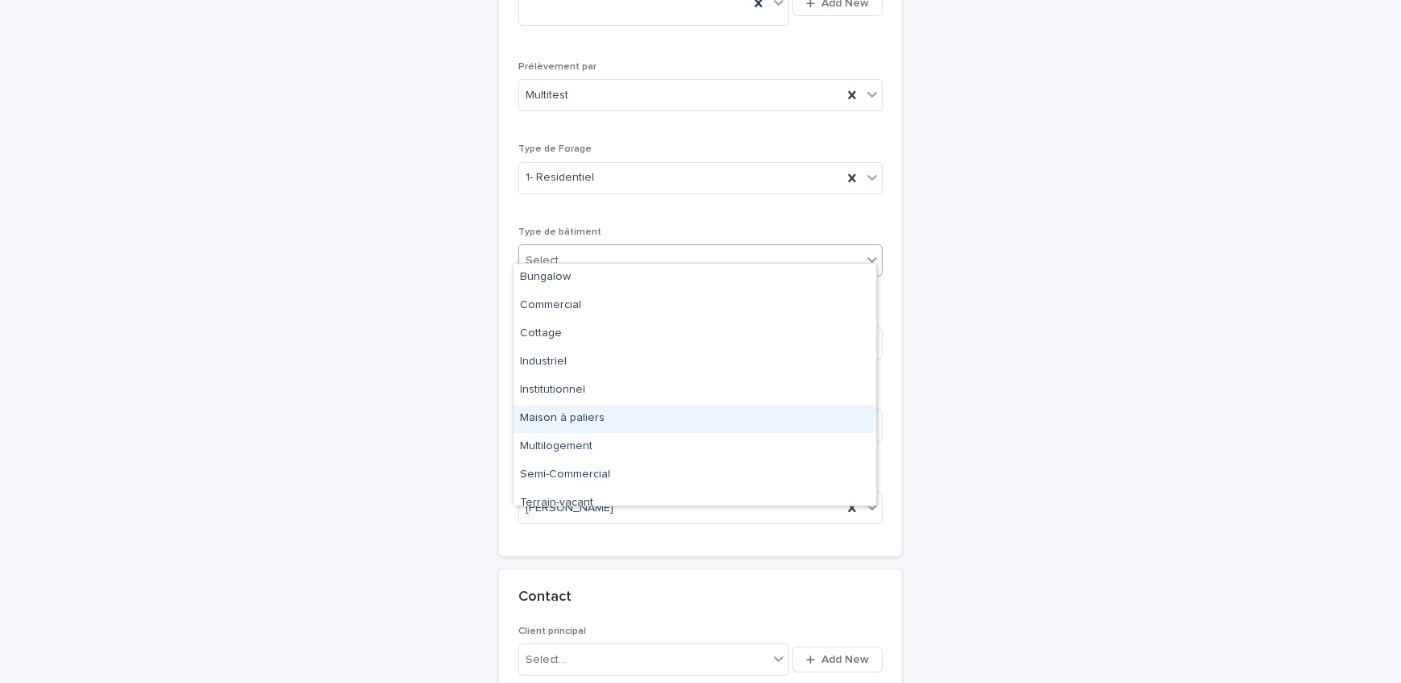
click at [572, 419] on div "Maison à paliers" at bounding box center [694, 419] width 363 height 28
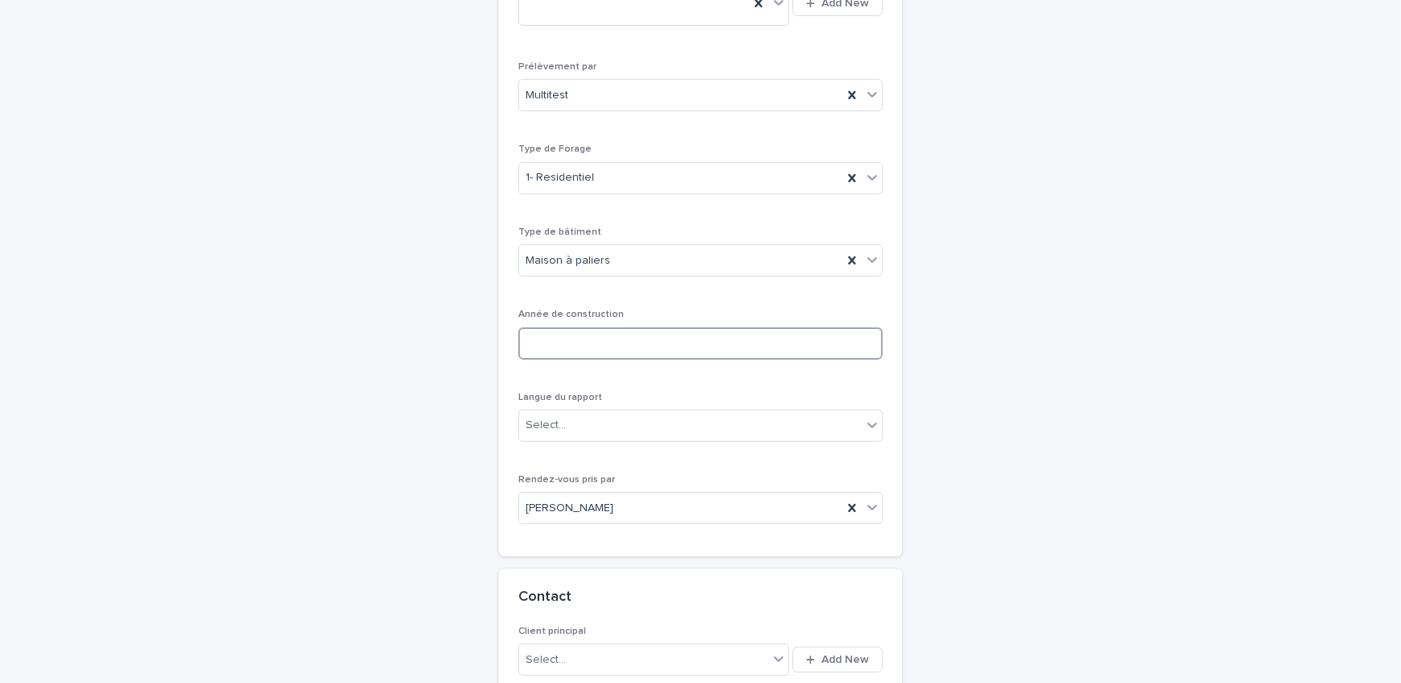
click at [638, 330] on input at bounding box center [700, 343] width 364 height 32
type input "****"
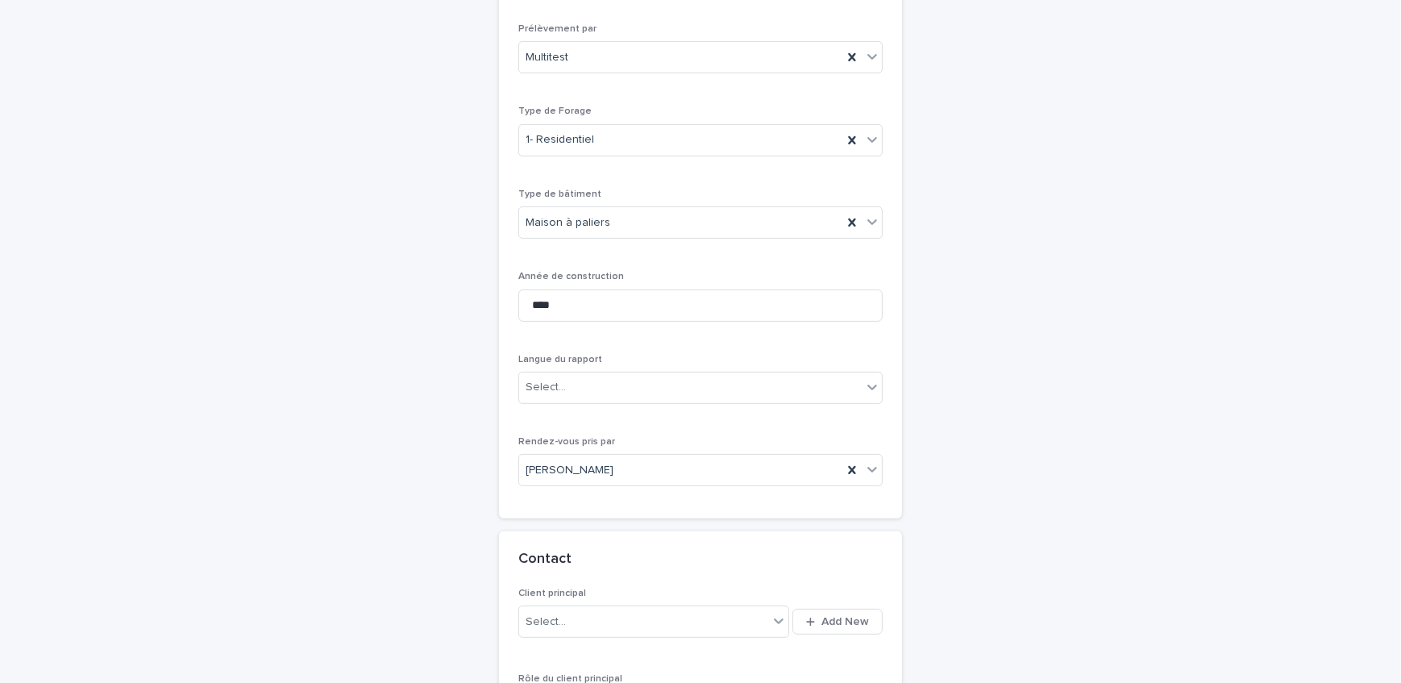
scroll to position [637, 0]
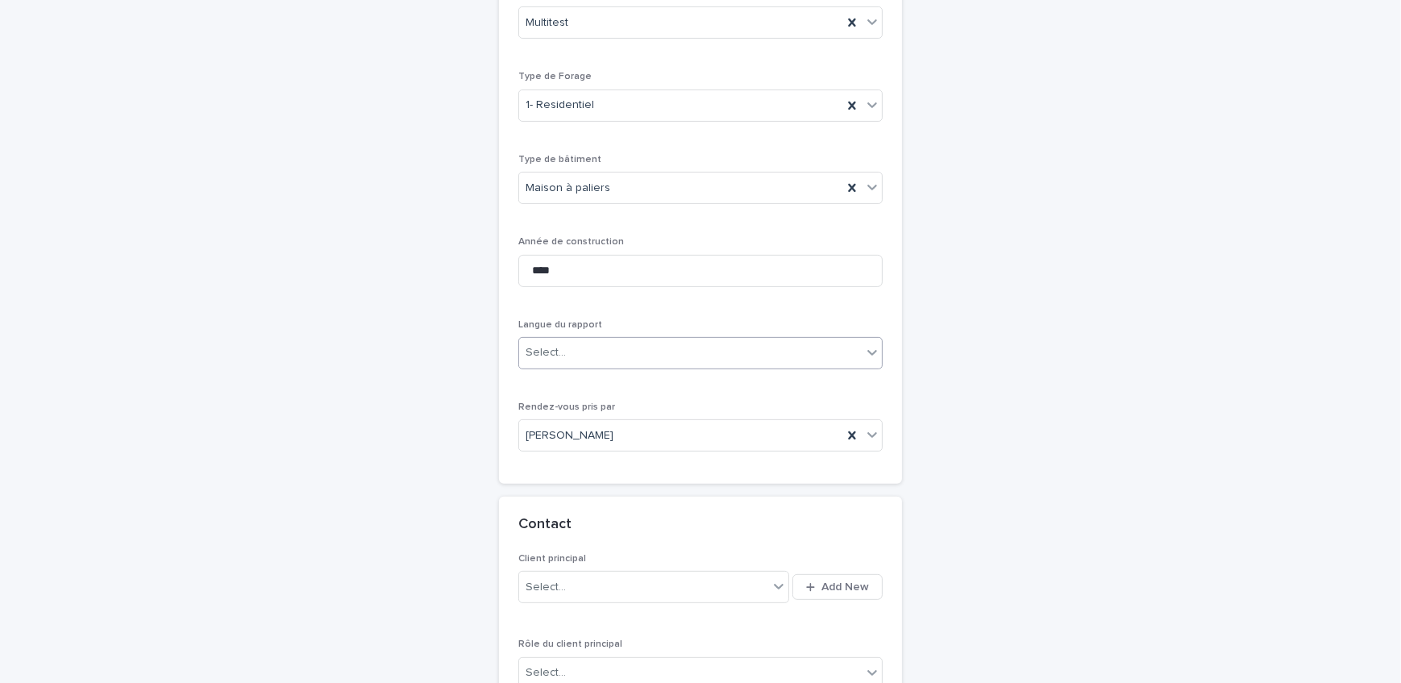
click at [608, 339] on div "Select..." at bounding box center [690, 352] width 342 height 27
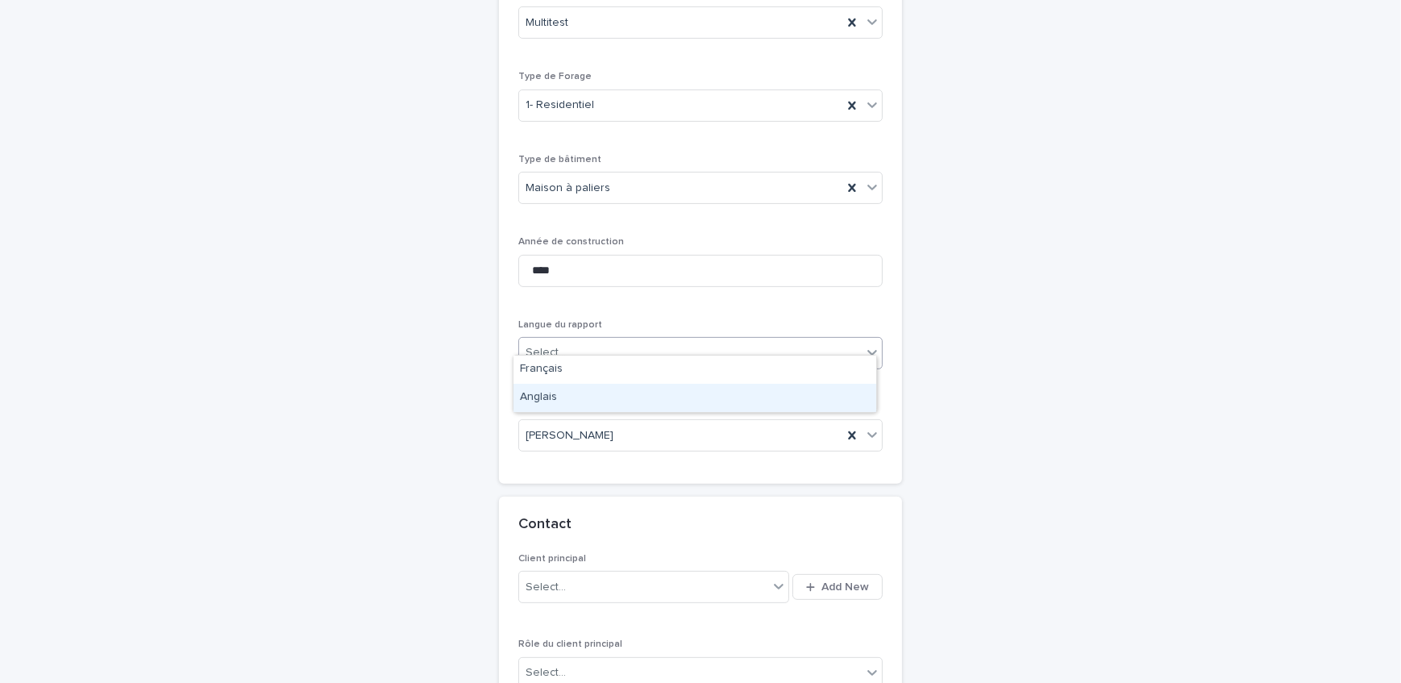
click at [604, 394] on div "Anglais" at bounding box center [694, 398] width 363 height 28
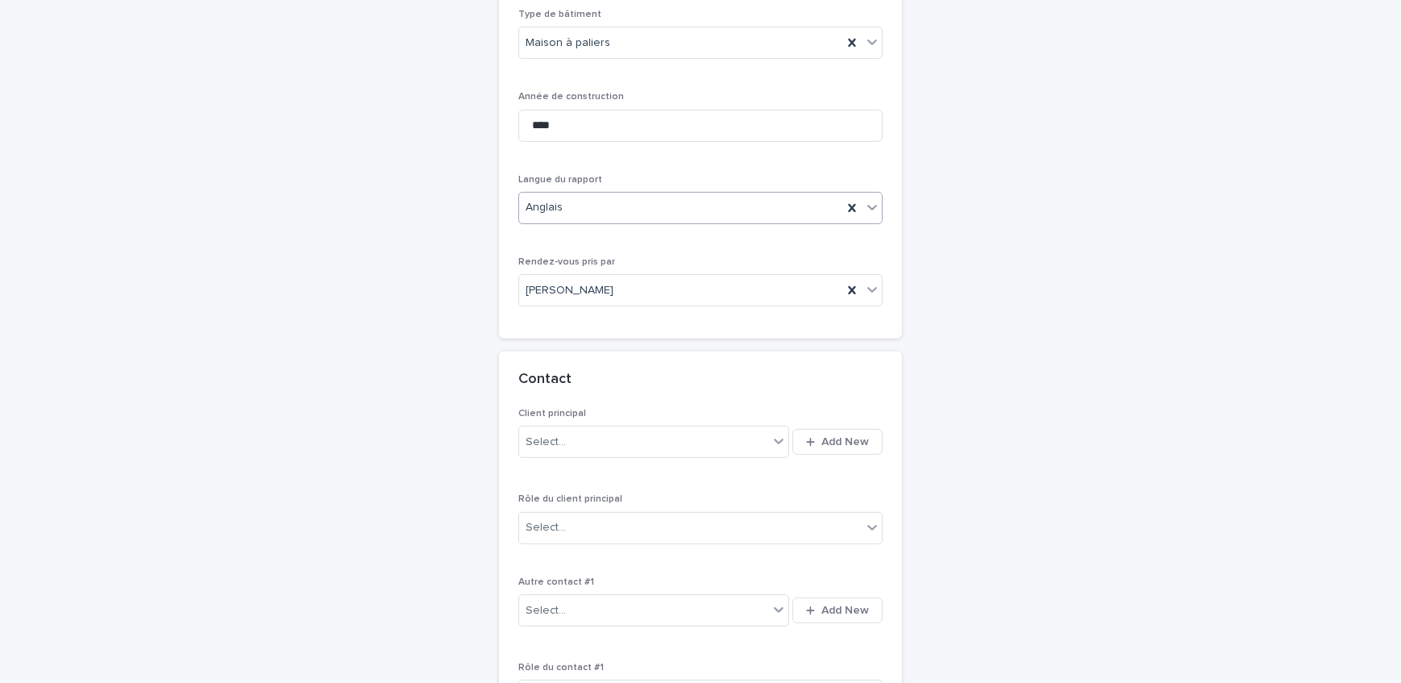
scroll to position [783, 0]
click at [828, 434] on span "Add New" at bounding box center [845, 439] width 48 height 11
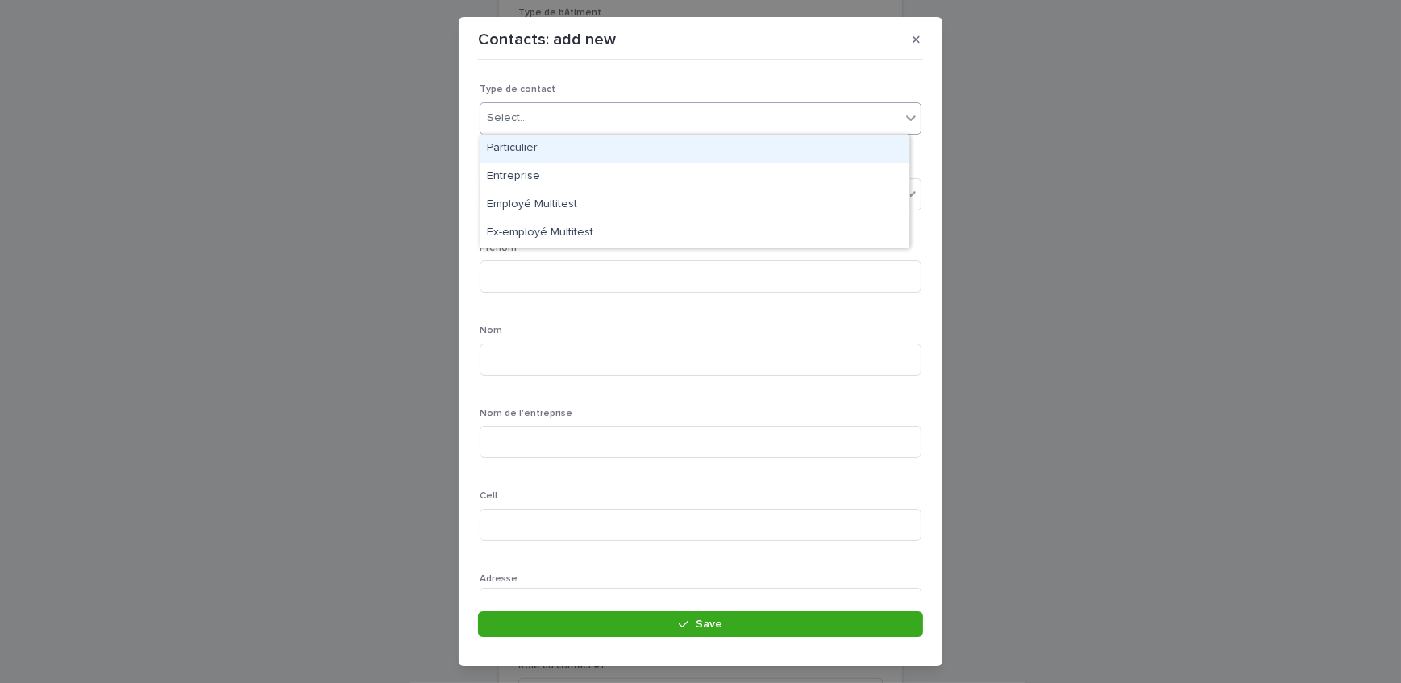
click at [600, 114] on div "Select..." at bounding box center [690, 118] width 420 height 27
click at [572, 153] on div "Particulier" at bounding box center [694, 149] width 429 height 28
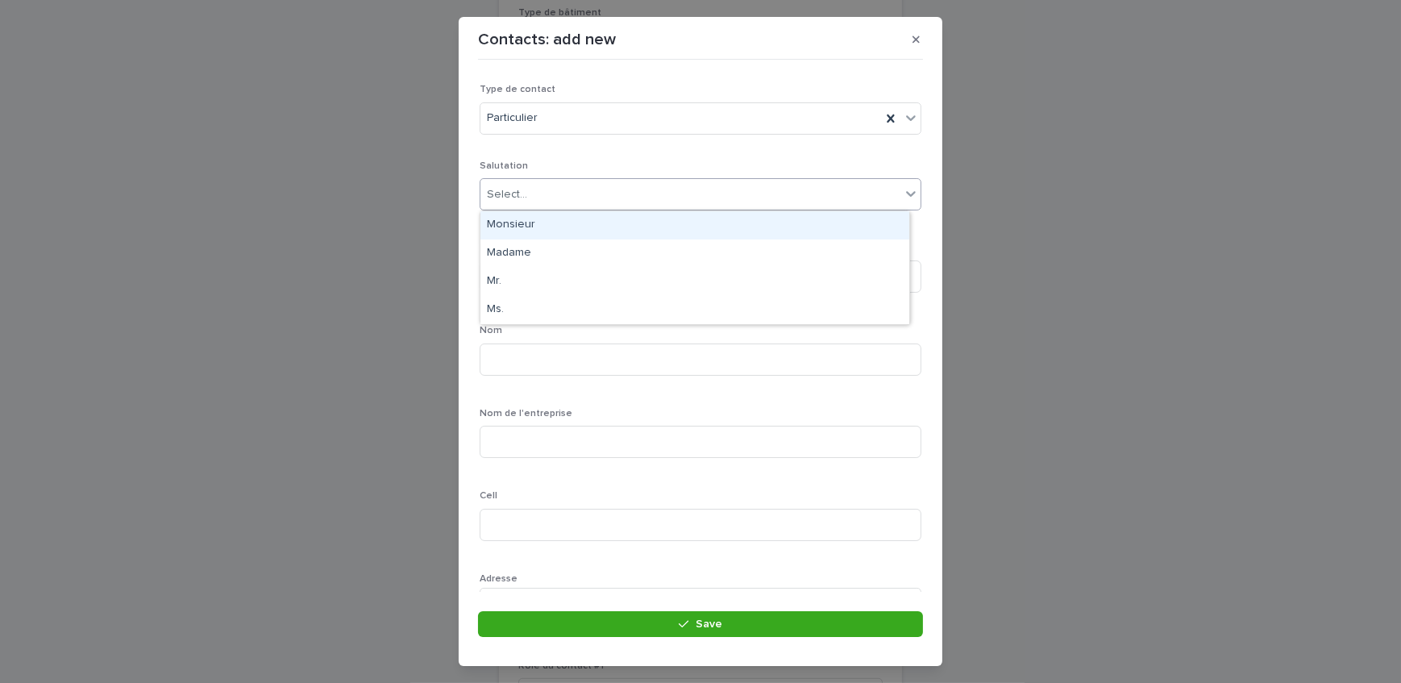
click at [504, 201] on div "Select..." at bounding box center [507, 194] width 40 height 17
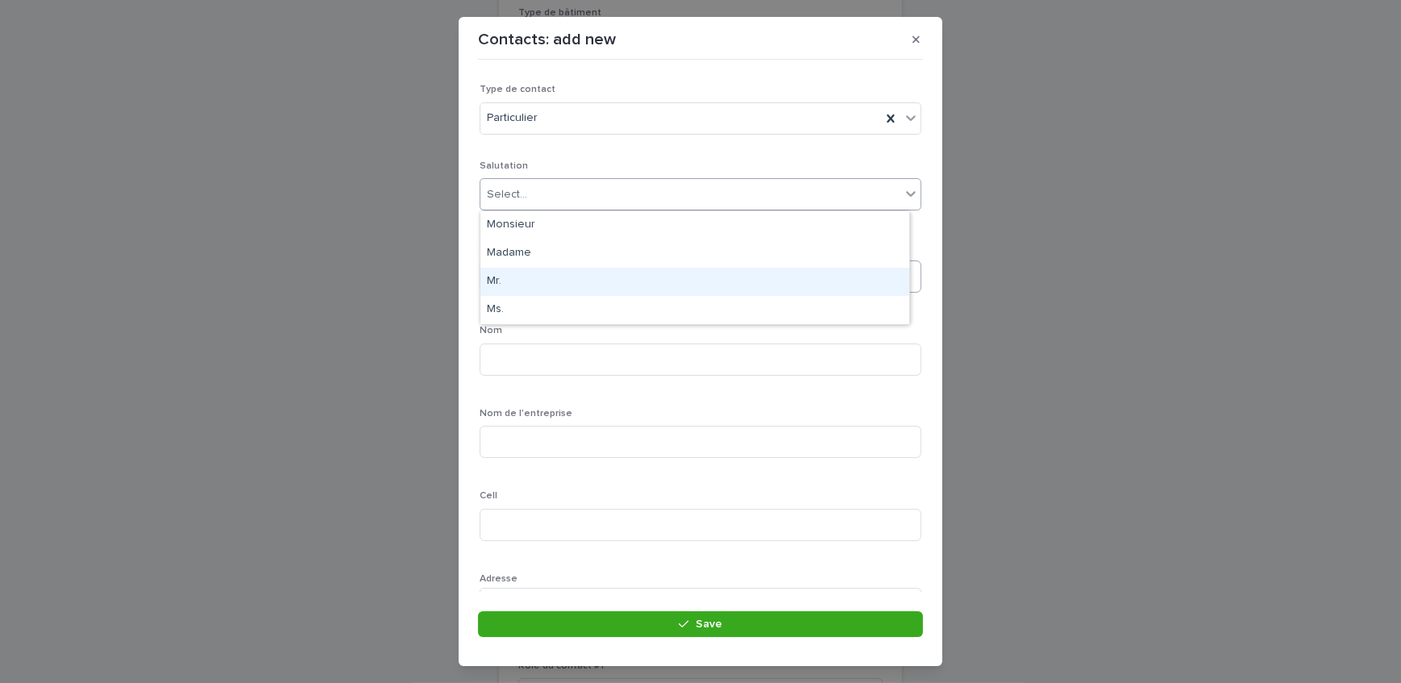
click at [519, 282] on div "Mr." at bounding box center [694, 282] width 429 height 28
click at [527, 274] on input at bounding box center [700, 276] width 442 height 32
type input "****"
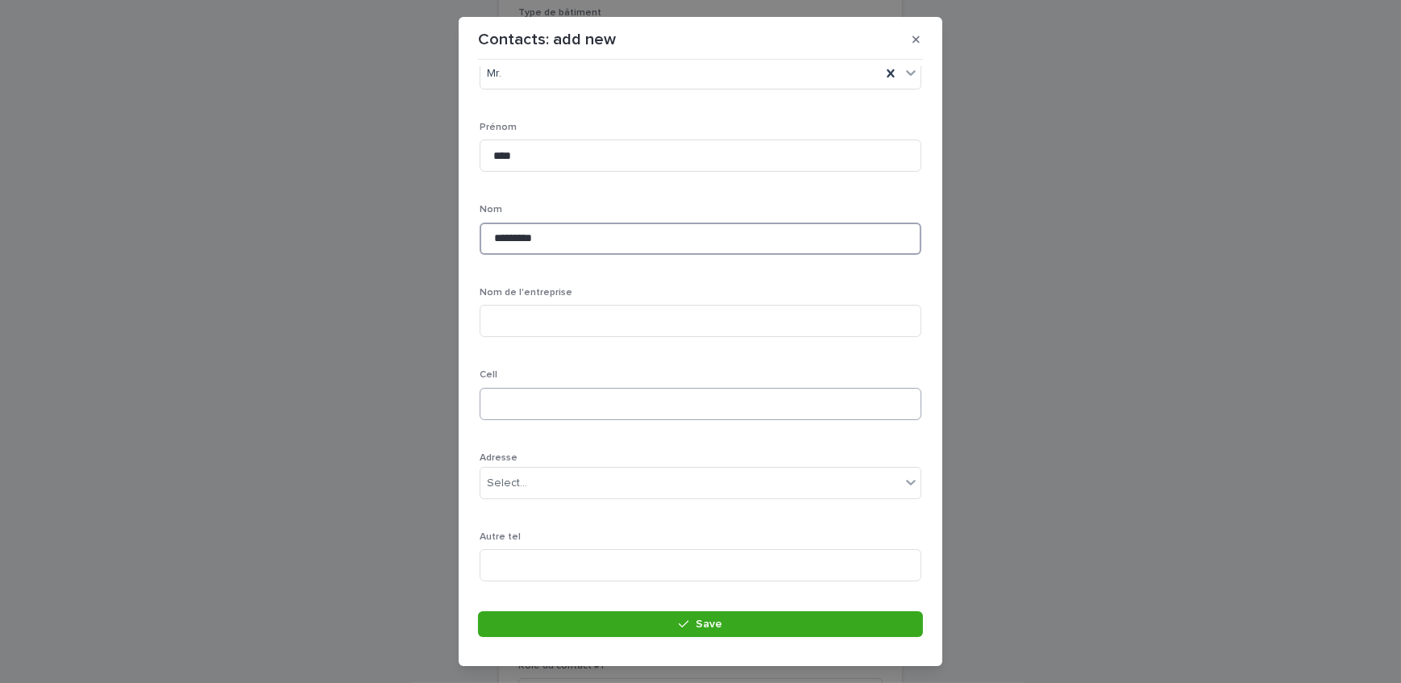
scroll to position [146, 0]
type input "*********"
click at [543, 376] on input at bounding box center [700, 379] width 442 height 32
type input "**********"
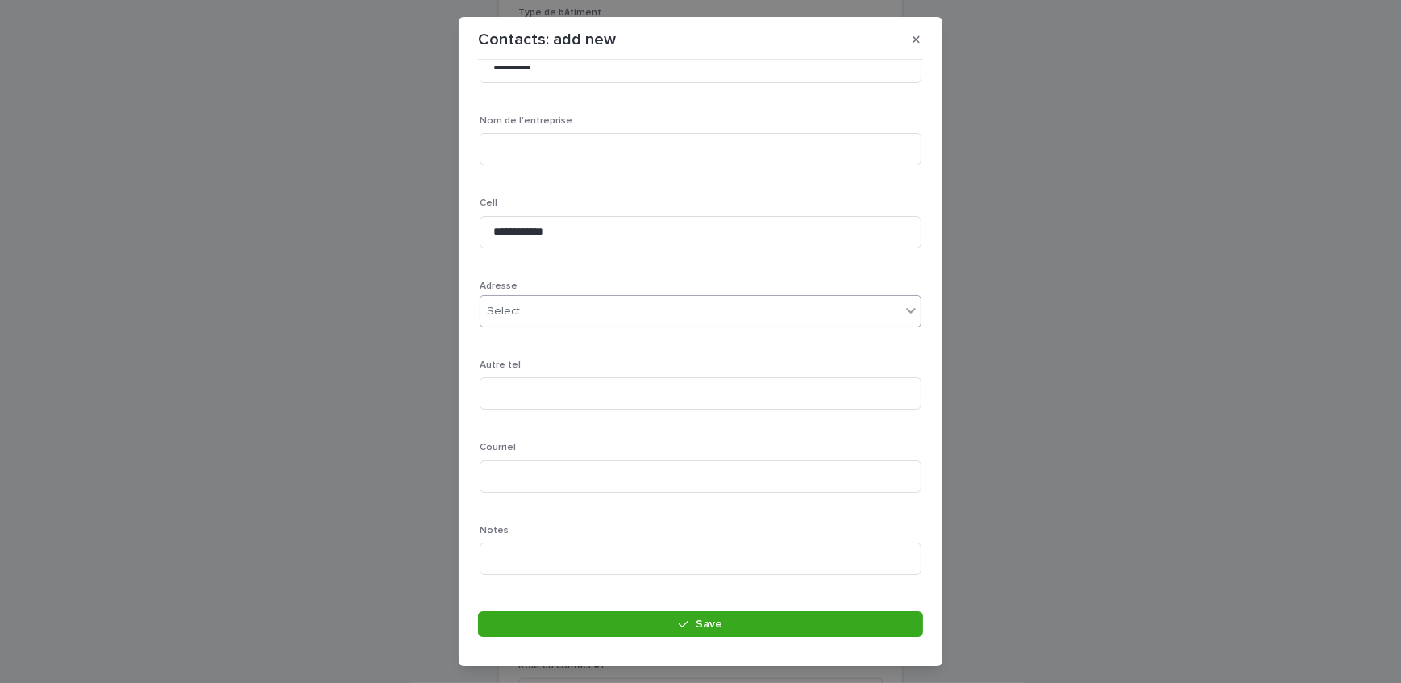
click at [548, 318] on div "Select..." at bounding box center [690, 311] width 420 height 27
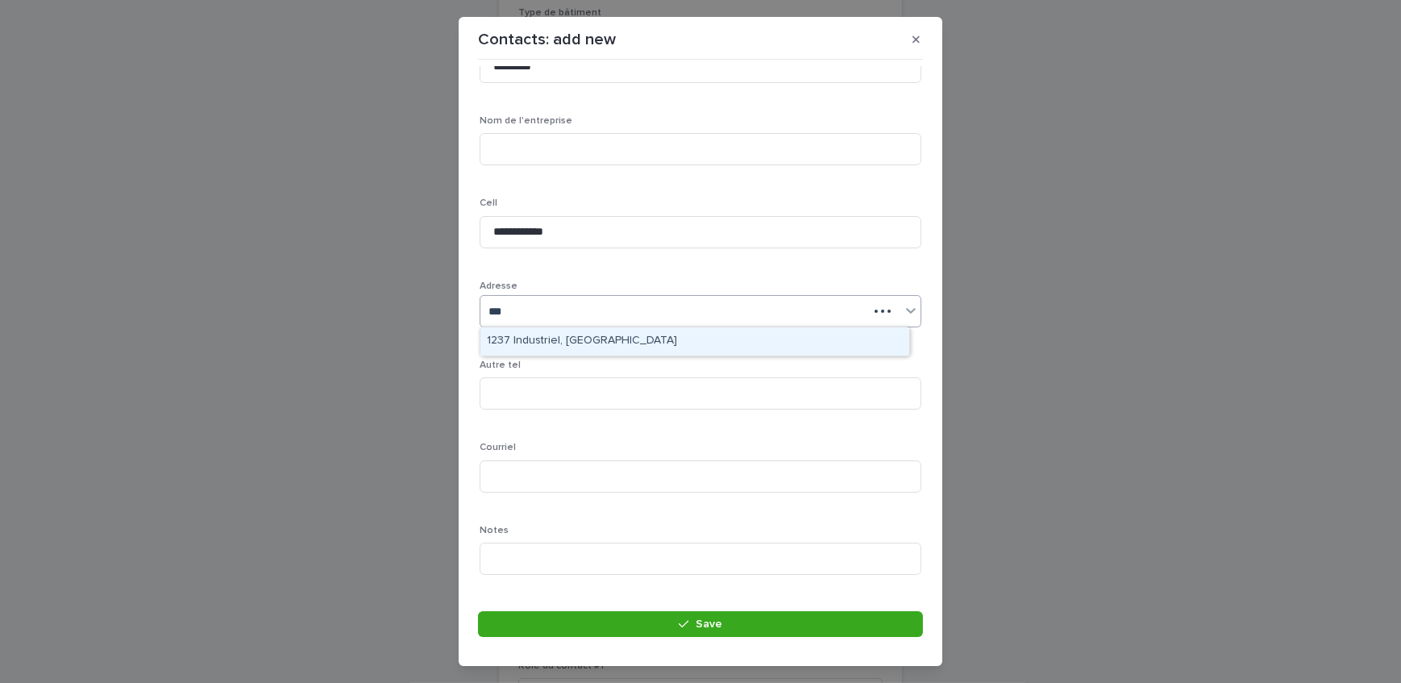
type input "****"
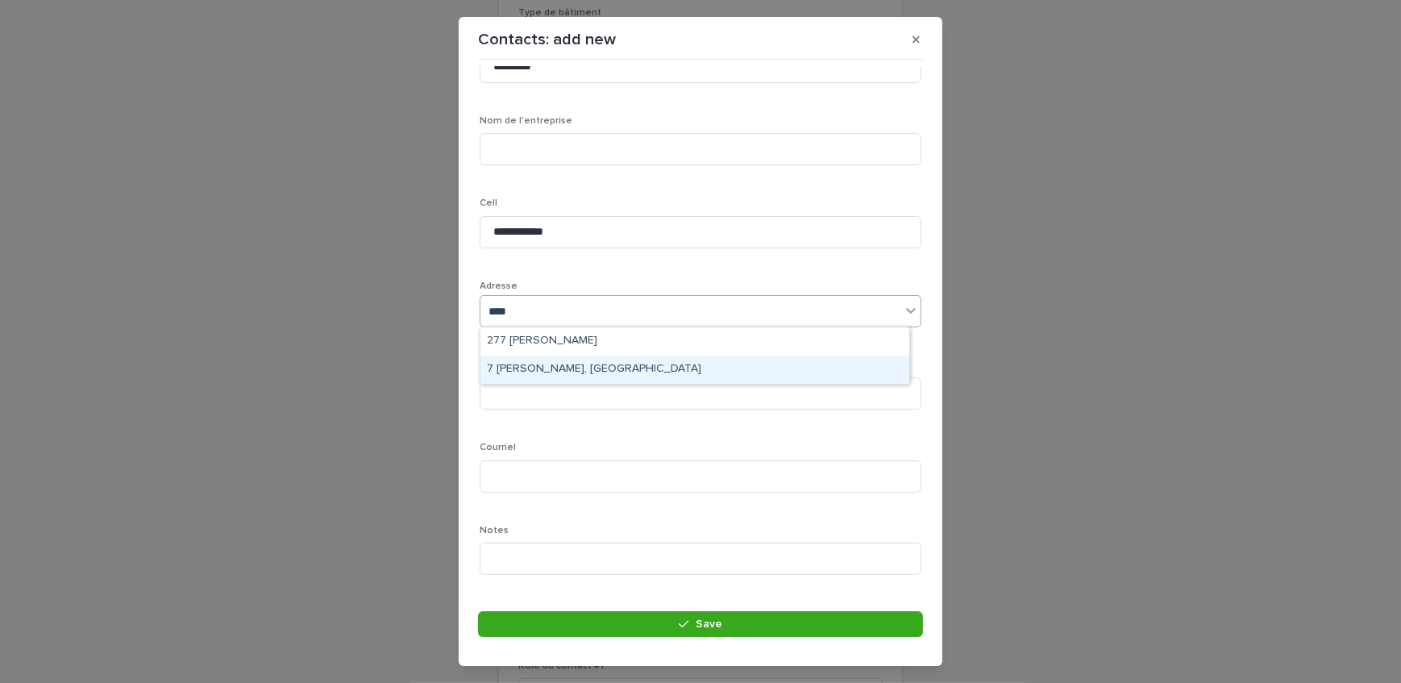
click at [563, 370] on div "7 [PERSON_NAME], [GEOGRAPHIC_DATA]" at bounding box center [694, 369] width 429 height 28
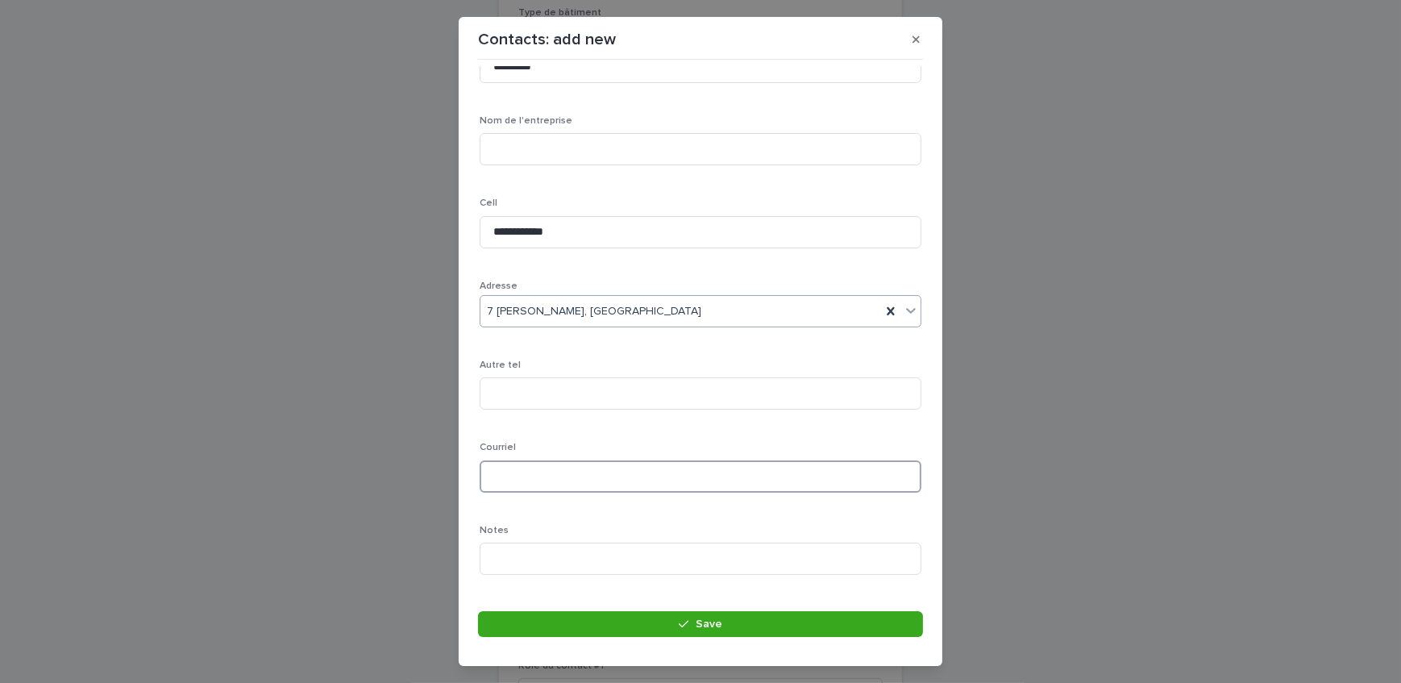
click at [538, 479] on input at bounding box center [700, 476] width 442 height 32
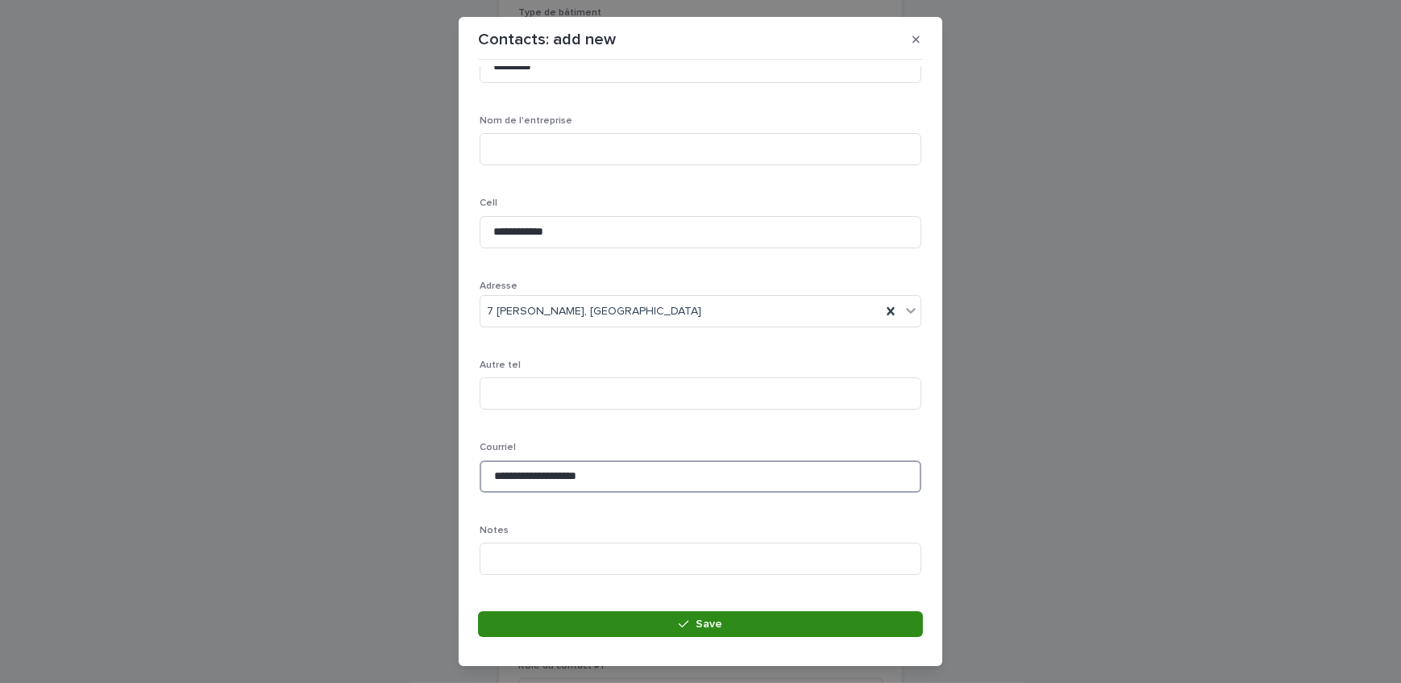
type input "**********"
click at [577, 624] on button "Save" at bounding box center [700, 624] width 445 height 26
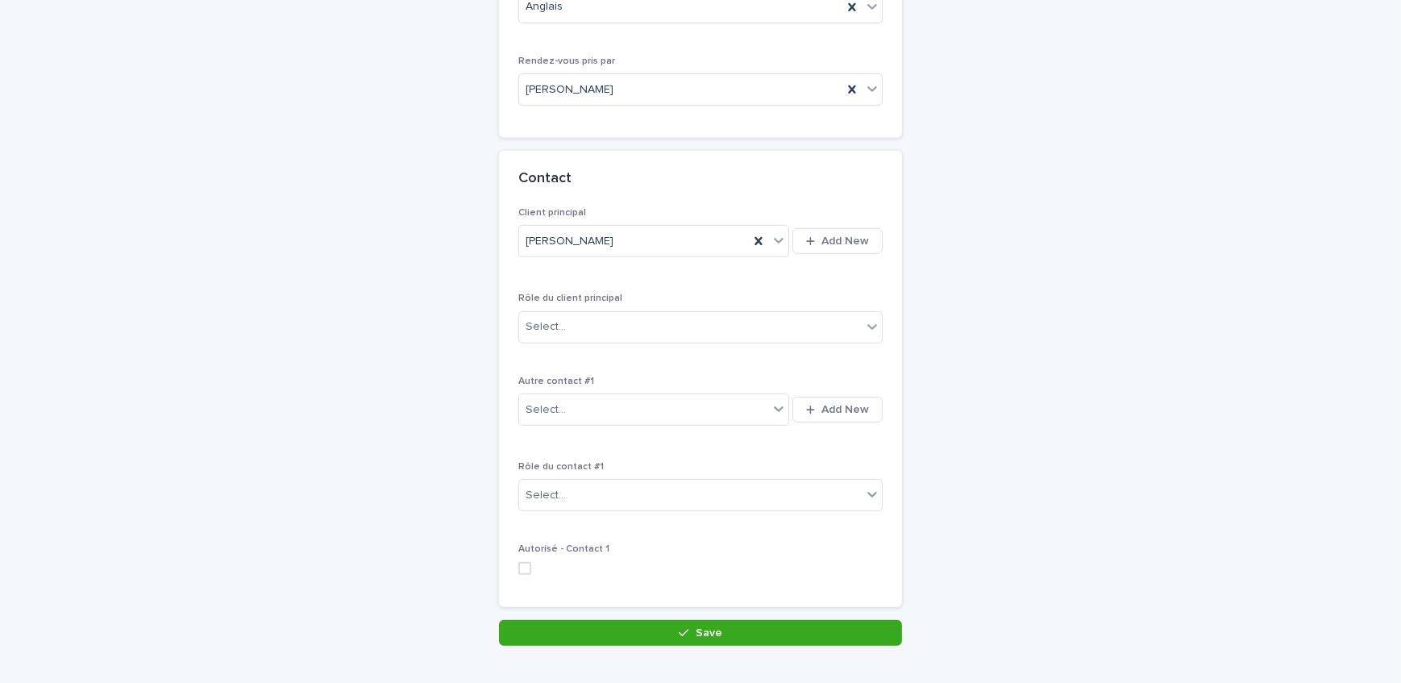
scroll to position [1003, 0]
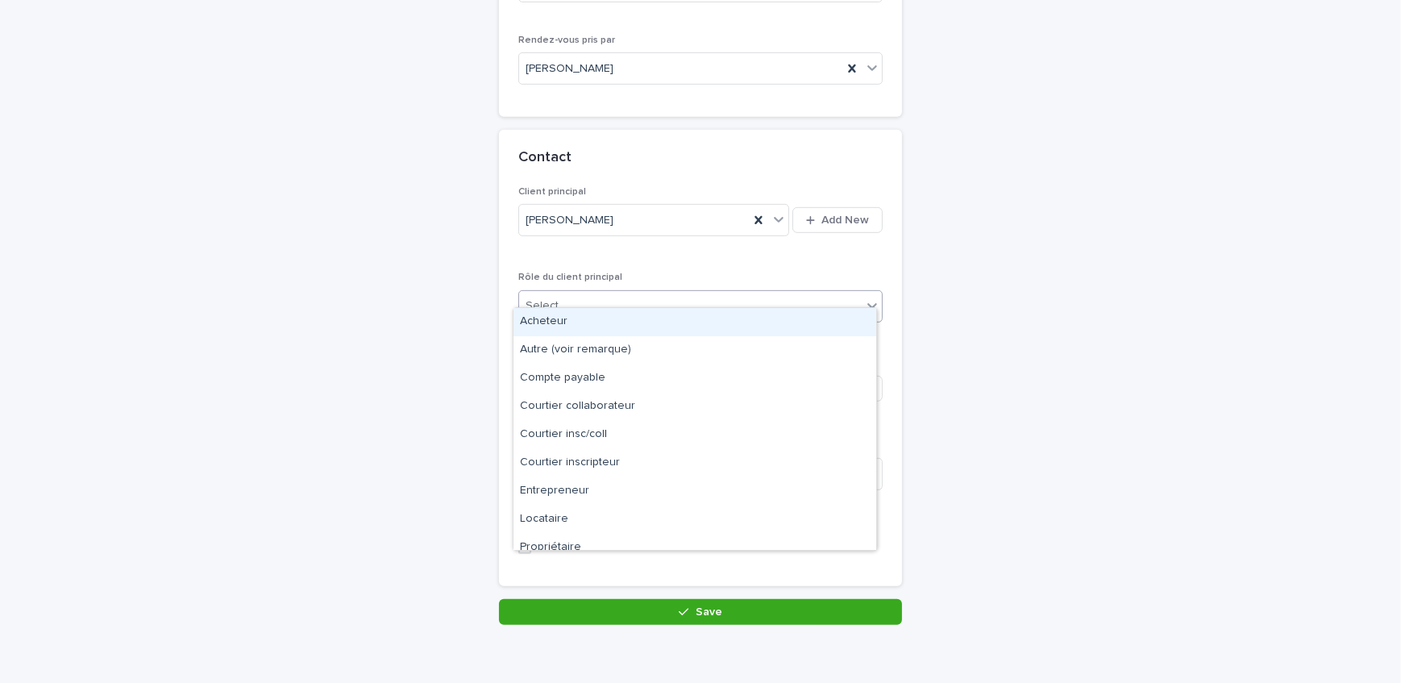
click at [596, 293] on div "Select..." at bounding box center [690, 306] width 342 height 27
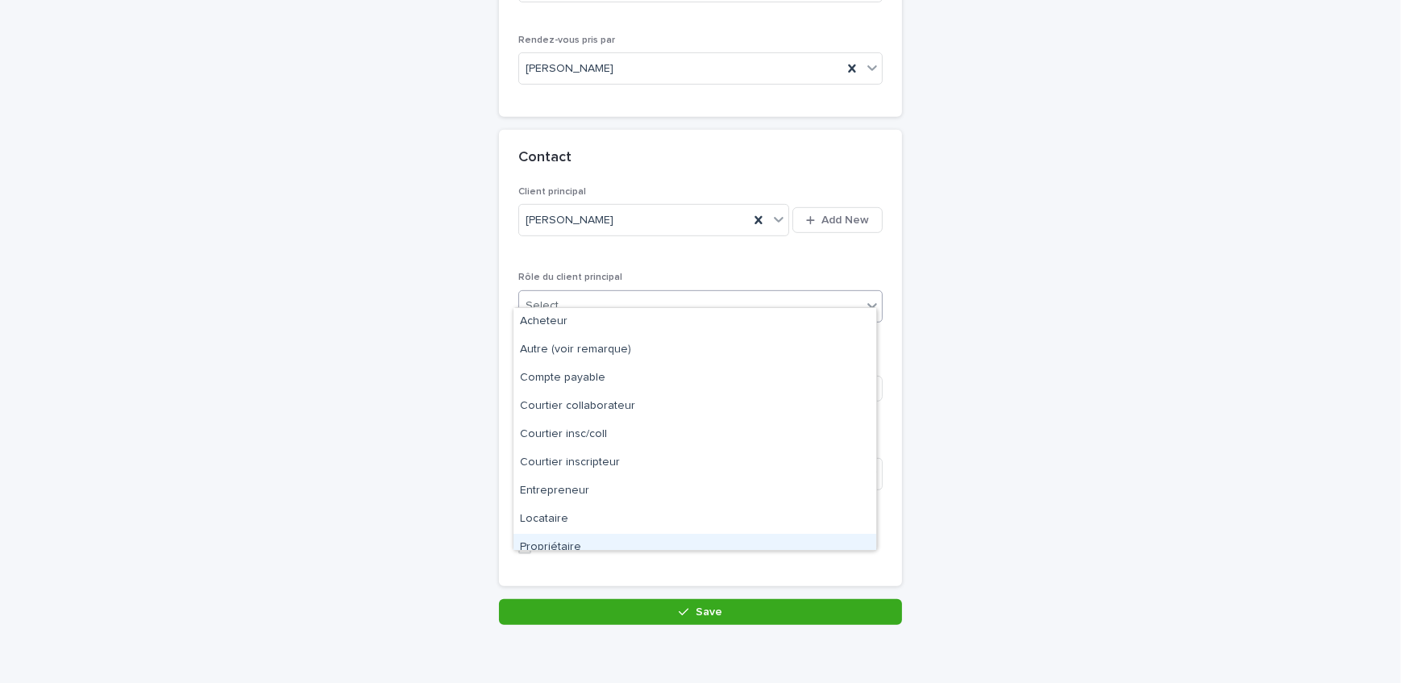
scroll to position [40, 0]
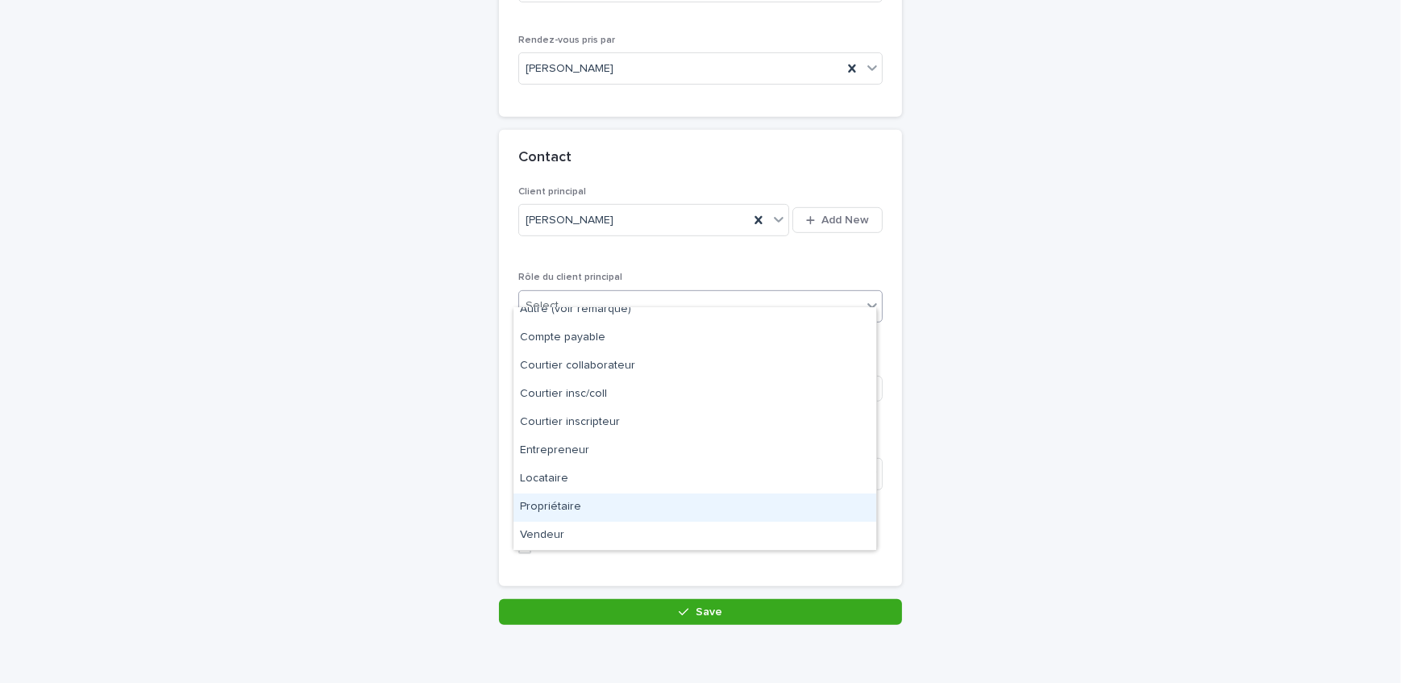
click at [600, 500] on div "Propriétaire" at bounding box center [694, 507] width 363 height 28
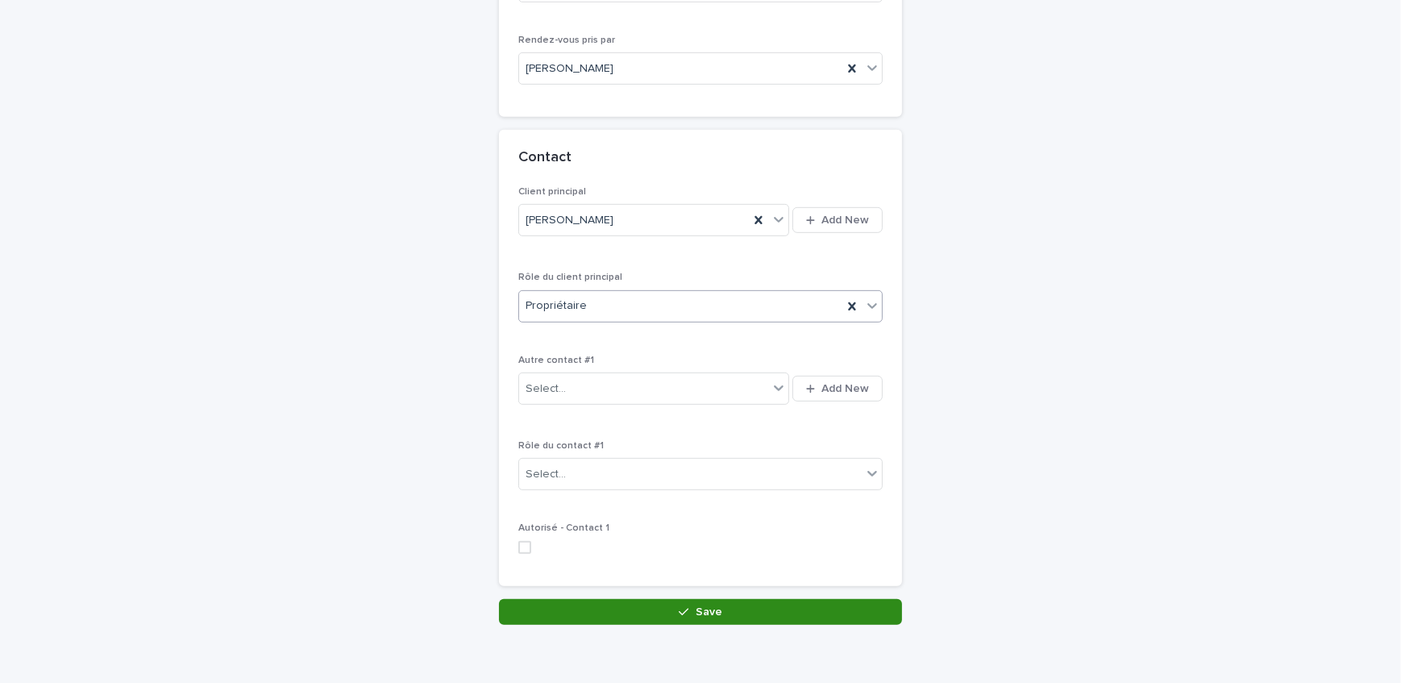
click at [643, 599] on button "Save" at bounding box center [700, 612] width 403 height 26
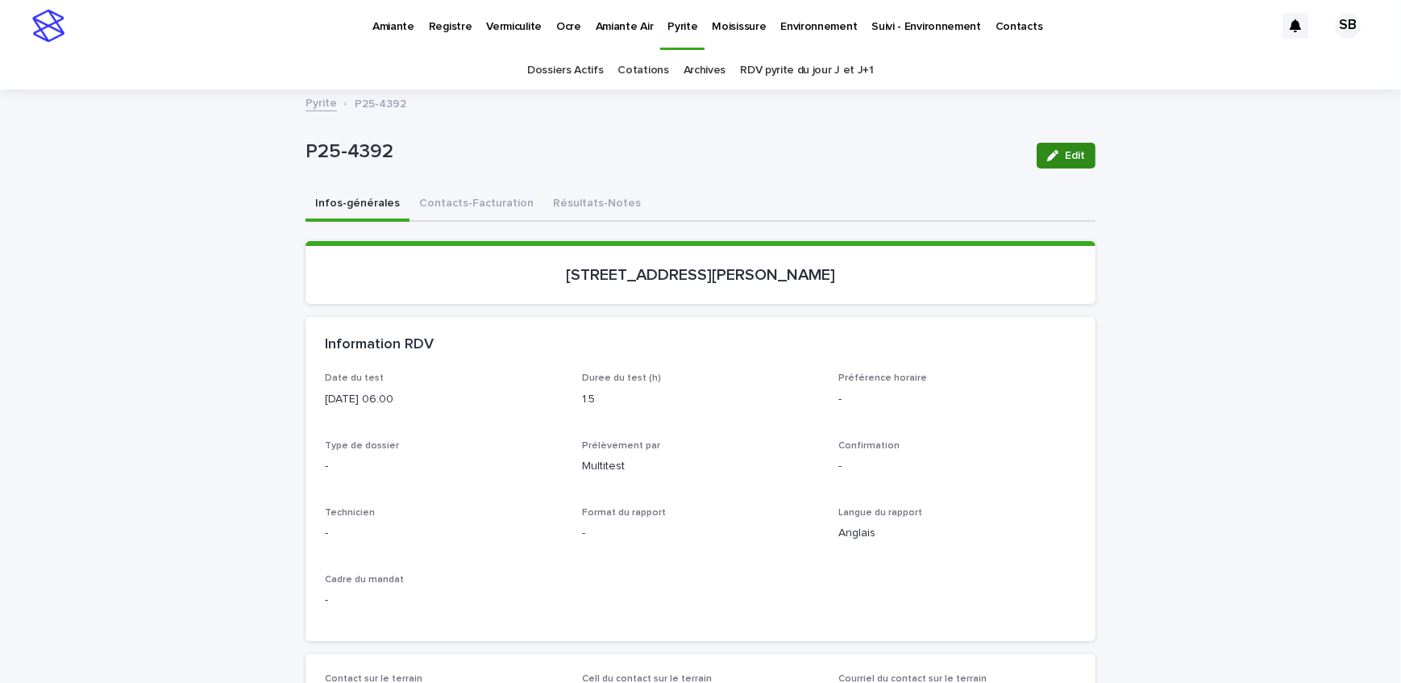
click at [1070, 164] on button "Edit" at bounding box center [1065, 156] width 59 height 26
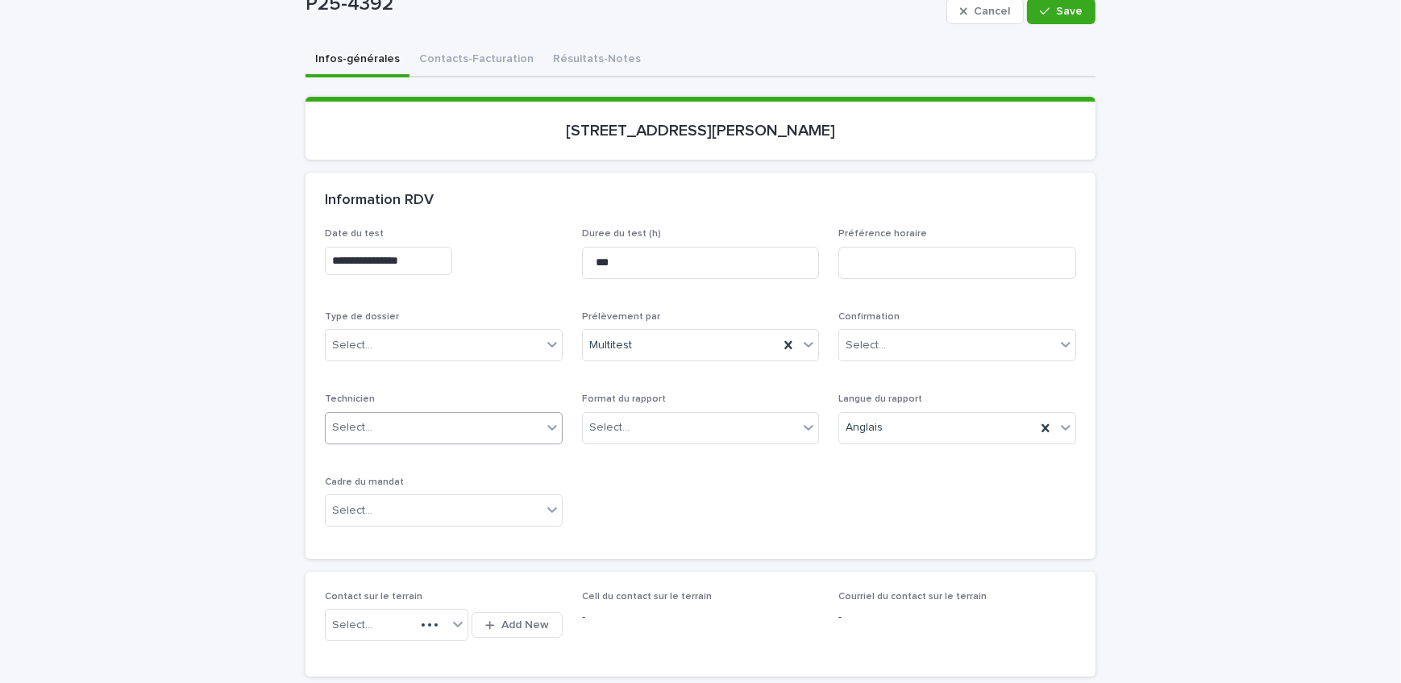
scroll to position [146, 0]
click at [434, 338] on div "Select..." at bounding box center [434, 343] width 216 height 27
click at [432, 377] on div "Échantillonnage" at bounding box center [438, 373] width 236 height 28
click at [622, 431] on div "Select..." at bounding box center [691, 426] width 216 height 27
click at [632, 450] on div "Électronique" at bounding box center [695, 455] width 236 height 28
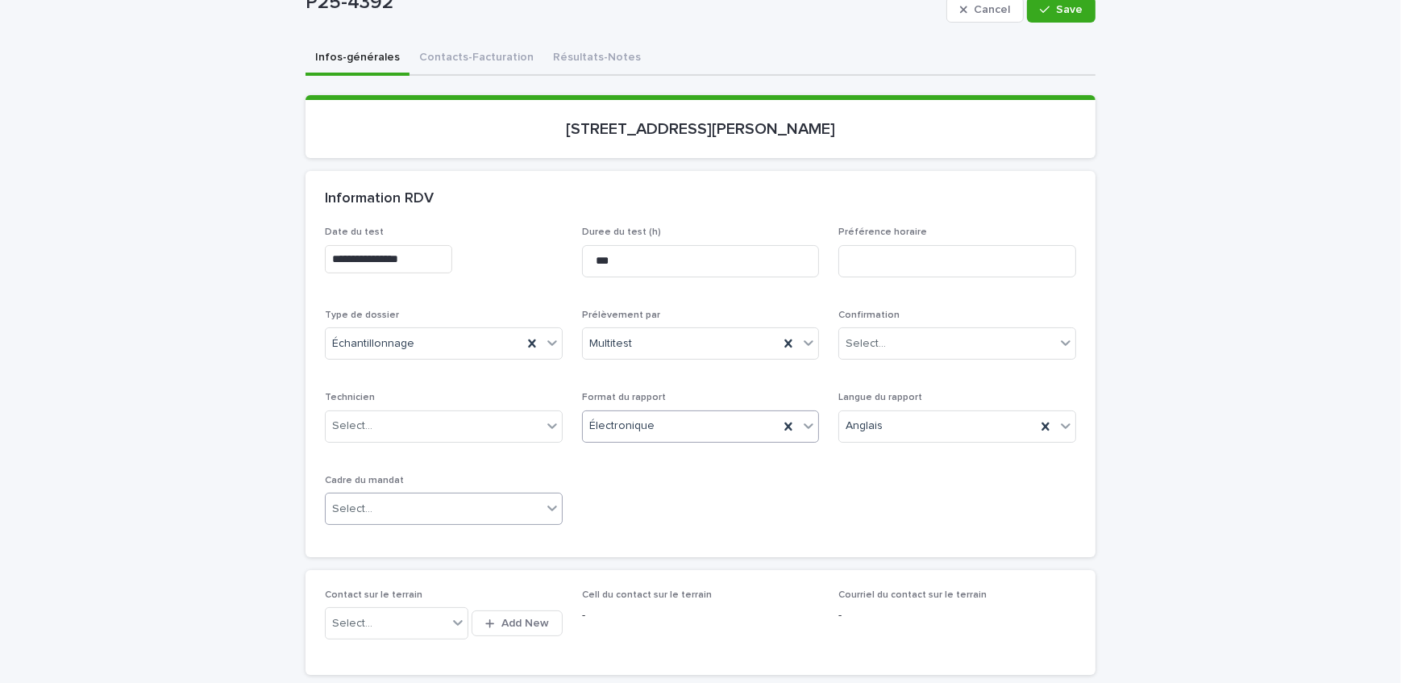
click at [442, 496] on div "Select..." at bounding box center [434, 509] width 216 height 27
click at [414, 561] on div "Transaction" at bounding box center [438, 565] width 236 height 28
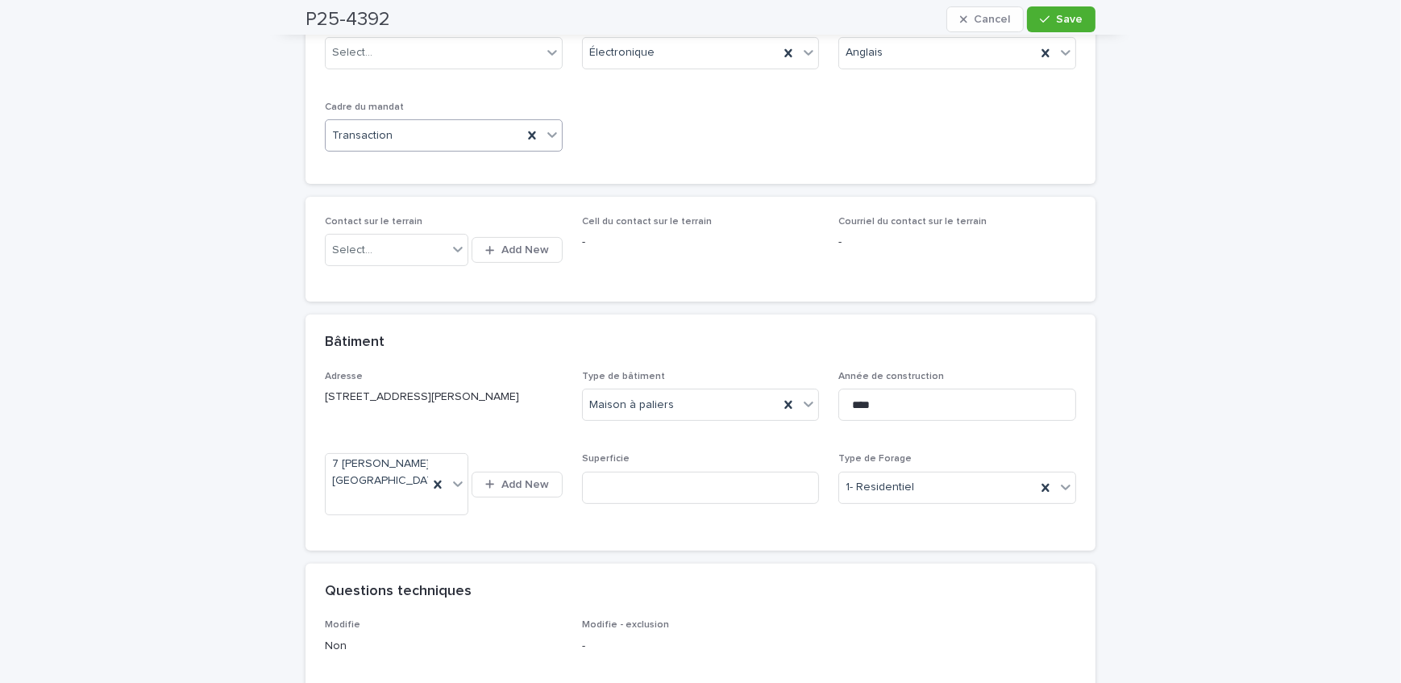
scroll to position [733, 0]
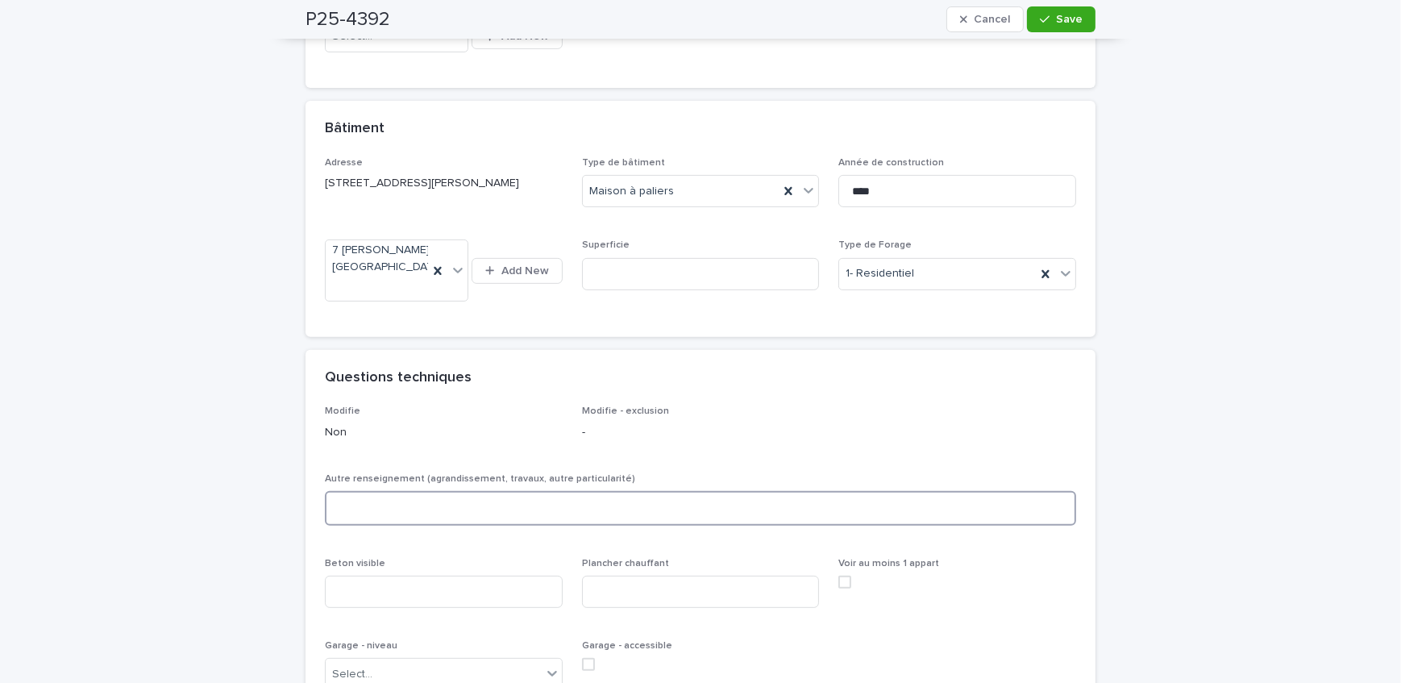
click at [401, 509] on textarea at bounding box center [700, 508] width 751 height 35
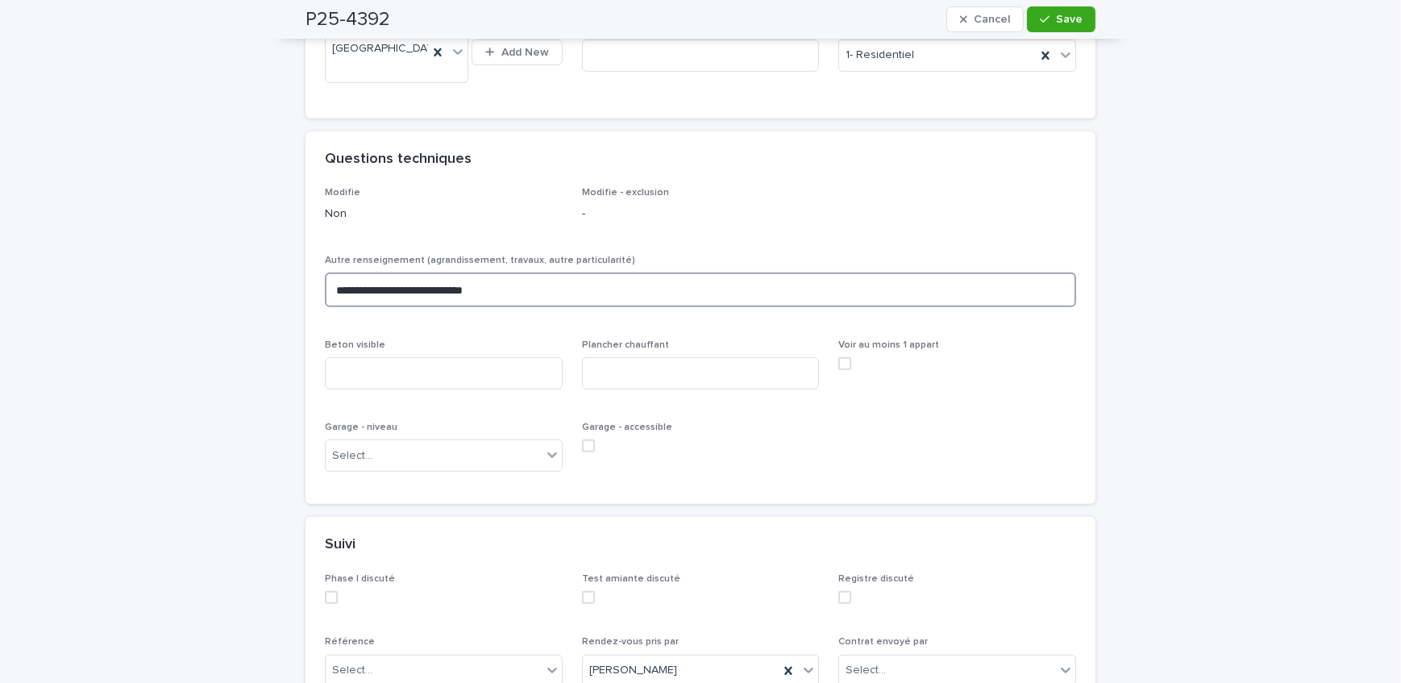
scroll to position [952, 0]
type textarea "**********"
click at [414, 372] on input at bounding box center [444, 372] width 238 height 32
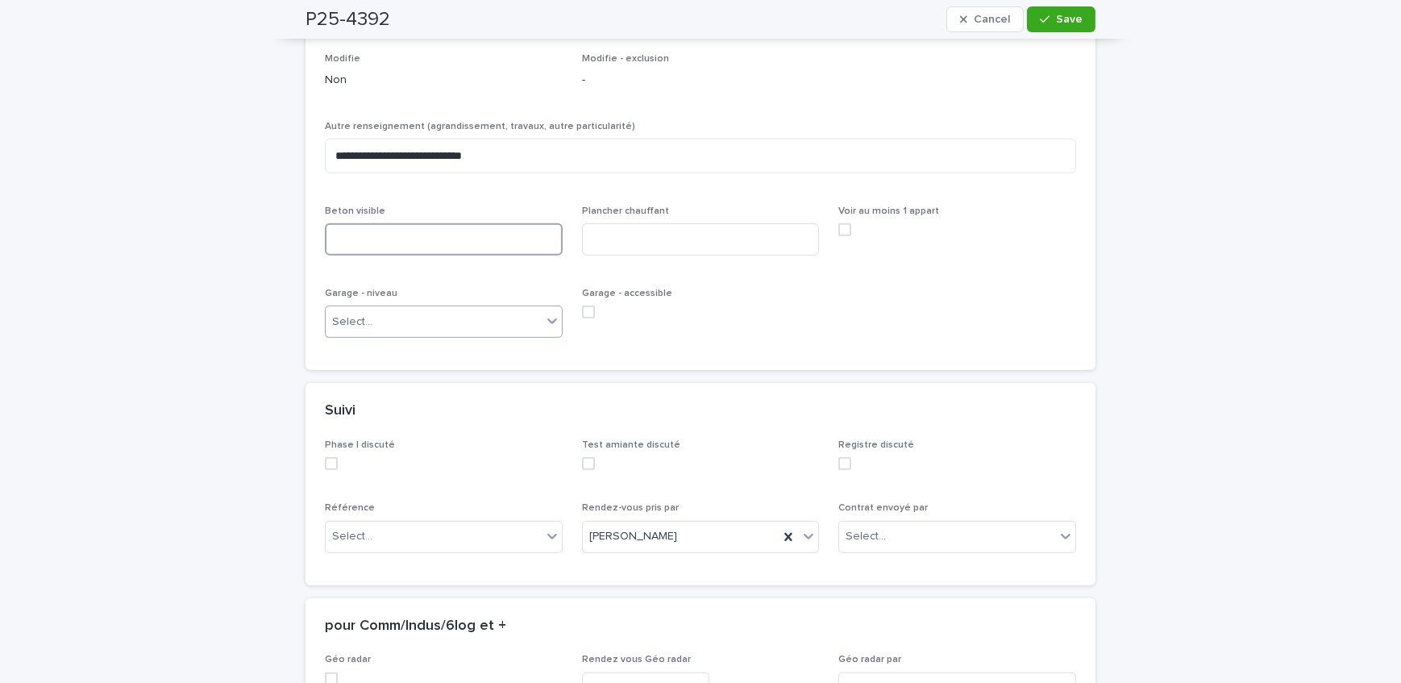
scroll to position [1098, 0]
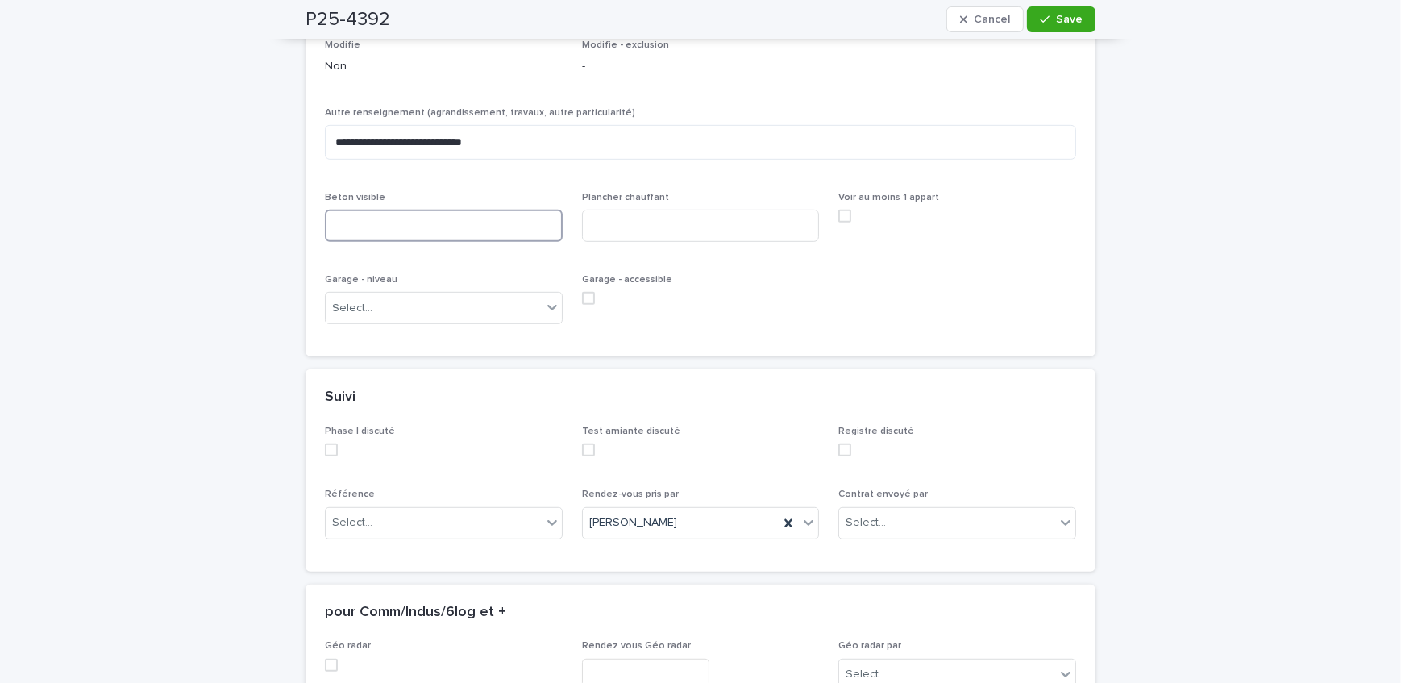
click at [414, 218] on input at bounding box center [444, 226] width 238 height 32
drag, startPoint x: 413, startPoint y: 234, endPoint x: 411, endPoint y: 246, distance: 12.2
click at [413, 234] on input at bounding box center [444, 226] width 238 height 32
type input "**********"
drag, startPoint x: 438, startPoint y: 224, endPoint x: 318, endPoint y: 226, distance: 119.3
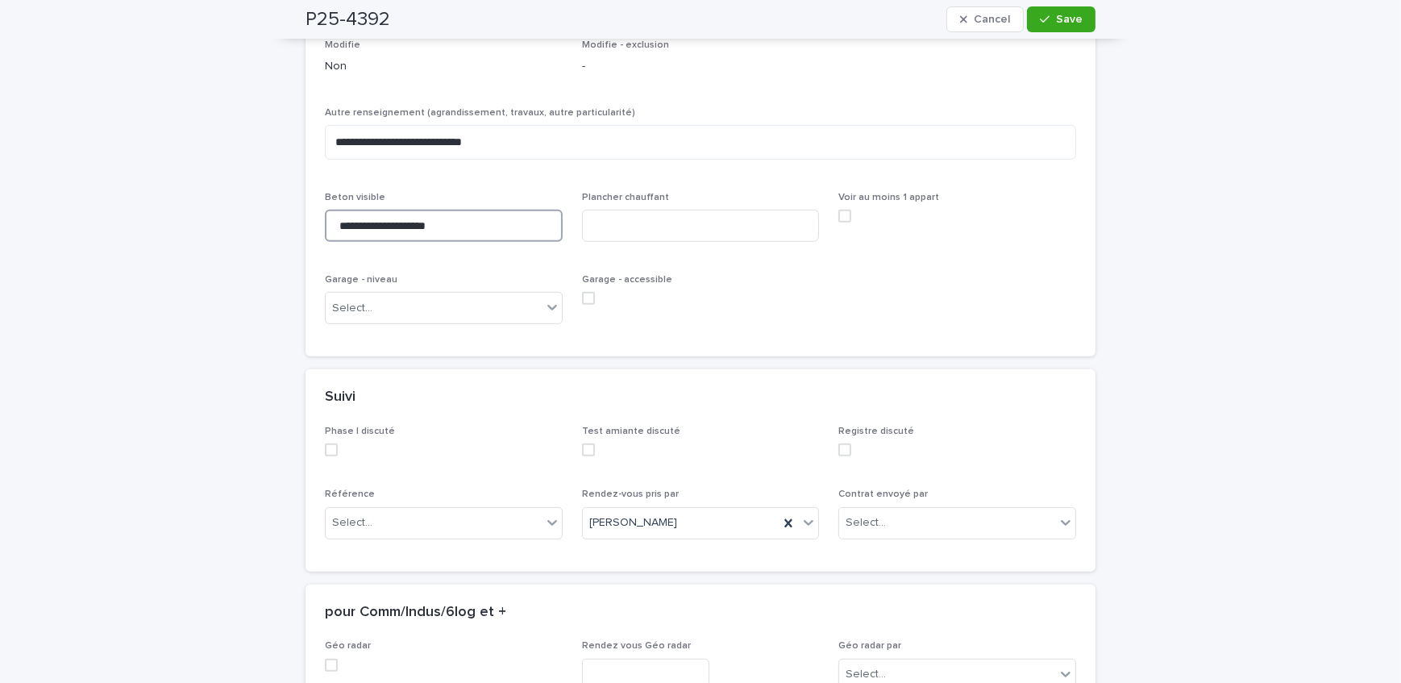
click at [314, 225] on div "**********" at bounding box center [700, 197] width 790 height 317
type input "**********"
click at [658, 214] on input at bounding box center [701, 226] width 238 height 32
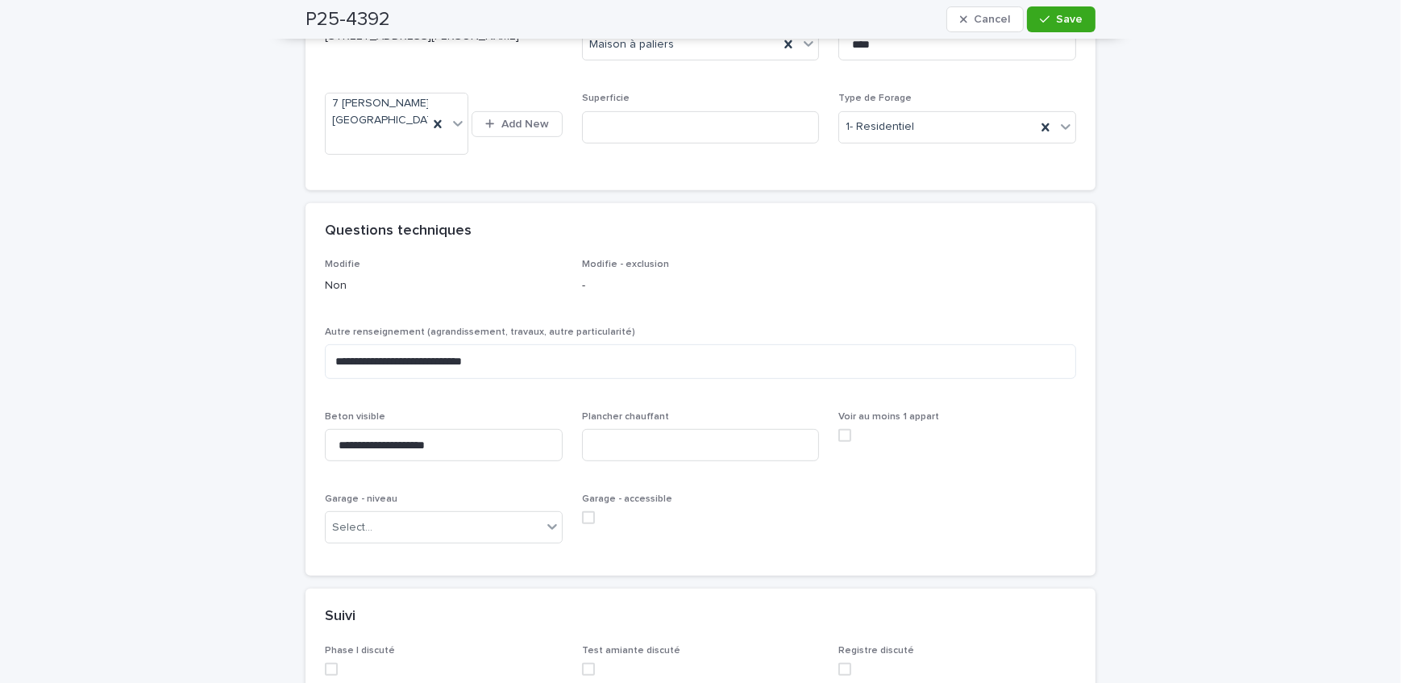
scroll to position [878, 0]
drag, startPoint x: 458, startPoint y: 519, endPoint x: 455, endPoint y: 540, distance: 21.2
click at [458, 519] on div "Select..." at bounding box center [434, 528] width 216 height 27
click at [403, 615] on div "Détaché" at bounding box center [438, 614] width 236 height 28
click at [715, 439] on input at bounding box center [701, 446] width 238 height 32
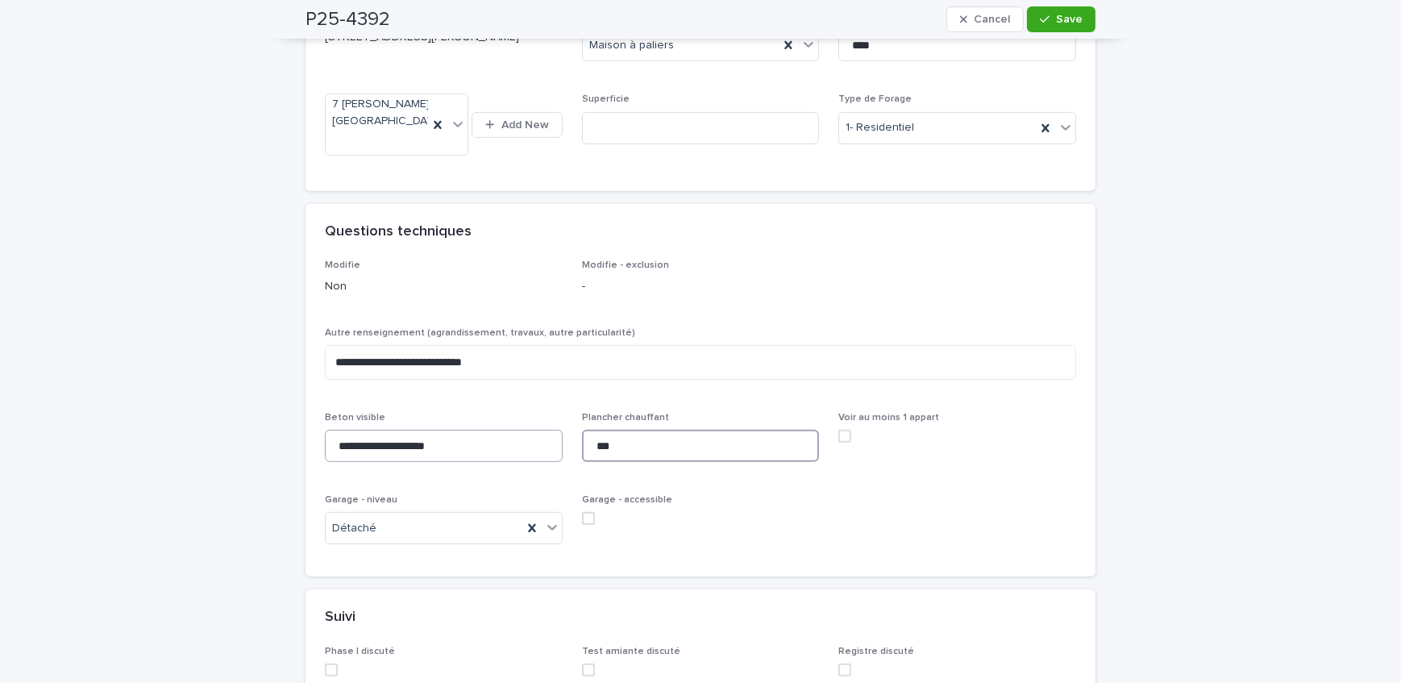
type input "***"
drag, startPoint x: 490, startPoint y: 459, endPoint x: 474, endPoint y: 434, distance: 29.7
click at [489, 457] on input "**********" at bounding box center [444, 446] width 238 height 32
type input "**********"
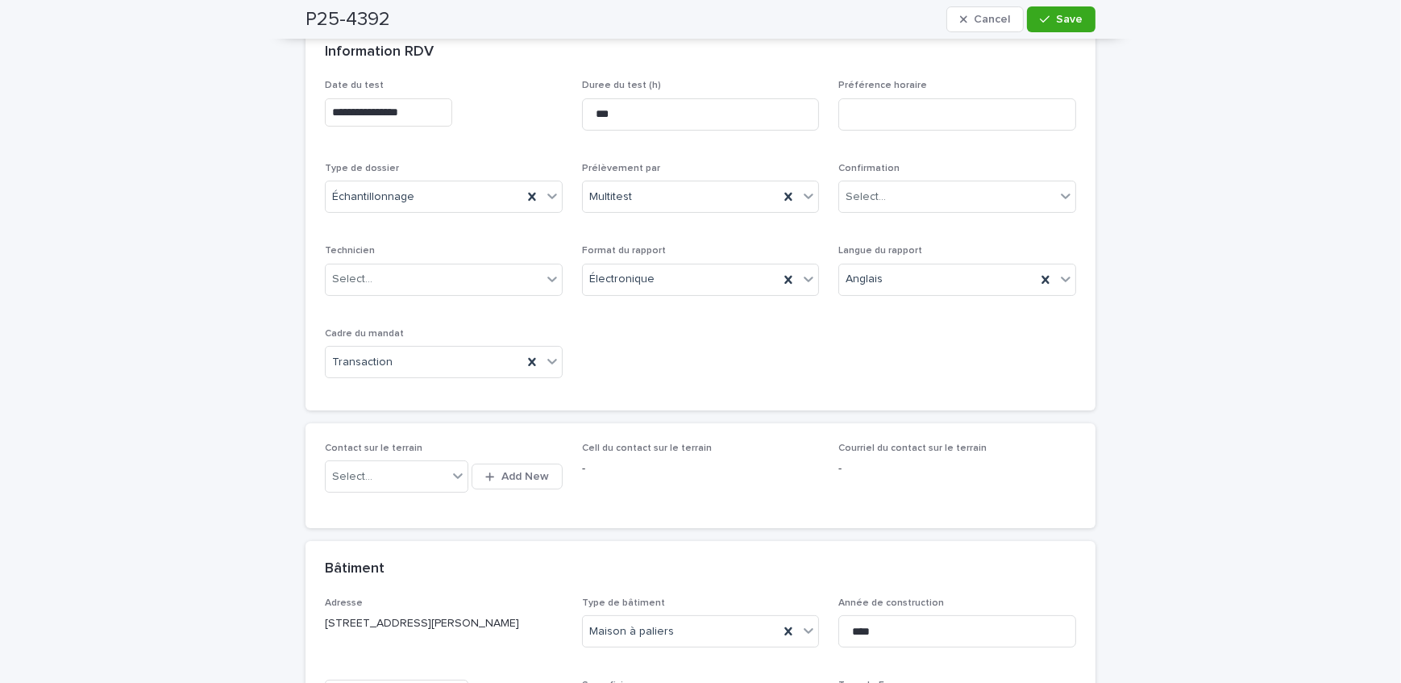
scroll to position [0, 0]
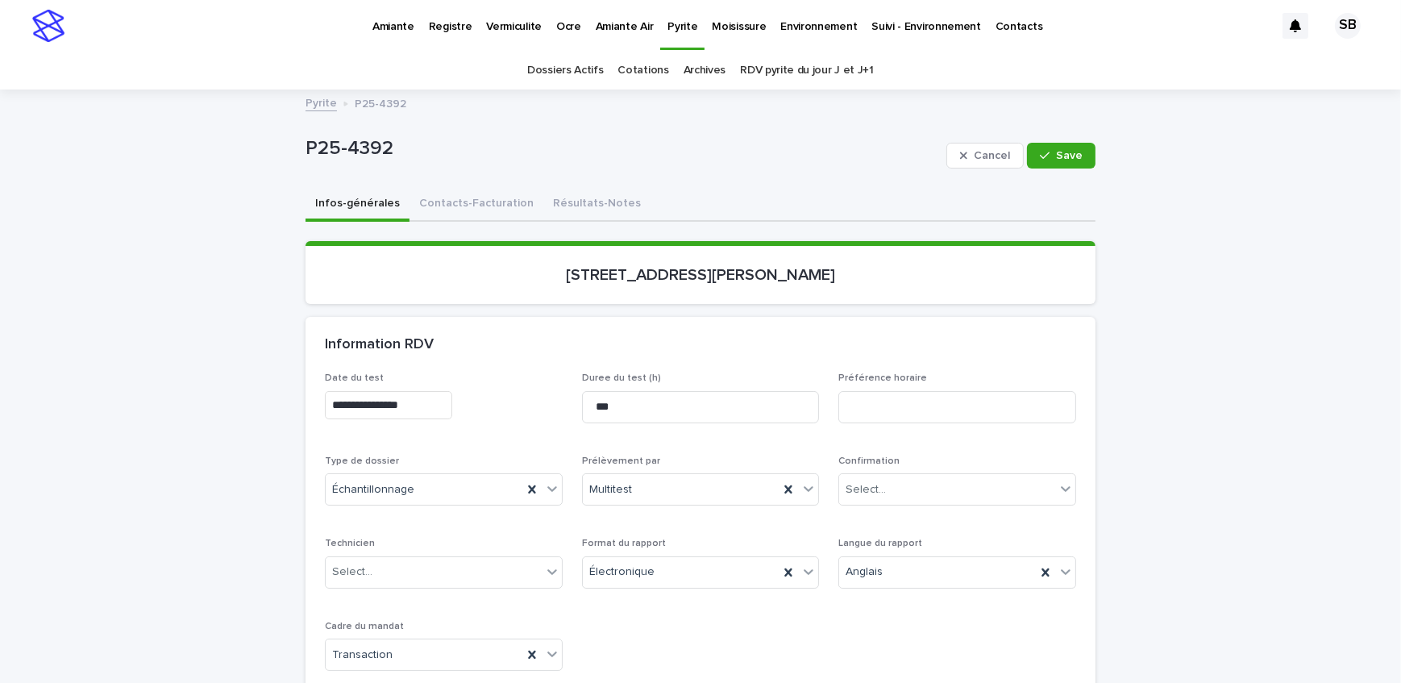
click at [478, 205] on button "Contacts-Facturation" at bounding box center [476, 205] width 134 height 34
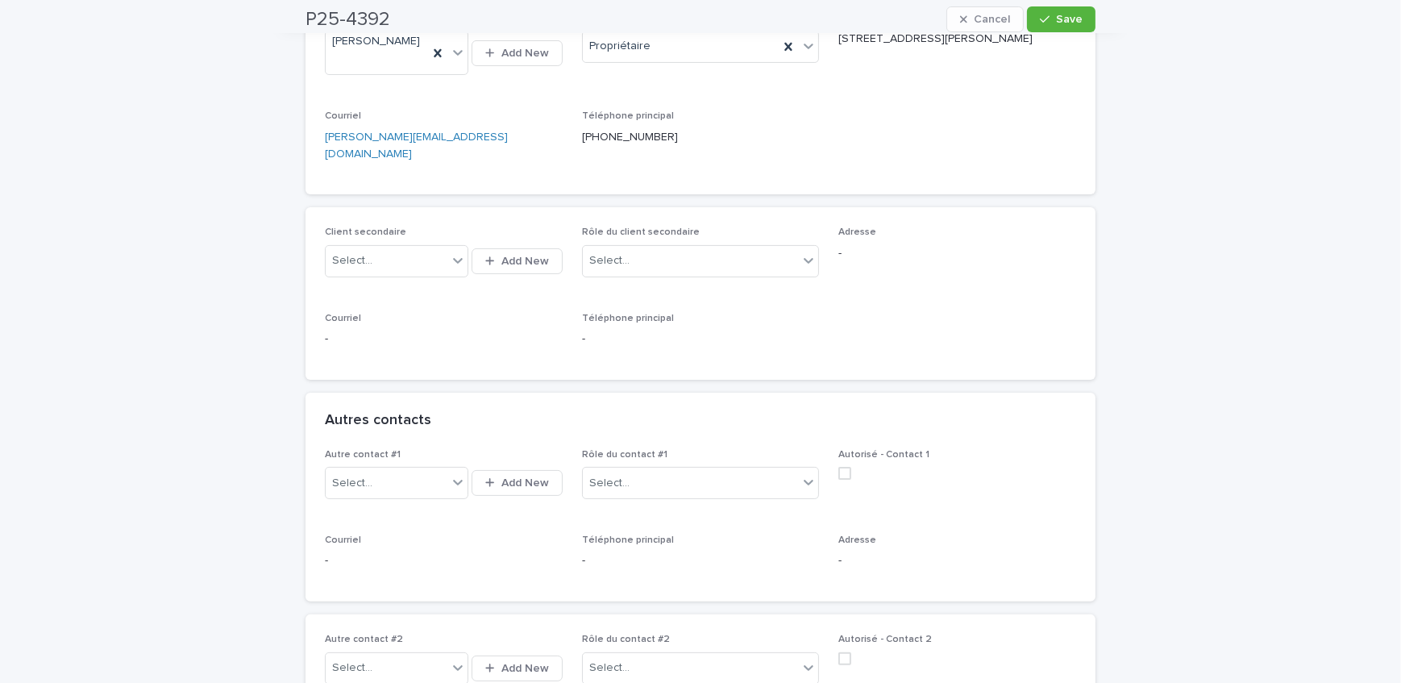
scroll to position [586, 0]
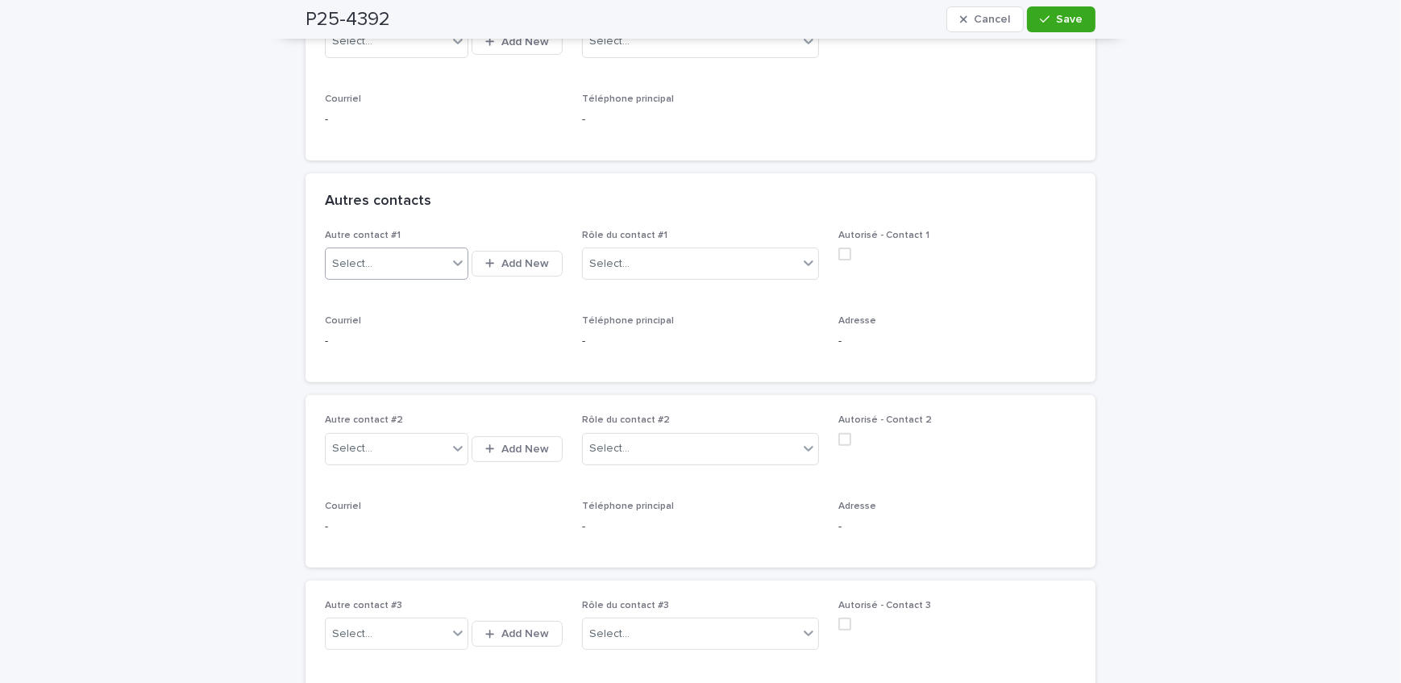
click at [403, 251] on div "Select..." at bounding box center [387, 264] width 122 height 27
type input "**********"
click at [528, 251] on button "Add New" at bounding box center [516, 264] width 90 height 26
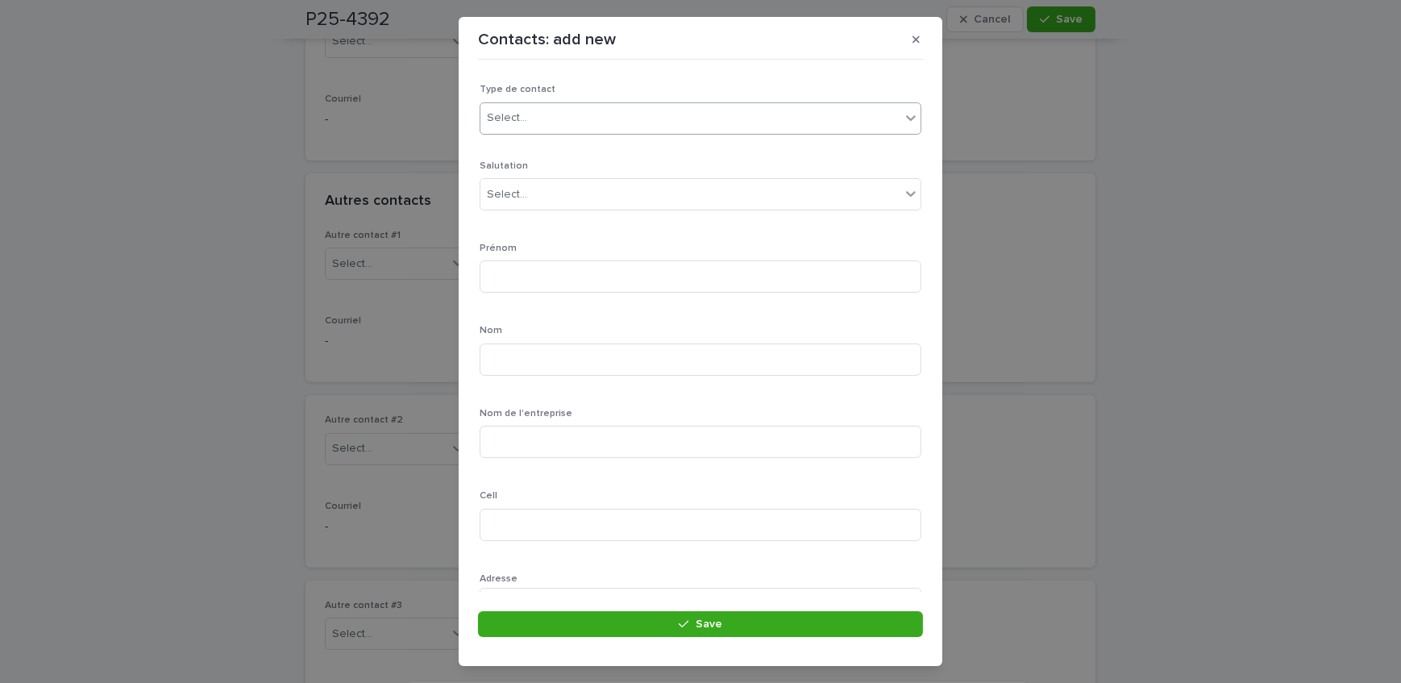
click at [599, 128] on div "Select..." at bounding box center [690, 118] width 420 height 27
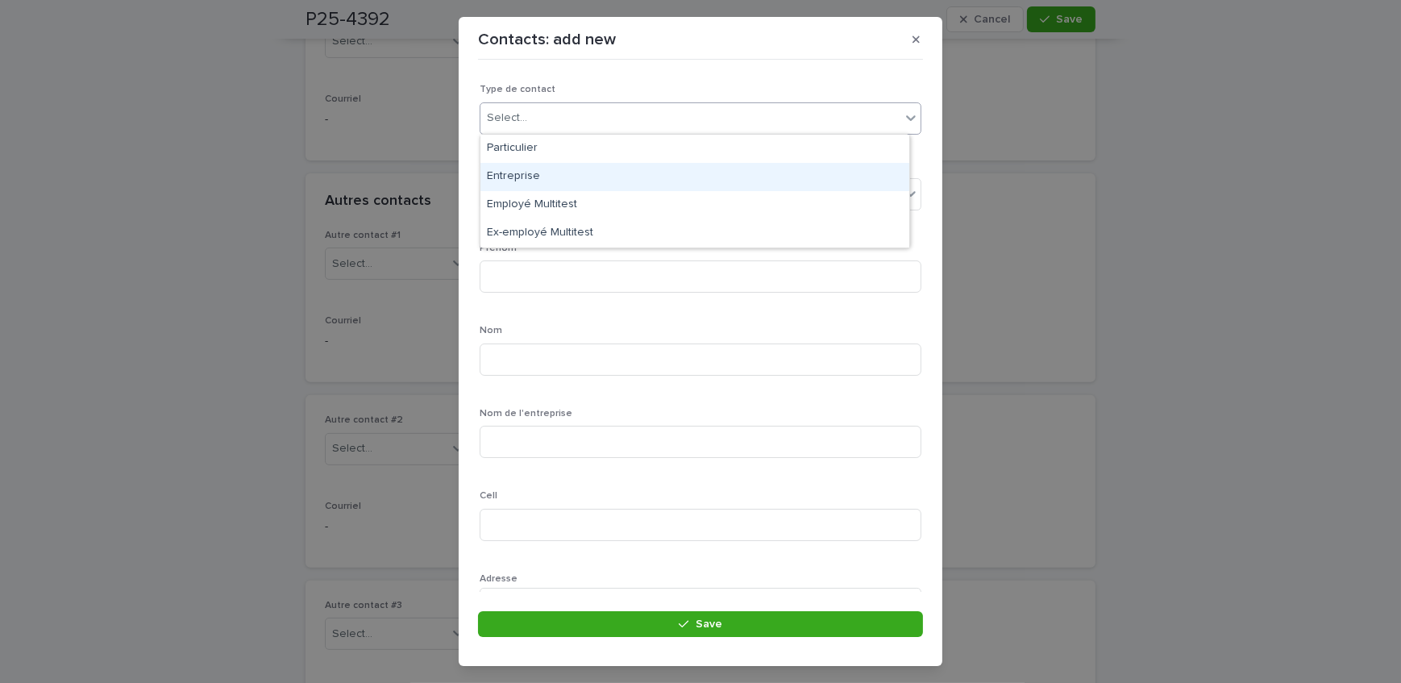
click at [580, 175] on div "Entreprise" at bounding box center [694, 177] width 429 height 28
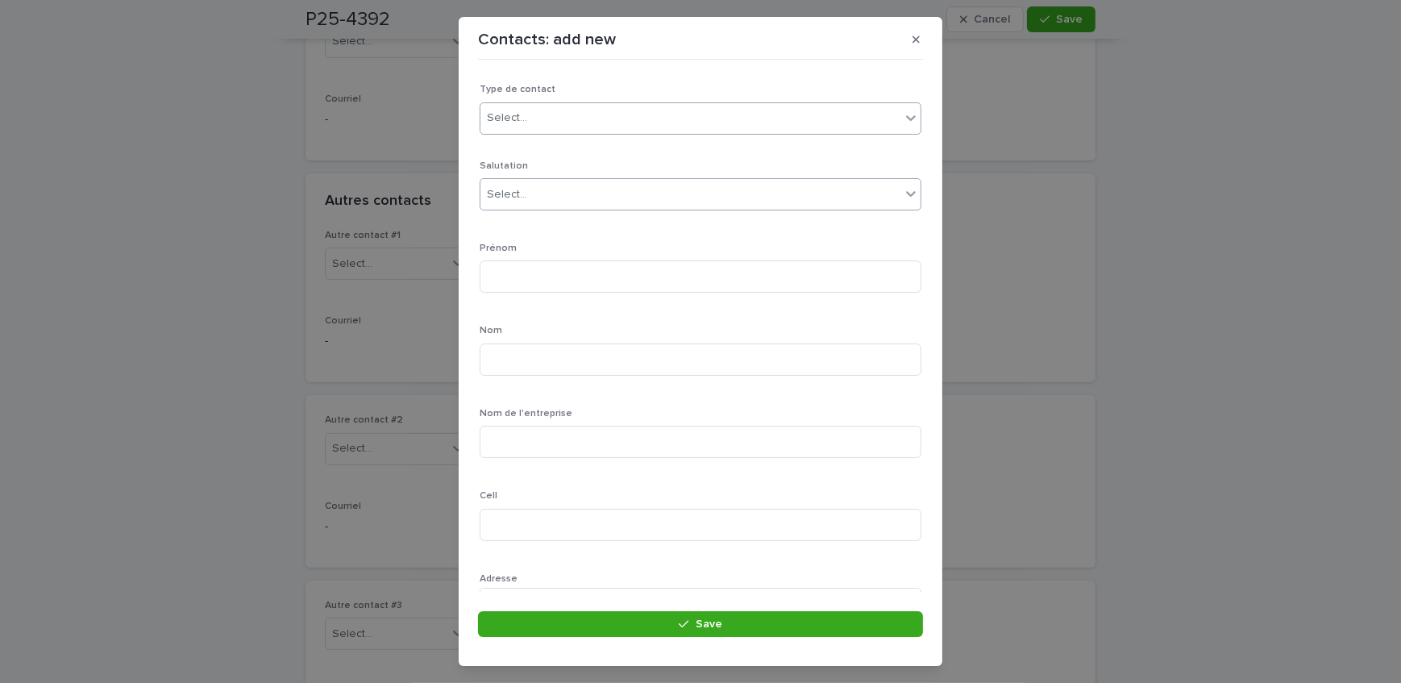
click at [580, 187] on div "Select..." at bounding box center [690, 194] width 420 height 27
click at [558, 268] on input at bounding box center [700, 276] width 442 height 32
click at [521, 279] on input "**********" at bounding box center [700, 276] width 442 height 32
type input "**********"
click at [553, 344] on input at bounding box center [700, 359] width 442 height 32
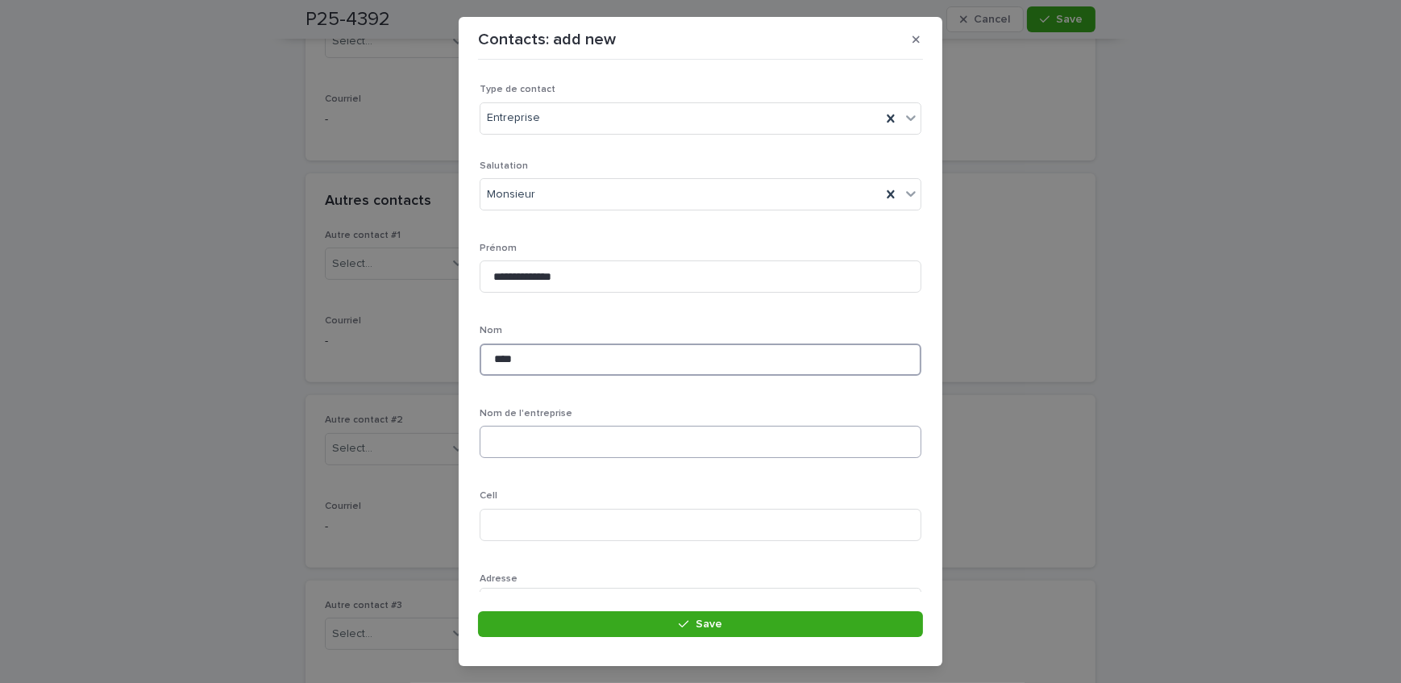
type input "****"
click at [496, 443] on input at bounding box center [700, 442] width 442 height 32
click at [626, 438] on input at bounding box center [700, 442] width 442 height 32
type input "**********"
click at [587, 438] on input "**********" at bounding box center [700, 442] width 442 height 32
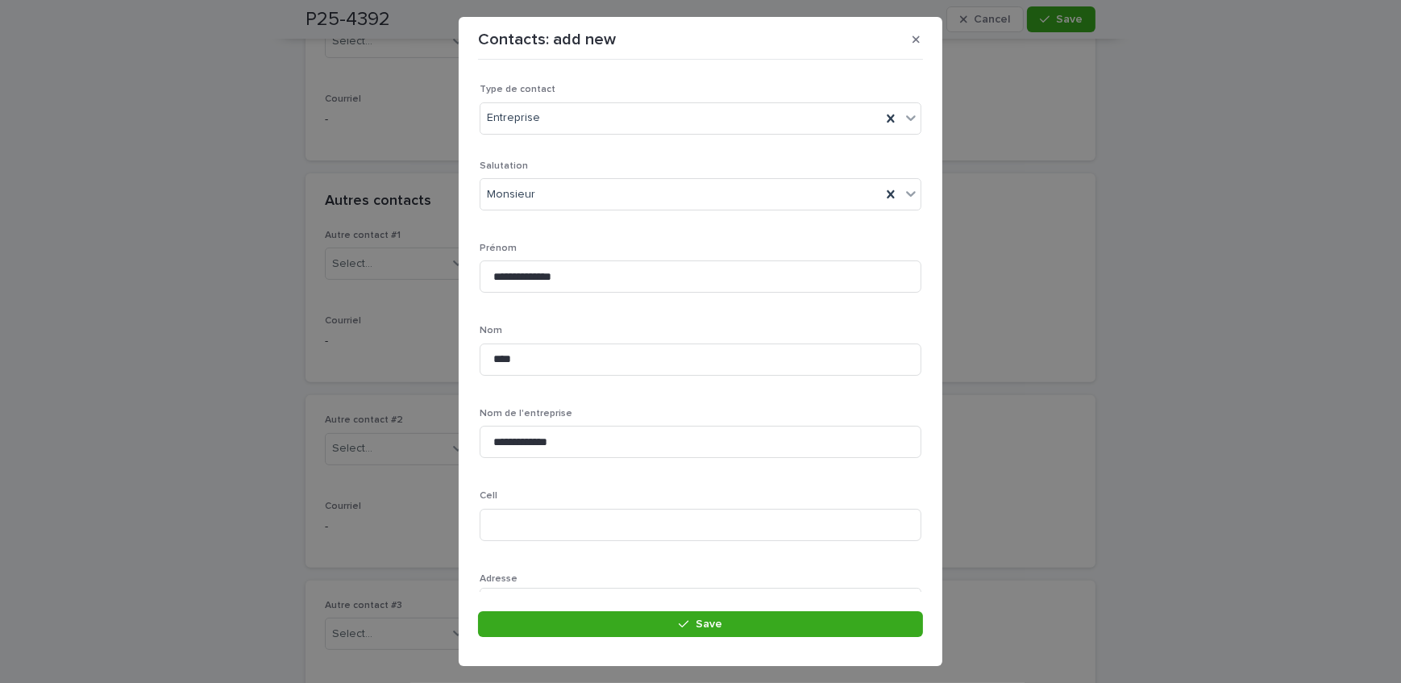
click at [781, 496] on p "Cell" at bounding box center [700, 495] width 442 height 11
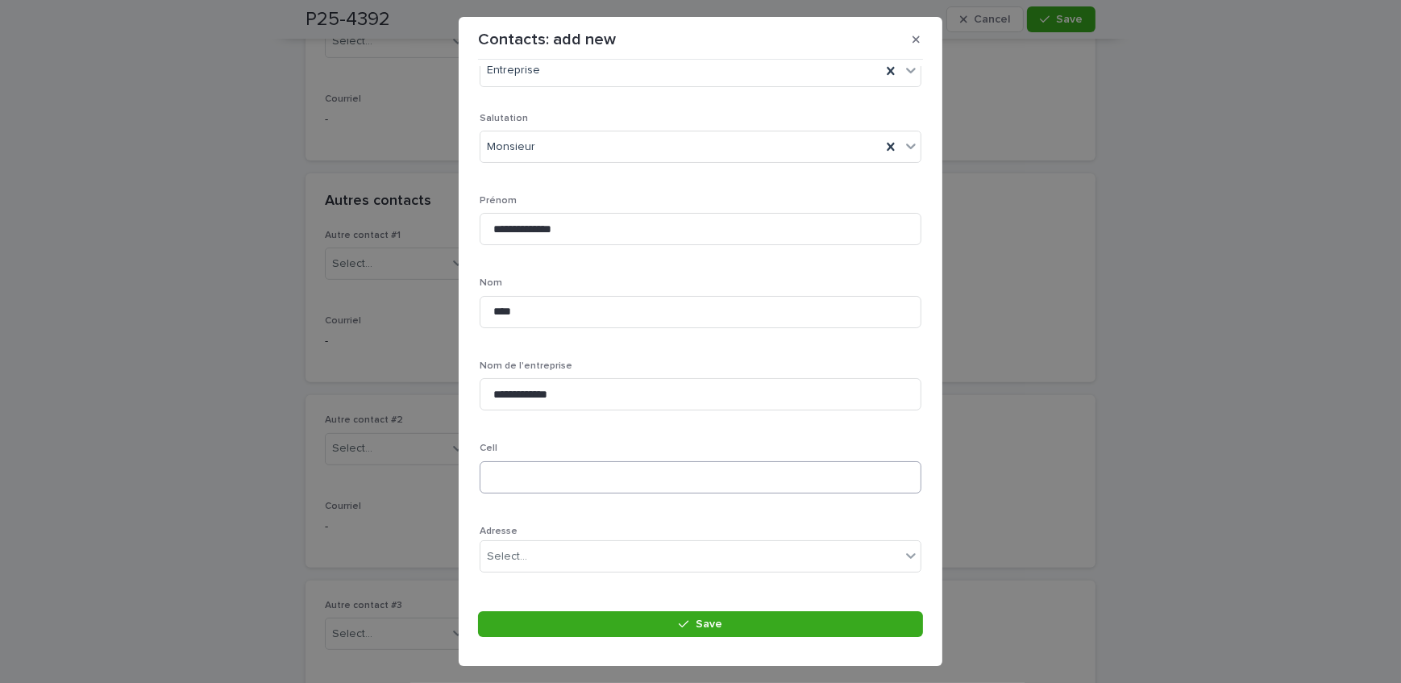
scroll to position [73, 0]
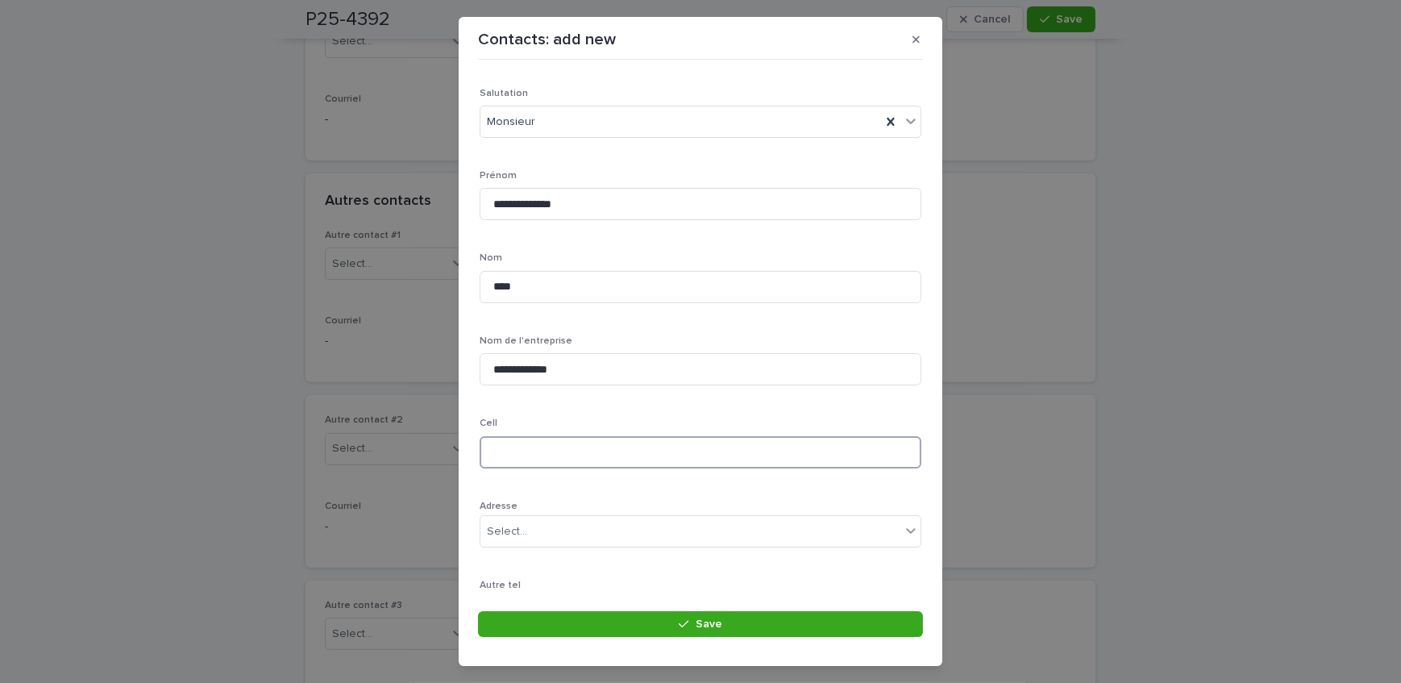
click at [612, 445] on input at bounding box center [700, 452] width 442 height 32
click at [557, 376] on input "**********" at bounding box center [700, 379] width 442 height 32
type input "**********"
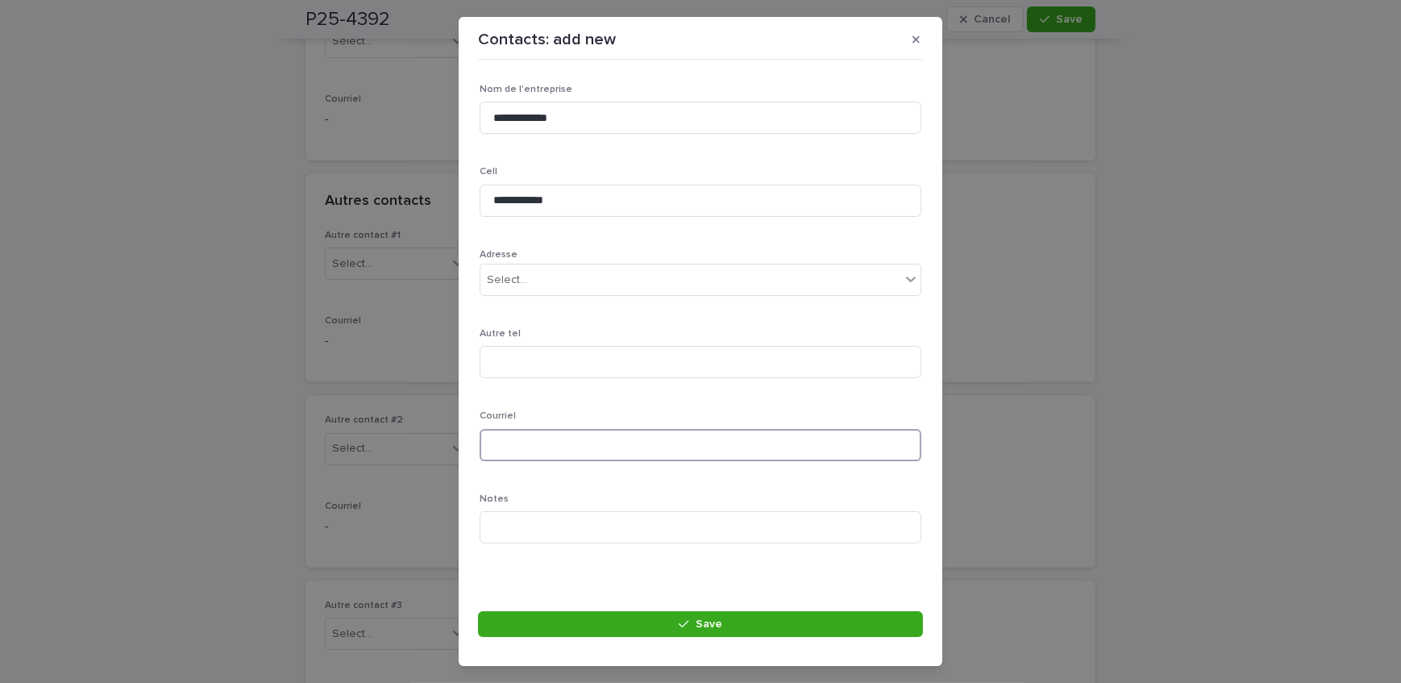
click at [569, 444] on input at bounding box center [700, 445] width 442 height 32
type input "**********"
click at [673, 403] on div "**********" at bounding box center [700, 196] width 442 height 720
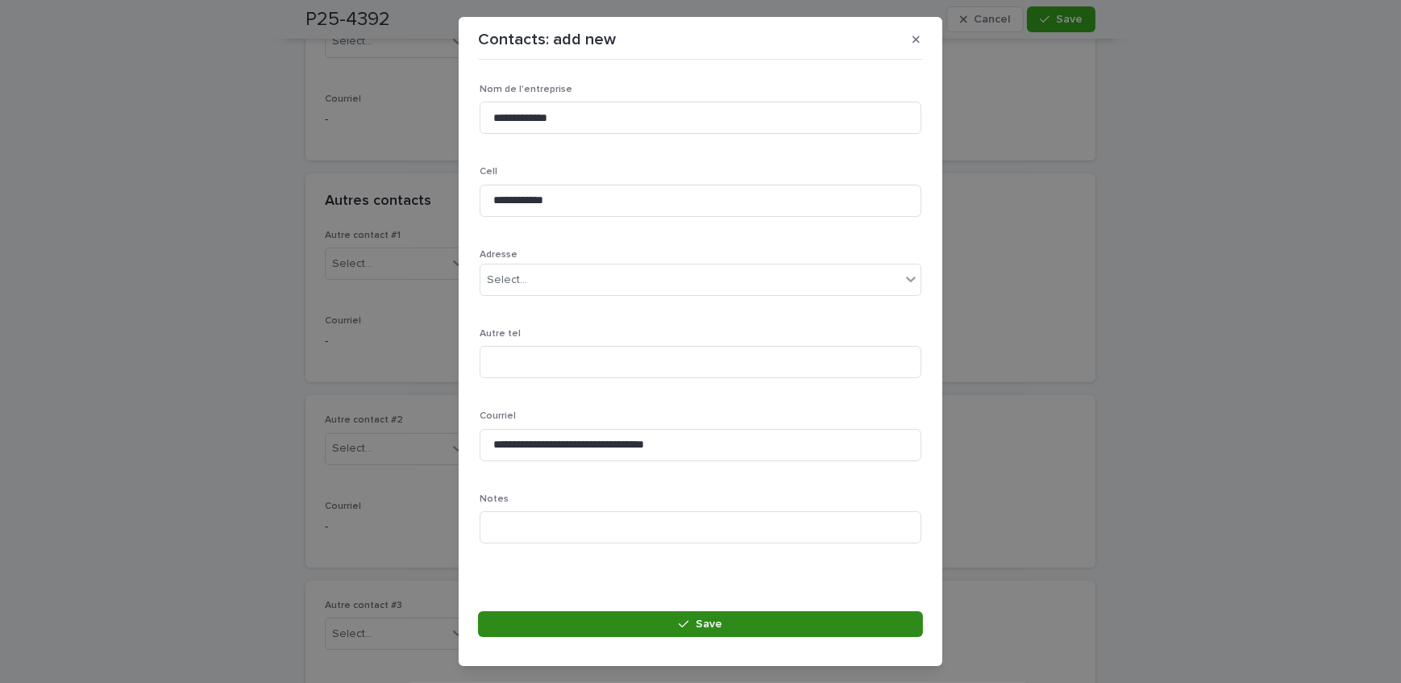
click at [653, 613] on button "Save" at bounding box center [700, 624] width 445 height 26
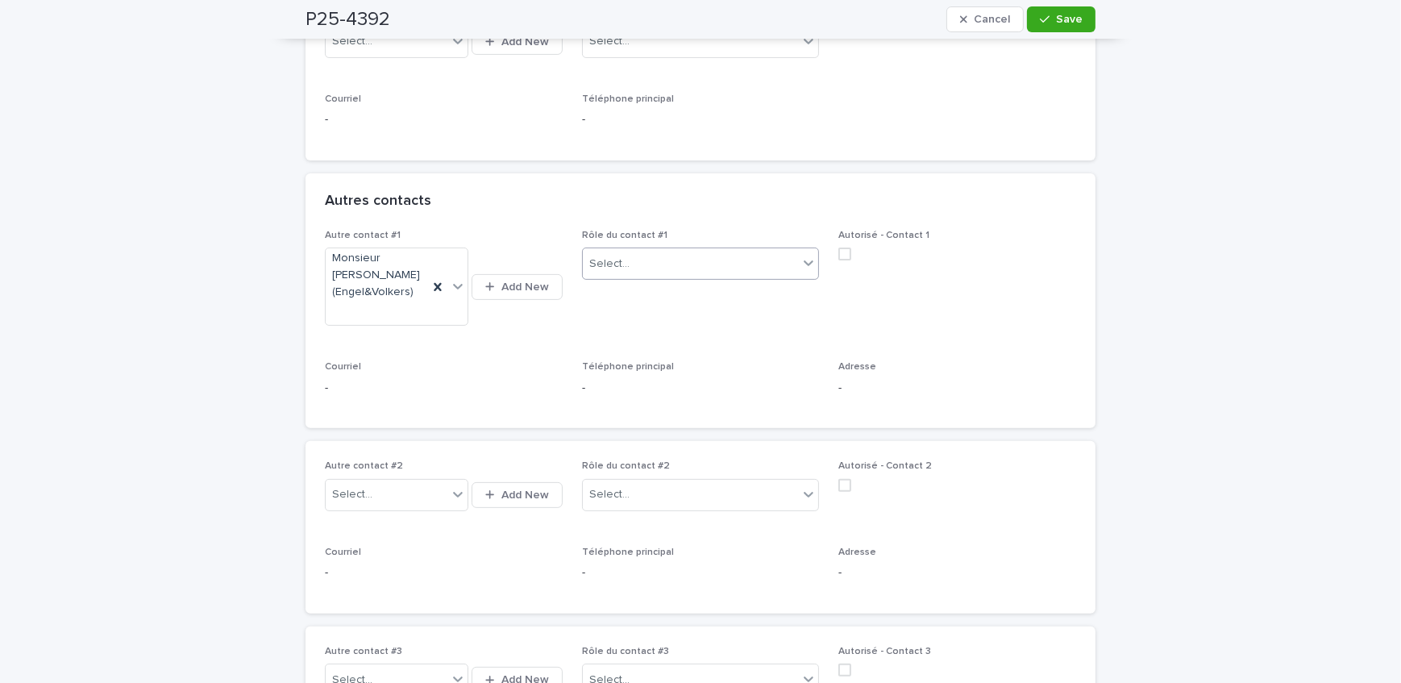
click at [643, 272] on div "Rôle du contact #1 Select..." at bounding box center [701, 261] width 238 height 63
click at [651, 251] on div "Select..." at bounding box center [691, 264] width 216 height 27
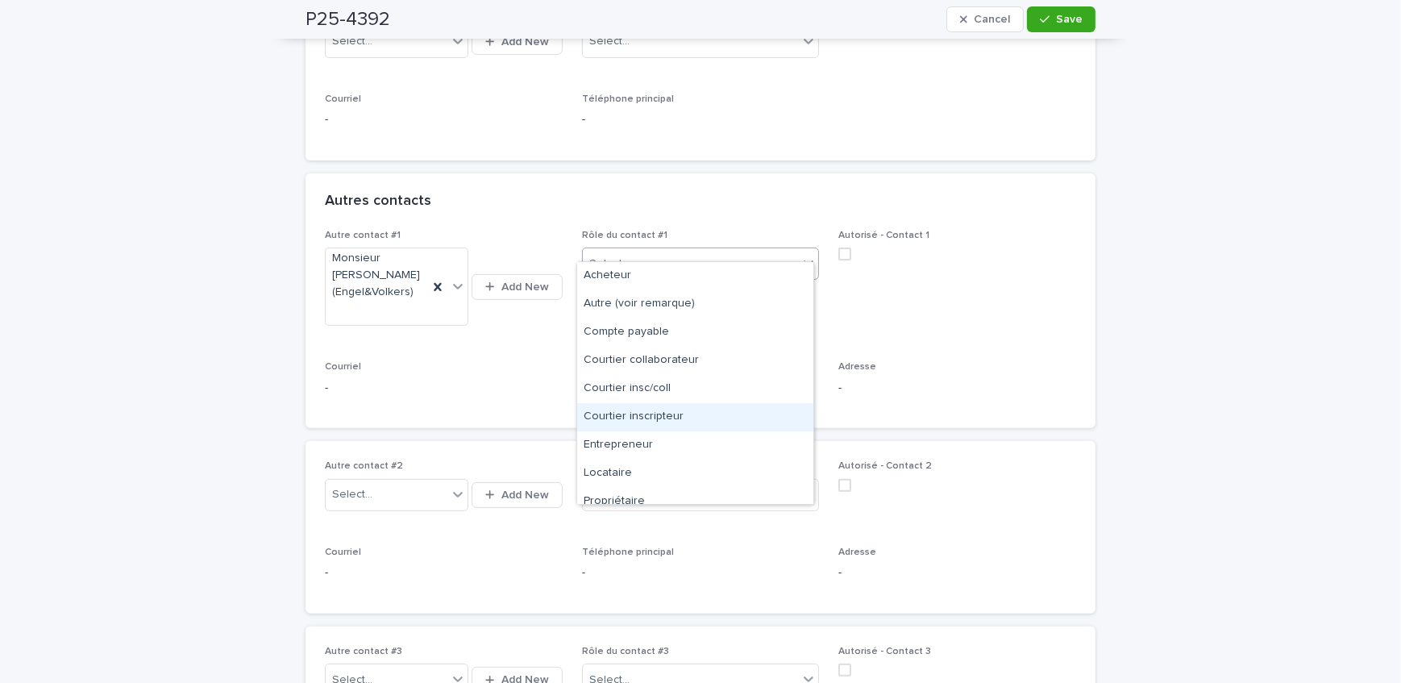
drag, startPoint x: 681, startPoint y: 405, endPoint x: 729, endPoint y: 354, distance: 70.7
click at [681, 406] on div "Courtier inscripteur" at bounding box center [695, 417] width 236 height 28
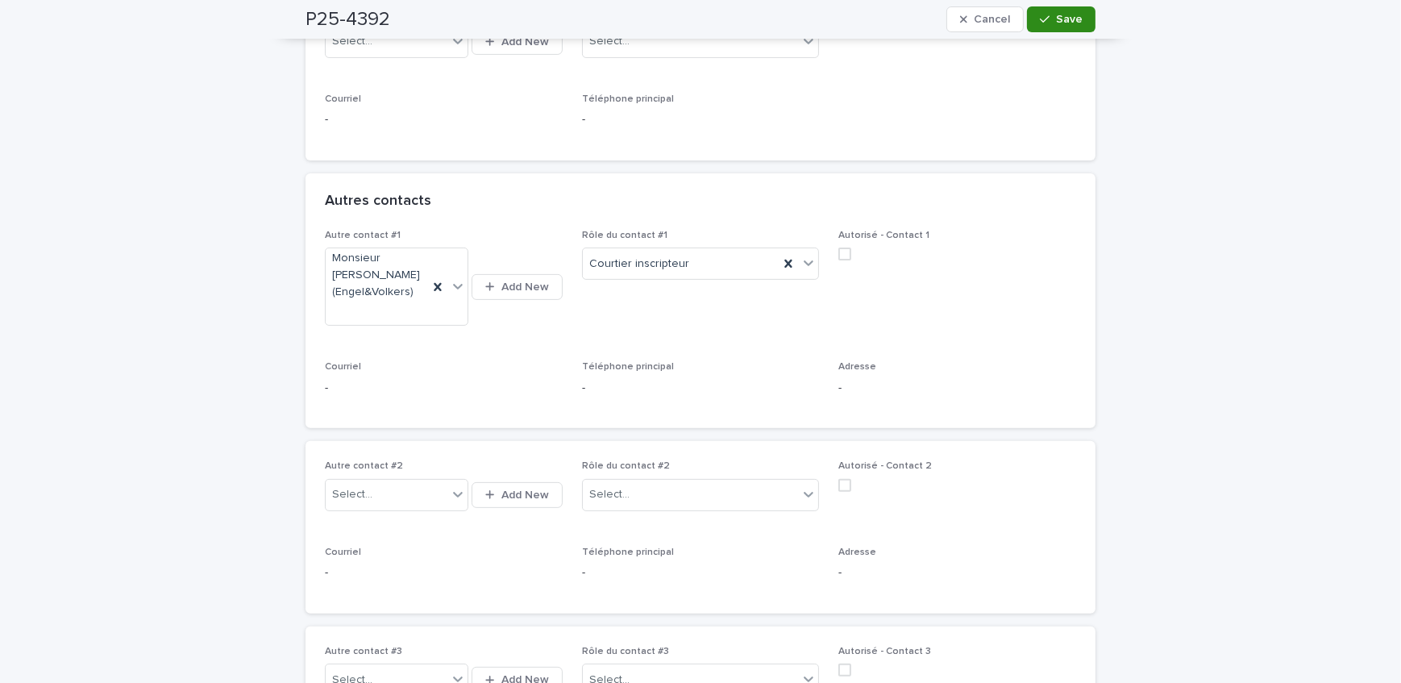
click at [1043, 17] on icon "button" at bounding box center [1045, 19] width 10 height 7
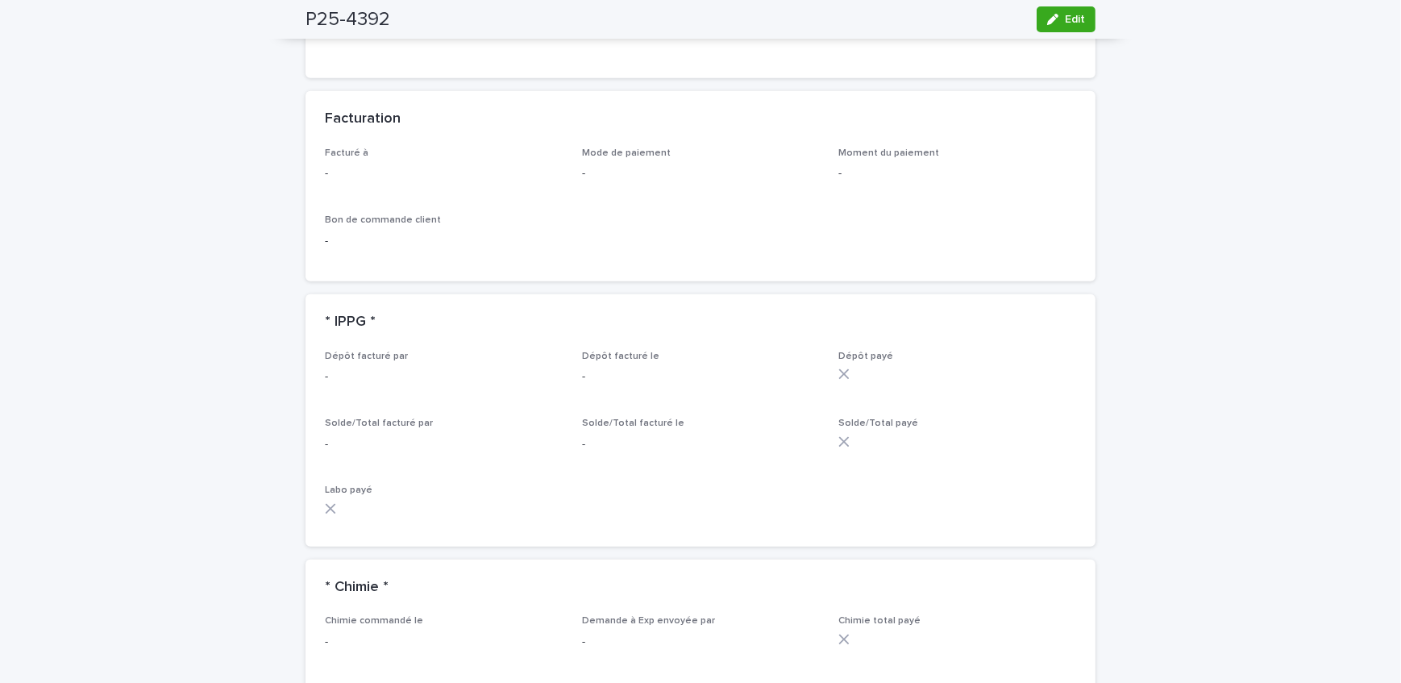
scroll to position [1172, 0]
click at [1047, 15] on icon "button" at bounding box center [1052, 19] width 11 height 11
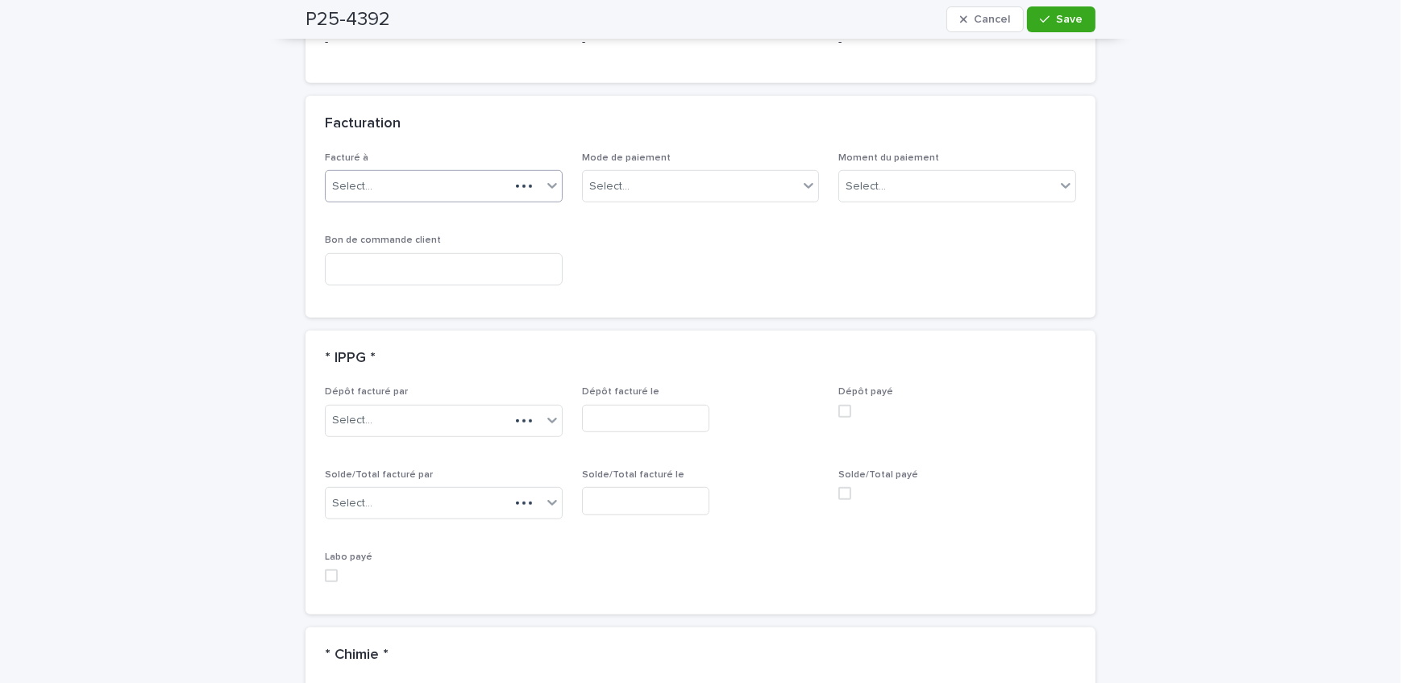
scroll to position [1309, 0]
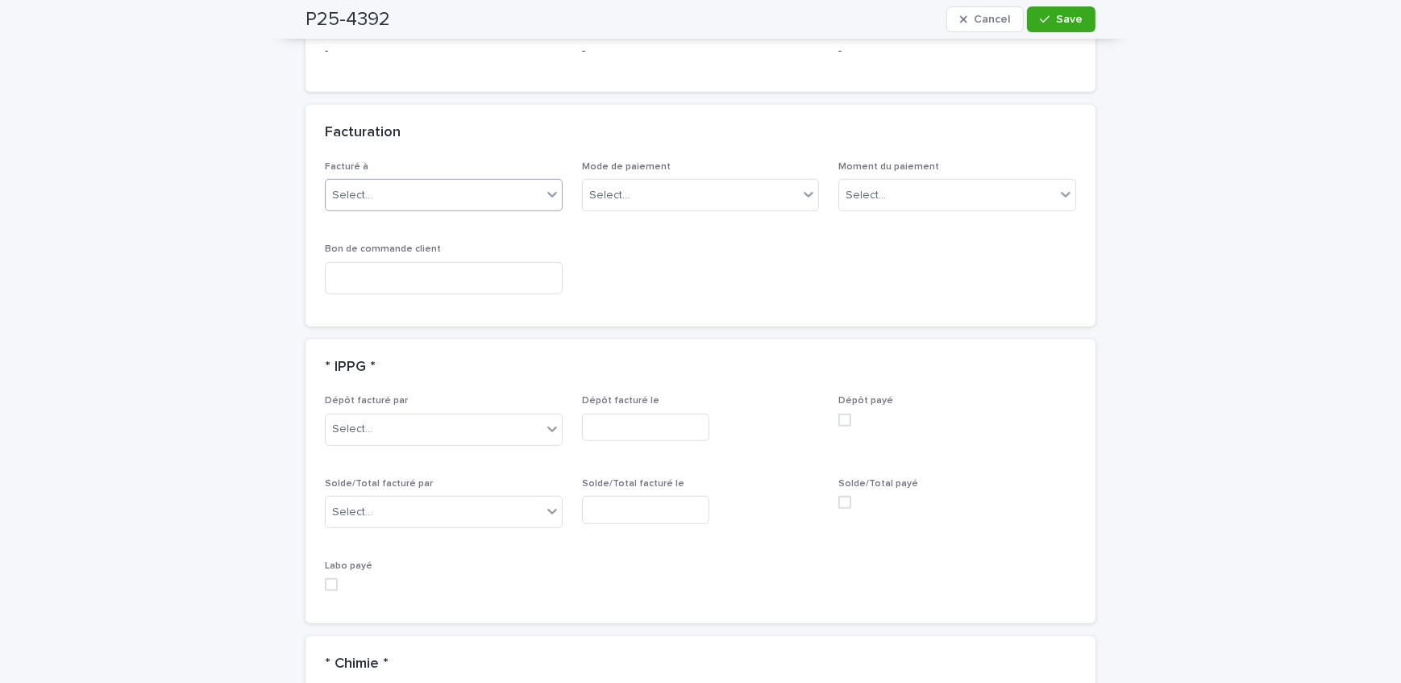
click at [368, 182] on div "Select..." at bounding box center [434, 195] width 216 height 27
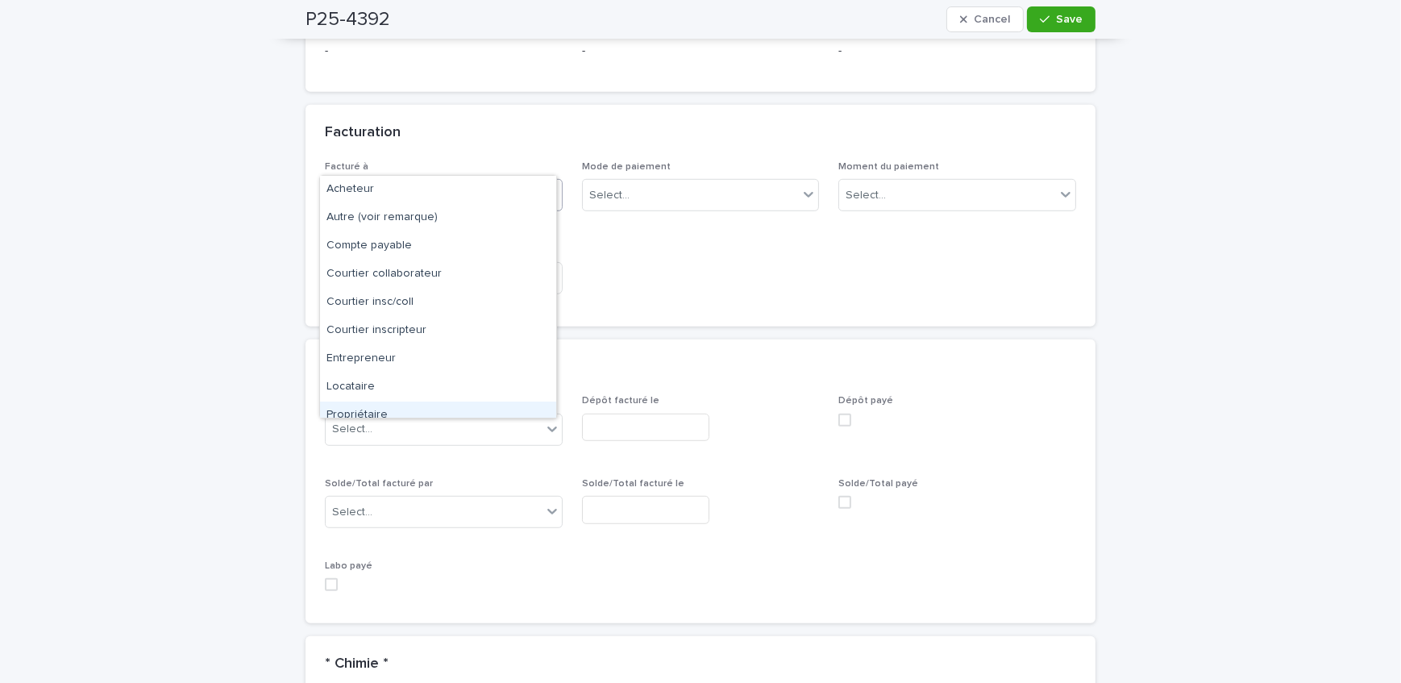
click at [396, 401] on div "Propriétaire" at bounding box center [438, 415] width 236 height 28
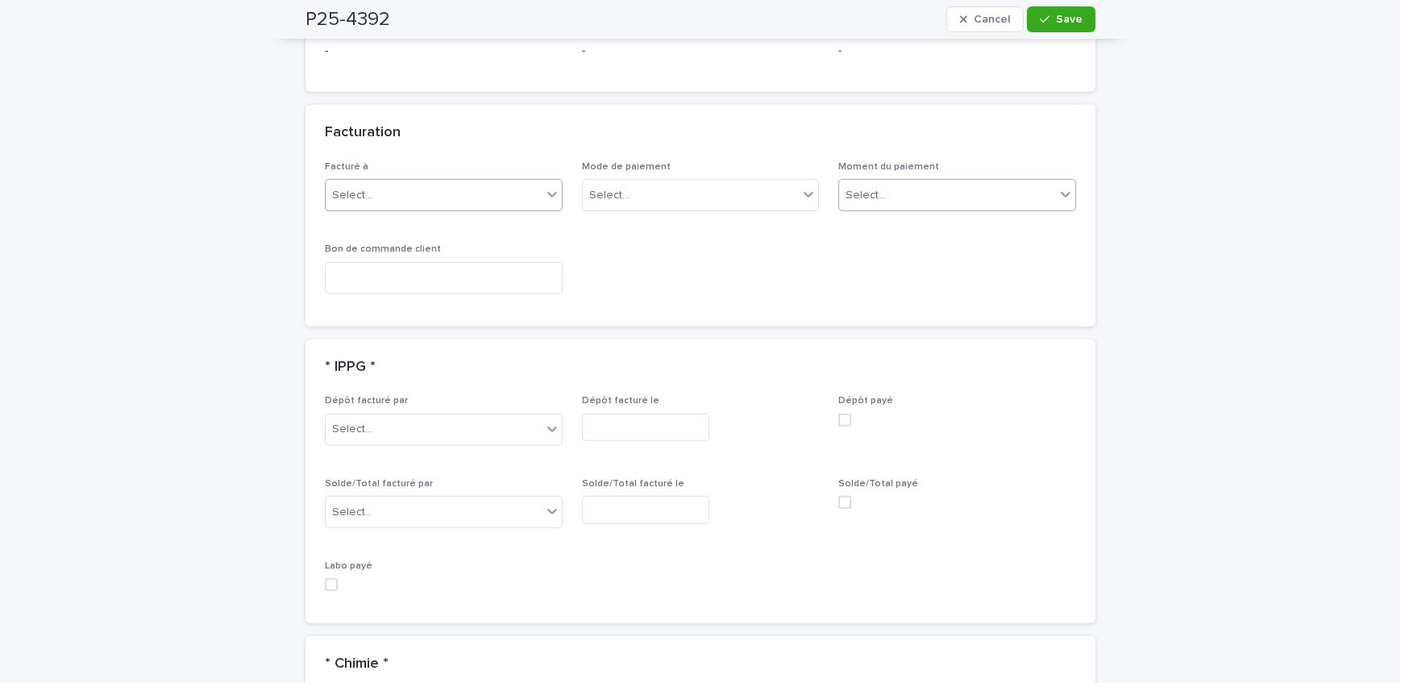
click at [930, 182] on div "Select..." at bounding box center [947, 195] width 216 height 27
click at [933, 194] on div "Au sondage" at bounding box center [952, 190] width 236 height 28
click at [1066, 17] on span "Save" at bounding box center [1069, 19] width 27 height 11
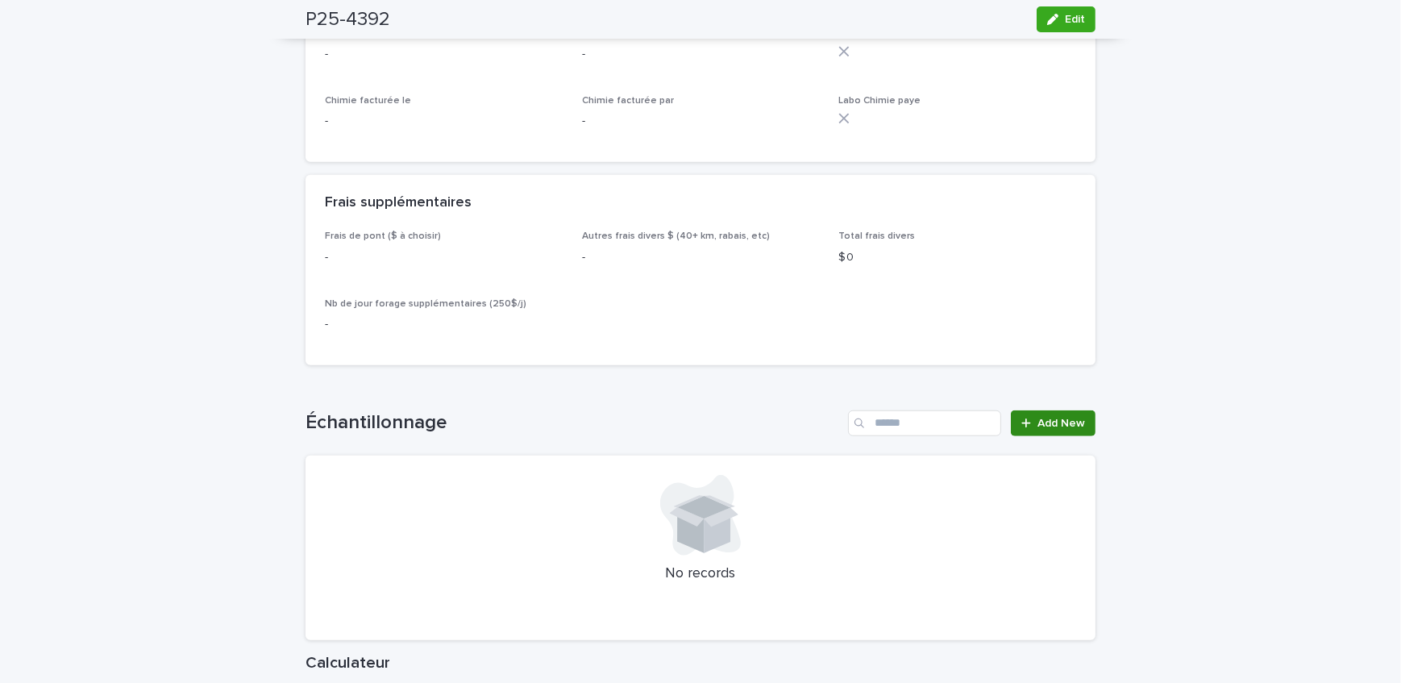
click at [1027, 417] on div at bounding box center [1029, 422] width 16 height 11
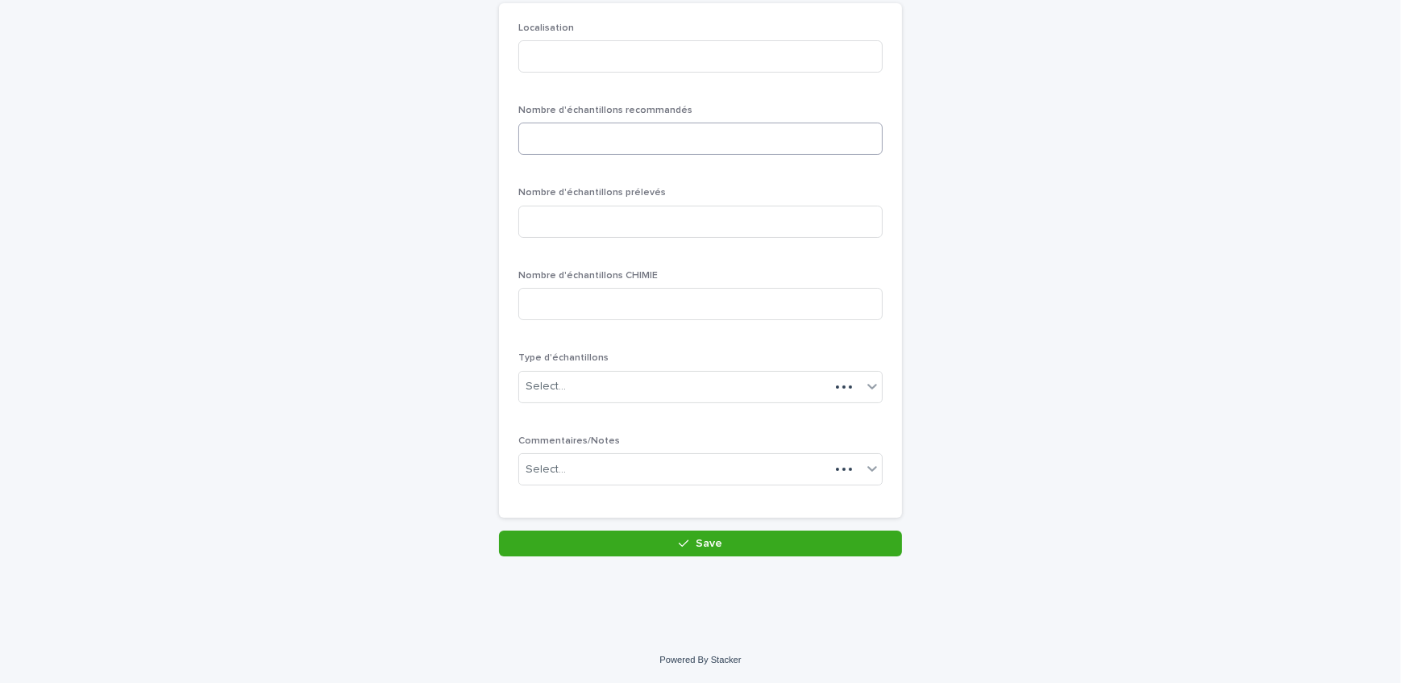
scroll to position [139, 0]
drag, startPoint x: 670, startPoint y: 78, endPoint x: 667, endPoint y: 89, distance: 11.5
click at [670, 78] on div "Localisation" at bounding box center [700, 55] width 364 height 63
click at [655, 56] on input at bounding box center [700, 58] width 364 height 32
type input "********"
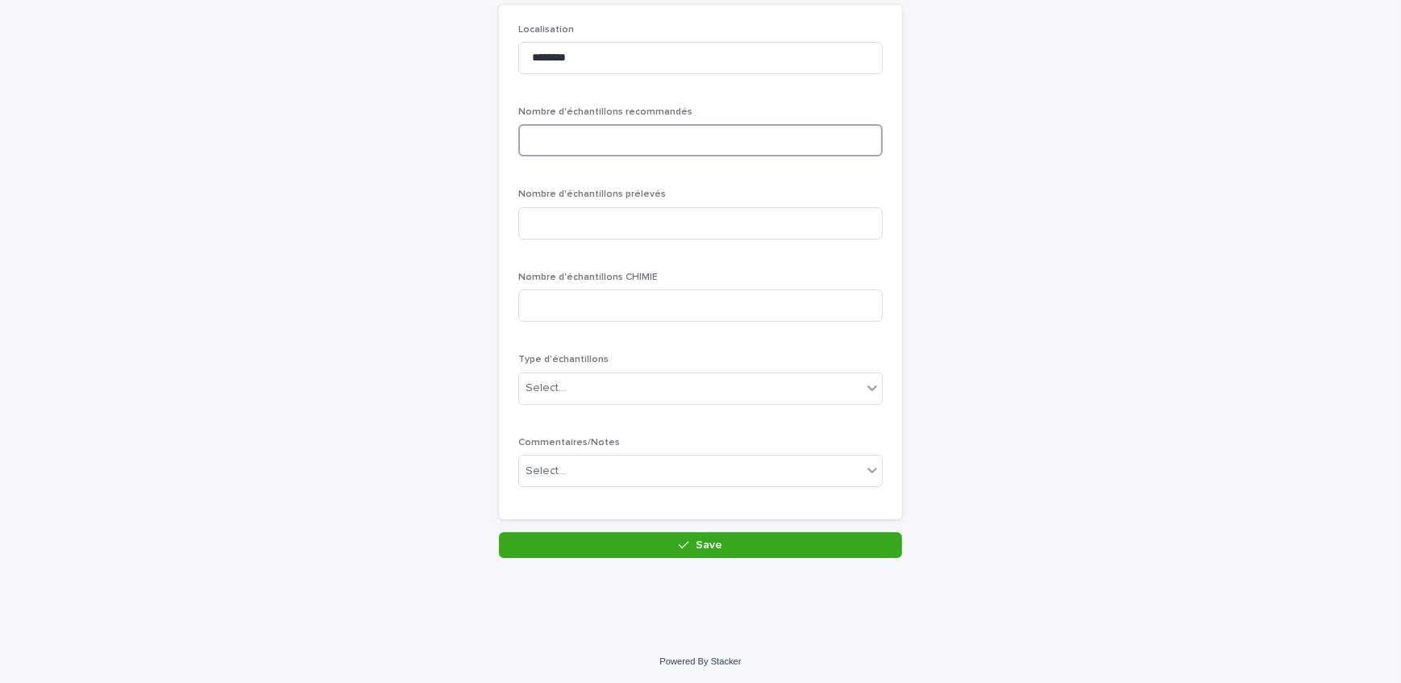
click at [661, 153] on input at bounding box center [700, 140] width 364 height 32
type input "*"
click at [660, 226] on input at bounding box center [700, 223] width 364 height 32
type input "*"
click at [649, 395] on div "Select..." at bounding box center [690, 388] width 342 height 27
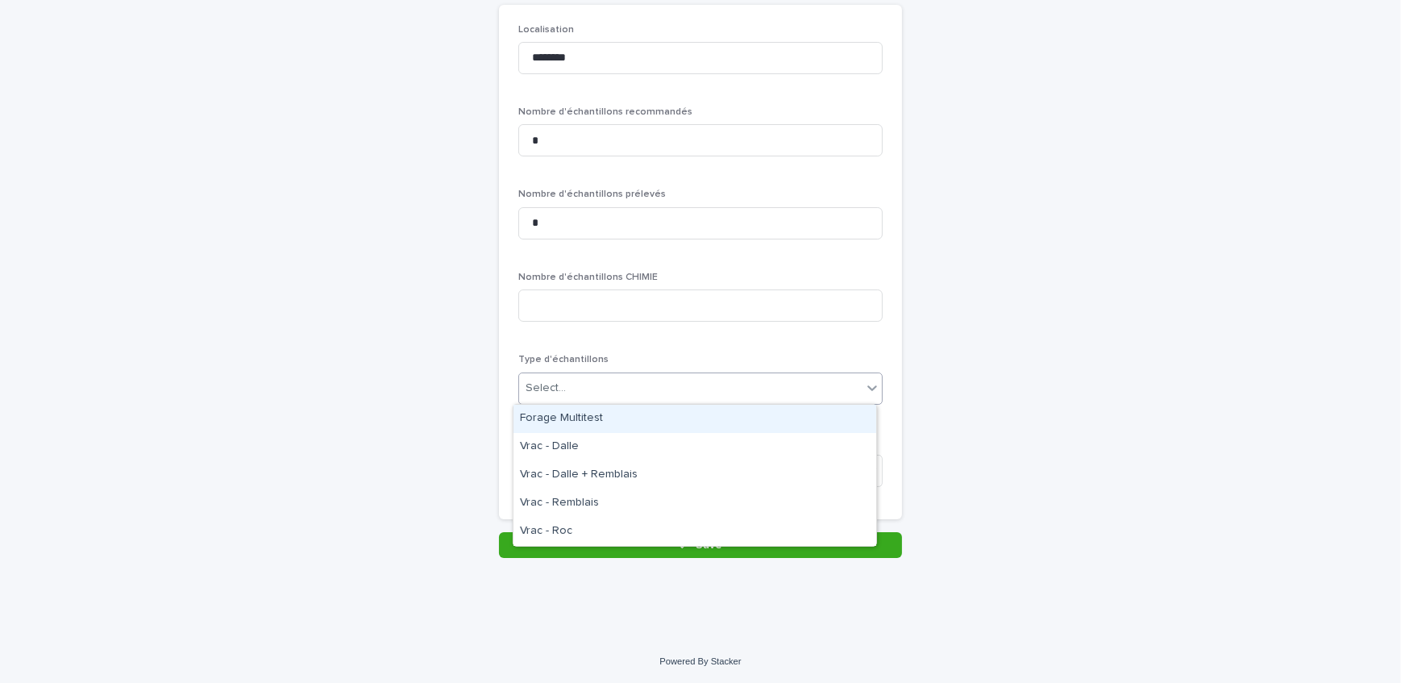
click at [654, 423] on div "Forage Multitest" at bounding box center [694, 419] width 363 height 28
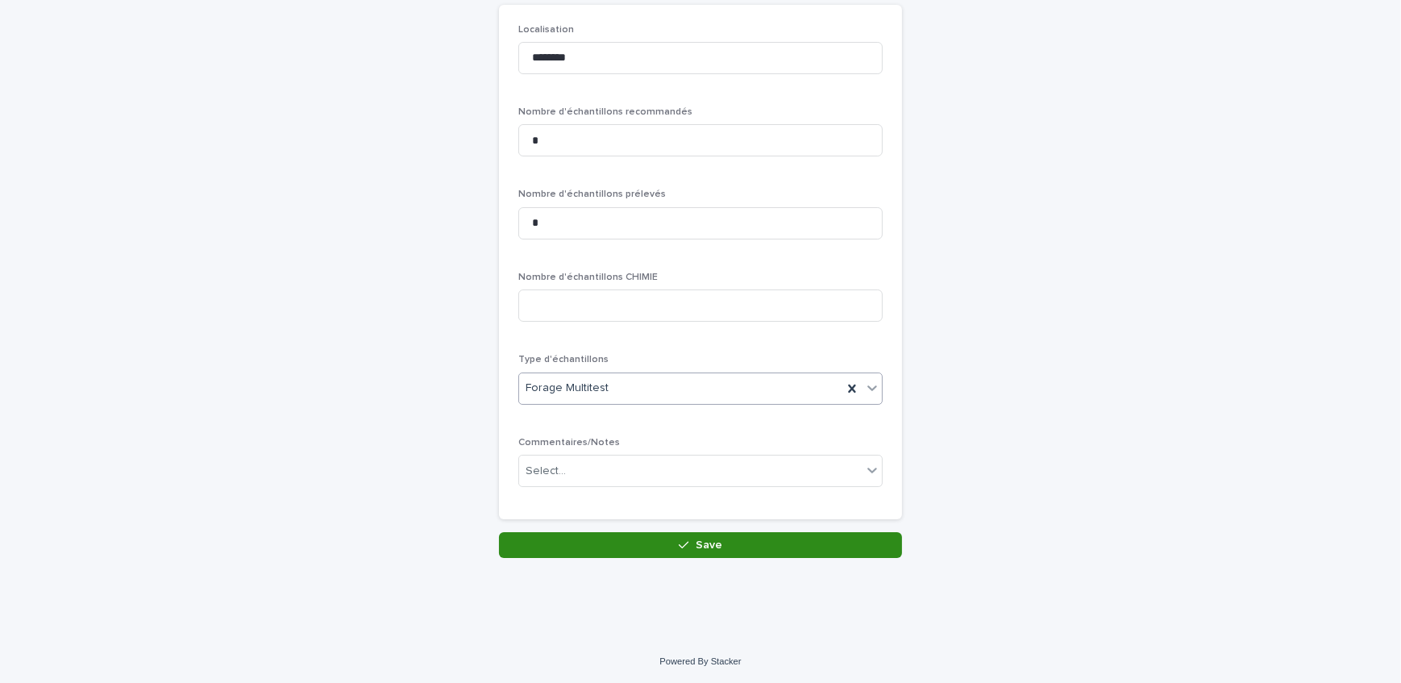
click at [708, 552] on button "Save" at bounding box center [700, 545] width 403 height 26
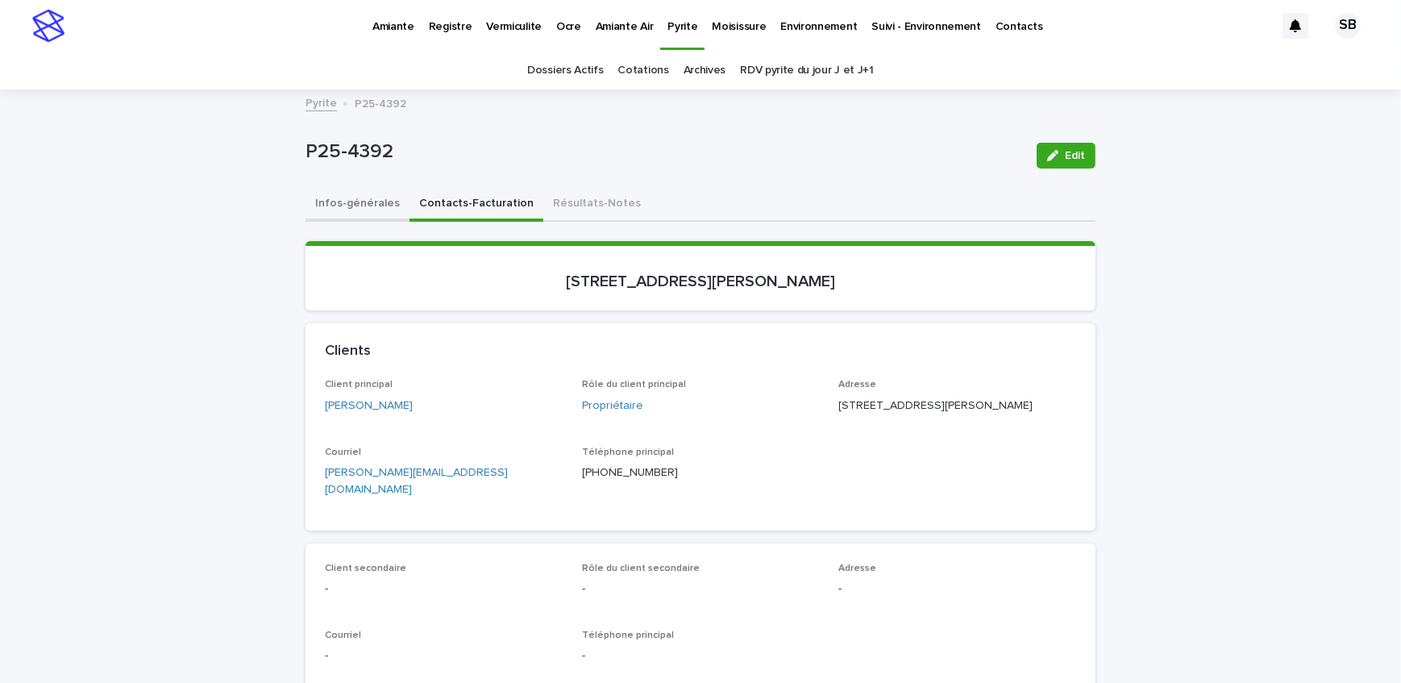
click at [363, 200] on button "Infos-générales" at bounding box center [357, 205] width 104 height 34
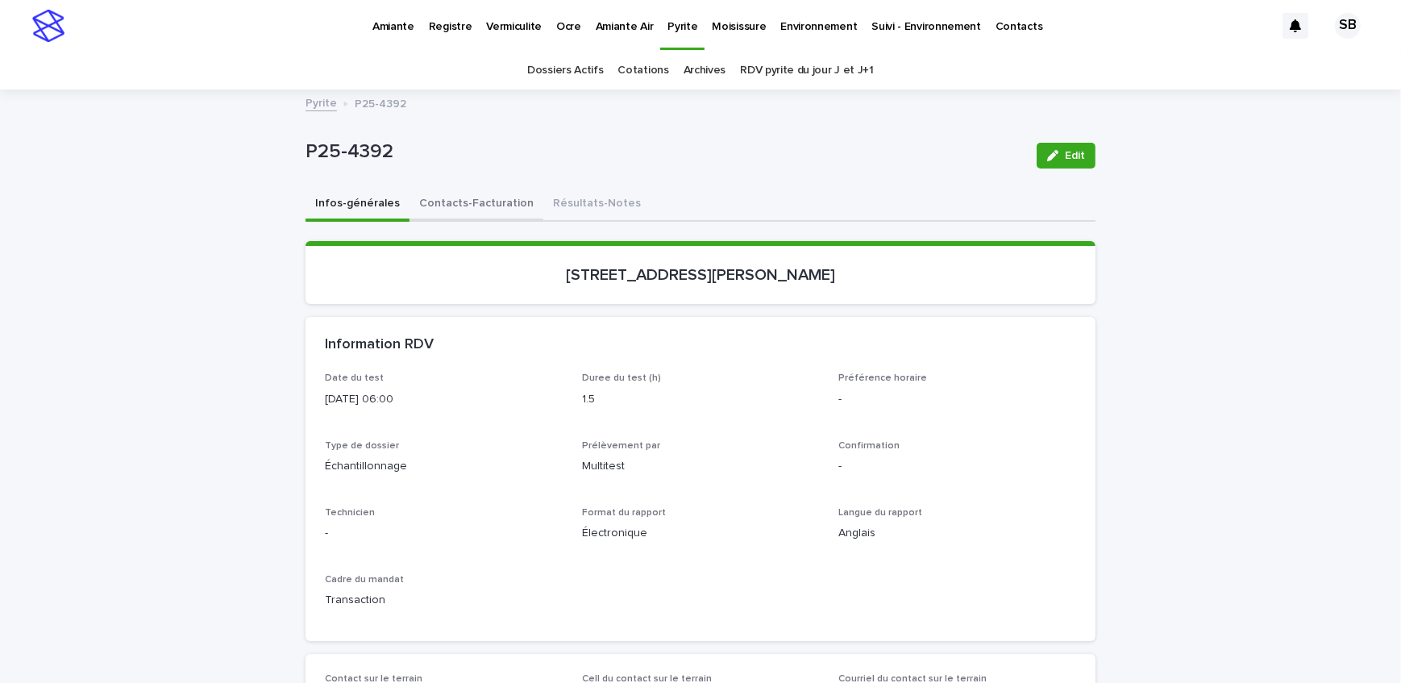
click at [500, 205] on button "Contacts-Facturation" at bounding box center [476, 205] width 134 height 34
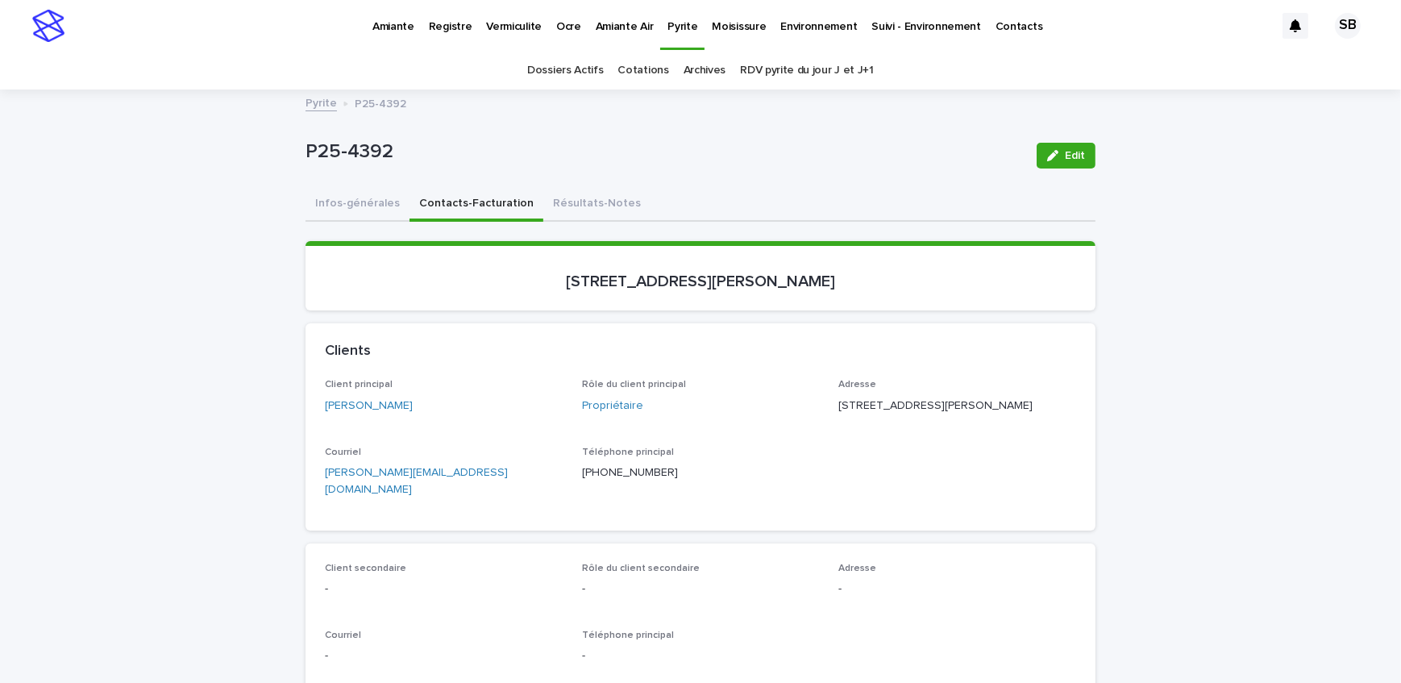
click at [310, 202] on button "Infos-générales" at bounding box center [357, 205] width 104 height 34
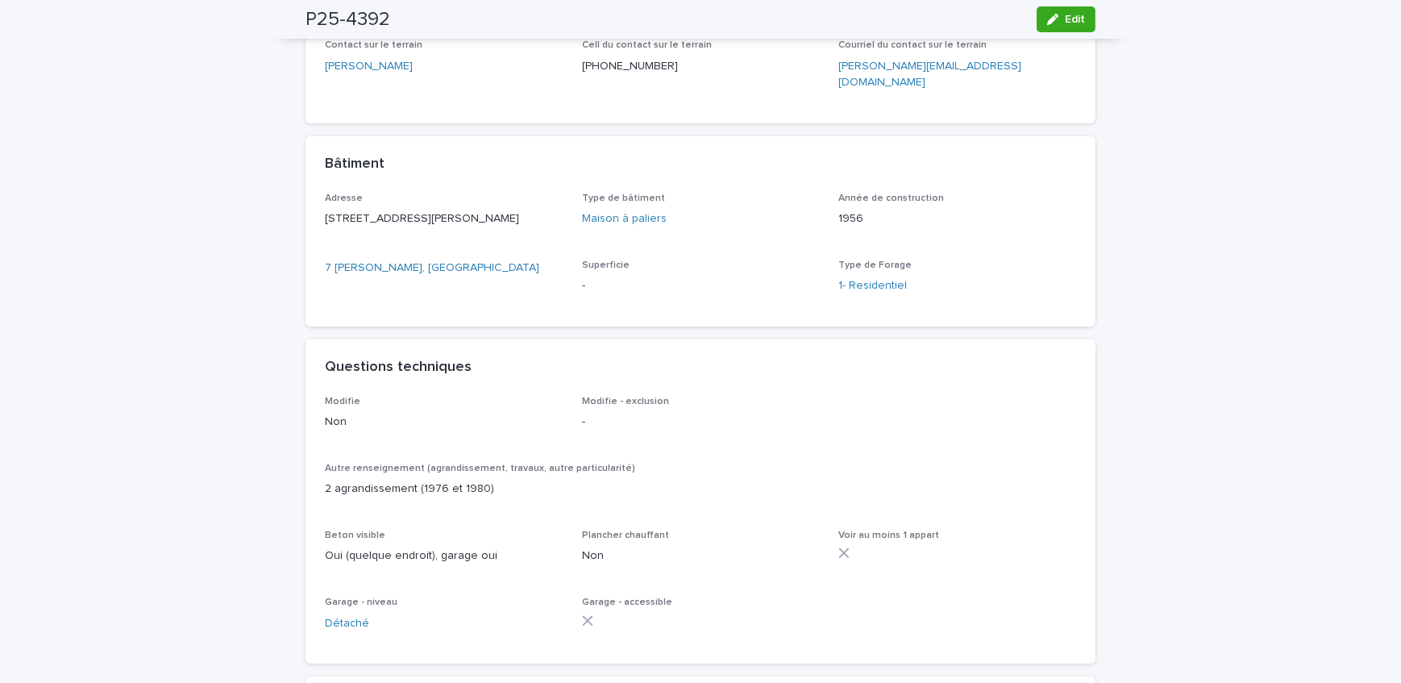
scroll to position [659, 0]
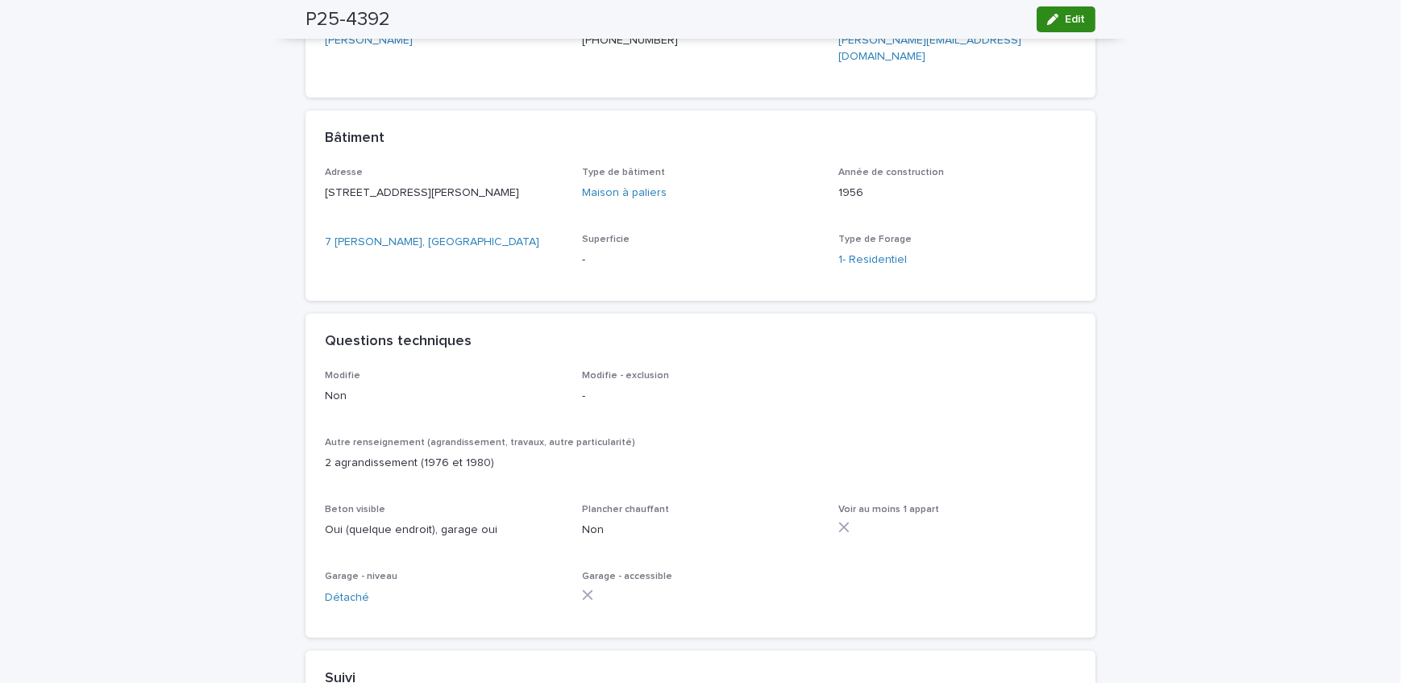
click at [1056, 18] on div "button" at bounding box center [1056, 19] width 18 height 11
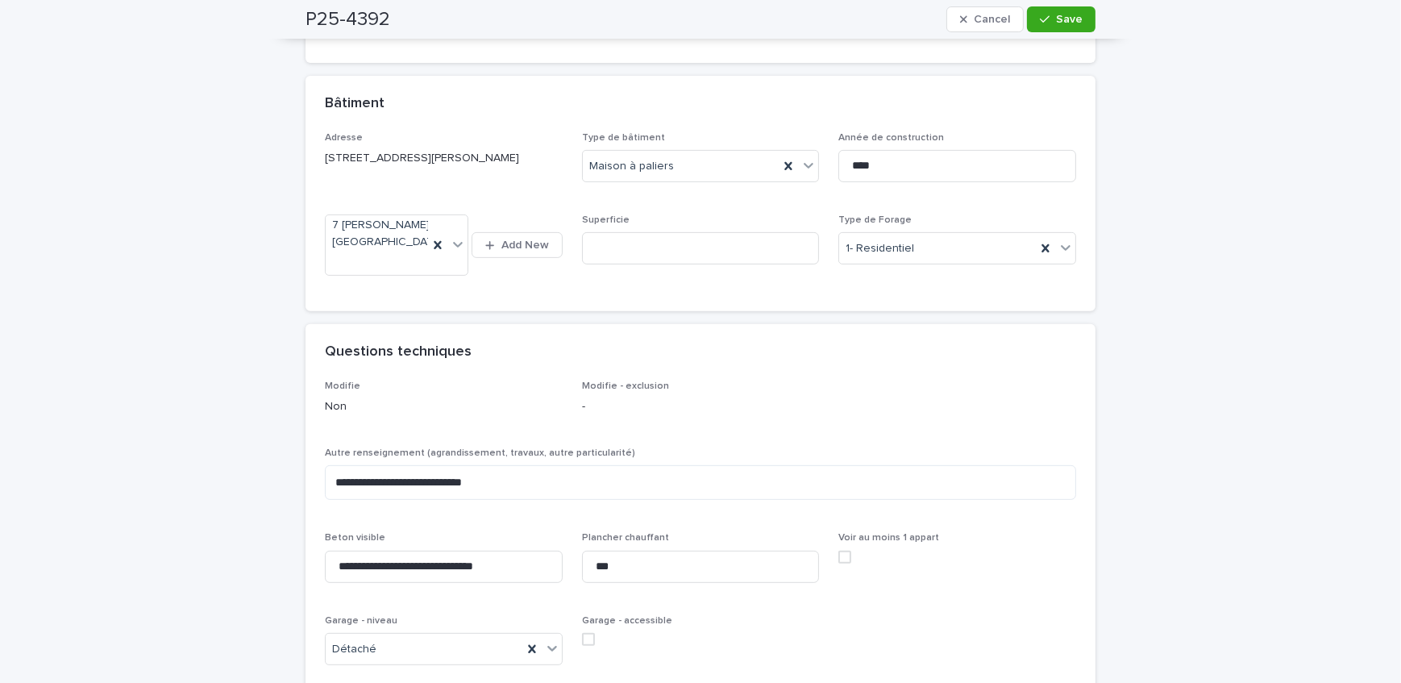
scroll to position [762, 0]
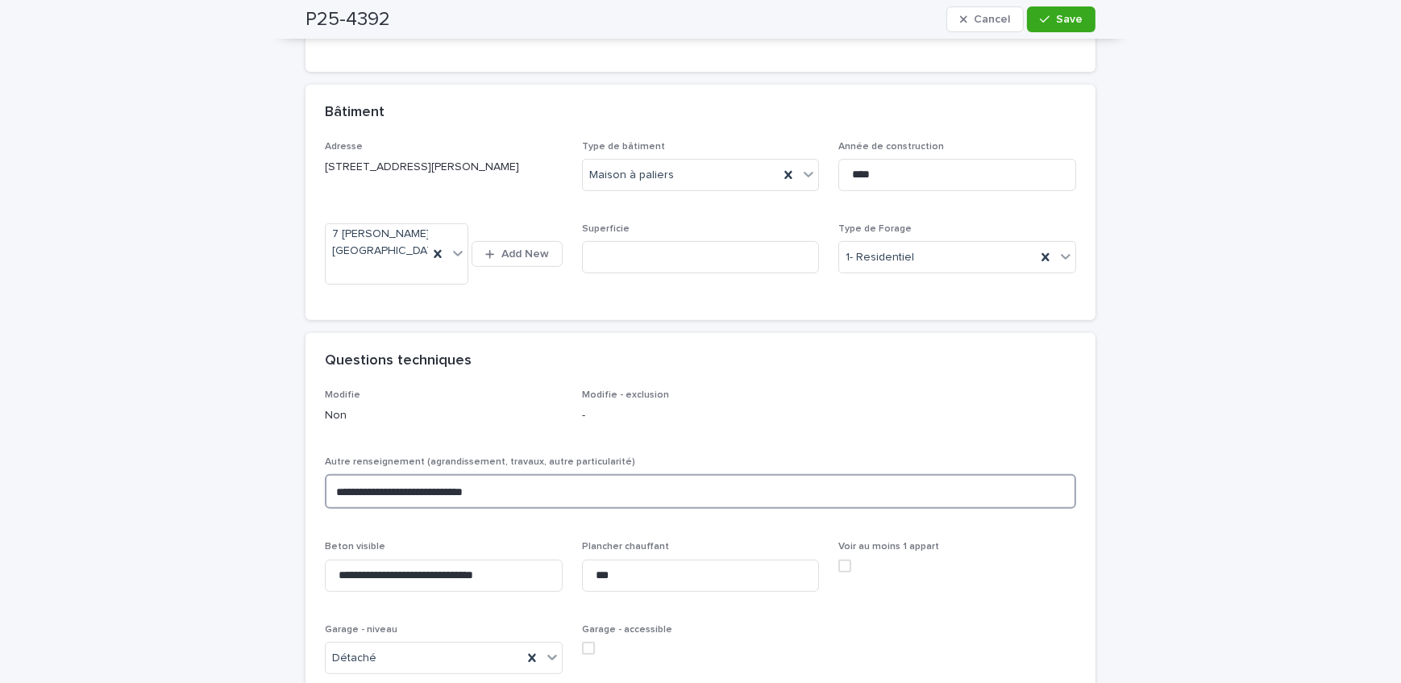
drag, startPoint x: 419, startPoint y: 489, endPoint x: 342, endPoint y: 491, distance: 76.6
click at [342, 491] on textarea "**********" at bounding box center [700, 491] width 751 height 35
type textarea "**********"
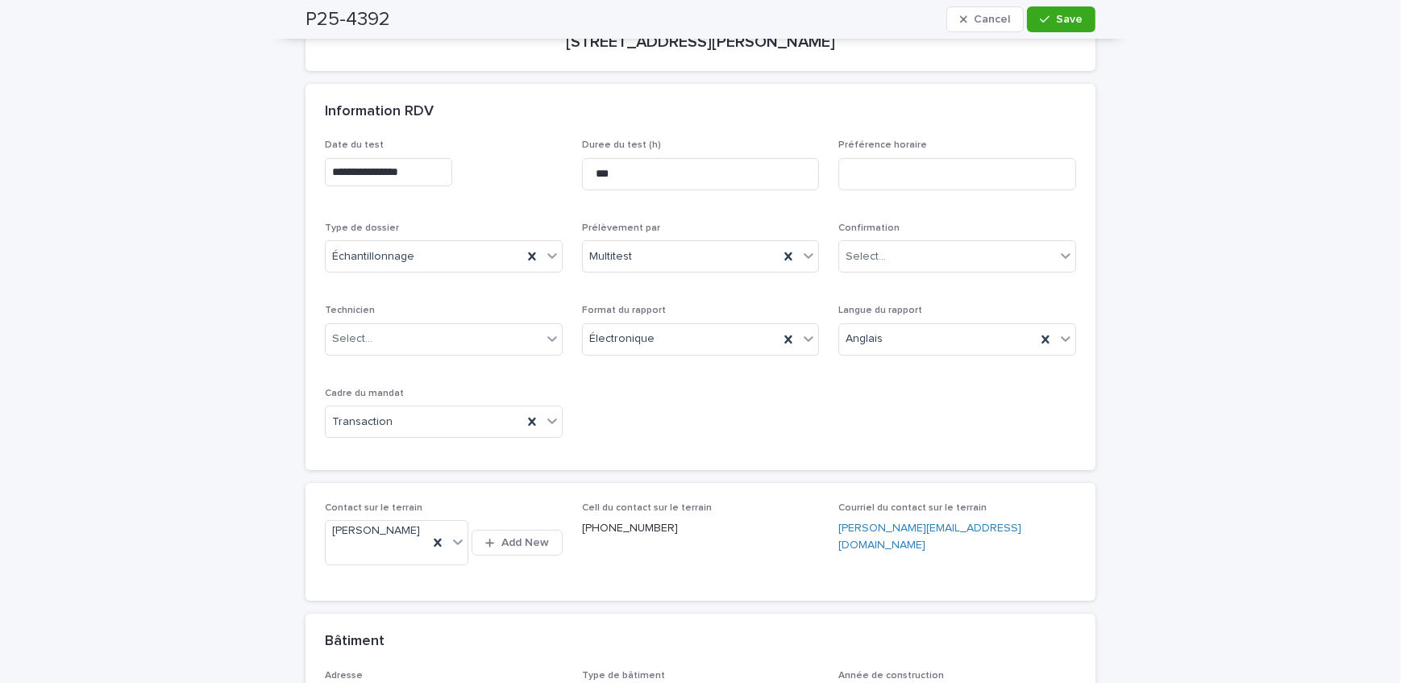
scroll to position [176, 0]
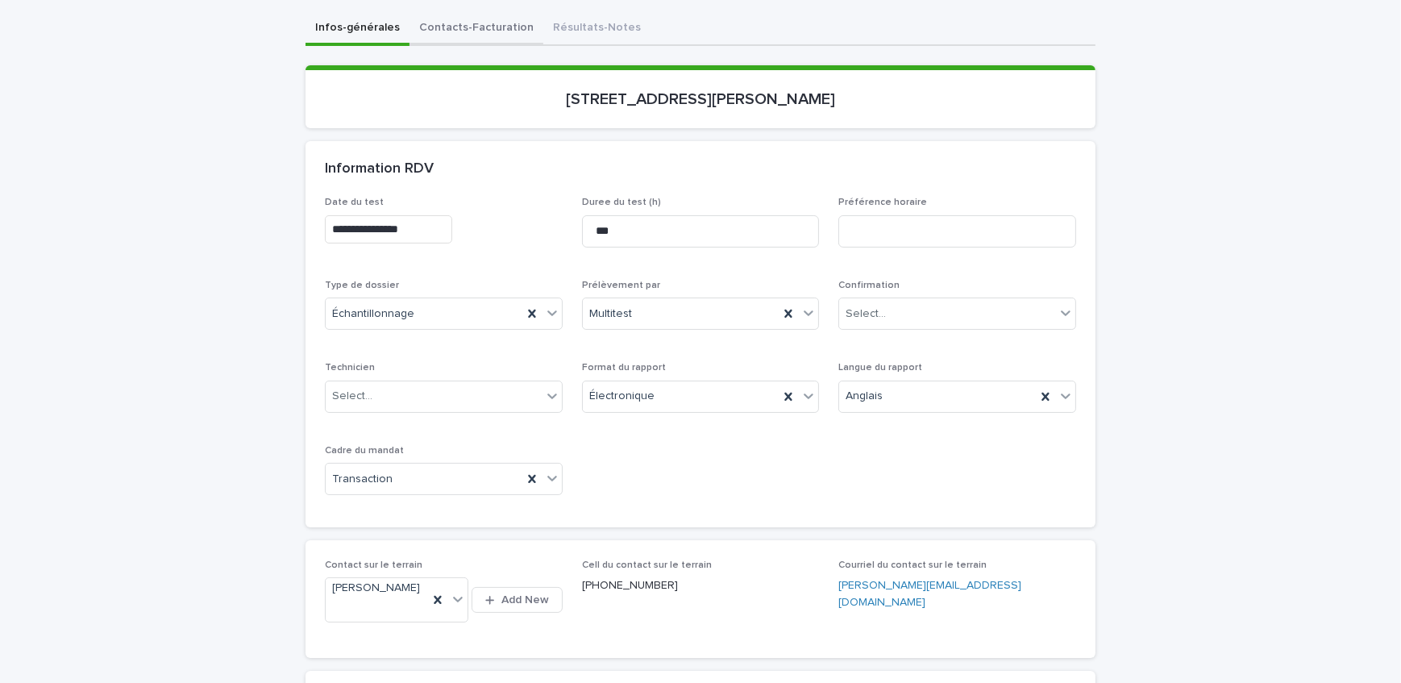
click at [467, 40] on button "Contacts-Facturation" at bounding box center [476, 29] width 134 height 34
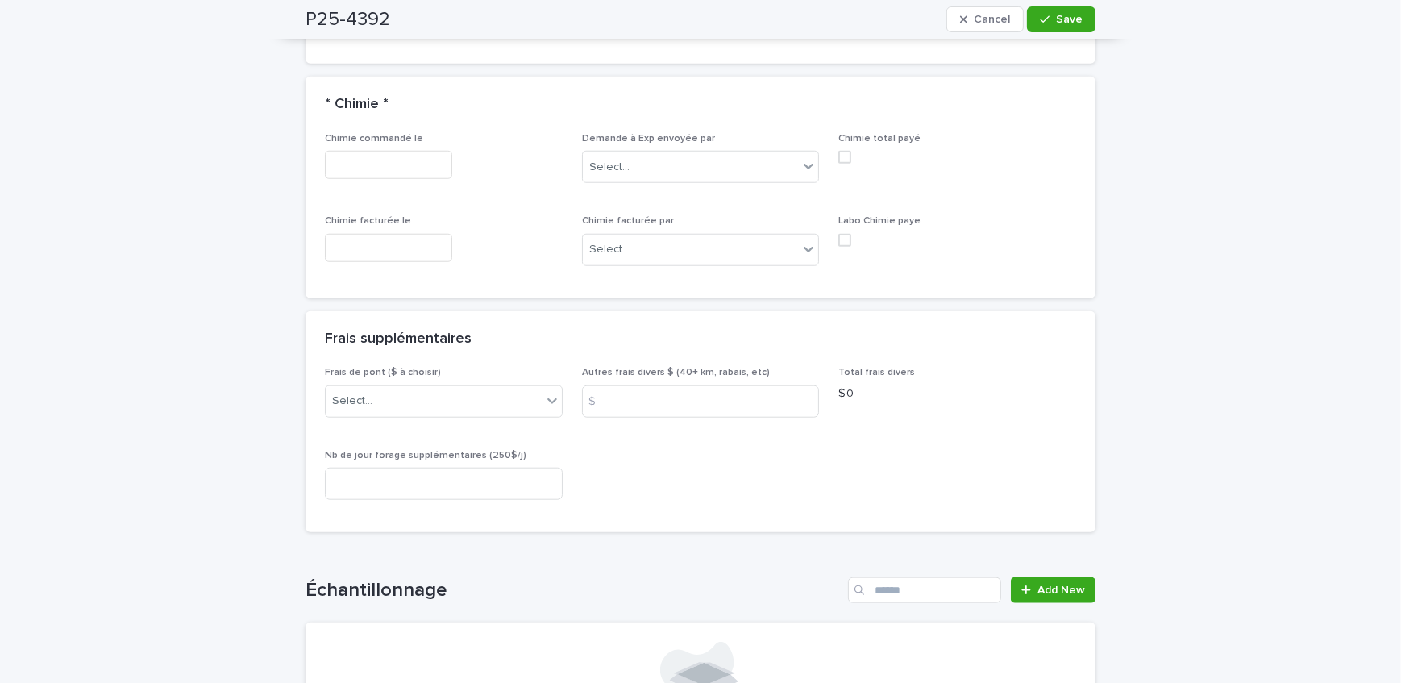
scroll to position [1934, 0]
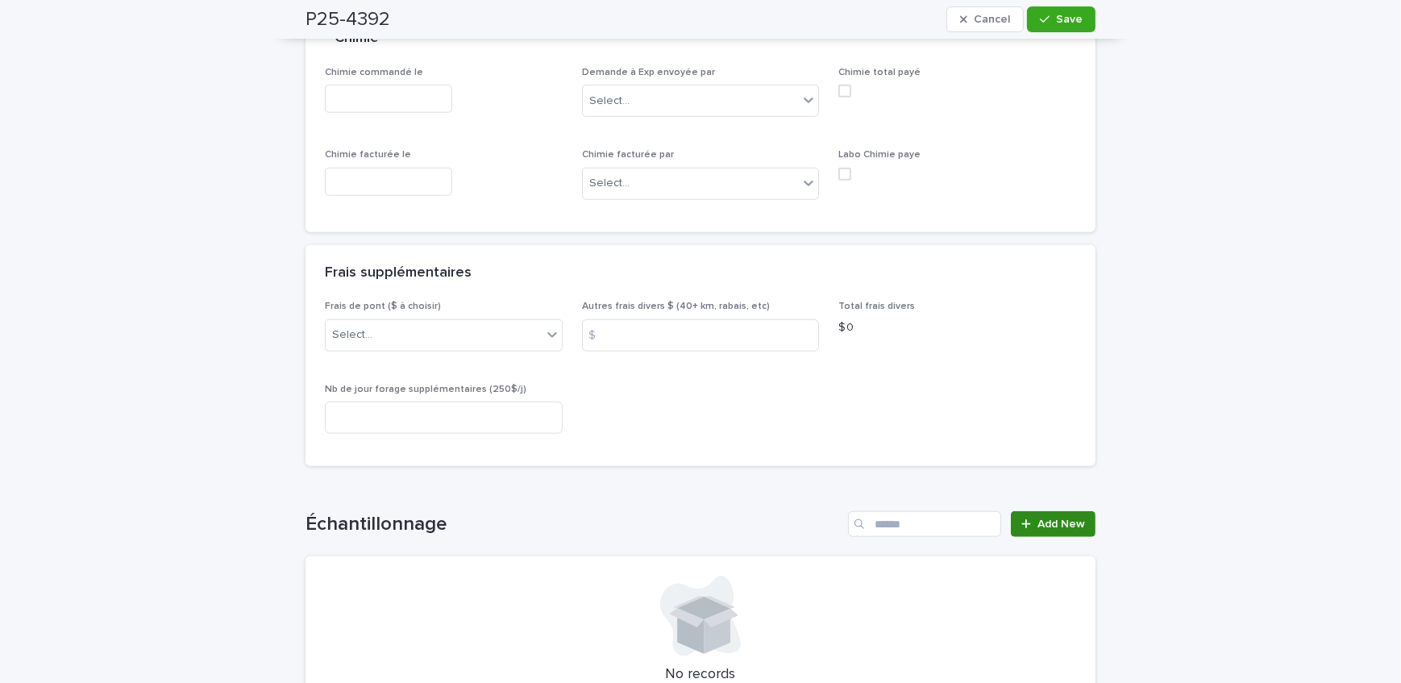
click at [1042, 511] on link "Add New" at bounding box center [1053, 524] width 85 height 26
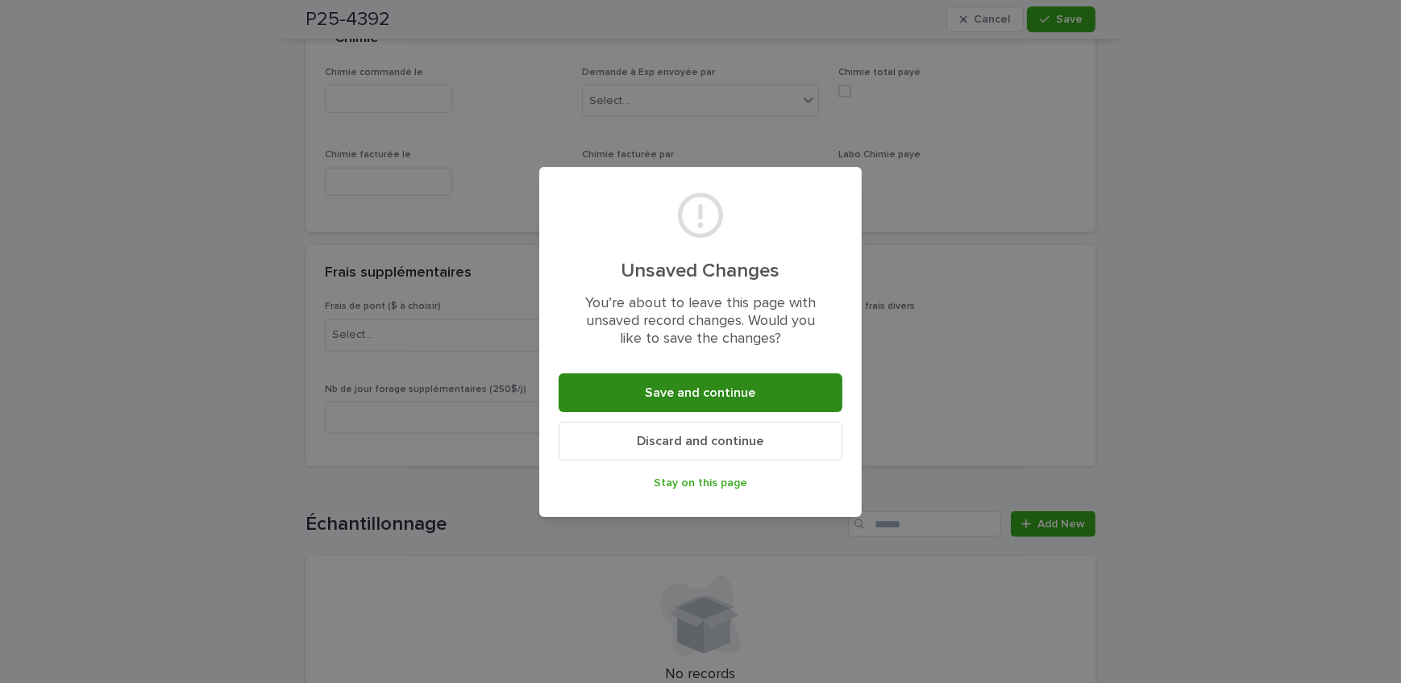
click at [697, 398] on span "Save and continue" at bounding box center [701, 392] width 110 height 13
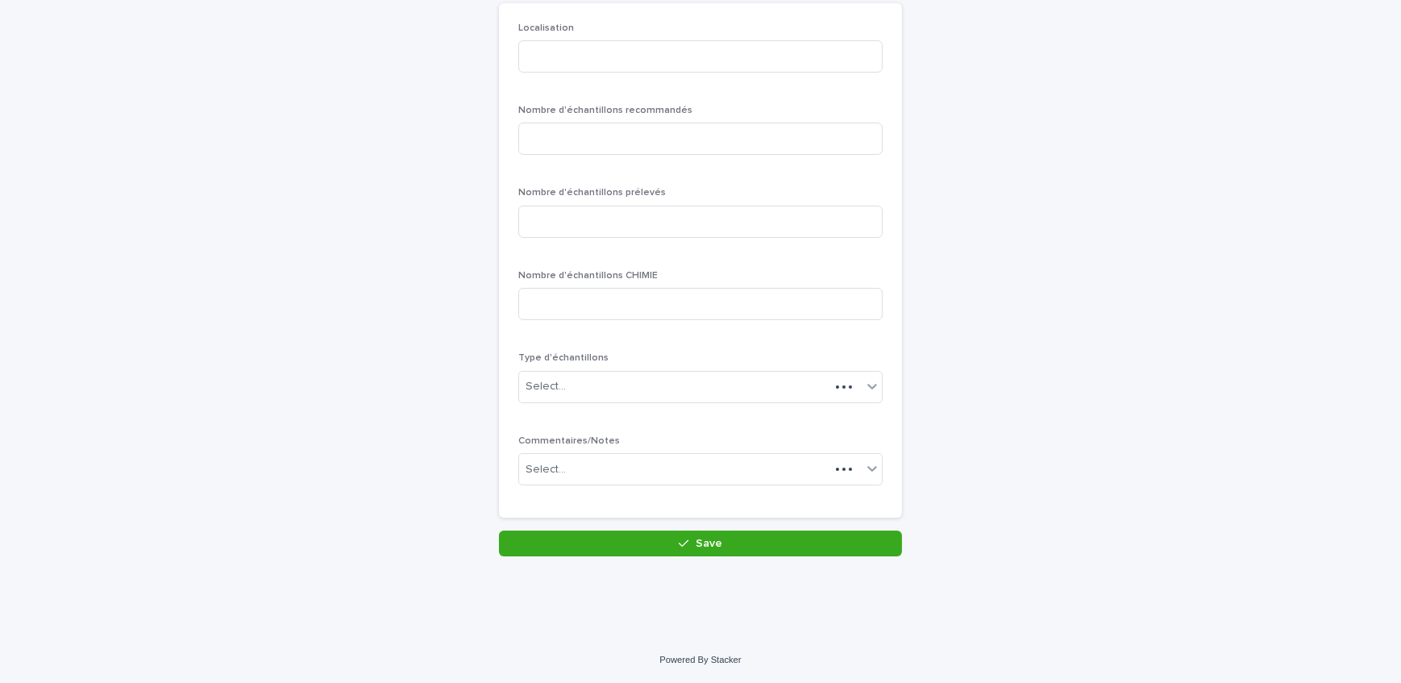
scroll to position [139, 0]
click at [623, 44] on input at bounding box center [700, 58] width 364 height 32
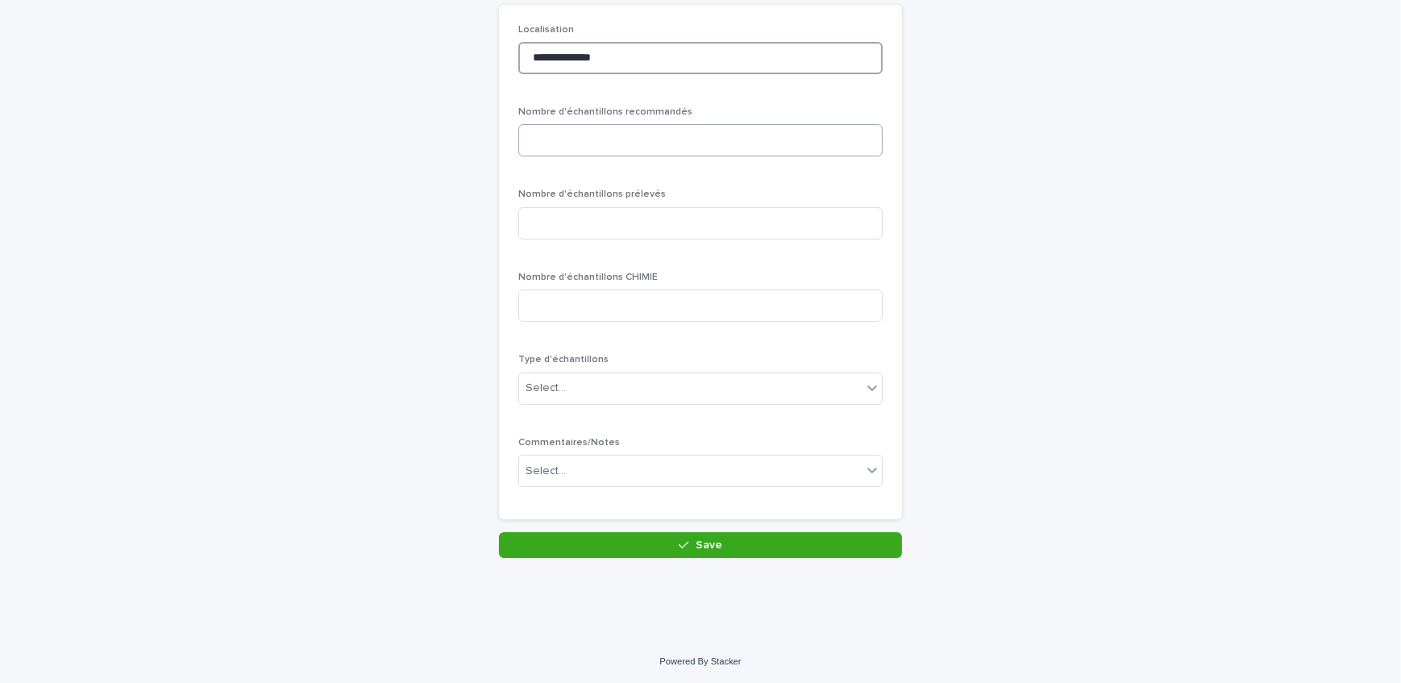
type input "**********"
click at [600, 146] on input at bounding box center [700, 140] width 364 height 32
type input "*"
click at [589, 214] on input at bounding box center [700, 223] width 364 height 32
type input "*"
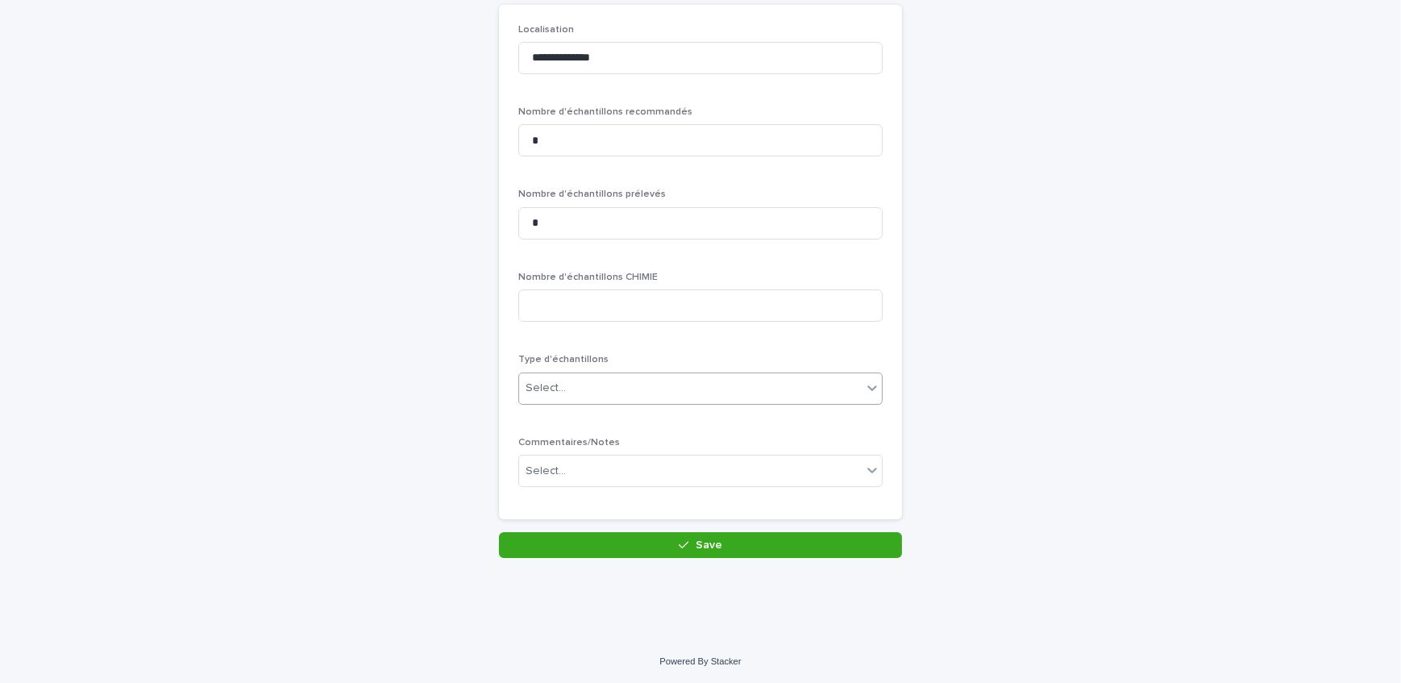
click at [575, 380] on div "Select..." at bounding box center [690, 388] width 342 height 27
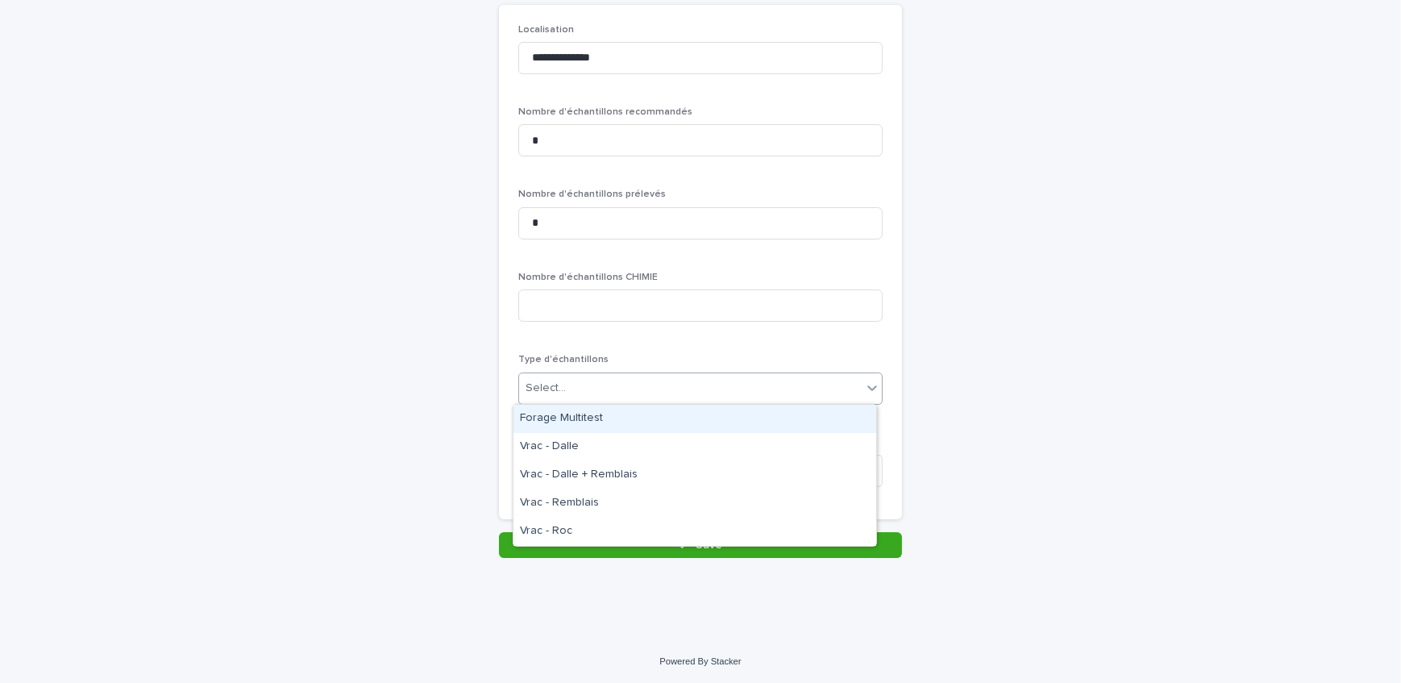
click at [576, 412] on div "Forage Multitest" at bounding box center [694, 419] width 363 height 28
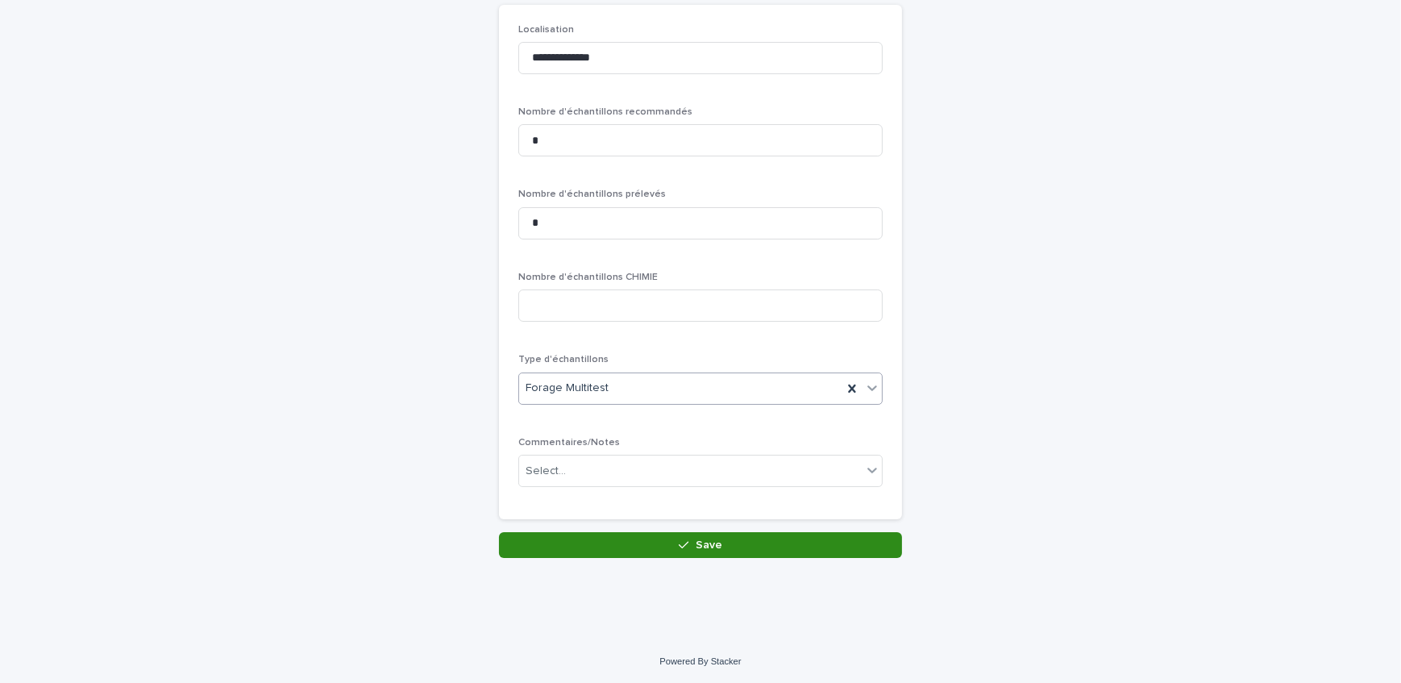
click at [580, 532] on button "Save" at bounding box center [700, 545] width 403 height 26
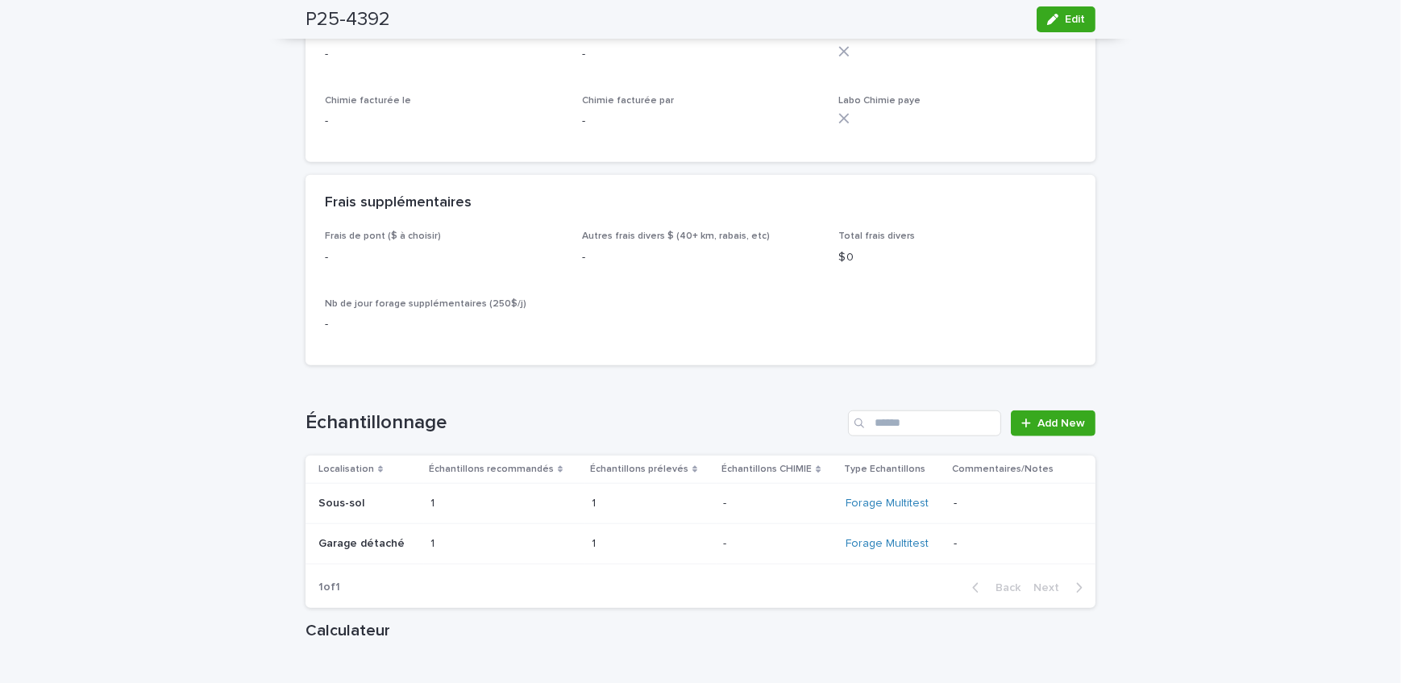
scroll to position [1904, 0]
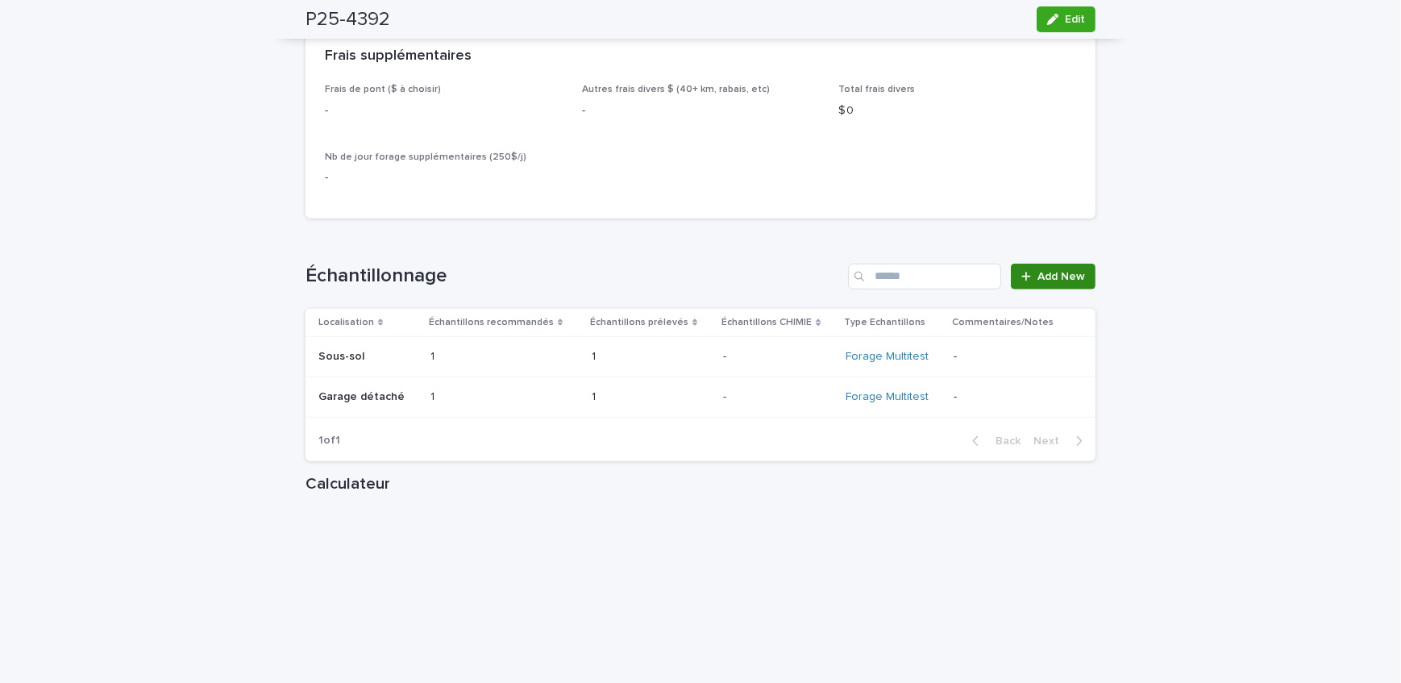
click at [1066, 271] on span "Add New" at bounding box center [1061, 276] width 48 height 11
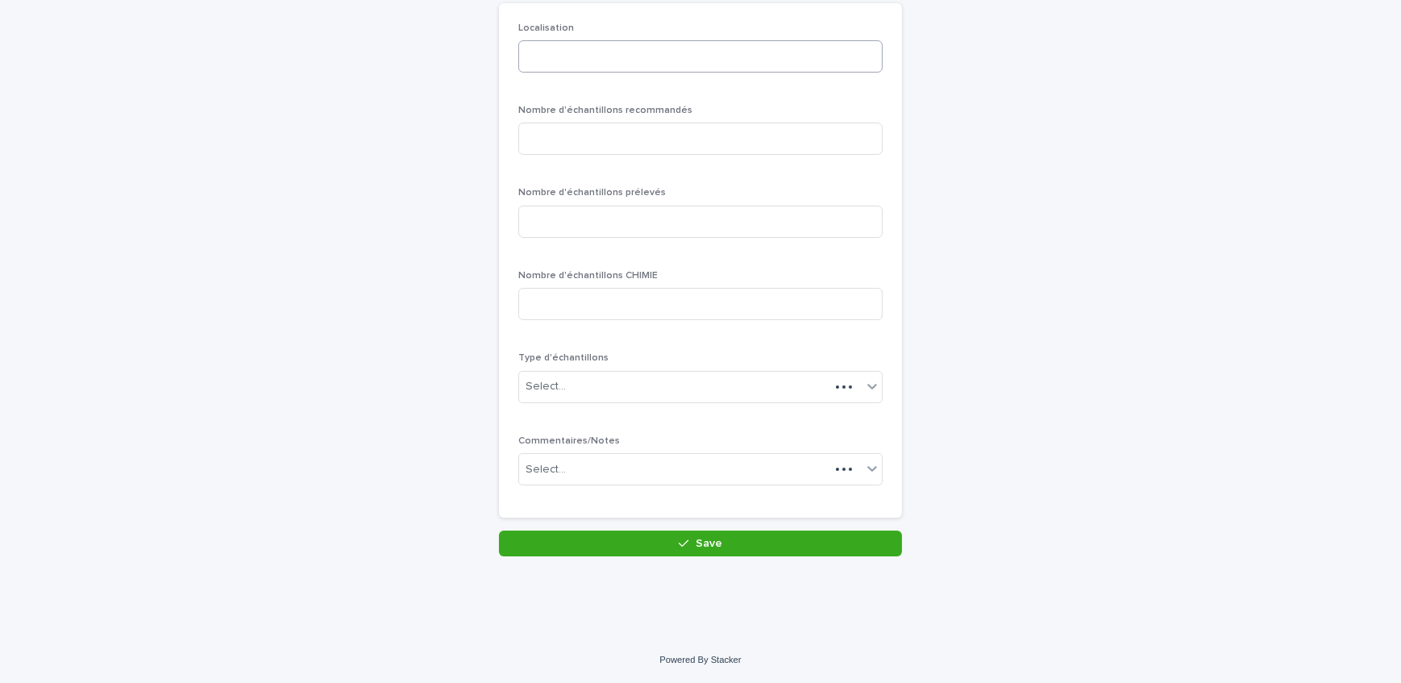
scroll to position [139, 0]
click at [578, 64] on input at bounding box center [700, 58] width 364 height 32
type input "**********"
click at [600, 137] on input at bounding box center [700, 140] width 364 height 32
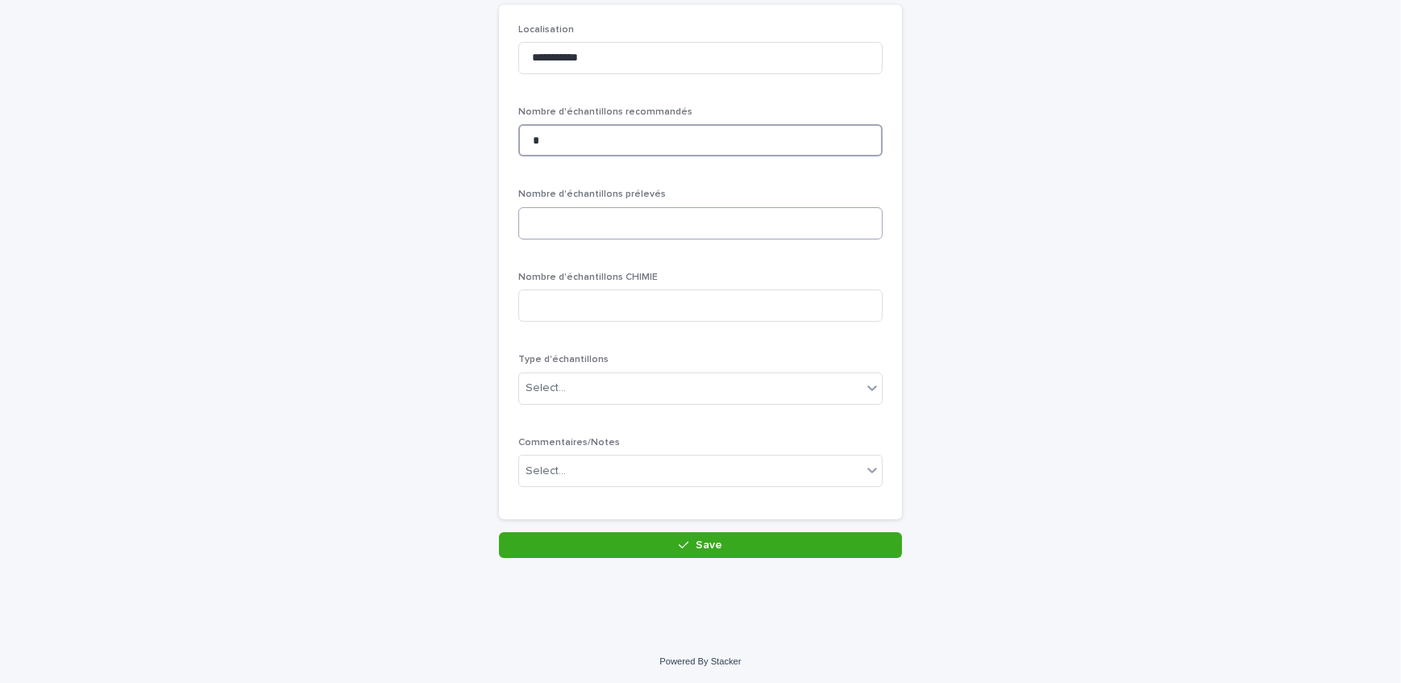
type input "*"
click at [600, 219] on input "*" at bounding box center [700, 223] width 364 height 32
type input "*"
drag, startPoint x: 580, startPoint y: 408, endPoint x: 580, endPoint y: 398, distance: 9.7
click at [581, 407] on div "Type d'échantillons Select..." at bounding box center [700, 385] width 364 height 63
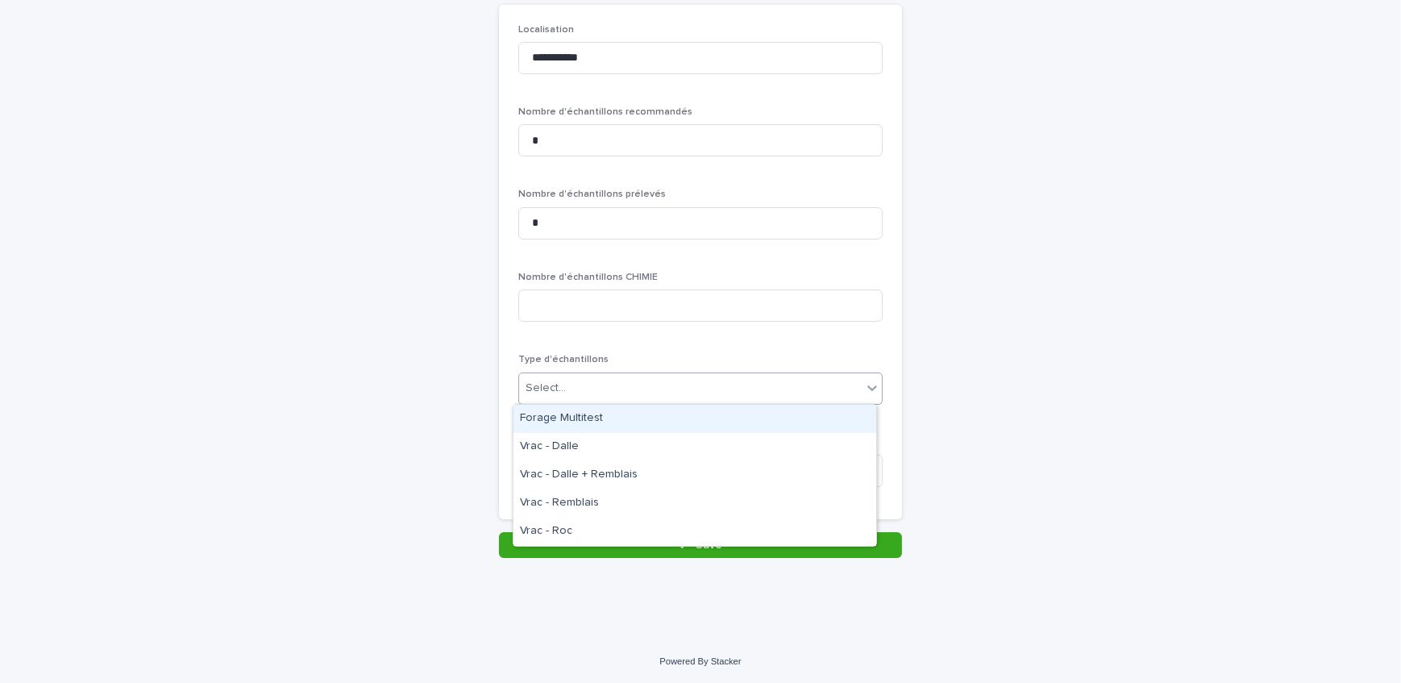
click at [580, 398] on div "Select..." at bounding box center [690, 388] width 342 height 27
click at [587, 428] on div "Forage Multitest" at bounding box center [694, 419] width 363 height 28
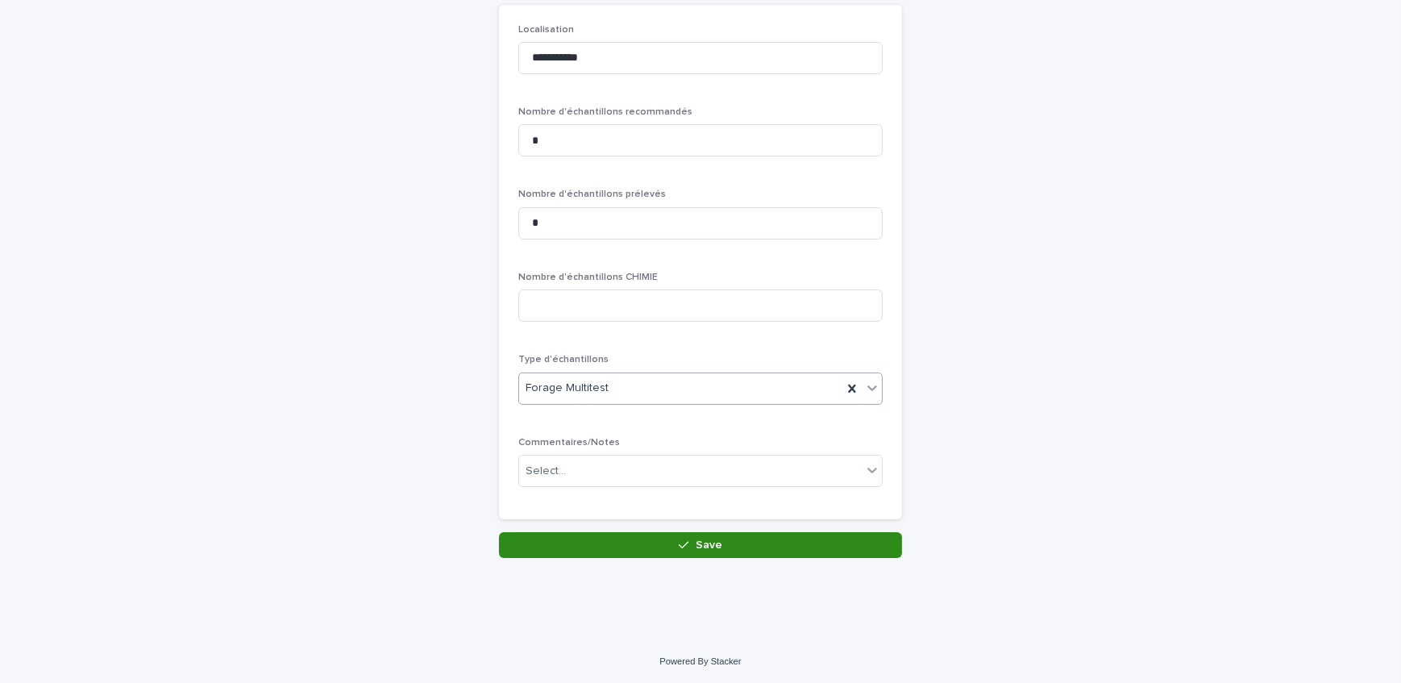
click at [600, 533] on button "Save" at bounding box center [700, 545] width 403 height 26
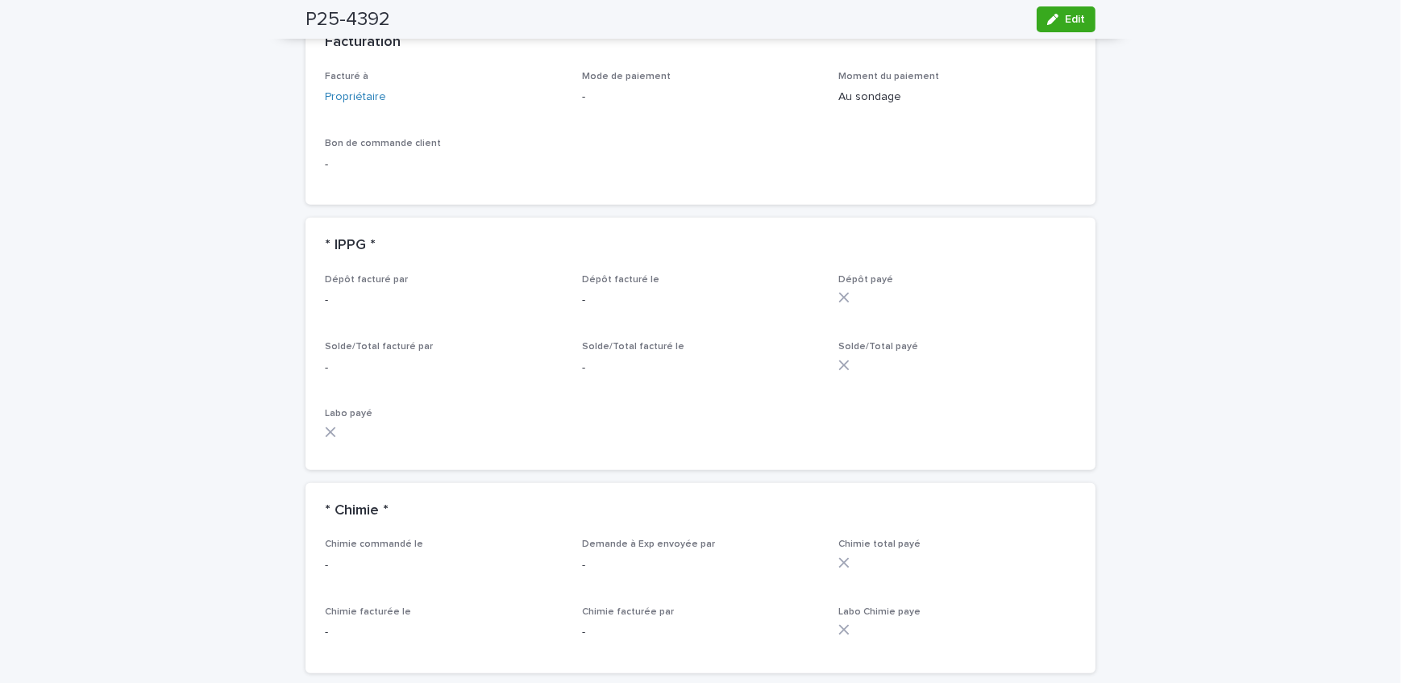
scroll to position [1613, 0]
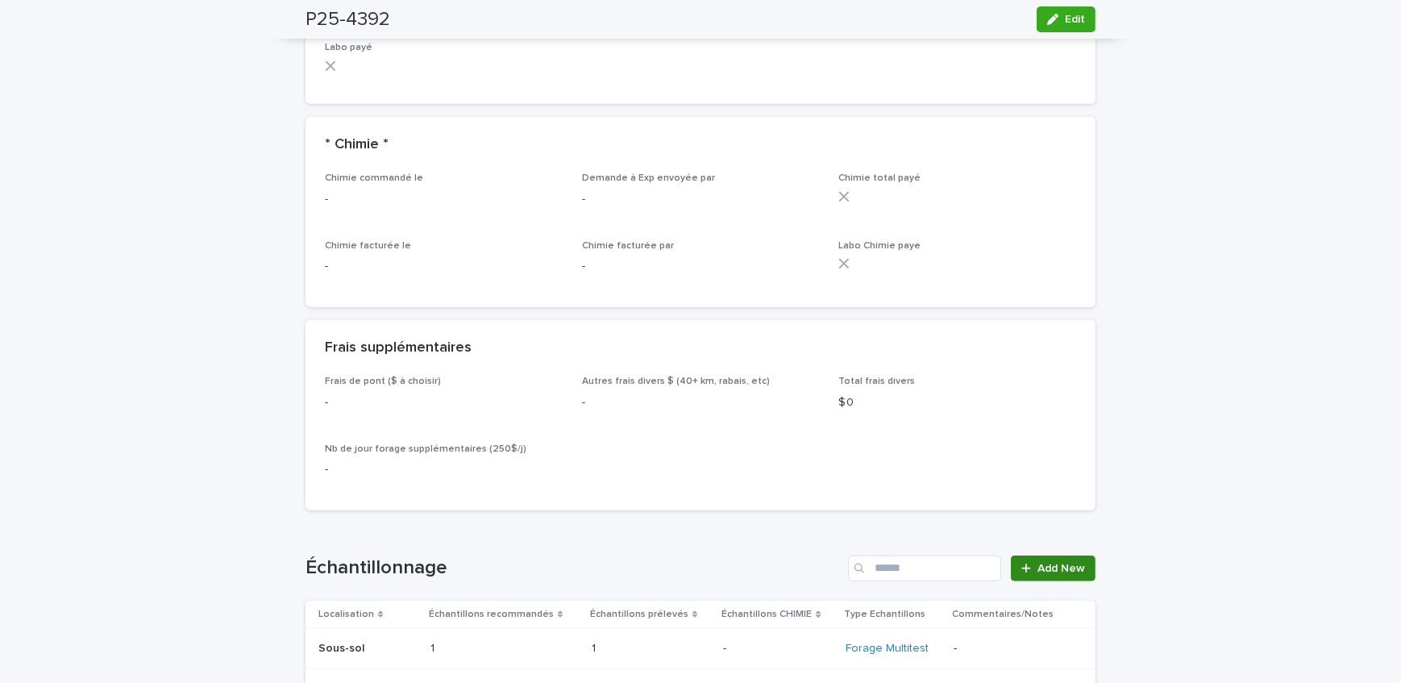
click at [1040, 563] on span "Add New" at bounding box center [1061, 568] width 48 height 11
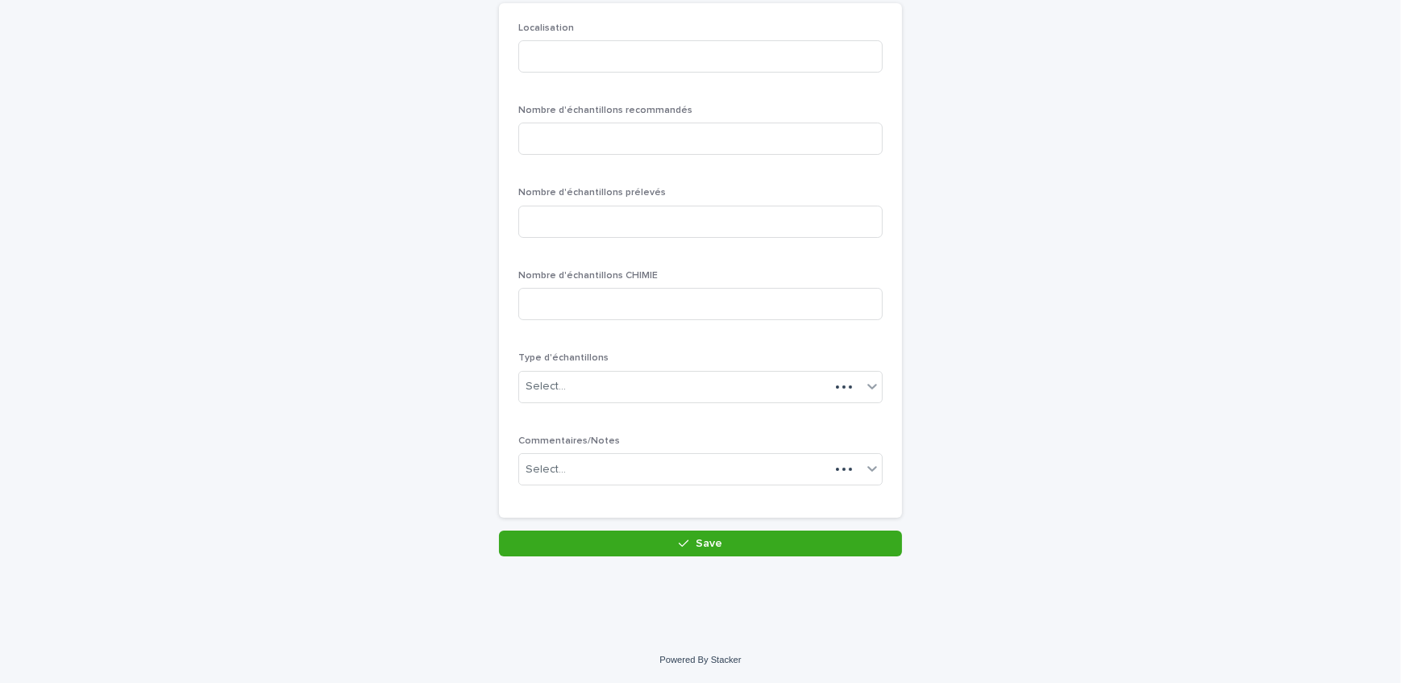
scroll to position [139, 0]
drag, startPoint x: 562, startPoint y: 72, endPoint x: 570, endPoint y: 78, distance: 10.3
click at [562, 72] on input at bounding box center [700, 58] width 364 height 32
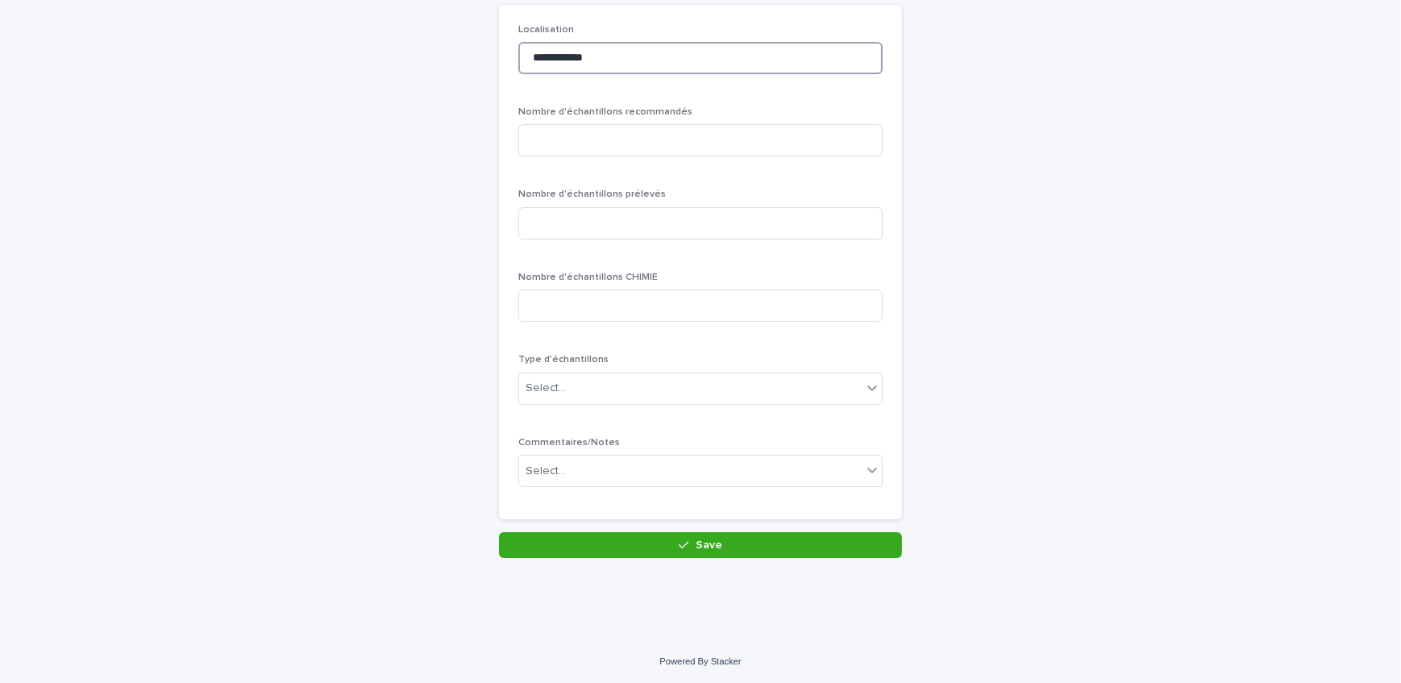
click at [583, 52] on input "**********" at bounding box center [700, 58] width 364 height 32
type input "**********"
click at [594, 137] on input at bounding box center [700, 140] width 364 height 32
type input "*"
click at [596, 226] on input at bounding box center [700, 223] width 364 height 32
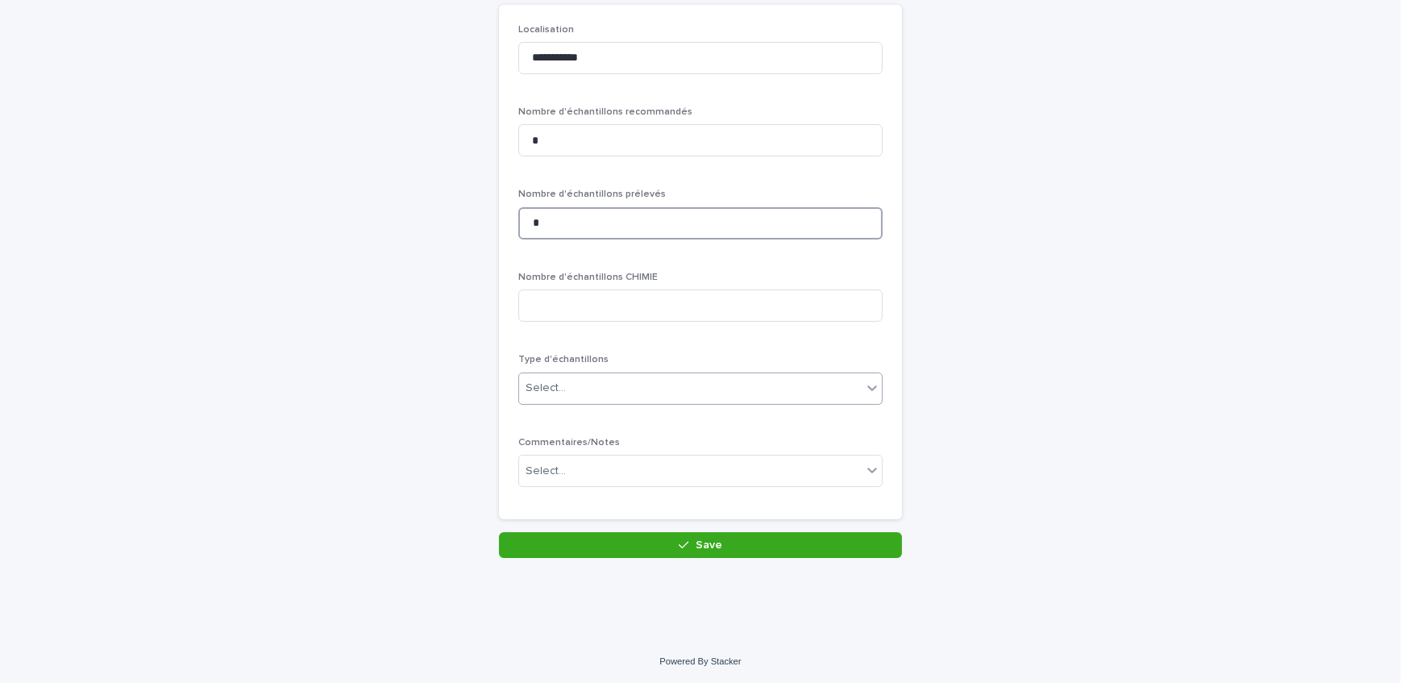
type input "*"
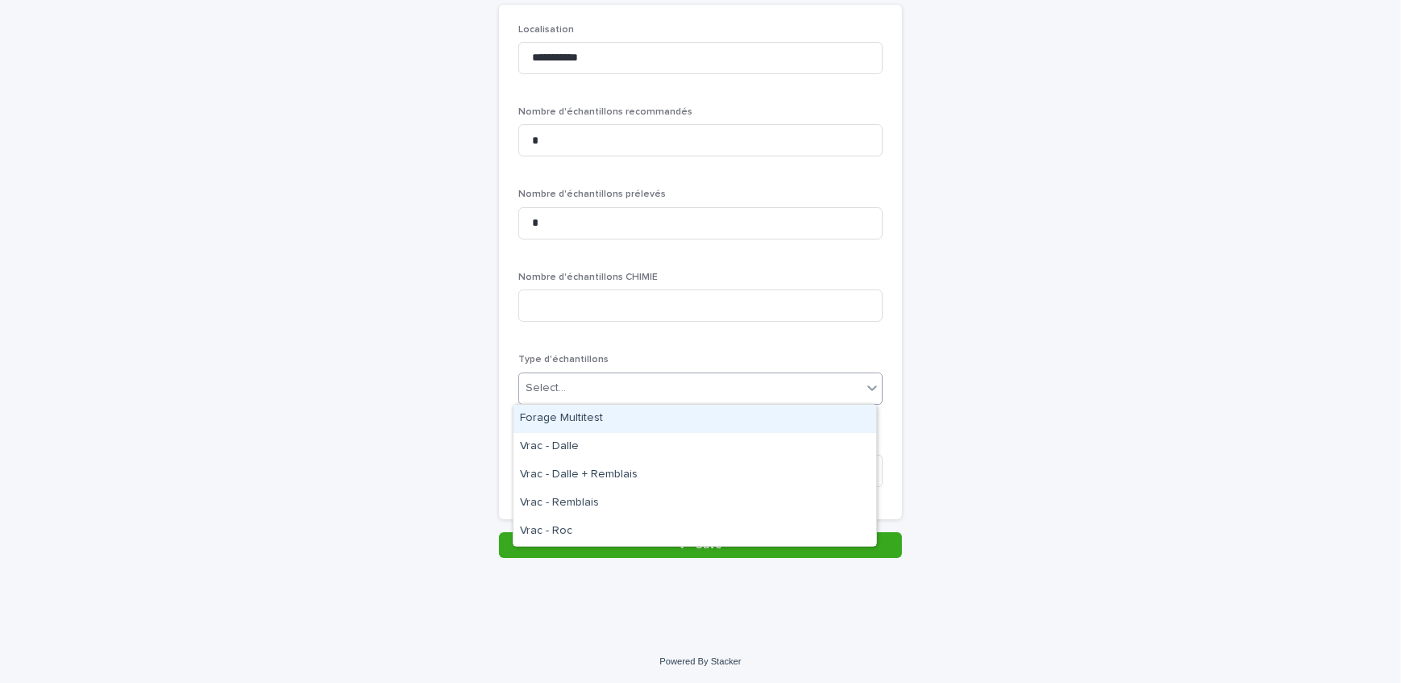
click at [604, 384] on div "Select..." at bounding box center [690, 388] width 342 height 27
click at [610, 417] on div "Forage Multitest" at bounding box center [694, 419] width 363 height 28
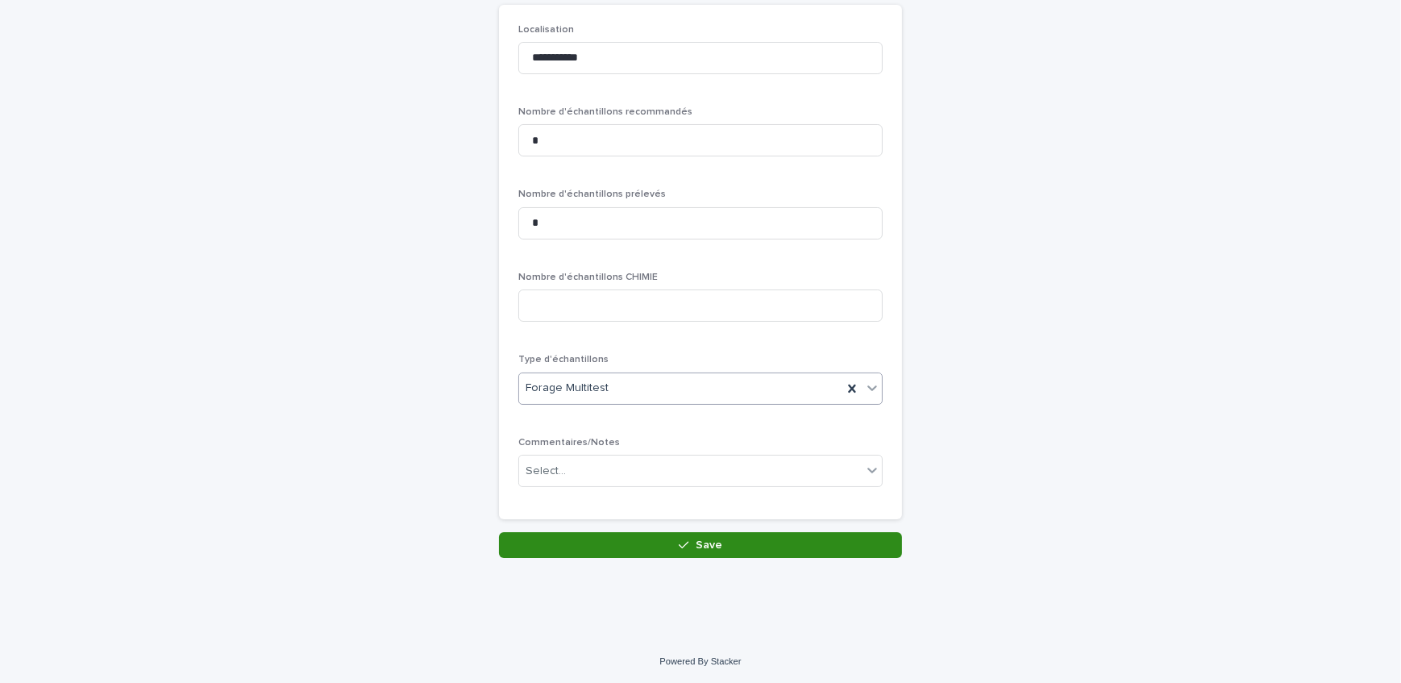
click at [629, 548] on button "Save" at bounding box center [700, 545] width 403 height 26
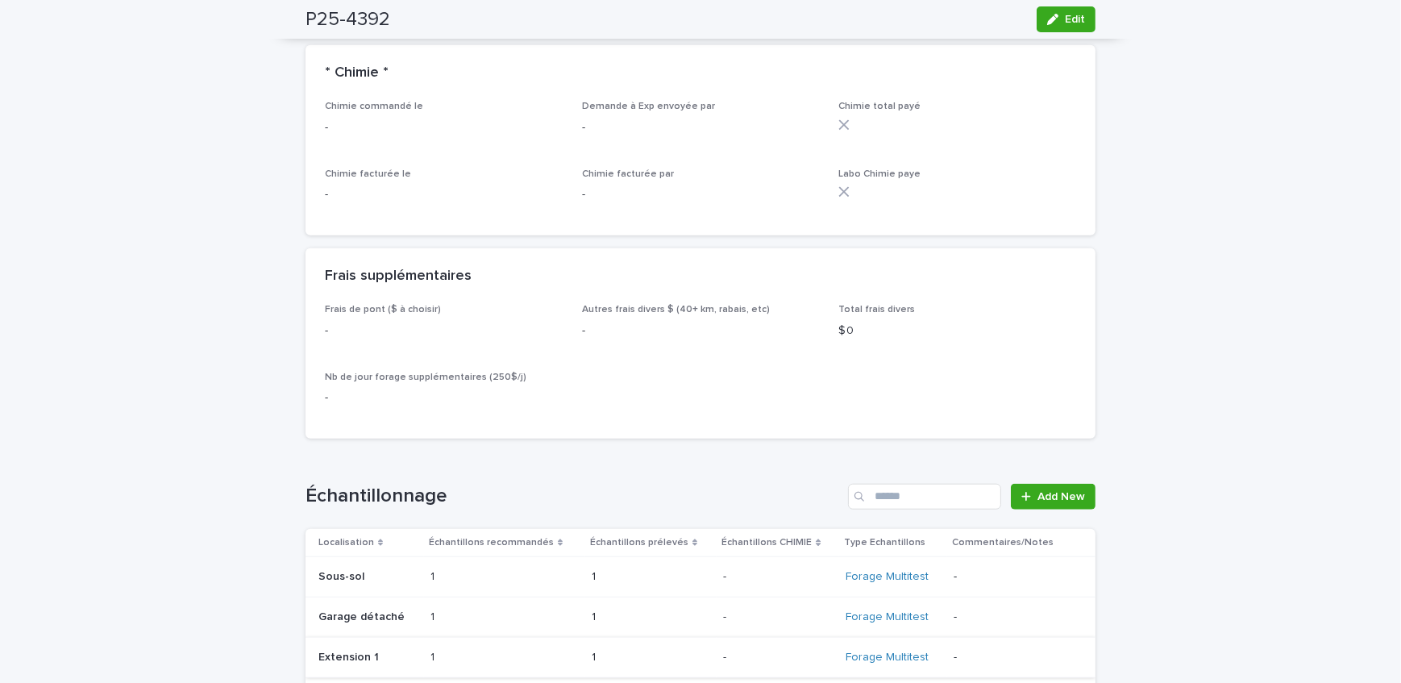
scroll to position [1904, 0]
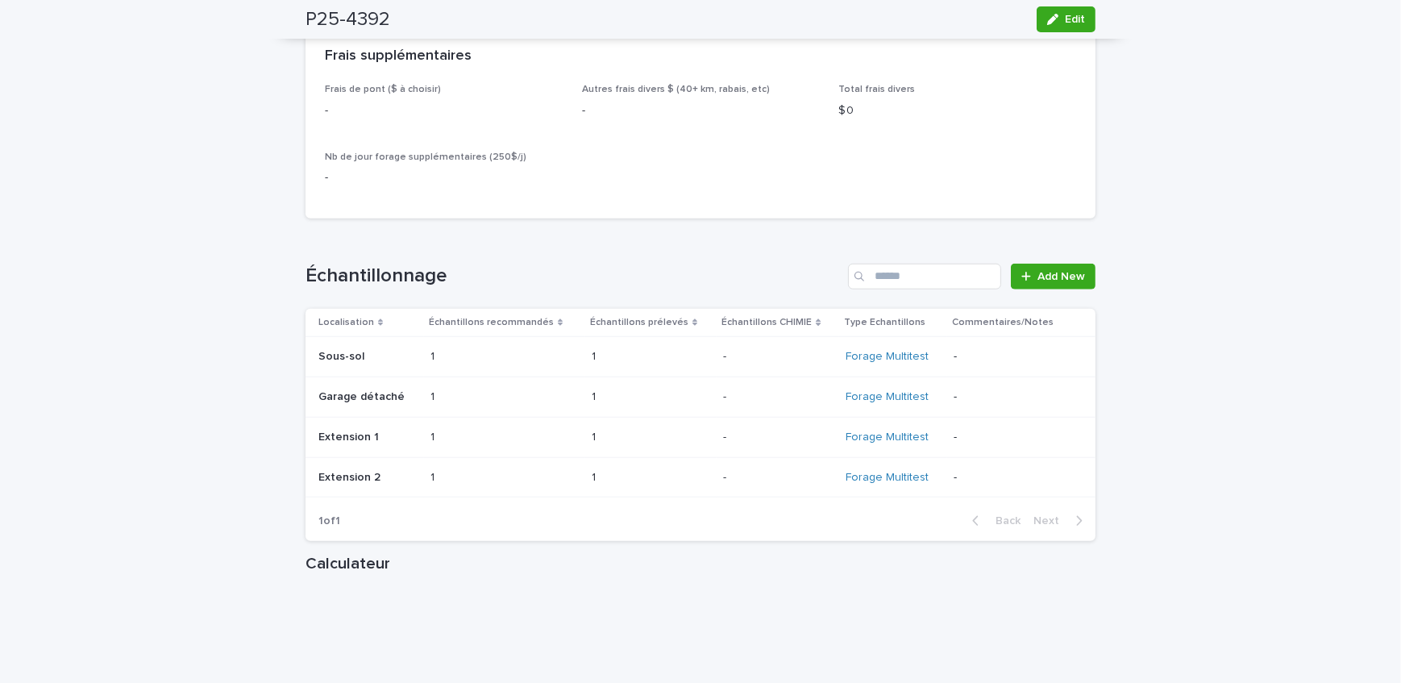
click at [487, 350] on p at bounding box center [463, 357] width 67 height 14
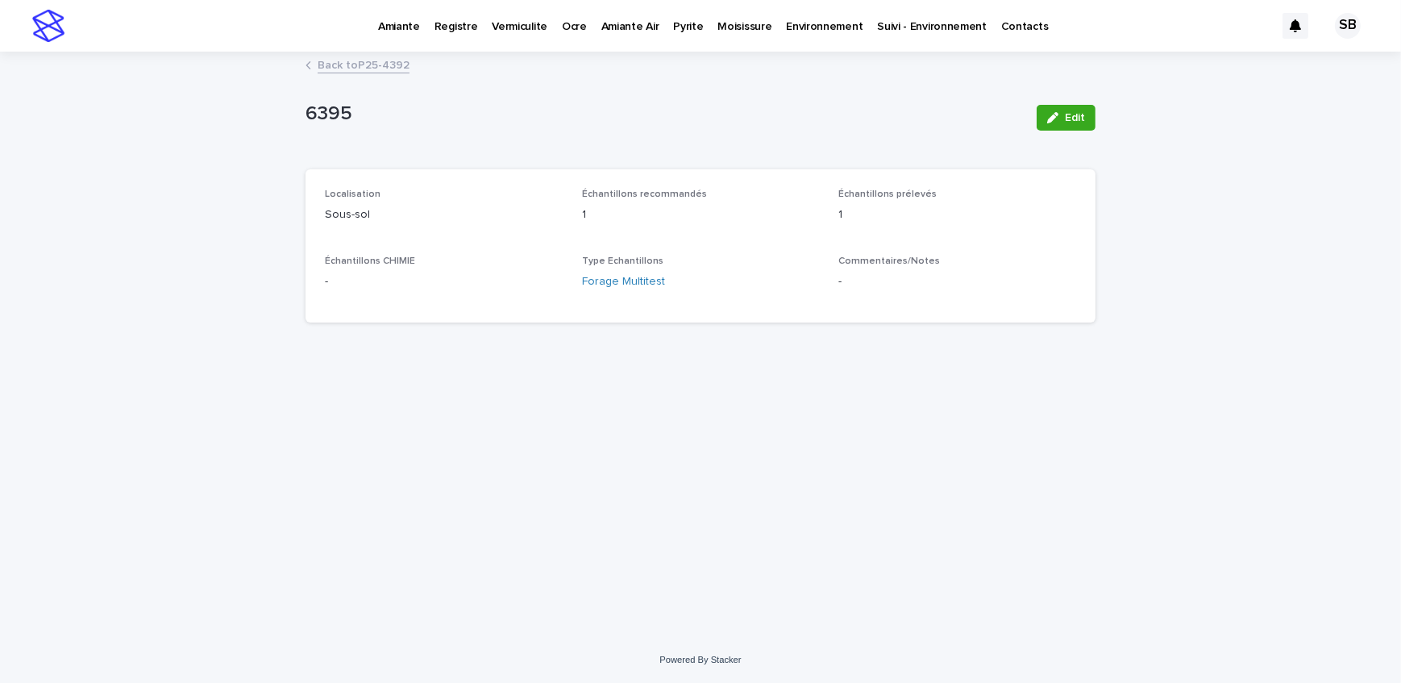
drag, startPoint x: 1046, startPoint y: 120, endPoint x: 792, endPoint y: 185, distance: 261.9
click at [1048, 119] on button "Edit" at bounding box center [1065, 118] width 59 height 26
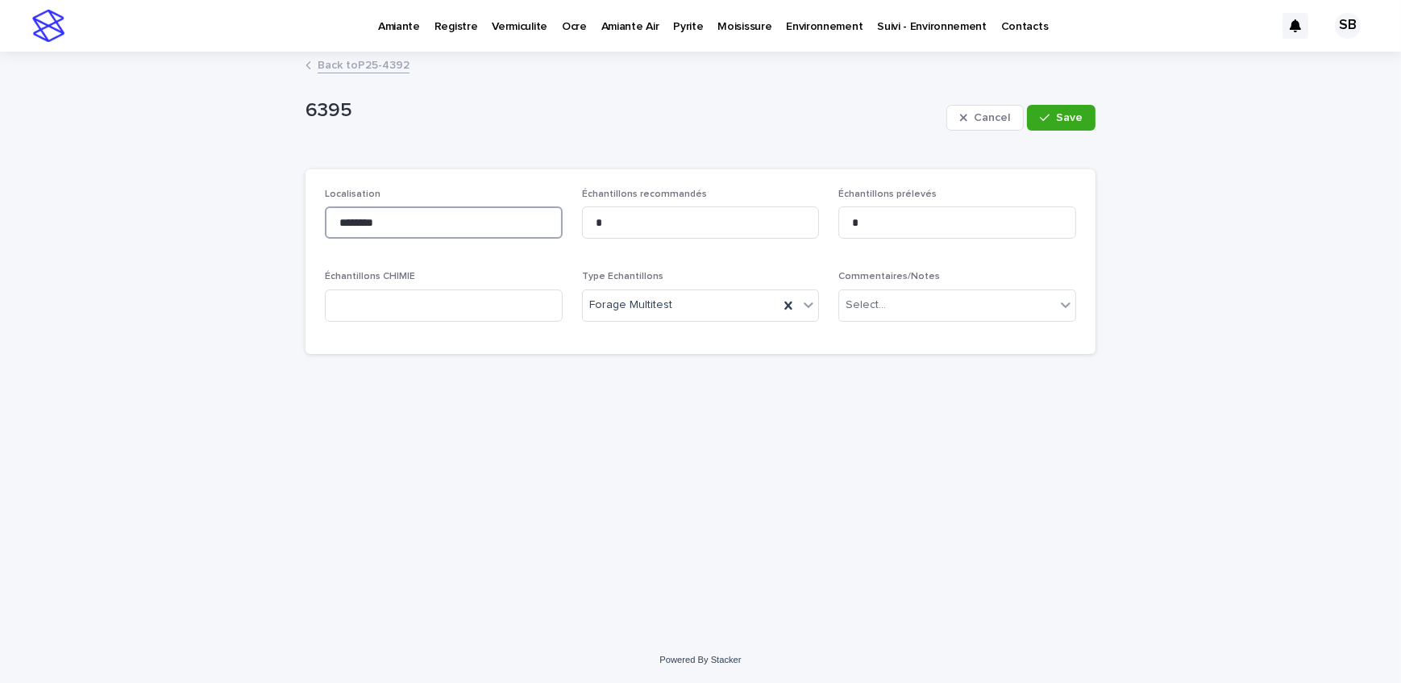
drag, startPoint x: 467, startPoint y: 228, endPoint x: 222, endPoint y: 222, distance: 245.1
click at [222, 222] on div "Loading... Saving… Loading... Saving… 6395 Cancel Save 6395 Cancel Save Sorry, …" at bounding box center [700, 344] width 1401 height 583
type input "********"
click at [1081, 119] on span "Save" at bounding box center [1069, 117] width 27 height 11
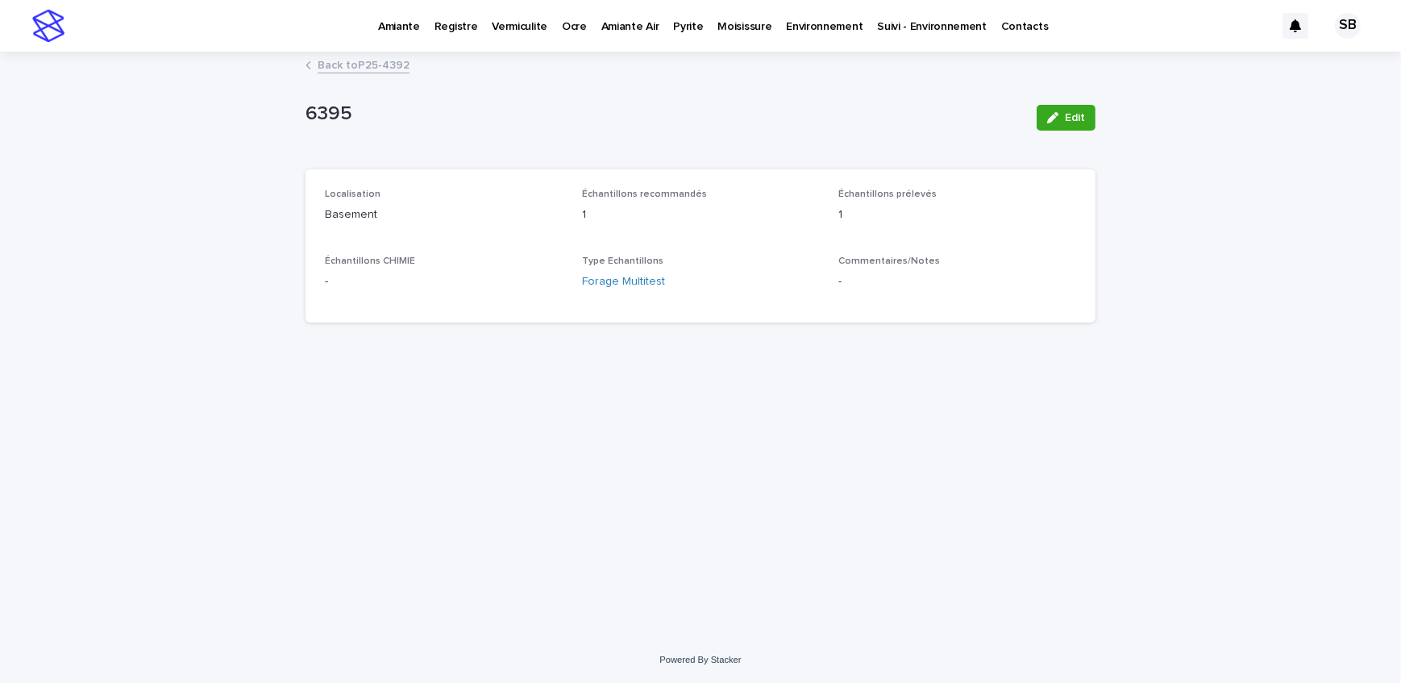
click at [386, 60] on link "Back to P25-4392" at bounding box center [364, 64] width 92 height 19
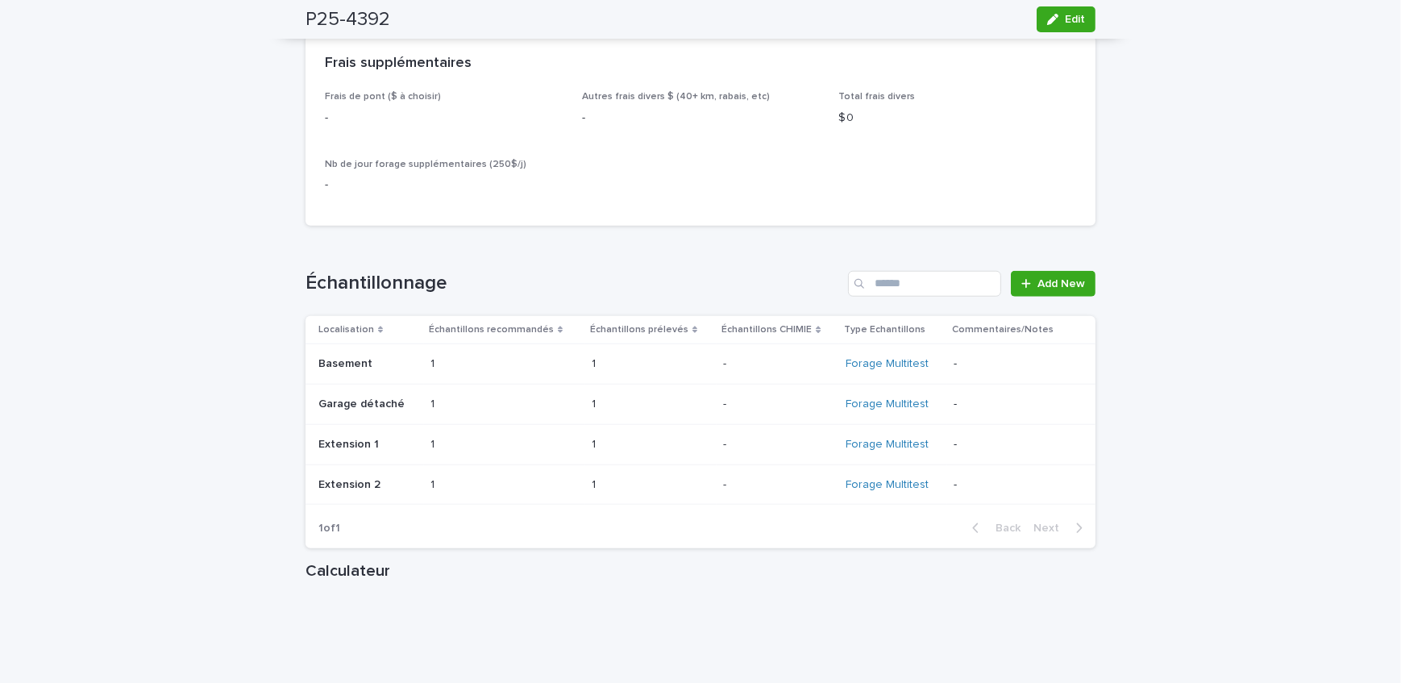
scroll to position [1904, 0]
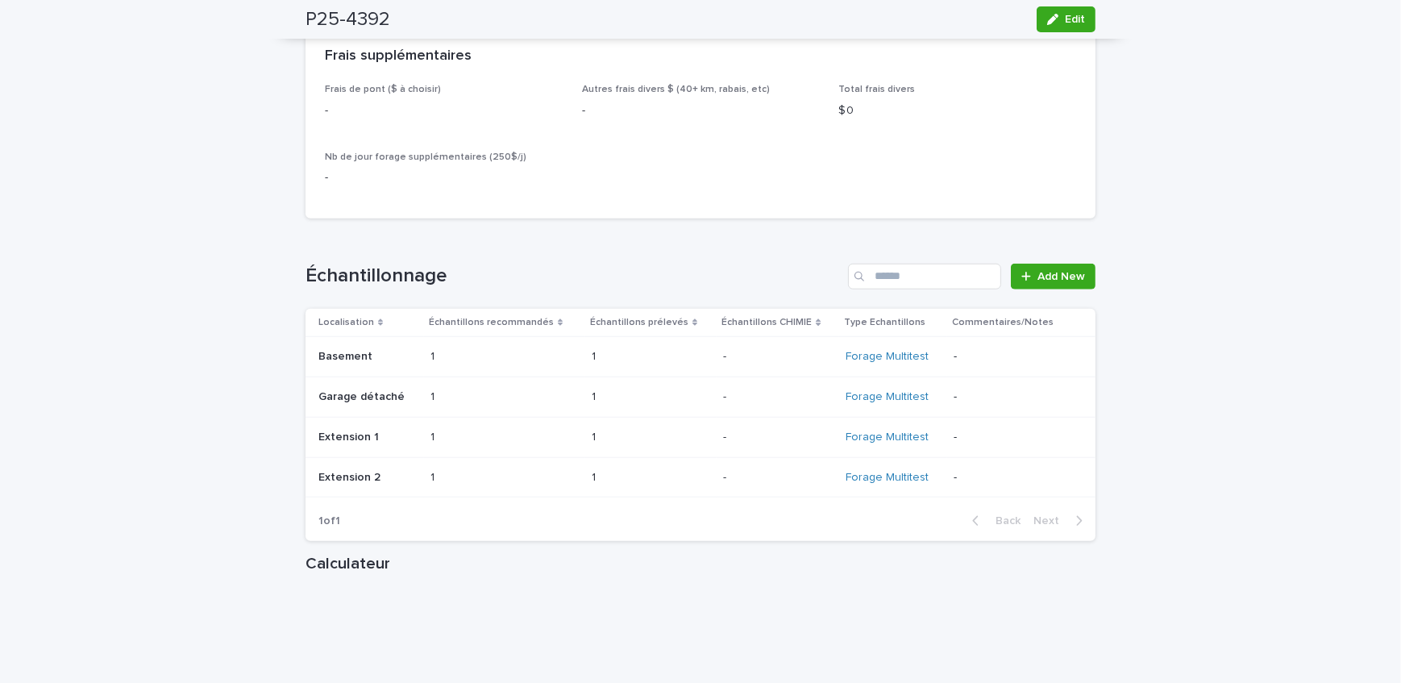
click at [532, 384] on div "1 1" at bounding box center [504, 397] width 148 height 27
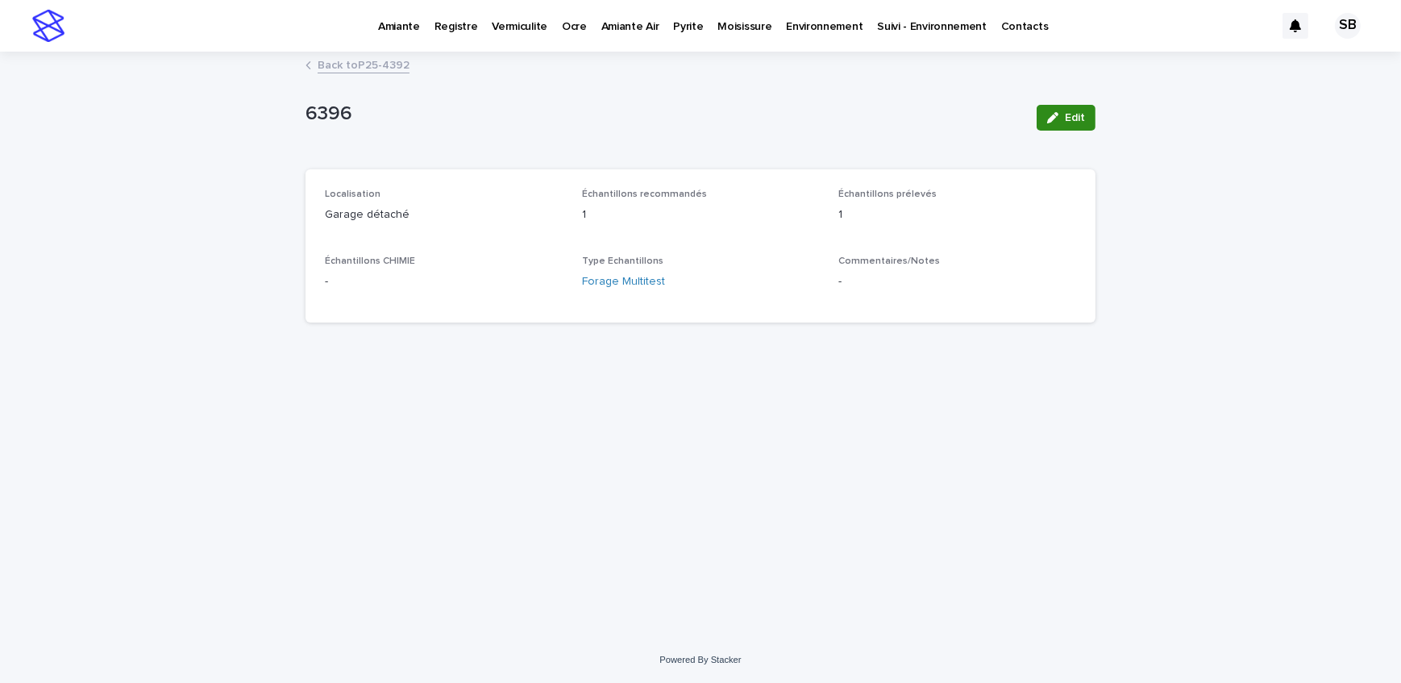
click at [1066, 110] on button "Edit" at bounding box center [1065, 118] width 59 height 26
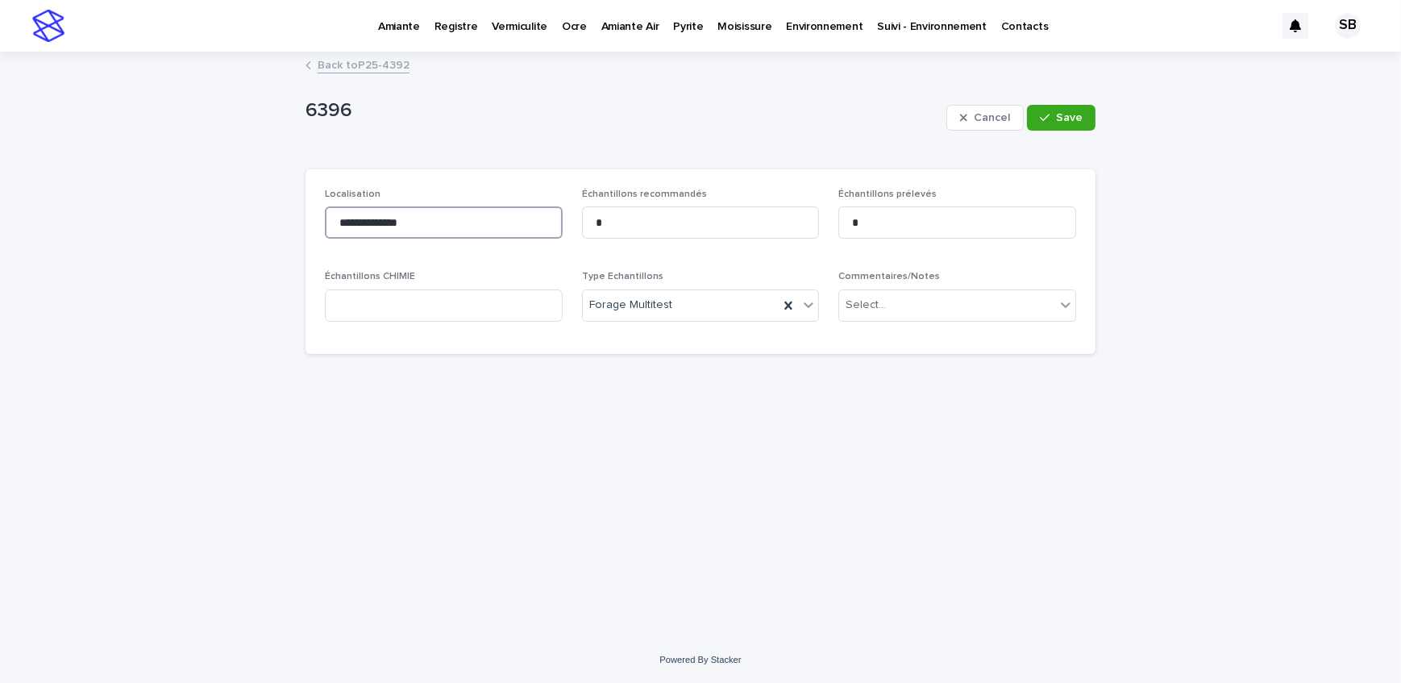
drag, startPoint x: 451, startPoint y: 219, endPoint x: 374, endPoint y: 225, distance: 77.6
click at [374, 225] on input "**********" at bounding box center [444, 222] width 238 height 32
click at [338, 218] on input "******" at bounding box center [444, 222] width 238 height 32
paste input "********"
click at [396, 216] on input "**********" at bounding box center [444, 222] width 238 height 32
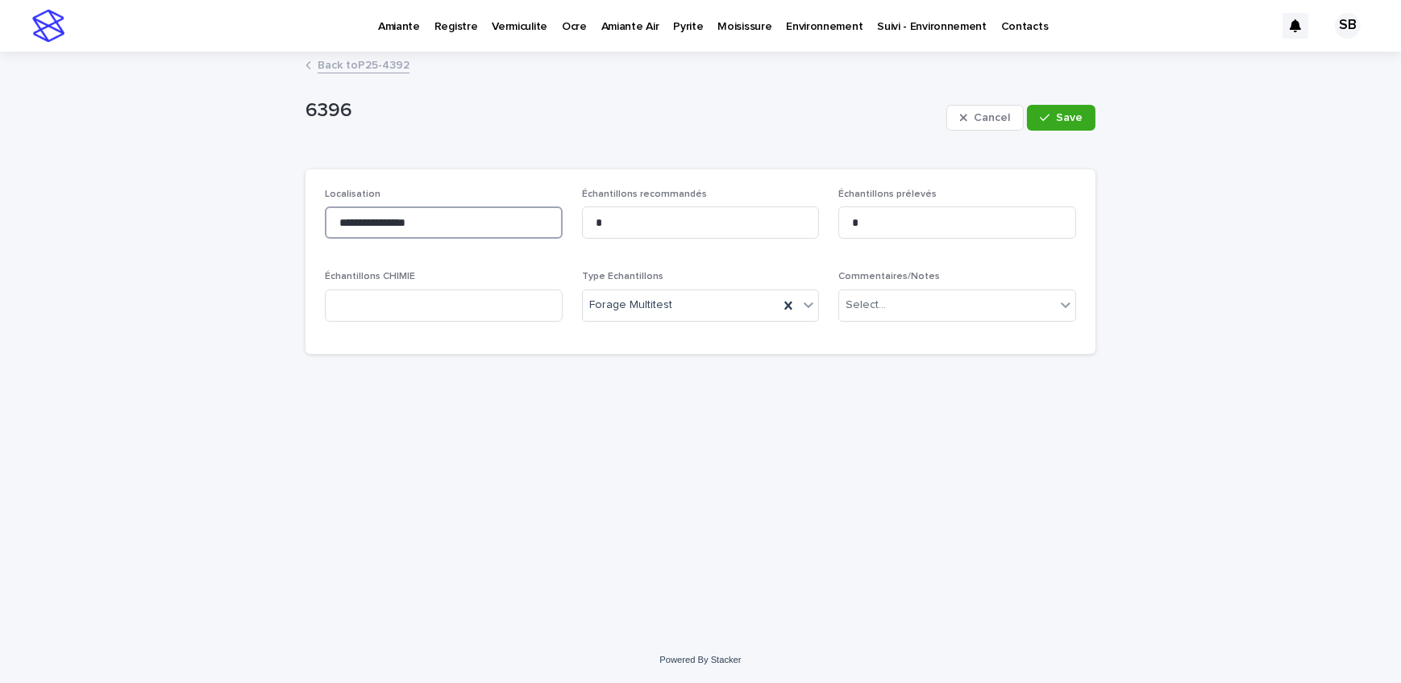
click at [348, 220] on input "**********" at bounding box center [444, 222] width 238 height 32
type input "**********"
click at [1050, 106] on button "Save" at bounding box center [1061, 118] width 68 height 26
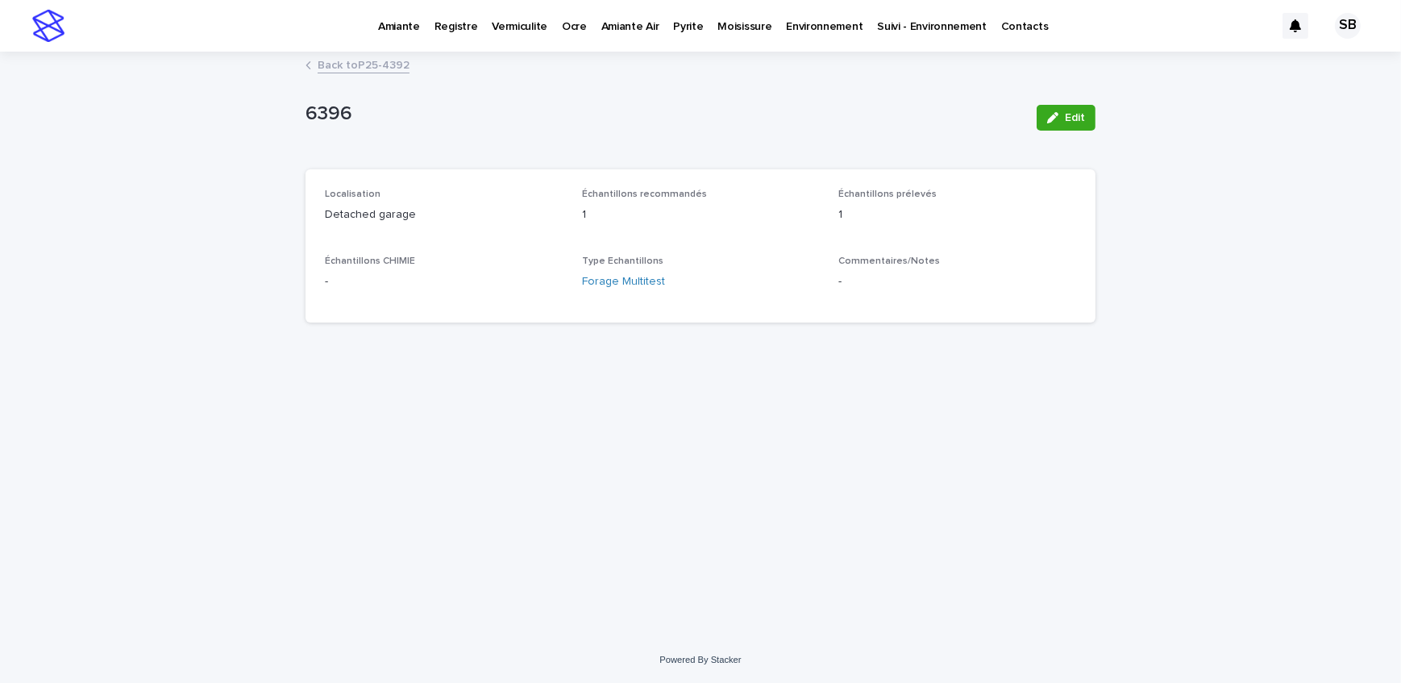
click at [377, 60] on link "Back to P25-4392" at bounding box center [364, 64] width 92 height 19
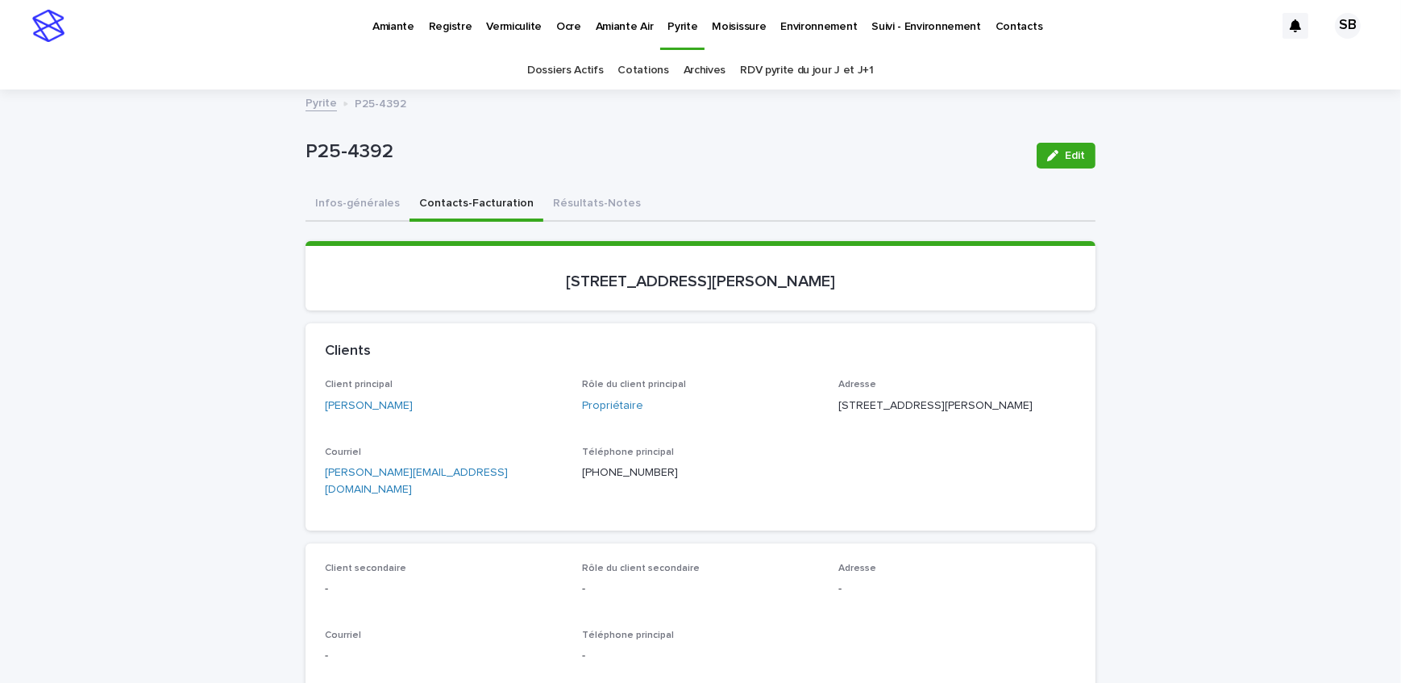
click at [338, 202] on button "Infos-générales" at bounding box center [357, 205] width 104 height 34
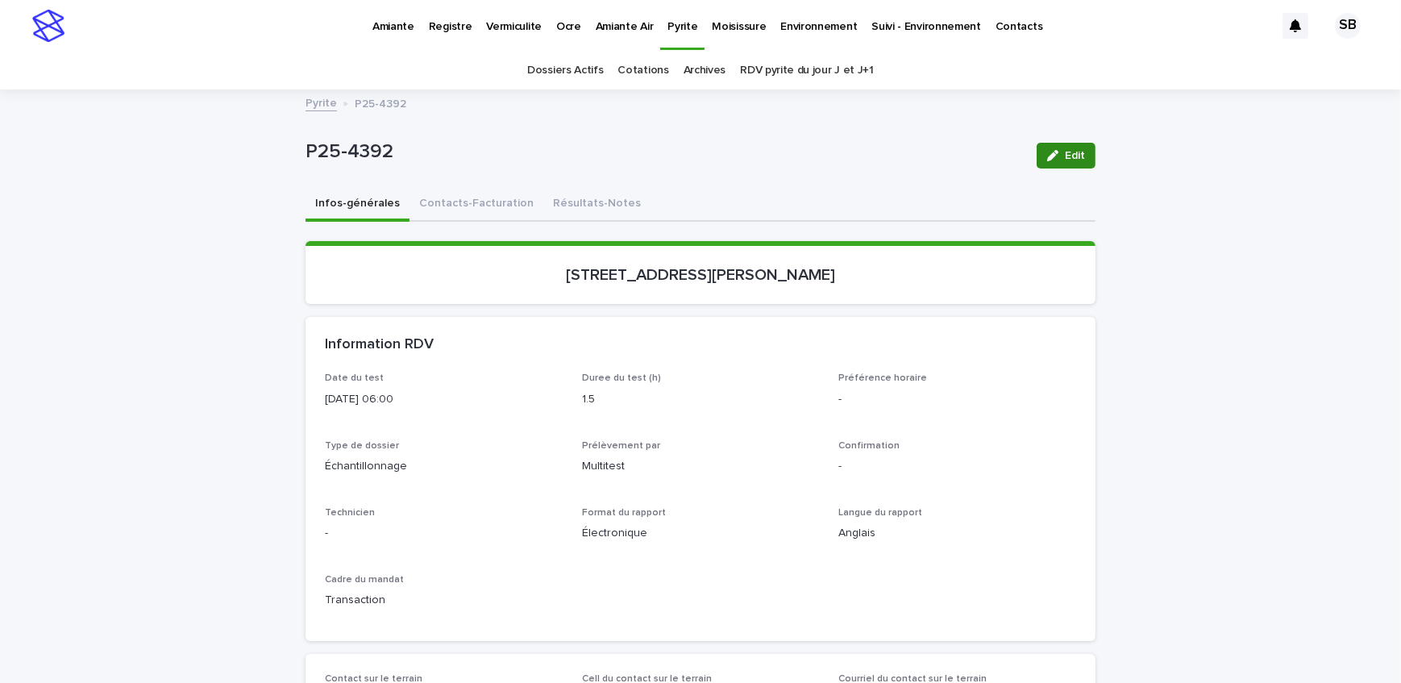
click at [1078, 156] on span "Edit" at bounding box center [1075, 155] width 20 height 11
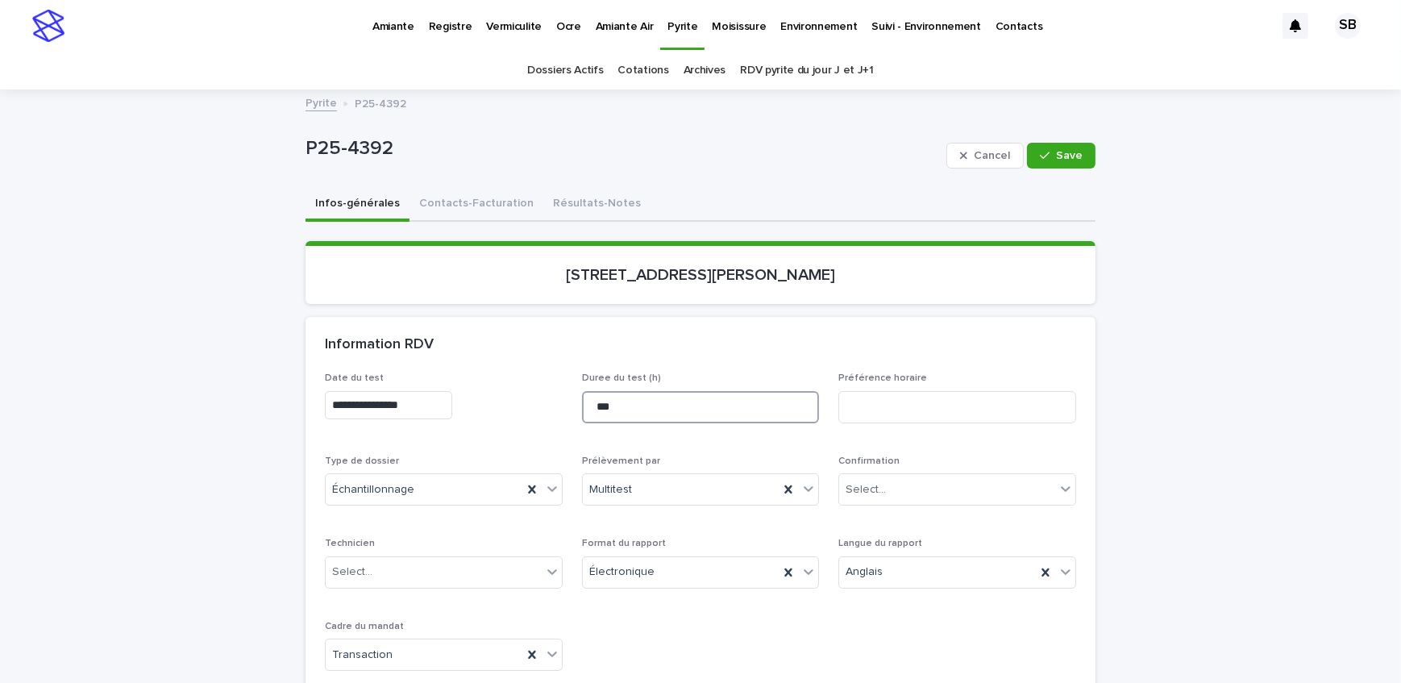
click at [641, 415] on input "***" at bounding box center [701, 407] width 238 height 32
click at [596, 403] on input "*****" at bounding box center [701, 407] width 238 height 32
type input "****"
click at [1059, 155] on span "Save" at bounding box center [1069, 155] width 27 height 11
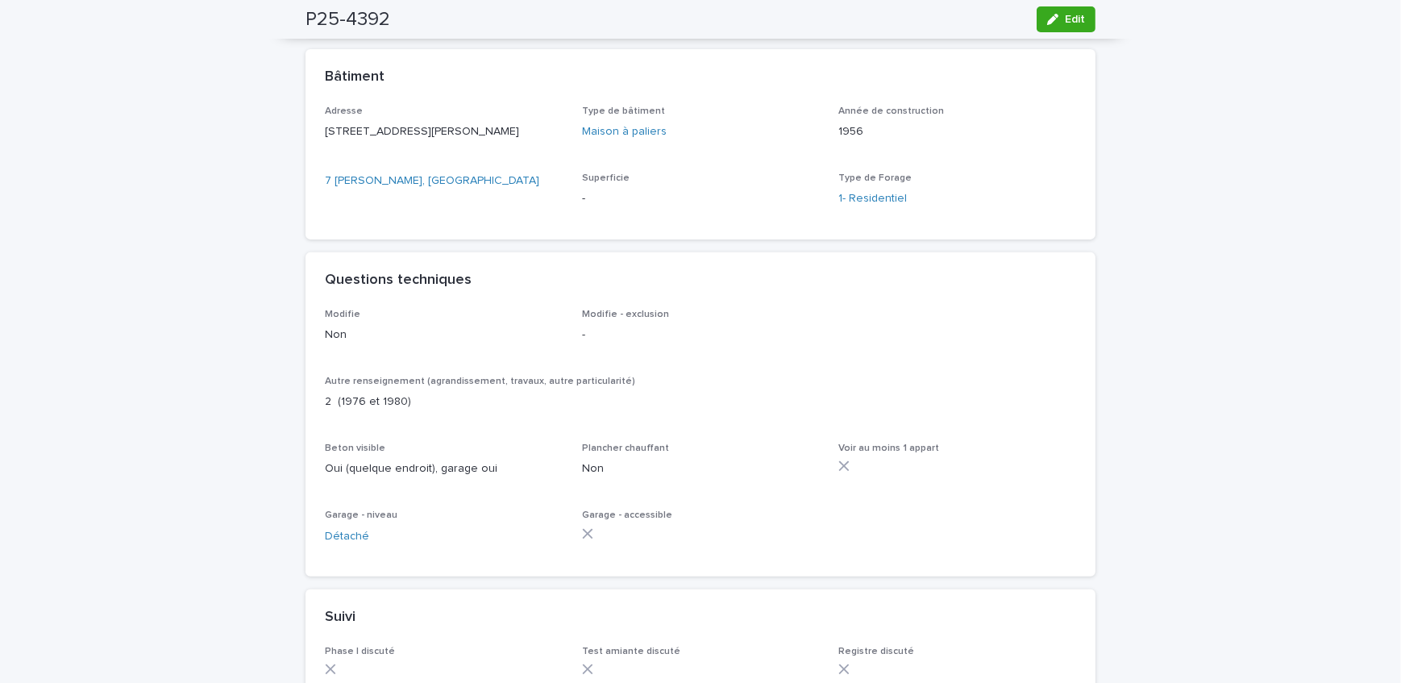
scroll to position [733, 0]
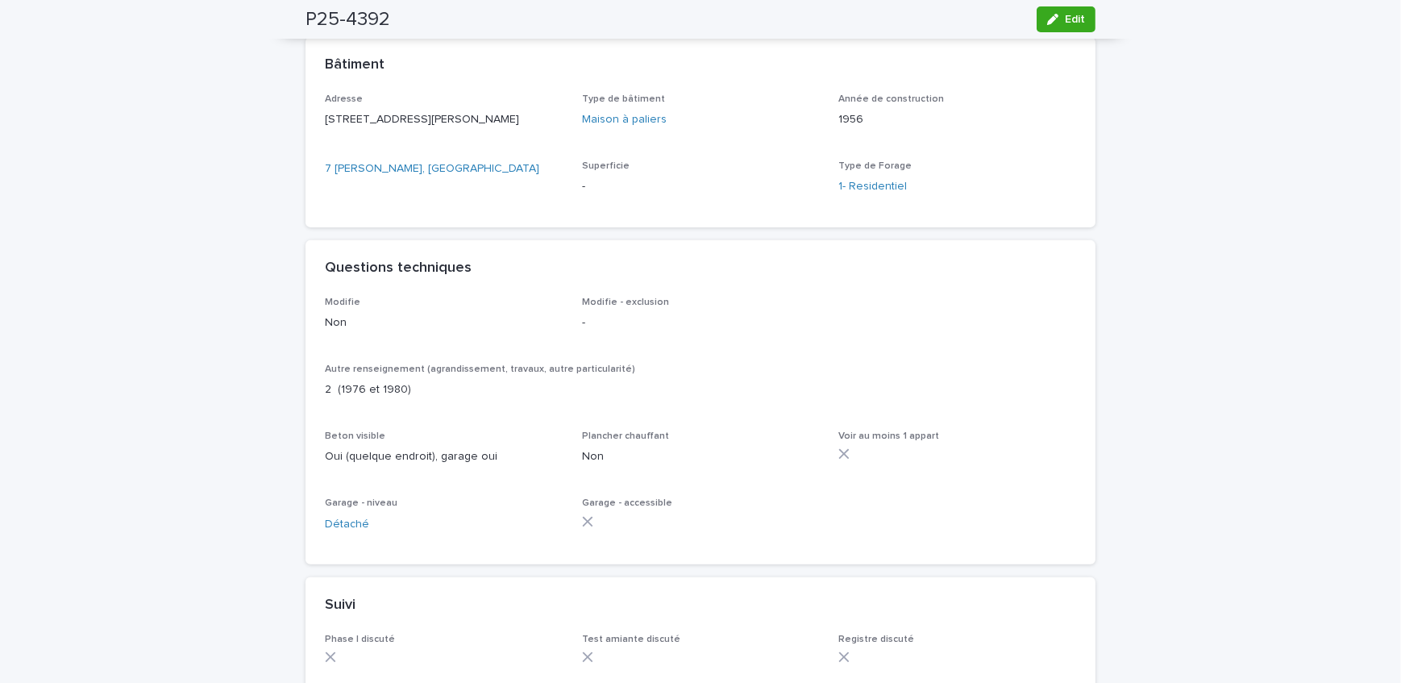
click at [1076, 20] on span "Edit" at bounding box center [1075, 19] width 20 height 11
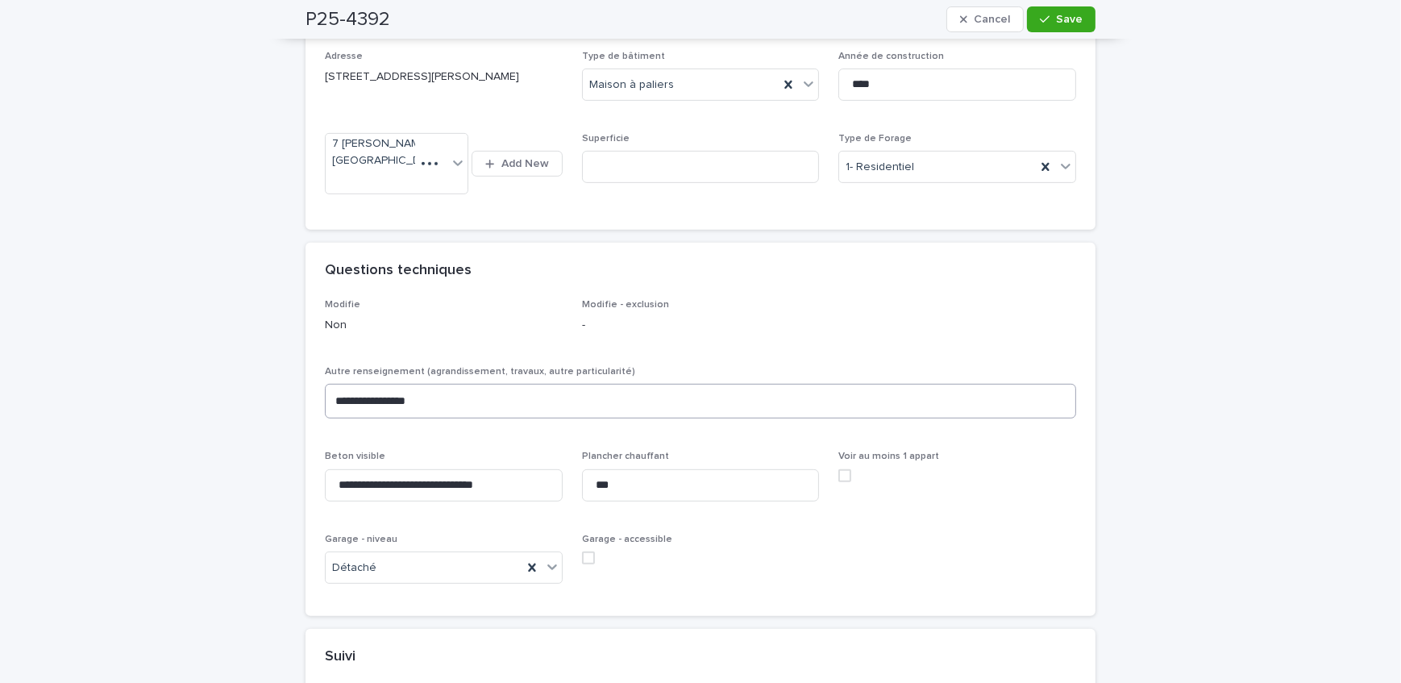
scroll to position [835, 0]
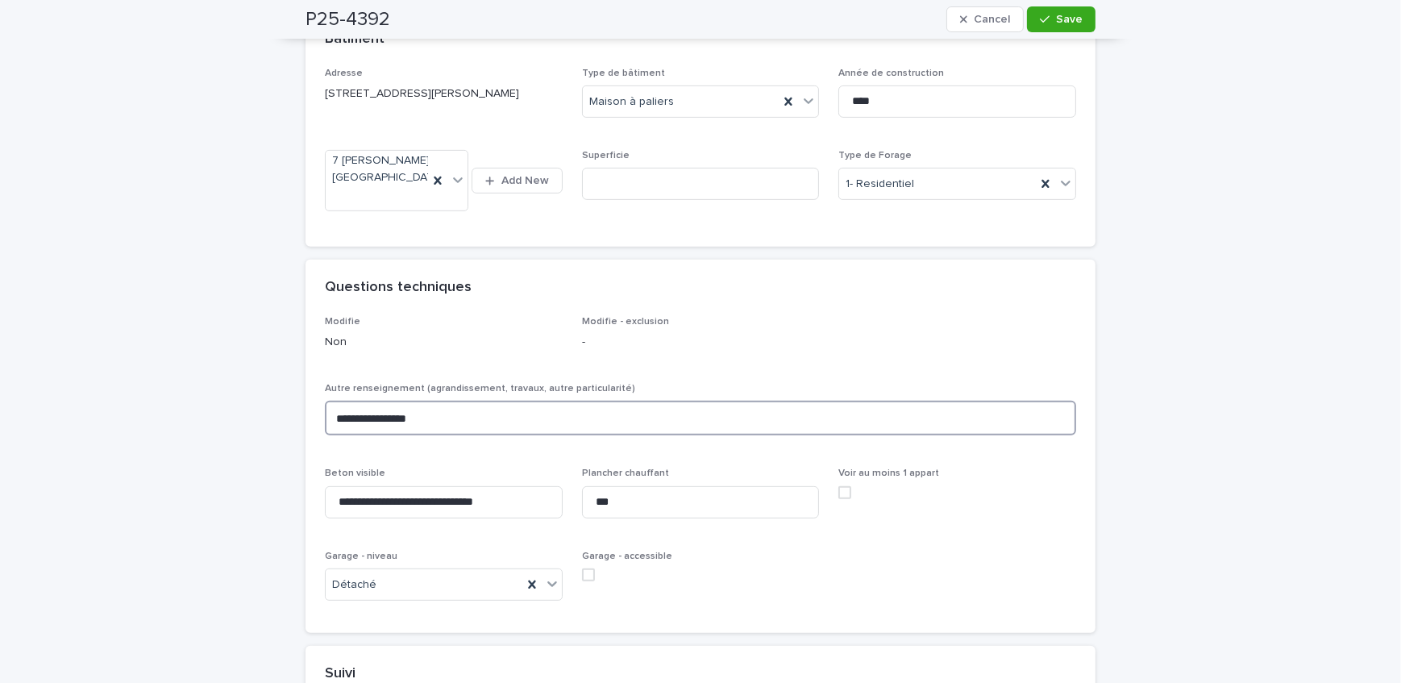
click at [338, 417] on textarea "**********" at bounding box center [700, 418] width 751 height 35
type textarea "**********"
click at [1049, 15] on div "button" at bounding box center [1048, 19] width 16 height 11
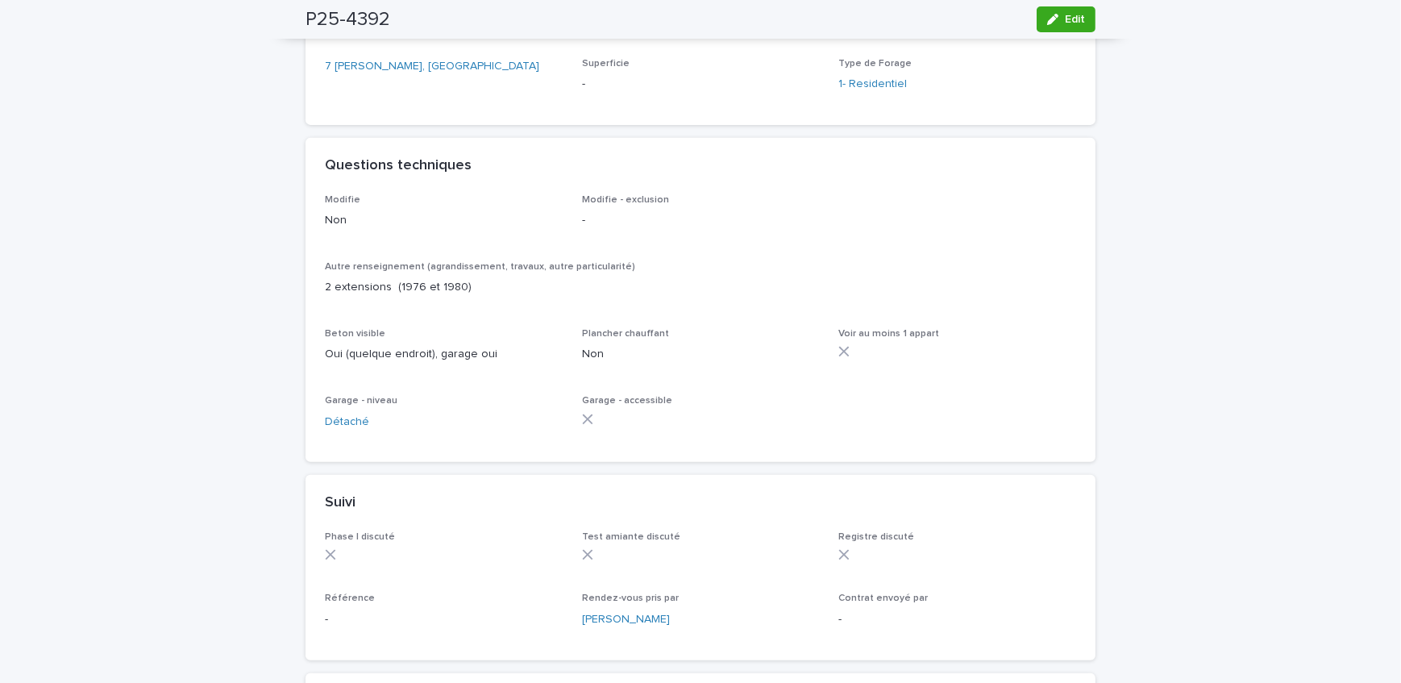
scroll to position [733, 0]
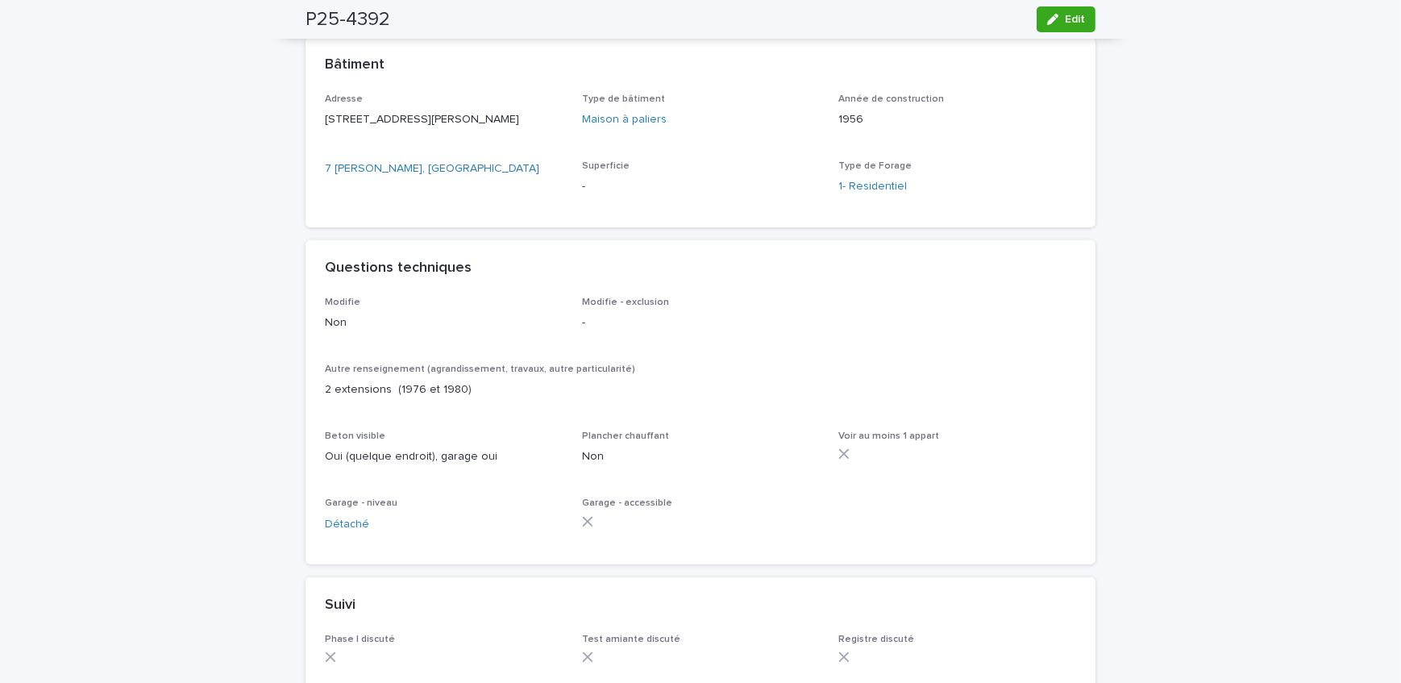
click at [1057, 24] on button "Edit" at bounding box center [1065, 19] width 59 height 26
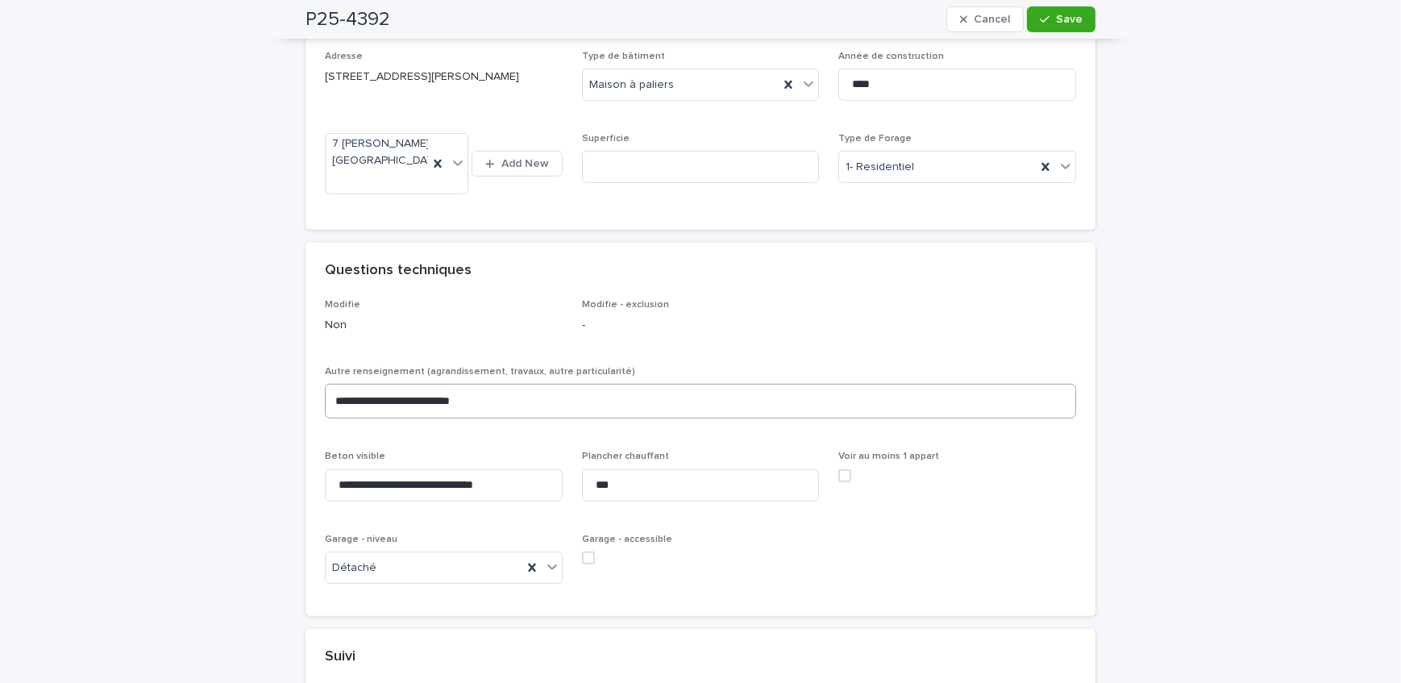
scroll to position [835, 0]
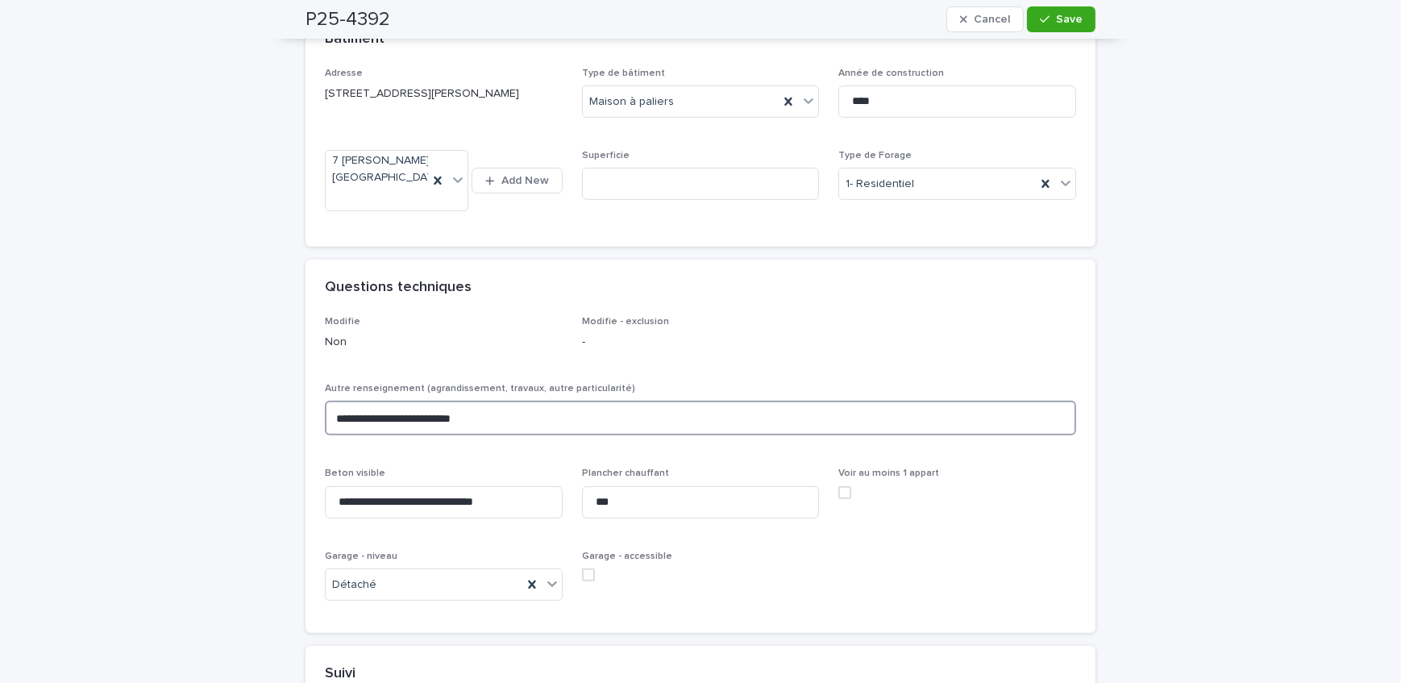
click at [438, 416] on textarea "**********" at bounding box center [700, 418] width 751 height 35
click at [449, 413] on textarea "**********" at bounding box center [700, 418] width 751 height 35
drag, startPoint x: 503, startPoint y: 413, endPoint x: 512, endPoint y: 413, distance: 8.9
click at [503, 413] on textarea "**********" at bounding box center [700, 418] width 751 height 35
type textarea "**********"
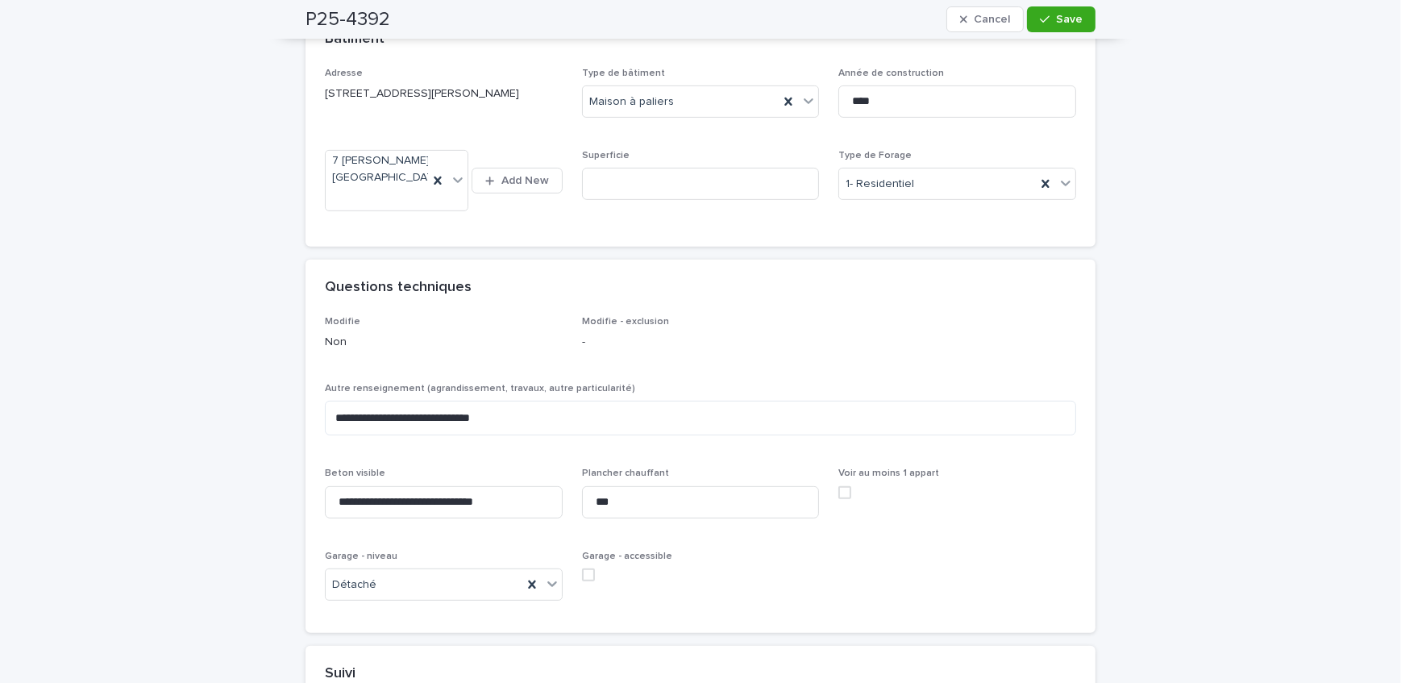
click at [165, 416] on div "**********" at bounding box center [700, 269] width 1401 height 2027
click at [664, 496] on input "***" at bounding box center [701, 502] width 238 height 32
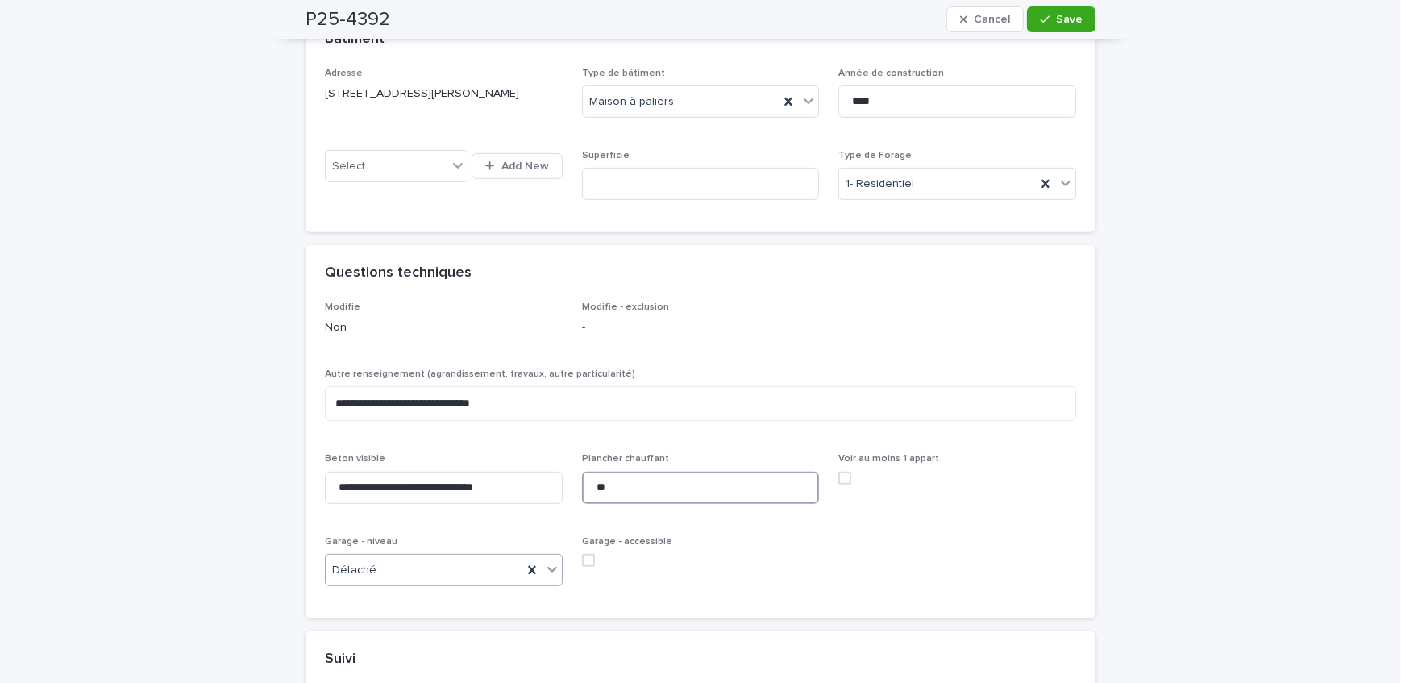
scroll to position [828, 0]
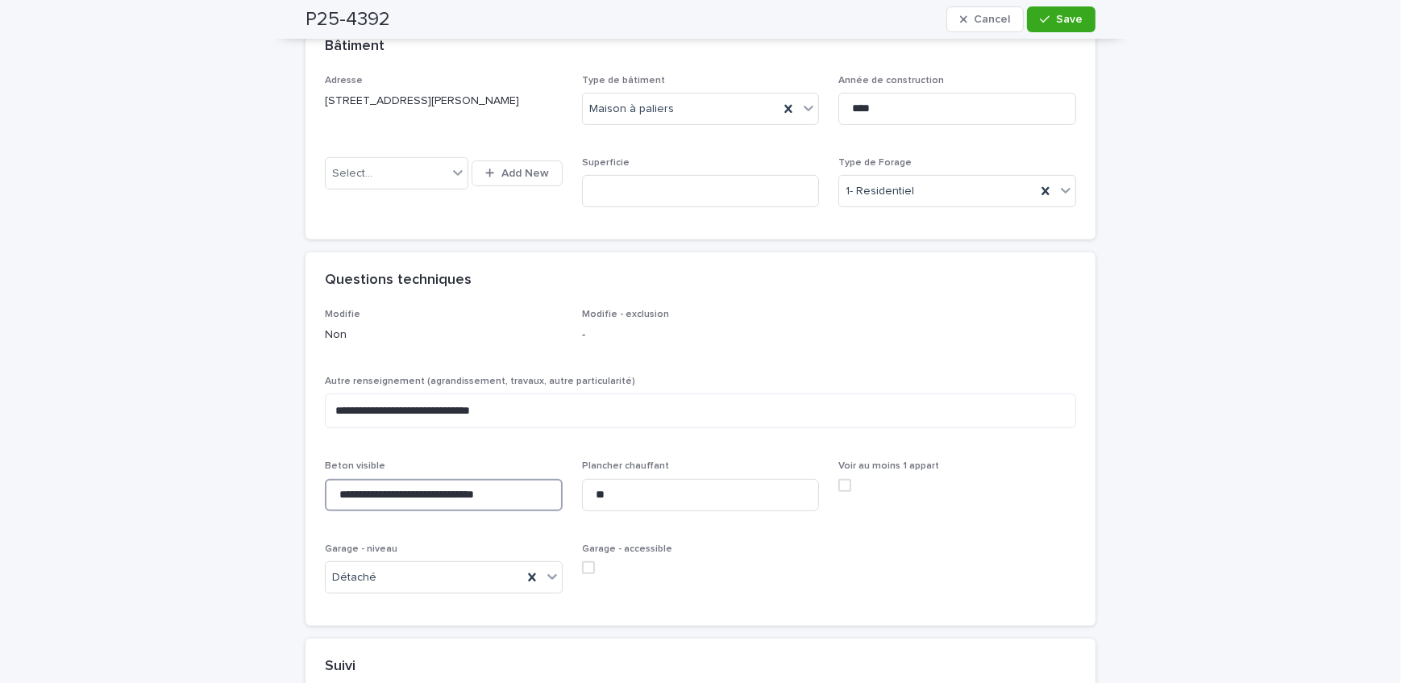
drag, startPoint x: 351, startPoint y: 495, endPoint x: 322, endPoint y: 492, distance: 29.9
click at [325, 492] on input "**********" at bounding box center [444, 495] width 238 height 32
drag, startPoint x: 438, startPoint y: 496, endPoint x: 353, endPoint y: 499, distance: 84.7
click at [353, 499] on input "**********" at bounding box center [444, 495] width 238 height 32
click at [355, 500] on input "**********" at bounding box center [444, 495] width 238 height 32
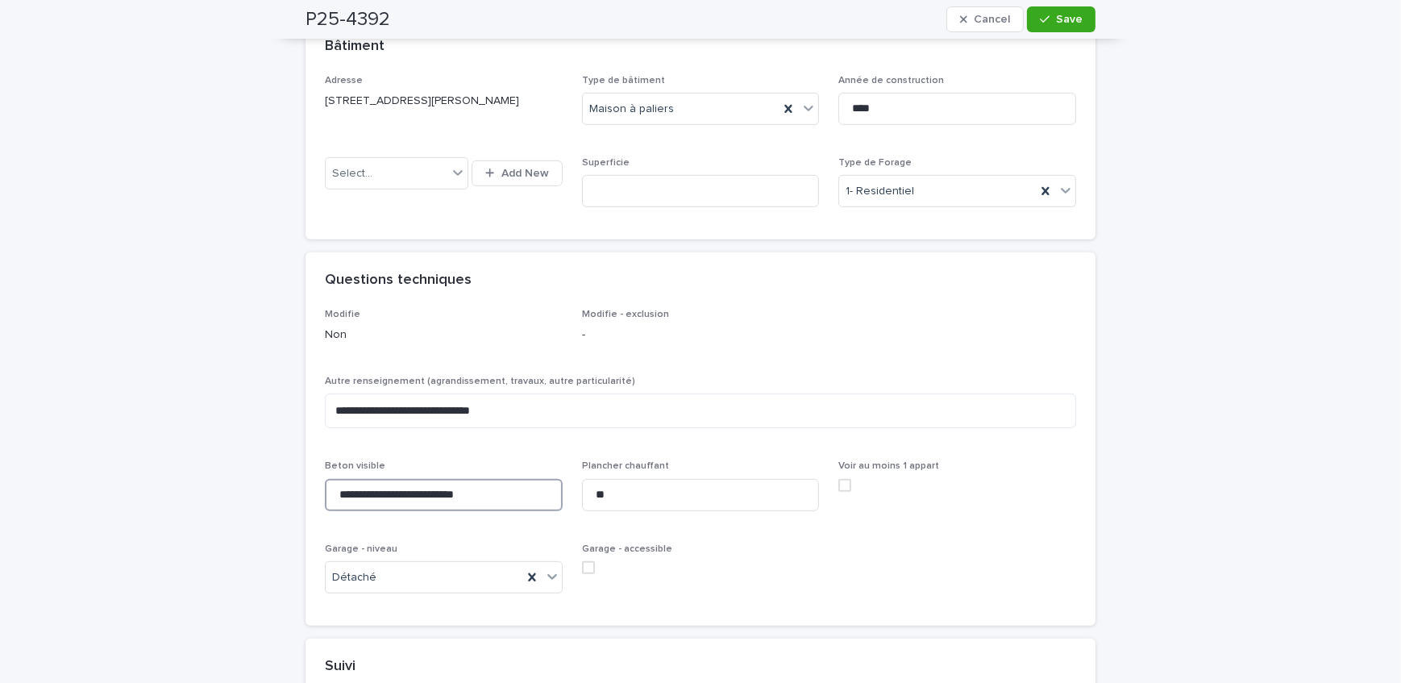
click at [476, 493] on input "**********" at bounding box center [444, 495] width 238 height 32
click at [582, 563] on span at bounding box center [588, 567] width 13 height 13
click at [1041, 19] on icon "button" at bounding box center [1045, 19] width 10 height 7
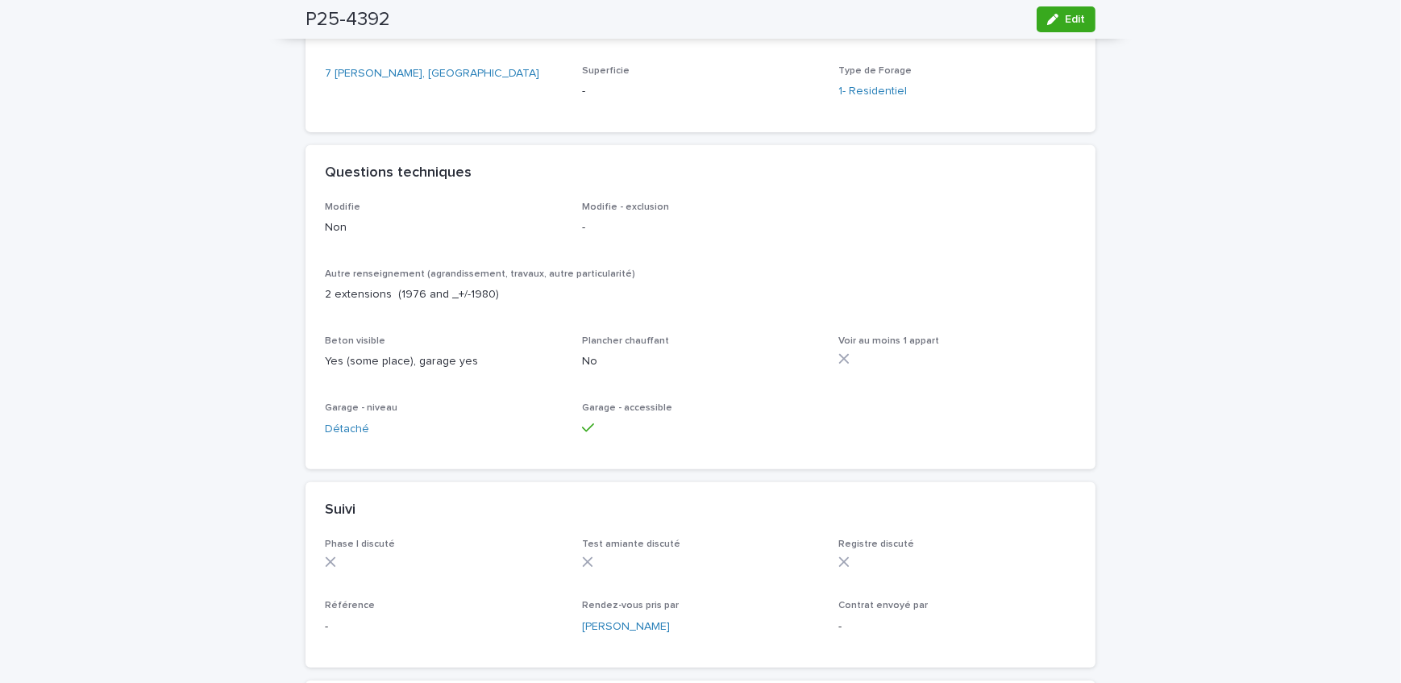
scroll to position [733, 0]
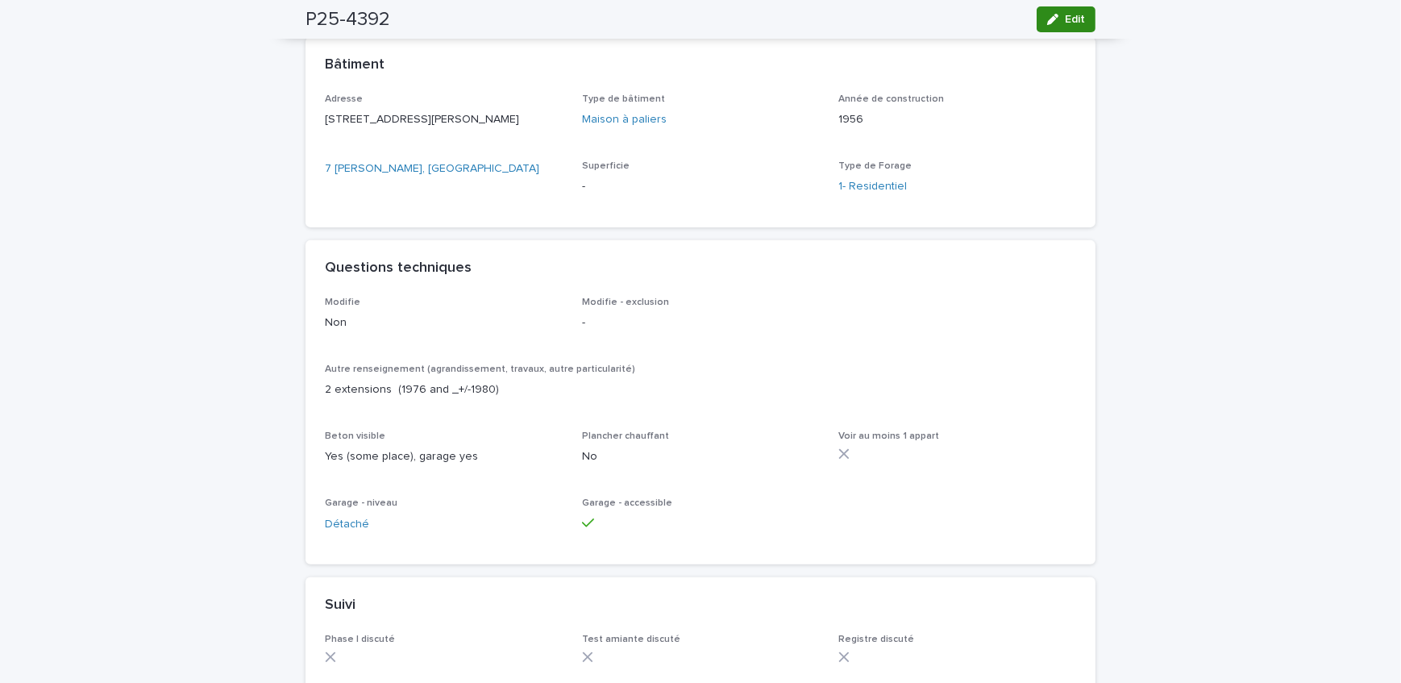
click at [1048, 16] on icon "button" at bounding box center [1052, 19] width 11 height 11
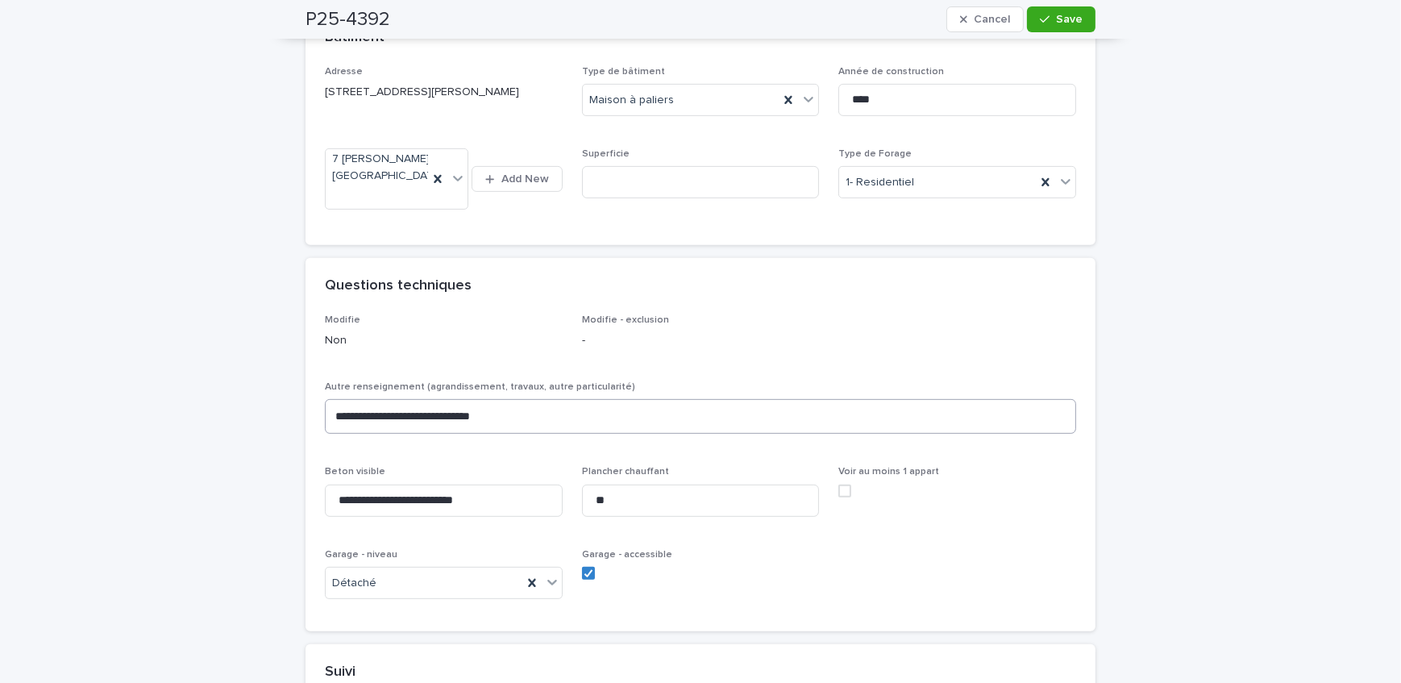
scroll to position [835, 0]
click at [455, 415] on textarea "**********" at bounding box center [700, 418] width 751 height 35
click at [1069, 16] on span "Save" at bounding box center [1069, 19] width 27 height 11
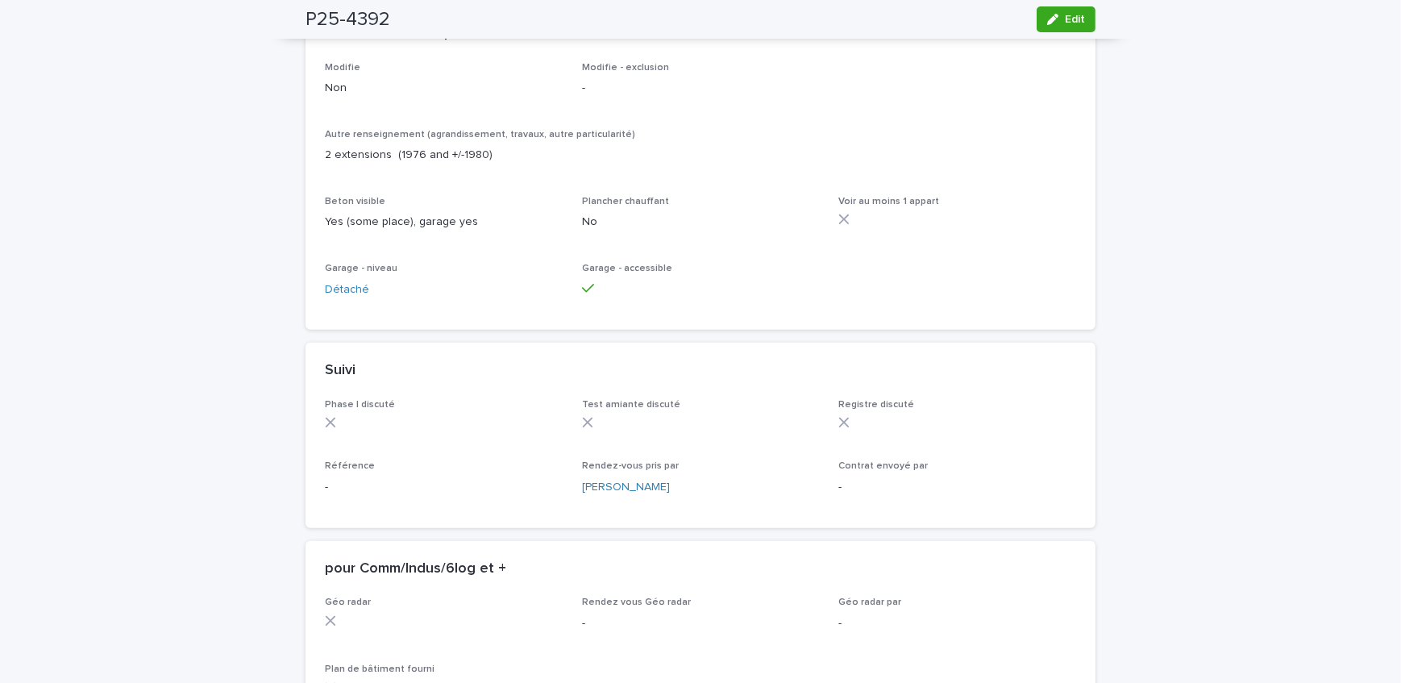
scroll to position [1098, 0]
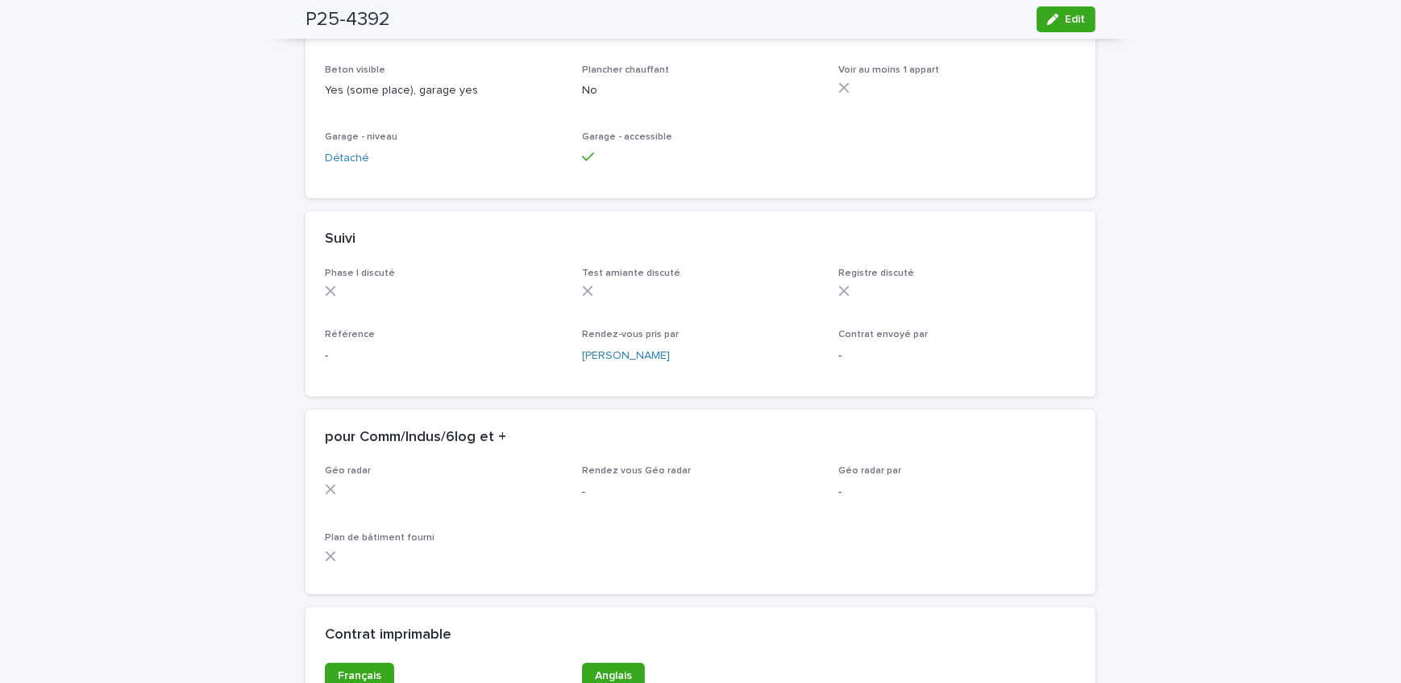
click at [1047, 18] on icon "button" at bounding box center [1052, 19] width 11 height 11
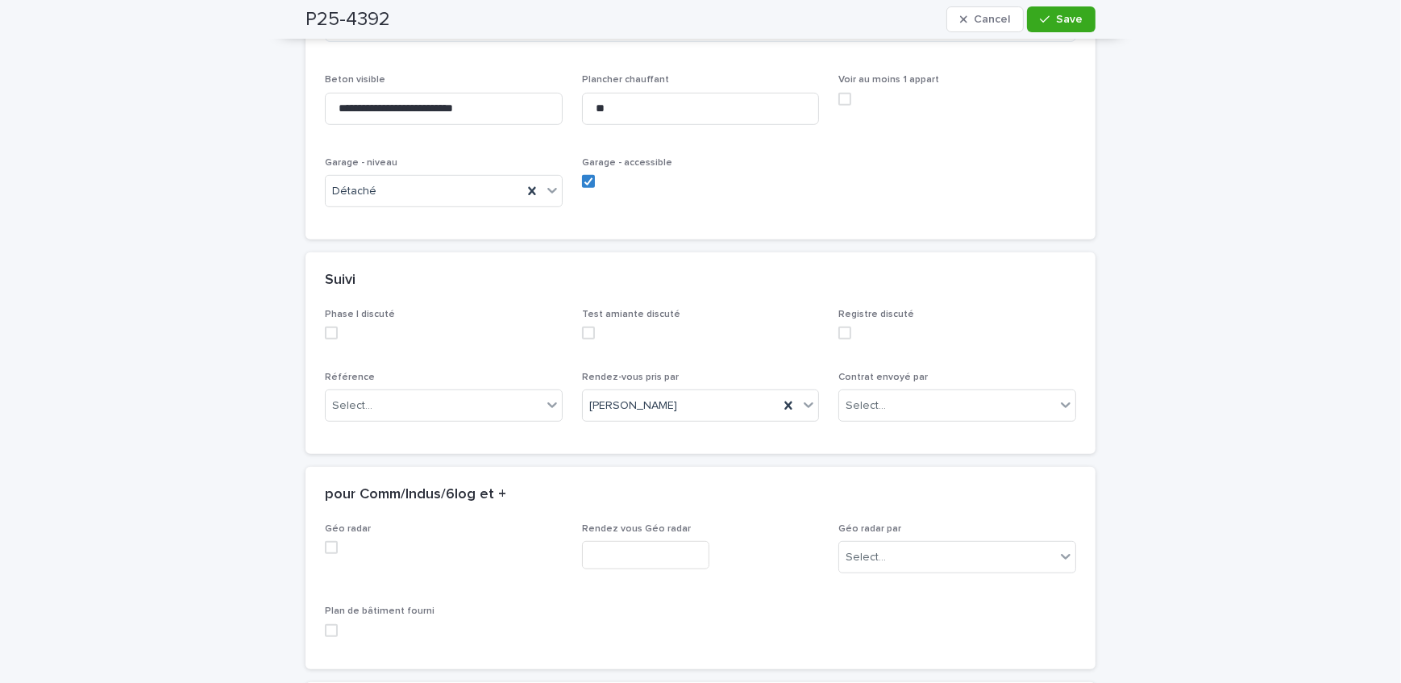
scroll to position [1245, 0]
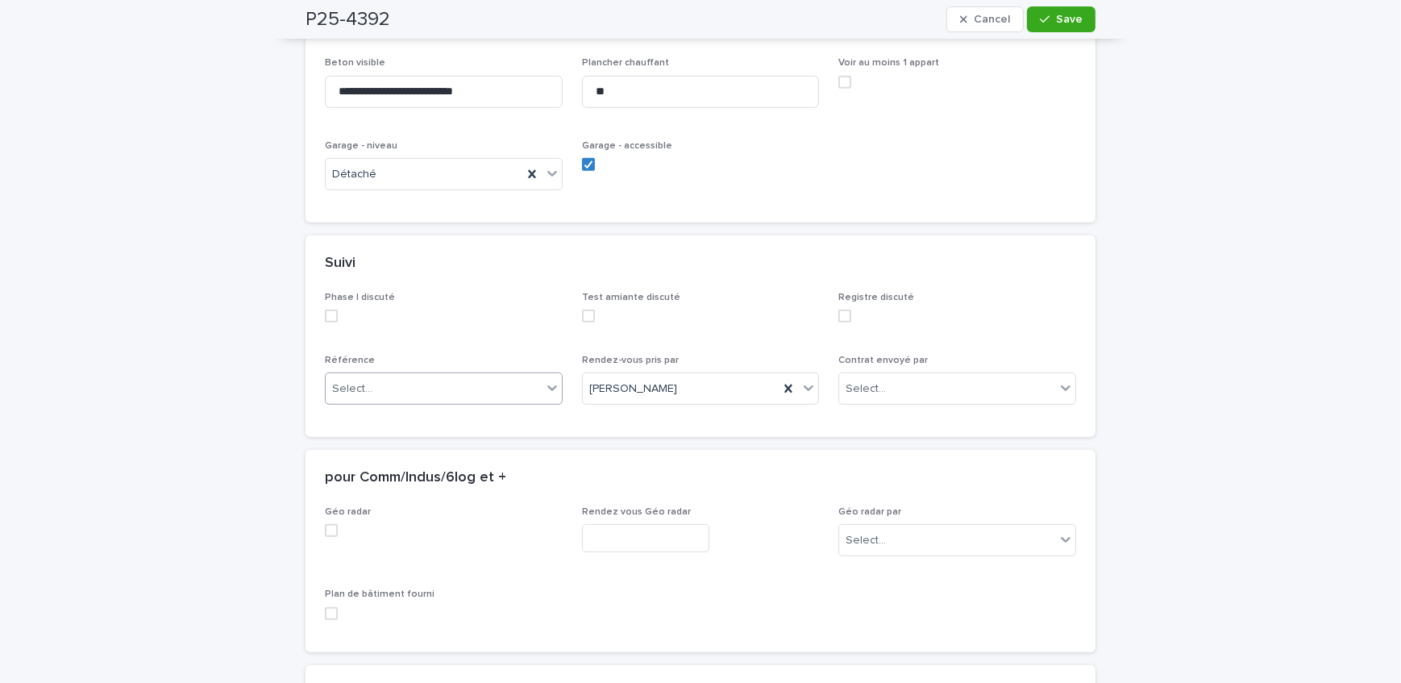
click at [401, 394] on div "Select..." at bounding box center [434, 389] width 216 height 27
click at [1061, 28] on button "Save" at bounding box center [1061, 19] width 68 height 26
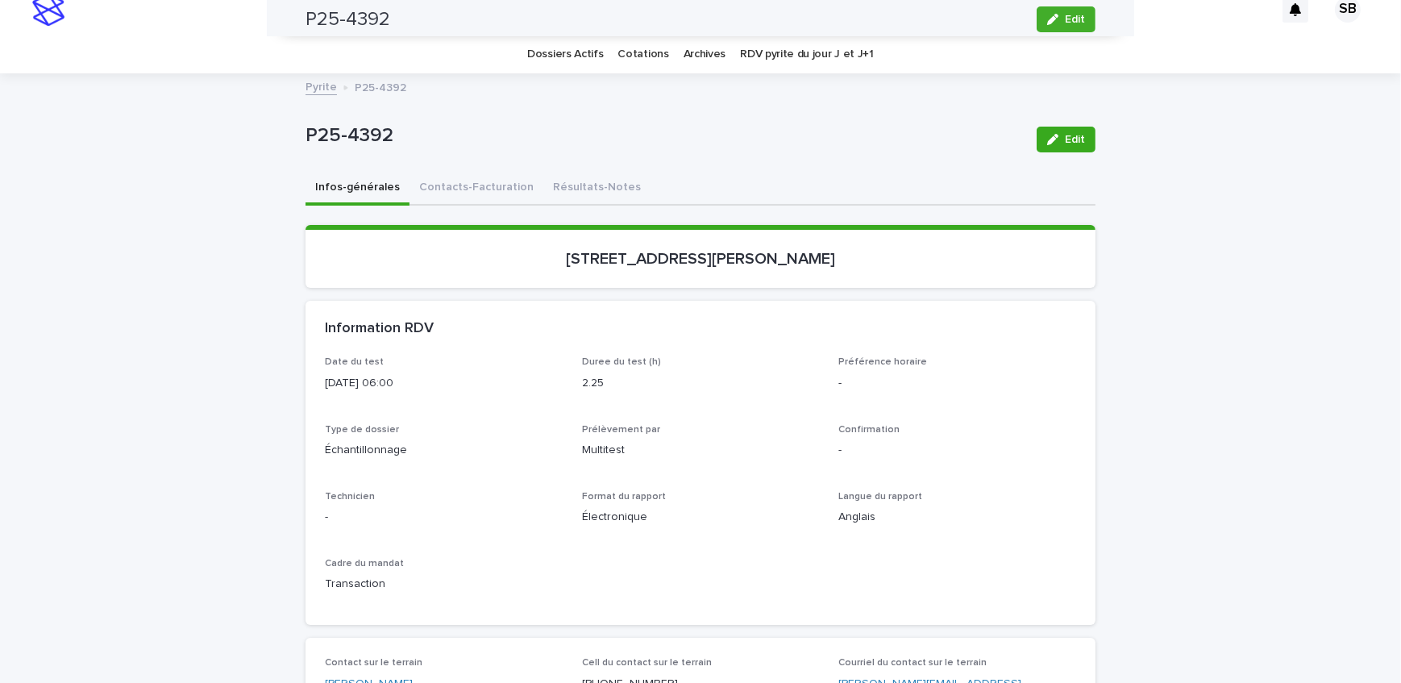
scroll to position [0, 0]
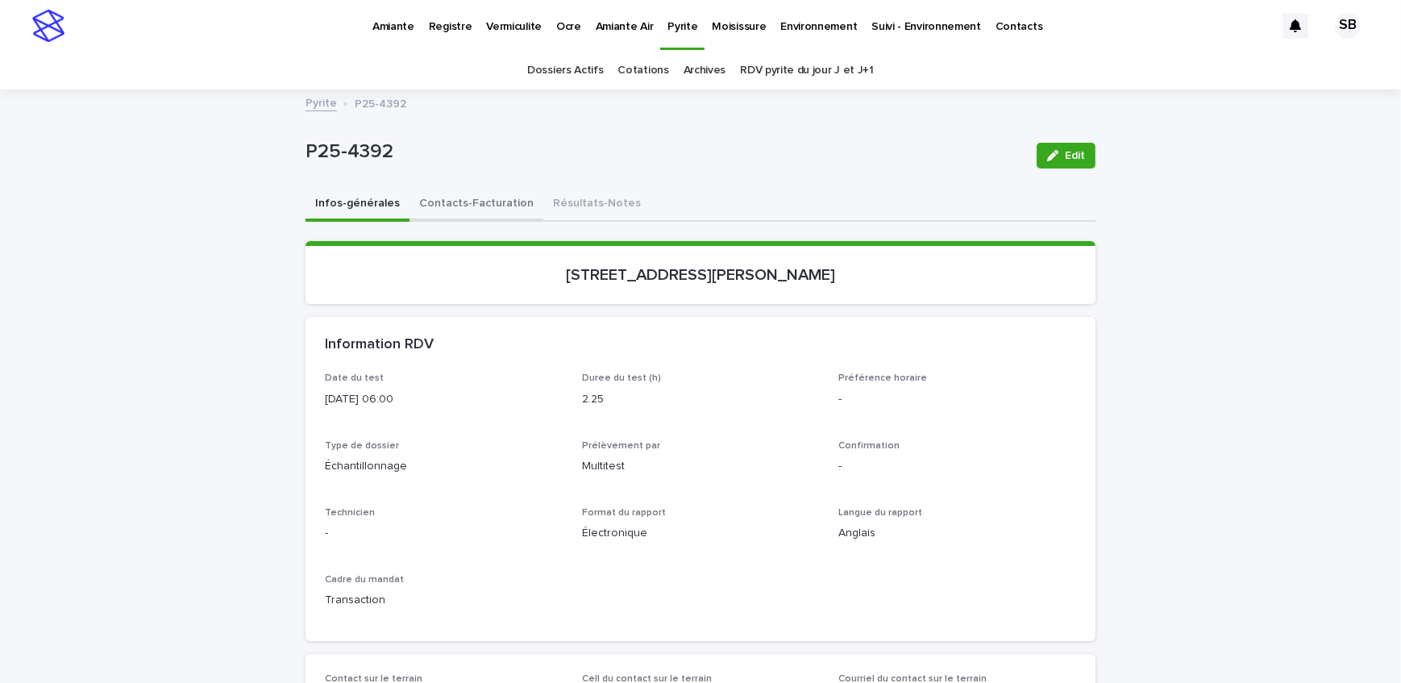
click at [456, 195] on button "Contacts-Facturation" at bounding box center [476, 205] width 134 height 34
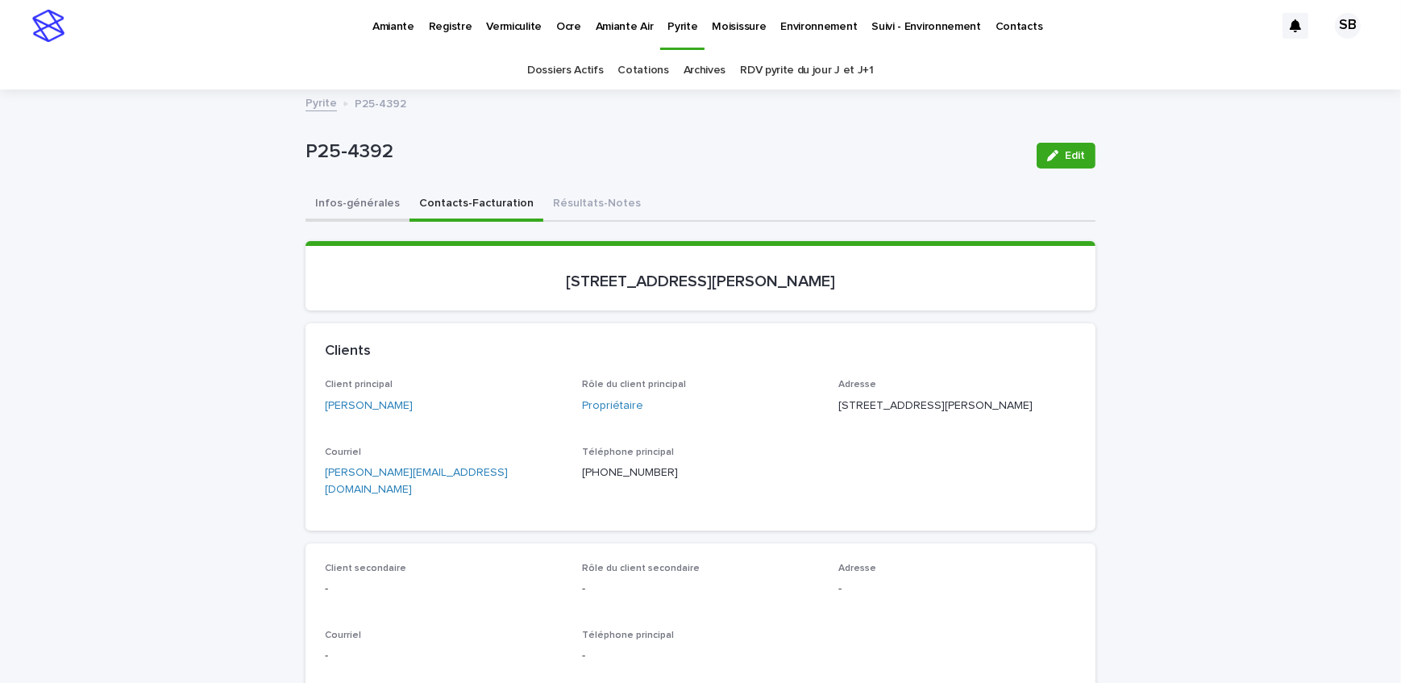
click at [384, 207] on button "Infos-générales" at bounding box center [357, 205] width 104 height 34
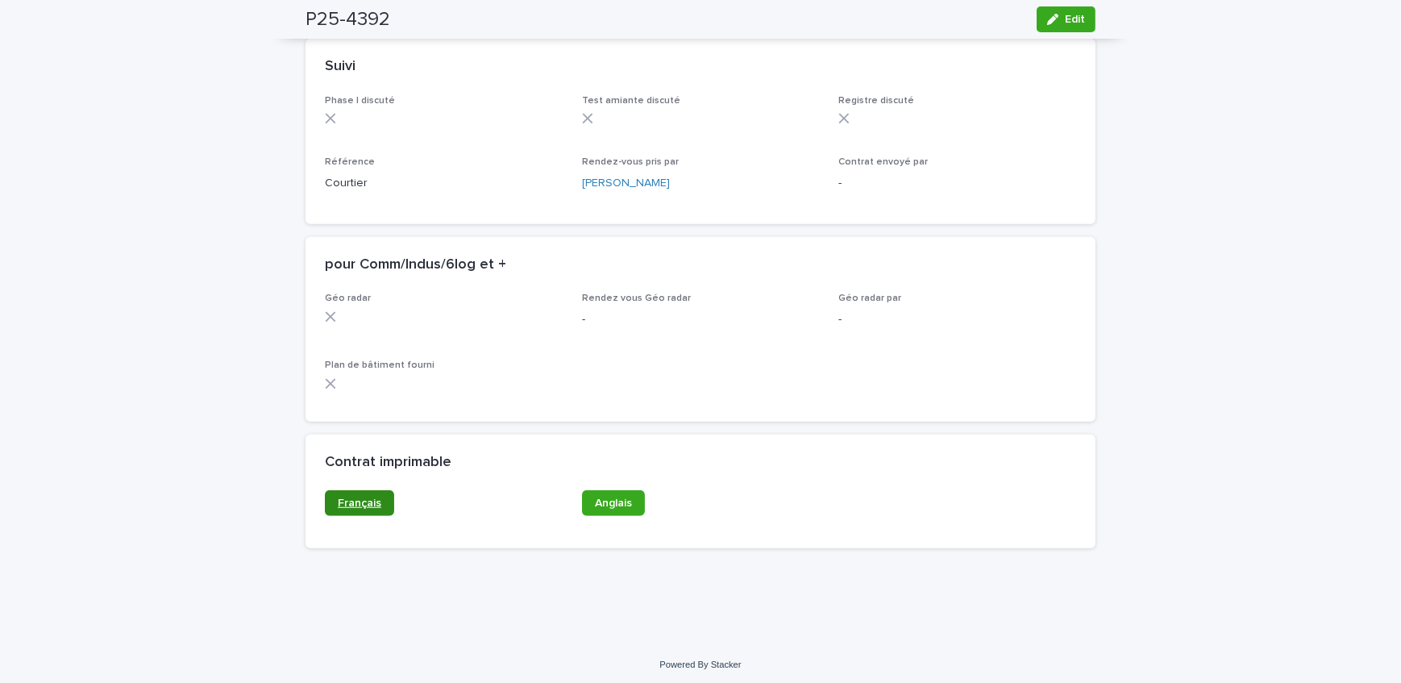
scroll to position [1274, 0]
click at [588, 493] on link "Anglais" at bounding box center [613, 500] width 63 height 26
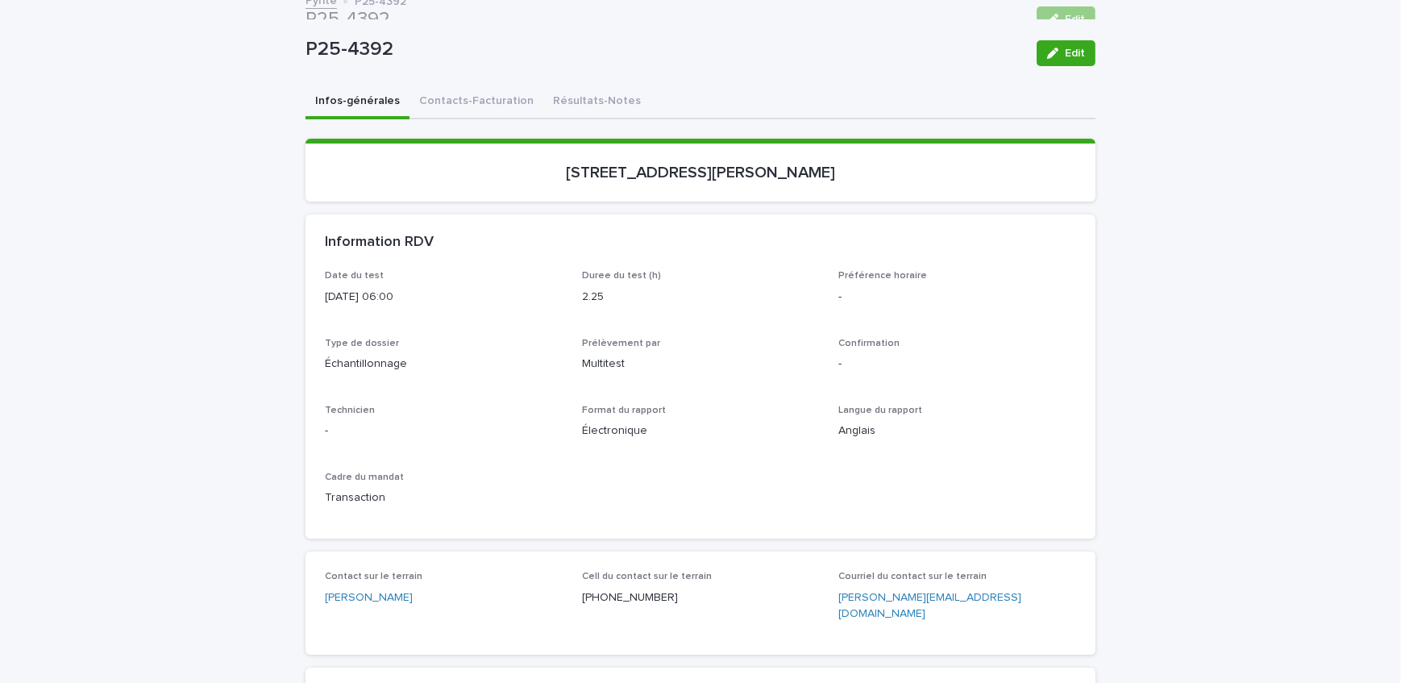
scroll to position [0, 0]
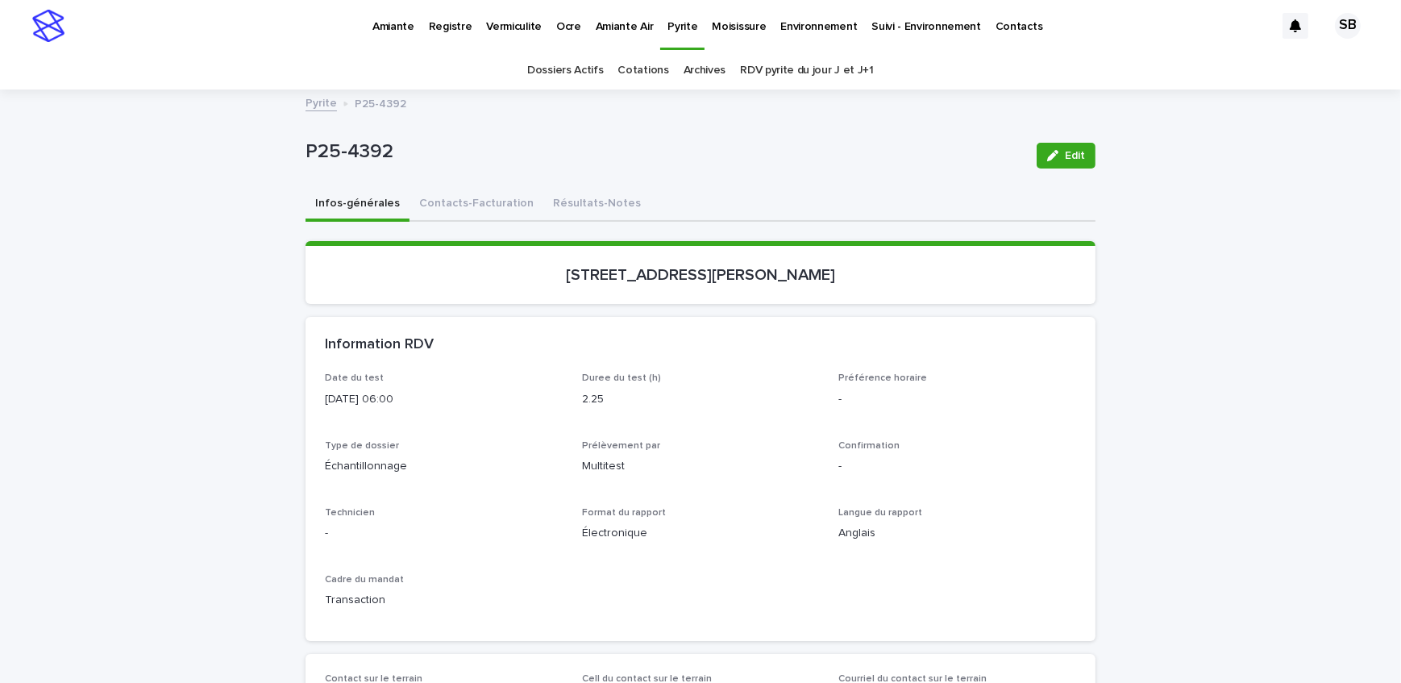
click at [315, 107] on link "Pyrite" at bounding box center [320, 102] width 31 height 19
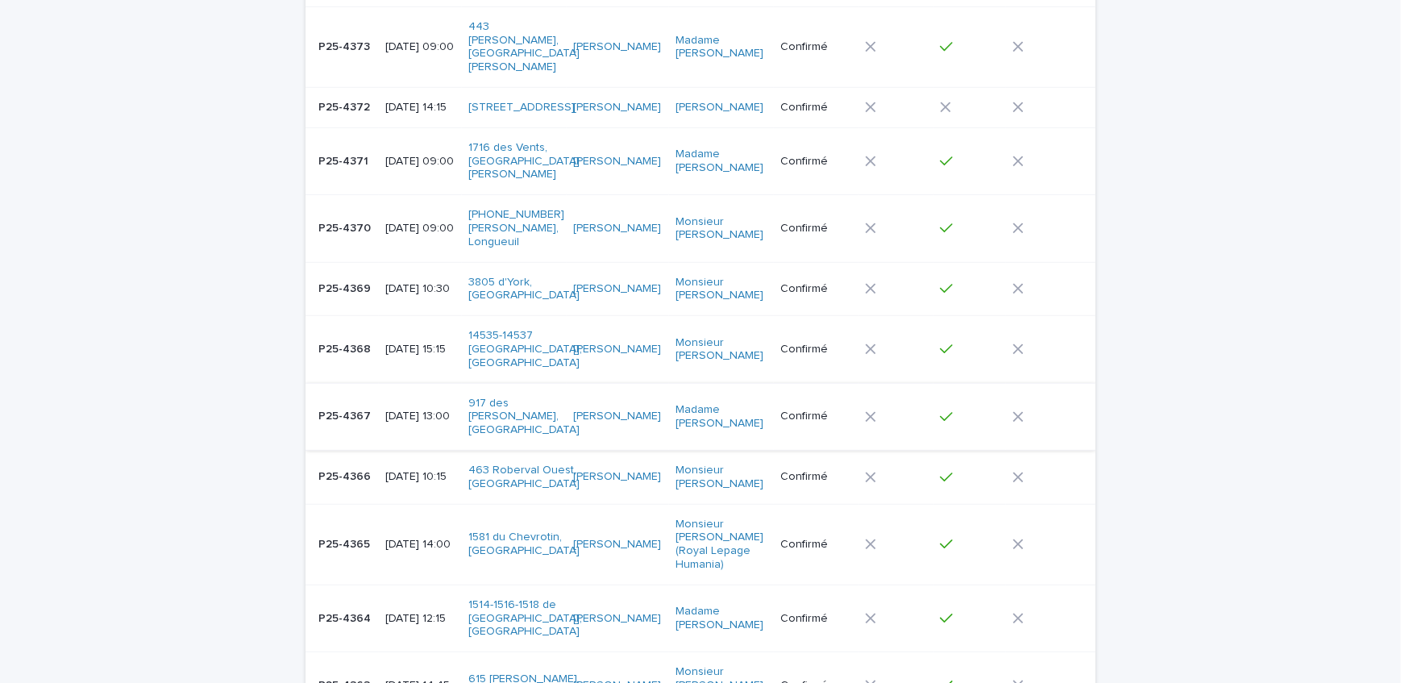
scroll to position [1392, 0]
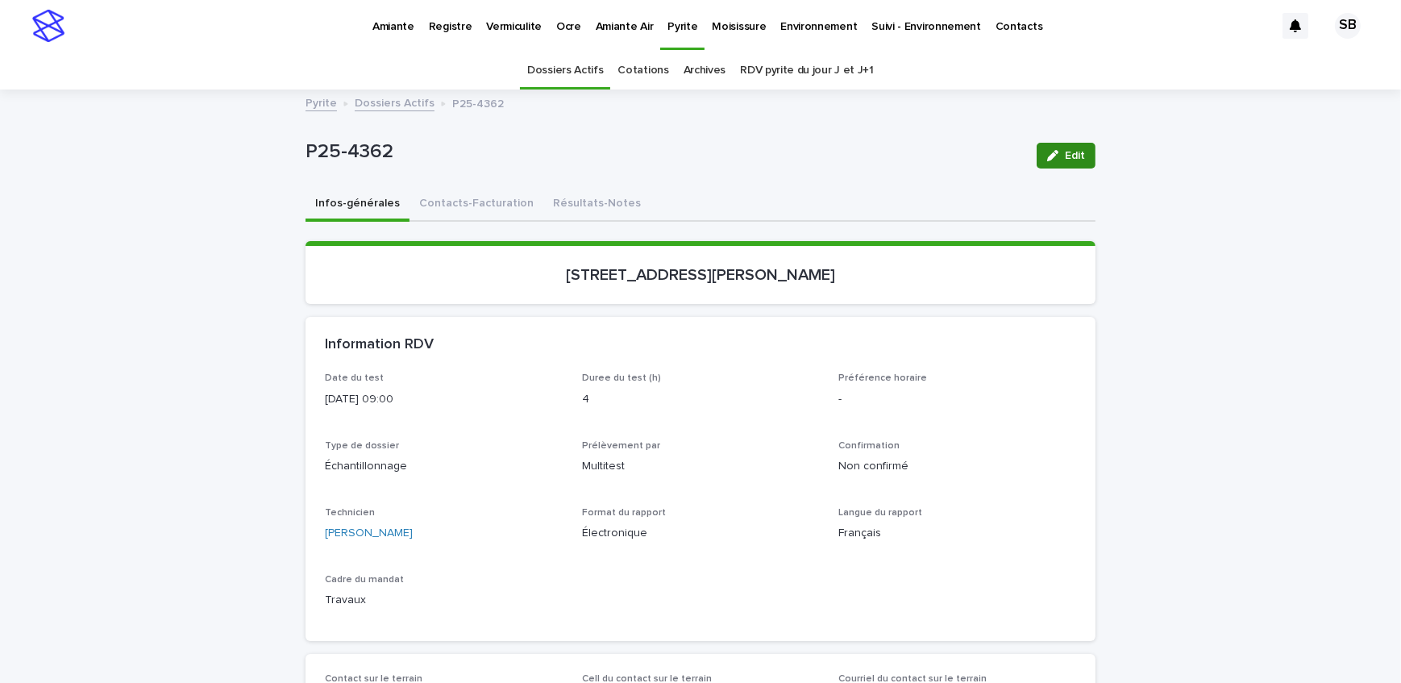
click at [1041, 143] on button "Edit" at bounding box center [1065, 156] width 59 height 26
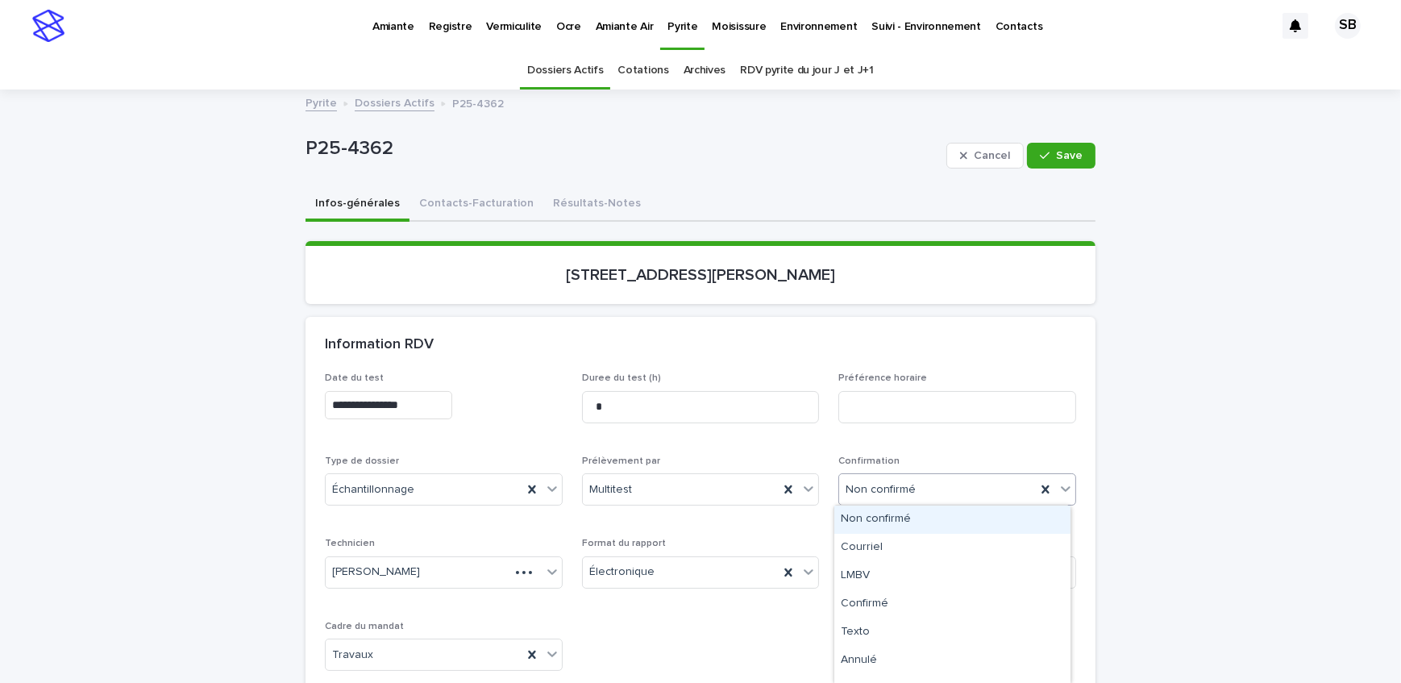
click at [945, 480] on div "Non confirmé" at bounding box center [937, 489] width 197 height 27
click at [932, 605] on div "Confirmé" at bounding box center [952, 604] width 236 height 28
click at [1072, 158] on span "Save" at bounding box center [1069, 155] width 27 height 11
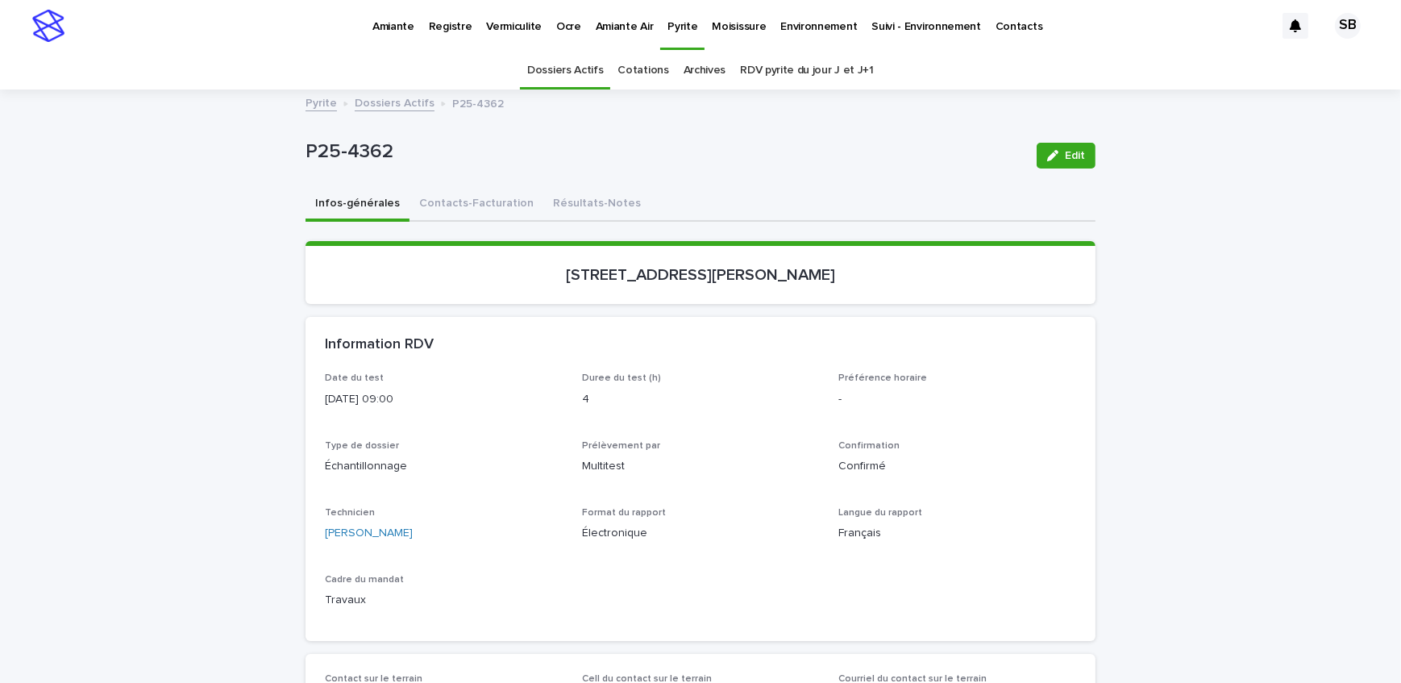
click at [395, 103] on link "Dossiers Actifs" at bounding box center [395, 102] width 80 height 19
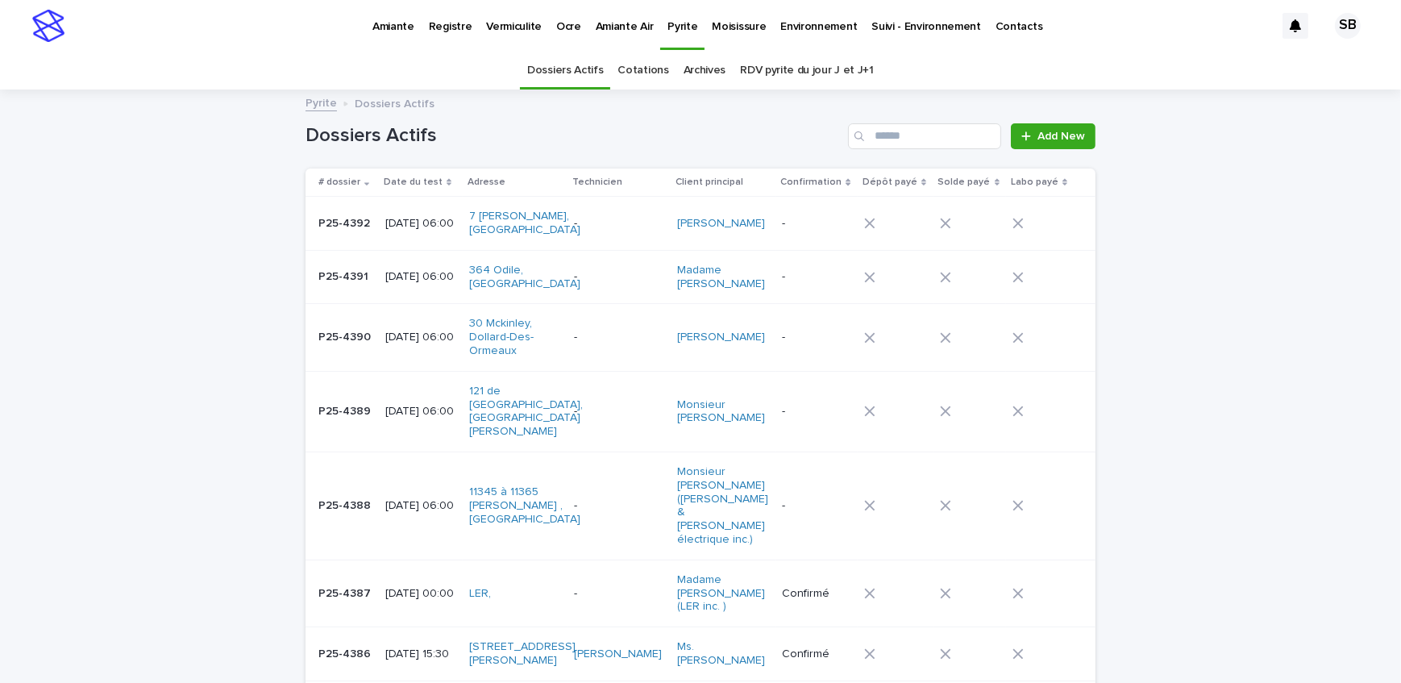
scroll to position [51, 0]
